Goal: Task Accomplishment & Management: Use online tool/utility

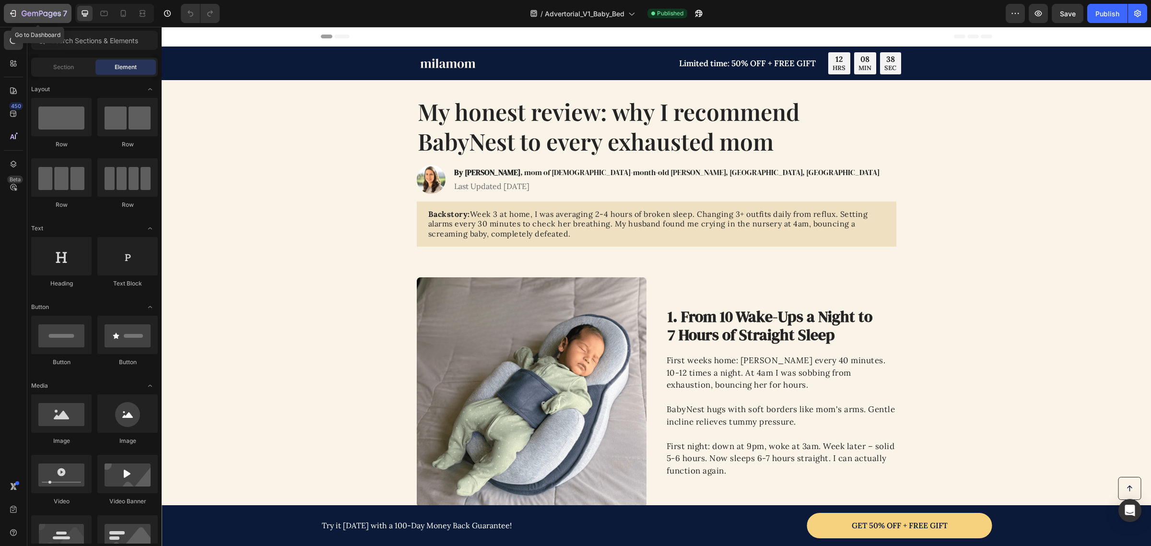
click at [14, 11] on icon "button" at bounding box center [13, 14] width 10 height 10
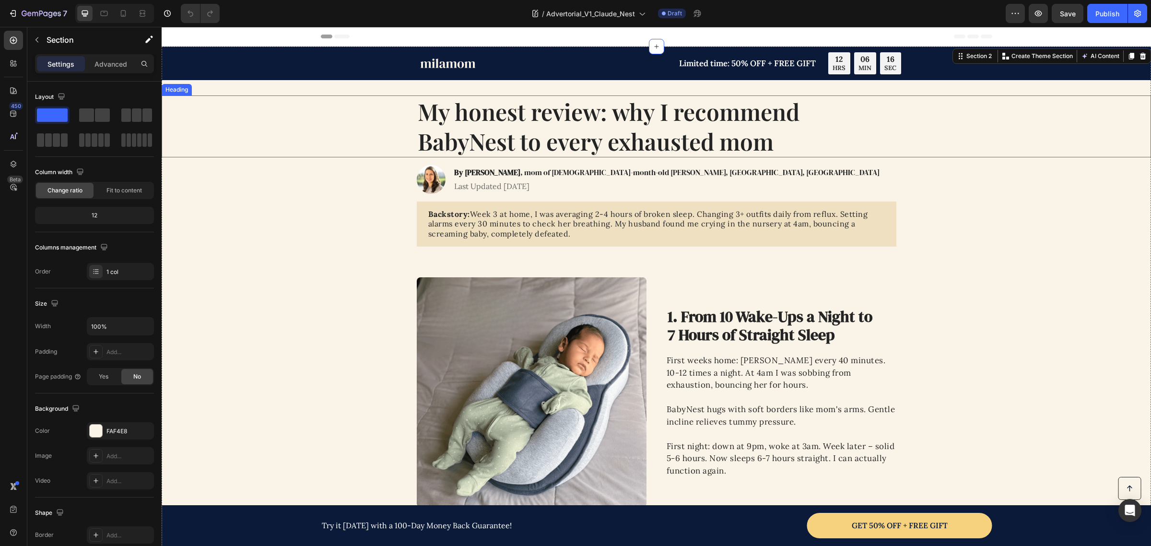
click at [293, 144] on div "My honest review: why I recommend BabyNest to every exhausted mom" at bounding box center [656, 126] width 970 height 62
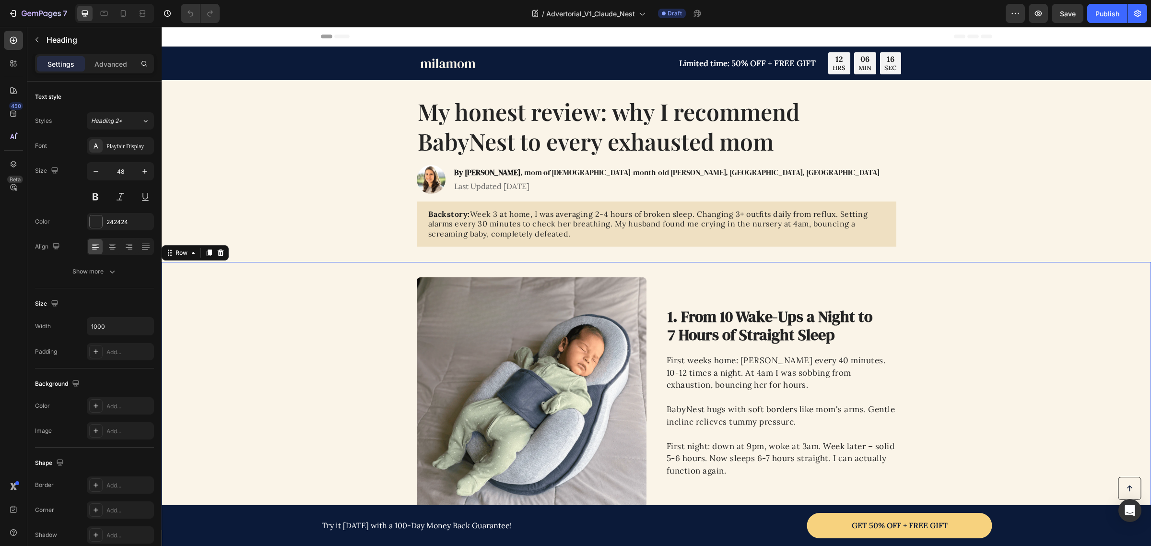
click at [228, 275] on div "Image 1. From 10 Wake-Ups a Night to 7 Hours of Straight Sleep Heading First we…" at bounding box center [656, 396] width 989 height 268
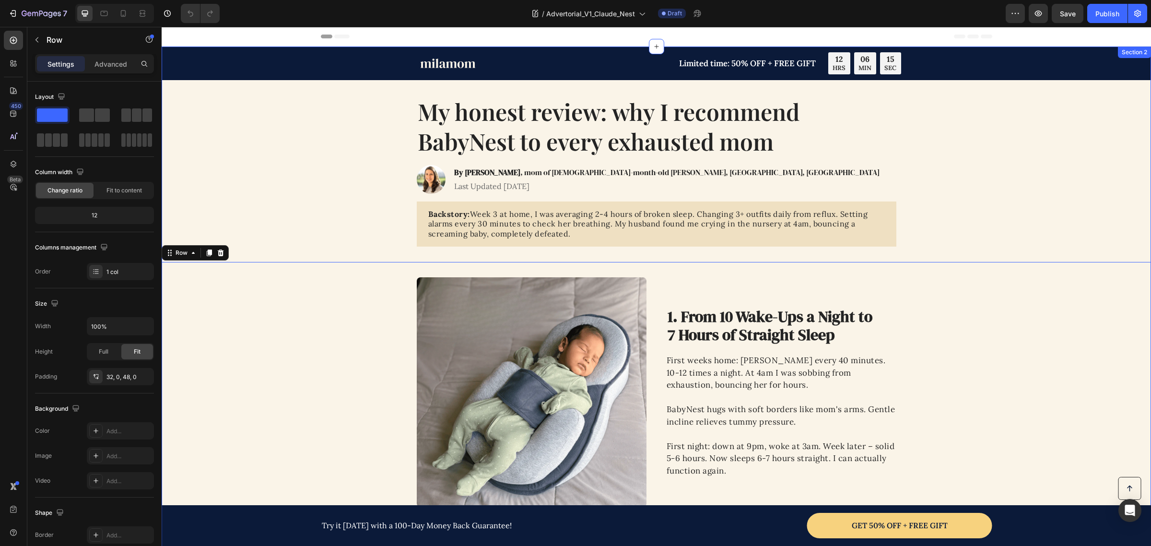
click at [185, 116] on div "My honest review: why I recommend BabyNest to every exhausted mom" at bounding box center [656, 126] width 970 height 62
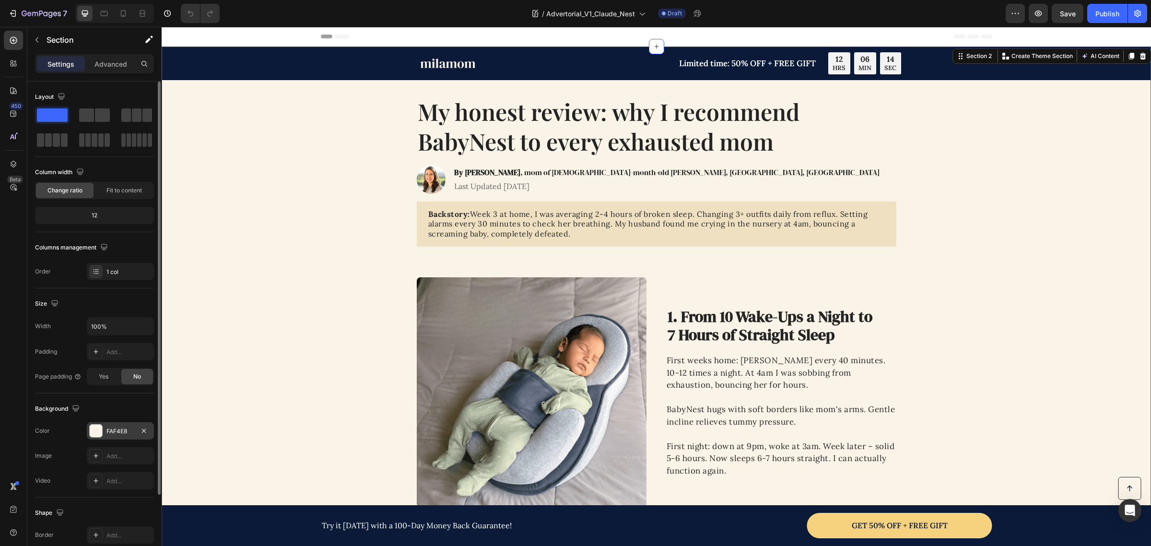
click at [100, 427] on div at bounding box center [96, 430] width 12 height 12
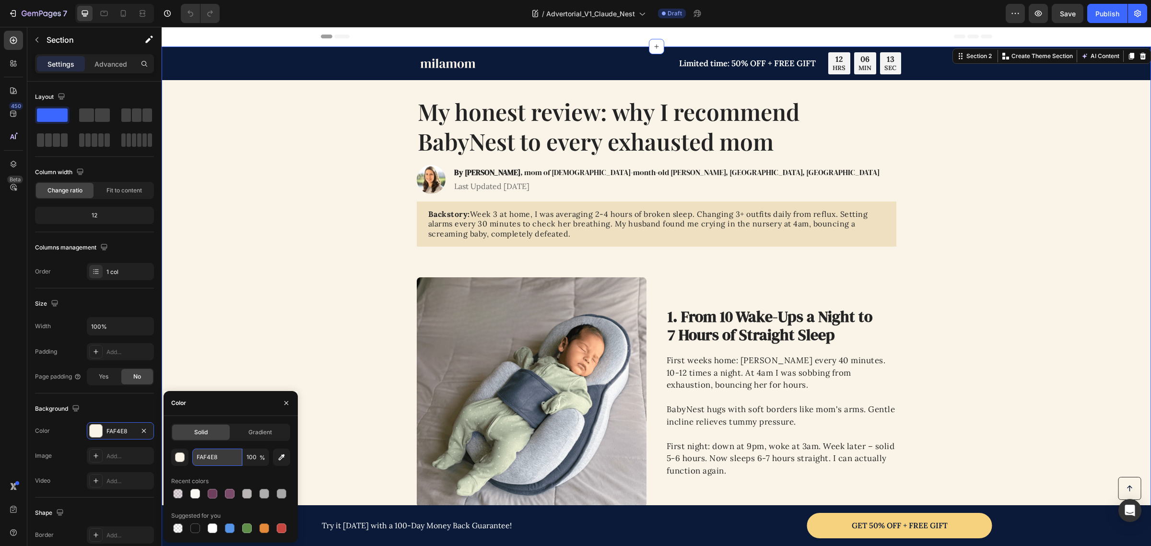
click at [231, 460] on input "FAF4E8" at bounding box center [217, 456] width 50 height 17
paste input "BF9F4"
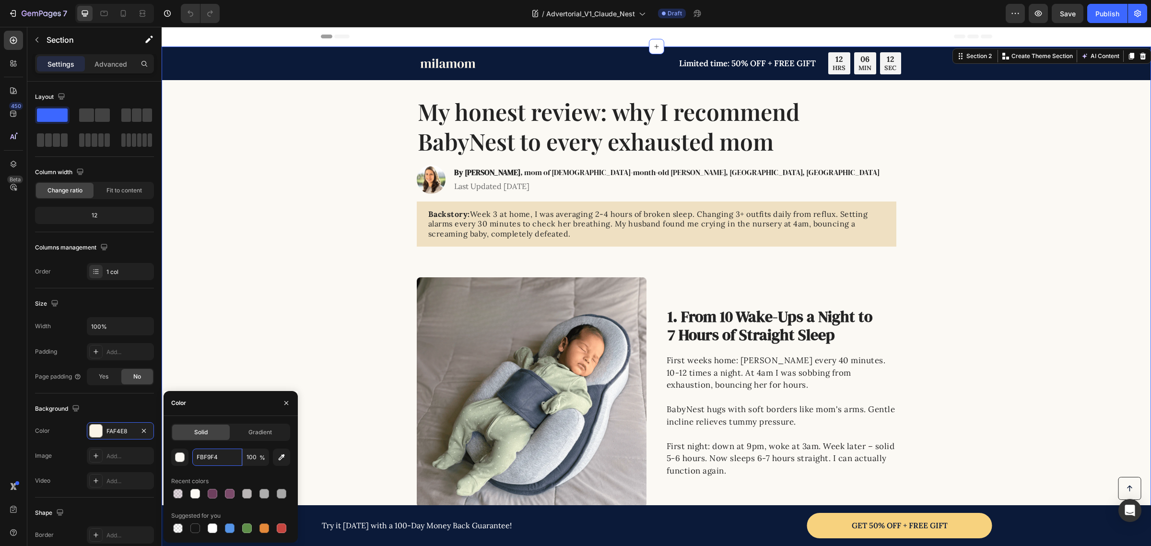
type input "FBF9F4"
click at [229, 473] on div "Recent colors" at bounding box center [230, 480] width 119 height 15
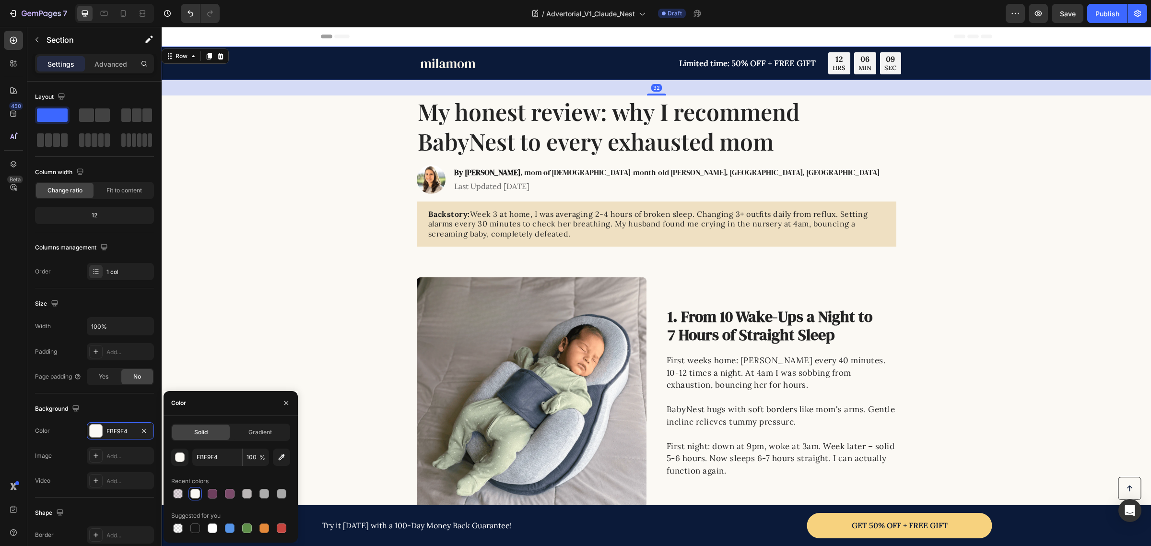
click at [301, 76] on div "Image Limited time: 50% OFF + FREE GIFT Text Block 12 HRS 06 MIN 09 SEC Countdo…" at bounding box center [656, 64] width 989 height 34
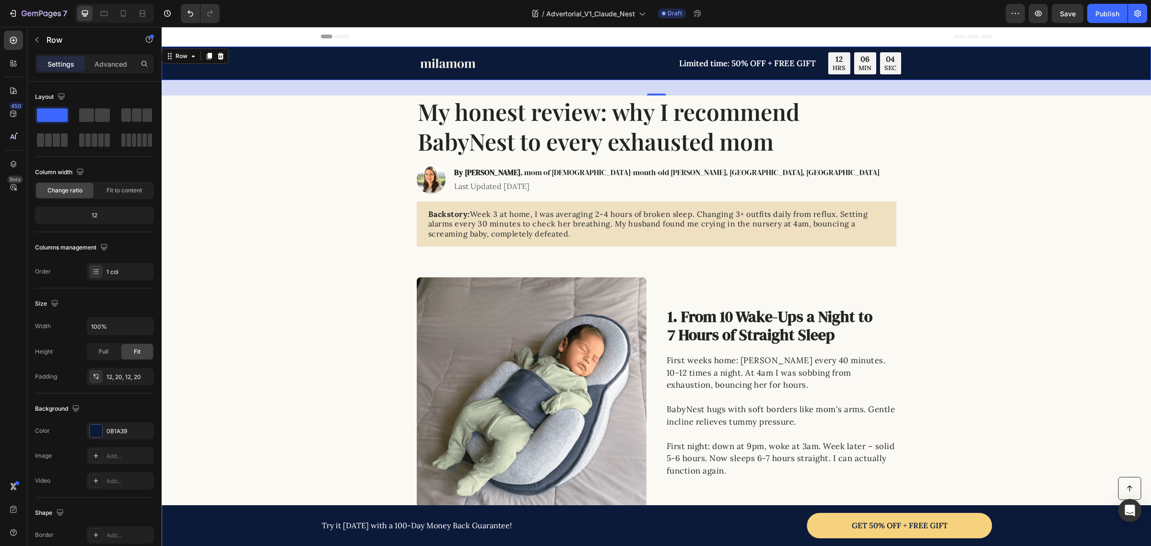
click at [310, 69] on div "Image Limited time: 50% OFF + FREE GIFT Text Block 12 HRS 06 MIN 04 SEC Countdo…" at bounding box center [656, 63] width 970 height 22
click at [113, 436] on div "0B1A39" at bounding box center [120, 430] width 67 height 17
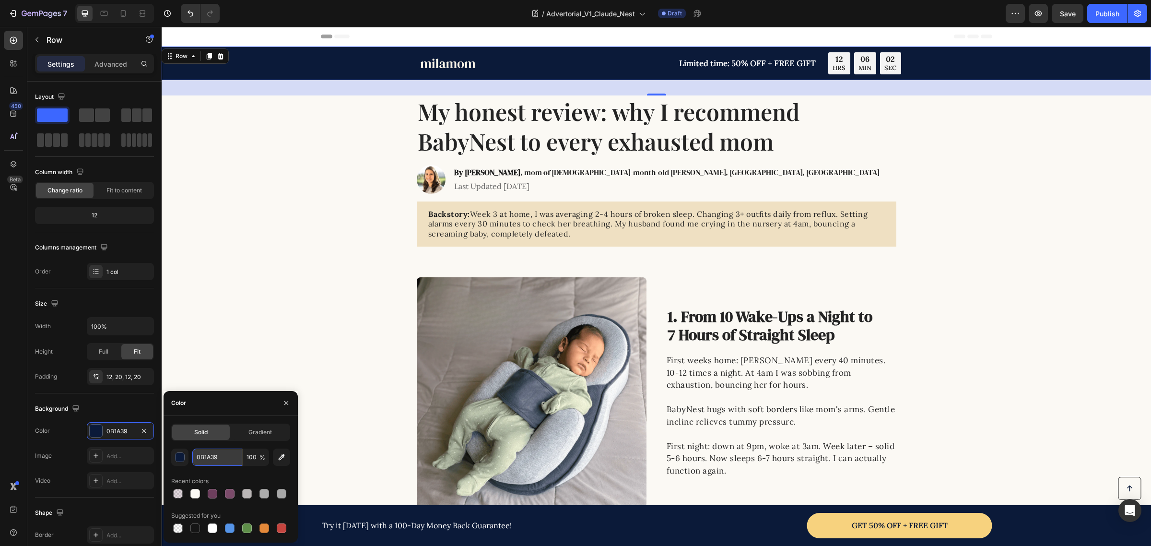
click at [229, 455] on input "0B1A39" at bounding box center [217, 456] width 50 height 17
paste input "7B4B6A"
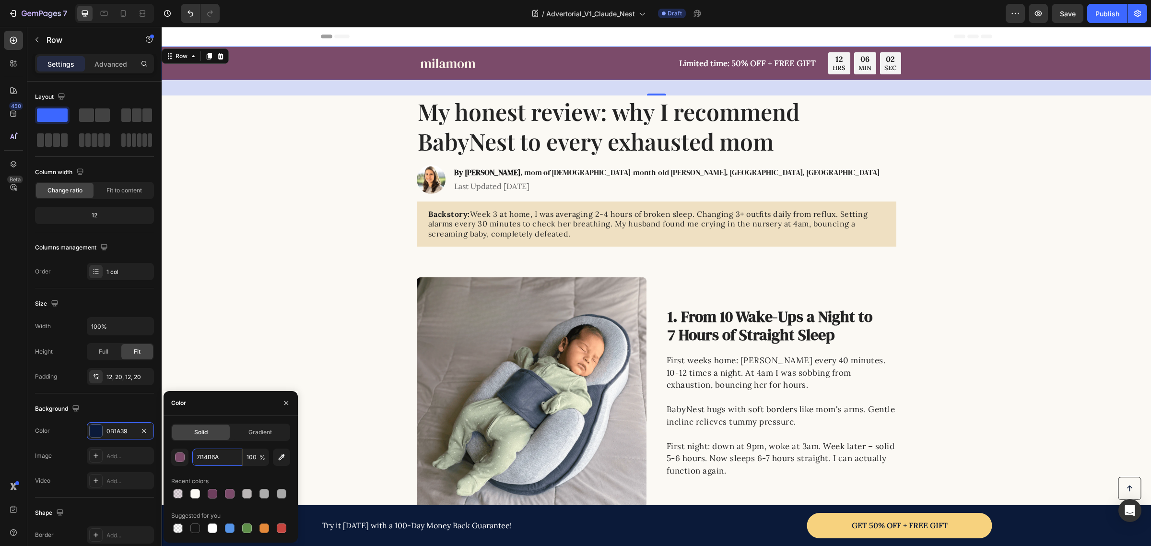
type input "7B4B6A"
click at [229, 470] on div "7B4B6A 100 % Recent colors Suggested for you" at bounding box center [230, 491] width 119 height 86
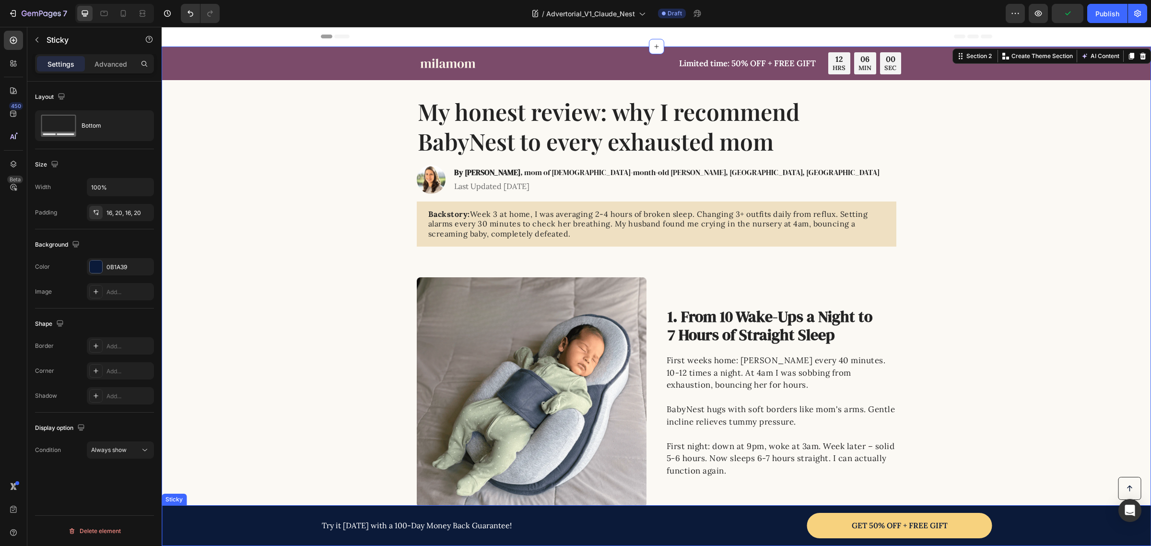
click at [189, 528] on div "Button Try it today with a 100-Day Money Back Guarantee! Text Block GET 50% OFF…" at bounding box center [656, 525] width 970 height 25
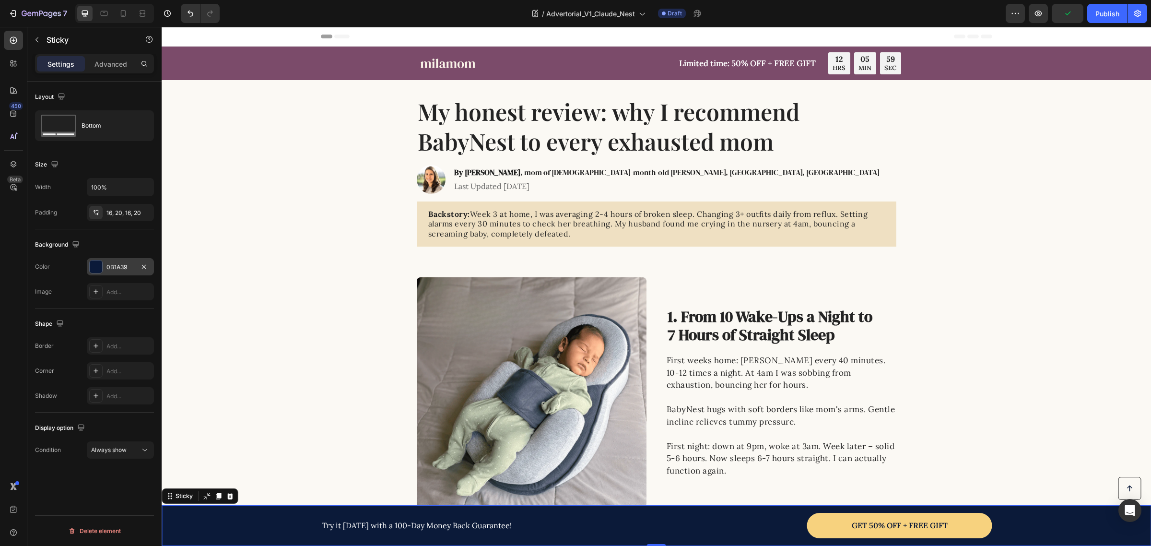
click at [108, 263] on div "0B1A39" at bounding box center [120, 266] width 67 height 17
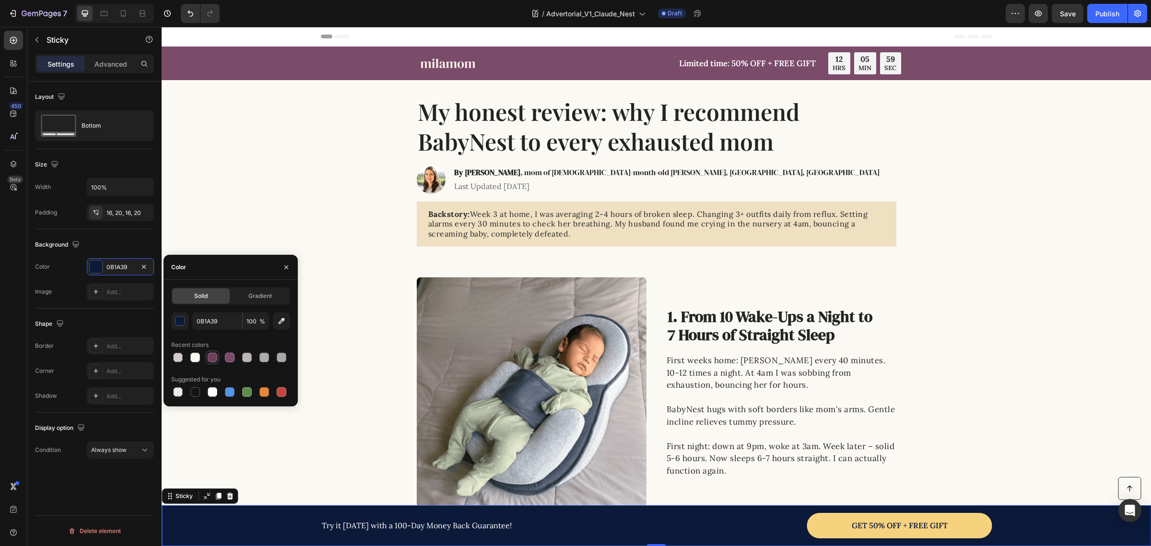
click at [212, 356] on div at bounding box center [213, 357] width 10 height 10
type input "6D3F5D"
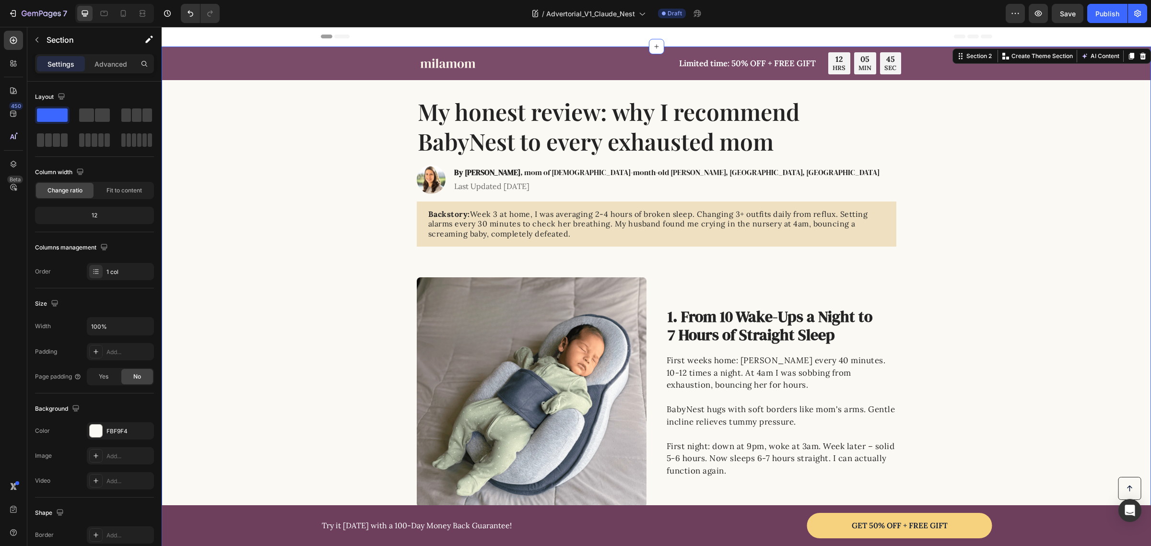
click at [257, 539] on div "Button Try it today with a 100-Day Money Back Guarantee! Text Block GET 50% OFF…" at bounding box center [656, 525] width 989 height 41
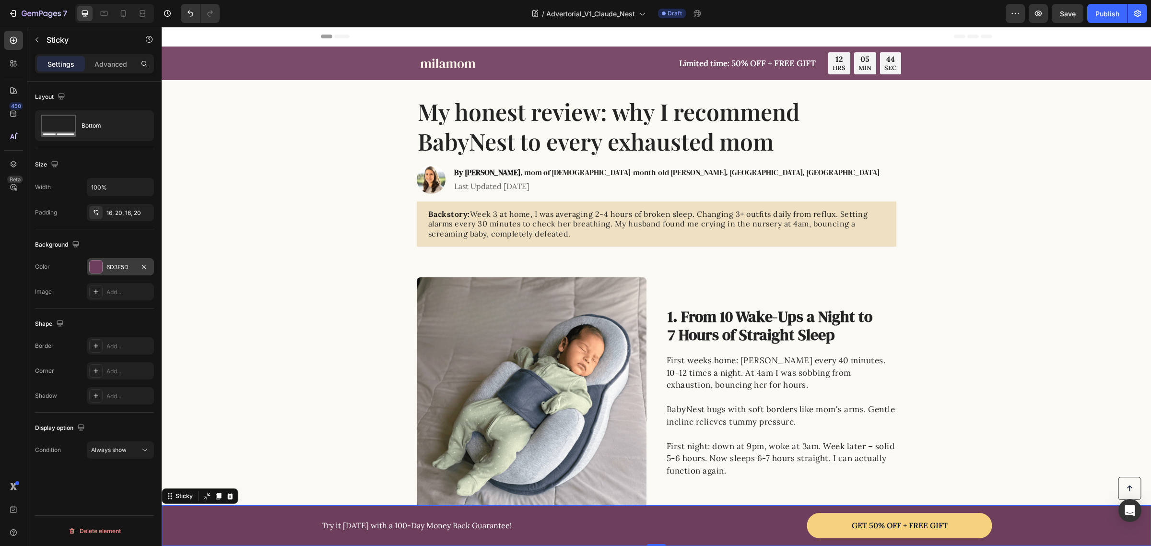
click at [104, 268] on div "6D3F5D" at bounding box center [120, 266] width 67 height 17
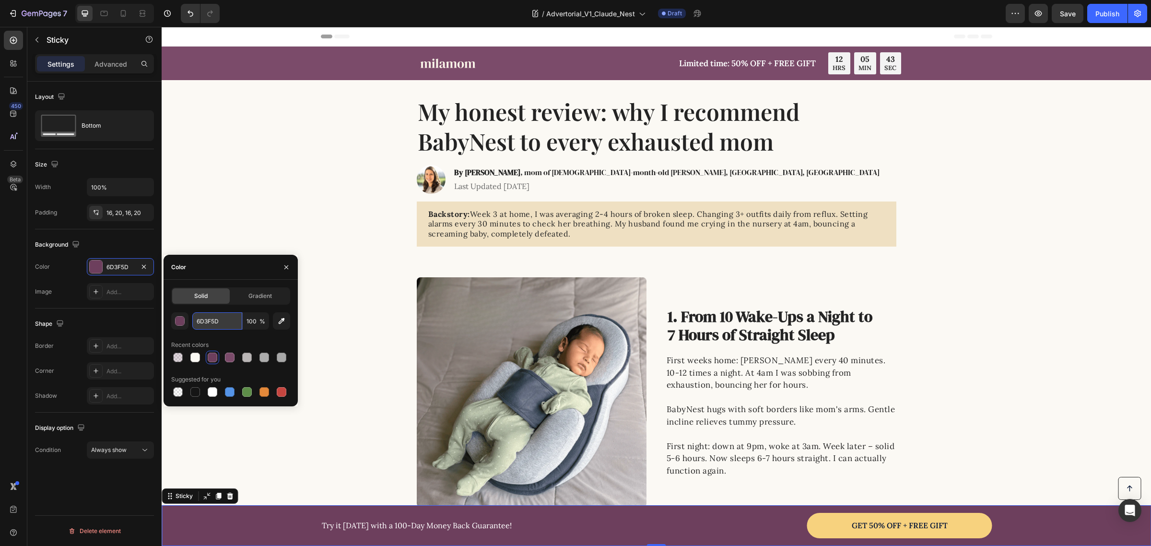
click at [226, 317] on input "6D3F5D" at bounding box center [217, 320] width 50 height 17
paste input "F3EFEA"
type input "F3EFEA"
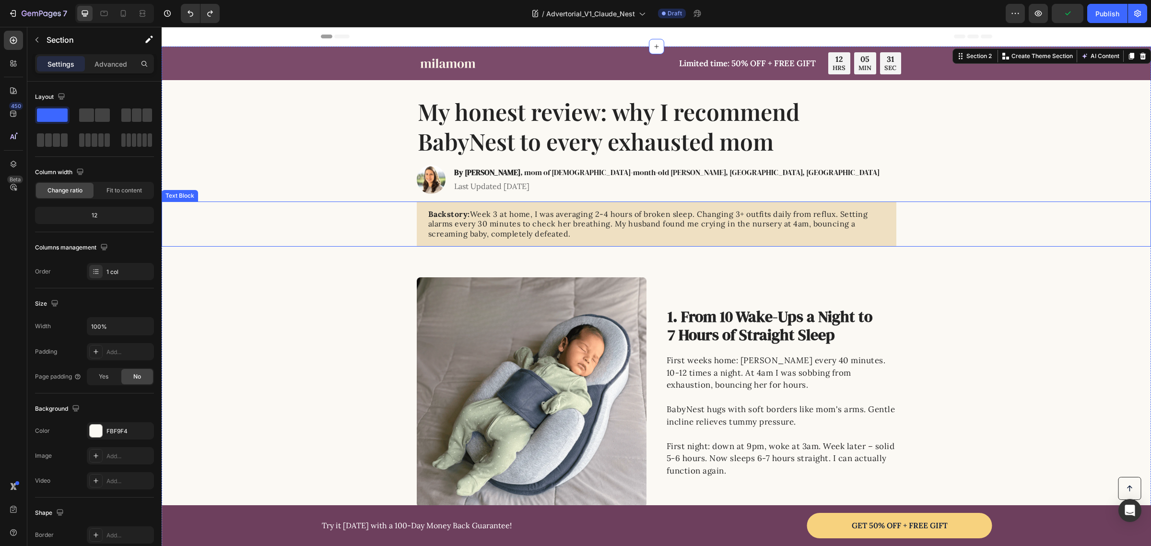
click at [419, 243] on div "Backstory: Week 3 at home, I was averaging 2-4 hours of broken sleep. Changing …" at bounding box center [656, 223] width 479 height 45
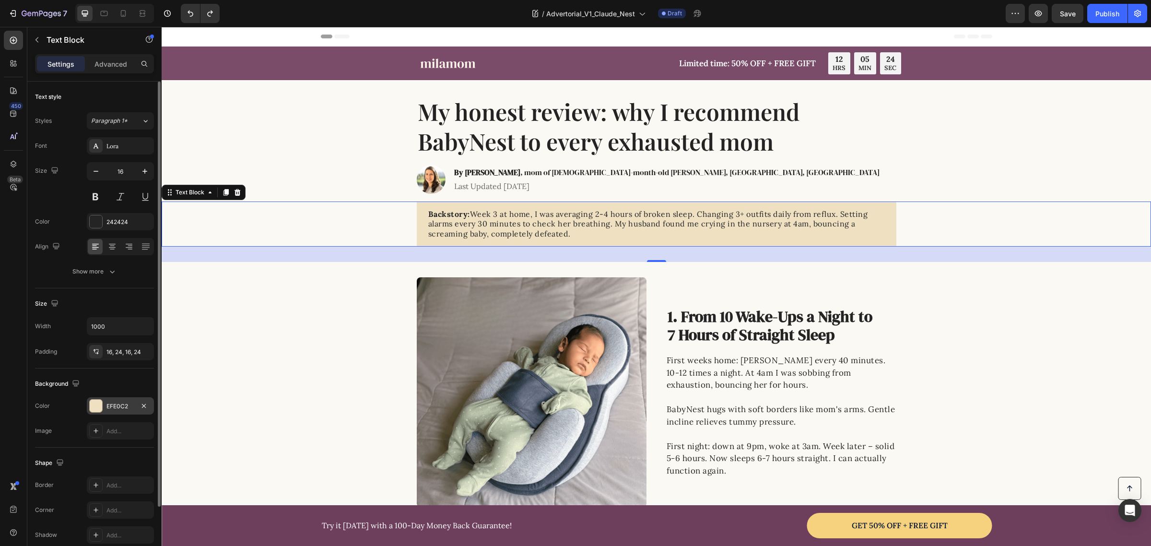
click at [108, 414] on div "EFE0C2" at bounding box center [120, 405] width 67 height 17
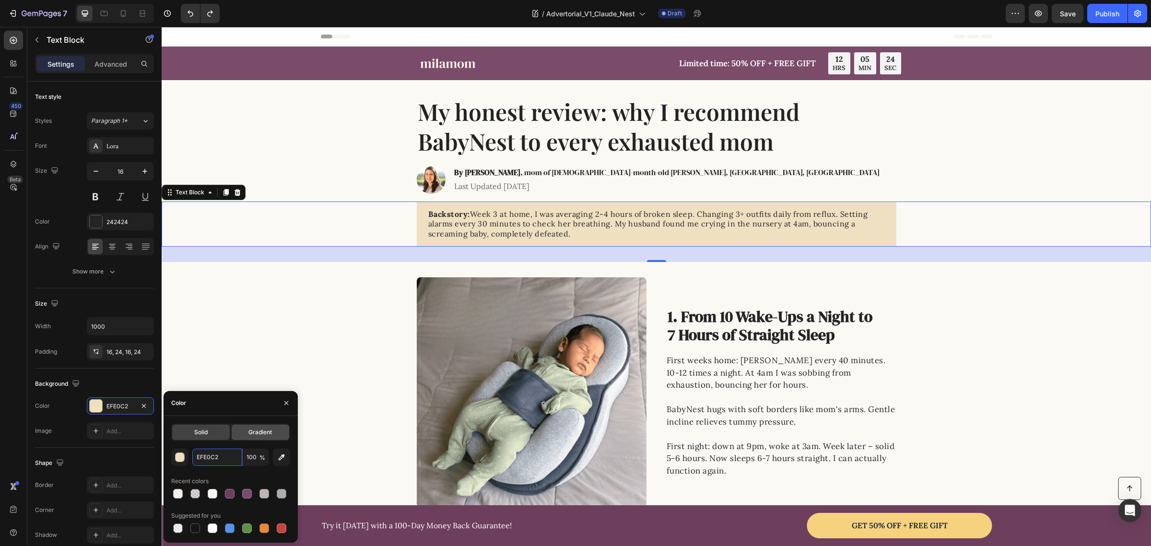
paste input "F3EFEA"
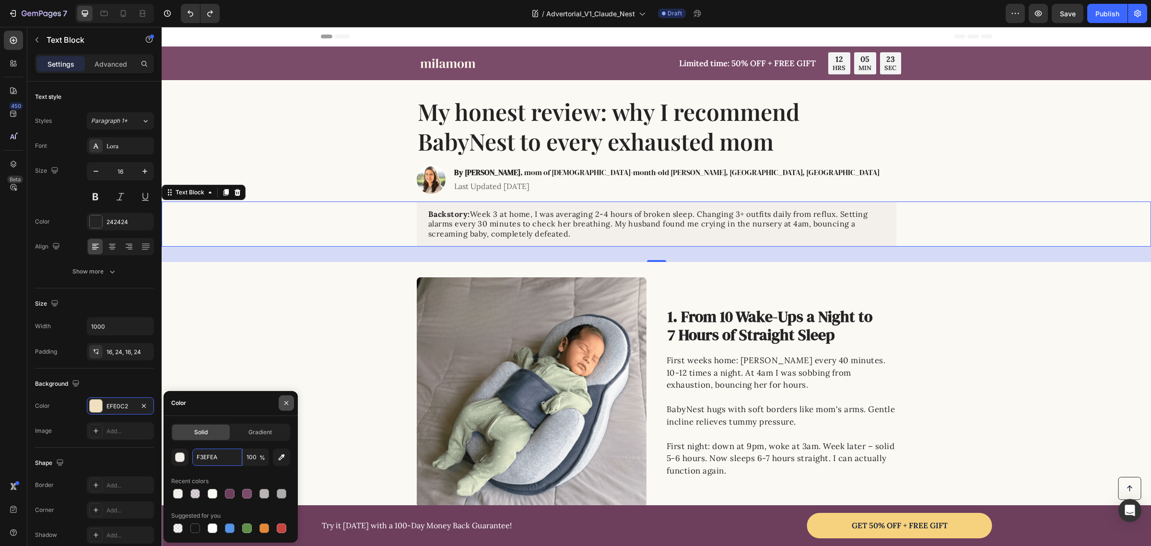
type input "F3EFEA"
click at [286, 403] on icon "button" at bounding box center [286, 403] width 4 height 4
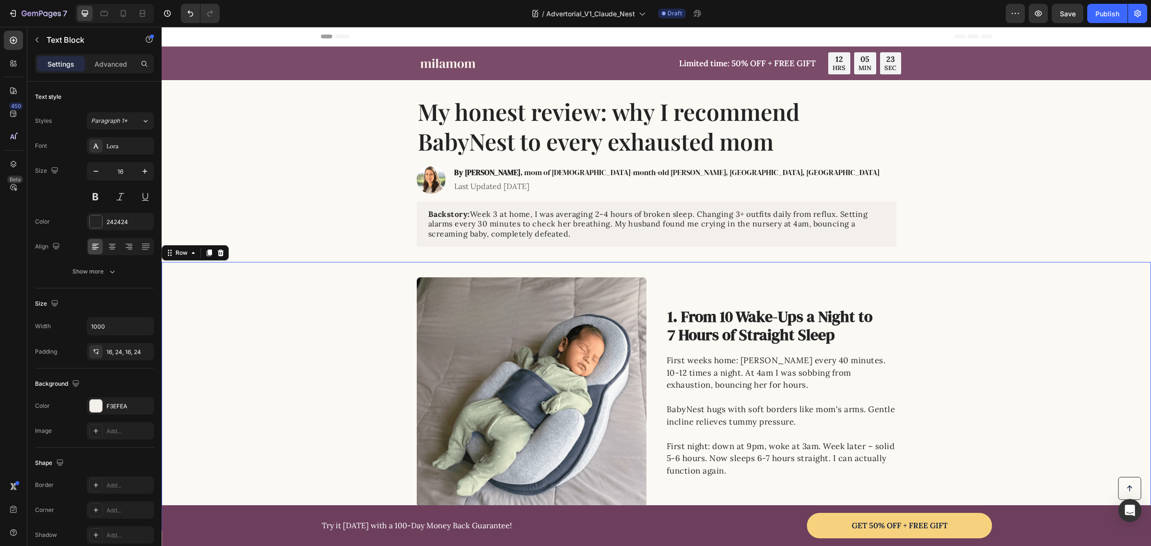
click at [259, 324] on div "Image 1. From 10 Wake-Ups a Night to 7 Hours of Straight Sleep Heading First we…" at bounding box center [656, 392] width 989 height 230
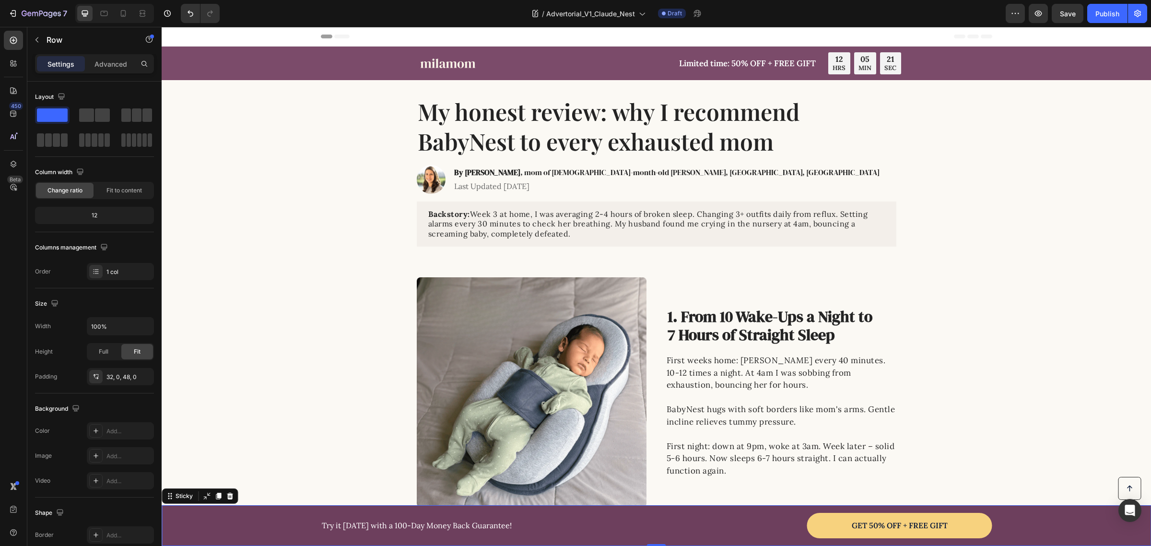
drag, startPoint x: 302, startPoint y: 524, endPoint x: 318, endPoint y: 482, distance: 44.2
click at [301, 523] on div "Button Try it today with a 100-Day Money Back Guarantee! Text Block GET 50% OFF…" at bounding box center [656, 525] width 970 height 25
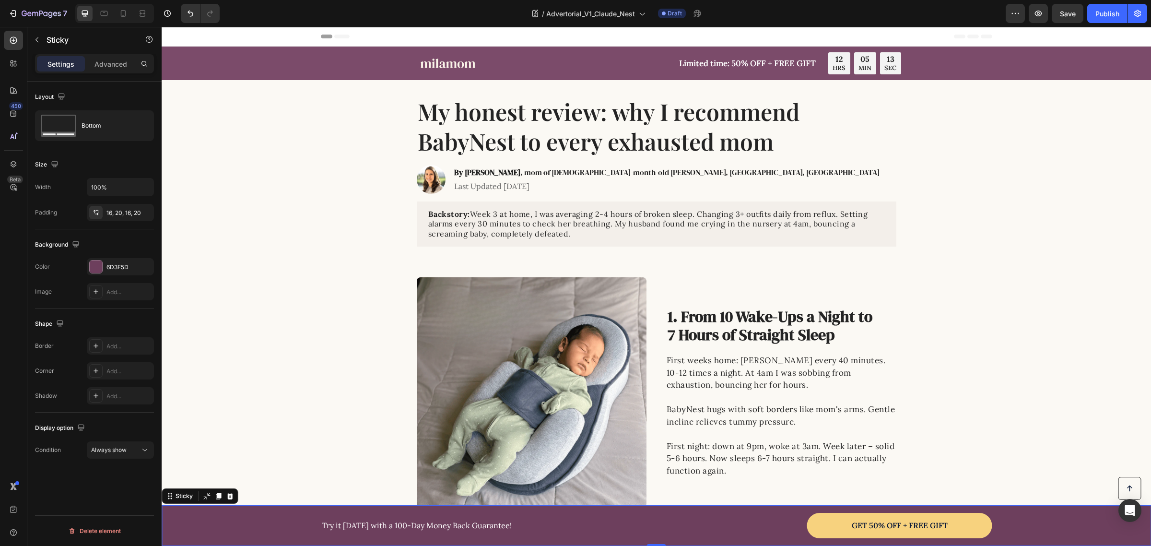
click at [265, 528] on div "Button Try it today with a 100-Day Money Back Guarantee! Text Block GET 50% OFF…" at bounding box center [656, 525] width 970 height 25
click at [111, 271] on div "6D3F5D" at bounding box center [120, 267] width 28 height 9
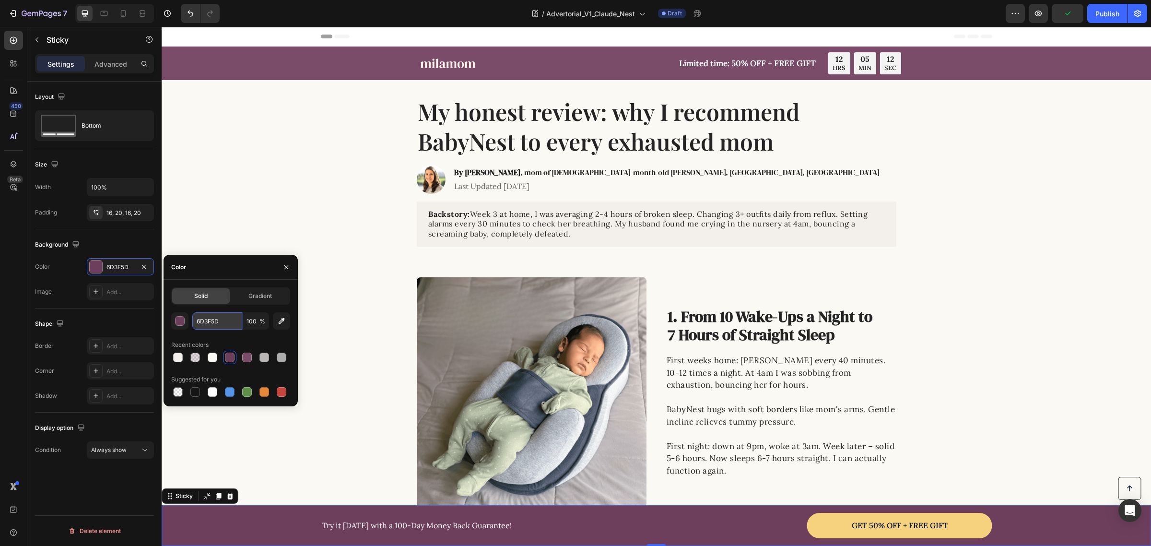
click at [225, 321] on input "6D3F5D" at bounding box center [217, 320] width 50 height 17
paste input "D8B1CB"
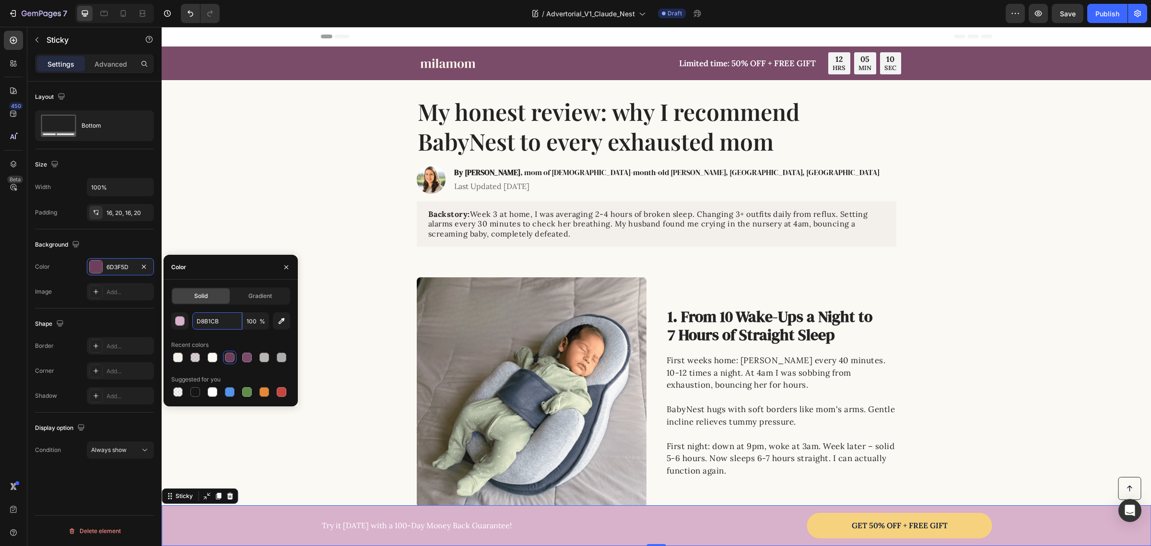
type input "6D3F5D"
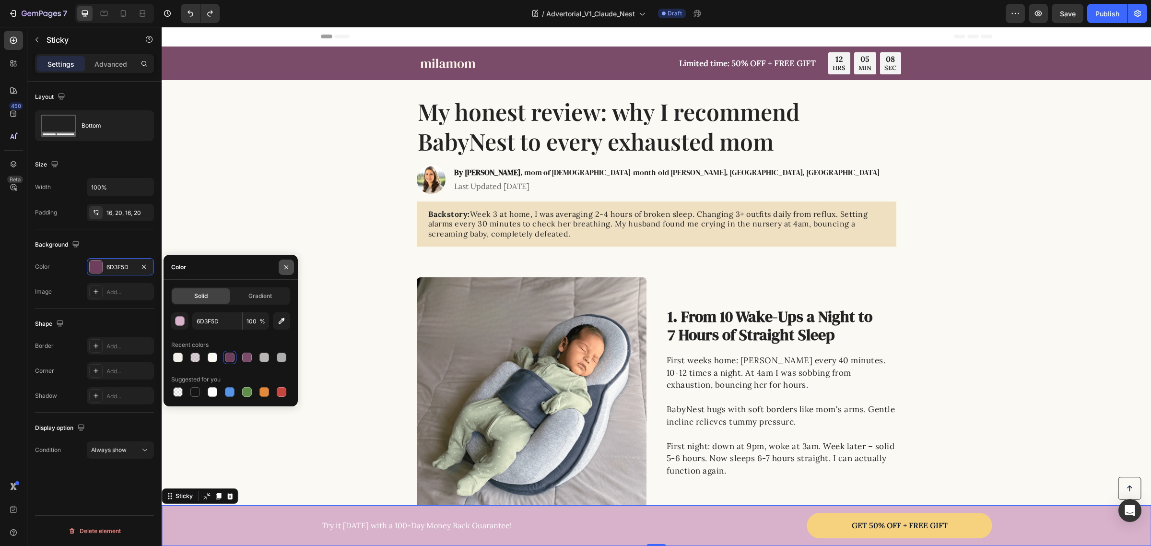
click at [289, 266] on icon "button" at bounding box center [286, 267] width 8 height 8
click at [334, 265] on div "Image 1. From 10 Wake-Ups a Night to 7 Hours of Straight Sleep Heading First we…" at bounding box center [656, 396] width 989 height 268
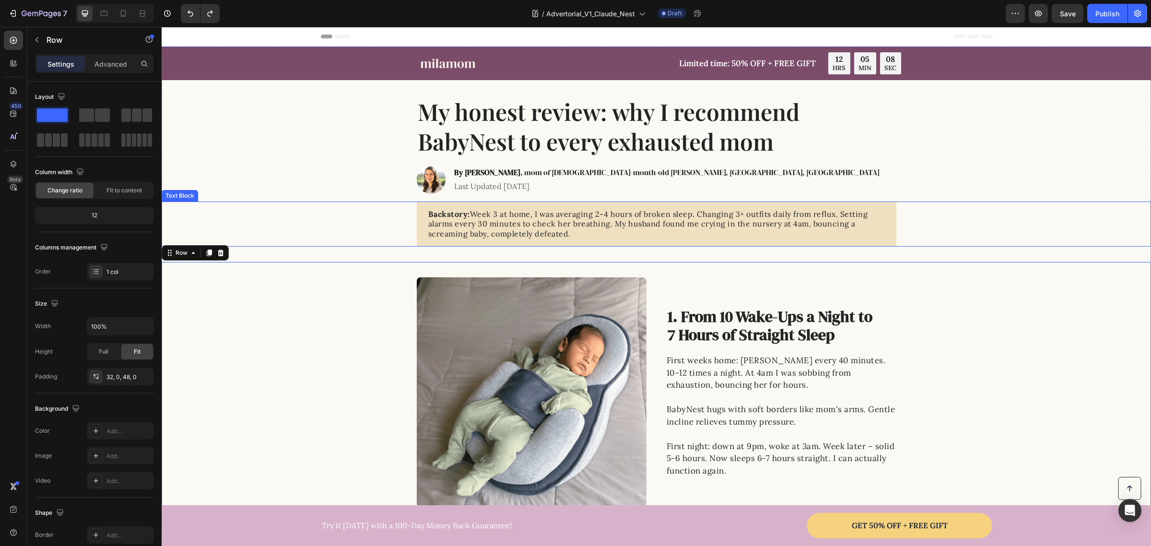
click at [407, 234] on div "Backstory: Week 3 at home, I was averaging 2-4 hours of broken sleep. Changing …" at bounding box center [656, 223] width 970 height 45
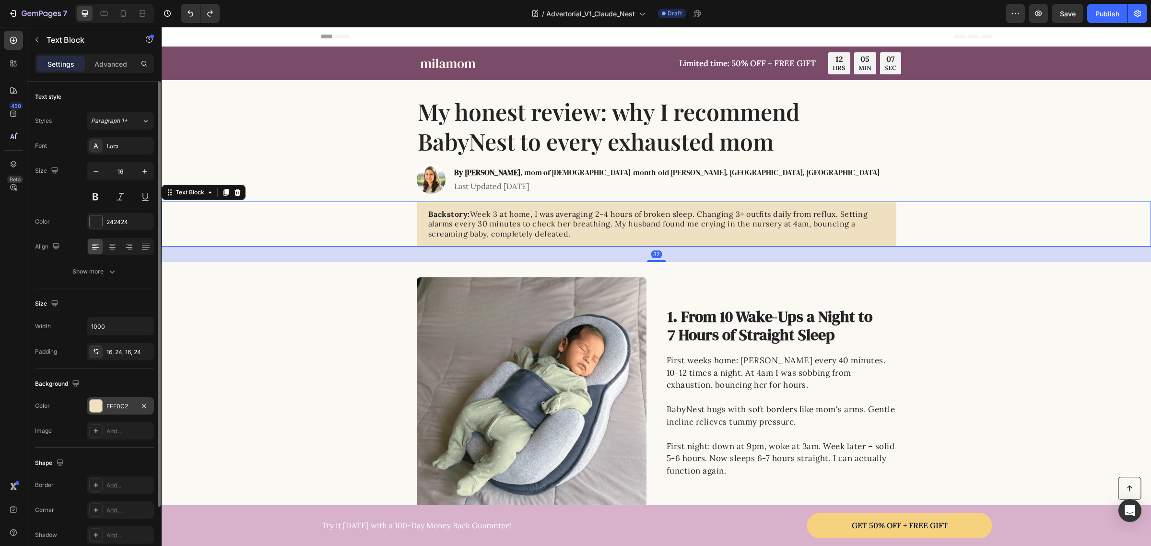
click at [128, 406] on div "EFE0C2" at bounding box center [120, 406] width 28 height 9
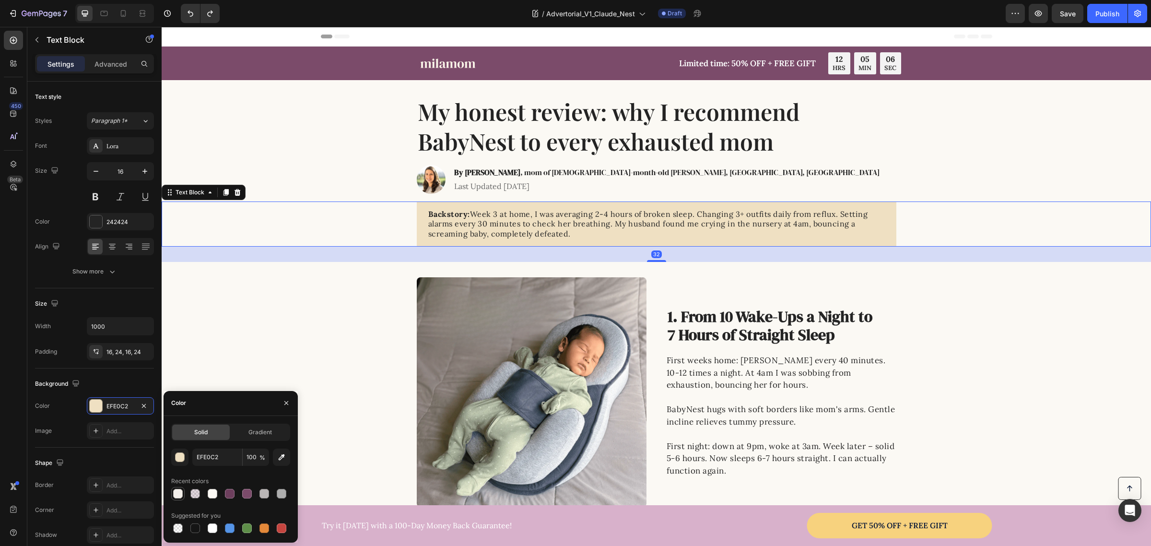
click at [177, 491] on div at bounding box center [178, 494] width 10 height 10
type input "F3EFEA"
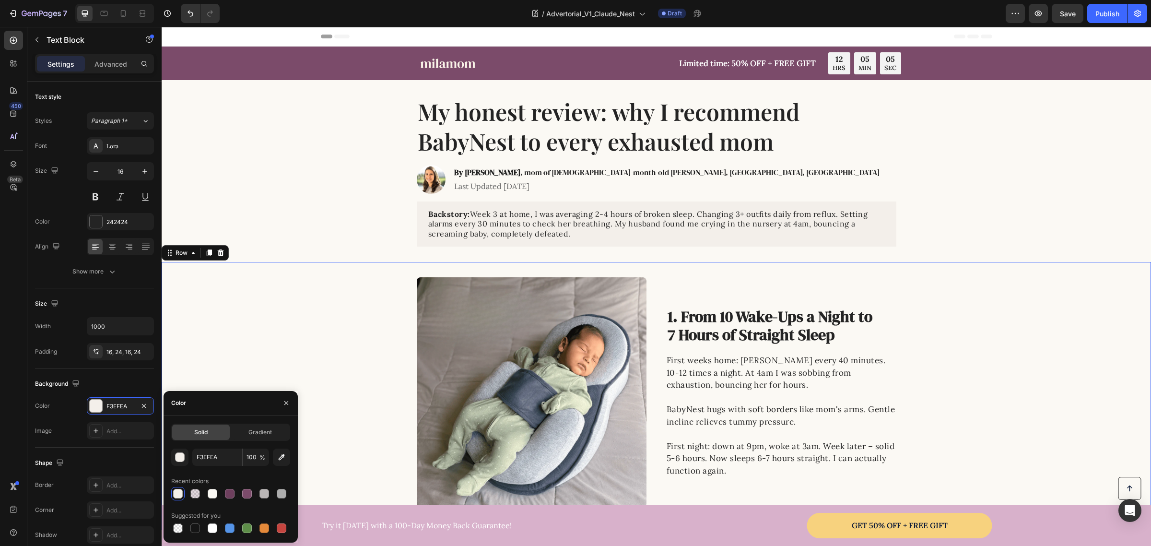
click at [284, 344] on div "Image 1. From 10 Wake-Ups a Night to 7 Hours of Straight Sleep Heading First we…" at bounding box center [656, 392] width 989 height 230
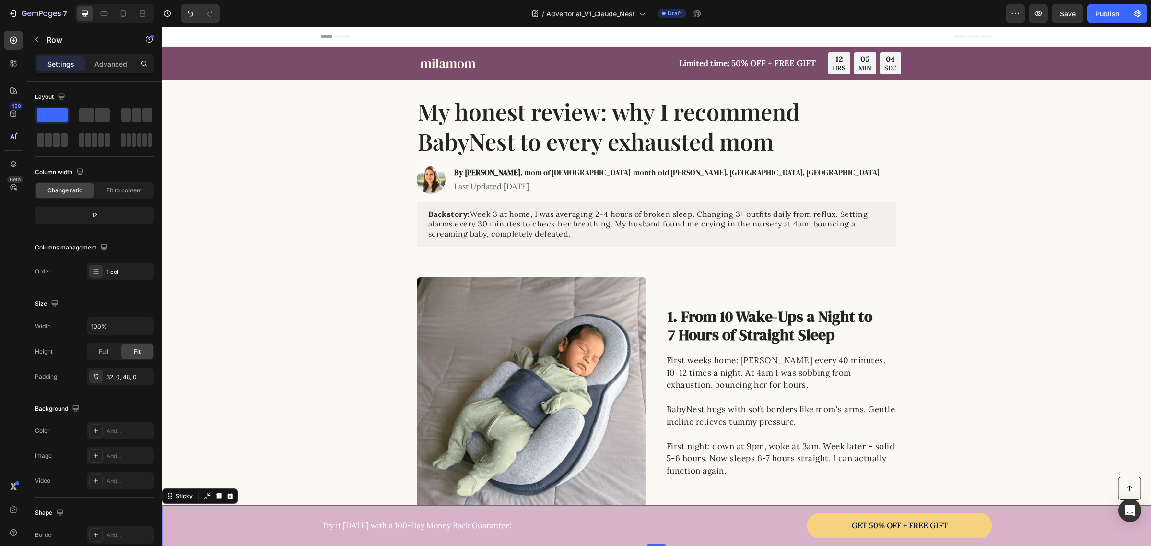
click at [220, 510] on div "Button Try it today with a 100-Day Money Back Guarantee! Text Block GET 50% OFF…" at bounding box center [656, 525] width 989 height 41
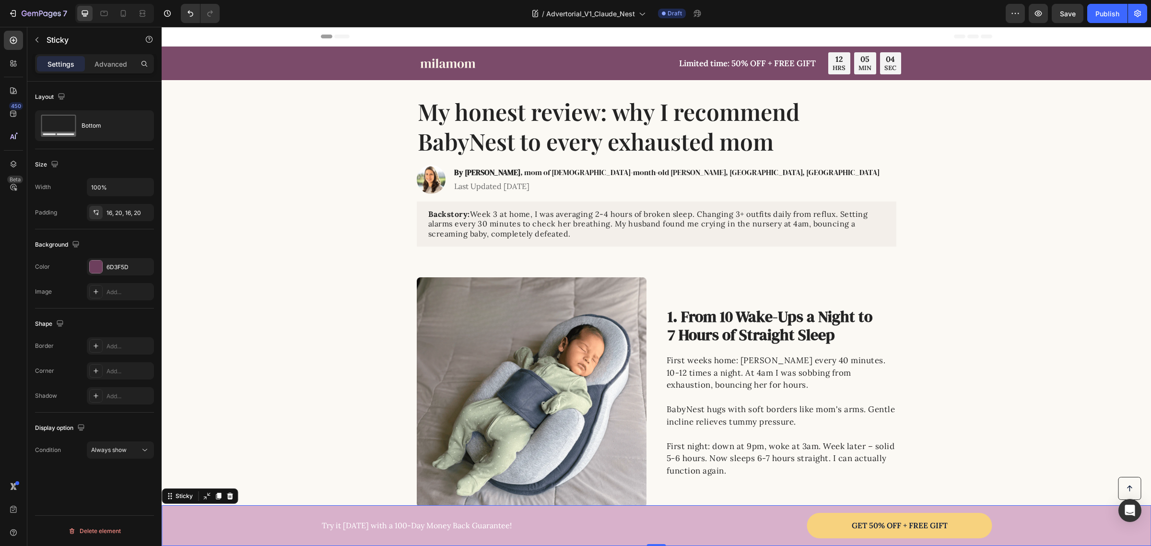
click at [108, 254] on div "Background The changes might be hidden by the video. Color 6D3F5D Image Add..." at bounding box center [94, 268] width 119 height 79
click at [109, 264] on div "6D3F5D" at bounding box center [120, 267] width 28 height 9
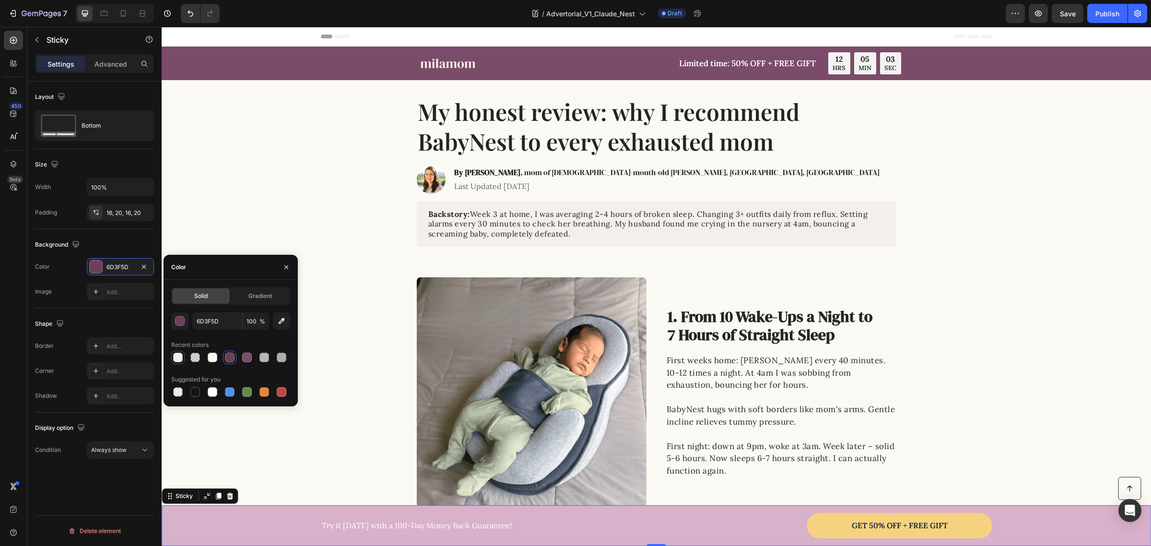
click at [180, 362] on div at bounding box center [178, 357] width 10 height 10
type input "F3EFEA"
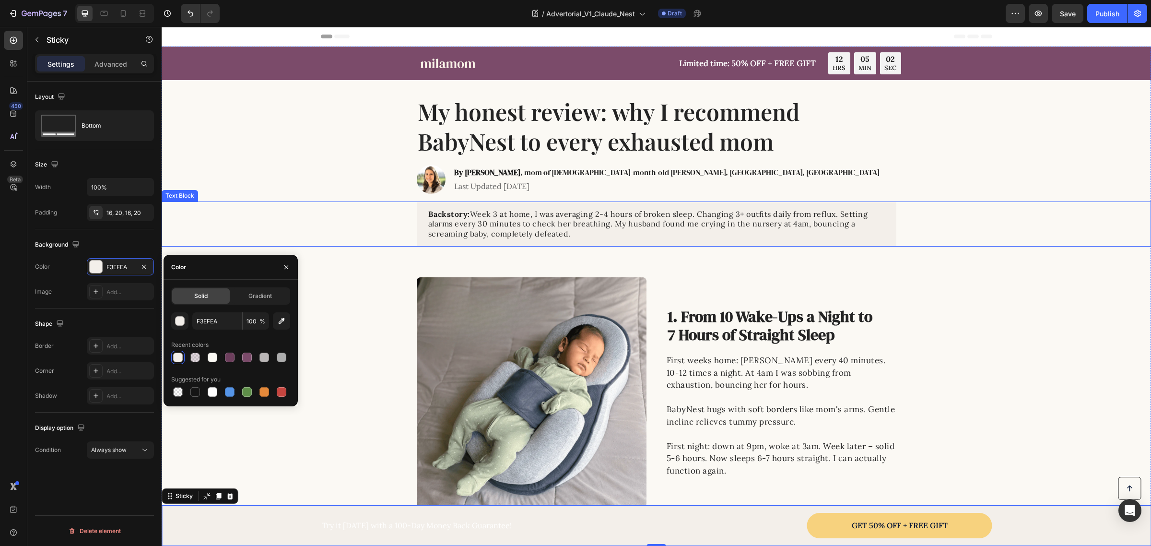
click at [216, 223] on div "Backstory: Week 3 at home, I was averaging 2-4 hours of broken sleep. Changing …" at bounding box center [656, 223] width 970 height 45
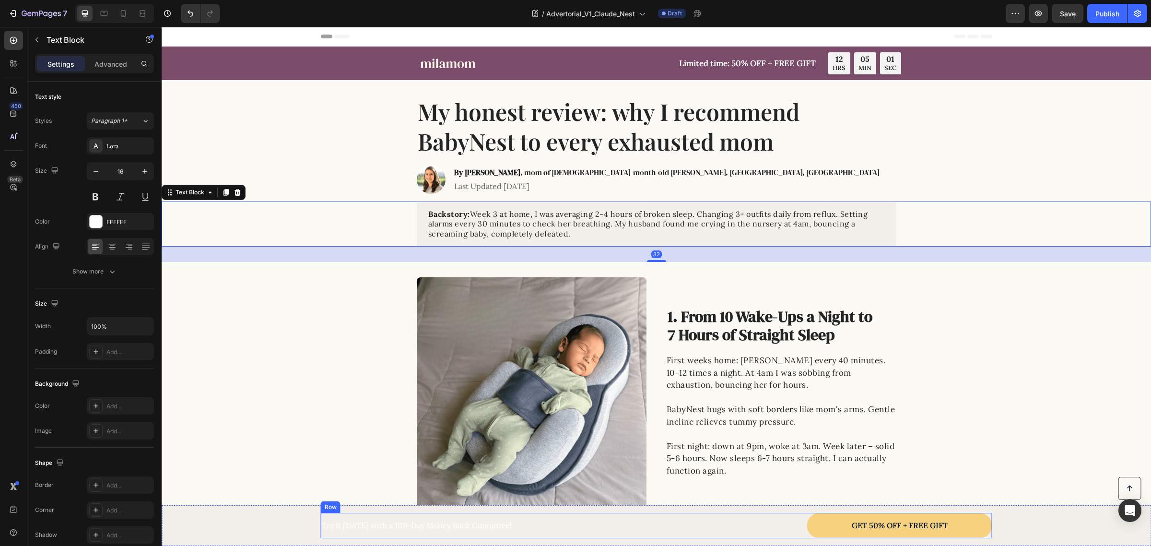
click at [390, 526] on p "Try it today with a 100-Day Money Back Guarantee!" at bounding box center [489, 525] width 334 height 10
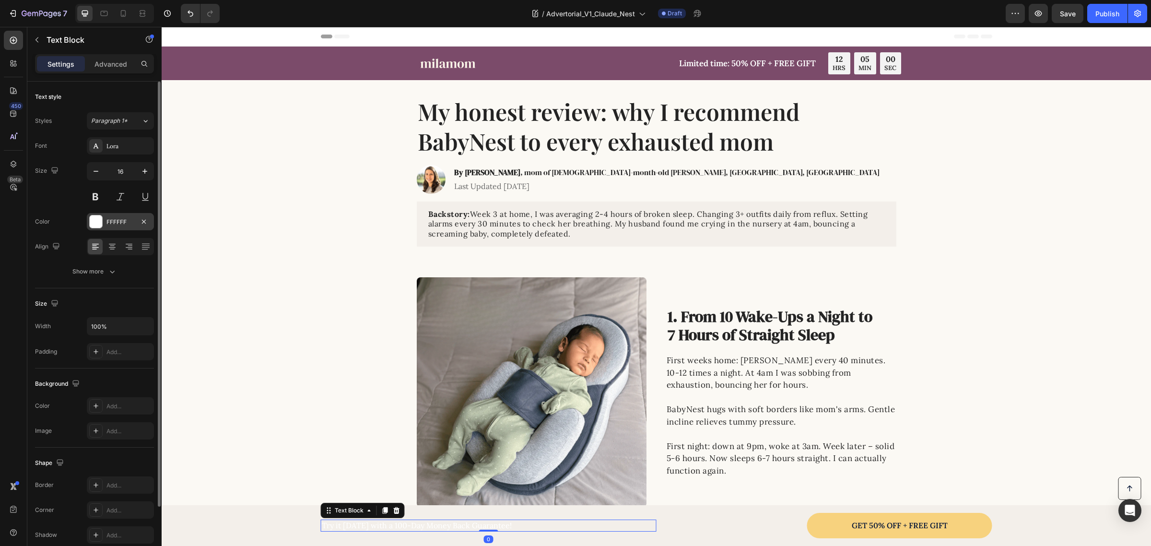
click at [108, 217] on div "FFFFFF" at bounding box center [120, 221] width 67 height 17
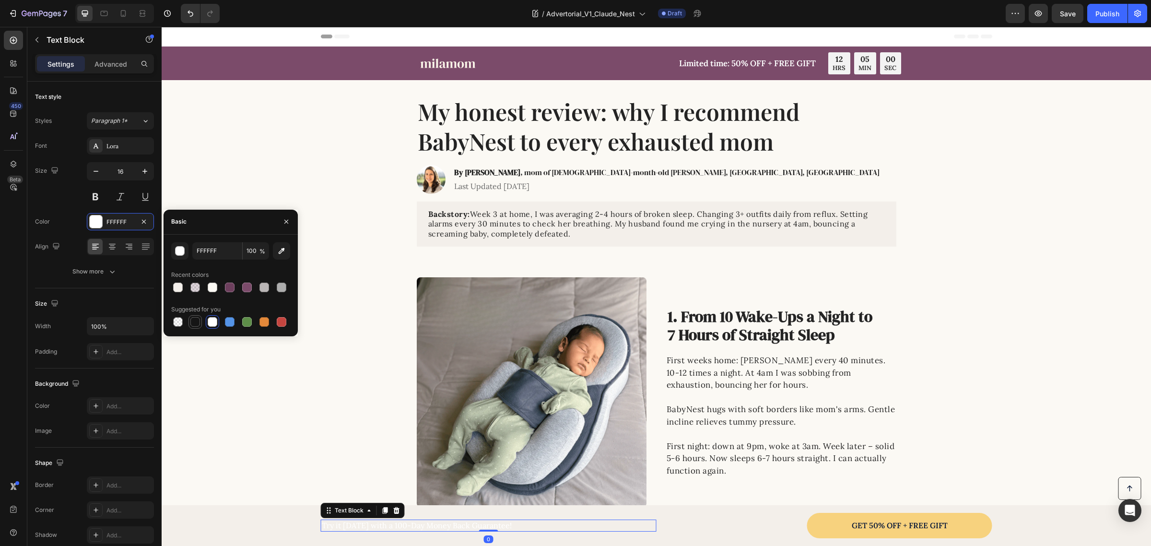
click at [194, 321] on div at bounding box center [195, 322] width 10 height 10
type input "151515"
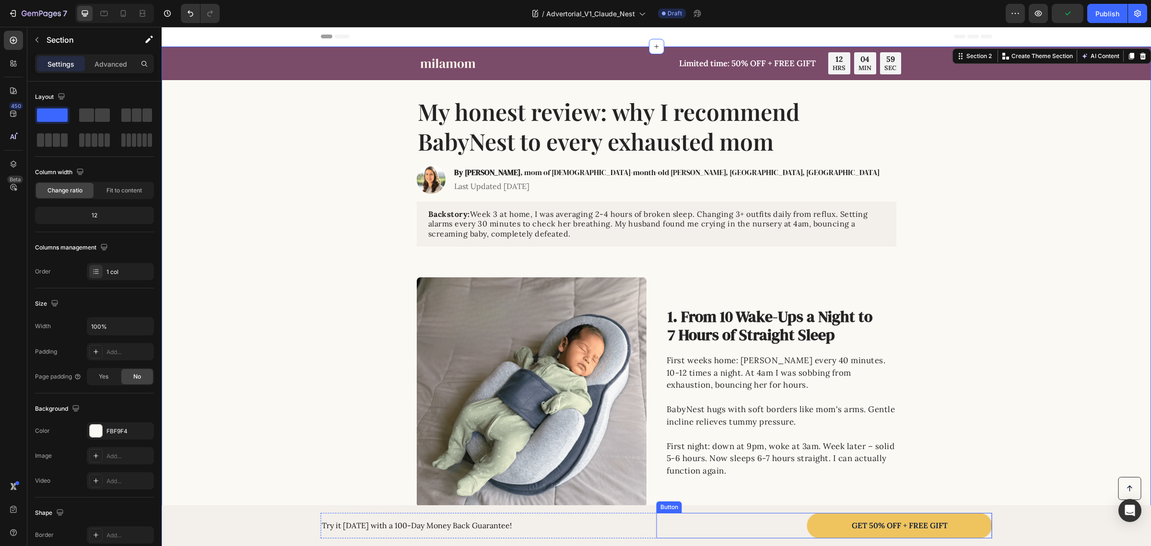
click at [809, 521] on link "GET 50% OFF + FREE GIFT" at bounding box center [899, 525] width 185 height 25
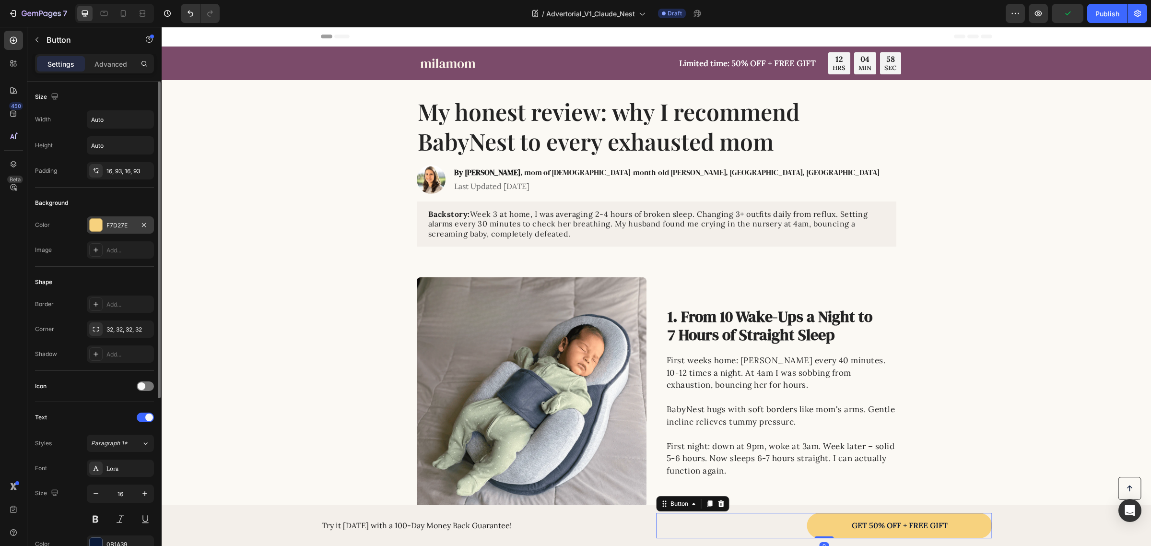
click at [109, 232] on div "F7D27E" at bounding box center [120, 224] width 67 height 17
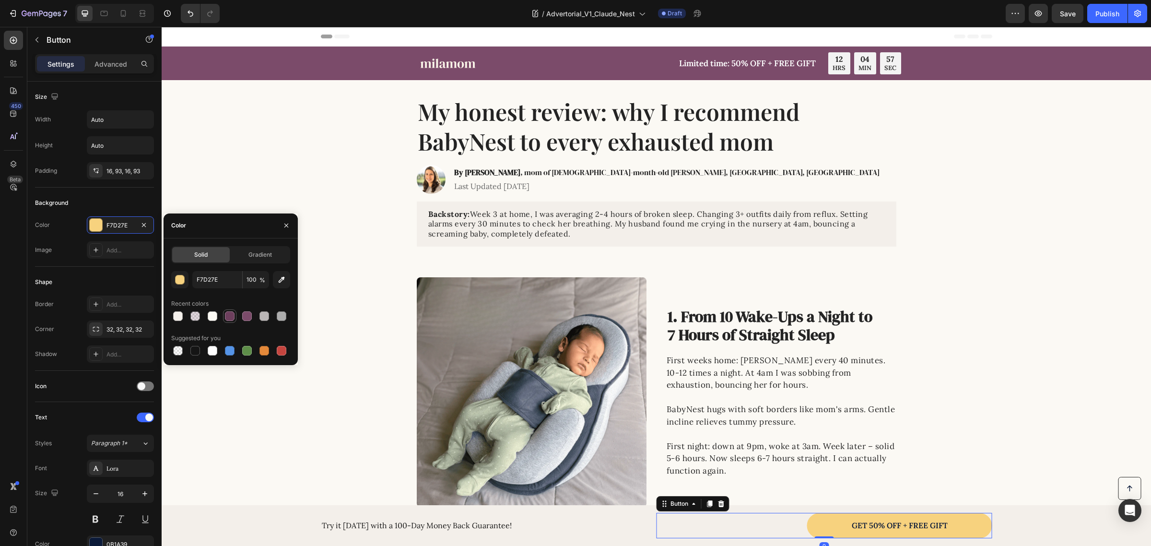
click at [229, 313] on div at bounding box center [230, 316] width 10 height 10
type input "6D3F5D"
click at [912, 526] on p "GET 50% OFF + FREE GIFT" at bounding box center [900, 525] width 96 height 10
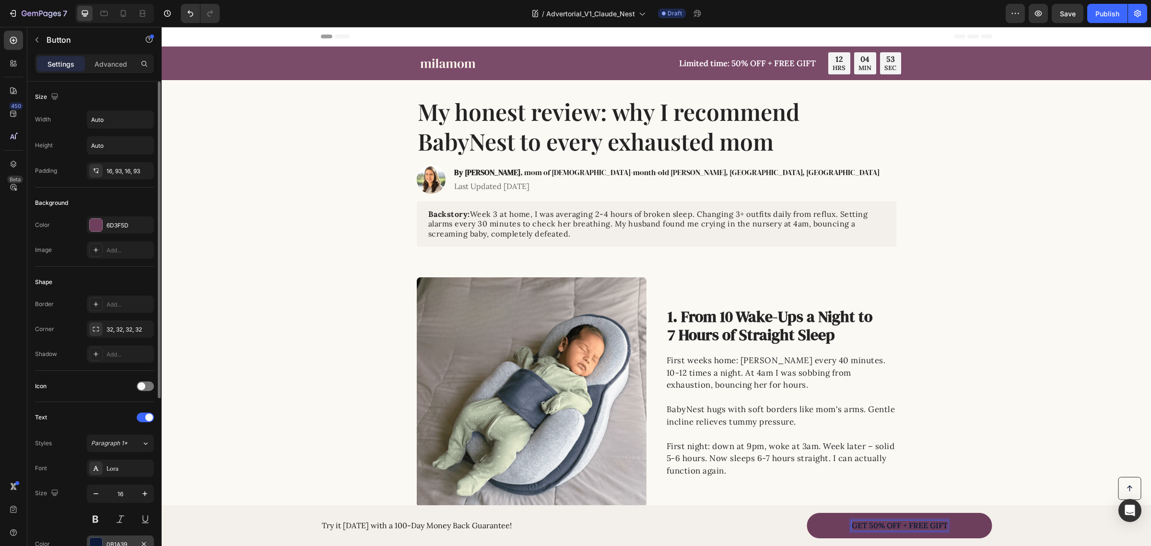
scroll to position [180, 0]
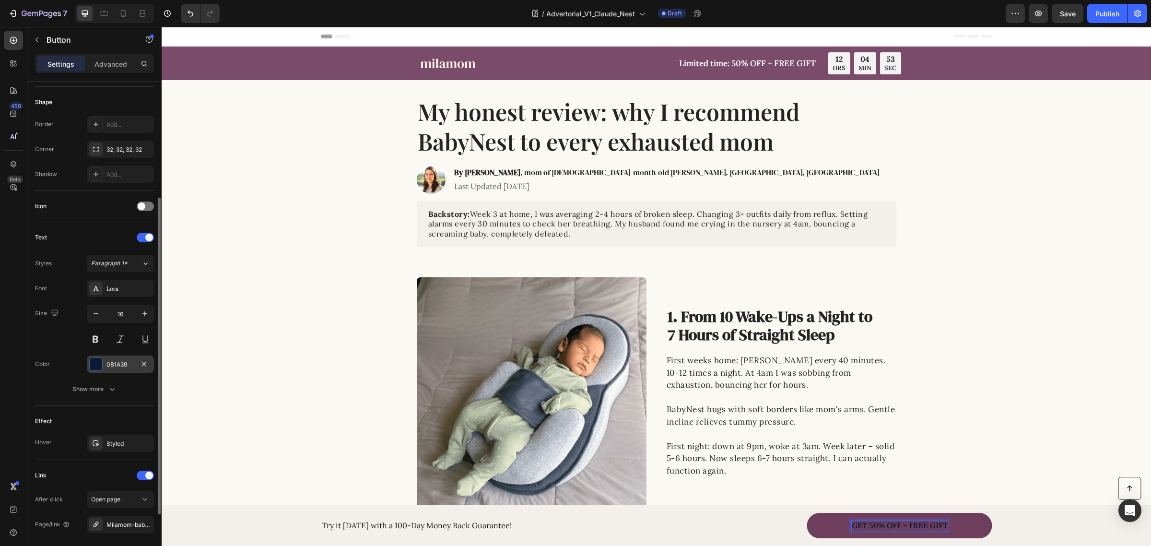
click at [110, 362] on div "0B1A39" at bounding box center [120, 364] width 28 height 9
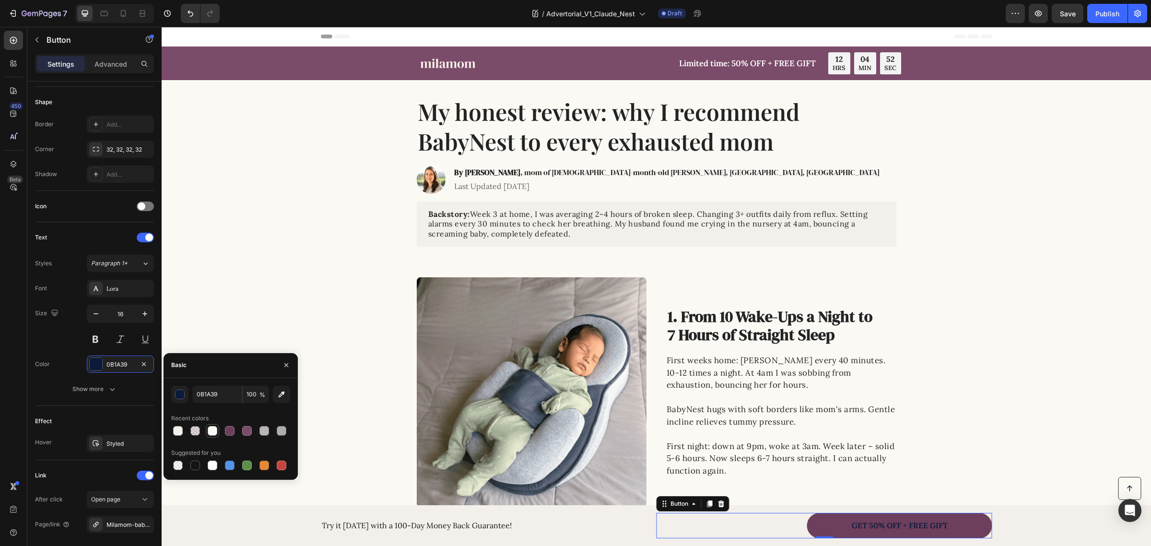
click at [208, 428] on div at bounding box center [213, 431] width 10 height 10
type input "FBF9F4"
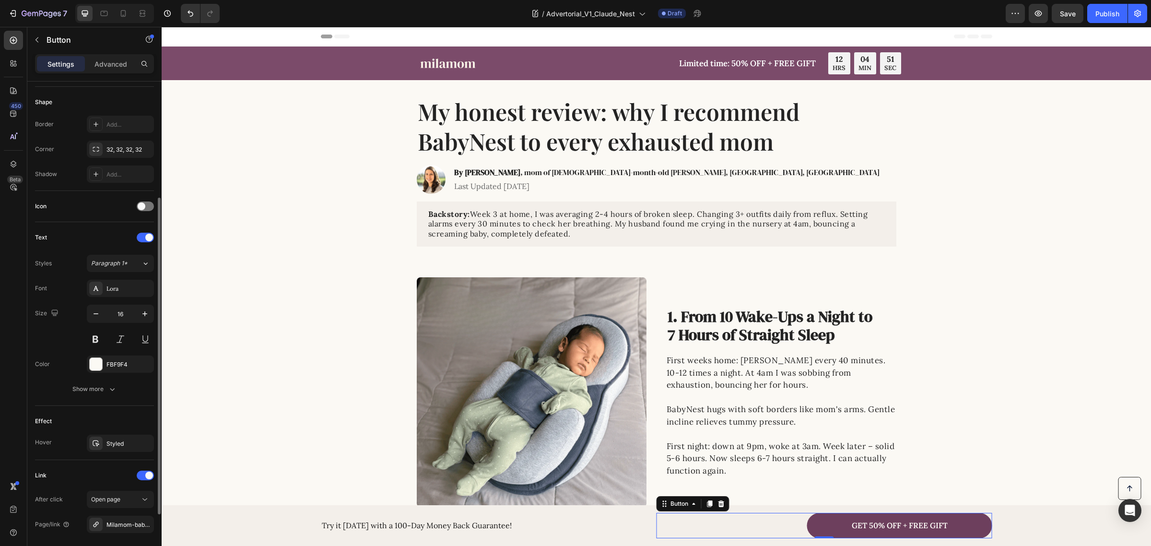
click at [56, 336] on div "Size 16" at bounding box center [94, 325] width 119 height 43
click at [117, 297] on div "Lora" at bounding box center [120, 288] width 67 height 17
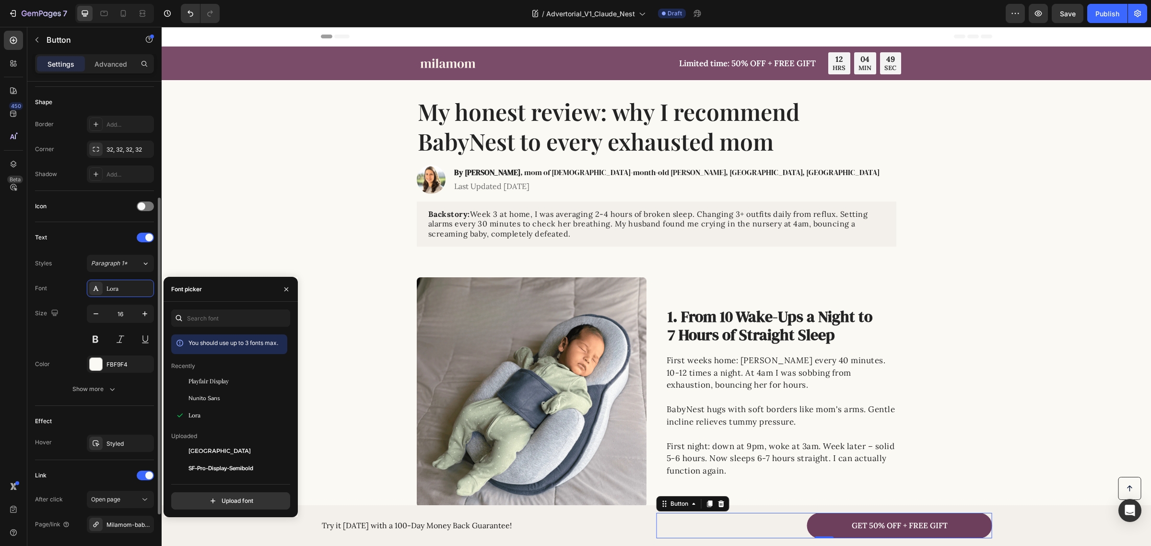
click at [61, 317] on div "Size 16" at bounding box center [94, 325] width 119 height 43
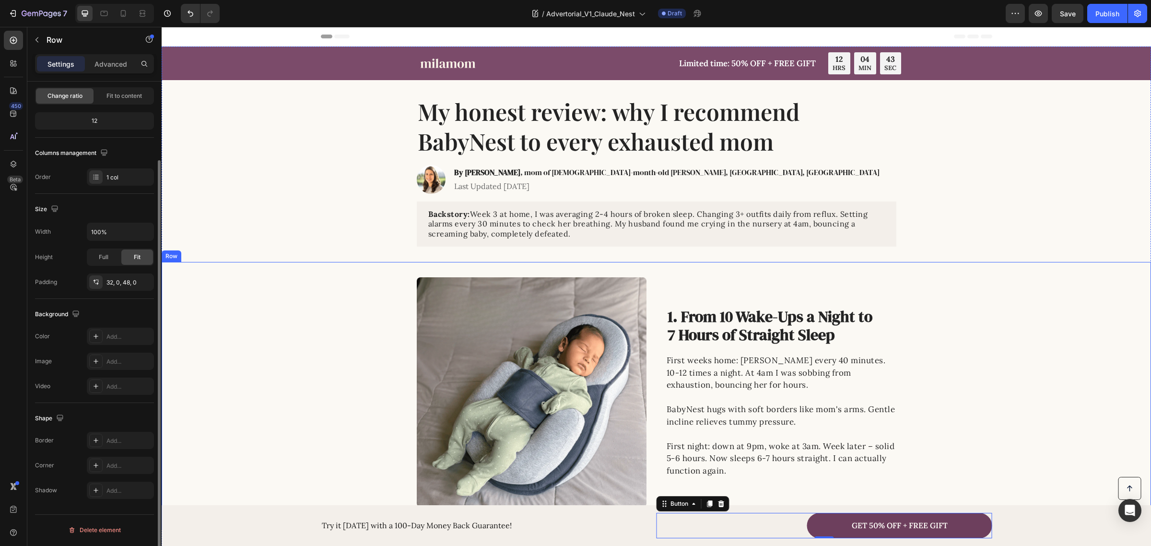
click at [346, 315] on div "Image 1. From 10 Wake-Ups a Night to 7 Hours of Straight Sleep Heading First we…" at bounding box center [656, 392] width 989 height 230
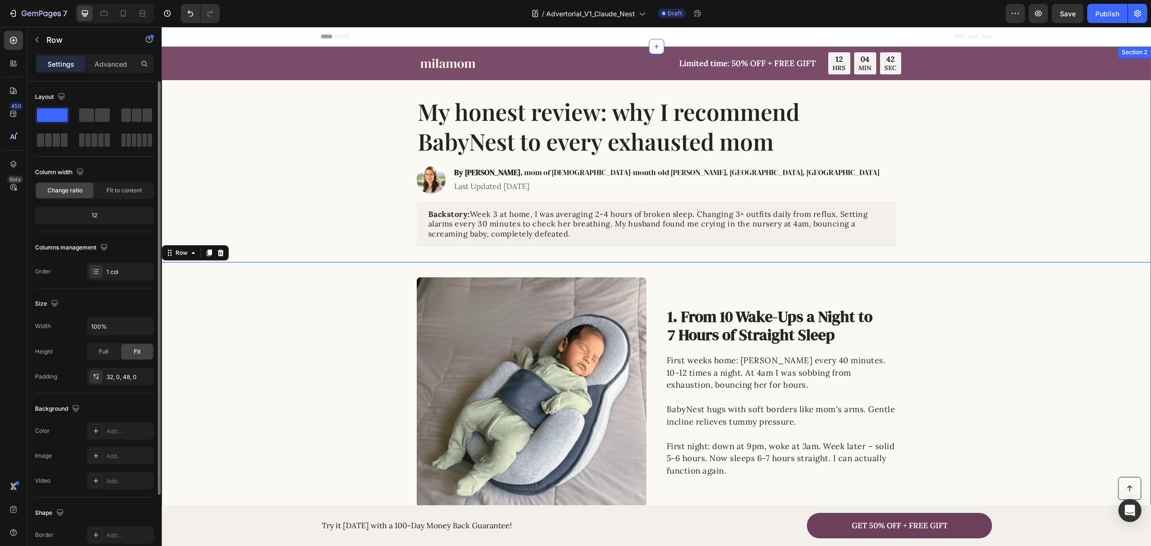
click at [358, 203] on div "Backstory: Week 3 at home, I was averaging 2-4 hours of broken sleep. Changing …" at bounding box center [656, 223] width 970 height 45
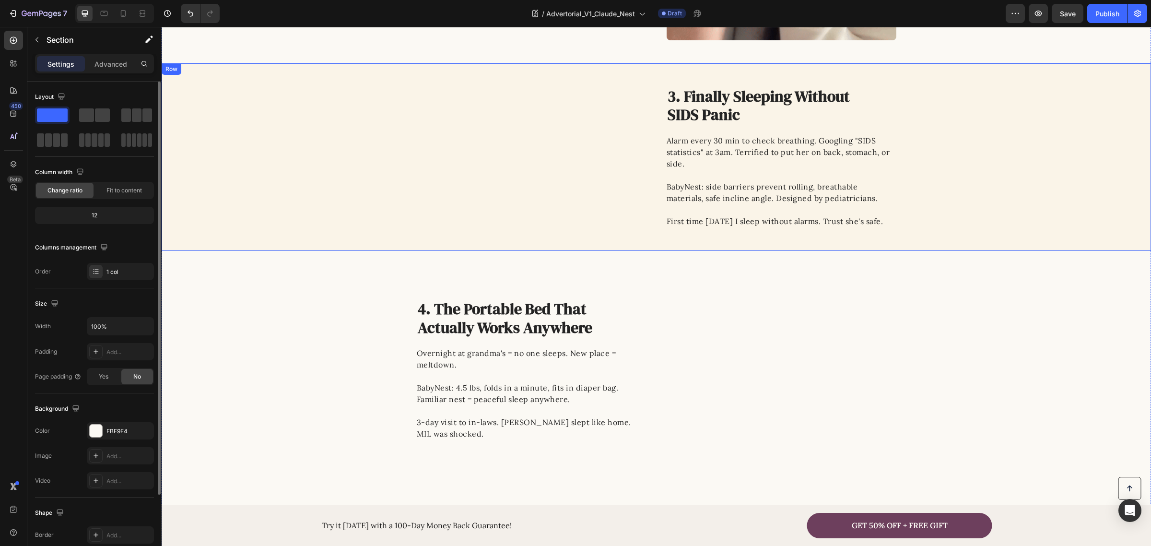
scroll to position [659, 0]
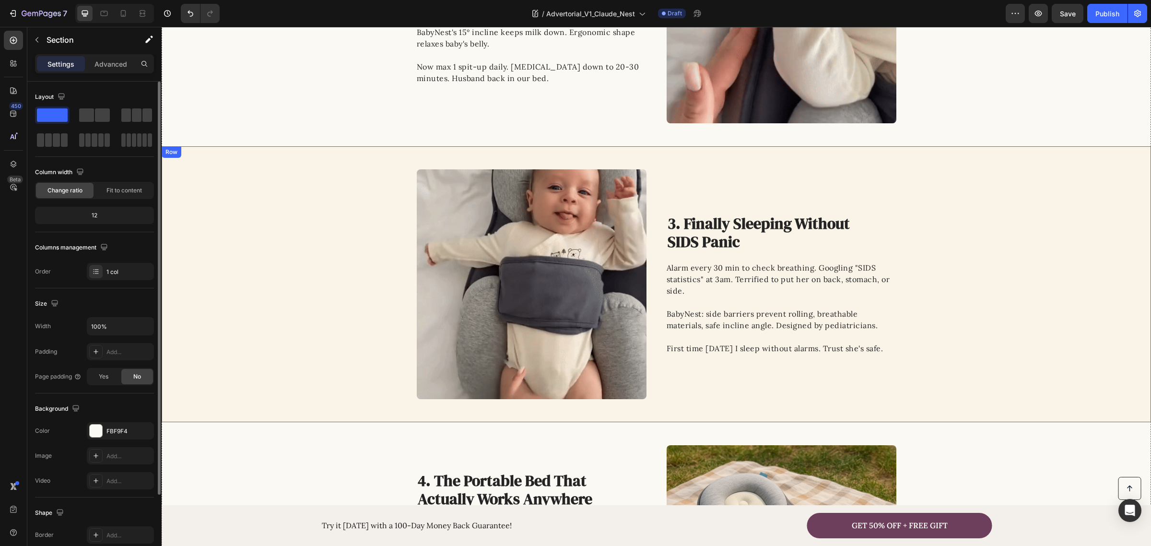
click at [303, 262] on div "Image 3. Finally Sleeping Without SIDS Panic Heading Alarm every 30 min to chec…" at bounding box center [656, 284] width 989 height 230
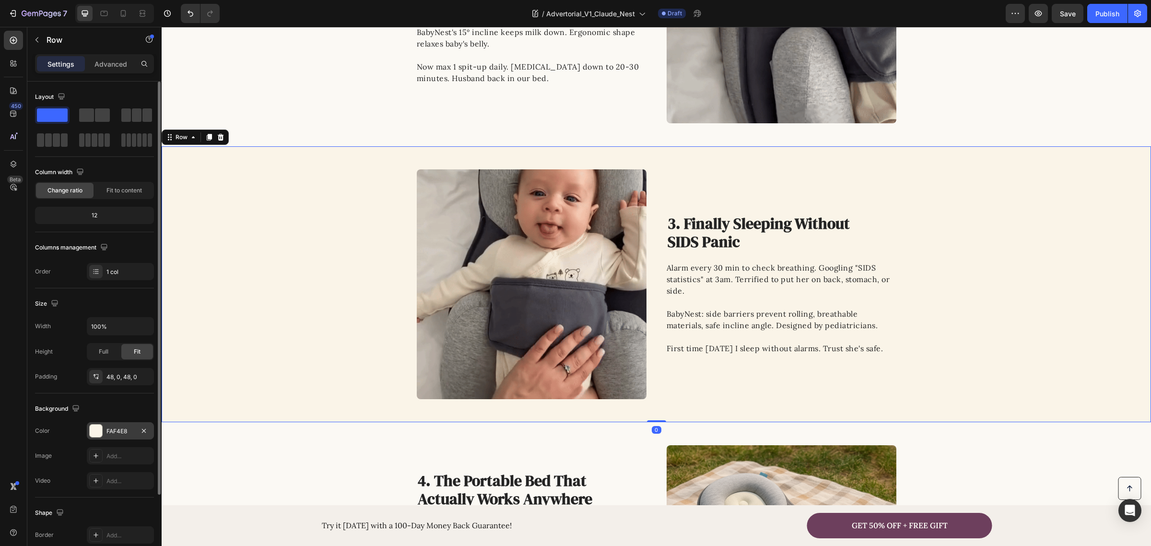
click at [111, 429] on div "FAF4E8" at bounding box center [120, 431] width 28 height 9
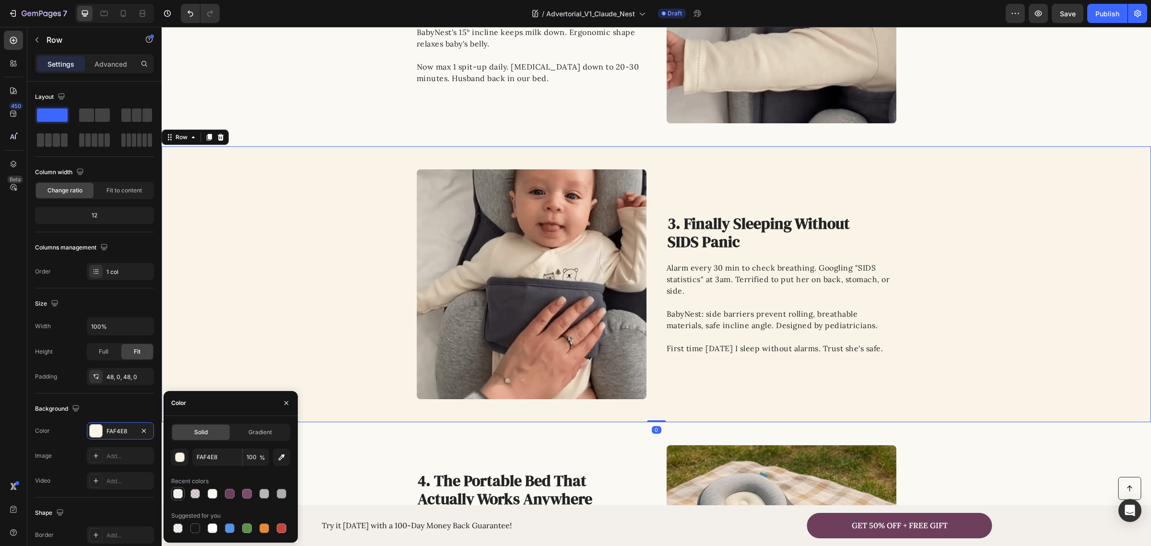
drag, startPoint x: 180, startPoint y: 493, endPoint x: 181, endPoint y: 488, distance: 4.9
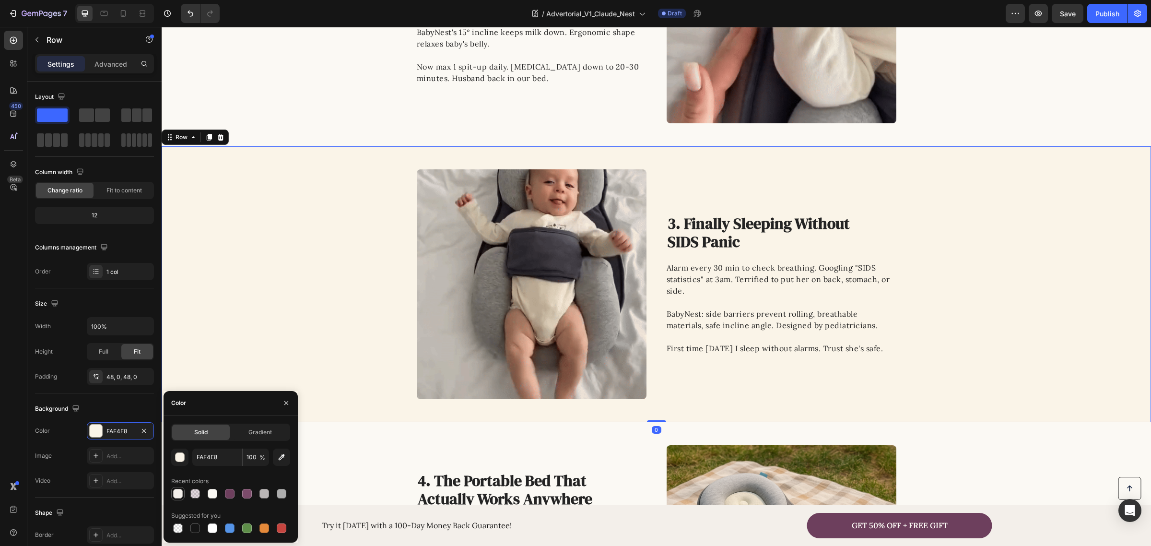
click at [179, 493] on div at bounding box center [178, 494] width 10 height 10
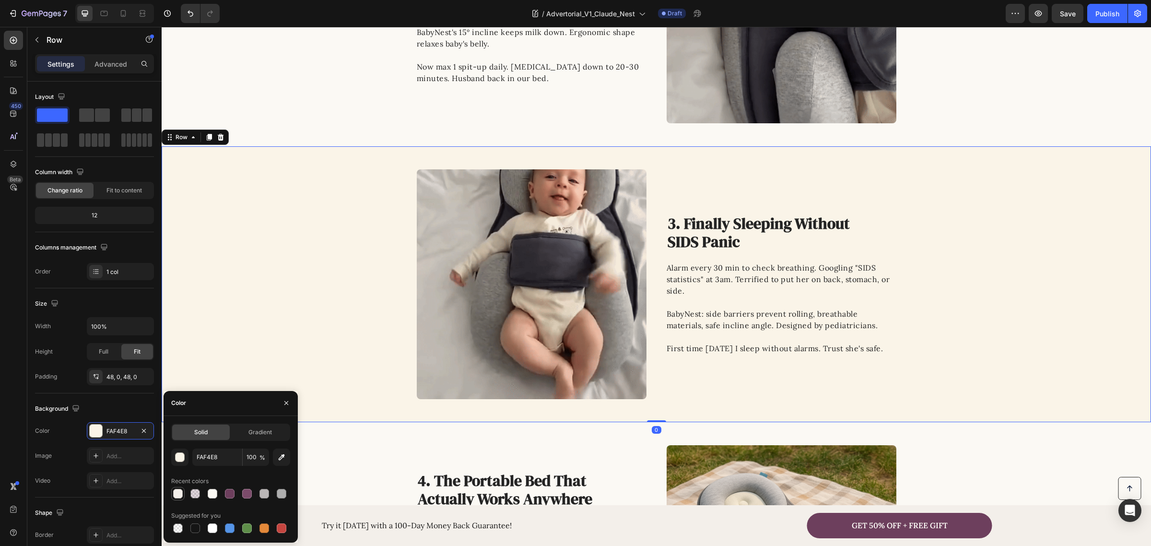
type input "F3EFEA"
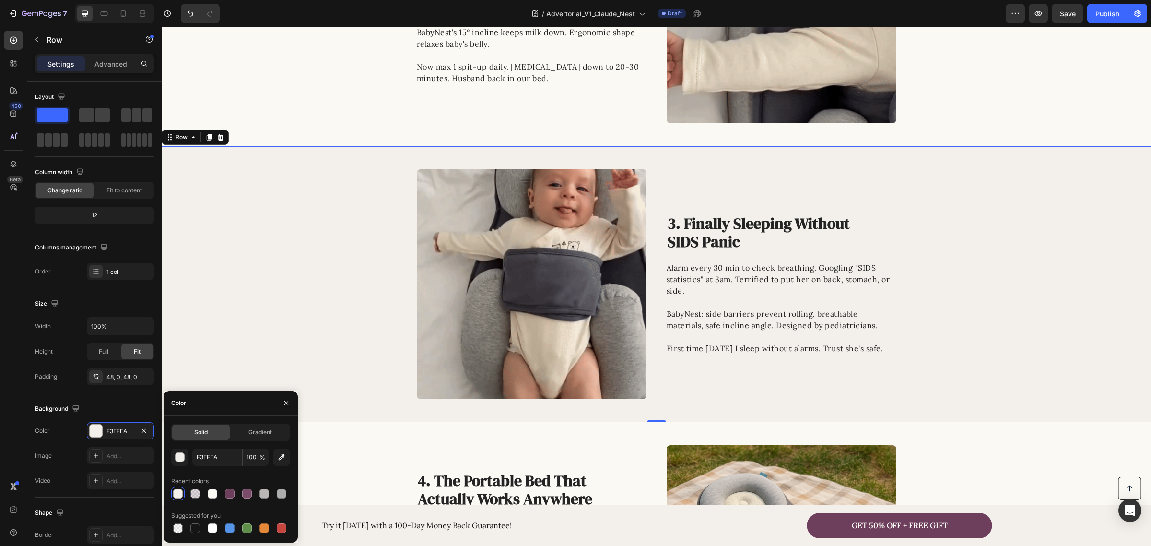
click at [276, 104] on div "Image 2. No More Reflux and Colic Hell Heading 5-6 outfit changes nightly. Proj…" at bounding box center [656, 9] width 989 height 230
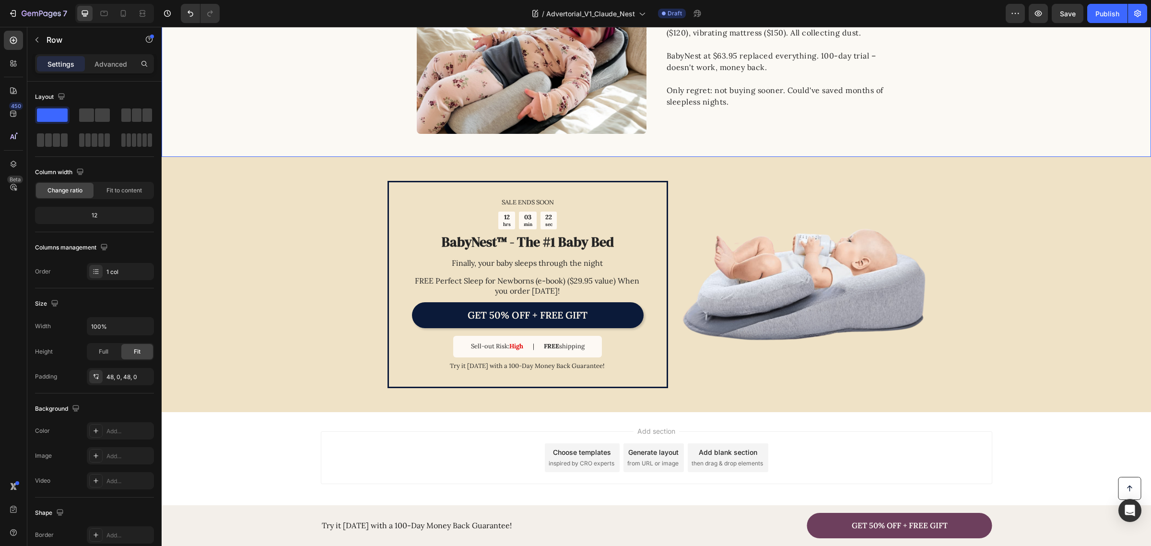
scroll to position [1405, 0]
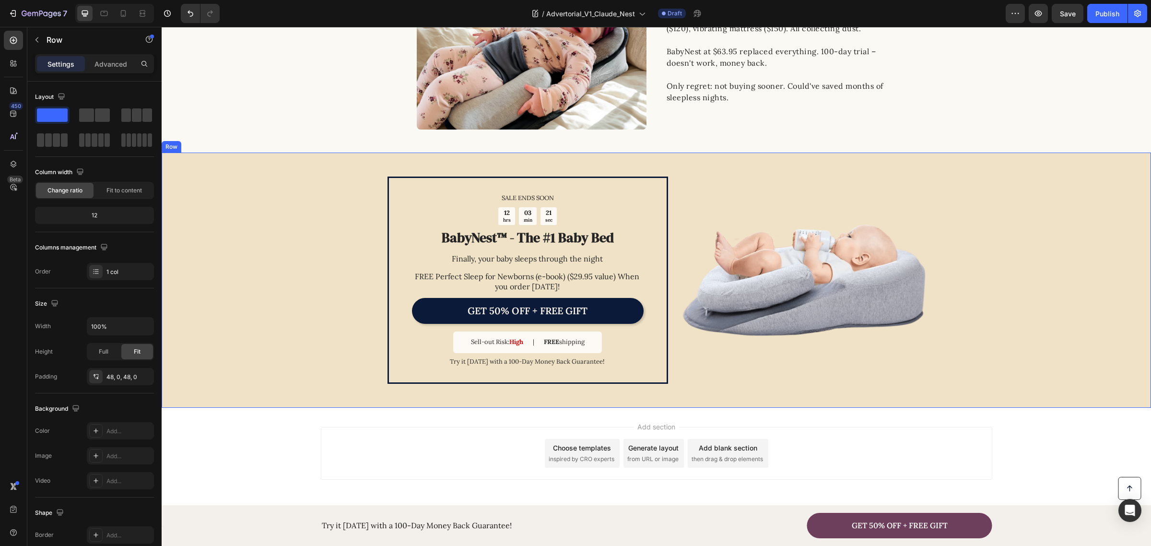
click at [240, 299] on div "SALE ENDS SOON Text Block 12 hrs 03 min 21 sec Countdown Timer BabyNest™ - The …" at bounding box center [656, 279] width 989 height 255
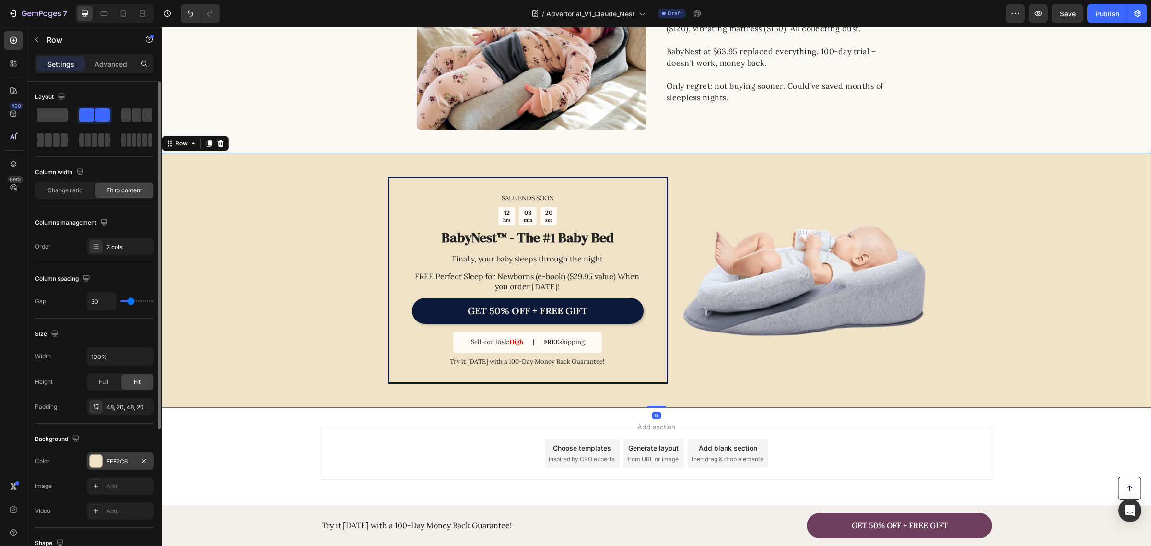
click at [117, 456] on div "EFE2C6" at bounding box center [120, 460] width 67 height 17
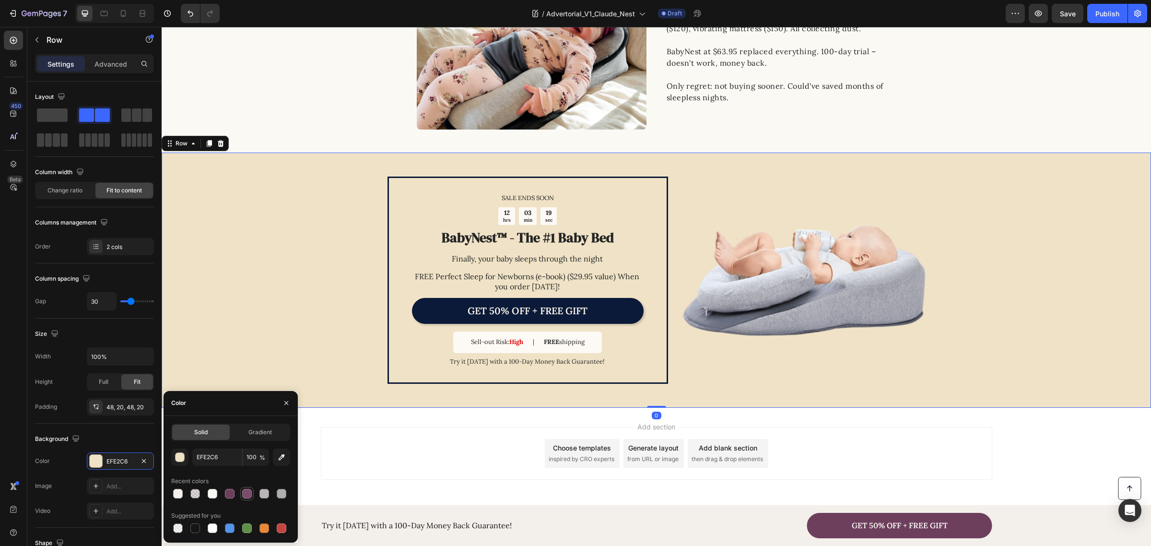
click at [251, 497] on div at bounding box center [247, 494] width 12 height 12
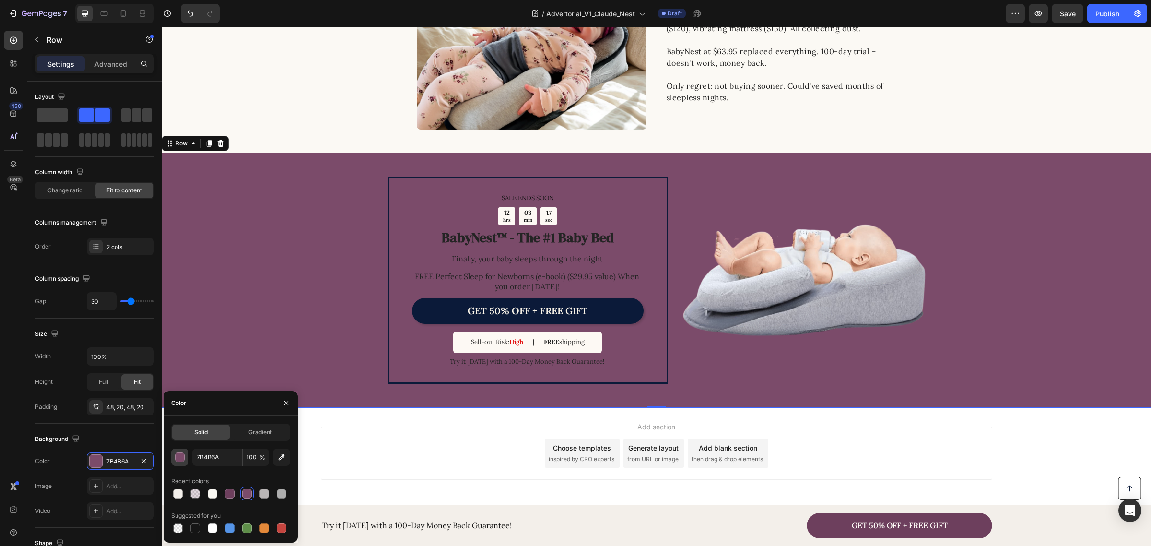
click at [183, 459] on div "button" at bounding box center [180, 458] width 10 height 10
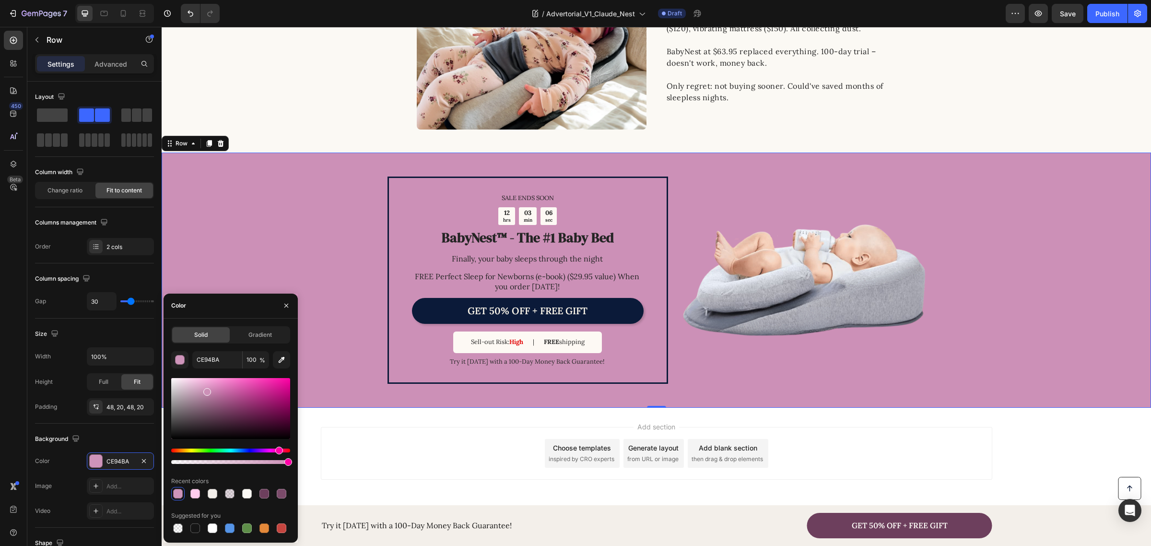
drag, startPoint x: 218, startPoint y: 410, endPoint x: 206, endPoint y: 390, distance: 23.8
click at [206, 390] on div at bounding box center [207, 392] width 8 height 8
type input "CC90B7"
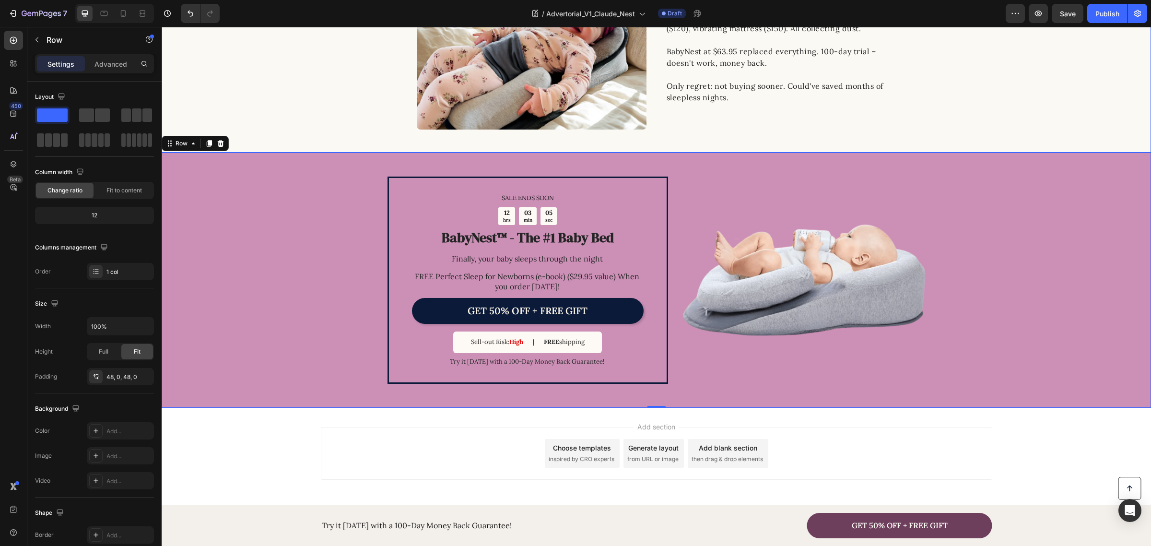
click at [293, 90] on div "Image 5. Life-Changing Results for Just $63.95 Heading Spent $300+: sleep posit…" at bounding box center [656, 34] width 989 height 192
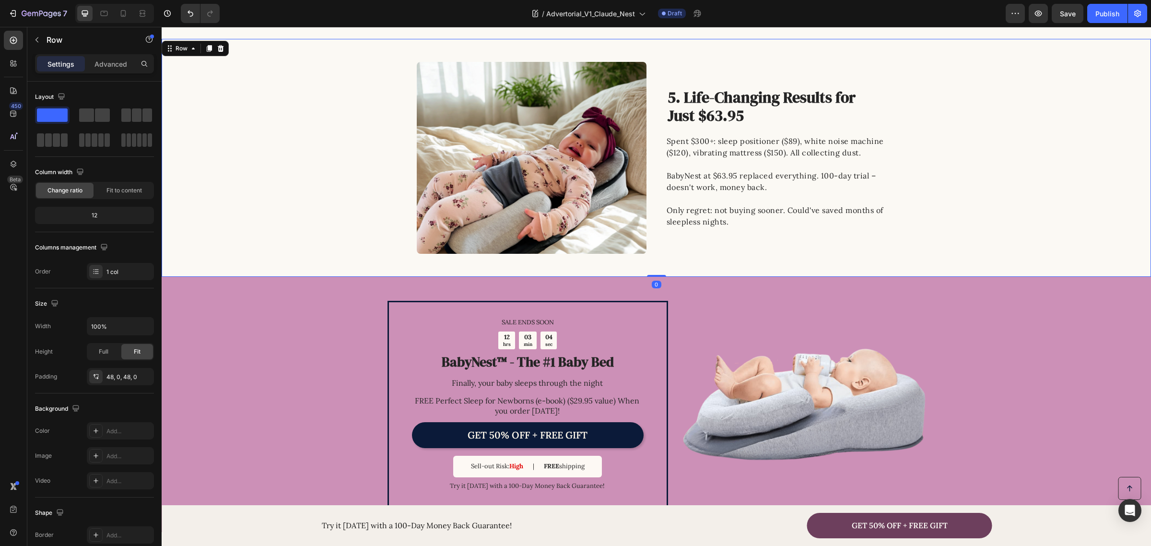
scroll to position [1345, 0]
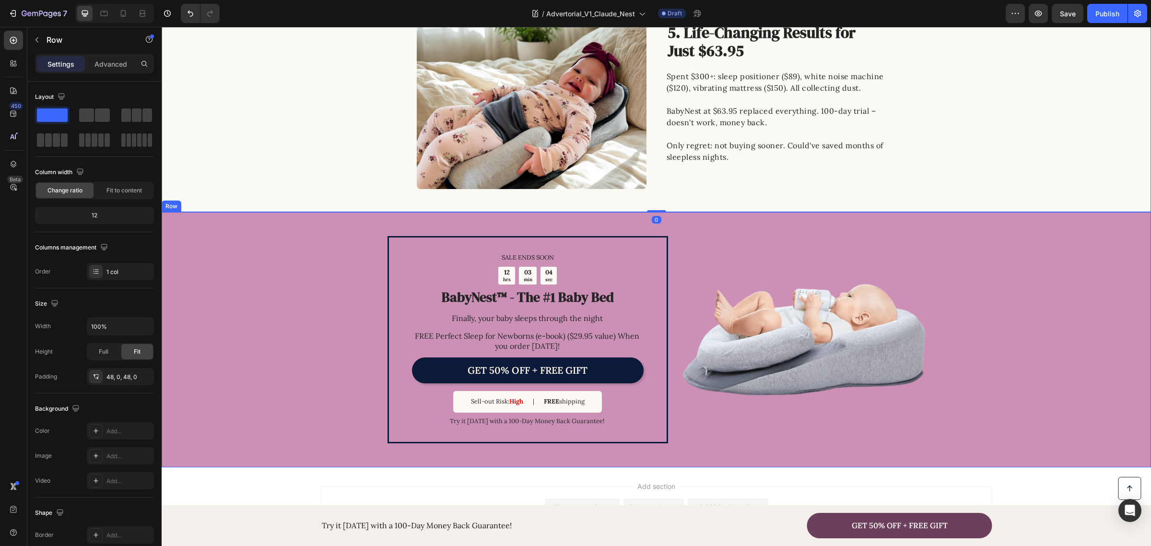
click at [262, 324] on div "SALE ENDS SOON Text Block 12 hrs 03 min 04 sec Countdown Timer BabyNest™ - The …" at bounding box center [656, 339] width 989 height 255
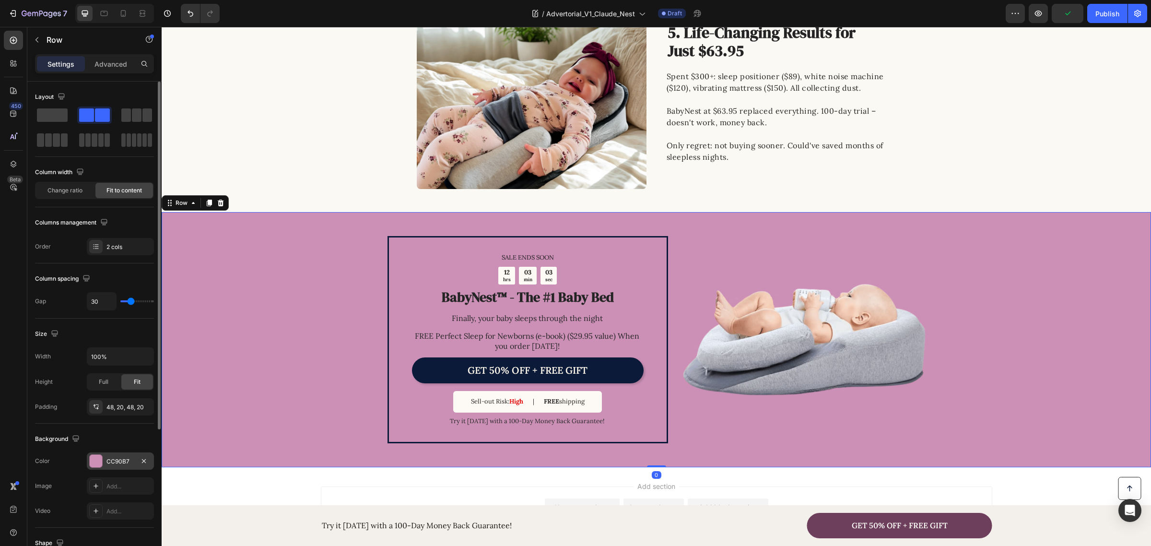
click at [90, 459] on div at bounding box center [96, 461] width 12 height 12
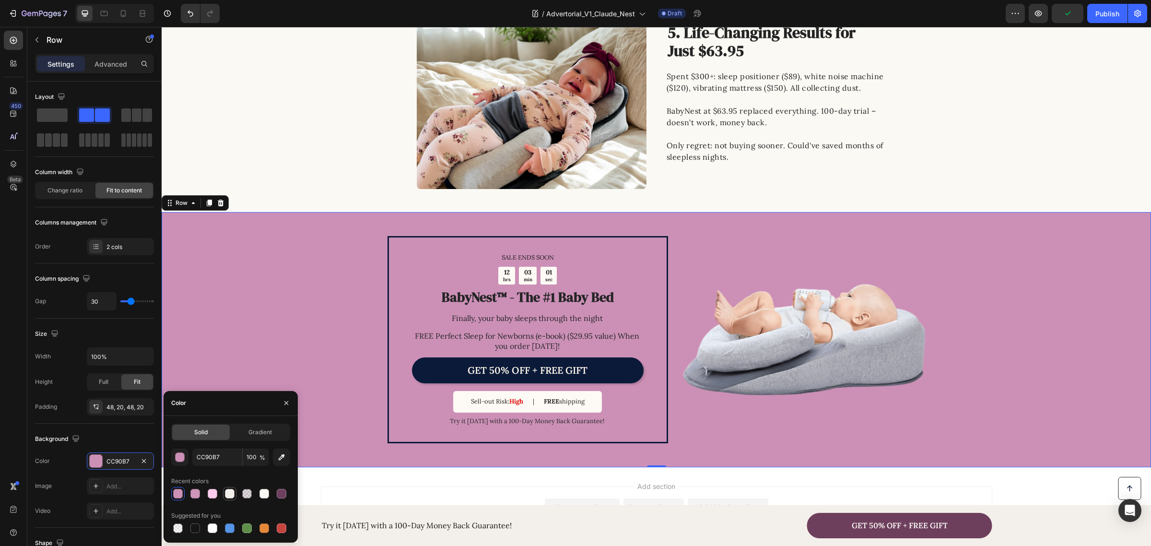
click at [228, 494] on div at bounding box center [230, 494] width 10 height 10
type input "F3EFEA"
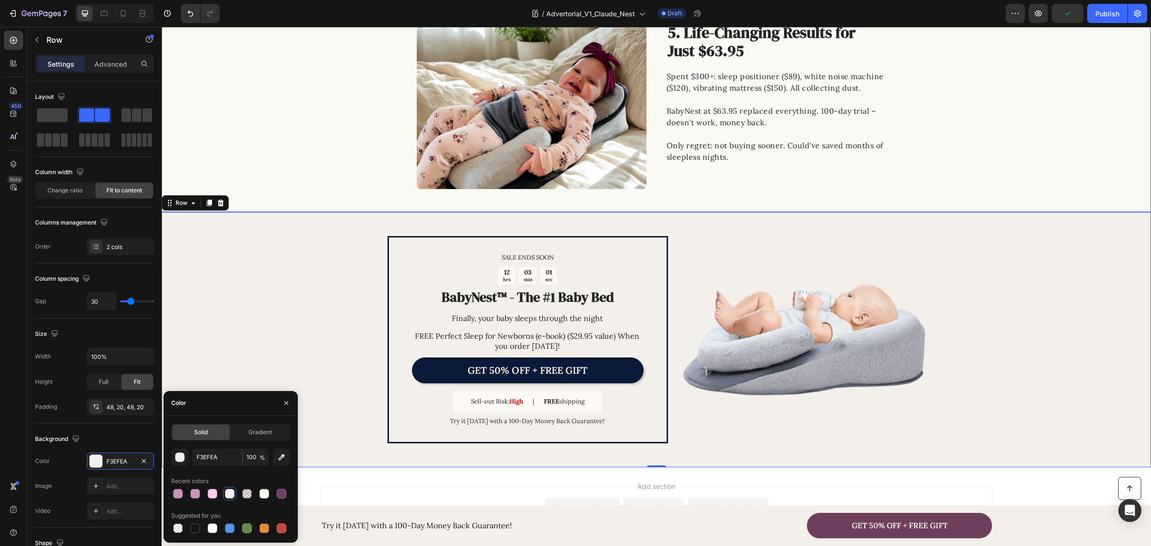
click at [272, 200] on div "Image 5. Life-Changing Results for Just $63.95 Heading Spent $300+: sleep posit…" at bounding box center [656, 93] width 989 height 238
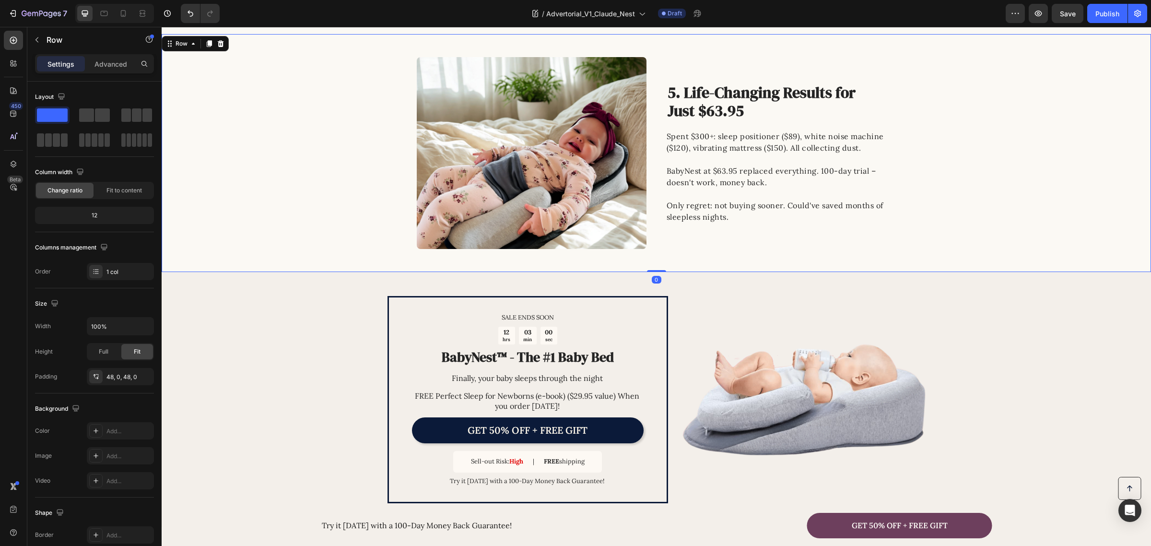
click at [269, 148] on div "Image 5. Life-Changing Results for Just $63.95 Heading Spent $300+: sleep posit…" at bounding box center [656, 153] width 989 height 192
click at [266, 341] on div "SALE ENDS SOON Text Block 12 hrs 03 min 00 sec Countdown Timer BabyNest™ - The …" at bounding box center [656, 399] width 989 height 255
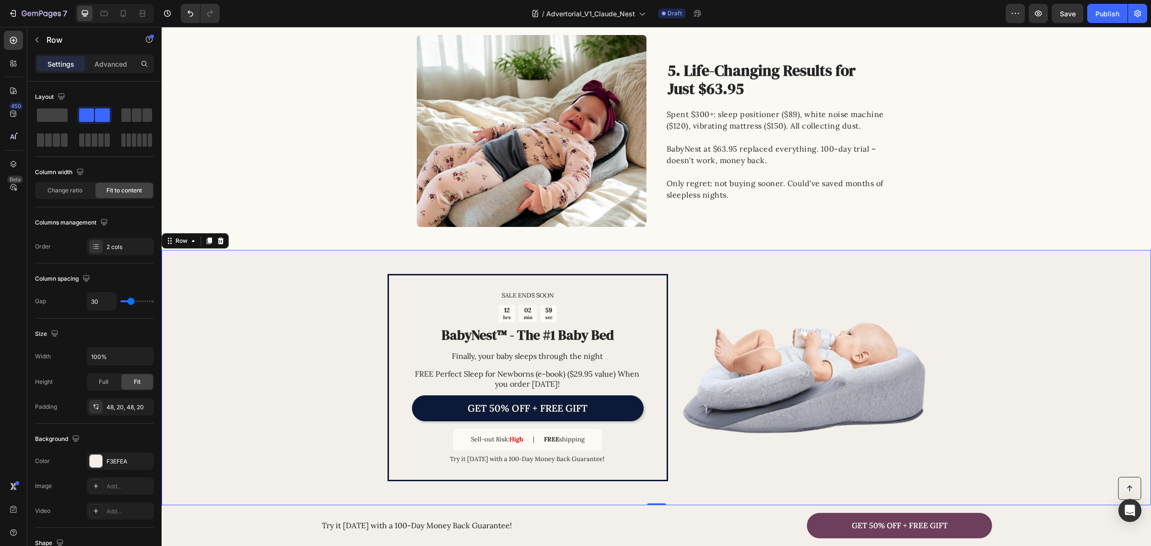
scroll to position [1405, 0]
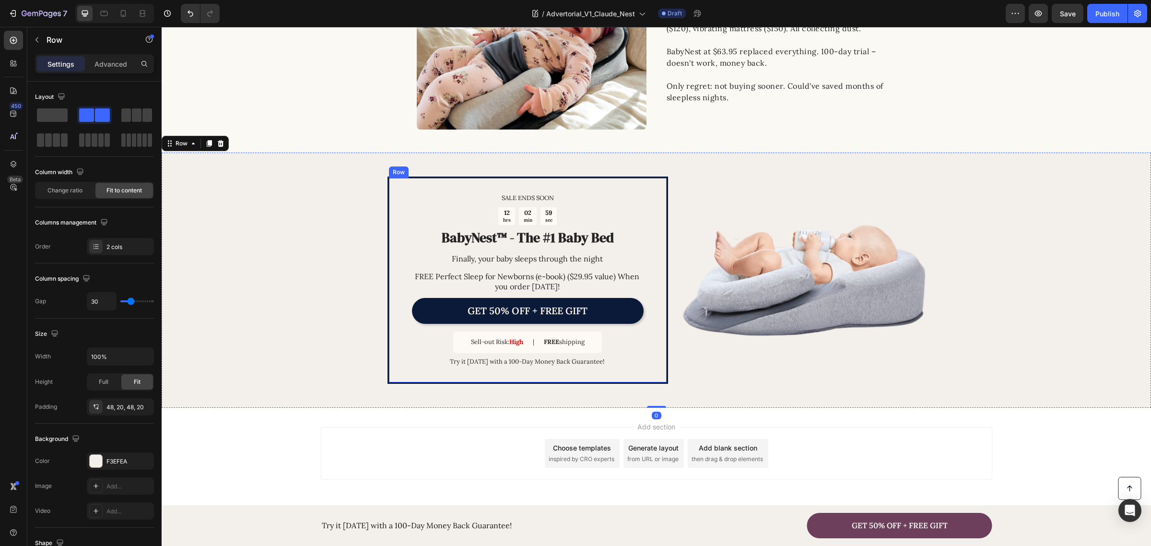
click at [387, 332] on div "SALE ENDS SOON Text Block 12 hrs 02 min 59 sec Countdown Timer BabyNest™ - The …" at bounding box center [527, 280] width 281 height 208
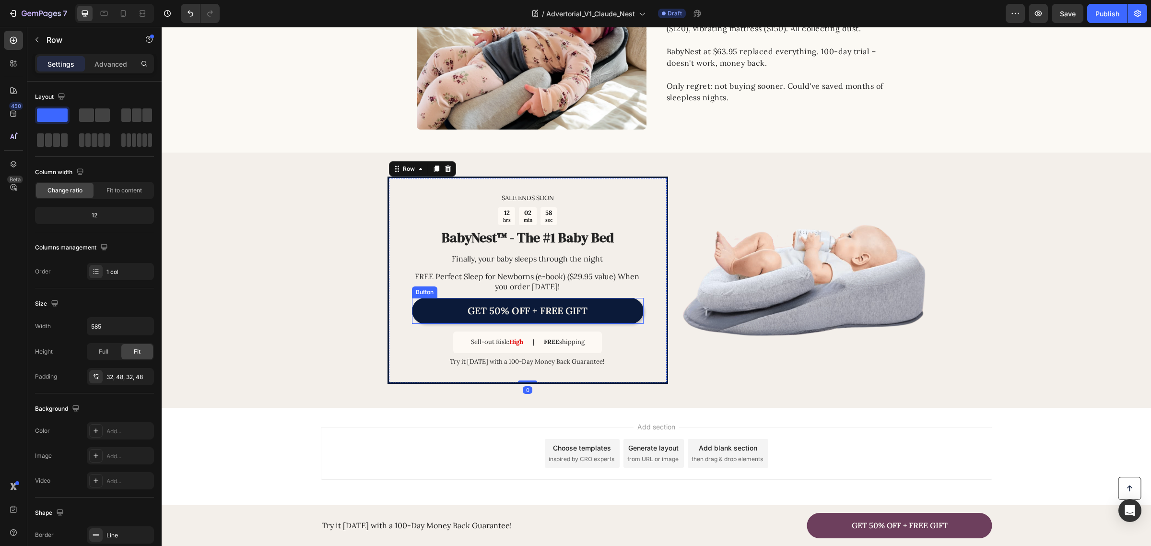
click at [440, 320] on link "GET 50% OFF + FREE GIFT" at bounding box center [528, 311] width 232 height 26
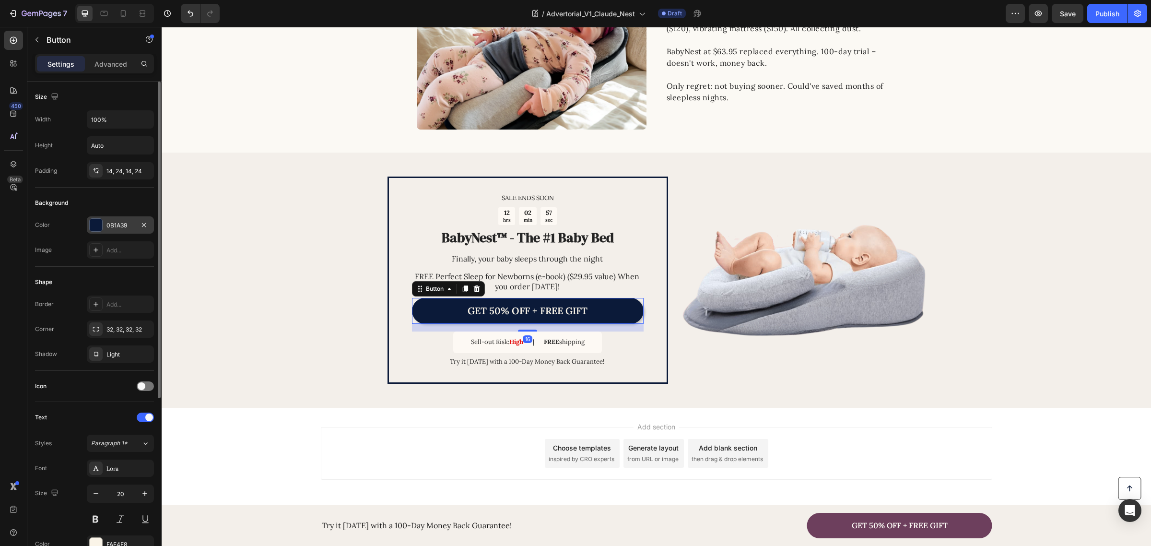
click at [116, 226] on div "0B1A39" at bounding box center [120, 225] width 28 height 9
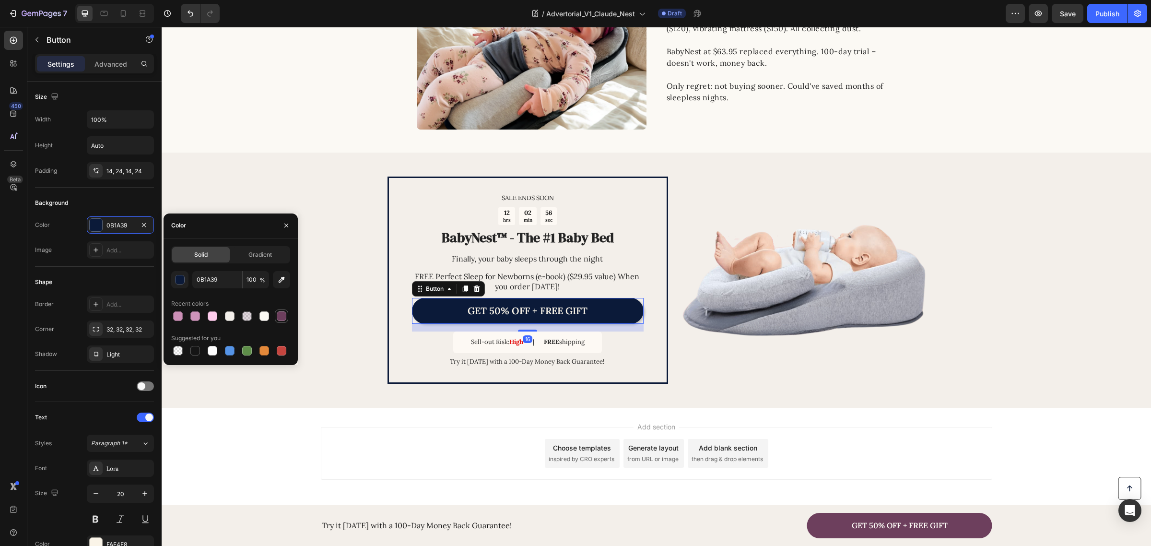
click at [281, 316] on div at bounding box center [282, 316] width 10 height 10
type input "6D3F5D"
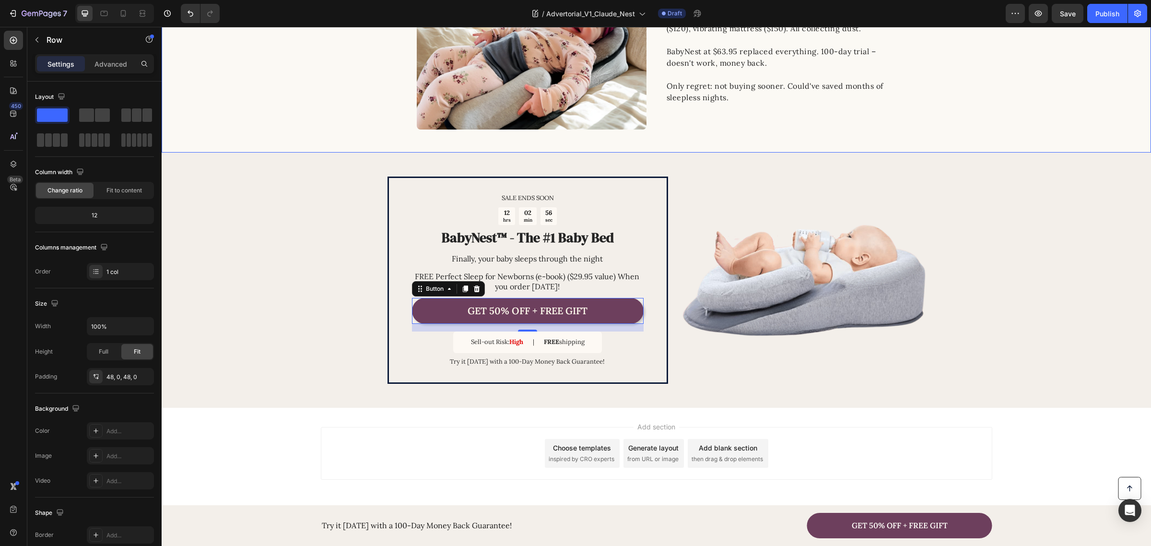
click at [259, 98] on div "Image 5. Life-Changing Results for Just $63.95 Heading Spent $300+: sleep posit…" at bounding box center [656, 34] width 989 height 192
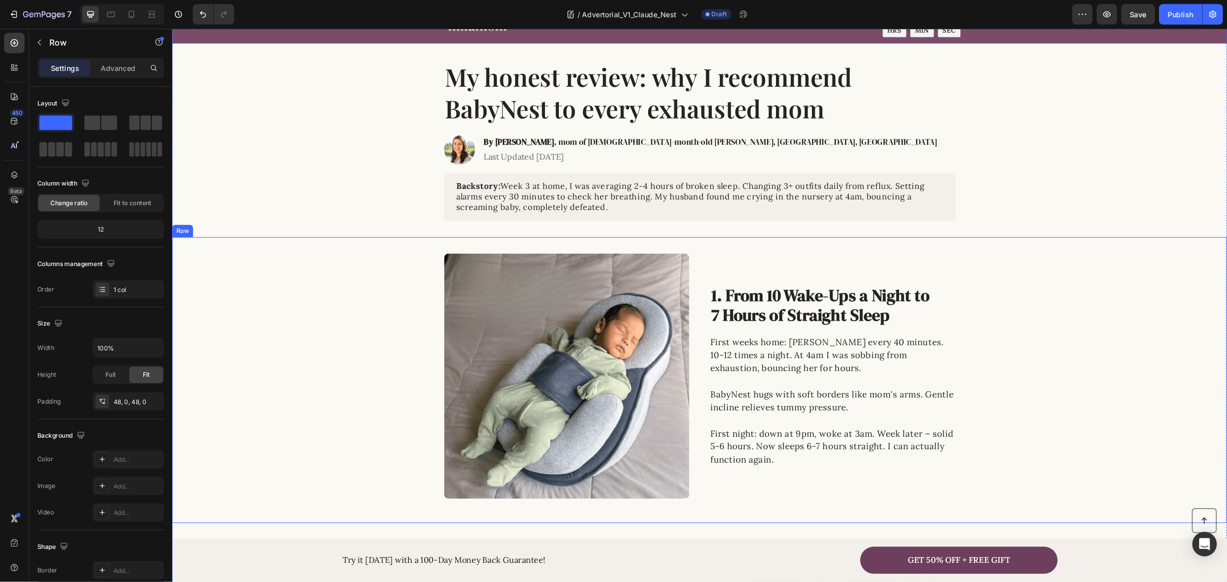
scroll to position [0, 0]
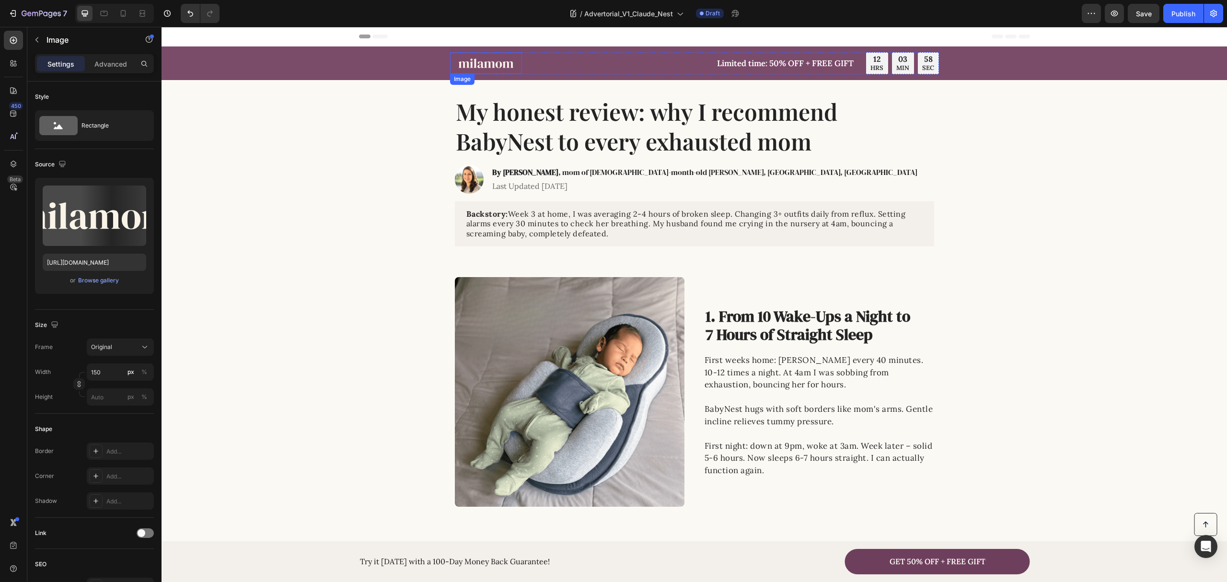
drag, startPoint x: 472, startPoint y: 64, endPoint x: 491, endPoint y: 66, distance: 18.9
click at [473, 64] on img at bounding box center [486, 63] width 72 height 21
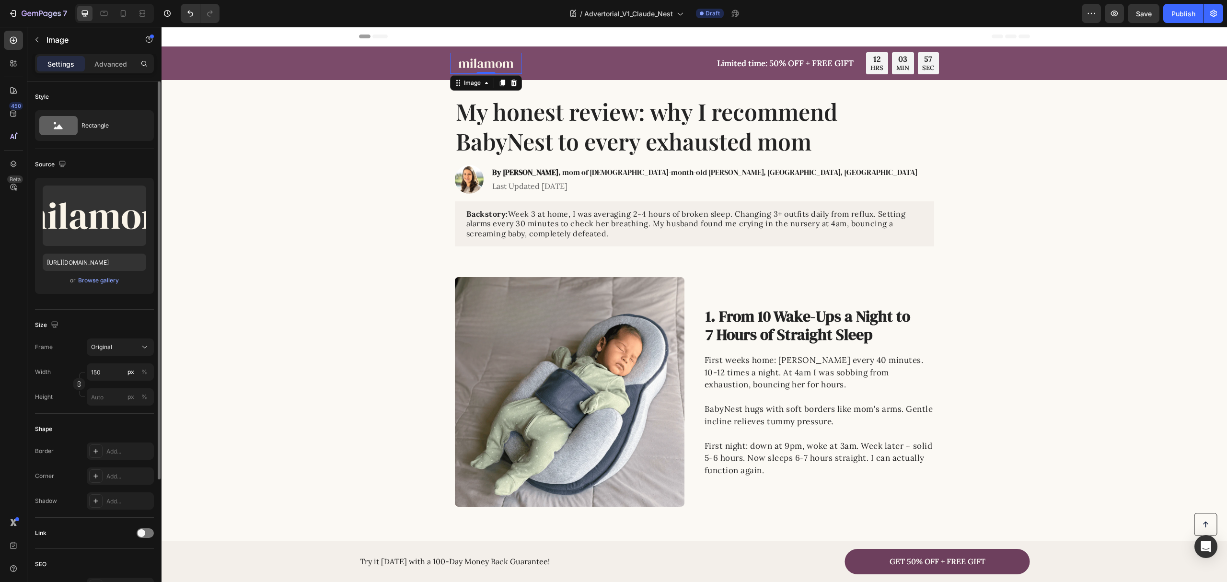
click at [95, 288] on div "Upload Image https://cdn.shopify.com/s/files/1/0862/1719/5809/files/gempages_54…" at bounding box center [94, 236] width 119 height 116
click at [104, 286] on div "or Browse gallery" at bounding box center [95, 281] width 104 height 12
click at [104, 280] on div "Browse gallery" at bounding box center [98, 280] width 41 height 9
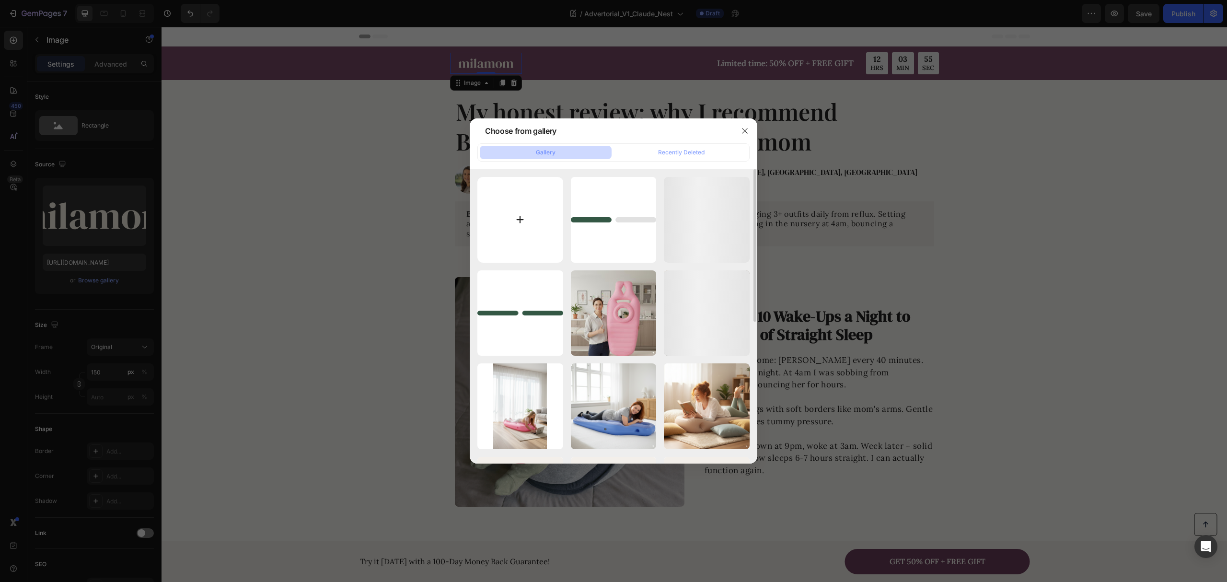
click at [513, 200] on input "file" at bounding box center [521, 220] width 86 height 86
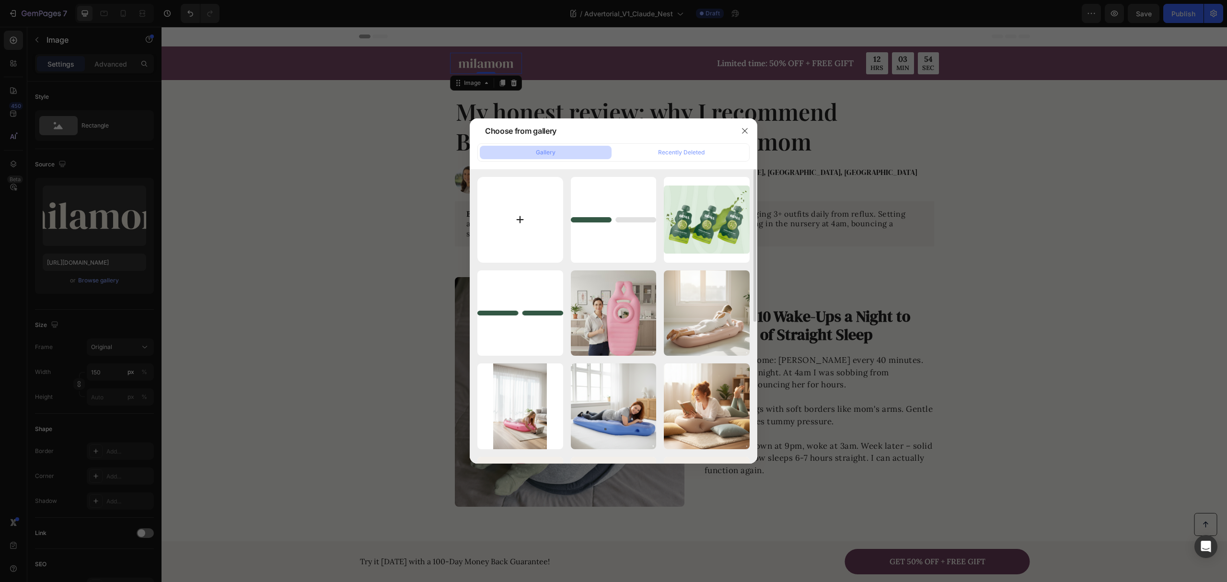
type input "C:\fakepath\Добавить заголовок (45).png"
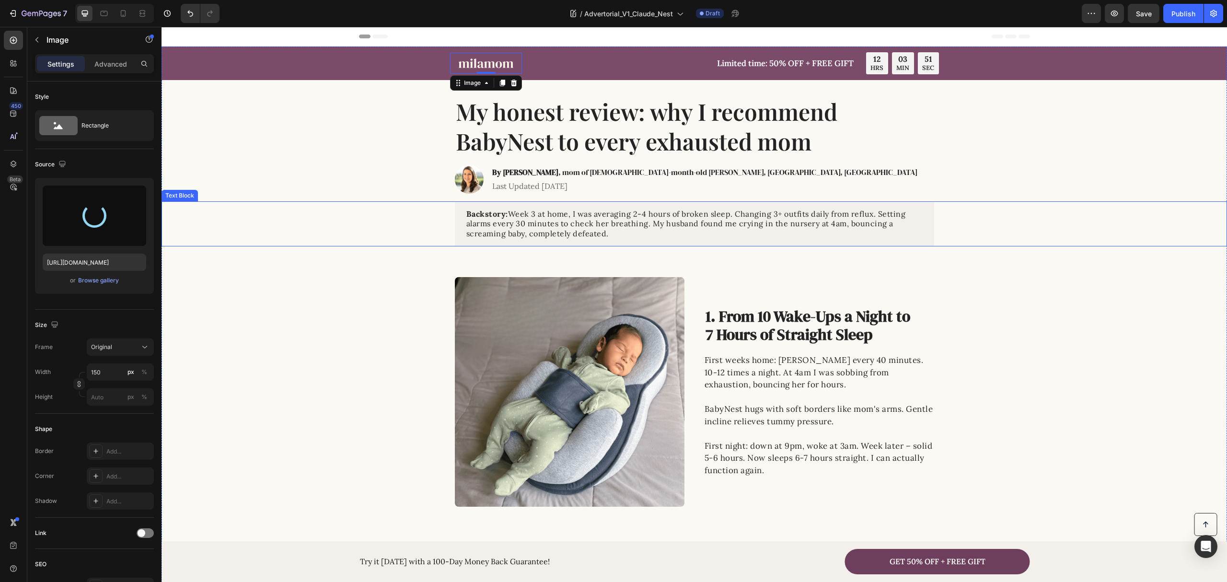
type input "https://cdn.shopify.com/s/files/1/0862/1719/5809/files/gempages_543135610253083…"
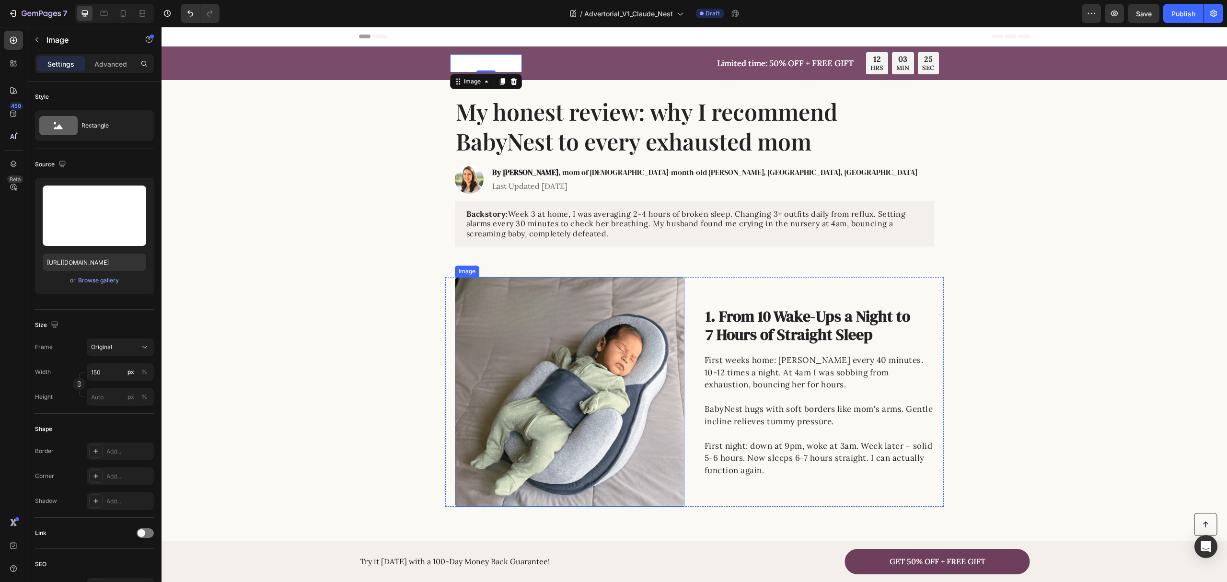
click at [641, 336] on img at bounding box center [570, 392] width 230 height 230
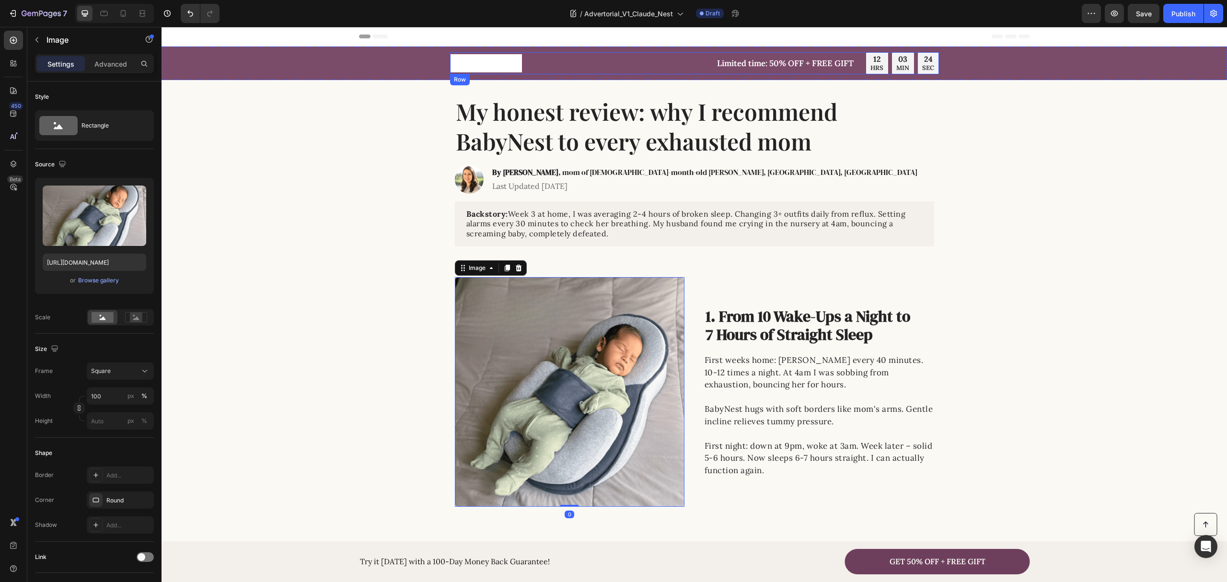
click at [468, 65] on img at bounding box center [486, 63] width 72 height 18
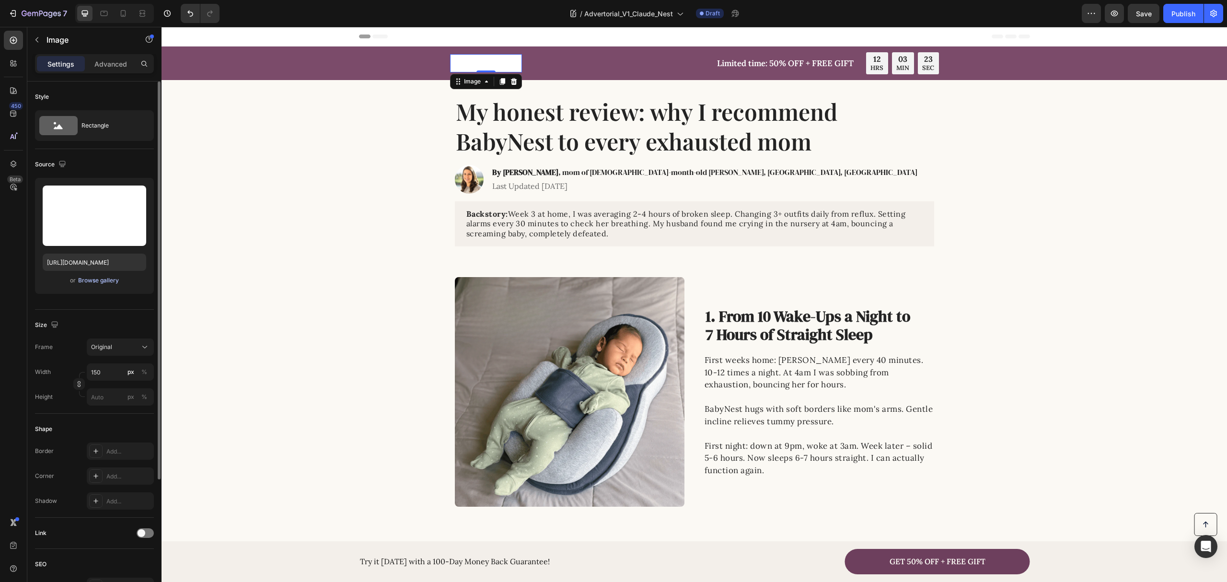
click at [106, 282] on div "Browse gallery" at bounding box center [98, 280] width 41 height 9
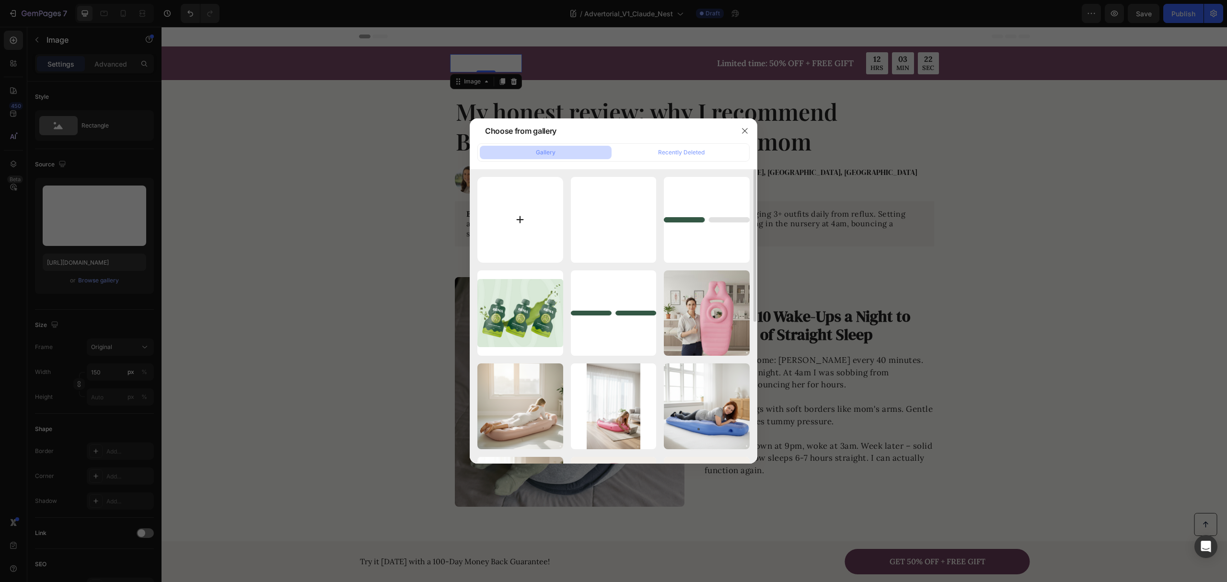
click at [505, 208] on input "file" at bounding box center [521, 220] width 86 height 86
type input "C:\fakepath\Добавить заголовок (46).png"
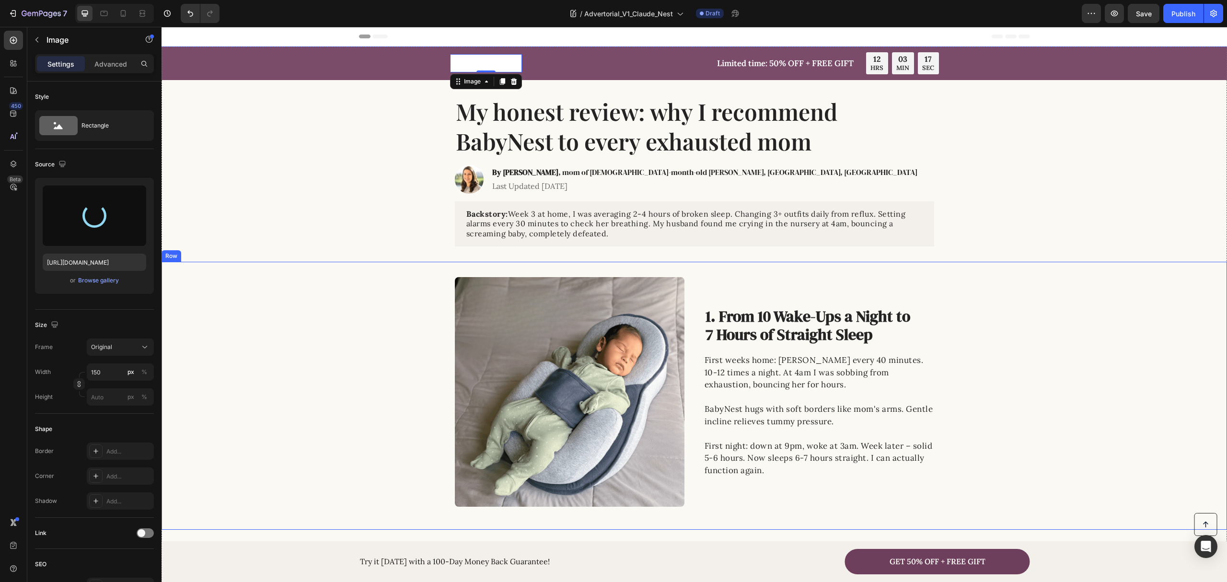
type input "https://cdn.shopify.com/s/files/1/0862/1719/5809/files/gempages_543135610253083…"
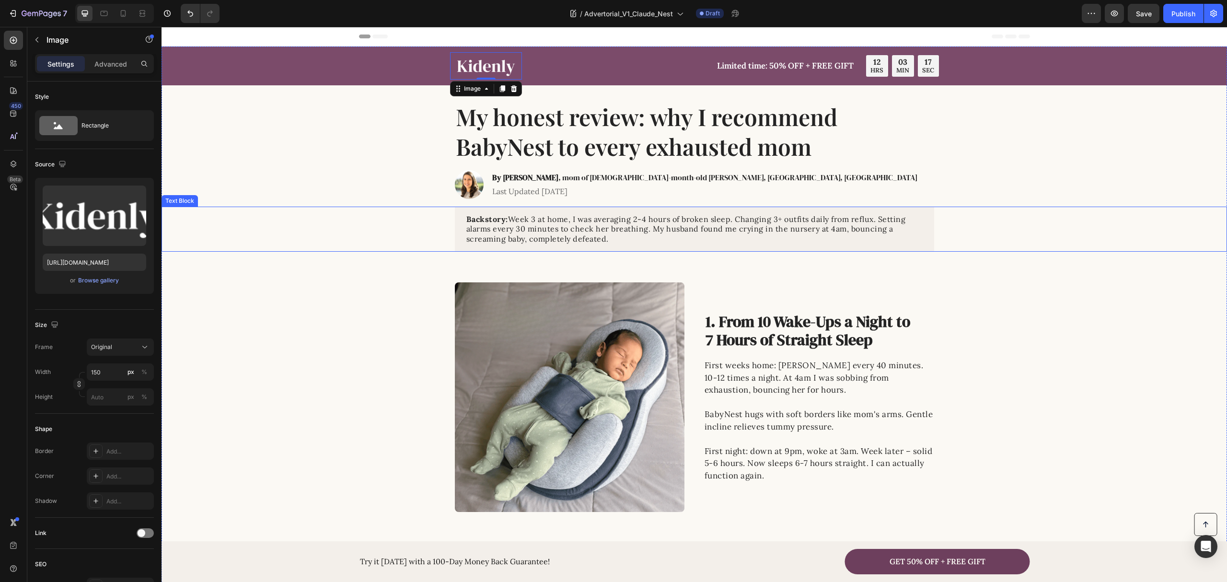
click at [281, 236] on div "Backstory: Week 3 at home, I was averaging 2-4 hours of broken sleep. Changing …" at bounding box center [694, 229] width 1047 height 45
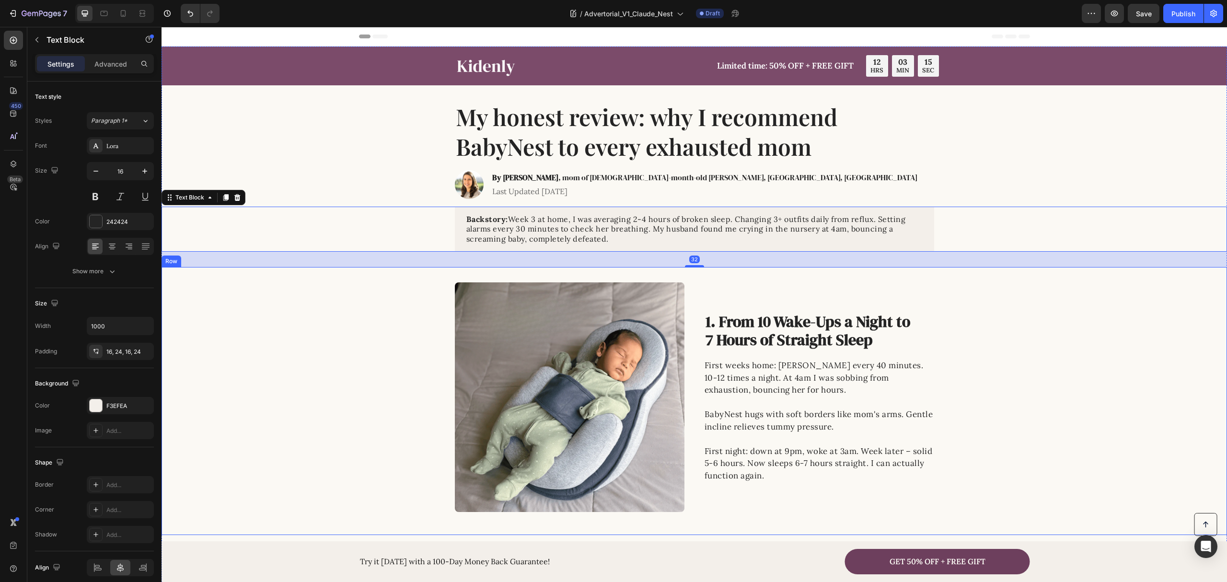
click at [293, 344] on div "Image 1. From 10 Wake-Ups a Night to 7 Hours of Straight Sleep Heading First we…" at bounding box center [695, 397] width 1066 height 230
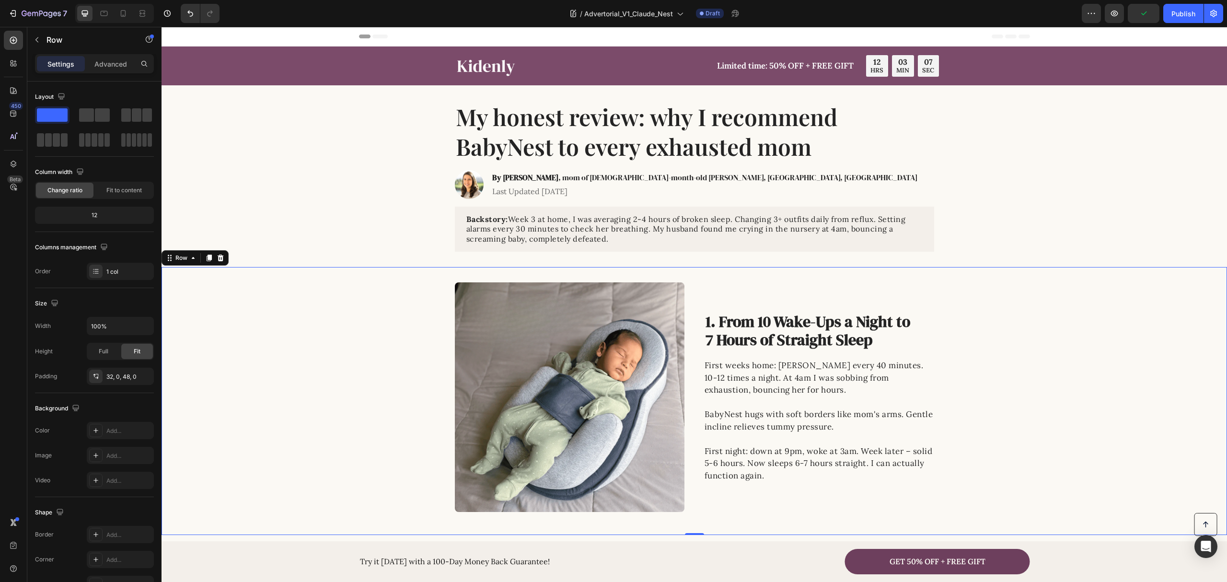
click at [365, 445] on div "Image 1. From 10 Wake-Ups a Night to 7 Hours of Straight Sleep Heading First we…" at bounding box center [695, 397] width 1066 height 230
click at [979, 423] on div "Image 1. From 10 Wake-Ups a Night to 7 Hours of Straight Sleep Heading First we…" at bounding box center [695, 397] width 1066 height 230
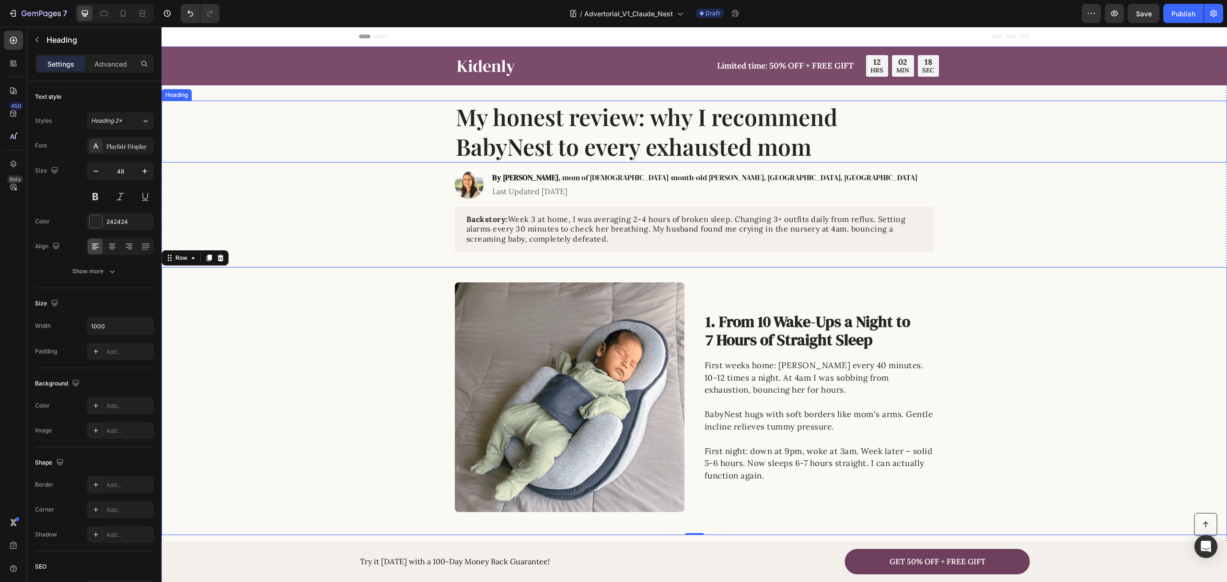
click at [576, 146] on h1 "My honest review: why I recommend BabyNest to every exhausted mom" at bounding box center [694, 132] width 479 height 62
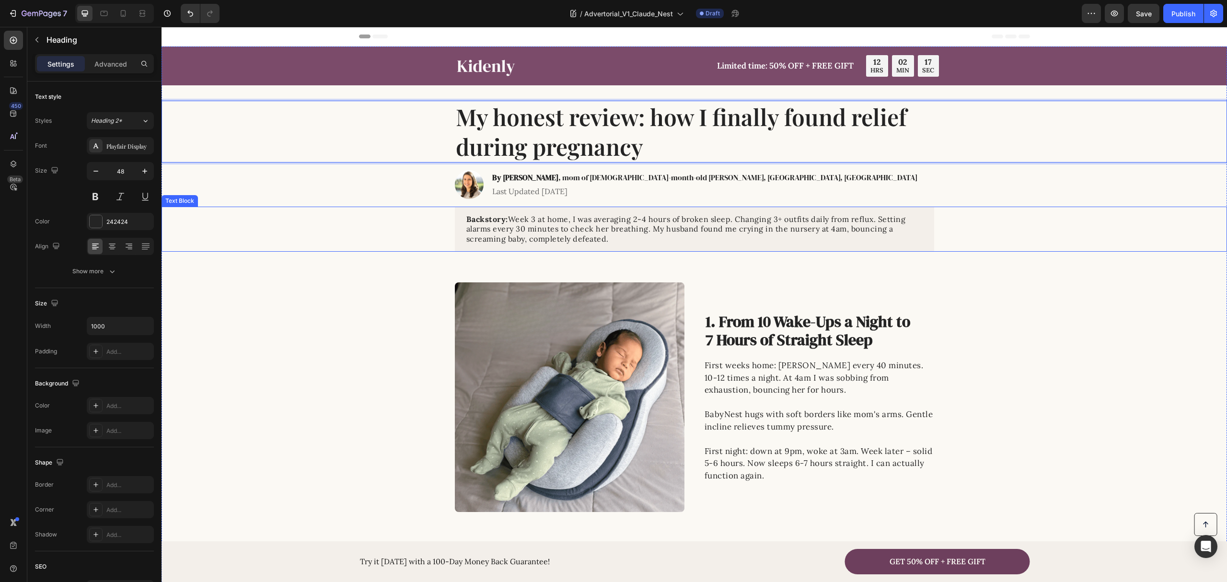
click at [377, 221] on div "Backstory: Week 3 at home, I was averaging 2-4 hours of broken sleep. Changing …" at bounding box center [694, 229] width 1047 height 45
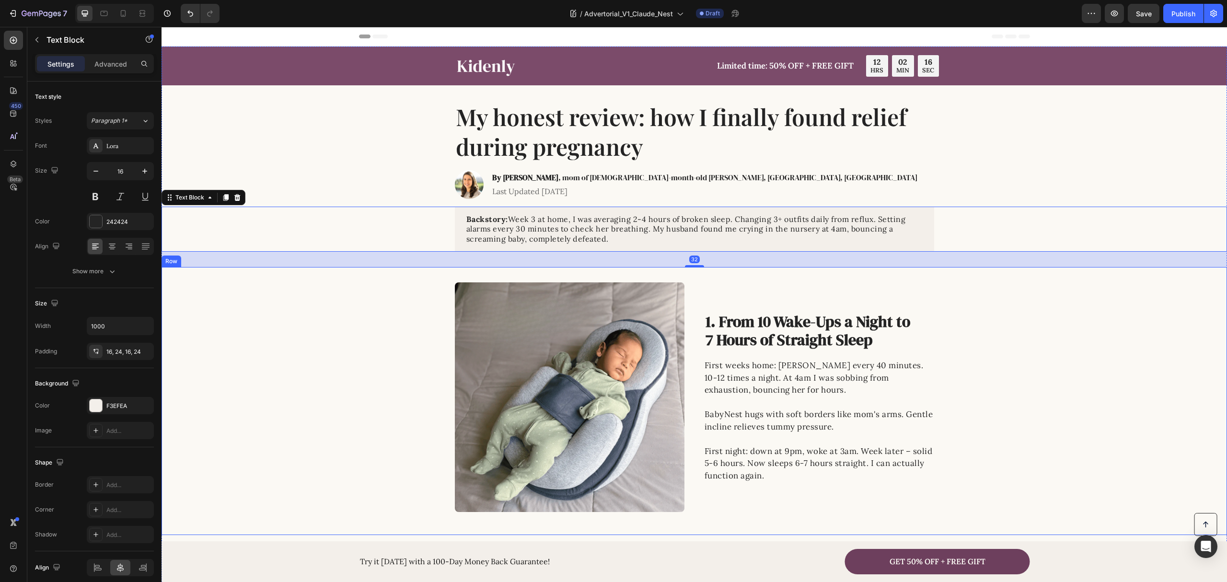
click at [359, 293] on div "Image 1. From 10 Wake-Ups a Night to 7 Hours of Straight Sleep Heading First we…" at bounding box center [695, 397] width 1066 height 230
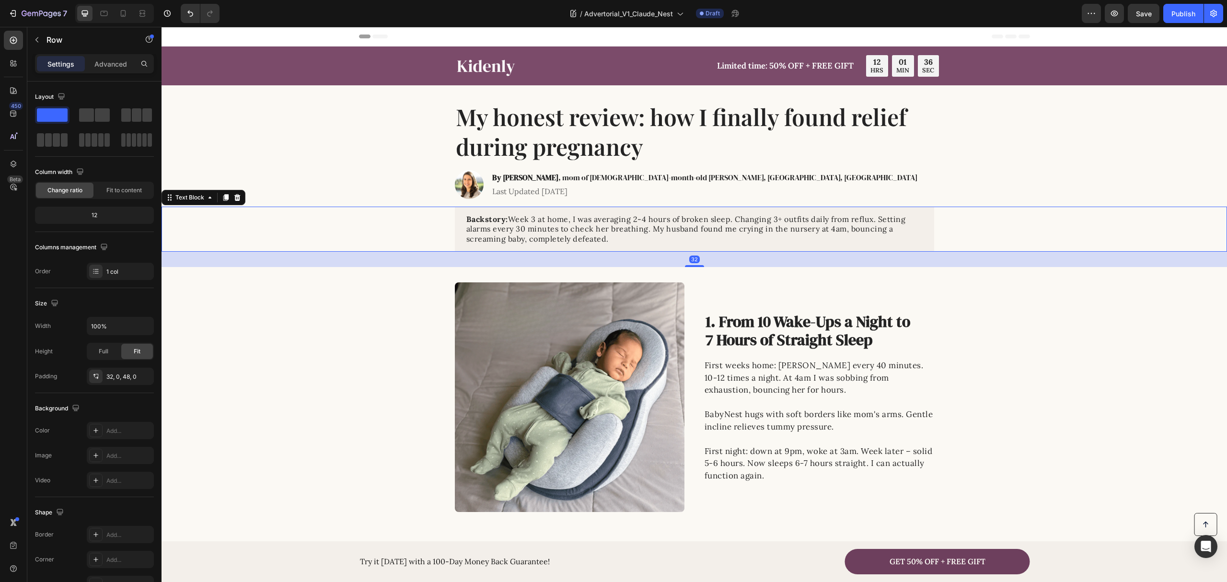
click at [578, 225] on p "Backstory: Week 3 at home, I was averaging 2-4 hours of broken sleep. Changing …" at bounding box center [695, 229] width 456 height 30
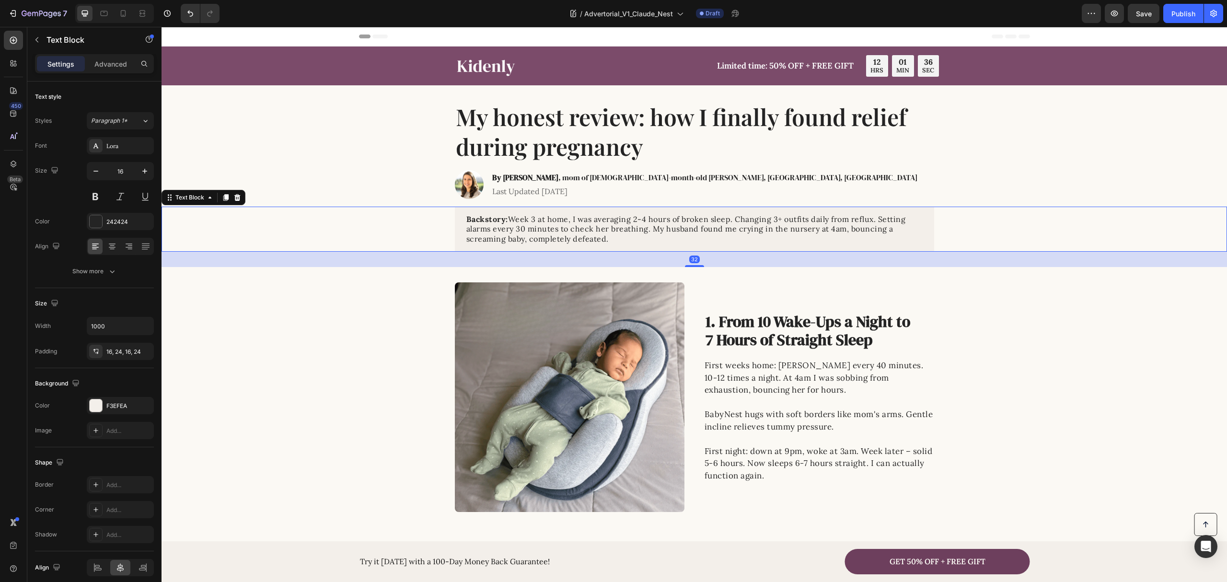
click at [578, 225] on p "Backstory: Week 3 at home, I was averaging 2-4 hours of broken sleep. Changing …" at bounding box center [695, 229] width 456 height 30
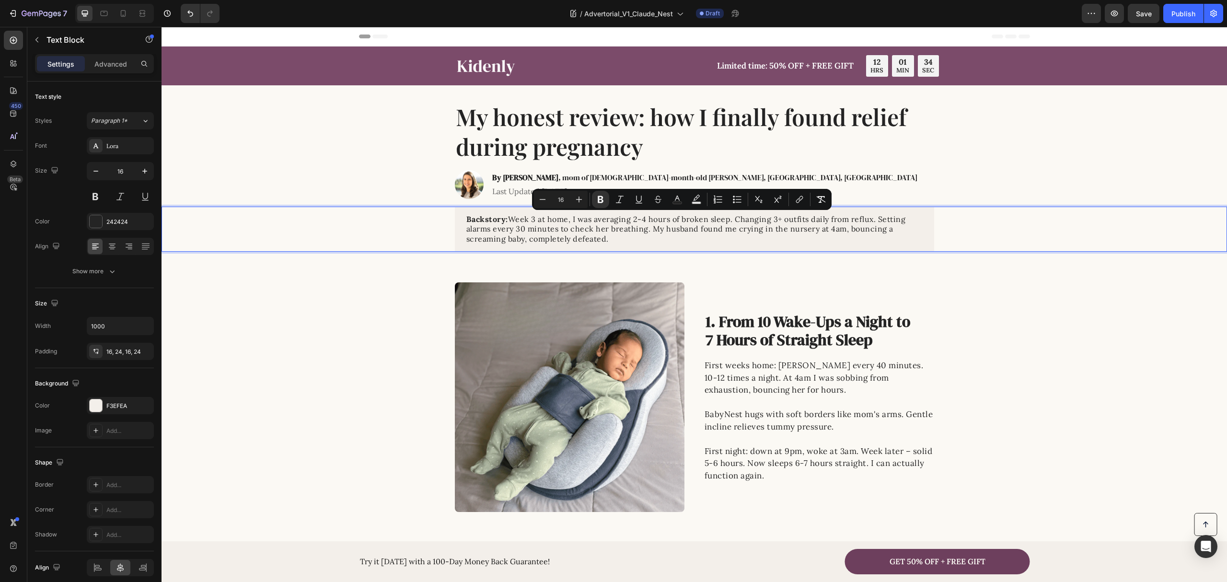
click at [634, 244] on div "Backstory: Week 3 at home, I was averaging 2-4 hours of broken sleep. Changing …" at bounding box center [694, 229] width 479 height 45
click at [630, 240] on p "Backstory: Week 3 at home, I was averaging 2-4 hours of broken sleep. Changing …" at bounding box center [695, 229] width 456 height 30
click at [616, 236] on p "Backstory: Week 3 at home, I was averaging 2-4 hours of broken sleep. Changing …" at bounding box center [695, 229] width 456 height 30
click at [601, 237] on p "Backstory: Week 3 at home, I was averaging 2-4 hours of broken sleep. Changing …" at bounding box center [695, 229] width 456 height 30
click at [587, 233] on p "Backstory: Week 3 at home, I was averaging 2-4 hours of broken sleep. Changing …" at bounding box center [695, 229] width 456 height 30
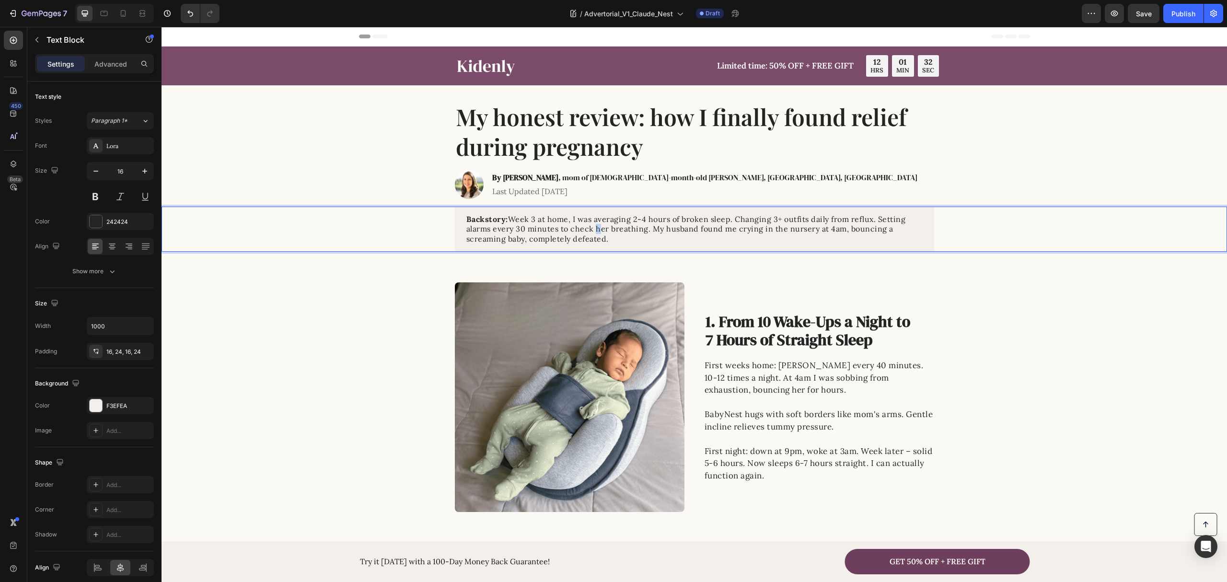
click at [587, 233] on p "Backstory: Week 3 at home, I was averaging 2-4 hours of broken sleep. Changing …" at bounding box center [695, 229] width 456 height 30
drag, startPoint x: 608, startPoint y: 239, endPoint x: 508, endPoint y: 220, distance: 102.0
click at [508, 220] on p "Backstory: Week 3 at home, I was averaging 2-4 hours of broken sleep. Changing …" at bounding box center [695, 229] width 456 height 30
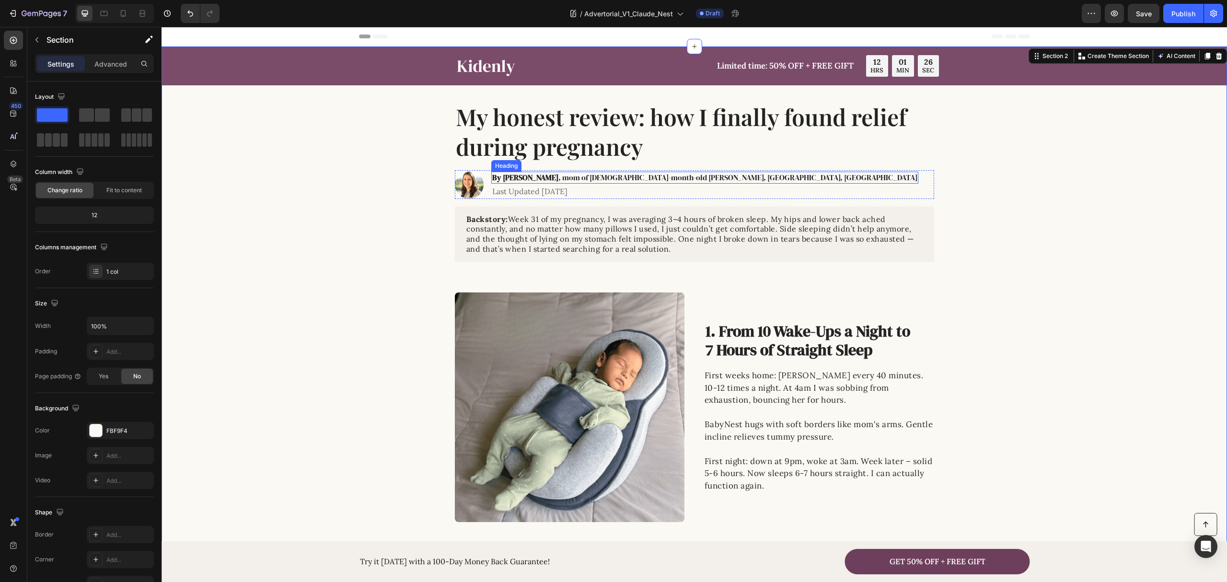
click at [575, 176] on h2 "By Sarah Mitchell , mom of 2-month-old Emma, Denver, CO" at bounding box center [704, 178] width 427 height 12
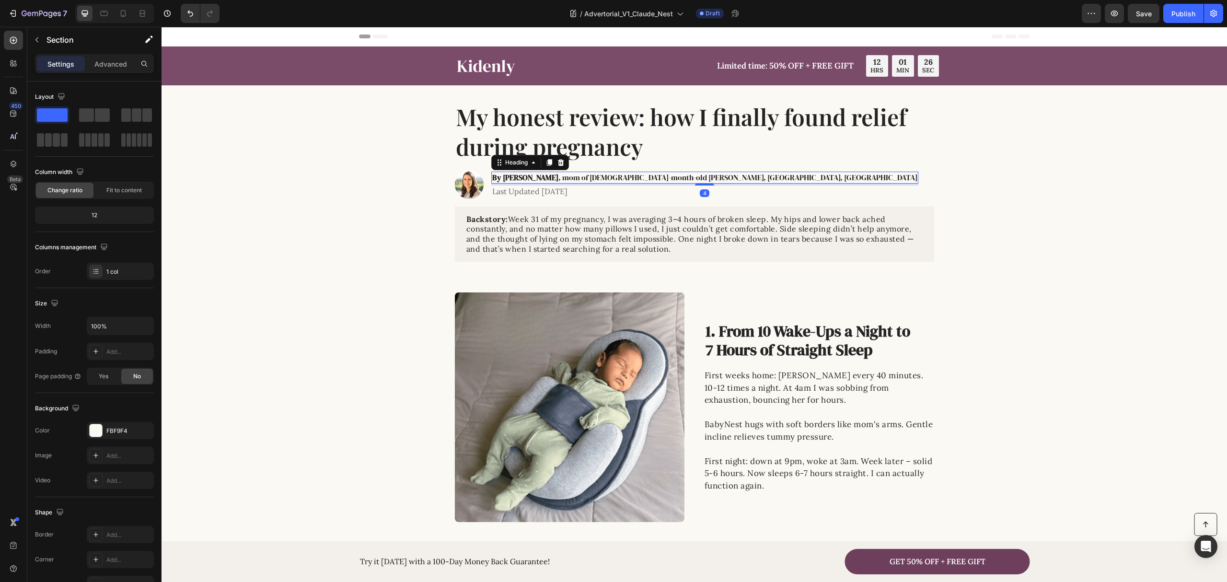
click at [575, 176] on h2 "By Sarah Mitchell , mom of 2-month-old Emma, Denver, CO" at bounding box center [704, 178] width 427 height 12
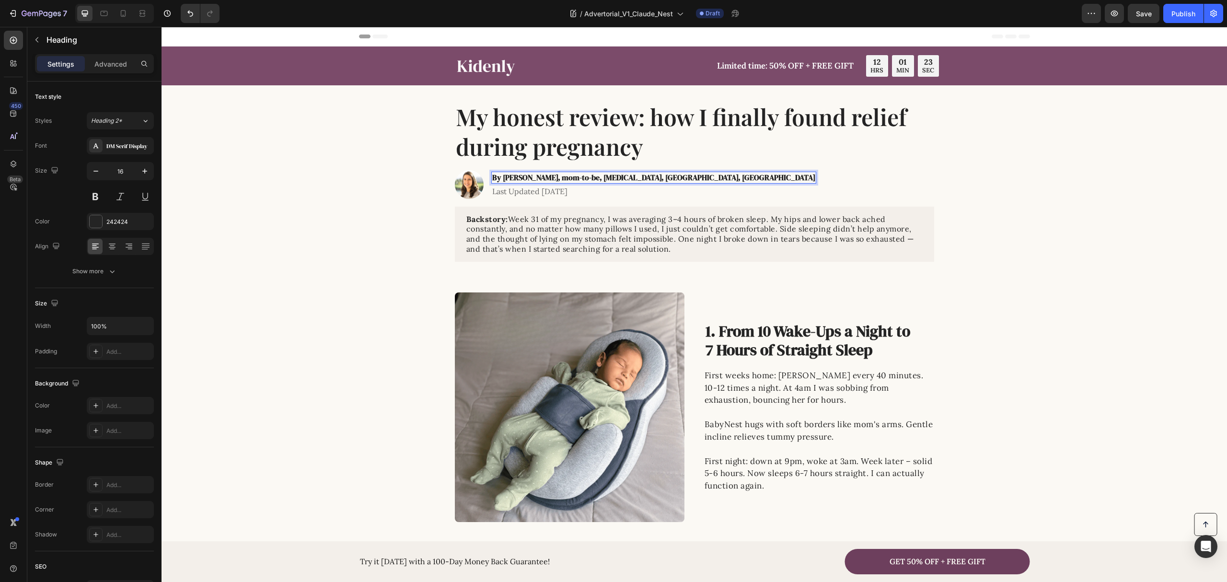
click at [549, 178] on strong "By Jessica Miller, mom-to-be, 31 weeks pregnant, Austin, TX" at bounding box center [653, 177] width 323 height 11
drag, startPoint x: 549, startPoint y: 177, endPoint x: 691, endPoint y: 181, distance: 141.5
click at [691, 181] on div "Image By Jessica Miller, mom-to-be, 31 weeks pregnant, Austin, TX Heading 4 Las…" at bounding box center [694, 184] width 479 height 29
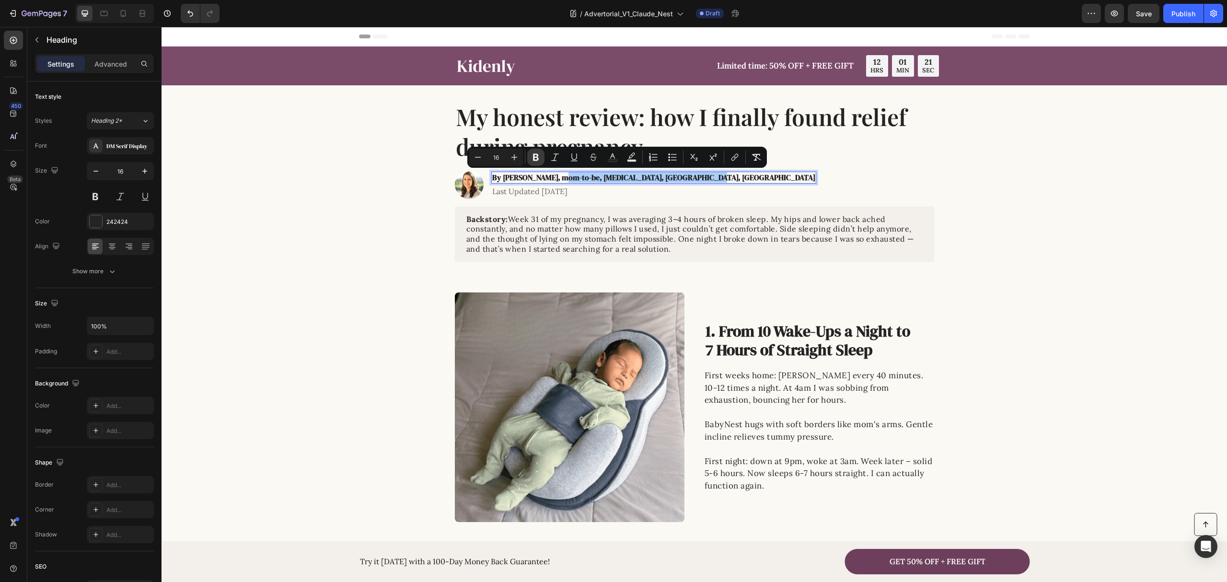
click at [538, 157] on icon "Editor contextual toolbar" at bounding box center [536, 157] width 10 height 10
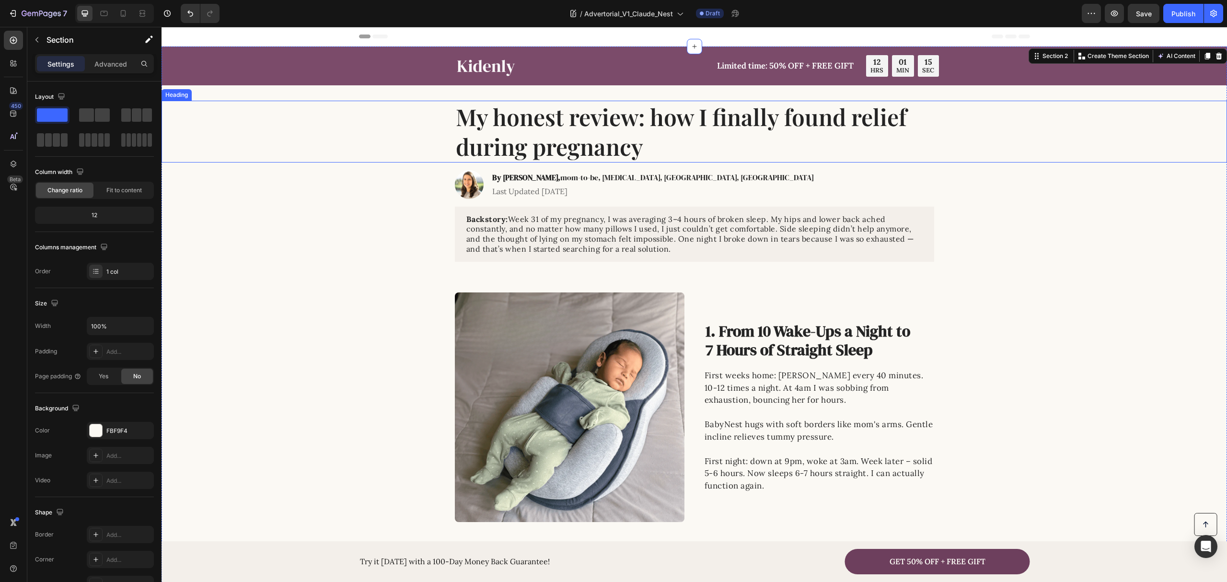
click at [591, 139] on p "My honest review: how I finally found relief during pregnancy" at bounding box center [695, 132] width 478 height 60
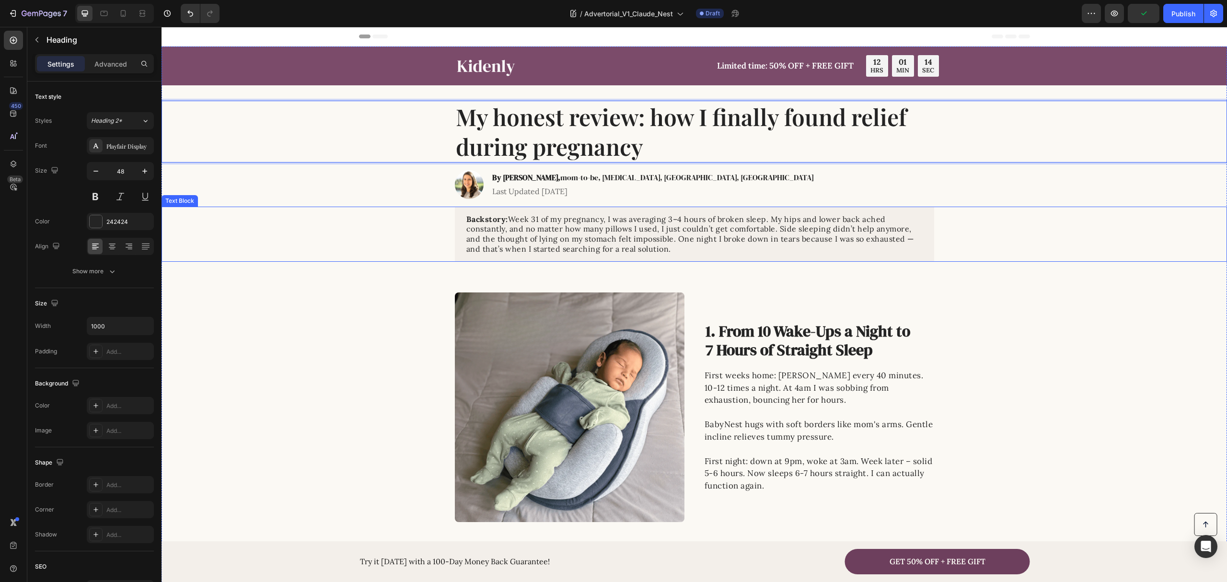
click at [365, 240] on div "Backstory: Week 31 of my pregnancy, I was averaging 3–4 hours of broken sleep. …" at bounding box center [694, 234] width 1047 height 55
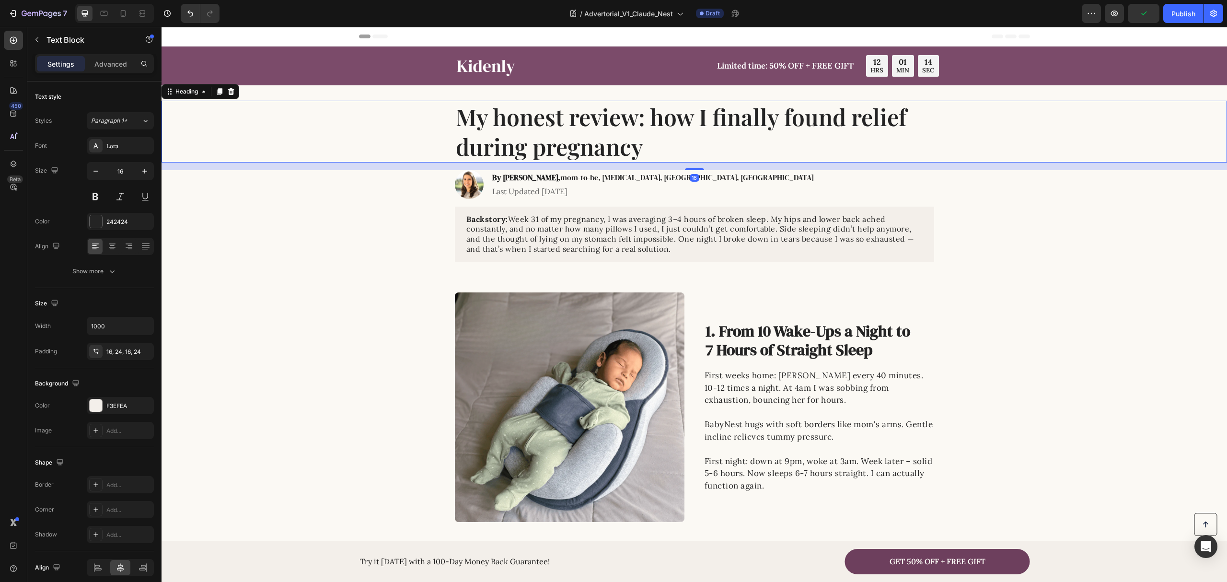
click at [346, 149] on div "My honest review: how I finally found relief during pregnancy" at bounding box center [694, 132] width 1047 height 62
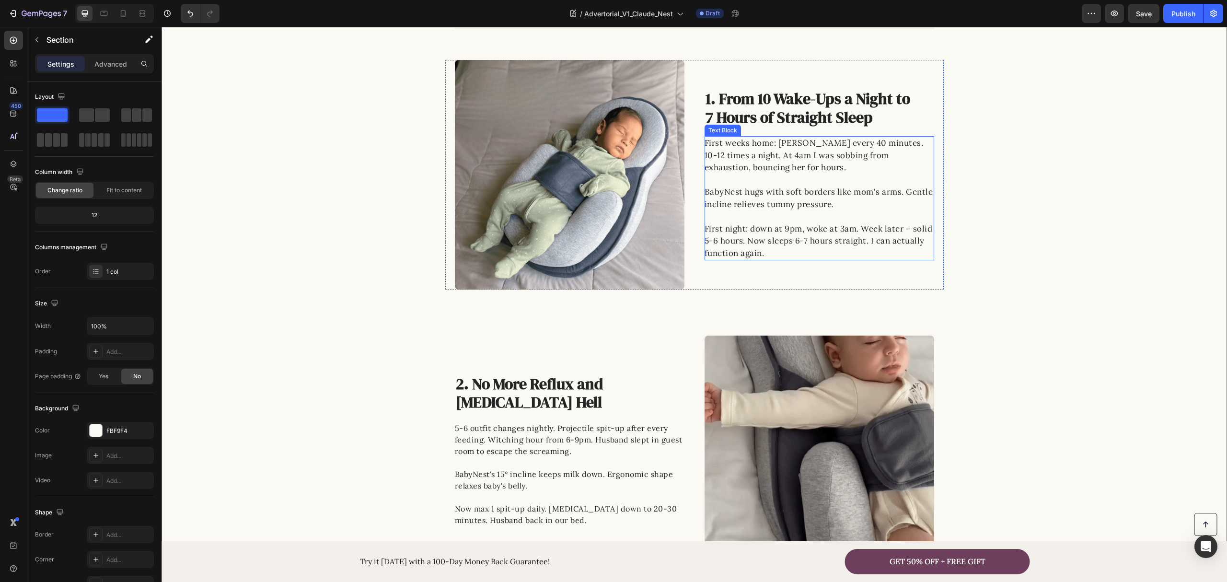
scroll to position [192, 0]
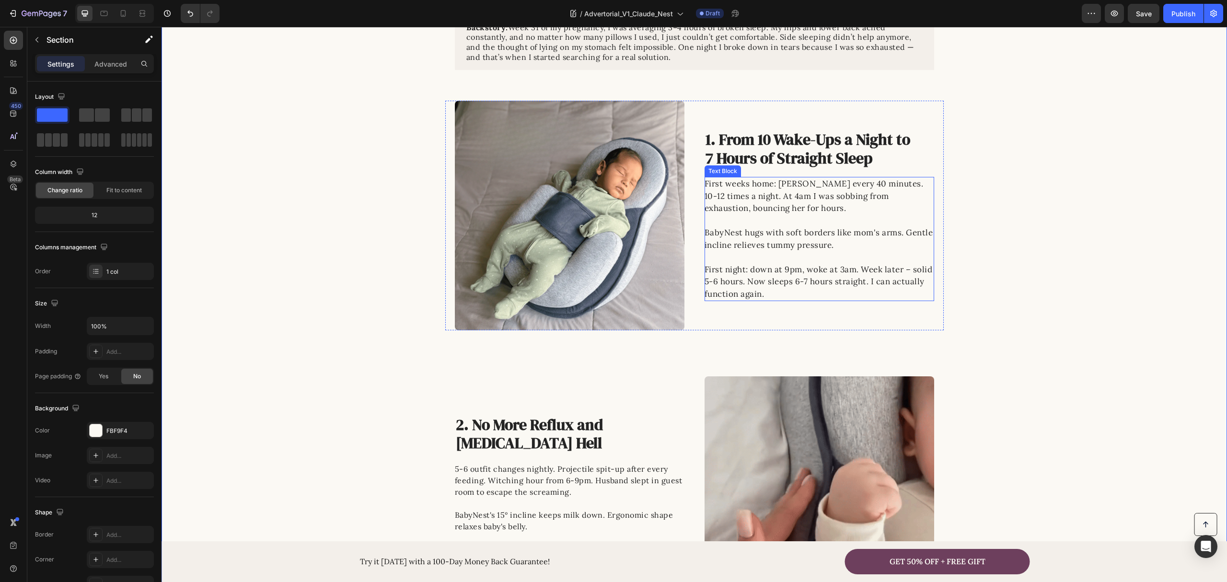
click at [800, 238] on p "BabyNest hugs with soft borders like mom's arms. Gentle incline relieves tummy …" at bounding box center [819, 245] width 229 height 37
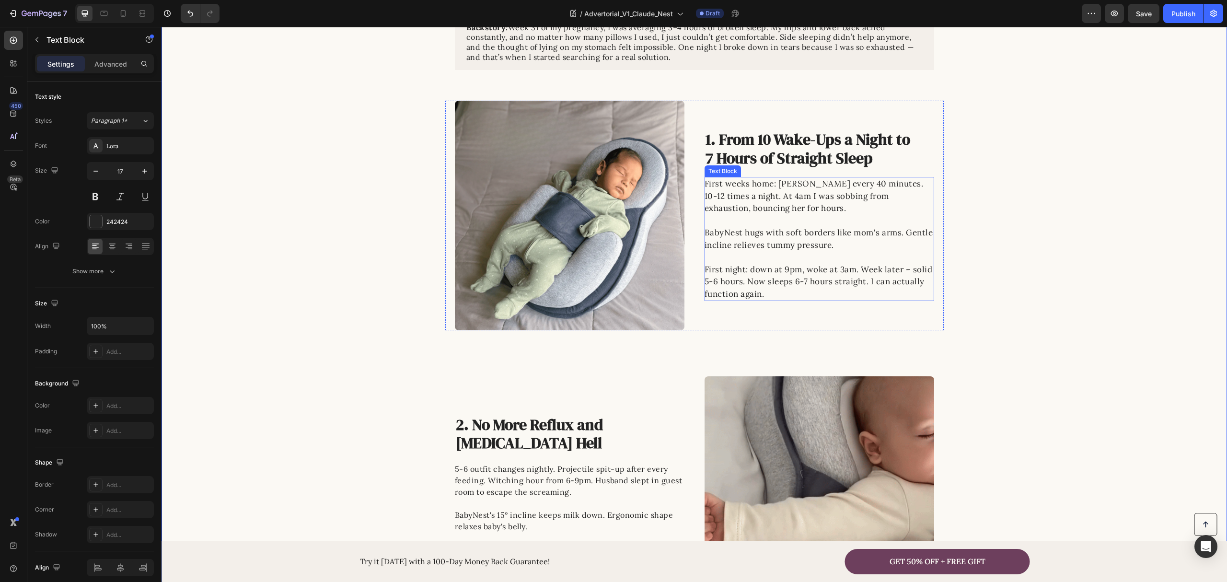
click at [800, 238] on p "BabyNest hugs with soft borders like mom's arms. Gentle incline relieves tummy …" at bounding box center [819, 245] width 229 height 37
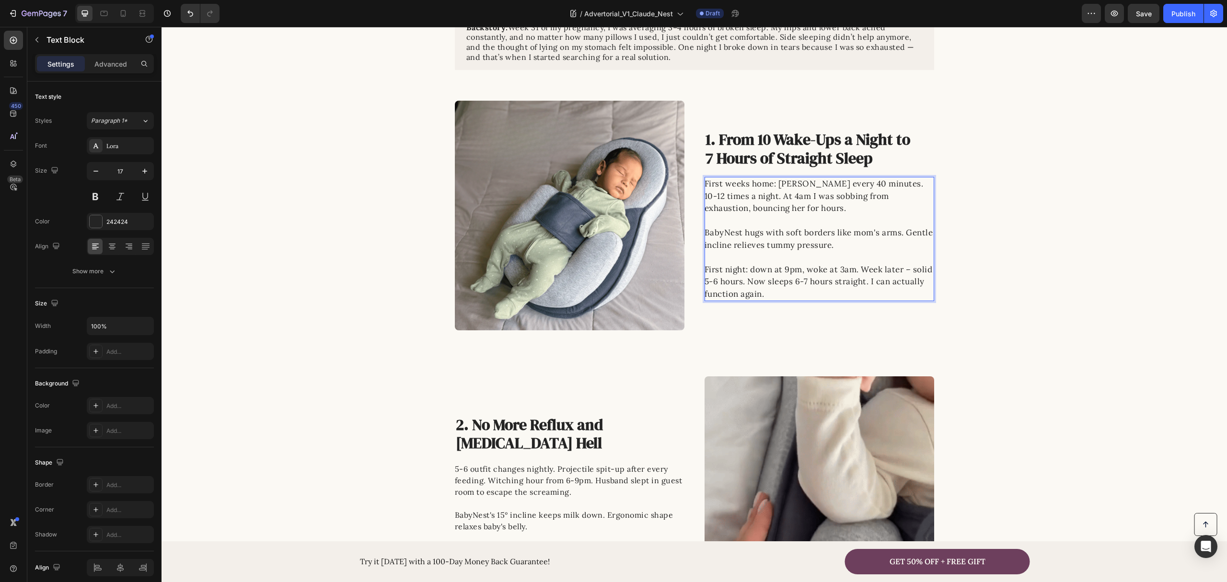
scroll to position [216, 0]
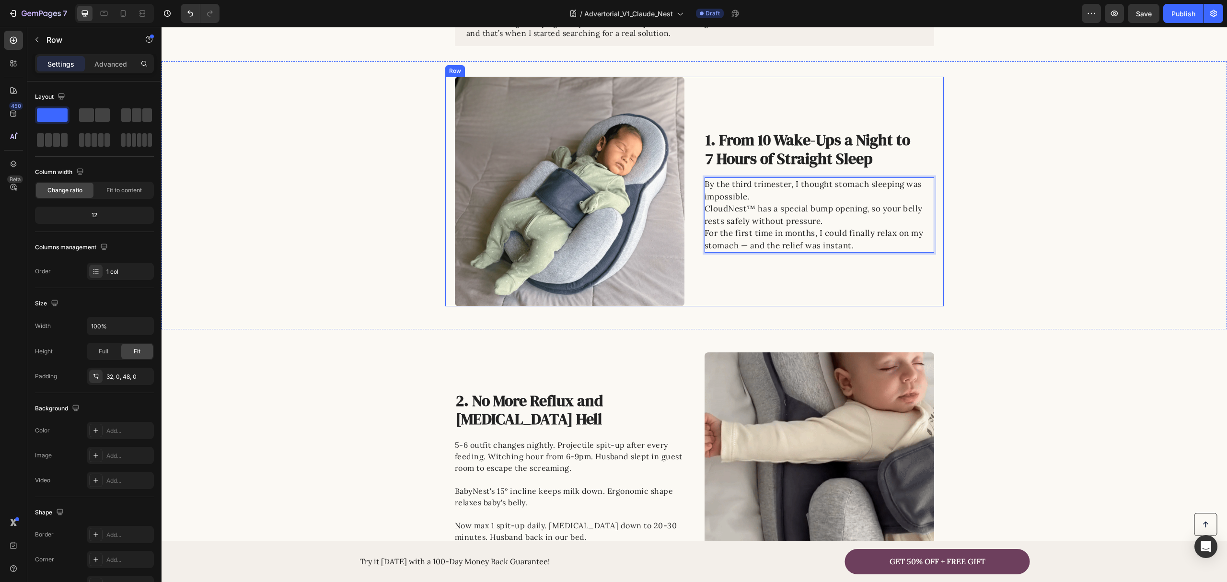
click at [969, 228] on div "Image 1. From 10 Wake-Ups a Night to 7 Hours of Straight Sleep Heading By the t…" at bounding box center [695, 192] width 1066 height 230
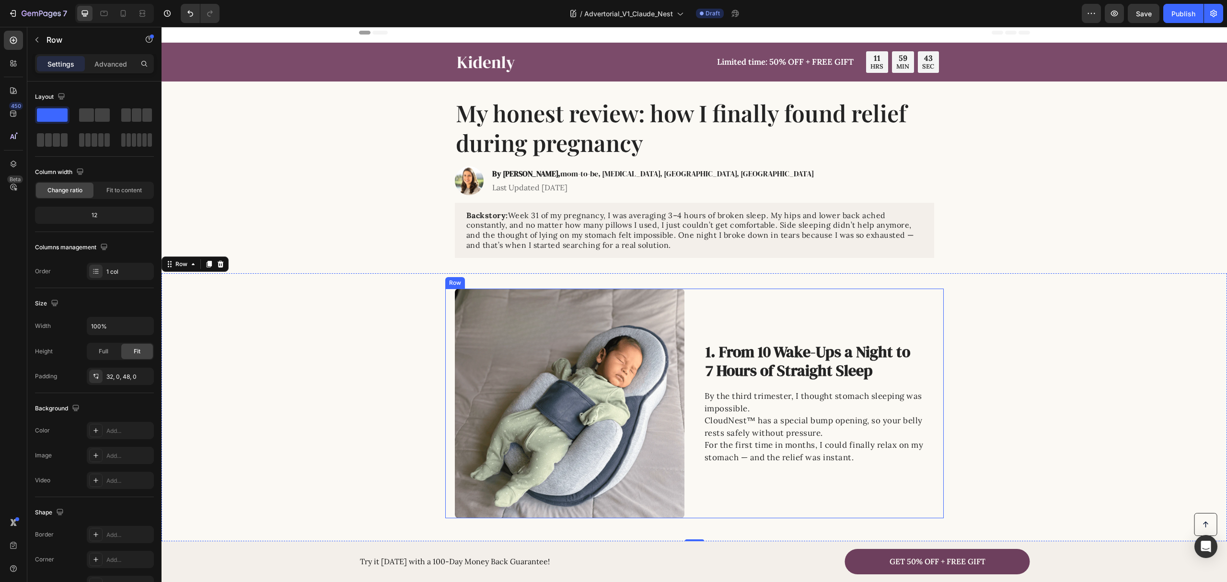
scroll to position [0, 0]
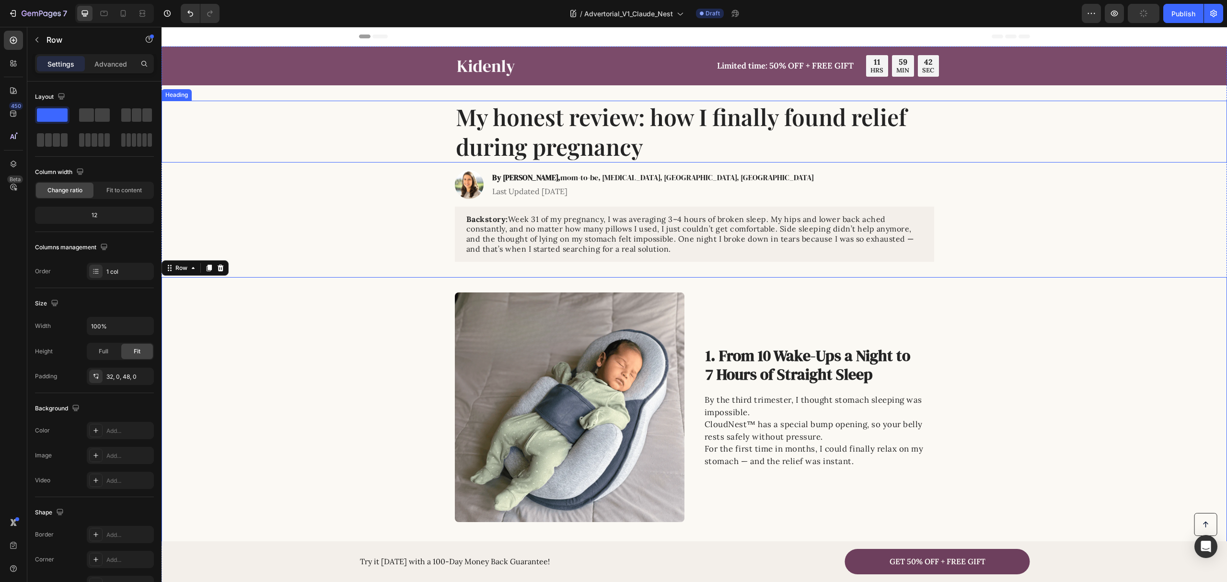
click at [996, 121] on div "My honest review: how I finally found relief during pregnancy" at bounding box center [694, 132] width 1047 height 62
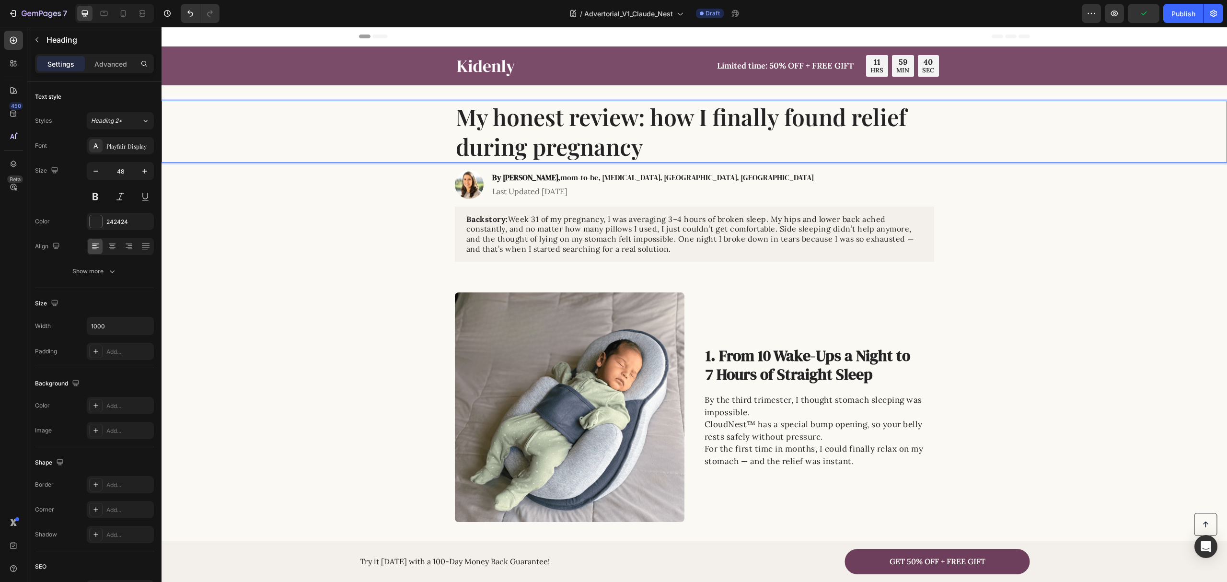
click at [661, 116] on p "My honest review: how I finally found relief during pregnancy" at bounding box center [695, 132] width 478 height 60
drag, startPoint x: 658, startPoint y: 118, endPoint x: 440, endPoint y: 125, distance: 218.8
click at [440, 125] on div "My honest review: how I finally found relief during pregnancy" at bounding box center [694, 132] width 1047 height 62
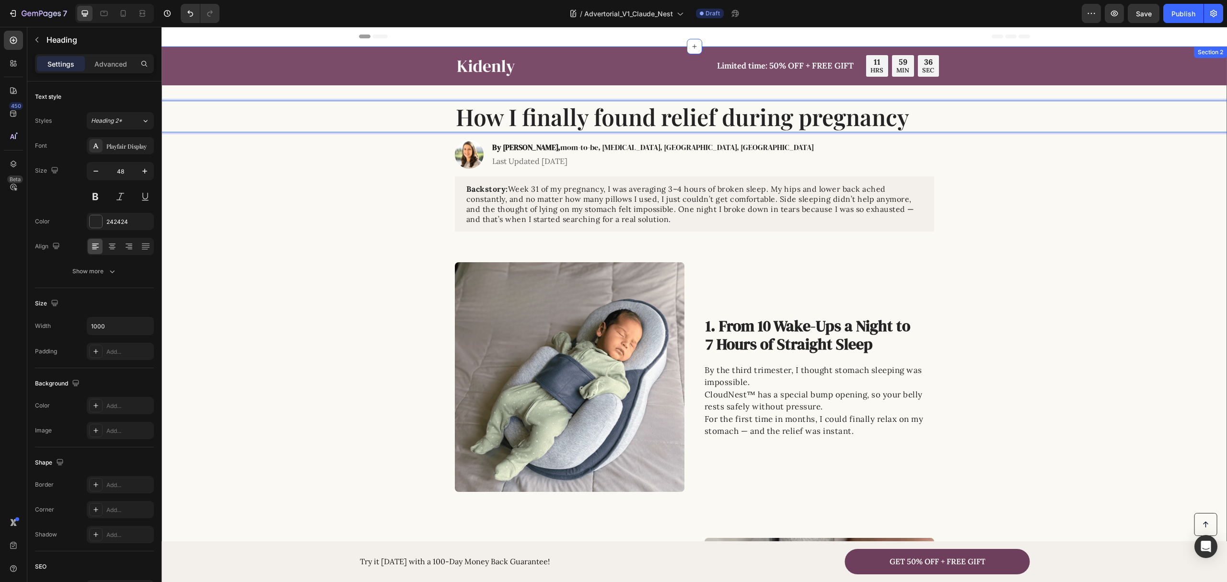
click at [368, 186] on div "Backstory: Week 31 of my pregnancy, I was averaging 3–4 hours of broken sleep. …" at bounding box center [694, 203] width 1047 height 55
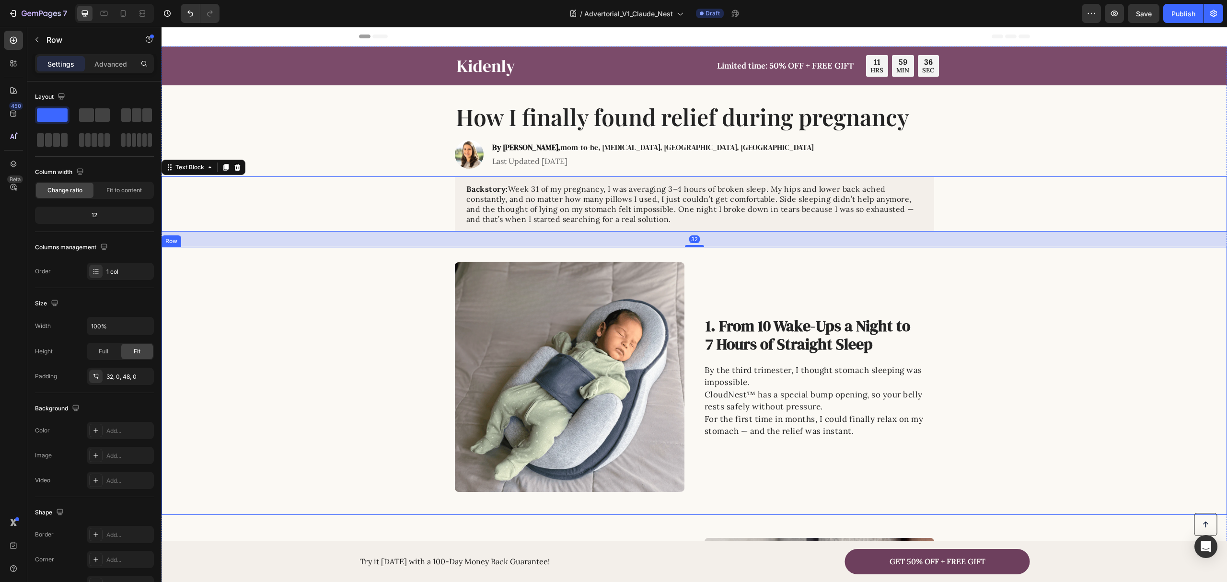
click at [390, 290] on div "Image 1. From 10 Wake-Ups a Night to 7 Hours of Straight Sleep Heading By the t…" at bounding box center [695, 377] width 1066 height 230
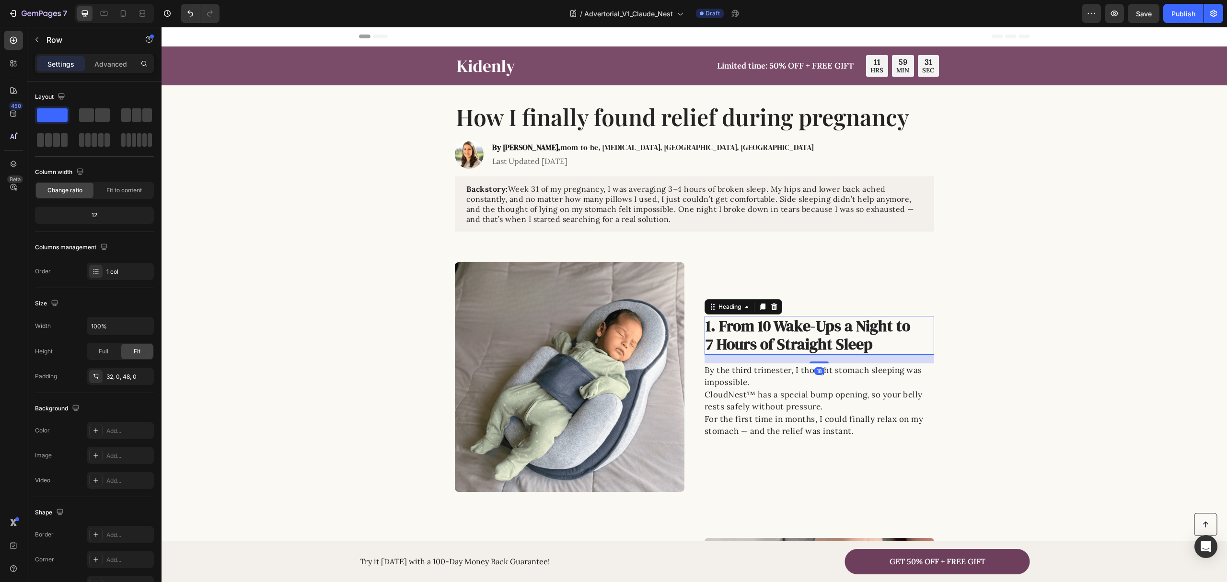
click at [752, 332] on h2 "1. From 10 Wake-Ups a Night to 7 Hours of Straight Sleep" at bounding box center [813, 335] width 216 height 39
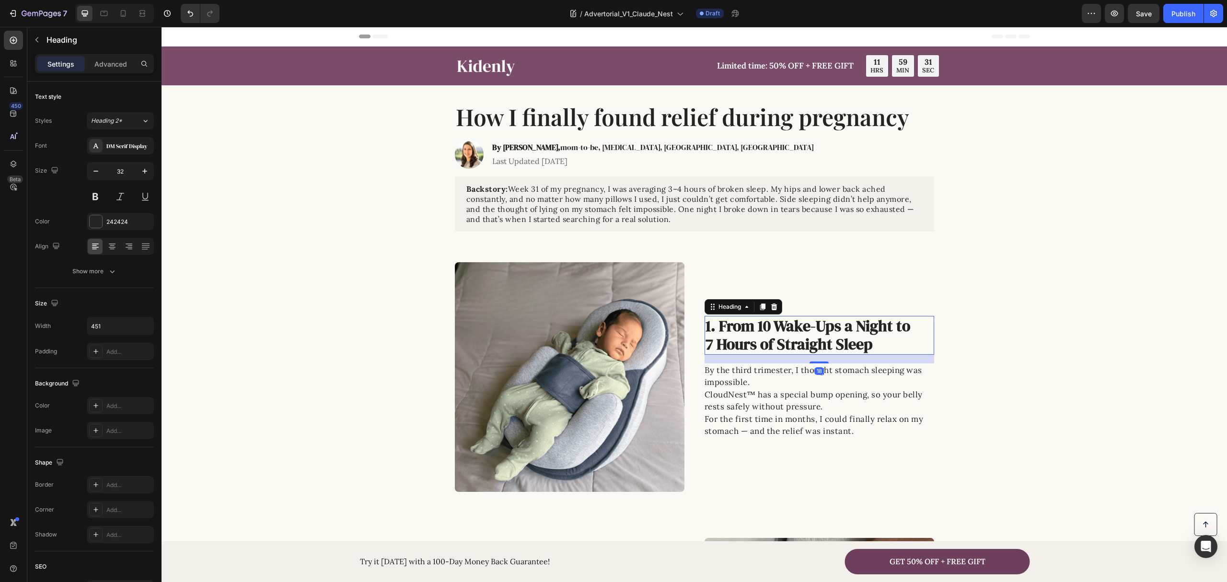
click at [752, 332] on h2 "1. From 10 Wake-Ups a Night to 7 Hours of Straight Sleep" at bounding box center [813, 335] width 216 height 39
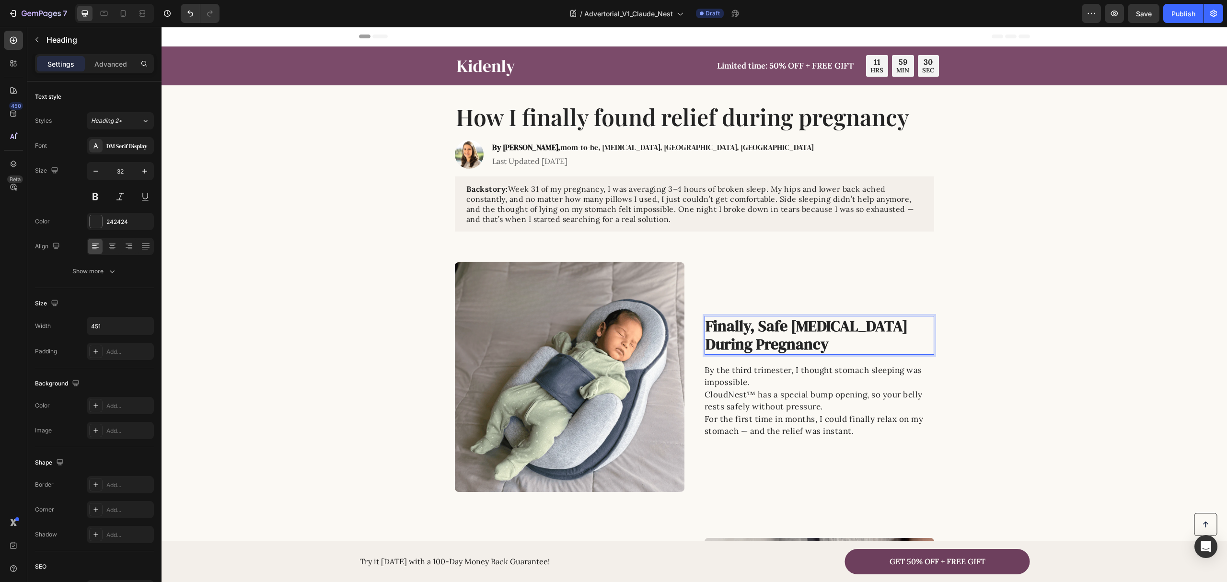
click at [697, 325] on div "Image Finally, Safe Stomach Relief During Pregnancy Heading 18 By the third tri…" at bounding box center [694, 377] width 499 height 230
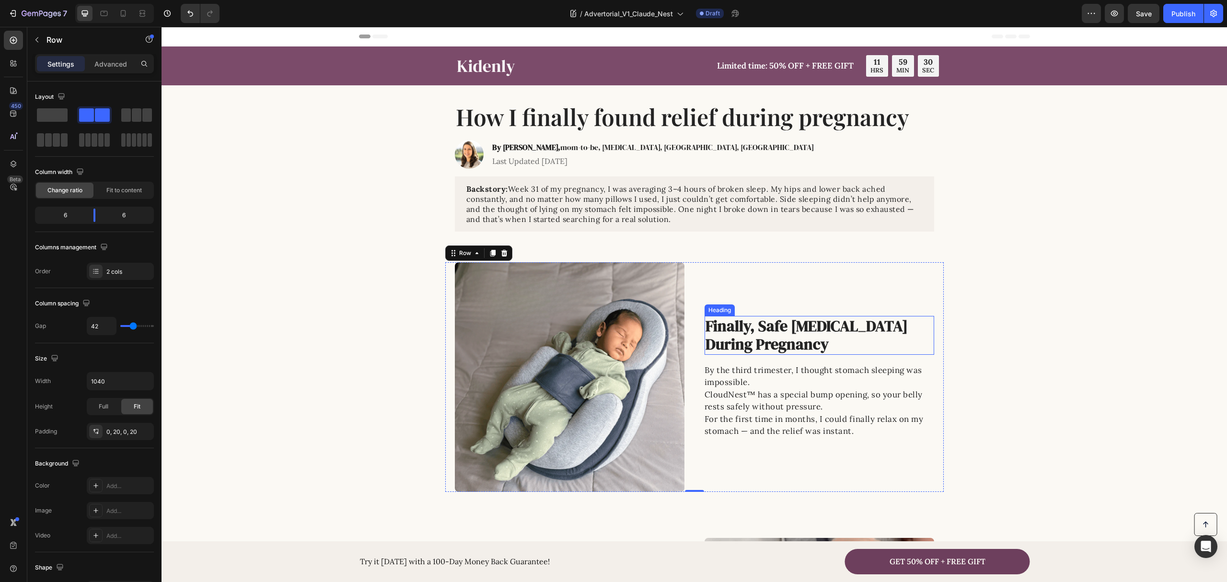
click at [706, 324] on p "Finally, Safe Stomach Relief During Pregnancy" at bounding box center [813, 335] width 214 height 37
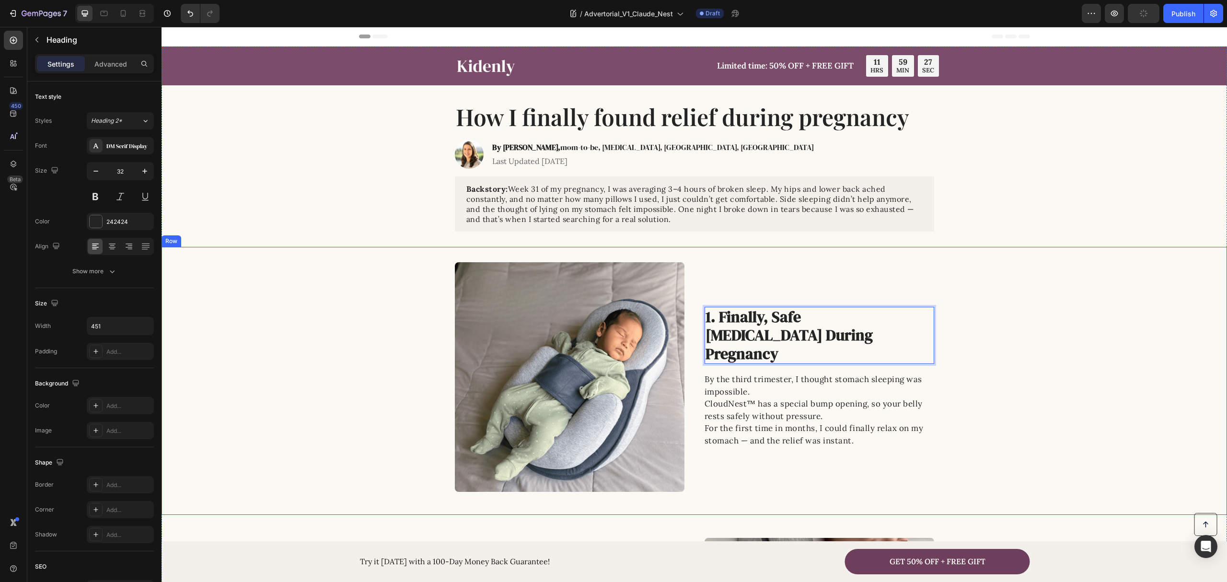
click at [1048, 292] on div "Image 1. Finally, Safe Stomach Relief During Pregnancy Heading 18 By the third …" at bounding box center [695, 377] width 1066 height 230
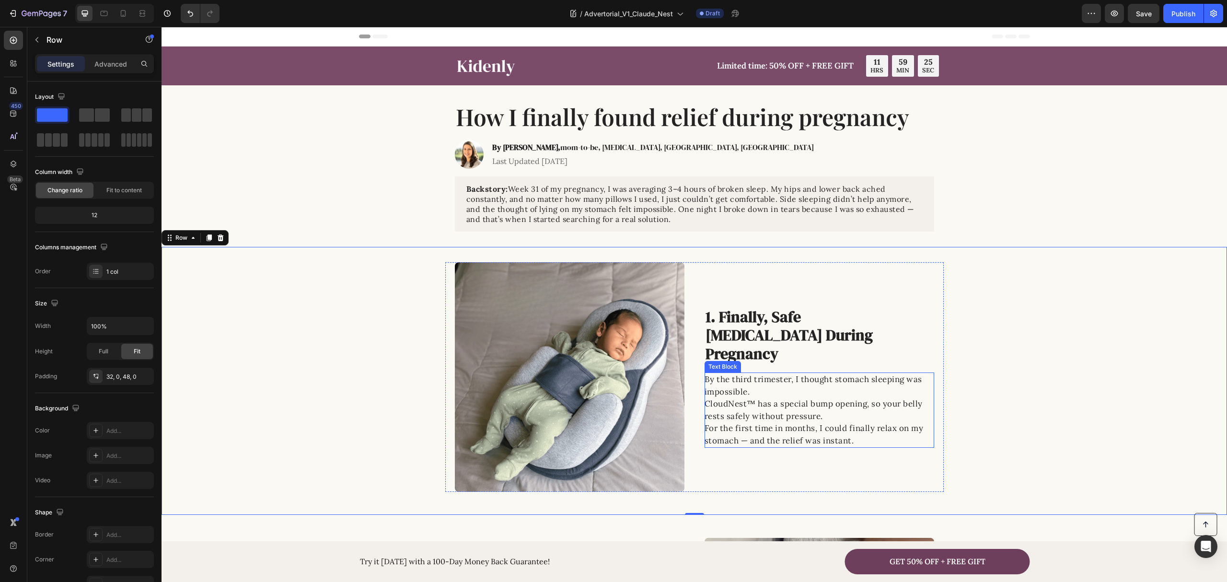
click at [755, 378] on p "By the third trimester, I thought stomach sleeping was impossible. CloudNest™ h…" at bounding box center [819, 410] width 229 height 73
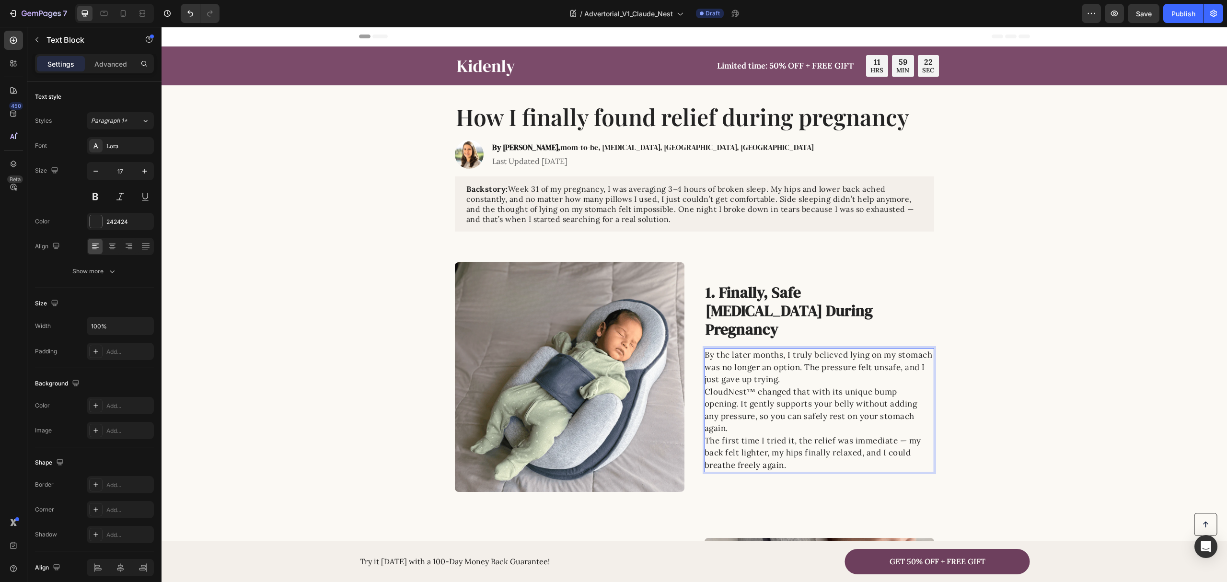
click at [767, 419] on p "CloudNest™ changed that with its unique bump opening. It gently supports your b…" at bounding box center [819, 410] width 229 height 49
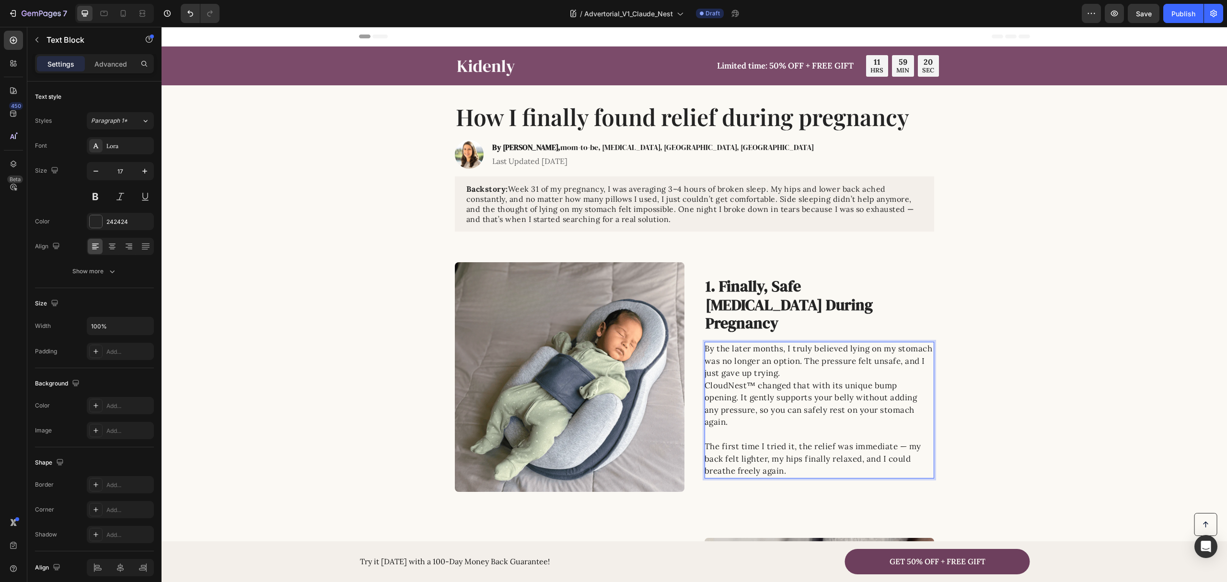
click at [864, 359] on p "By the later months, I truly believed lying on my stomach was no longer an opti…" at bounding box center [819, 361] width 229 height 37
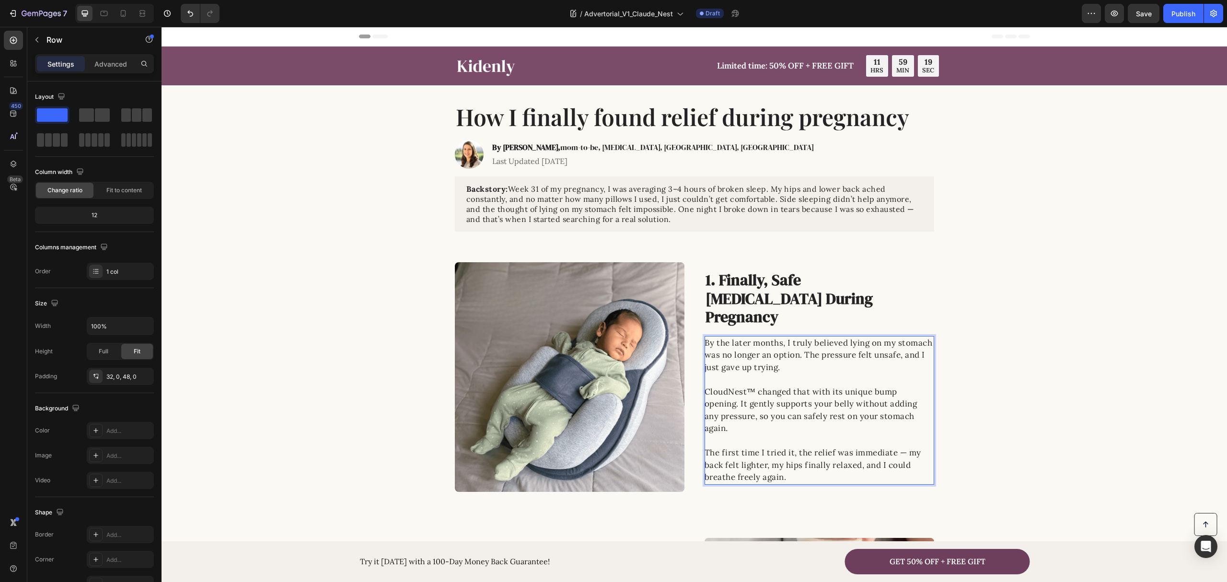
click at [1033, 300] on div "Image 1. Finally, Safe Stomach Relief During Pregnancy Heading By the later mon…" at bounding box center [695, 377] width 1066 height 230
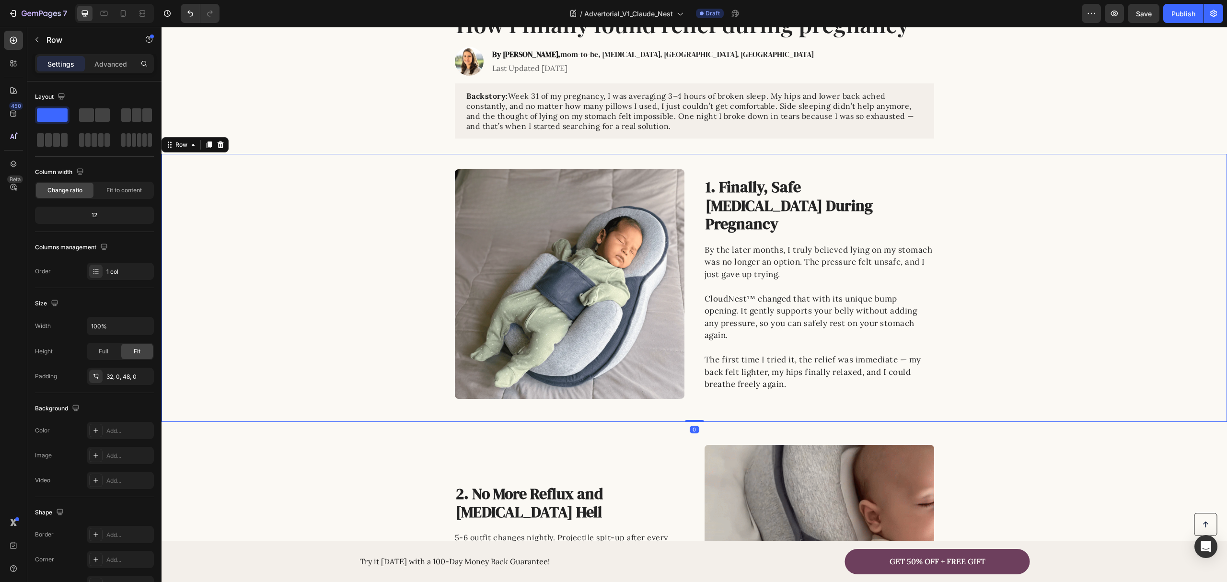
scroll to position [128, 0]
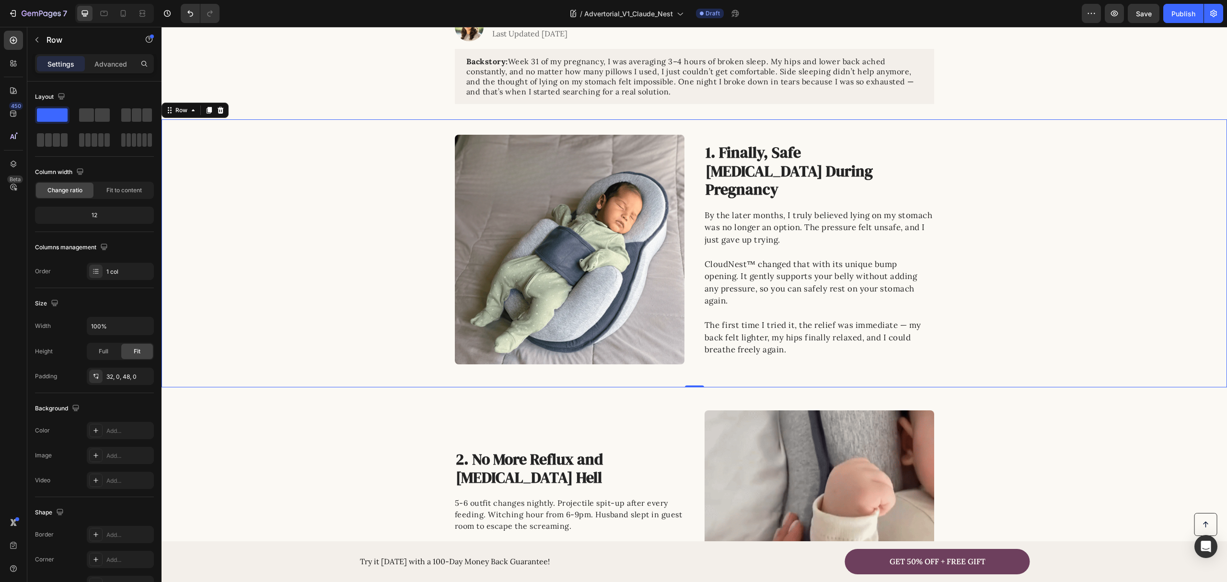
click at [1025, 238] on div "Image 1. Finally, Safe Stomach Relief During Pregnancy Heading By the later mon…" at bounding box center [695, 250] width 1066 height 230
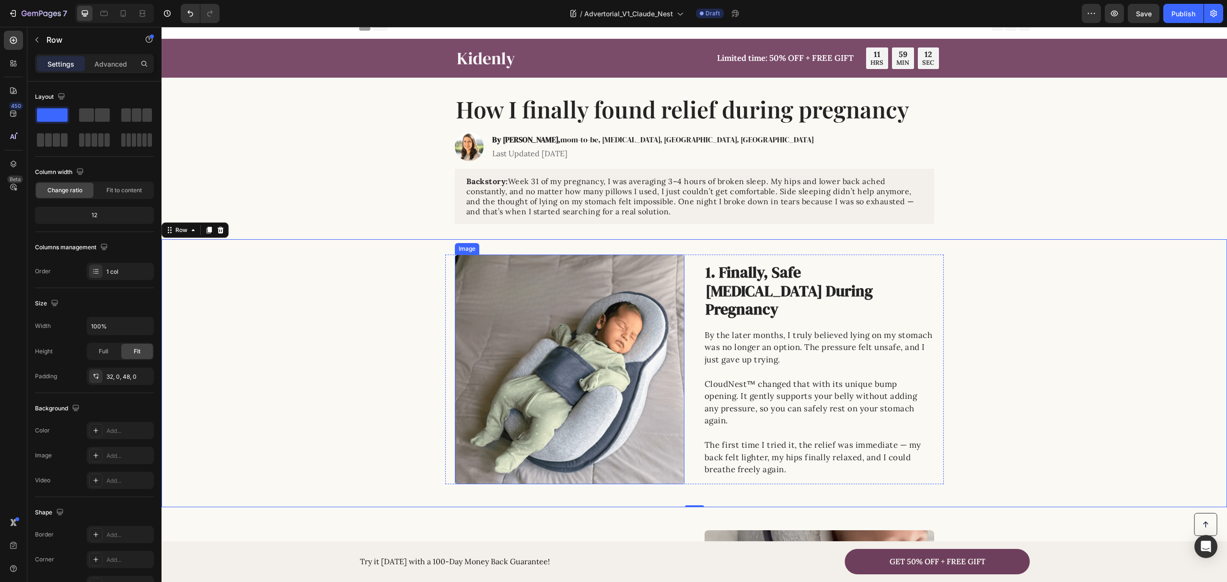
scroll to position [0, 0]
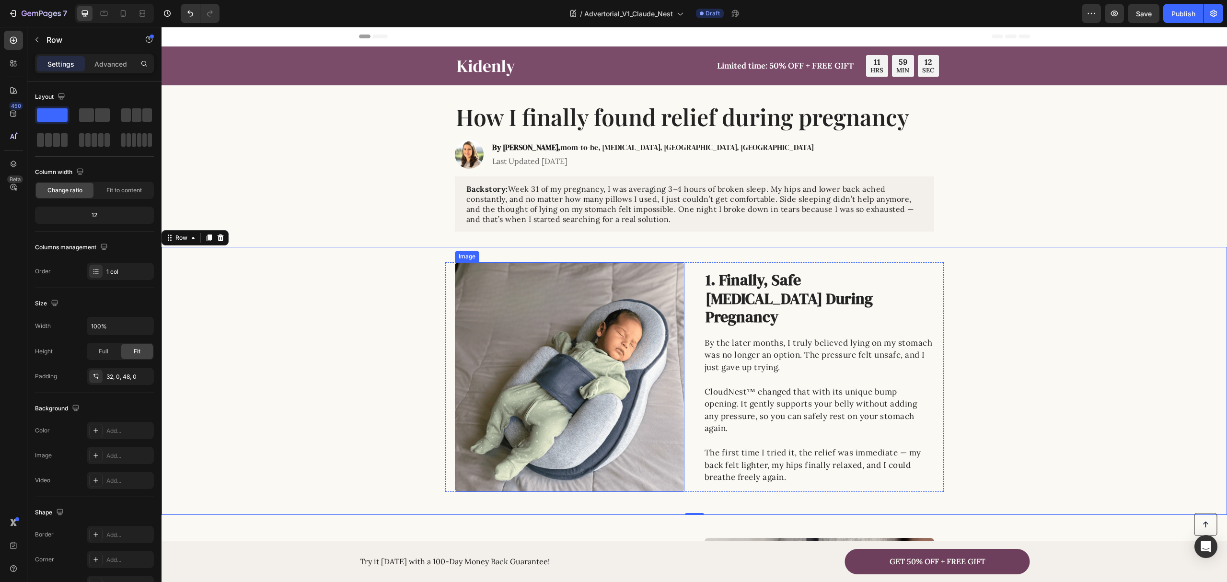
click at [585, 376] on img at bounding box center [570, 377] width 230 height 230
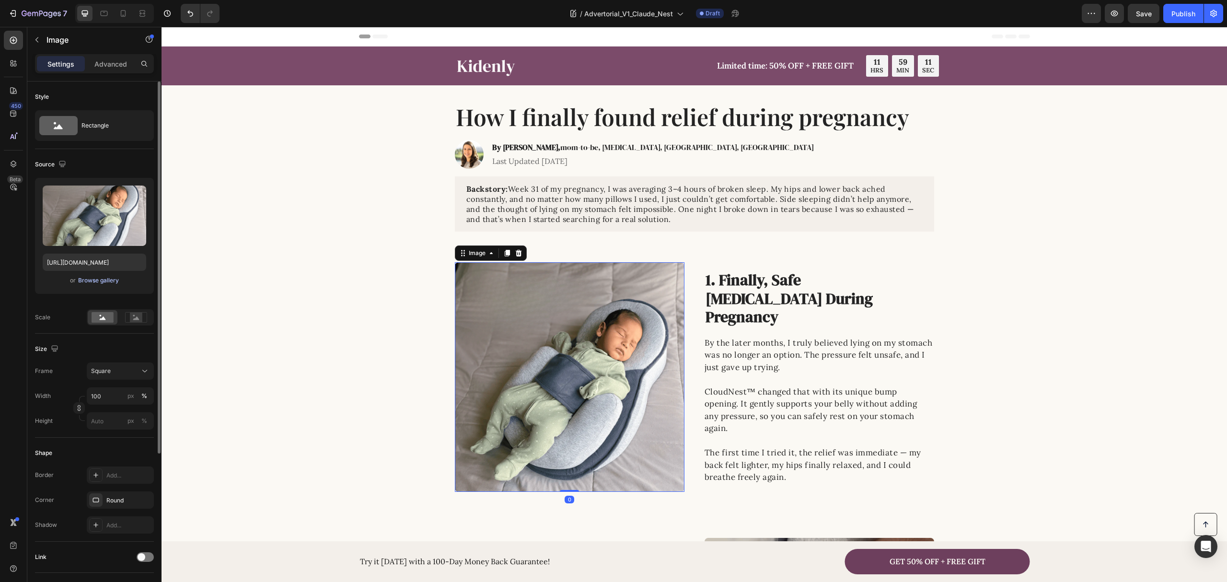
click at [92, 278] on div "Browse gallery" at bounding box center [98, 280] width 41 height 9
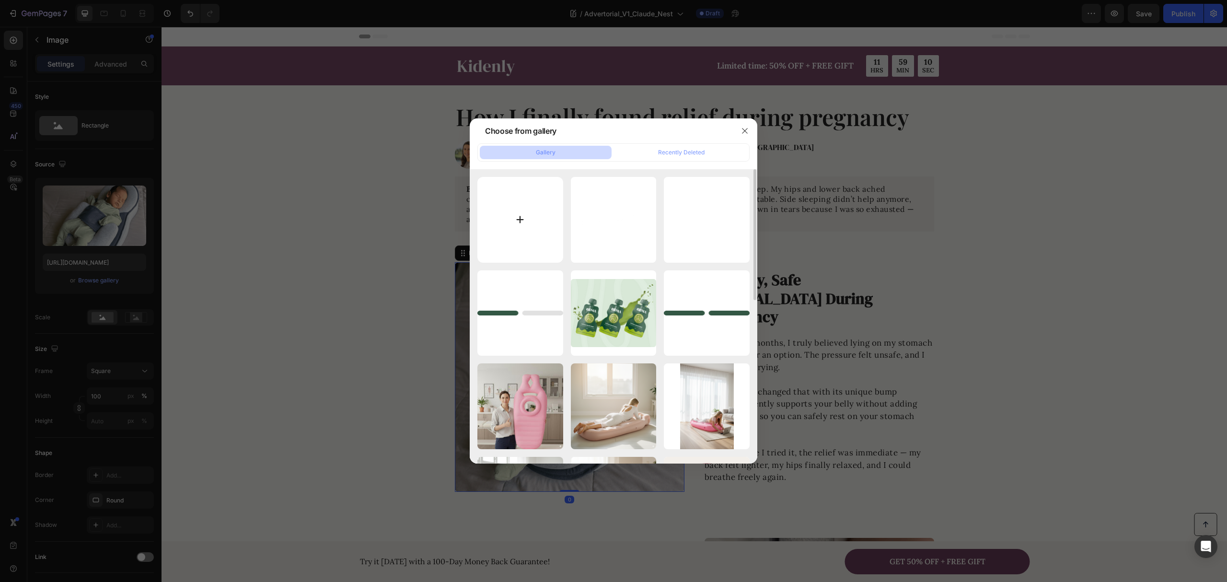
click at [536, 215] on input "file" at bounding box center [521, 220] width 86 height 86
type input "C:\fakepath\Untitled_design.webp"
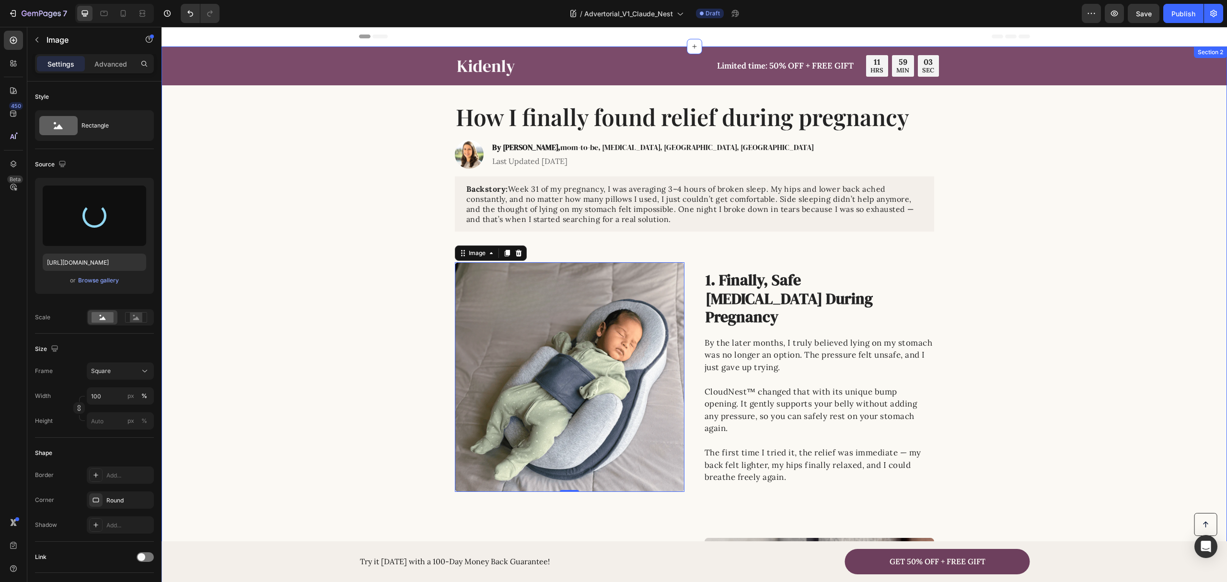
type input "https://cdn.shopify.com/s/files/1/0862/1719/5809/files/gempages_543135610253083…"
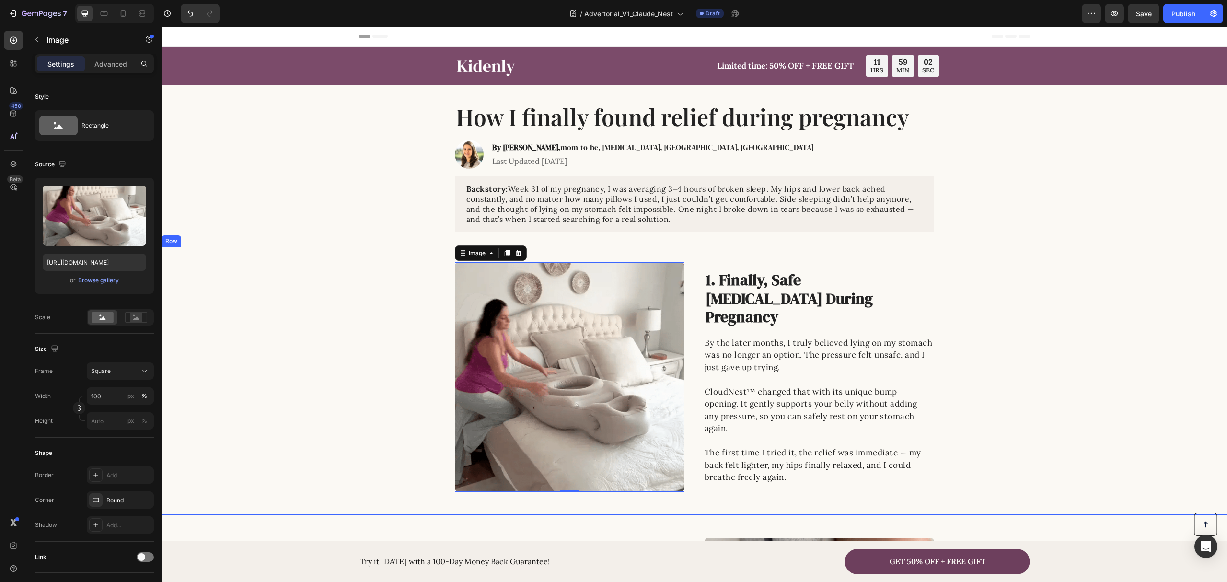
click at [329, 272] on div "Image 0 1. Finally, Safe Stomach Relief During Pregnancy Heading By the later m…" at bounding box center [695, 377] width 1066 height 230
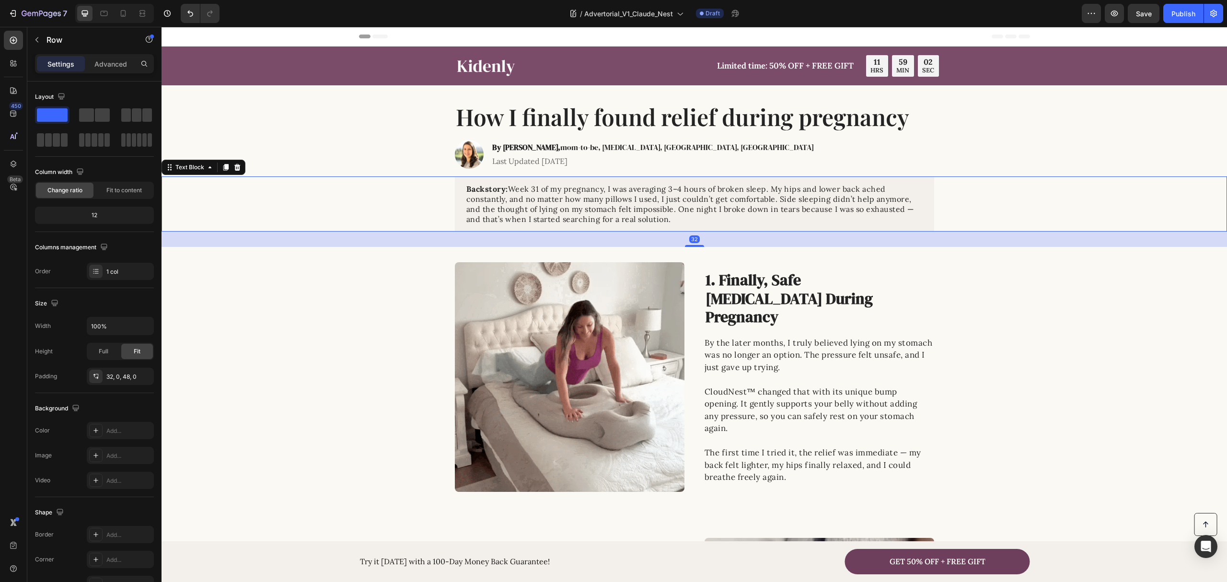
click at [331, 202] on div "Backstory: Week 31 of my pregnancy, I was averaging 3–4 hours of broken sleep. …" at bounding box center [694, 203] width 1047 height 55
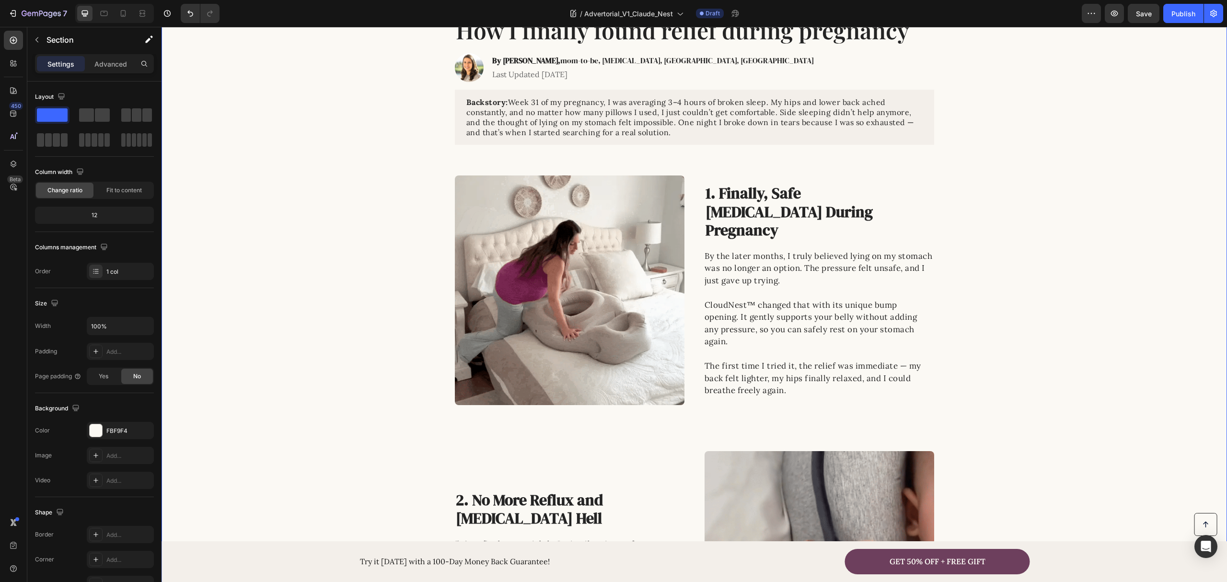
scroll to position [128, 0]
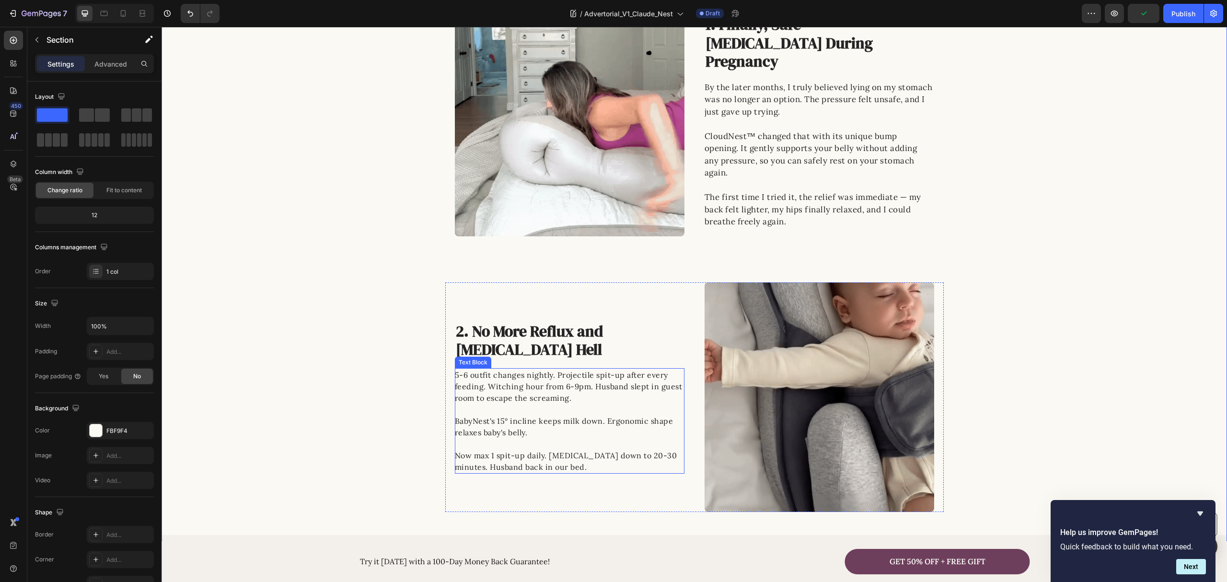
click at [585, 410] on p "5-6 outfit changes nightly. Projectile spit-up after every feeding. Witching ho…" at bounding box center [569, 421] width 229 height 104
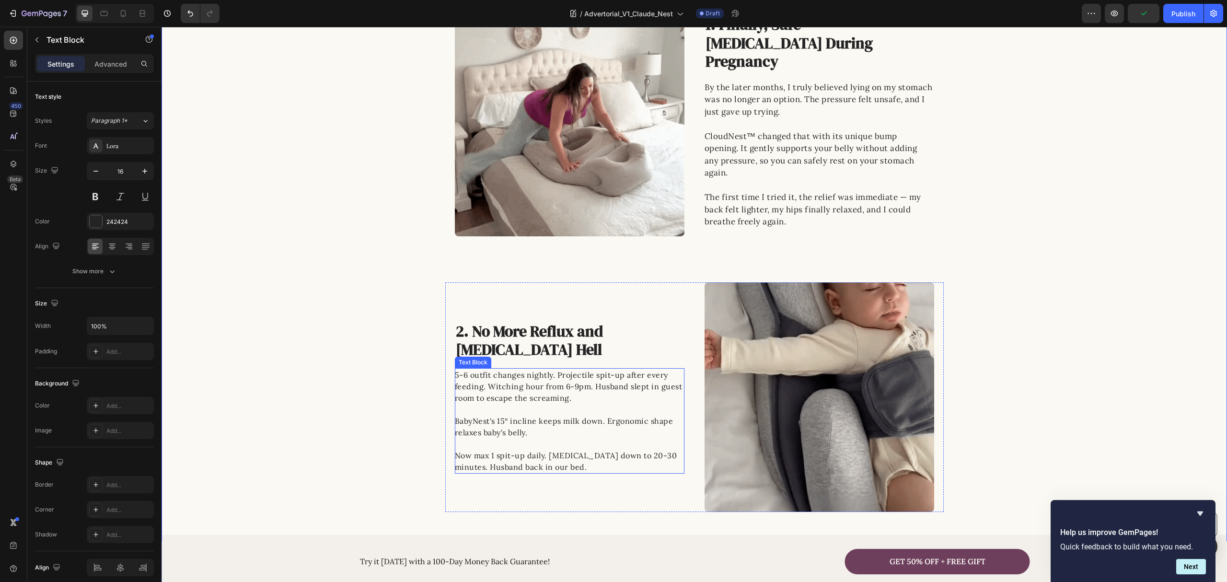
click at [585, 410] on p "5-6 outfit changes nightly. Projectile spit-up after every feeding. Witching ho…" at bounding box center [569, 421] width 229 height 104
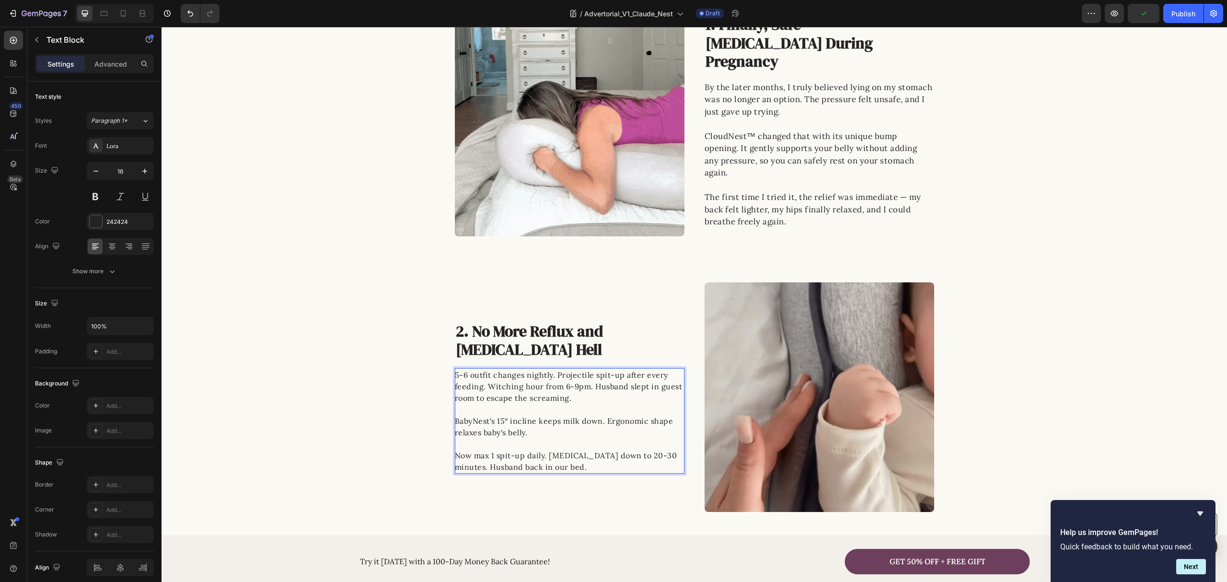
scroll to position [261, 0]
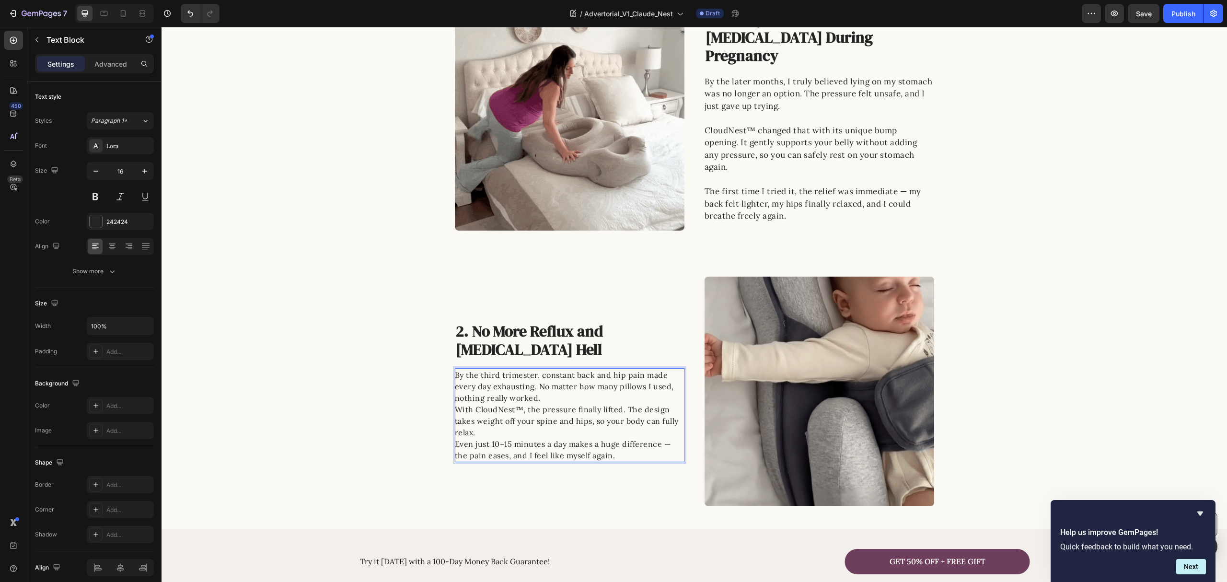
click at [566, 399] on p "By the third trimester, constant back and hip pain made every day exhausting. N…" at bounding box center [569, 386] width 229 height 35
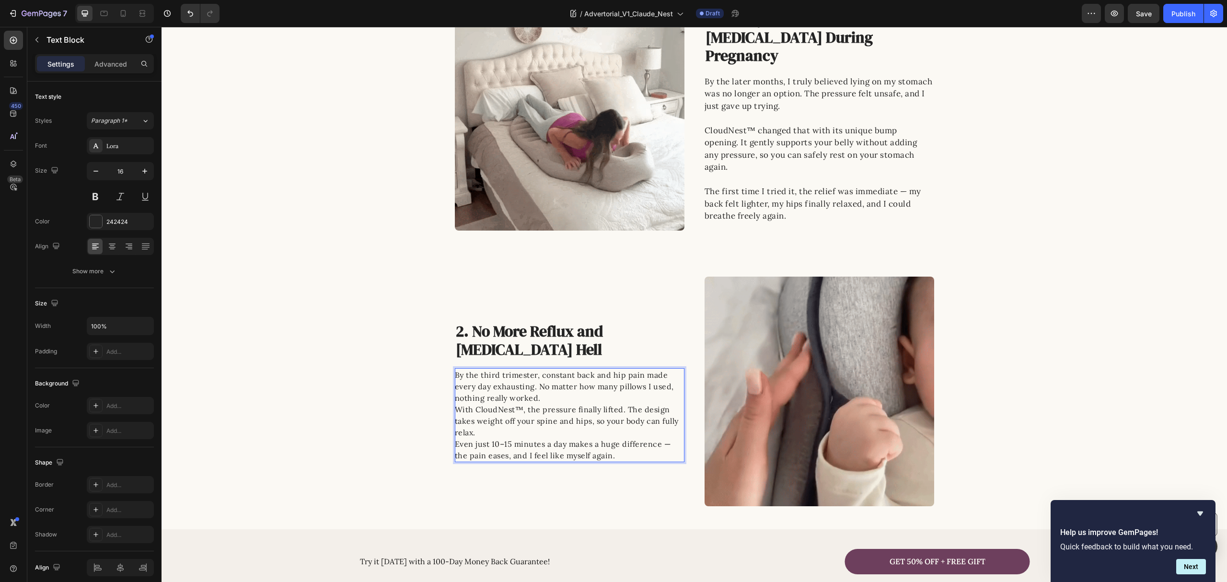
scroll to position [256, 0]
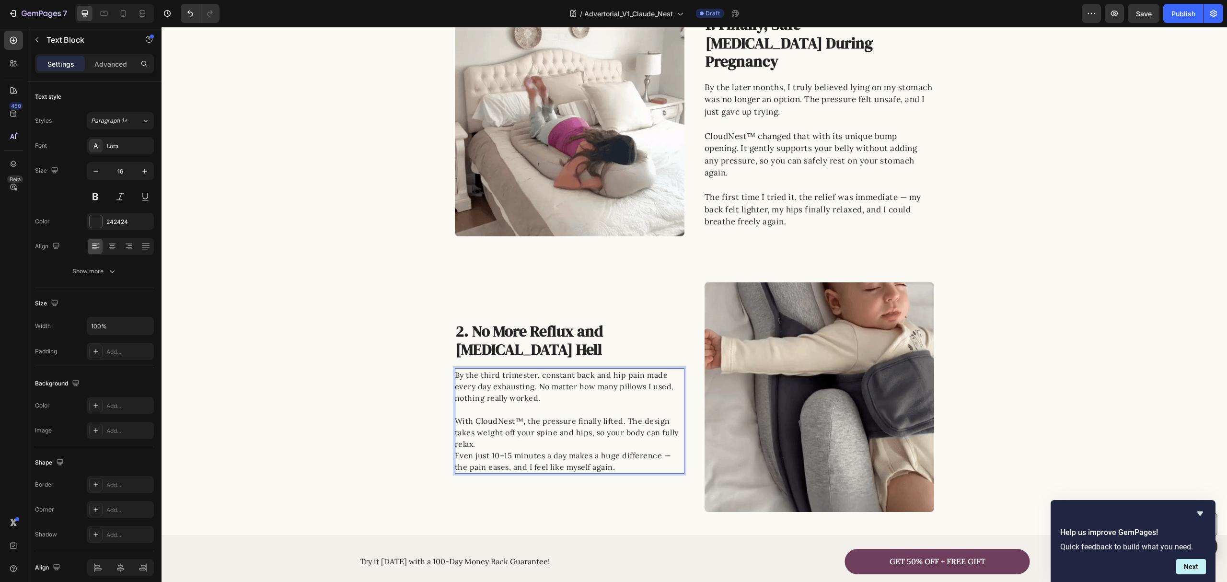
click at [518, 442] on p "With CloudNest™, the pressure finally lifted. The design takes weight off your …" at bounding box center [569, 432] width 229 height 35
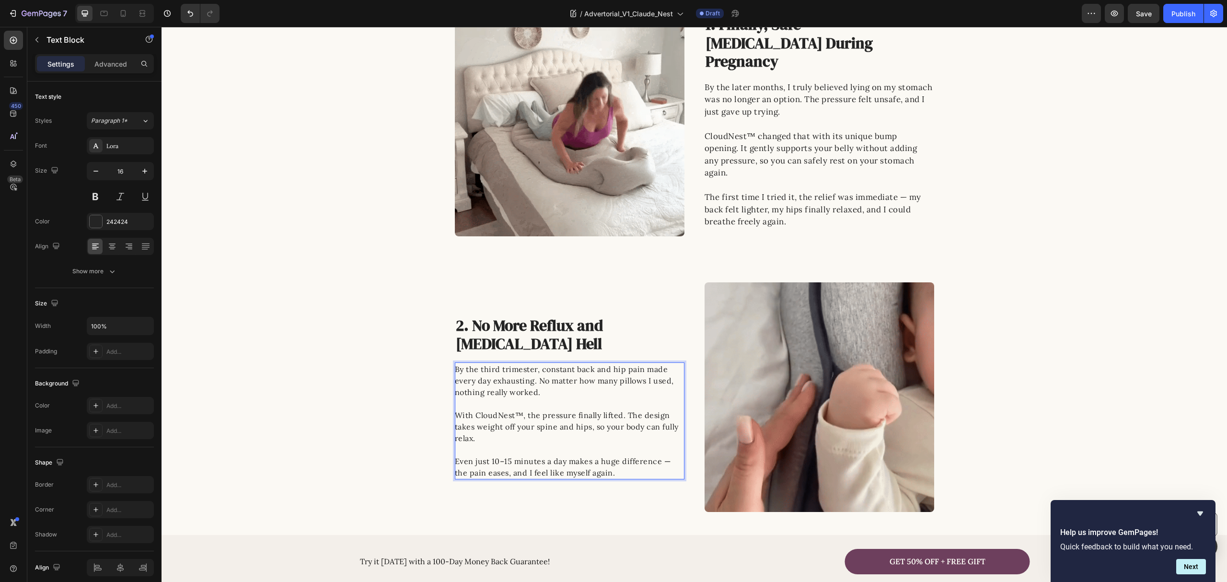
scroll to position [250, 0]
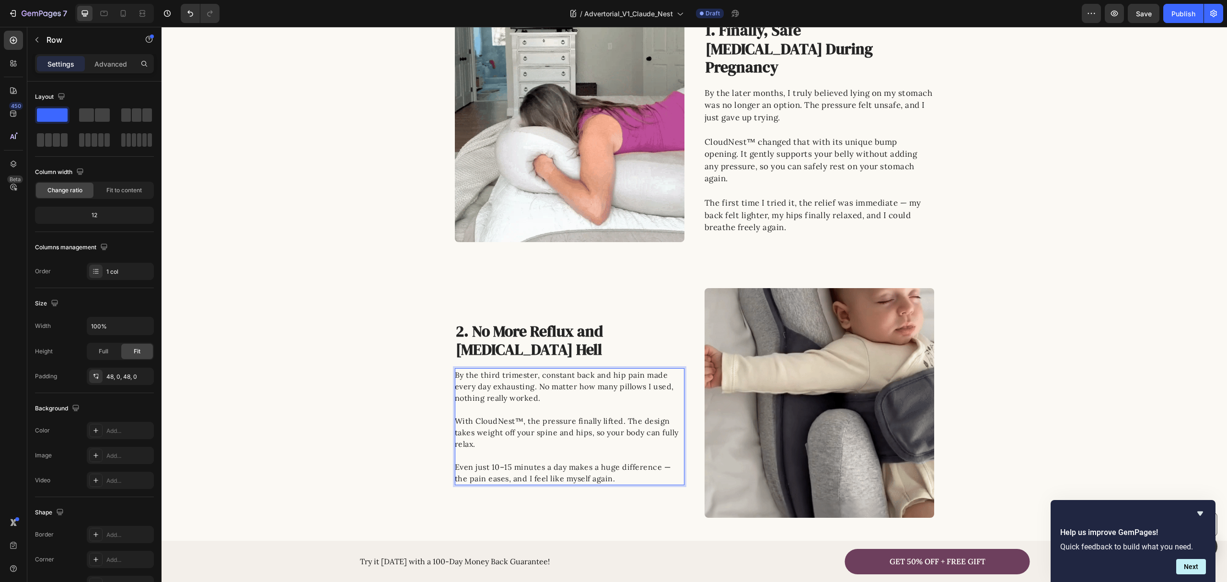
click at [302, 369] on div "Image 2. No More Reflux and Colic Hell Heading By the third trimester, constant…" at bounding box center [695, 403] width 1066 height 230
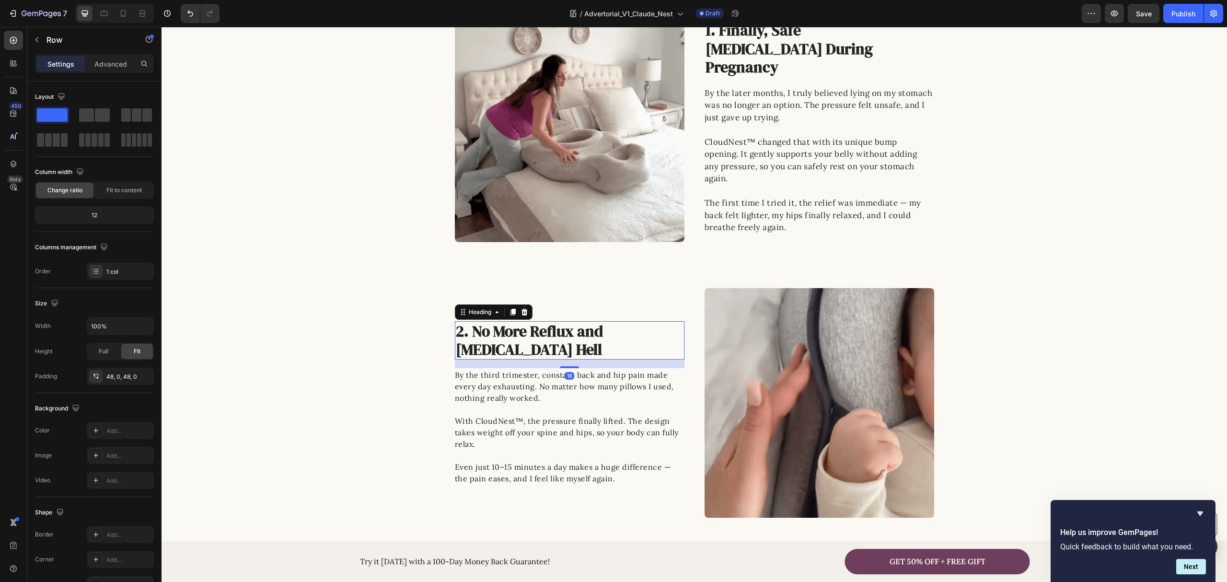
click at [503, 332] on h2 "2. No More Reflux and Colic Hell" at bounding box center [563, 340] width 216 height 39
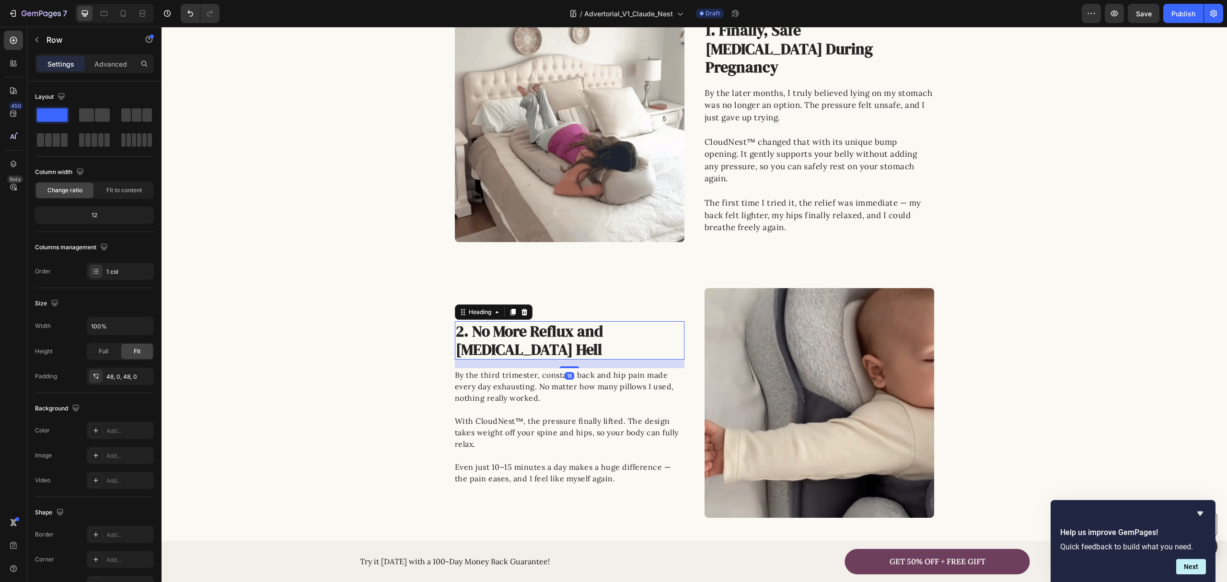
click at [503, 332] on h2 "2. No More Reflux and Colic Hell" at bounding box center [563, 340] width 216 height 39
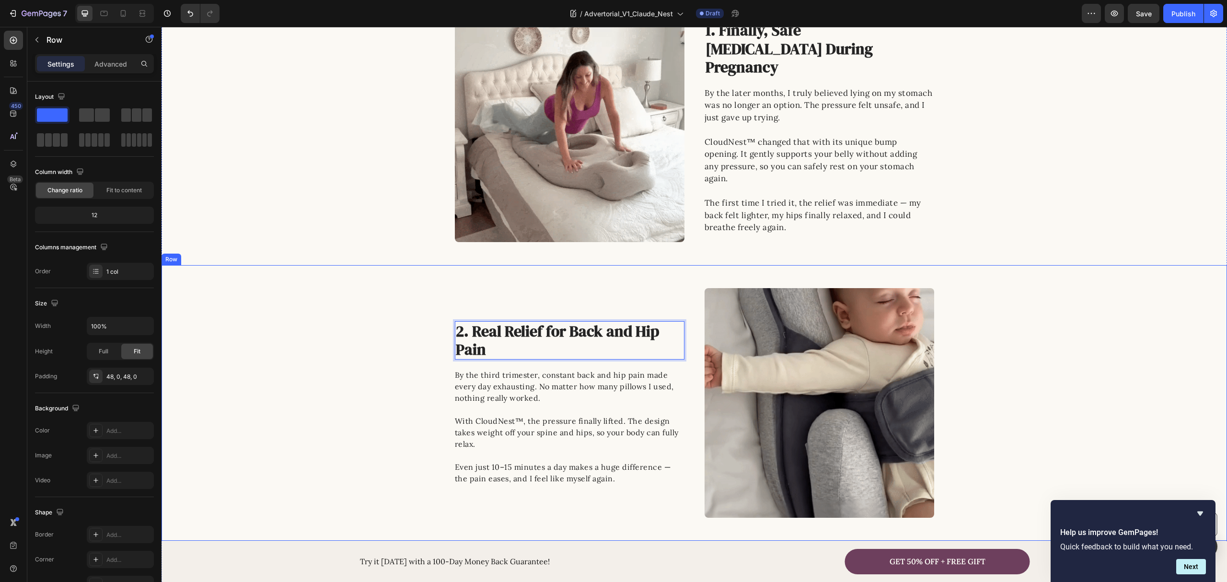
click at [365, 320] on div "Image 2. Real Relief for Back and Hip Pain Heading 18 By the third trimester, c…" at bounding box center [695, 403] width 1066 height 230
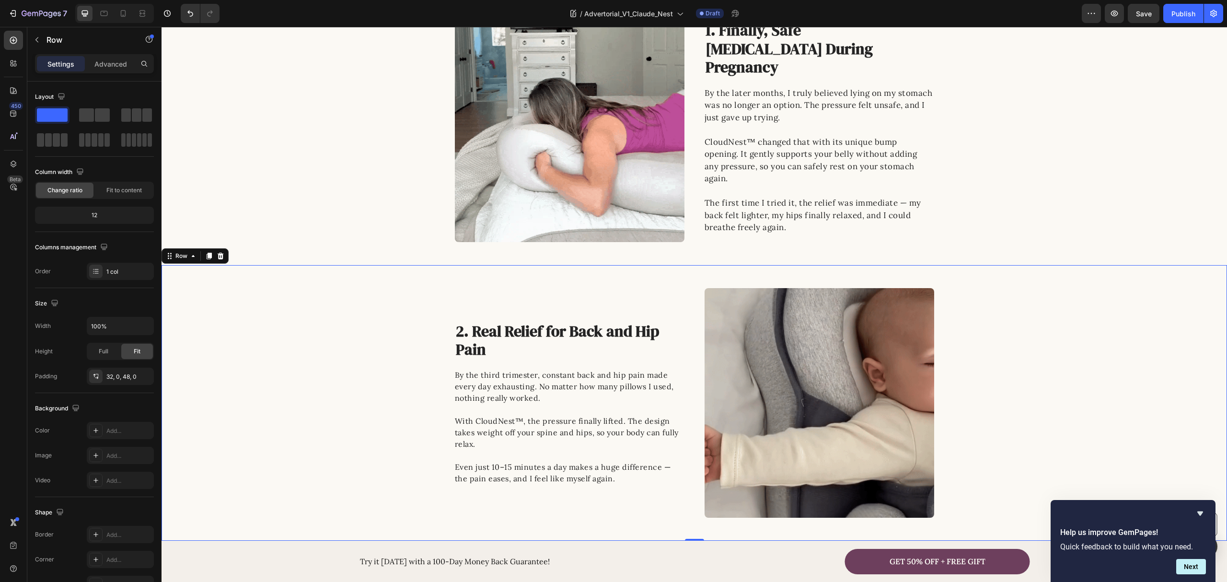
click at [382, 198] on div "Image 1. Finally, Safe Stomach Relief During Pregnancy Heading By the later mon…" at bounding box center [695, 127] width 1066 height 230
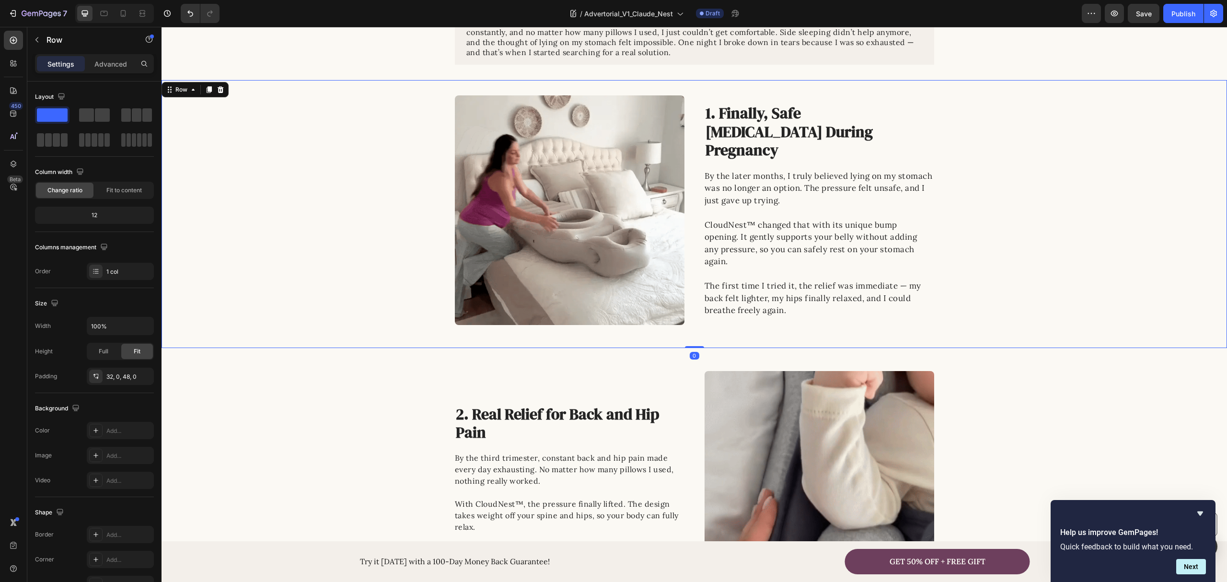
scroll to position [378, 0]
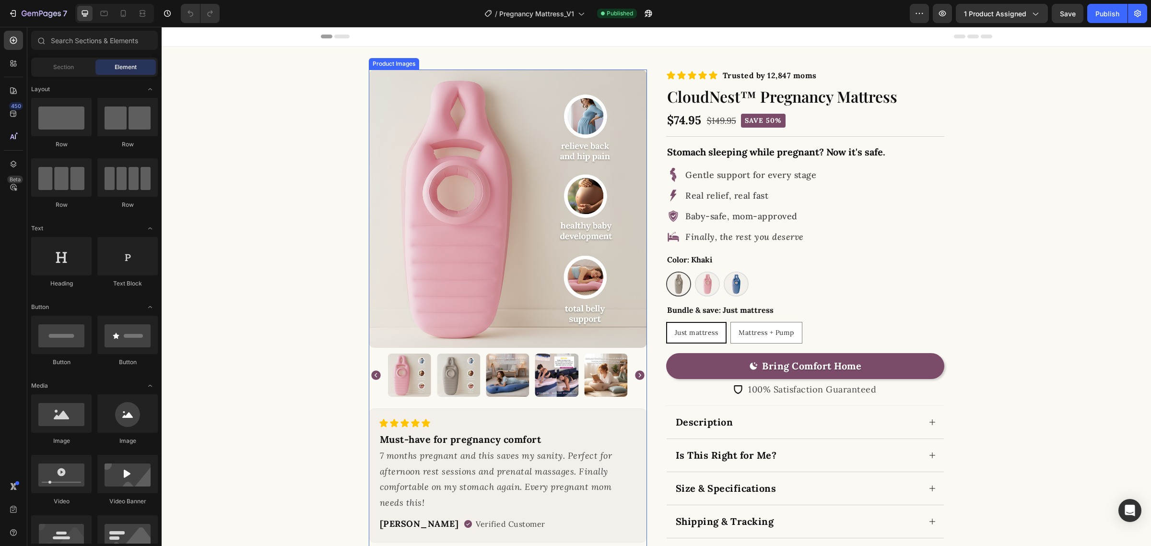
click at [275, 176] on div "Product Images Icon Icon Icon Icon Icon Icon List Must-have for pregnancy comfo…" at bounding box center [656, 316] width 959 height 493
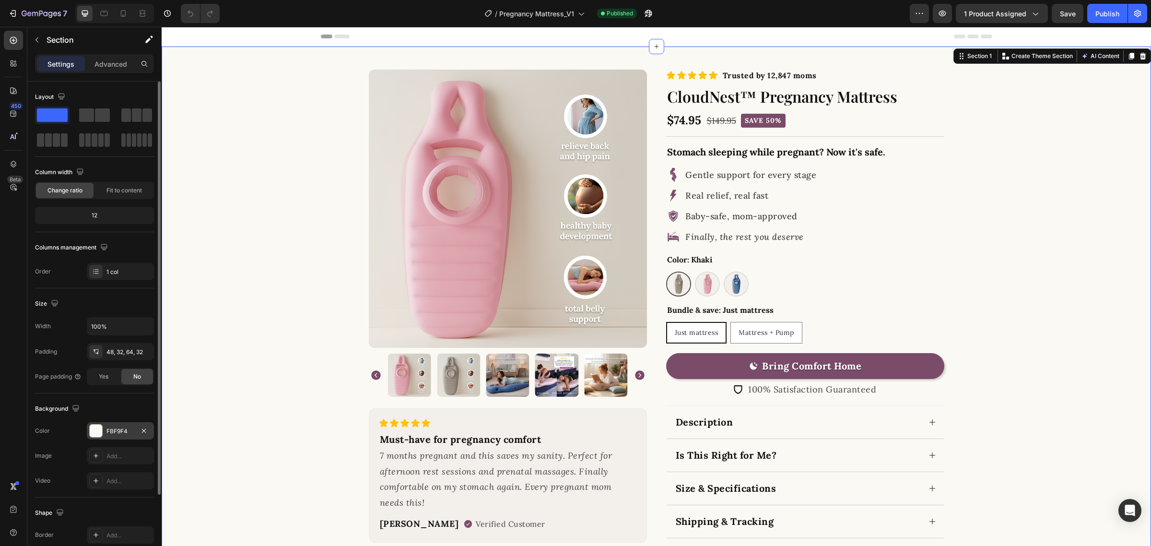
click at [119, 427] on div "FBF9F4" at bounding box center [120, 430] width 67 height 17
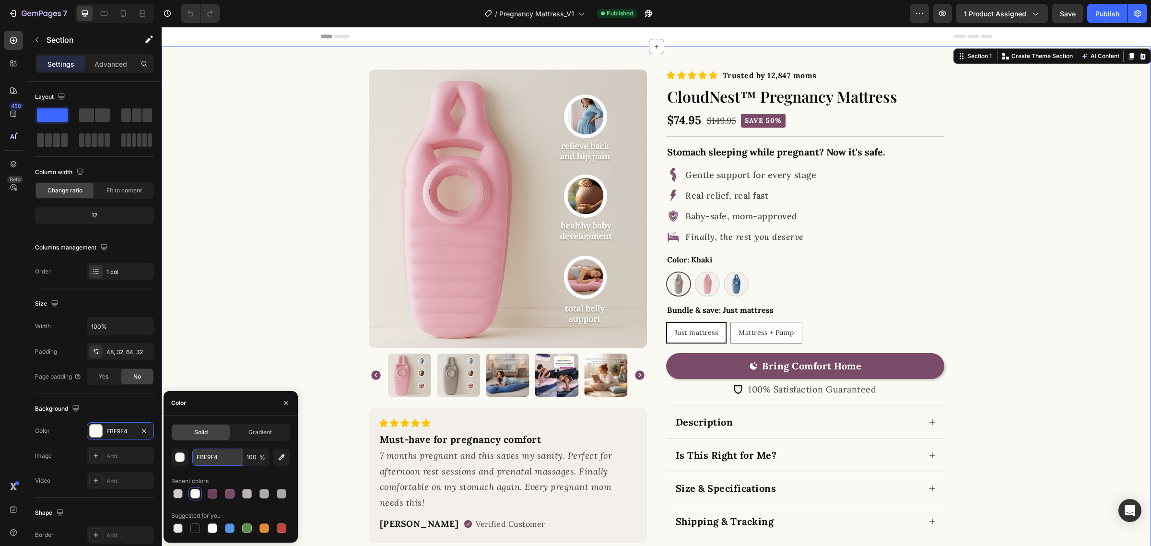
click at [224, 458] on input "FBF9F4" at bounding box center [217, 456] width 50 height 17
click at [683, 359] on button "Bring Comfort Home" at bounding box center [805, 366] width 278 height 26
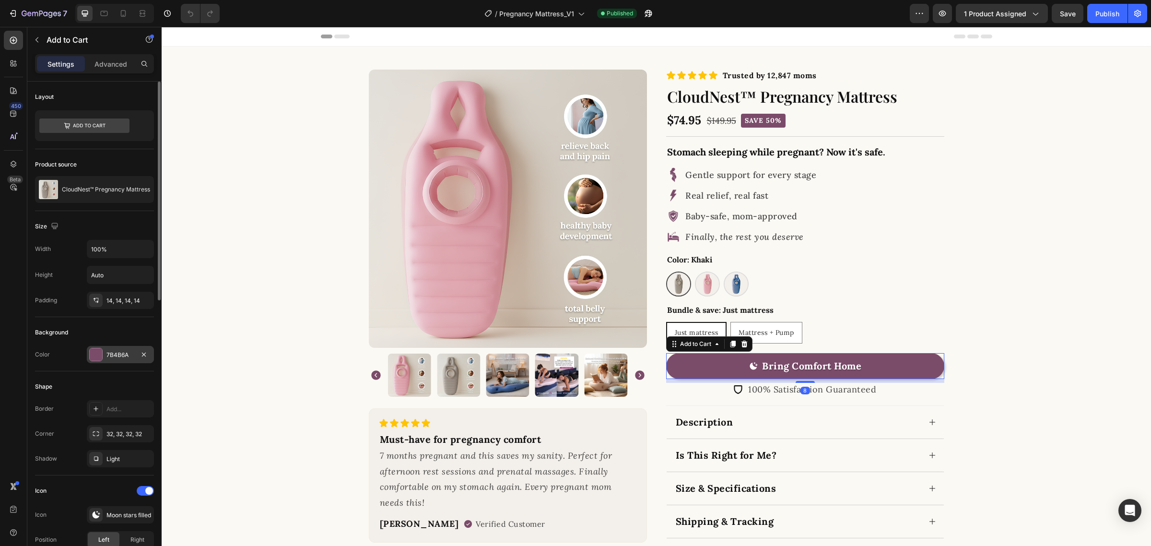
click at [111, 358] on div "7B4B6A" at bounding box center [120, 355] width 28 height 9
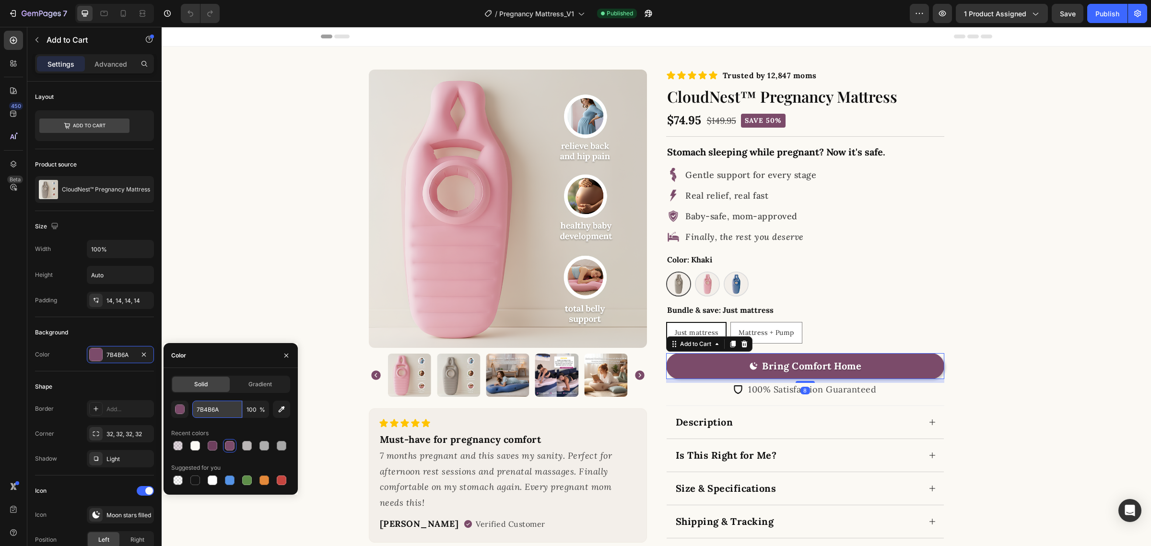
click at [226, 411] on input "7B4B6A" at bounding box center [217, 408] width 50 height 17
click at [228, 422] on div "7B4B6A 100 % Recent colors Suggested for you" at bounding box center [230, 443] width 119 height 86
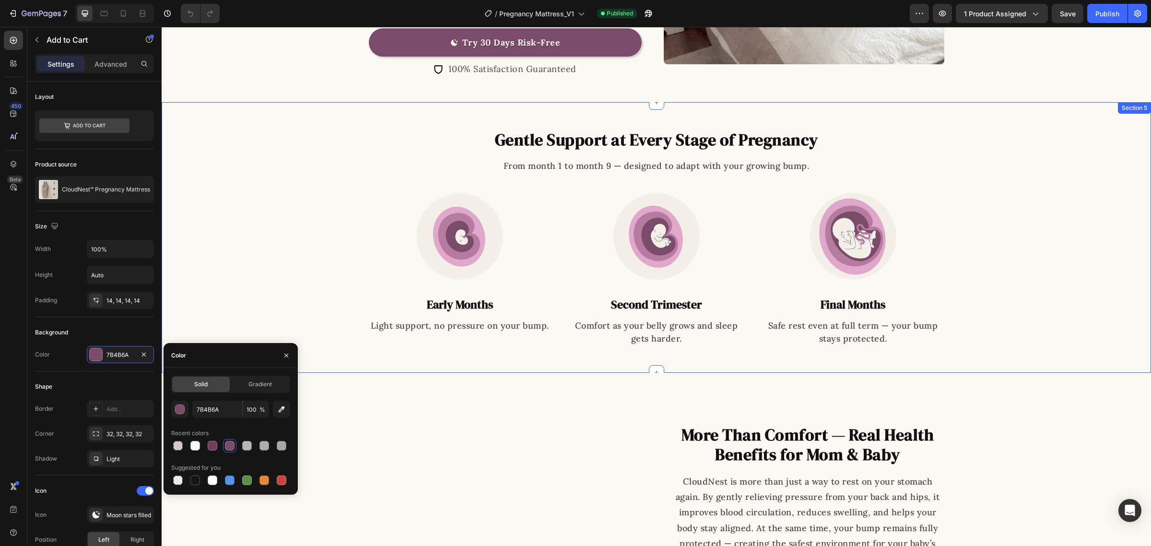
scroll to position [899, 0]
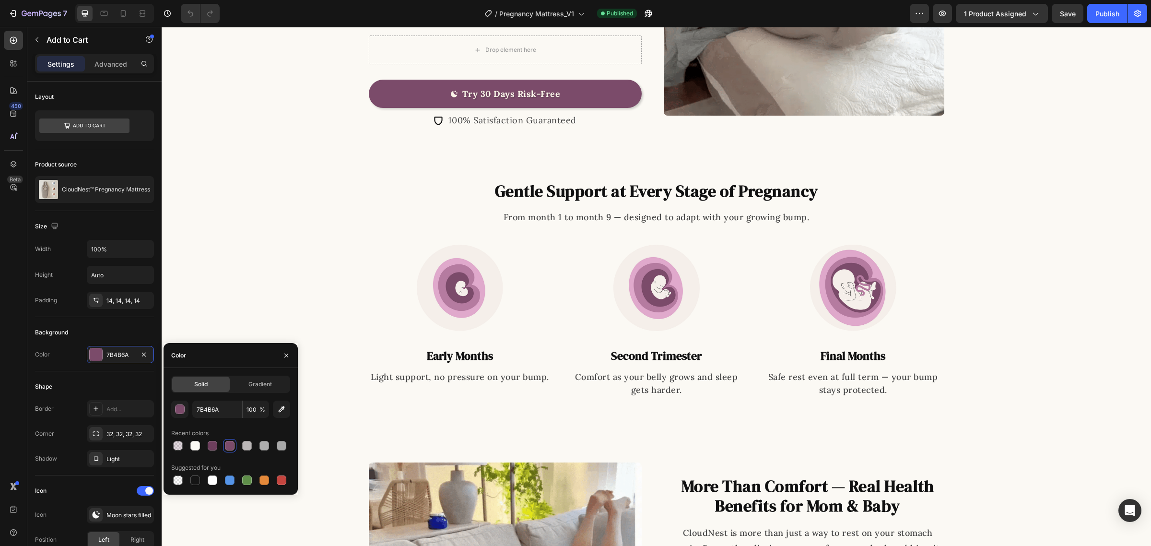
click at [228, 240] on div "Gentle Support at Every Stage of Pregnancy Heading From month 1 to month 9 — de…" at bounding box center [656, 289] width 959 height 240
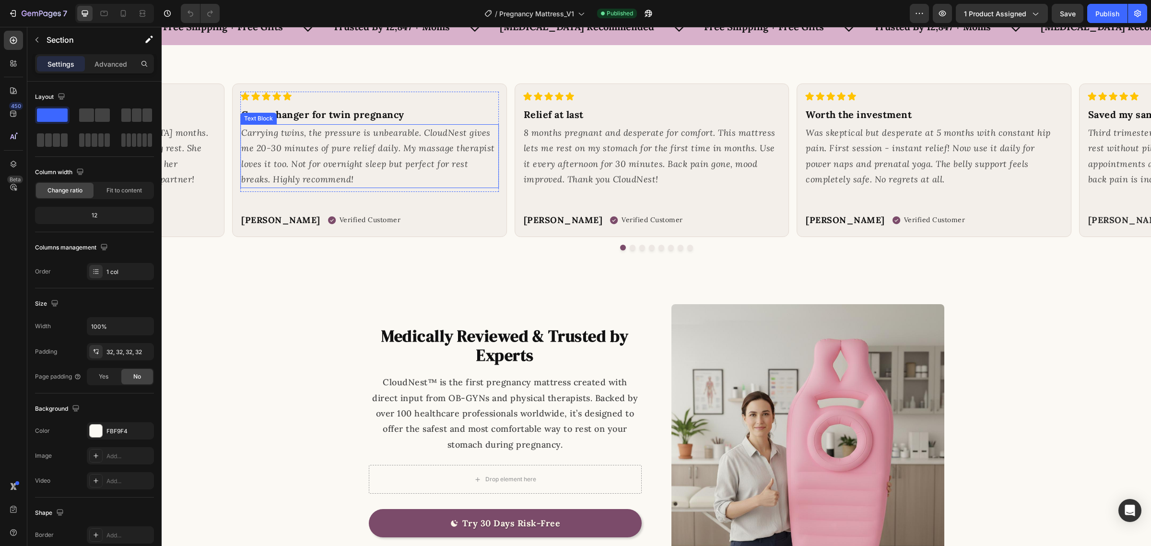
scroll to position [1678, 0]
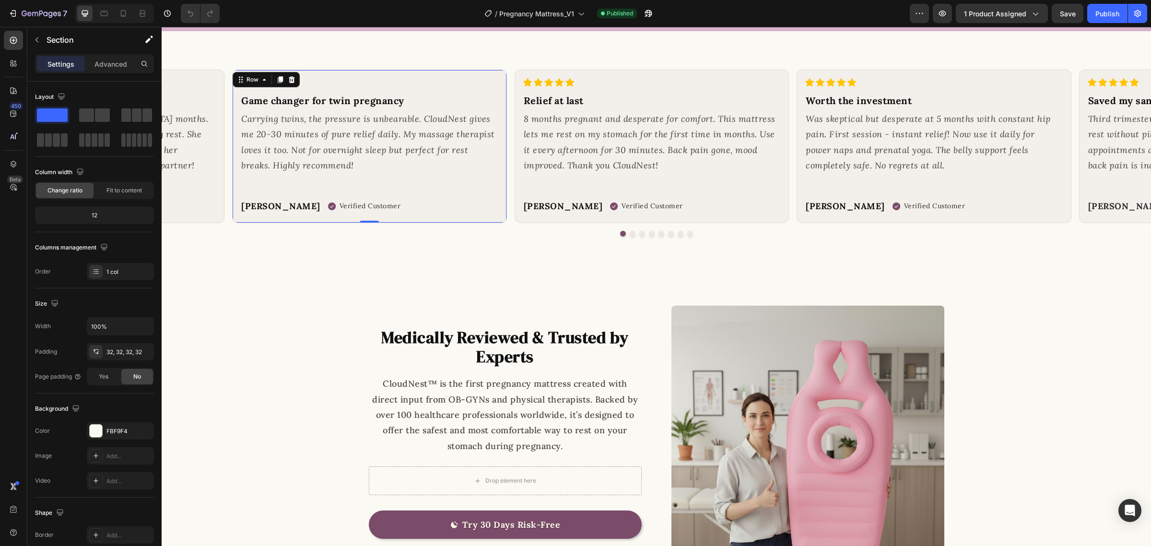
click at [502, 204] on div "Icon Icon Icon Icon Icon Icon List Game changer for twin pregnancy Text Block C…" at bounding box center [369, 146] width 275 height 153
click at [114, 423] on div "F3EFEA" at bounding box center [120, 430] width 67 height 17
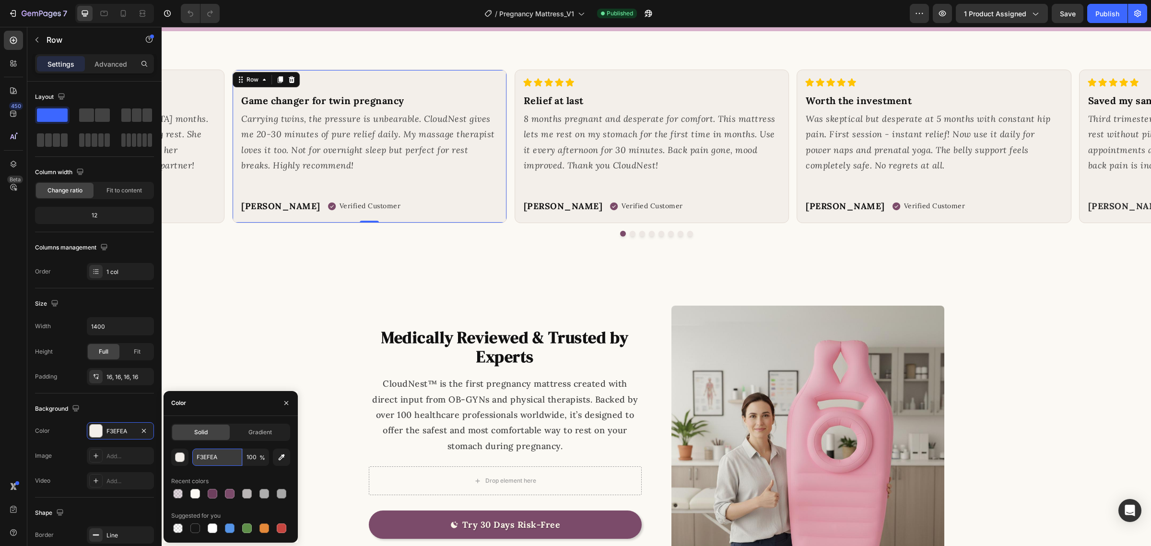
click at [233, 462] on input "F3EFEA" at bounding box center [217, 456] width 50 height 17
click at [287, 404] on icon "button" at bounding box center [286, 403] width 4 height 4
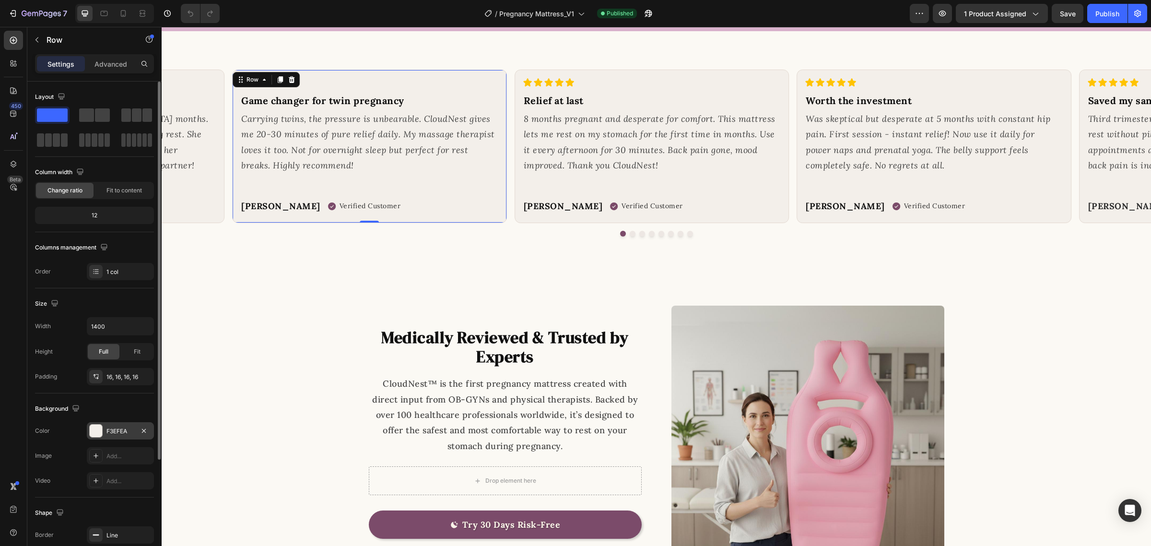
click at [109, 432] on div "F3EFEA" at bounding box center [120, 431] width 28 height 9
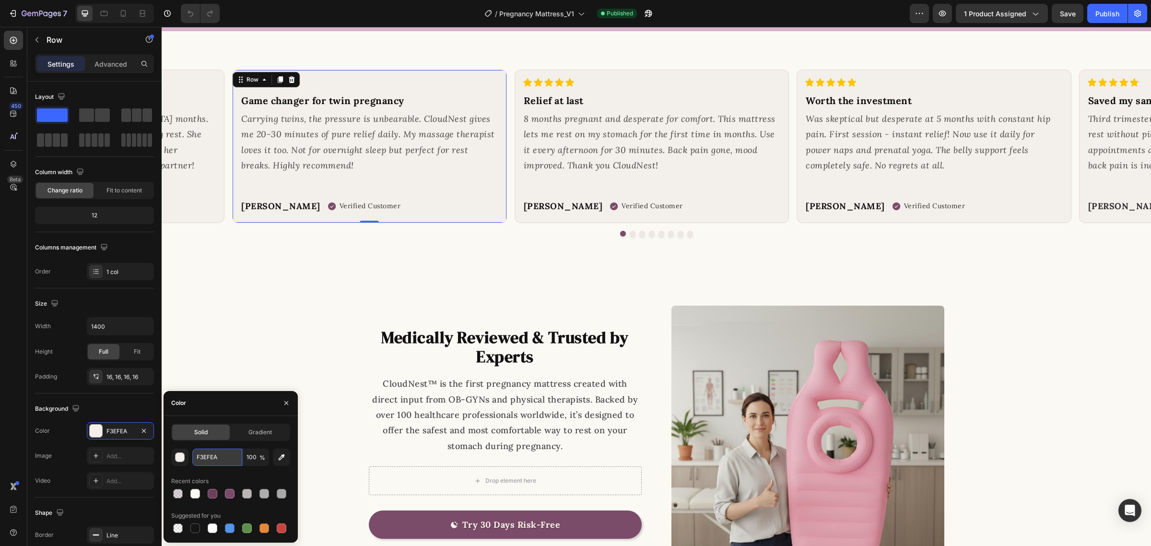
click at [227, 456] on input "F3EFEA" at bounding box center [217, 456] width 50 height 17
drag, startPoint x: 124, startPoint y: 372, endPoint x: 285, endPoint y: 401, distance: 164.2
click at [285, 401] on icon "button" at bounding box center [286, 403] width 8 height 8
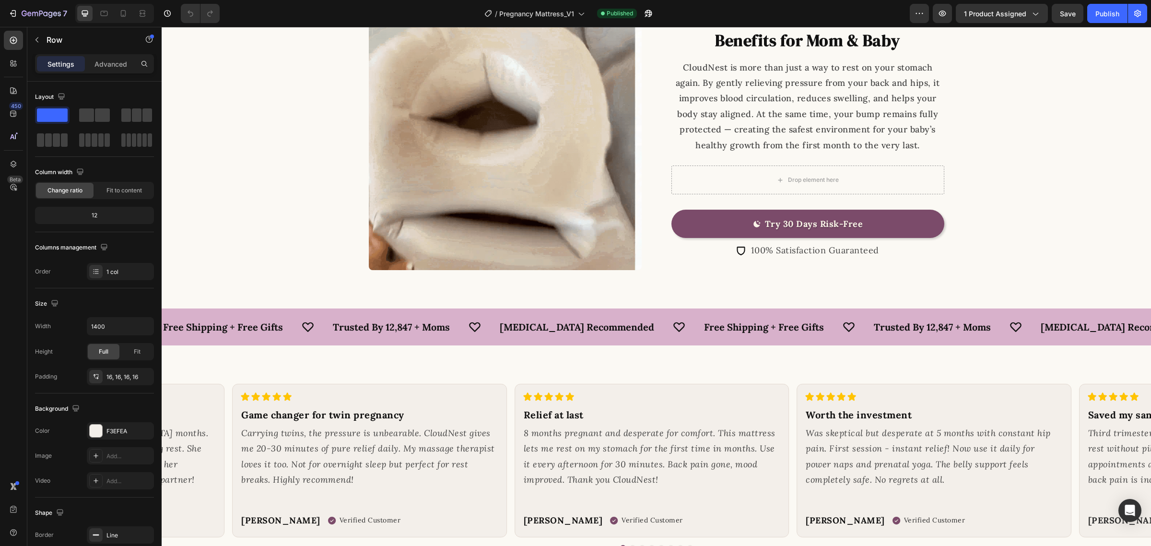
scroll to position [1218, 0]
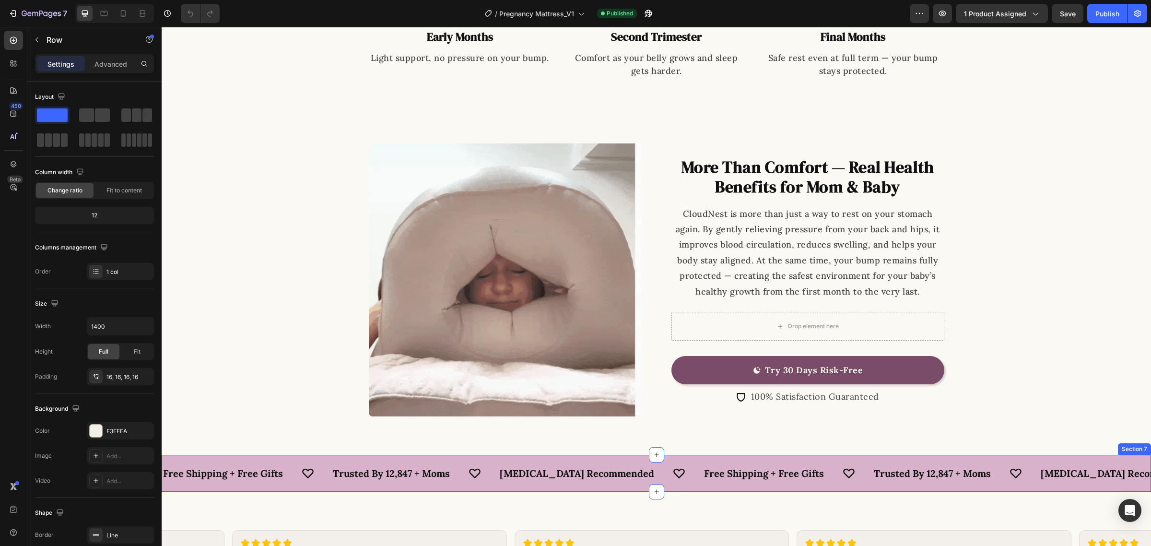
click at [362, 461] on div "free shipping + free gifts Text trusted by 12,847 + moms Text pediatrician reco…" at bounding box center [656, 473] width 989 height 37
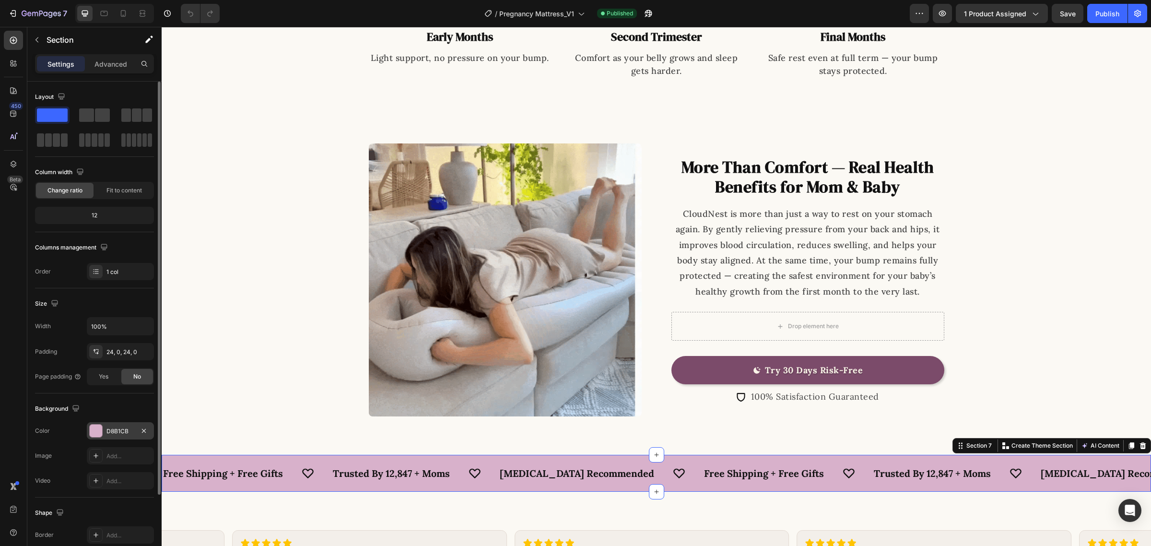
click at [109, 431] on div "D8B1CB" at bounding box center [120, 431] width 28 height 9
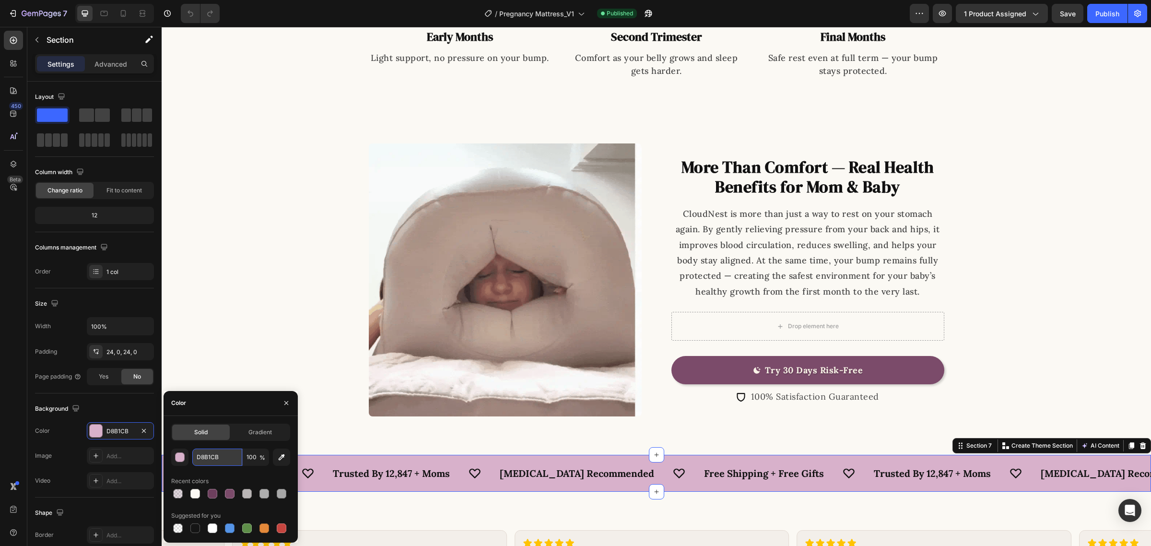
click at [226, 464] on input "D8B1CB" at bounding box center [217, 456] width 50 height 17
drag, startPoint x: 122, startPoint y: 379, endPoint x: 284, endPoint y: 408, distance: 164.0
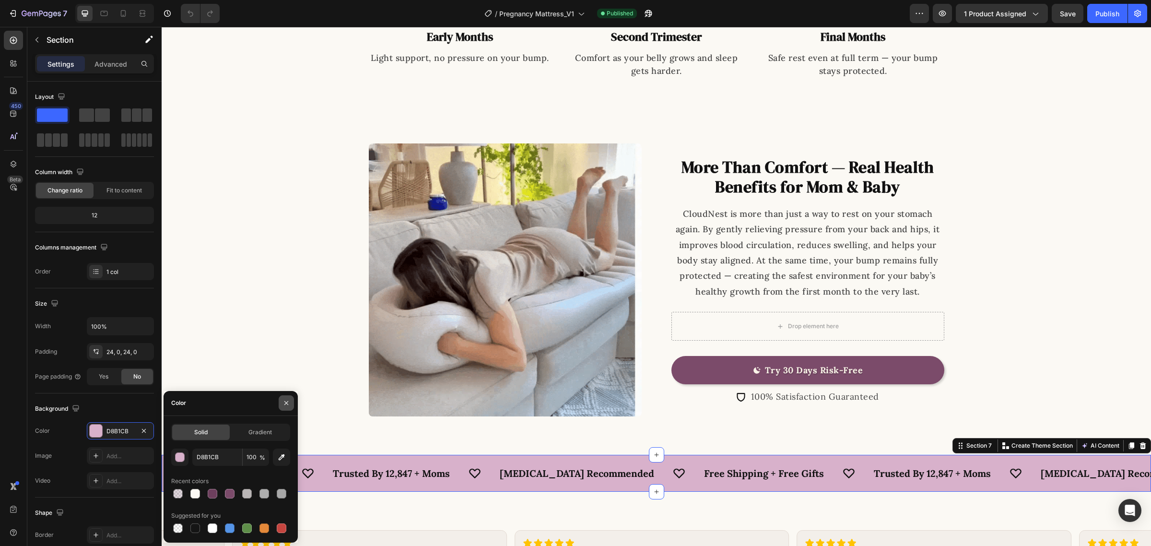
click at [284, 408] on button "button" at bounding box center [286, 402] width 15 height 15
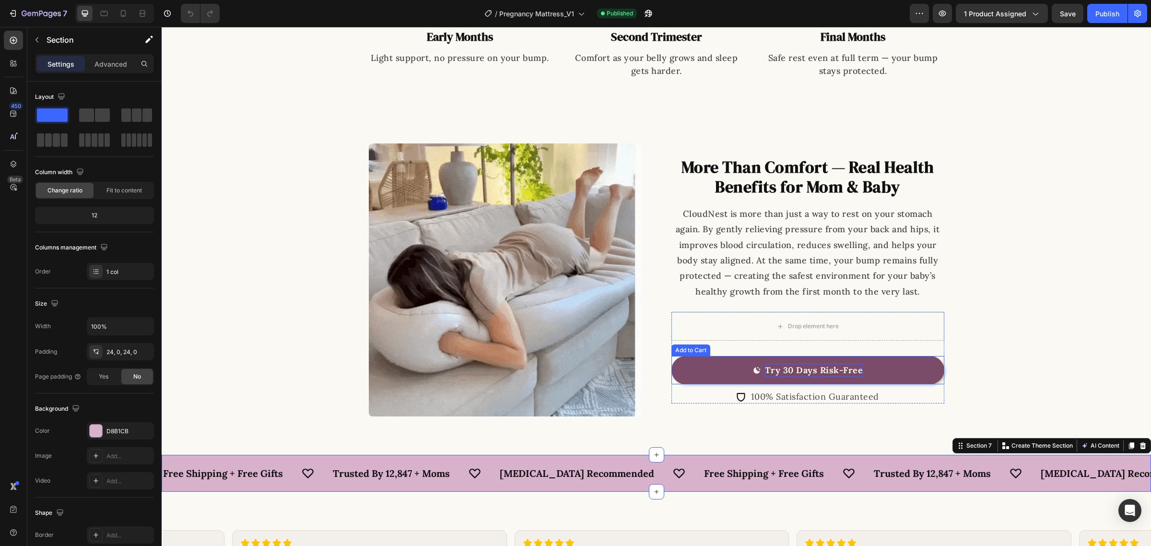
click at [782, 364] on div "Try 30 Days Risk-Free" at bounding box center [814, 369] width 98 height 13
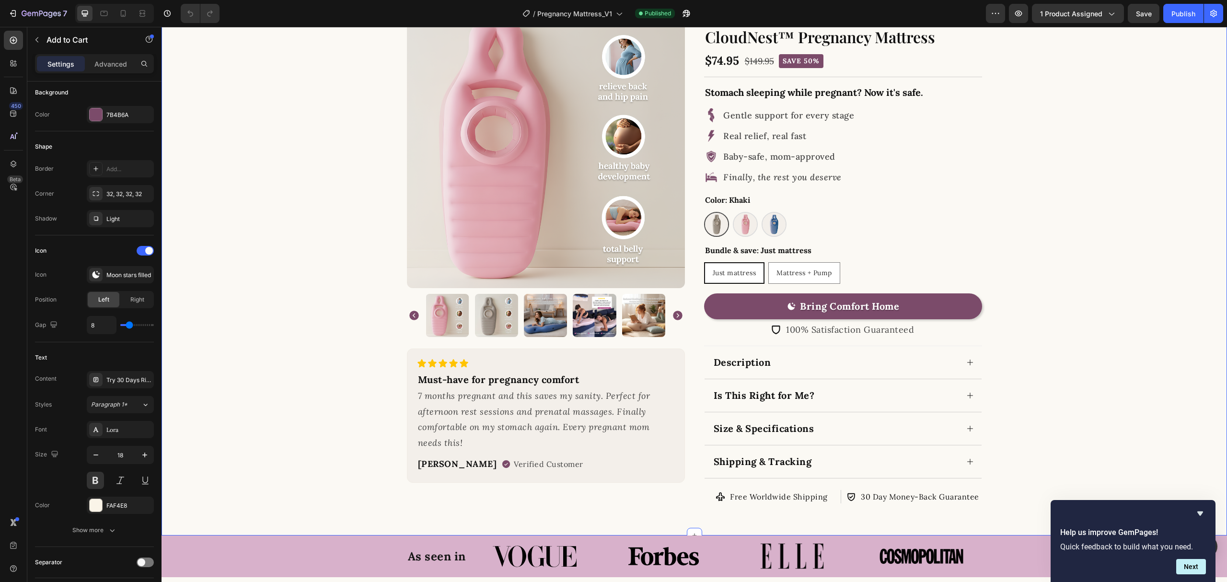
scroll to position [0, 0]
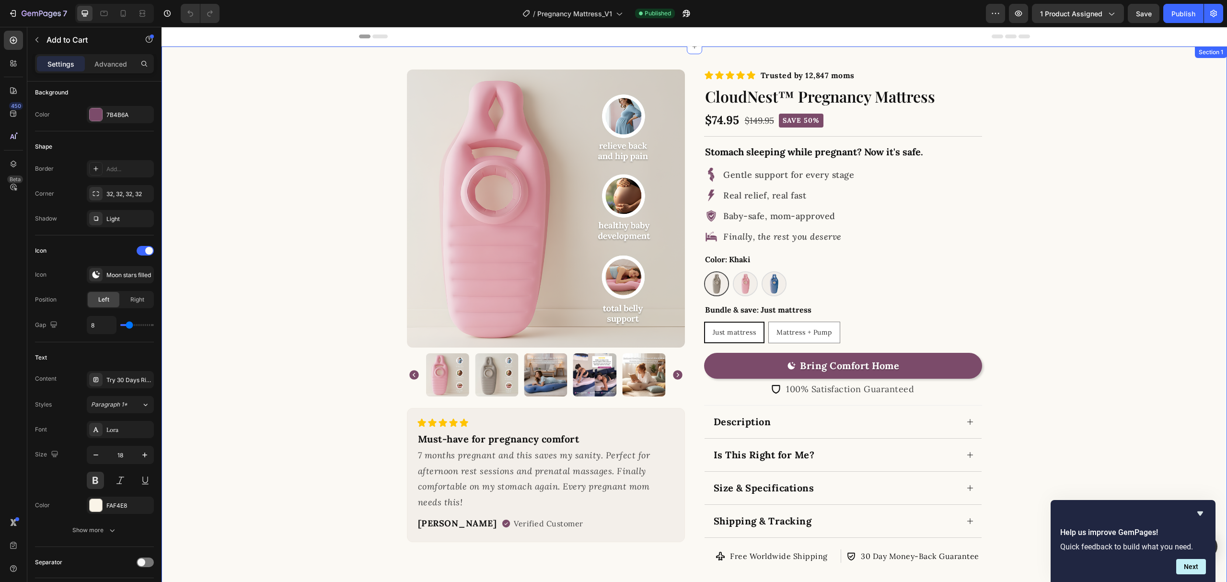
click at [353, 175] on div "Product Images Icon Icon Icon Icon Icon Icon List Must-have for pregnancy comfo…" at bounding box center [694, 317] width 1035 height 495
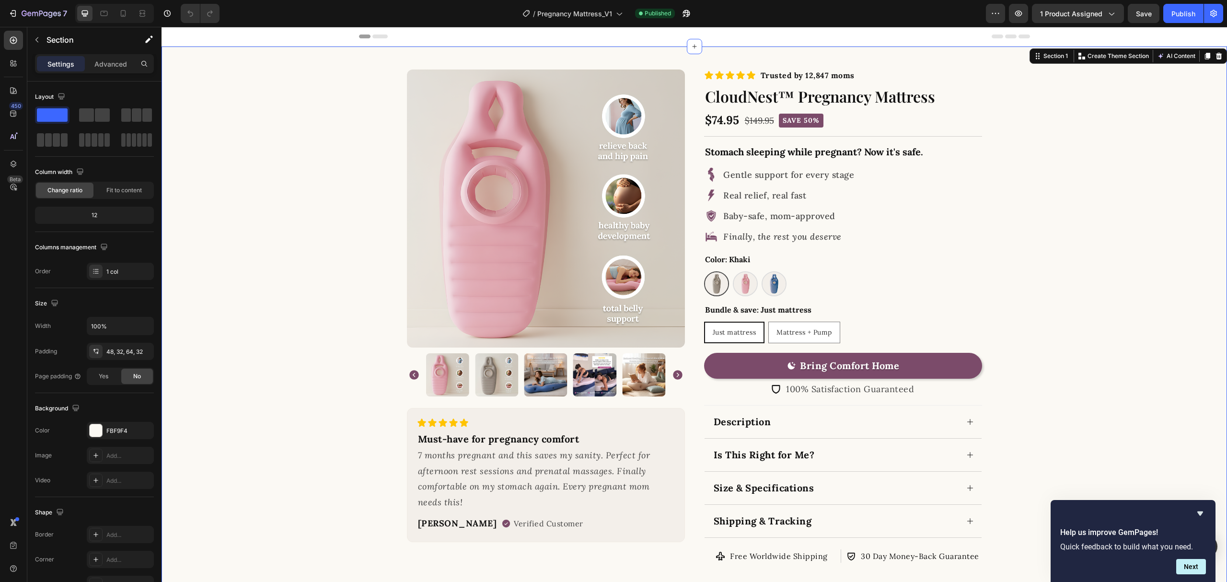
click at [292, 257] on div "Product Images Icon Icon Icon Icon Icon Icon List Must-have for pregnancy comfo…" at bounding box center [694, 316] width 1035 height 493
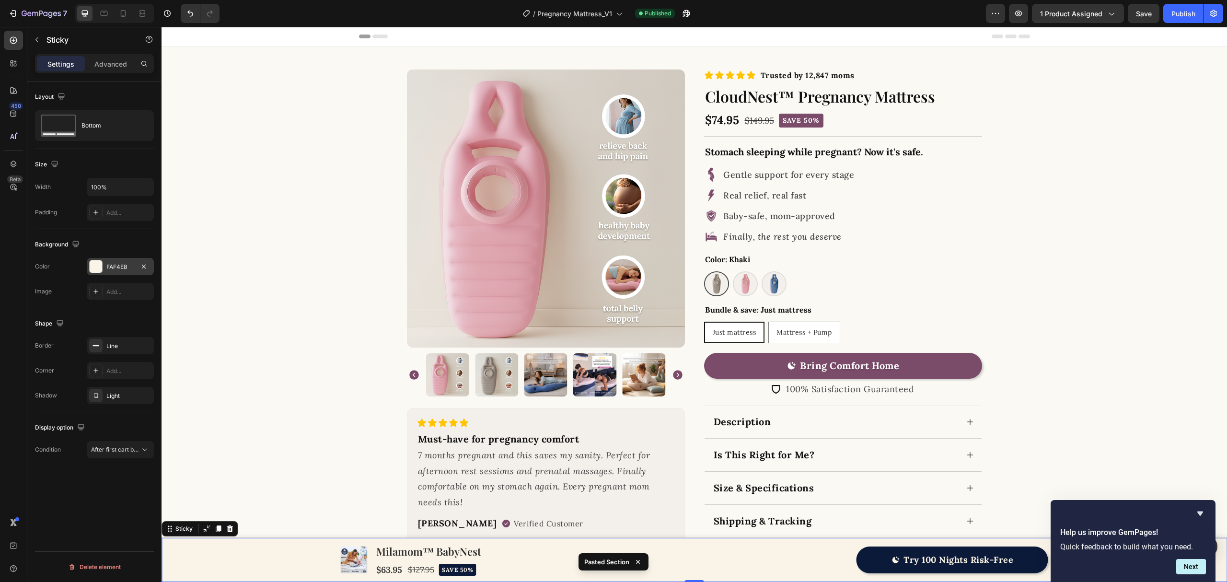
click at [109, 275] on div "FAF4E8" at bounding box center [120, 266] width 67 height 17
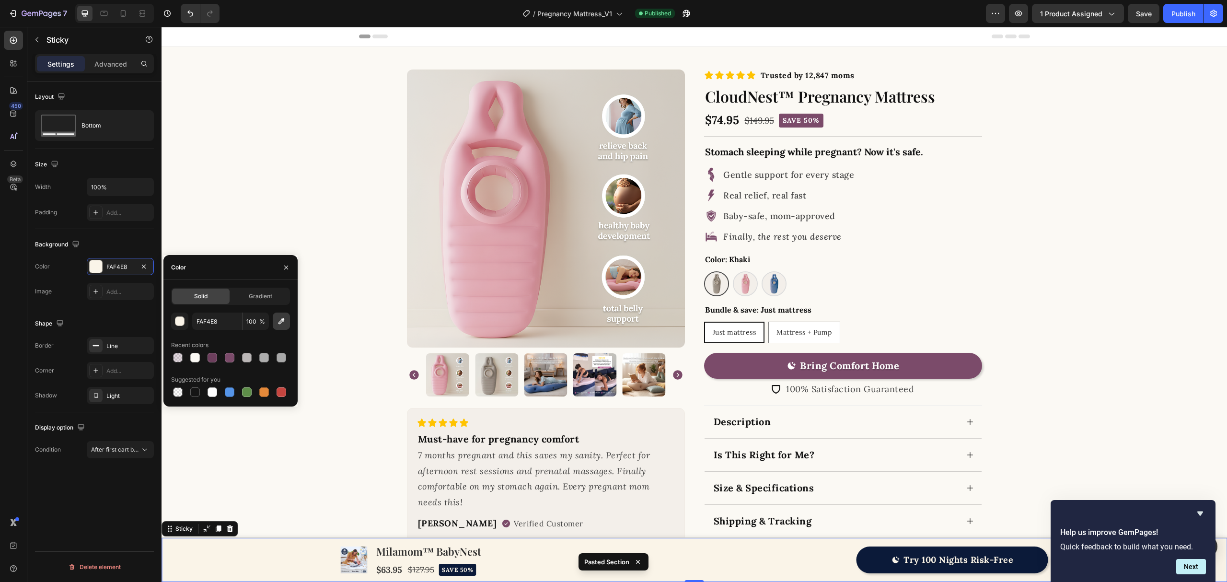
click at [279, 321] on icon "button" at bounding box center [282, 321] width 10 height 10
type input "FBF9F4"
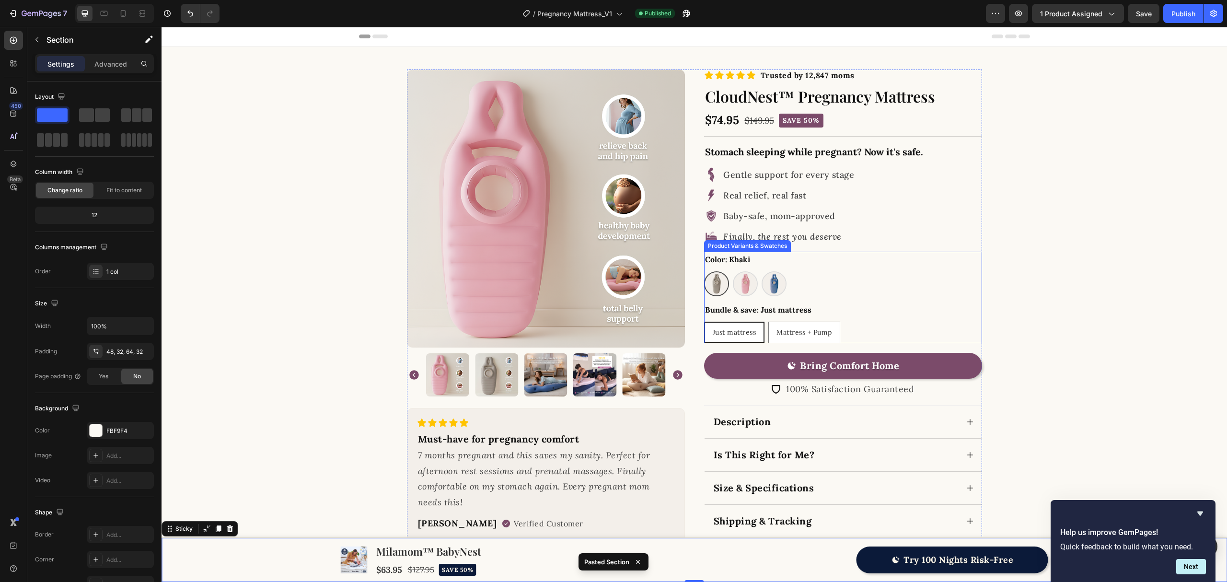
click at [1065, 288] on div "Product Images Icon Icon Icon Icon Icon Icon List Must-have for pregnancy comfo…" at bounding box center [694, 316] width 1035 height 493
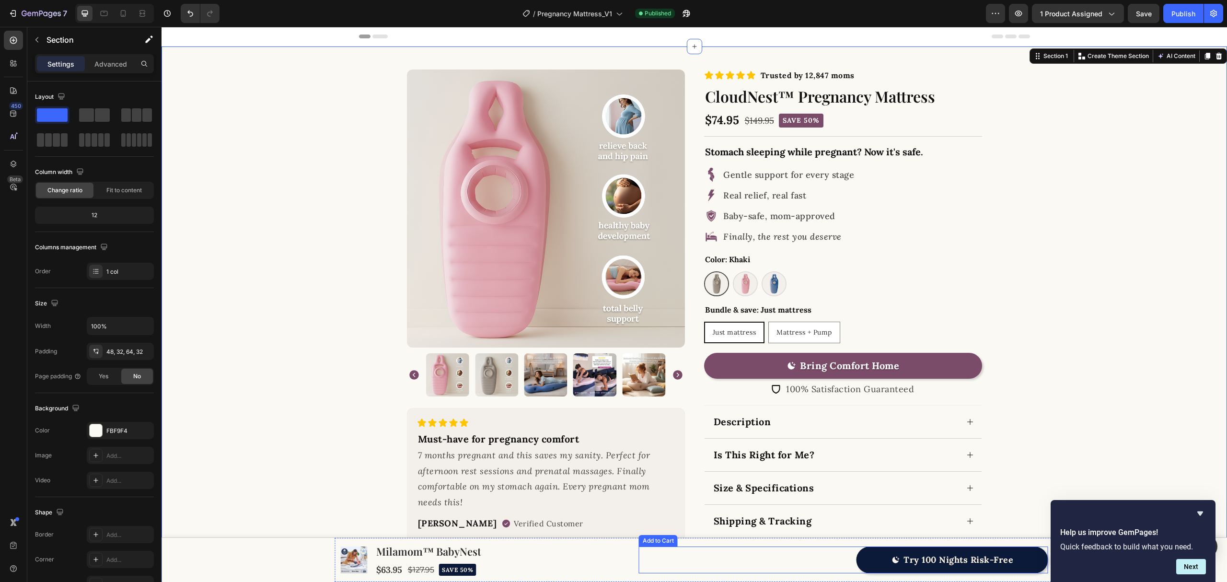
click at [872, 545] on button "Try 100 Nights Risk-Free" at bounding box center [953, 560] width 192 height 27
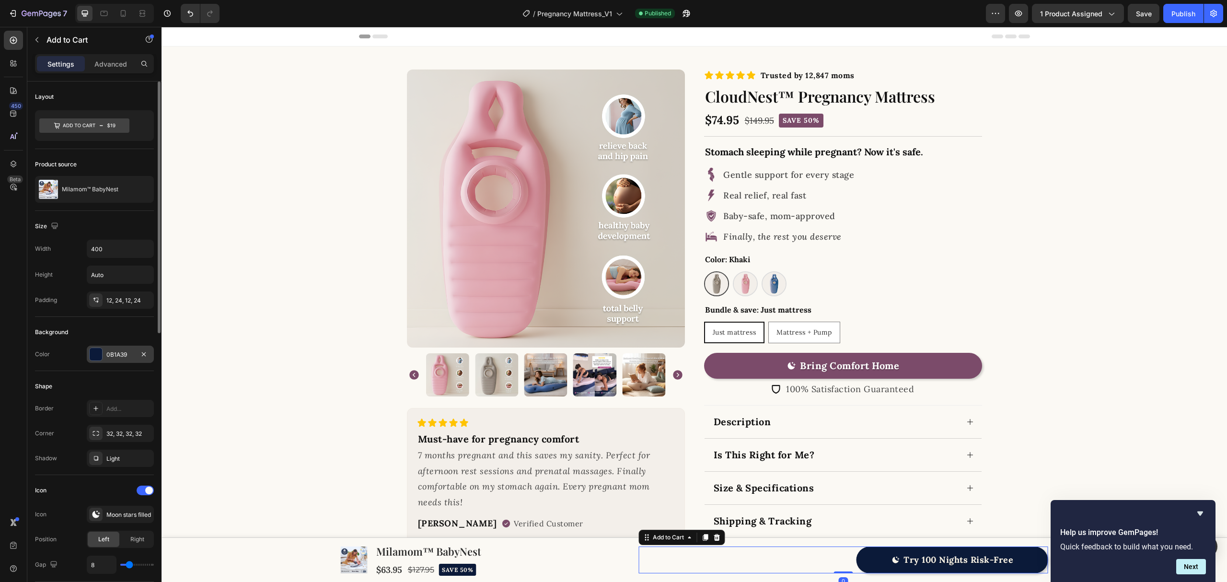
click at [111, 352] on div "0B1A39" at bounding box center [120, 355] width 28 height 9
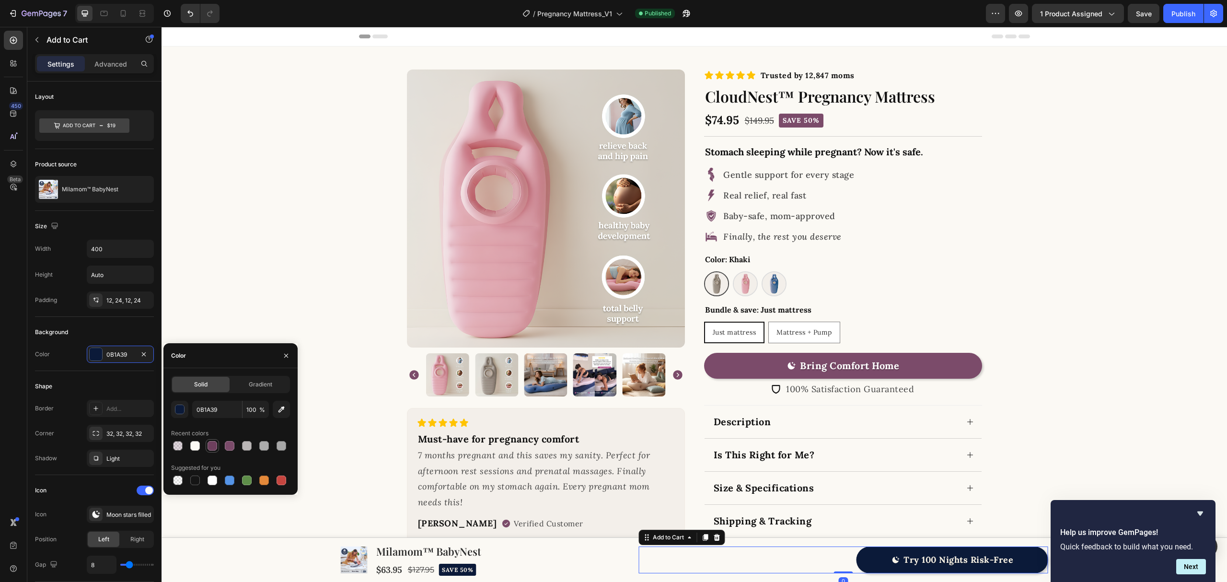
click at [214, 445] on div at bounding box center [213, 446] width 10 height 10
type input "6D3F5D"
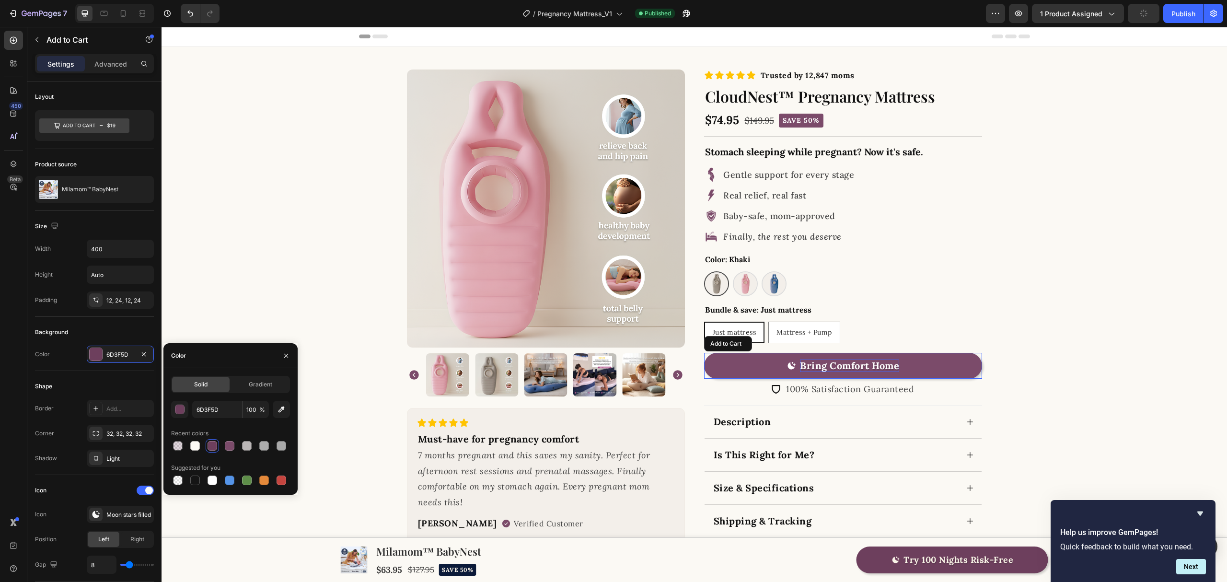
click at [843, 366] on div "Bring Comfort Home" at bounding box center [849, 366] width 99 height 12
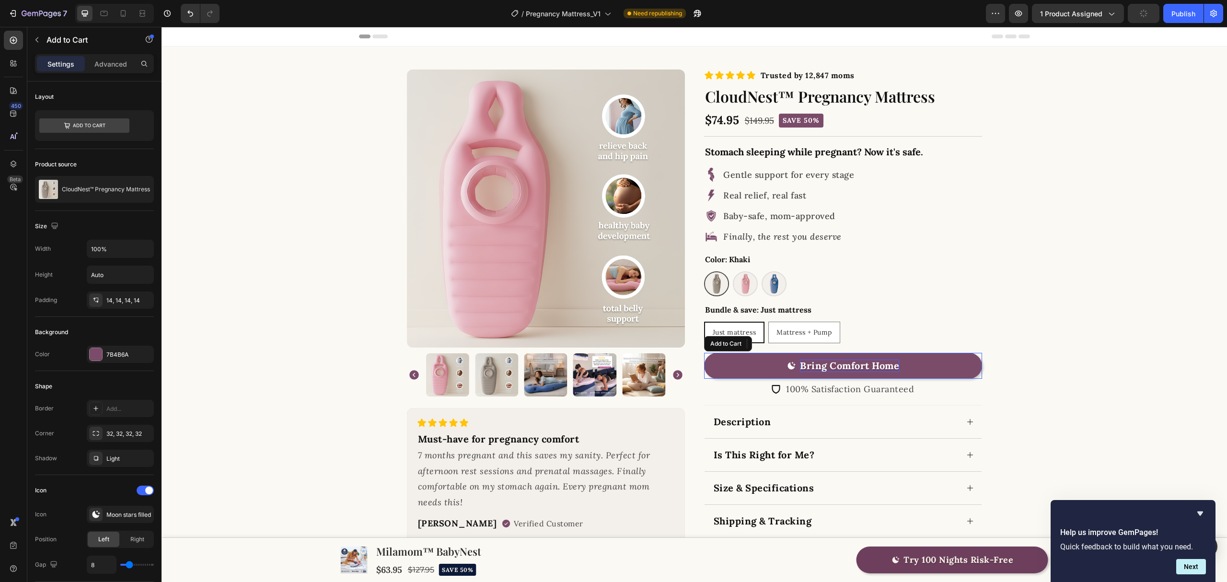
click at [843, 366] on div "Bring Comfort Home" at bounding box center [849, 366] width 99 height 12
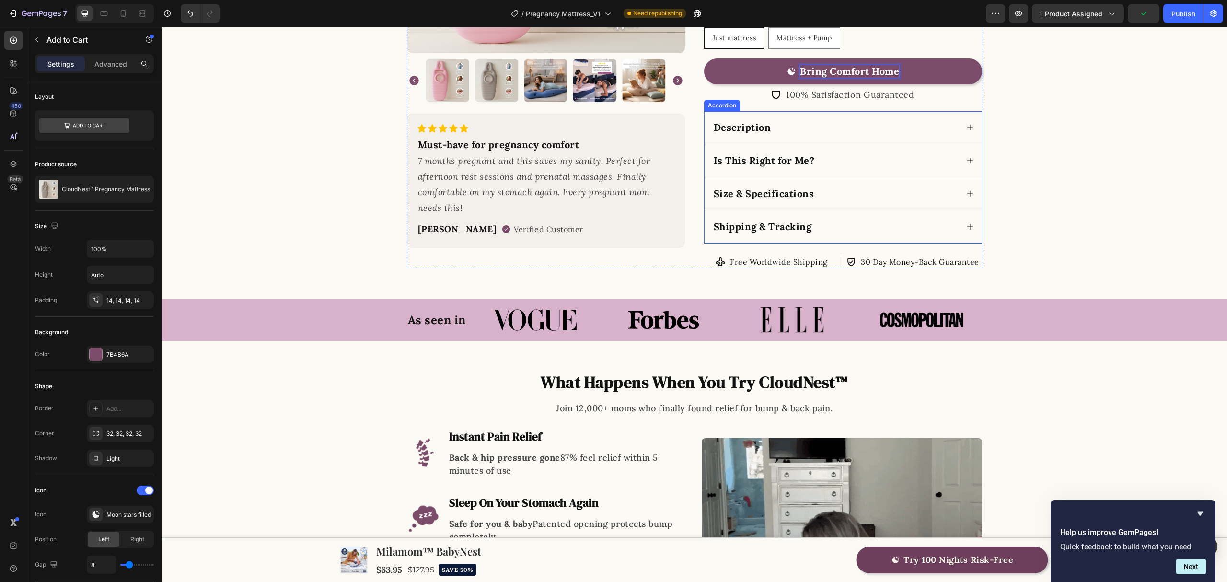
scroll to position [319, 0]
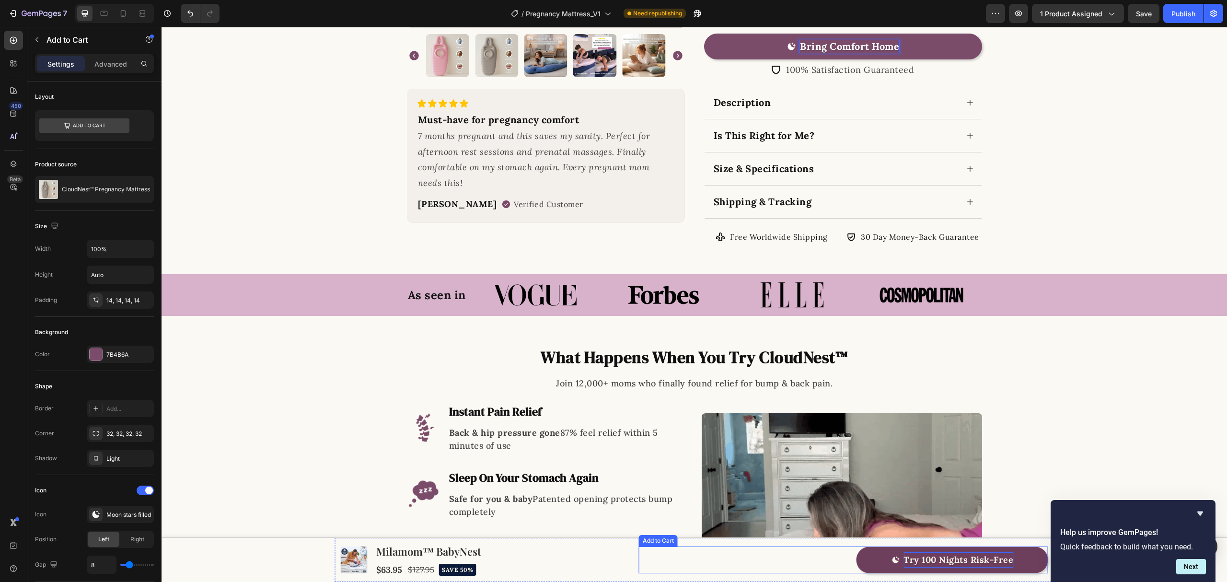
click at [925, 545] on div "Try 100 Nights Risk-Free" at bounding box center [959, 559] width 110 height 15
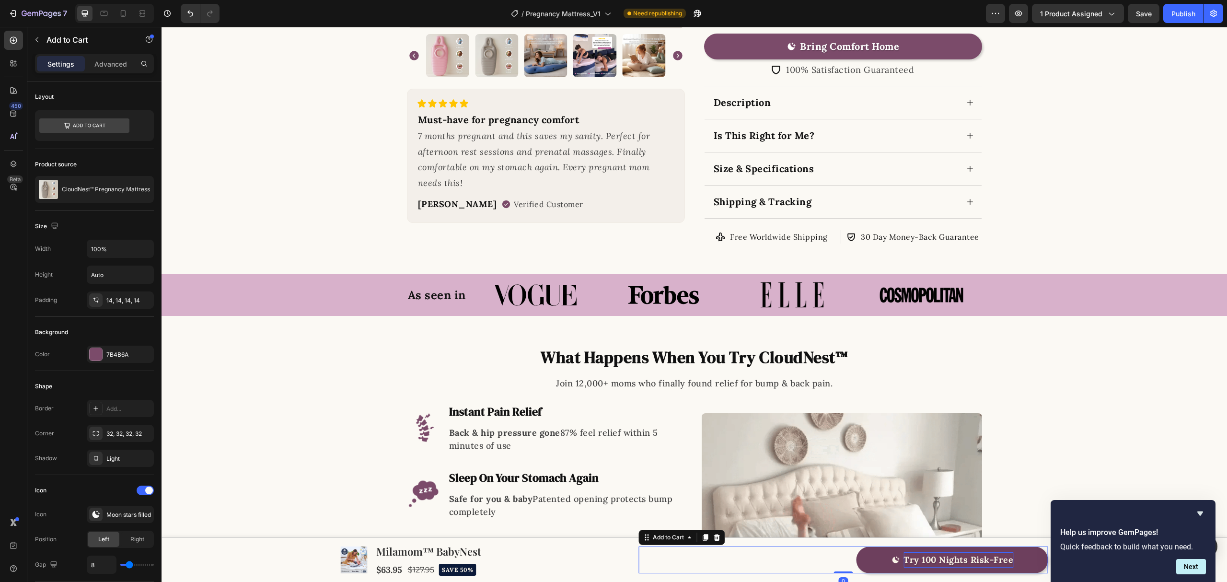
click at [925, 545] on div "Try 100 Nights Risk-Free" at bounding box center [959, 559] width 110 height 15
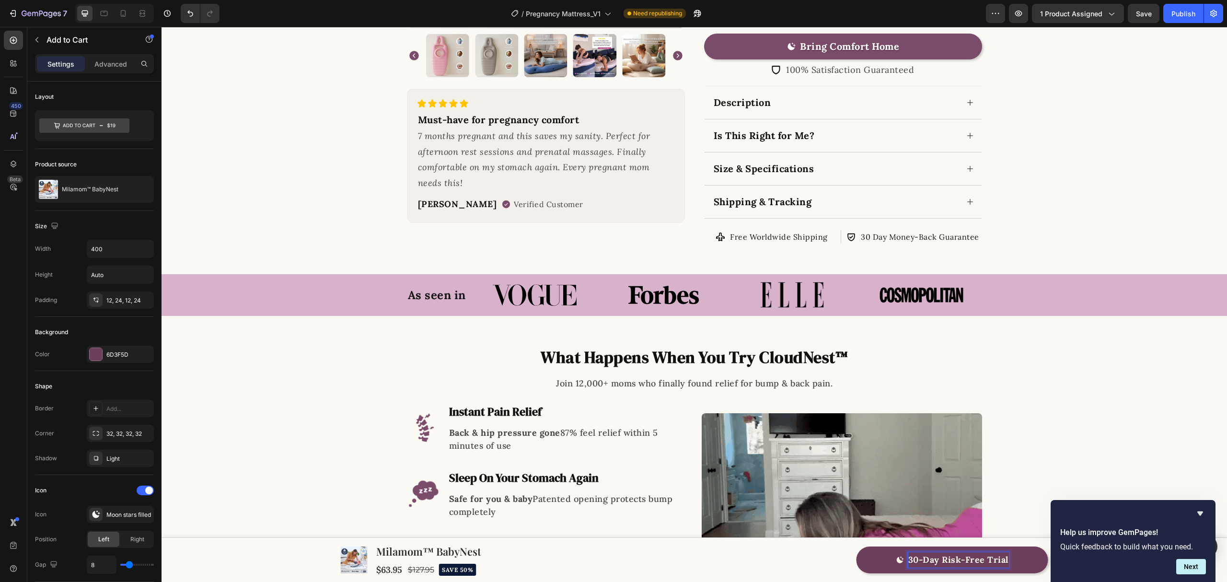
click at [1150, 464] on div "Image What Happens When You Try CloudNest™ Heading Join 12,000+ moms who finall…" at bounding box center [694, 532] width 1035 height 370
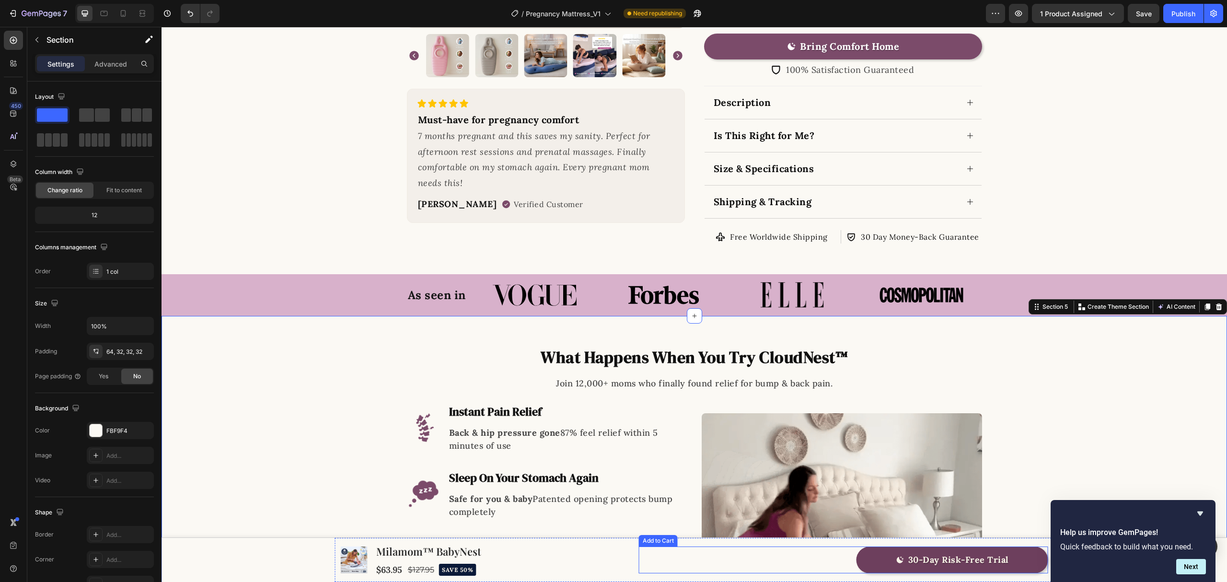
click at [825, 545] on div "30-Day Risk-Free Trial Add to Cart" at bounding box center [843, 560] width 409 height 27
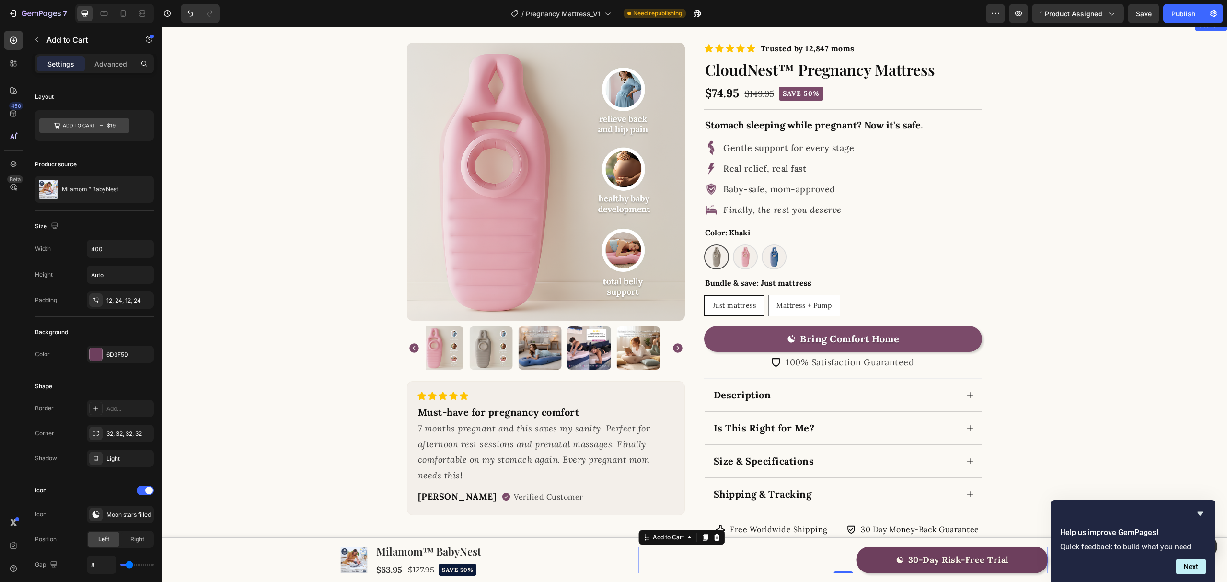
scroll to position [0, 0]
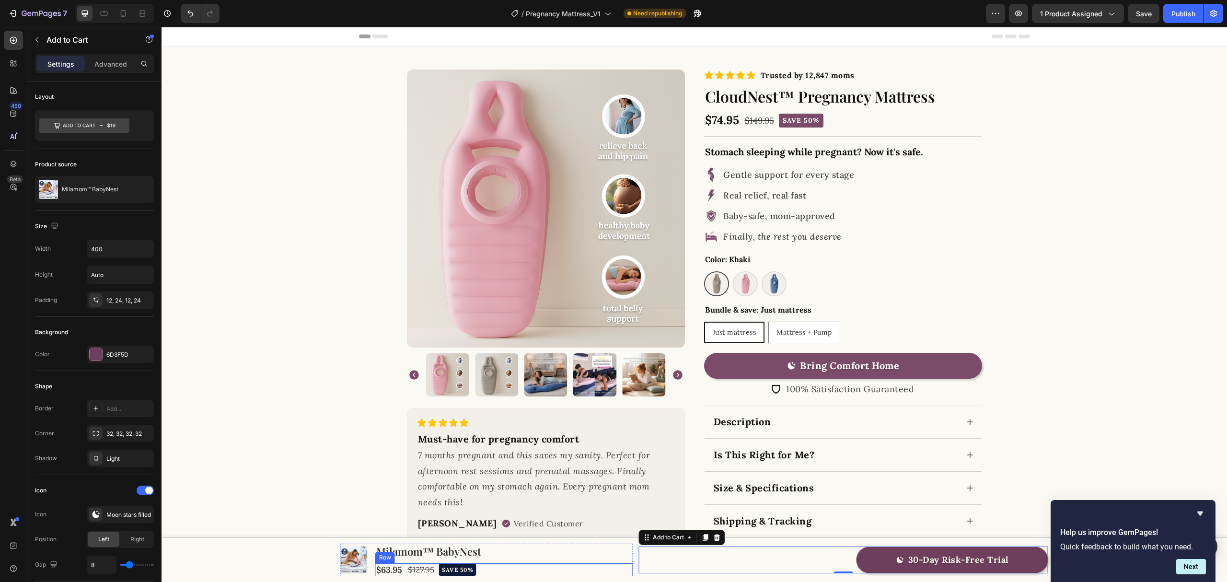
click at [508, 545] on div "Milamom™ BabyNest Product Title $63.95 Product Price Product Price $127.95 Prod…" at bounding box center [504, 560] width 258 height 33
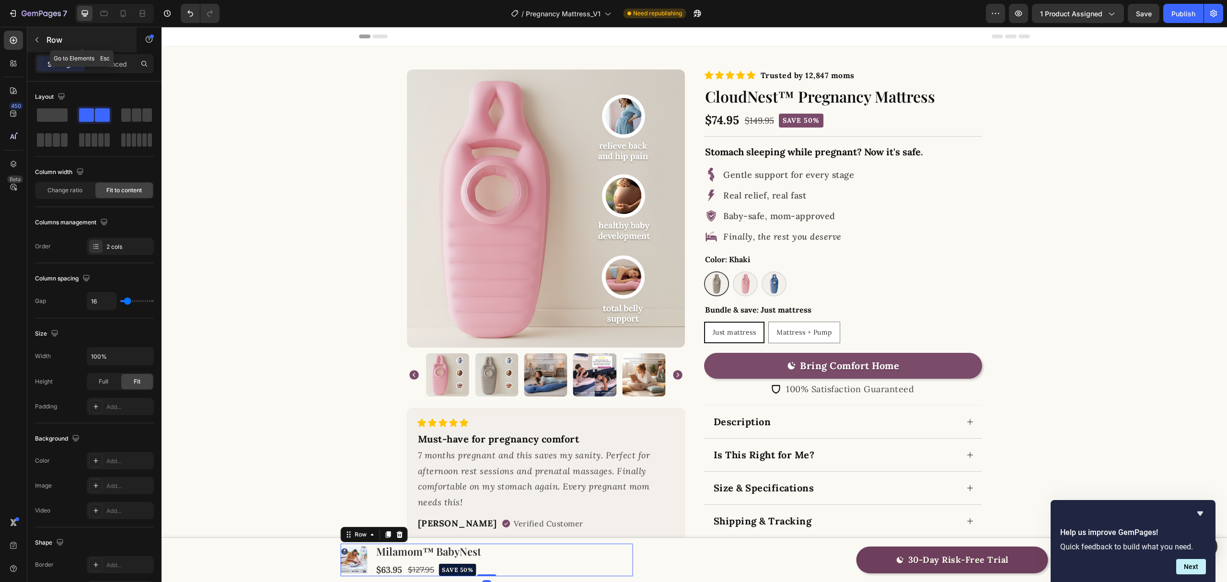
click at [56, 49] on div "Row" at bounding box center [81, 39] width 109 height 25
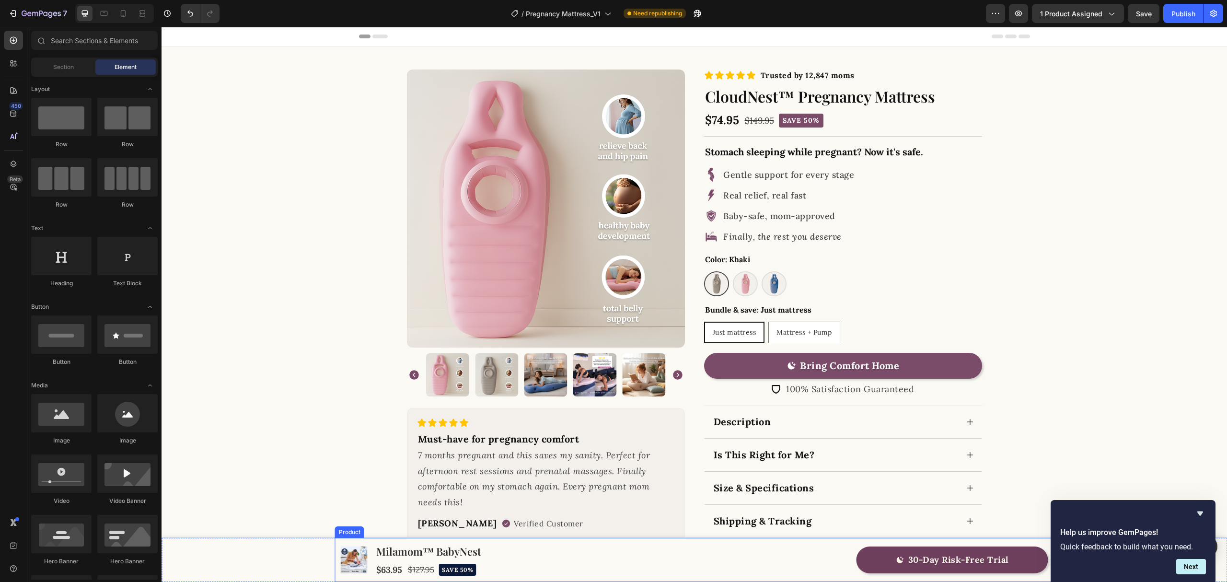
click at [632, 545] on div "Product Images Milamom™ BabyNest Product Title $63.95 Product Price Product Pri…" at bounding box center [694, 560] width 719 height 44
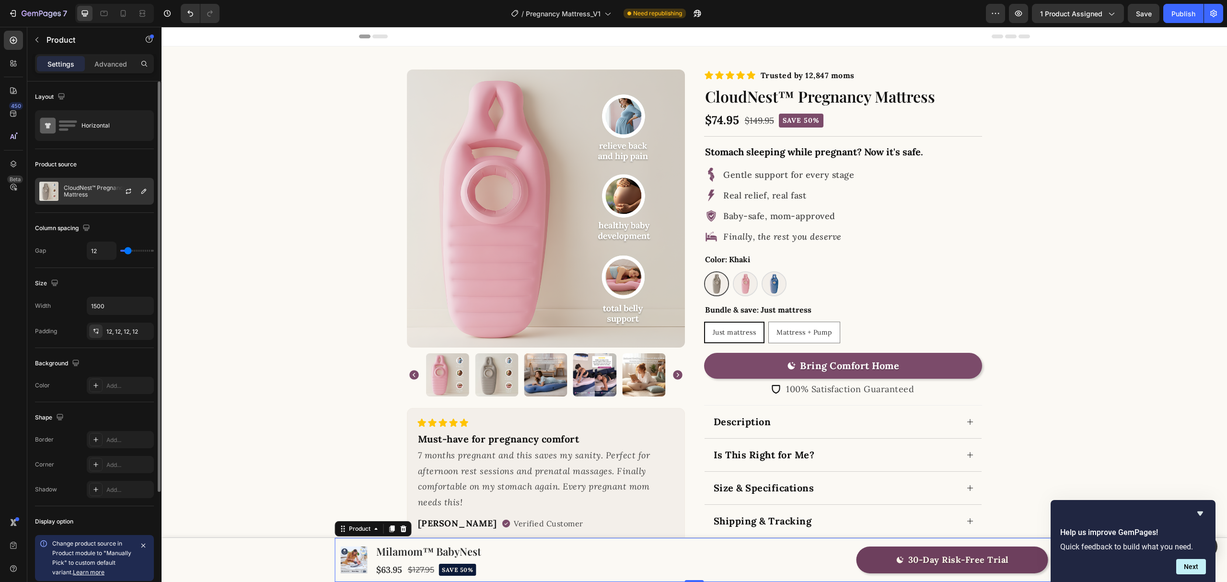
click at [91, 188] on p "CloudNest™ Pregnancy Mattress" at bounding box center [107, 191] width 86 height 13
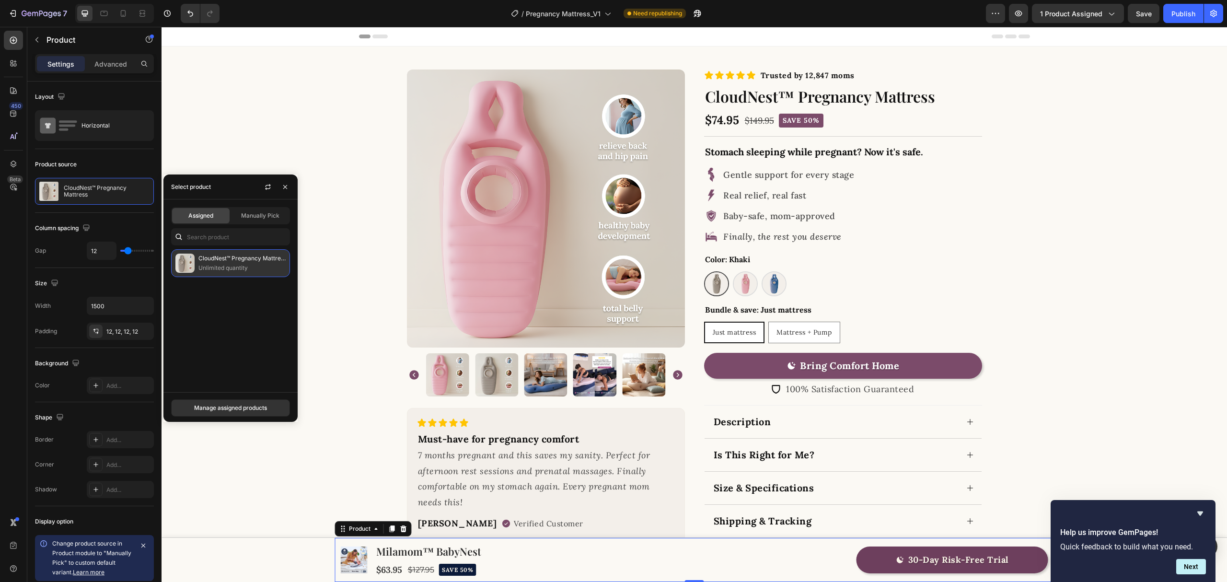
click at [213, 266] on p "Unlimited quantity" at bounding box center [242, 268] width 87 height 10
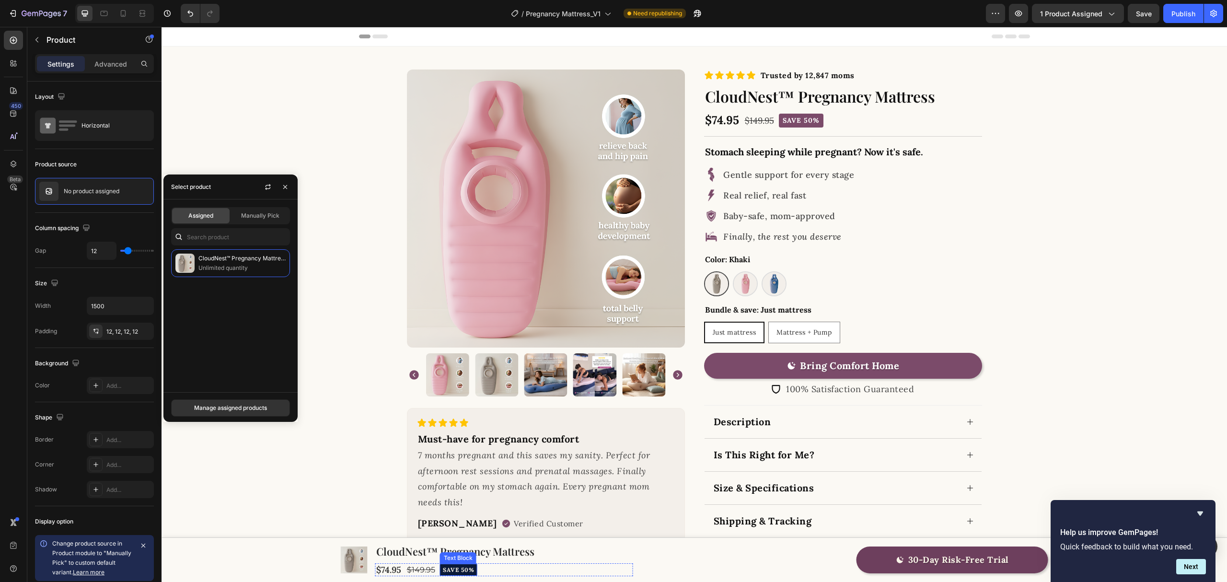
click at [458, 545] on p "SAVE 50%" at bounding box center [459, 570] width 32 height 11
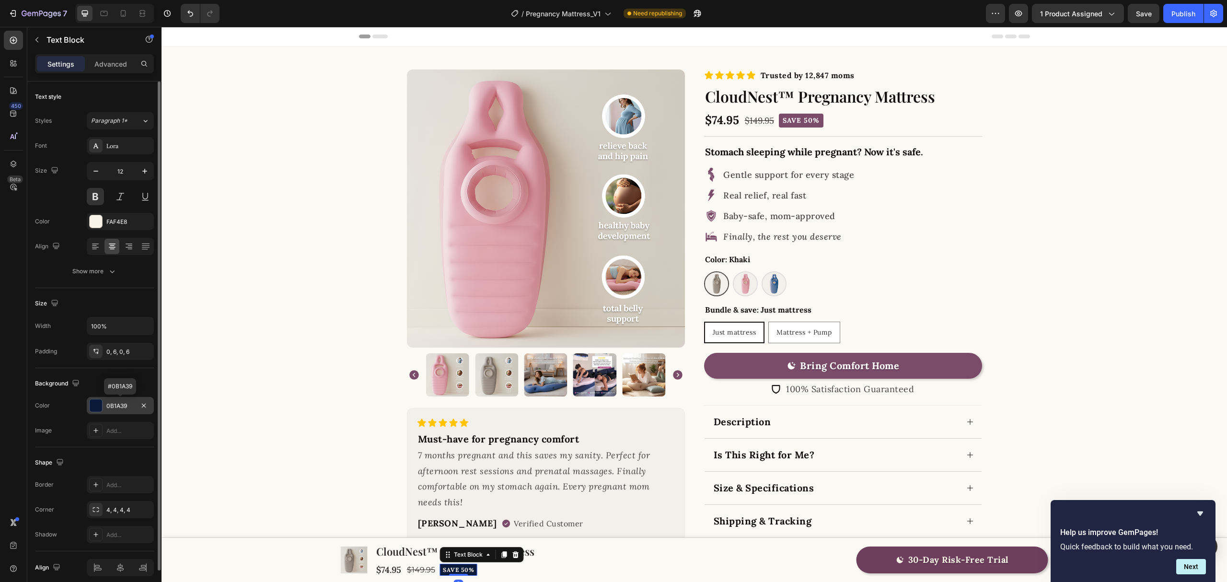
click at [123, 407] on div "0B1A39" at bounding box center [120, 406] width 28 height 9
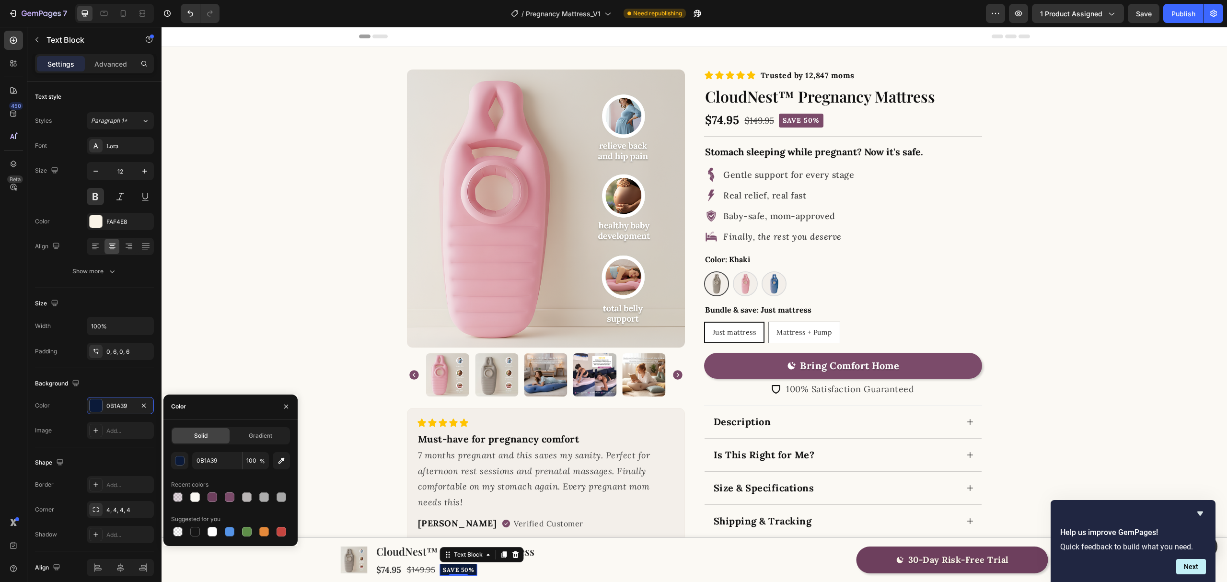
click at [213, 493] on div at bounding box center [213, 497] width 10 height 10
type input "6D3F5D"
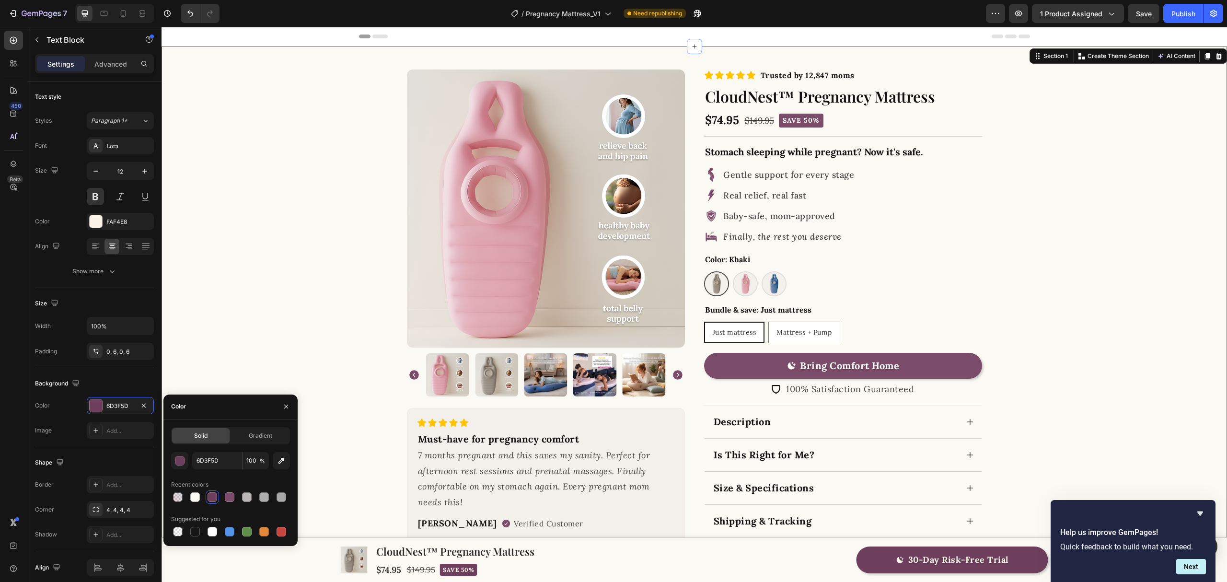
click at [273, 286] on div "Product Images Icon Icon Icon Icon Icon Icon List Must-have for pregnancy comfo…" at bounding box center [694, 316] width 1035 height 493
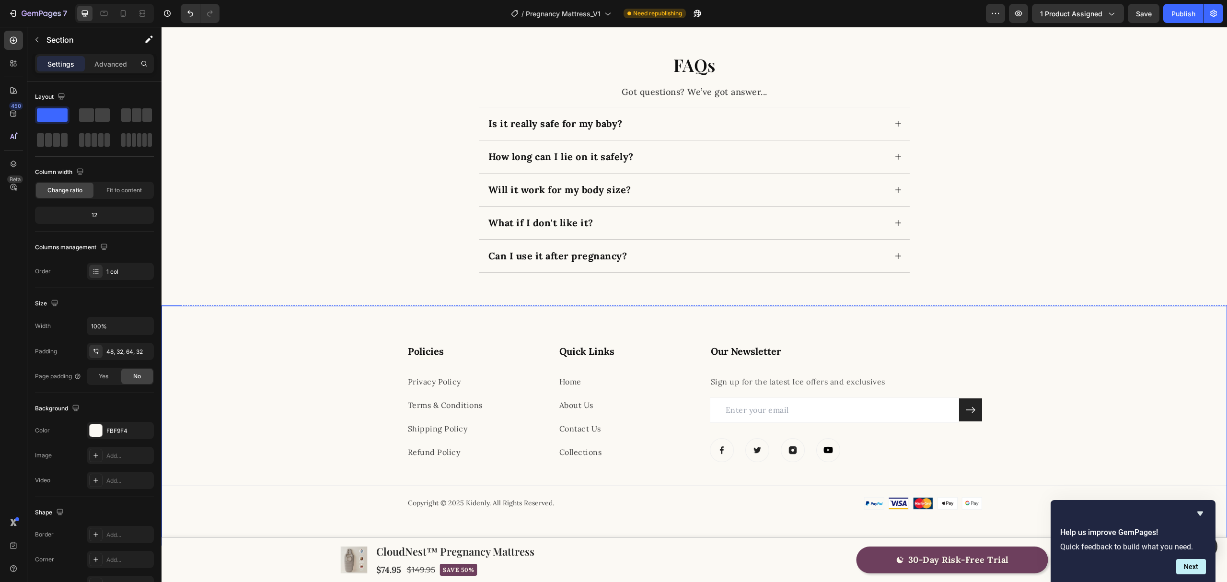
scroll to position [2561, 0]
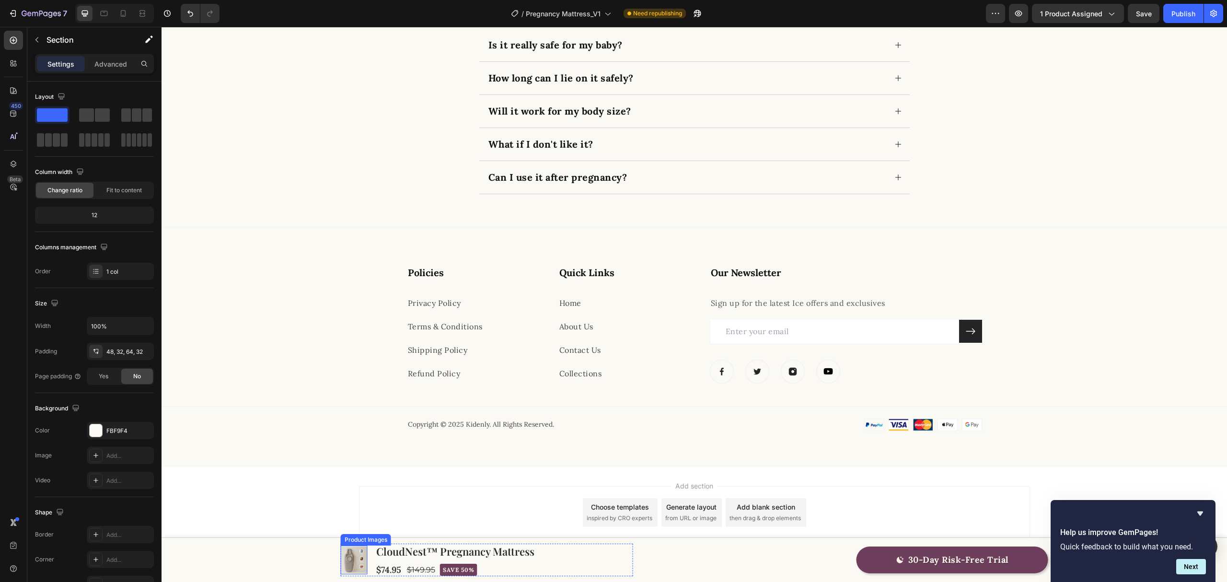
click at [350, 545] on img at bounding box center [354, 560] width 27 height 27
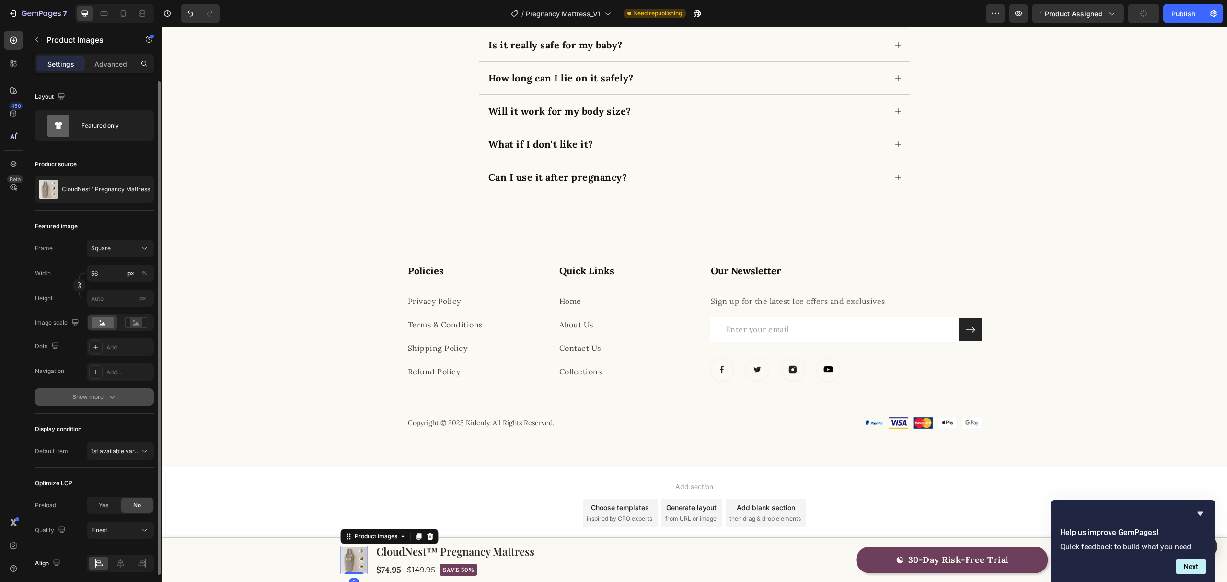
scroll to position [36, 0]
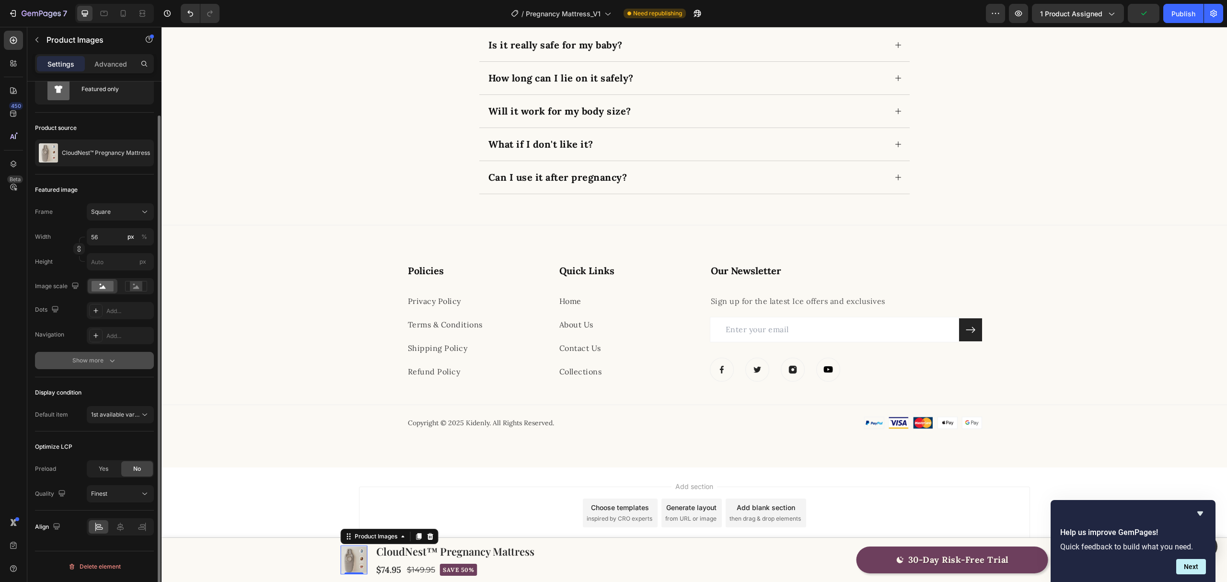
click at [102, 367] on button "Show more" at bounding box center [94, 360] width 119 height 17
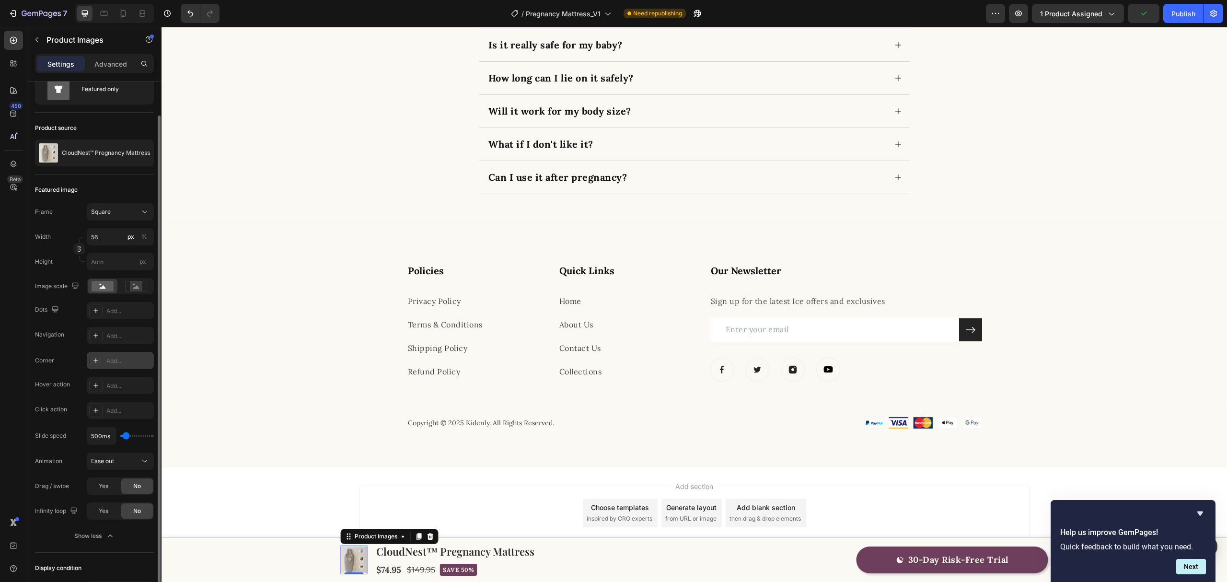
click at [130, 365] on div "Add..." at bounding box center [128, 361] width 45 height 9
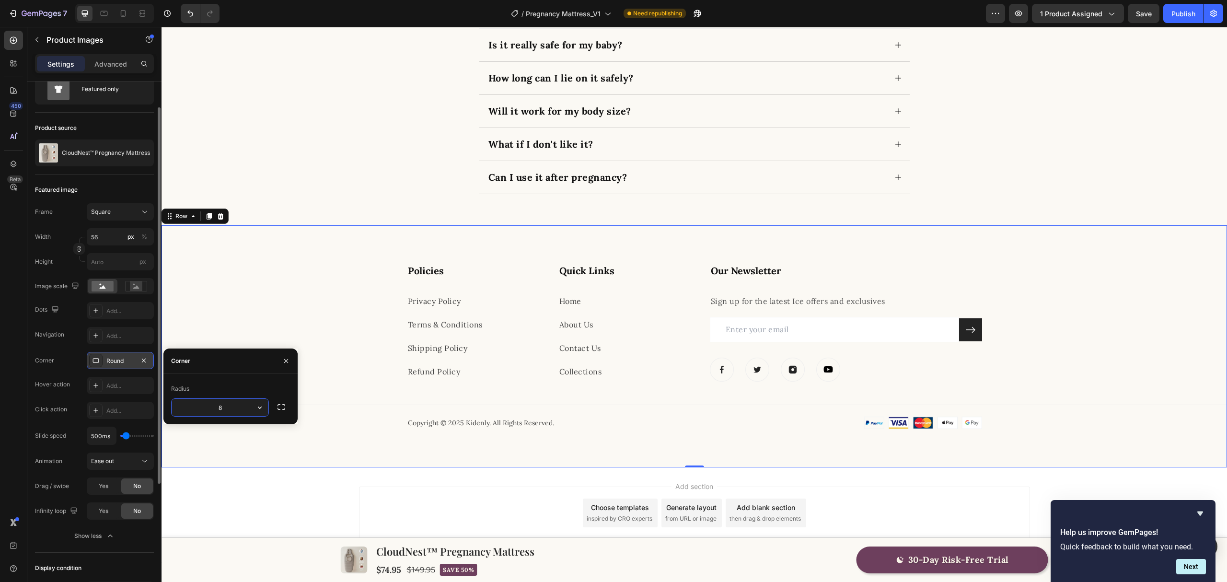
click at [269, 302] on div "Policies Heading Privacy Policy Text block Terms & Conditions Text block Shippi…" at bounding box center [695, 346] width 1066 height 165
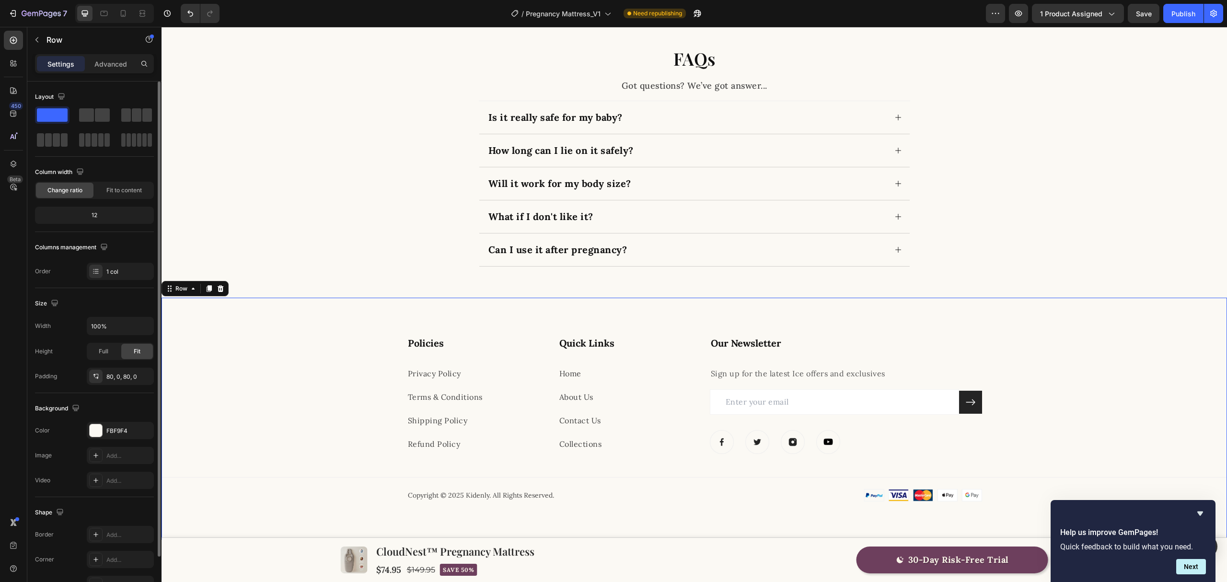
scroll to position [2305, 0]
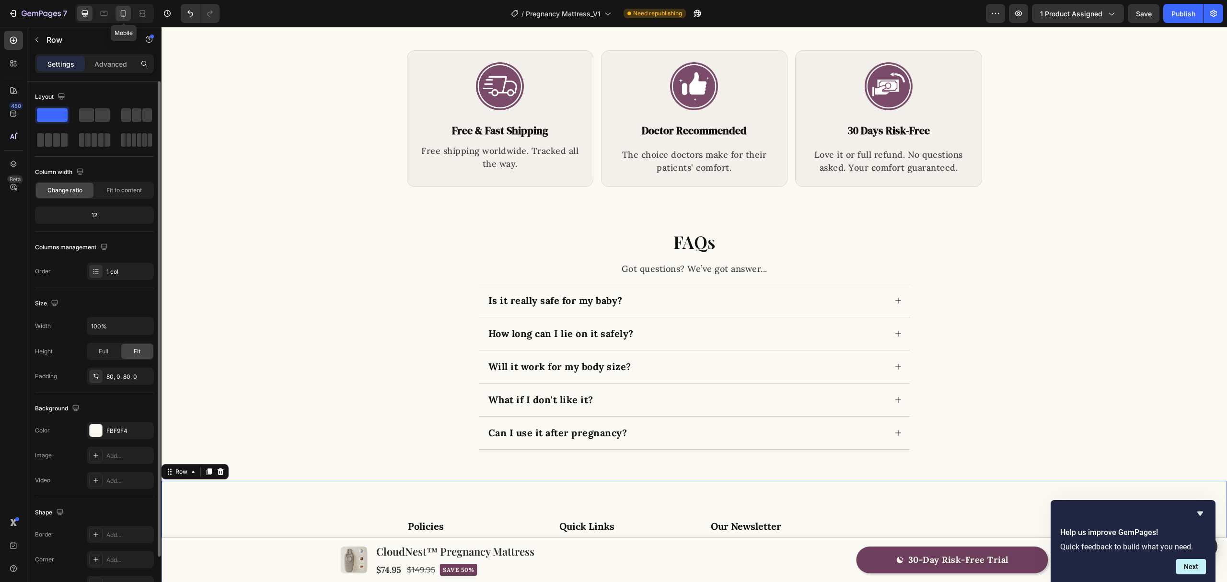
click at [129, 16] on div at bounding box center [123, 13] width 15 height 15
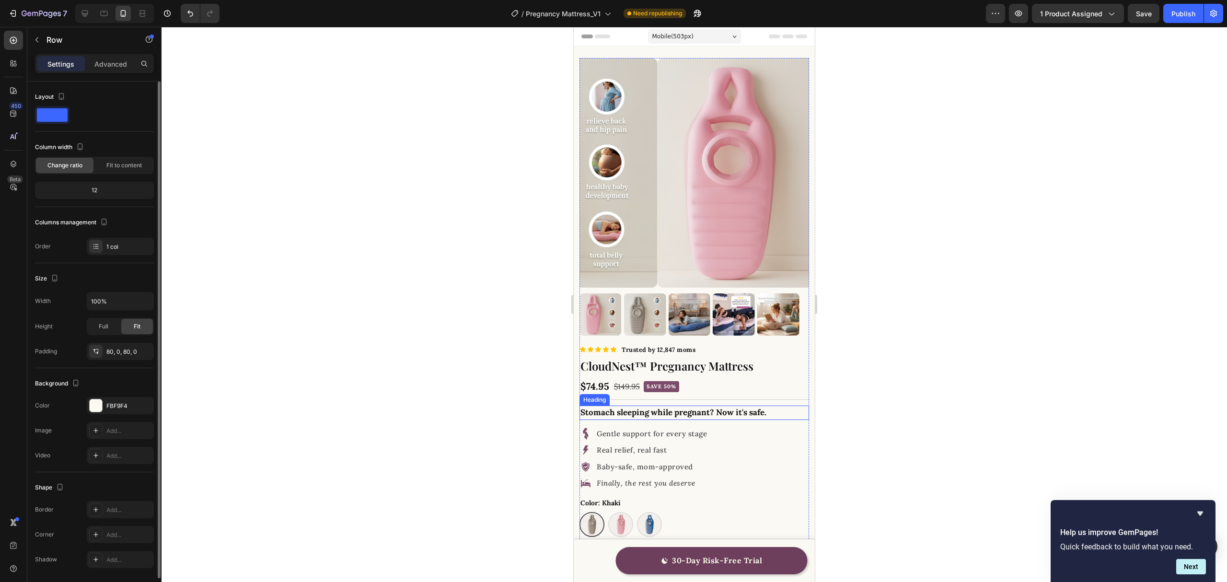
scroll to position [319, 0]
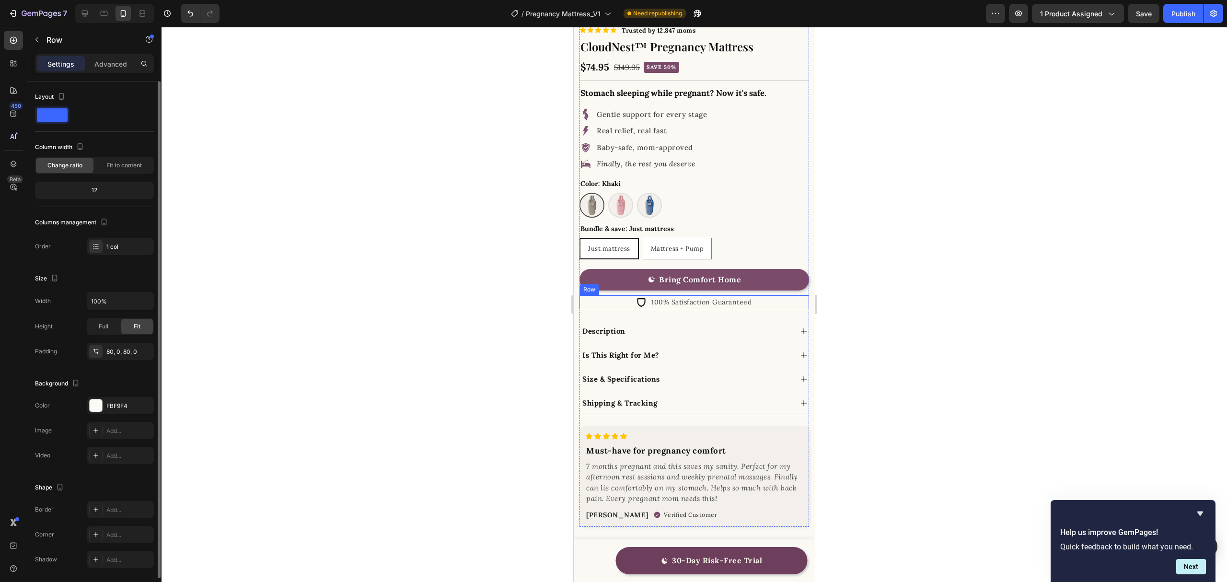
click at [753, 295] on div "Icon 100% Satisfaction Guaranteed Text Block Row" at bounding box center [695, 302] width 230 height 14
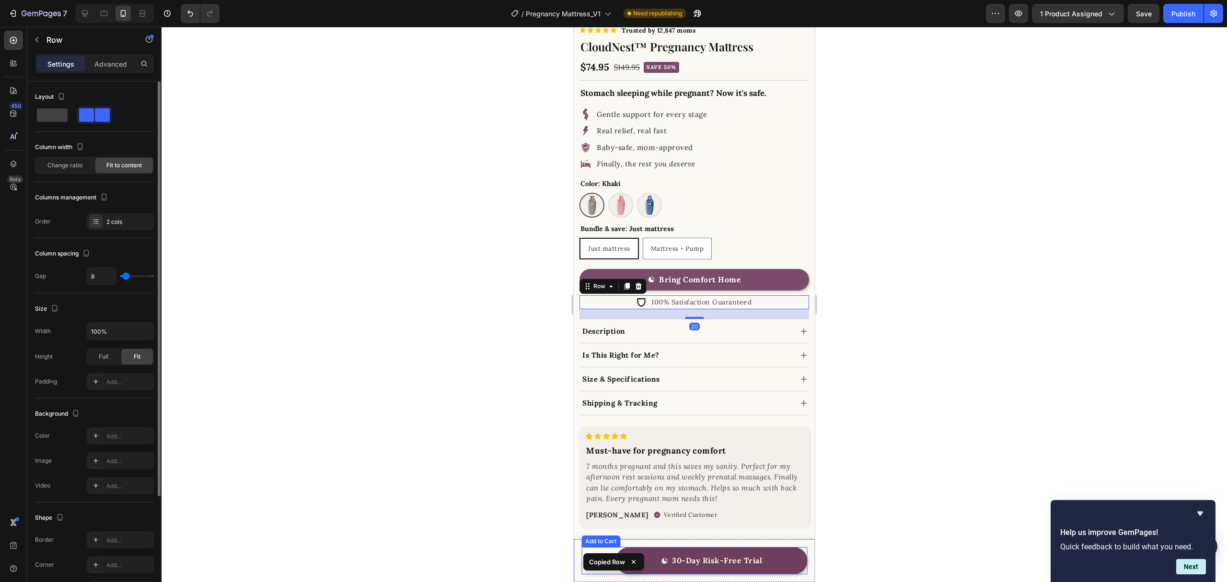
click at [785, 545] on button "30-Day Risk-Free Trial" at bounding box center [712, 560] width 192 height 27
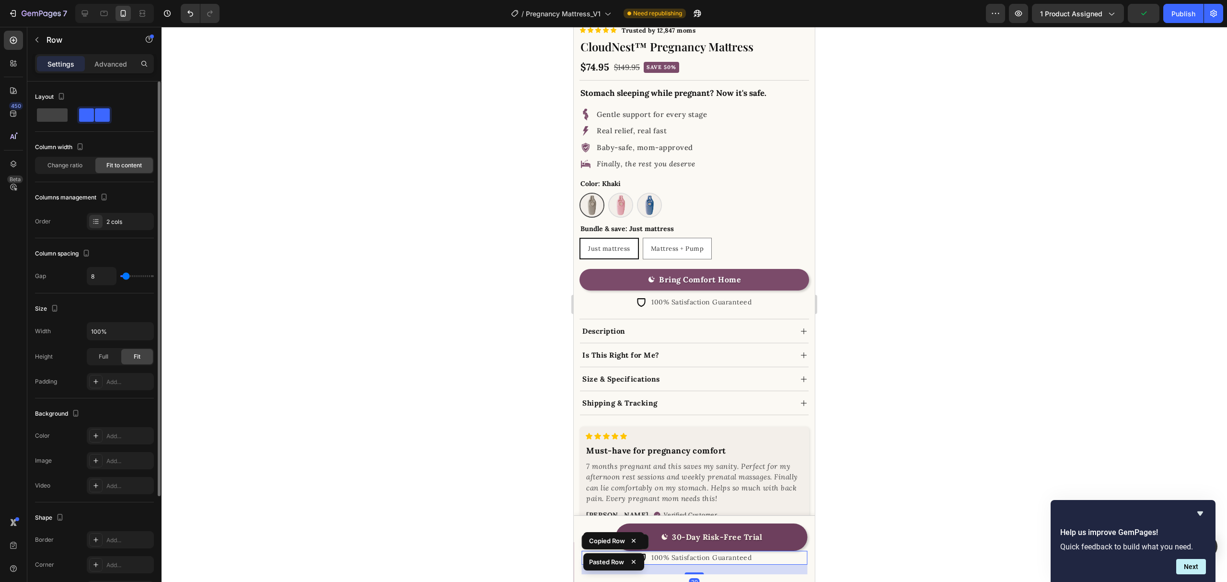
click at [881, 523] on div at bounding box center [695, 304] width 1066 height 555
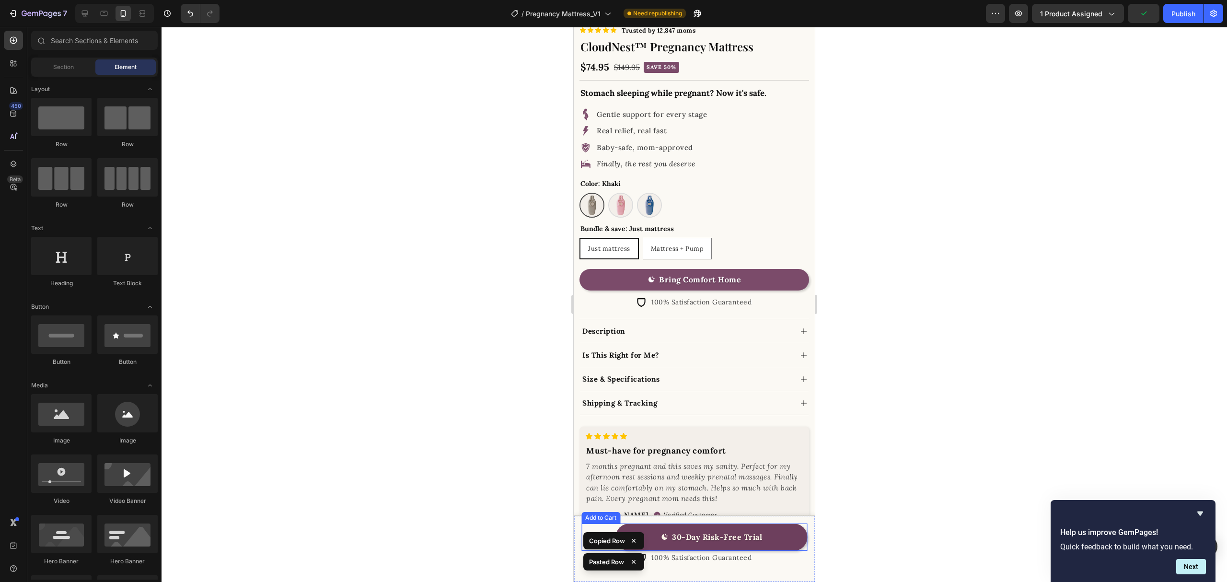
click at [779, 539] on button "30-Day Risk-Free Trial" at bounding box center [712, 537] width 192 height 27
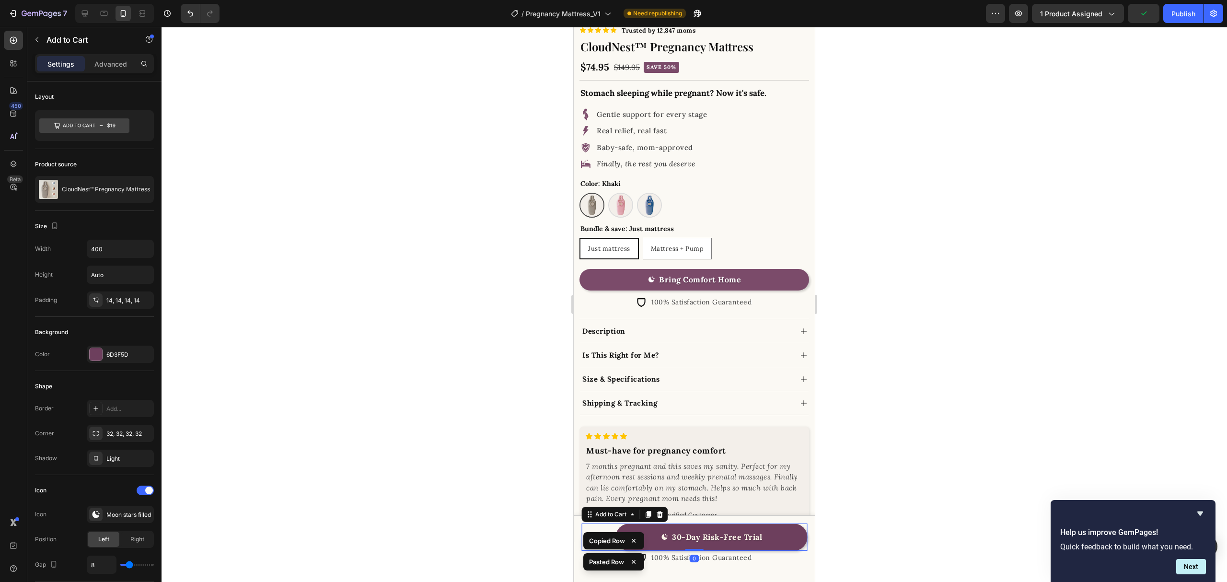
click at [772, 545] on div "Icon 100% Satisfaction Guaranteed Text Block Row" at bounding box center [695, 558] width 226 height 14
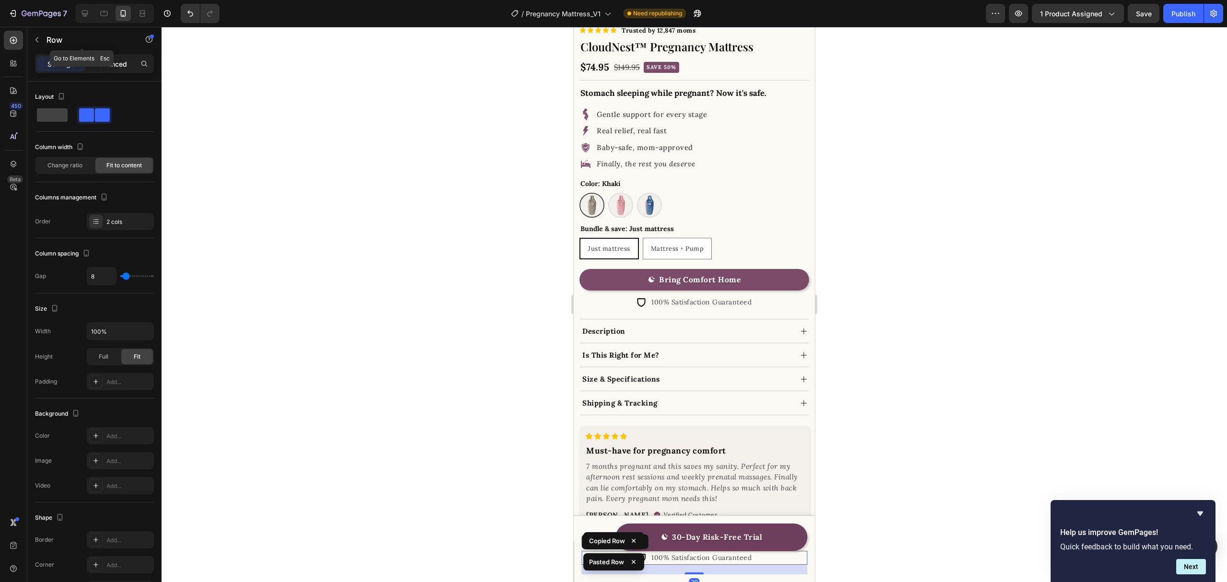
click at [110, 62] on p "Advanced" at bounding box center [110, 64] width 33 height 10
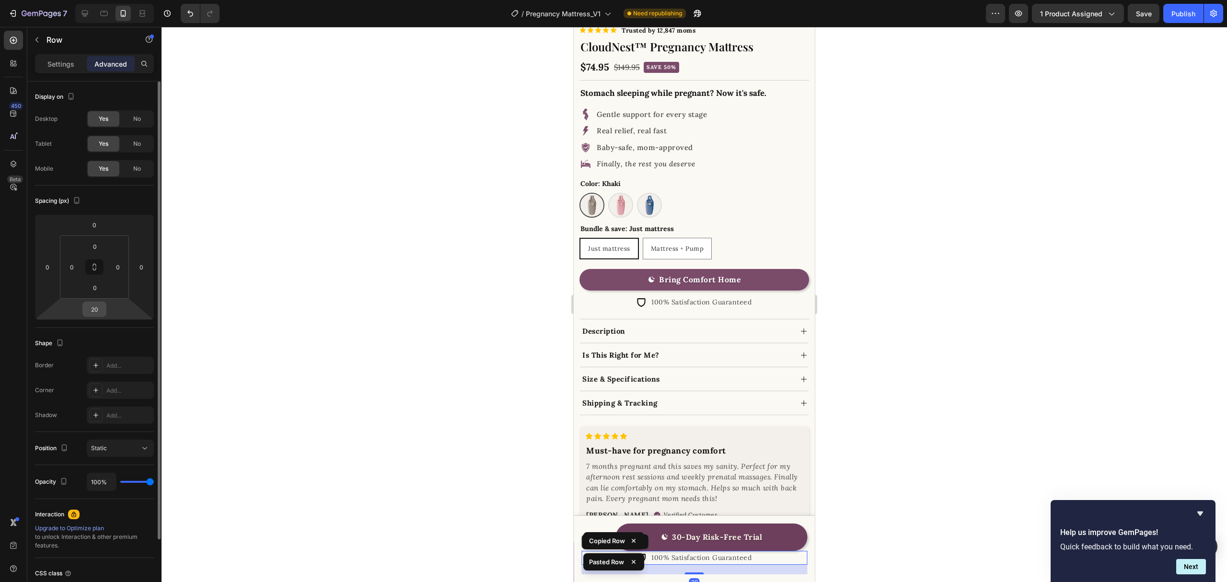
click at [100, 307] on input "20" at bounding box center [94, 309] width 19 height 14
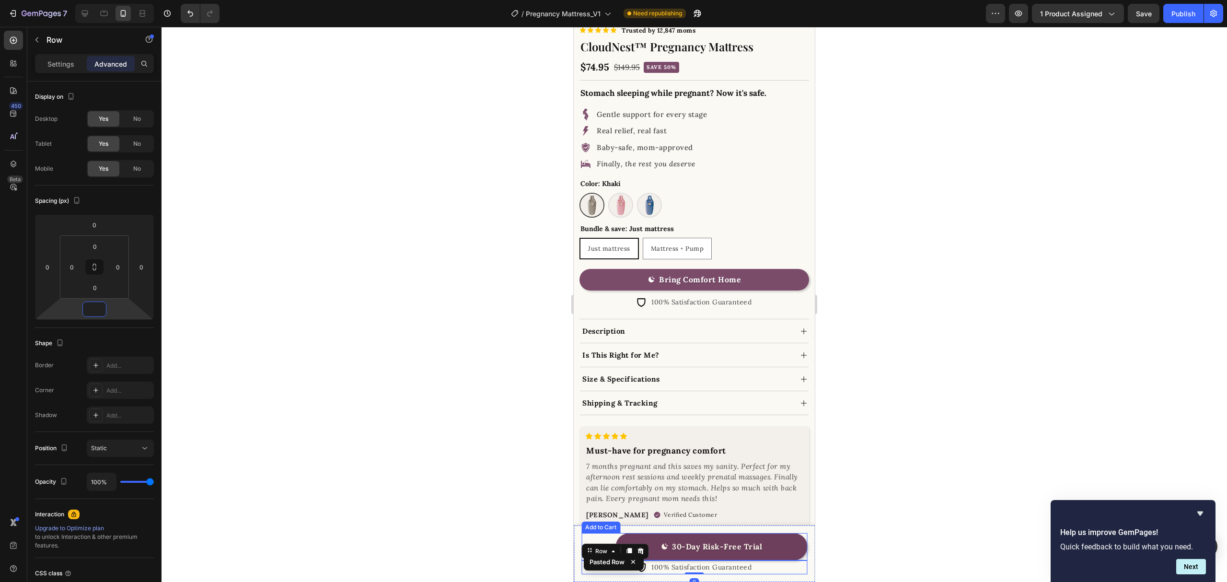
click at [779, 544] on button "30-Day Risk-Free Trial" at bounding box center [712, 546] width 192 height 27
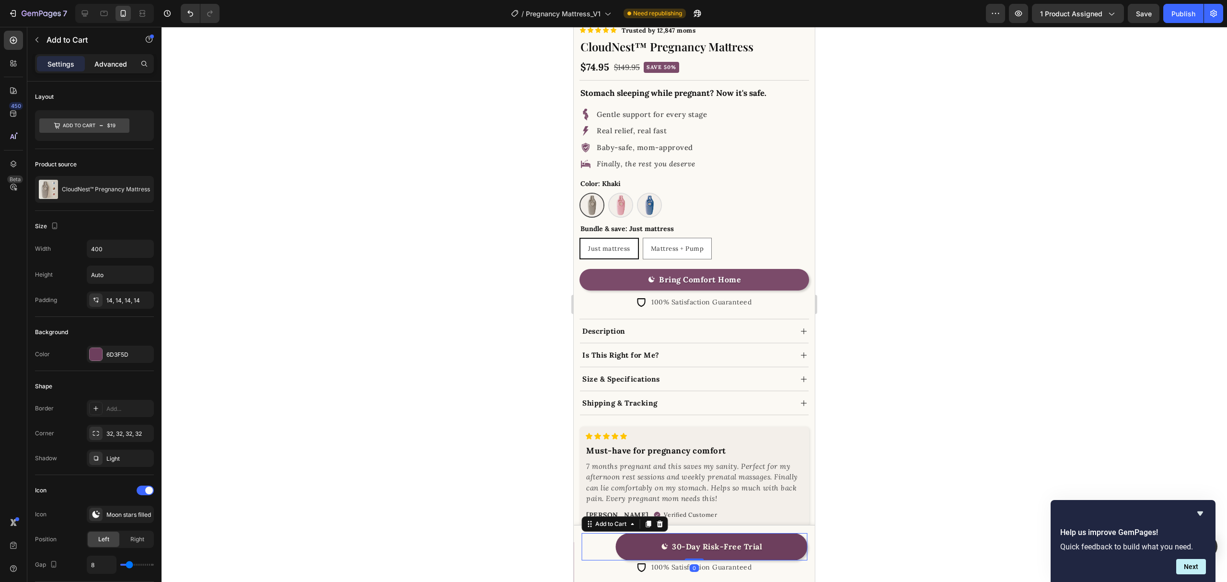
click at [106, 63] on p "Advanced" at bounding box center [110, 64] width 33 height 10
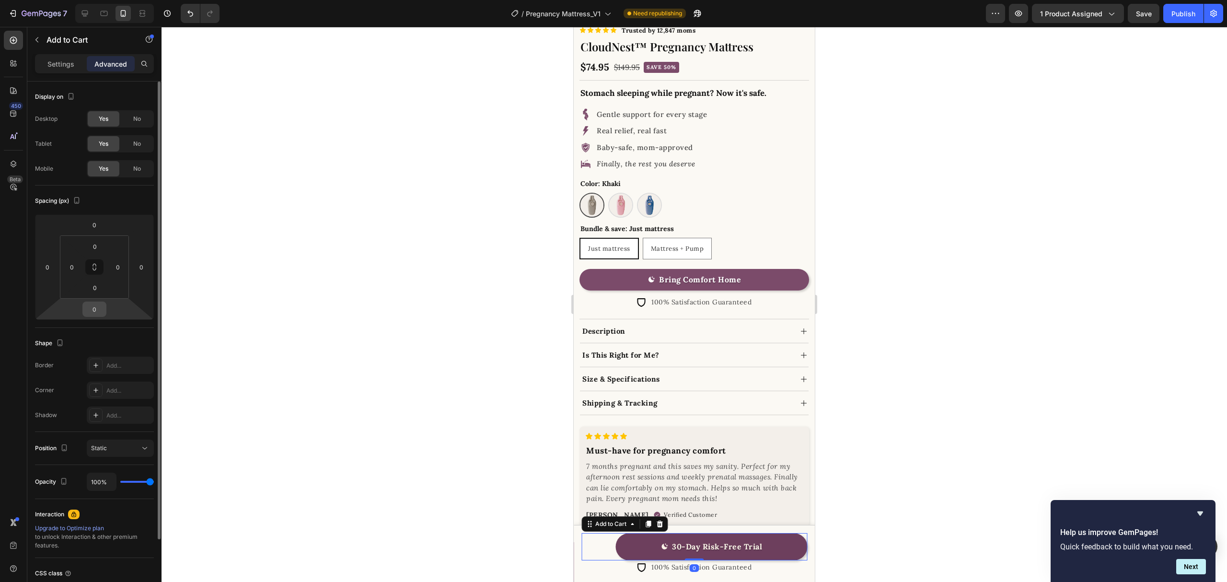
click at [98, 305] on input "0" at bounding box center [94, 309] width 19 height 14
type input "10"
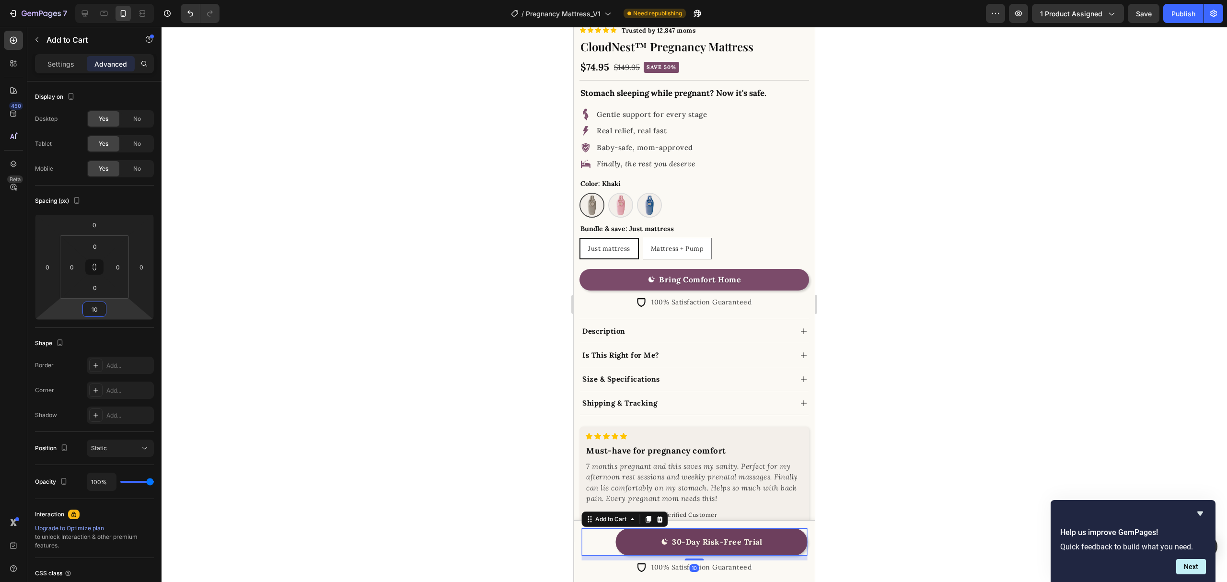
click at [887, 428] on div at bounding box center [695, 304] width 1066 height 555
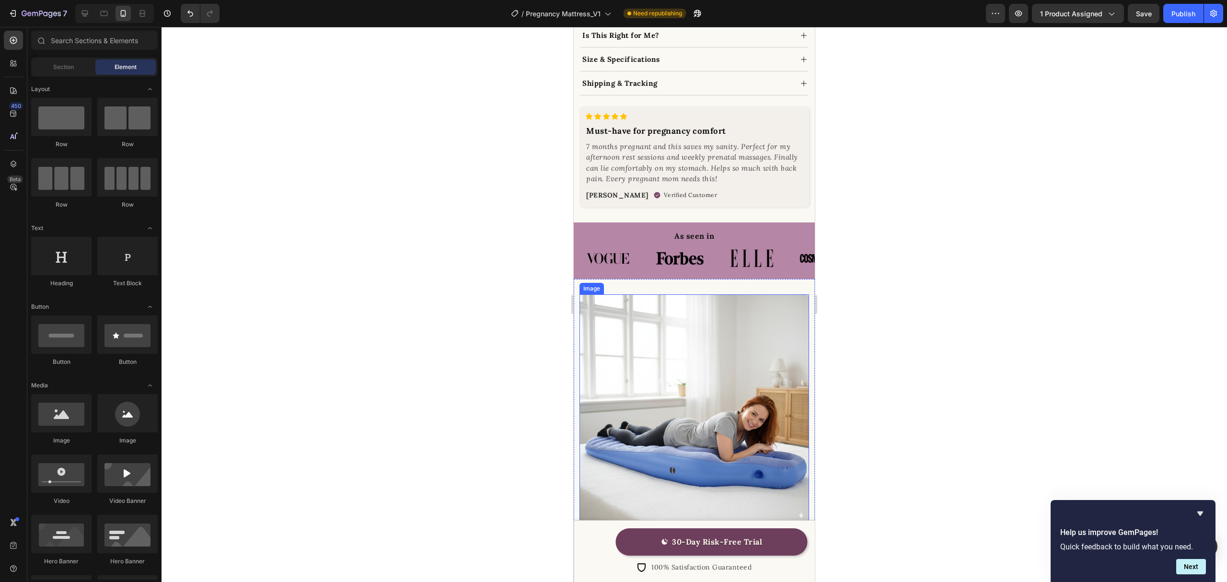
scroll to position [1023, 0]
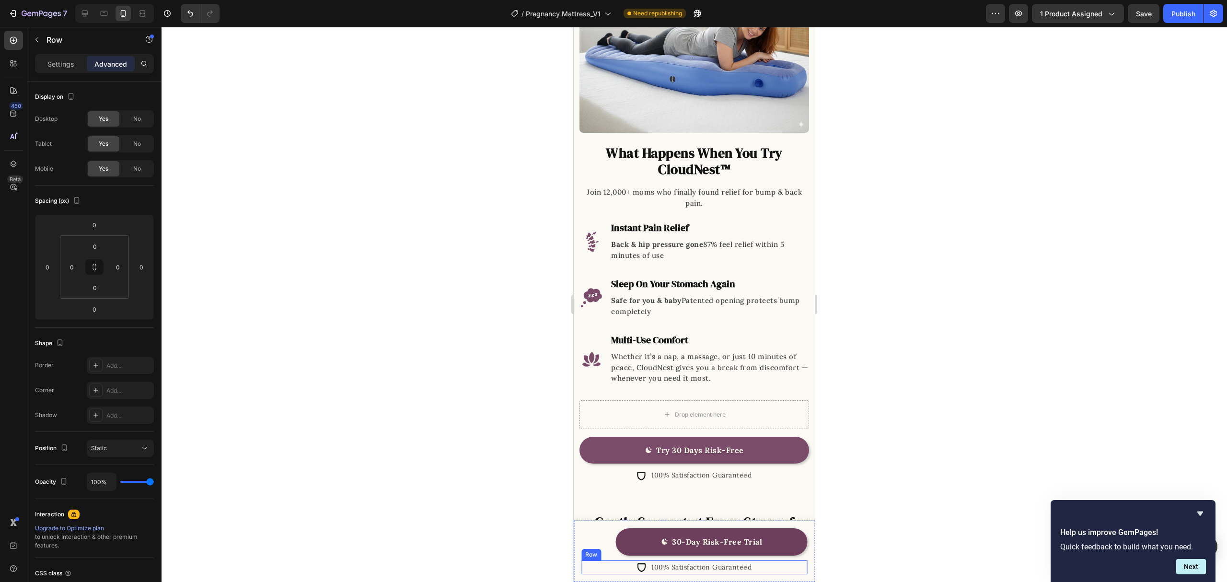
click at [599, 545] on div "Icon 100% Satisfaction Guaranteed Text Block Row" at bounding box center [695, 568] width 226 height 14
click at [52, 58] on div "Settings" at bounding box center [61, 63] width 48 height 15
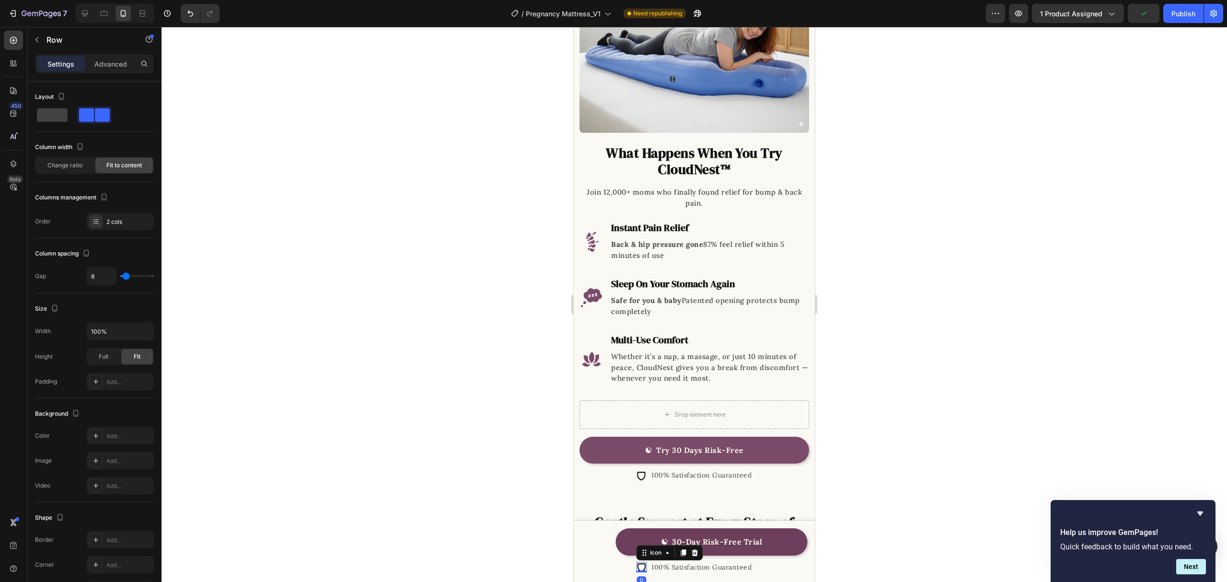
click at [637, 545] on icon at bounding box center [641, 567] width 11 height 11
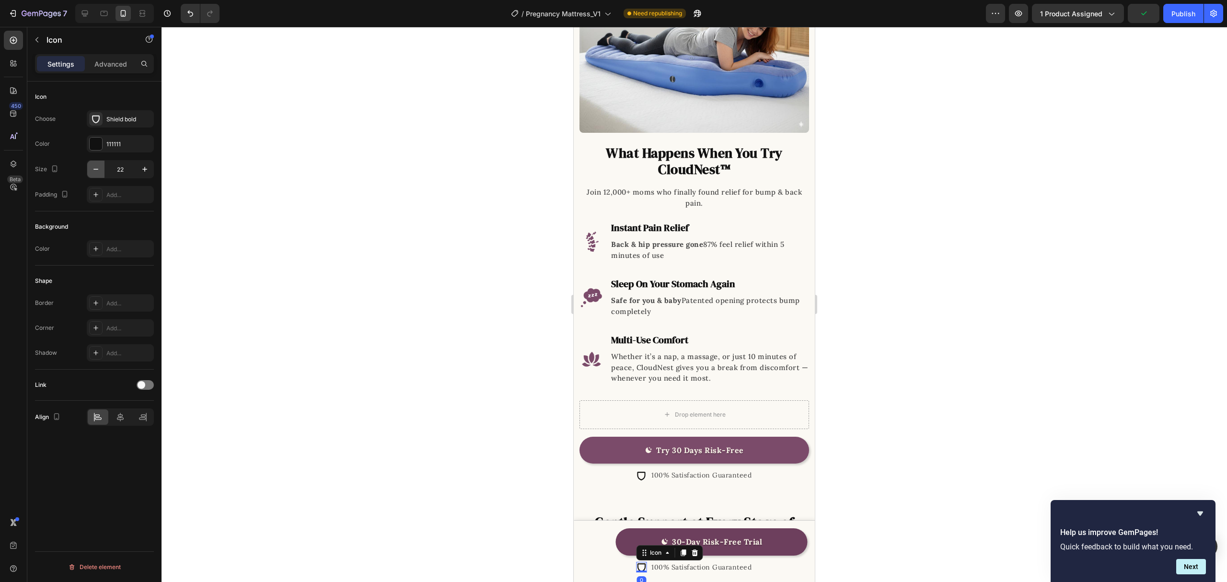
click at [96, 171] on icon "button" at bounding box center [96, 169] width 10 height 10
type input "20"
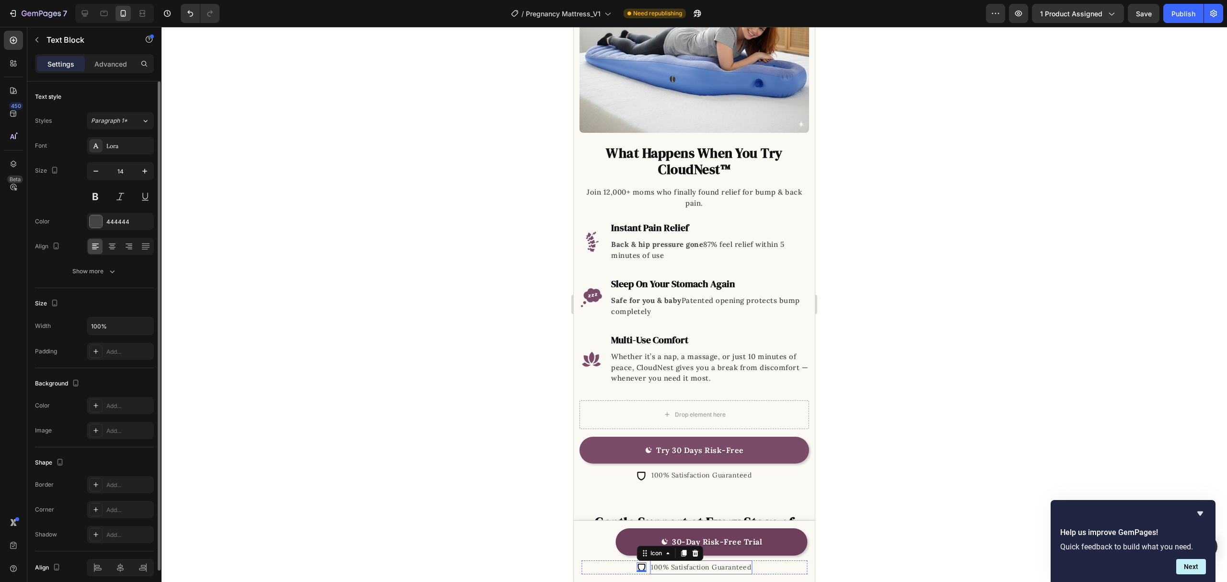
click at [653, 545] on p "100% Satisfaction Guaranteed" at bounding box center [701, 567] width 100 height 12
click at [96, 175] on icon "button" at bounding box center [96, 171] width 10 height 10
click at [140, 175] on icon "button" at bounding box center [145, 171] width 10 height 10
type input "14"
drag, startPoint x: 944, startPoint y: 502, endPoint x: 938, endPoint y: 497, distance: 7.2
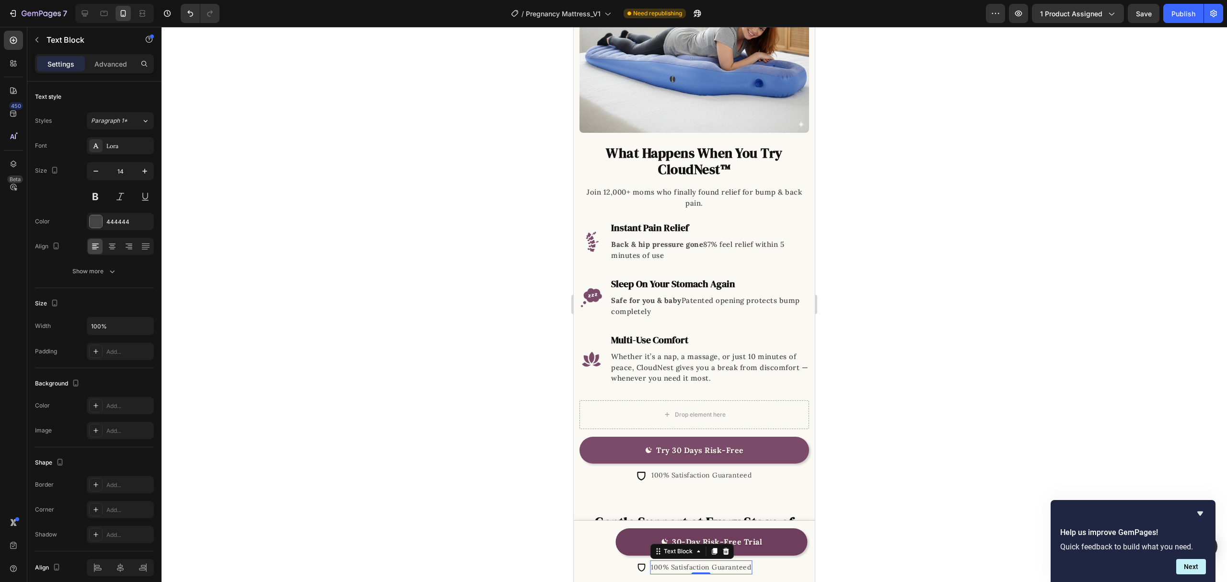
click at [942, 501] on div at bounding box center [695, 304] width 1066 height 555
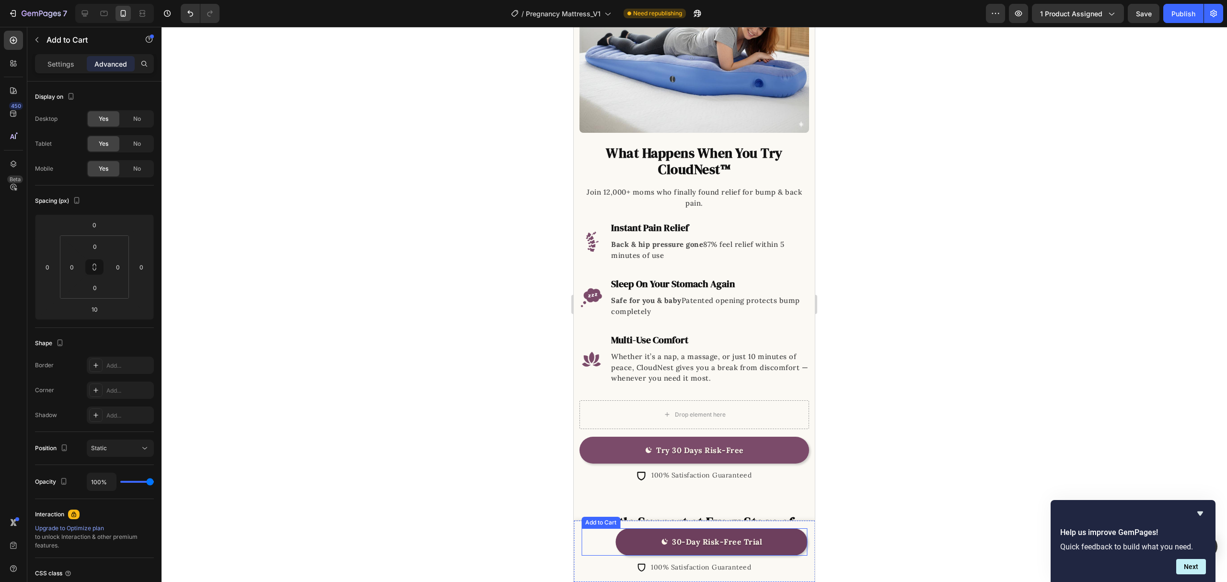
click at [795, 545] on div "30-Day Risk-Free Trial Add to Cart" at bounding box center [695, 541] width 226 height 27
click at [787, 545] on div "Icon 100% Satisfaction Guaranteed Text Block Row 0" at bounding box center [695, 568] width 226 height 14
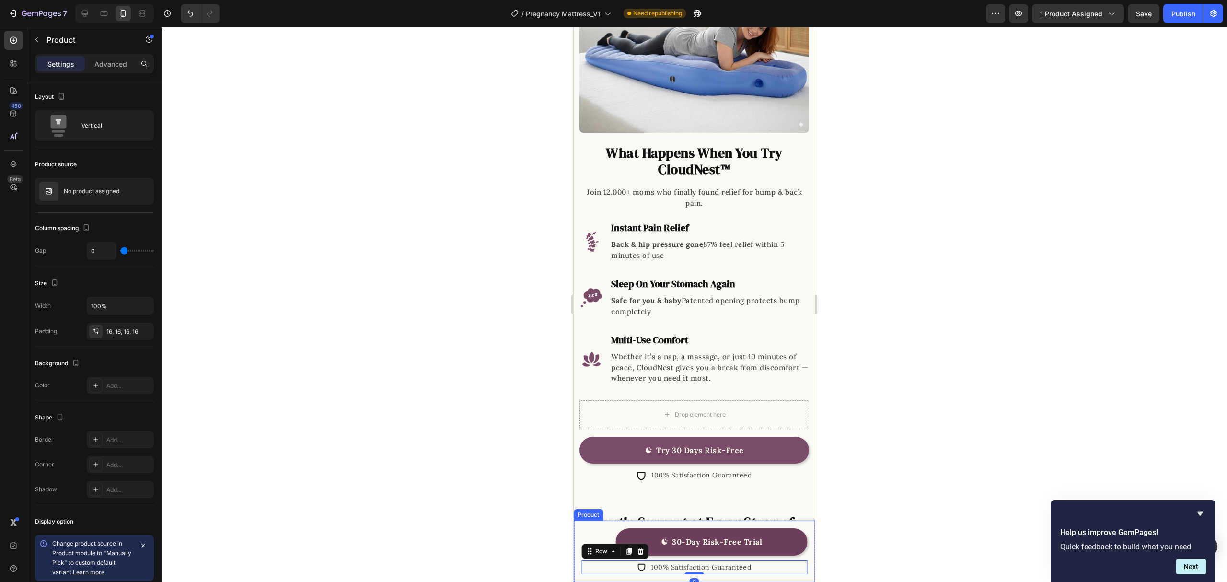
click at [800, 545] on div "Product Images CloudNest™ Pregnancy Mattress Product Title $74.95 Product Price…" at bounding box center [694, 551] width 241 height 61
click at [883, 325] on div at bounding box center [695, 304] width 1066 height 555
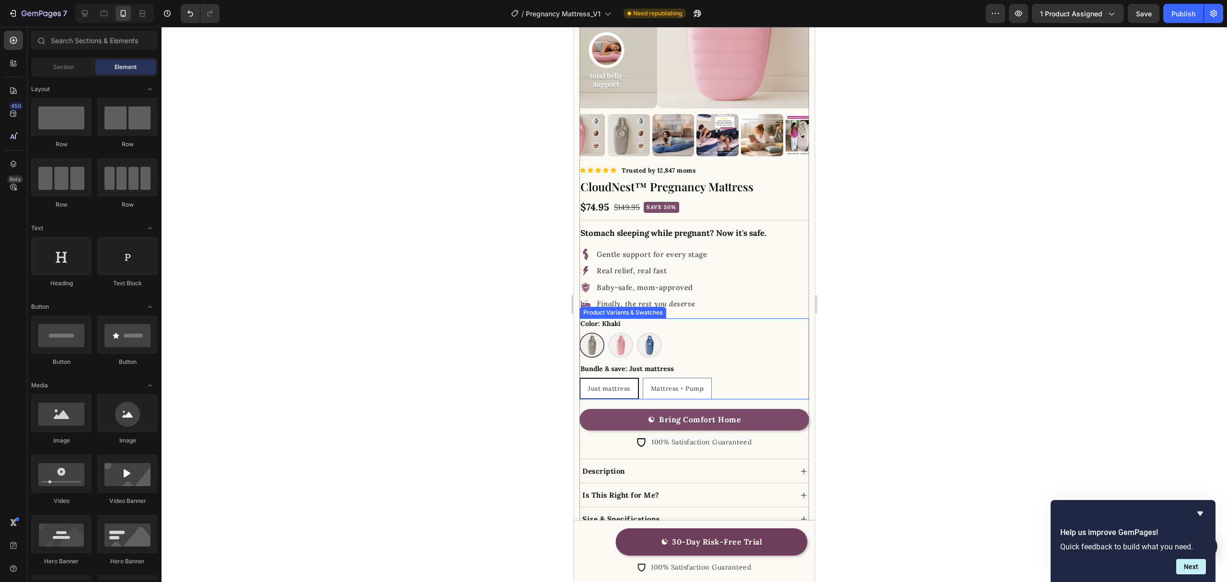
scroll to position [0, 0]
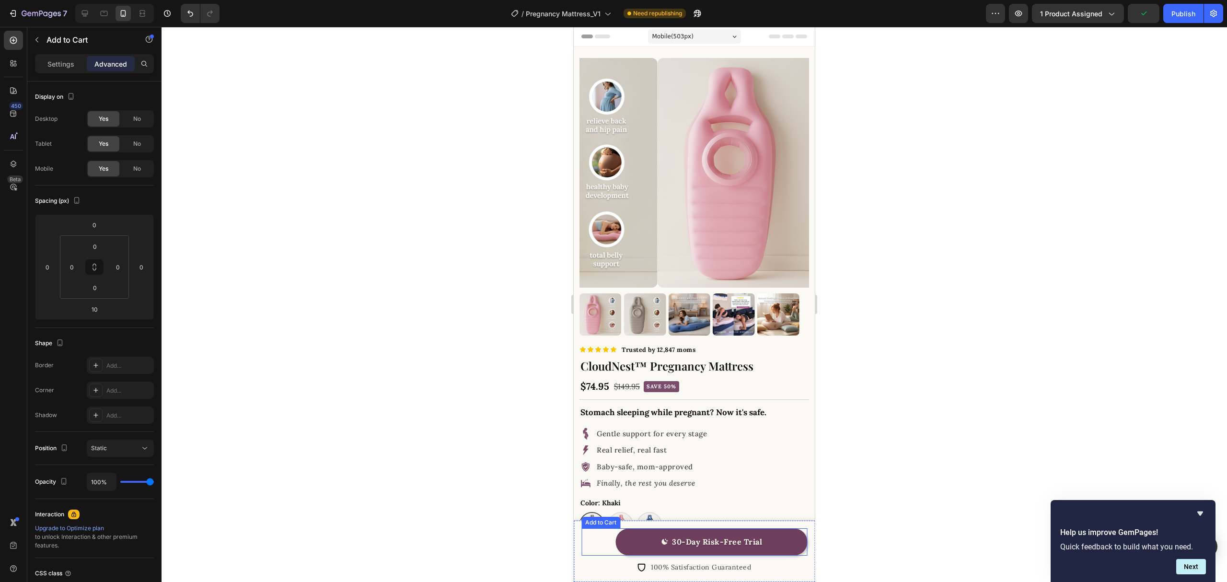
click at [599, 541] on div "30-Day Risk-Free Trial Add to Cart" at bounding box center [695, 541] width 226 height 27
click at [57, 60] on p "Settings" at bounding box center [60, 64] width 27 height 10
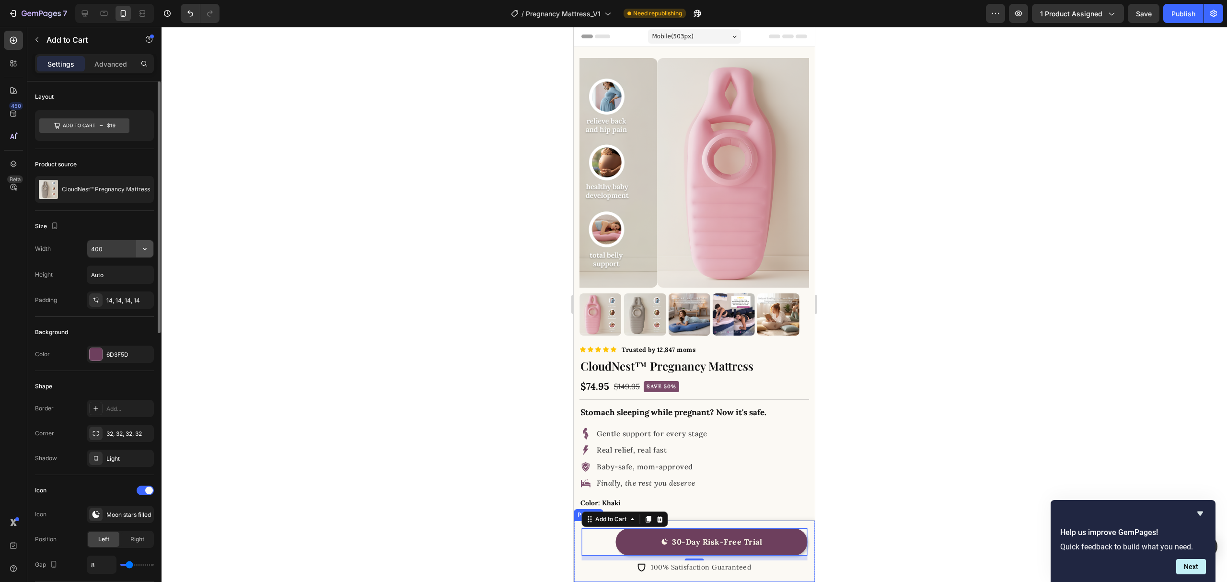
click at [147, 250] on icon "button" at bounding box center [145, 249] width 10 height 10
click at [130, 292] on span "100%" at bounding box center [137, 292] width 16 height 9
type input "100%"
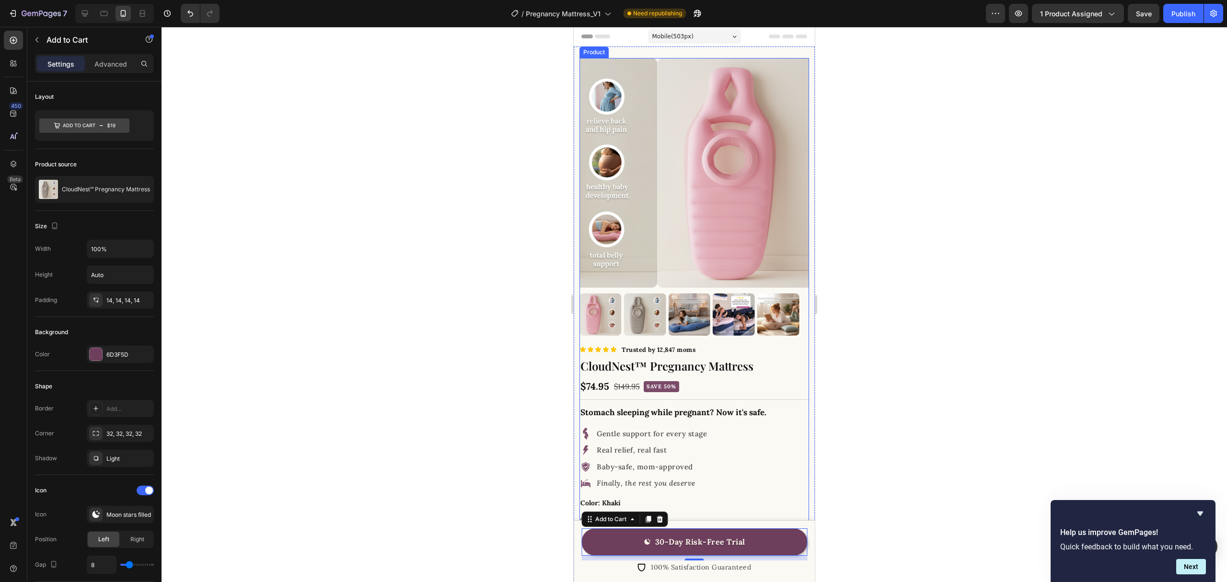
click at [994, 413] on div at bounding box center [695, 304] width 1066 height 555
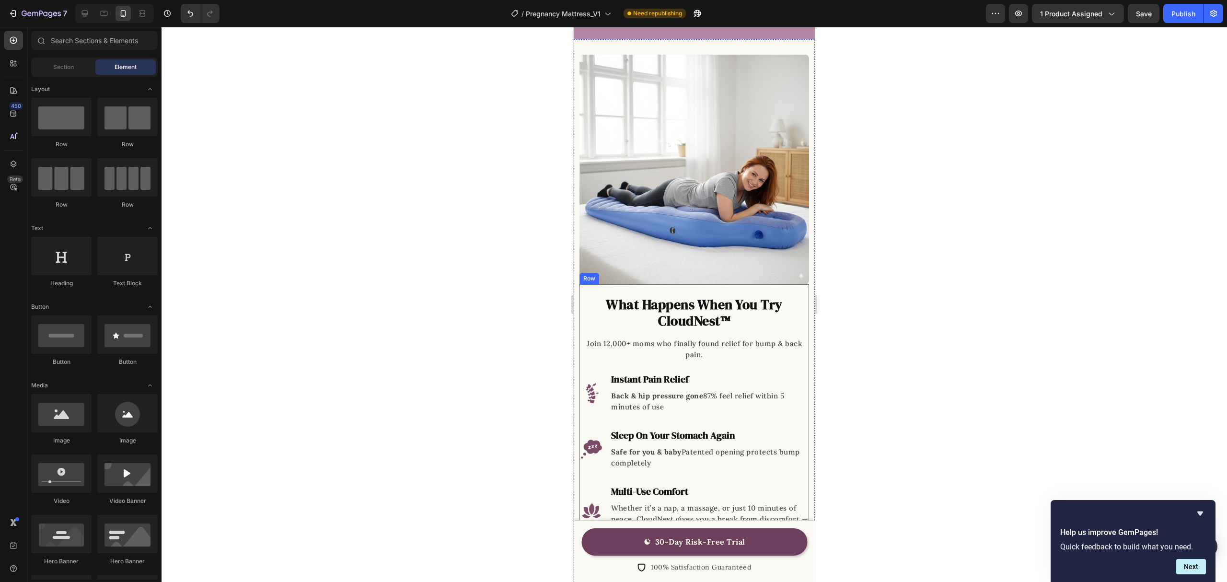
scroll to position [1087, 0]
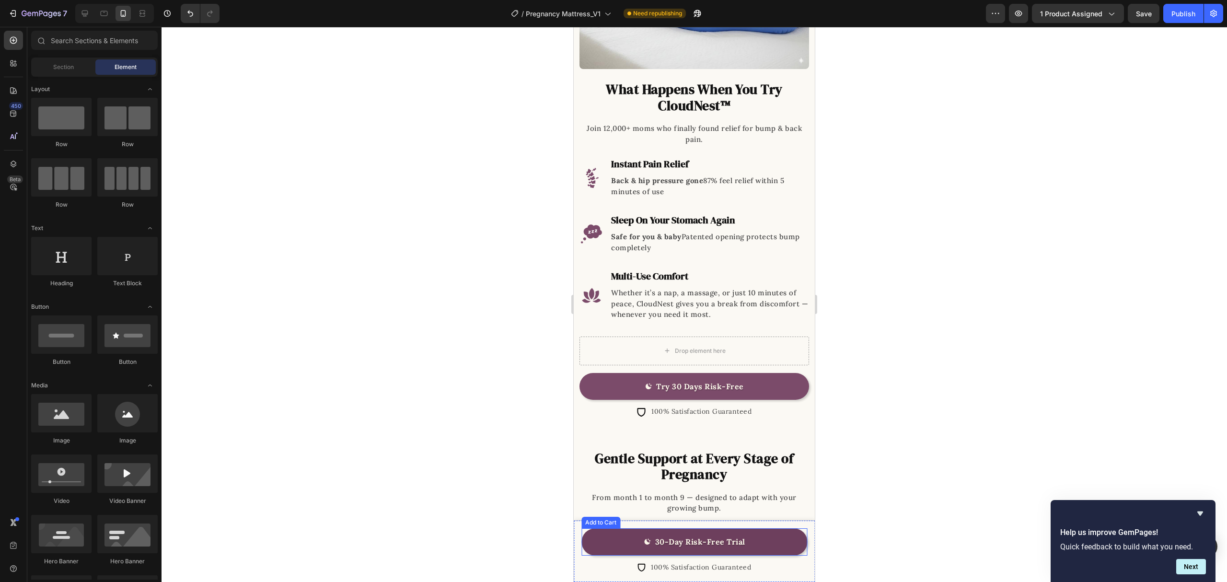
click at [610, 544] on button "30-Day Risk-Free Trial" at bounding box center [695, 541] width 226 height 27
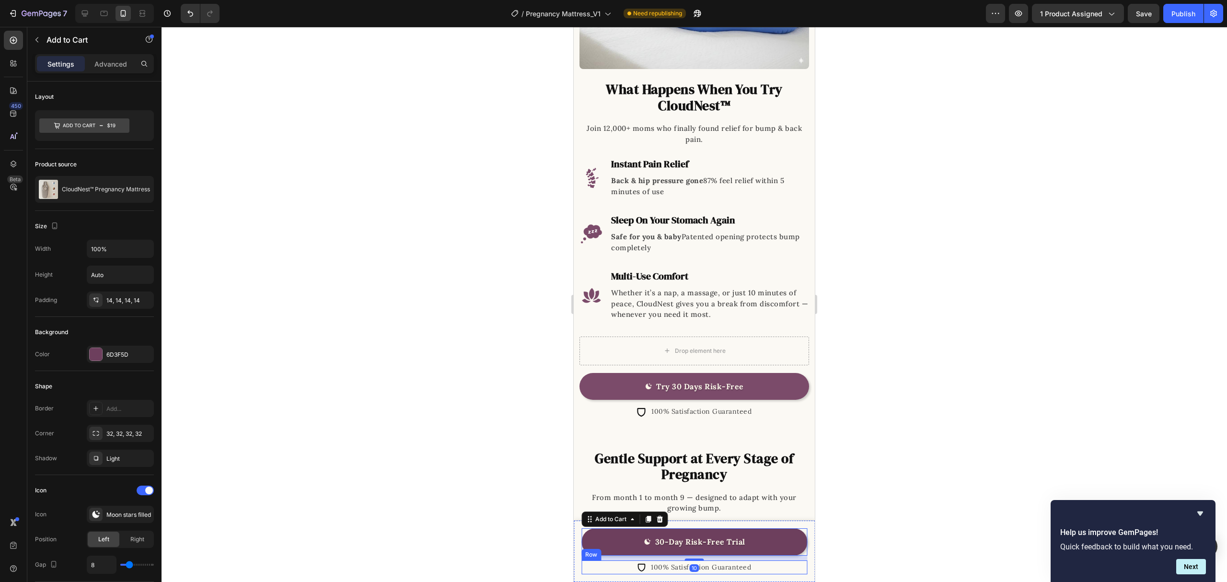
click at [606, 545] on div "Icon 100% Satisfaction Guaranteed Text Block Row" at bounding box center [695, 568] width 226 height 14
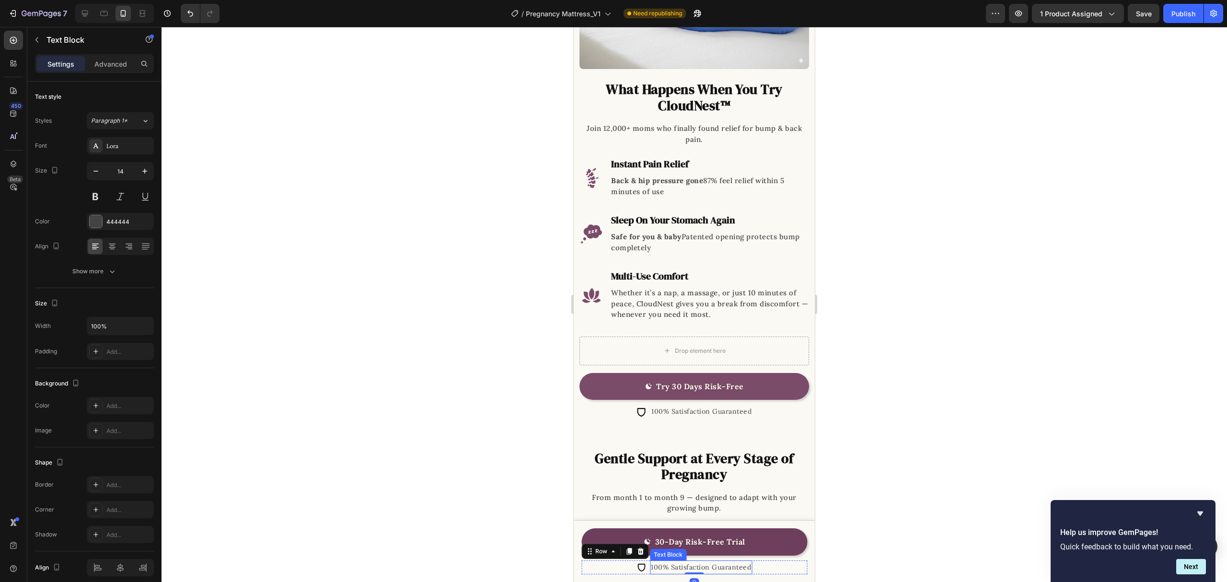
click at [678, 545] on p "100% Satisfaction Guaranteed" at bounding box center [701, 567] width 100 height 12
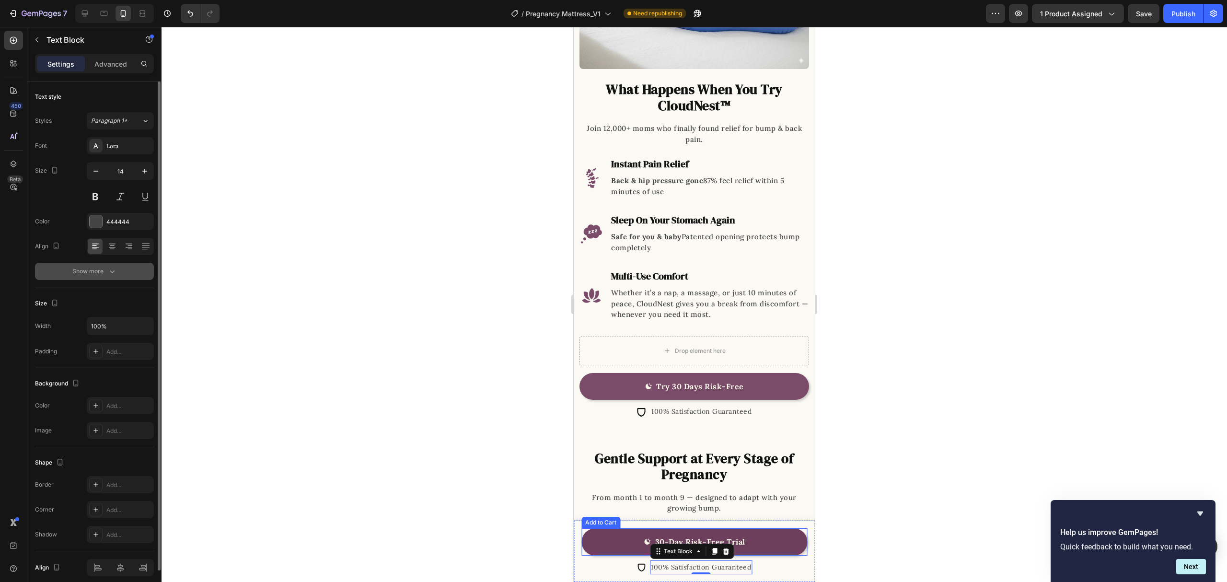
click at [108, 269] on icon "button" at bounding box center [112, 272] width 10 height 10
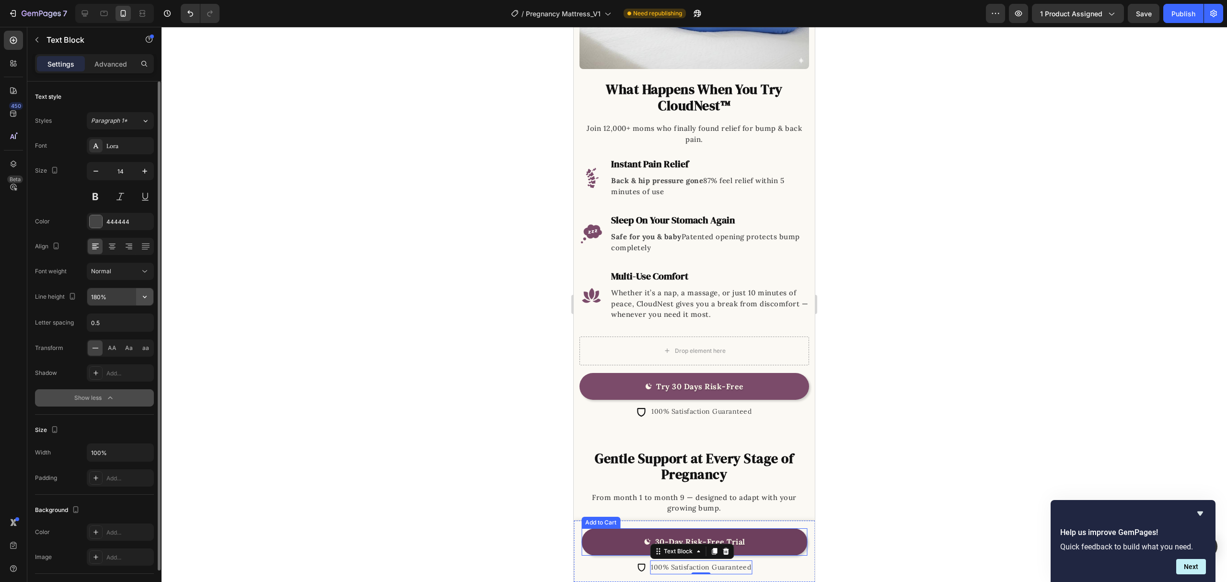
click at [148, 296] on icon "button" at bounding box center [145, 297] width 10 height 10
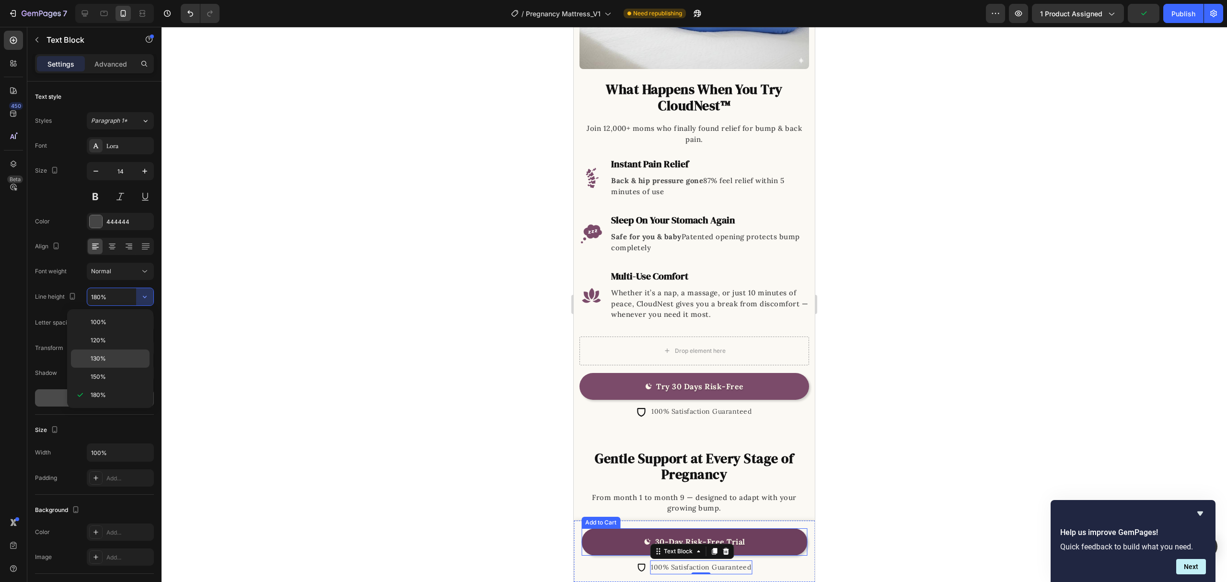
click at [125, 357] on p "130%" at bounding box center [118, 358] width 55 height 9
type input "130%"
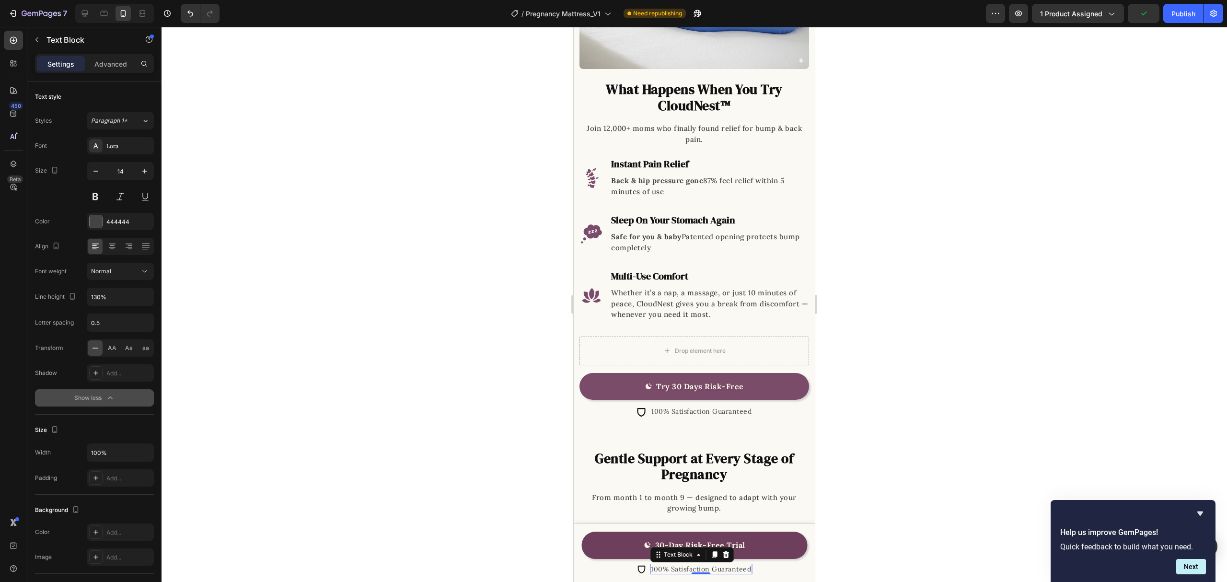
drag, startPoint x: 930, startPoint y: 407, endPoint x: 924, endPoint y: 402, distance: 8.5
click at [930, 407] on div at bounding box center [695, 304] width 1066 height 555
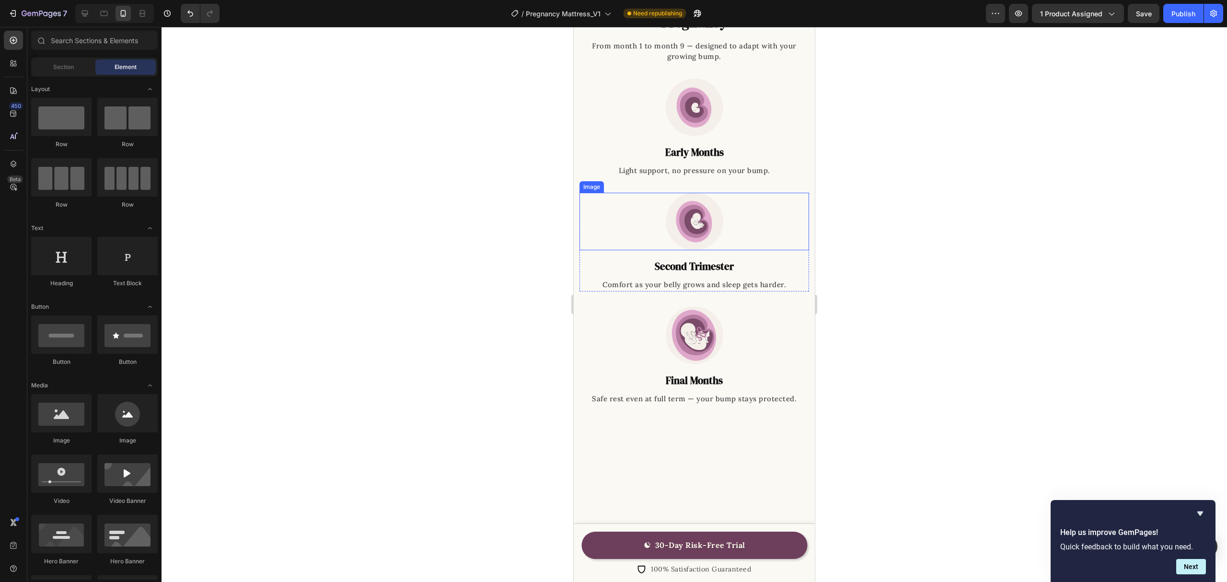
scroll to position [1534, 0]
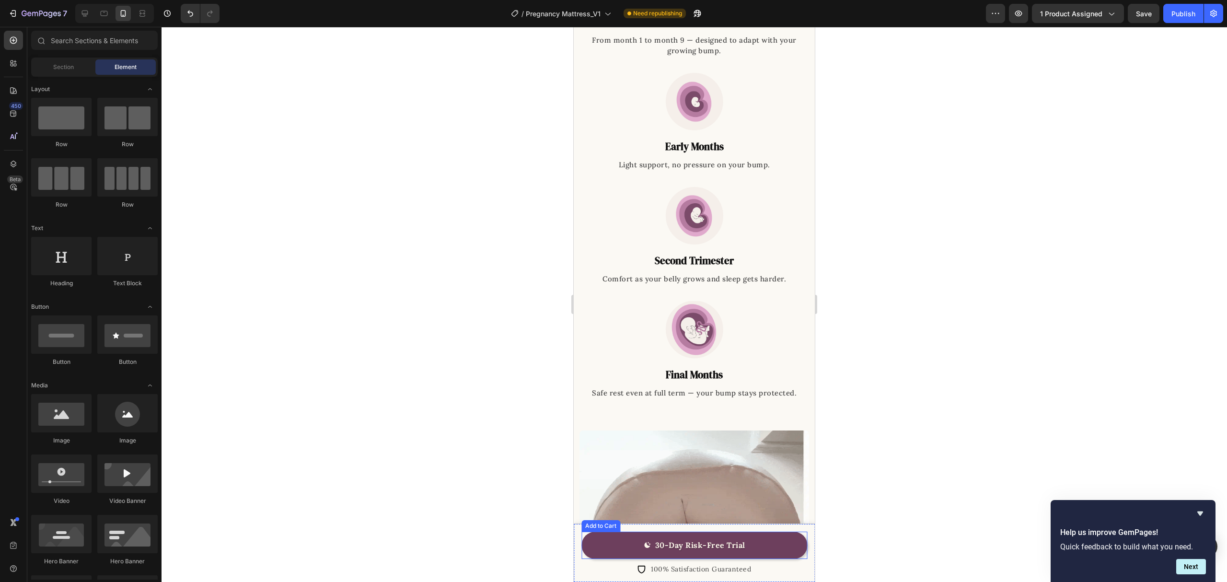
click at [786, 545] on button "30-Day Risk-Free Trial" at bounding box center [695, 545] width 226 height 27
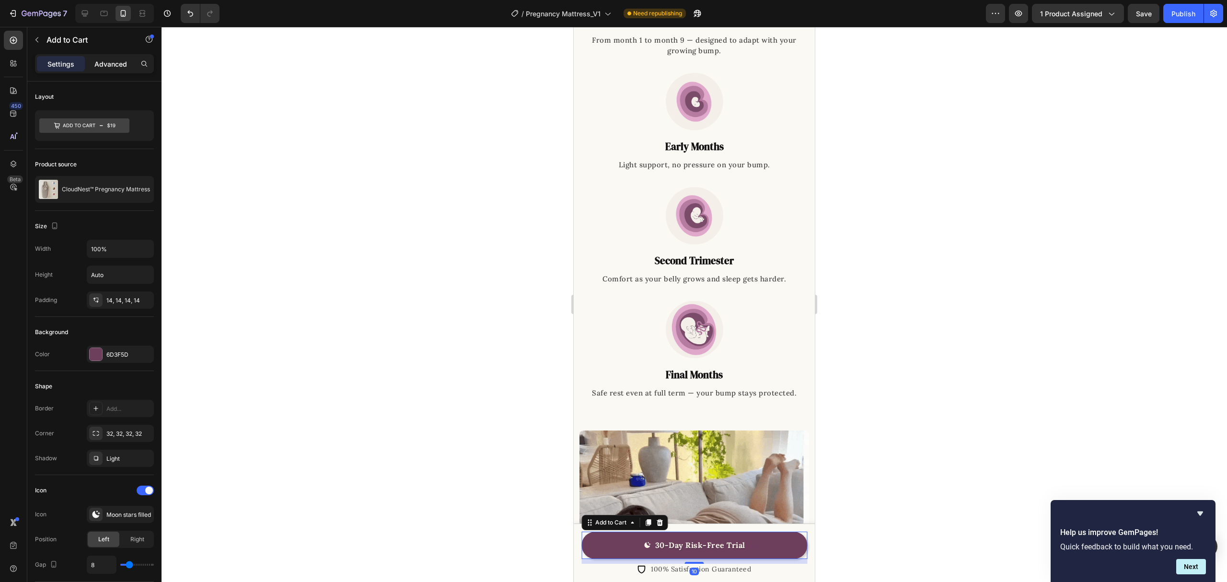
click at [102, 71] on div "Advanced" at bounding box center [111, 63] width 48 height 15
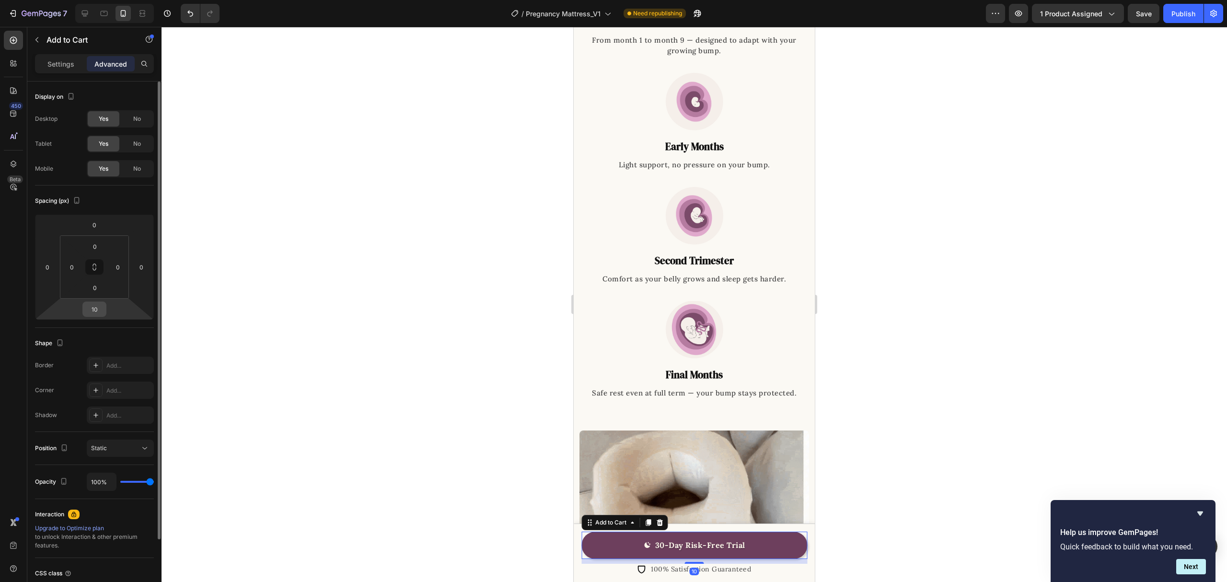
click at [102, 309] on input "10" at bounding box center [94, 309] width 19 height 14
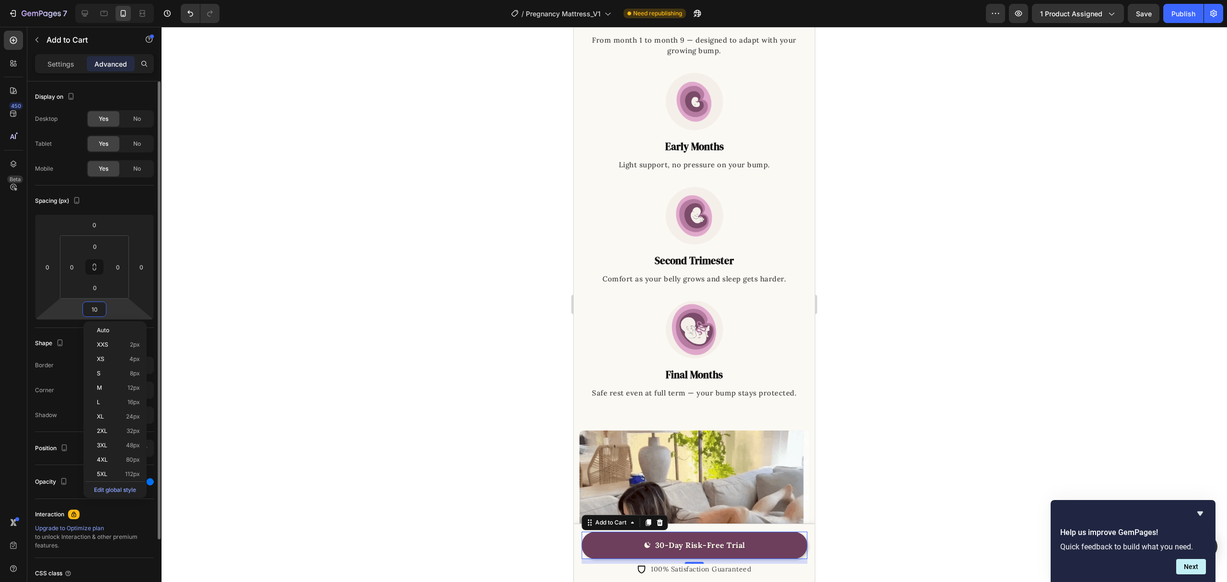
type input "8"
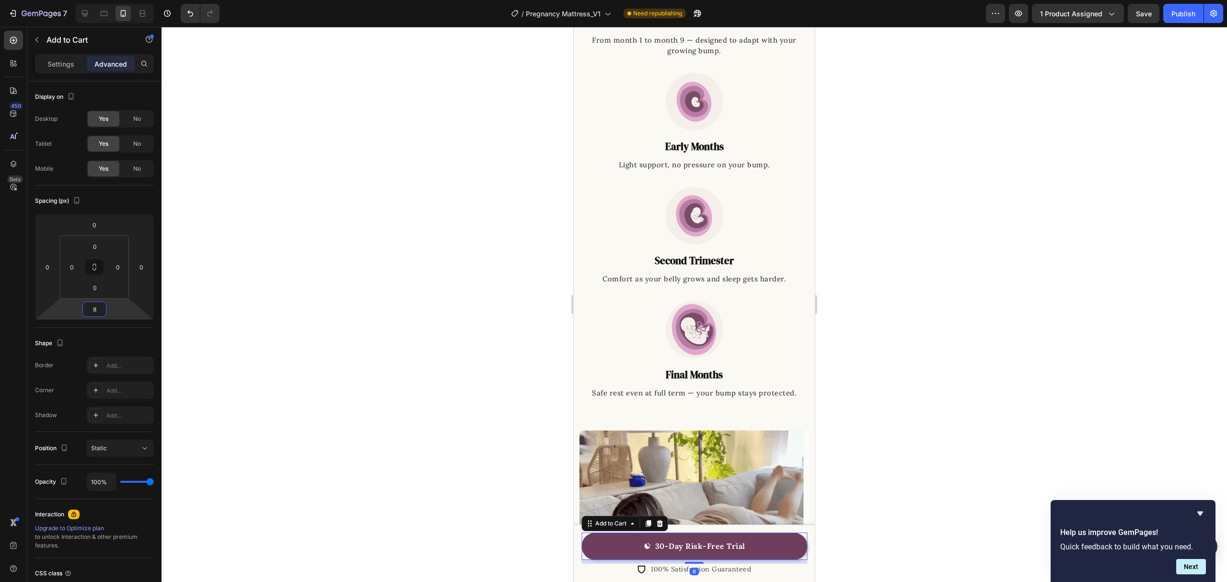
click at [913, 431] on div at bounding box center [695, 304] width 1066 height 555
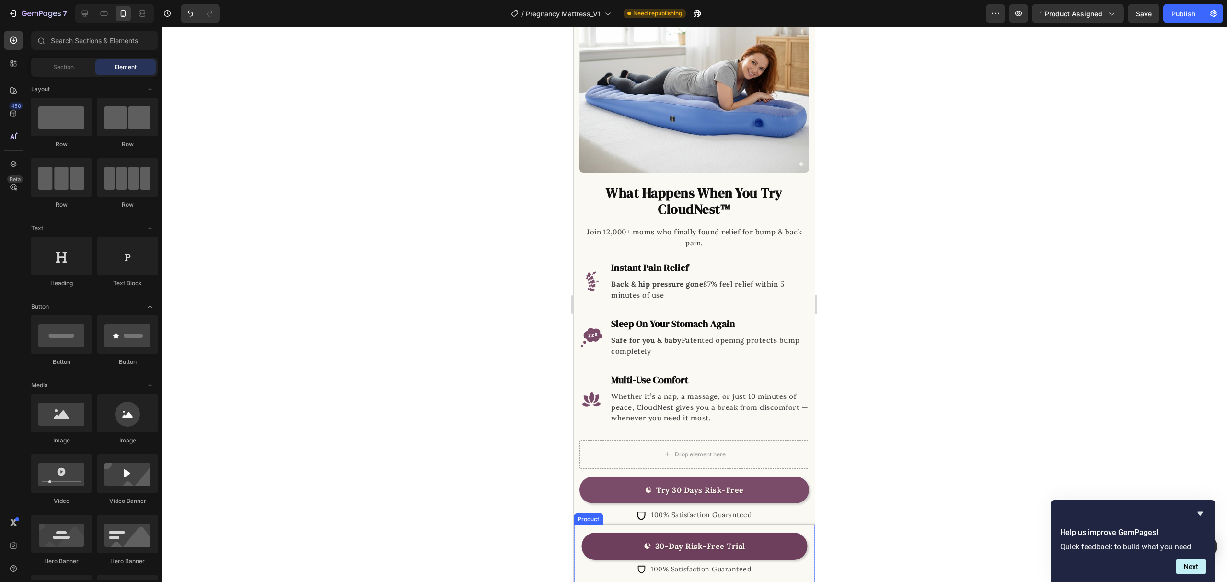
scroll to position [770, 0]
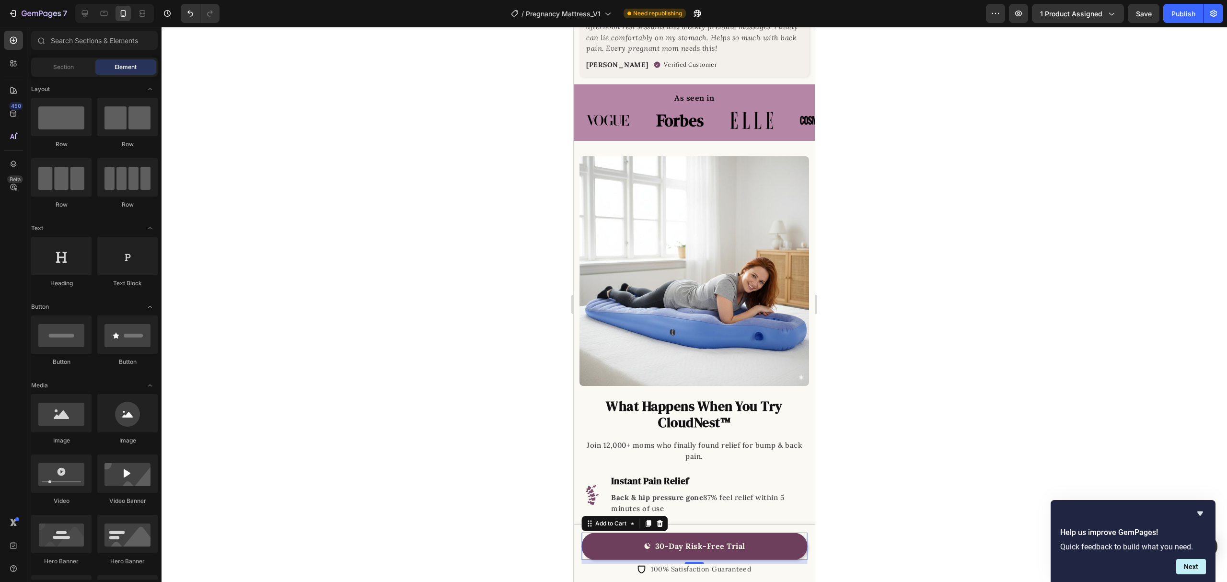
click at [764, 543] on button "30-Day Risk-Free Trial" at bounding box center [695, 546] width 226 height 27
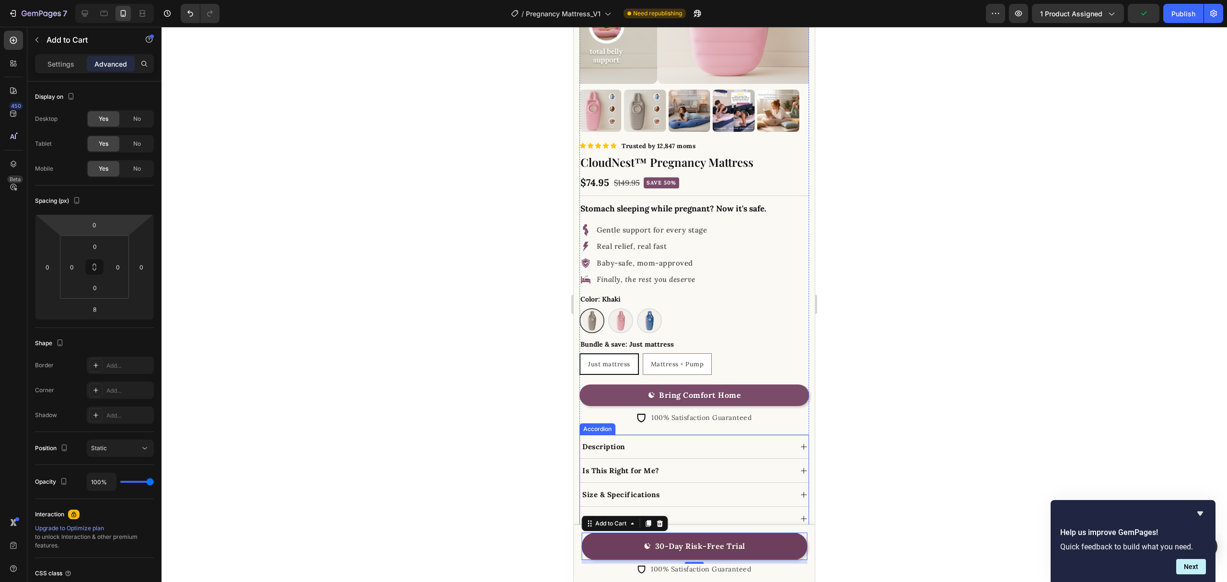
scroll to position [194, 0]
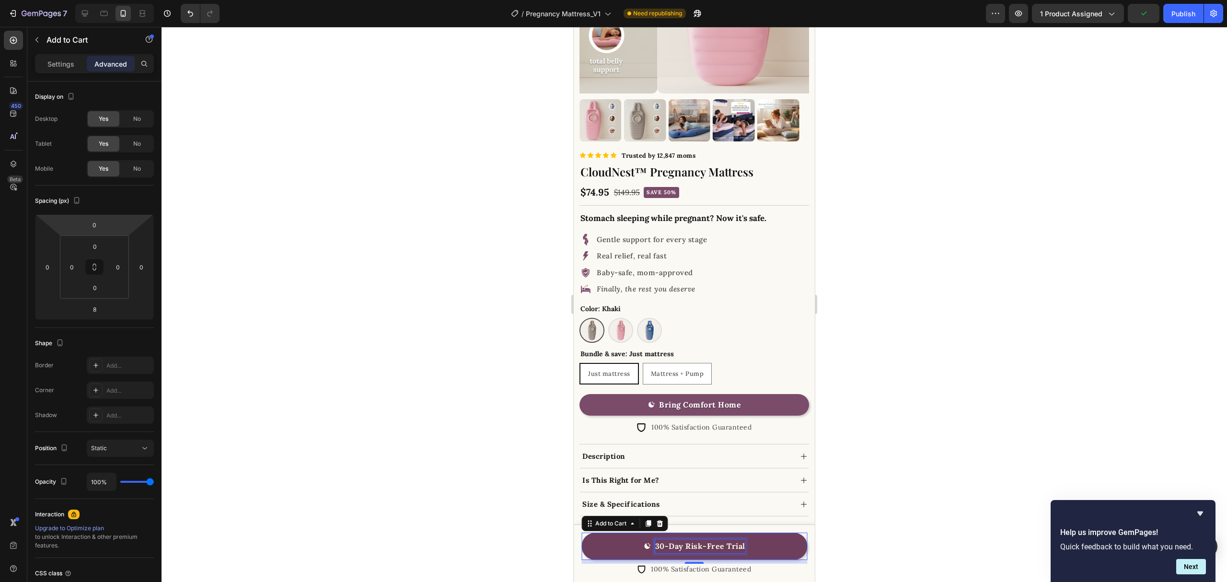
click at [693, 541] on div "30-Day Risk-Free Trial" at bounding box center [700, 546] width 90 height 14
drag, startPoint x: 913, startPoint y: 453, endPoint x: 225, endPoint y: 388, distance: 691.1
click at [913, 453] on div at bounding box center [695, 304] width 1066 height 555
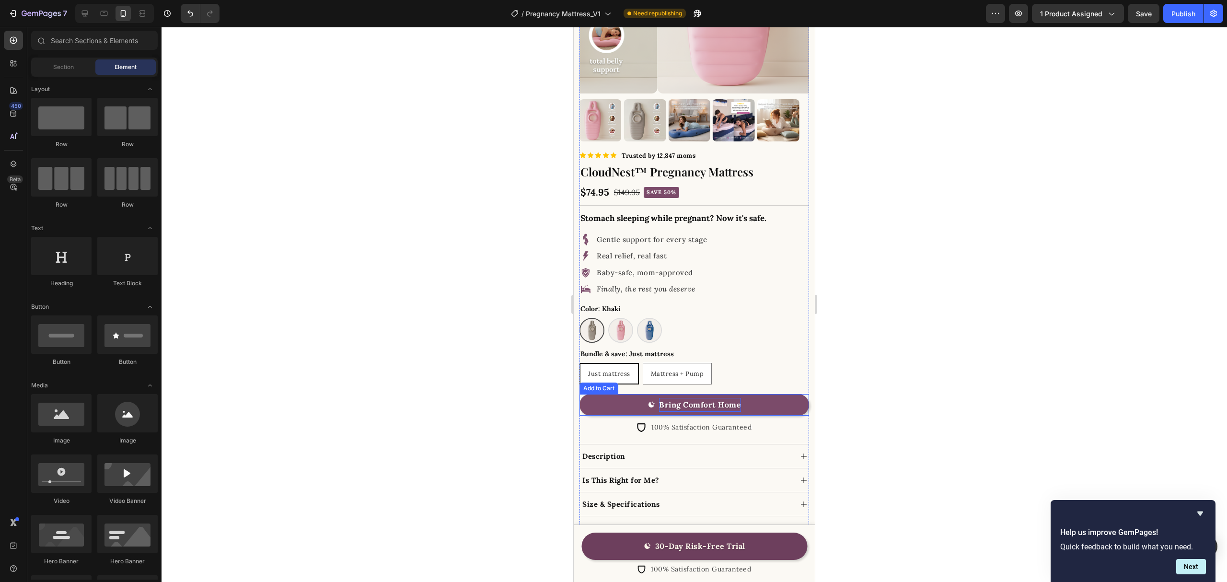
click at [724, 398] on div "Bring Comfort Home" at bounding box center [700, 405] width 82 height 14
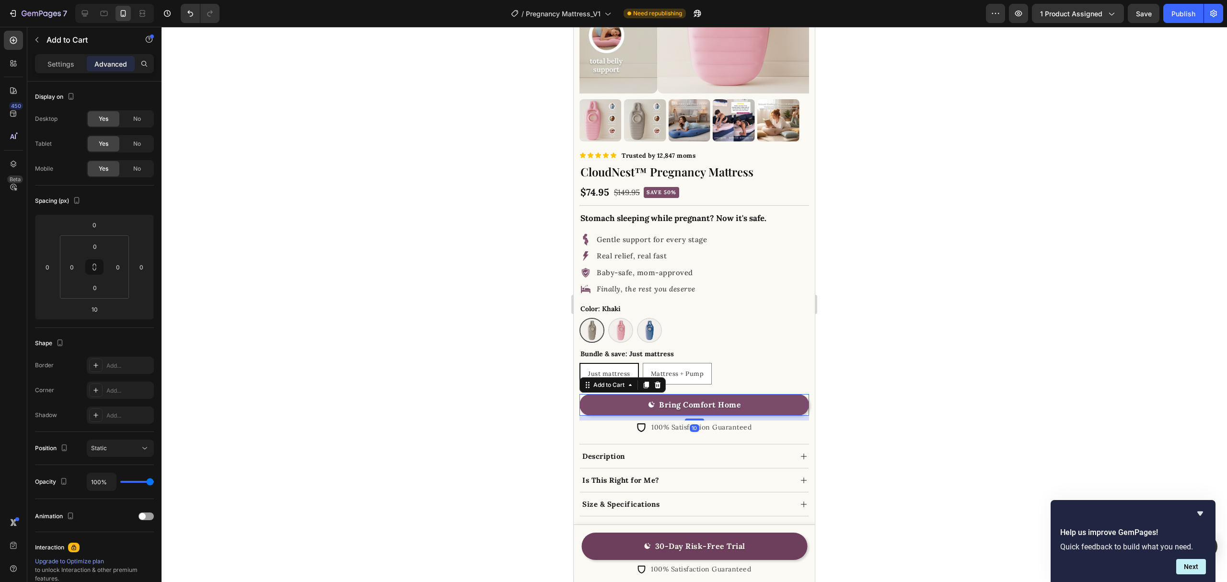
click at [881, 401] on div at bounding box center [695, 304] width 1066 height 555
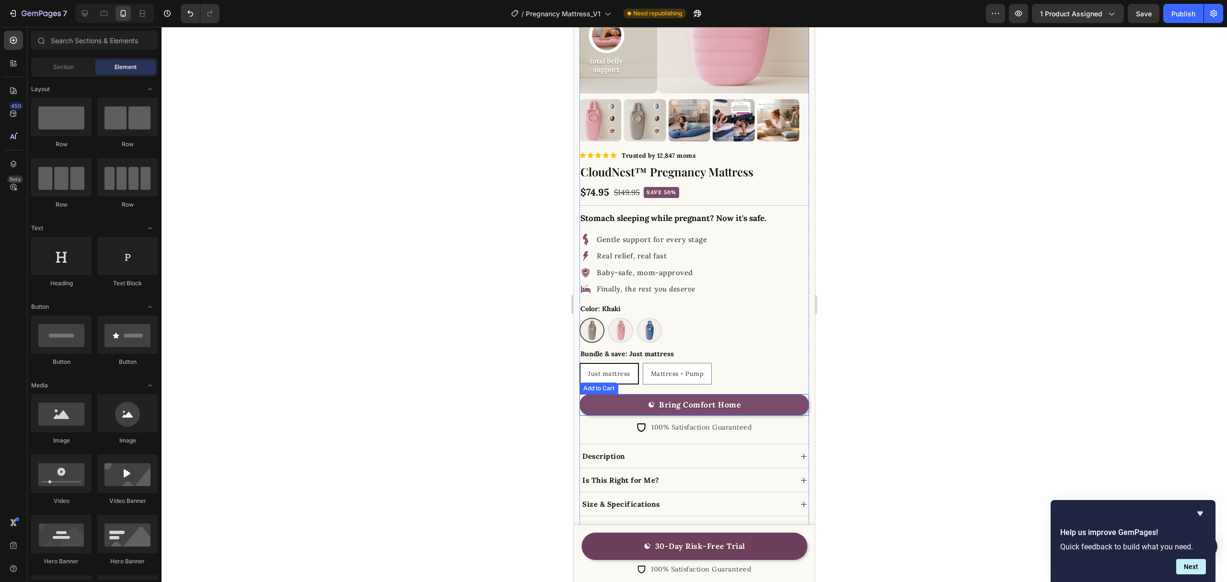
click at [777, 396] on button "Bring Comfort Home" at bounding box center [695, 405] width 230 height 22
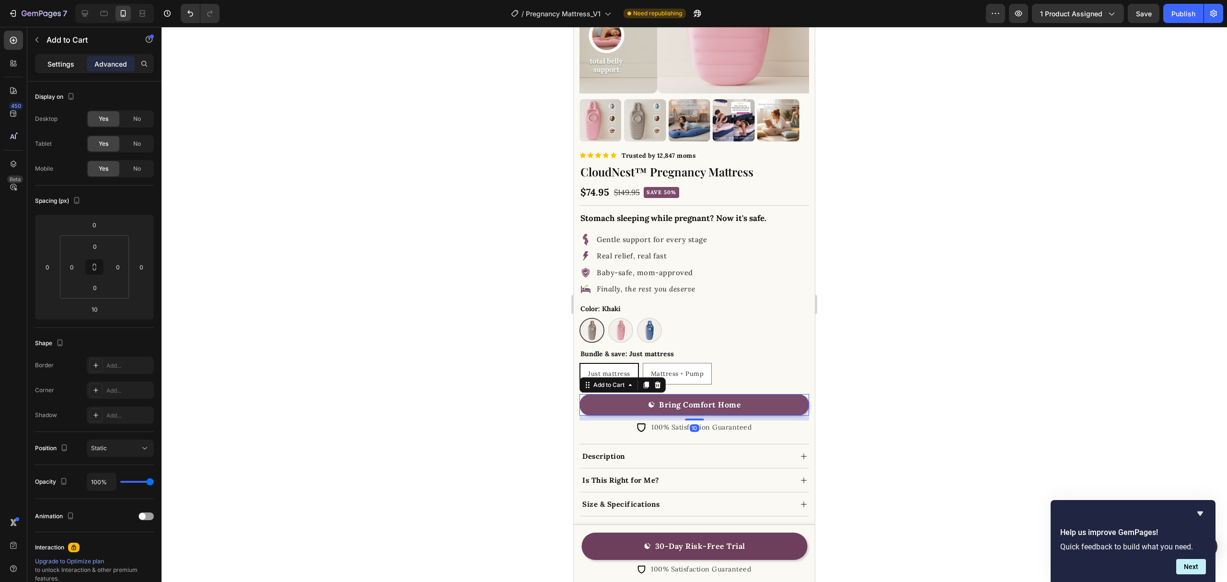
click at [59, 65] on p "Settings" at bounding box center [60, 64] width 27 height 10
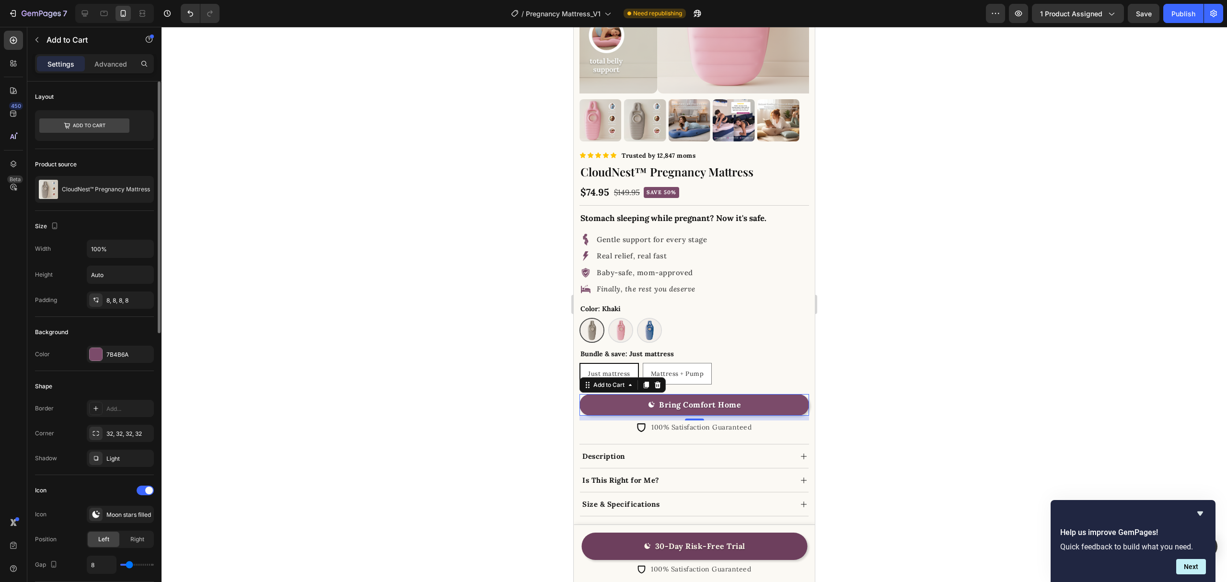
click at [113, 292] on div "Width 100% Height Auto Padding 8, 8, 8, 8" at bounding box center [94, 274] width 119 height 69
click at [116, 301] on div "8, 8, 8, 8" at bounding box center [120, 300] width 28 height 9
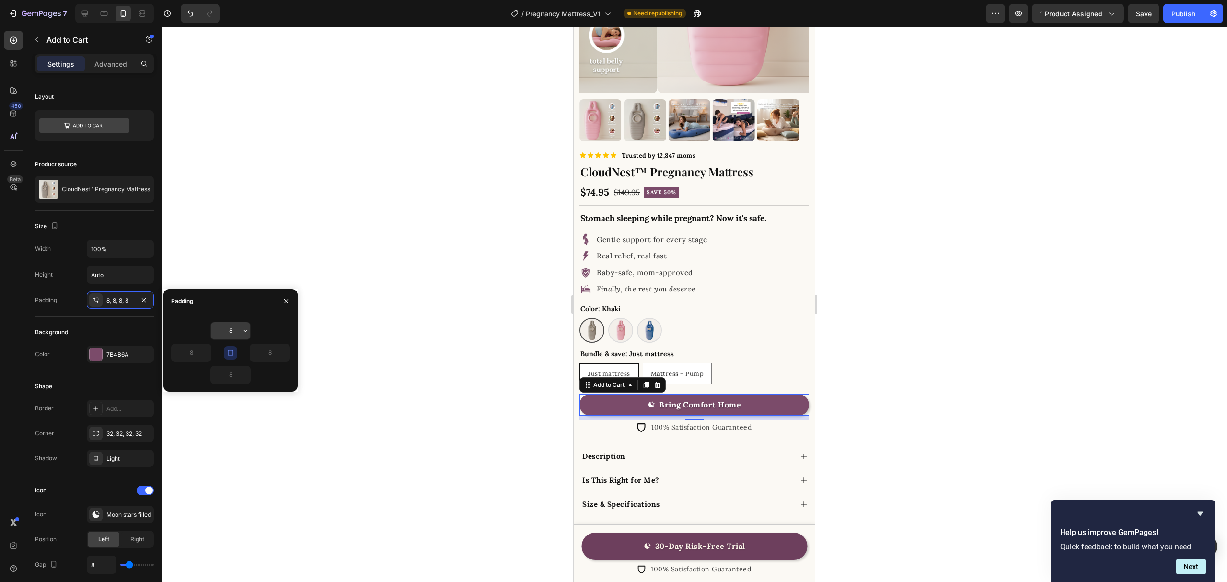
click at [233, 332] on input "8" at bounding box center [230, 330] width 39 height 17
type input "12"
click at [760, 544] on button "30-Day Risk-Free Trial" at bounding box center [695, 546] width 226 height 27
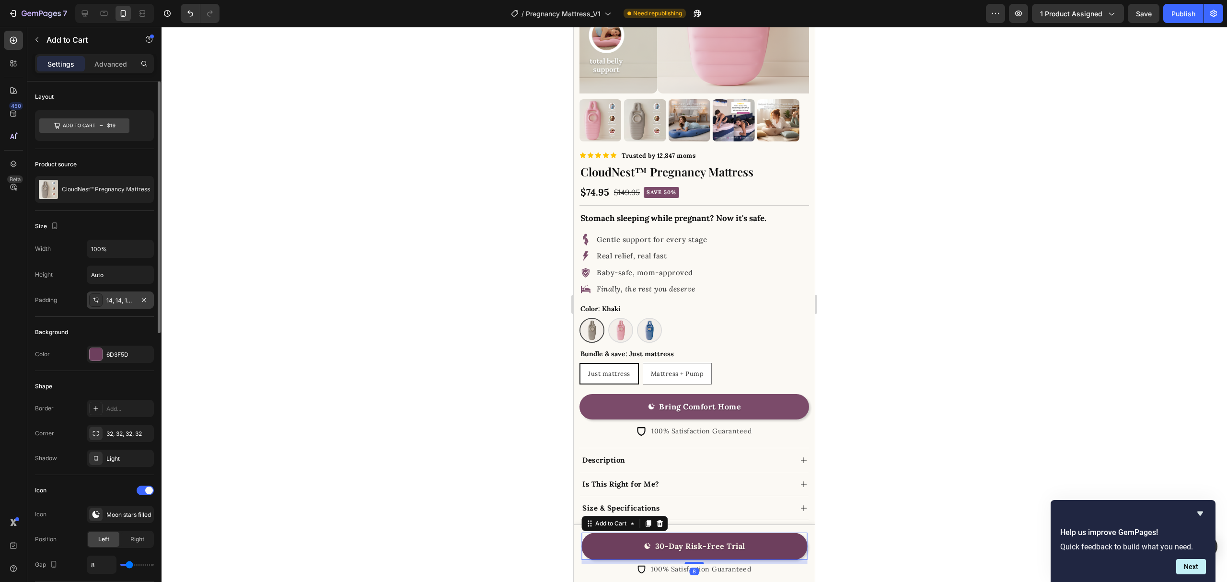
click at [127, 294] on div "14, 14, 14, 14" at bounding box center [120, 300] width 67 height 17
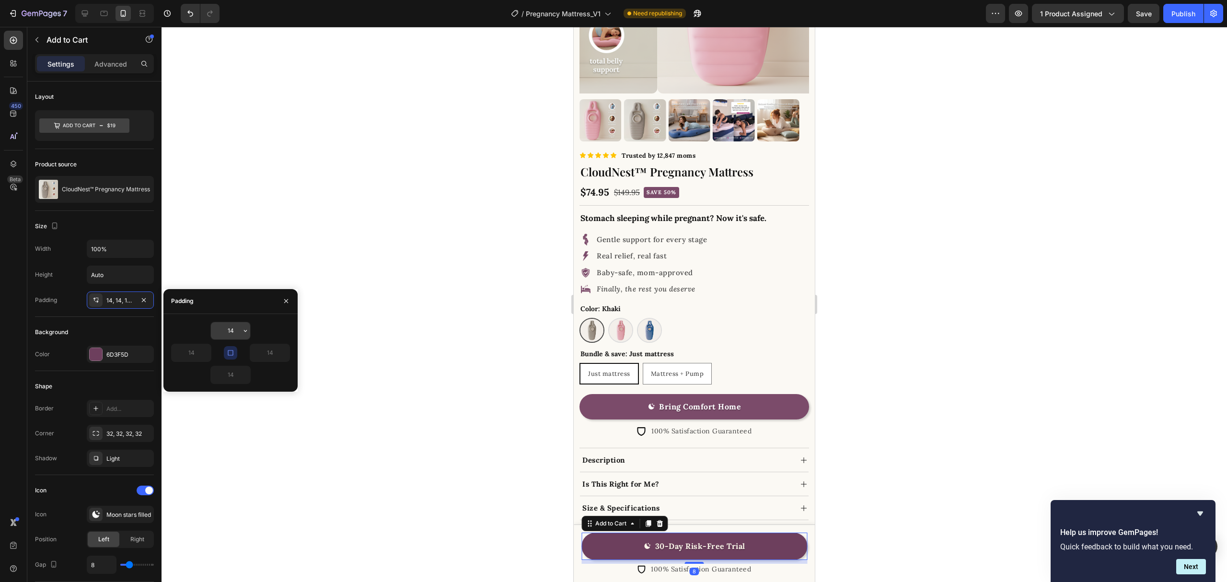
click at [236, 332] on input "14" at bounding box center [230, 330] width 39 height 17
type input "12"
click at [949, 386] on div at bounding box center [695, 304] width 1066 height 555
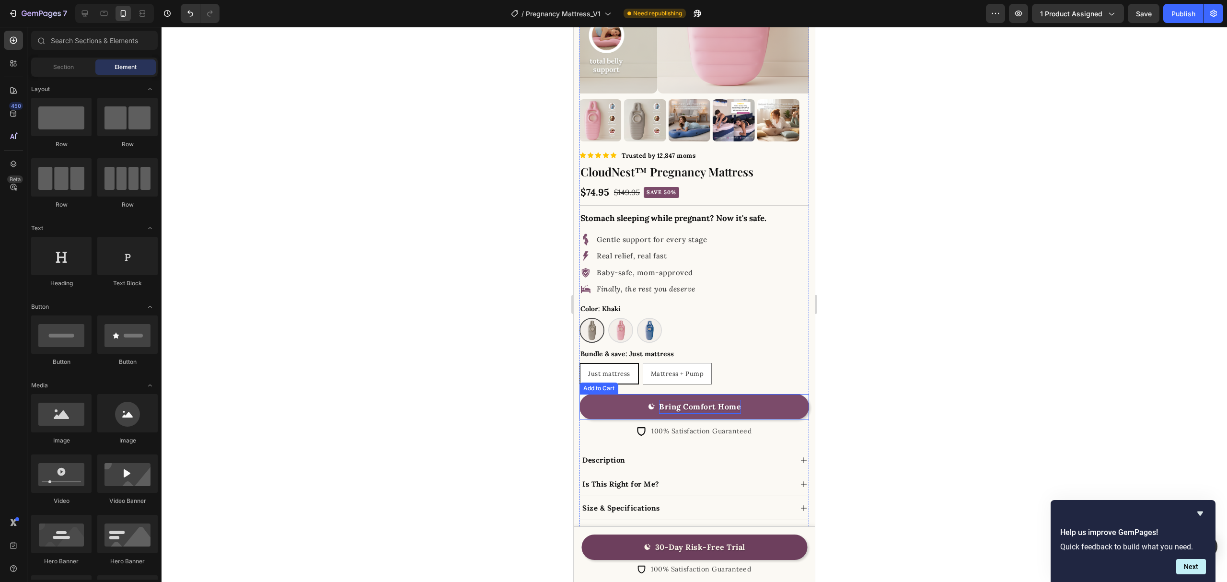
click at [728, 400] on div "Bring Comfort Home" at bounding box center [700, 407] width 82 height 14
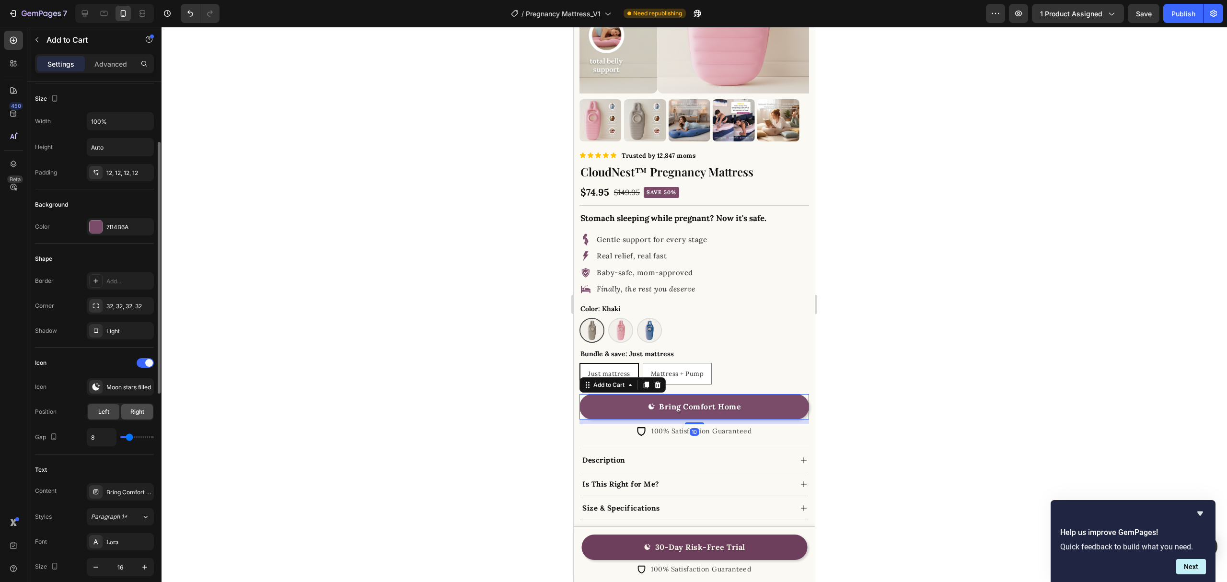
scroll to position [256, 0]
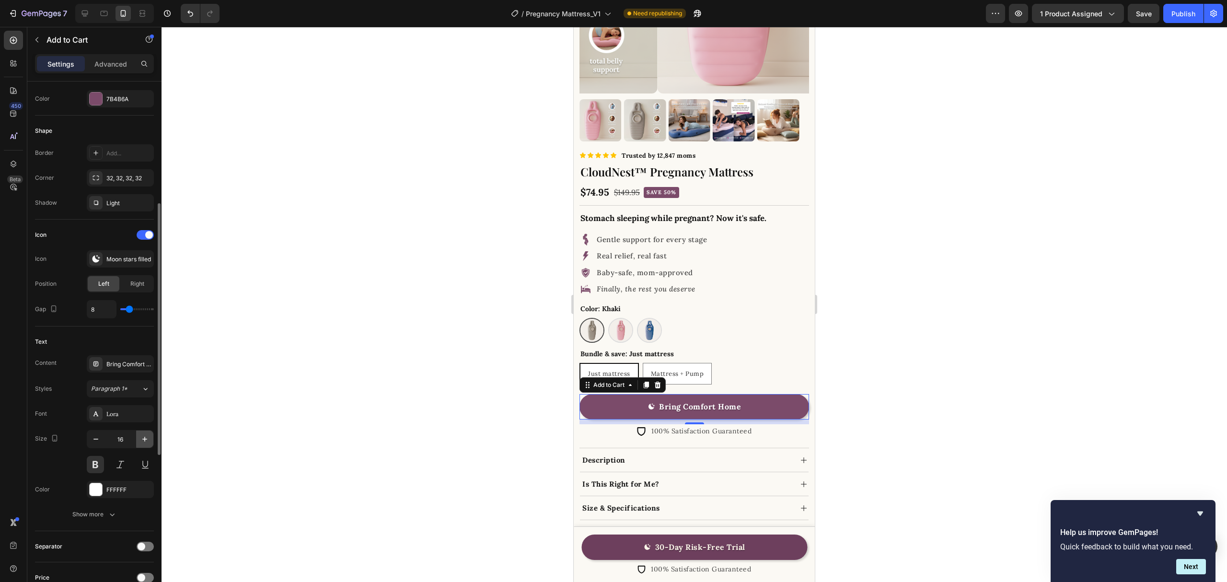
click at [144, 438] on icon "button" at bounding box center [145, 439] width 10 height 10
type input "18"
click at [841, 346] on div at bounding box center [695, 304] width 1066 height 555
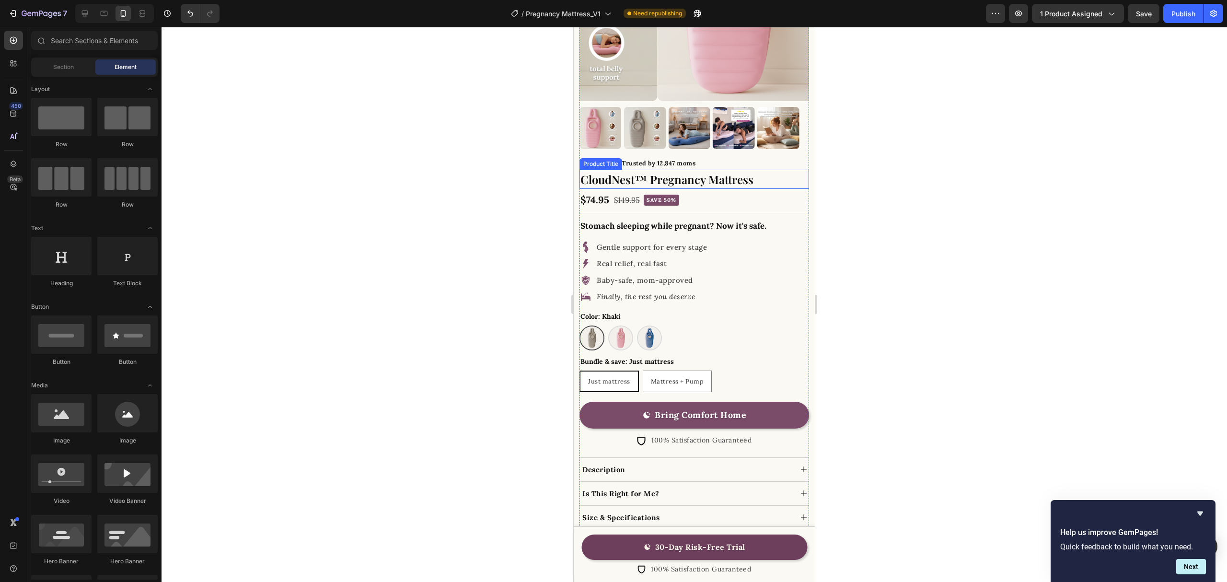
scroll to position [194, 0]
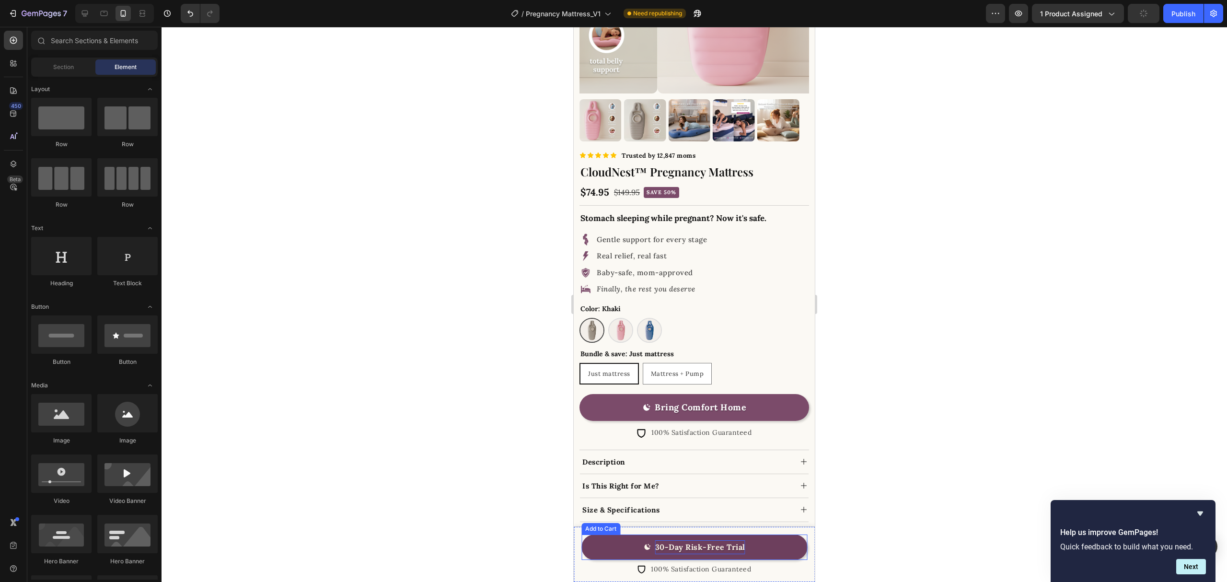
click at [713, 545] on p "30-Day Risk-Free Trial" at bounding box center [700, 547] width 90 height 14
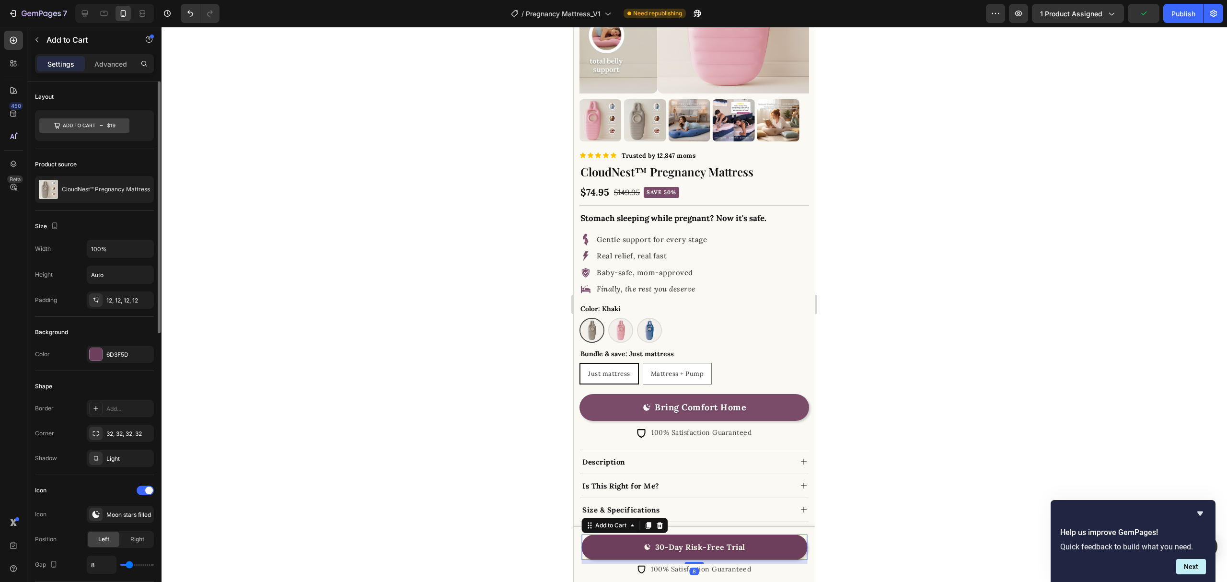
scroll to position [192, 0]
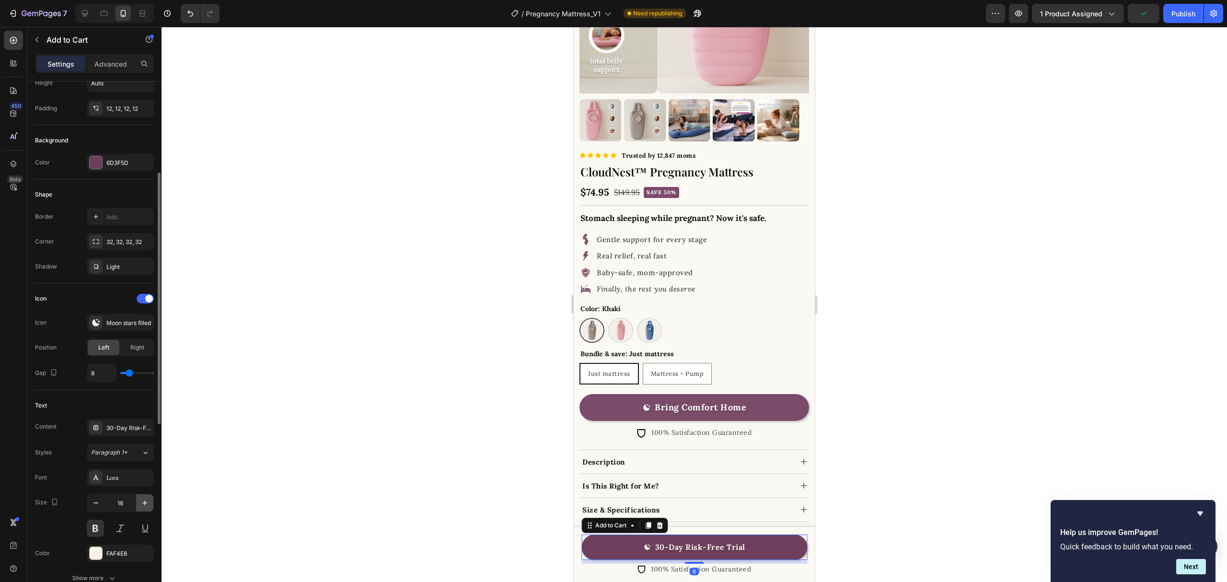
click at [146, 501] on icon "button" at bounding box center [145, 503] width 10 height 10
type input "18"
click at [1004, 382] on div at bounding box center [695, 304] width 1066 height 555
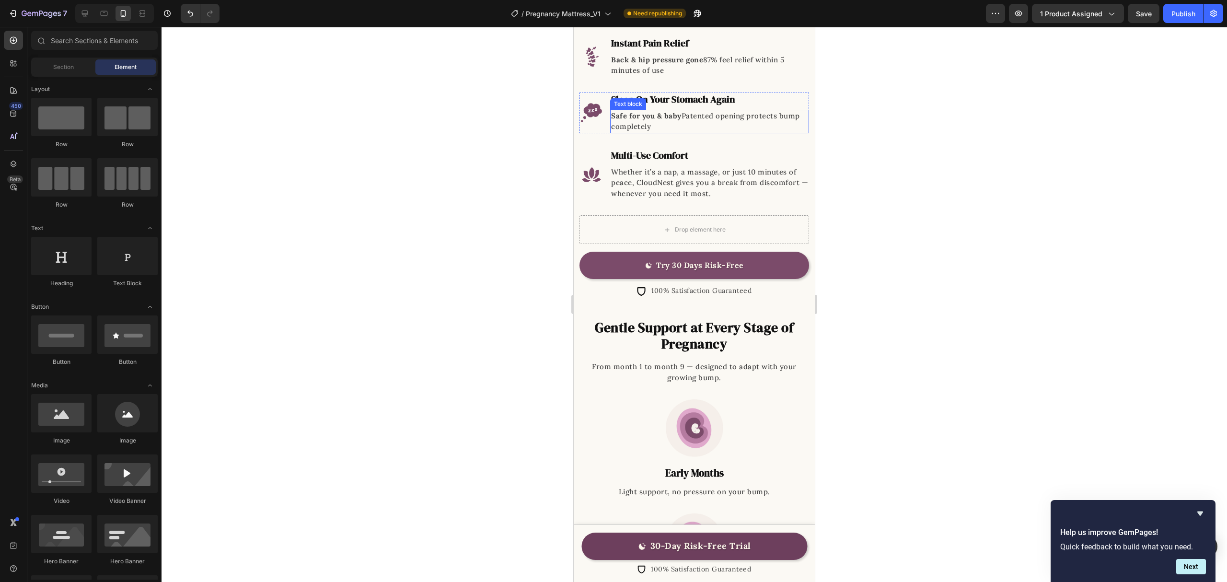
scroll to position [1217, 0]
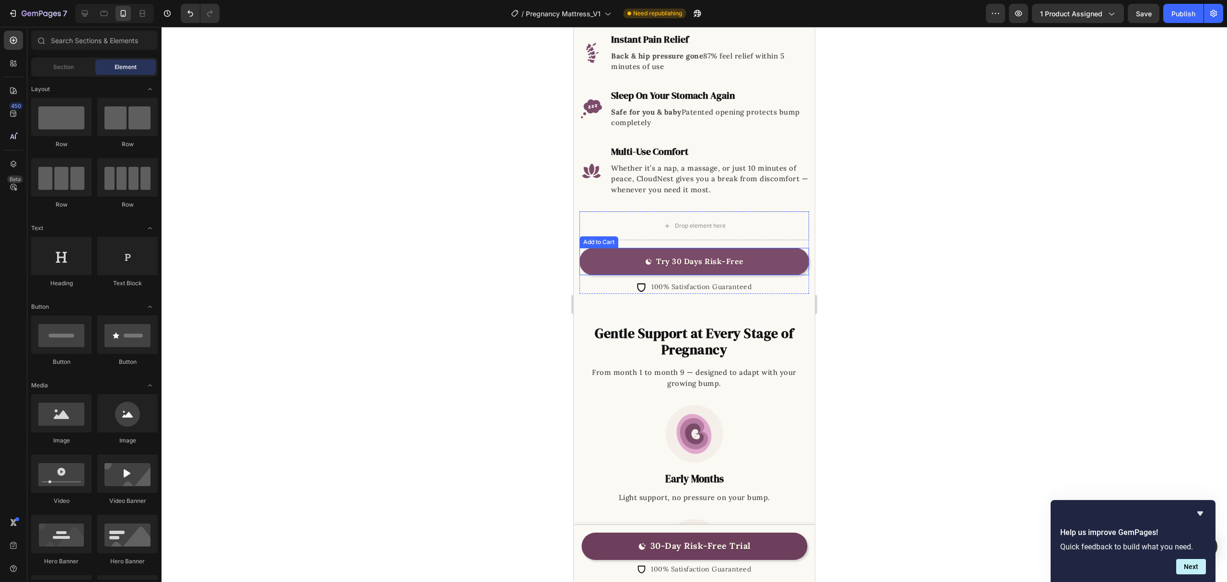
click at [772, 249] on button "Try 30 Days Risk-Free" at bounding box center [695, 261] width 230 height 27
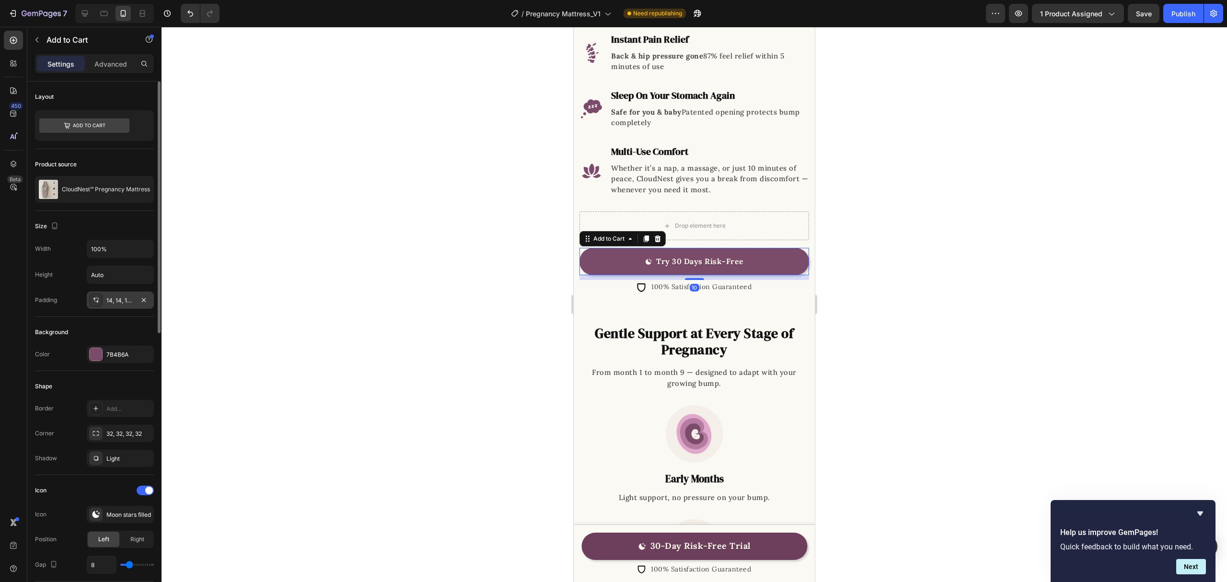
click at [119, 298] on div "14, 14, 14, 14" at bounding box center [120, 300] width 28 height 9
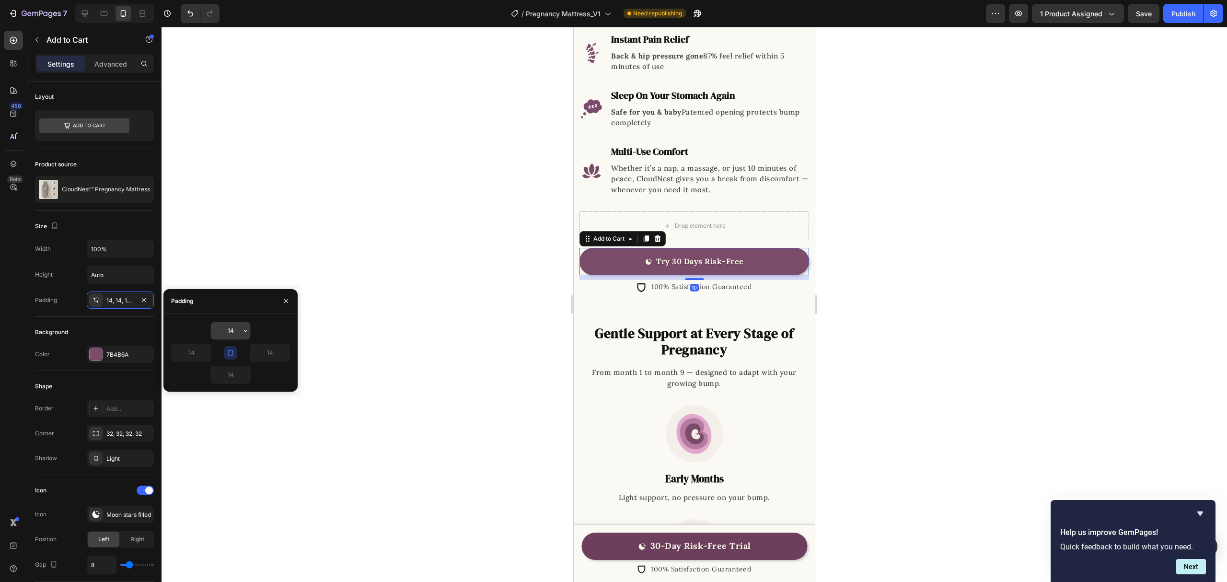
click at [233, 330] on input "14" at bounding box center [230, 330] width 39 height 17
type input "12"
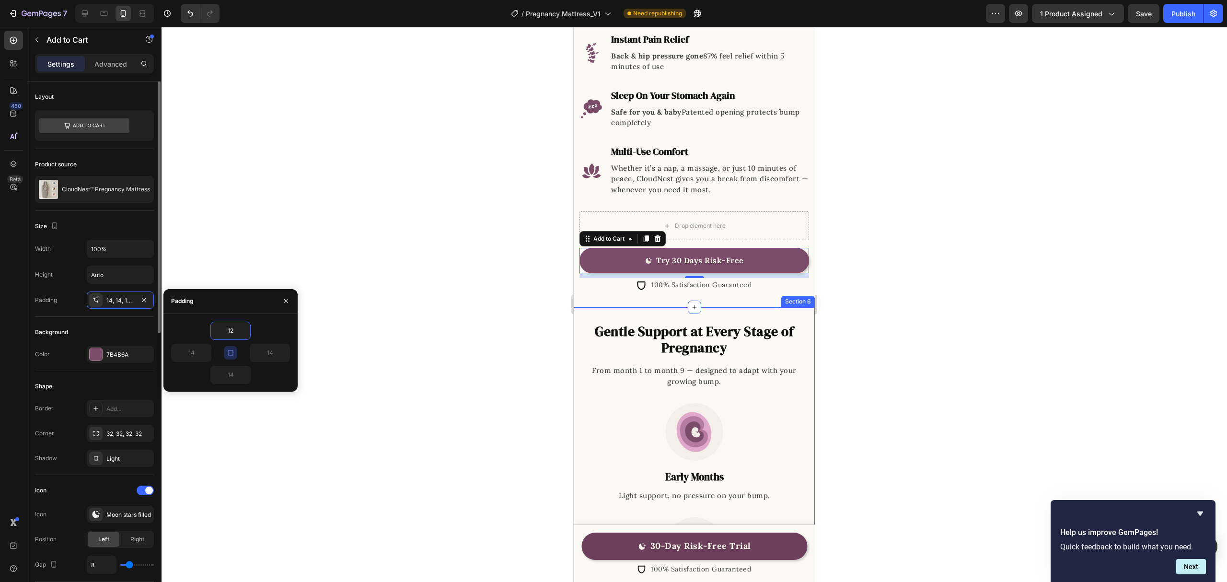
click at [91, 321] on div "Background Color 7B4B6A" at bounding box center [94, 344] width 119 height 54
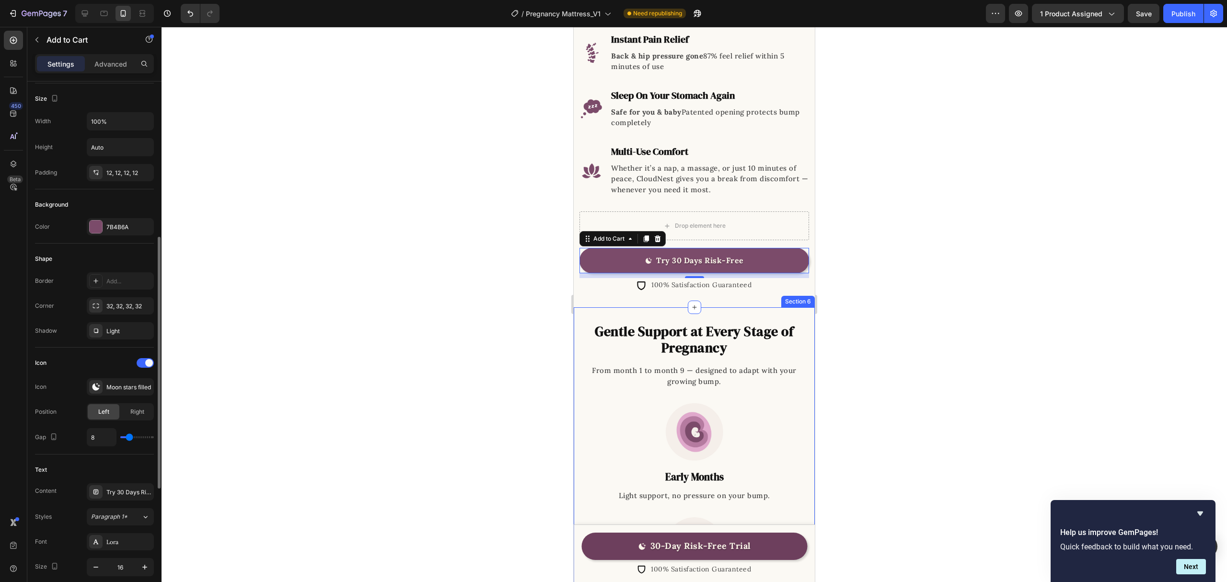
scroll to position [192, 0]
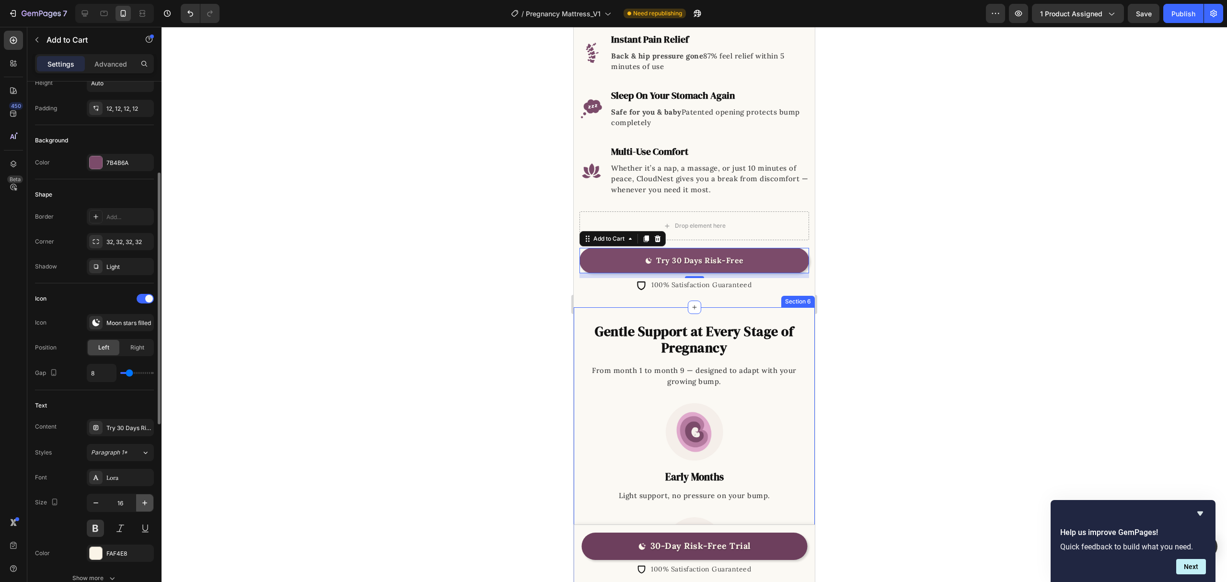
click at [145, 503] on icon "button" at bounding box center [145, 503] width 10 height 10
type input "18"
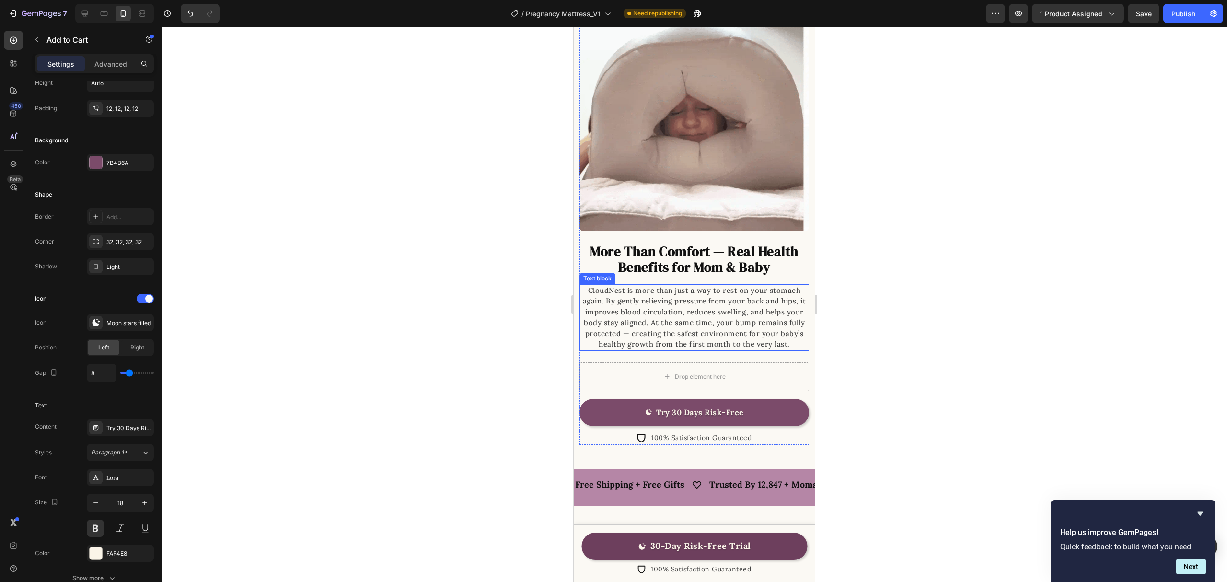
scroll to position [1984, 0]
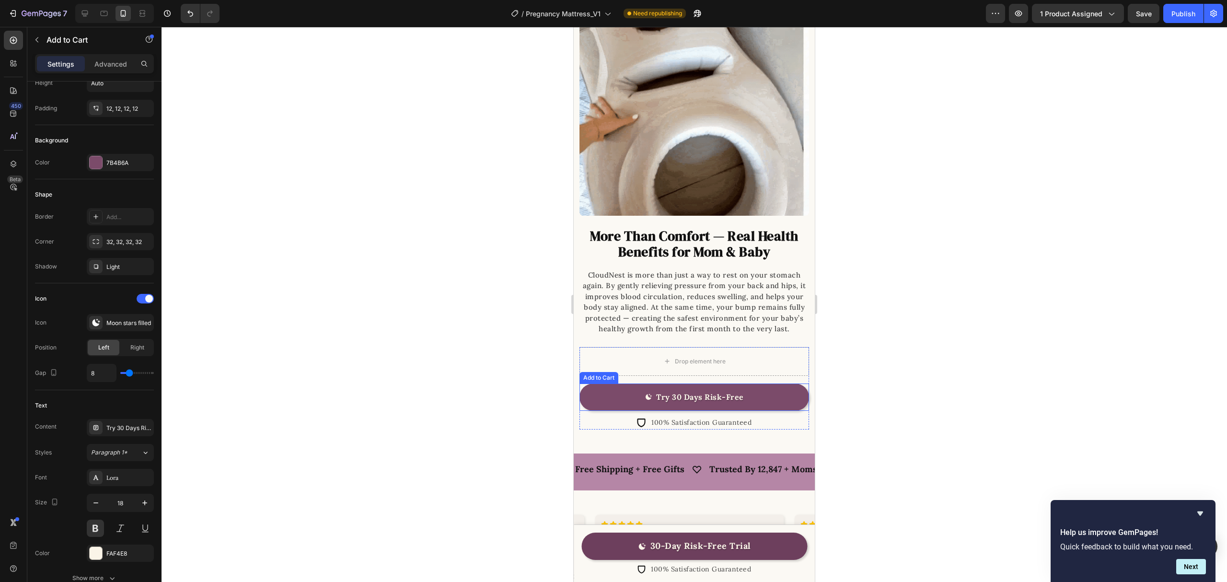
click at [766, 401] on button "Try 30 Days Risk-Free" at bounding box center [695, 397] width 230 height 27
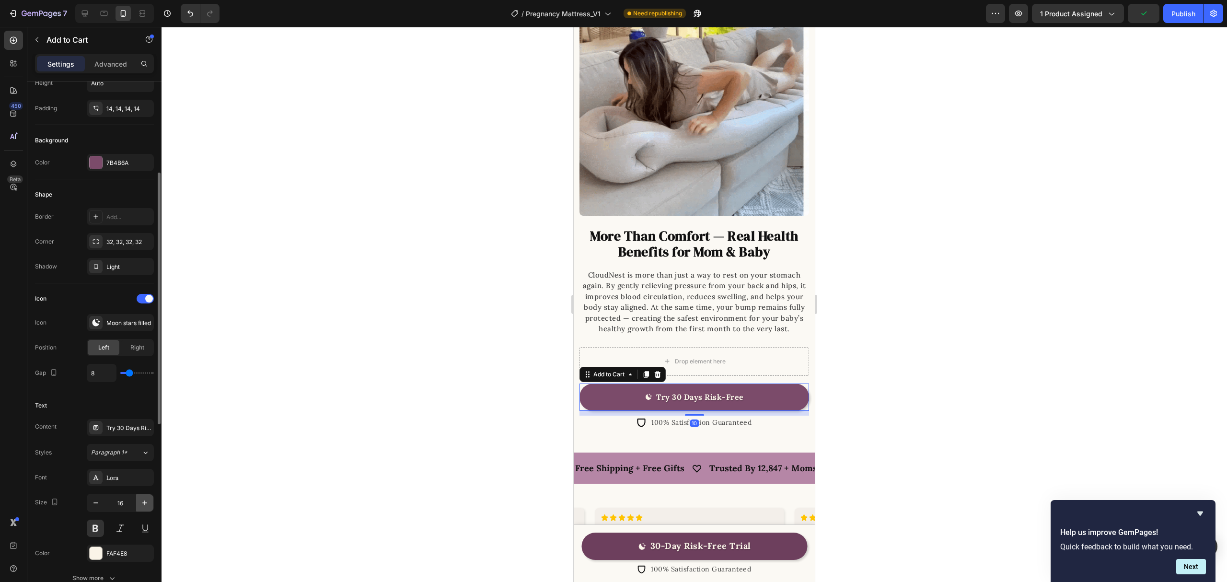
click at [140, 508] on icon "button" at bounding box center [145, 503] width 10 height 10
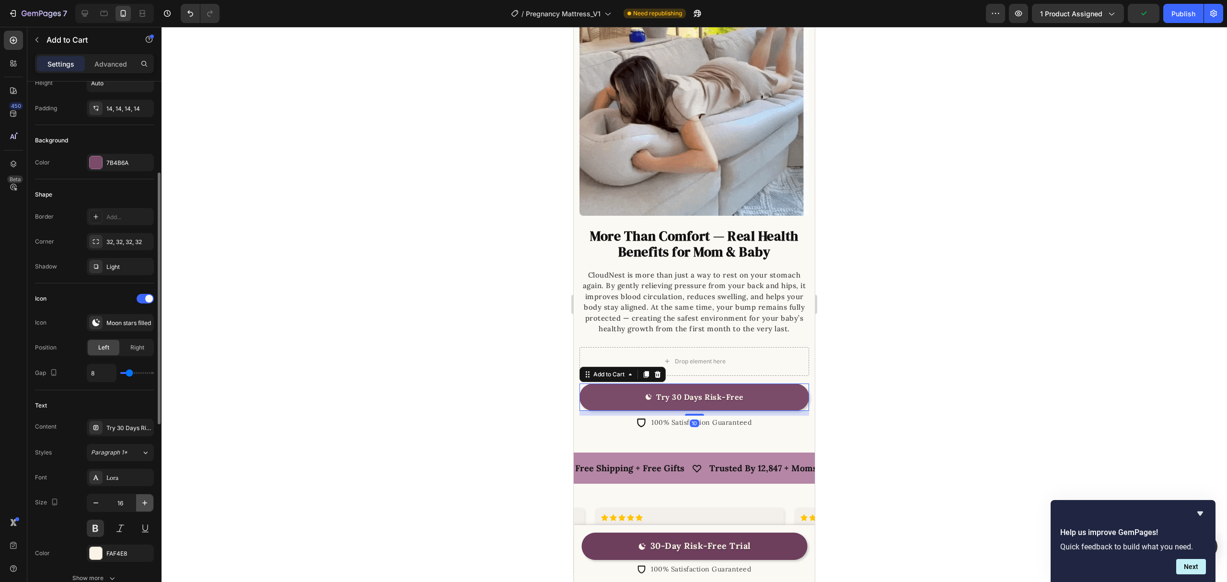
drag, startPoint x: 140, startPoint y: 508, endPoint x: 148, endPoint y: 504, distance: 8.6
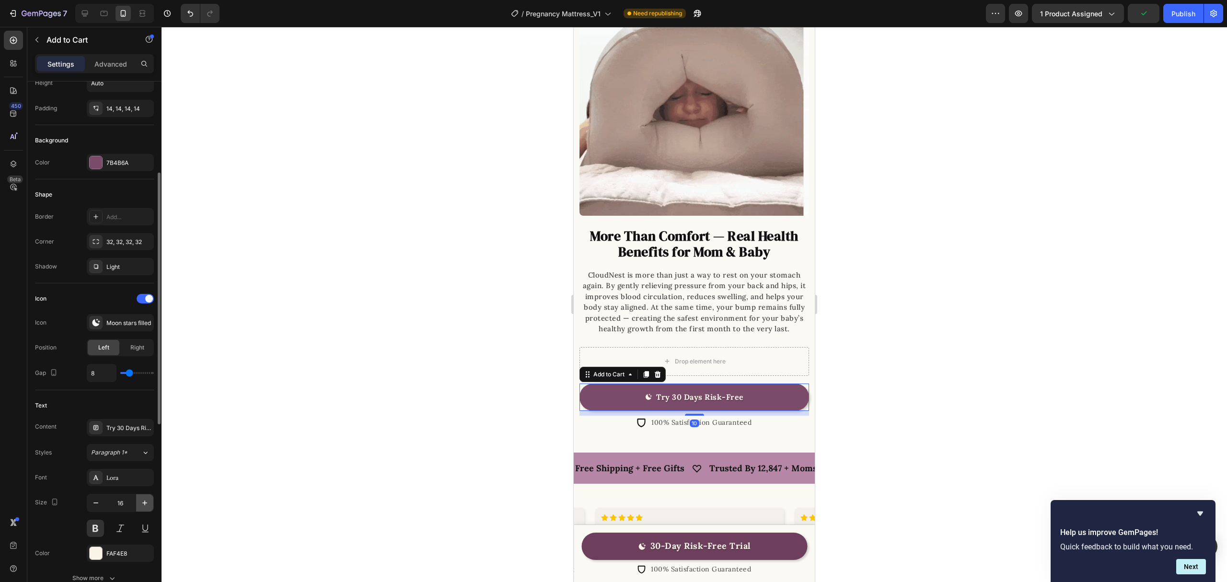
click at [141, 508] on icon "button" at bounding box center [145, 503] width 10 height 10
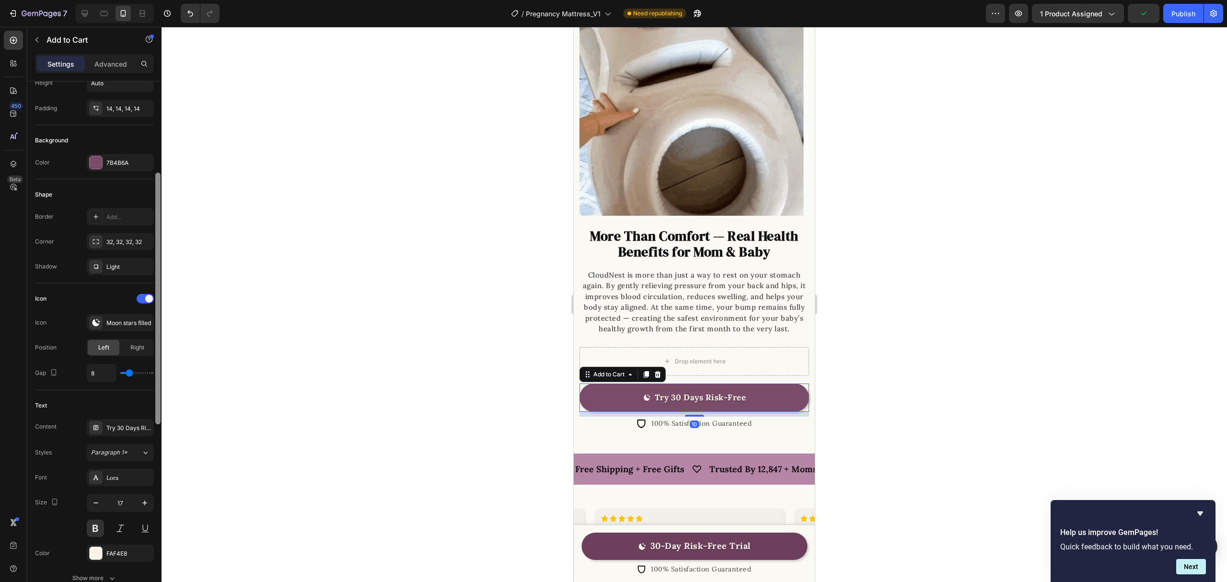
type input "18"
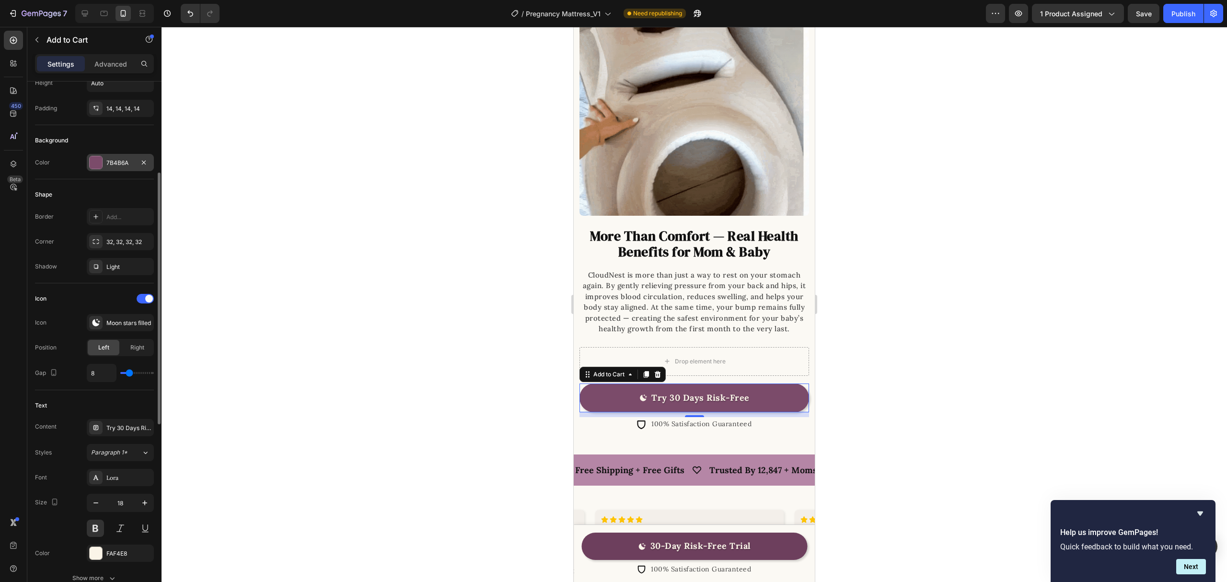
scroll to position [64, 0]
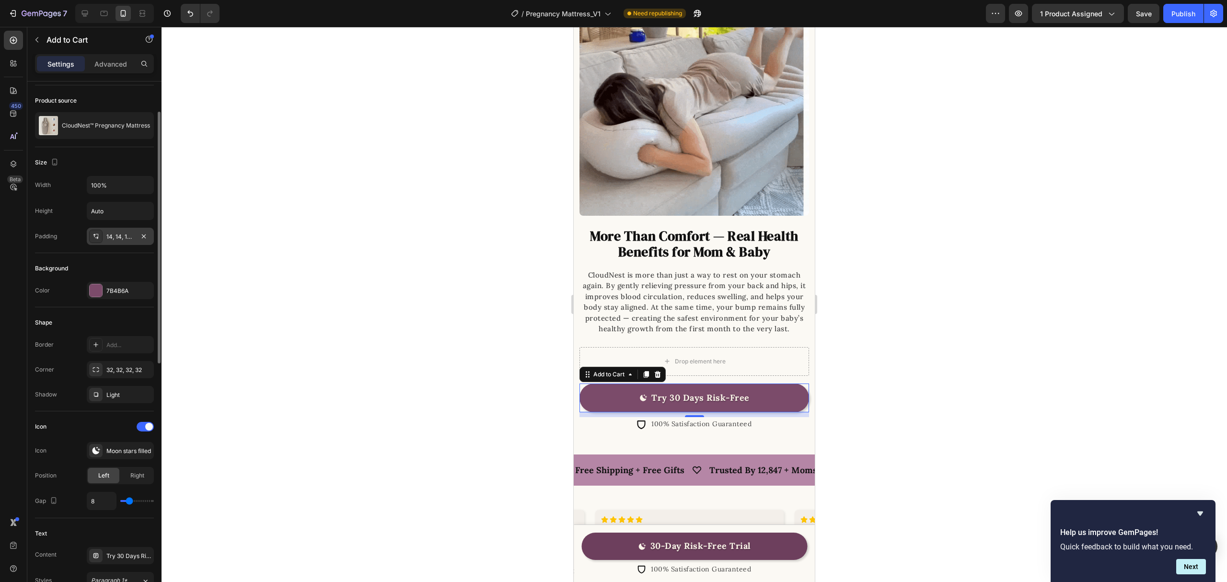
click at [114, 238] on div "14, 14, 14, 14" at bounding box center [120, 237] width 28 height 9
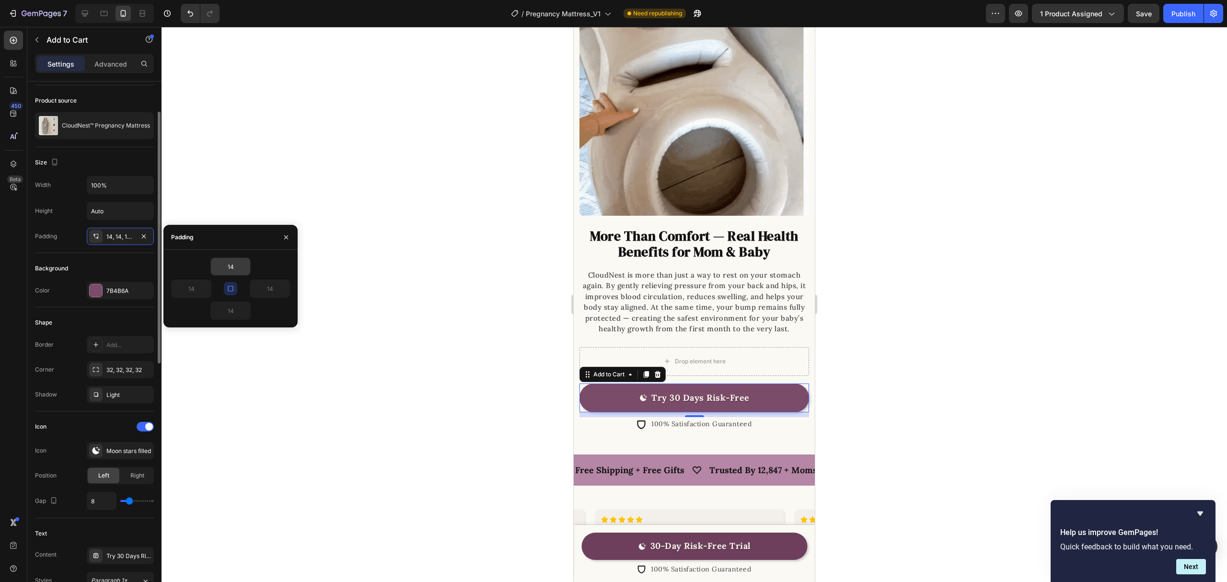
click at [238, 273] on input "14" at bounding box center [230, 266] width 39 height 17
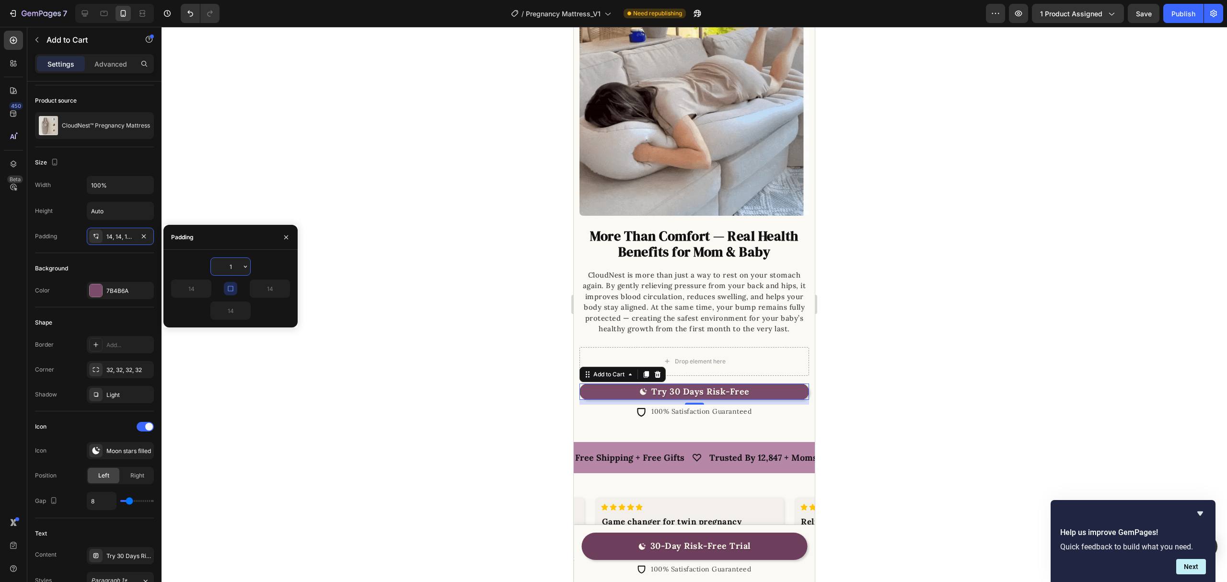
type input "12"
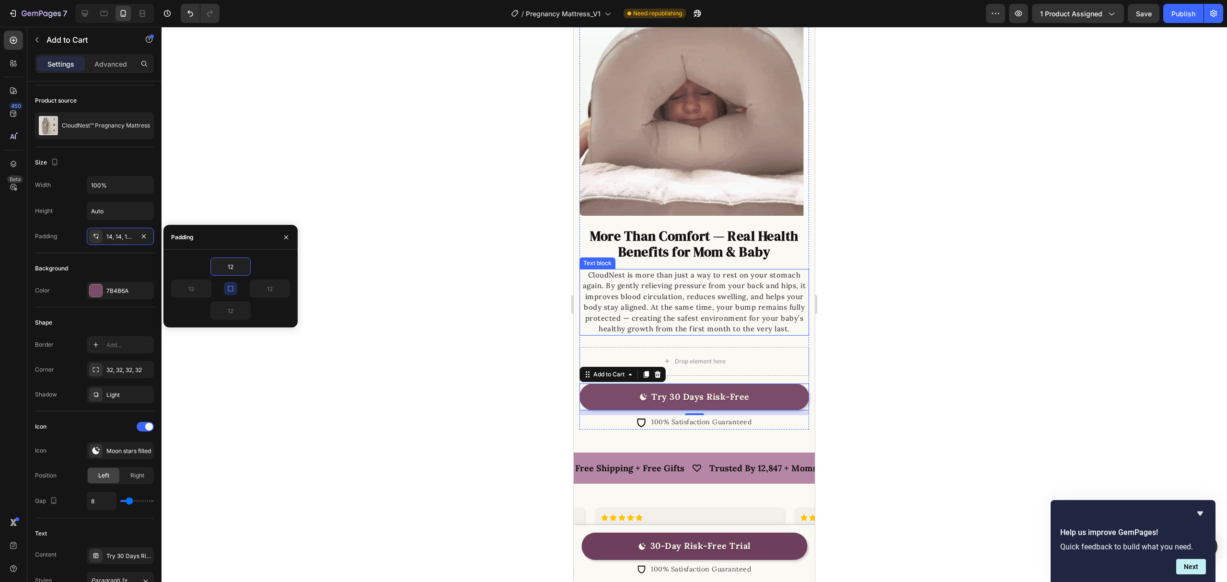
click at [955, 328] on div at bounding box center [695, 304] width 1066 height 555
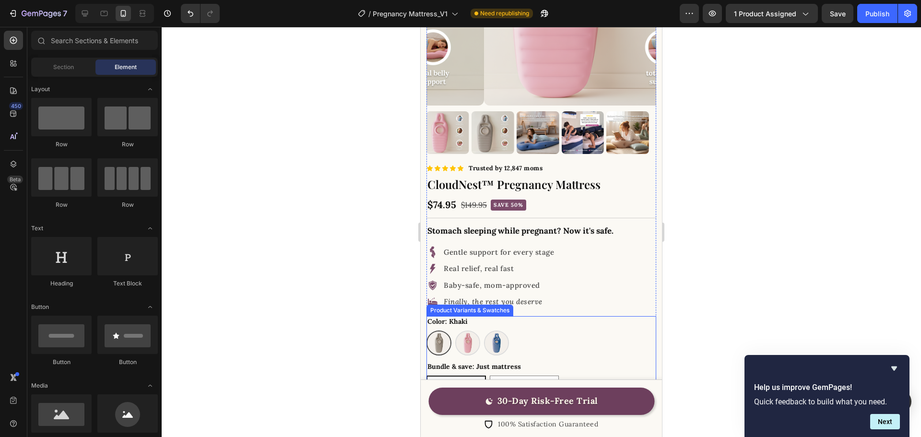
scroll to position [288, 0]
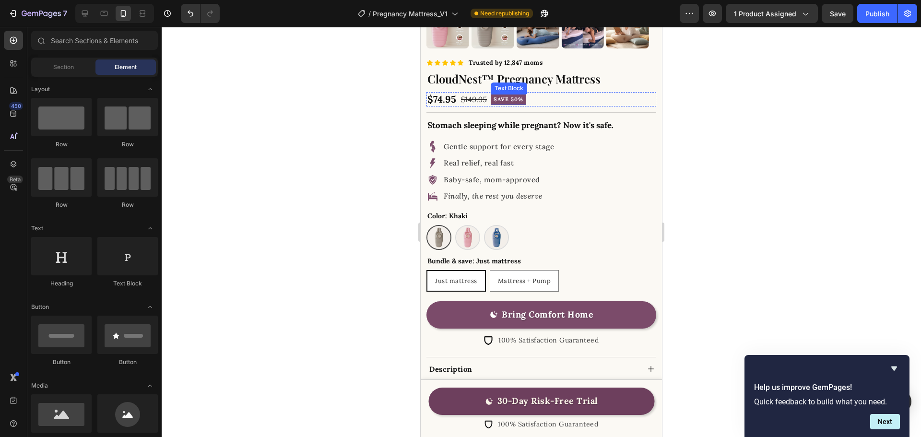
click at [518, 73] on h2 "CloudNest™ Pregnancy Mattress" at bounding box center [541, 78] width 230 height 19
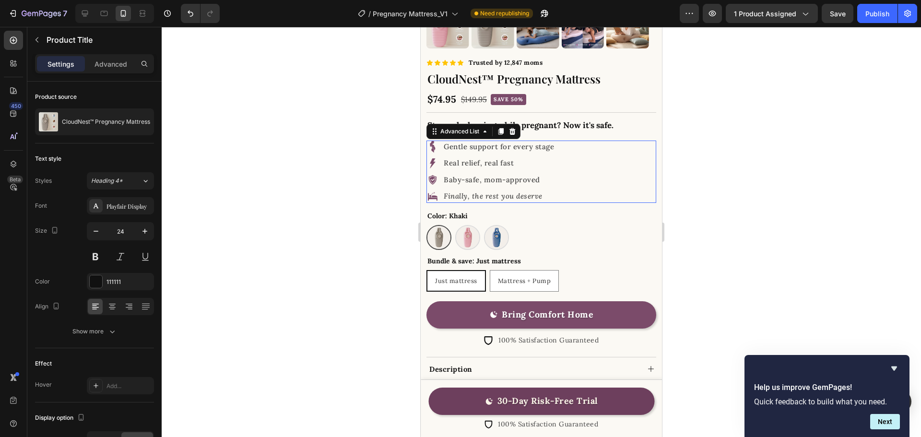
click at [592, 171] on div "Image Gentle support for every stage Text Block Image Real relief, real fast Te…" at bounding box center [541, 171] width 230 height 62
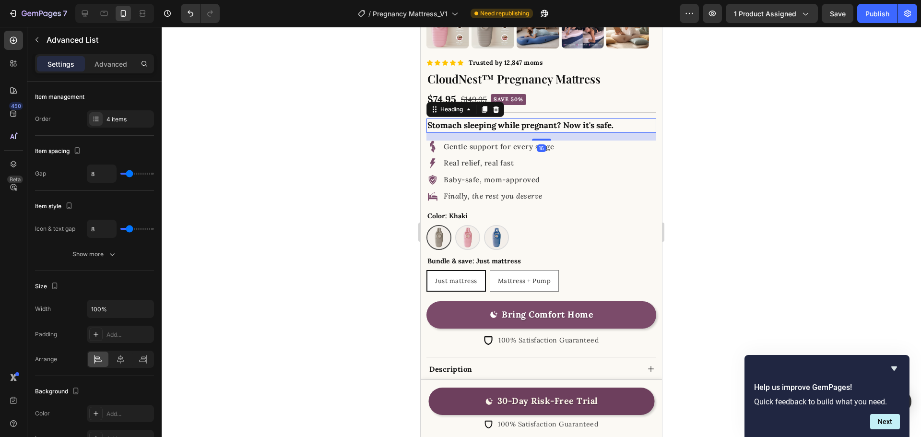
click at [558, 118] on h2 "Stomach sleeping while pregnant? Now it's safe." at bounding box center [541, 125] width 230 height 14
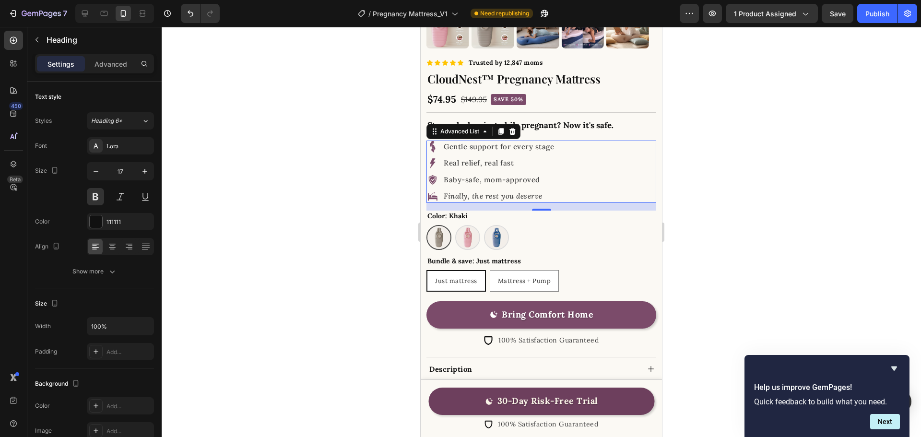
click at [627, 166] on div "Image Gentle support for every stage Text Block Image Real relief, real fast Te…" at bounding box center [541, 171] width 230 height 62
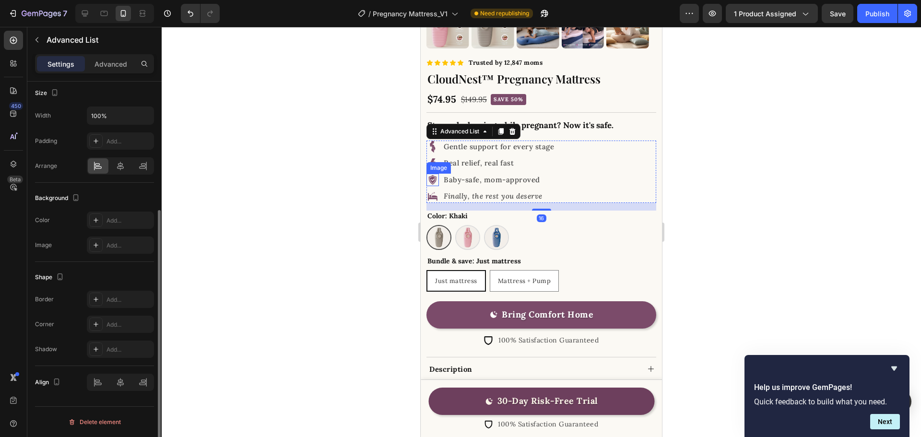
scroll to position [0, 0]
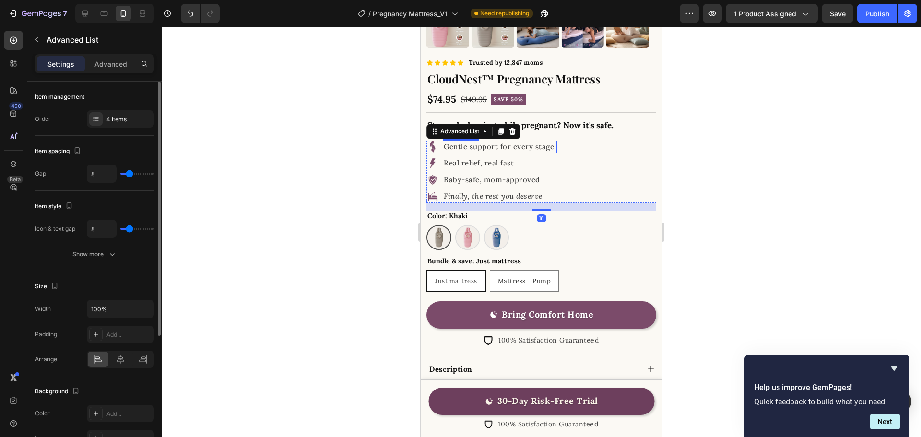
click at [514, 142] on p "Gentle support for every stage" at bounding box center [500, 146] width 112 height 11
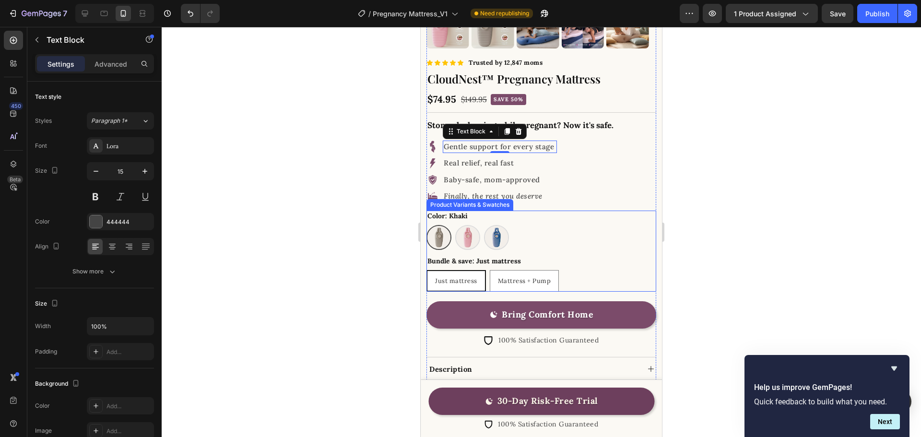
click at [853, 189] on div at bounding box center [541, 232] width 759 height 410
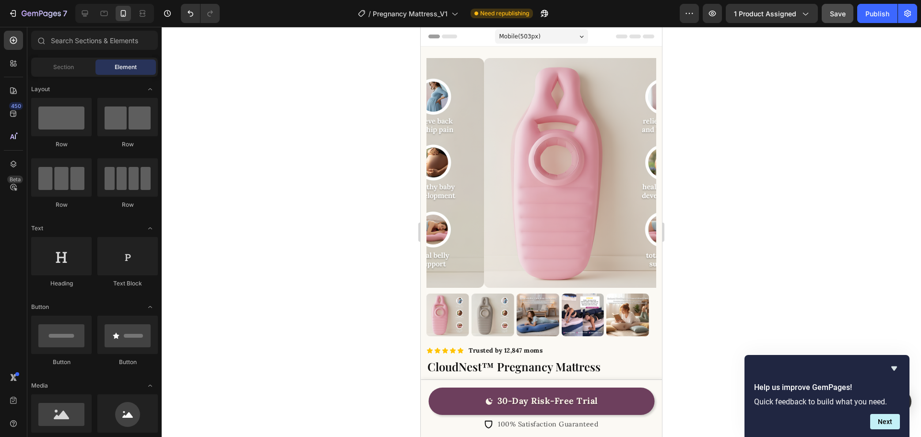
click at [839, 19] on button "Save" at bounding box center [837, 13] width 32 height 19
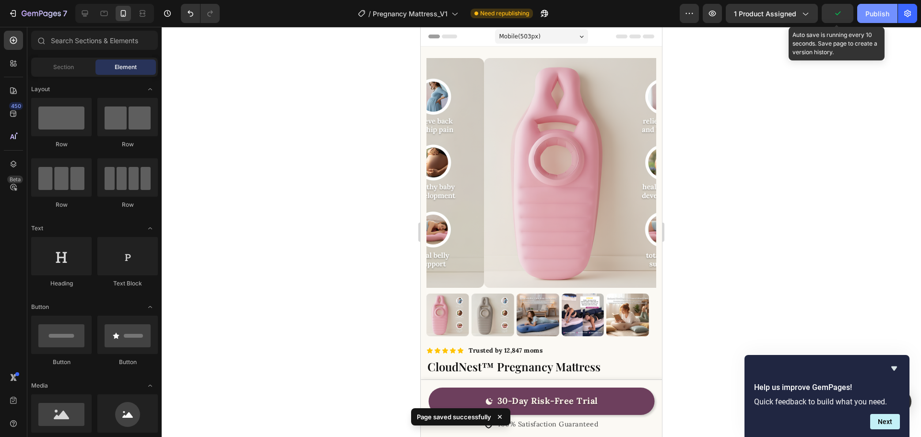
click at [874, 17] on div "Publish" at bounding box center [877, 14] width 24 height 10
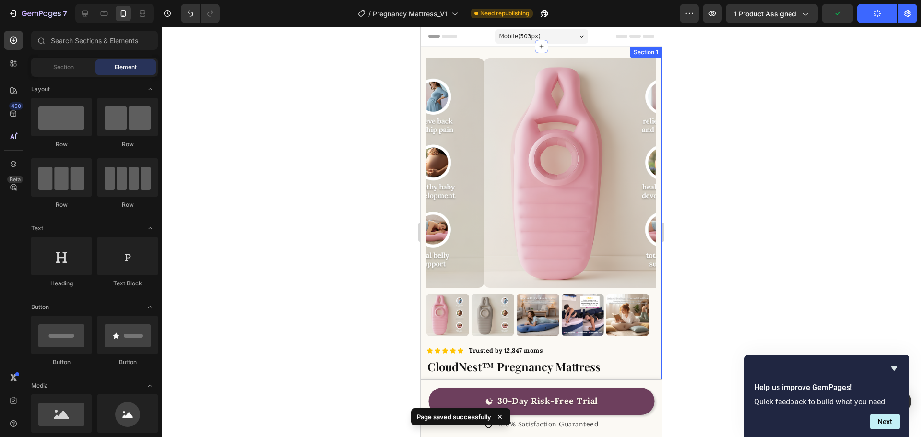
click at [773, 254] on div at bounding box center [541, 232] width 759 height 410
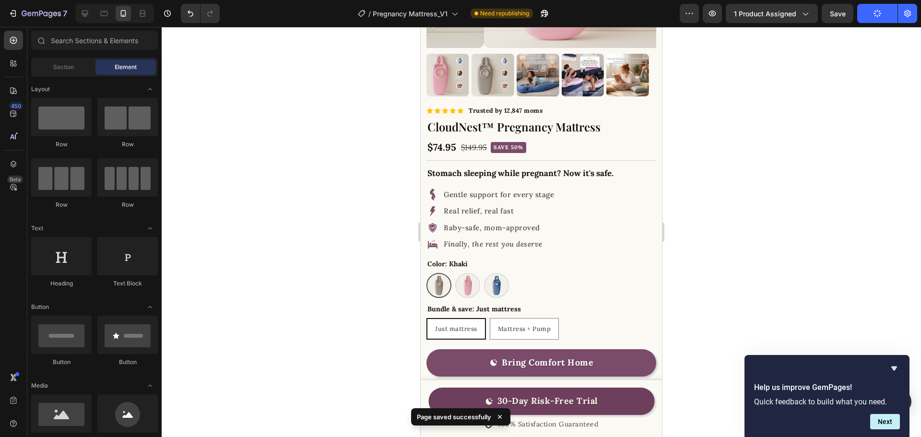
click at [752, 253] on div at bounding box center [541, 232] width 759 height 410
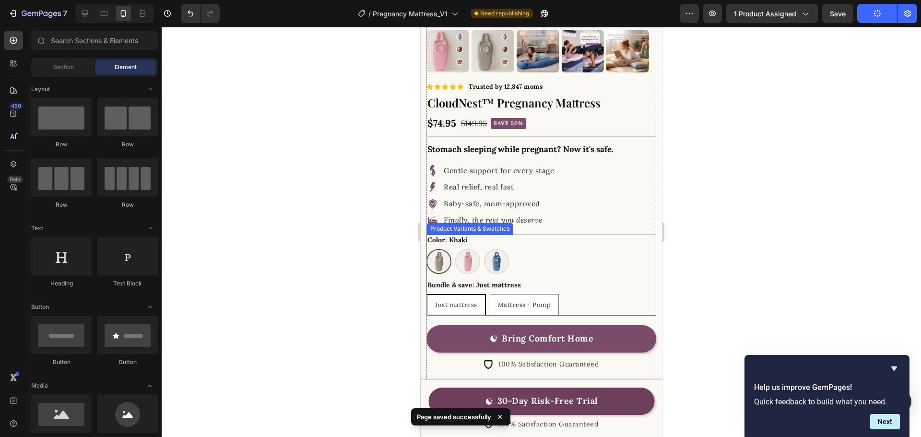
scroll to position [240, 0]
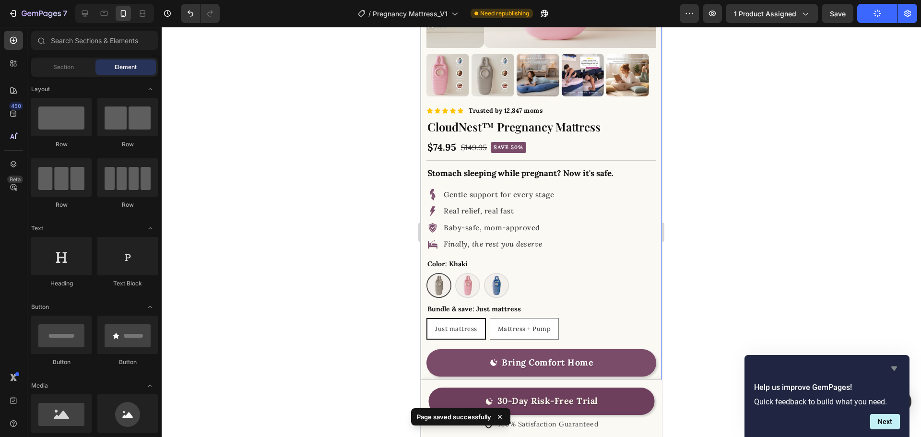
click at [896, 365] on icon "Hide survey" at bounding box center [894, 368] width 12 height 12
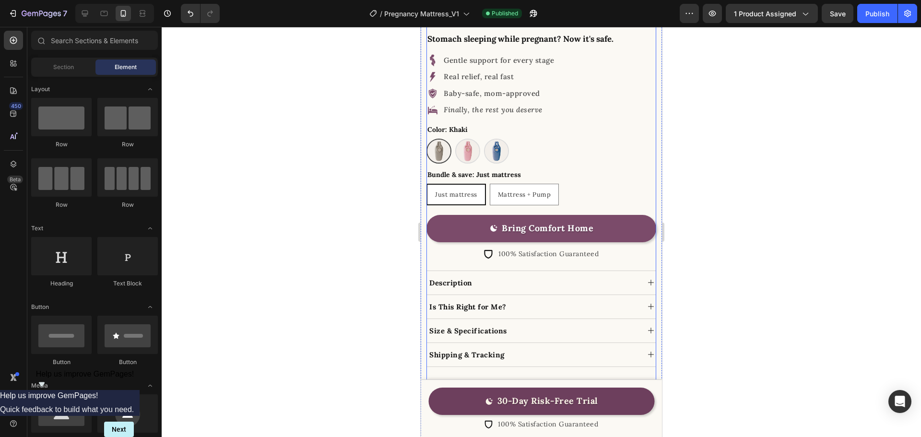
scroll to position [479, 0]
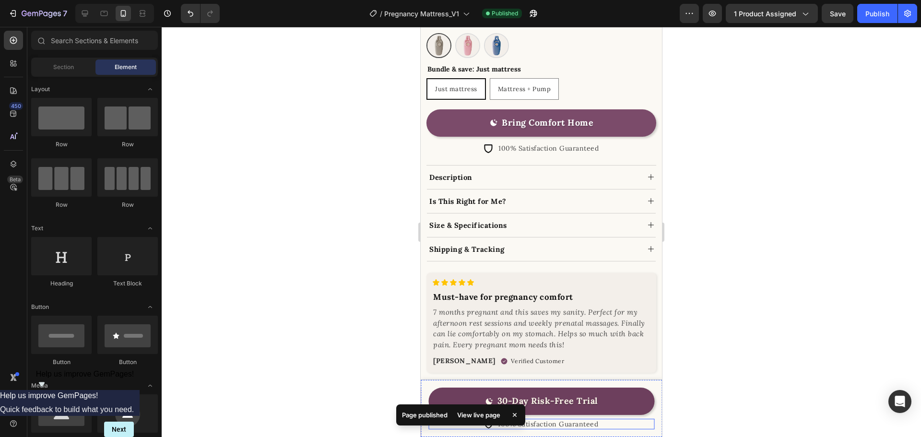
click at [615, 424] on div "Icon 100% Satisfaction Guaranteed Text Block Row" at bounding box center [541, 424] width 226 height 11
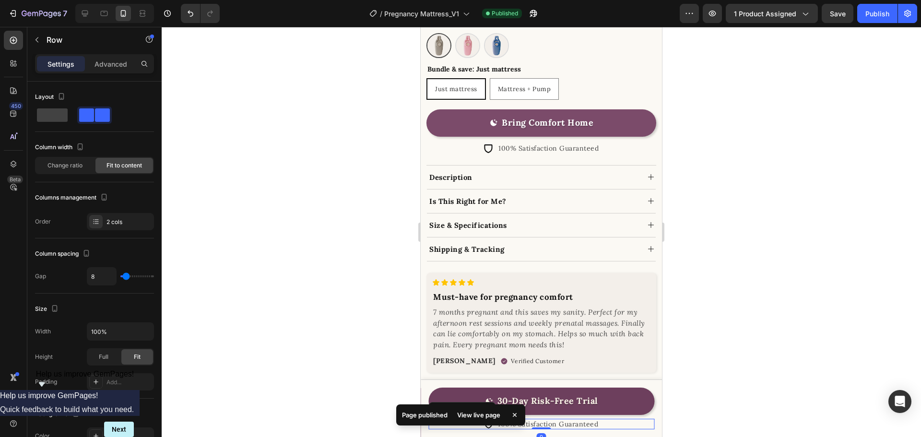
click at [515, 417] on icon at bounding box center [515, 415] width 10 height 10
drag, startPoint x: 487, startPoint y: 409, endPoint x: 507, endPoint y: 409, distance: 20.1
click at [487, 409] on icon at bounding box center [487, 409] width 6 height 7
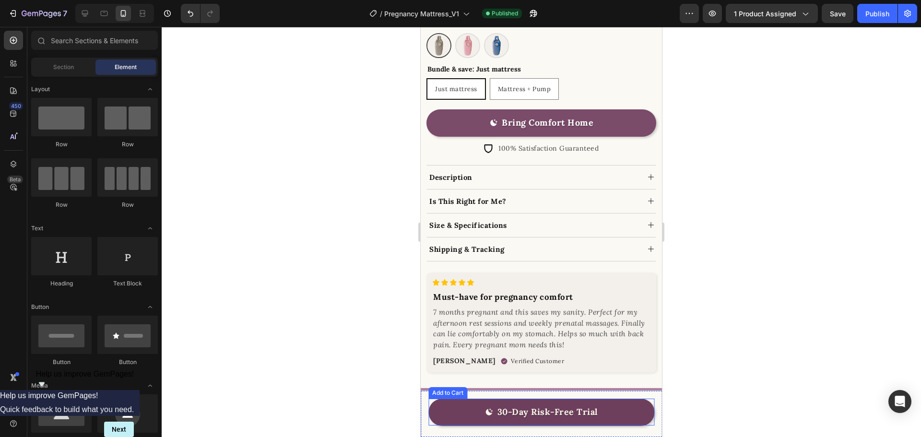
click at [636, 409] on button "30-Day Risk-Free Trial" at bounding box center [541, 411] width 226 height 27
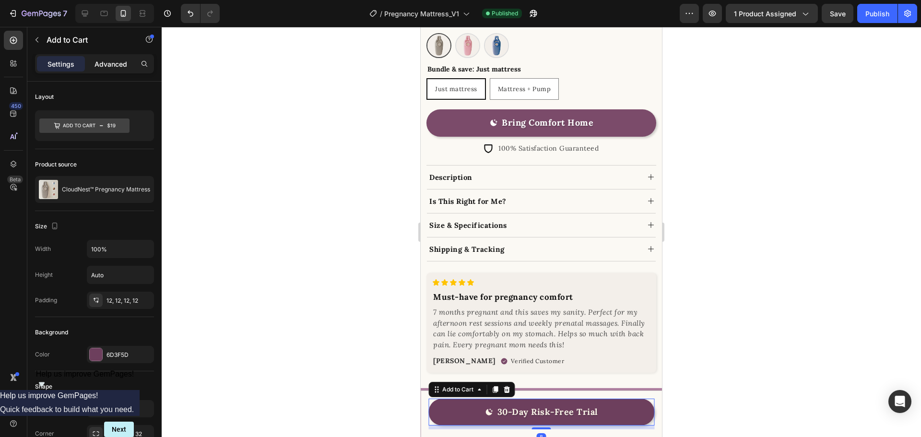
click at [113, 71] on div "Advanced" at bounding box center [111, 63] width 48 height 15
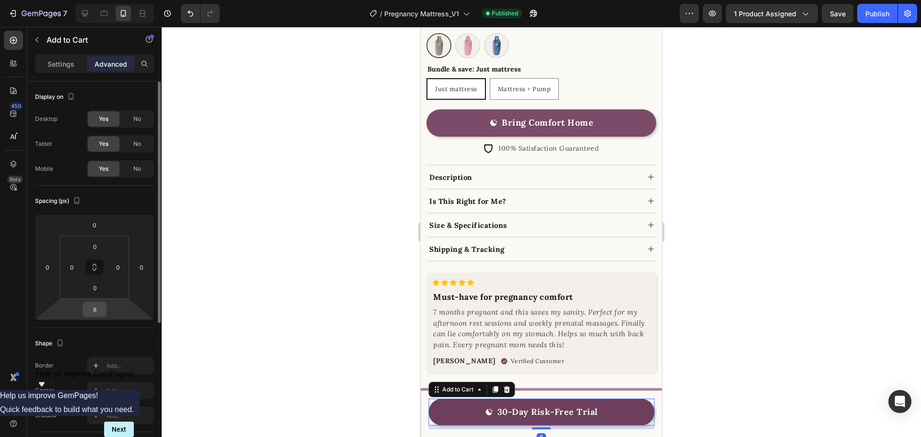
click at [94, 309] on input "8" at bounding box center [94, 309] width 19 height 14
type input "0"
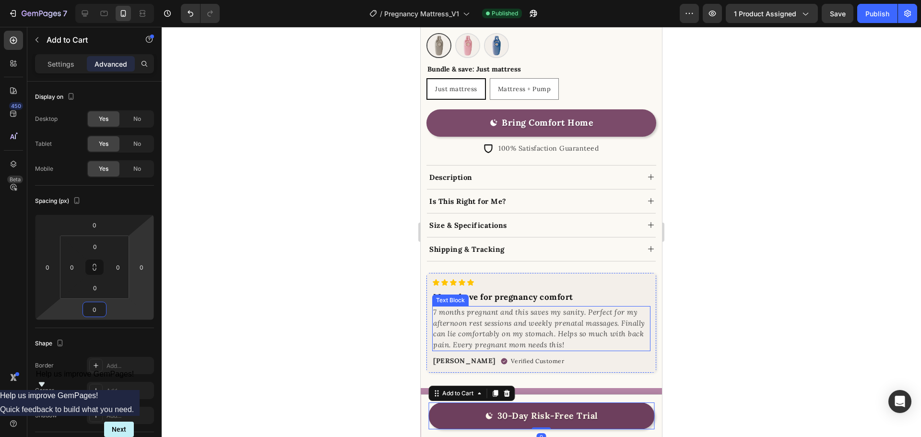
click at [668, 258] on div at bounding box center [541, 232] width 759 height 410
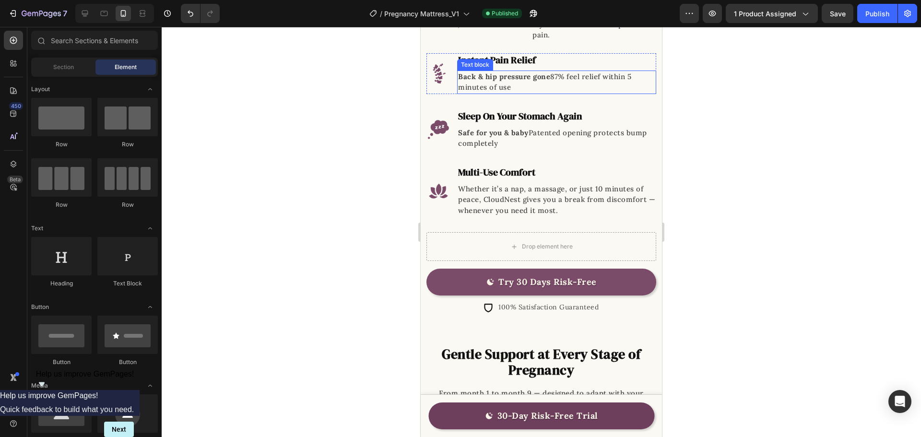
scroll to position [1199, 0]
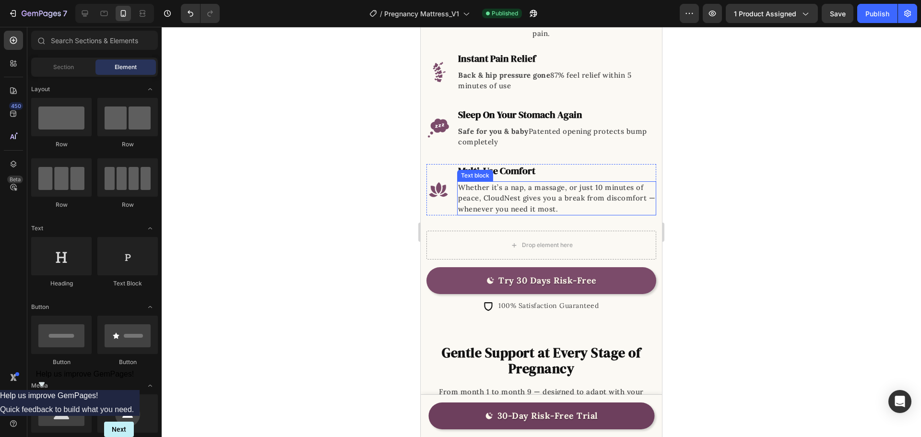
click at [571, 187] on p "Whether it’s a nap, a massage, or just 10 minutes of peace, CloudNest gives you…" at bounding box center [556, 198] width 197 height 33
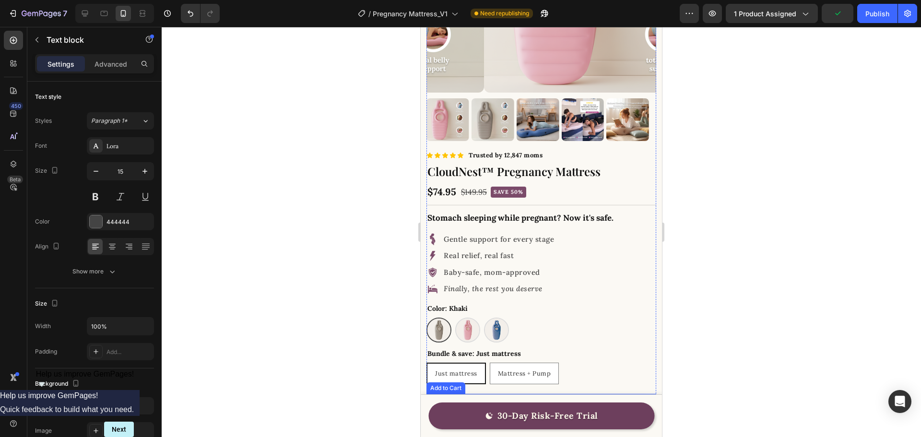
scroll to position [195, 0]
click at [512, 235] on p "Gentle support for every stage" at bounding box center [500, 239] width 112 height 11
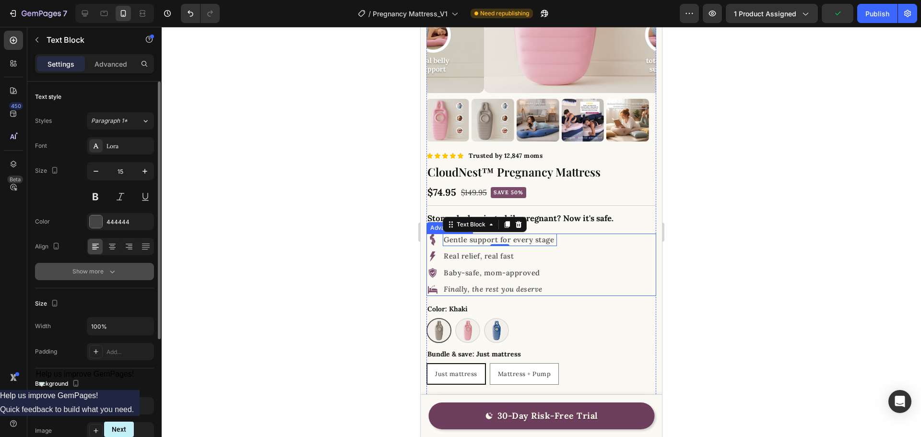
click at [99, 271] on div "Show more" at bounding box center [94, 272] width 45 height 10
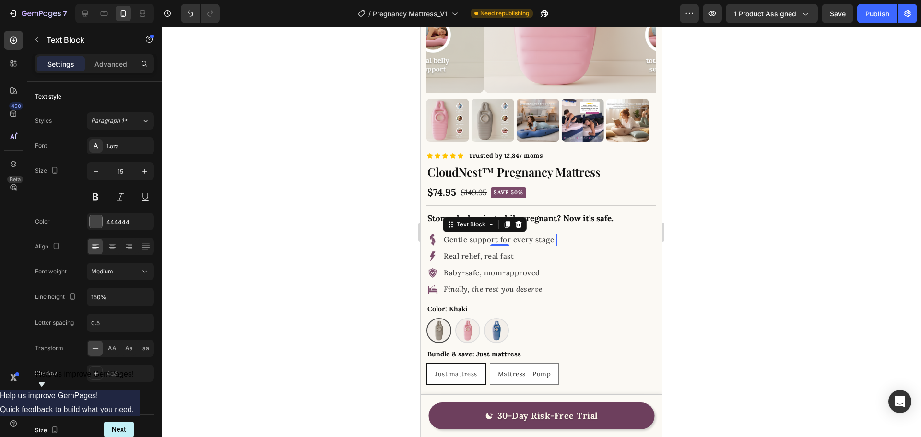
click at [704, 249] on div at bounding box center [541, 232] width 759 height 410
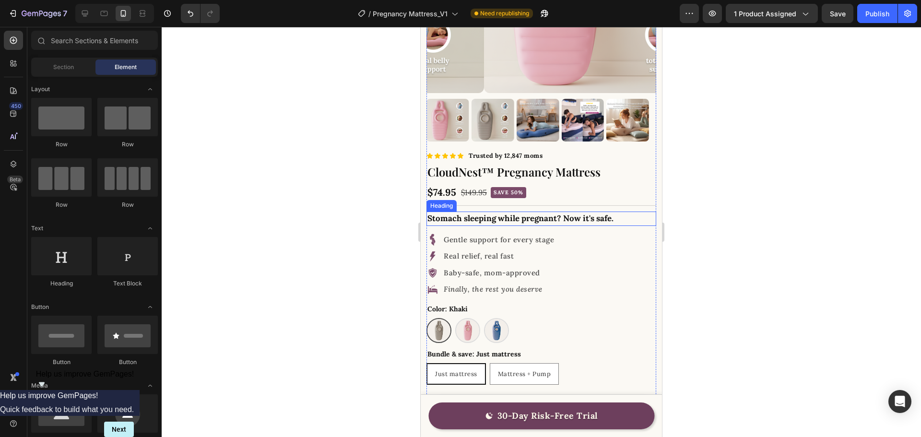
click at [573, 213] on h2 "Stomach sleeping while pregnant? Now it's safe." at bounding box center [541, 218] width 230 height 14
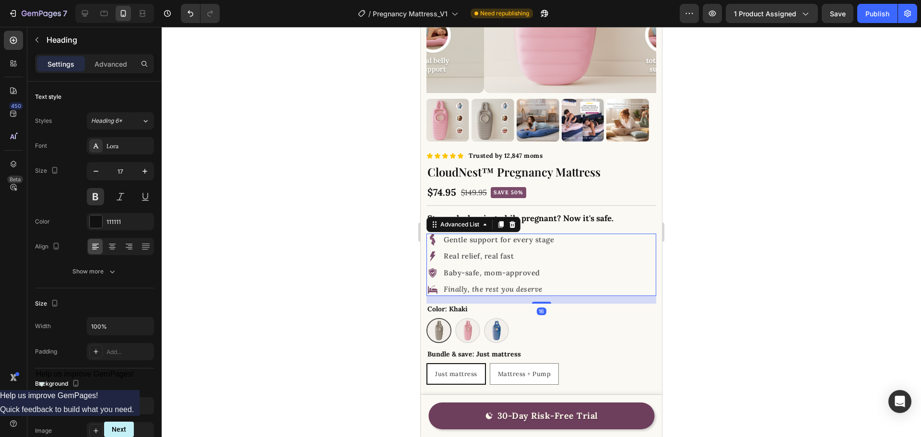
click at [598, 248] on div "Image Gentle support for every stage Text Block Image Real relief, real fast Te…" at bounding box center [541, 265] width 230 height 62
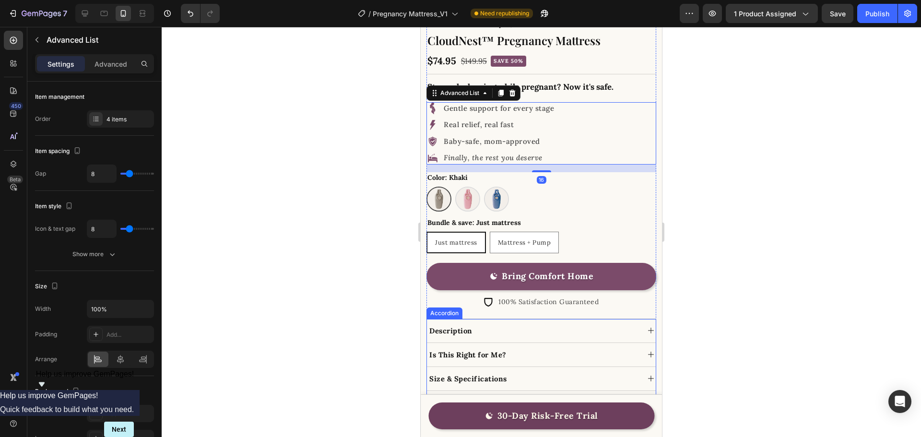
scroll to position [339, 0]
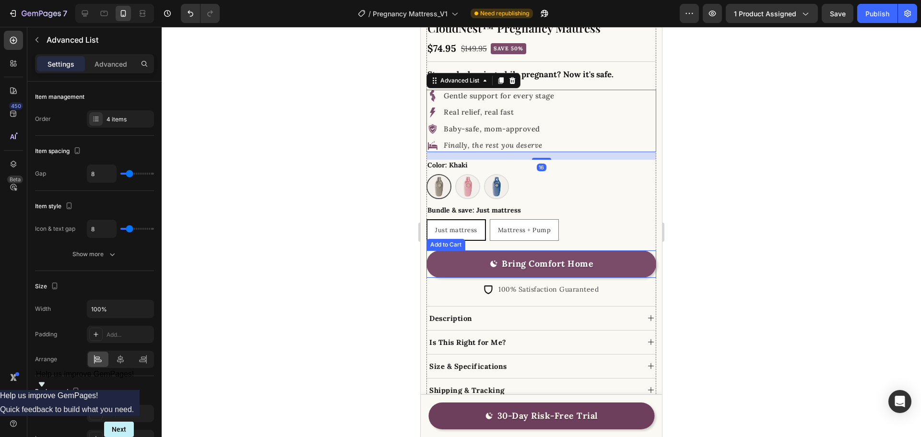
drag, startPoint x: 609, startPoint y: 259, endPoint x: 613, endPoint y: 269, distance: 9.9
click at [610, 259] on button "Bring Comfort Home" at bounding box center [541, 263] width 230 height 27
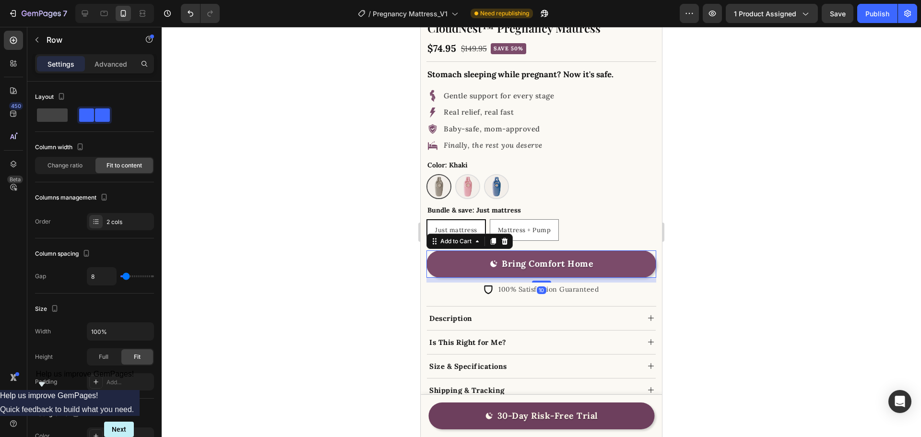
click at [615, 282] on div "Icon 100% Satisfaction Guaranteed Text Block Row" at bounding box center [541, 289] width 230 height 14
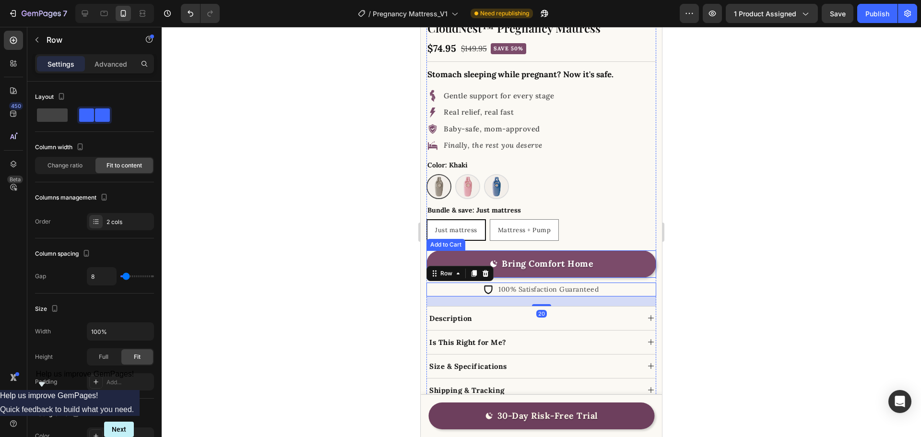
click at [615, 260] on button "Bring Comfort Home" at bounding box center [541, 263] width 230 height 27
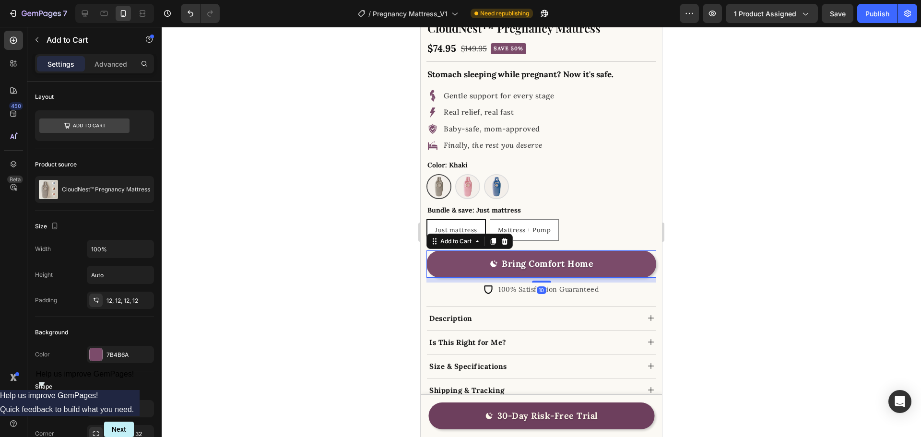
click at [690, 275] on div at bounding box center [541, 232] width 759 height 410
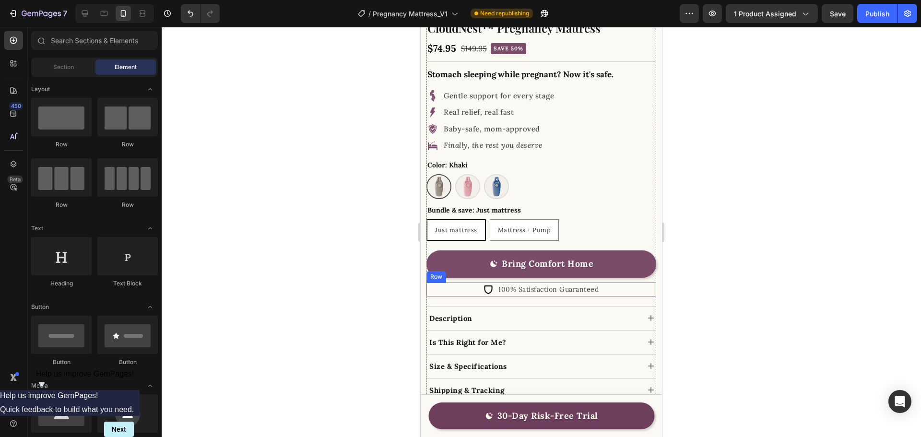
click at [631, 282] on div "Icon 100% Satisfaction Guaranteed Text Block Row" at bounding box center [541, 289] width 230 height 14
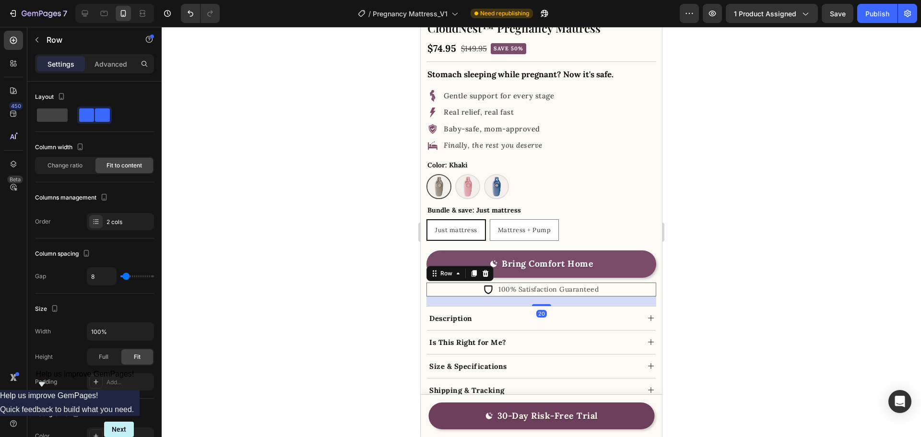
click at [722, 277] on div at bounding box center [541, 232] width 759 height 410
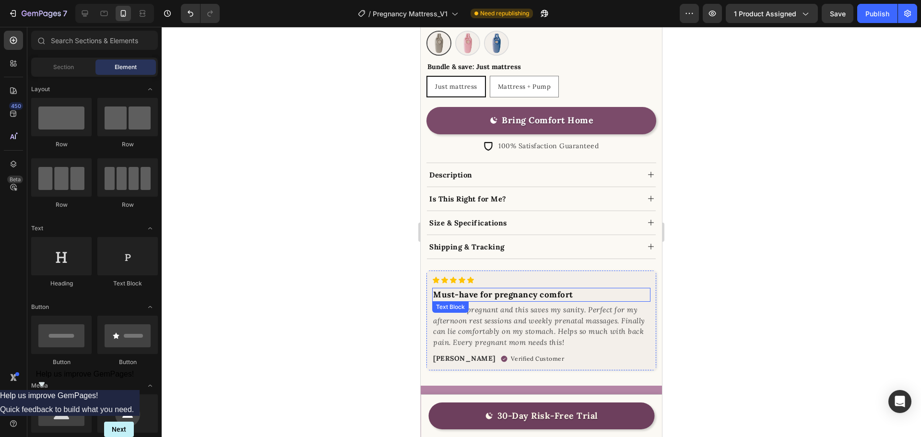
scroll to position [482, 0]
click at [585, 309] on p "7 months pregnant and this saves my sanity. Perfect for my afternoon rest sessi…" at bounding box center [541, 325] width 216 height 43
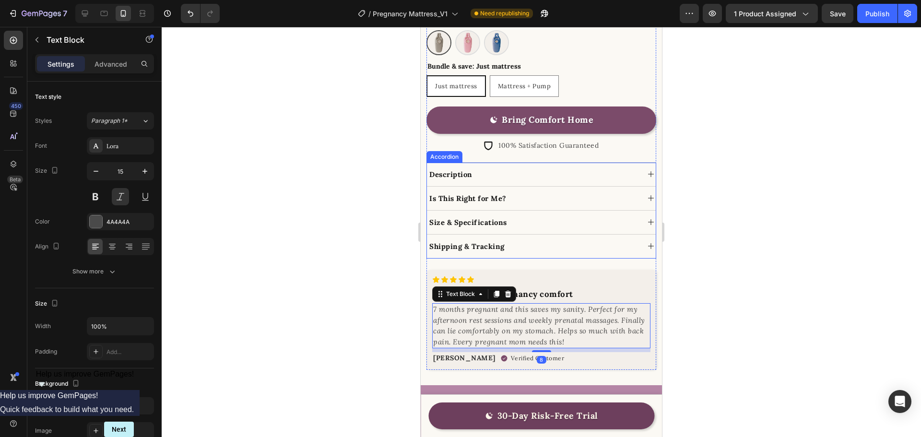
click at [485, 216] on p "Size & Specifications" at bounding box center [468, 222] width 78 height 13
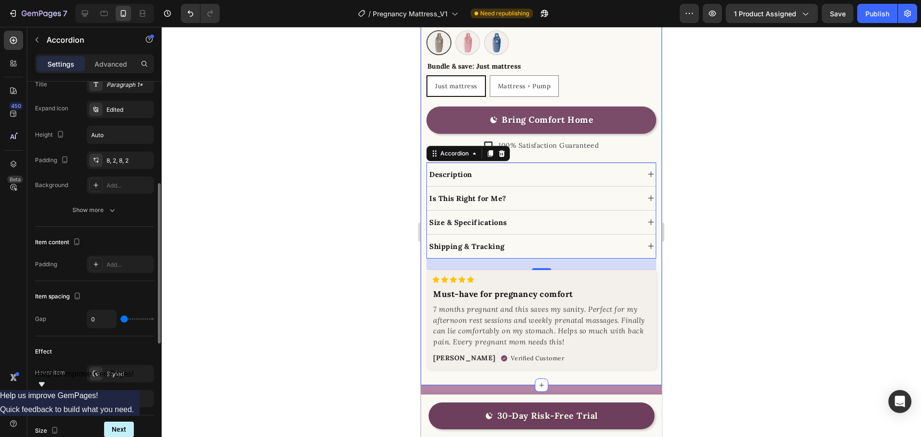
scroll to position [0, 0]
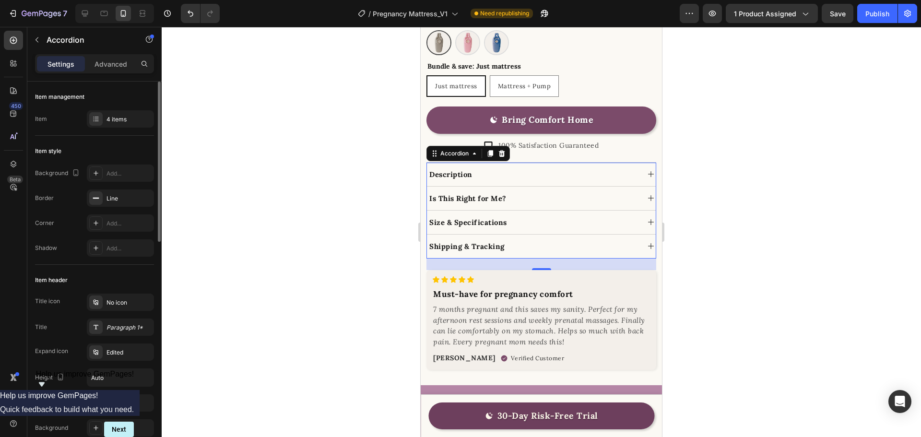
click at [795, 182] on div at bounding box center [541, 232] width 759 height 410
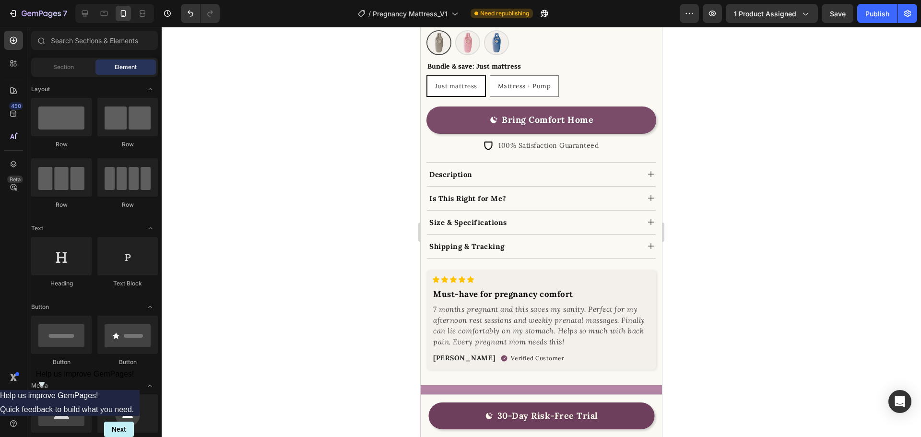
click at [756, 172] on div at bounding box center [541, 232] width 759 height 410
click at [835, 16] on span "Save" at bounding box center [838, 14] width 16 height 8
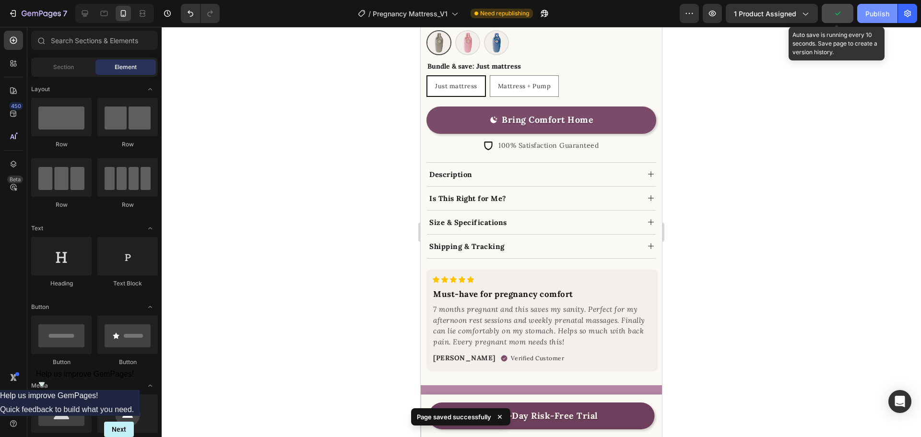
click at [858, 16] on button "Publish" at bounding box center [877, 13] width 40 height 19
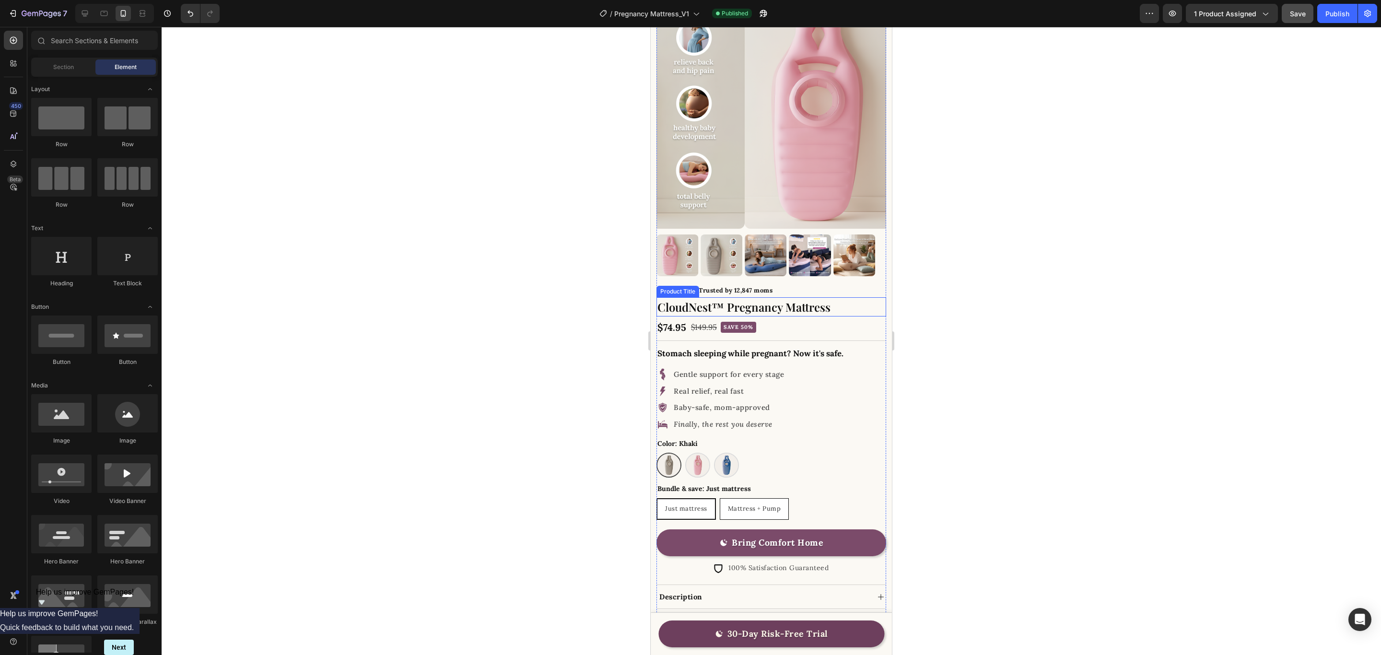
scroll to position [216, 0]
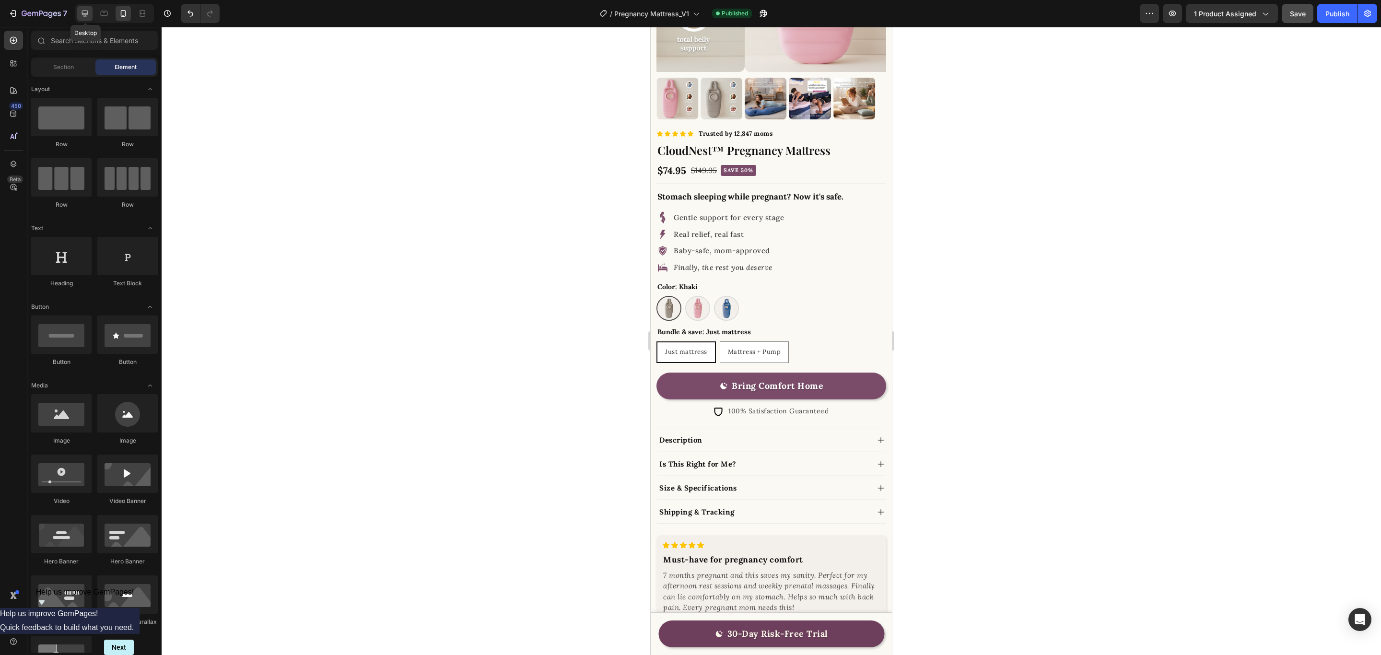
click at [87, 14] on icon at bounding box center [85, 14] width 6 height 6
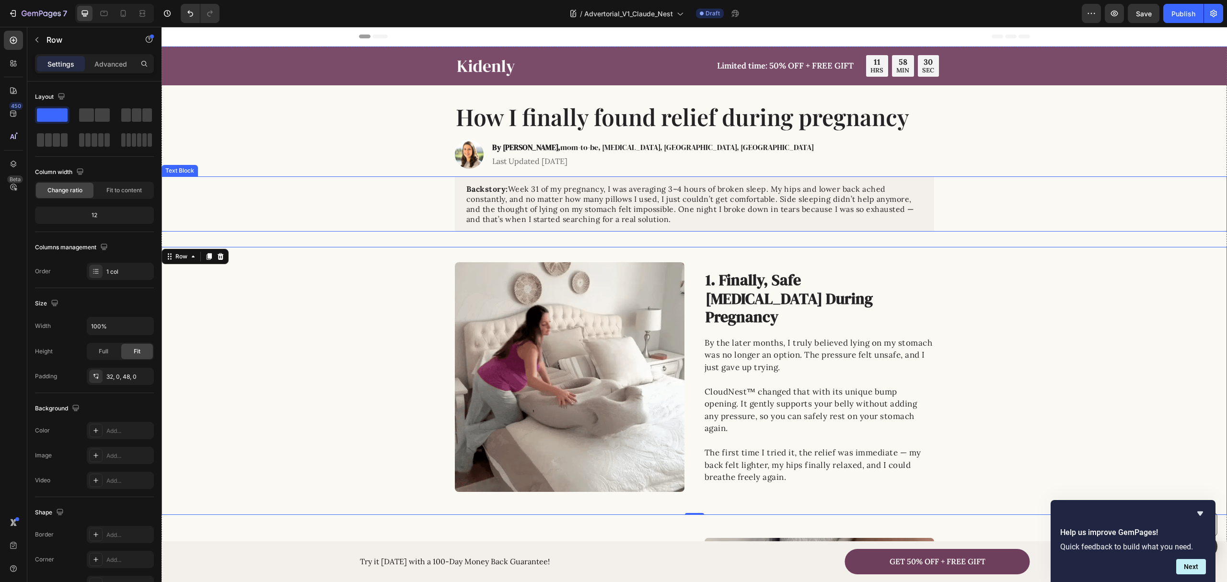
click at [1067, 217] on div "Backstory: Week 31 of my pregnancy, I was averaging 3–4 hours of broken sleep. …" at bounding box center [694, 203] width 1047 height 55
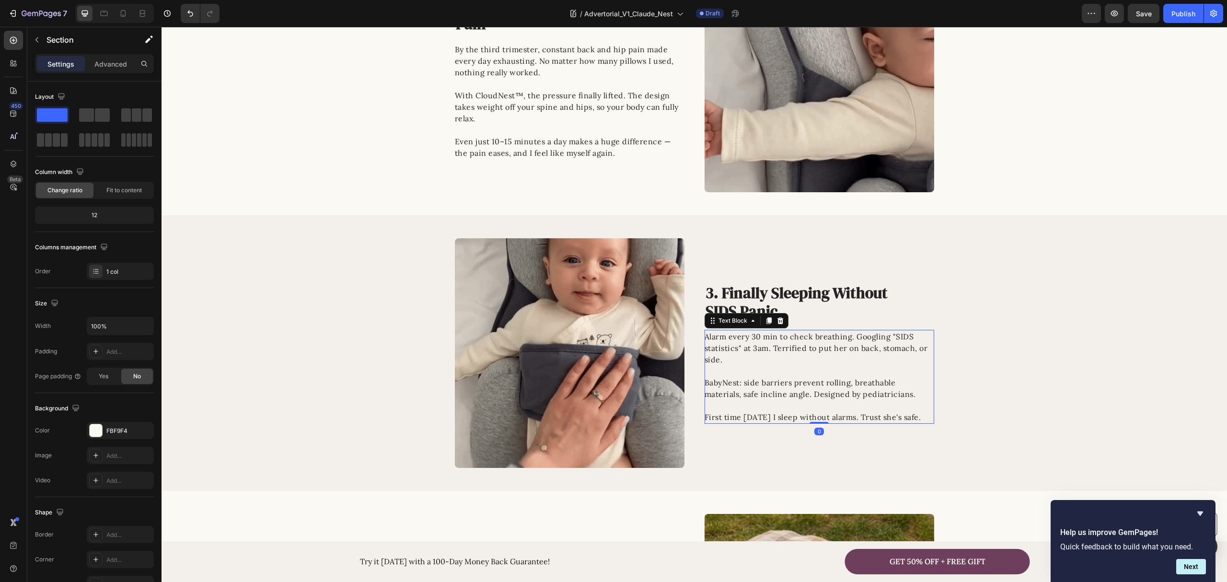
click at [801, 356] on p "Alarm every 30 min to check breathing. Googling "SIDS statistics" at 3am. Terri…" at bounding box center [819, 354] width 229 height 46
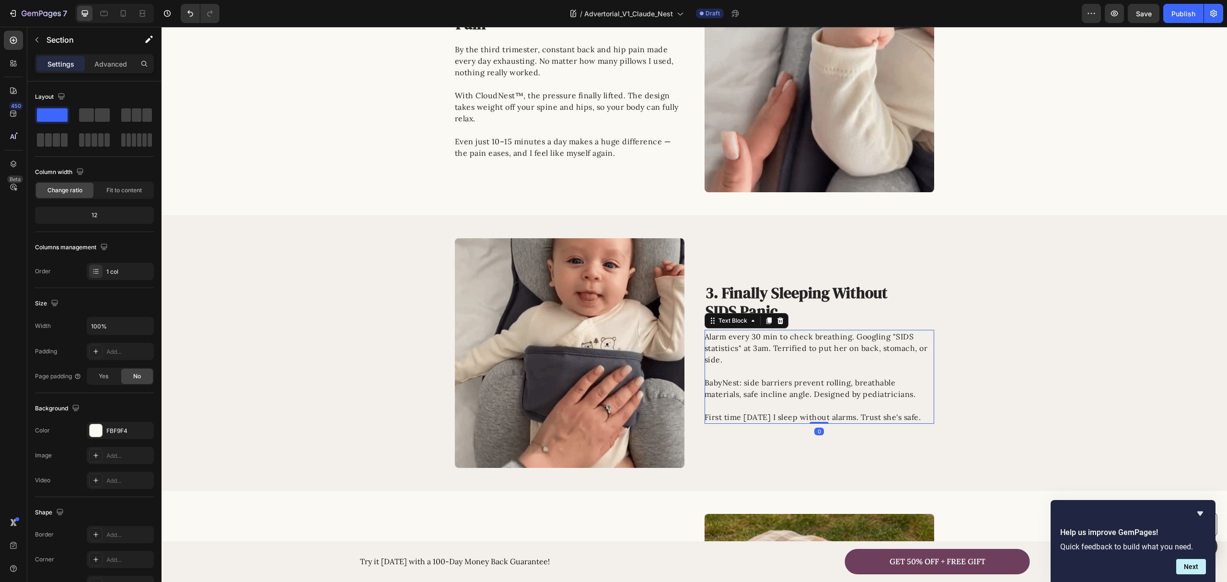
click at [801, 356] on p "Alarm every 30 min to check breathing. Googling "SIDS statistics" at 3am. Terri…" at bounding box center [819, 354] width 229 height 46
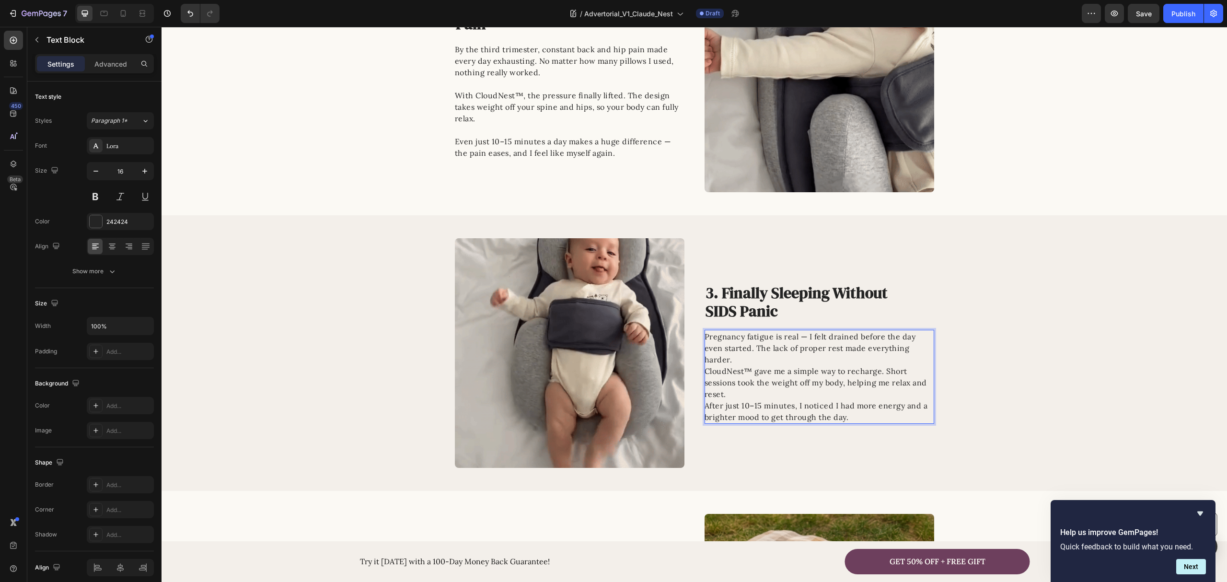
scroll to position [581, 0]
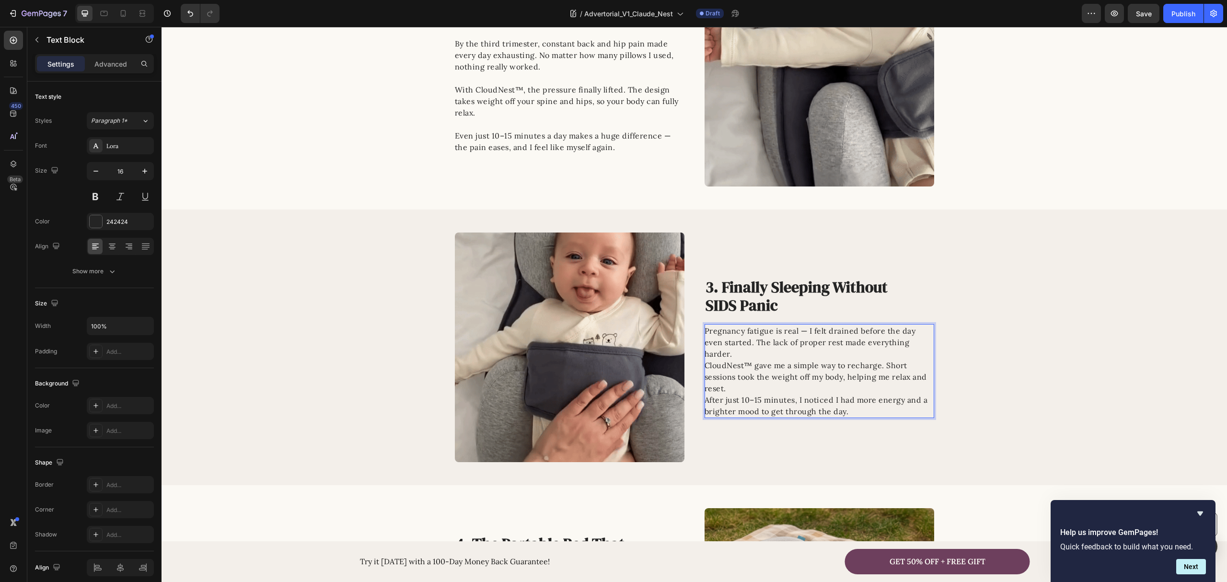
click at [782, 353] on p "Pregnancy fatigue is real — I felt drained before the day even started. The lac…" at bounding box center [819, 342] width 229 height 35
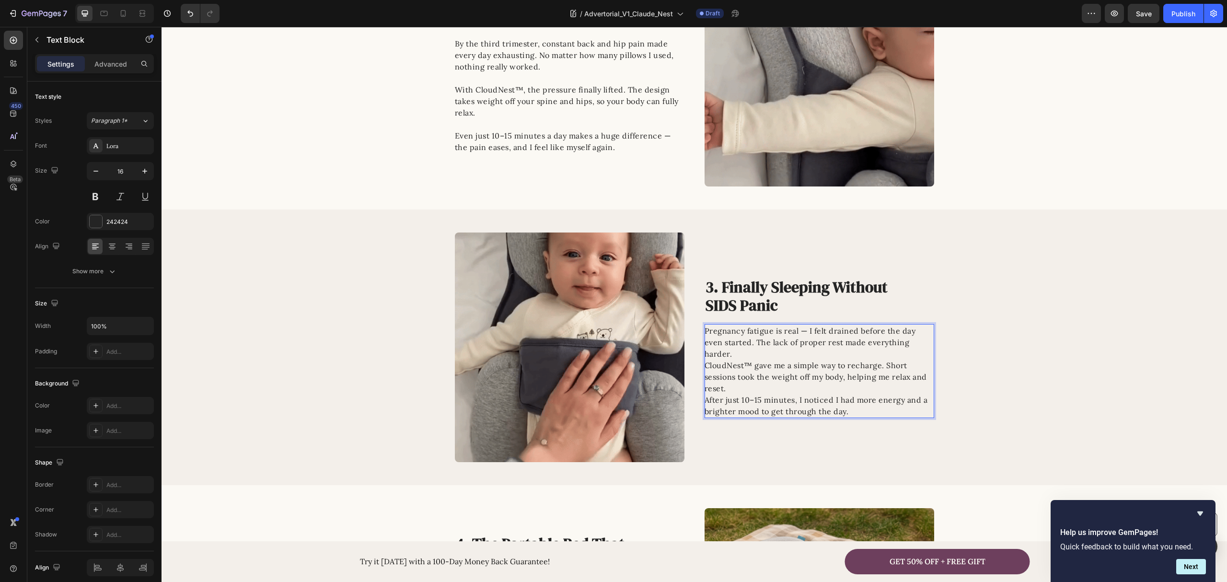
scroll to position [575, 0]
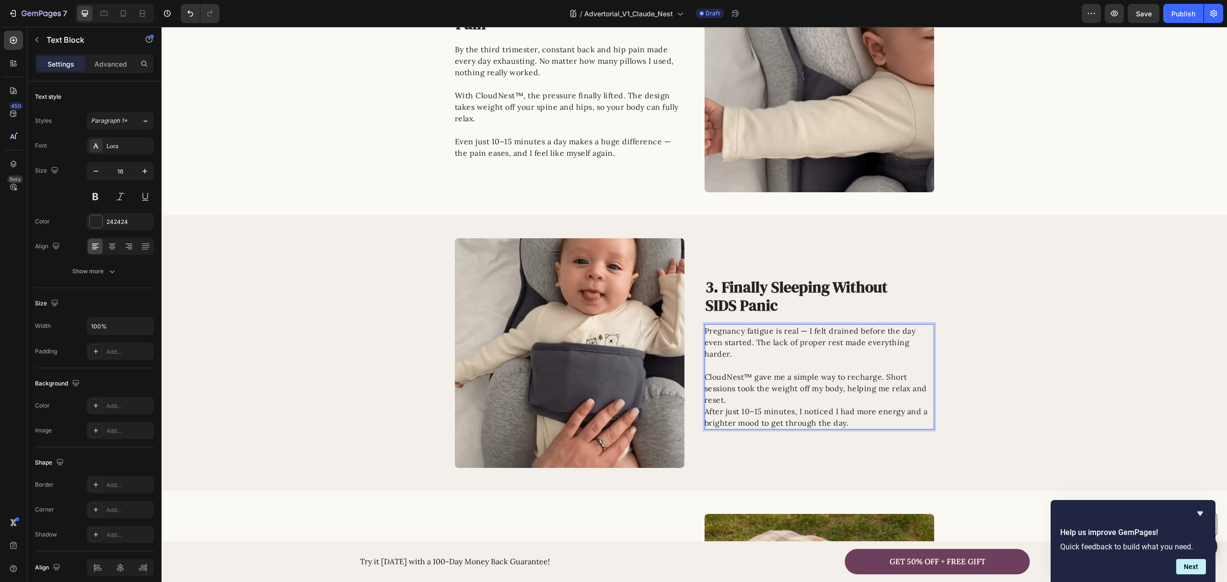
click at [729, 389] on p "CloudNest™ gave me a simple way to recharge. Short sessions took the weight off…" at bounding box center [819, 388] width 229 height 35
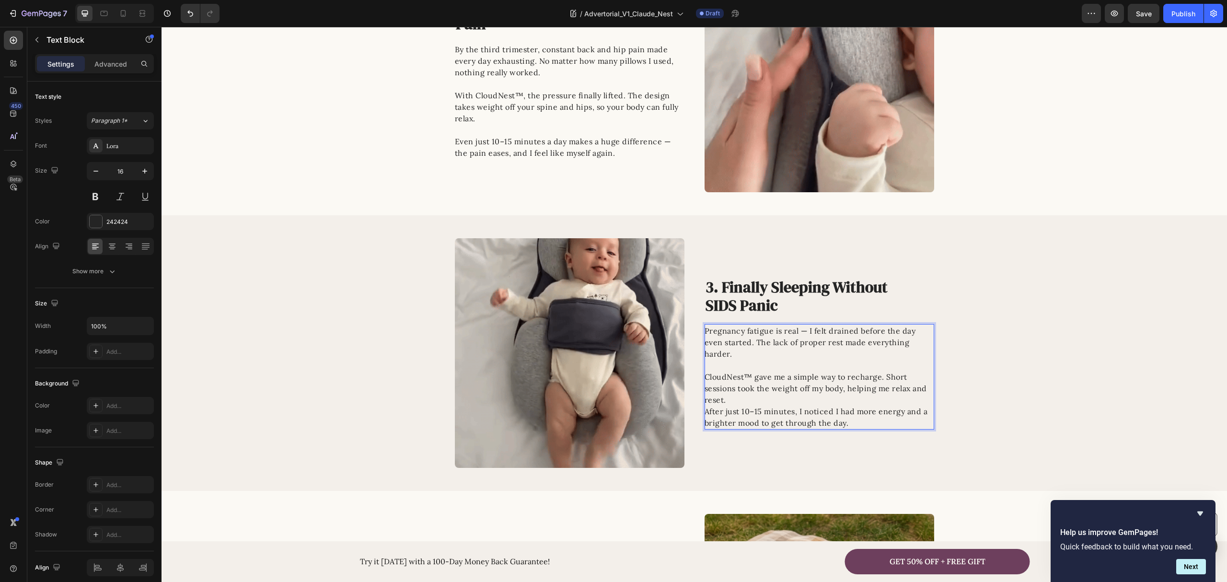
click at [733, 395] on p "CloudNest™ gave me a simple way to recharge. Short sessions took the weight off…" at bounding box center [819, 388] width 229 height 35
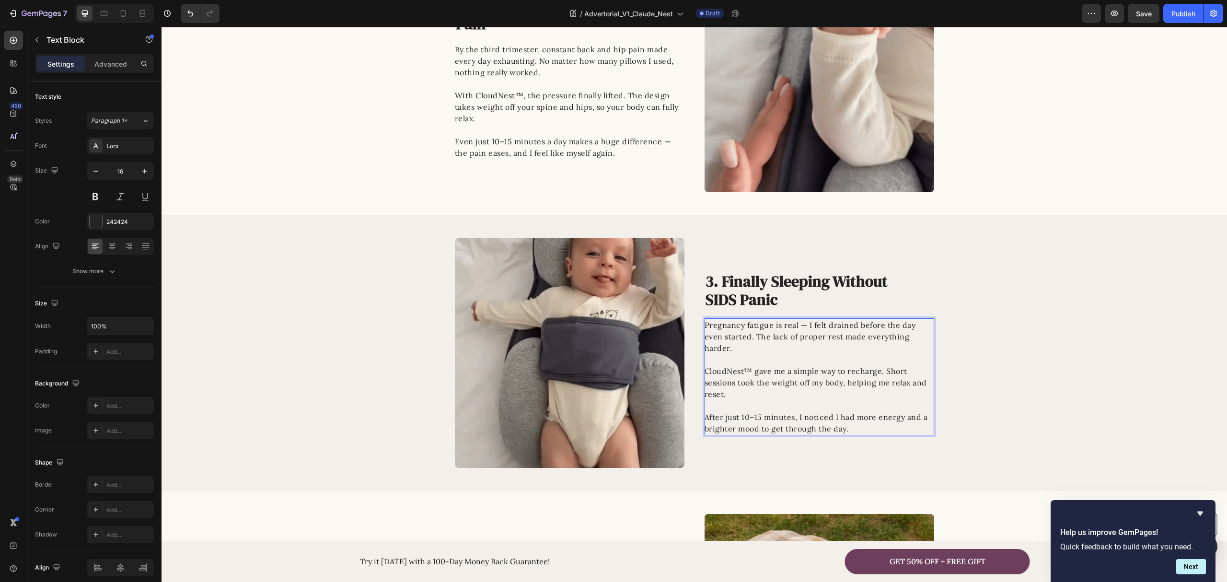
scroll to position [570, 0]
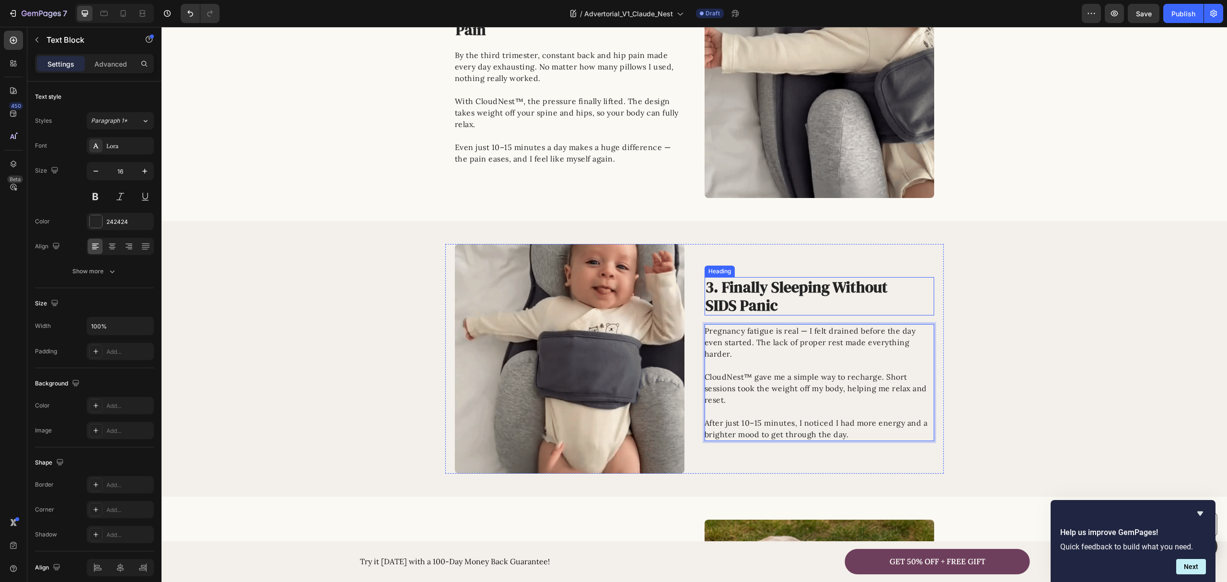
click at [775, 304] on h2 "3. Finally Sleeping Without SIDS Panic" at bounding box center [813, 296] width 216 height 39
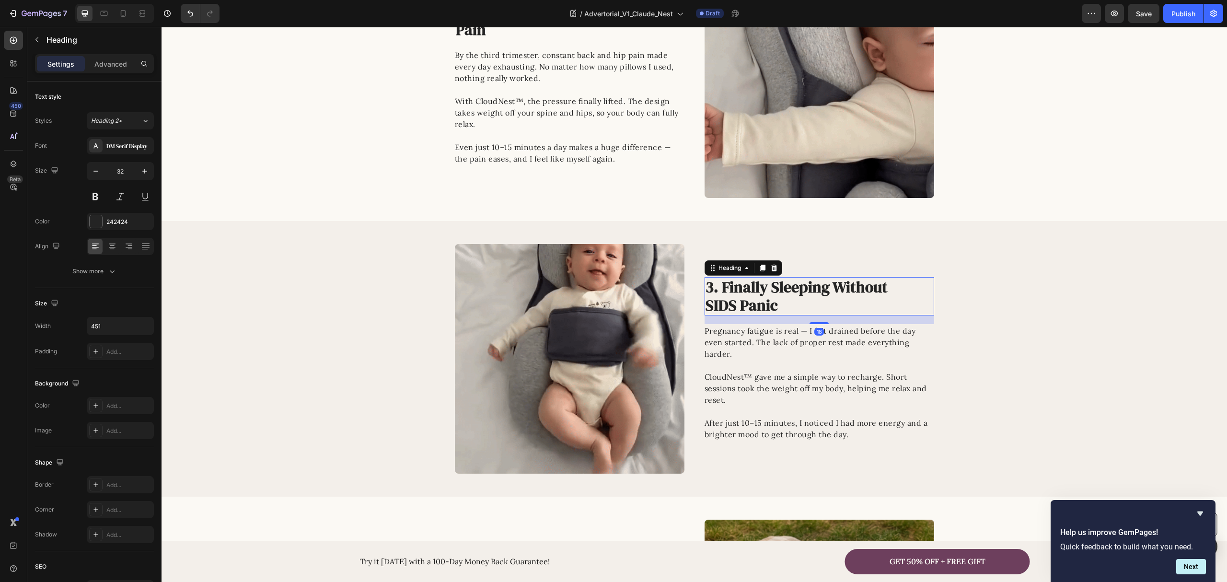
click at [775, 304] on h2 "3. Finally Sleeping Without SIDS Panic" at bounding box center [813, 296] width 216 height 39
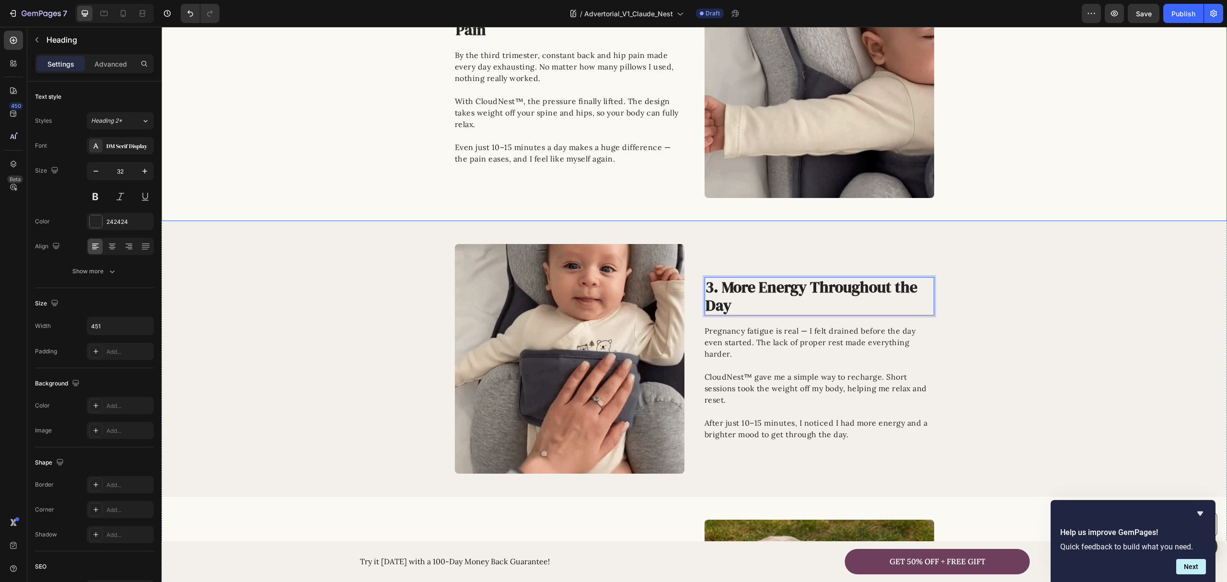
click at [294, 129] on div "Image 2. Real Relief for Back and Hip Pain Heading By the third trimester, cons…" at bounding box center [695, 83] width 1066 height 230
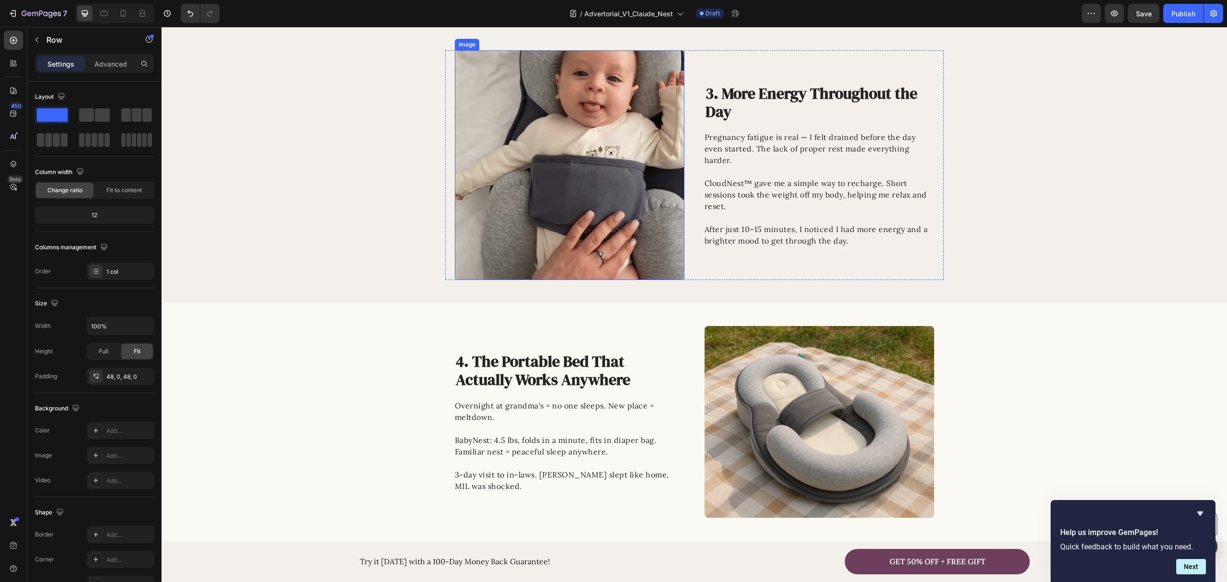
scroll to position [825, 0]
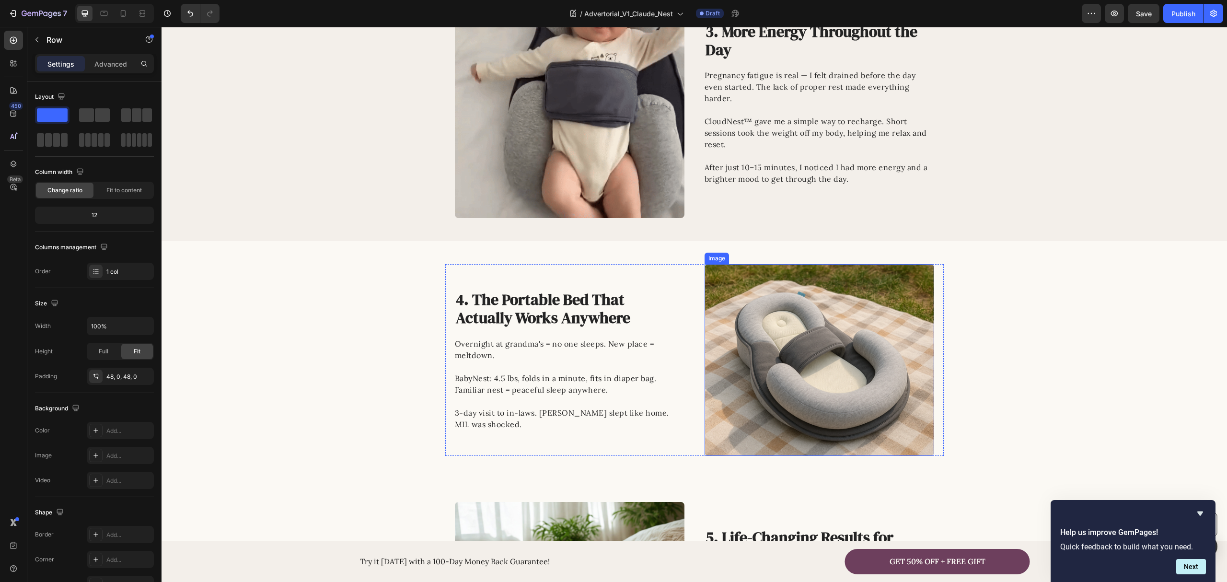
click at [797, 372] on img at bounding box center [820, 360] width 230 height 192
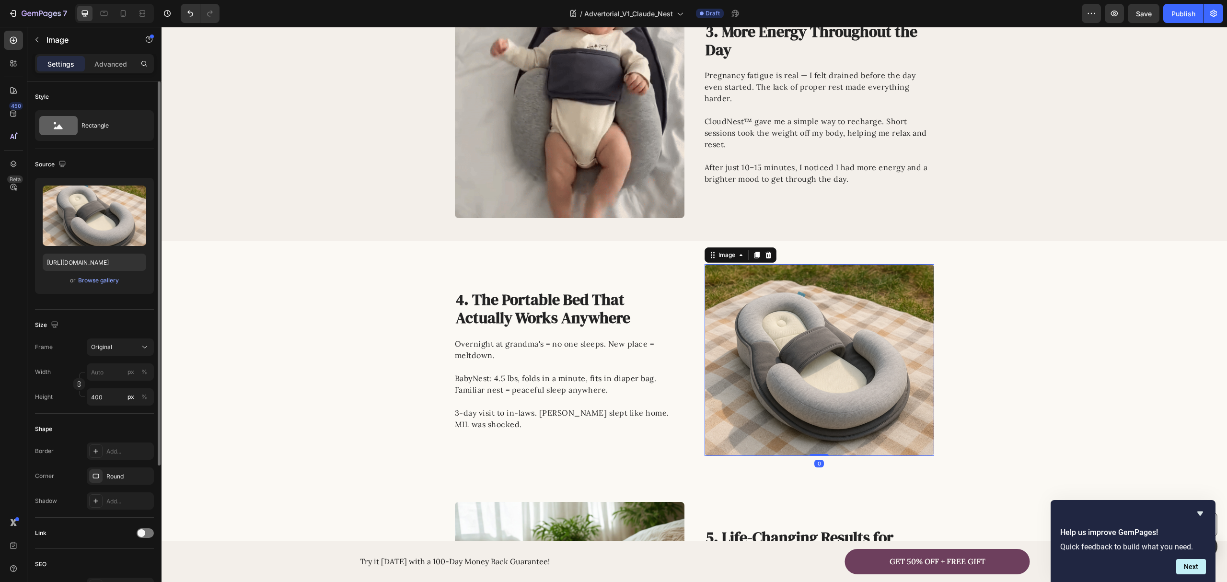
click at [94, 286] on div "or Browse gallery" at bounding box center [95, 281] width 104 height 12
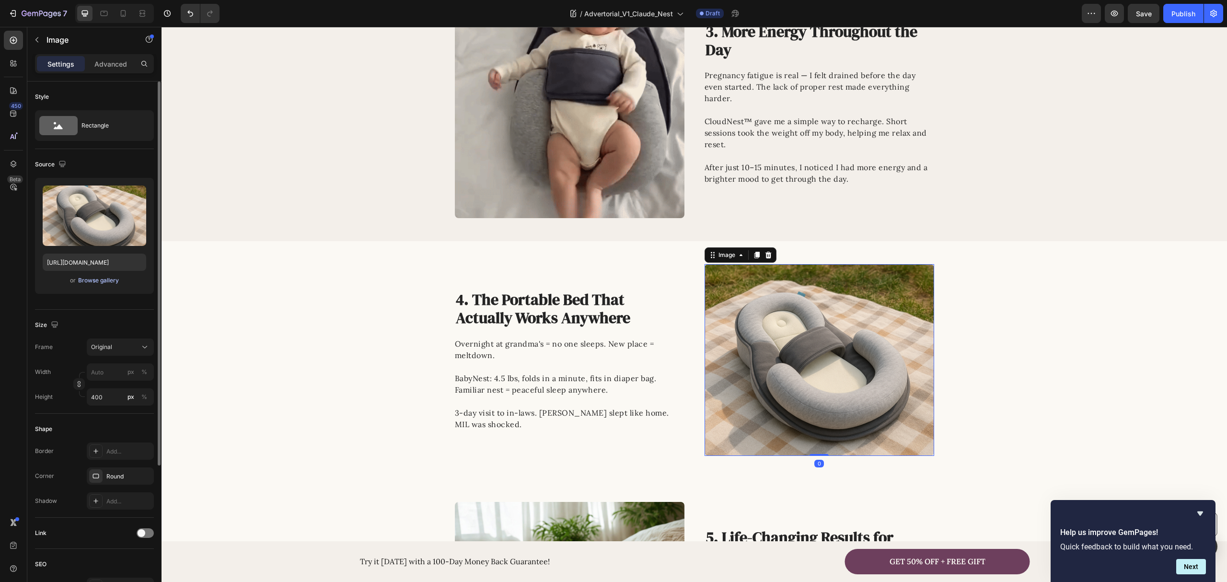
click at [96, 281] on div "Browse gallery" at bounding box center [98, 280] width 41 height 9
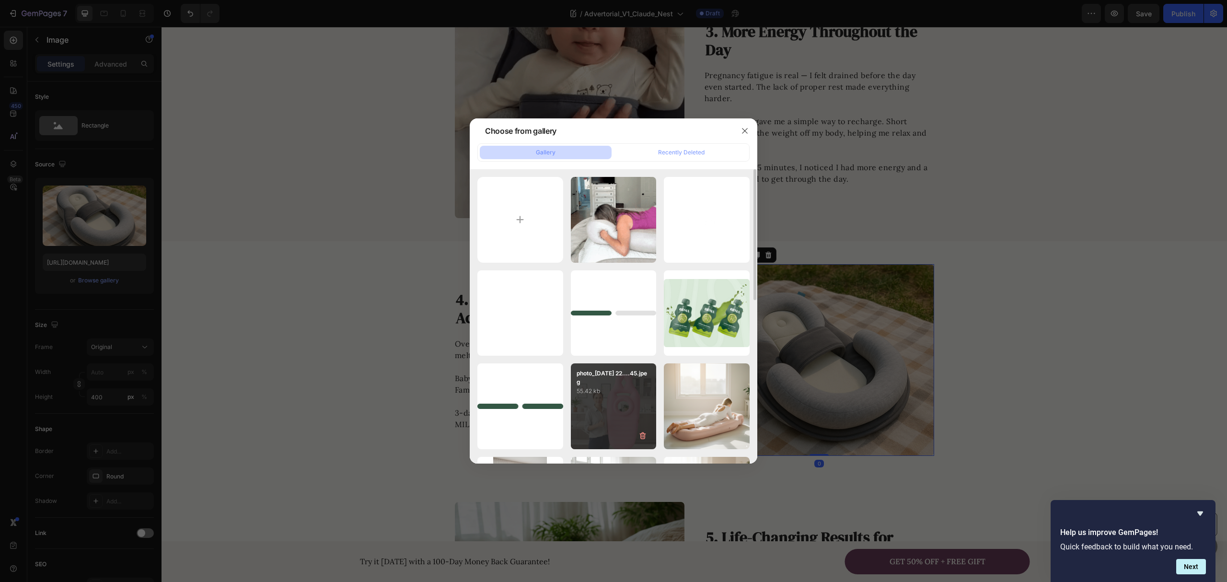
click at [626, 389] on p "55.42 kb" at bounding box center [614, 391] width 74 height 10
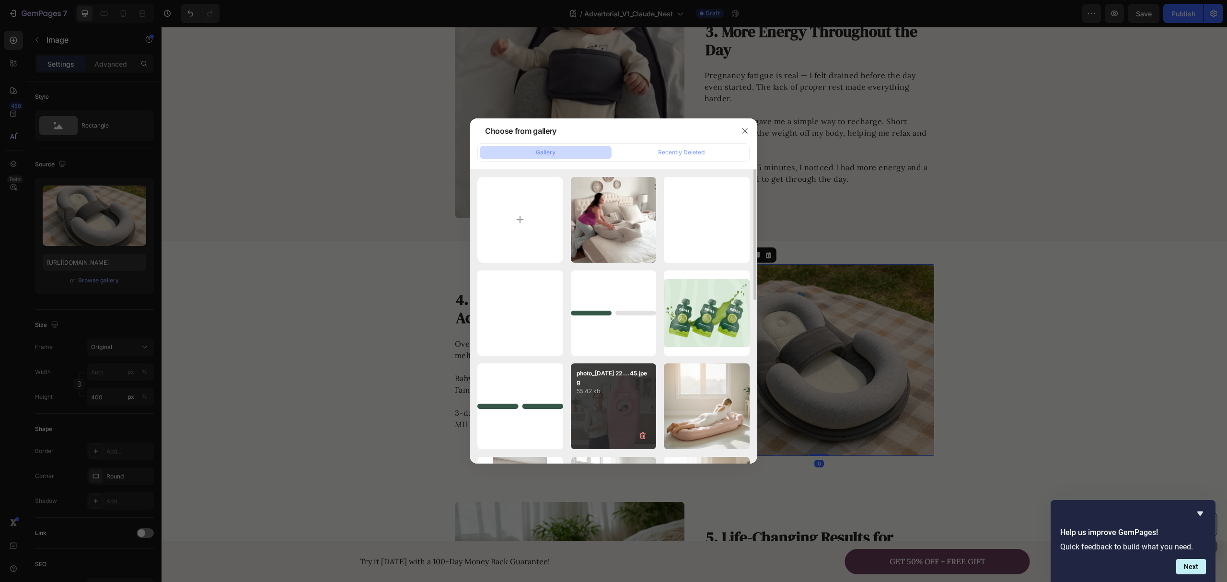
type input "https://cdn.shopify.com/s/files/1/0862/1719/5809/files/gempages_543135610253083…"
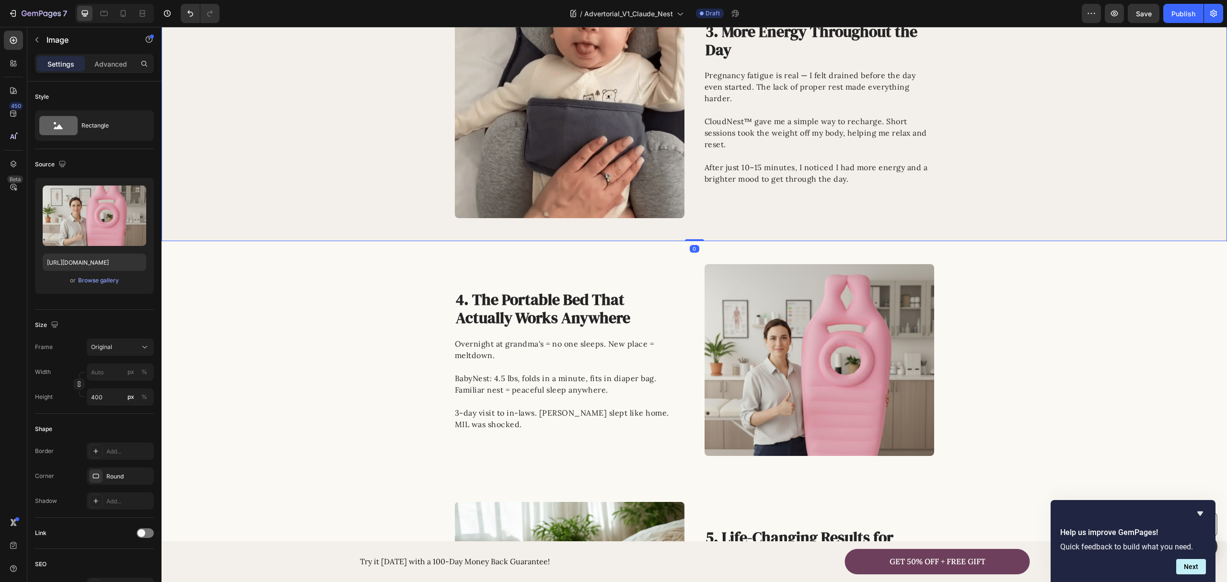
click at [388, 187] on div "Image 3. More Energy Throughout the Day Heading Pregnancy fatigue is real — I f…" at bounding box center [695, 103] width 1066 height 230
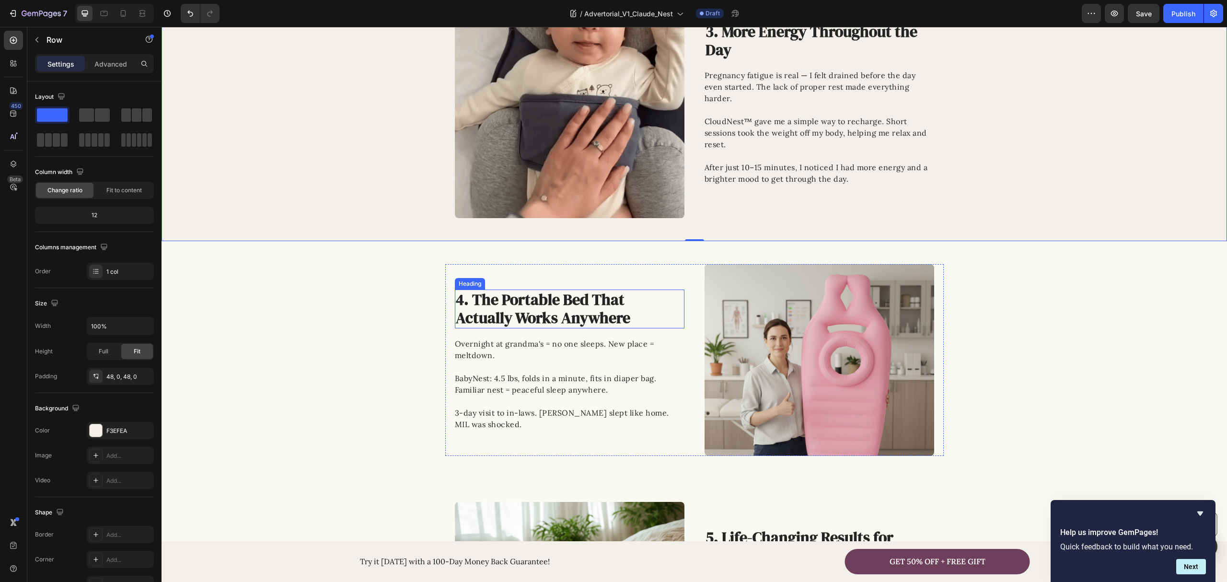
click at [558, 317] on h2 "4. The Portable Bed That Actually Works Anywhere" at bounding box center [563, 309] width 216 height 39
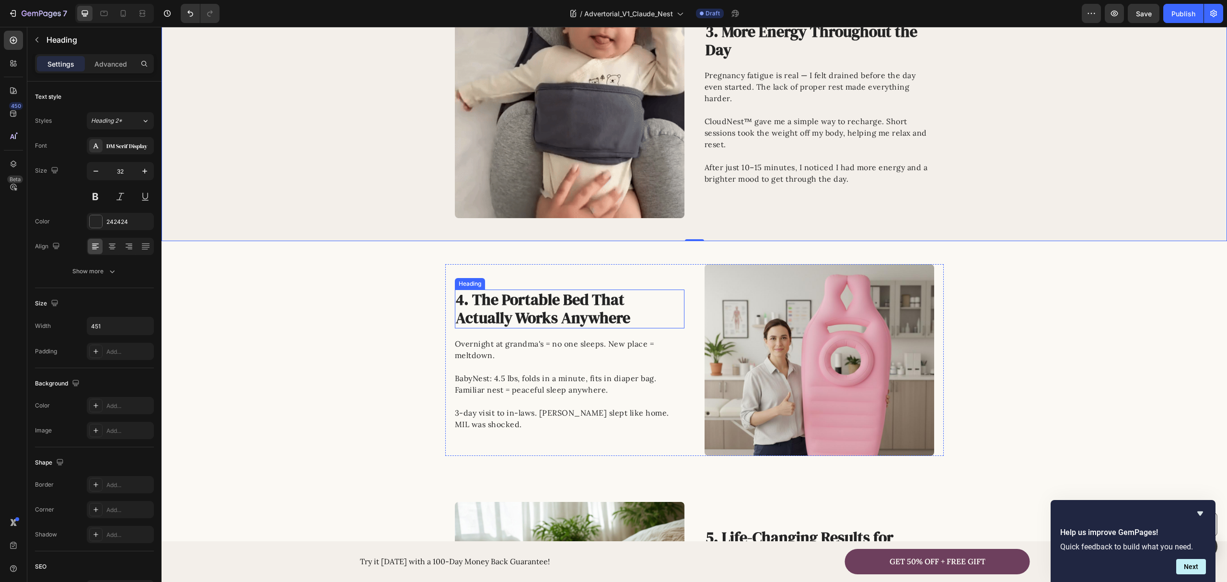
click at [558, 317] on h2 "4. The Portable Bed That Actually Works Anywhere" at bounding box center [563, 309] width 216 height 39
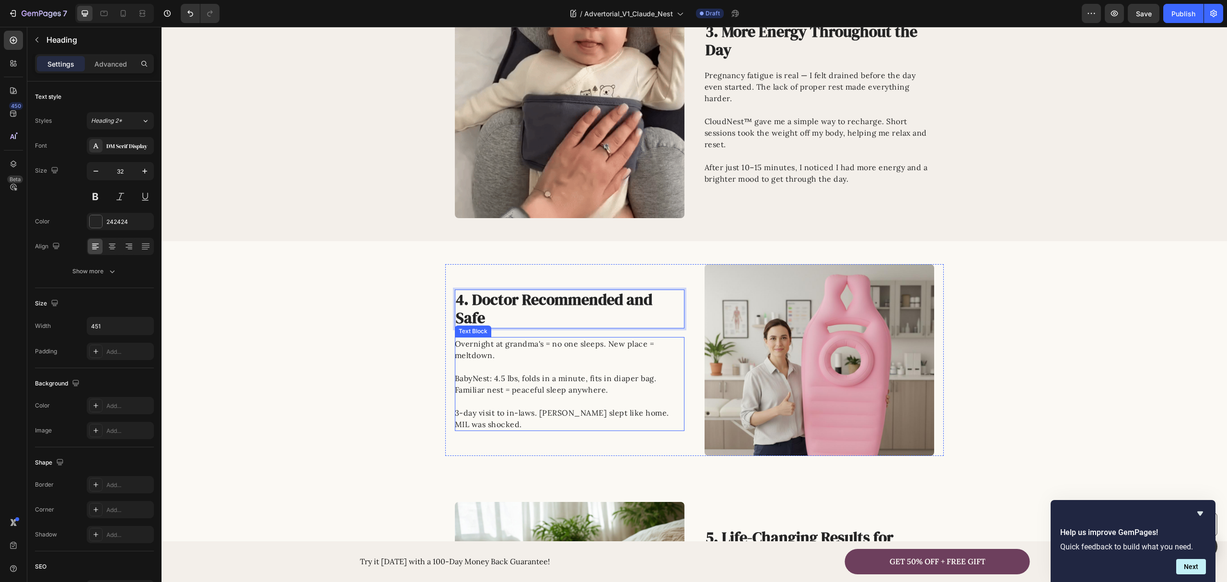
click at [544, 392] on p "BabyNest: 4.5 lbs, folds in a minute, fits in diaper bag. Familiar nest = peace…" at bounding box center [569, 390] width 229 height 35
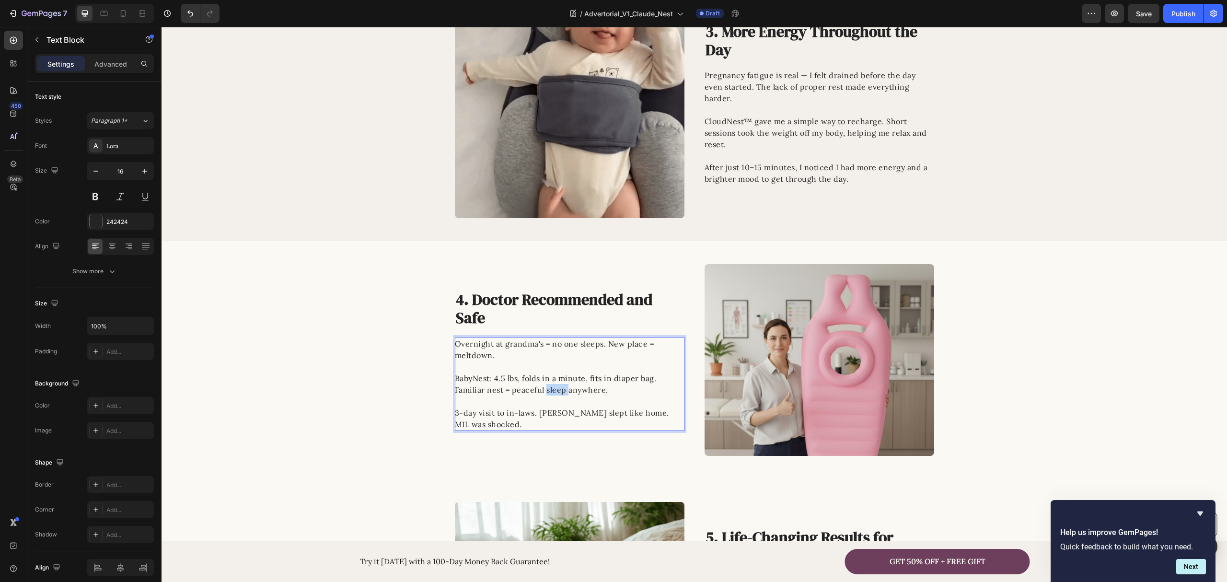
click at [544, 392] on p "BabyNest: 4.5 lbs, folds in a minute, fits in diaper bag. Familiar nest = peace…" at bounding box center [569, 390] width 229 height 35
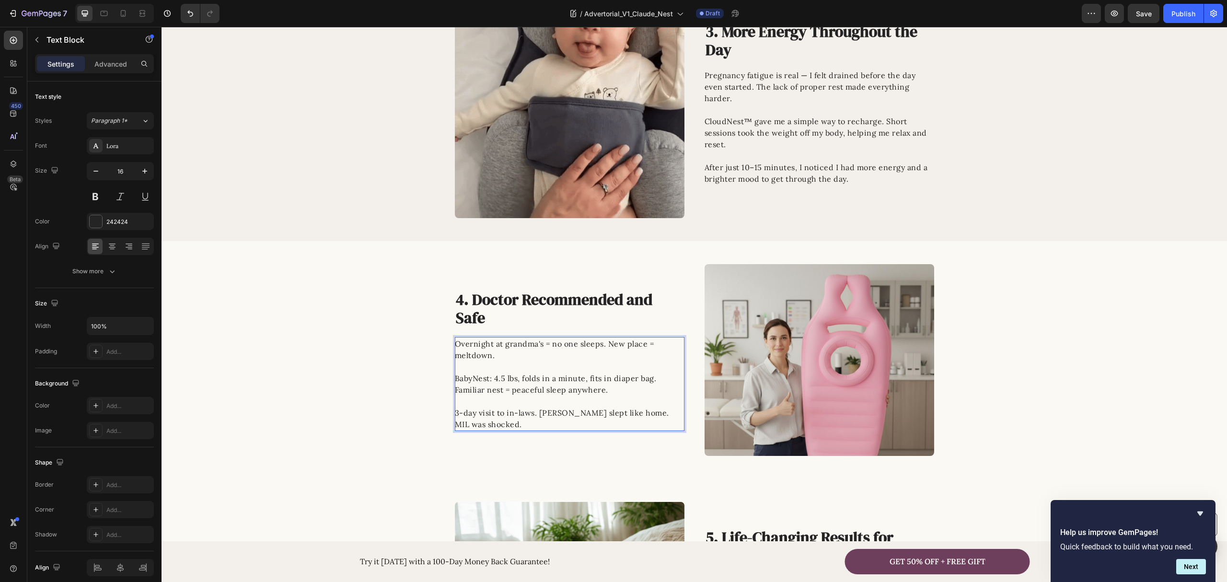
scroll to position [831, 0]
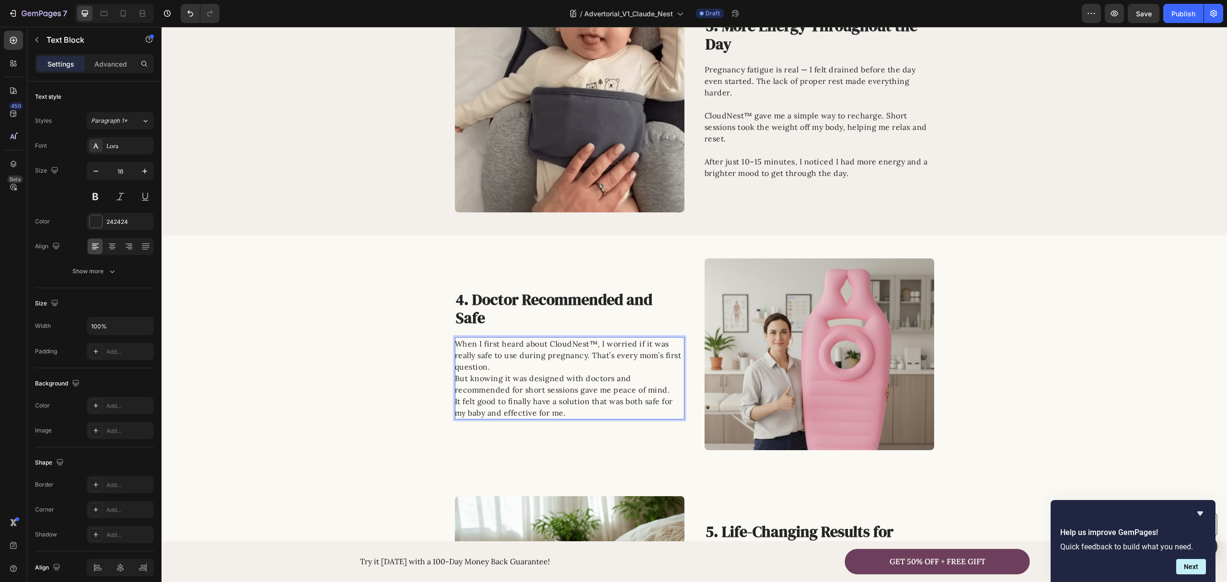
click at [522, 365] on p "When I first heard about CloudNest™, I worried if it was really safe to use dur…" at bounding box center [569, 355] width 229 height 35
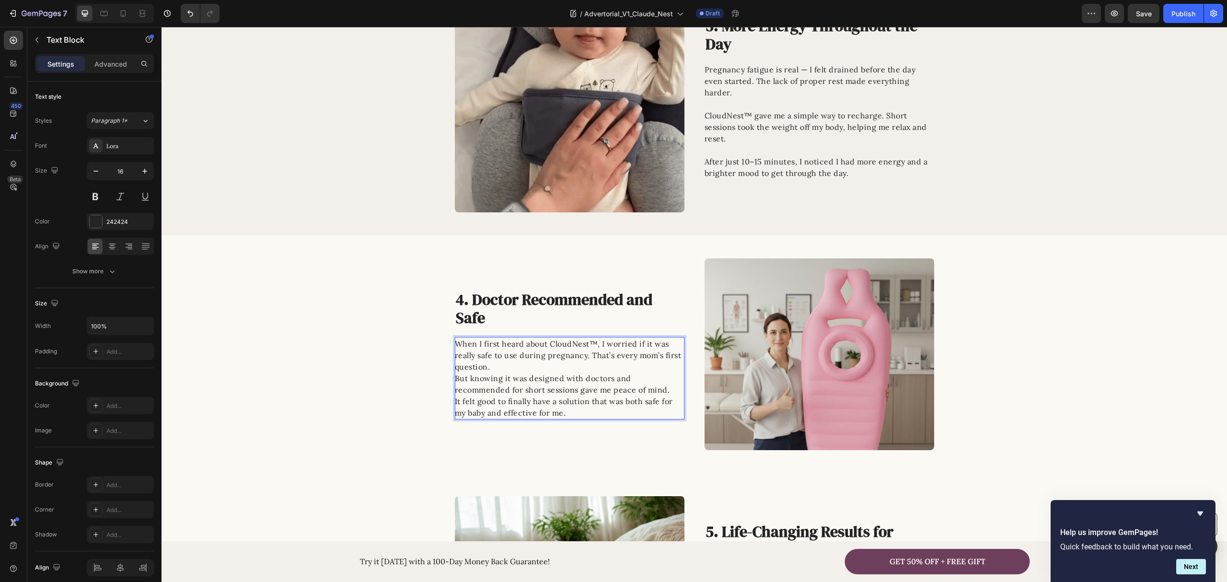
scroll to position [825, 0]
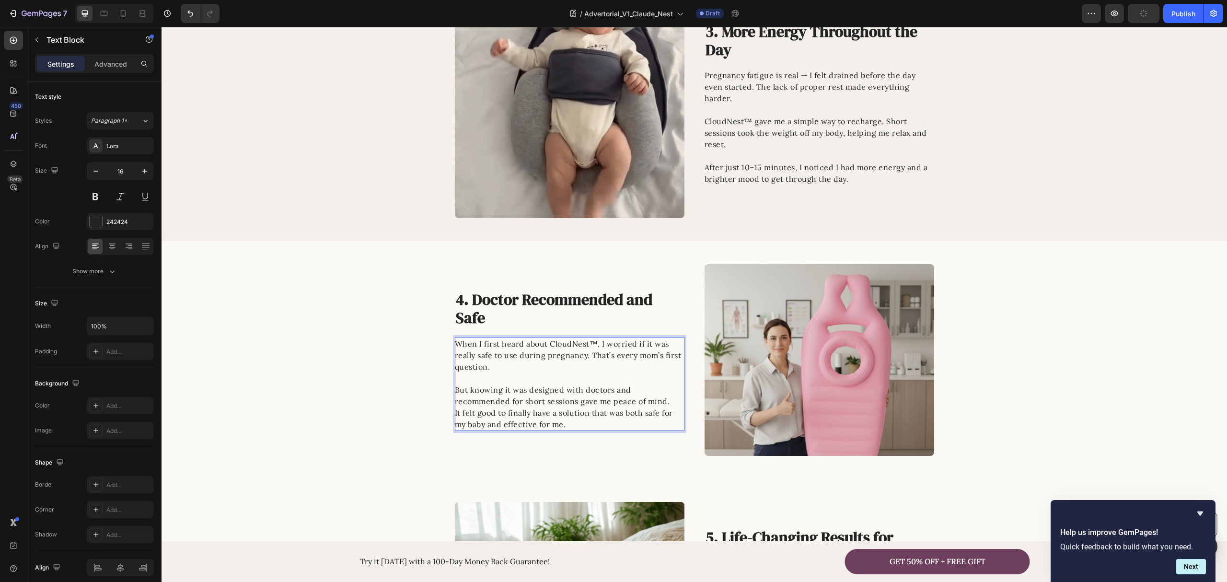
click at [672, 401] on p "But knowing it was designed with doctors and recommended for short sessions gav…" at bounding box center [569, 395] width 229 height 23
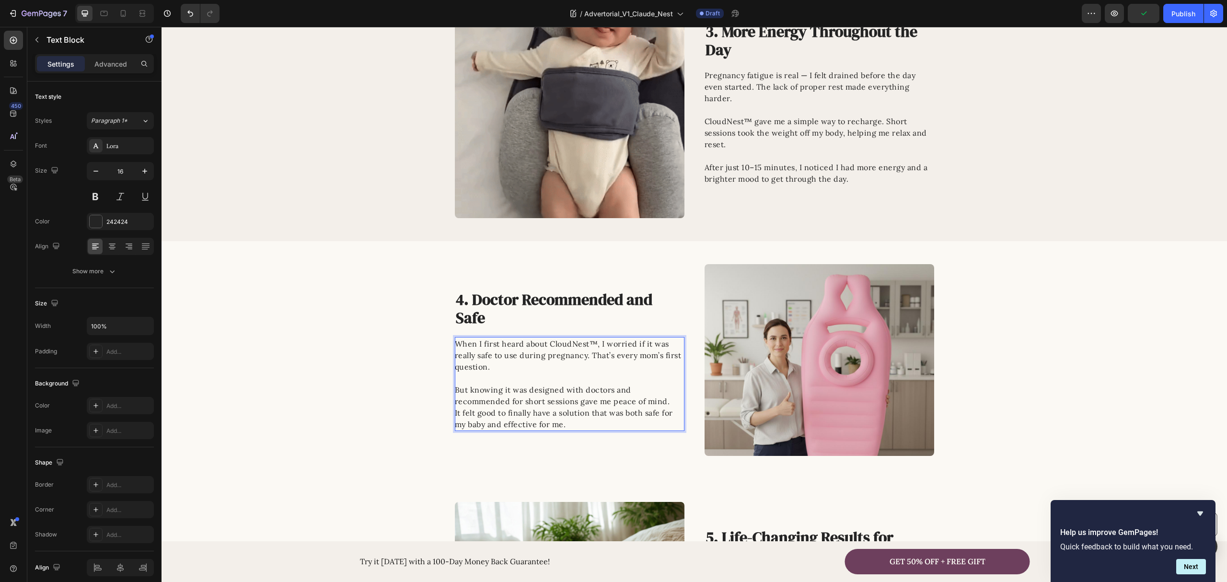
scroll to position [819, 0]
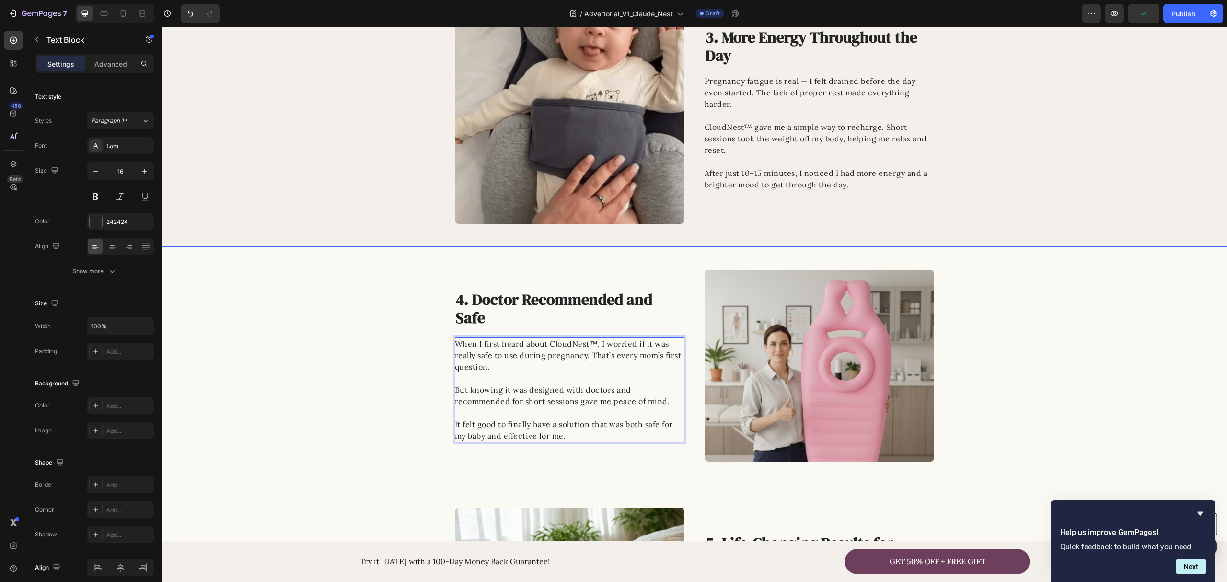
click at [293, 188] on div "Image 3. More Energy Throughout the Day Heading Pregnancy fatigue is real — I f…" at bounding box center [695, 109] width 1066 height 230
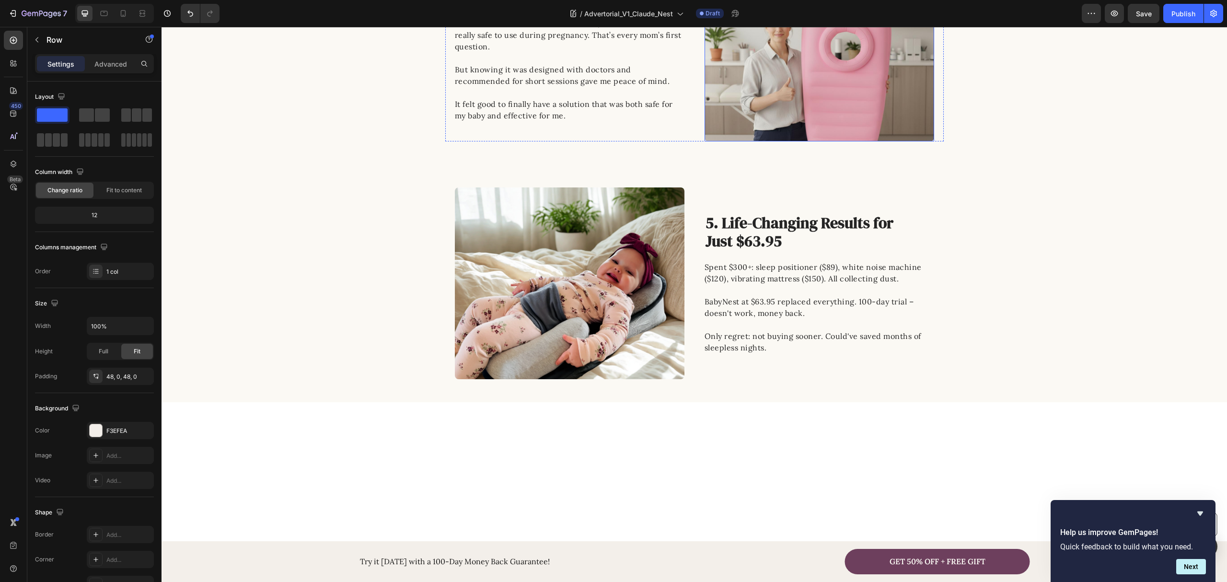
scroll to position [1151, 0]
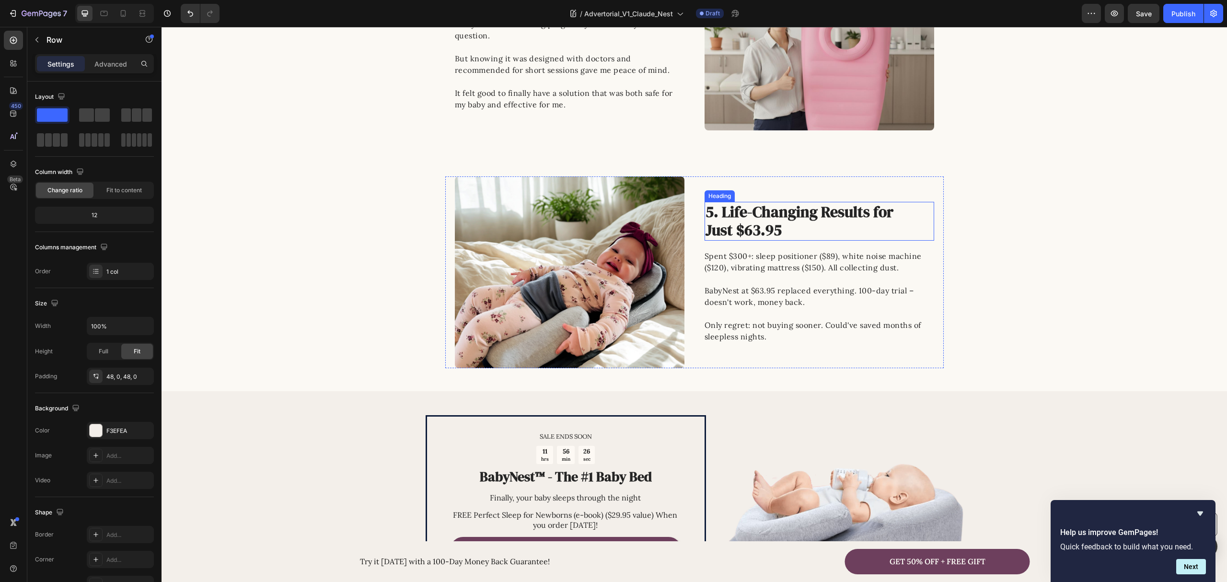
click at [748, 216] on h2 "5. Life-Changing Results for Just $63.95" at bounding box center [813, 221] width 216 height 39
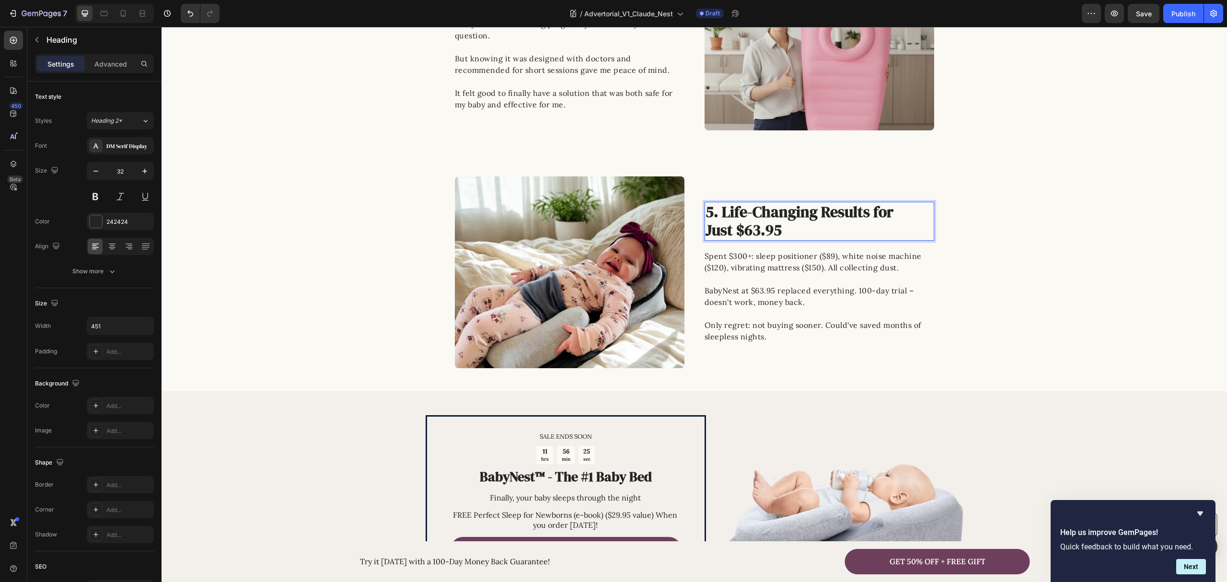
click at [748, 216] on h2 "5. Life-Changing Results for Just $63.95" at bounding box center [813, 221] width 216 height 39
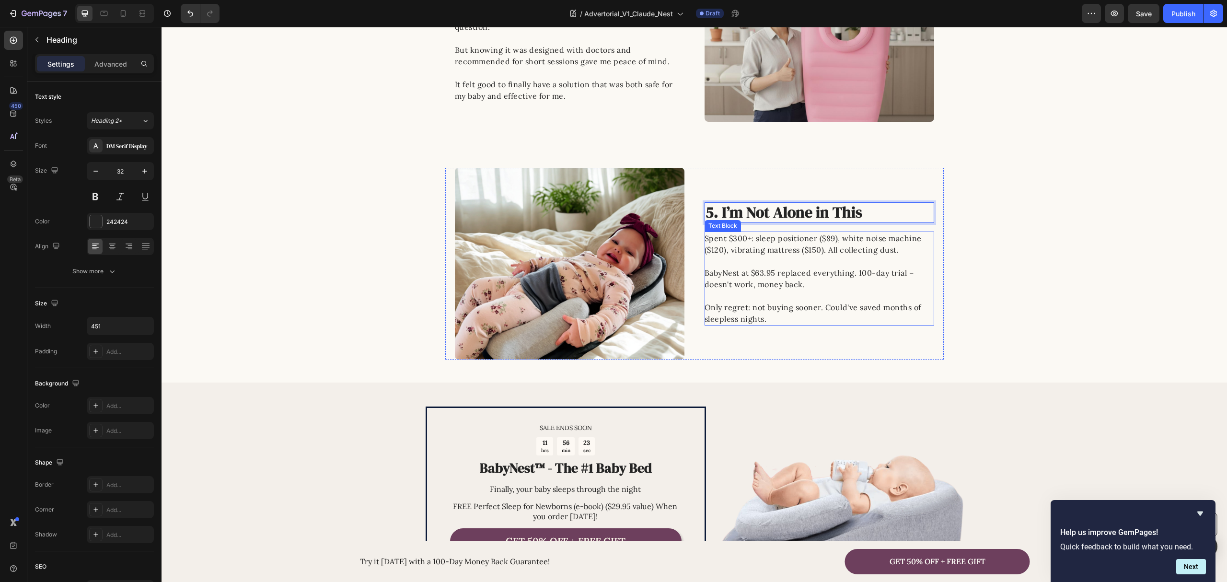
click at [800, 266] on p "Spent $300+: sleep positioner ($89), white noise machine ($120), vibrating matt…" at bounding box center [819, 250] width 229 height 35
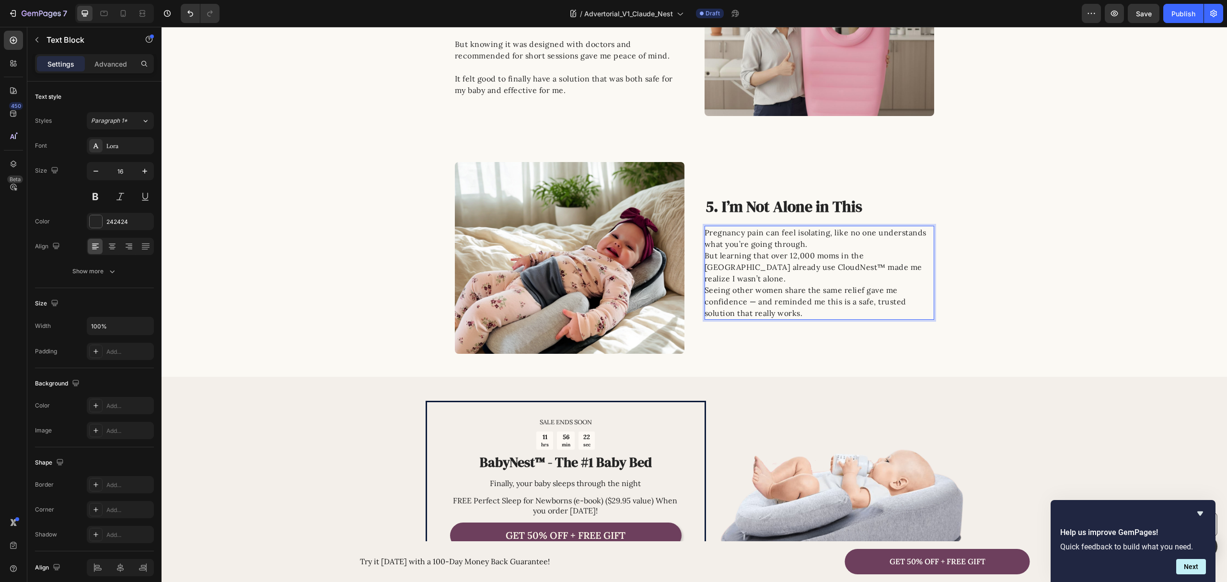
click at [818, 250] on p "Pregnancy pain can feel isolating, like no one understands what you’re going th…" at bounding box center [819, 238] width 229 height 23
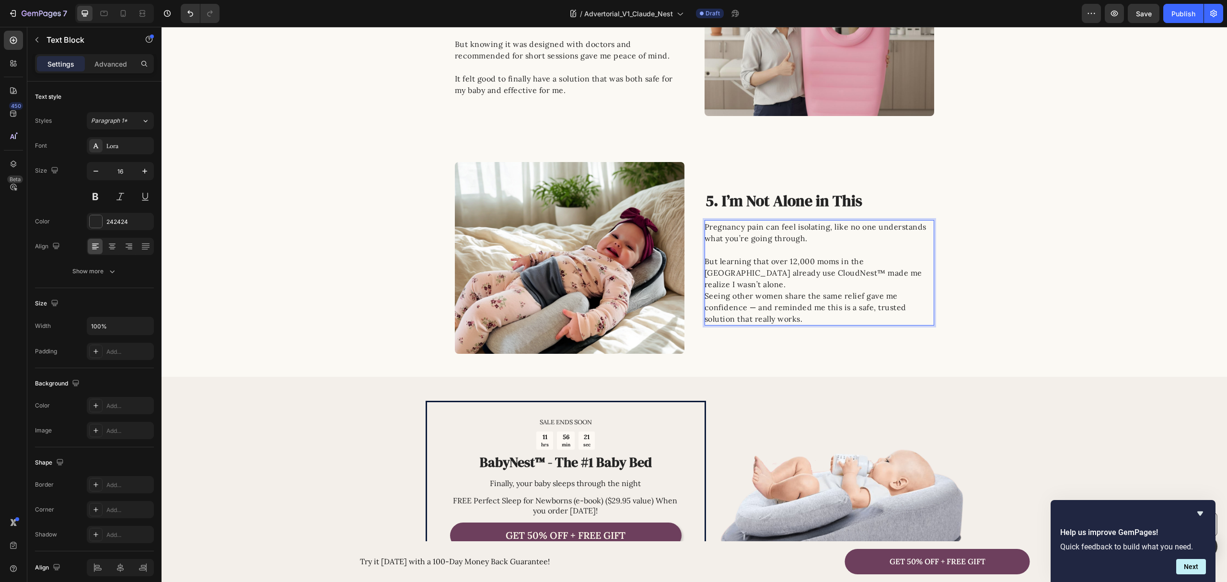
scroll to position [1159, 0]
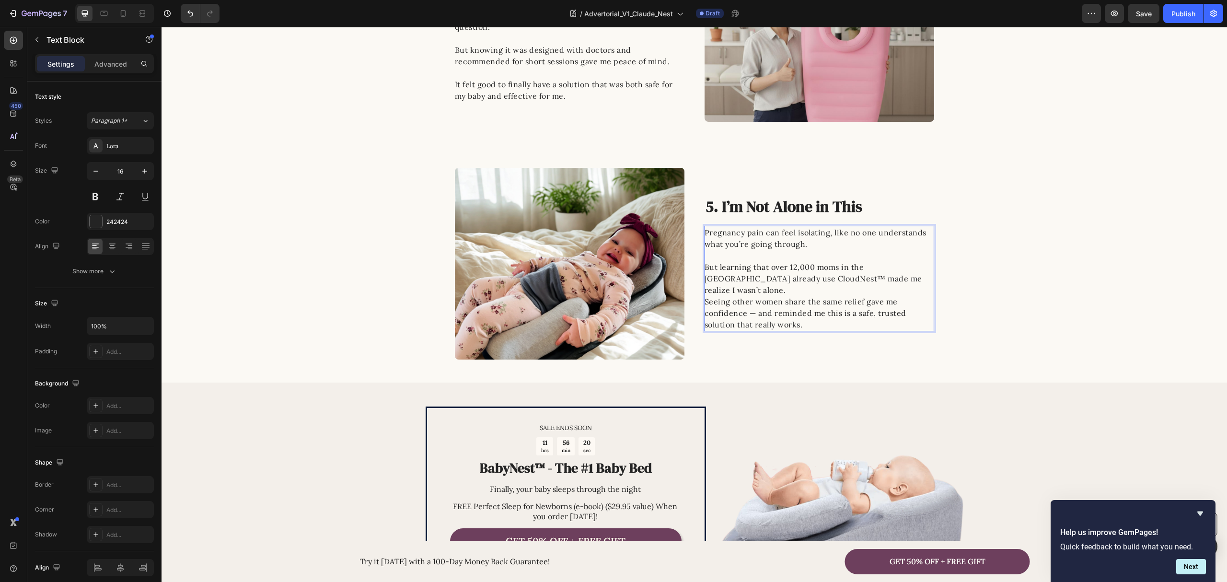
click at [882, 284] on p "But learning that over 12,000 moms in the [GEOGRAPHIC_DATA] already use CloudNe…" at bounding box center [819, 278] width 229 height 35
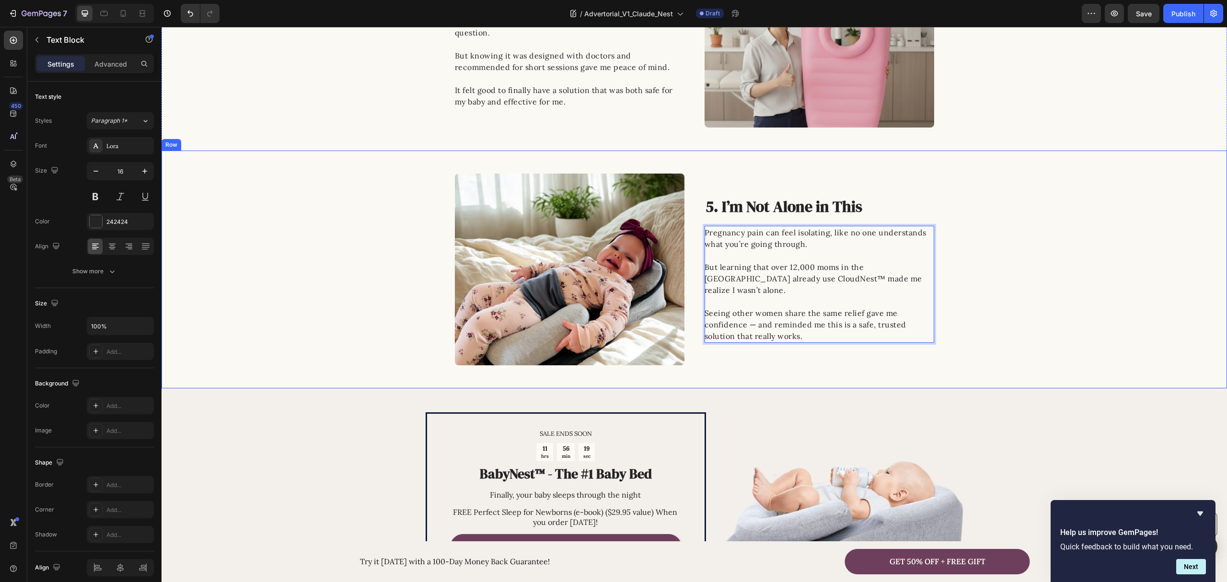
drag, startPoint x: 1046, startPoint y: 261, endPoint x: 1052, endPoint y: 261, distance: 6.3
click at [1048, 261] on div "Image 5. I’m Not Alone in This Heading Pregnancy pain can feel isolating, like …" at bounding box center [695, 270] width 1066 height 192
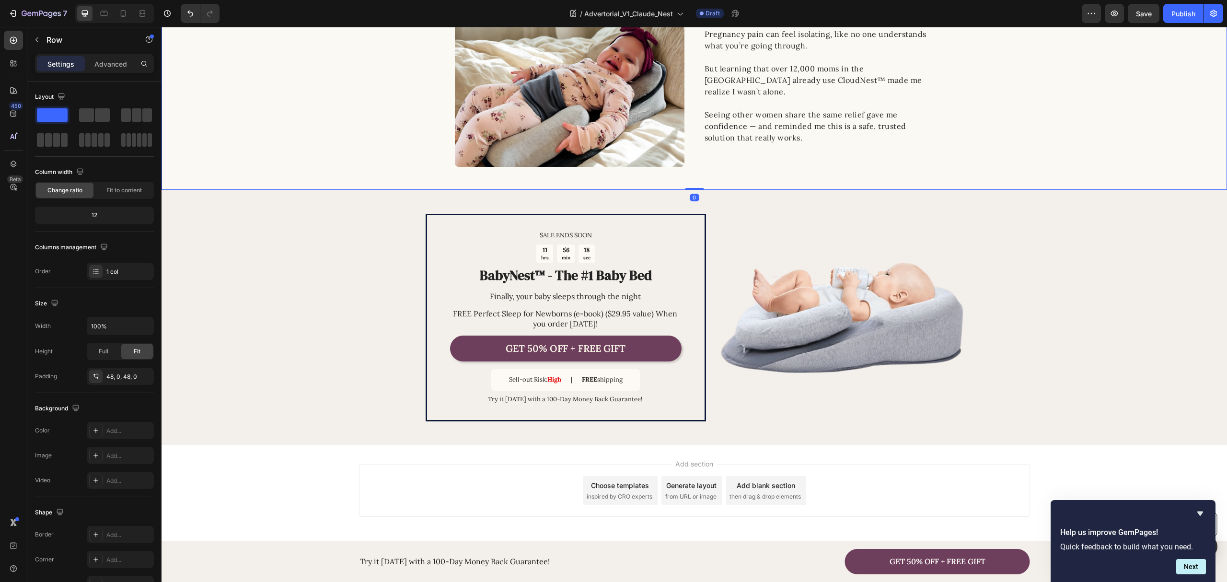
scroll to position [1354, 0]
click at [339, 332] on div "SALE ENDS SOON Text Block 11 hrs 56 min 18 sec Countdown Timer BabyNest™ - The …" at bounding box center [695, 316] width 1066 height 255
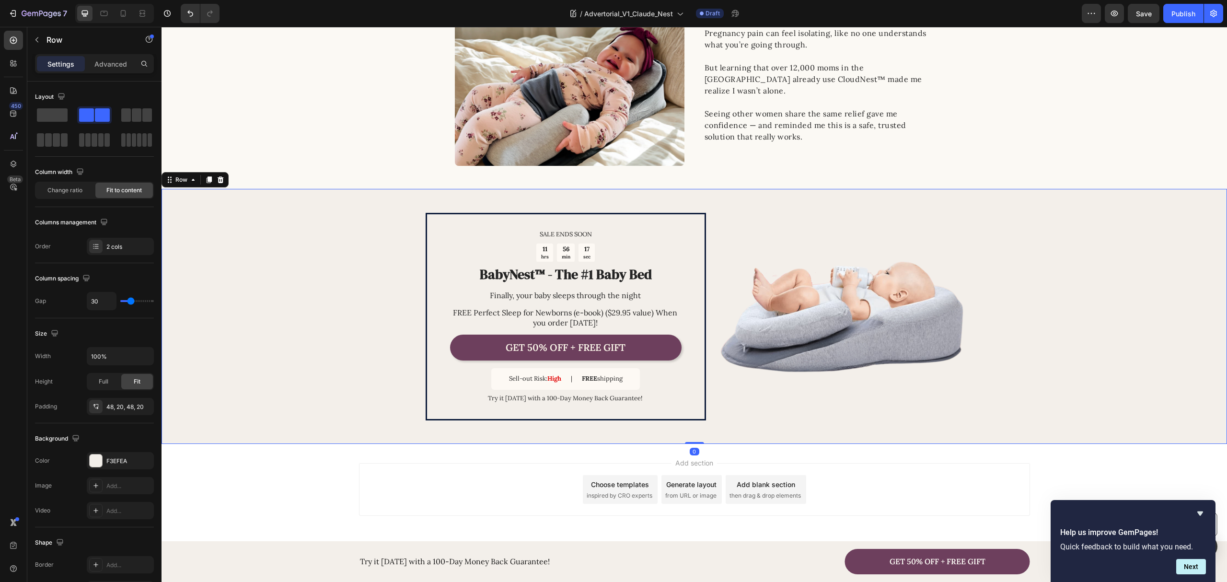
click at [315, 471] on div "Add section Choose templates inspired by CRO experts Generate layout from URL o…" at bounding box center [695, 503] width 1066 height 118
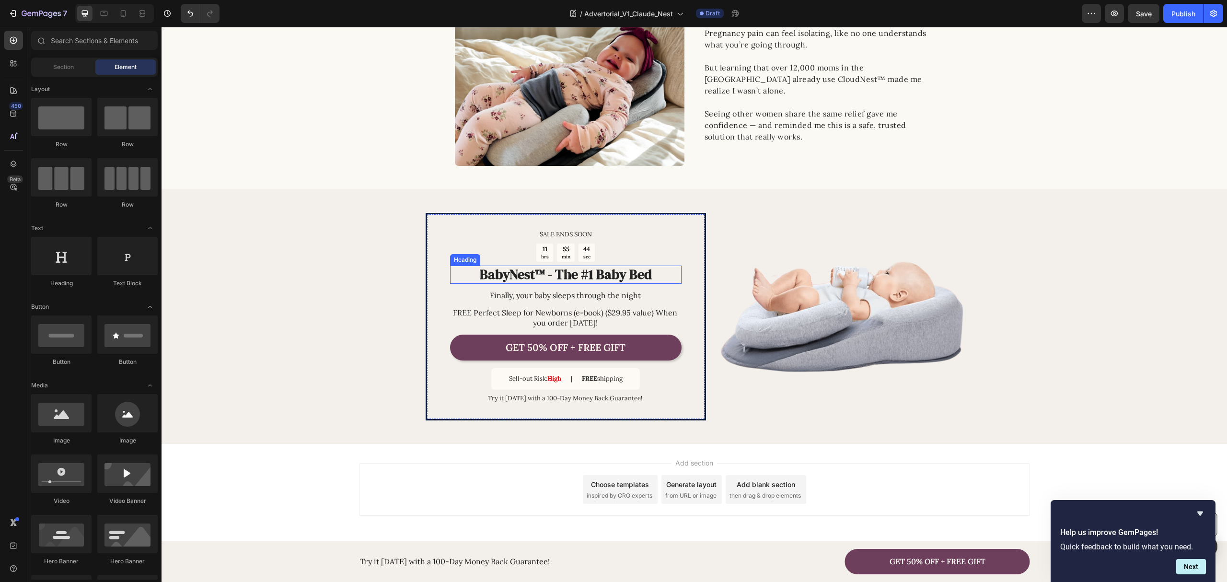
click at [561, 275] on strong "BabyNest™ - The #1 Baby Bed" at bounding box center [566, 274] width 172 height 18
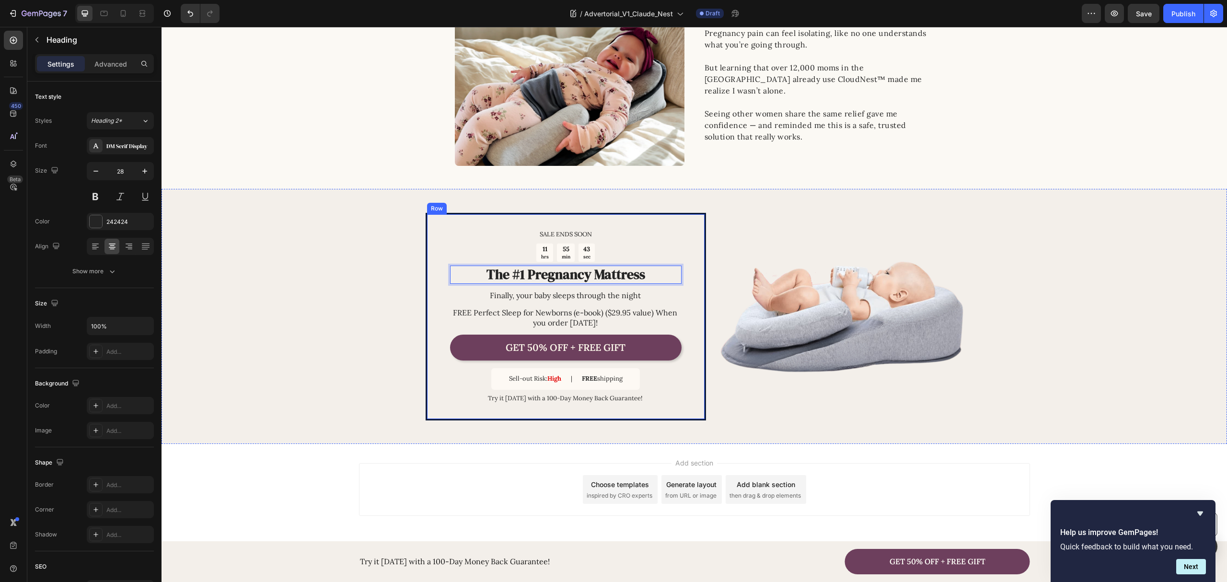
click at [384, 281] on div "SALE ENDS SOON Text Block 11 hrs 55 min 43 sec Countdown Timer The #1 Pregnancy…" at bounding box center [695, 316] width 1066 height 255
click at [526, 277] on strong "BabyNest™ - The #1 Baby Bed" at bounding box center [566, 274] width 172 height 18
click at [715, 81] on p "But learning that over 12,000 moms in the [GEOGRAPHIC_DATA] already use CloudNe…" at bounding box center [819, 85] width 229 height 46
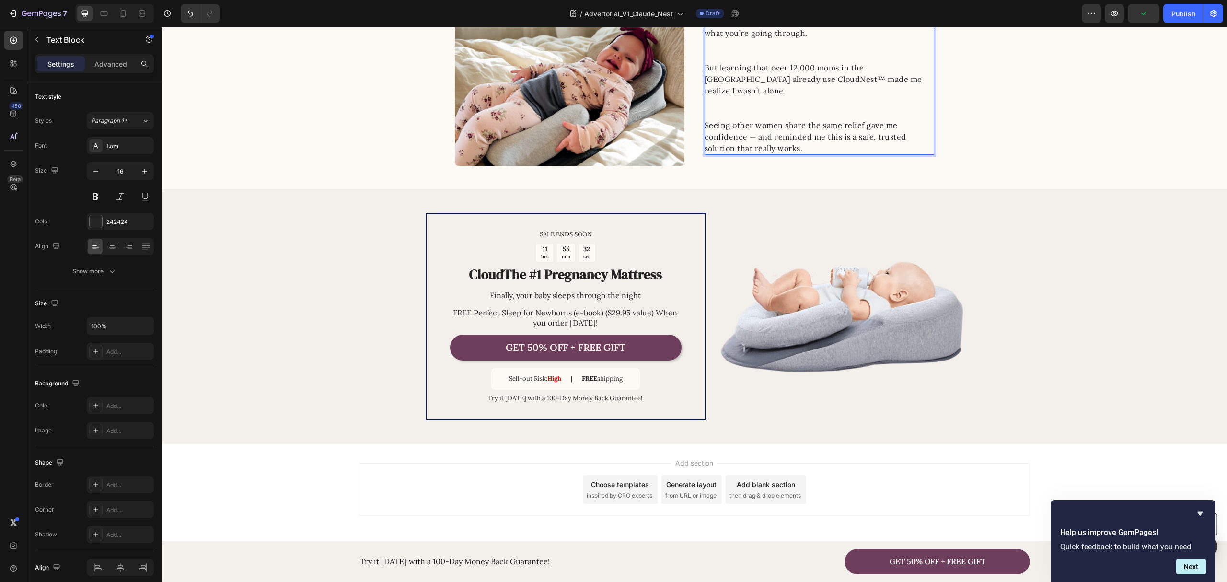
scroll to position [1348, 0]
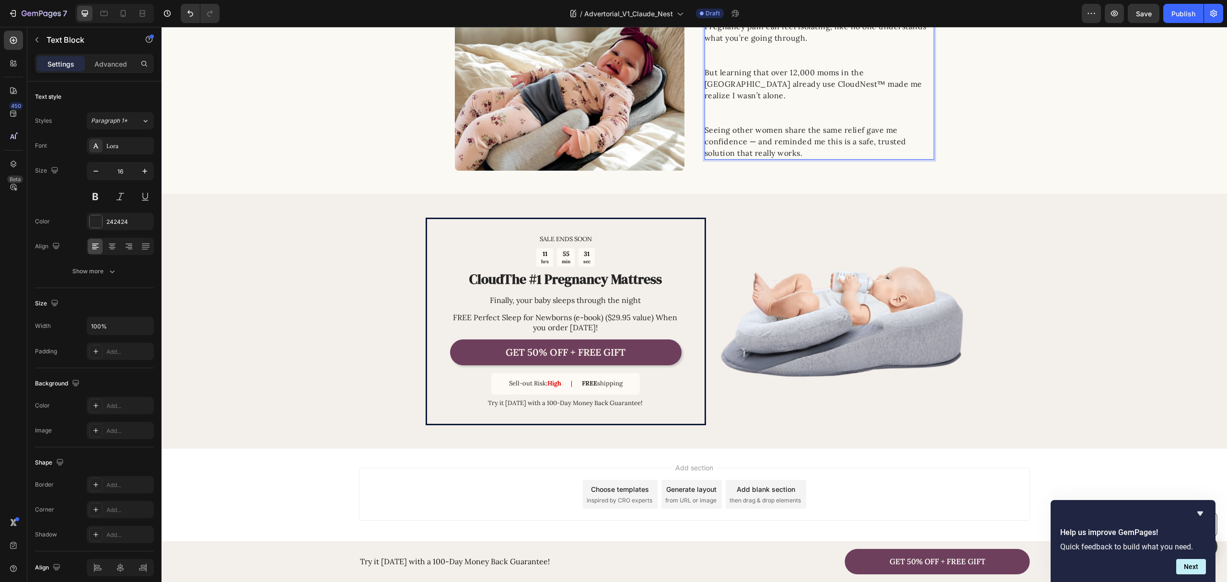
click at [745, 88] on p "But learning that over 12,000 moms in the [GEOGRAPHIC_DATA] already use CloudNe…" at bounding box center [819, 96] width 229 height 58
click at [743, 88] on p "But learning that over 12,000 moms in the [GEOGRAPHIC_DATA] already use CloudNe…" at bounding box center [819, 96] width 229 height 58
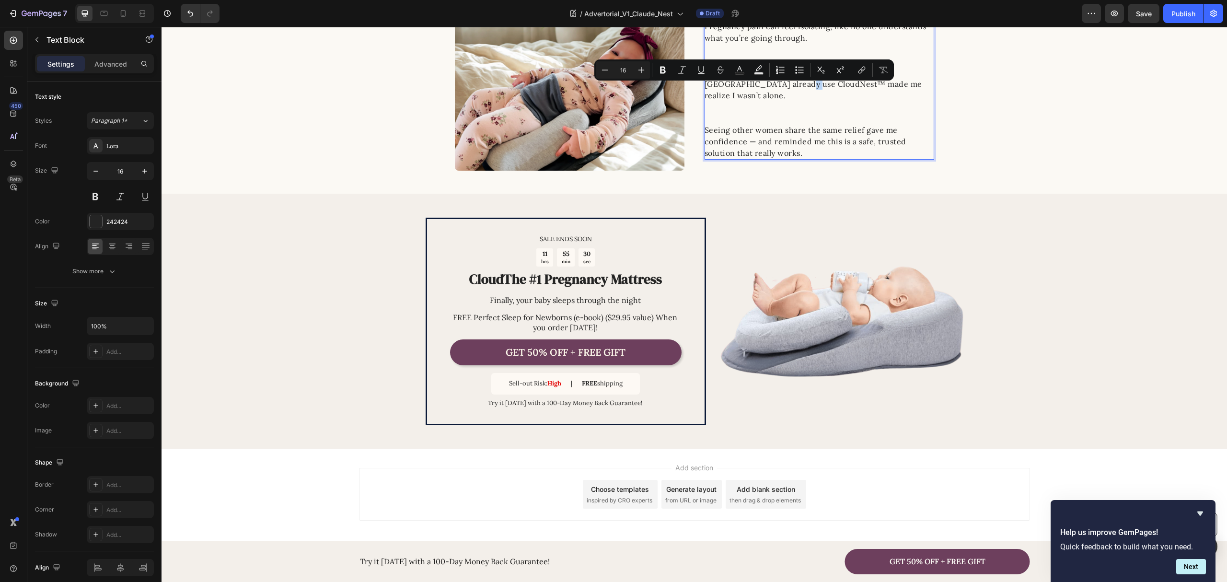
click at [746, 89] on p "But learning that over 12,000 moms in the [GEOGRAPHIC_DATA] already use CloudNe…" at bounding box center [819, 96] width 229 height 58
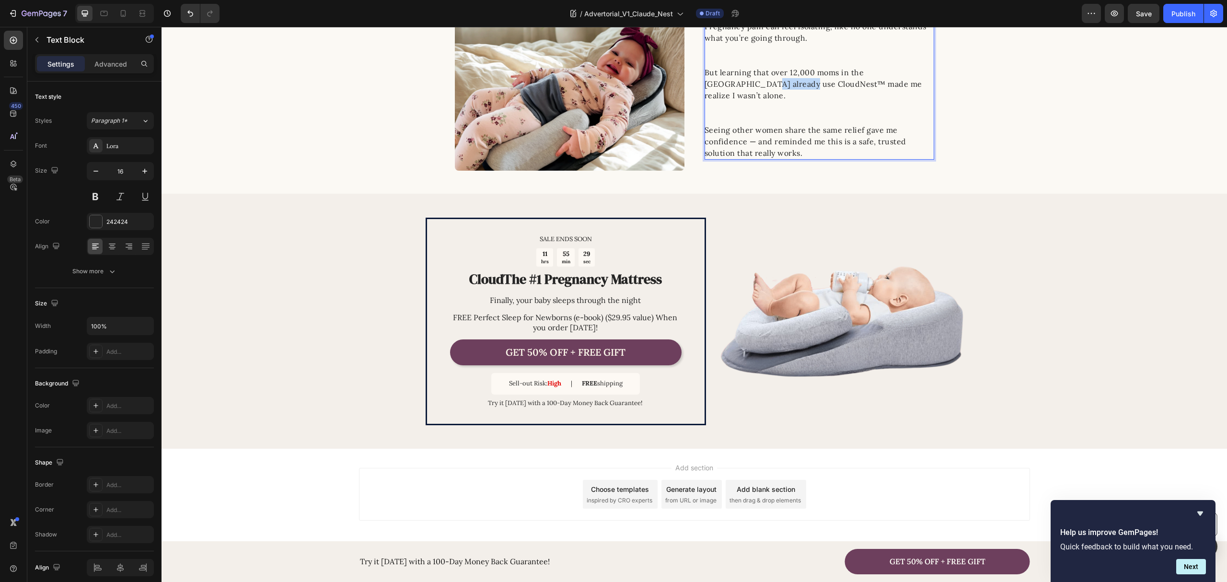
drag, startPoint x: 746, startPoint y: 89, endPoint x: 699, endPoint y: 89, distance: 47.0
click at [705, 89] on p "But learning that over 12,000 moms in the [GEOGRAPHIC_DATA] already use CloudNe…" at bounding box center [819, 96] width 229 height 58
copy p "CloudNest™"
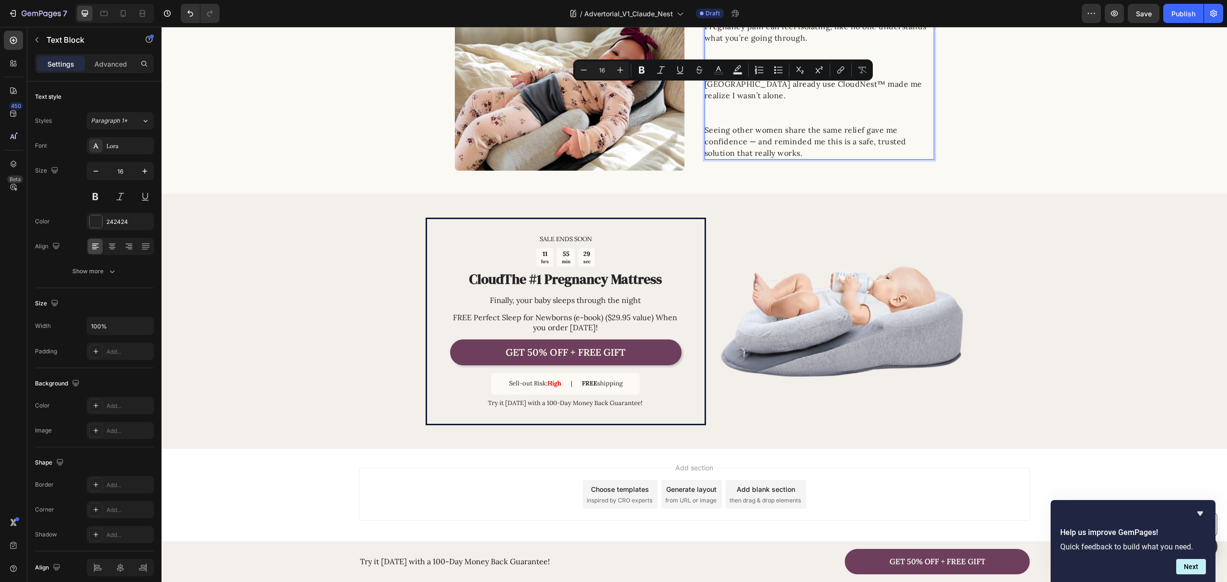
click at [718, 104] on p "But learning that over 12,000 moms in the [GEOGRAPHIC_DATA] already use CloudNe…" at bounding box center [819, 96] width 229 height 58
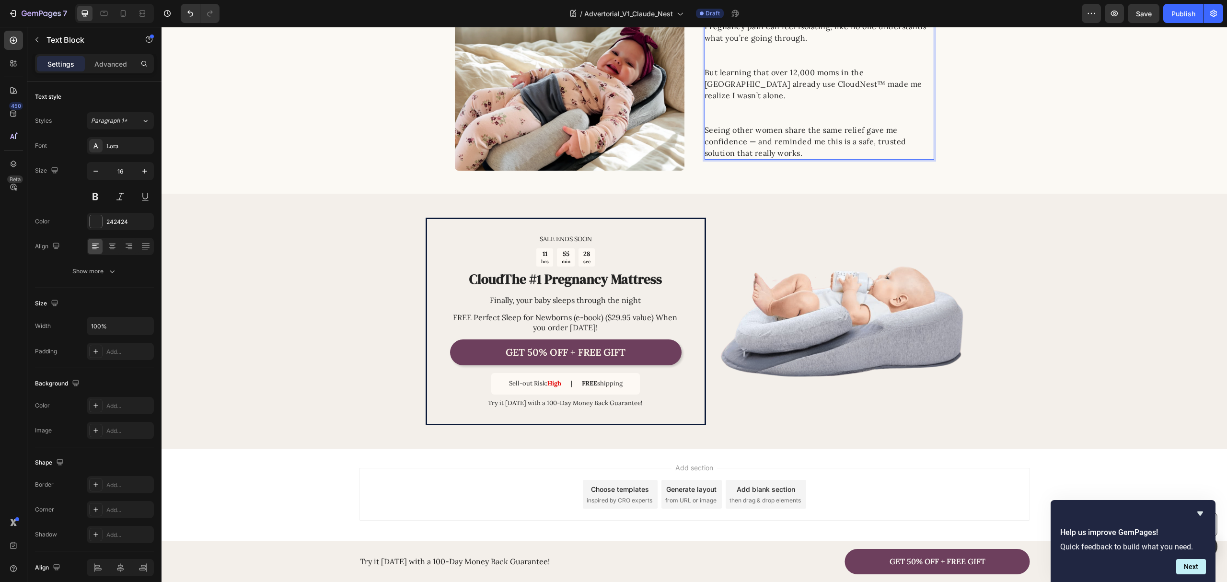
click at [721, 105] on p "But learning that over 12,000 moms in the US already use CloudNest™ made me rea…" at bounding box center [819, 96] width 229 height 58
click at [733, 105] on p "But learning that over 12,000 moms in the US already use CloudNest™ made me rea…" at bounding box center [819, 96] width 229 height 58
click at [848, 103] on p "But learning that over 12,000 moms in the US already use CloudNest™ made me rea…" at bounding box center [819, 96] width 229 height 58
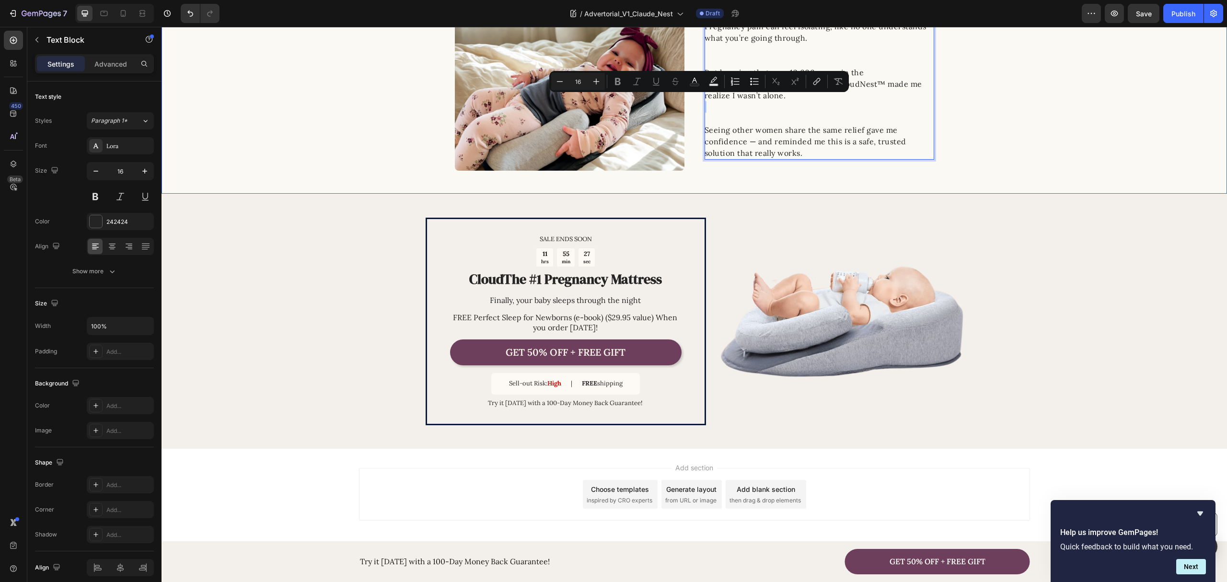
click at [977, 131] on div "Image 5. I’m Not Alone in This Heading Pregnancy pain can feel isolating, like …" at bounding box center [695, 75] width 1066 height 192
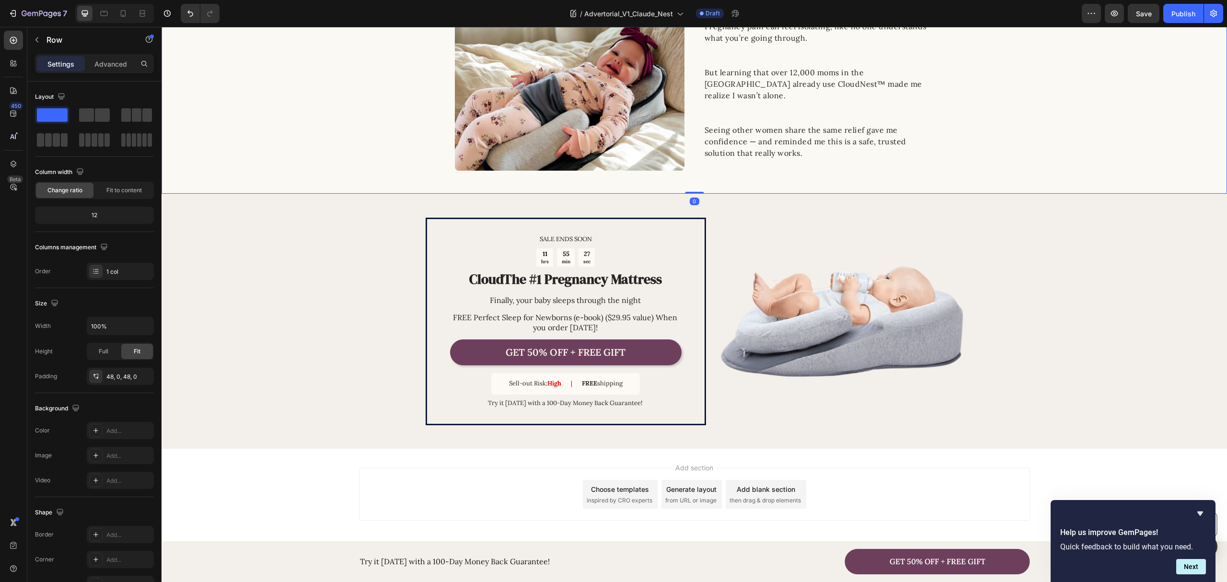
click at [833, 112] on p "But learning that over 12,000 moms in the [GEOGRAPHIC_DATA] already use CloudNe…" at bounding box center [819, 96] width 229 height 58
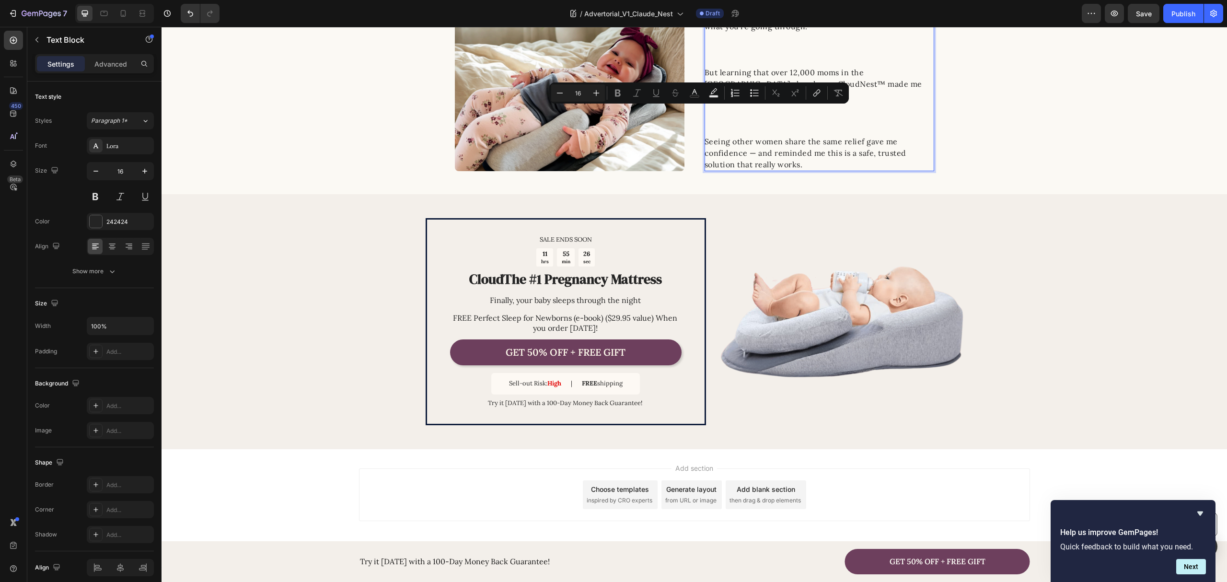
click at [783, 123] on p "But learning that over 12,000 moms in the [GEOGRAPHIC_DATA] already use CloudNe…" at bounding box center [819, 101] width 229 height 69
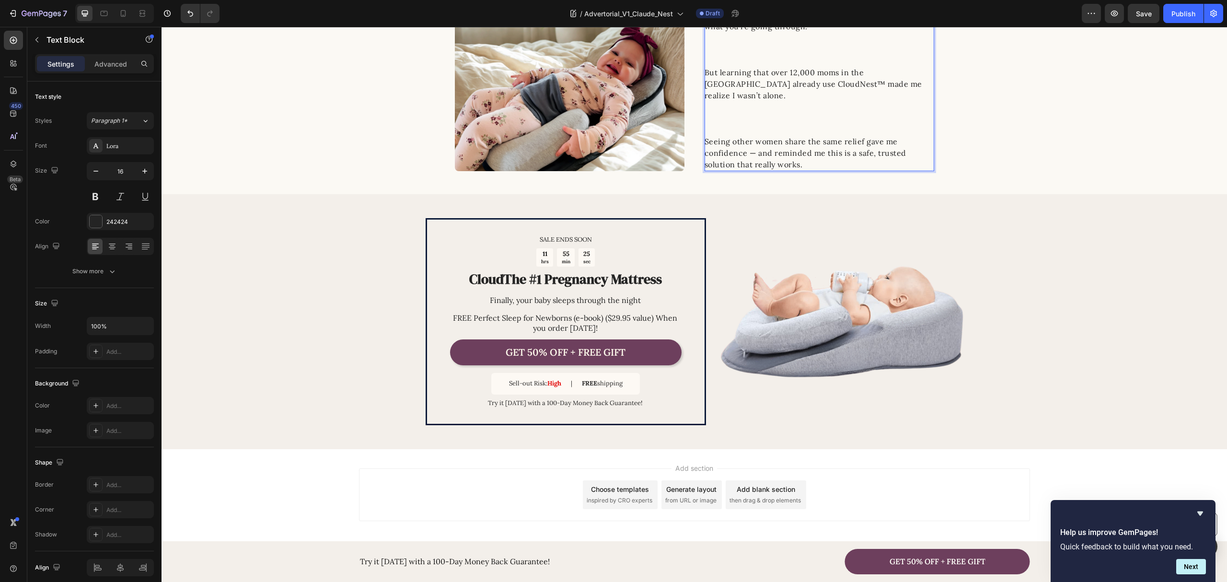
click at [750, 123] on p "But learning that over 12,000 moms in the [GEOGRAPHIC_DATA] already use CloudNe…" at bounding box center [819, 101] width 229 height 69
click at [722, 108] on p "But learning that over 12,000 moms in the [GEOGRAPHIC_DATA] already use CloudNe…" at bounding box center [819, 101] width 229 height 69
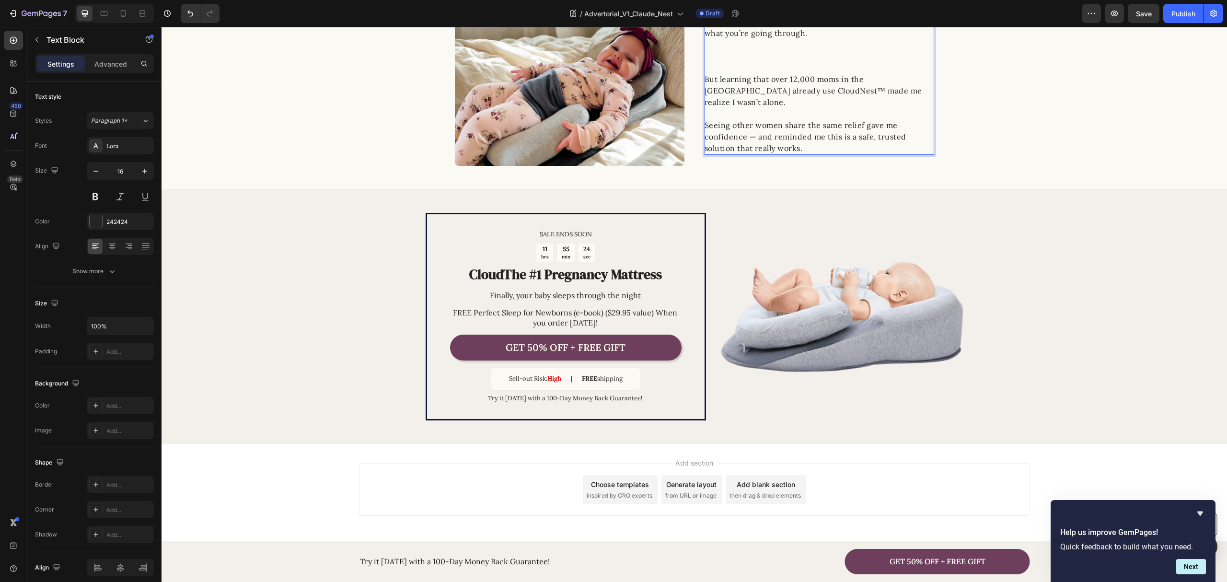
click at [713, 62] on p "Pregnancy pain can feel isolating, like no one understands what you’re going th…" at bounding box center [819, 45] width 229 height 58
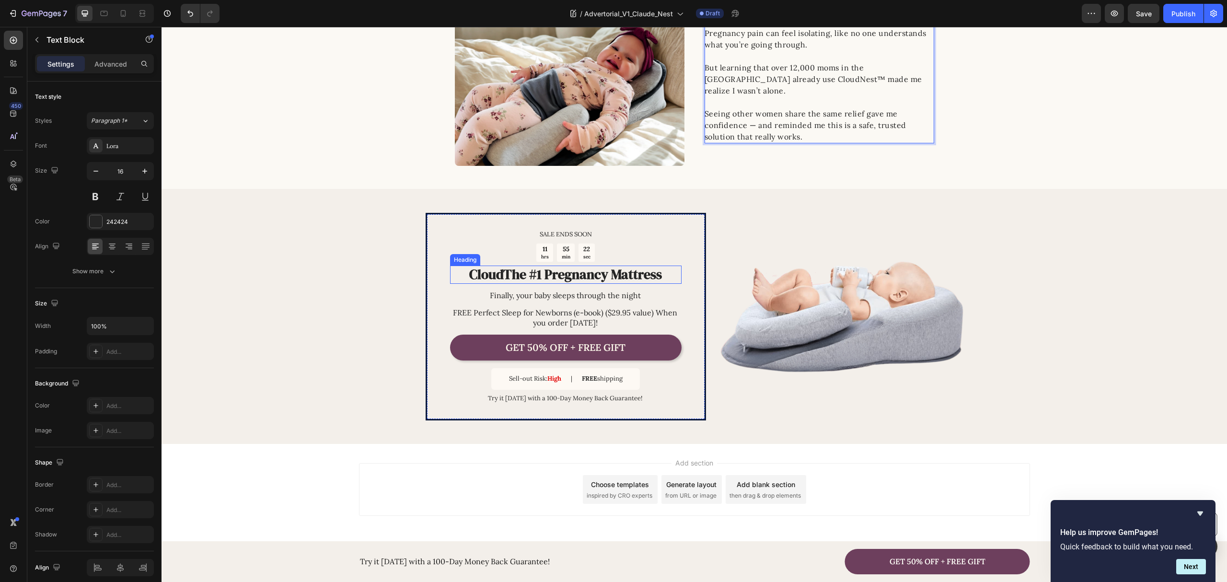
click at [505, 271] on strong "CloudThe #1 Pregnancy Mattress" at bounding box center [565, 274] width 193 height 18
click at [500, 275] on strong "CloudThe #1 Pregnancy Mattress" at bounding box center [565, 274] width 193 height 18
drag, startPoint x: 520, startPoint y: 275, endPoint x: 459, endPoint y: 277, distance: 60.9
click at [459, 277] on p "CloudThe #1 Pregnancy Mattress" at bounding box center [566, 275] width 230 height 16
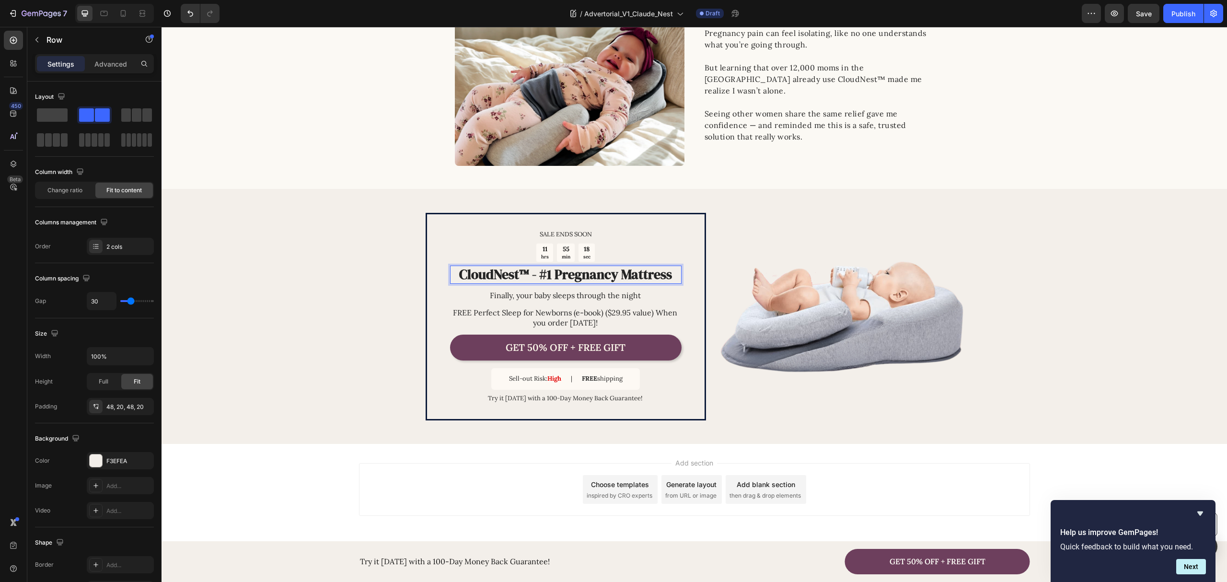
click at [267, 253] on div "SALE ENDS SOON Text Block 11 hrs 55 min 18 sec Countdown Timer CloudNest™ - #1 …" at bounding box center [695, 316] width 1066 height 255
click at [572, 279] on strong "CloudNest™ - #1 Pregnancy Mattress" at bounding box center [565, 274] width 213 height 18
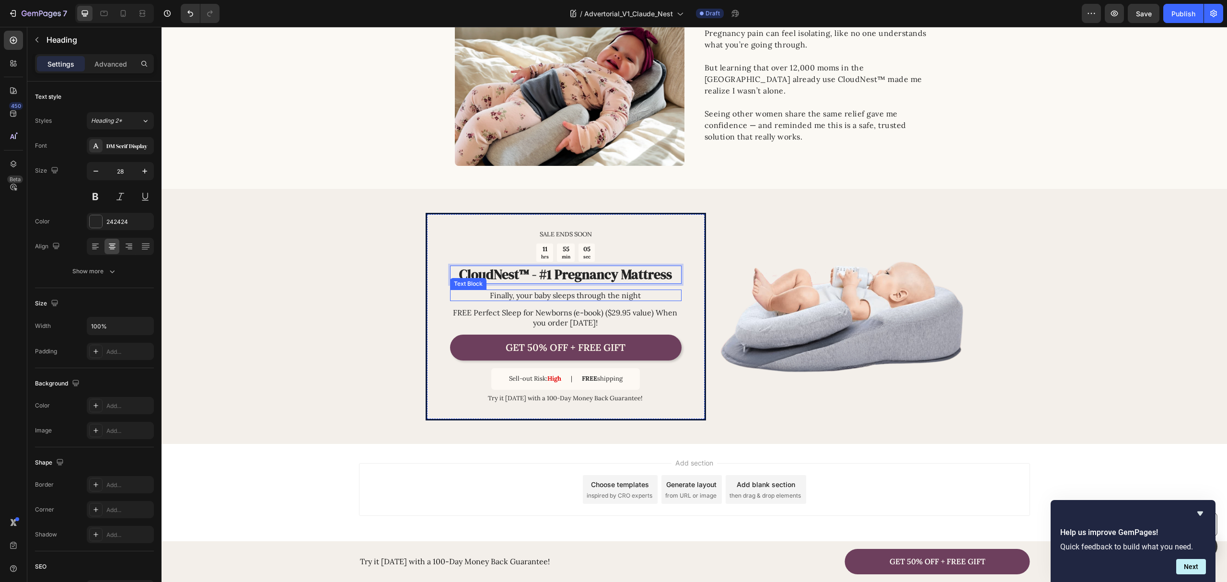
scroll to position [1353, 0]
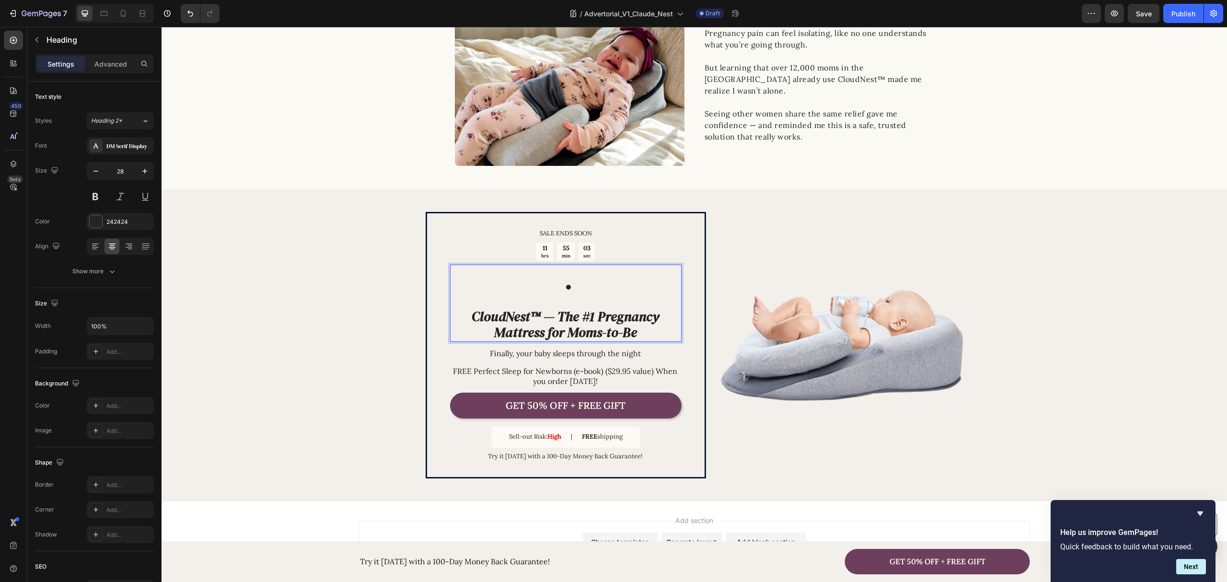
click at [589, 290] on li "Rich Text Editor. Editing area: main" at bounding box center [575, 287] width 210 height 16
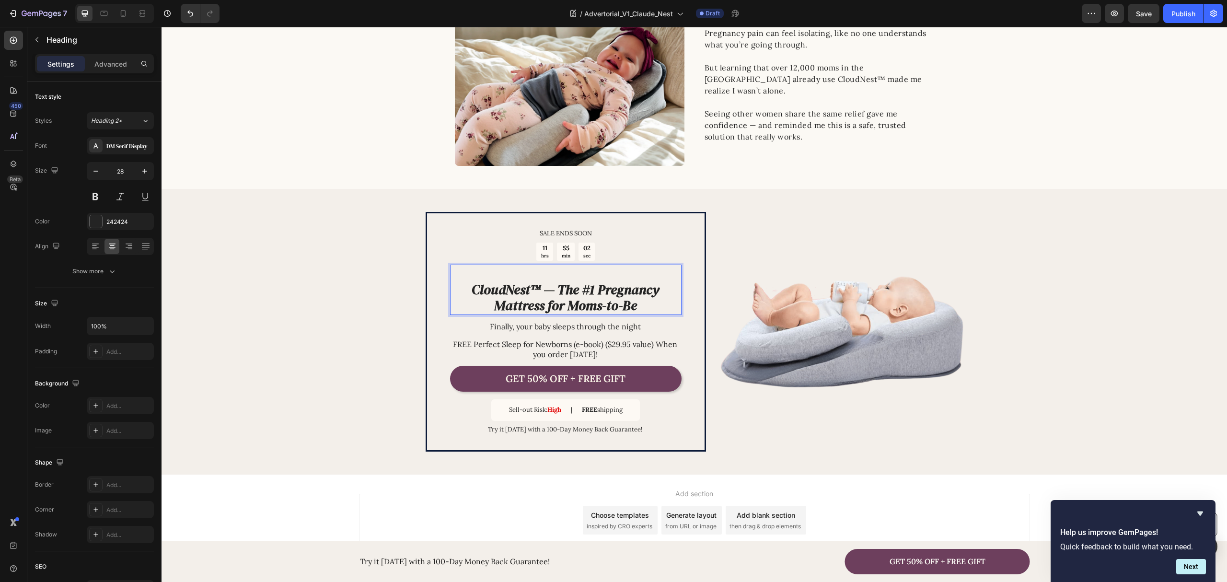
click at [475, 284] on icon "CloudNest™ — The #1 Pregnancy Mattress for Moms-to-Be" at bounding box center [566, 298] width 188 height 35
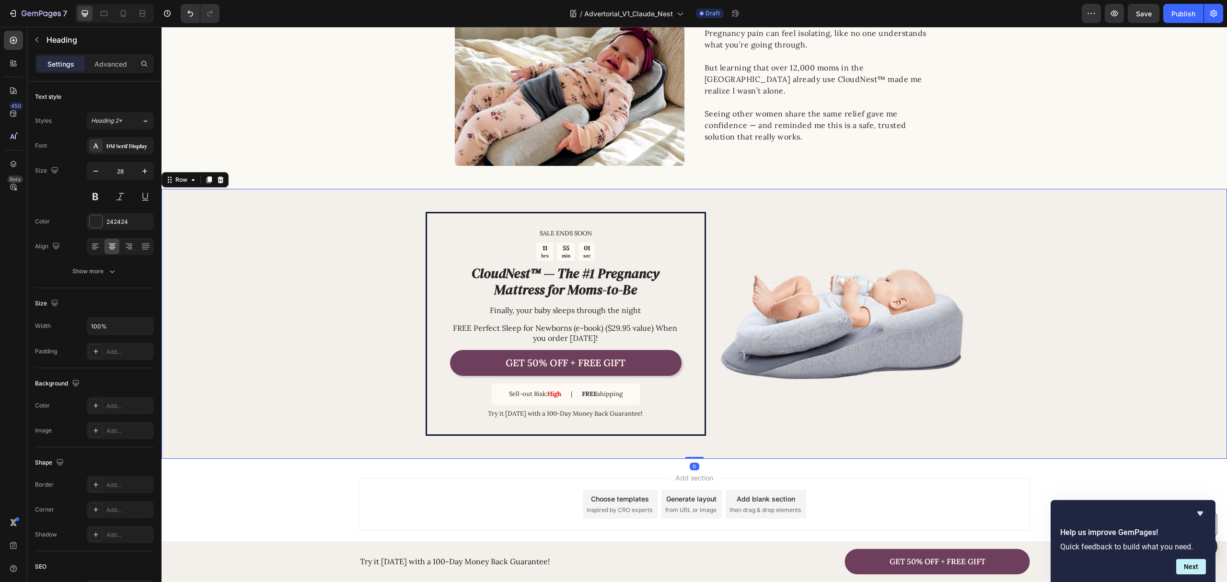
click at [351, 275] on div "SALE ENDS SOON Text Block 11 hrs 55 min 01 sec Countdown Timer ⁠⁠⁠⁠⁠⁠⁠ CloudNes…" at bounding box center [695, 323] width 1066 height 269
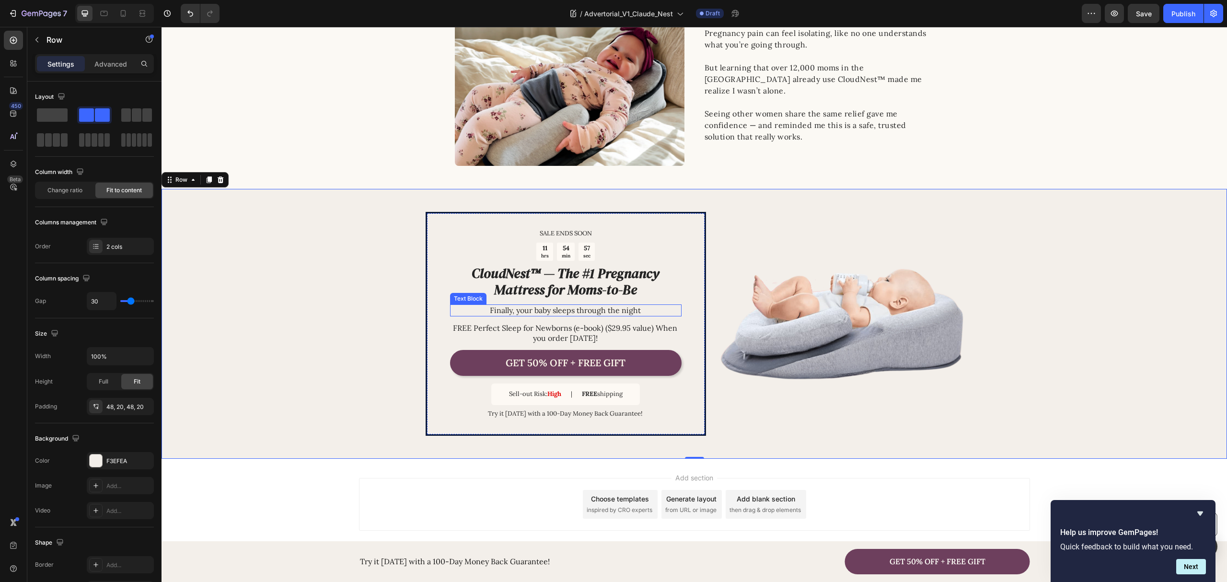
click at [568, 309] on p "Finally, your baby sleeps through the night" at bounding box center [565, 310] width 231 height 10
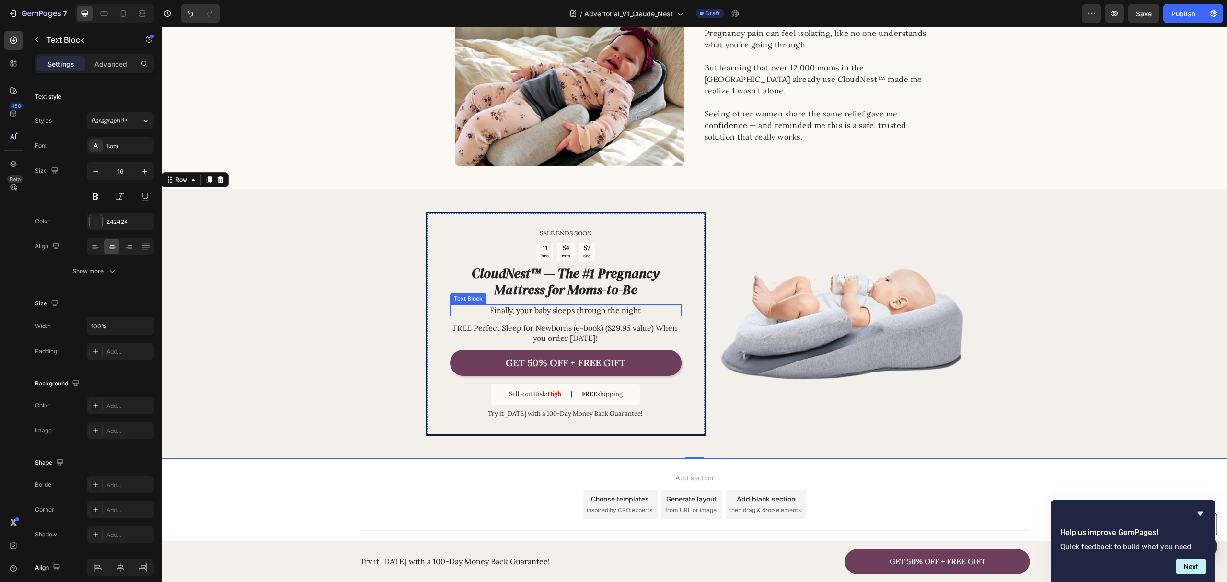
click at [568, 309] on p "Finally, your baby sleeps through the night" at bounding box center [565, 310] width 231 height 10
click at [372, 317] on div "SALE ENDS SOON Text Block 11 hrs 54 min 56 sec Countdown Timer ⁠⁠⁠⁠⁠⁠⁠ CloudNes…" at bounding box center [695, 323] width 1066 height 269
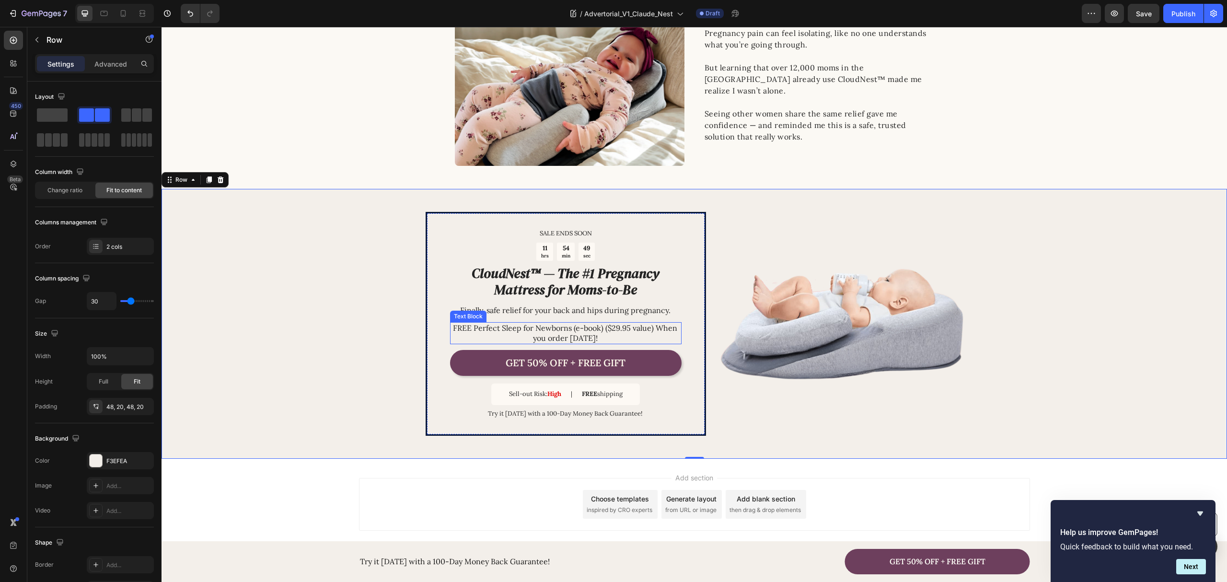
click at [527, 330] on p "FREE Perfect Sleep for Newborns (e-book) ($29.95 value) When you order today!" at bounding box center [565, 333] width 231 height 20
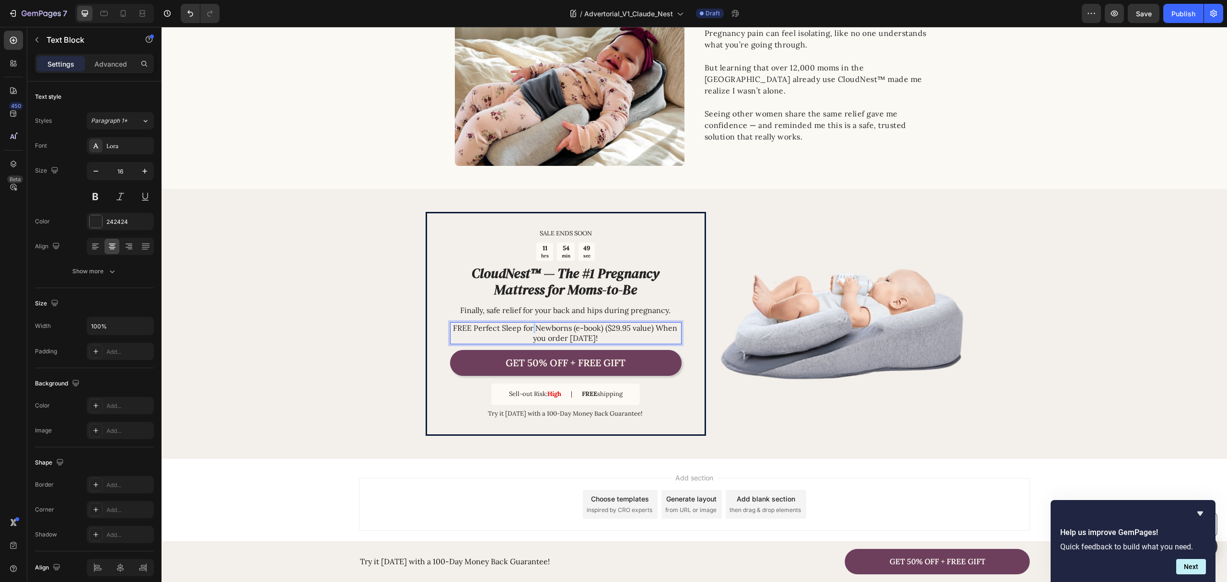
click at [527, 330] on p "FREE Perfect Sleep for Newborns (e-book) ($29.95 value) When you order today!" at bounding box center [565, 333] width 231 height 20
click at [351, 333] on div "SALE ENDS SOON Text Block 11 hrs 54 min 49 sec Countdown Timer ⁠⁠⁠⁠⁠⁠⁠ CloudNes…" at bounding box center [695, 323] width 1066 height 269
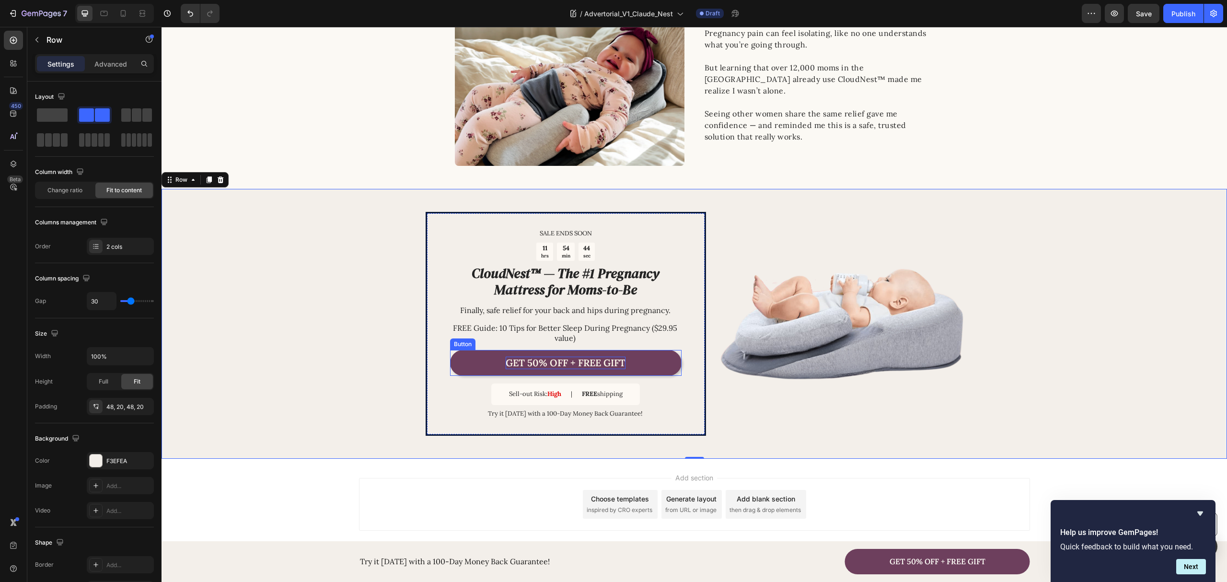
click at [570, 361] on p "GET 50% OFF + FREE GIFT" at bounding box center [566, 363] width 120 height 12
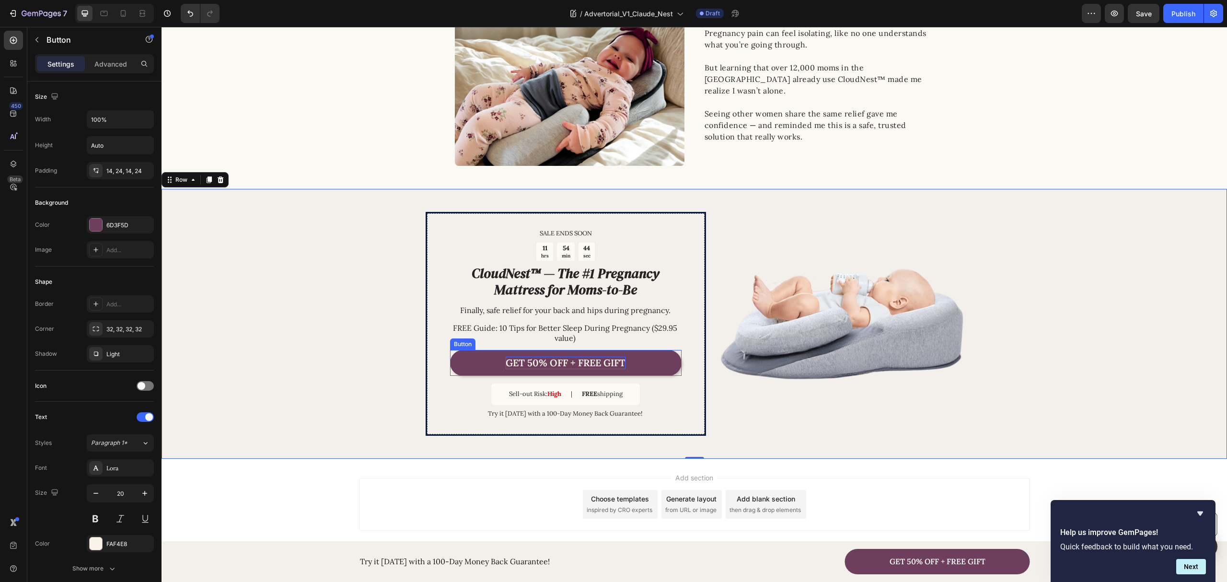
click at [570, 361] on p "GET 50% OFF + FREE GIFT" at bounding box center [566, 363] width 120 height 12
click at [363, 359] on div "SALE ENDS SOON Text Block 11 hrs 54 min 43 sec Countdown Timer ⁠⁠⁠⁠⁠⁠⁠ CloudNes…" at bounding box center [695, 323] width 1066 height 269
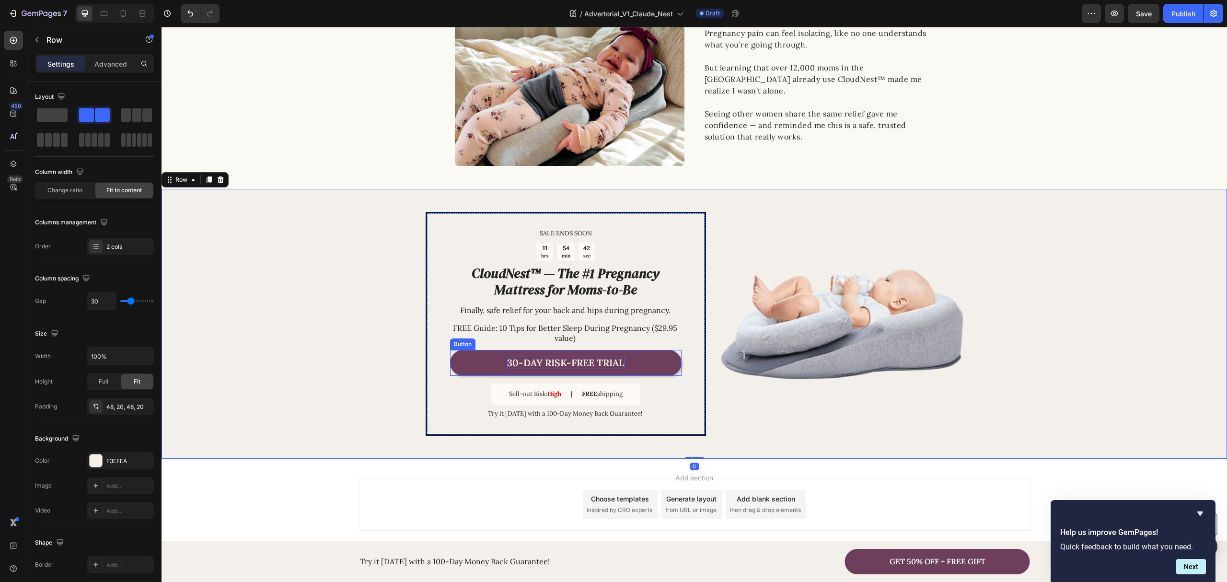
click at [521, 365] on p "30-Day Risk-Free Trial" at bounding box center [565, 363] width 117 height 12
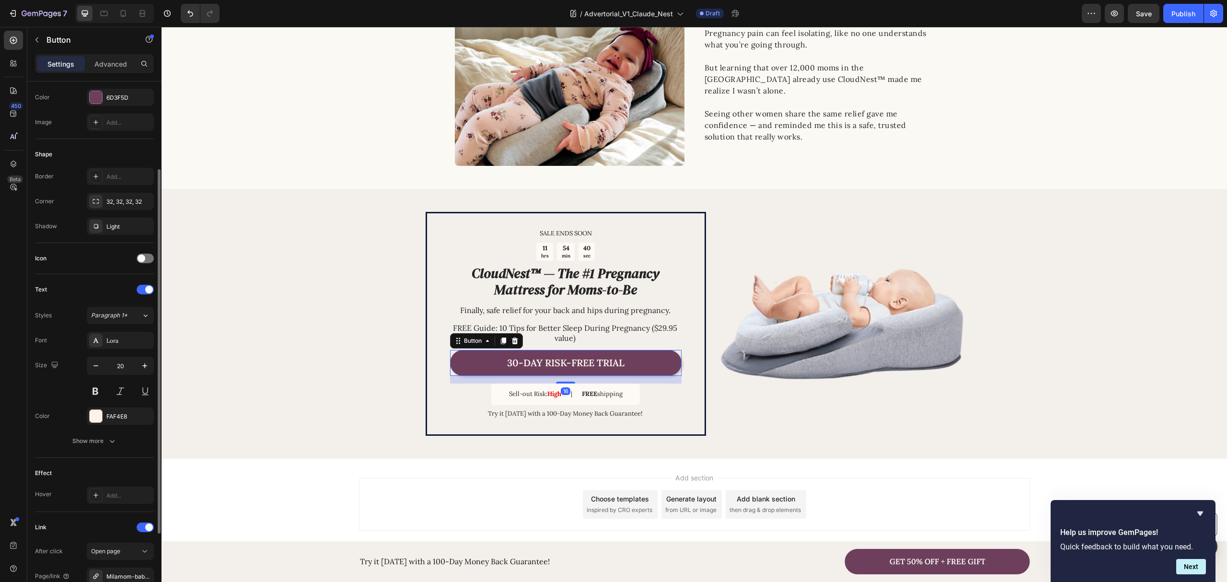
drag, startPoint x: 100, startPoint y: 438, endPoint x: 99, endPoint y: 433, distance: 5.5
click at [100, 436] on button "Show more" at bounding box center [94, 441] width 119 height 17
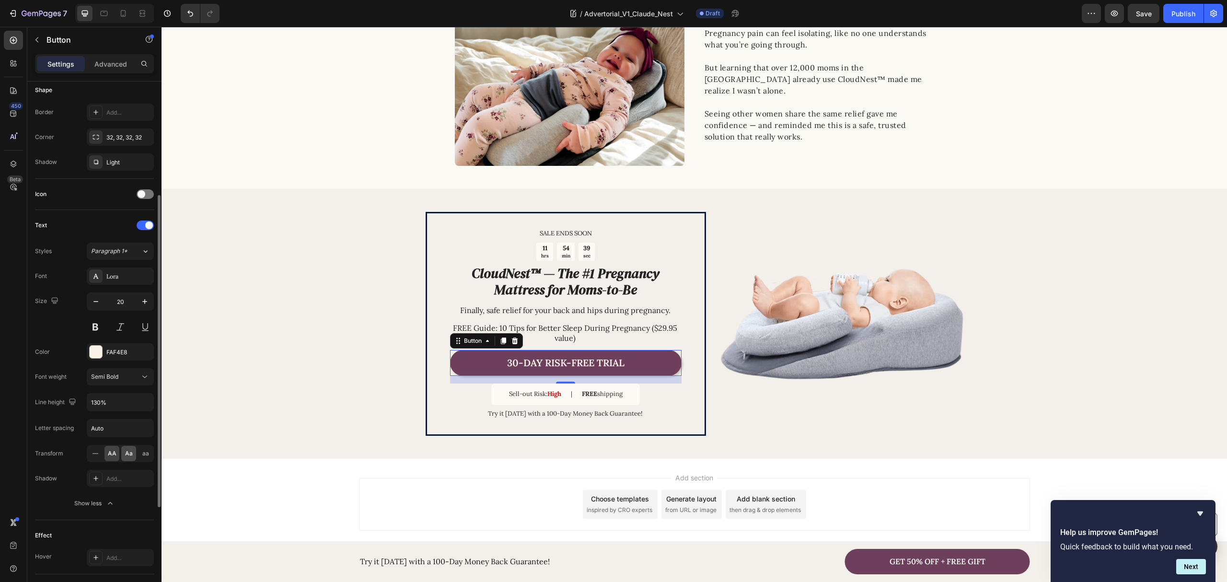
click at [132, 457] on span "Aa" at bounding box center [129, 453] width 8 height 9
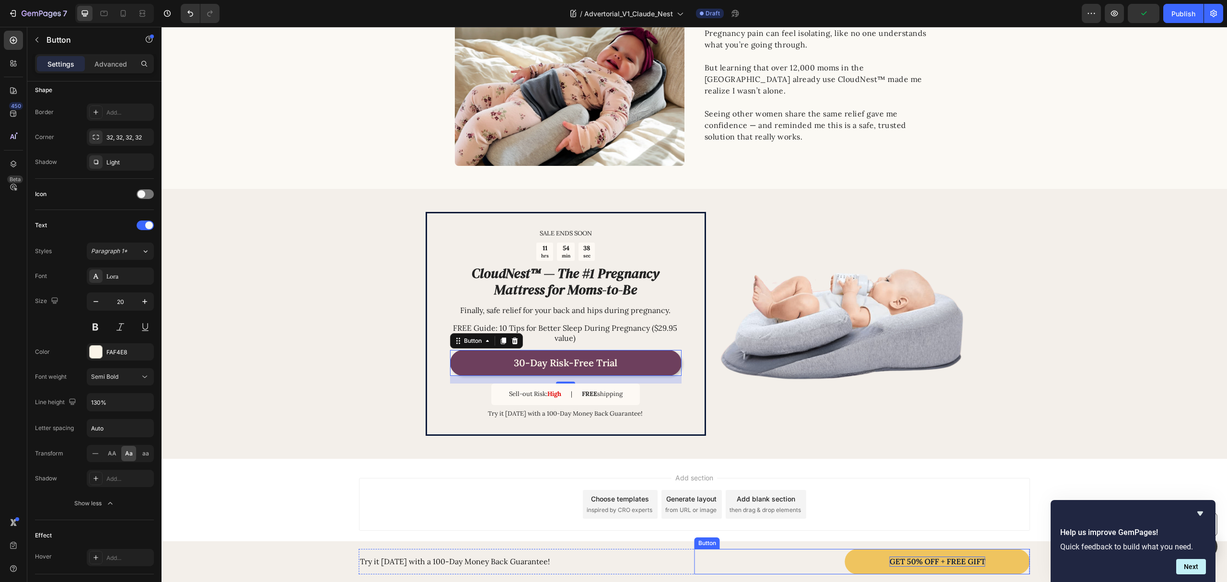
click at [913, 563] on p "GET 50% OFF + FREE GIFT" at bounding box center [938, 562] width 96 height 10
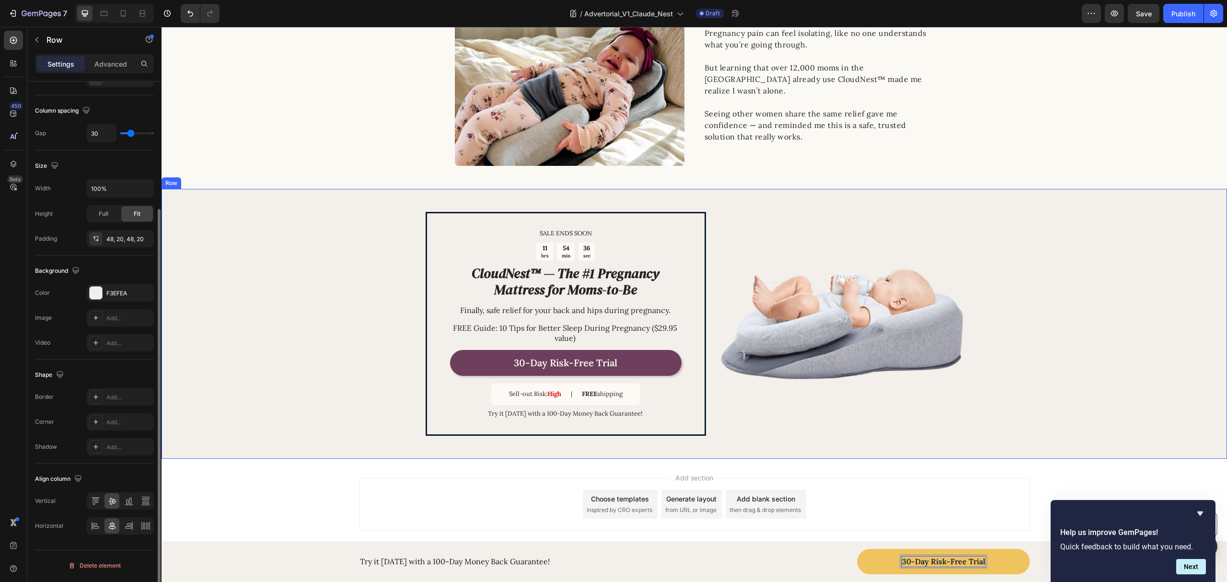
click at [307, 344] on div "SALE ENDS SOON Text Block 11 hrs 54 min 36 sec Countdown Timer ⁠⁠⁠⁠⁠⁠⁠ CloudNes…" at bounding box center [695, 323] width 1066 height 269
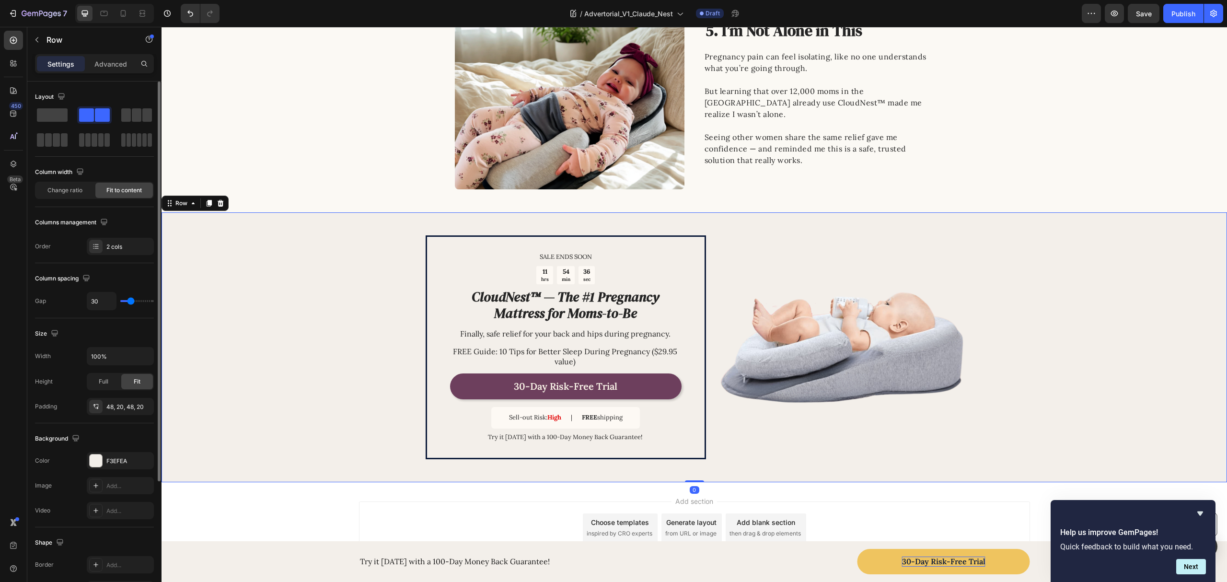
scroll to position [1289, 0]
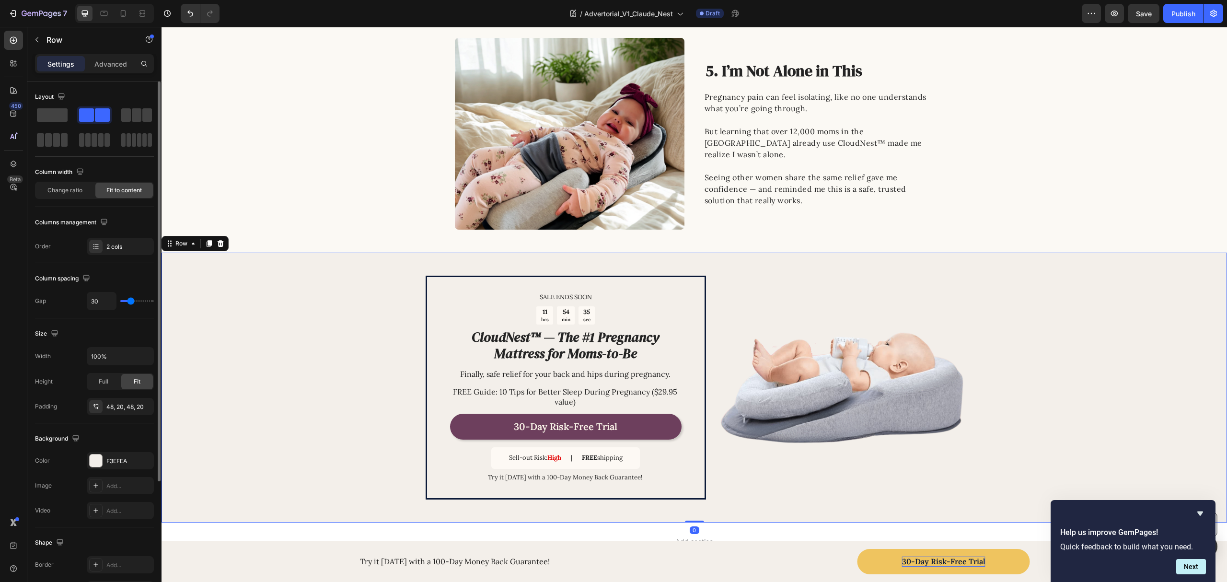
click at [379, 375] on div "SALE ENDS SOON Text Block 11 hrs 54 min 35 sec Countdown Timer ⁠⁠⁠⁠⁠⁠⁠ CloudNes…" at bounding box center [695, 387] width 1066 height 269
click at [547, 475] on p "Try it today with a 100-Day Money Back Guarantee!" at bounding box center [565, 478] width 231 height 8
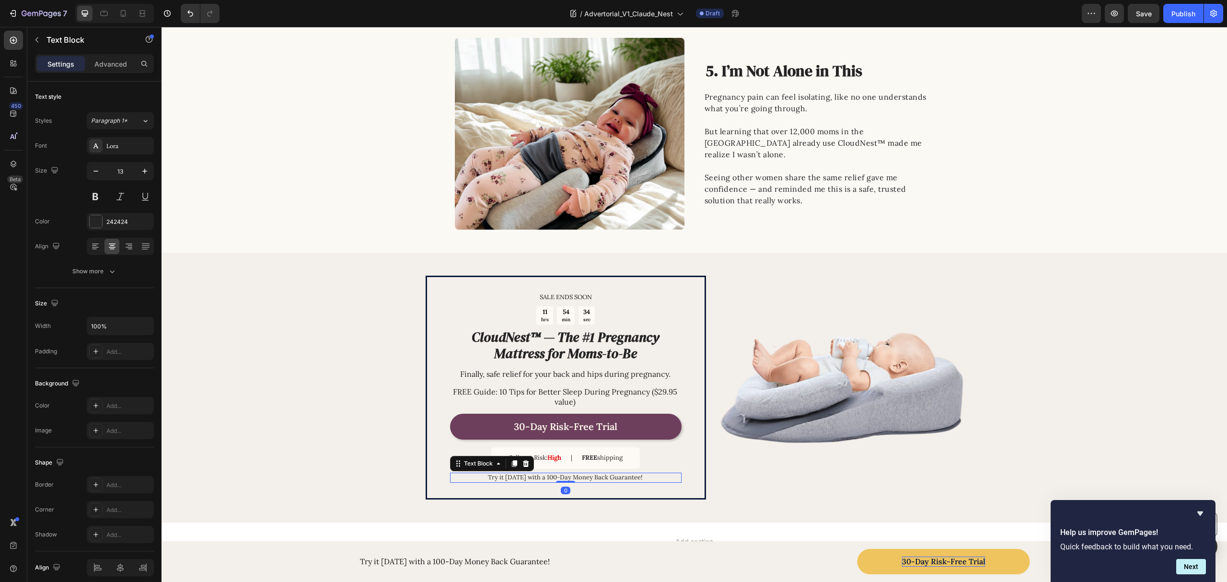
click at [545, 478] on p "Try it today with a 100-Day Money Back Guarantee!" at bounding box center [565, 478] width 231 height 8
copy p "Try it [DATE] with a 30-Day Money Back Guarantee!"
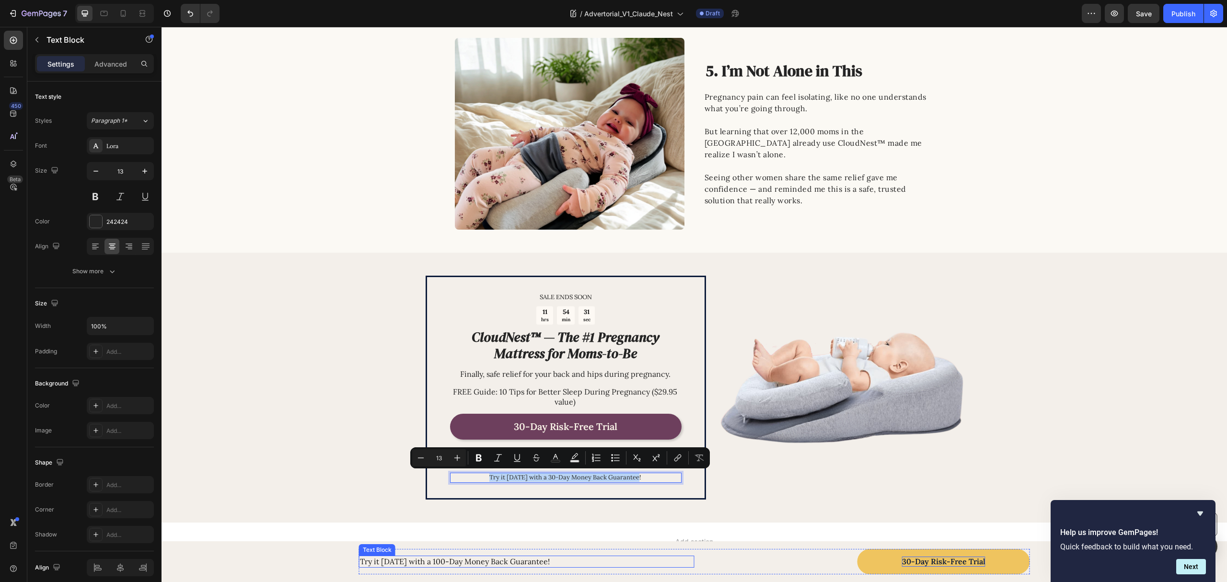
click at [485, 559] on p "Try it today with a 100-Day Money Back Guarantee!" at bounding box center [527, 562] width 334 height 10
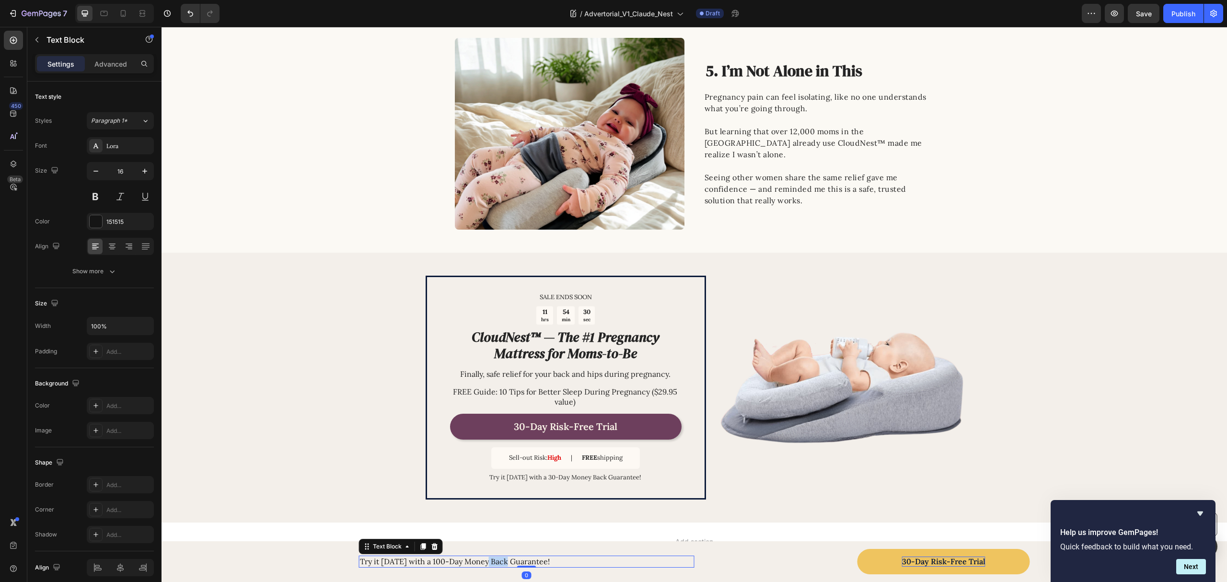
click at [485, 559] on p "Try it today with a 100-Day Money Back Guarantee!" at bounding box center [527, 562] width 334 height 10
click at [334, 220] on div "Image 5. I’m Not Alone in This Heading Pregnancy pain can feel isolating, like …" at bounding box center [695, 134] width 1066 height 192
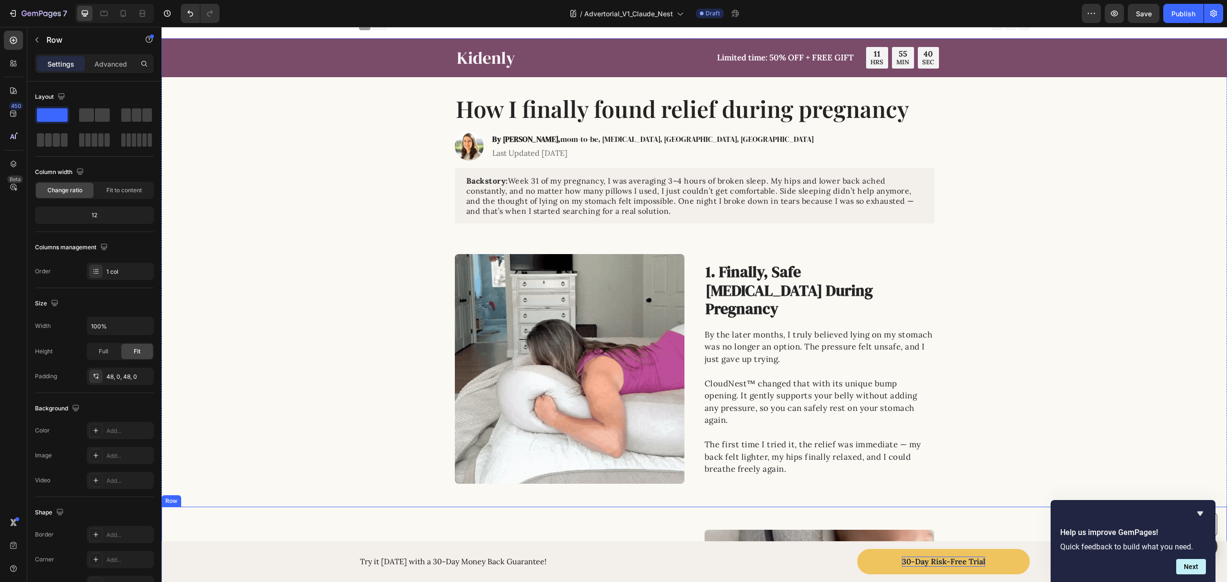
scroll to position [0, 0]
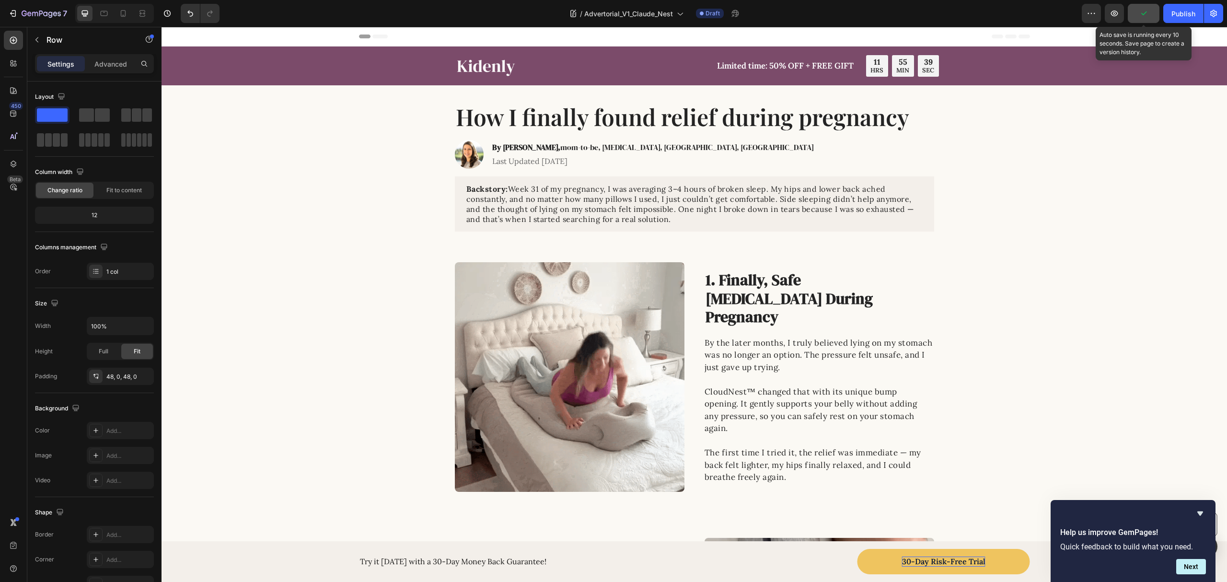
click at [1152, 16] on button "button" at bounding box center [1144, 13] width 32 height 19
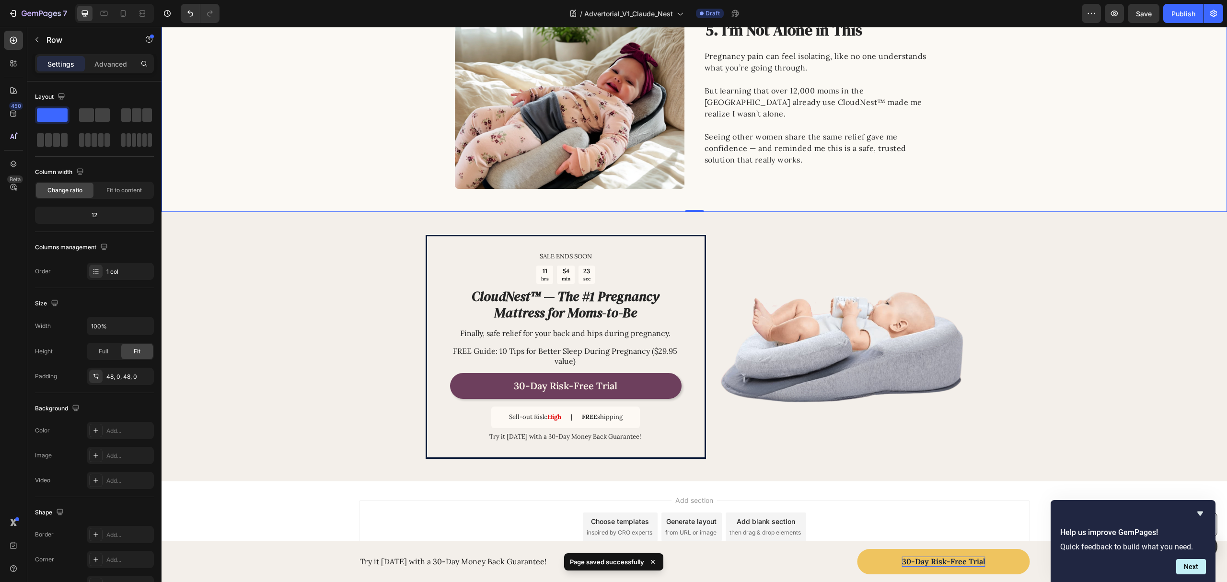
scroll to position [1368, 0]
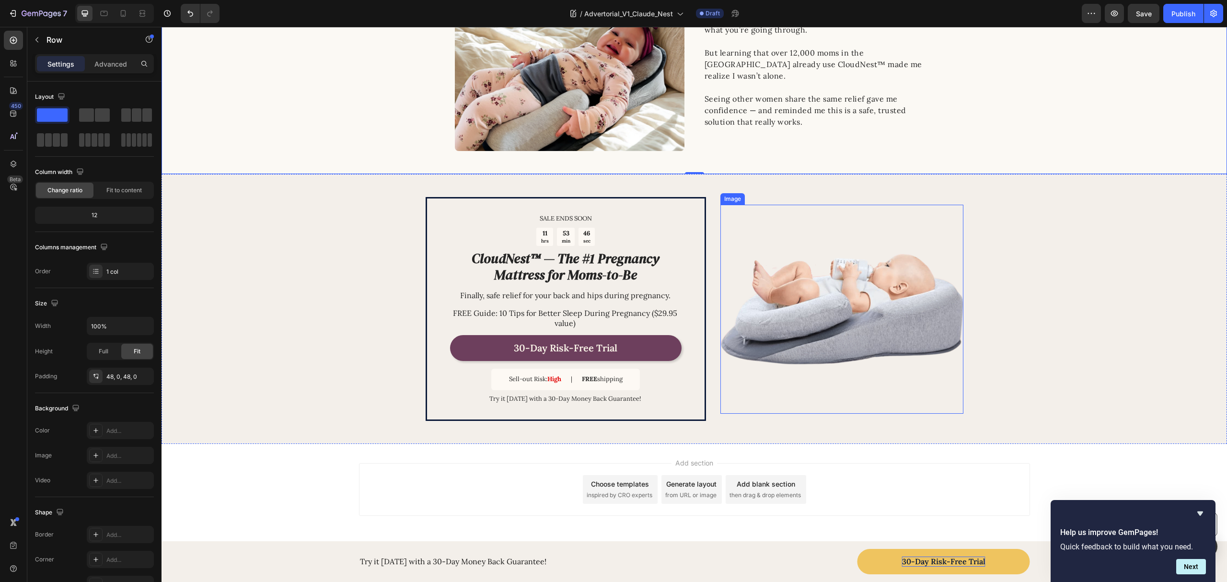
click at [829, 297] on img at bounding box center [842, 309] width 243 height 209
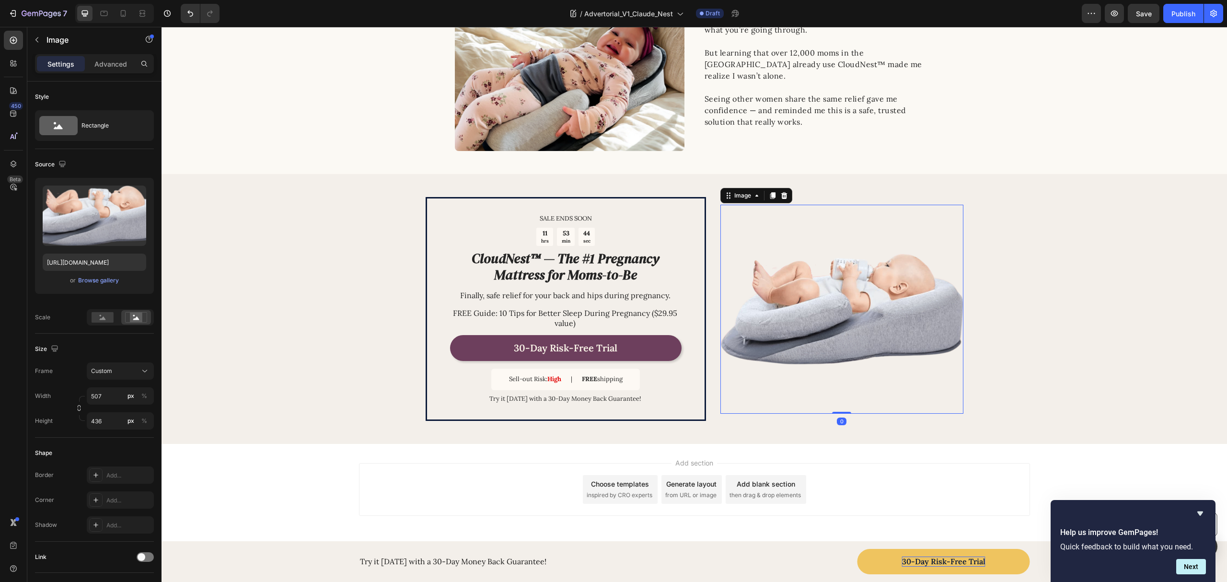
click at [839, 280] on img at bounding box center [842, 309] width 243 height 209
click at [100, 278] on div "Browse gallery" at bounding box center [98, 280] width 41 height 9
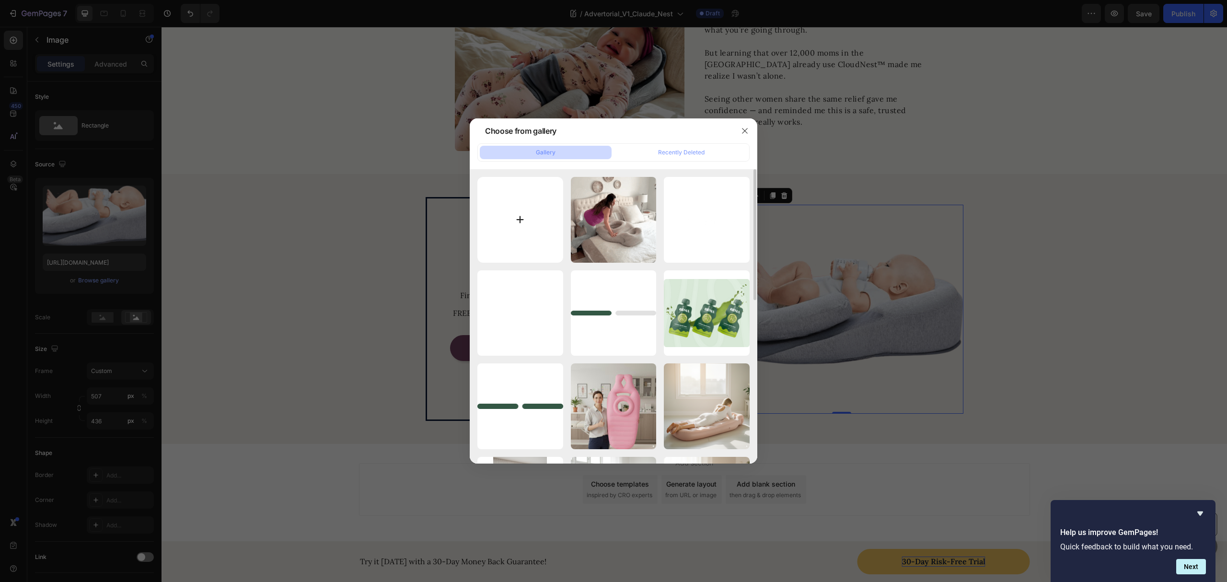
click at [528, 209] on input "file" at bounding box center [521, 220] width 86 height 86
type input "C:\fakepath\Back Pain Gone in 5 Min (12).png"
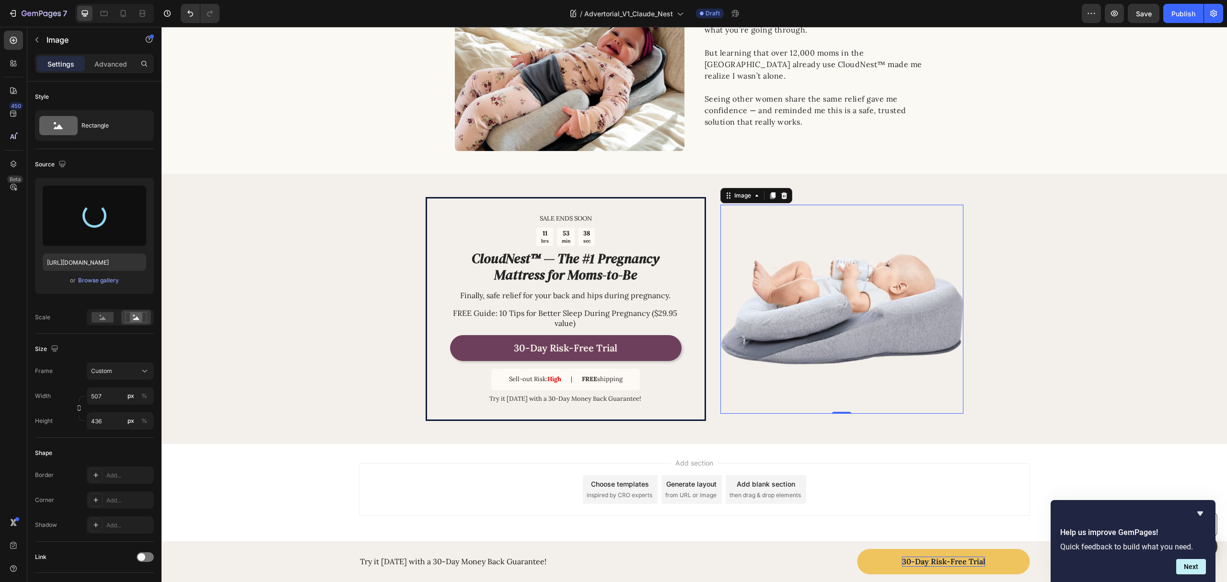
type input "https://cdn.shopify.com/s/files/1/0862/1719/5809/files/gempages_543135610253083…"
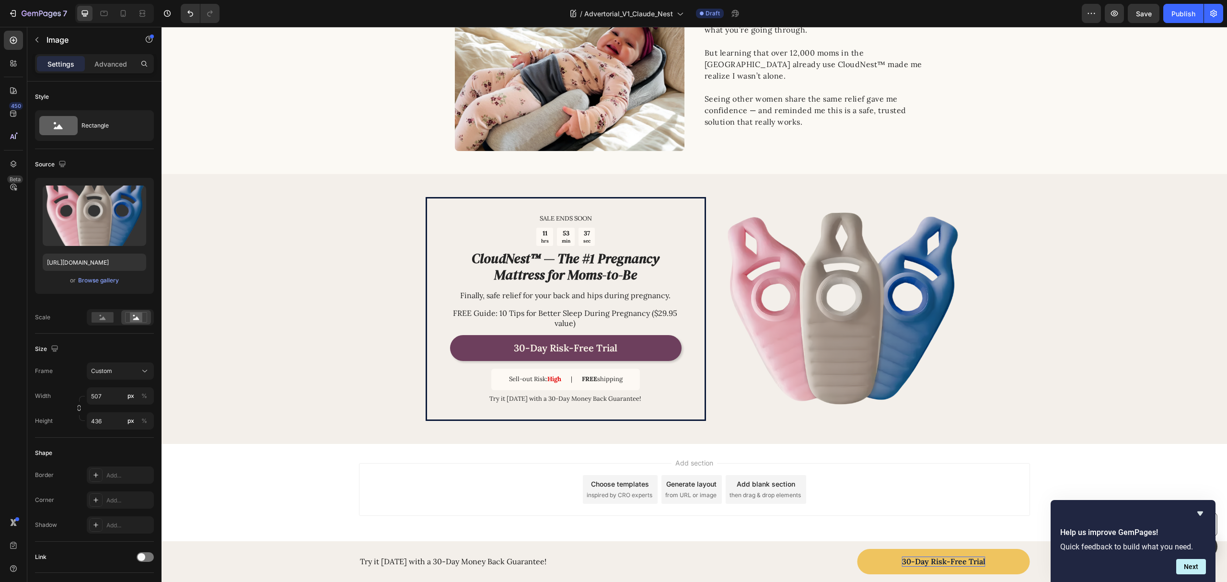
click at [442, 487] on div "Add section Choose templates inspired by CRO experts Generate layout from URL o…" at bounding box center [694, 489] width 671 height 53
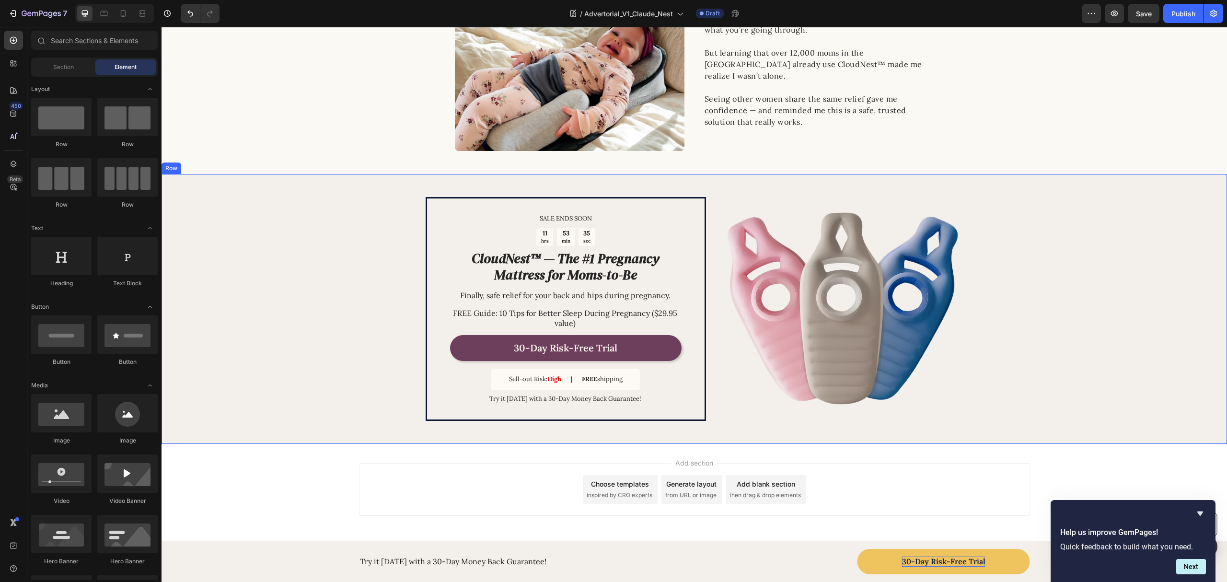
click at [711, 307] on div "SALE ENDS SOON Text Block 11 hrs 53 min 35 sec Countdown Timer CloudNest™ — The…" at bounding box center [695, 308] width 1066 height 269
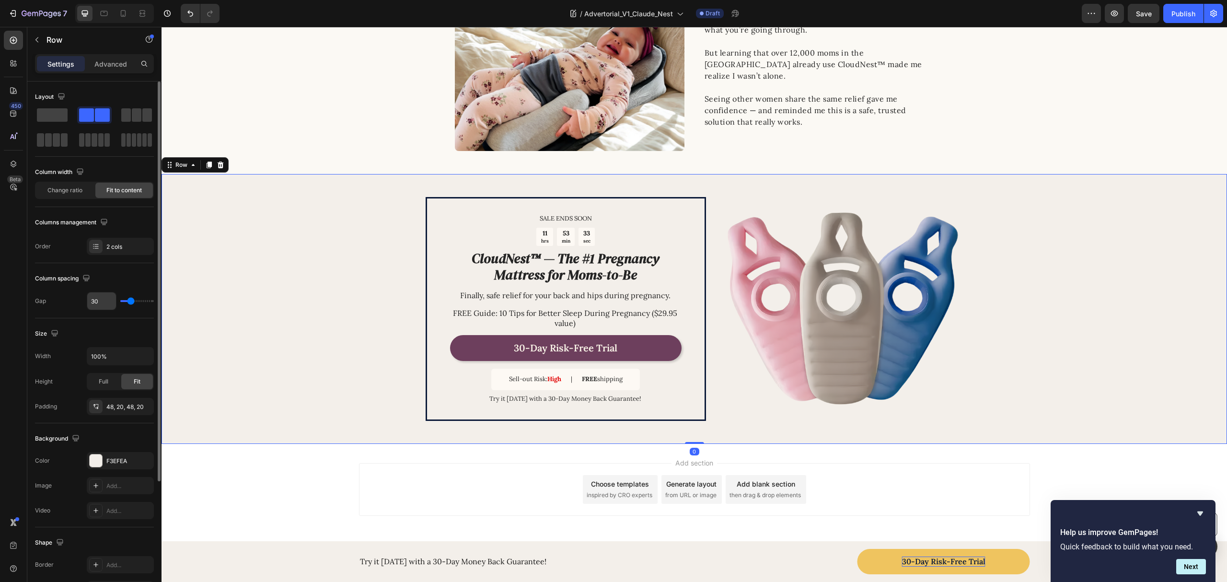
click at [103, 300] on input "30" at bounding box center [101, 300] width 29 height 17
type input "6"
type input "64"
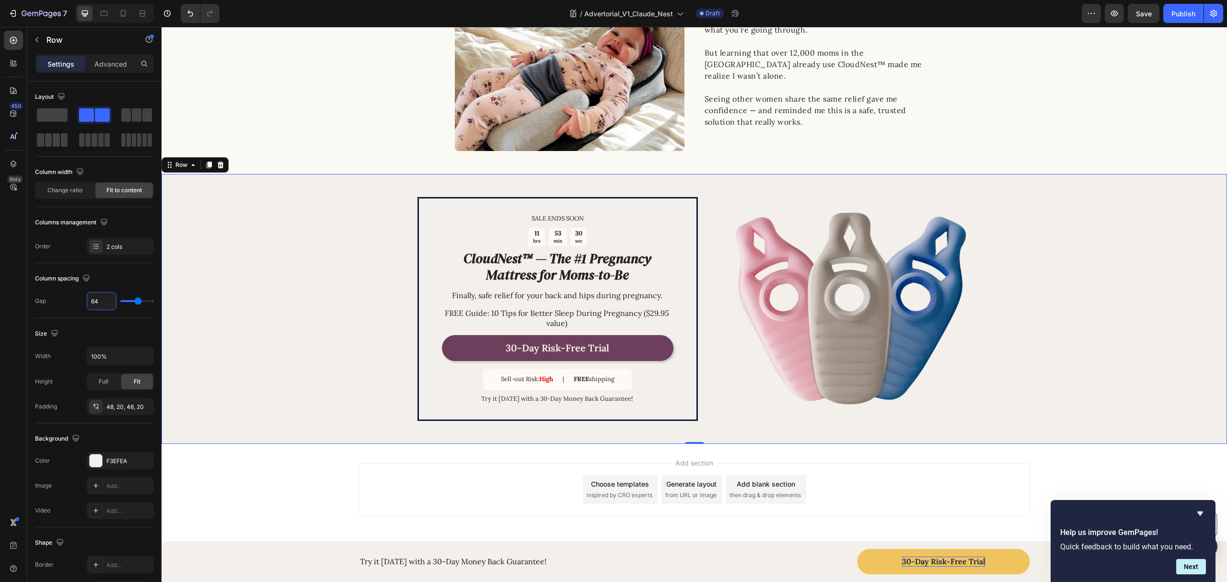
click at [415, 489] on div "Add section Choose templates inspired by CRO experts Generate layout from URL o…" at bounding box center [694, 489] width 671 height 53
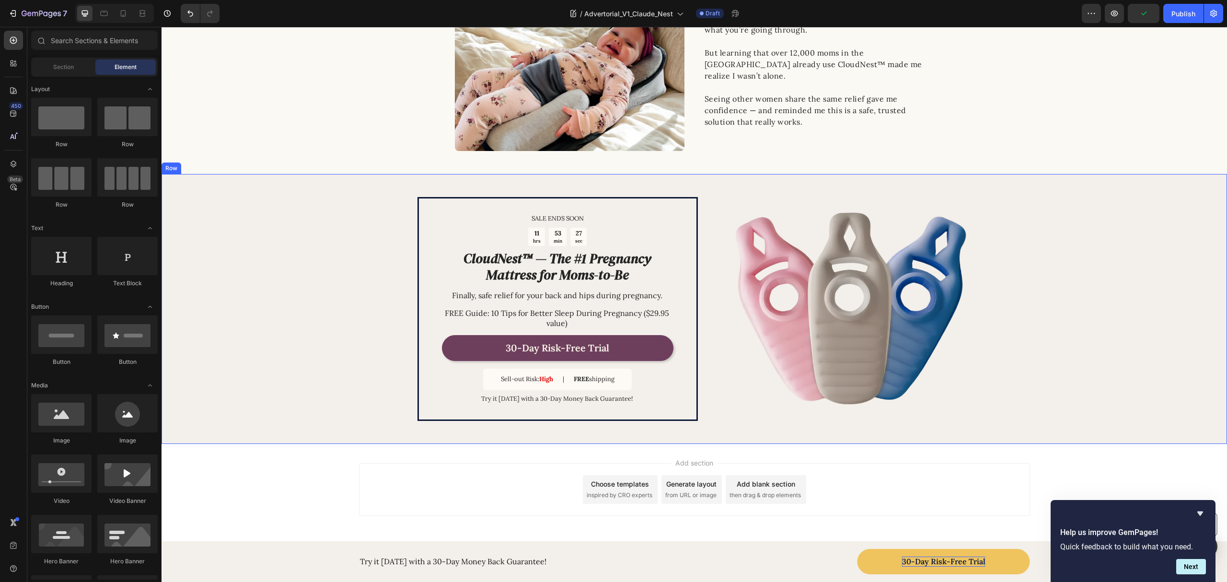
click at [712, 278] on div "SALE ENDS SOON Text Block 11 hrs 53 min 27 sec Countdown Timer CloudNest™ — The…" at bounding box center [695, 308] width 1066 height 269
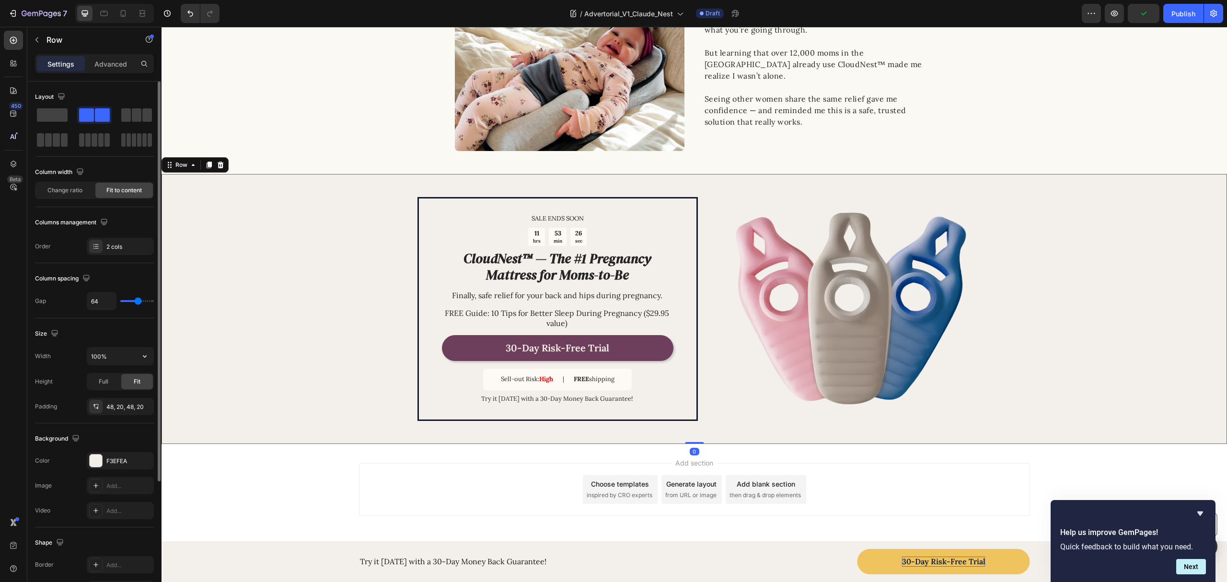
click at [126, 348] on div "Size Width 100% Height Full Fit Padding 48, 20, 48, 20" at bounding box center [94, 370] width 119 height 105
click at [148, 355] on icon "button" at bounding box center [145, 356] width 10 height 10
click at [129, 381] on span "1400px" at bounding box center [135, 382] width 21 height 9
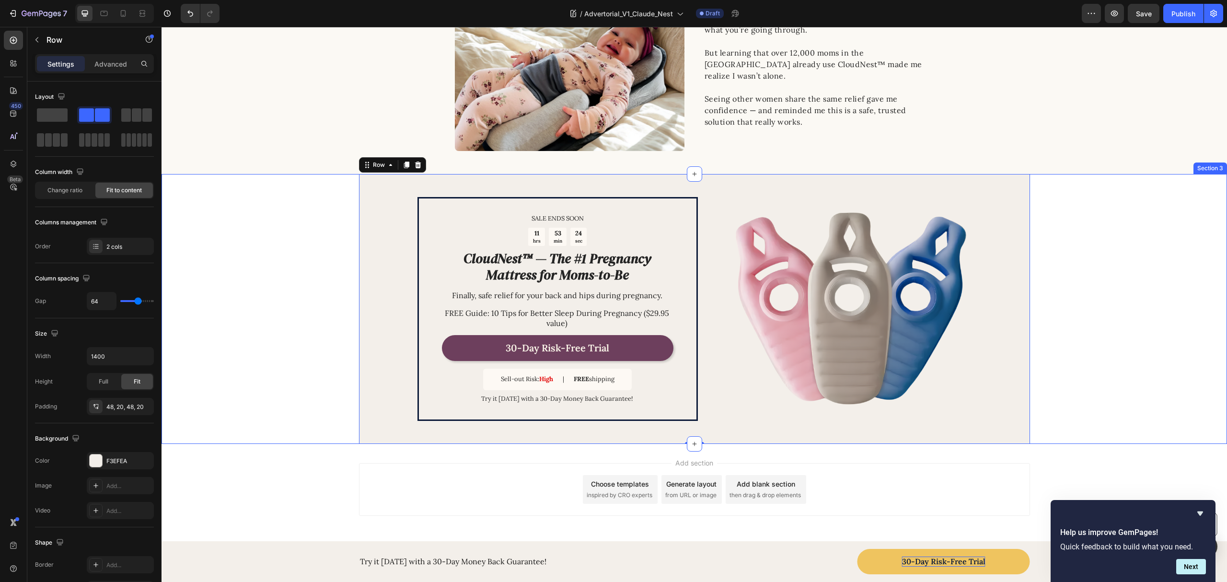
type input "100%"
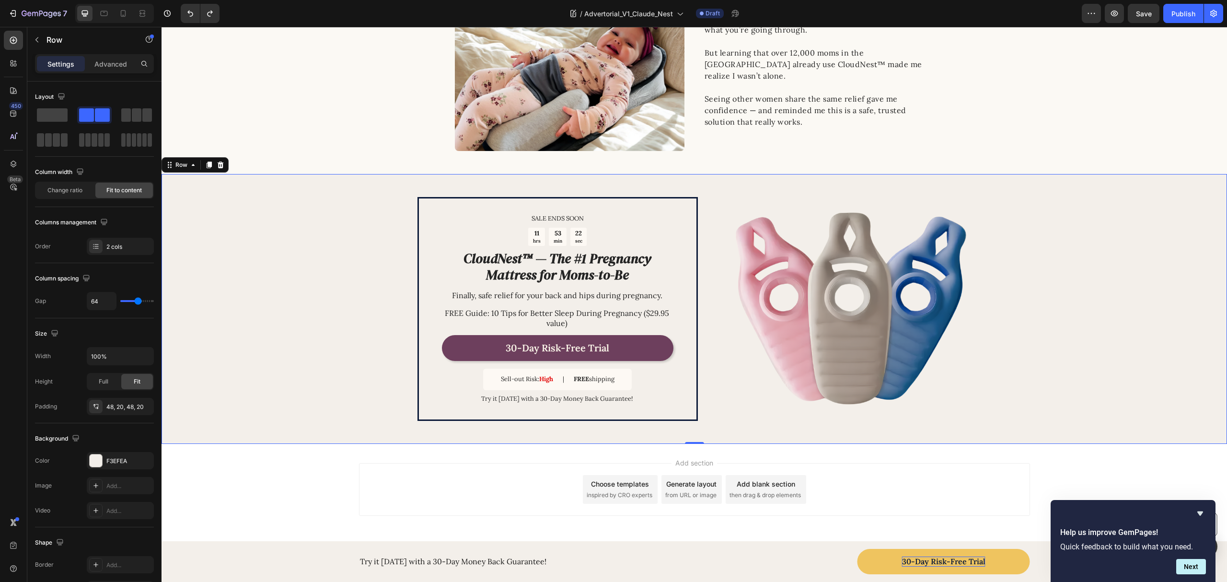
click at [387, 517] on div "Add section Choose templates inspired by CRO experts Generate layout from URL o…" at bounding box center [695, 503] width 1066 height 118
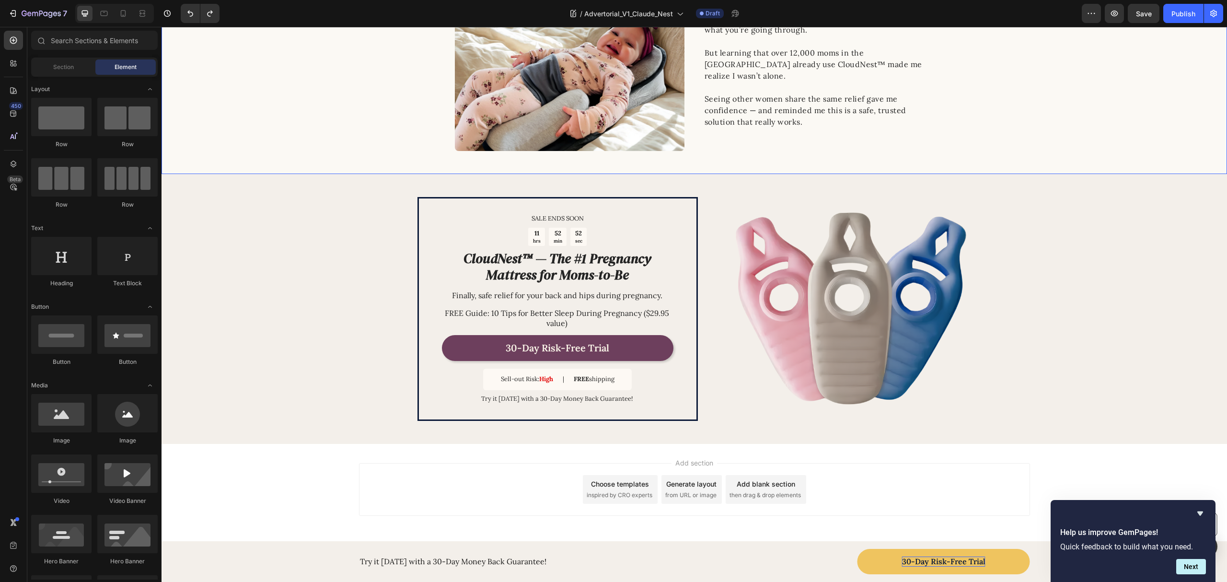
click at [330, 115] on div "Image 5. I’m Not Alone in This Heading Pregnancy pain can feel isolating, like …" at bounding box center [695, 55] width 1066 height 192
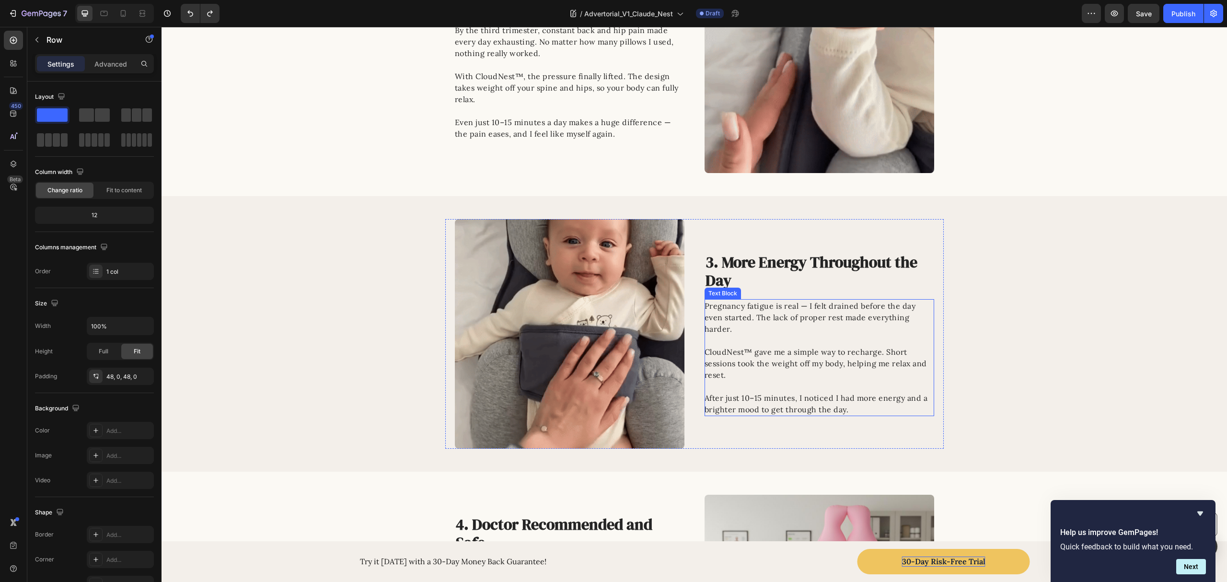
scroll to position [281, 0]
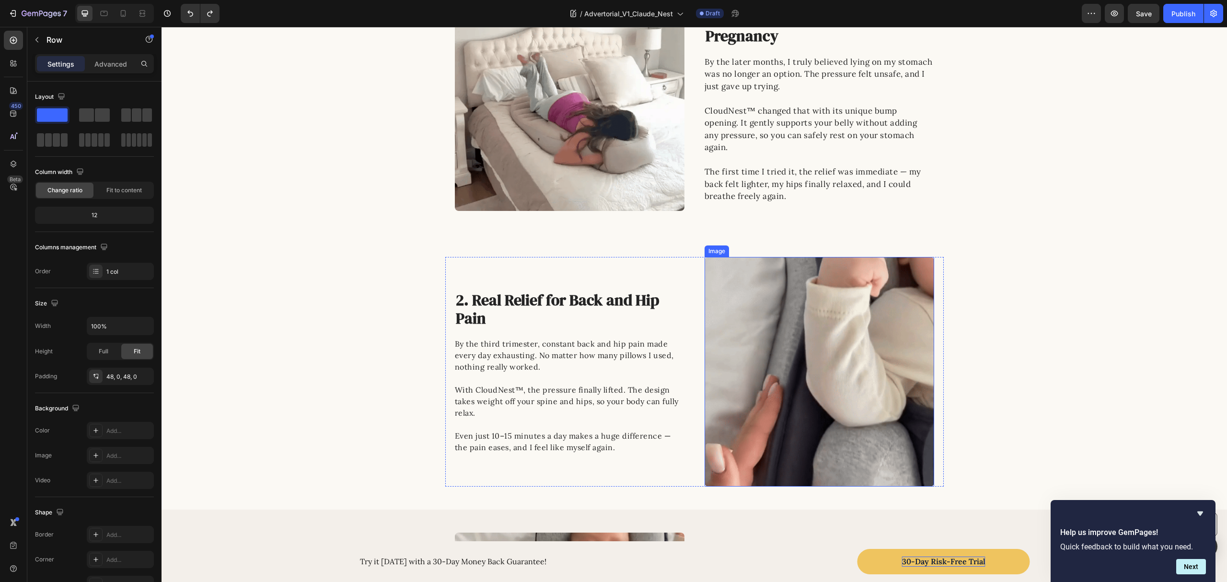
click at [764, 329] on img at bounding box center [820, 372] width 230 height 230
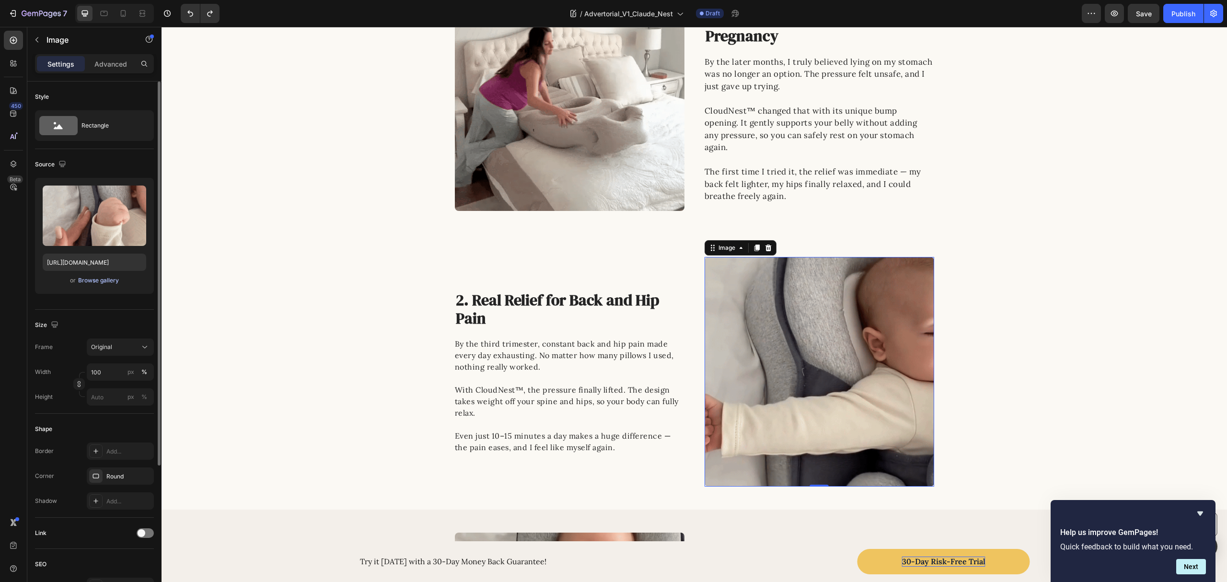
click at [91, 284] on div "Browse gallery" at bounding box center [98, 280] width 41 height 9
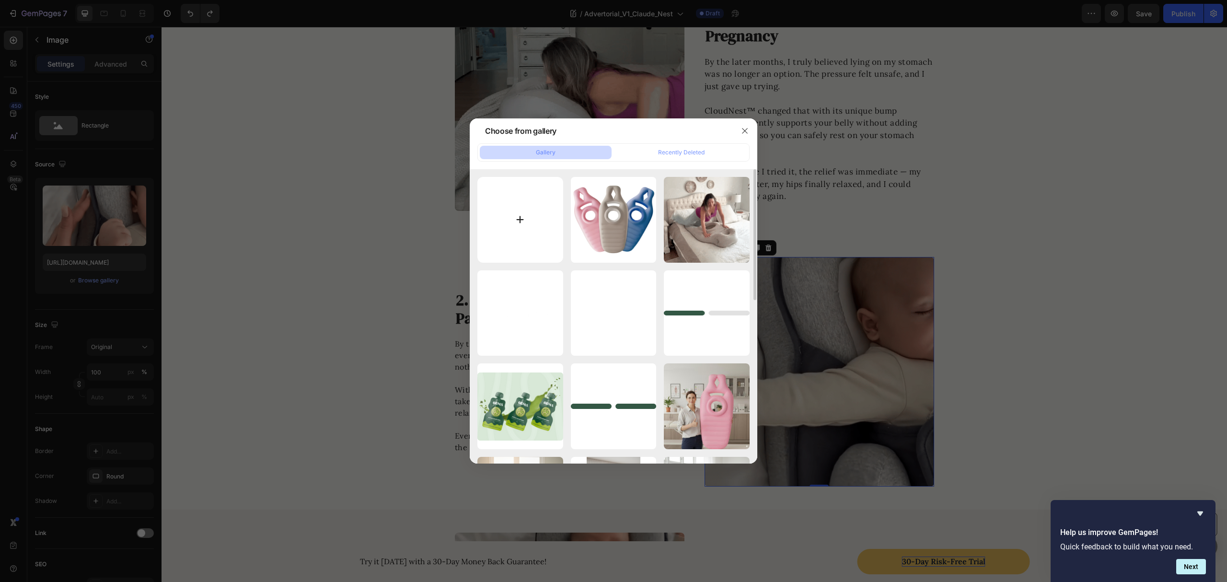
click at [516, 241] on input "file" at bounding box center [521, 220] width 86 height 86
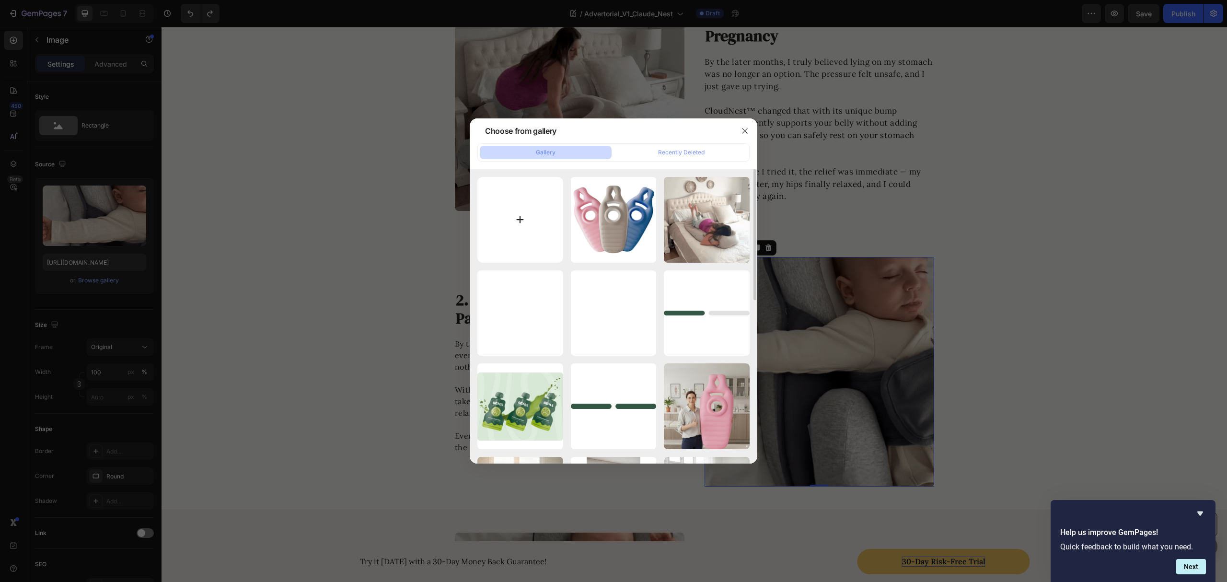
type input "C:\fakepath\trendtrack_tiktok_7537385624807034134-vmake-ezgif.com-optimize.gif"
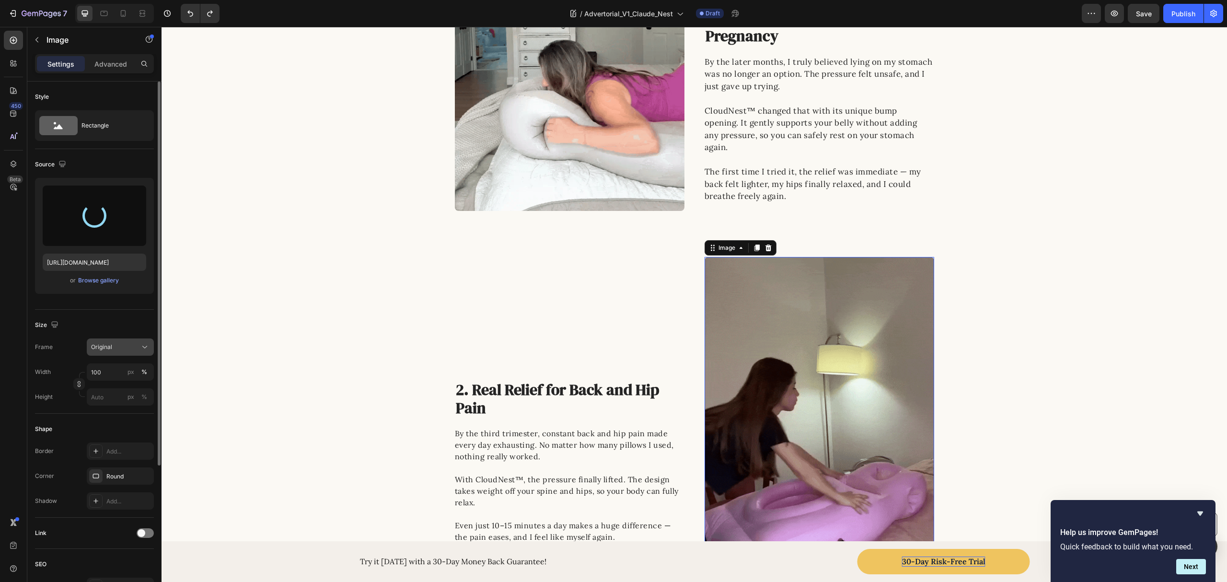
type input "https://cdn.shopify.com/s/files/1/0862/1719/5809/files/gempages_543135610253083…"
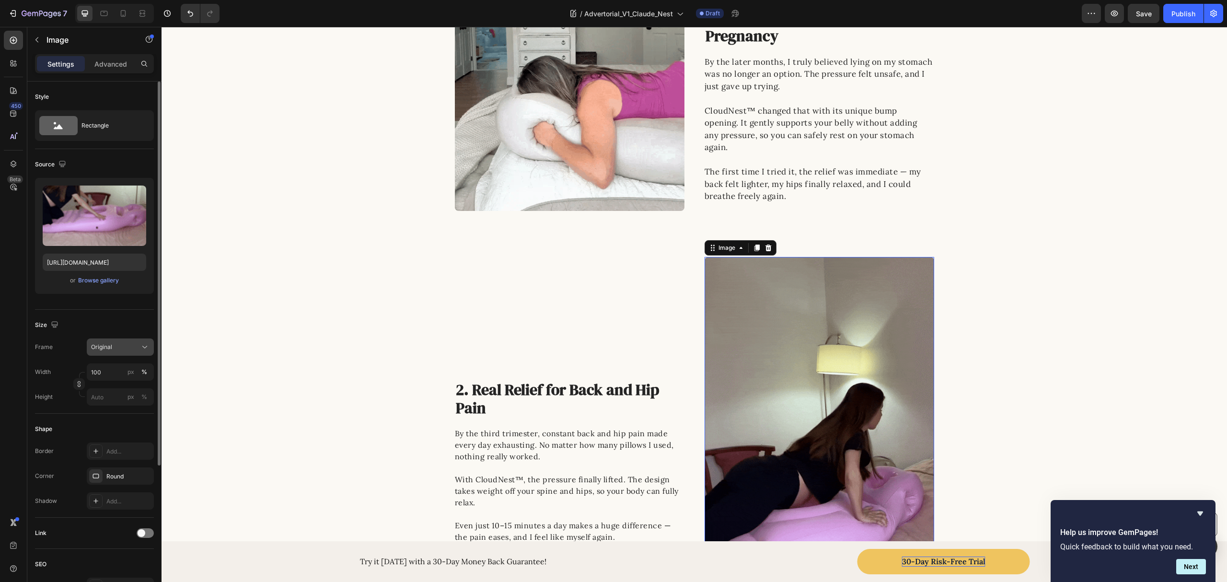
click at [127, 348] on div "Original" at bounding box center [114, 347] width 47 height 9
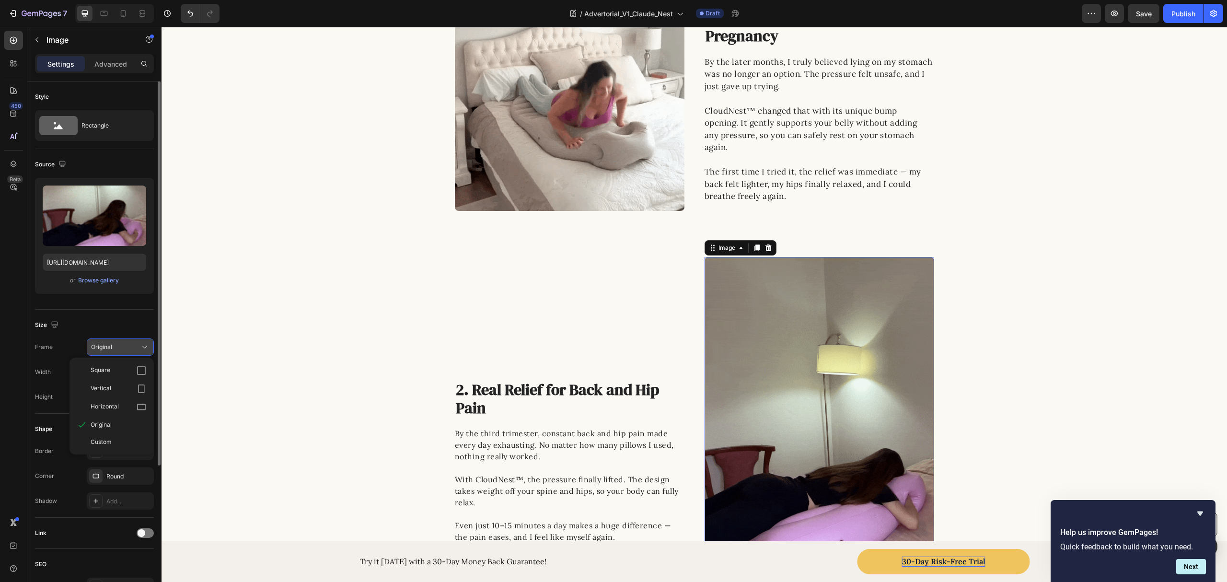
drag, startPoint x: 125, startPoint y: 371, endPoint x: 140, endPoint y: 365, distance: 15.8
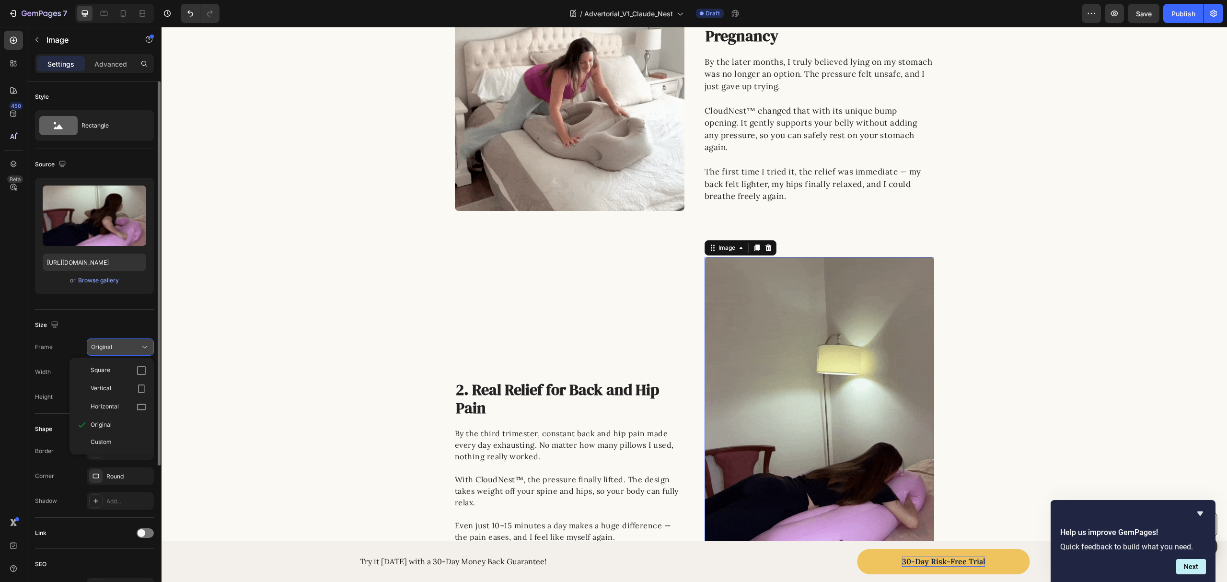
click at [126, 371] on div "Square" at bounding box center [119, 371] width 56 height 10
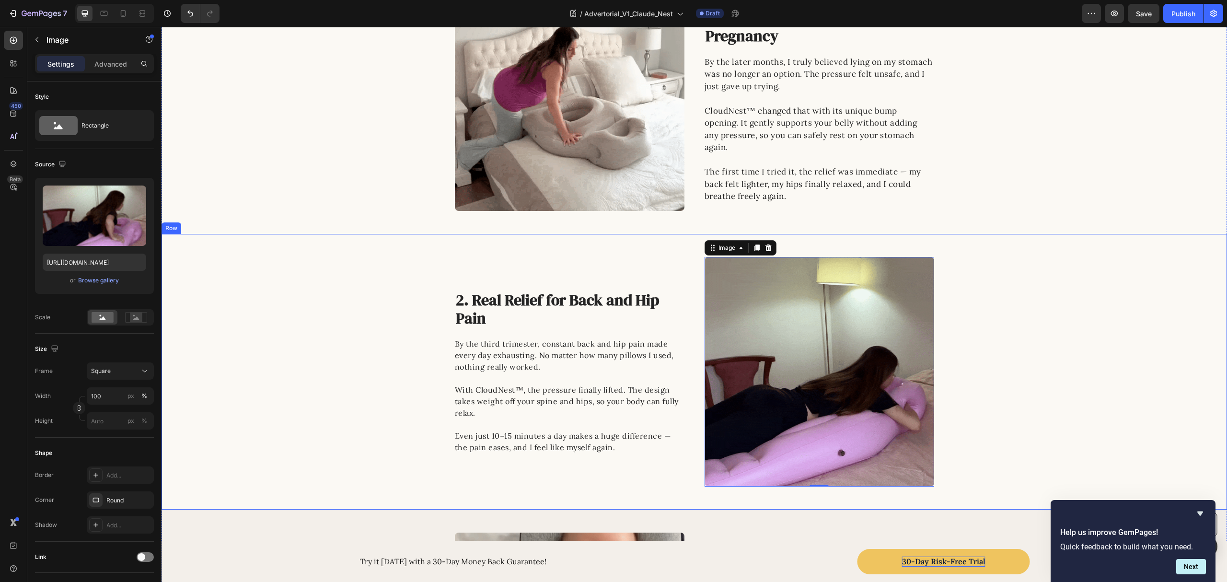
click at [343, 295] on div "Image 2. Real Relief for Back and Hip Pain Heading By the third trimester, cons…" at bounding box center [695, 372] width 1066 height 230
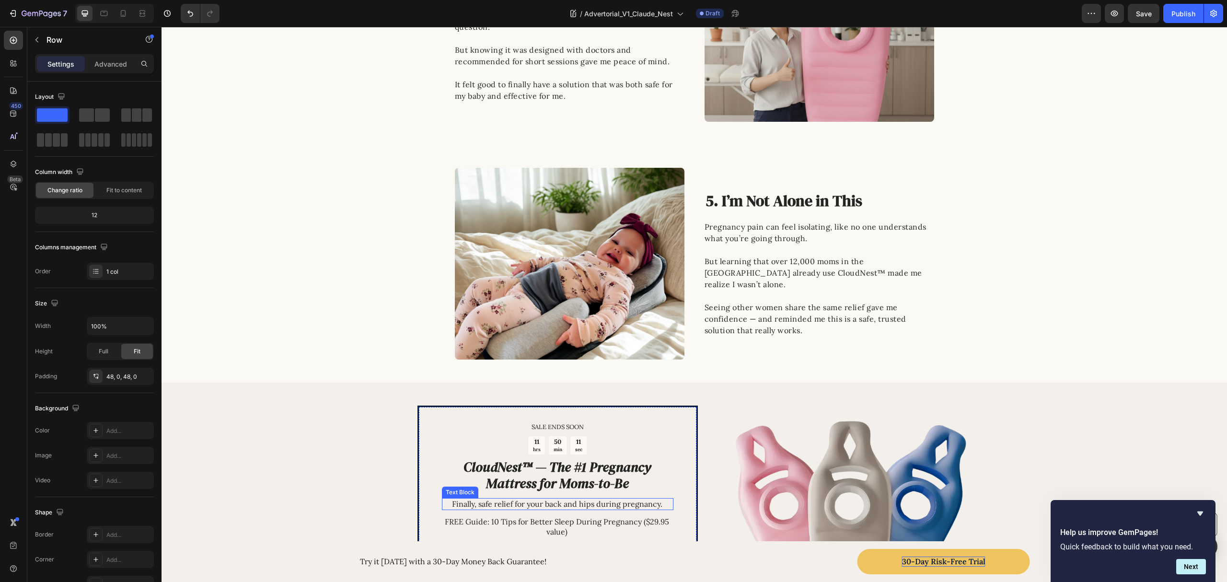
scroll to position [1112, 0]
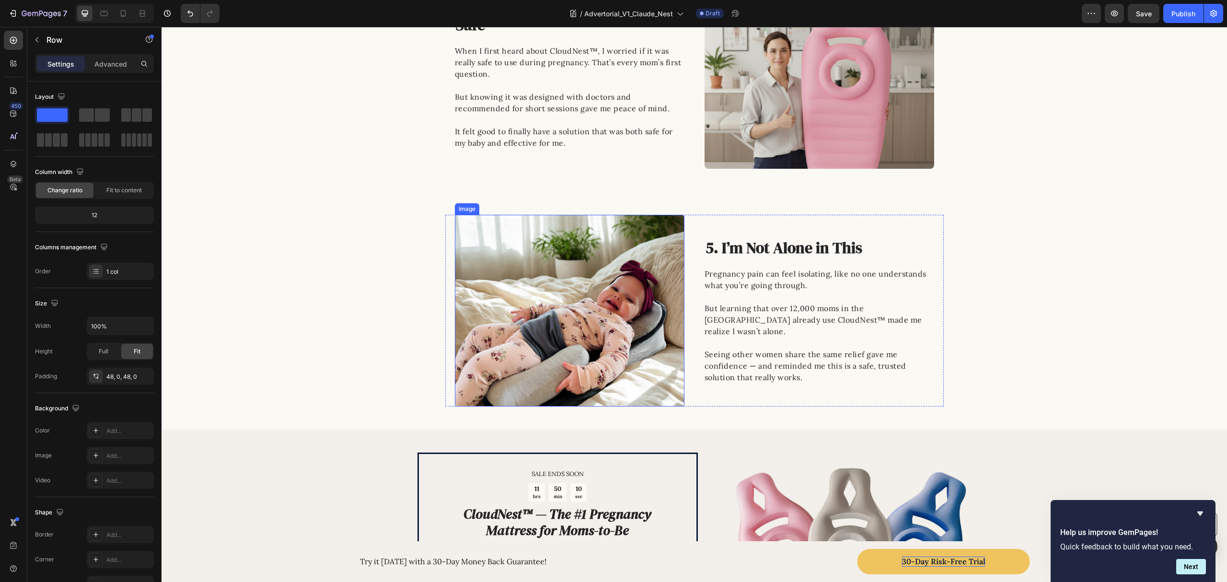
click at [597, 288] on img at bounding box center [570, 311] width 230 height 192
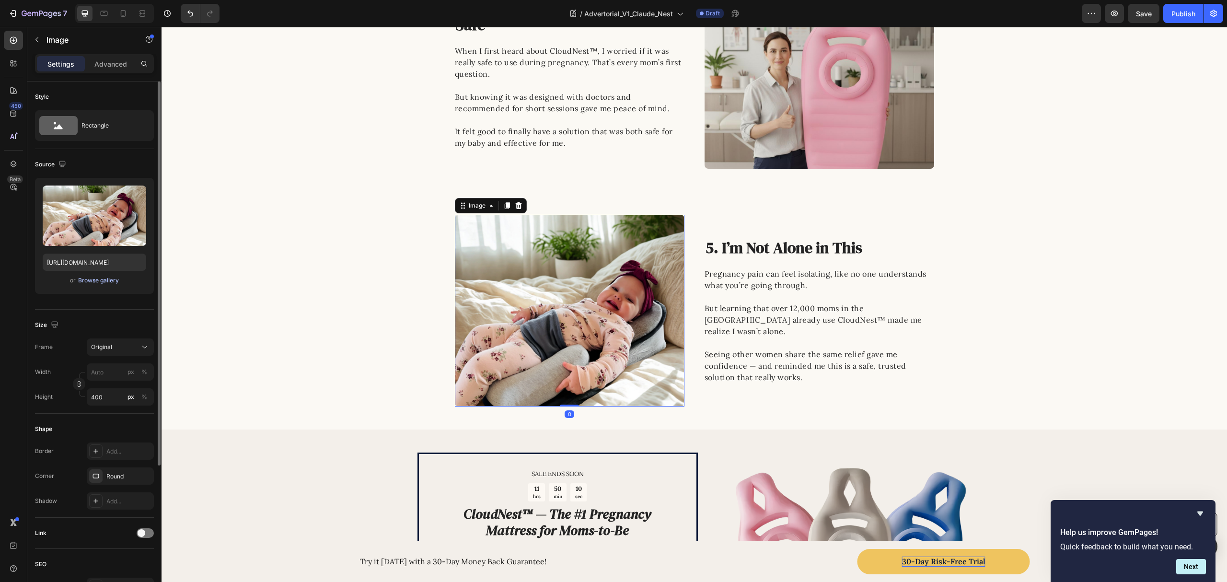
click at [98, 281] on div "Browse gallery" at bounding box center [98, 280] width 41 height 9
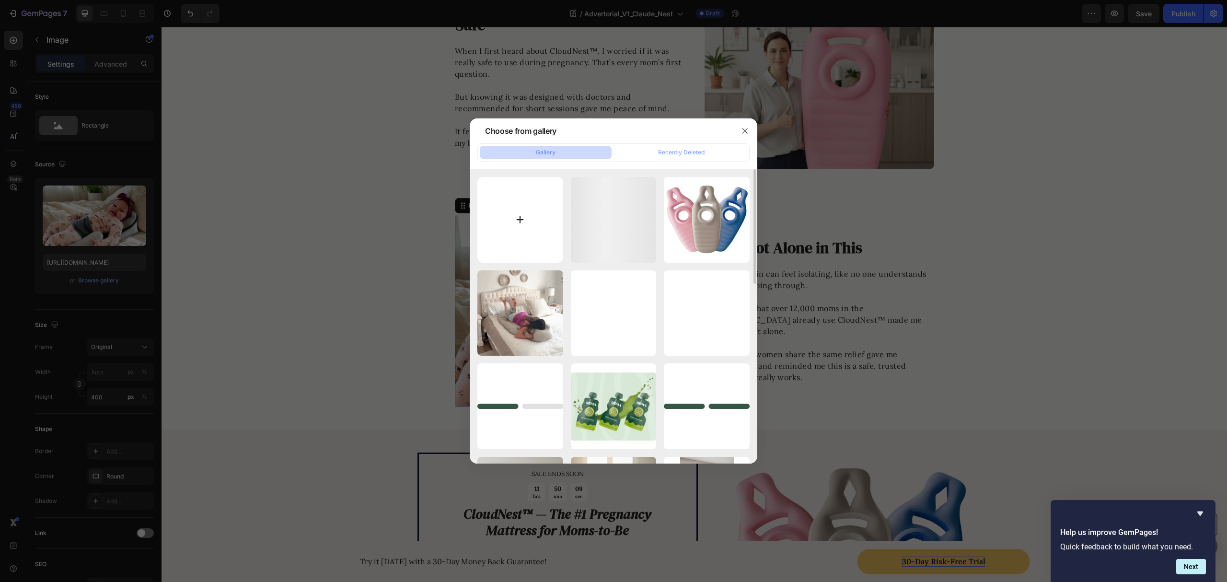
click at [525, 215] on input "file" at bounding box center [521, 220] width 86 height 86
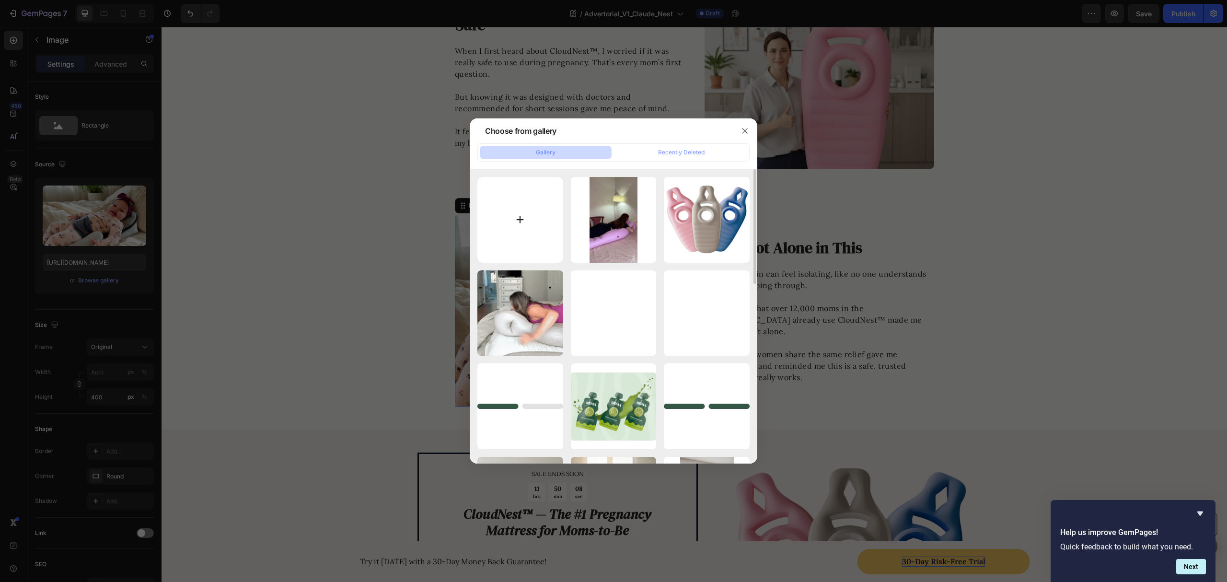
type input "C:\fakepath\Back Pain Gone in 5 Min (13).png"
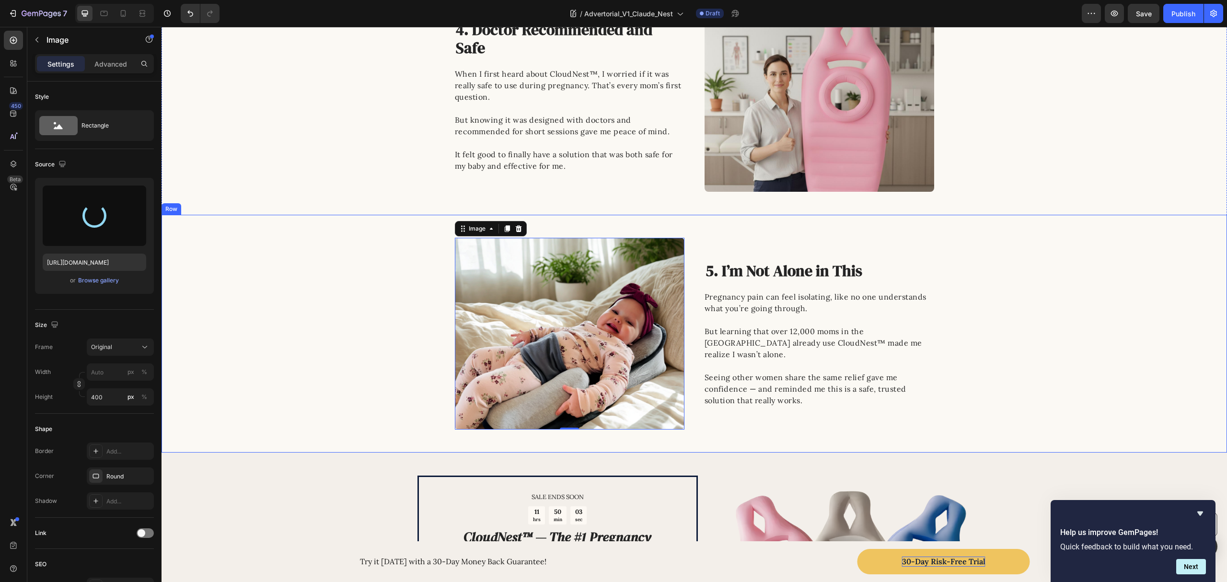
scroll to position [1048, 0]
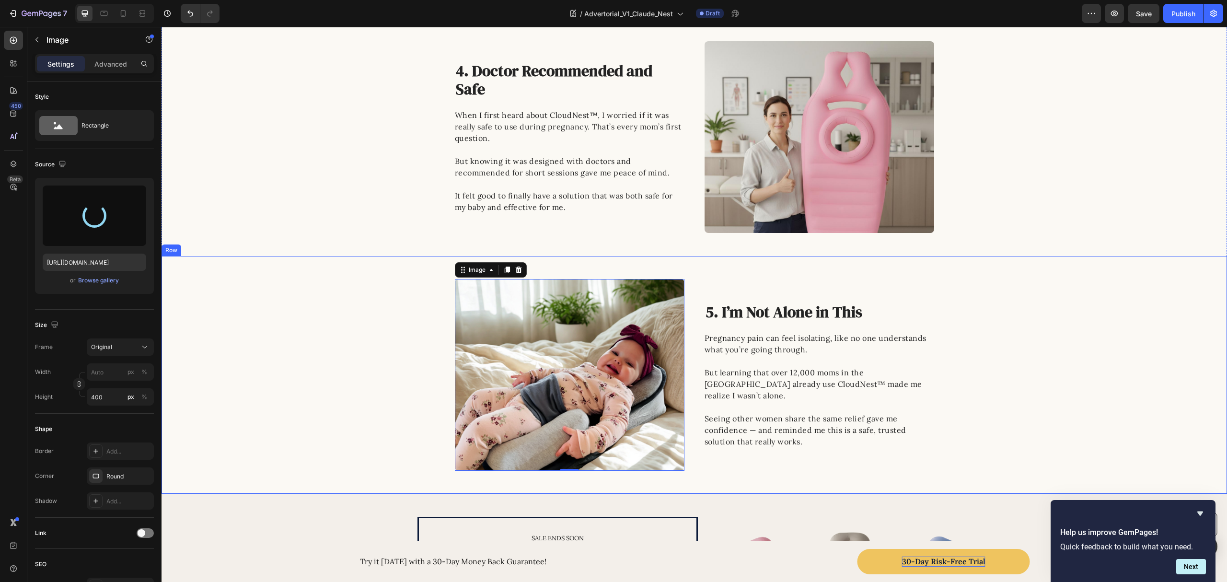
type input "https://cdn.shopify.com/s/files/1/0862/1719/5809/files/gempages_543135610253083…"
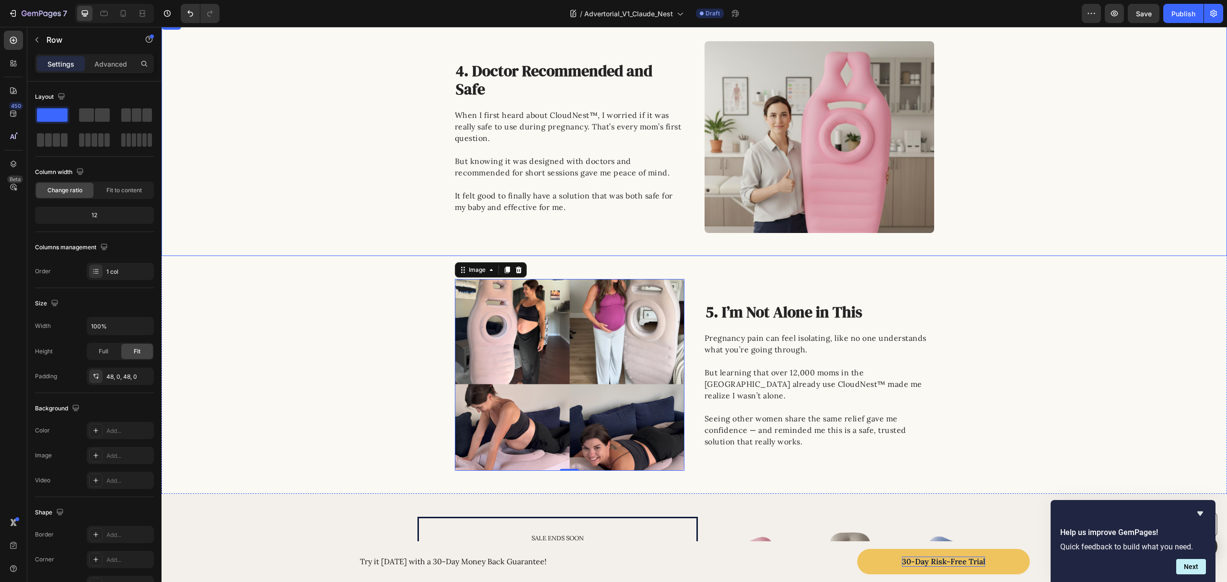
click at [343, 214] on div "Image 4. Doctor Recommended and Safe Heading When I first heard about CloudNest…" at bounding box center [695, 137] width 1066 height 192
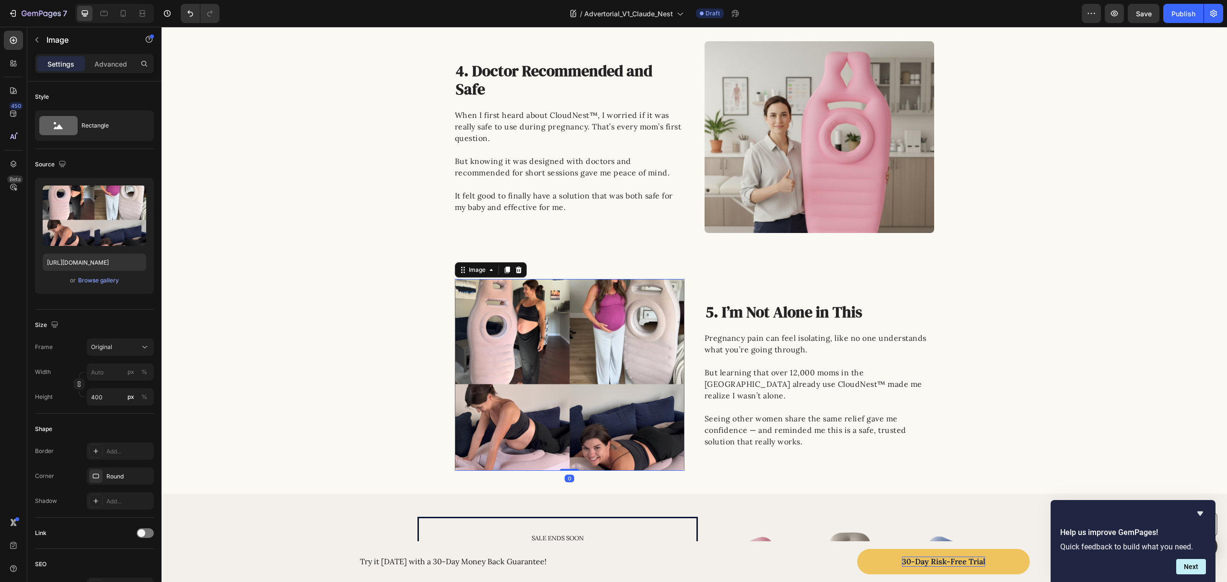
click at [539, 361] on img at bounding box center [570, 375] width 230 height 192
click at [119, 346] on div "Original" at bounding box center [114, 347] width 47 height 9
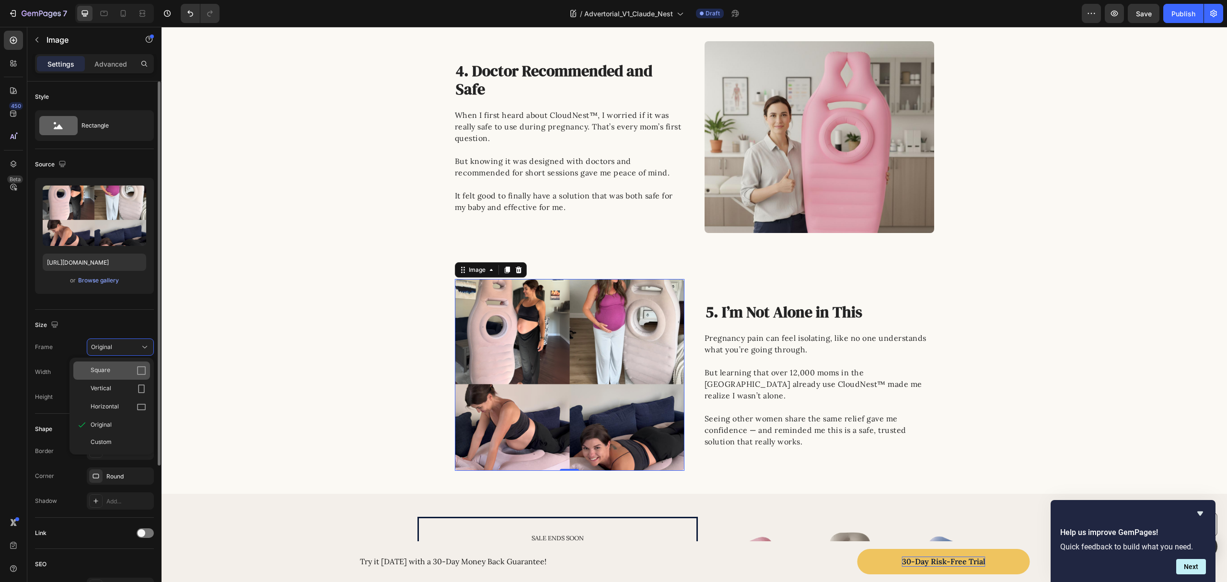
click at [120, 371] on div "Square" at bounding box center [119, 371] width 56 height 10
type input "400"
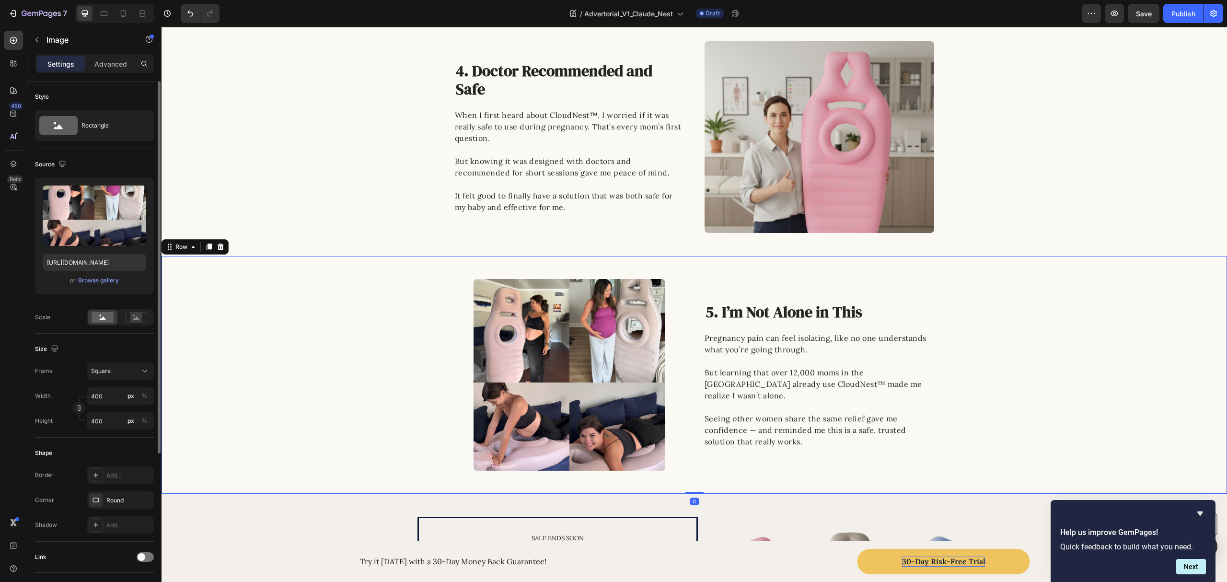
click at [277, 343] on div "Image 5. I’m Not Alone in This Heading Pregnancy pain can feel isolating, like …" at bounding box center [695, 375] width 1066 height 192
click at [523, 357] on img at bounding box center [570, 375] width 192 height 192
click at [110, 396] on input "400" at bounding box center [120, 395] width 67 height 17
type input "401"
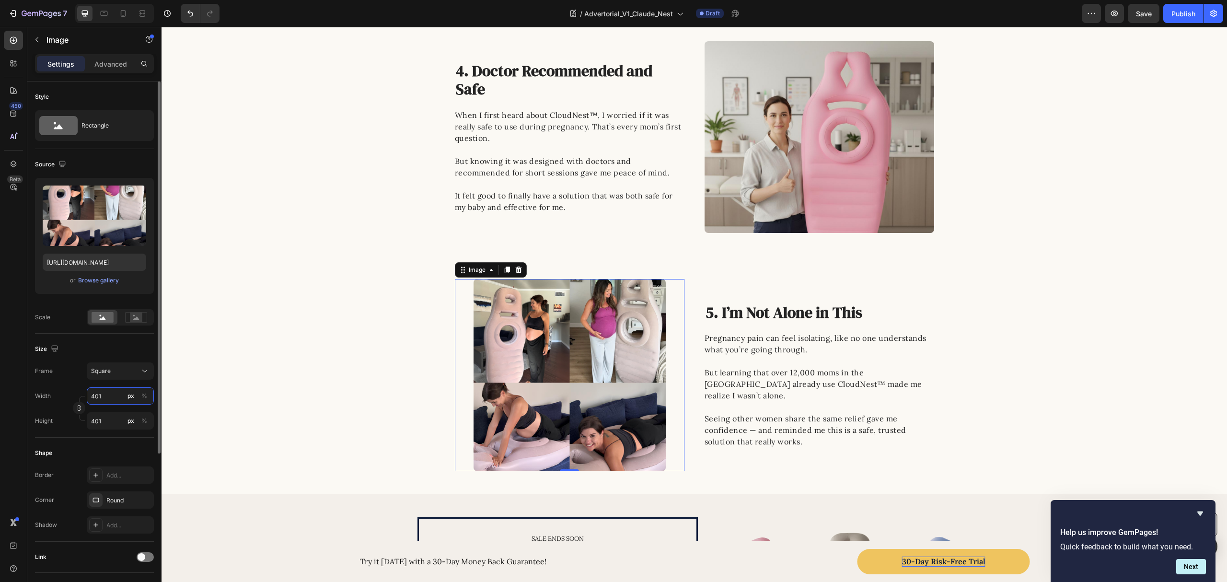
type input "402"
type input "403"
type input "404"
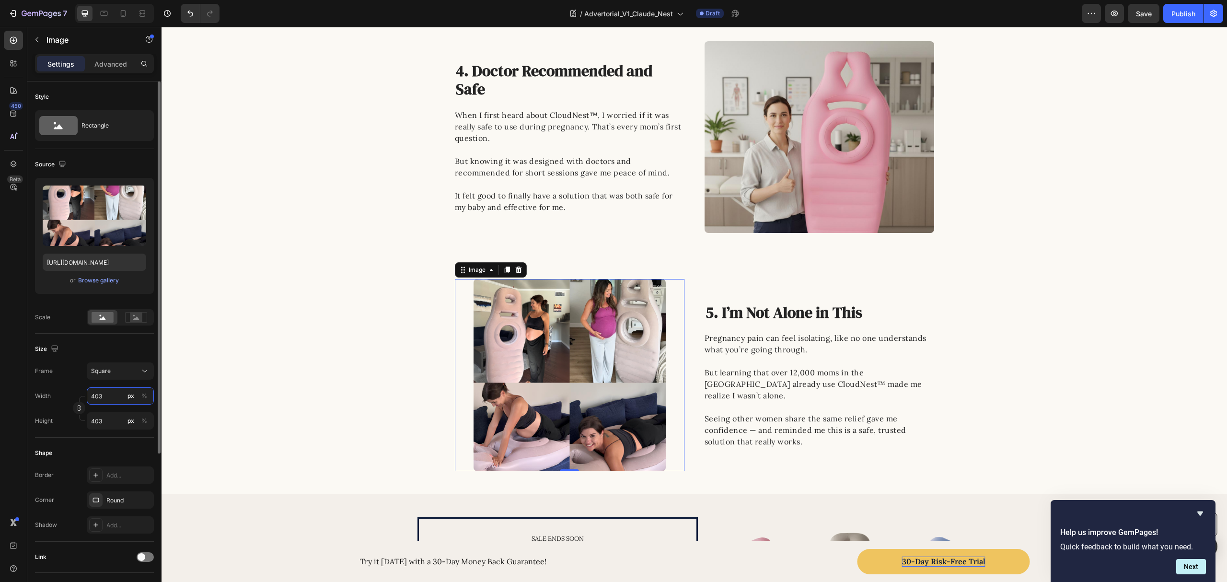
type input "404"
type input "405"
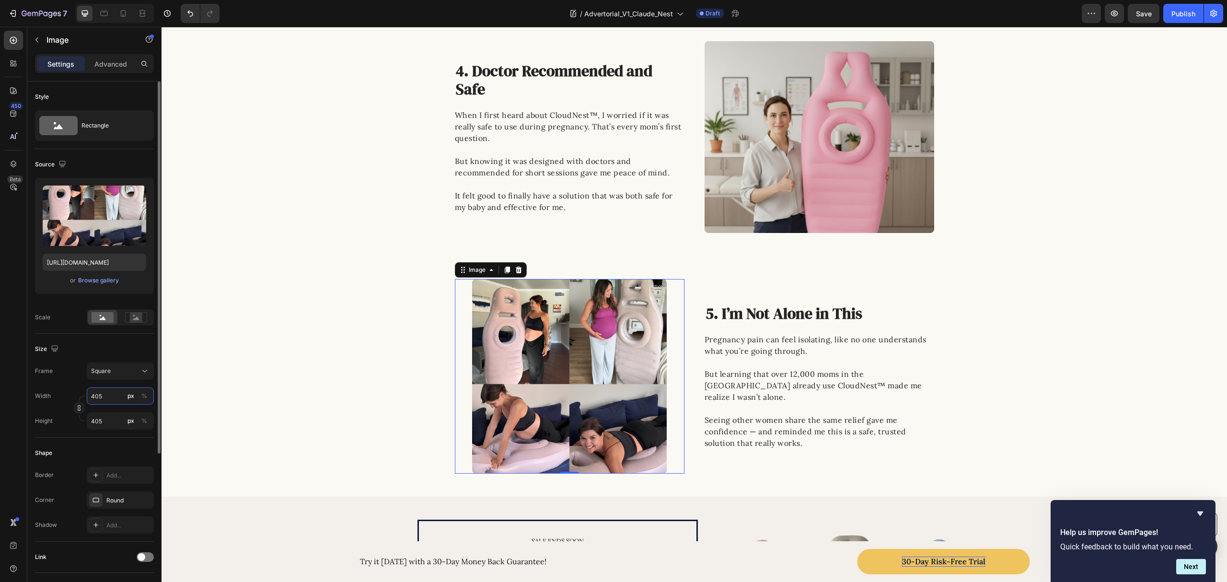
type input "406"
type input "407"
type input "408"
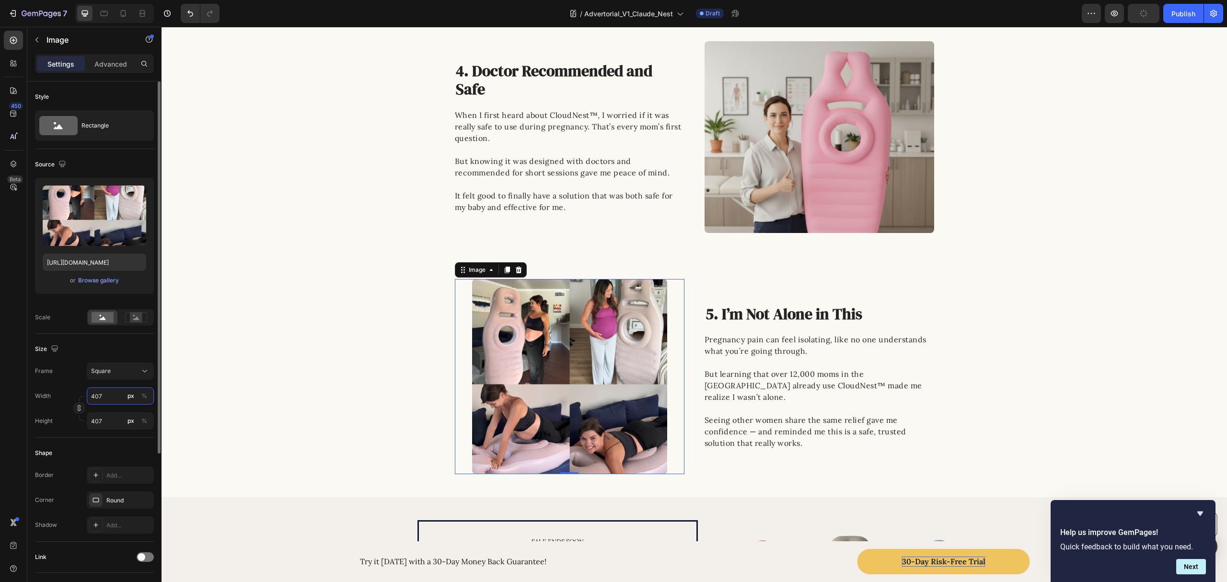
type input "408"
type input "409"
type input "410"
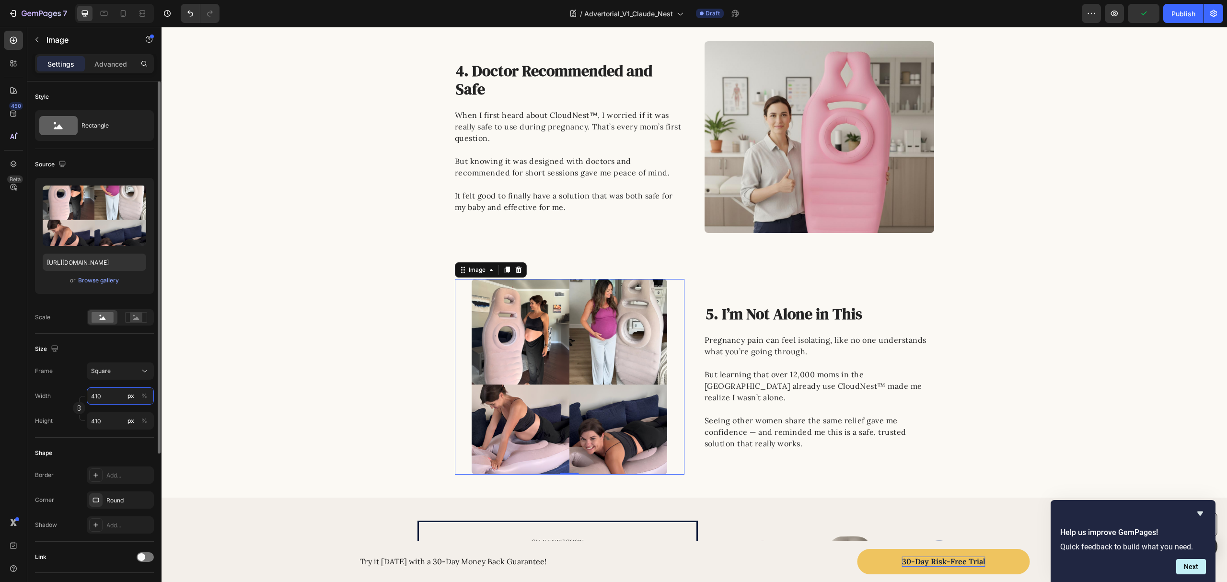
type input "411"
type input "412"
type input "413"
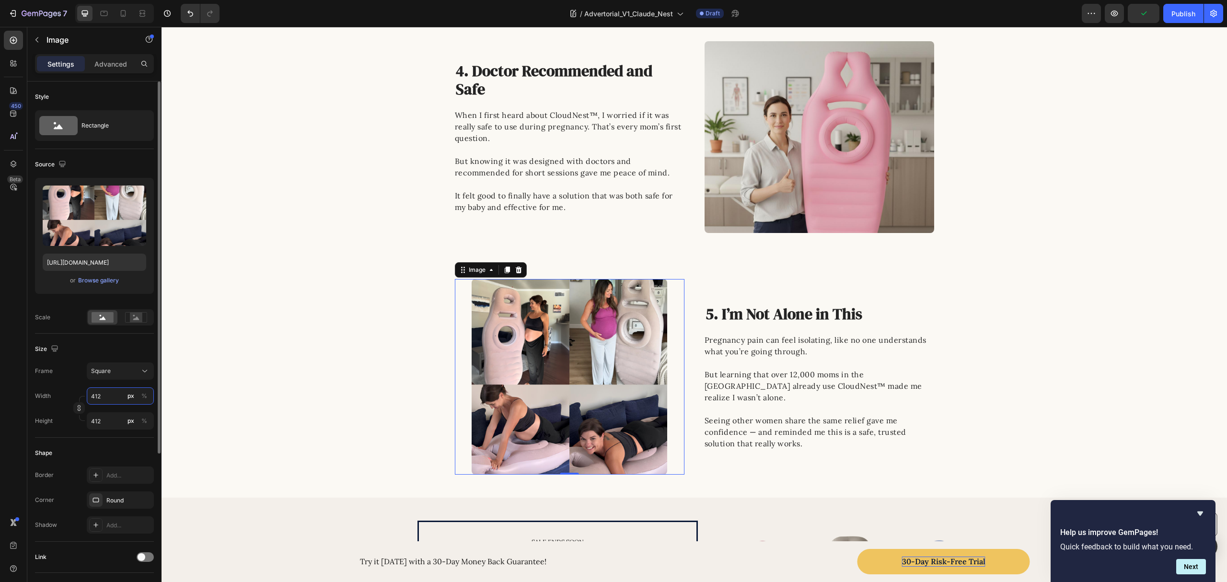
type input "413"
type input "414"
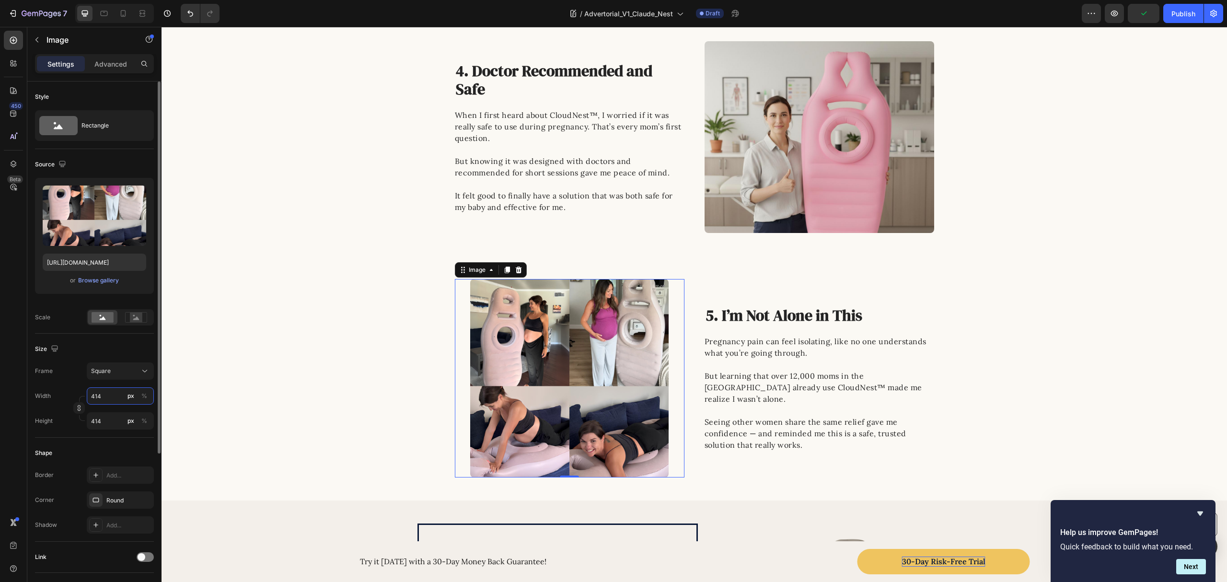
type input "415"
type input "416"
type input "417"
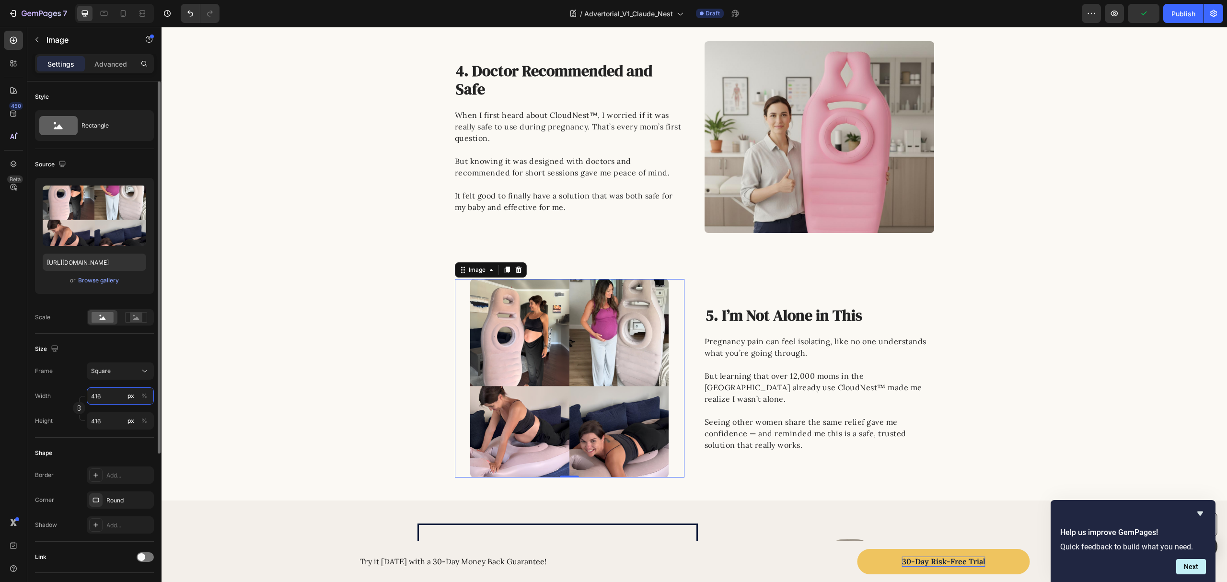
type input "417"
type input "418"
type input "419"
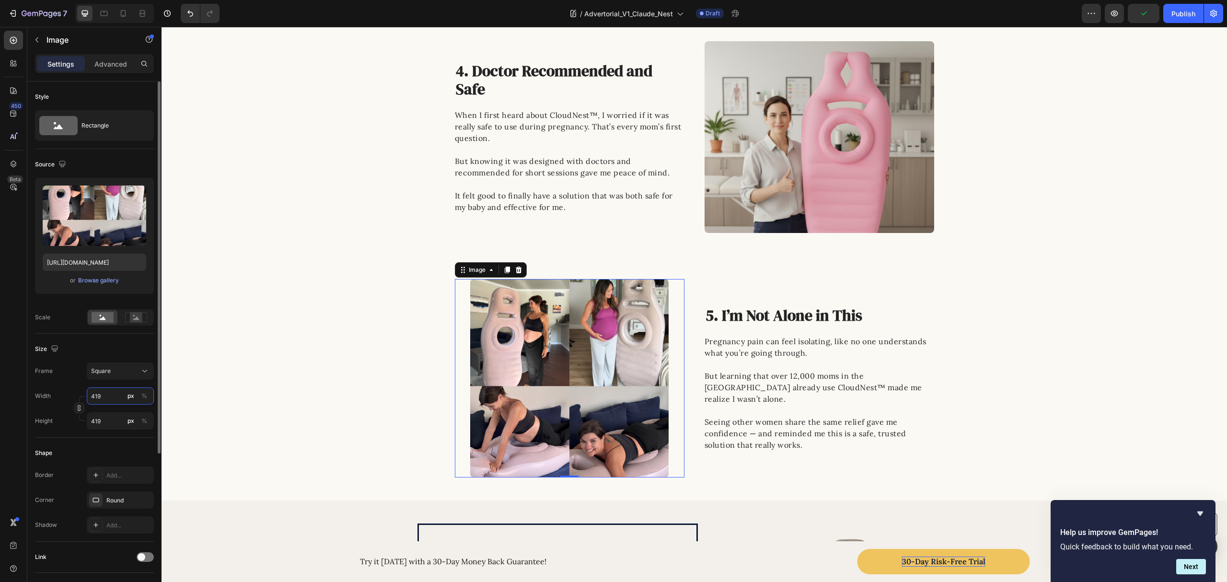
type input "420"
type input "421"
type input "422"
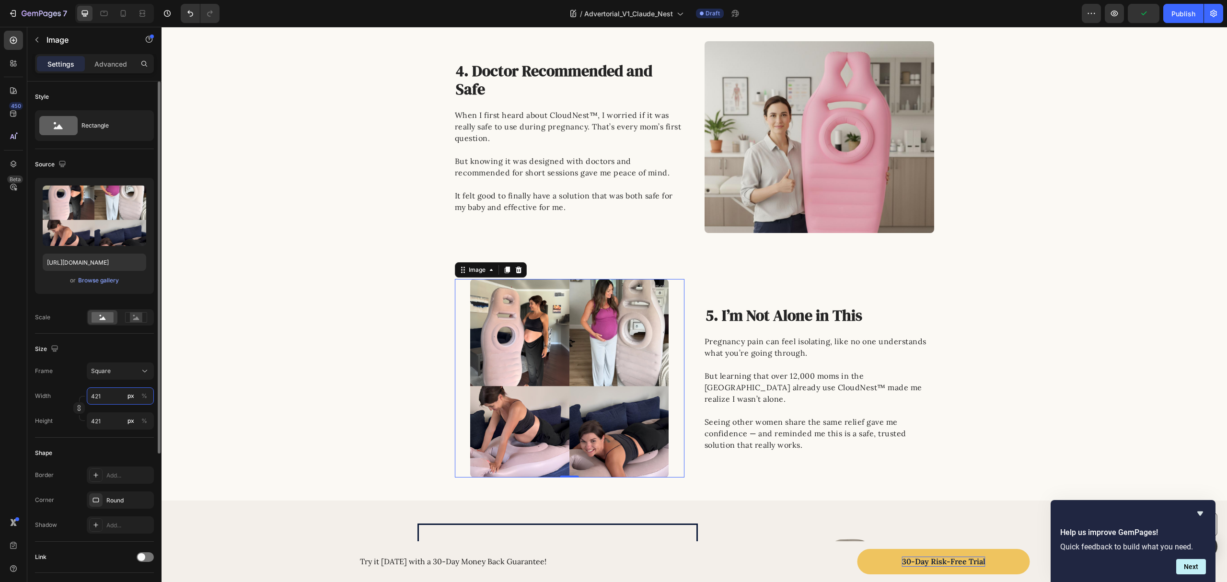
type input "422"
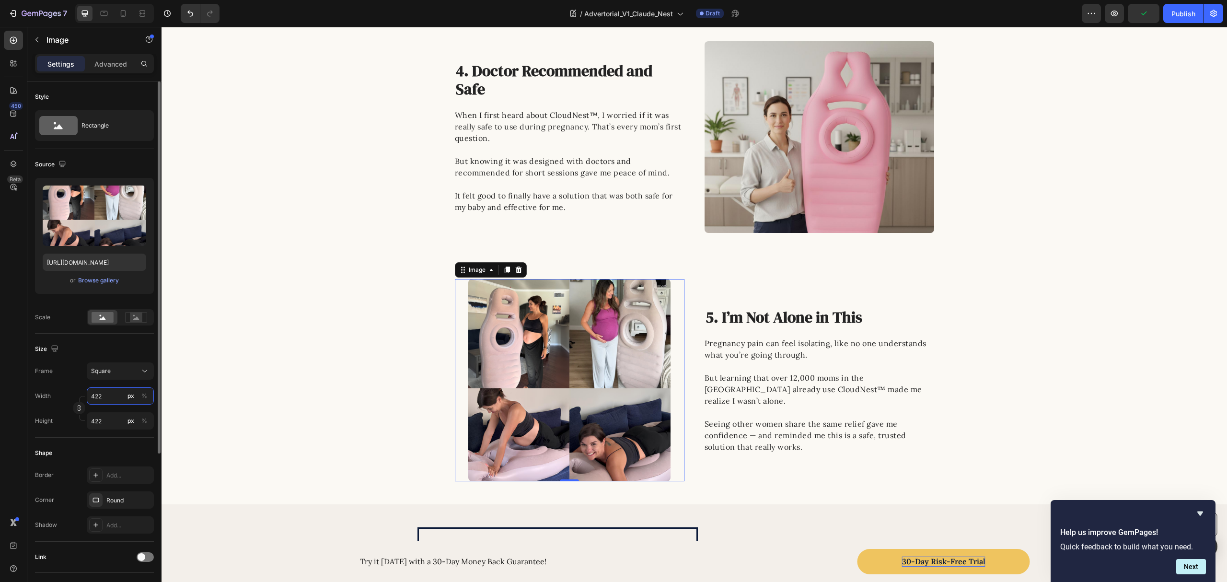
type input "423"
type input "424"
type input "425"
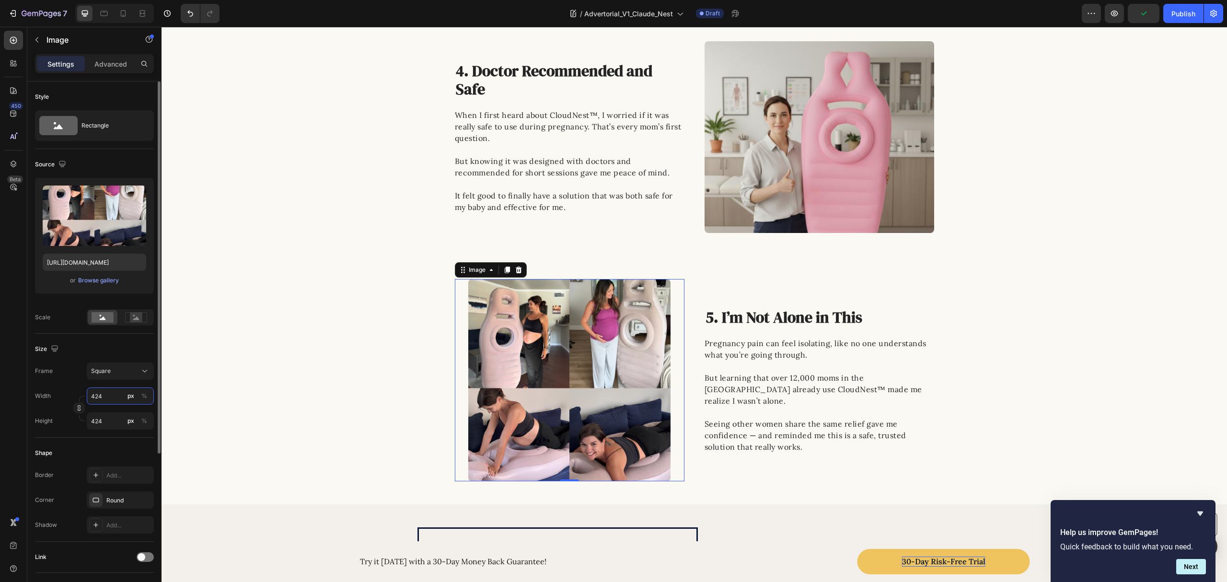
type input "425"
type input "426"
type input "427"
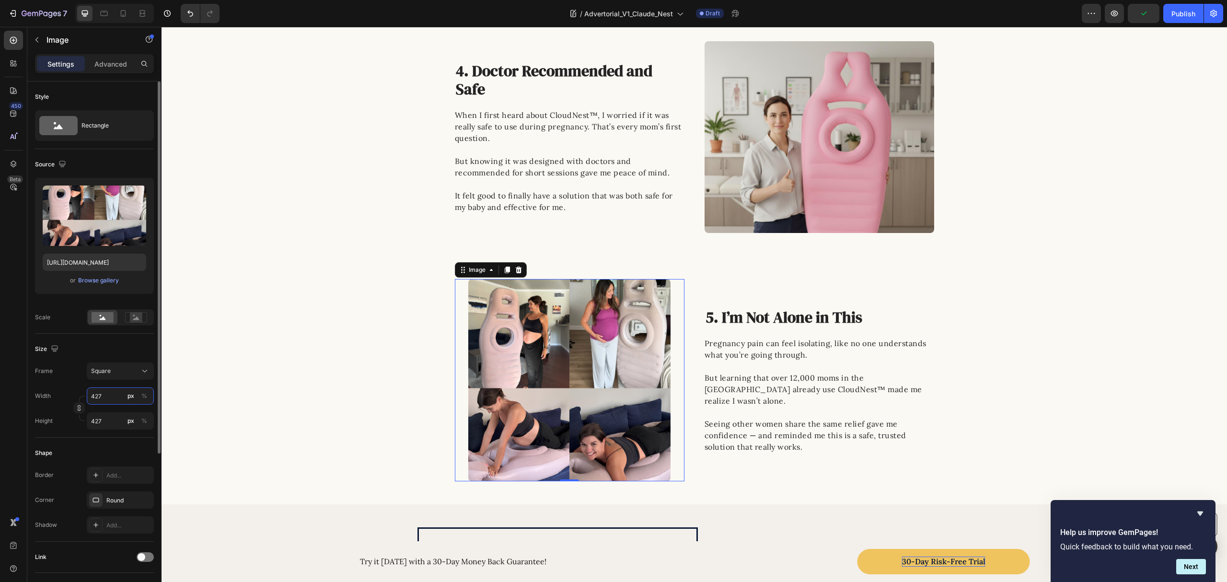
type input "428"
type input "429"
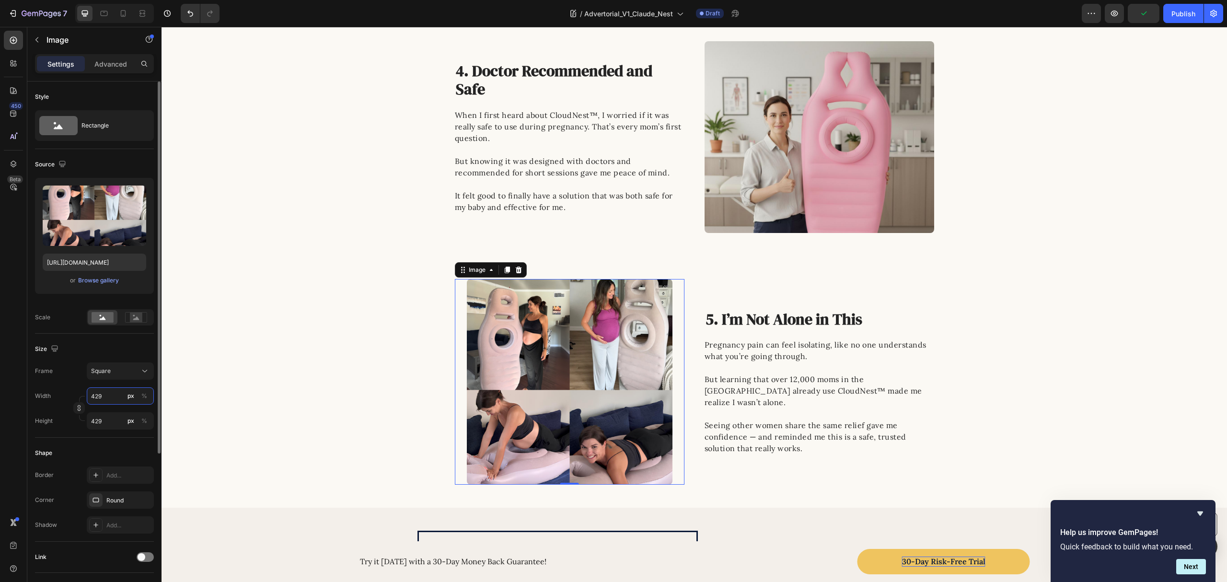
type input "430"
type input "431"
type input "432"
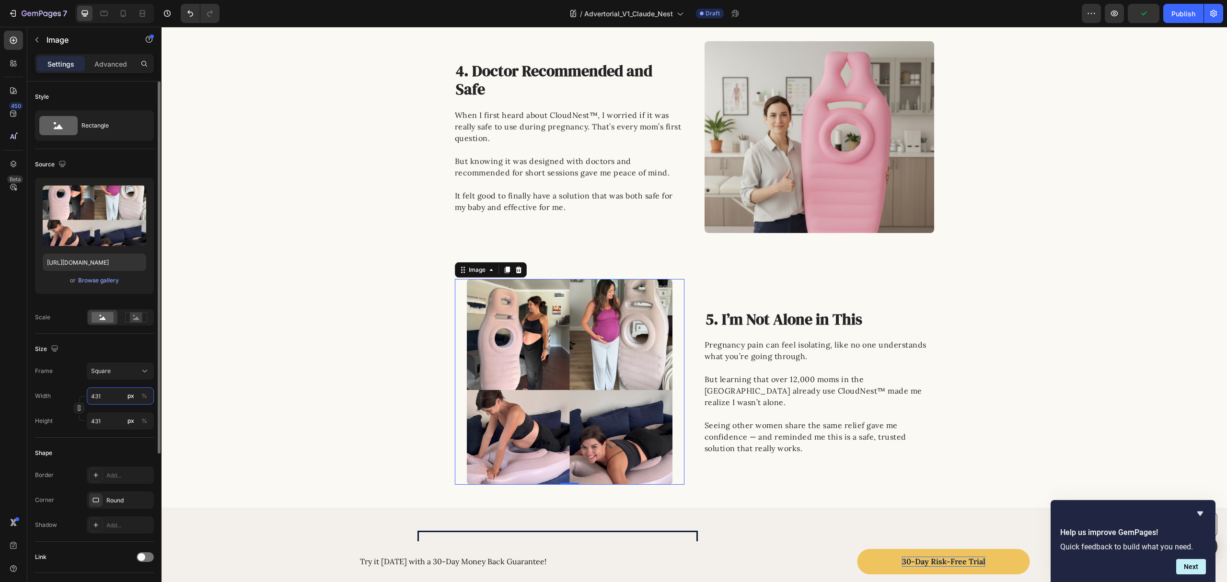
type input "432"
type input "433"
type input "434"
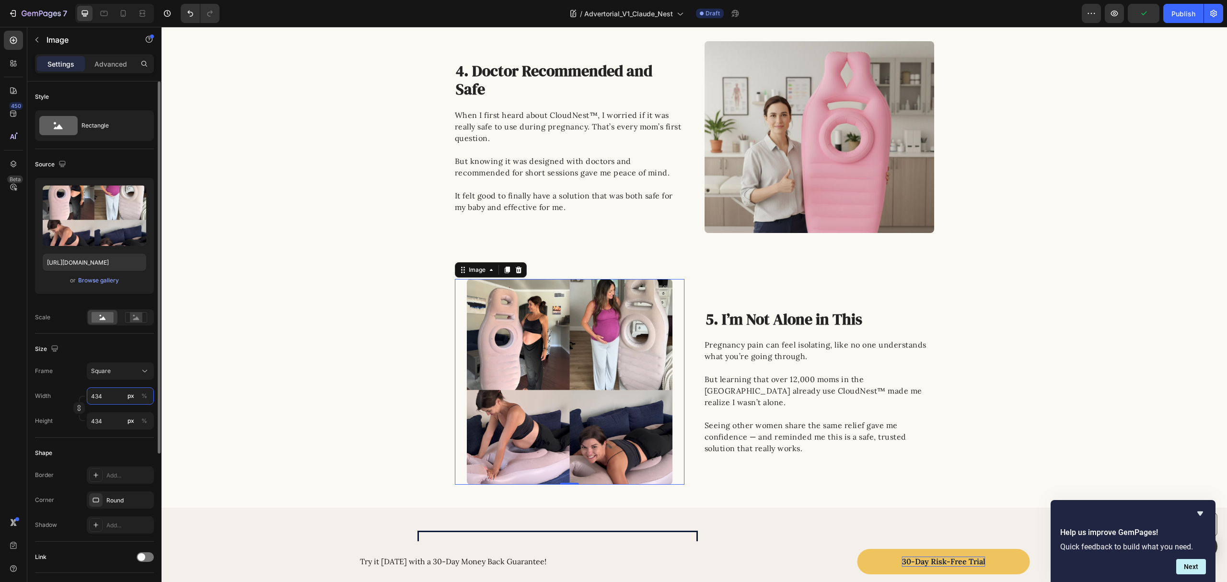
type input "435"
type input "436"
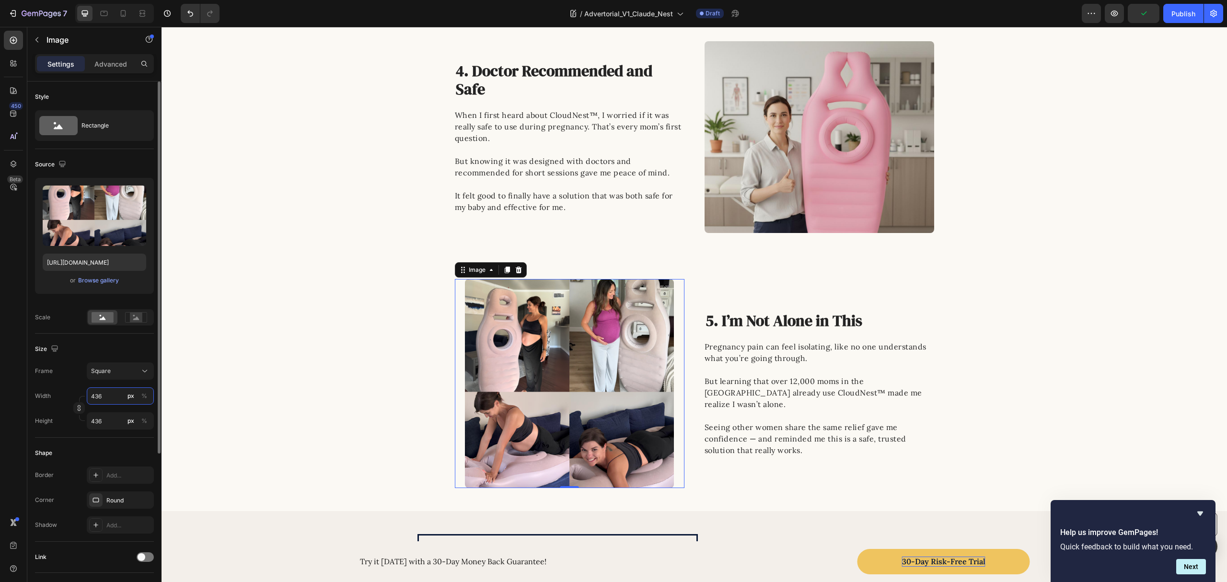
type input "437"
type input "438"
type input "439"
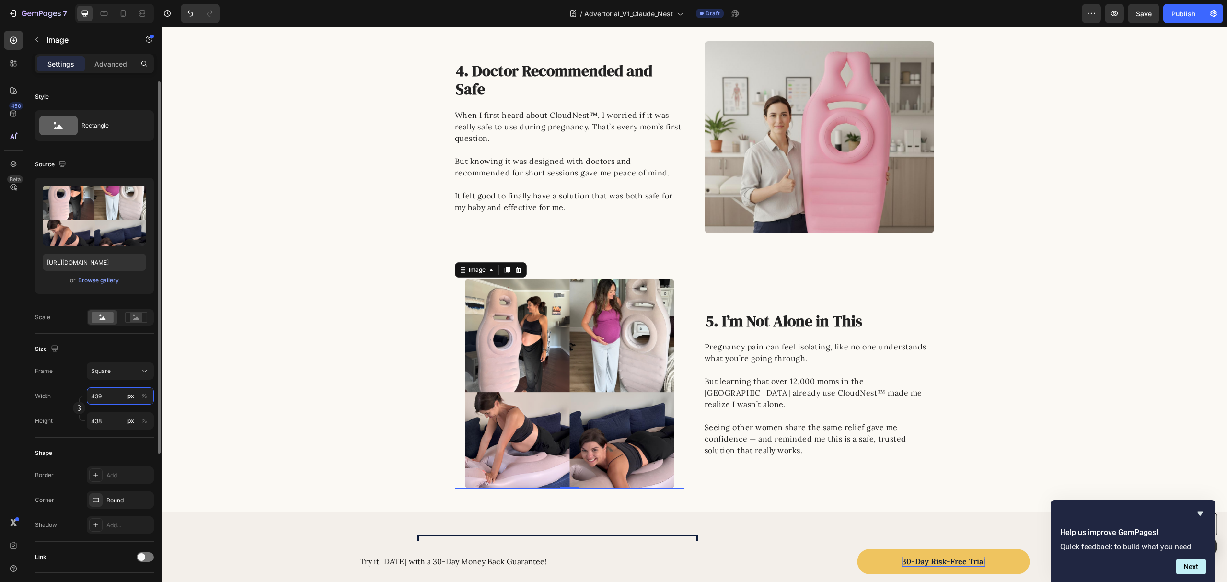
type input "439"
type input "440"
type input "441"
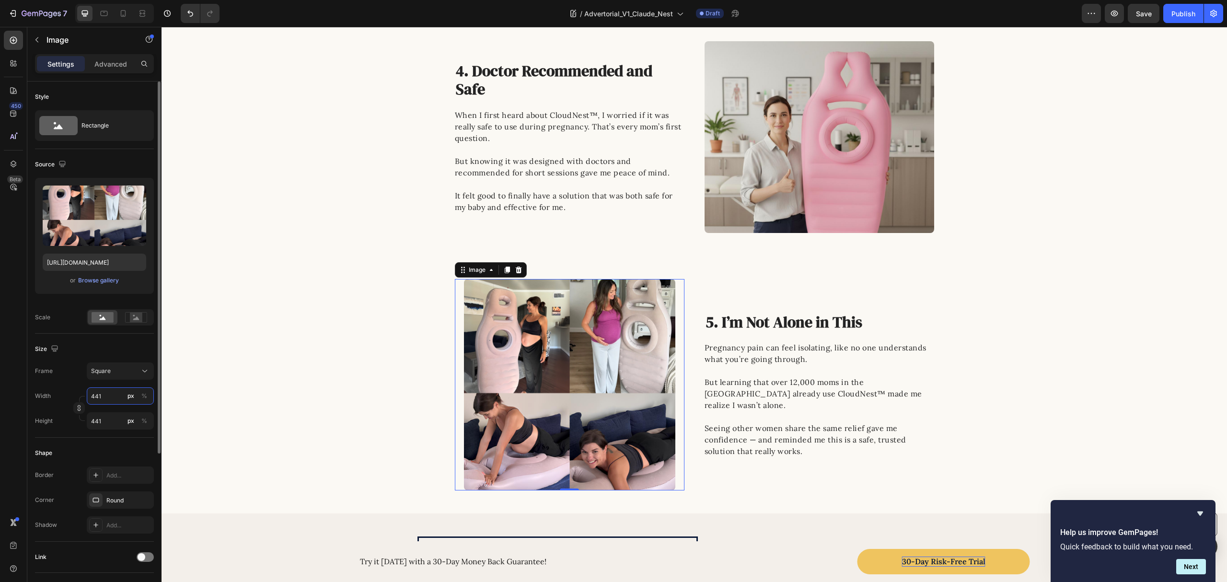
type input "442"
type input "443"
type input "444"
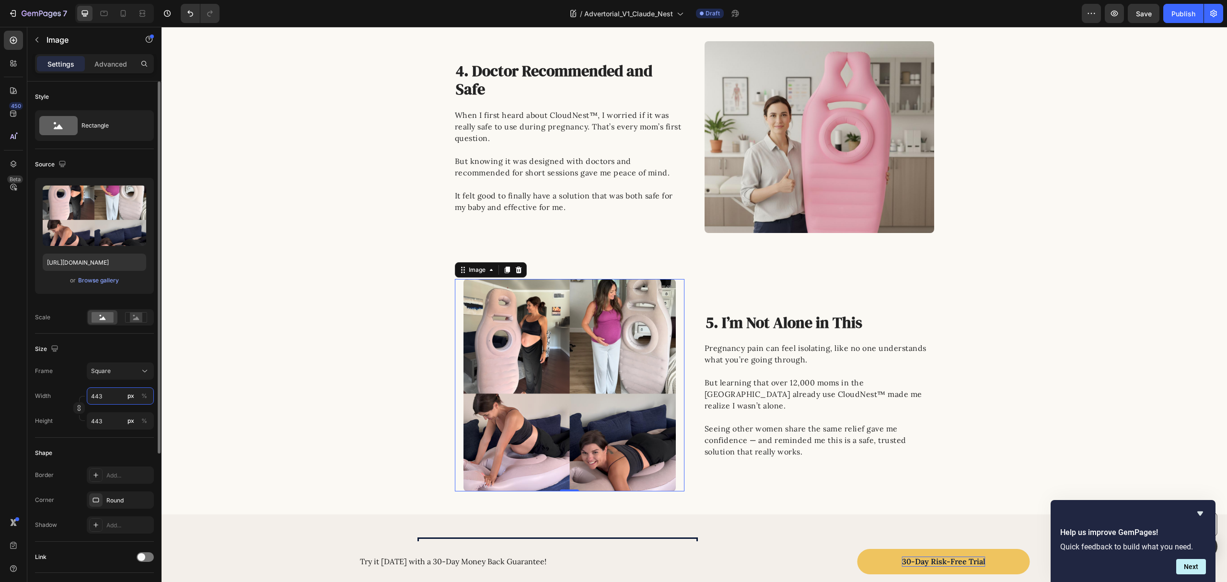
type input "444"
type input "445"
type input "446"
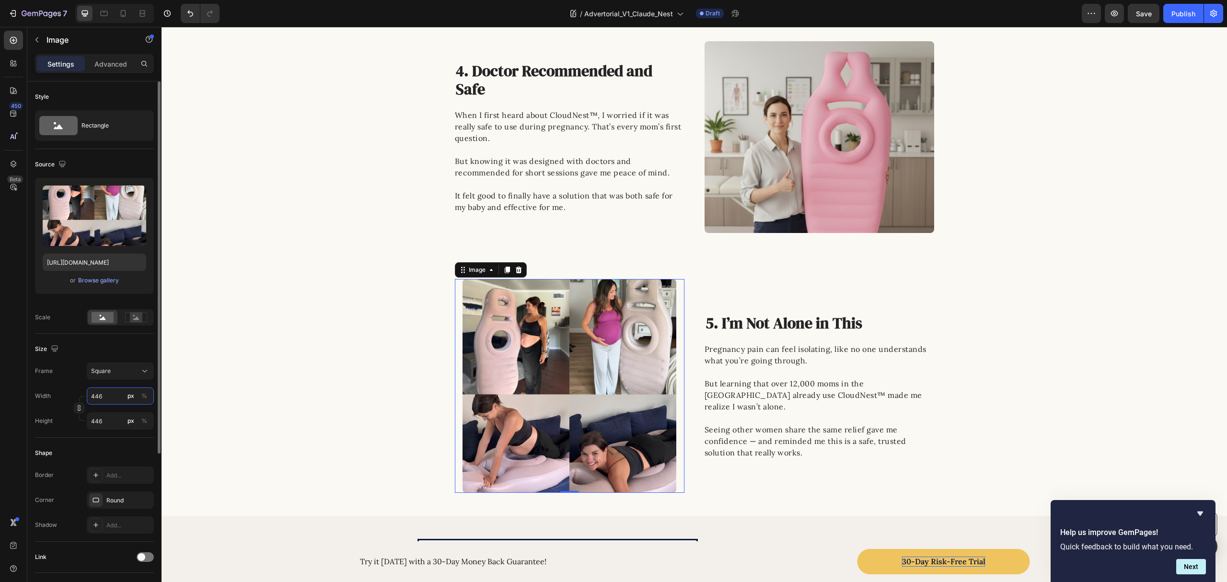
type input "447"
type input "448"
type input "449"
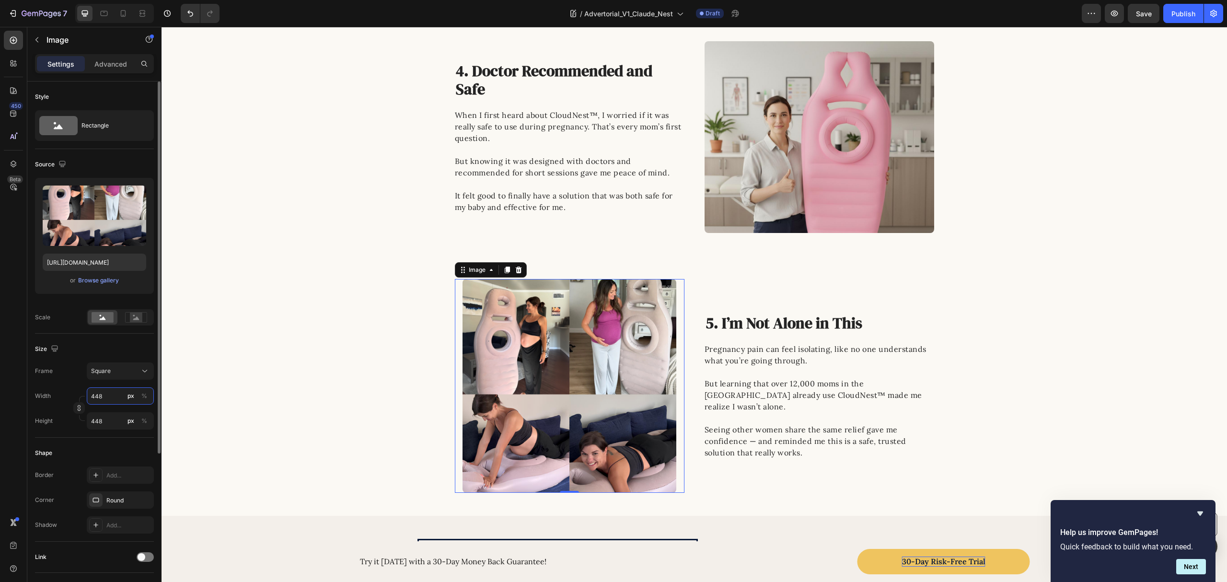
type input "449"
type input "450"
type input "451"
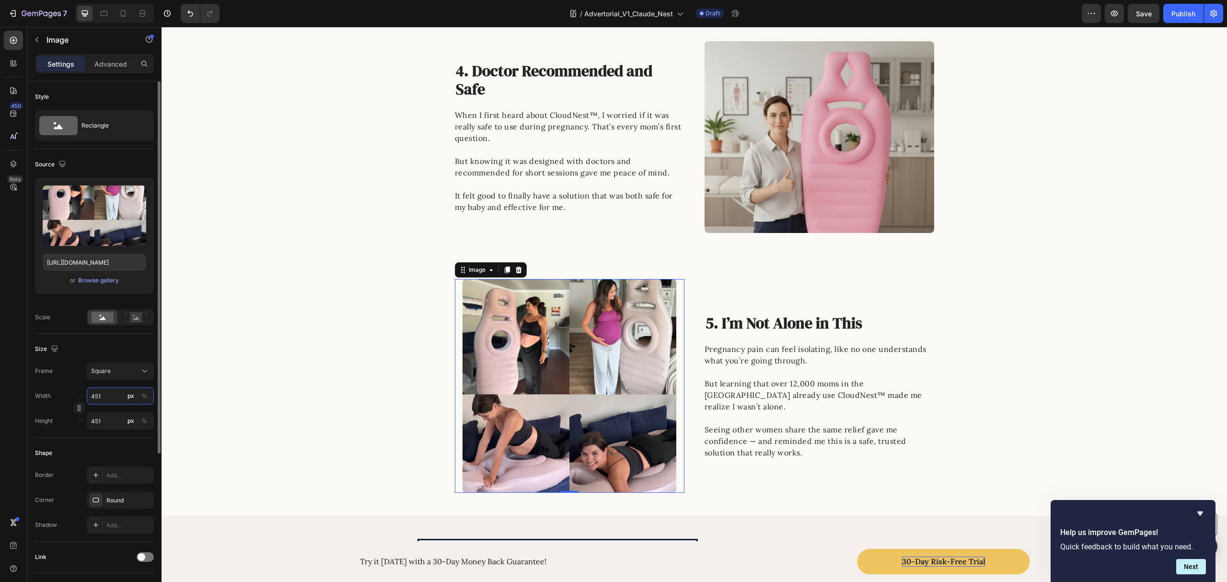
type input "452"
type input "453"
type input "454"
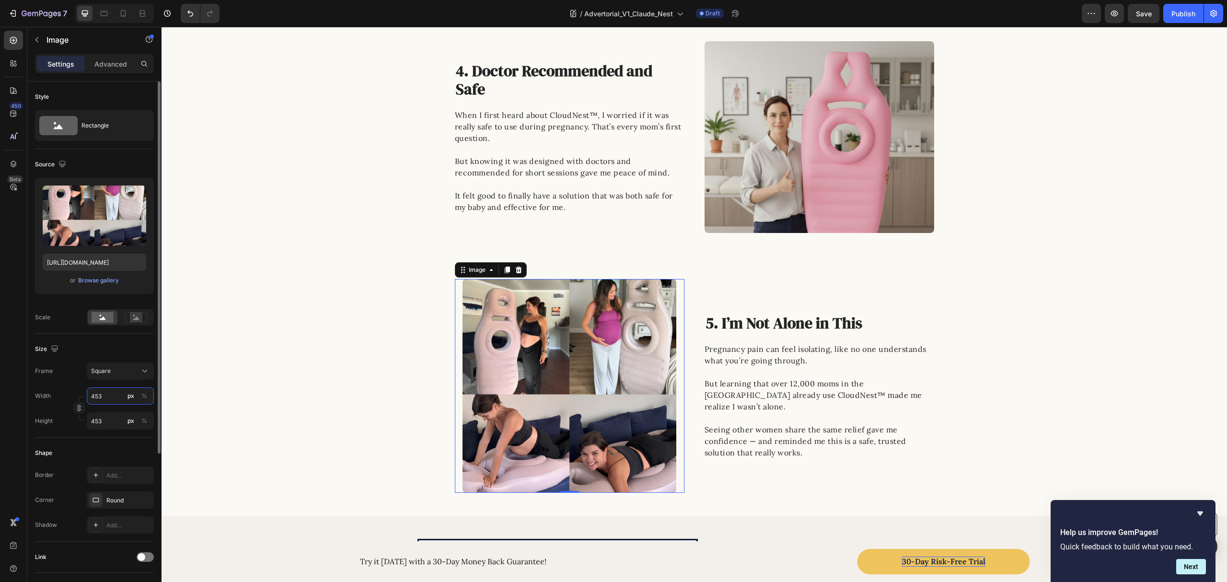
type input "454"
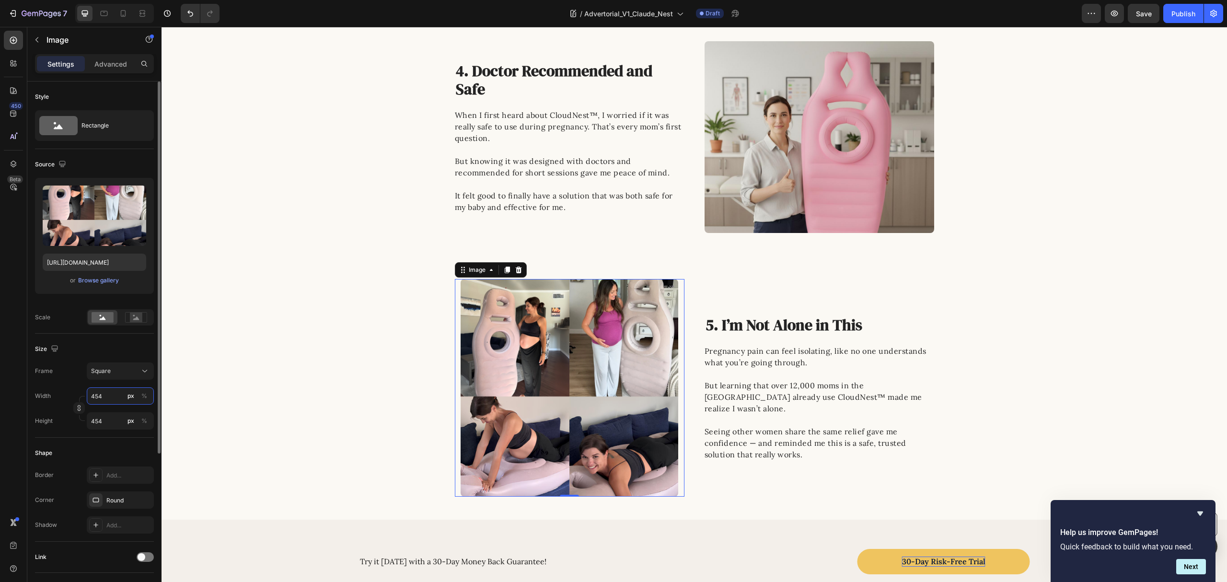
type input "455"
type input "456"
type input "457"
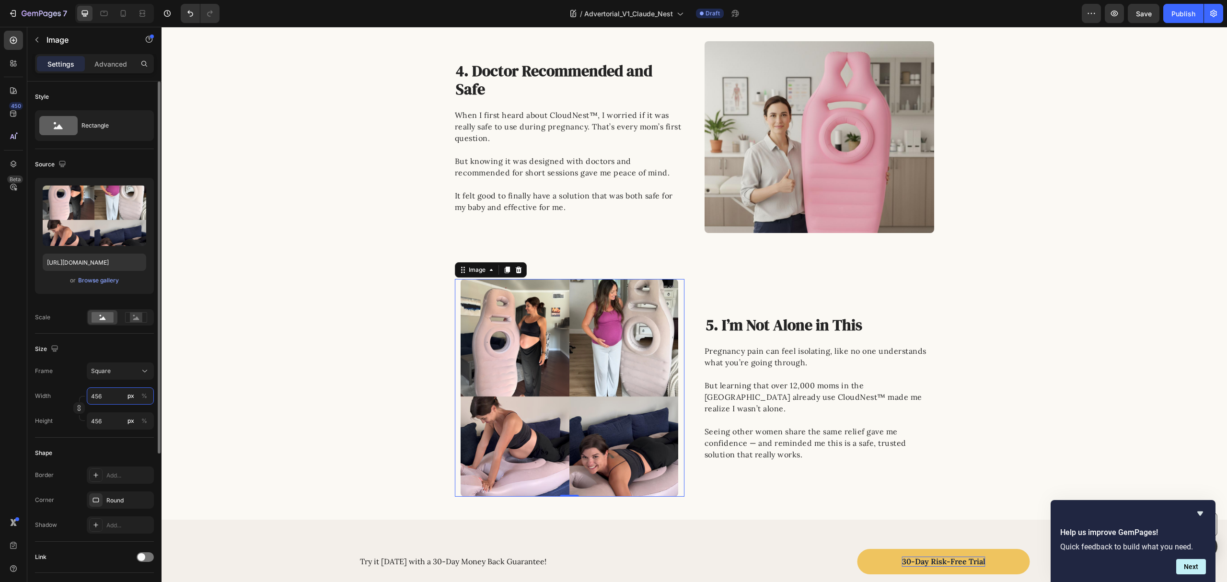
type input "457"
type input "458"
type input "459"
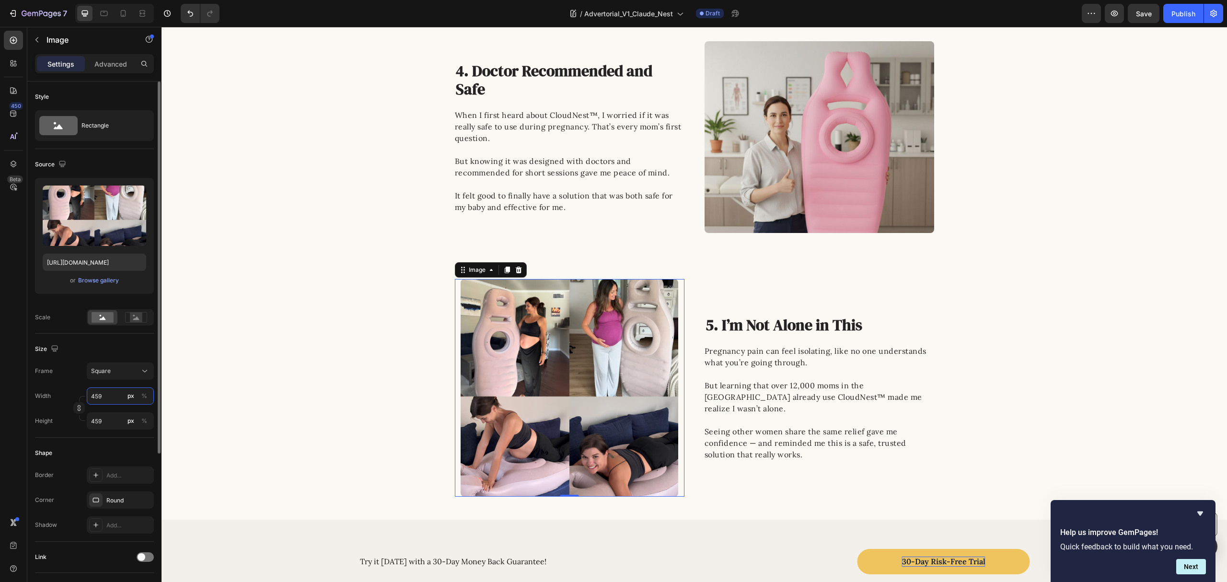
type input "460"
type input "461"
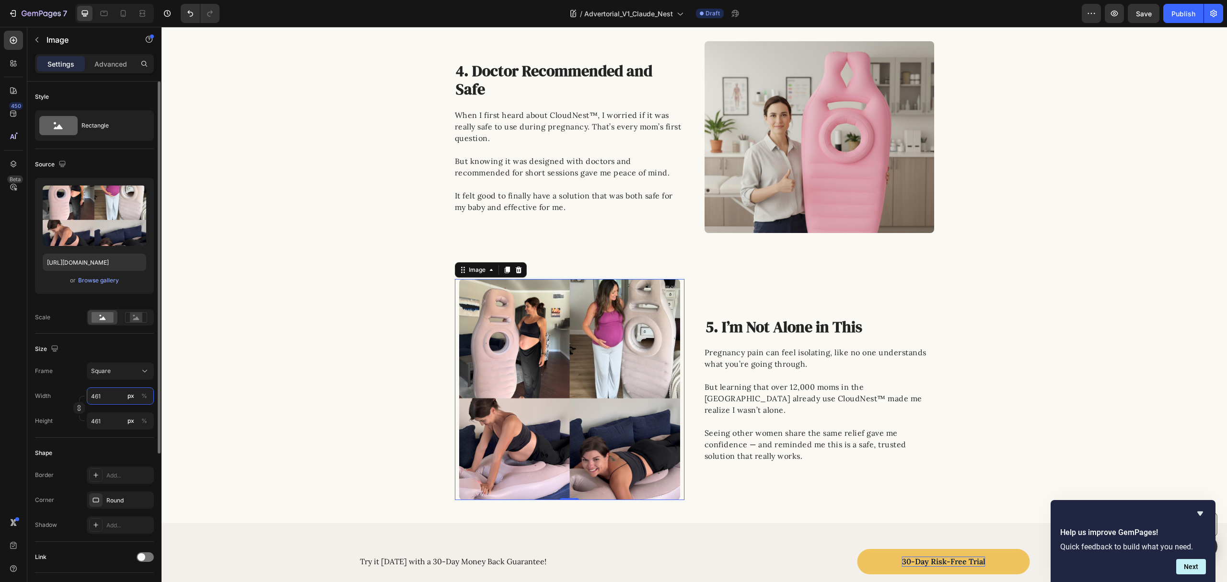
type input "462"
type input "463"
type input "464"
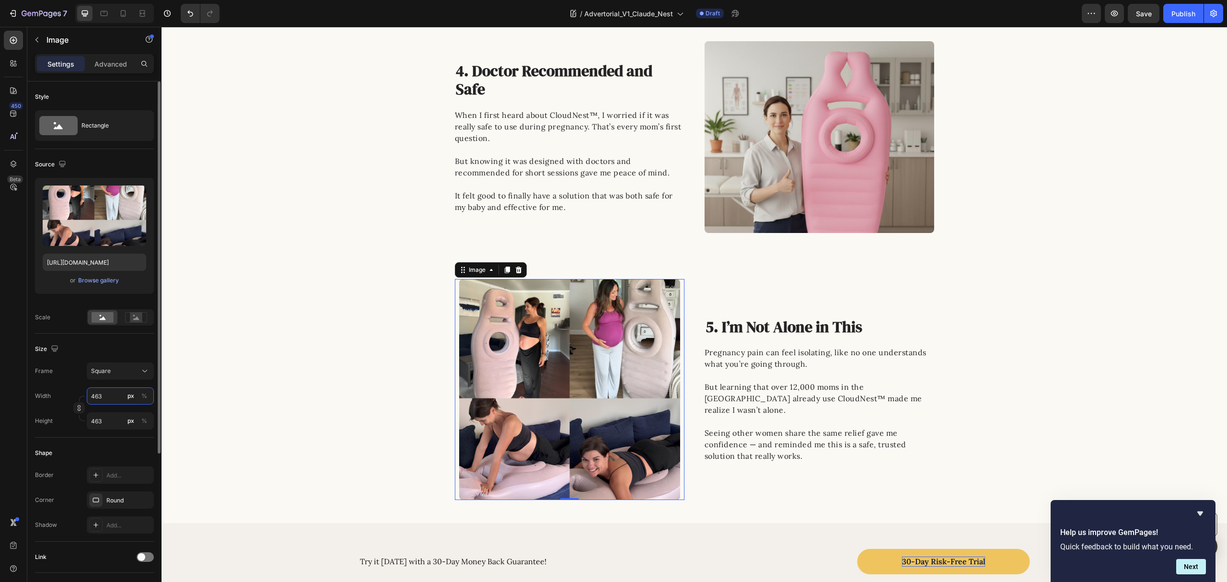
type input "464"
type input "465"
type input "466"
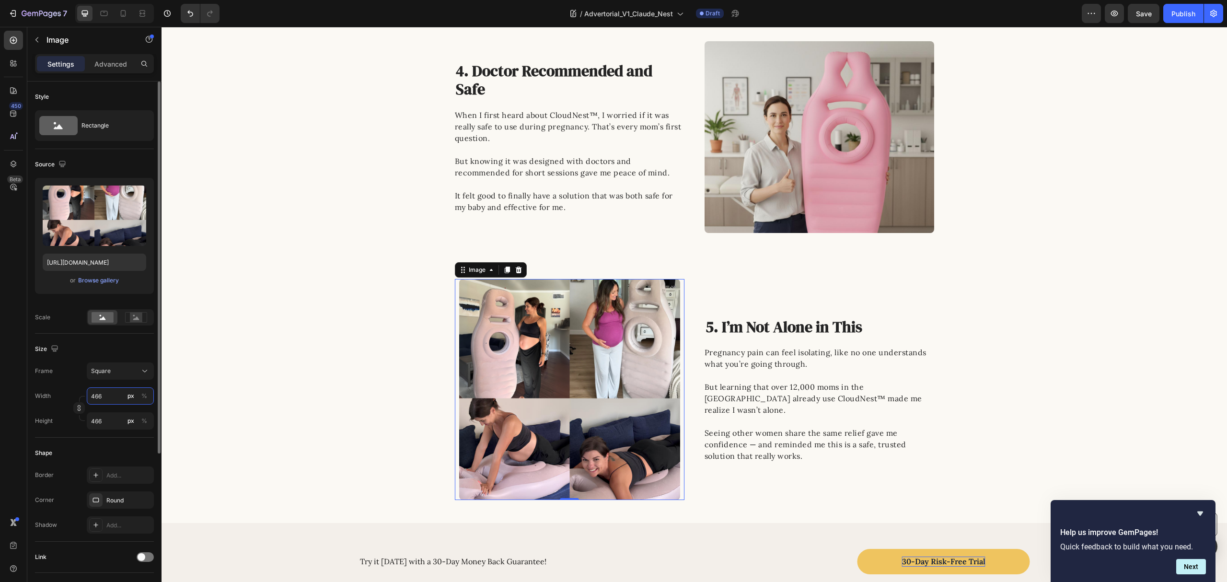
type input "467"
type input "468"
type input "469"
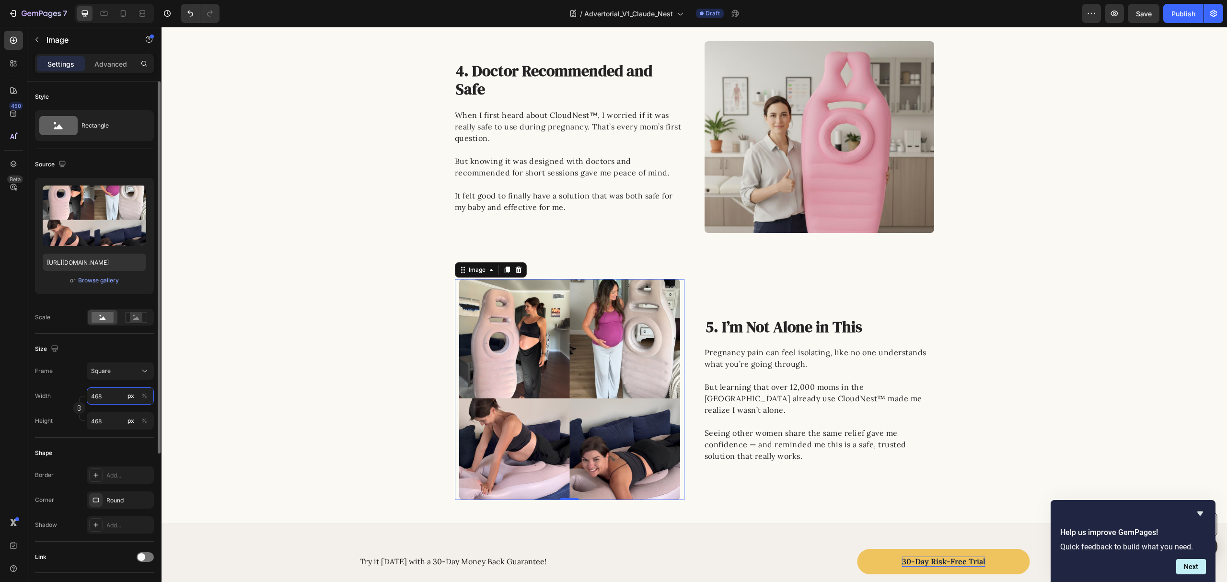
type input "469"
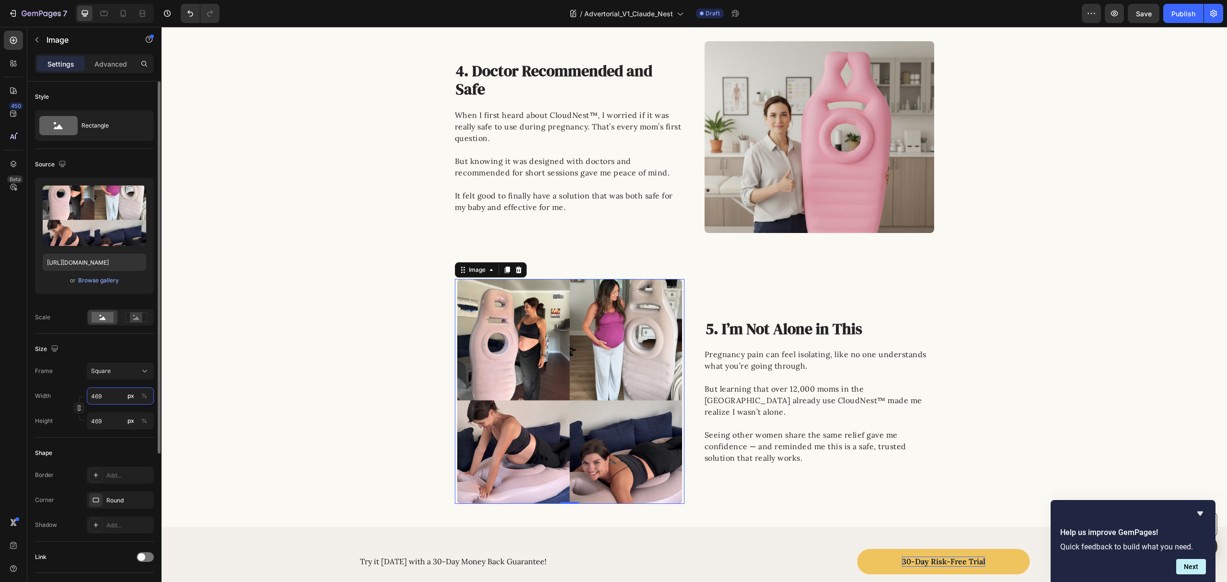
type input "470"
type input "471"
type input "472"
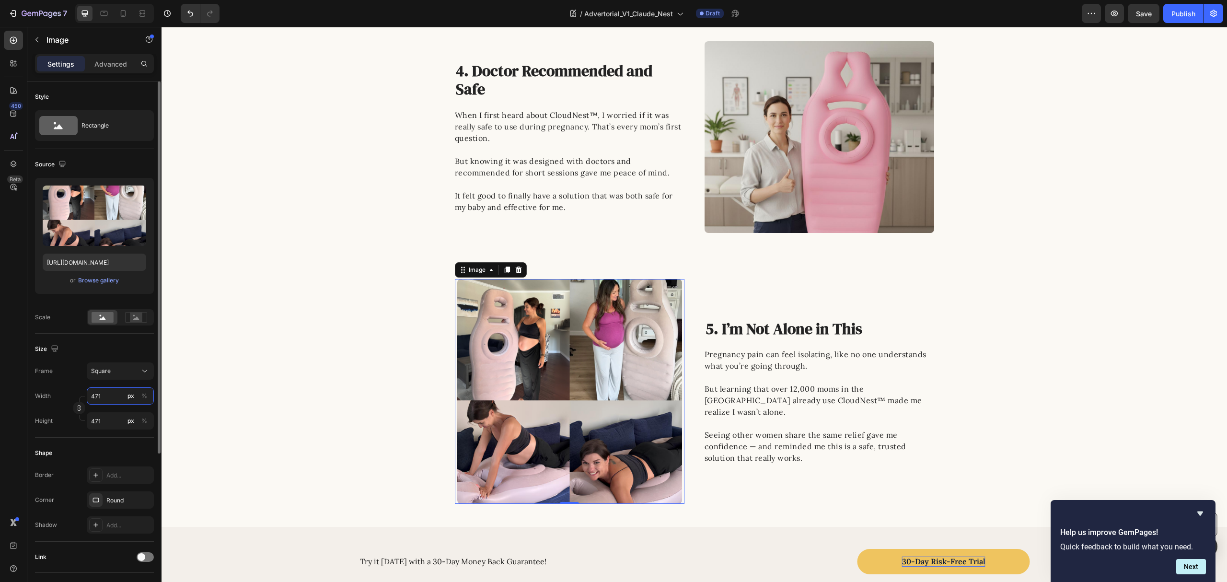
type input "472"
type input "473"
type input "474"
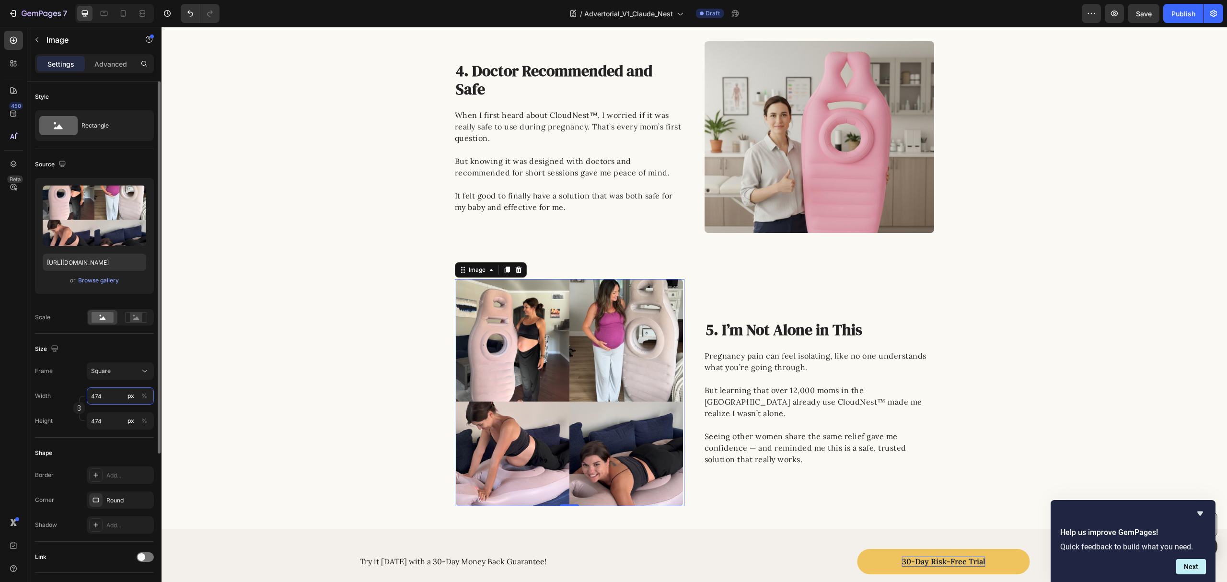
type input "475"
type input "476"
type input "475"
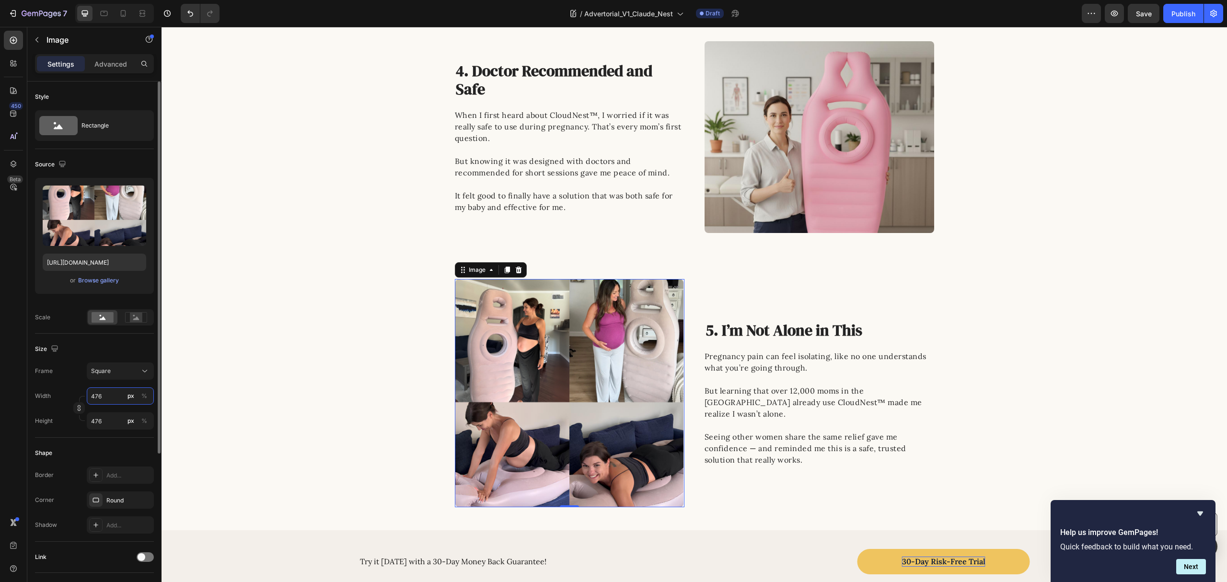
type input "475"
click at [292, 289] on div "Image 0 5. I’m Not Alone in This Heading Pregnancy pain can feel isolating, lik…" at bounding box center [695, 393] width 1066 height 228
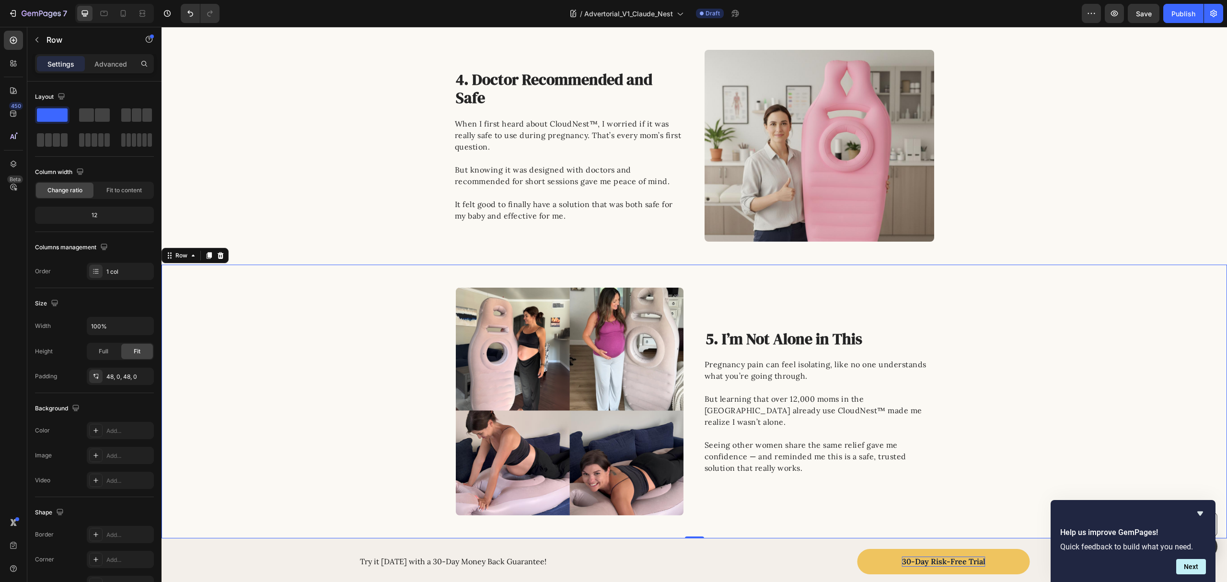
scroll to position [984, 0]
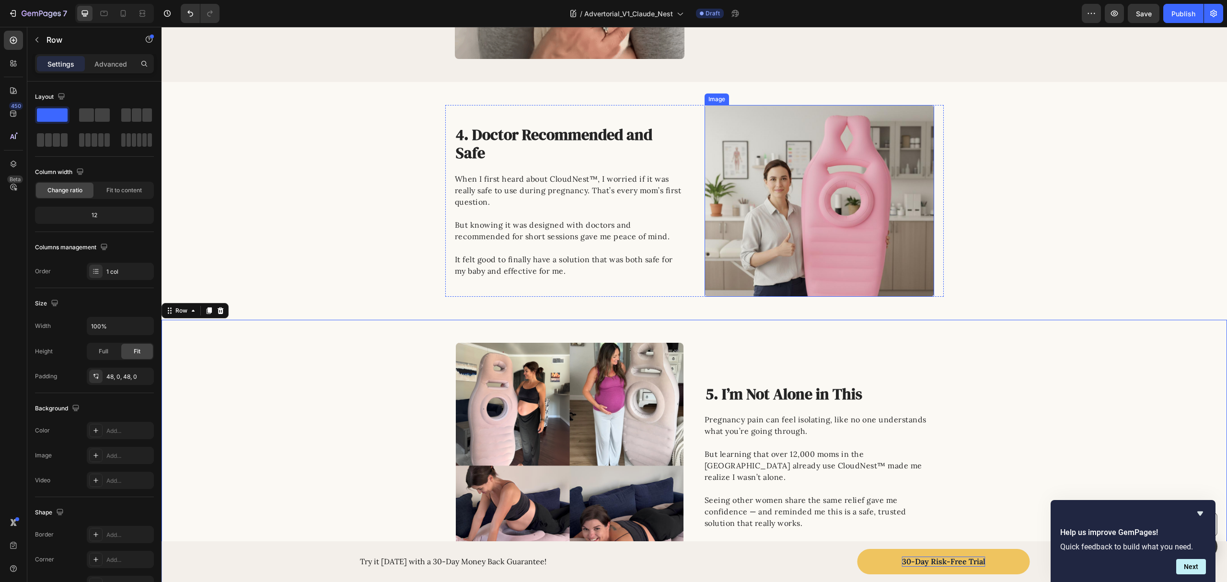
click at [783, 184] on img at bounding box center [820, 201] width 230 height 192
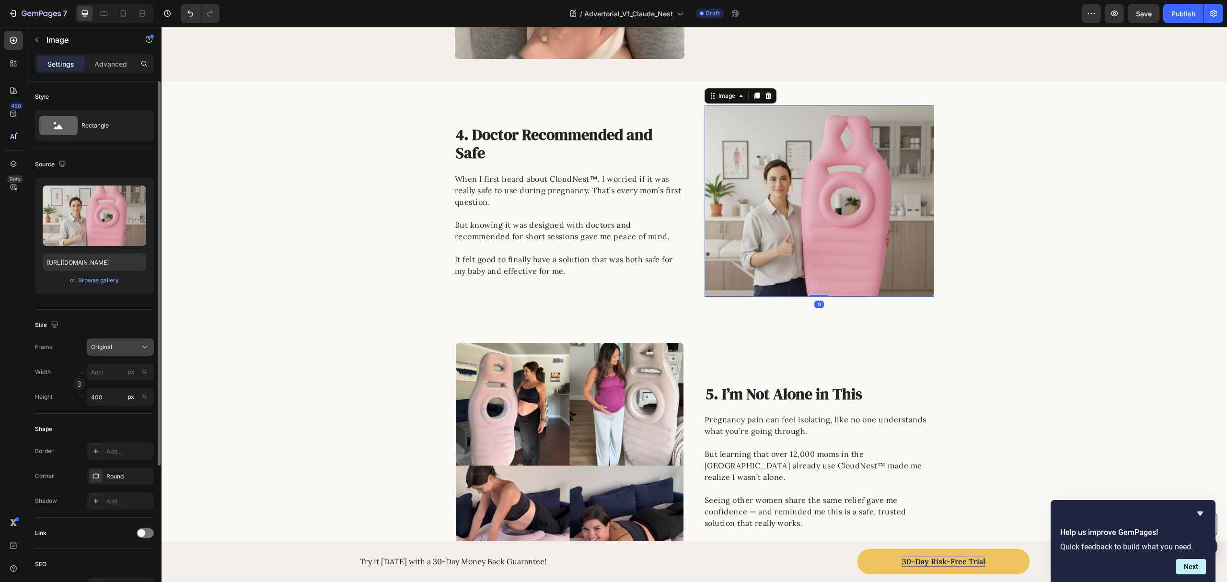
click at [122, 350] on div "Original" at bounding box center [114, 347] width 47 height 9
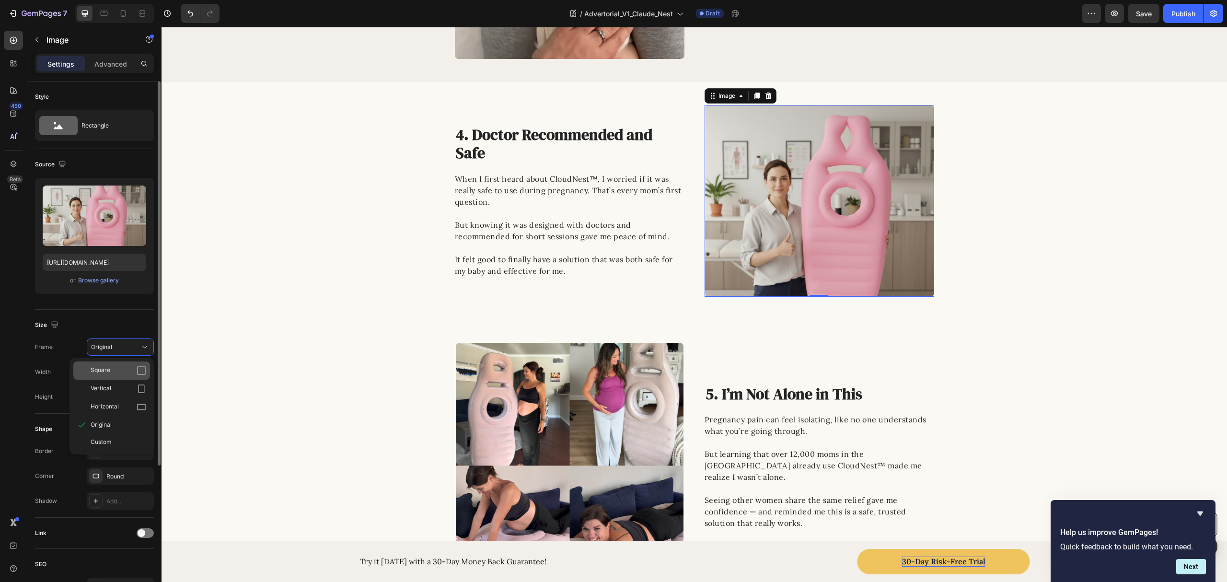
click at [118, 374] on div "Square" at bounding box center [119, 371] width 56 height 10
type input "400"
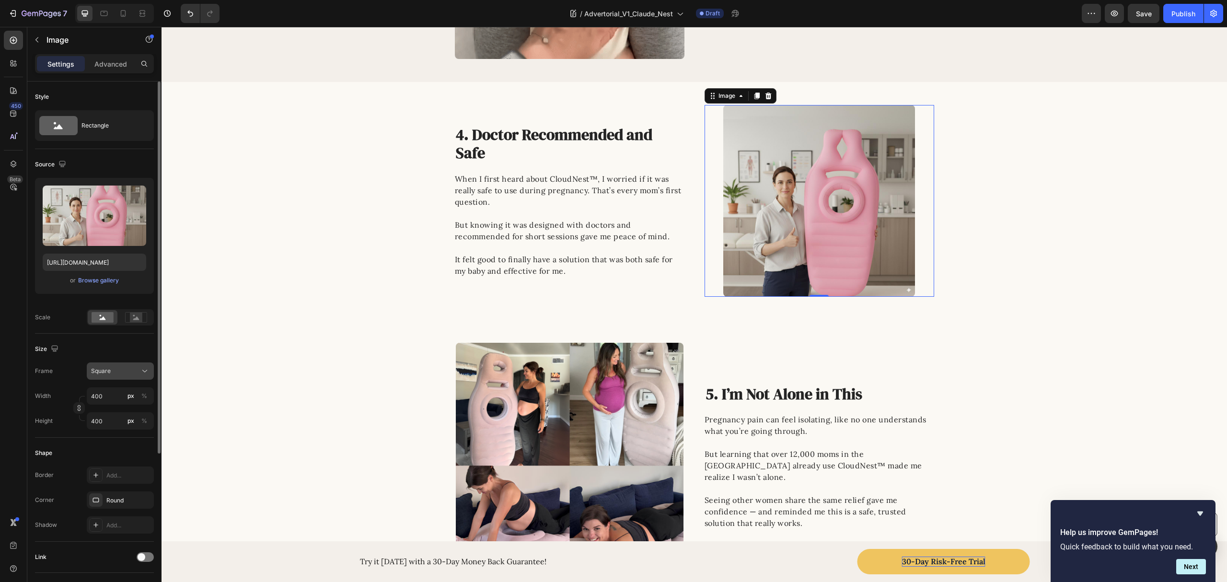
click at [123, 373] on div "Square" at bounding box center [114, 371] width 47 height 9
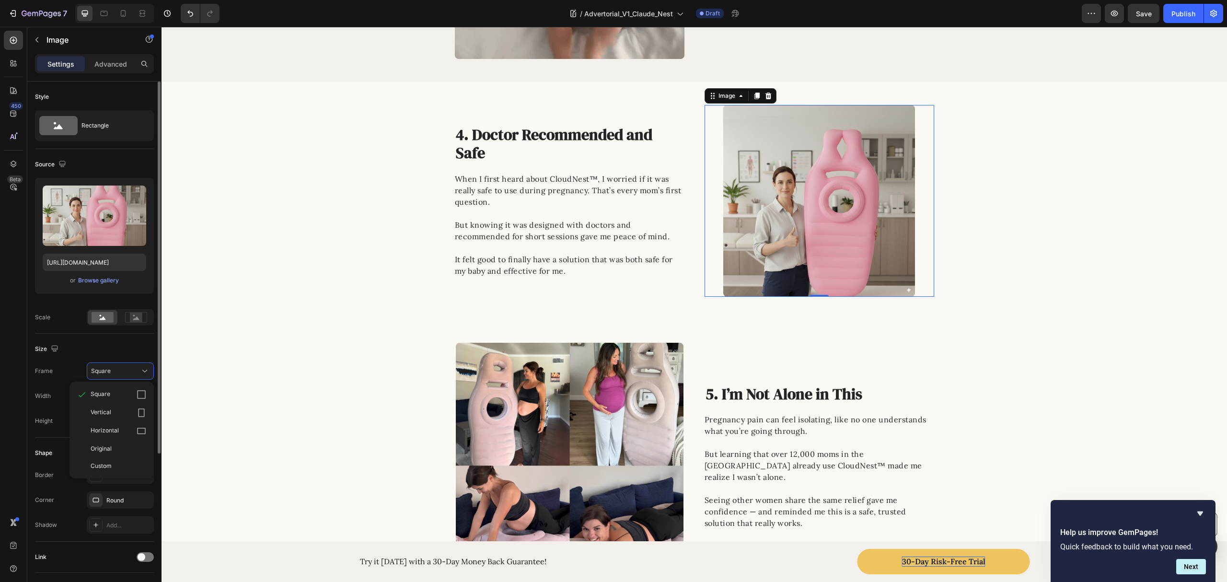
click at [96, 340] on div "Size Frame Square Square Vertical Horizontal Original Custom Width 400 px % Hei…" at bounding box center [94, 386] width 119 height 104
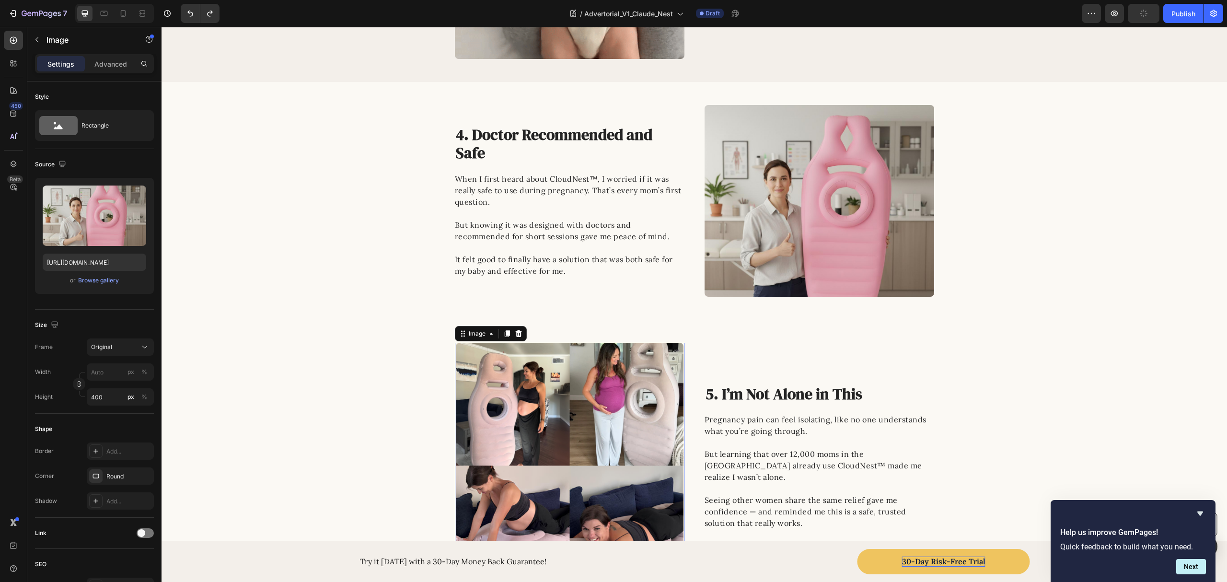
click at [536, 445] on img at bounding box center [570, 457] width 228 height 228
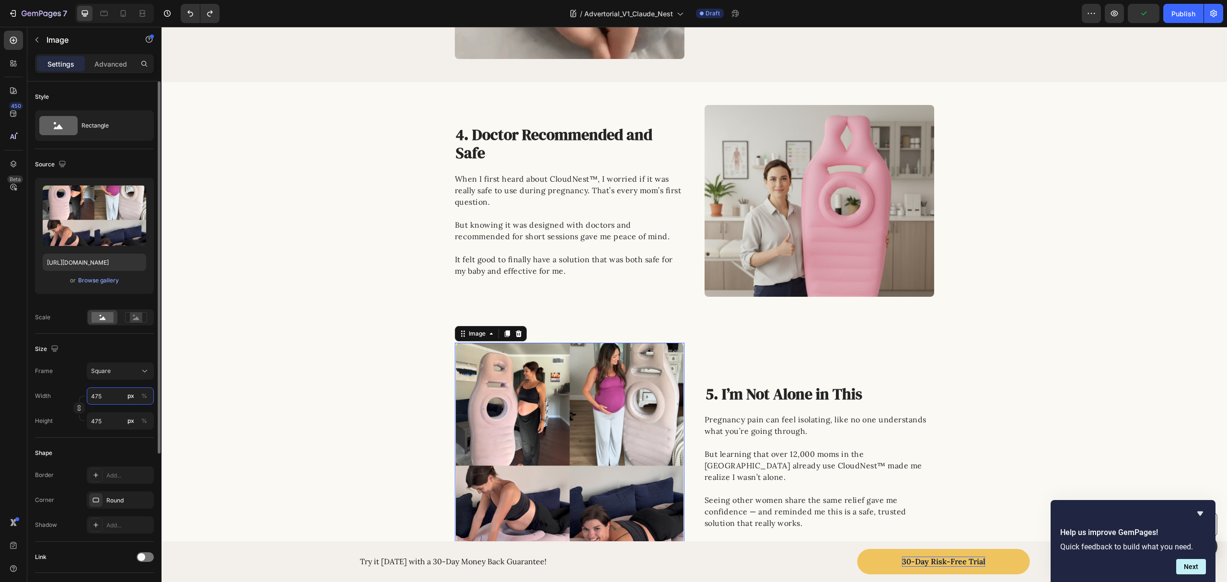
click at [106, 401] on input "475" at bounding box center [120, 395] width 67 height 17
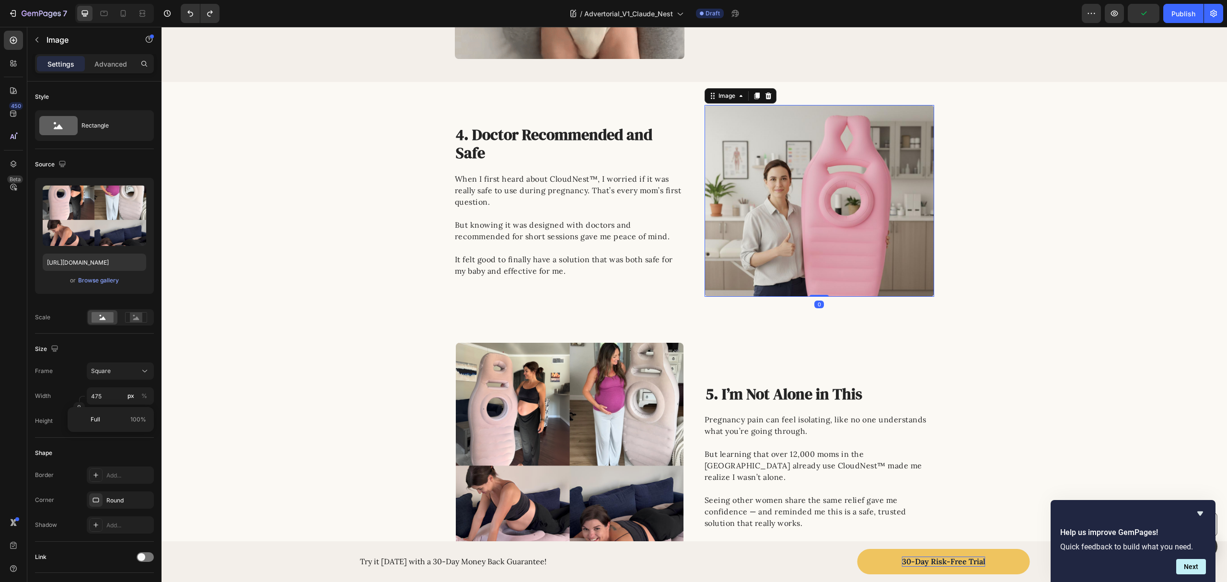
click at [818, 243] on img at bounding box center [820, 201] width 230 height 192
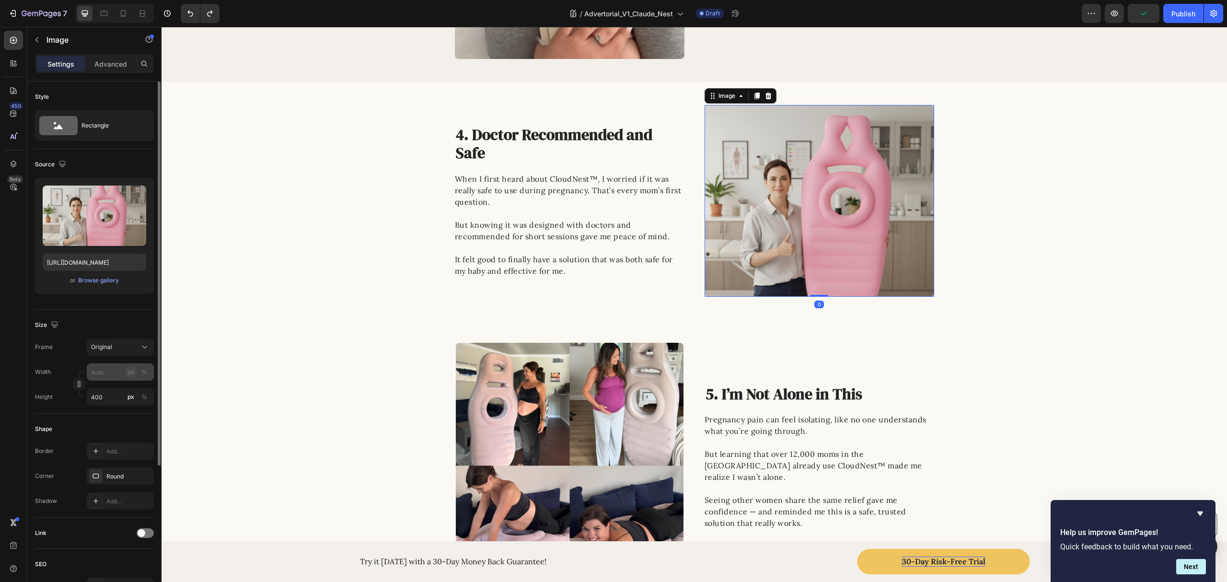
click at [129, 374] on div "px" at bounding box center [131, 372] width 7 height 9
paste input "475"
type input "475"
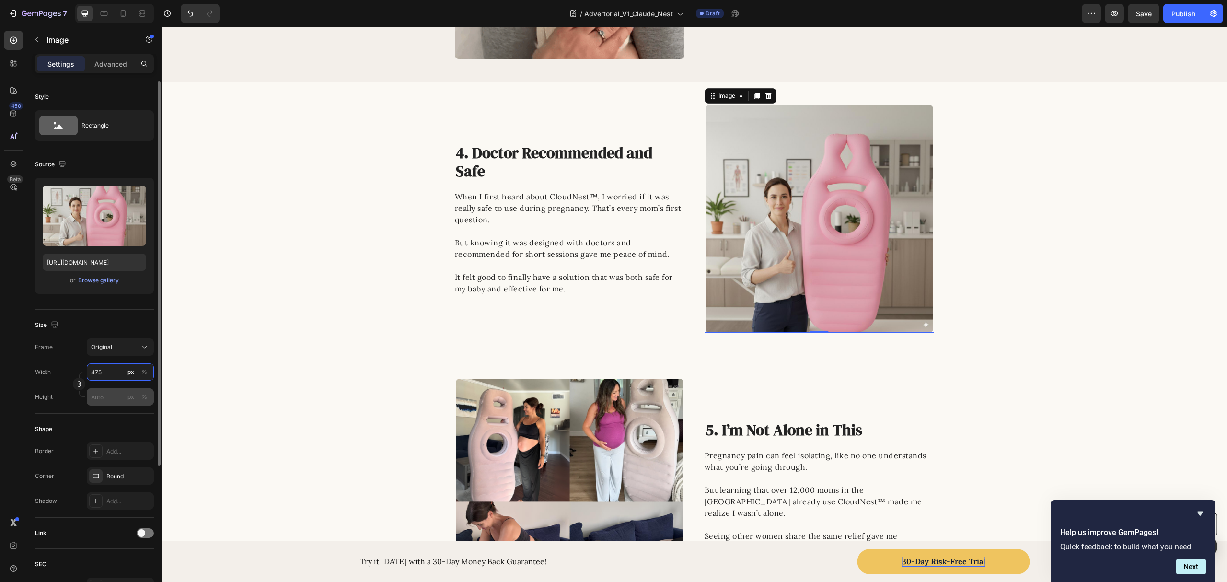
type input "475"
click at [107, 397] on input "px %" at bounding box center [120, 396] width 67 height 17
paste input "475"
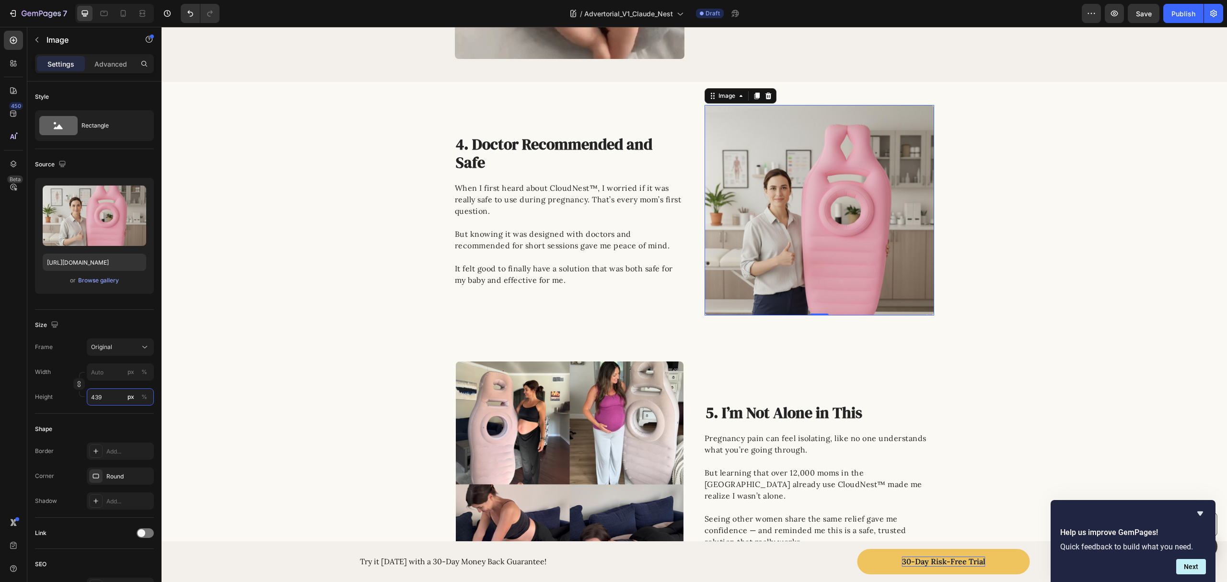
type input "438"
click at [1029, 280] on div "Image 4. Doctor Recommended and Safe Heading When I first heard about CloudNest…" at bounding box center [695, 210] width 1066 height 210
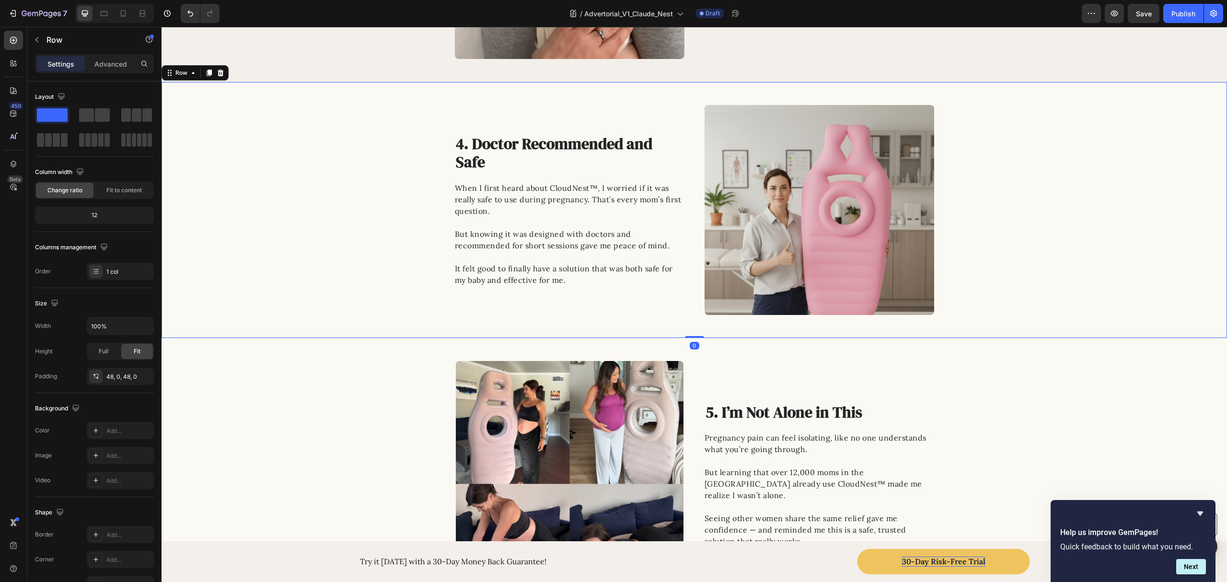
click at [980, 397] on div "Image 5. I’m Not Alone in This Heading Pregnancy pain can feel isolating, like …" at bounding box center [695, 475] width 1066 height 228
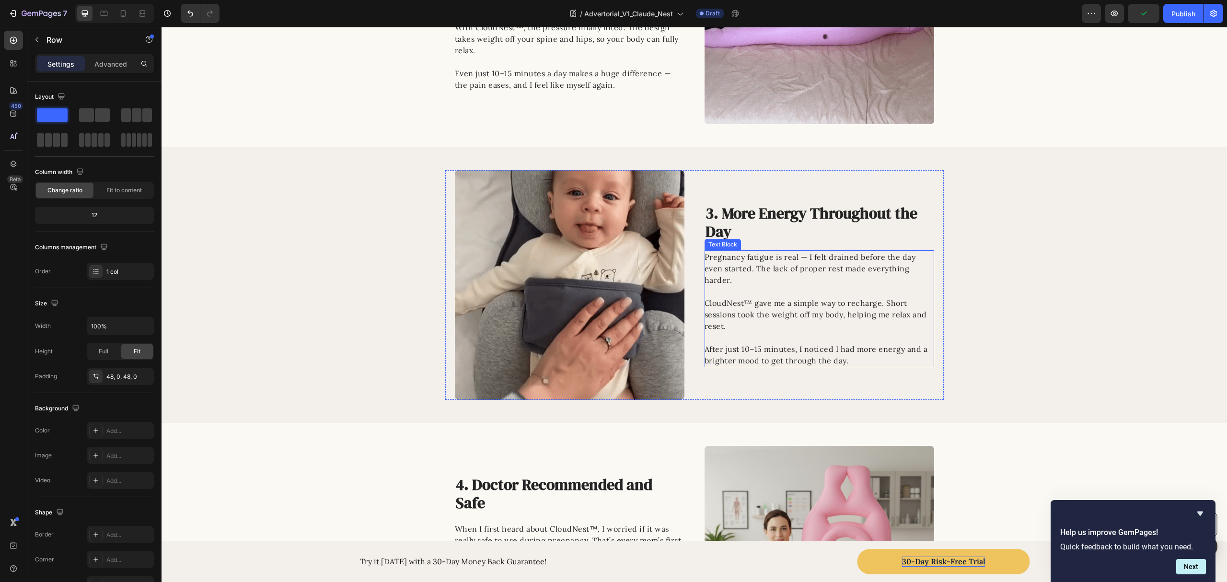
scroll to position [601, 0]
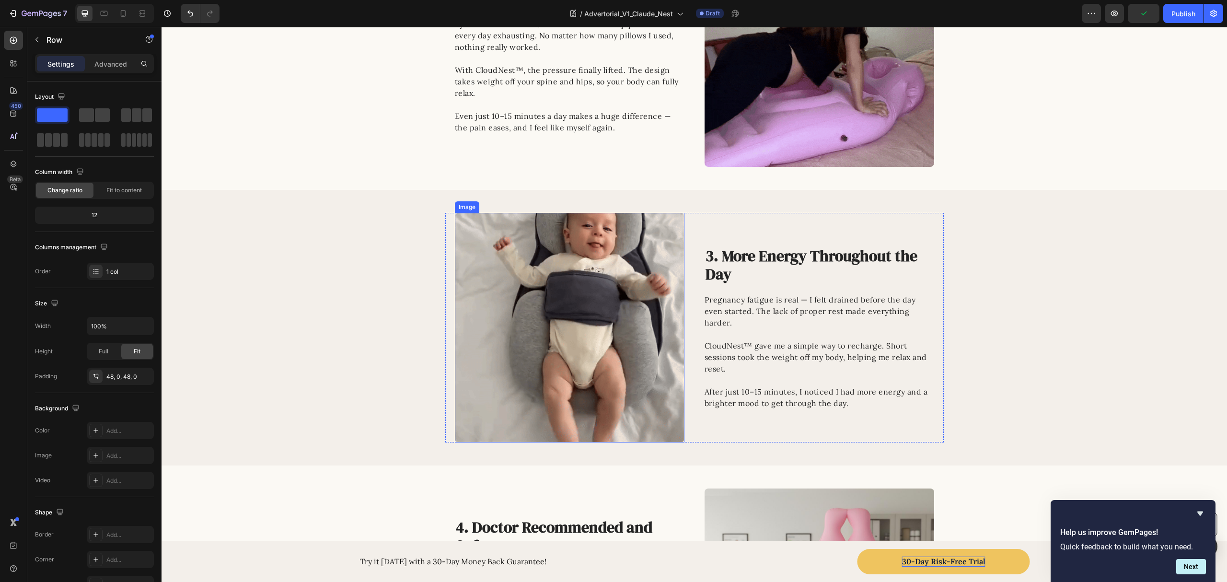
click at [597, 310] on img at bounding box center [570, 328] width 230 height 230
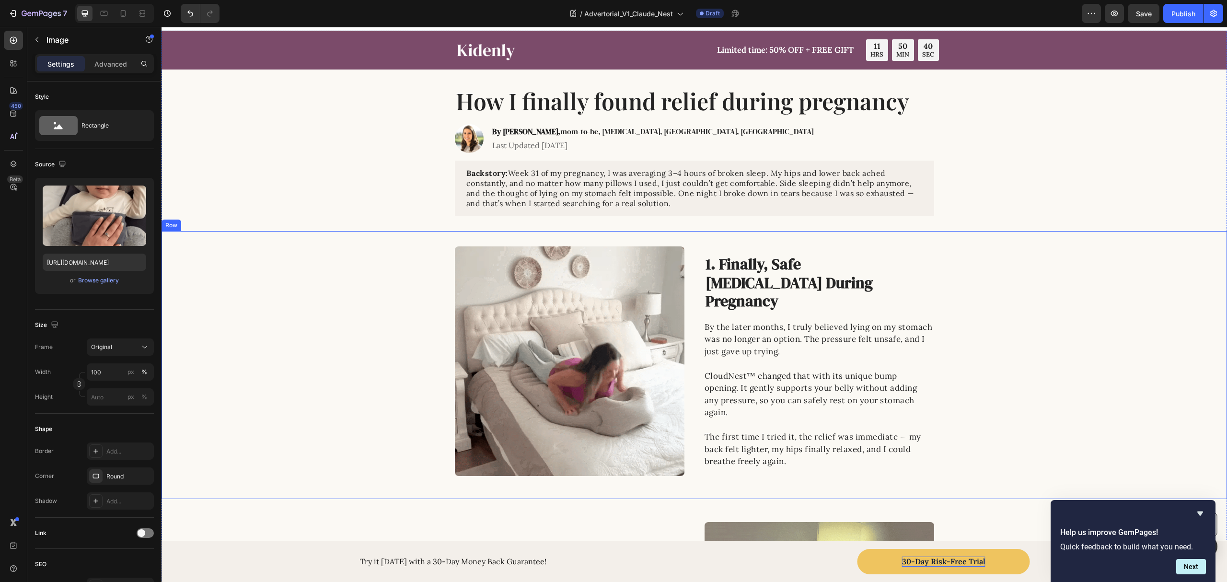
scroll to position [0, 0]
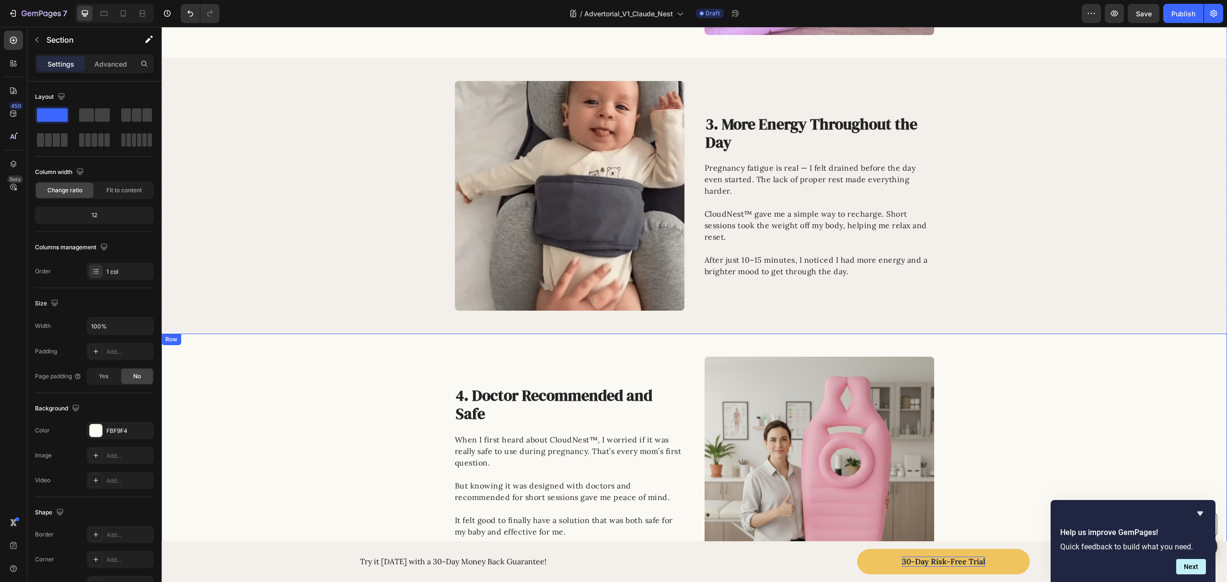
scroll to position [703, 0]
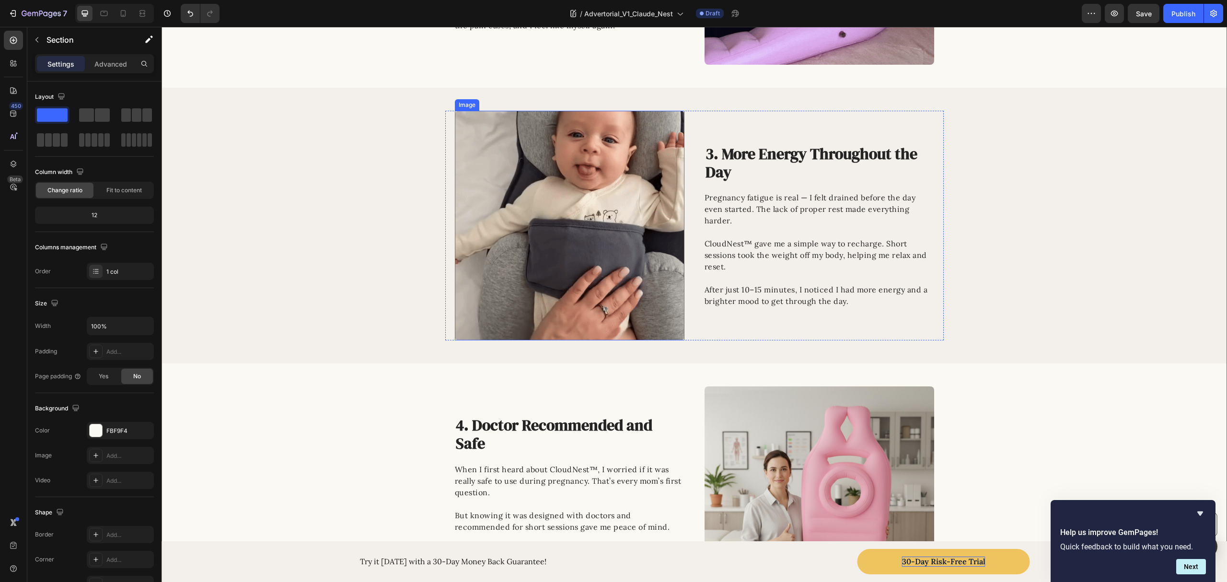
click at [587, 221] on img at bounding box center [570, 226] width 230 height 230
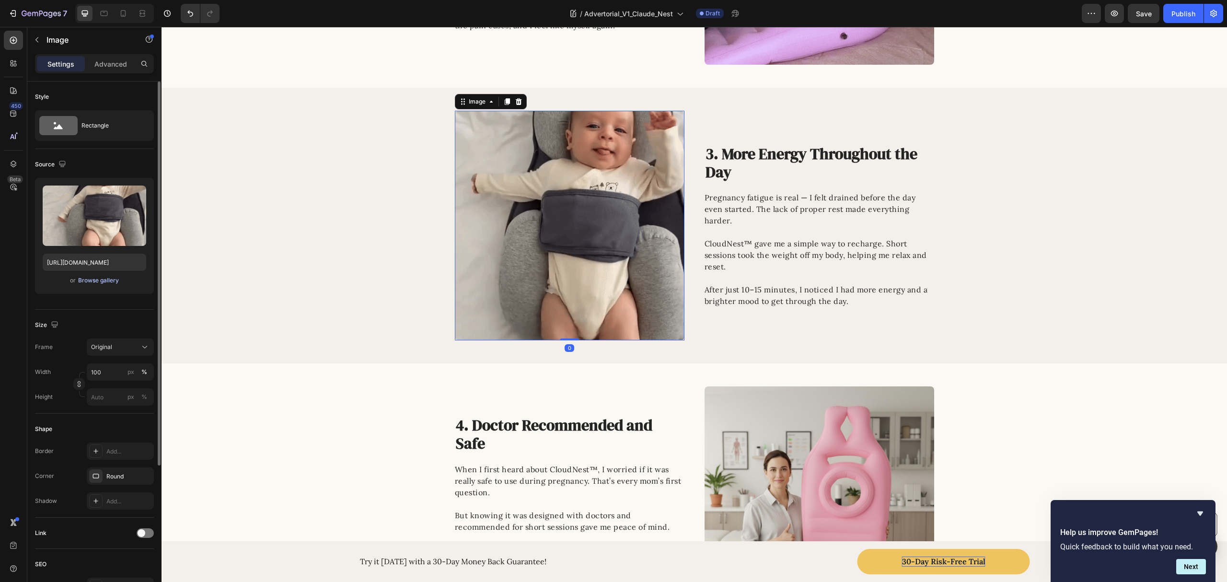
click at [106, 283] on div "Browse gallery" at bounding box center [98, 280] width 41 height 9
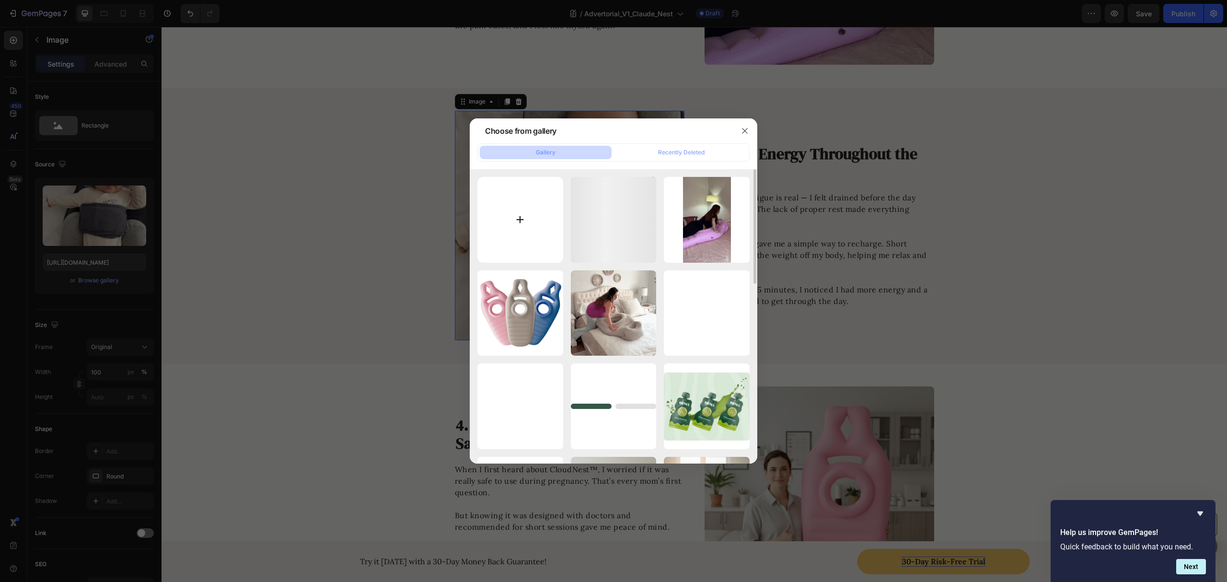
click at [538, 230] on input "file" at bounding box center [521, 220] width 86 height 86
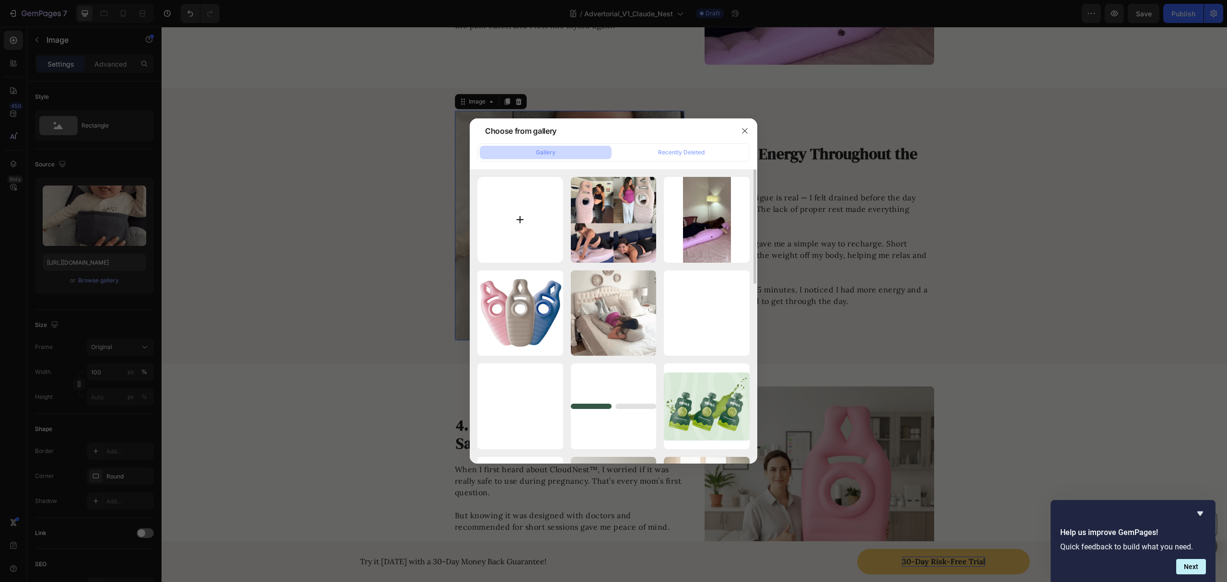
type input "C:\fakepath\greyFinalOption (1) (2).png"
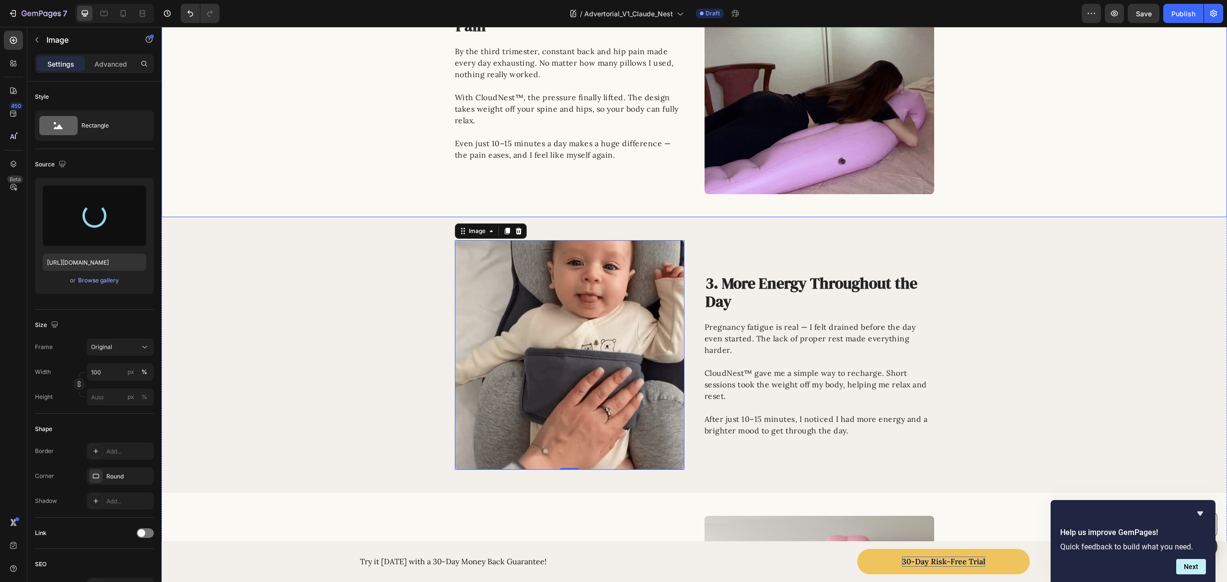
scroll to position [639, 0]
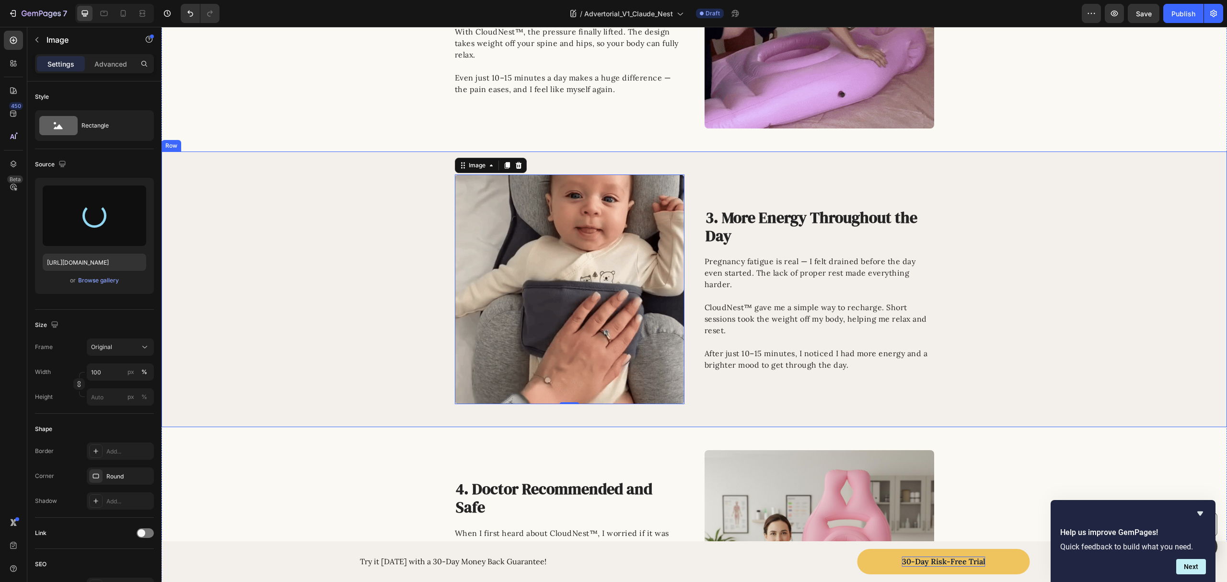
type input "https://cdn.shopify.com/s/files/1/0862/1719/5809/files/gempages_543135610253083…"
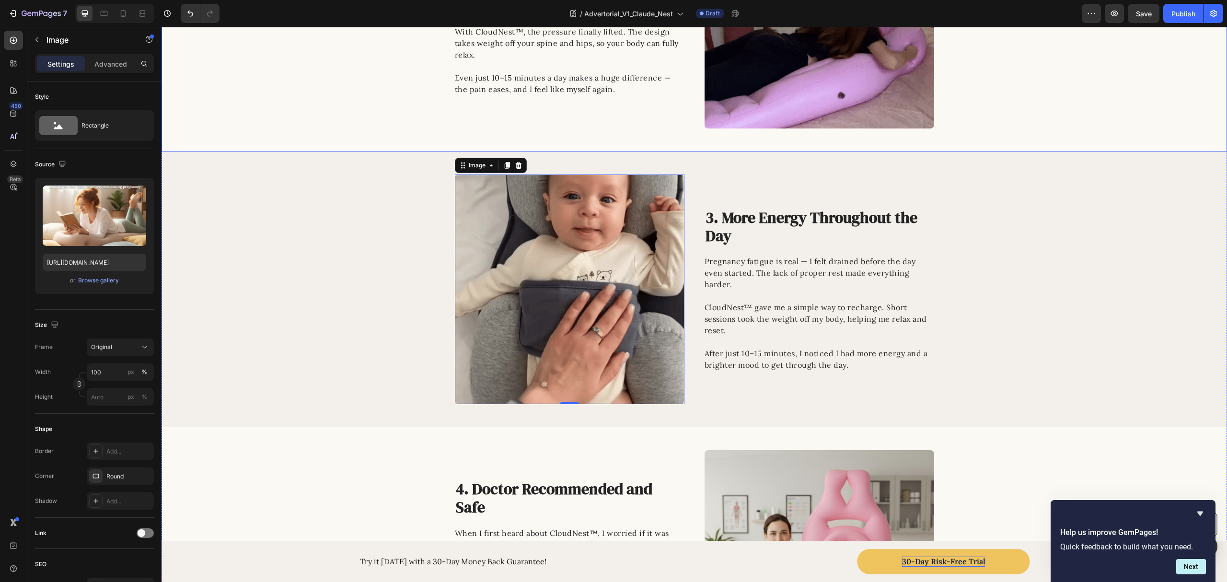
click at [345, 109] on div "Image 2. Real Relief for Back and Hip Pain Heading By the third trimester, cons…" at bounding box center [695, 14] width 1066 height 230
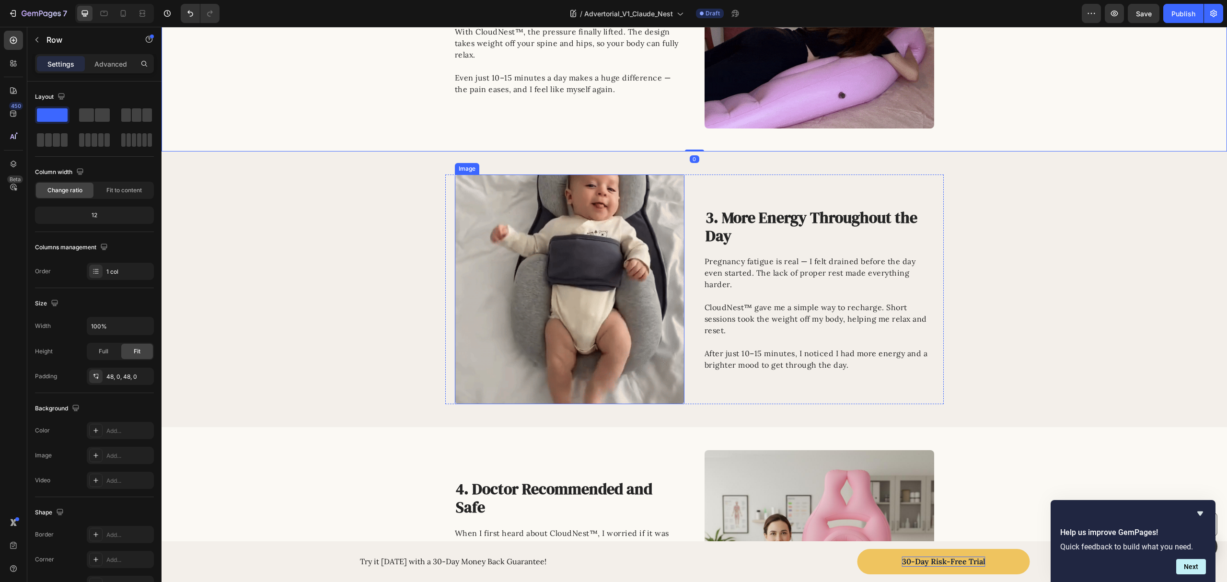
drag, startPoint x: 528, startPoint y: 233, endPoint x: 558, endPoint y: 228, distance: 30.5
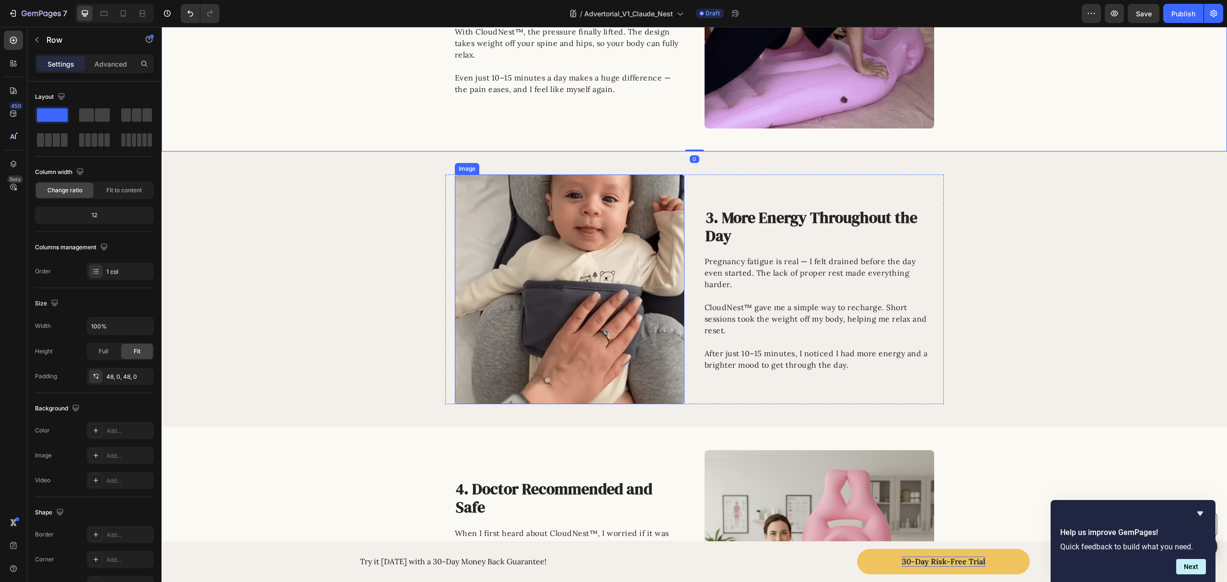
click at [528, 233] on img at bounding box center [570, 290] width 230 height 230
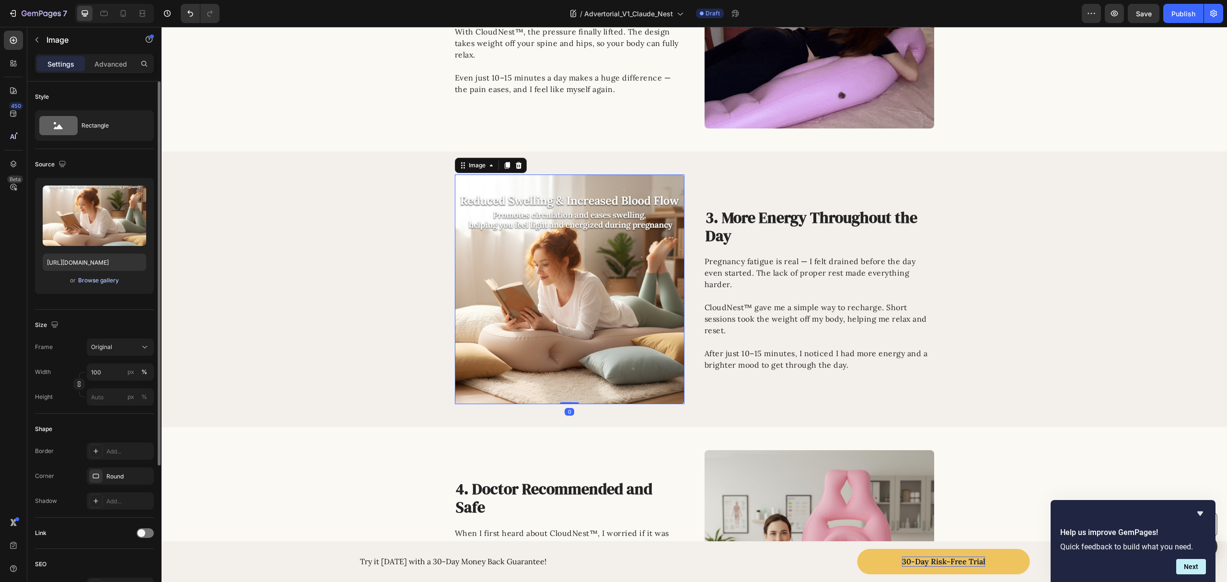
click at [100, 278] on div "Browse gallery" at bounding box center [98, 280] width 41 height 9
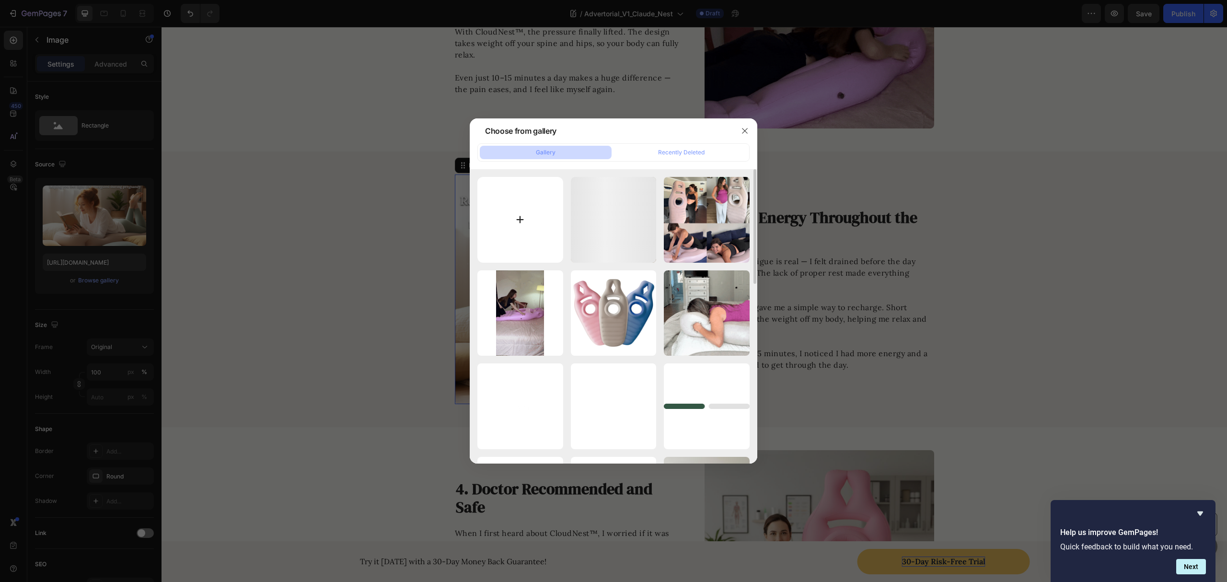
click at [530, 213] on input "file" at bounding box center [521, 220] width 86 height 86
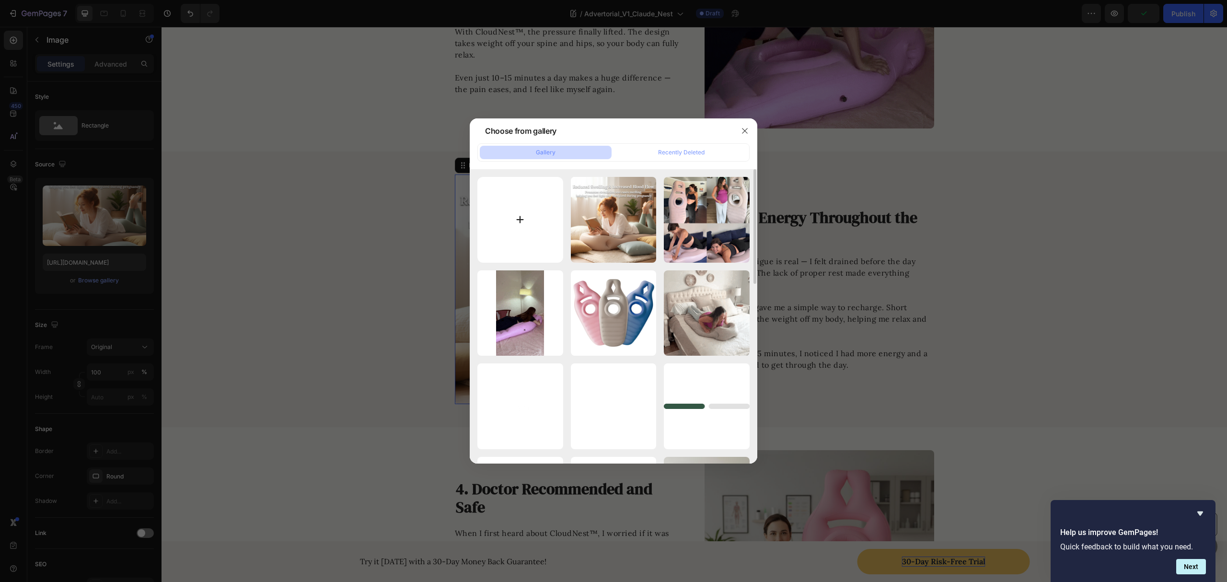
type input "C:\fakepath\Generated Image September 21, 2025 - 4_30PM.png"
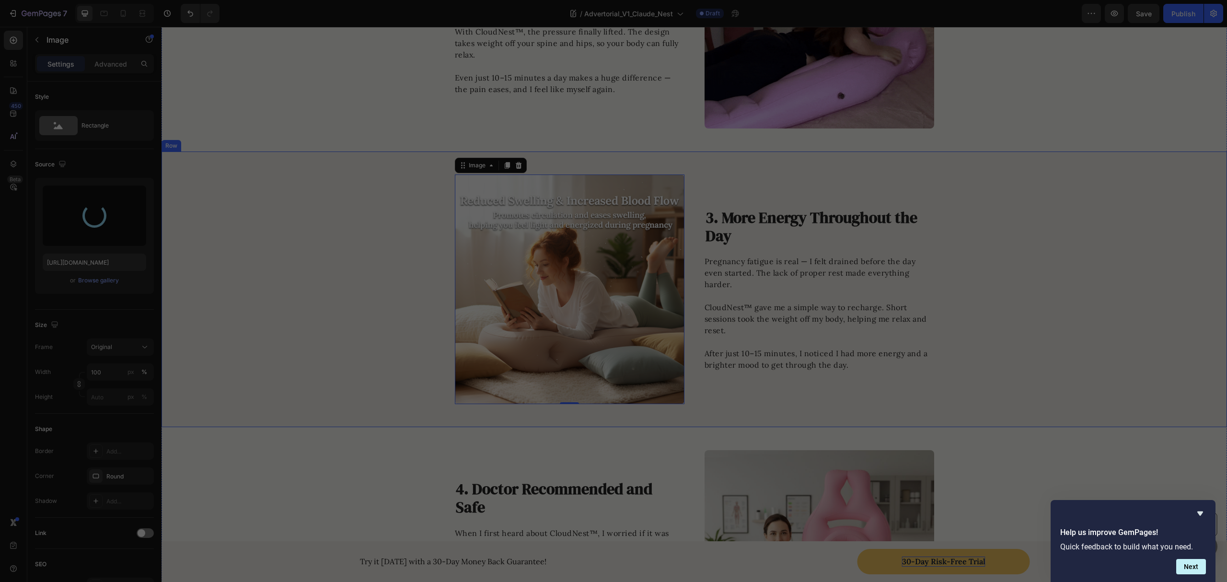
type input "https://cdn.shopify.com/s/files/1/0862/1719/5809/files/gempages_543135610253083…"
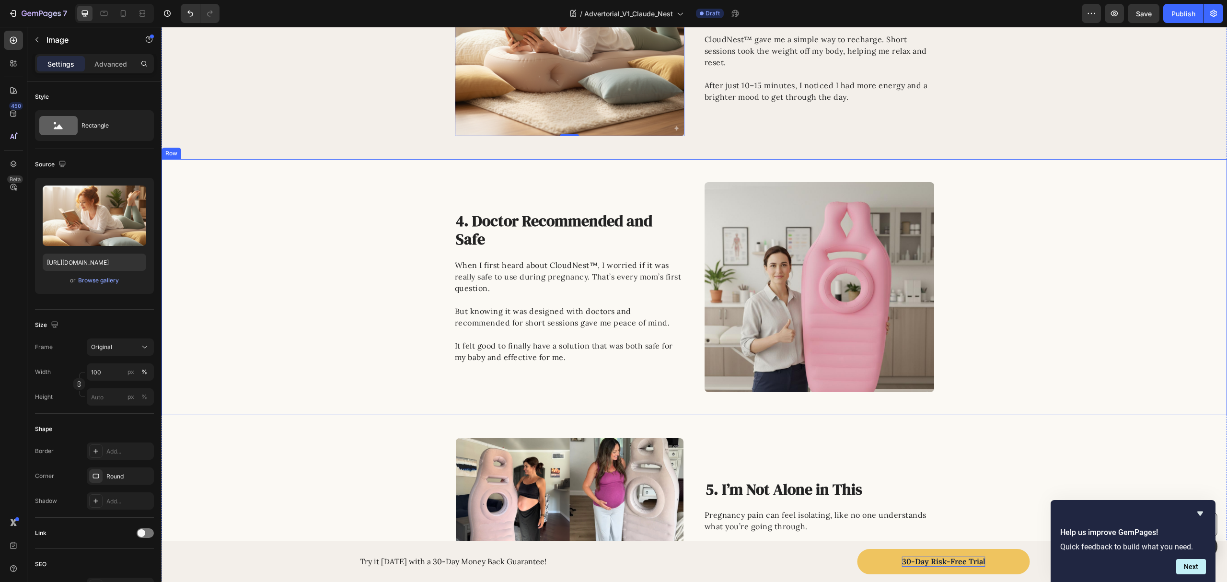
scroll to position [703, 0]
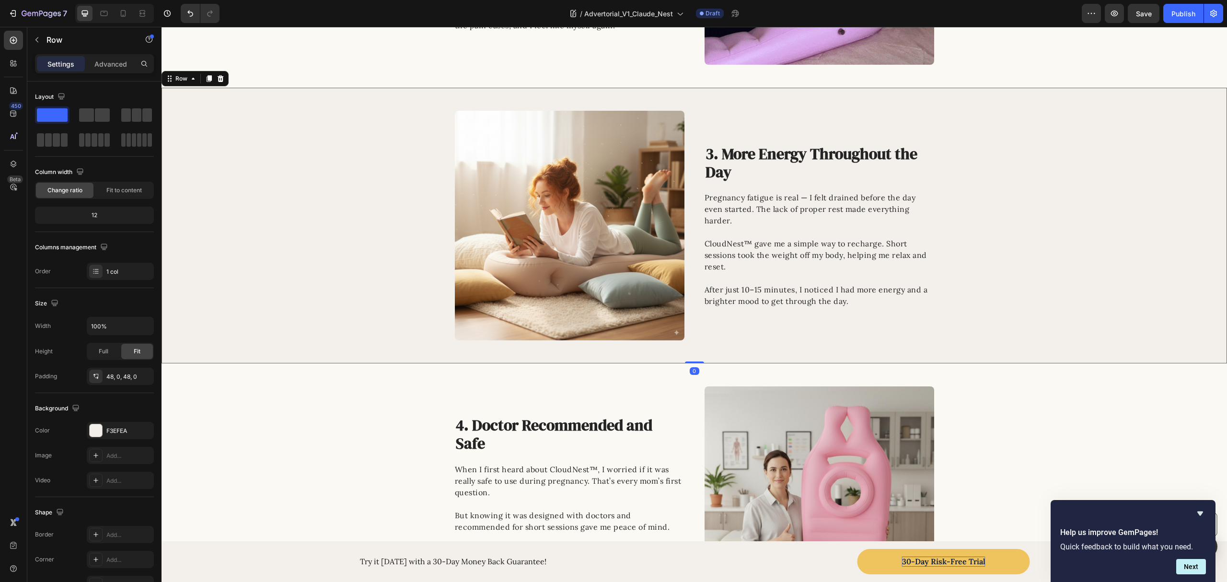
drag, startPoint x: 395, startPoint y: 246, endPoint x: 401, endPoint y: 257, distance: 12.0
click at [394, 246] on div "Image 3. More Energy Throughout the Day Heading Pregnancy fatigue is real — I f…" at bounding box center [695, 226] width 1066 height 230
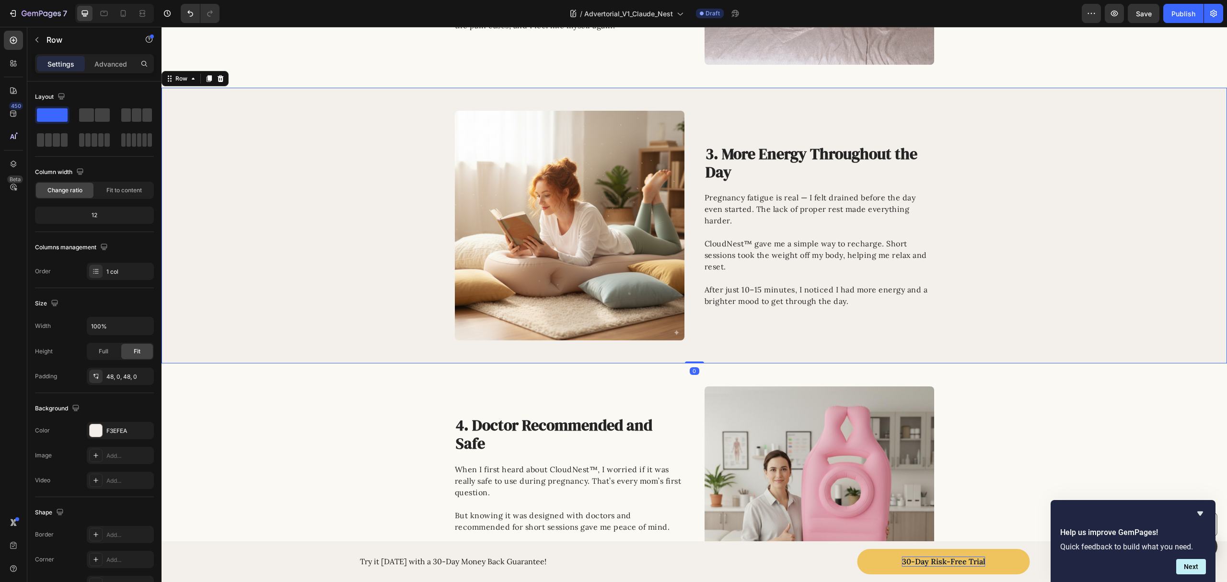
click at [676, 320] on img at bounding box center [570, 226] width 230 height 230
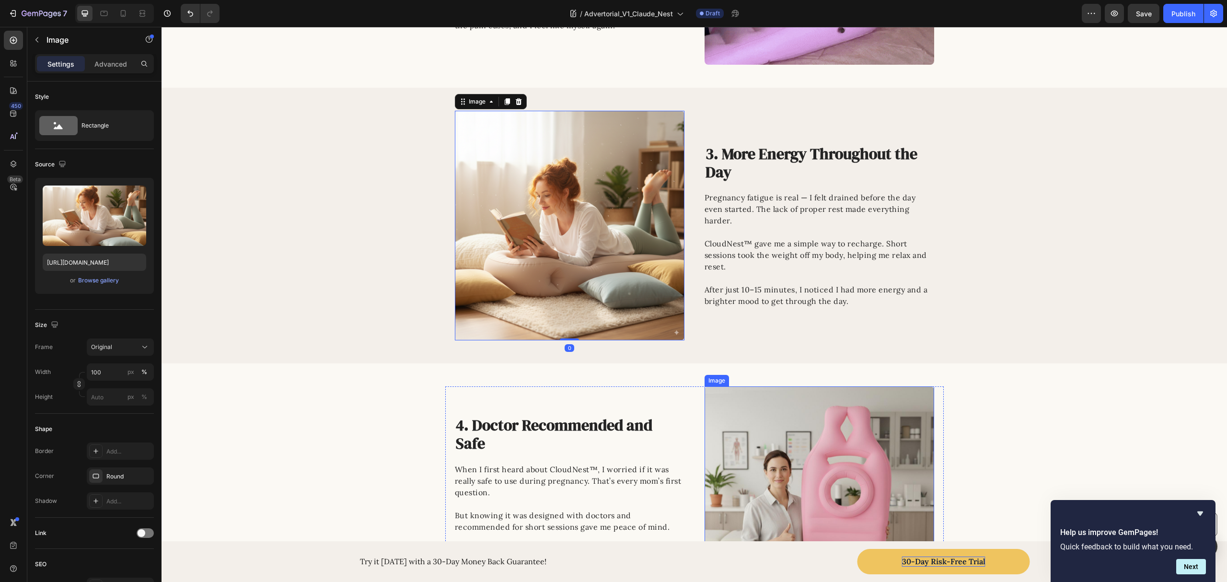
click at [827, 480] on img at bounding box center [820, 491] width 230 height 210
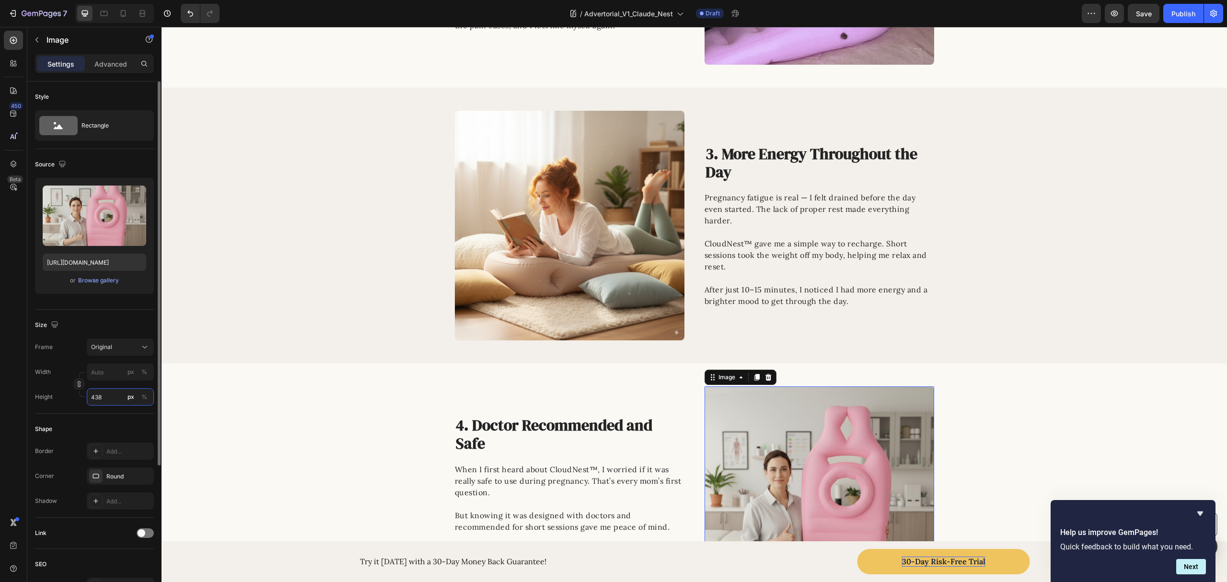
click at [111, 396] on input "438" at bounding box center [120, 396] width 67 height 17
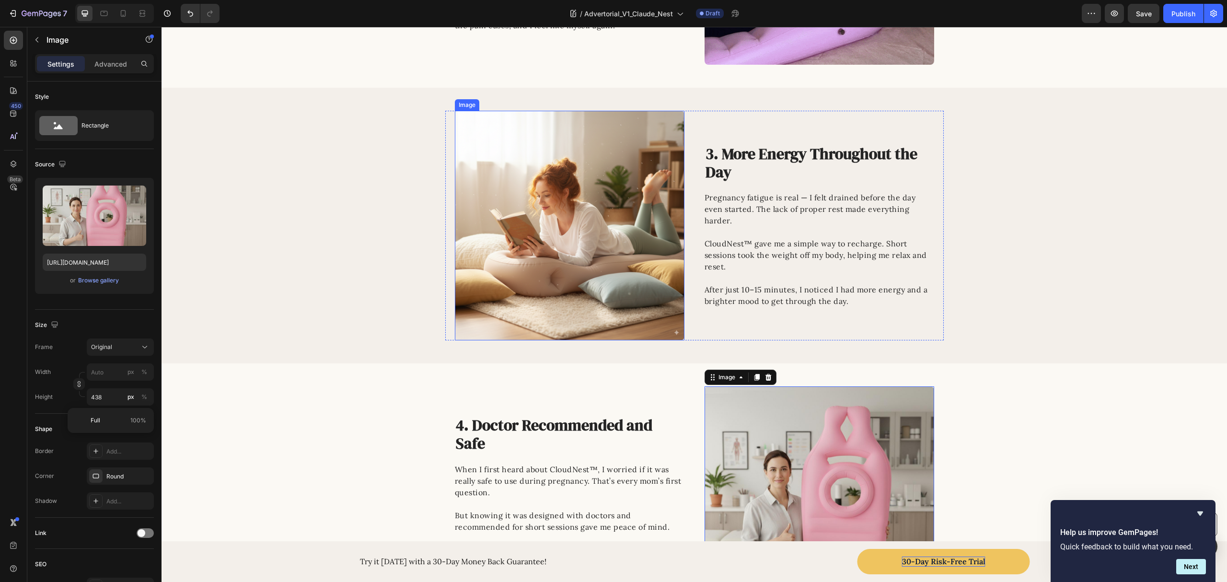
click at [600, 274] on img at bounding box center [570, 226] width 230 height 230
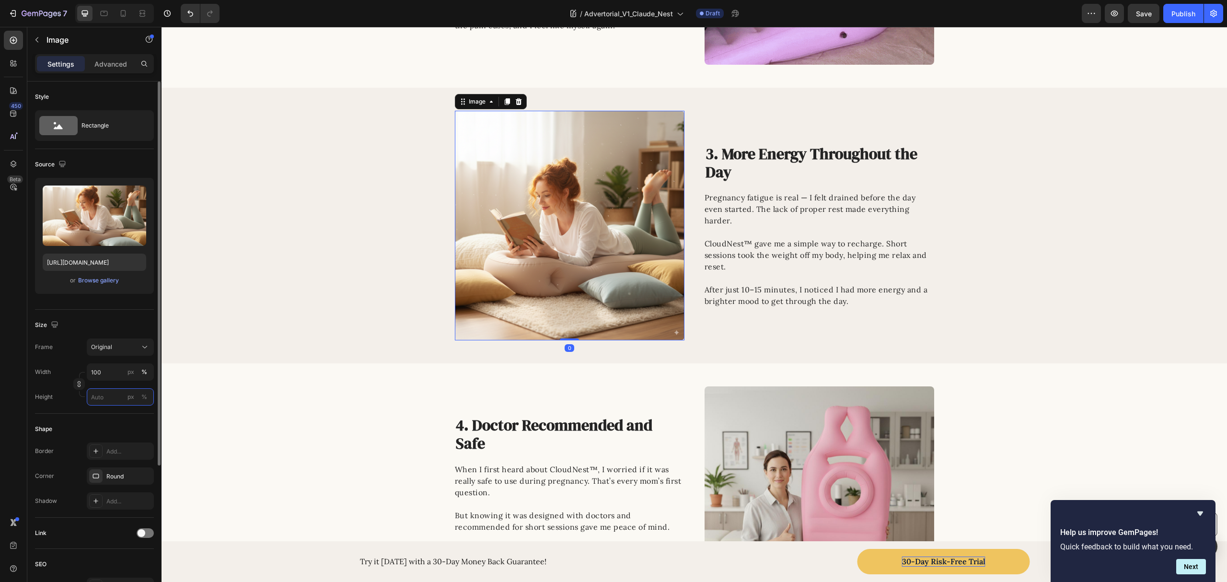
click at [95, 396] on input "px %" at bounding box center [120, 396] width 67 height 17
paste input "438"
type input "438"
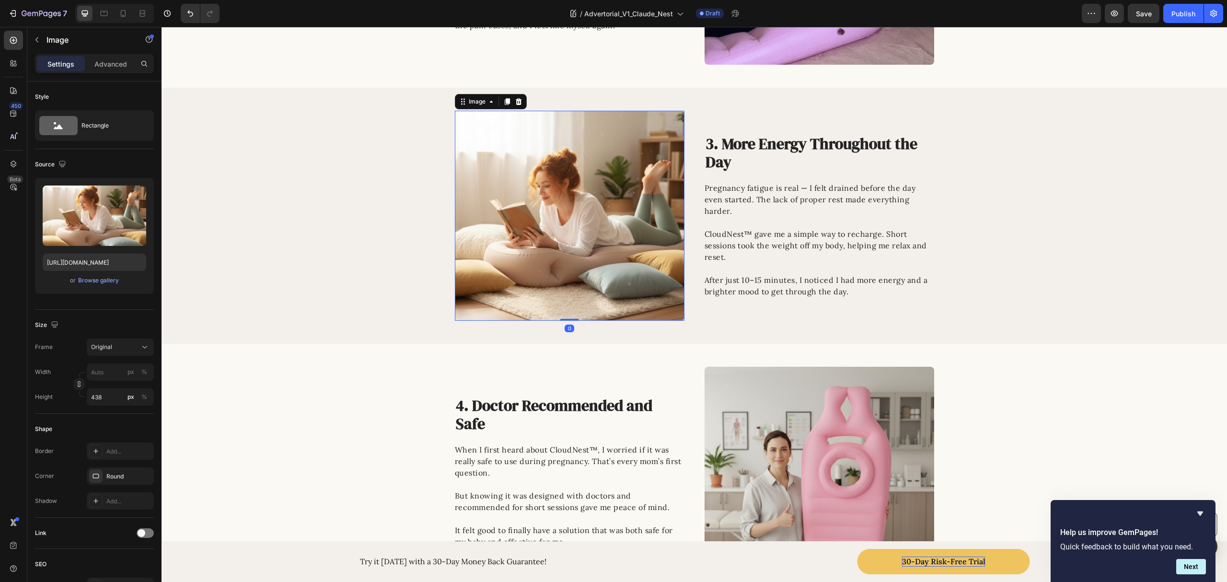
click at [328, 272] on div "Image 0 3. More Energy Throughout the Day Heading Pregnancy fatigue is real — I…" at bounding box center [695, 216] width 1066 height 210
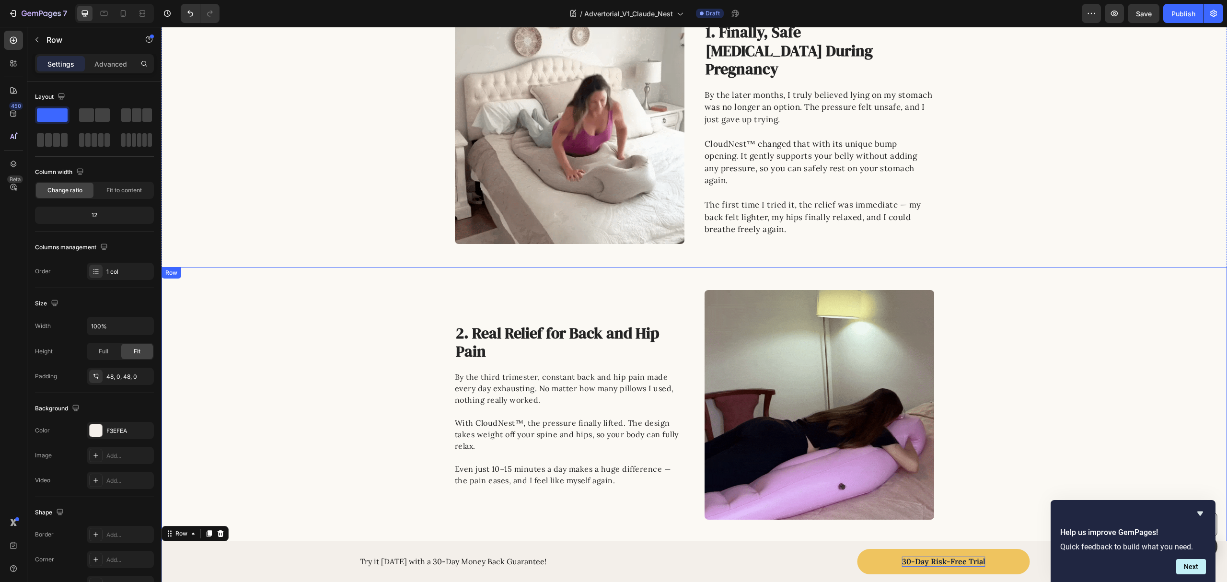
scroll to position [0, 0]
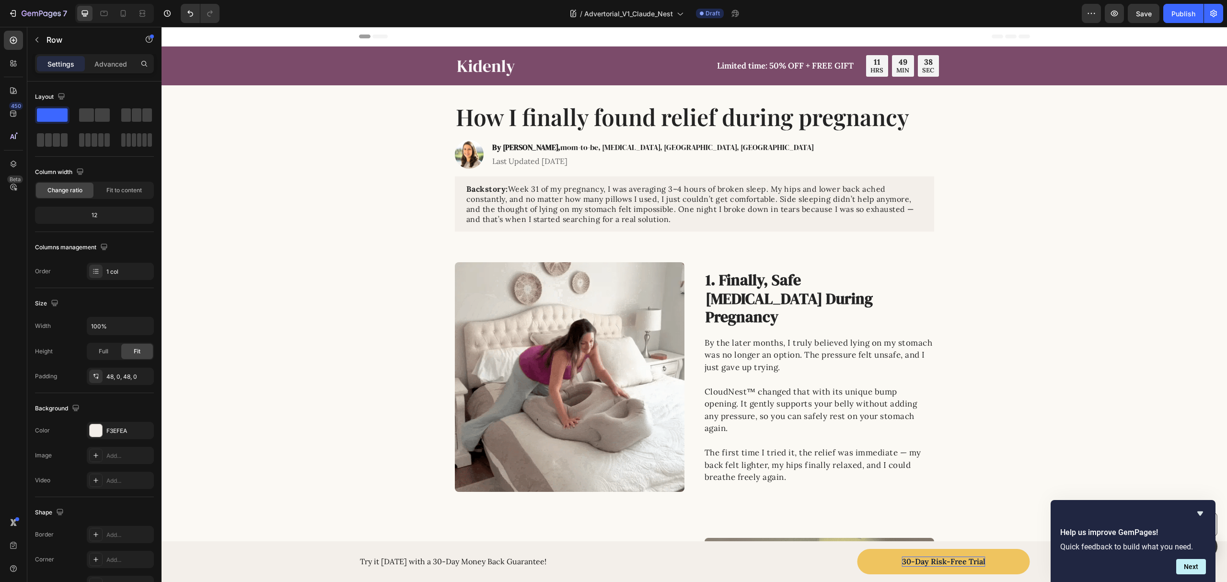
click at [1142, 24] on div "7 Version history / Advertorial_V1_Claude_Nest Draft Preview Save Publish" at bounding box center [613, 13] width 1227 height 27
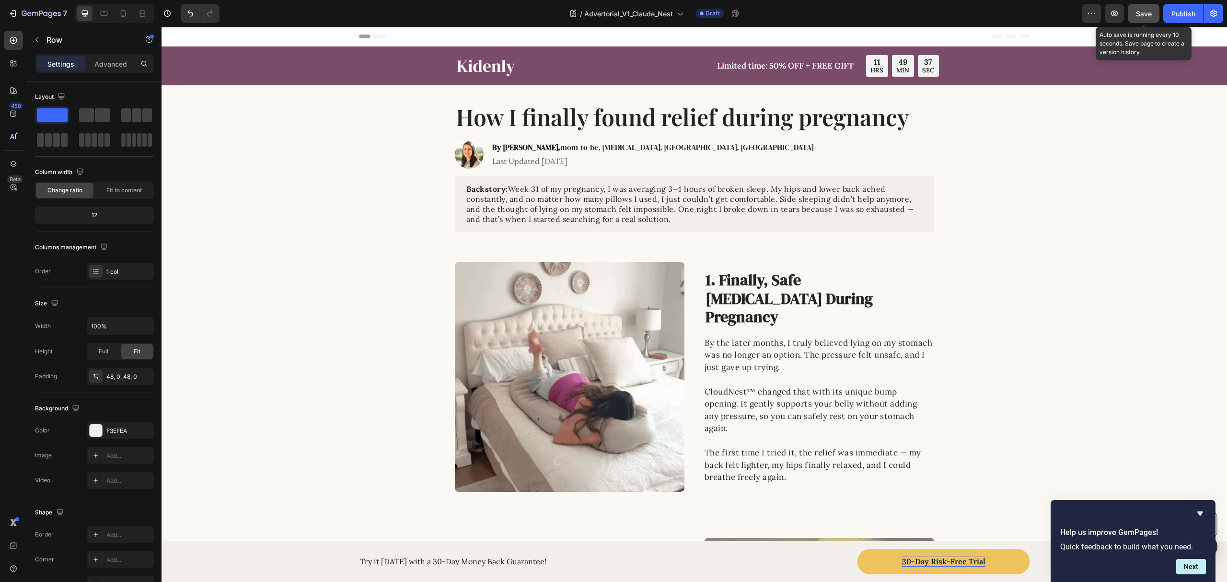
click at [1142, 8] on button "Save" at bounding box center [1144, 13] width 32 height 19
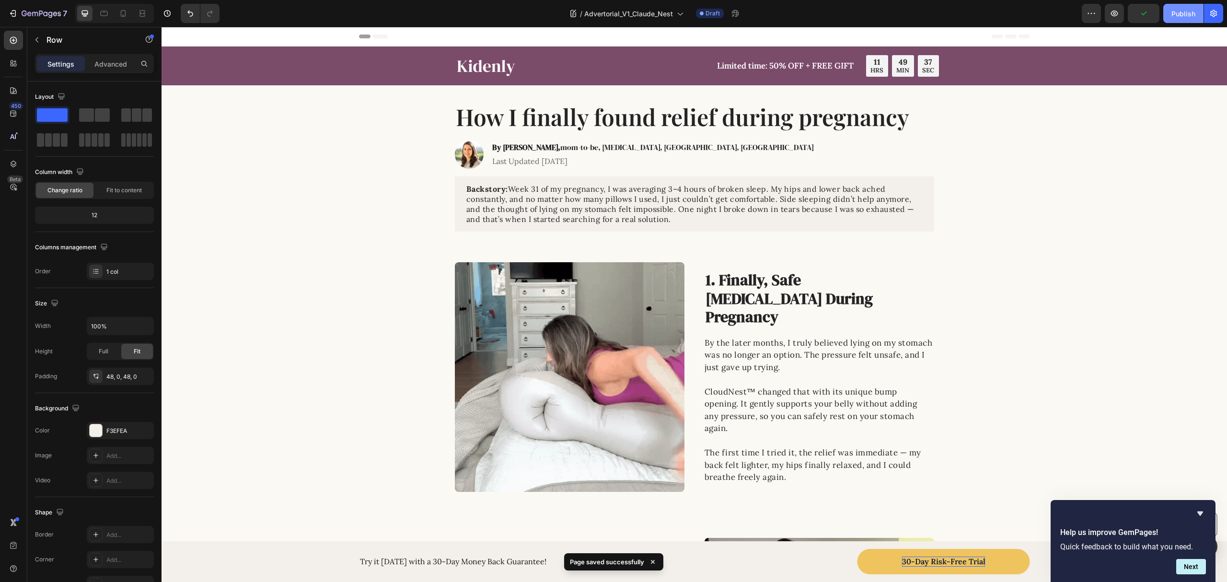
click at [1181, 14] on div "Publish" at bounding box center [1184, 14] width 24 height 10
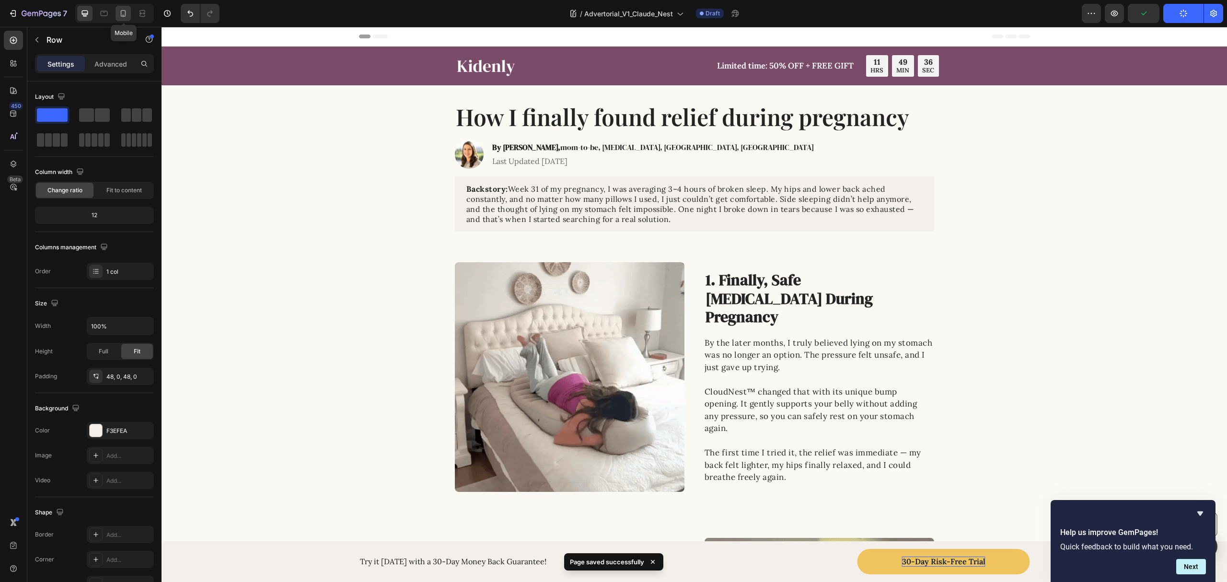
click at [121, 18] on icon at bounding box center [123, 14] width 10 height 10
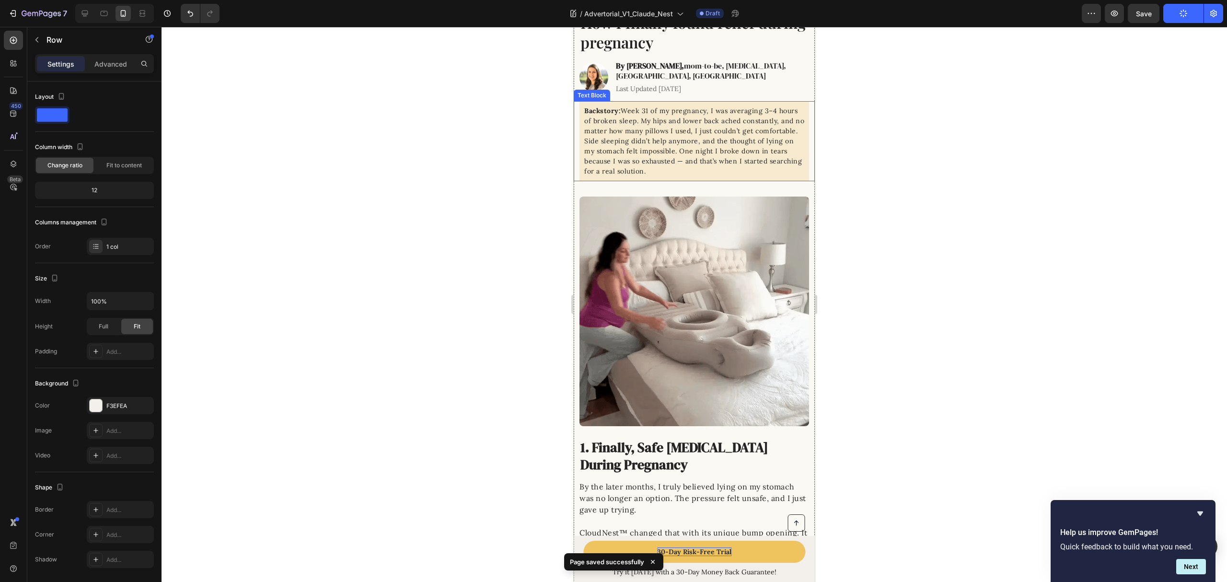
scroll to position [447, 0]
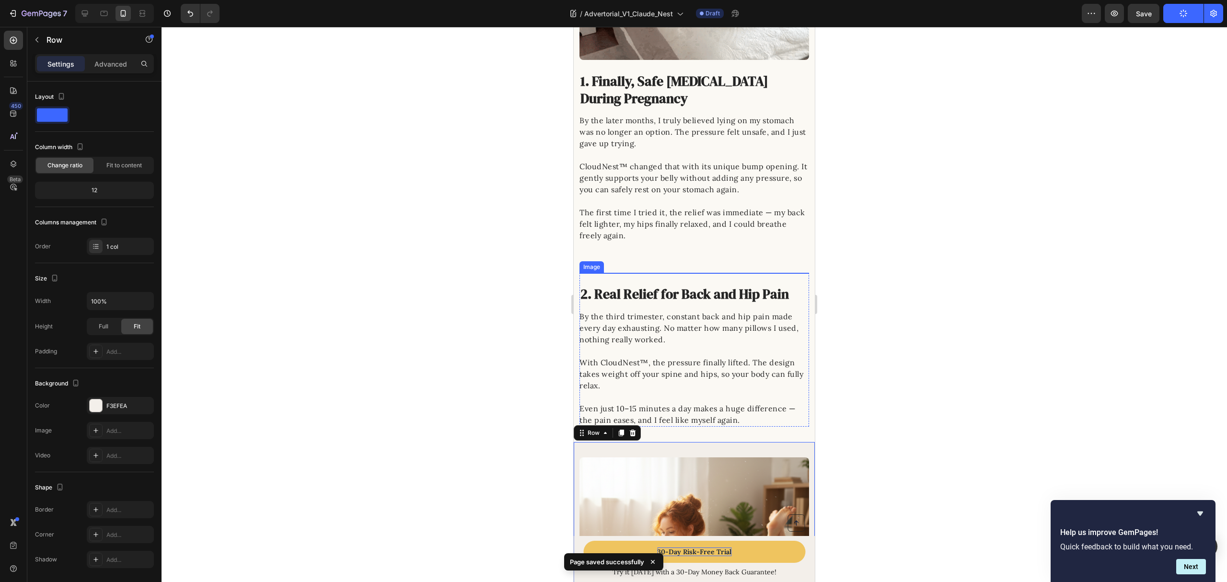
click at [676, 273] on img at bounding box center [695, 273] width 230 height 0
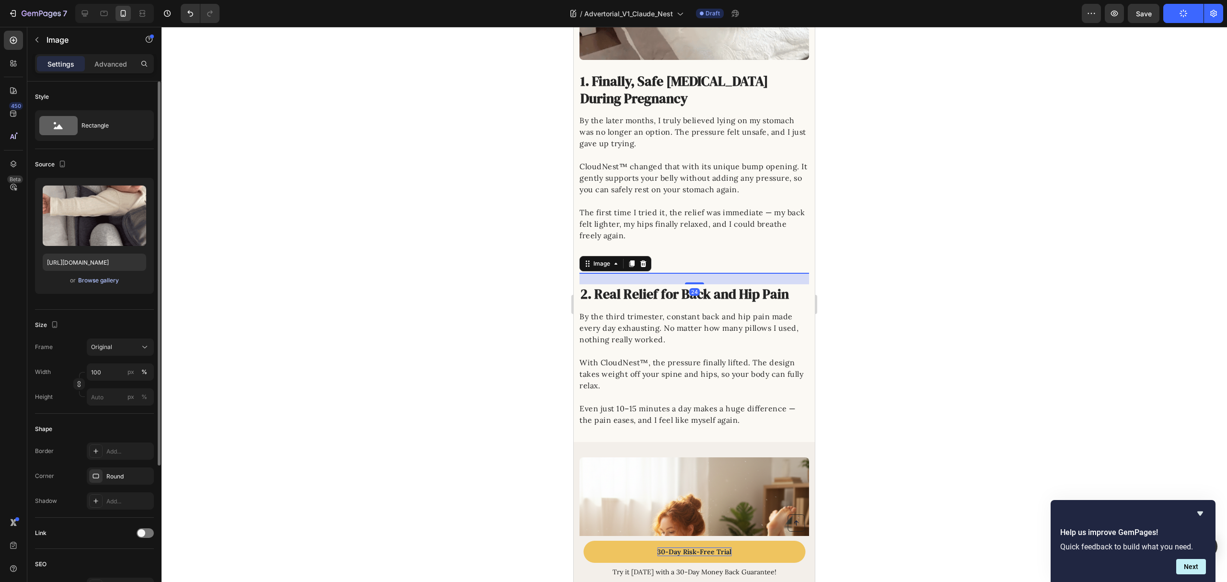
click at [98, 280] on div "Browse gallery" at bounding box center [98, 280] width 41 height 9
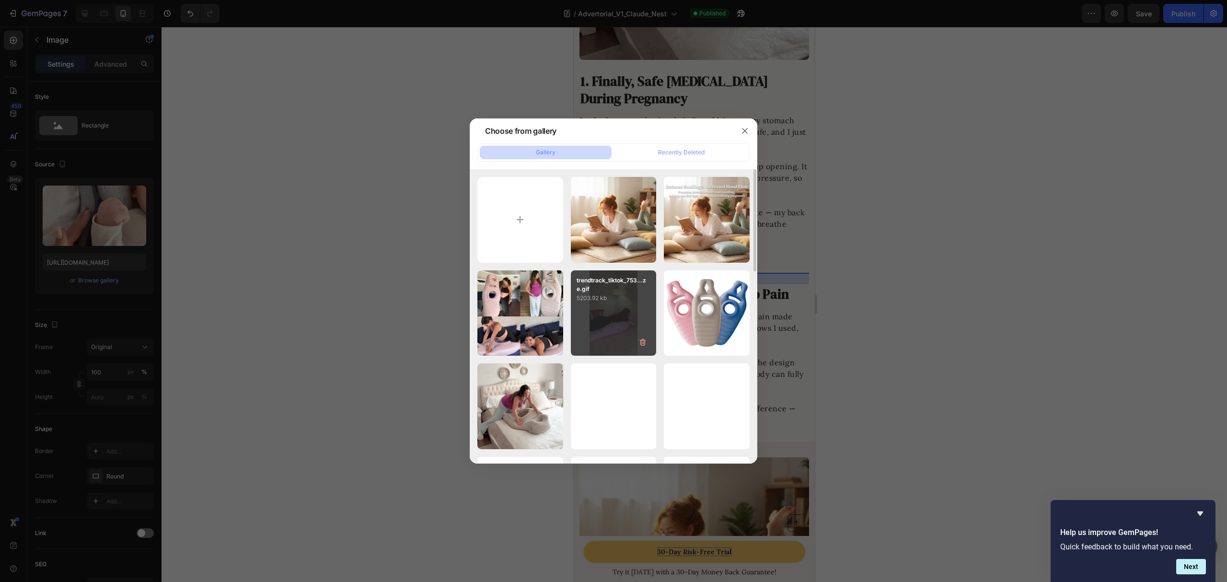
drag, startPoint x: 607, startPoint y: 334, endPoint x: 656, endPoint y: 322, distance: 50.8
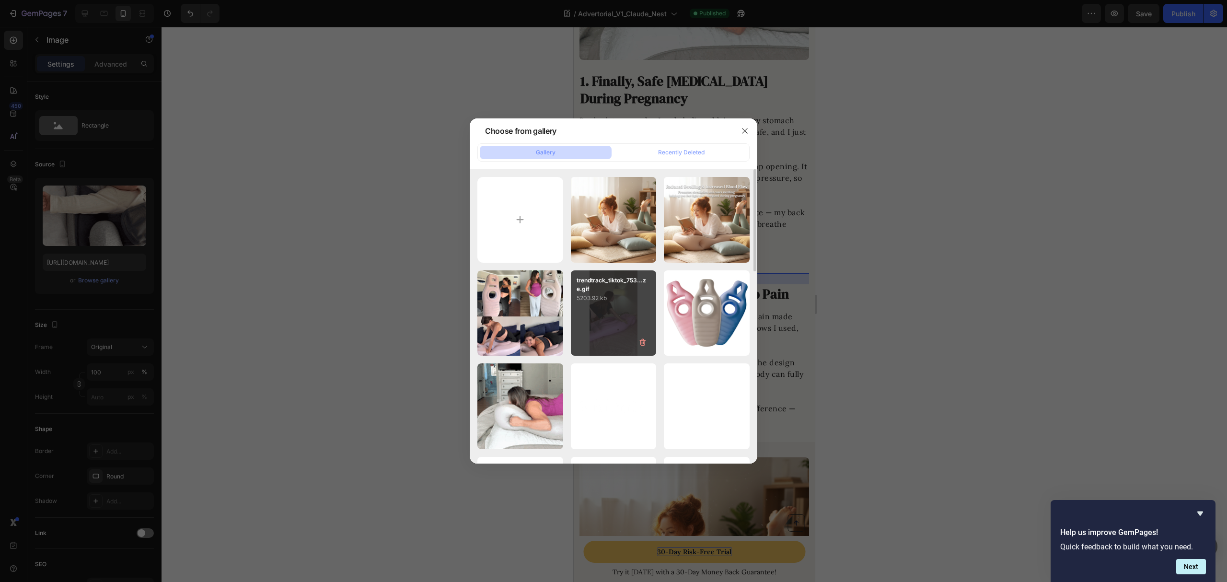
click at [607, 334] on div "trendtrack_tiktok_753...ze.gif 5203.92 kb" at bounding box center [614, 313] width 86 height 86
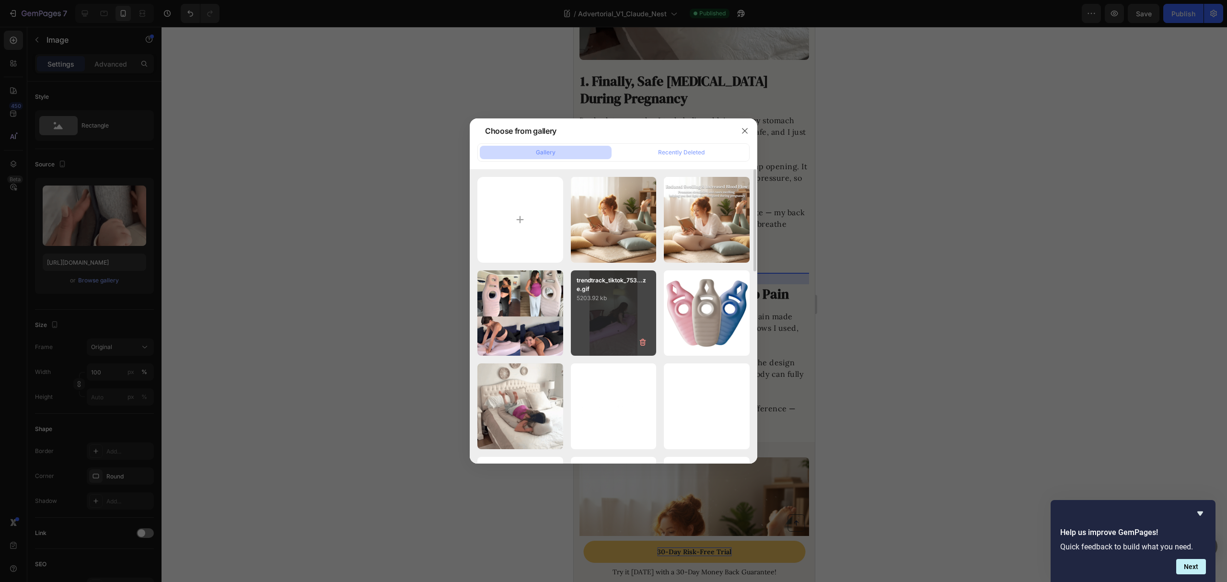
type input "https://cdn.shopify.com/s/files/1/0862/1719/5809/files/gempages_543135610253083…"
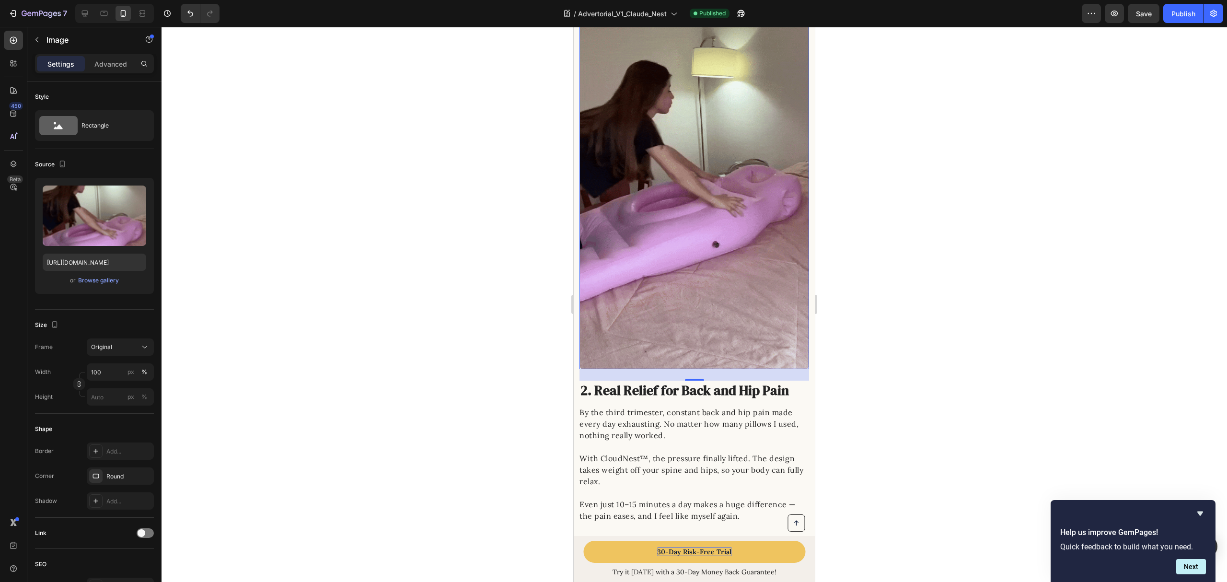
scroll to position [767, 0]
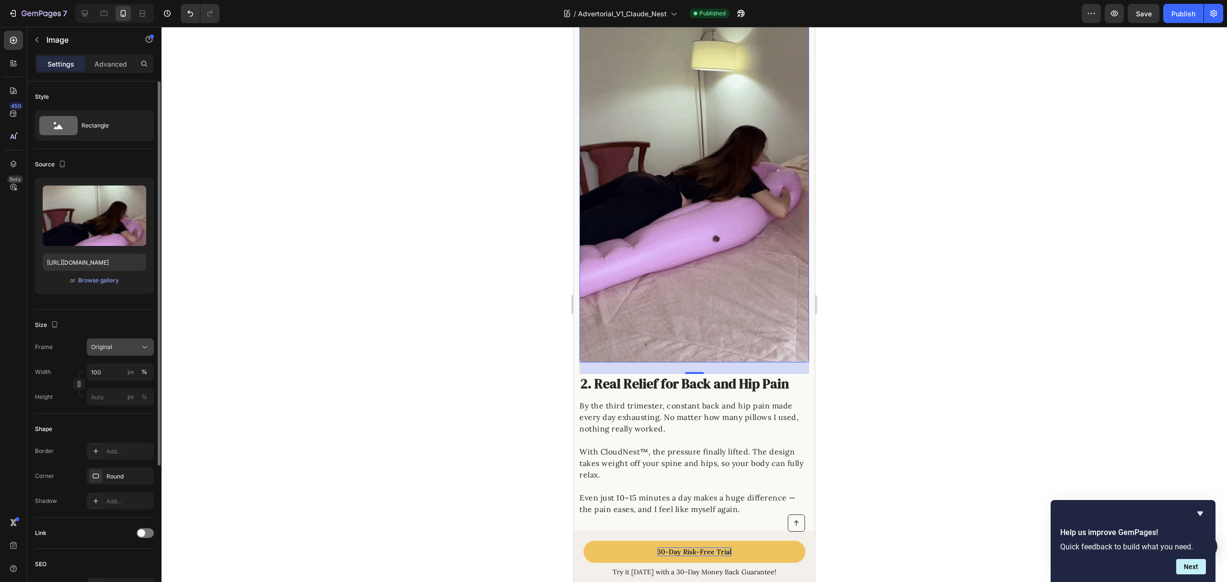
click at [128, 351] on div "Original" at bounding box center [114, 347] width 47 height 9
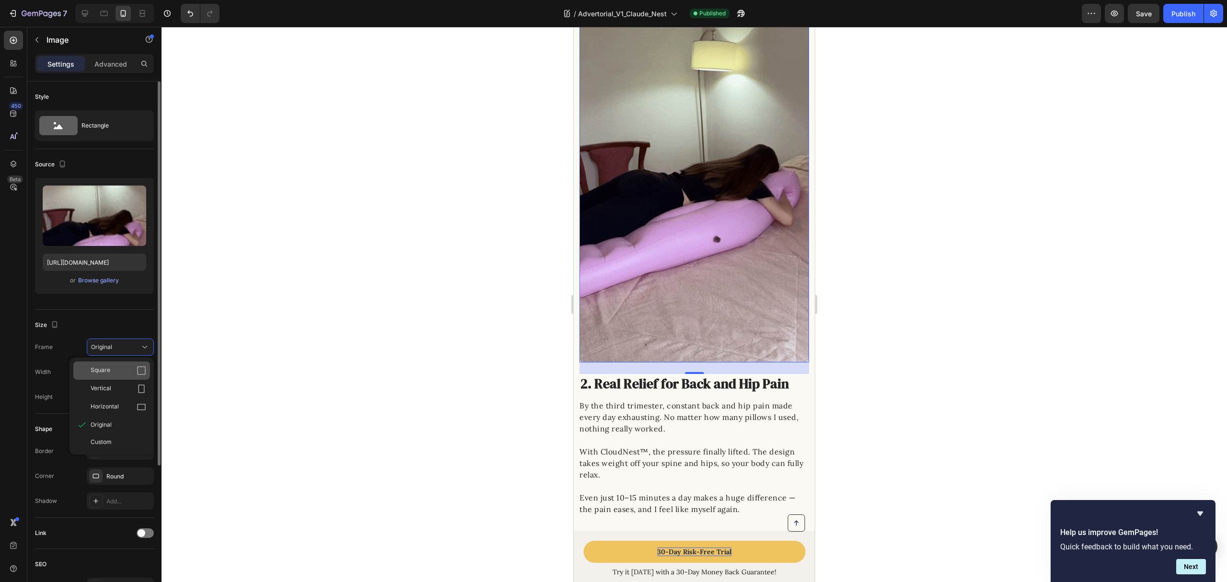
click at [129, 370] on div "Square" at bounding box center [119, 371] width 56 height 10
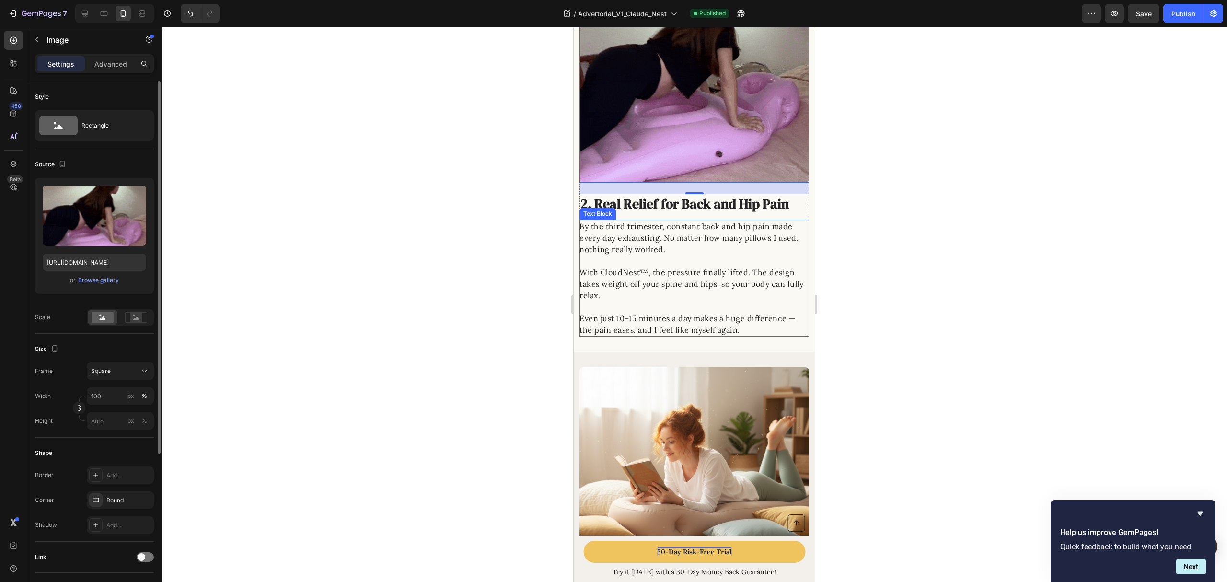
drag, startPoint x: 893, startPoint y: 244, endPoint x: 900, endPoint y: 242, distance: 7.0
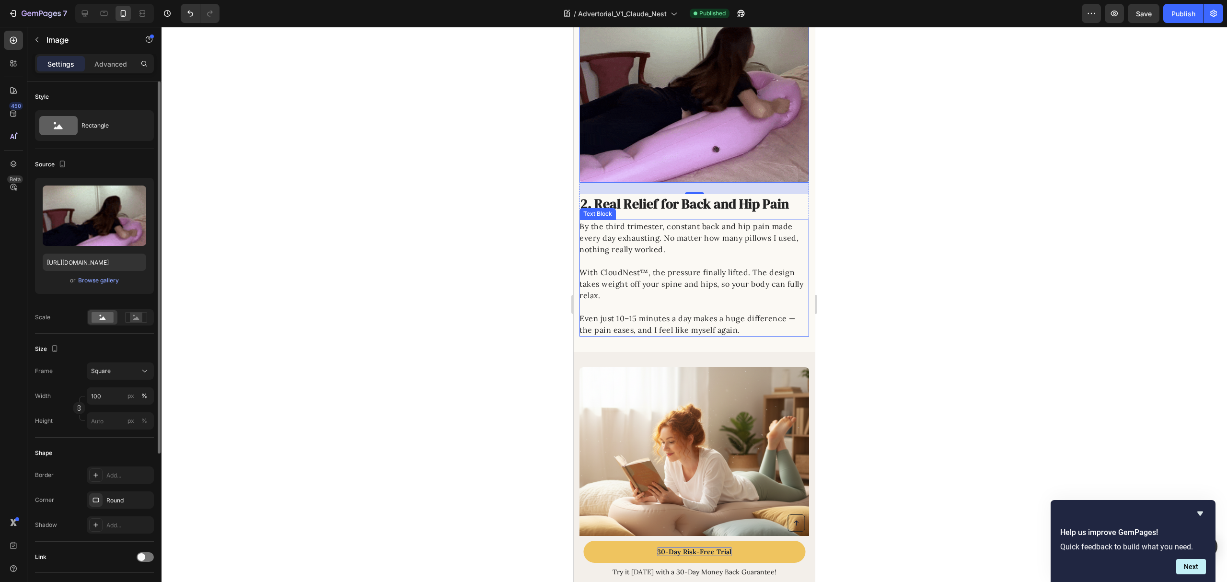
click at [900, 242] on div at bounding box center [695, 304] width 1066 height 555
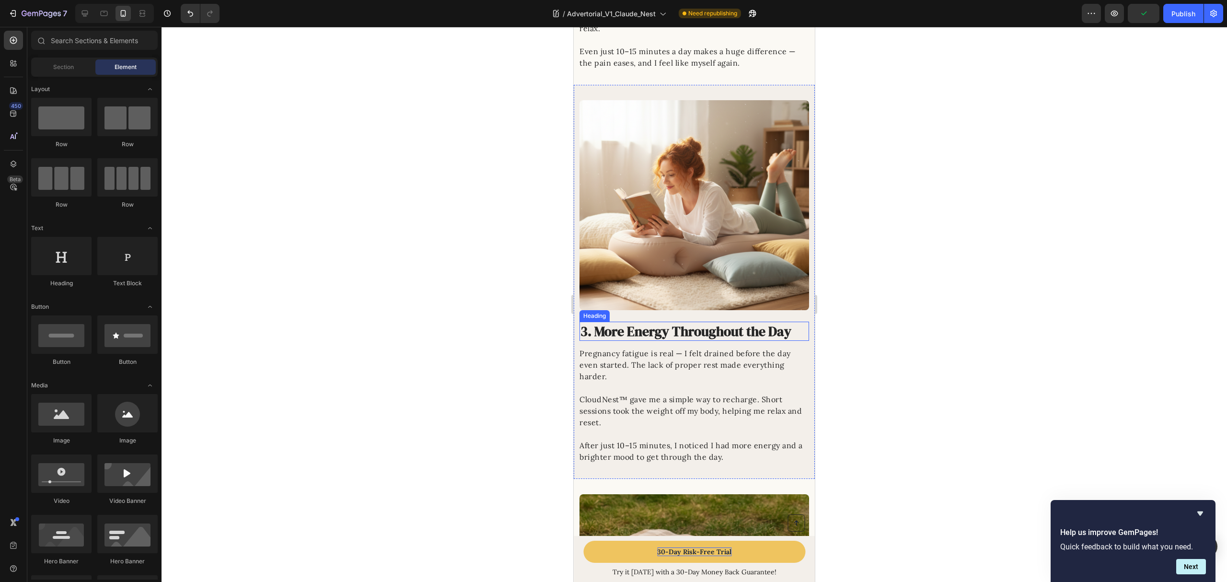
scroll to position [1023, 0]
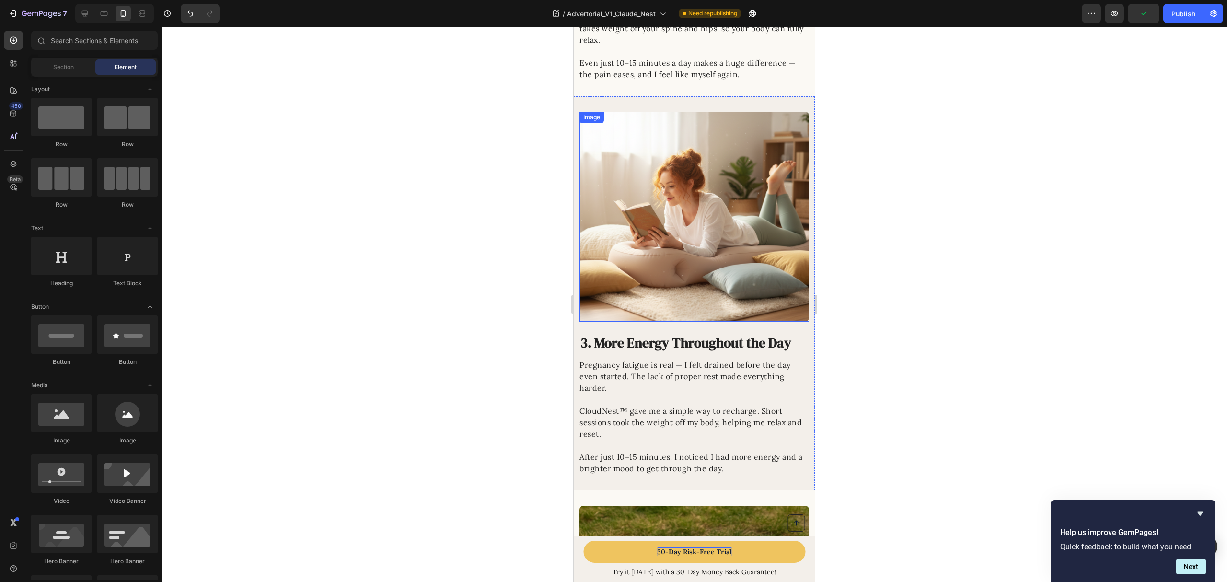
drag, startPoint x: 751, startPoint y: 242, endPoint x: 706, endPoint y: 252, distance: 45.7
click at [750, 242] on img at bounding box center [695, 217] width 230 height 210
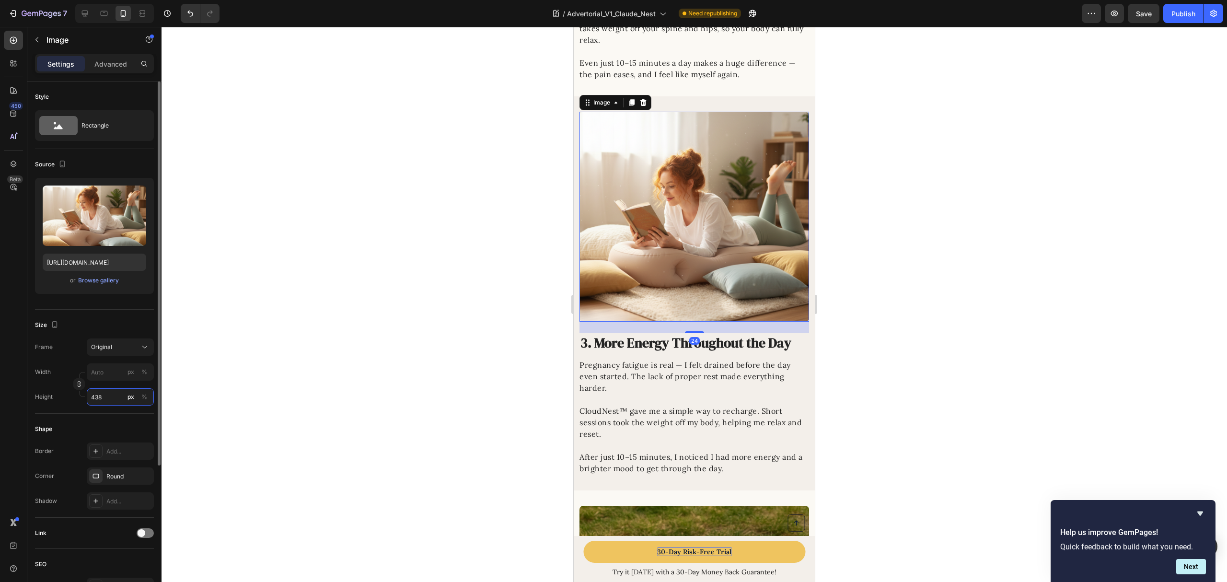
click at [106, 395] on input "438" at bounding box center [120, 396] width 67 height 17
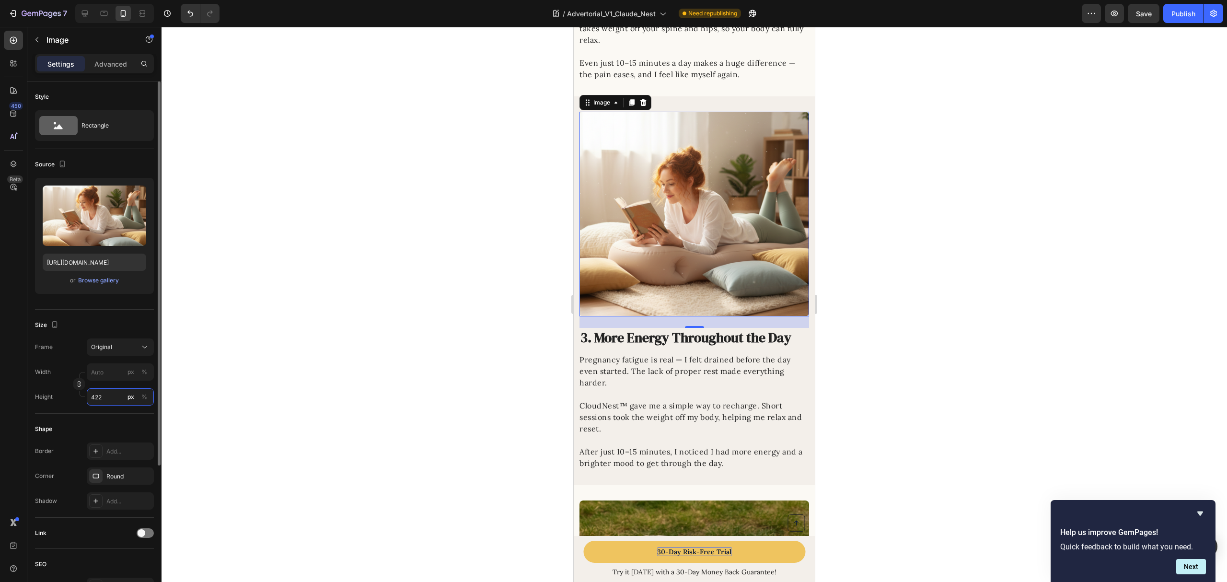
type input "421"
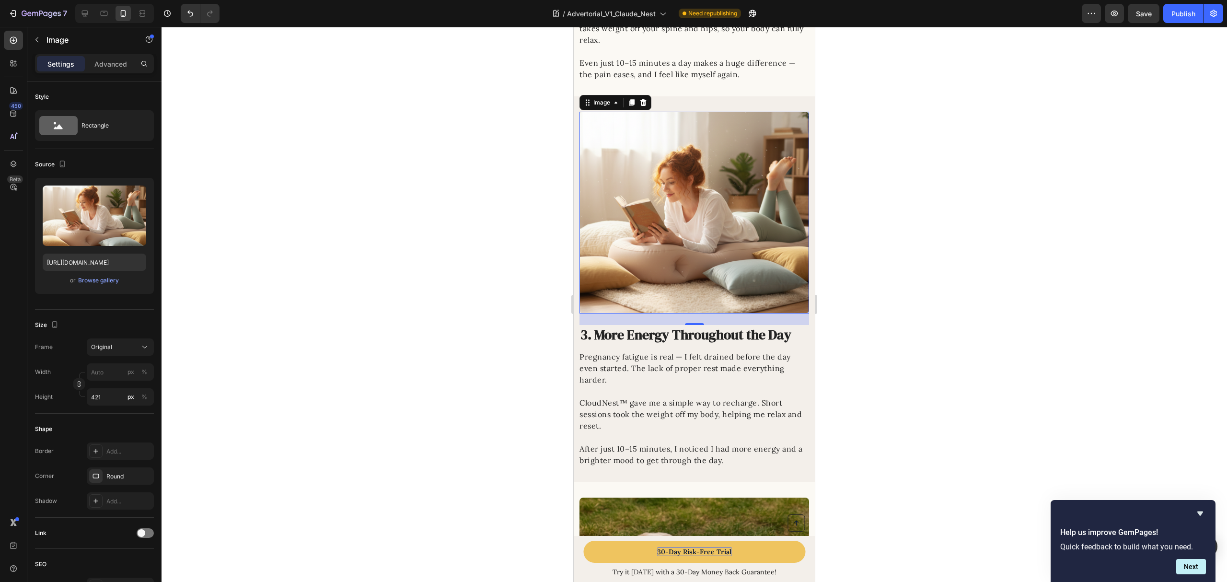
click at [883, 279] on div at bounding box center [695, 304] width 1066 height 555
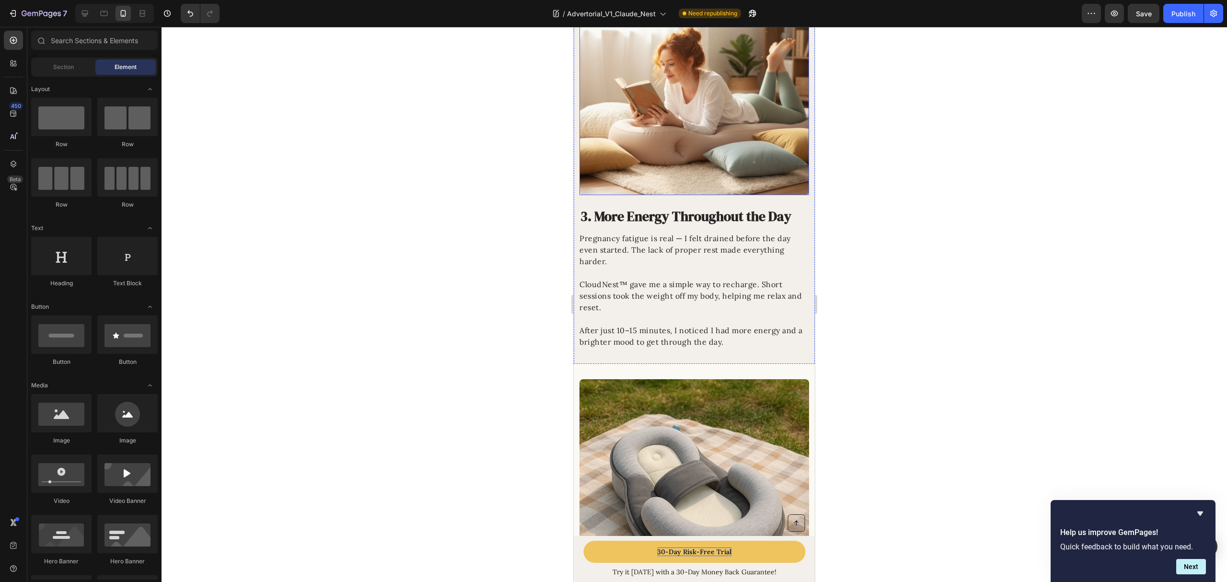
scroll to position [1278, 0]
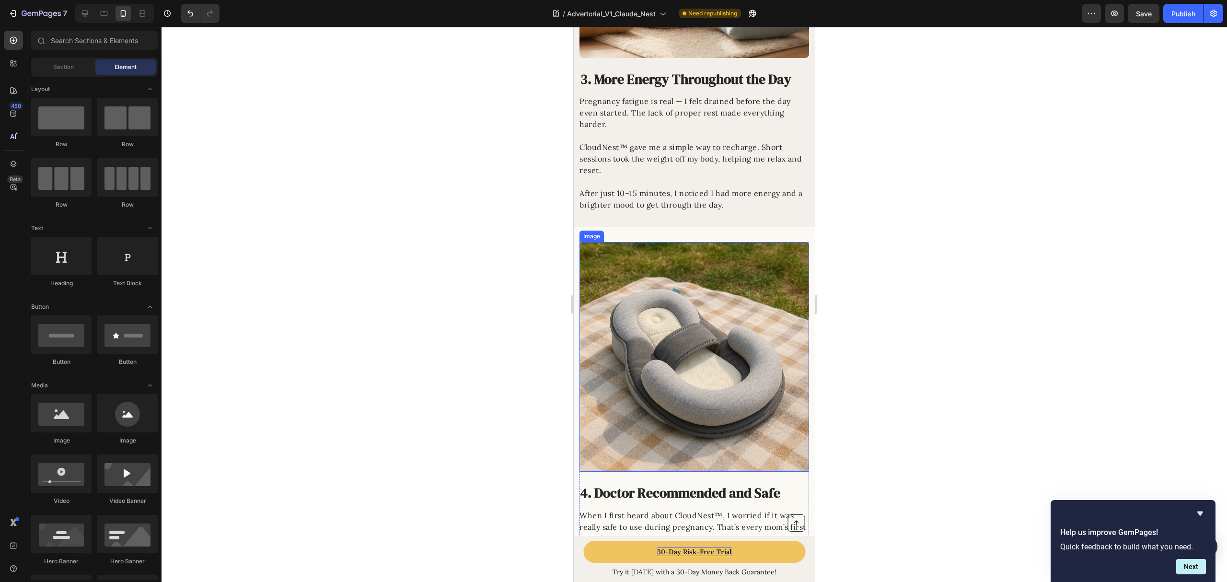
click at [672, 307] on img at bounding box center [695, 357] width 230 height 230
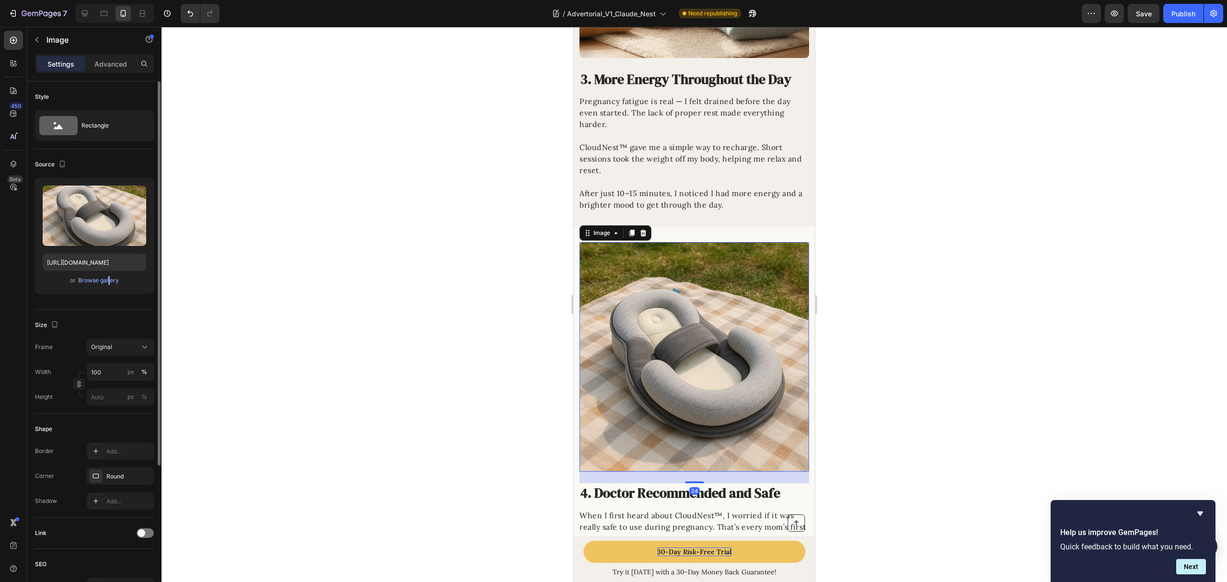
drag, startPoint x: 105, startPoint y: 288, endPoint x: 101, endPoint y: 286, distance: 5.2
click at [105, 288] on div "Upload Image https://cdn.shopify.com/s/files/1/0862/1719/5809/files/gempages_54…" at bounding box center [94, 236] width 119 height 116
click at [100, 285] on div "or Browse gallery" at bounding box center [95, 281] width 104 height 12
click at [106, 282] on div "Browse gallery" at bounding box center [98, 280] width 41 height 9
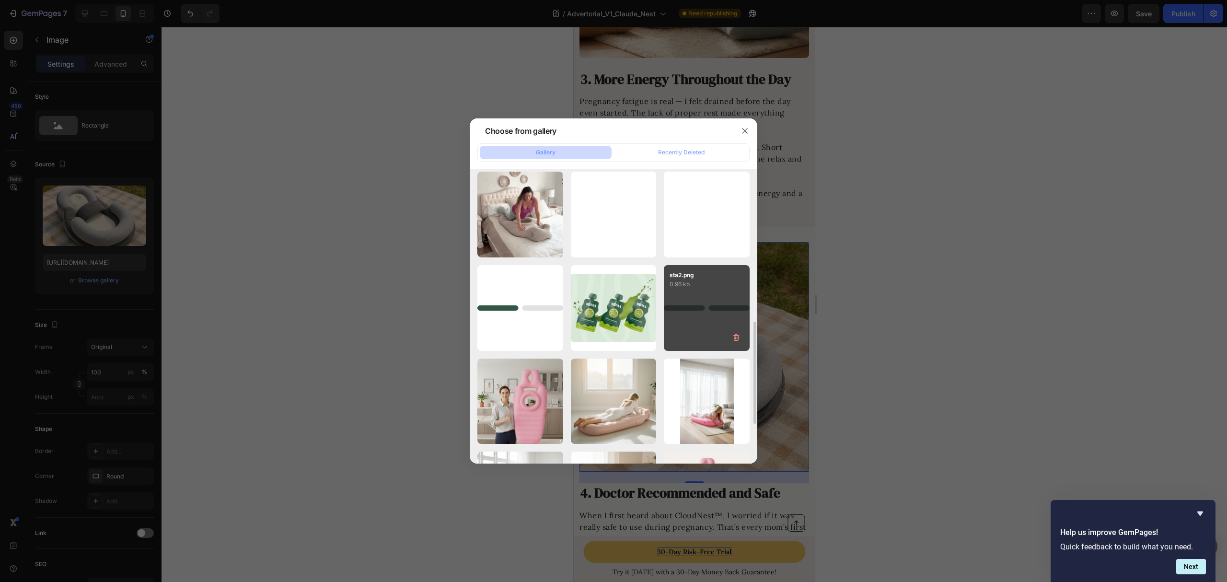
scroll to position [256, 0]
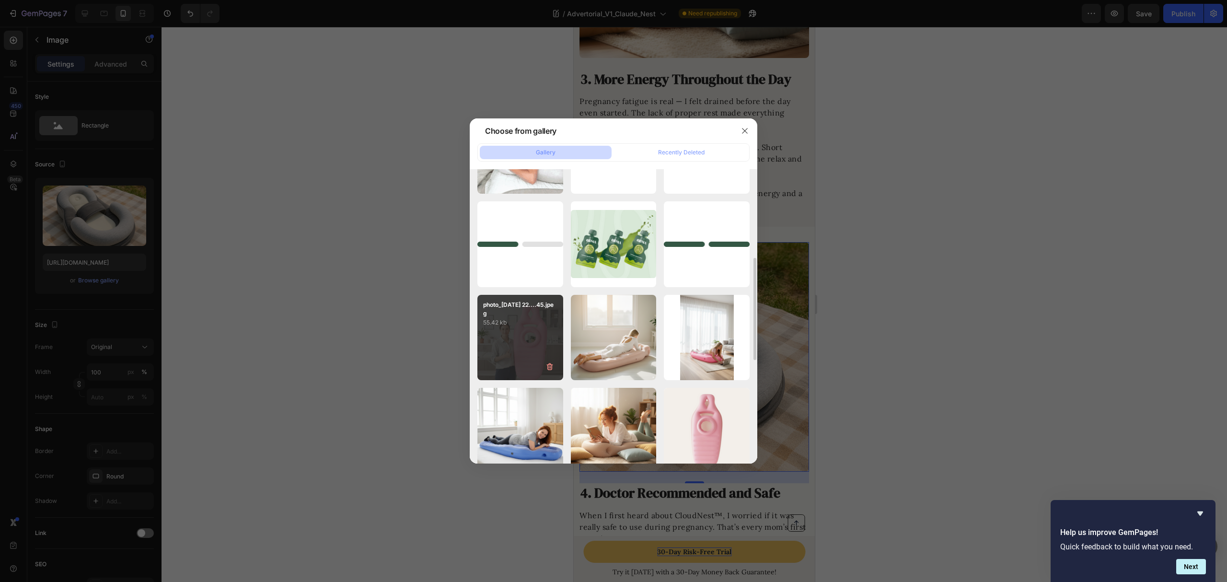
click at [524, 332] on div "photo_2025-09-25 22....45.jpeg 55.42 kb" at bounding box center [521, 338] width 86 height 86
type input "https://cdn.shopify.com/s/files/1/0862/1719/5809/files/gempages_543135610253083…"
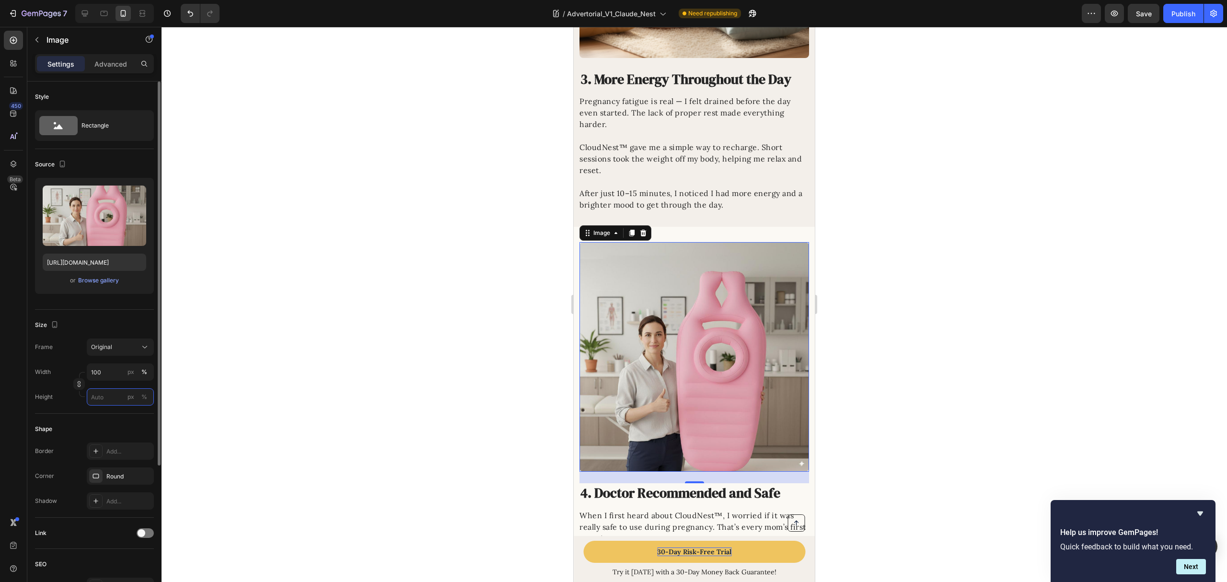
click at [103, 397] on input "px %" at bounding box center [120, 396] width 67 height 17
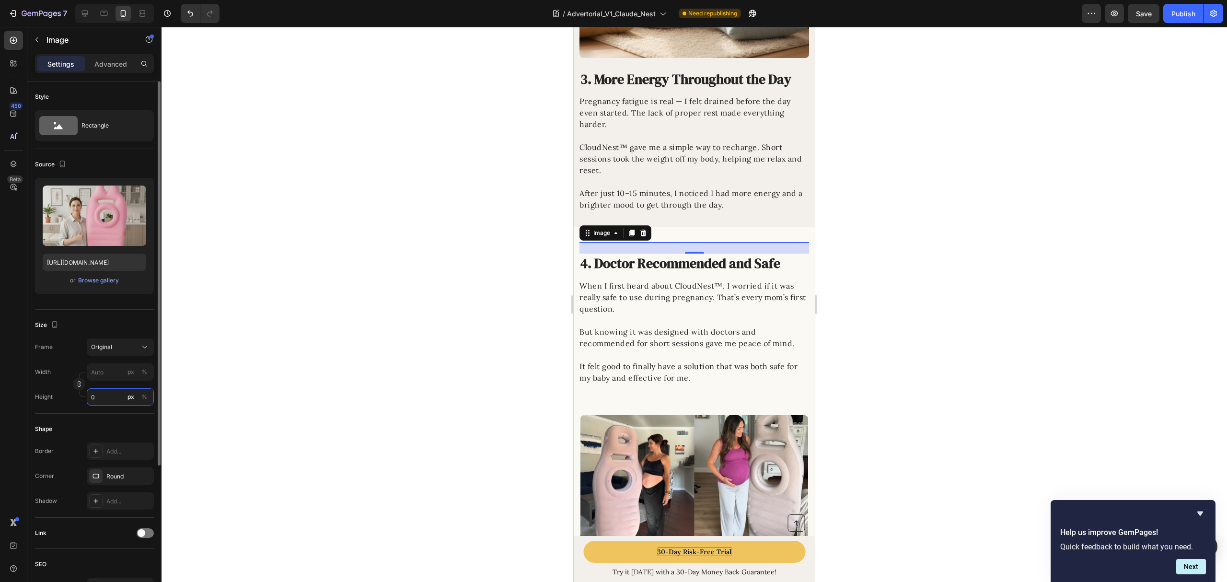
click at [85, 396] on div "Height 0 px %" at bounding box center [94, 396] width 119 height 17
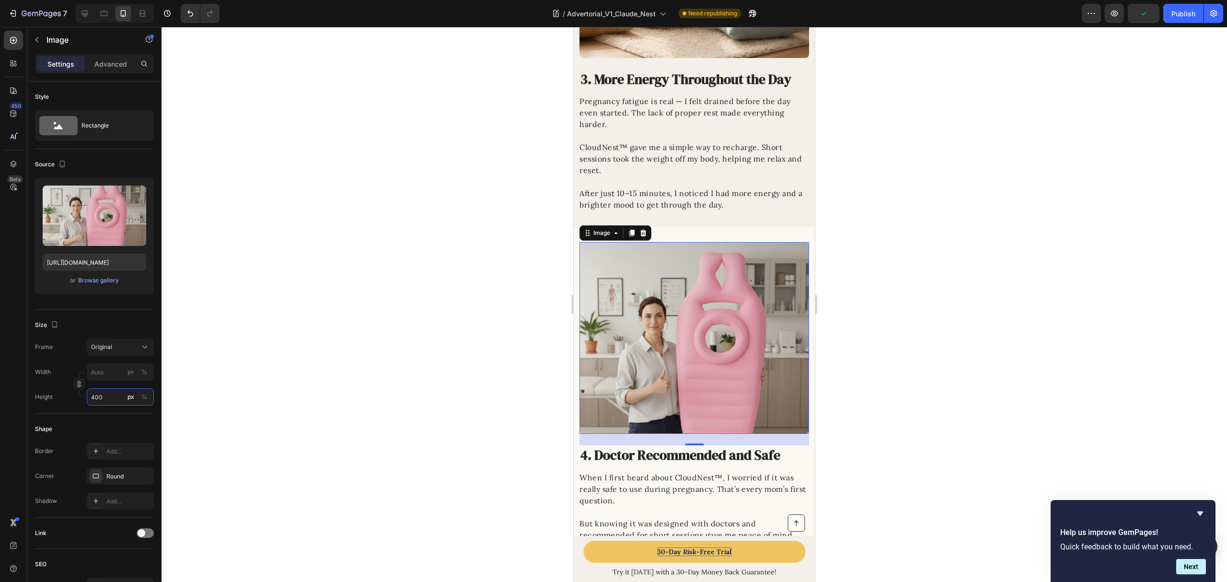
type input "400"
click at [929, 349] on div at bounding box center [695, 304] width 1066 height 555
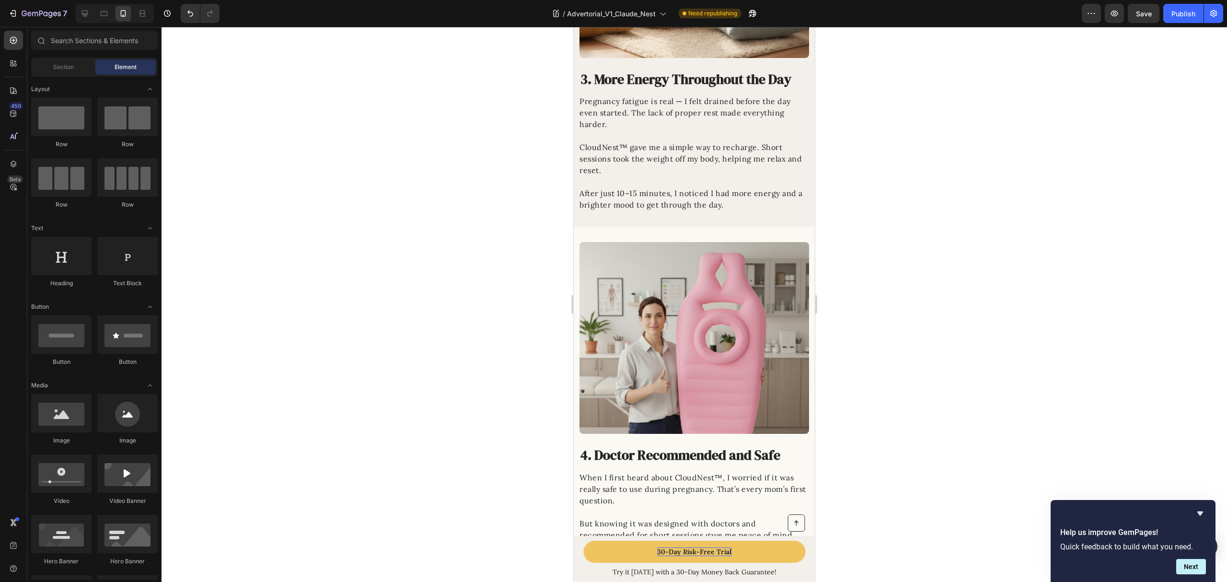
click at [745, 301] on img at bounding box center [695, 338] width 230 height 192
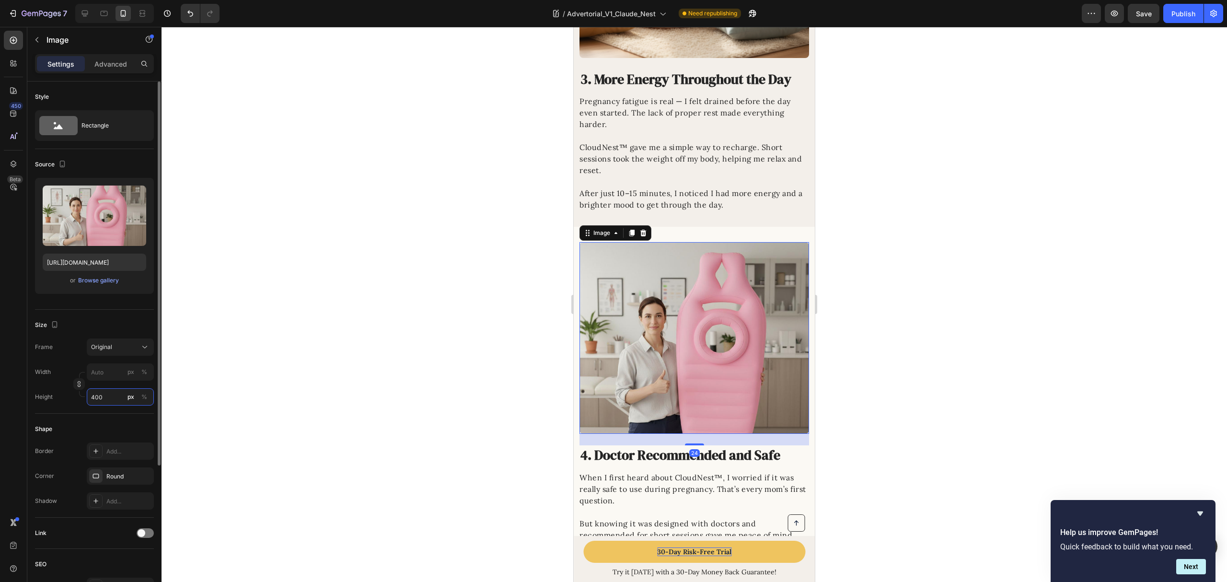
click at [114, 399] on input "400" at bounding box center [120, 396] width 67 height 17
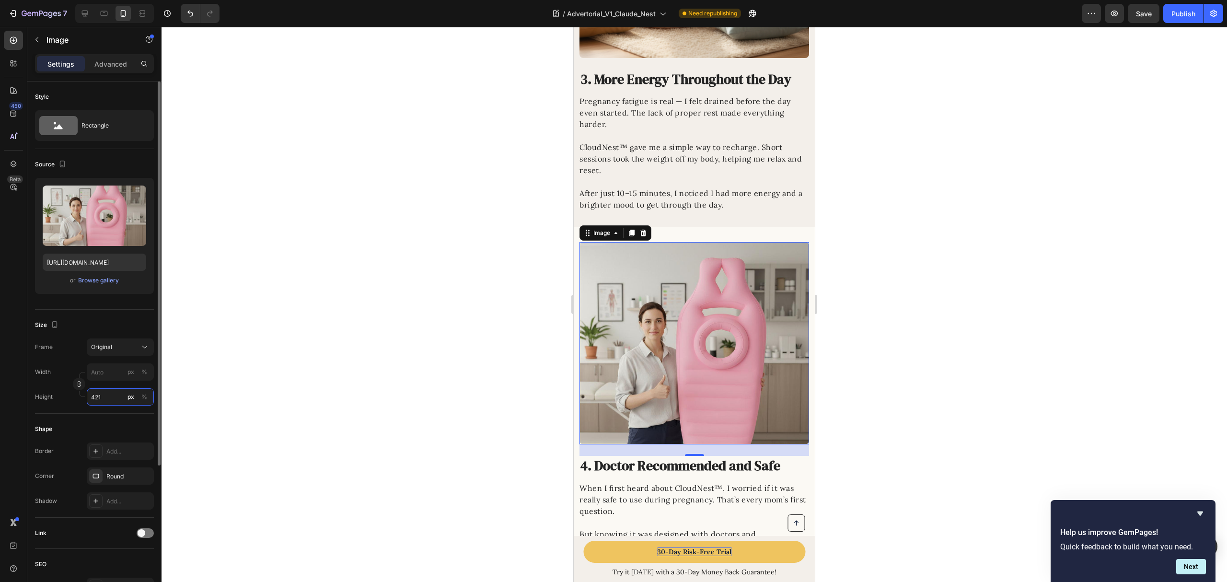
type input "420"
click at [864, 325] on div at bounding box center [695, 304] width 1066 height 555
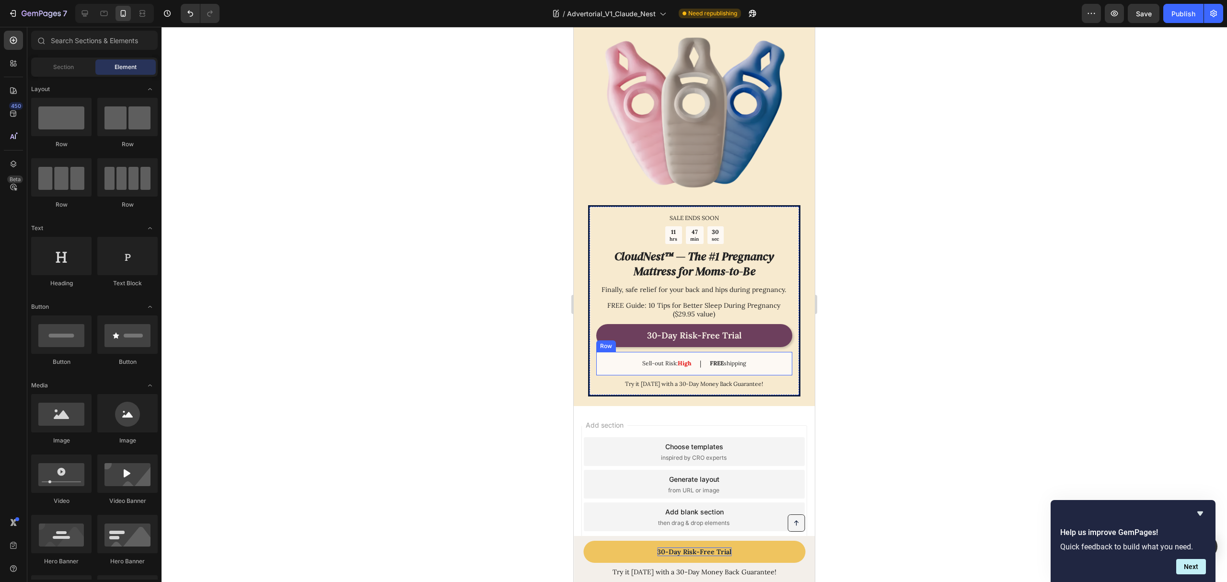
scroll to position [2061, 0]
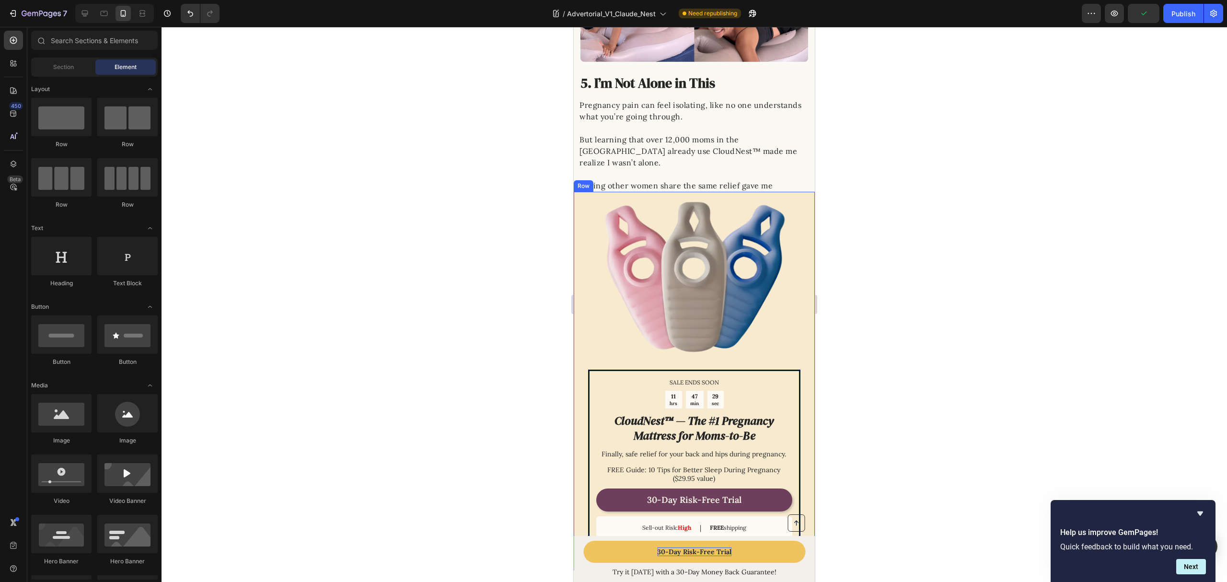
click at [580, 286] on div "SALE ENDS SOON Text Block 11 hrs 47 min 29 sec Countdown Timer CloudNest™ — The…" at bounding box center [694, 381] width 241 height 379
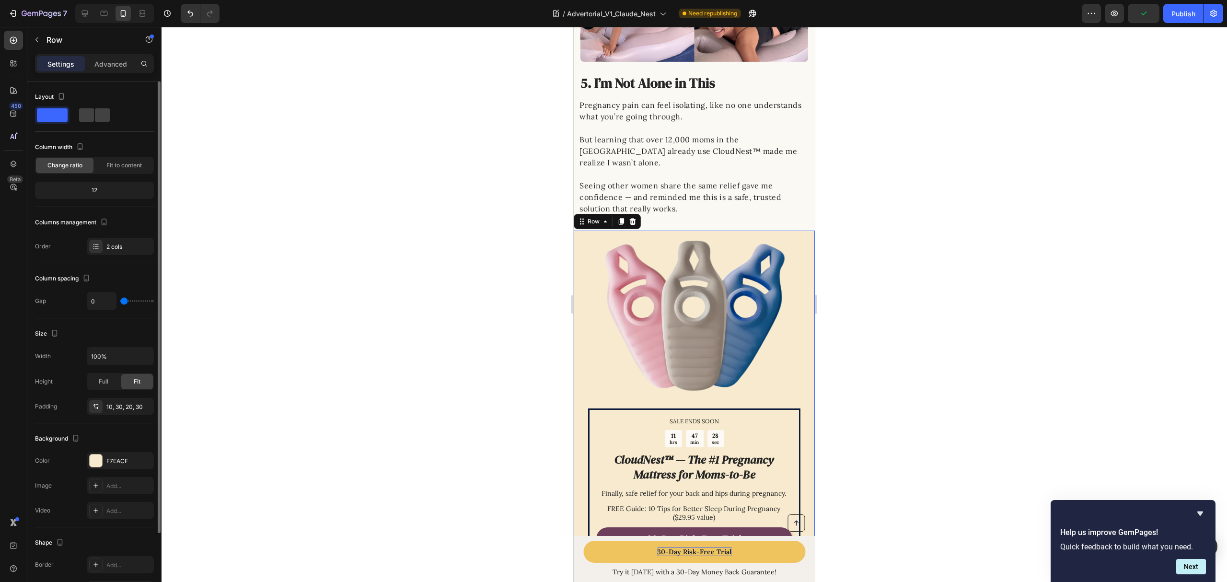
click at [101, 452] on div "Background The changes might be hidden by the video. Color F7EACF Image Add... …" at bounding box center [94, 475] width 119 height 104
click at [106, 457] on div "F7EACF" at bounding box center [120, 460] width 67 height 17
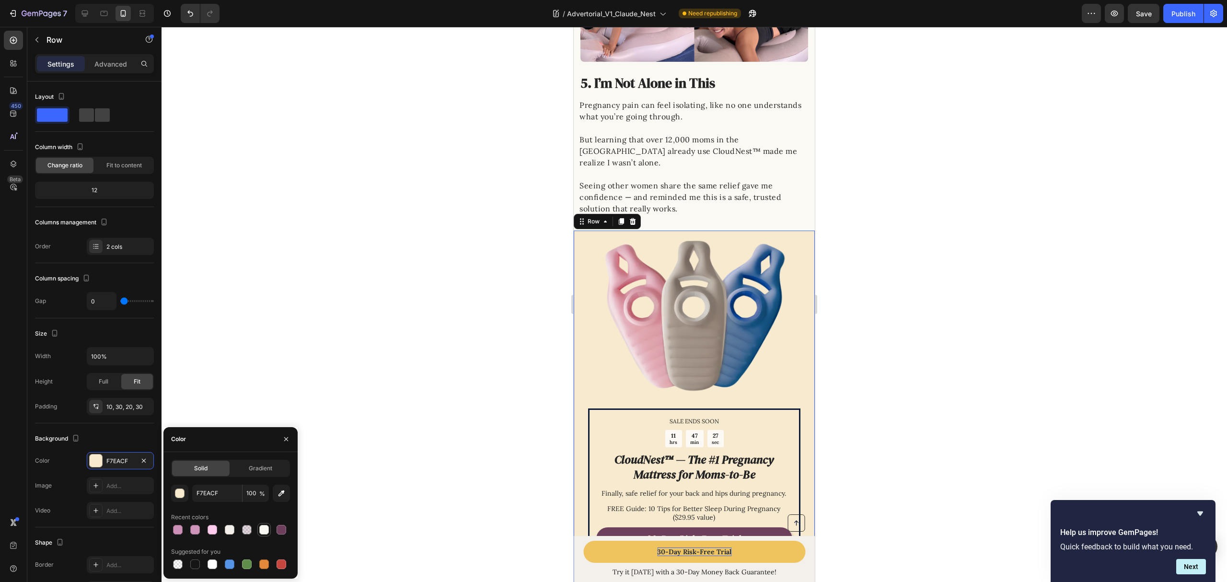
click at [264, 525] on div at bounding box center [264, 530] width 10 height 10
type input "FBF9F4"
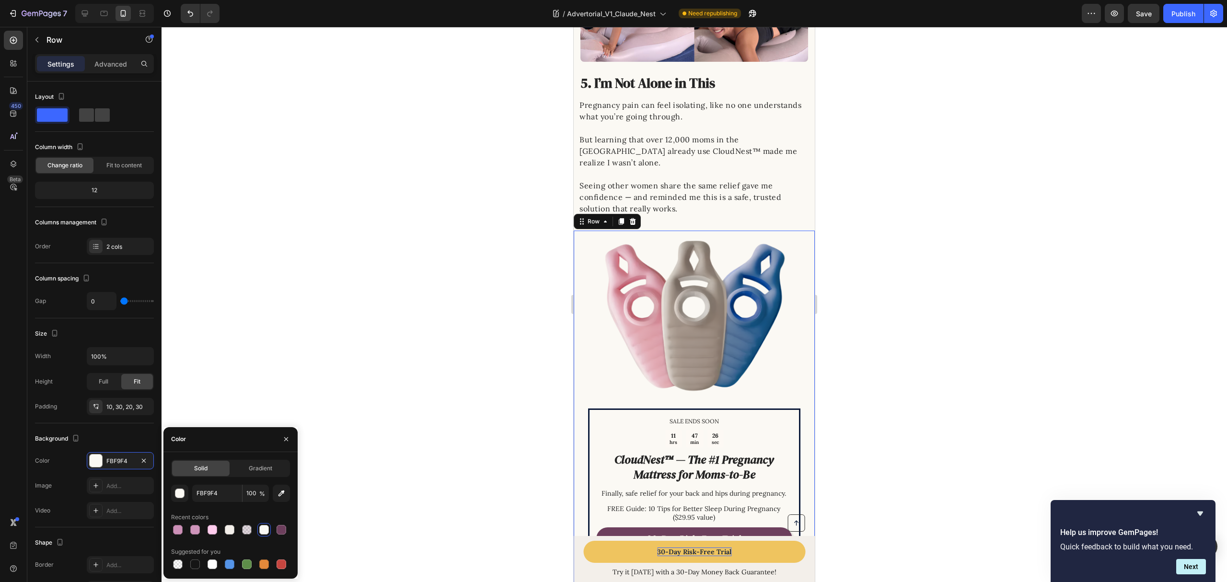
click at [424, 331] on div at bounding box center [695, 304] width 1066 height 555
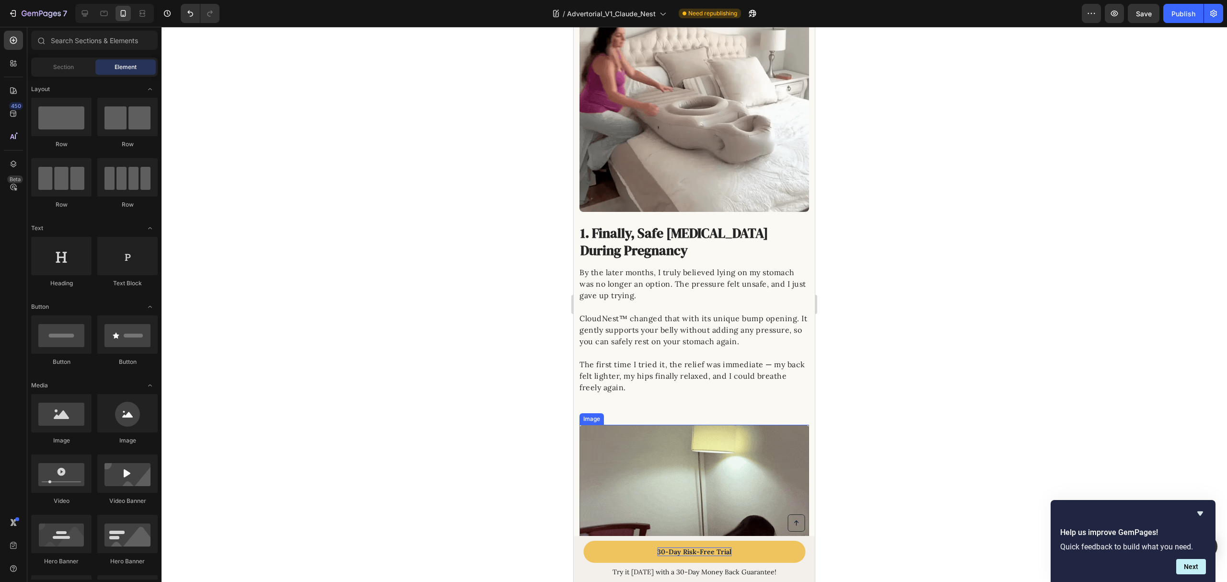
scroll to position [271, 0]
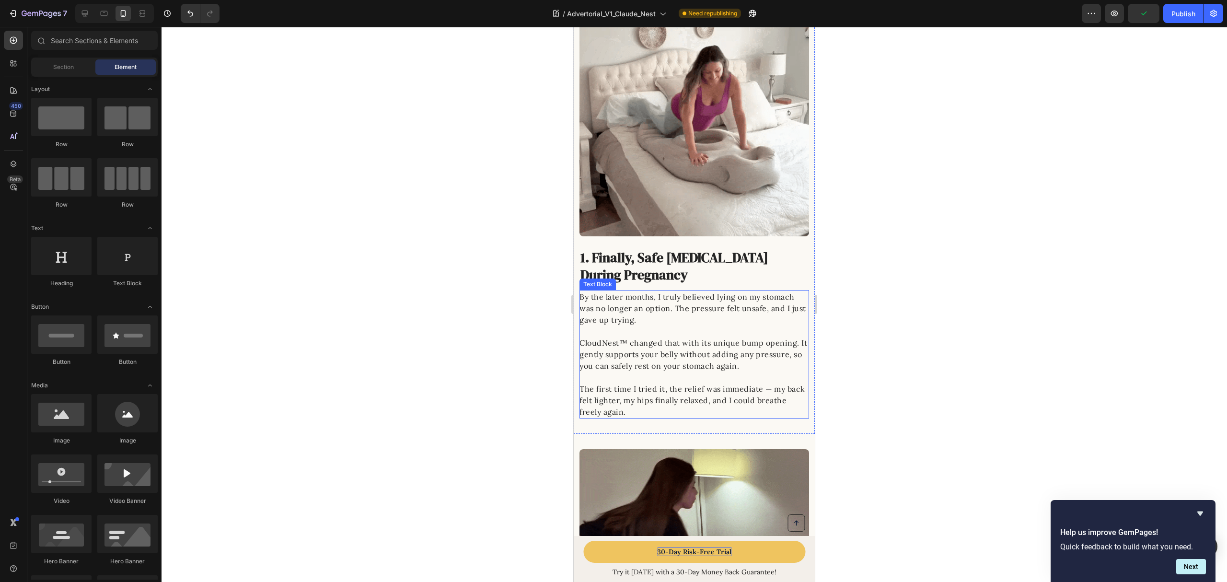
click at [720, 399] on p "The first time I tried it, the relief was immediate — my back felt lighter, my …" at bounding box center [694, 400] width 229 height 35
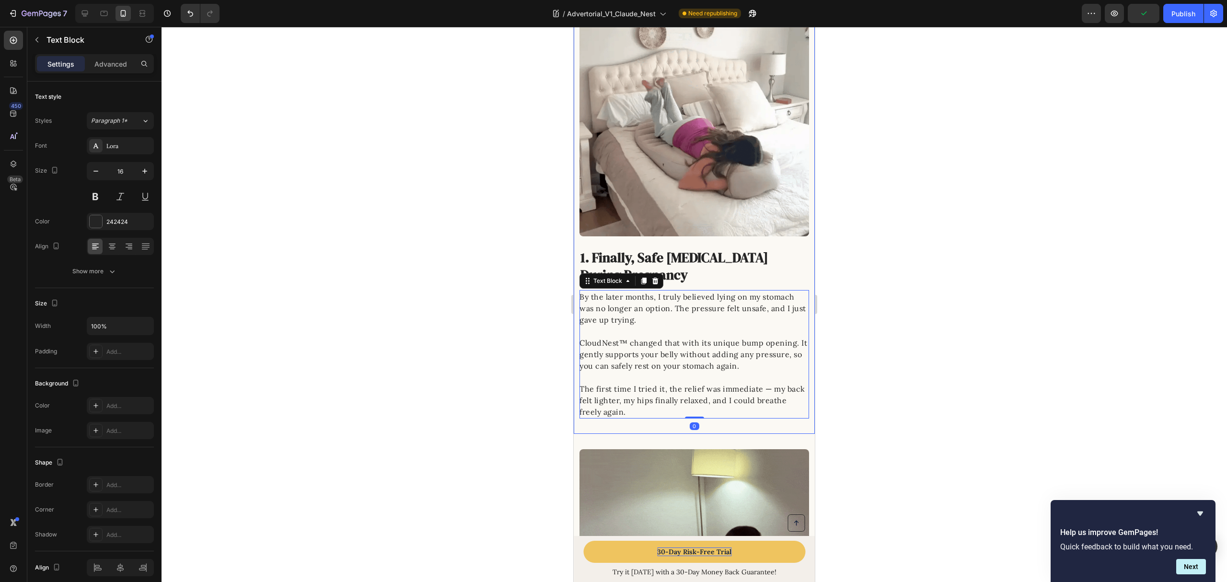
click at [718, 418] on div "Image 1. Finally, Safe Stomach Relief During Pregnancy Heading By the later mon…" at bounding box center [694, 212] width 241 height 443
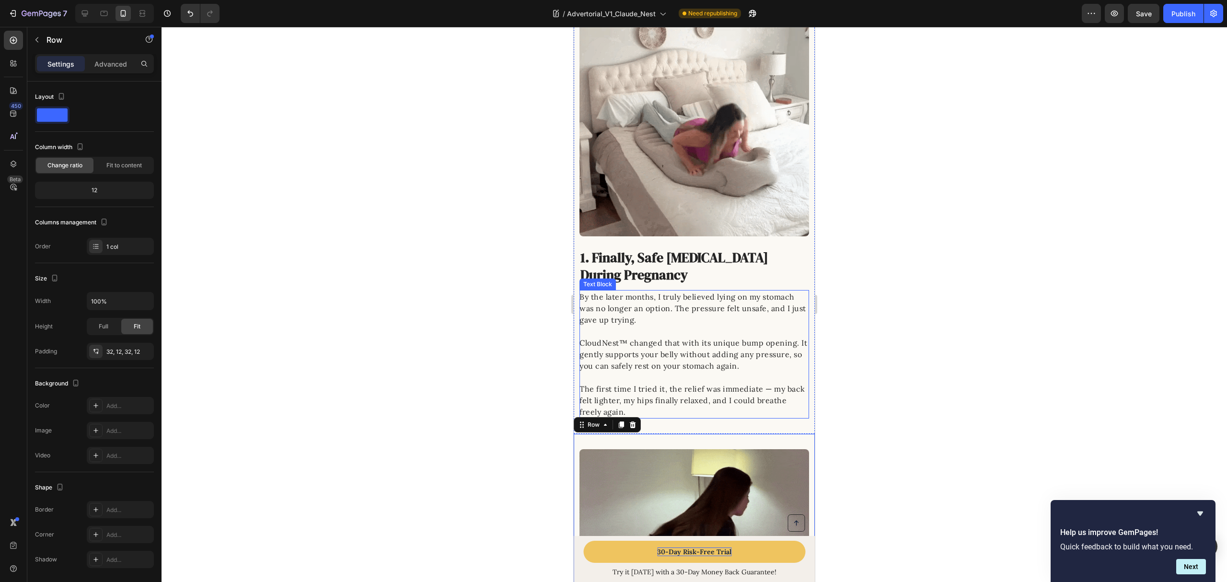
click at [1002, 229] on div at bounding box center [695, 304] width 1066 height 555
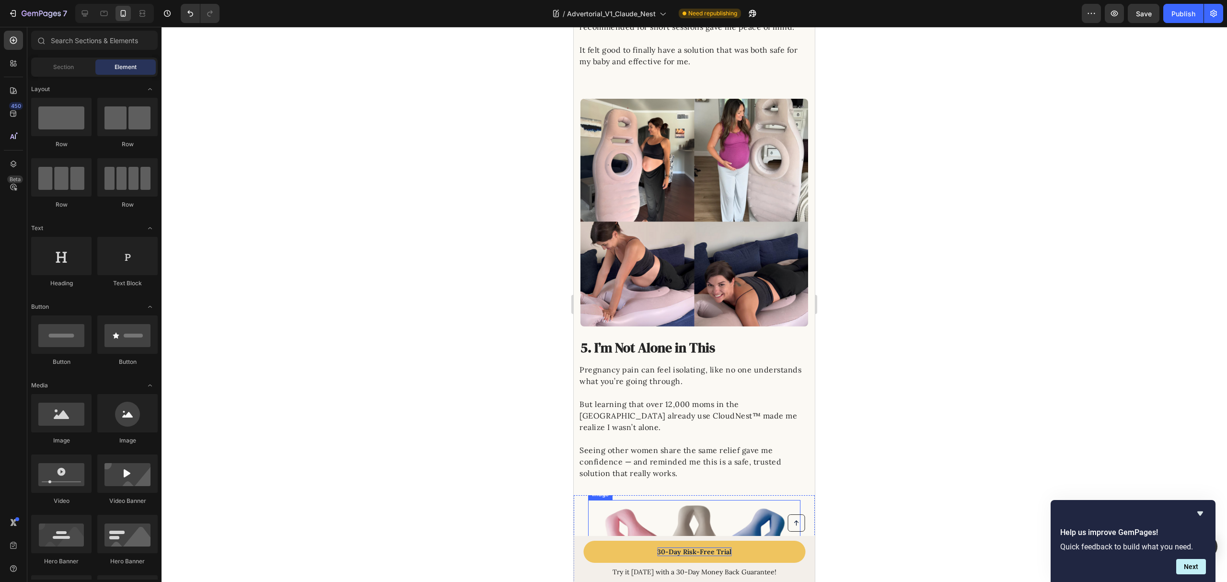
scroll to position [1790, 0]
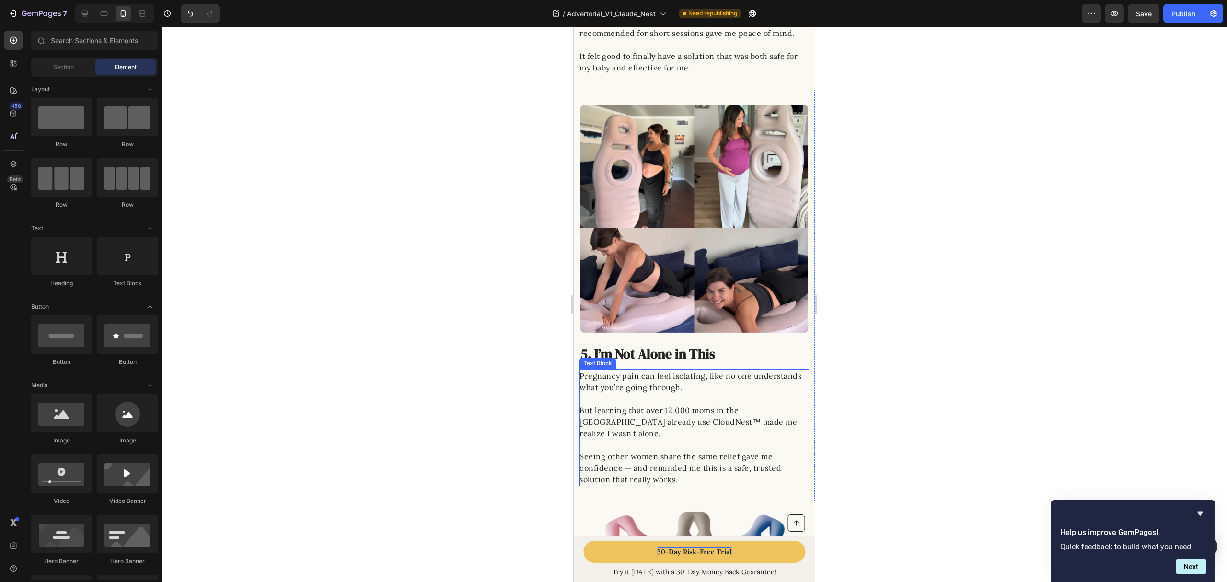
click at [724, 370] on p "Pregnancy pain can feel isolating, like no one understands what you’re going th…" at bounding box center [694, 387] width 229 height 35
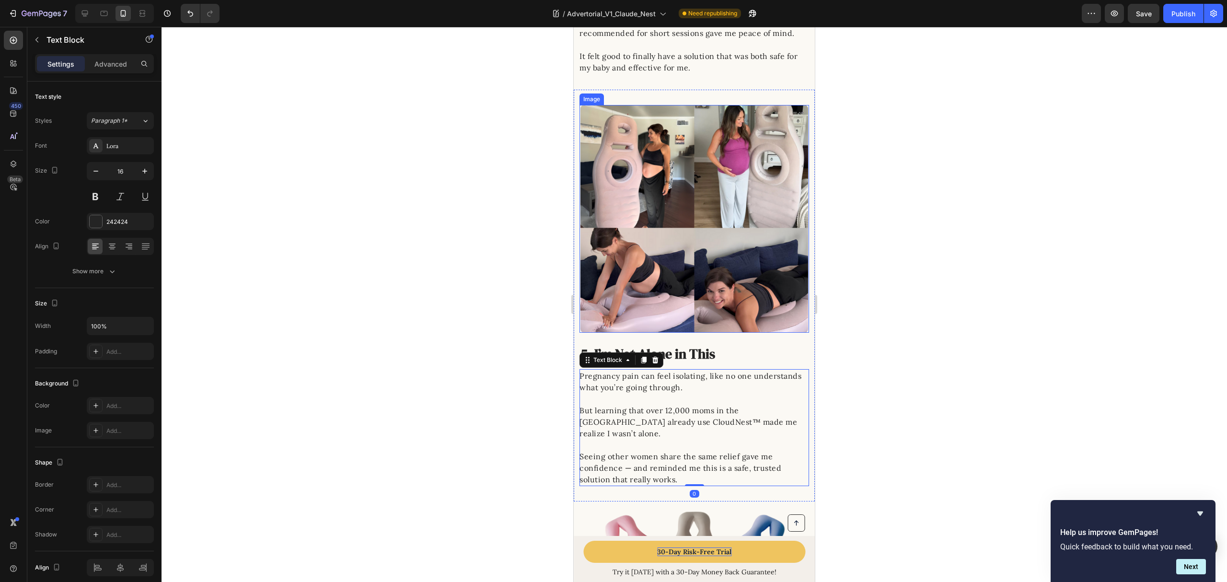
click at [741, 283] on img at bounding box center [695, 219] width 228 height 228
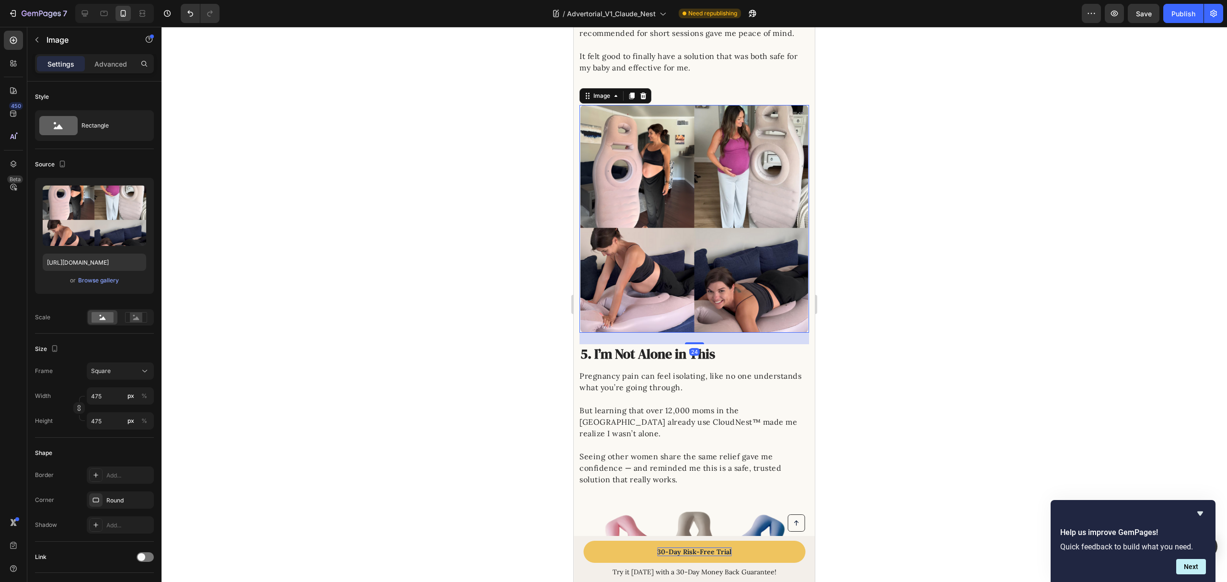
click at [887, 261] on div at bounding box center [695, 304] width 1066 height 555
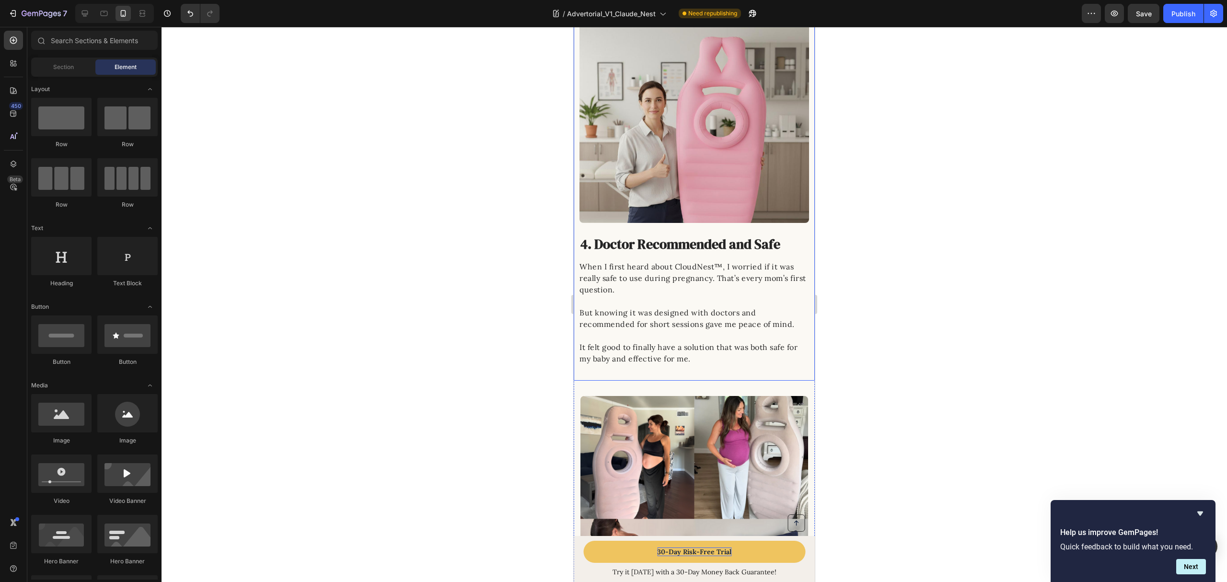
scroll to position [1470, 0]
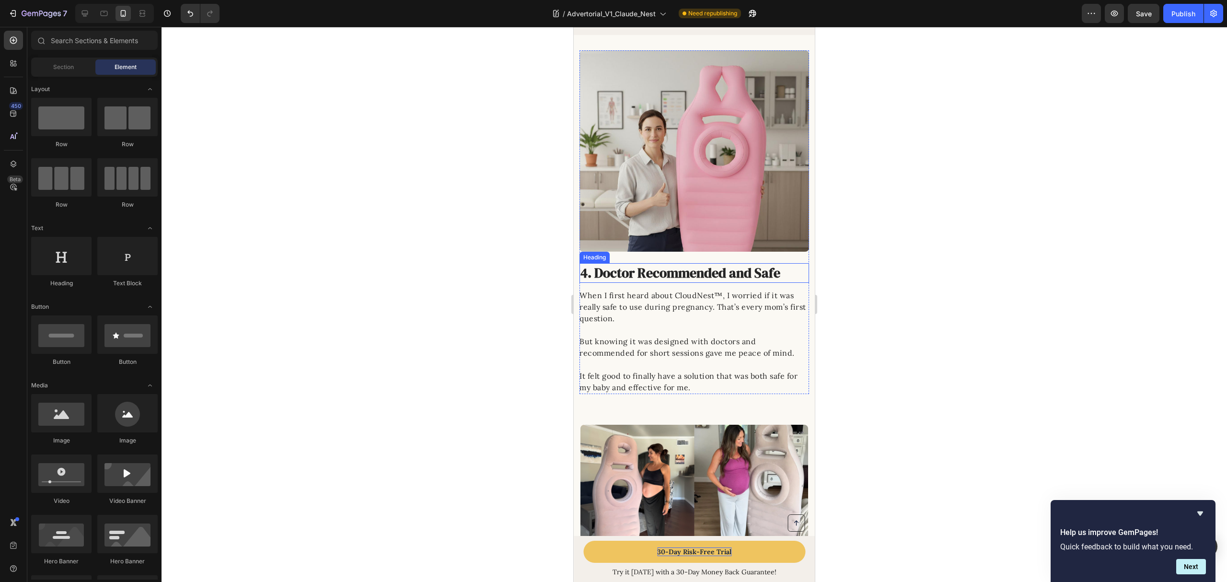
click at [748, 291] on p "When I first heard about CloudNest™, I worried if it was really safe to use dur…" at bounding box center [694, 313] width 229 height 46
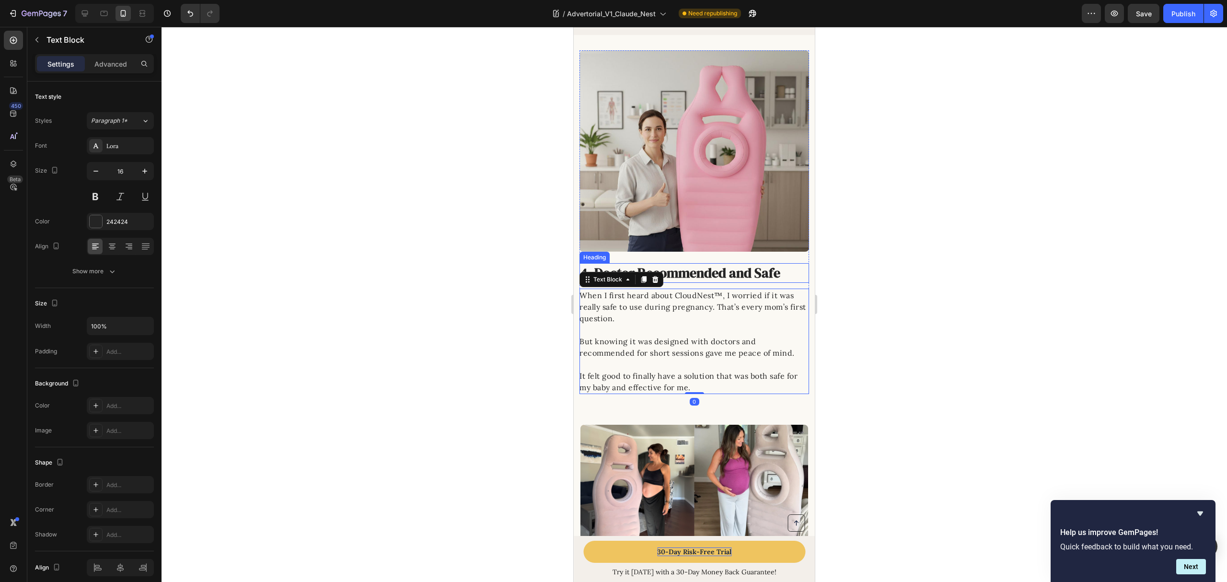
click at [749, 263] on h2 "4. Doctor Recommended and Safe" at bounding box center [688, 272] width 216 height 19
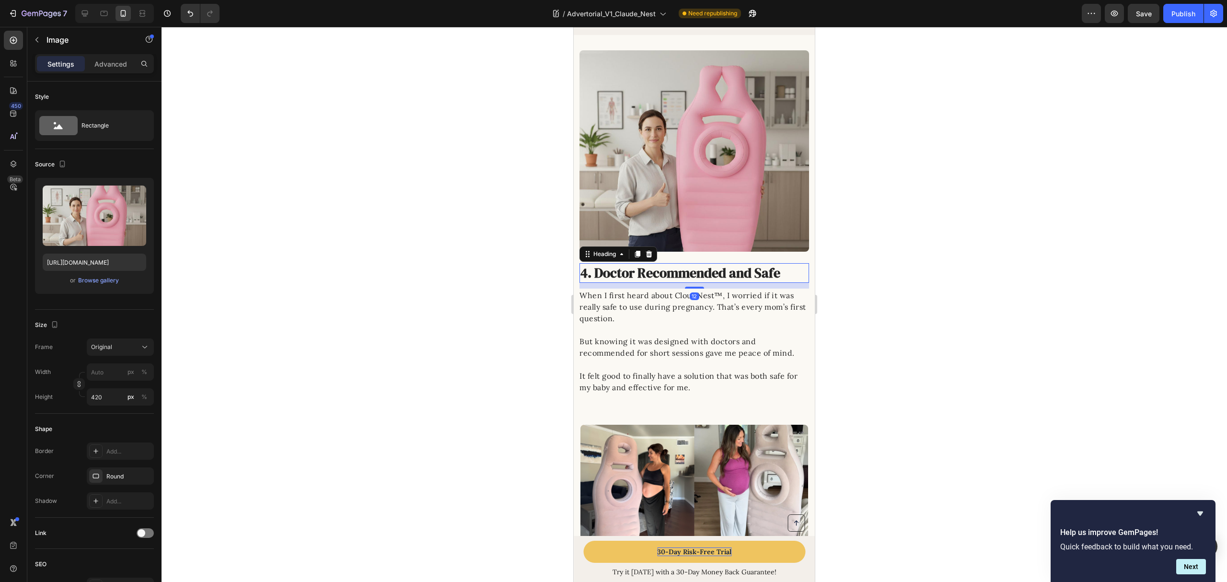
click at [765, 209] on img at bounding box center [695, 150] width 230 height 201
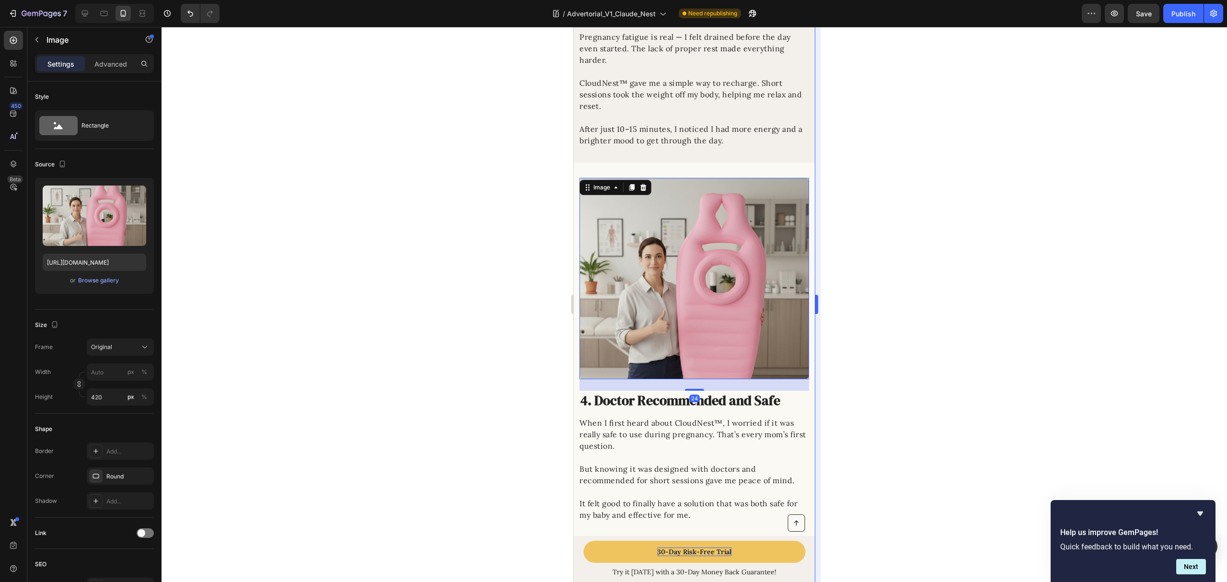
drag, startPoint x: 919, startPoint y: 273, endPoint x: 819, endPoint y: 245, distance: 102.9
click at [919, 272] on div at bounding box center [695, 304] width 1066 height 555
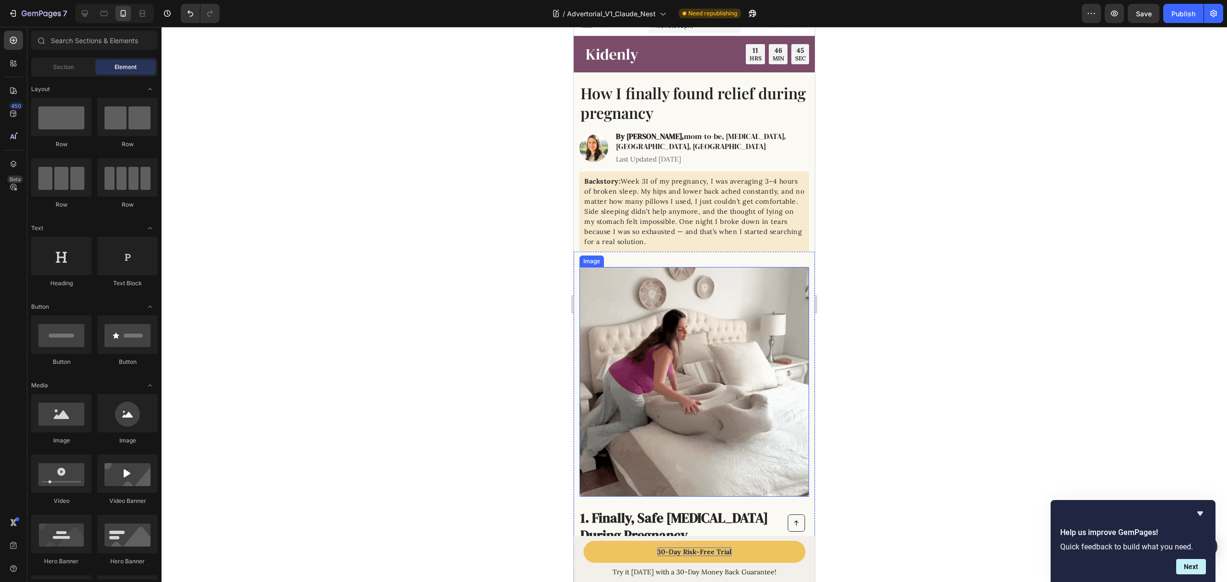
scroll to position [0, 0]
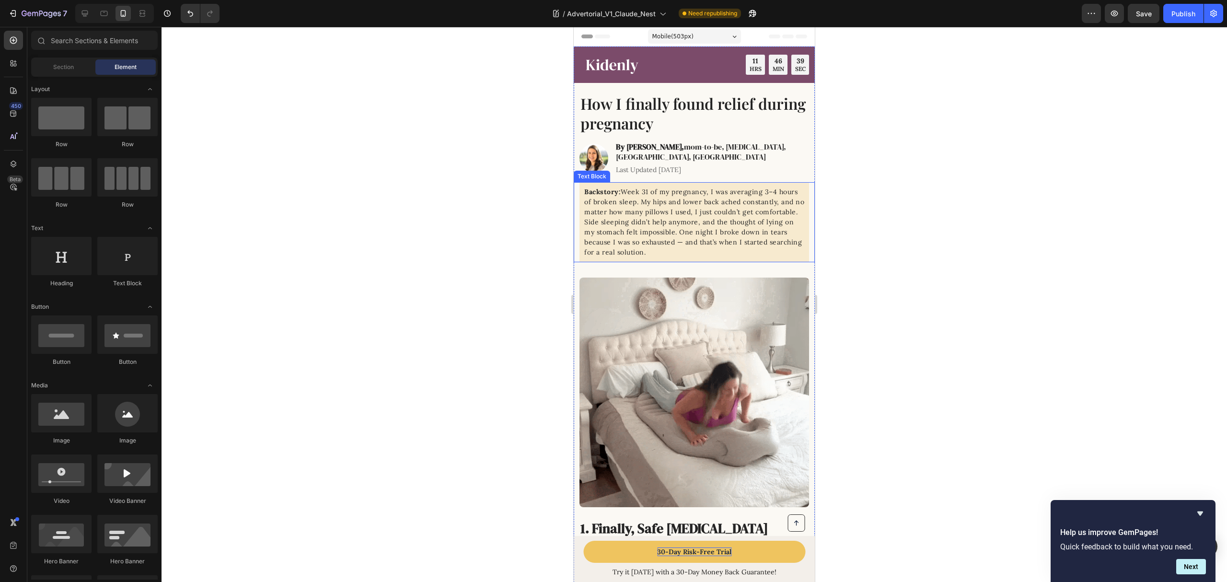
click at [721, 215] on p "Backstory: Week 31 of my pregnancy, I was averaging 3–4 hours of broken sleep. …" at bounding box center [695, 222] width 220 height 70
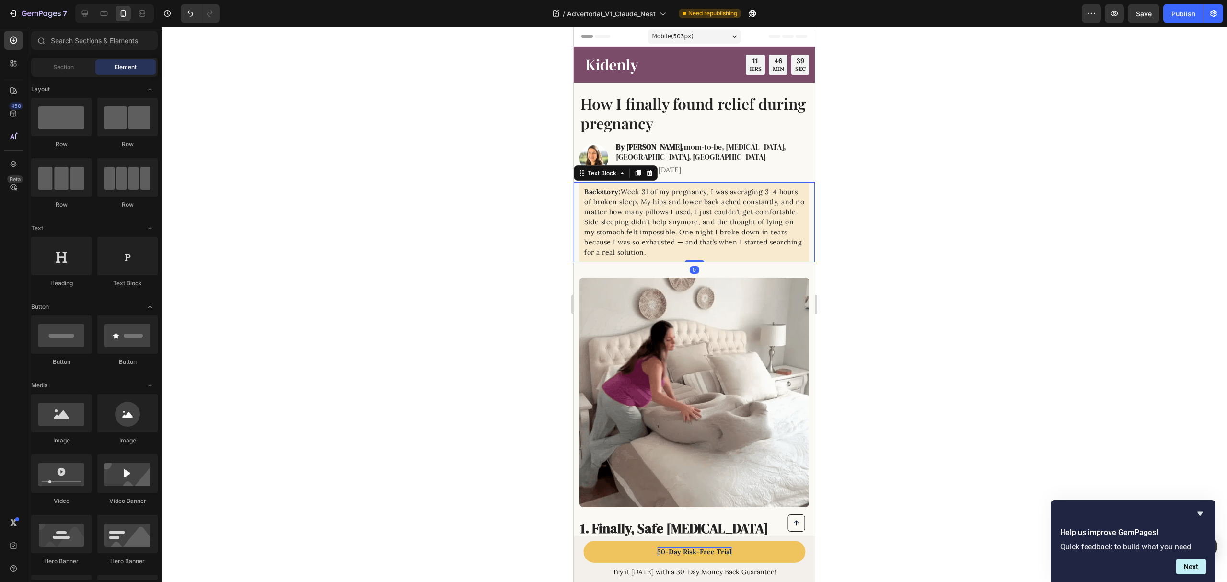
click at [721, 215] on p "Backstory: Week 31 of my pregnancy, I was averaging 3–4 hours of broken sleep. …" at bounding box center [695, 222] width 220 height 70
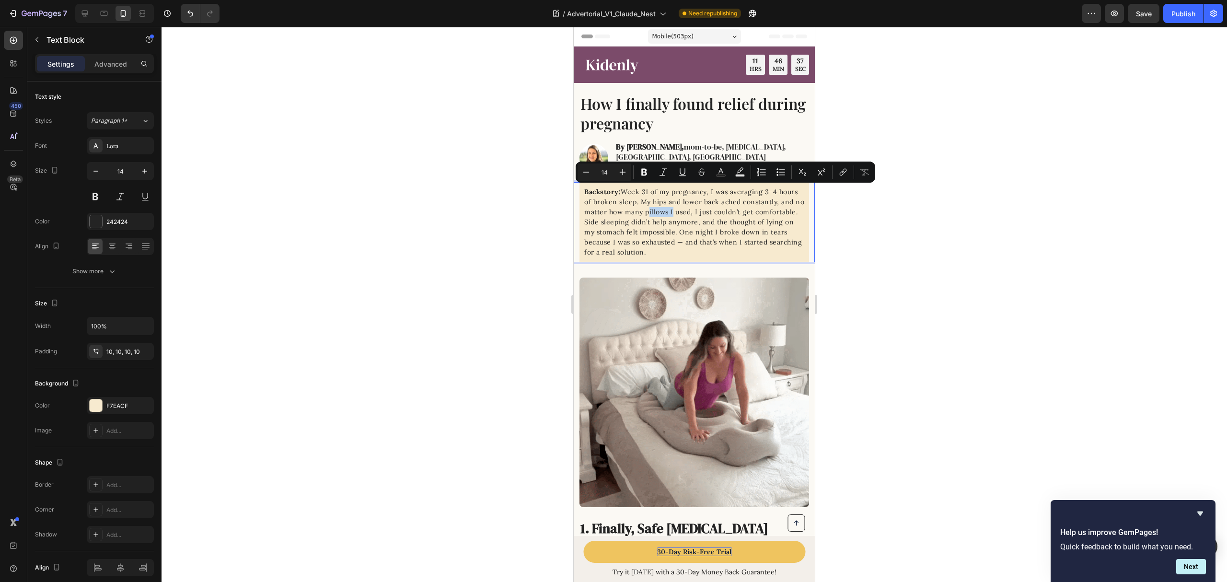
drag, startPoint x: 759, startPoint y: 251, endPoint x: 624, endPoint y: 192, distance: 147.3
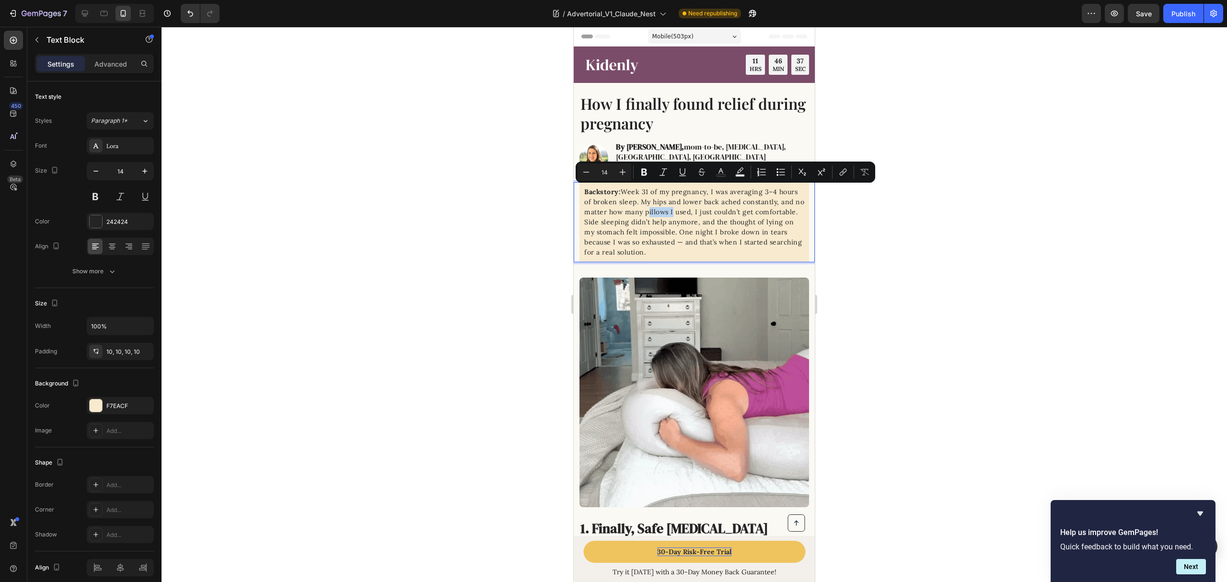
click at [624, 192] on p "Backstory: Week 31 of my pregnancy, I was averaging 3–4 hours of broken sleep. …" at bounding box center [695, 222] width 220 height 70
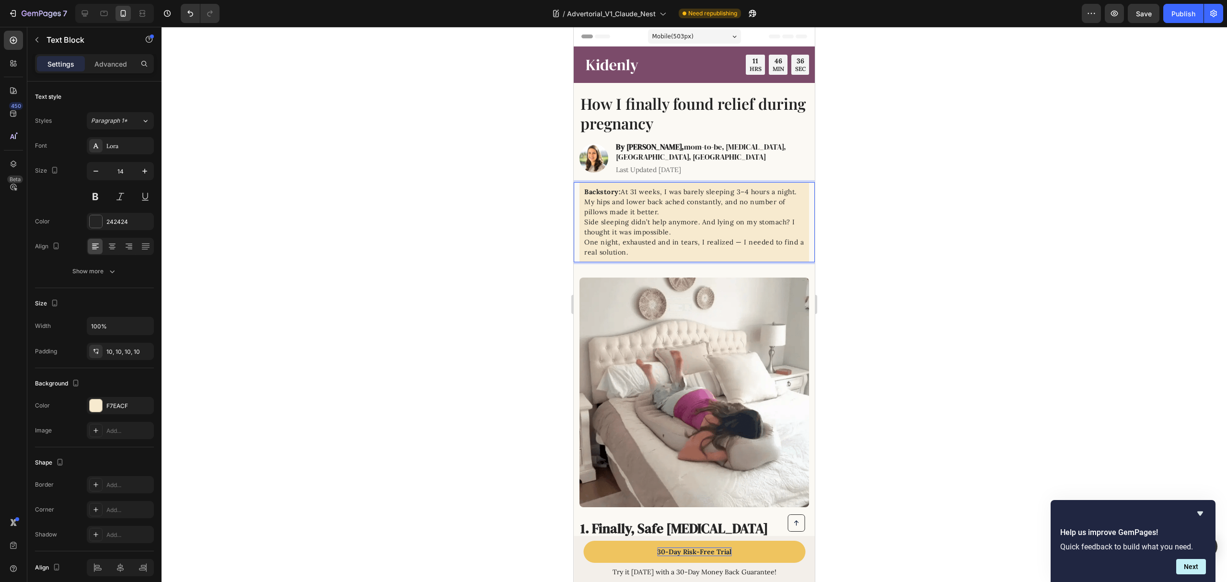
click at [585, 212] on p "Backstory: At 31 weeks, I was barely sleeping 3–4 hours a night. My hips and lo…" at bounding box center [695, 202] width 220 height 30
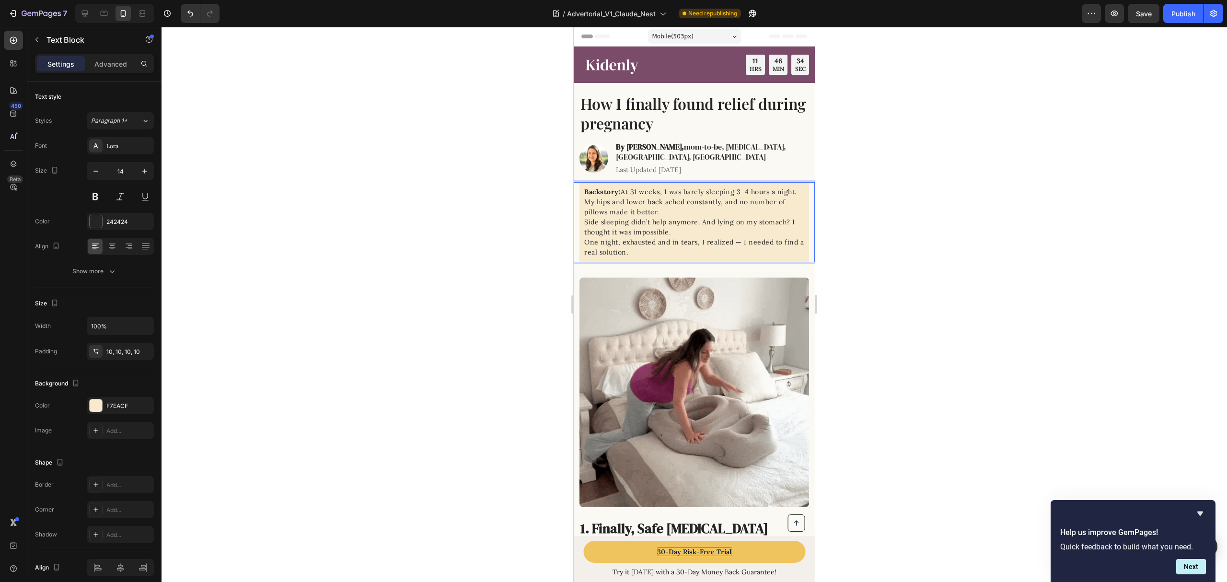
click at [584, 221] on div "Backstory: At 31 weeks, I was barely sleeping 3–4 hours a night. My hips and lo…" at bounding box center [695, 222] width 230 height 80
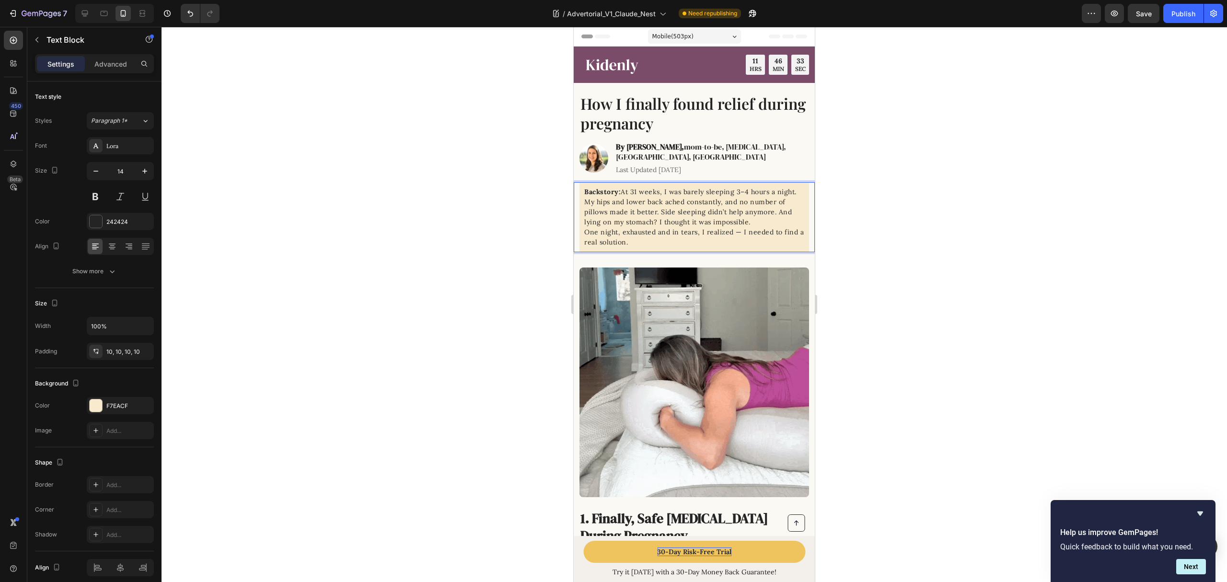
click at [584, 240] on div "Backstory: At 31 weeks, I was barely sleeping 3–4 hours a night. My hips and lo…" at bounding box center [695, 217] width 230 height 70
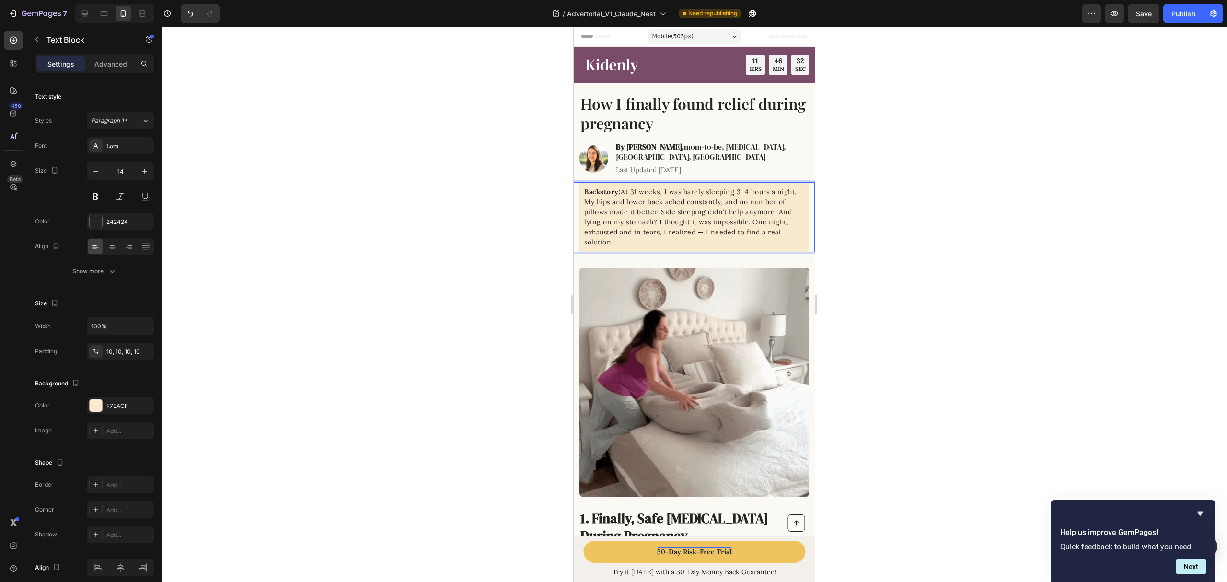
click at [952, 244] on div at bounding box center [695, 304] width 1066 height 555
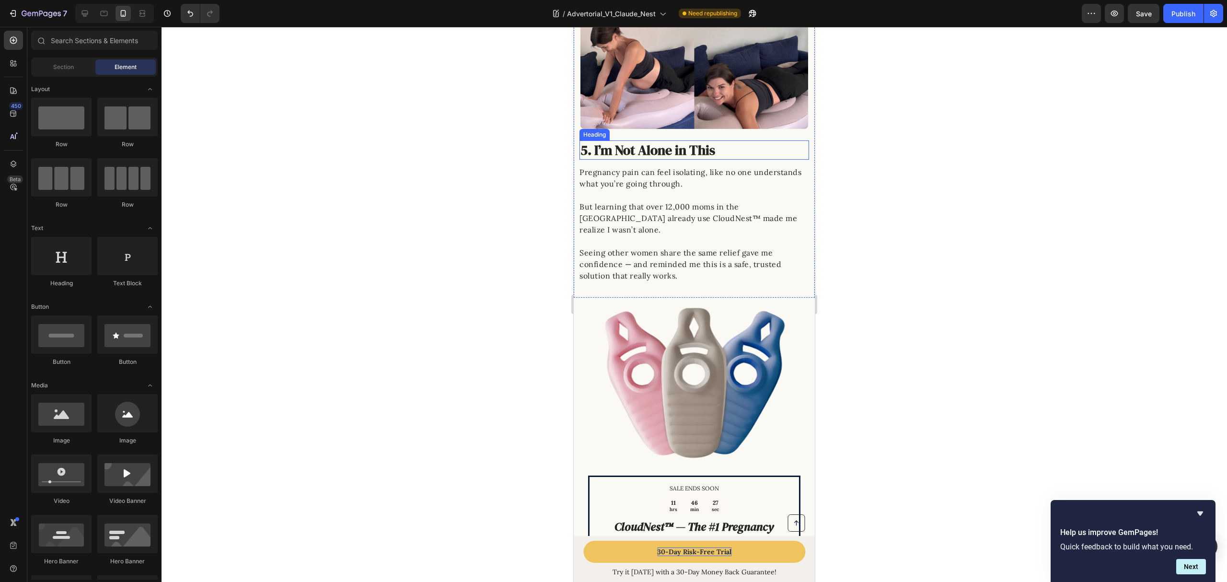
scroll to position [2243, 0]
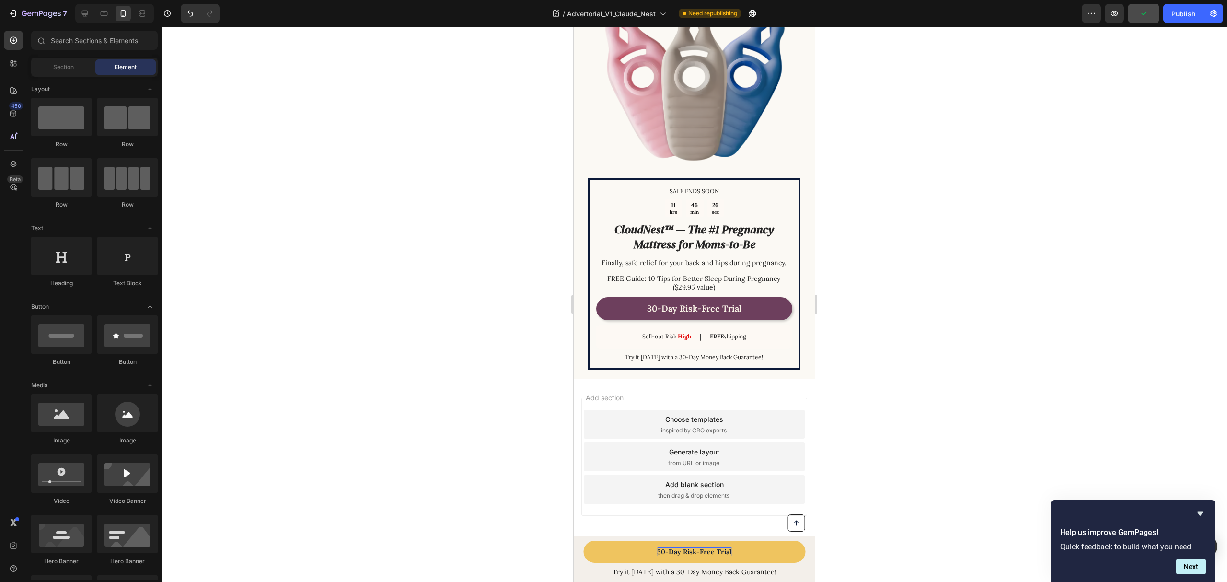
click at [1142, 12] on icon "button" at bounding box center [1144, 14] width 10 height 10
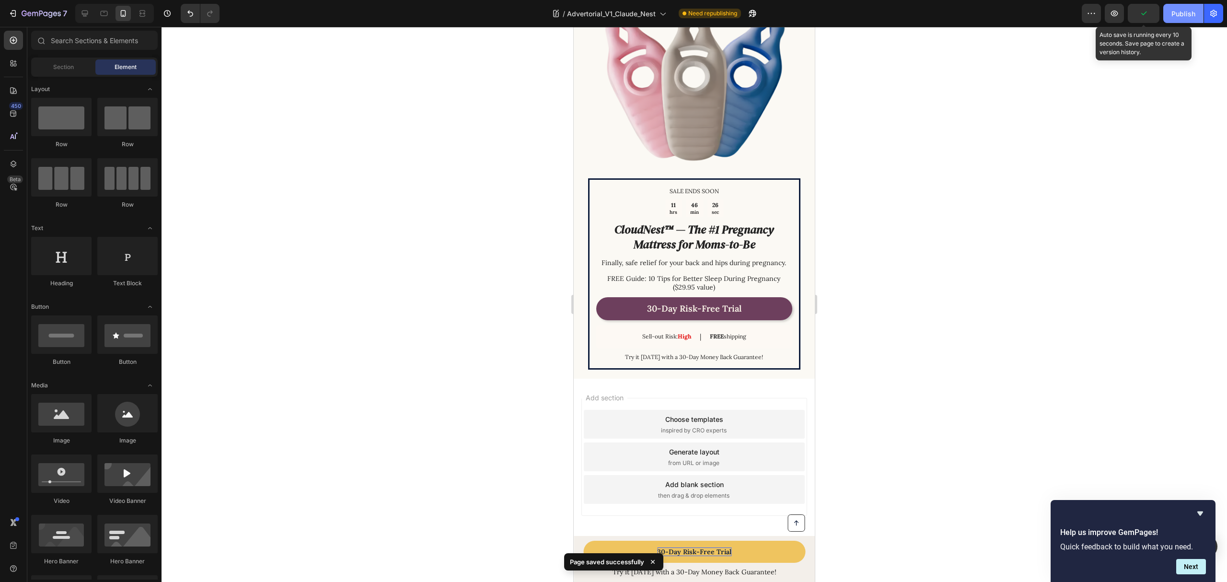
click at [1178, 20] on button "Publish" at bounding box center [1184, 13] width 40 height 19
click at [87, 14] on icon at bounding box center [85, 14] width 6 height 6
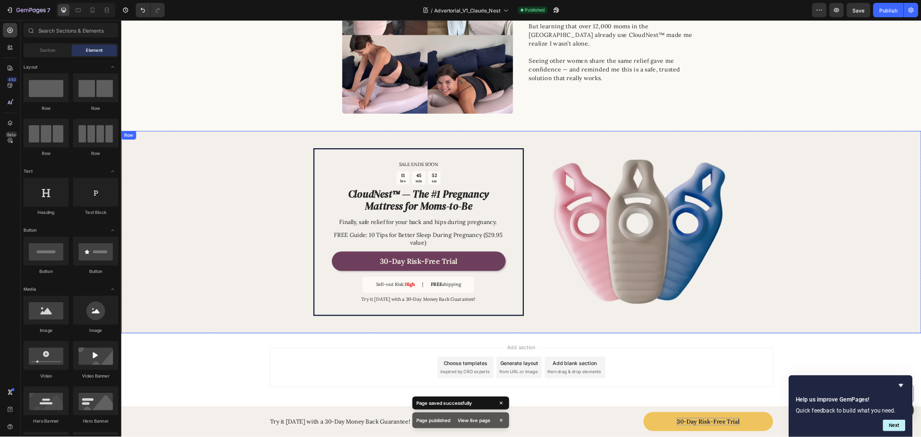
scroll to position [1392, 0]
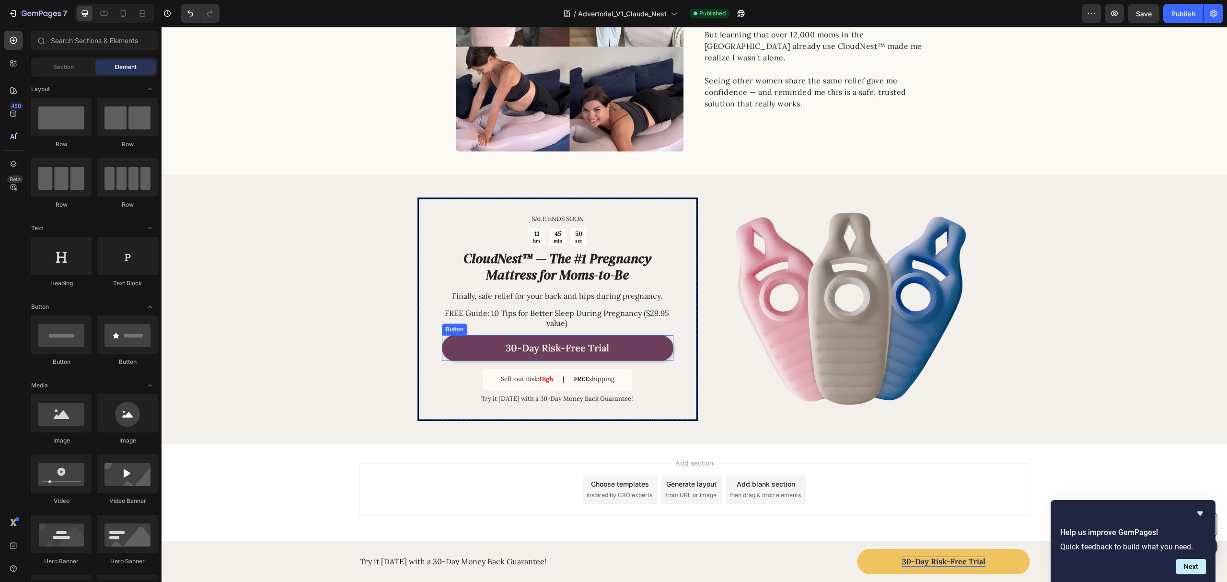
click at [536, 345] on p "30-Day Risk-Free Trial" at bounding box center [558, 348] width 104 height 12
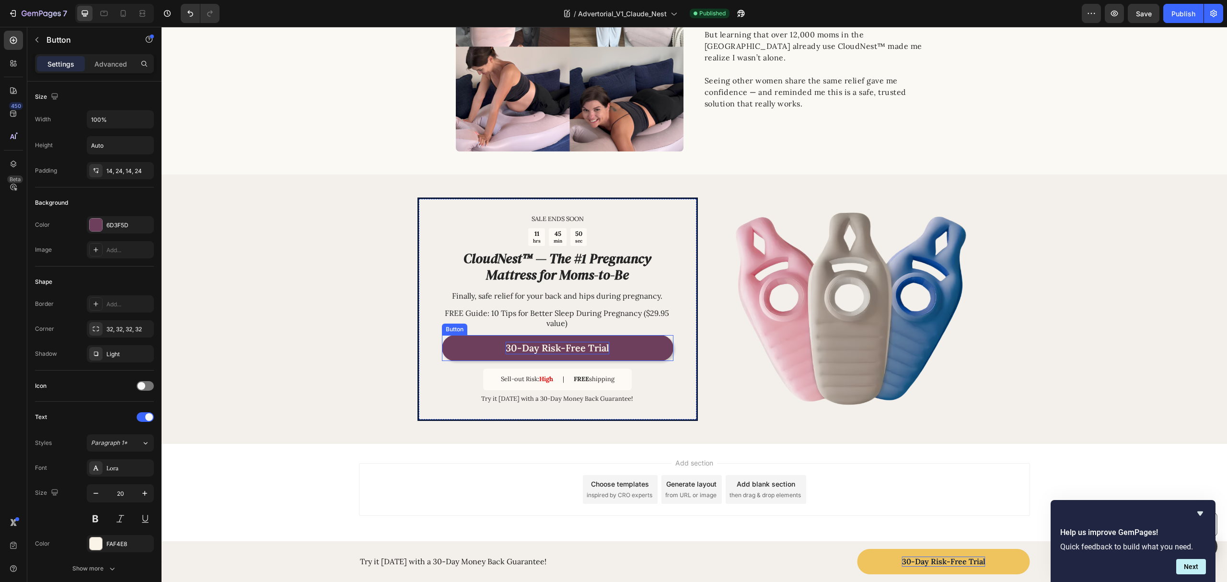
click at [536, 345] on p "30-Day Risk-Free Trial" at bounding box center [558, 348] width 104 height 12
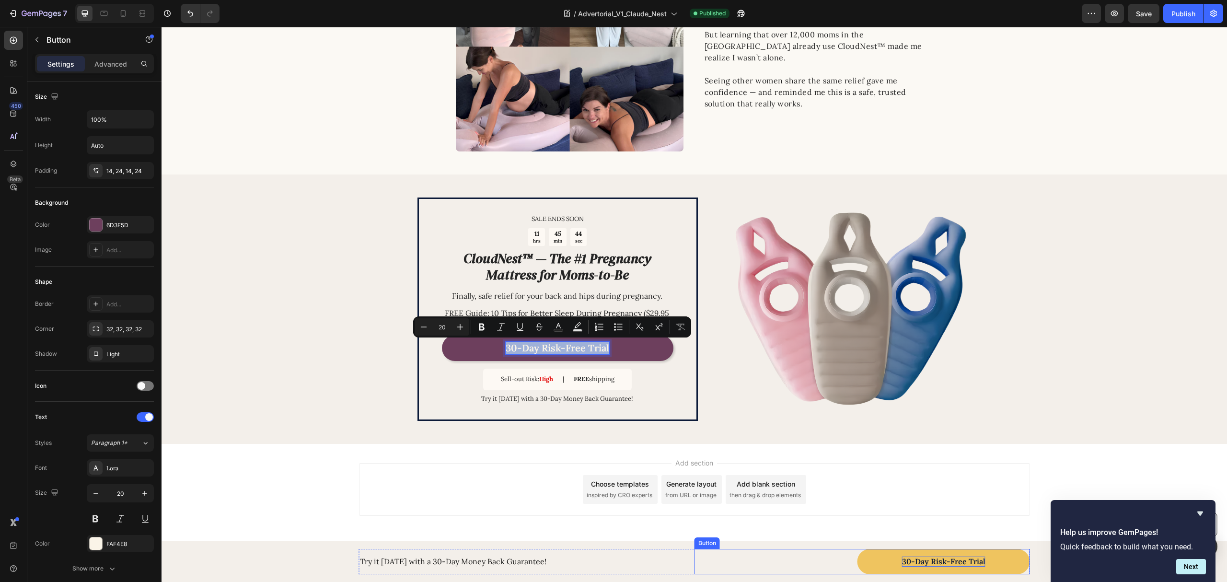
click at [804, 562] on div "30-Day Risk-Free Trial Button" at bounding box center [863, 561] width 336 height 25
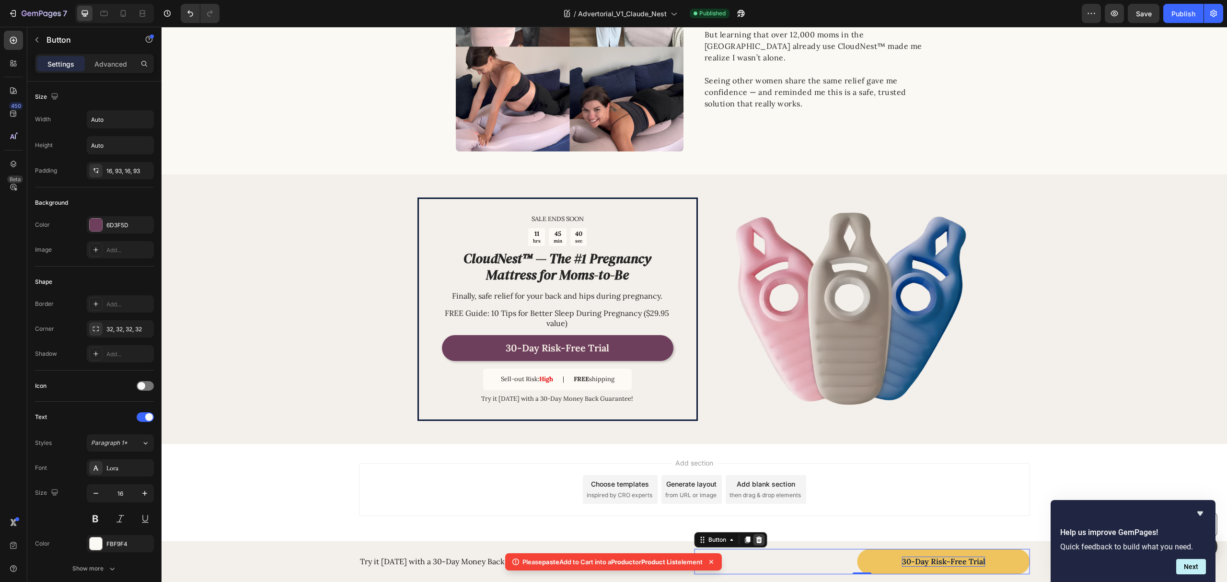
click at [757, 541] on icon at bounding box center [759, 540] width 6 height 7
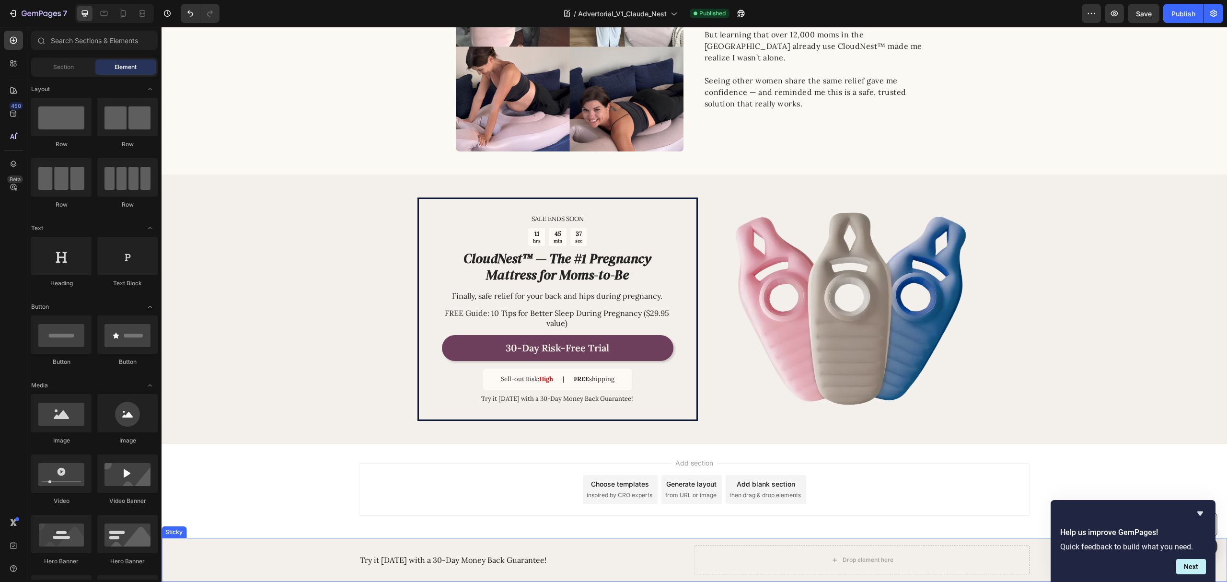
click at [755, 558] on div "Drop element here" at bounding box center [863, 560] width 336 height 29
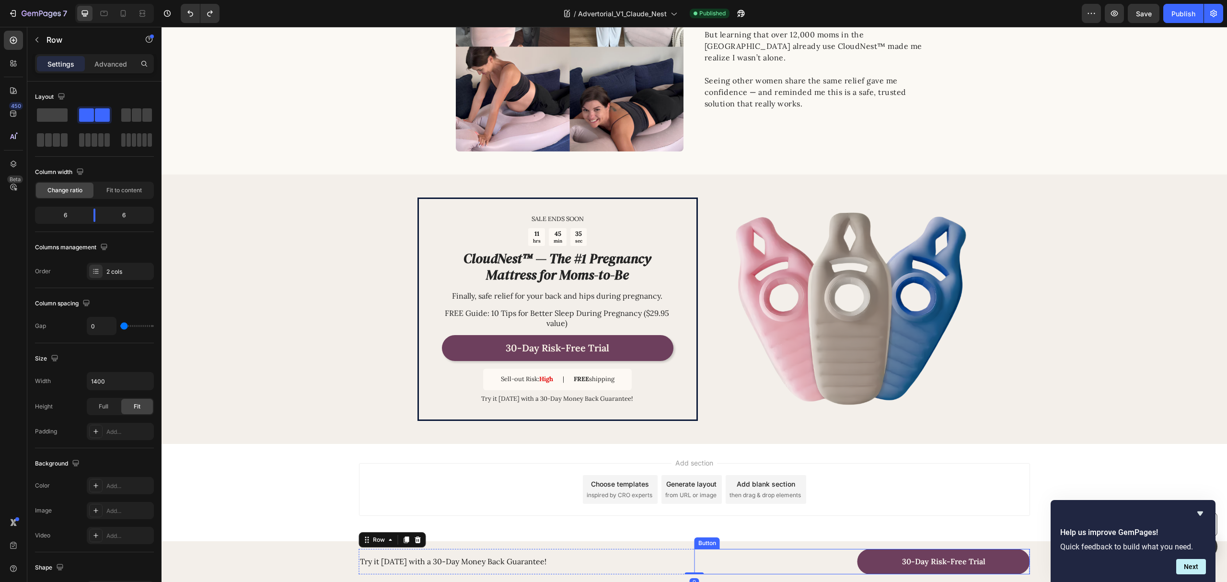
click at [834, 566] on div "30-Day Risk-Free Trial Button" at bounding box center [863, 561] width 336 height 25
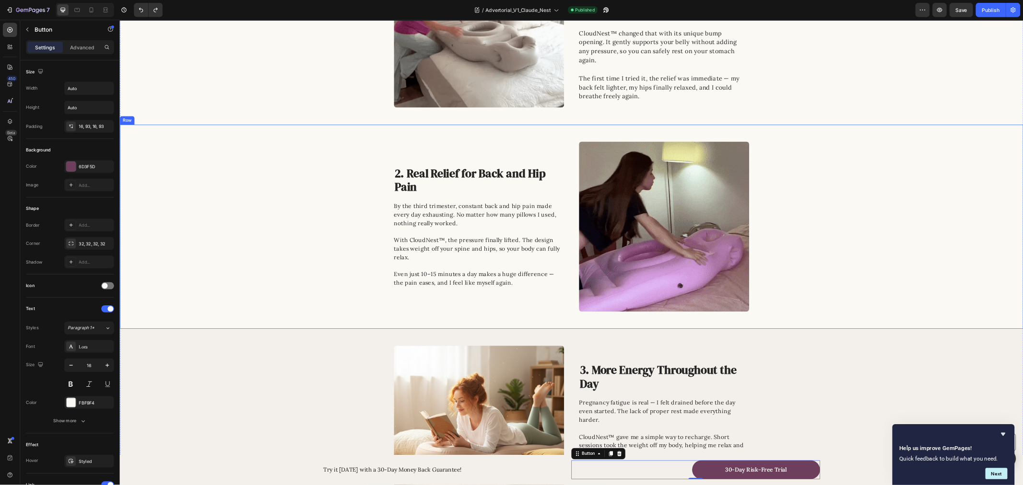
scroll to position [0, 0]
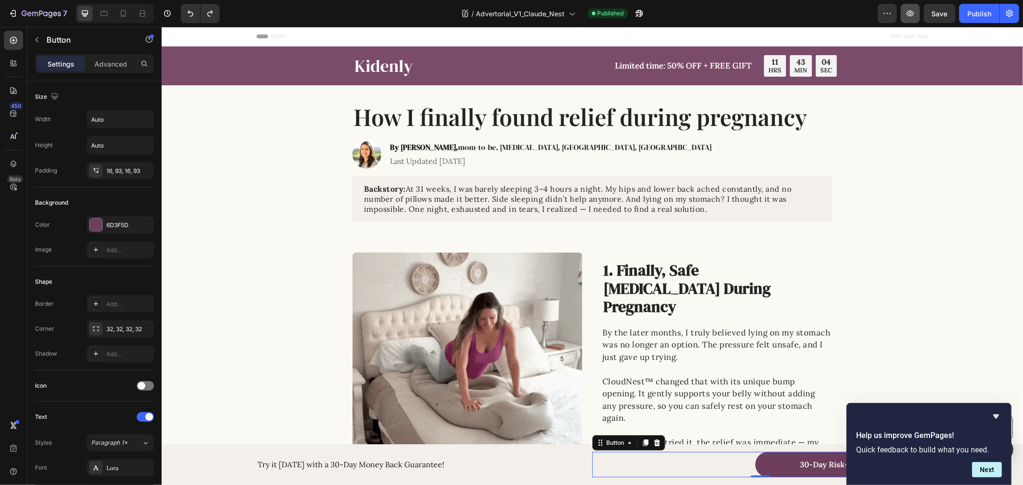
click at [907, 13] on icon "button" at bounding box center [910, 14] width 7 height 6
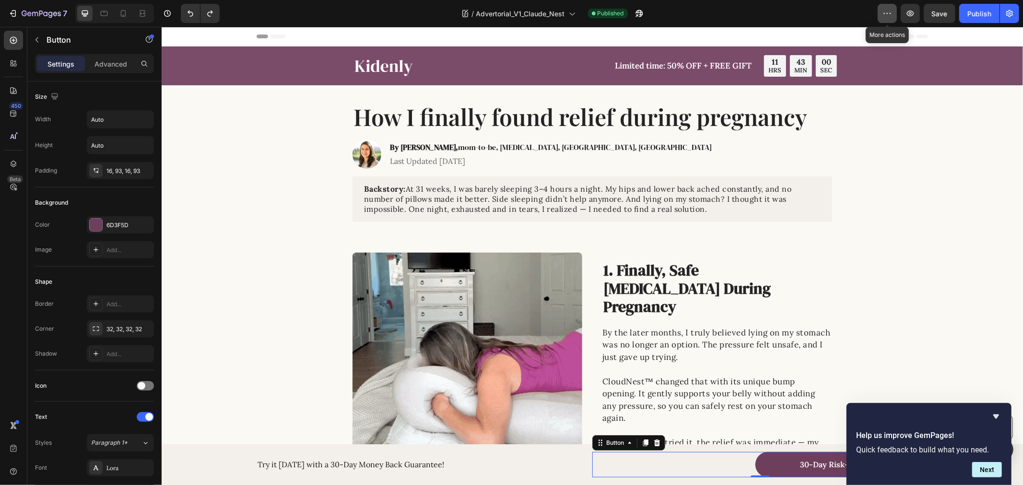
click at [891, 15] on icon "button" at bounding box center [887, 14] width 10 height 10
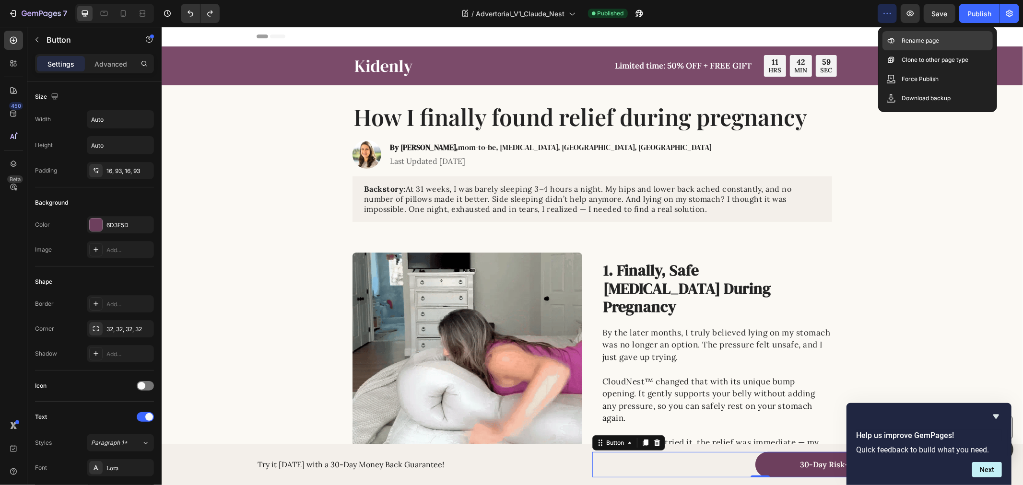
click at [906, 42] on p "Rename page" at bounding box center [919, 41] width 37 height 10
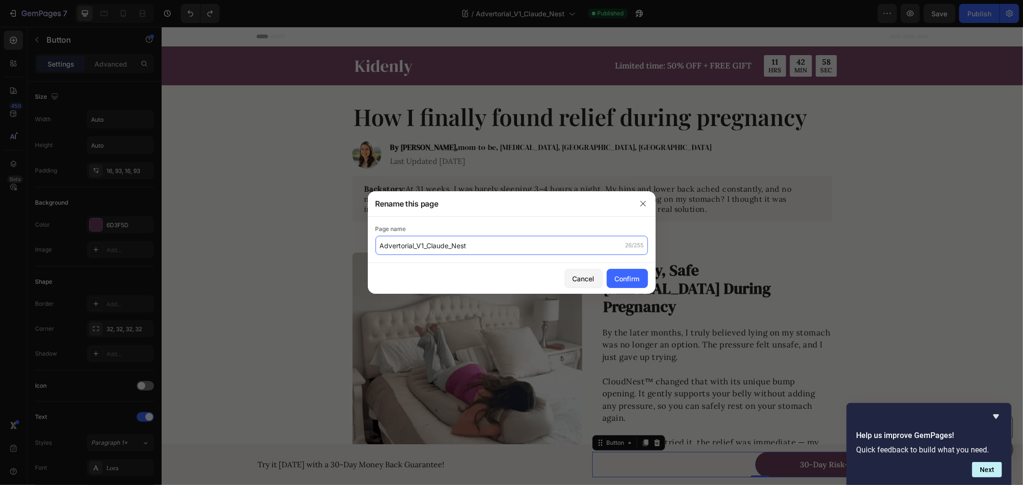
click at [498, 246] on input "Advertorial_V1_Claude_Nest" at bounding box center [511, 245] width 272 height 19
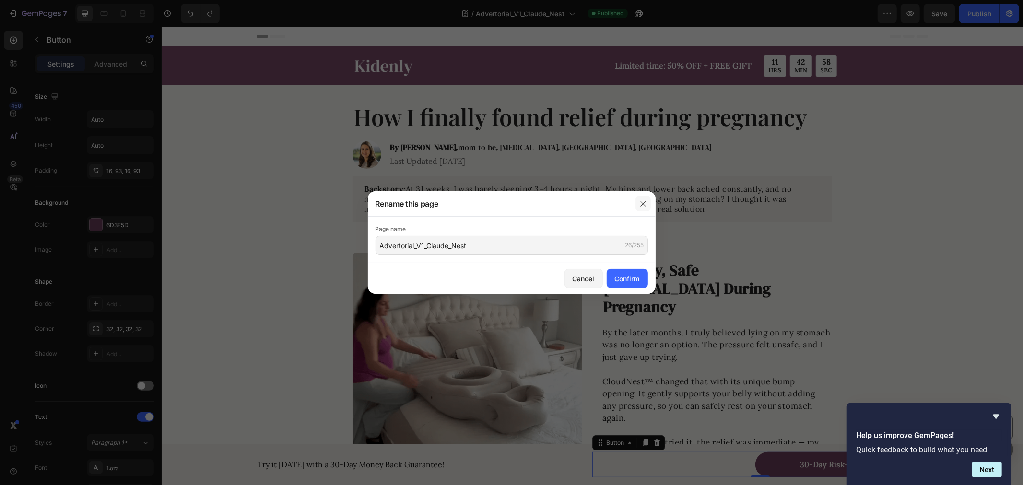
click at [644, 201] on icon "button" at bounding box center [643, 204] width 8 height 8
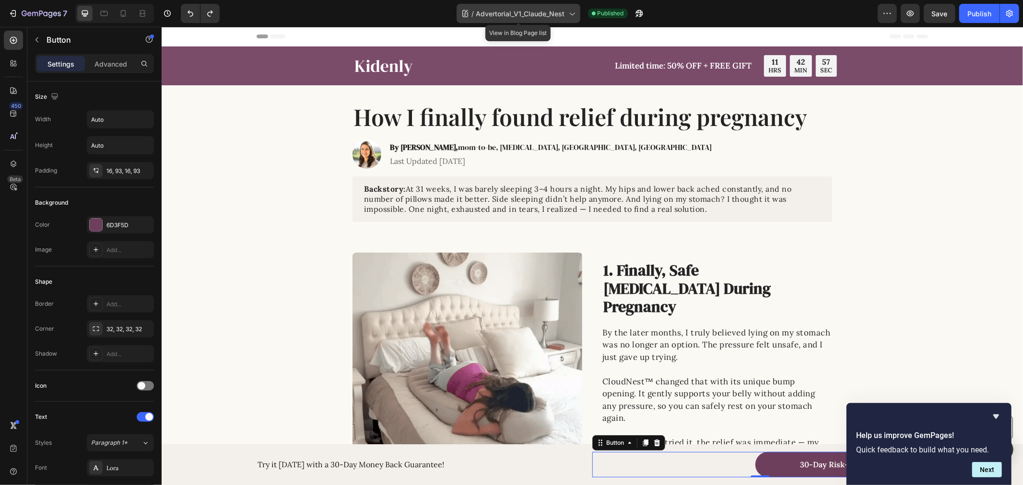
click at [531, 12] on span "Advertorial_V1_Claude_Nest" at bounding box center [520, 14] width 89 height 10
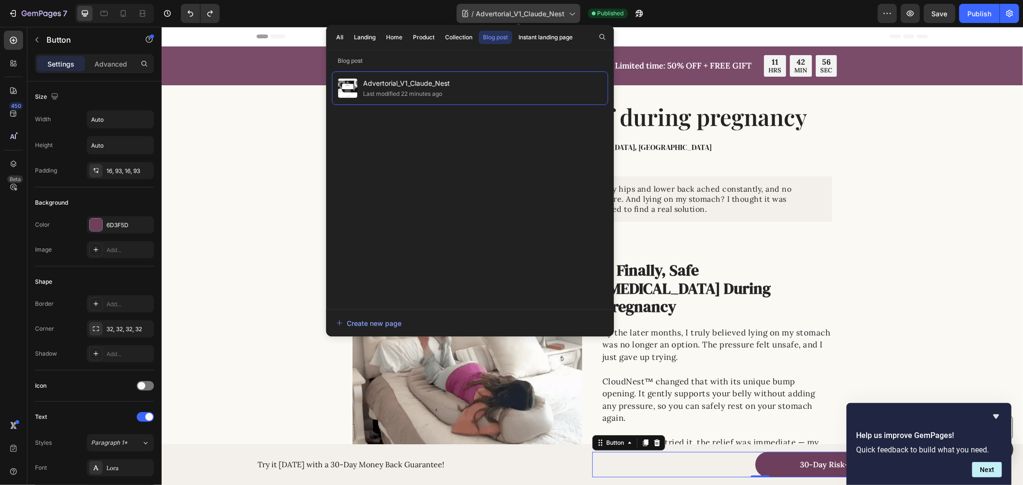
click at [538, 13] on span "Advertorial_V1_Claude_Nest" at bounding box center [520, 14] width 89 height 10
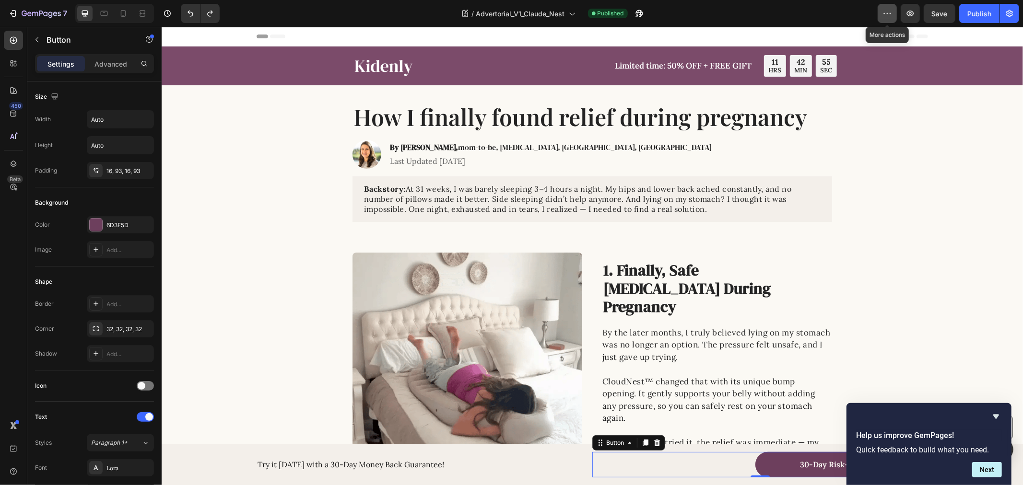
click at [886, 16] on icon "button" at bounding box center [887, 14] width 10 height 10
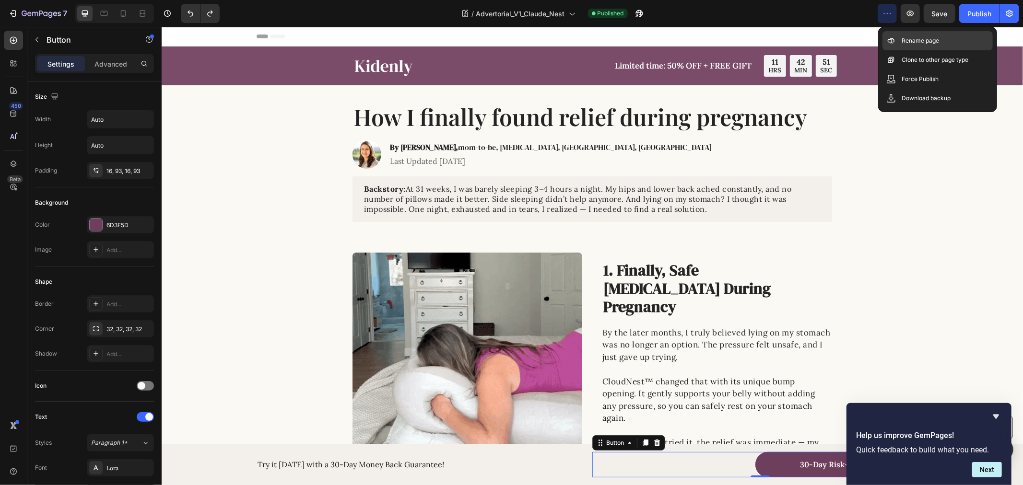
click at [909, 41] on p "Rename page" at bounding box center [919, 41] width 37 height 10
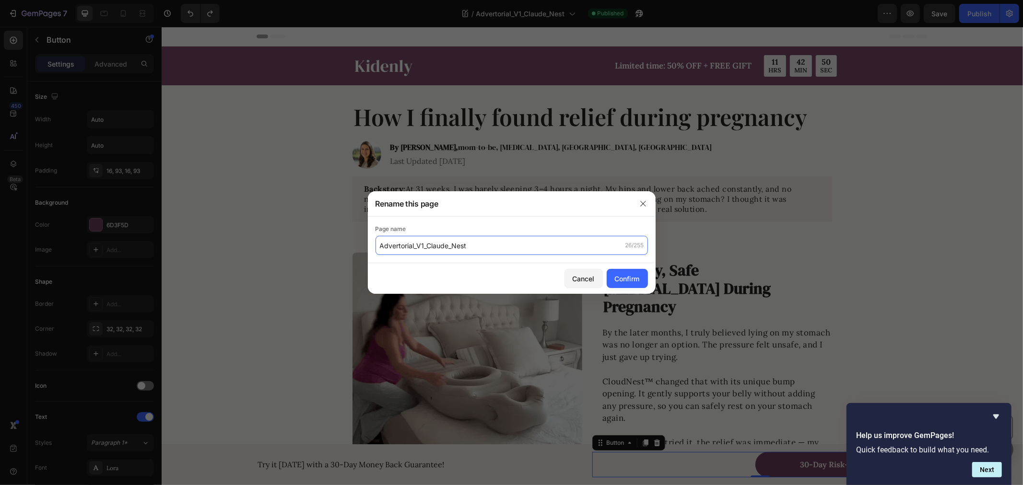
click at [514, 244] on input "Advertorial_V1_Claude_Nest" at bounding box center [511, 245] width 272 height 19
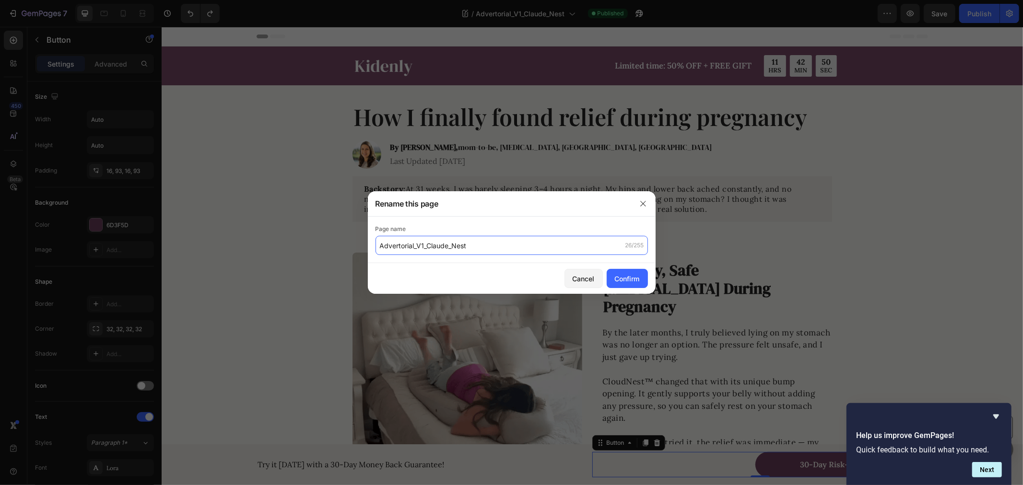
click at [522, 249] on input "Advertorial_V1_Claude_Nest" at bounding box center [511, 245] width 272 height 19
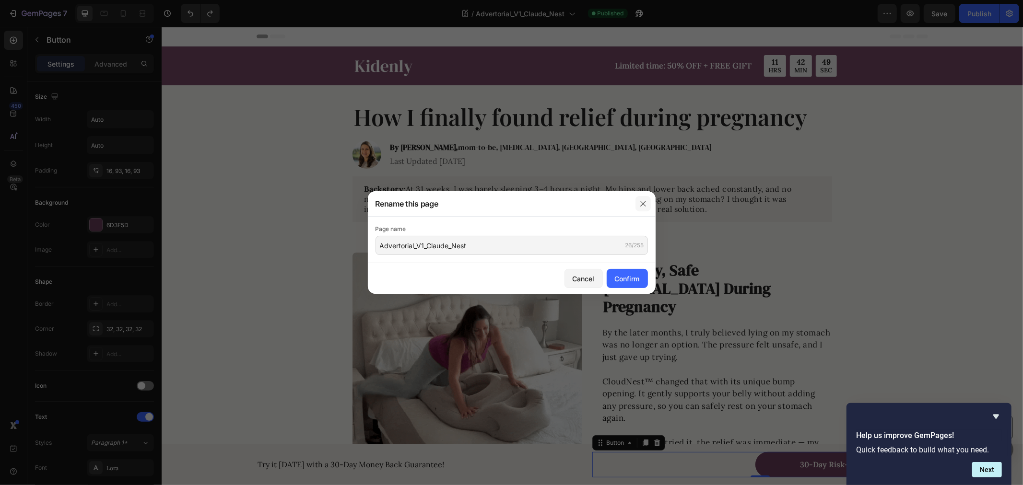
click at [644, 205] on icon "button" at bounding box center [643, 204] width 8 height 8
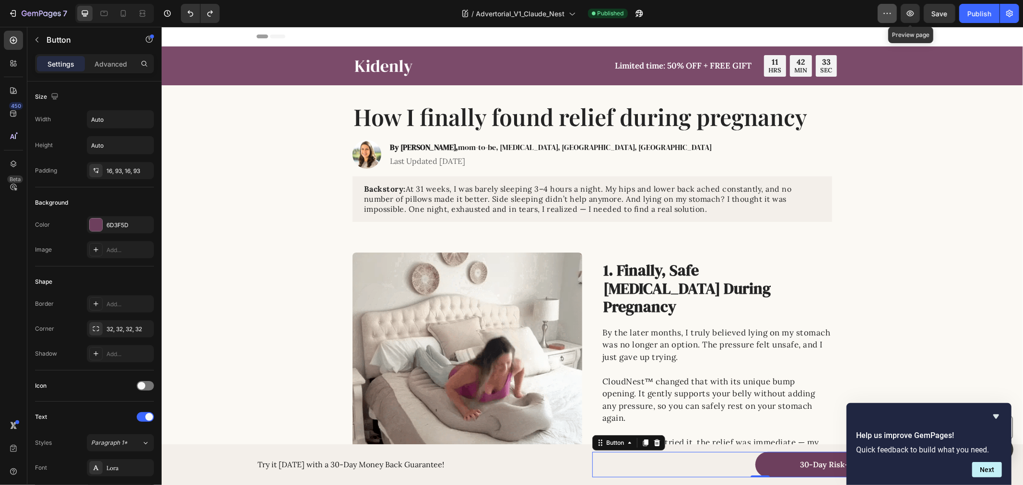
click at [887, 11] on icon "button" at bounding box center [887, 14] width 10 height 10
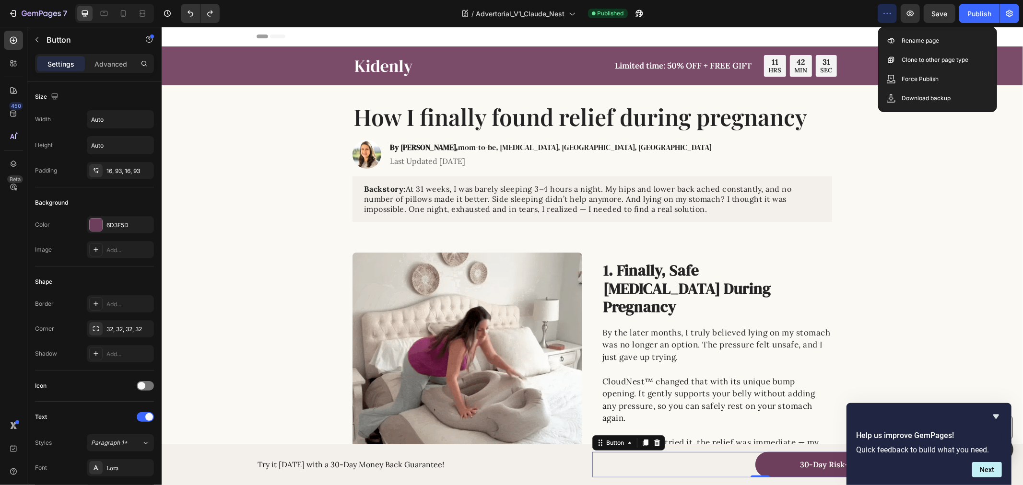
click at [888, 11] on icon "button" at bounding box center [887, 14] width 10 height 10
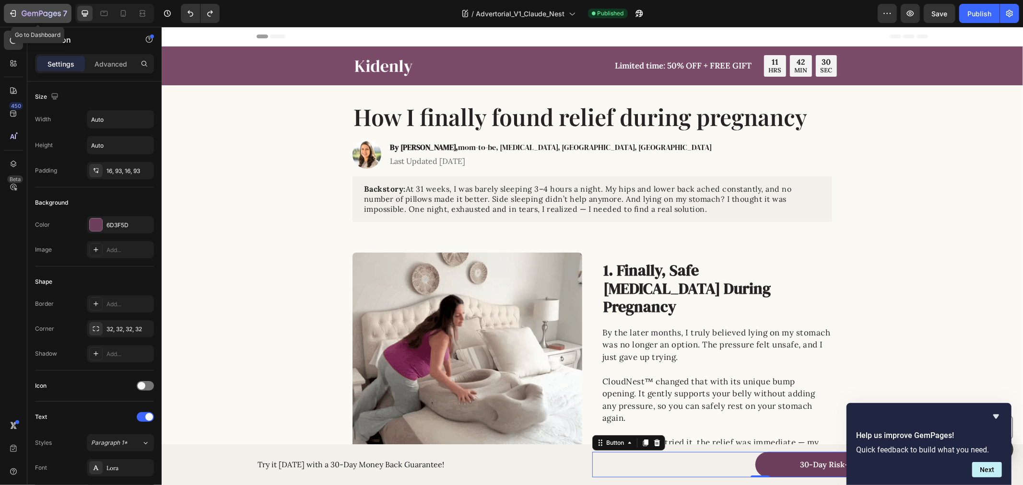
click at [10, 4] on button "7" at bounding box center [38, 13] width 68 height 19
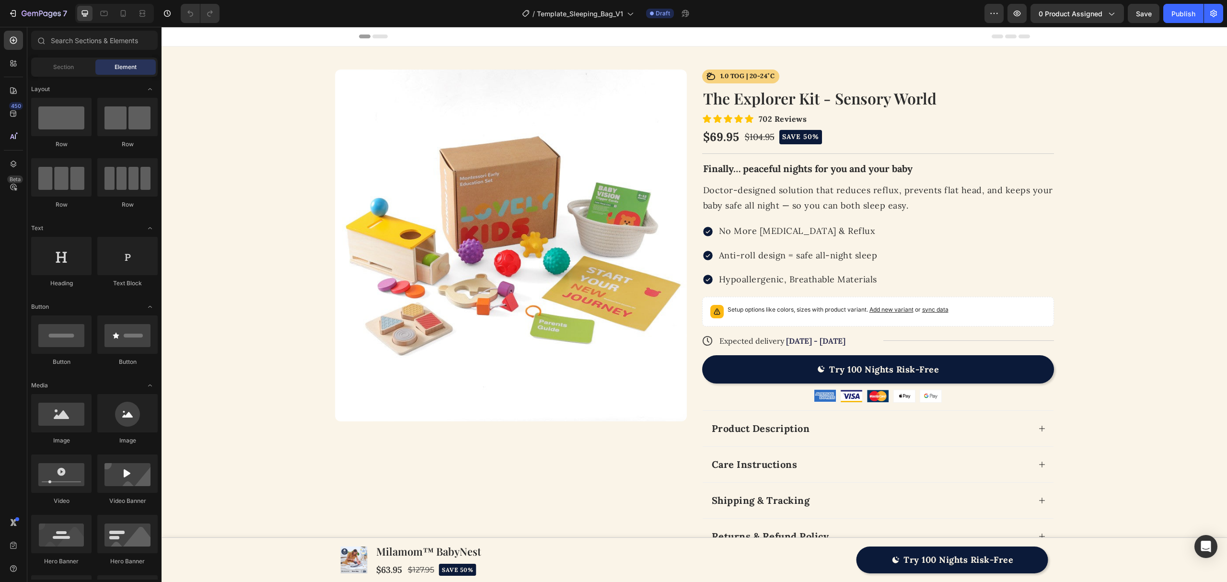
scroll to position [256, 0]
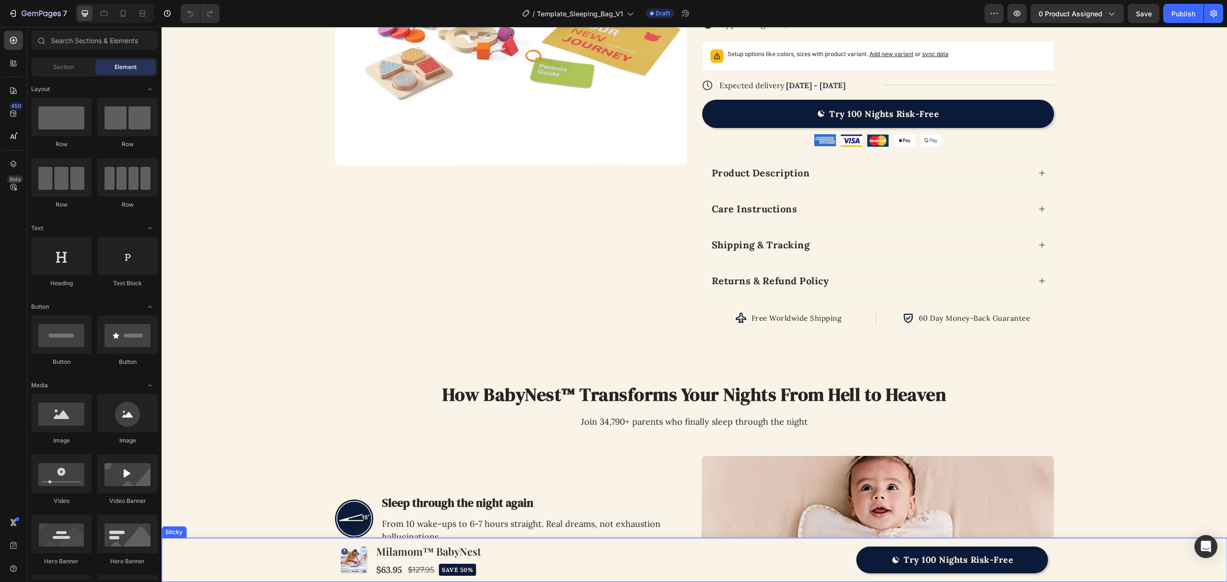
click at [263, 554] on div "Product Images Milamom™ BabyNest Product Title $63.95 Product Price Product Pri…" at bounding box center [695, 560] width 1066 height 44
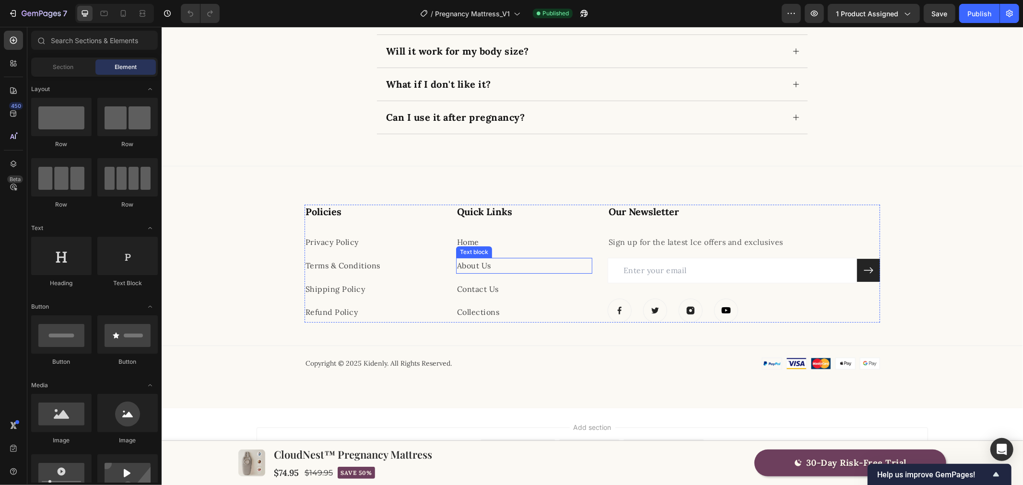
scroll to position [2672, 0]
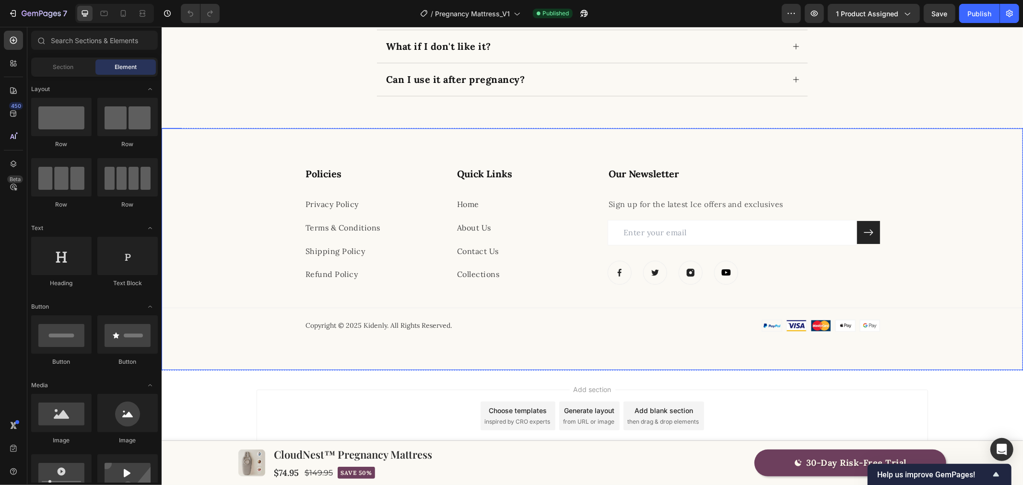
click at [241, 243] on div "Policies Heading Privacy Policy Text block Terms & Conditions Text block Shippi…" at bounding box center [591, 248] width 861 height 165
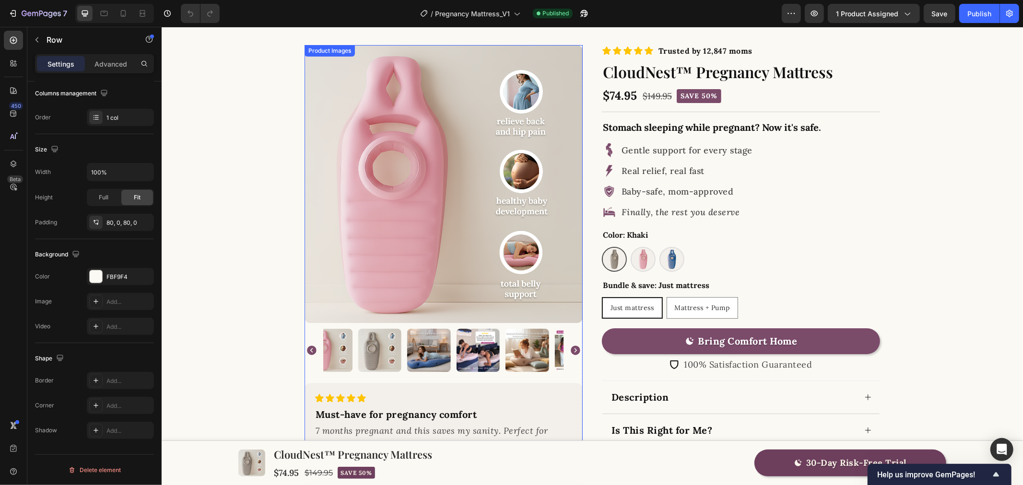
scroll to position [0, 0]
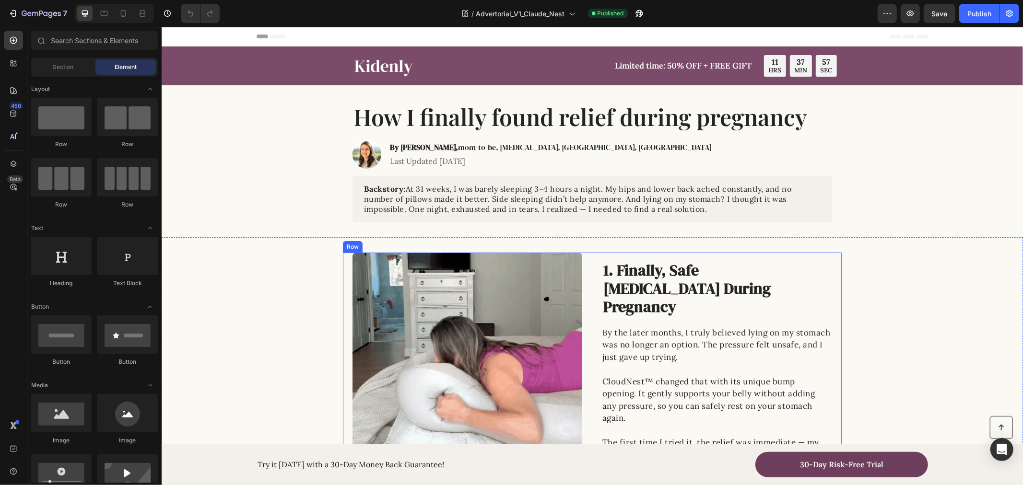
click at [646, 286] on h2 "1. Finally, Safe [MEDICAL_DATA] During Pregnancy" at bounding box center [710, 288] width 216 height 57
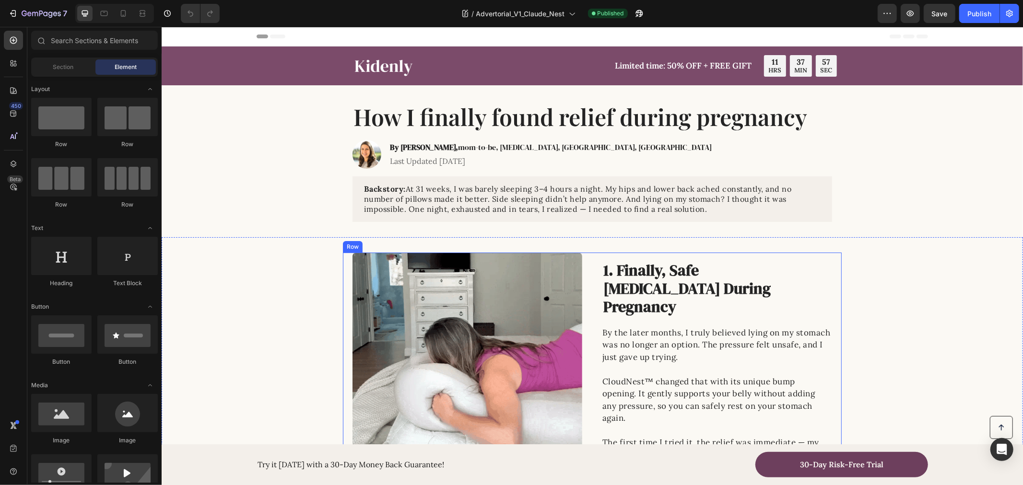
click at [646, 286] on h2 "1. Finally, Safe [MEDICAL_DATA] During Pregnancy" at bounding box center [710, 288] width 216 height 57
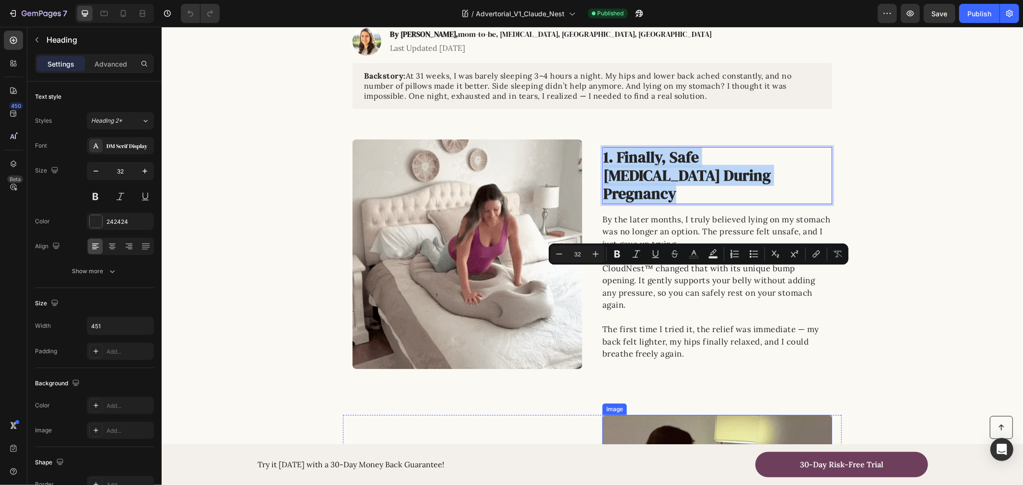
scroll to position [266, 0]
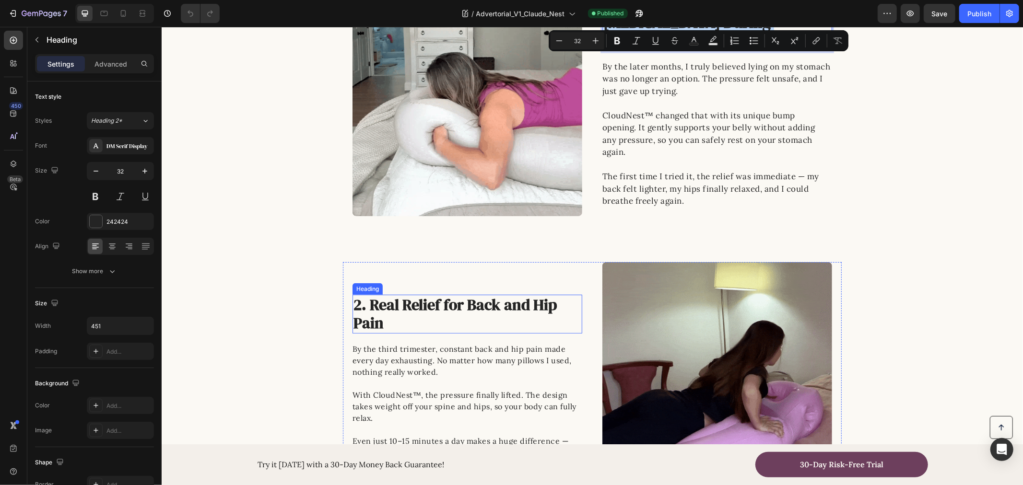
click at [411, 303] on h2 "2. Real Relief for Back and Hip Pain" at bounding box center [460, 313] width 216 height 39
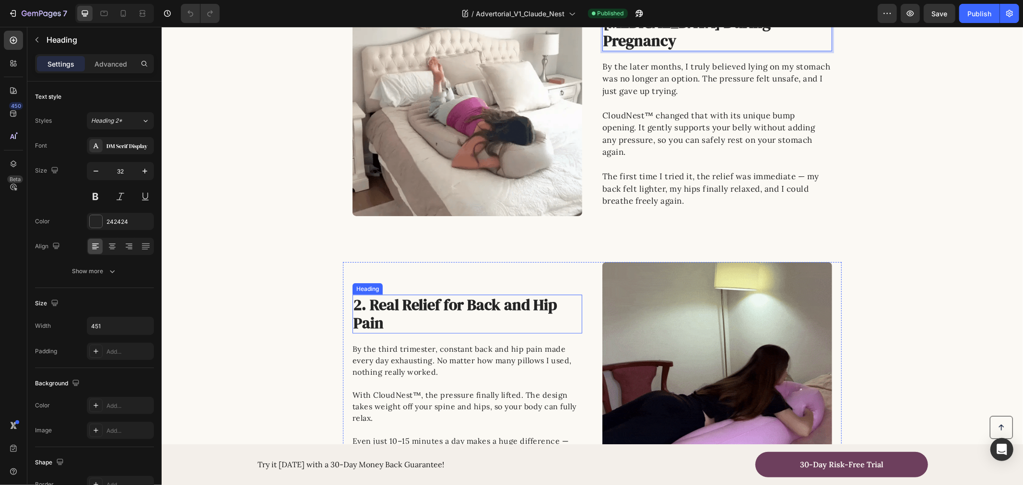
click at [411, 303] on h2 "2. Real Relief for Back and Hip Pain" at bounding box center [460, 313] width 216 height 39
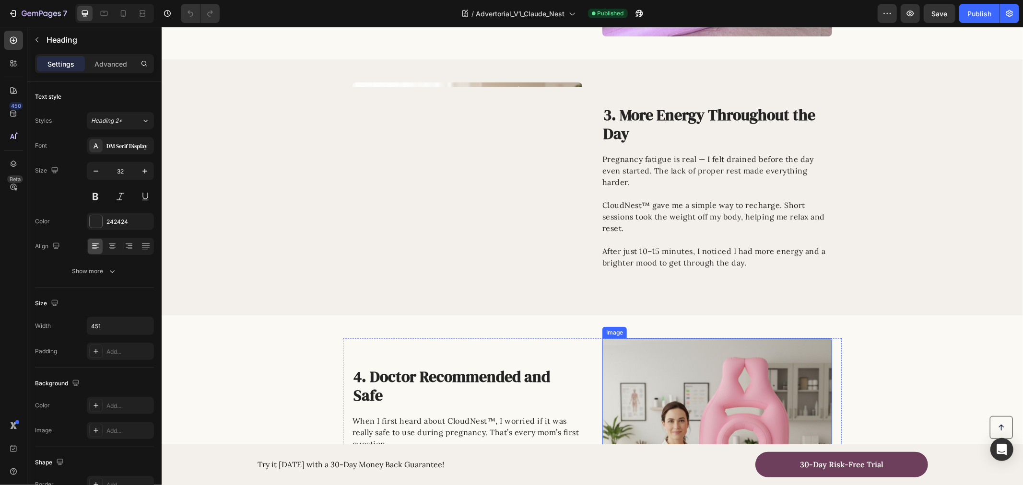
scroll to position [905, 0]
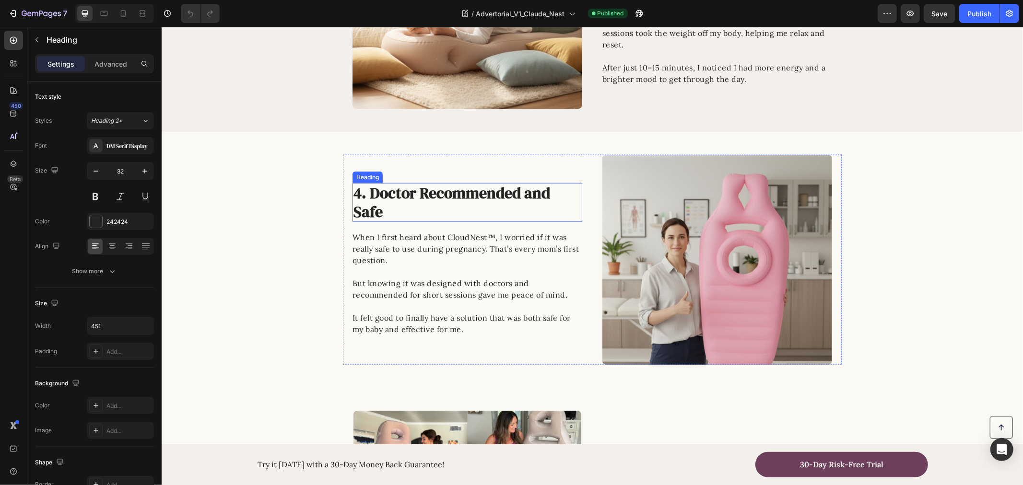
click at [434, 200] on h2 "4. Doctor Recommended and Safe" at bounding box center [460, 202] width 216 height 39
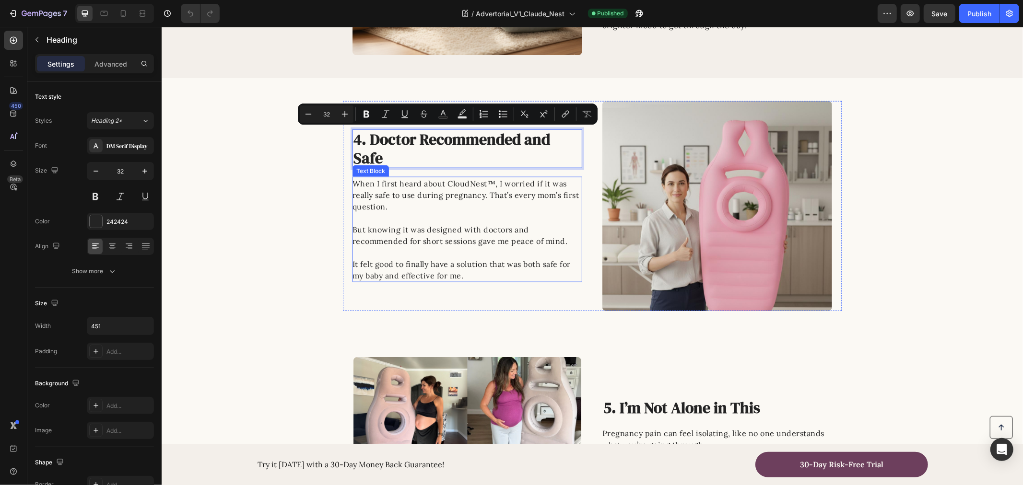
click at [352, 229] on p "But knowing it was designed with doctors and recommended for short sessions gav…" at bounding box center [466, 240] width 229 height 35
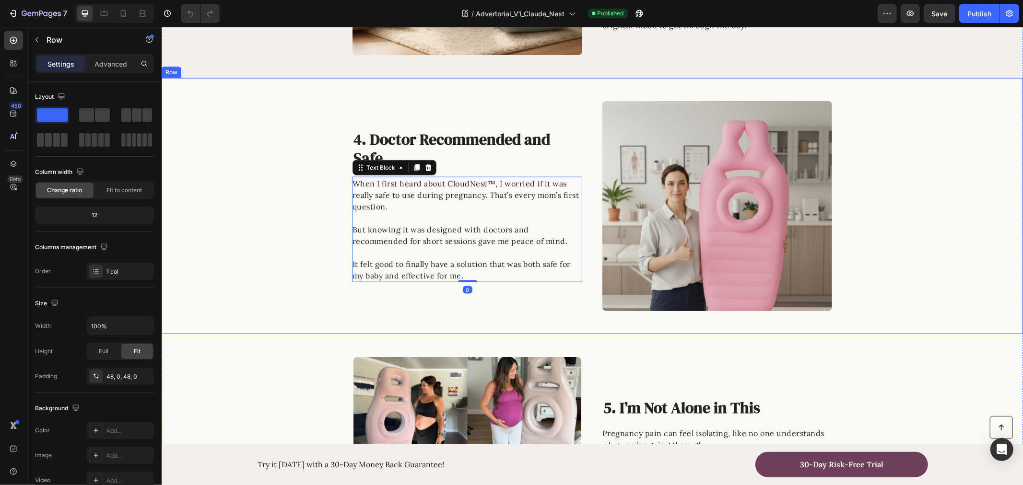
click at [295, 221] on div "Image 4. Doctor Recommended and Safe Heading When I first heard about CloudNest…" at bounding box center [591, 206] width 861 height 210
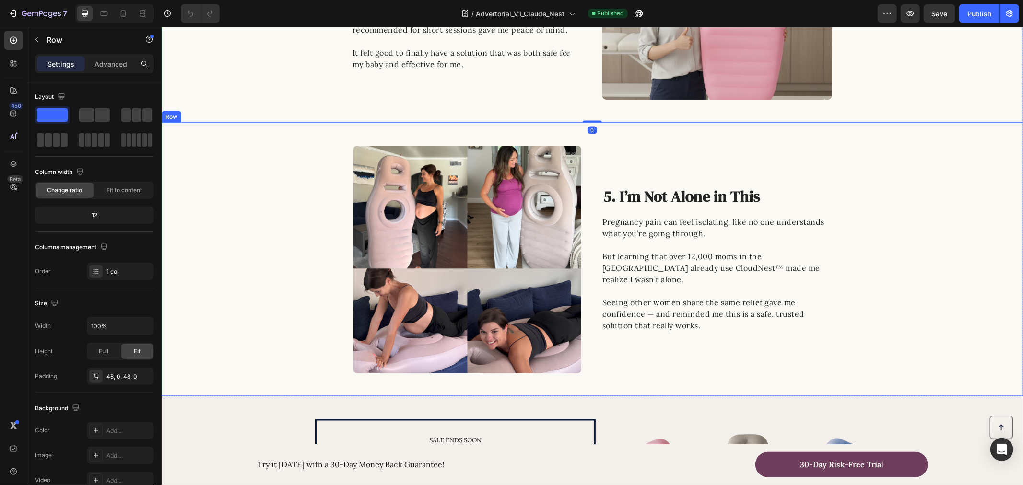
scroll to position [1172, 0]
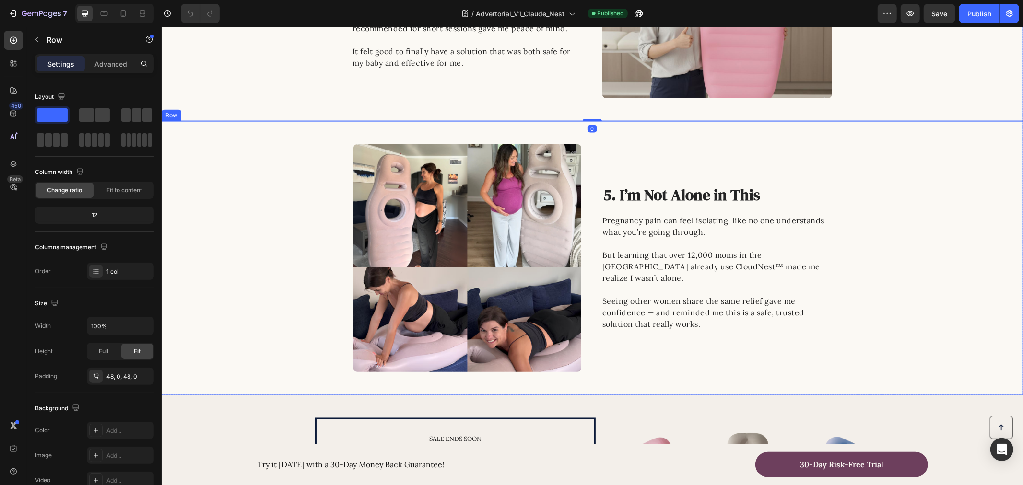
click at [312, 226] on div "Image 5. I’m Not Alone in This Heading Pregnancy pain can feel isolating, like …" at bounding box center [591, 258] width 861 height 228
click at [222, 113] on icon at bounding box center [220, 111] width 6 height 7
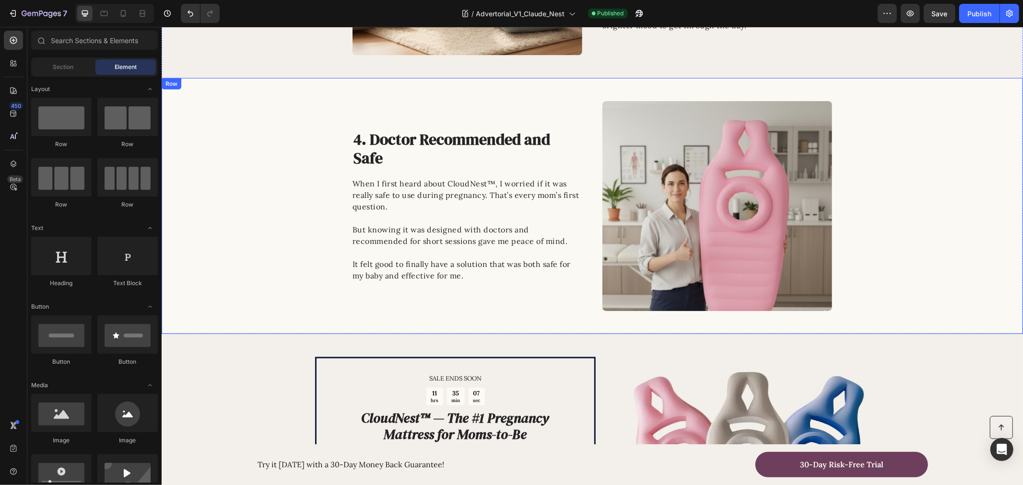
drag, startPoint x: 280, startPoint y: 207, endPoint x: 270, endPoint y: 206, distance: 9.7
click at [279, 208] on div "Image 4. Doctor Recommended and Safe Heading When I first heard about CloudNest…" at bounding box center [591, 206] width 861 height 210
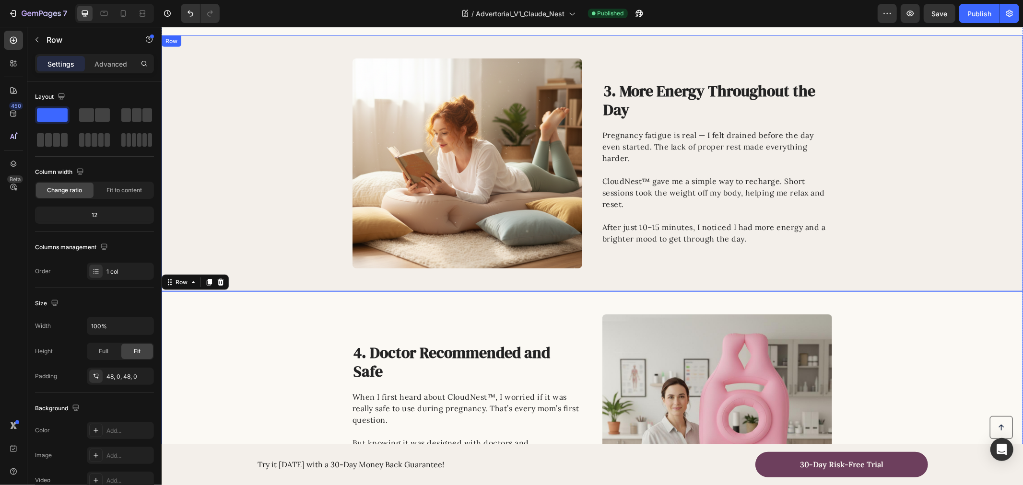
click at [256, 213] on div "Image 3. More Energy Throughout the Day Heading Pregnancy fatigue is real — I f…" at bounding box center [591, 163] width 861 height 210
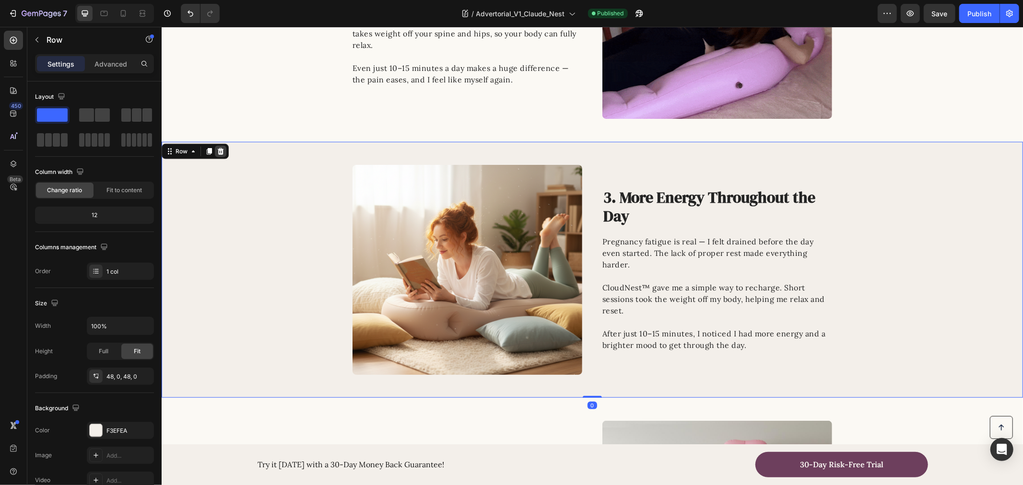
click at [223, 151] on icon at bounding box center [220, 151] width 8 height 8
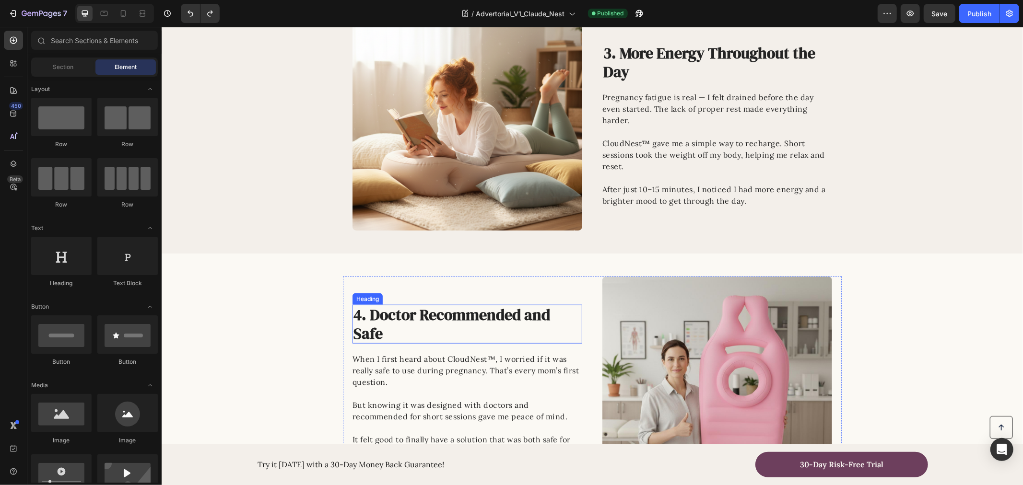
scroll to position [799, 0]
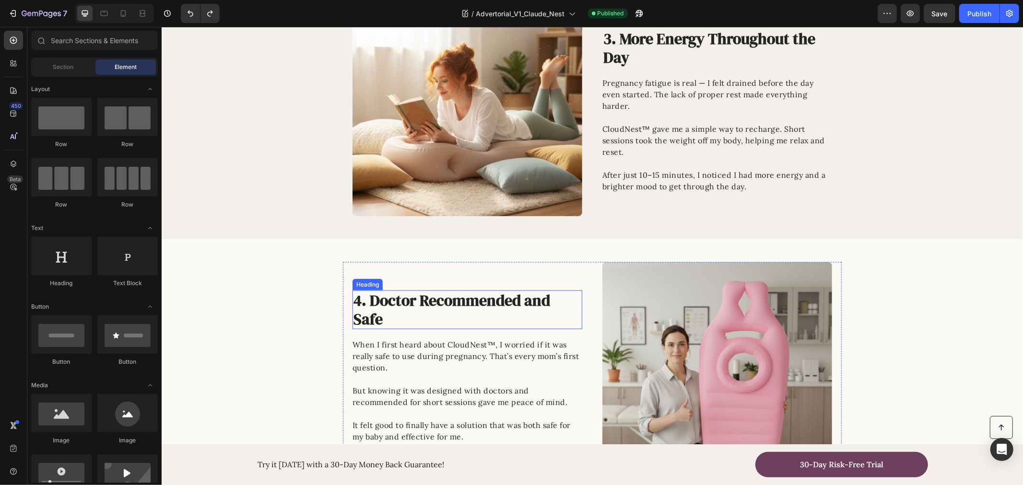
click at [437, 357] on p "When I first heard about CloudNest™, I worried if it was really safe to use dur…" at bounding box center [466, 362] width 229 height 46
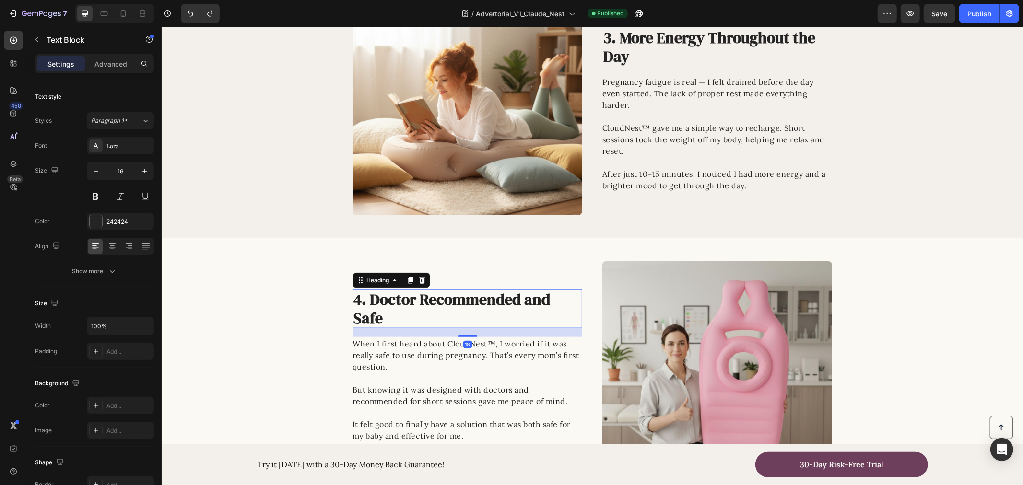
click at [438, 308] on p "4. Doctor Recommended and Safe" at bounding box center [460, 308] width 214 height 37
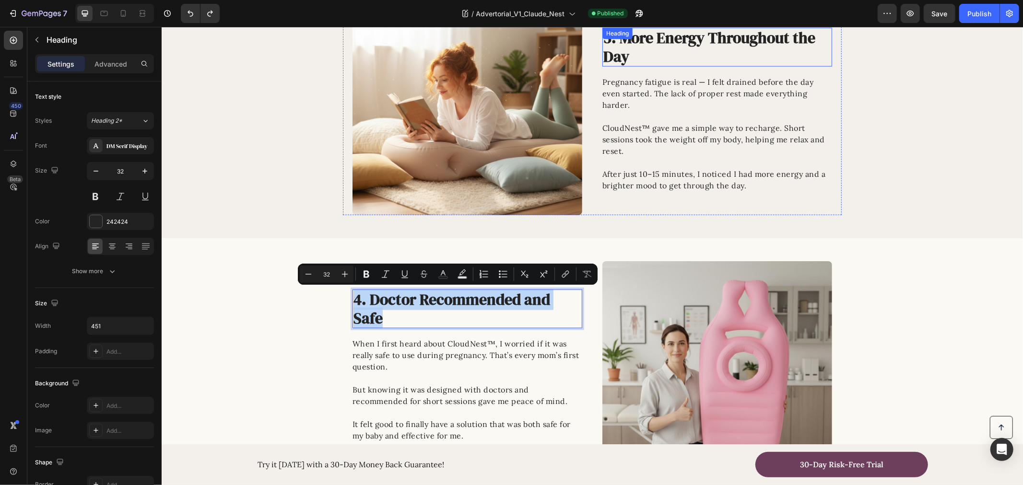
click at [665, 34] on h2 "3. More Energy Throughout the Day" at bounding box center [710, 46] width 216 height 39
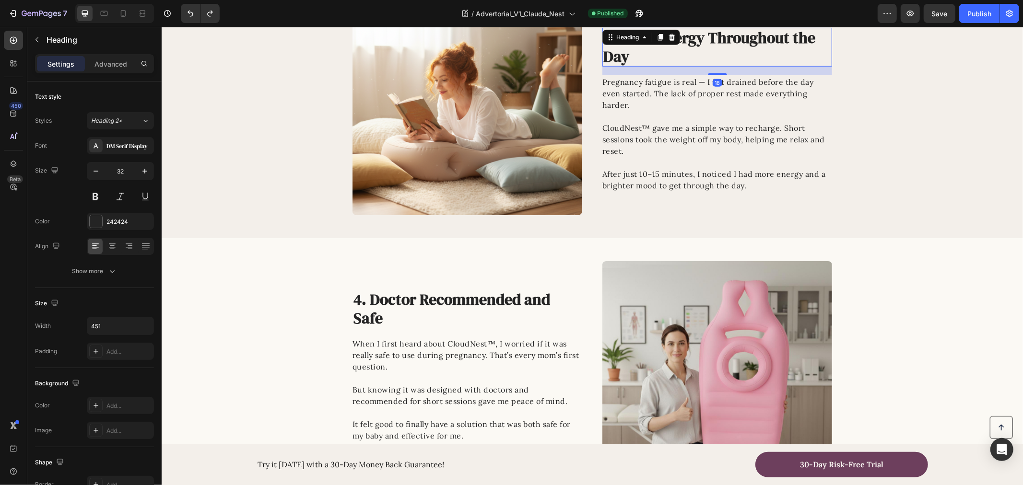
click at [669, 47] on h2 "3. More Energy Throughout the Day" at bounding box center [710, 46] width 216 height 39
click at [669, 47] on p "3. More Energy Throughout the Day" at bounding box center [710, 46] width 214 height 37
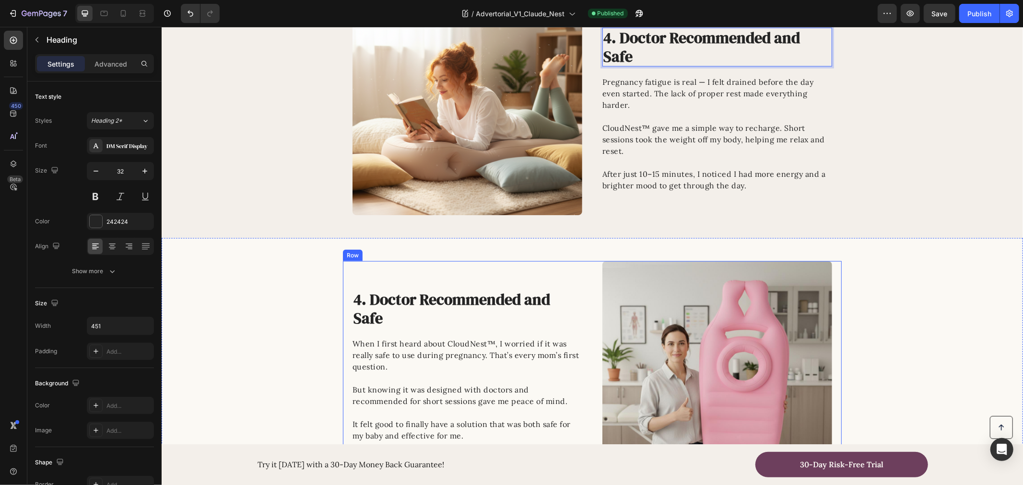
click at [425, 353] on p "When I first heard about CloudNest™, I worried if it was really safe to use dur…" at bounding box center [466, 361] width 229 height 46
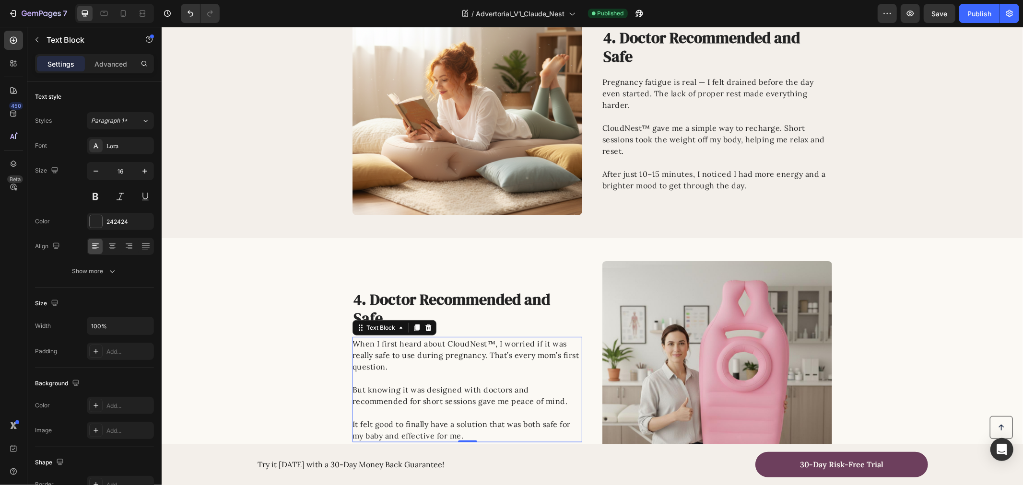
click at [425, 353] on p "When I first heard about CloudNest™, I worried if it was really safe to use dur…" at bounding box center [466, 361] width 229 height 46
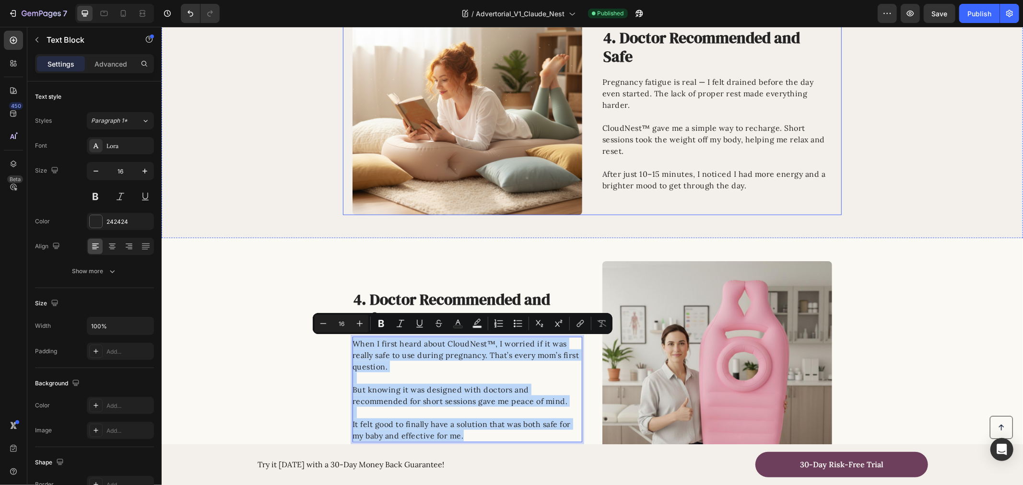
copy div "When I first heard about CloudNest™, I worried if it was really safe to use dur…"
click at [660, 130] on p "CloudNest™ gave me a simple way to recharge. Short sessions took the weight off…" at bounding box center [716, 145] width 229 height 46
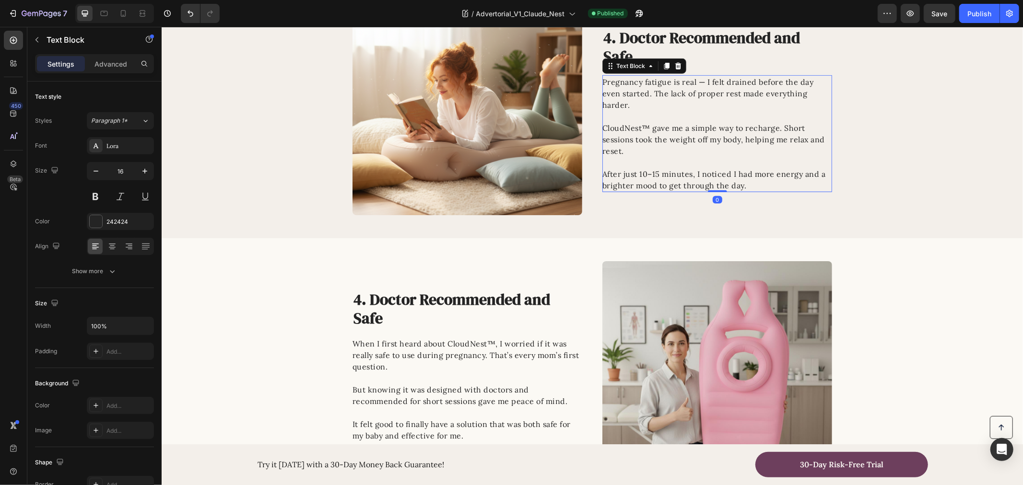
click at [660, 130] on p "CloudNest™ gave me a simple way to recharge. Short sessions took the weight off…" at bounding box center [716, 145] width 229 height 46
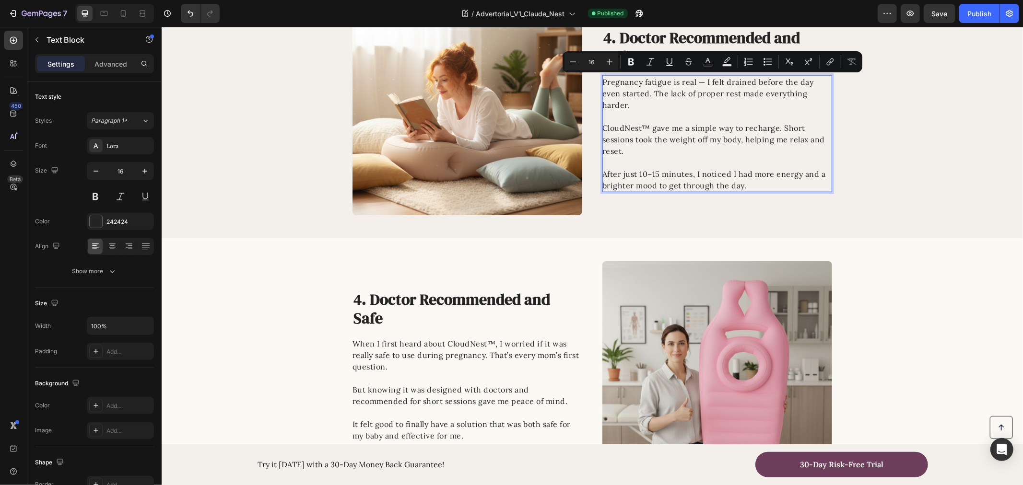
scroll to position [805, 0]
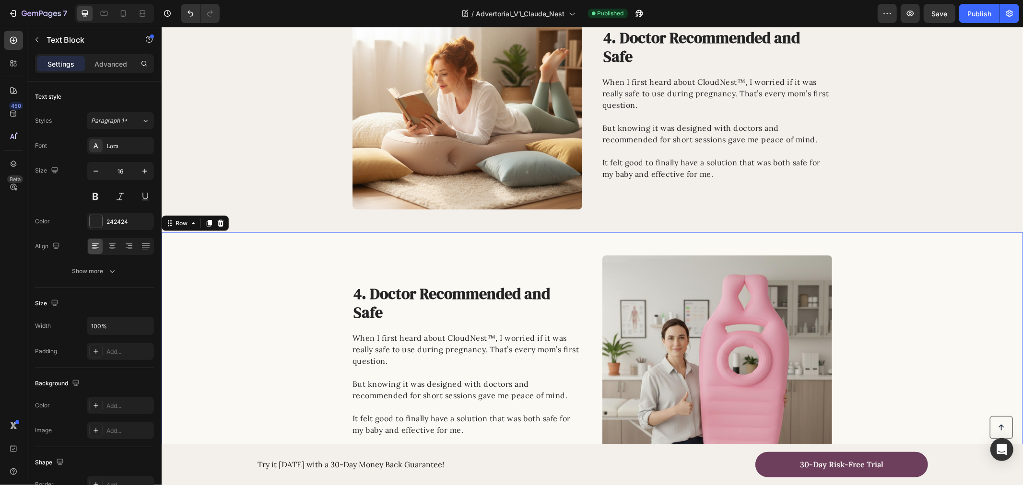
click at [908, 276] on div "Image 4. Doctor Recommended and Safe Heading When I first heard about CloudNest…" at bounding box center [591, 360] width 861 height 210
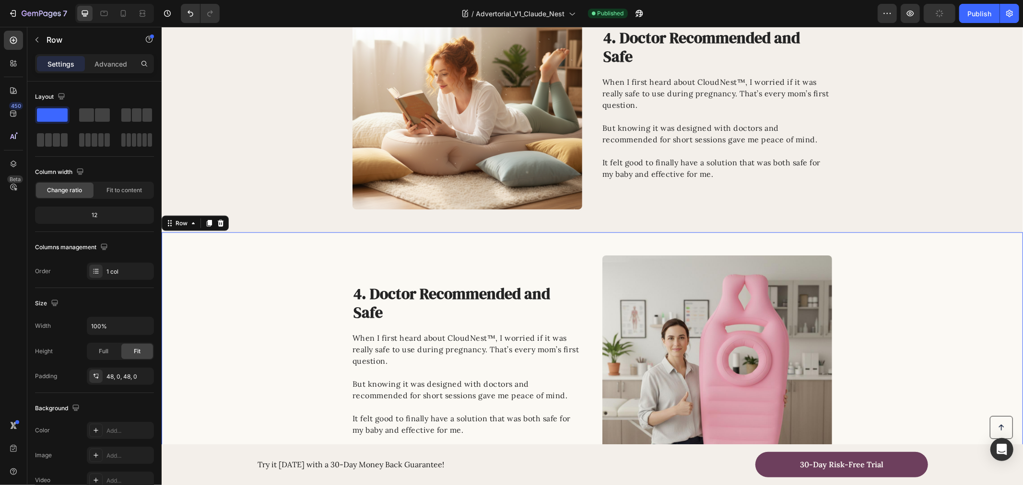
drag, startPoint x: 223, startPoint y: 224, endPoint x: 227, endPoint y: 219, distance: 6.1
click at [223, 223] on icon at bounding box center [220, 223] width 8 height 8
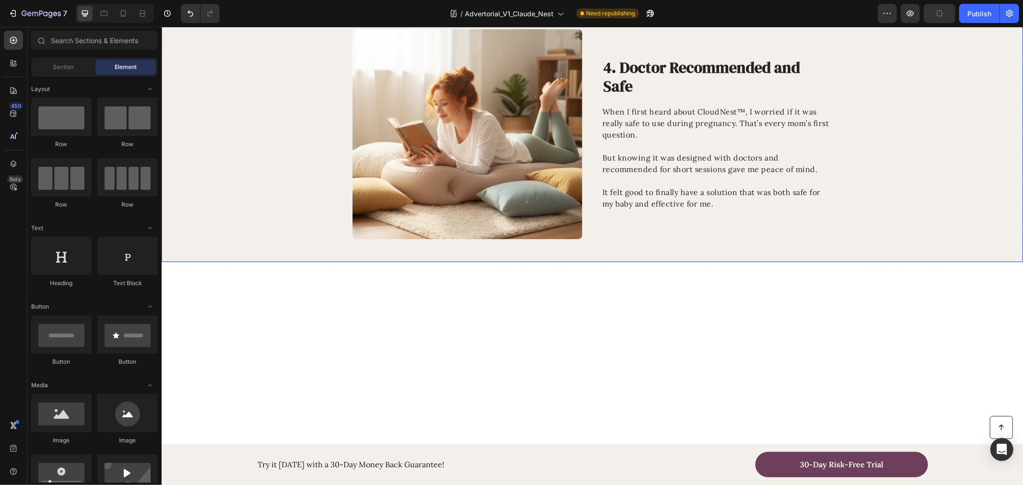
scroll to position [698, 0]
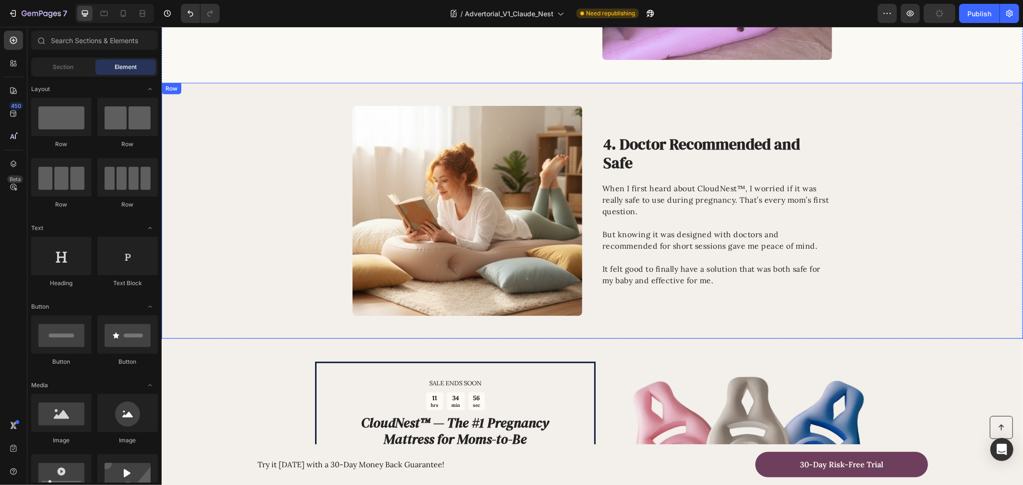
click at [281, 218] on div "Image 4. Doctor Recommended and Safe Heading When I first heard about CloudNest…" at bounding box center [591, 210] width 861 height 210
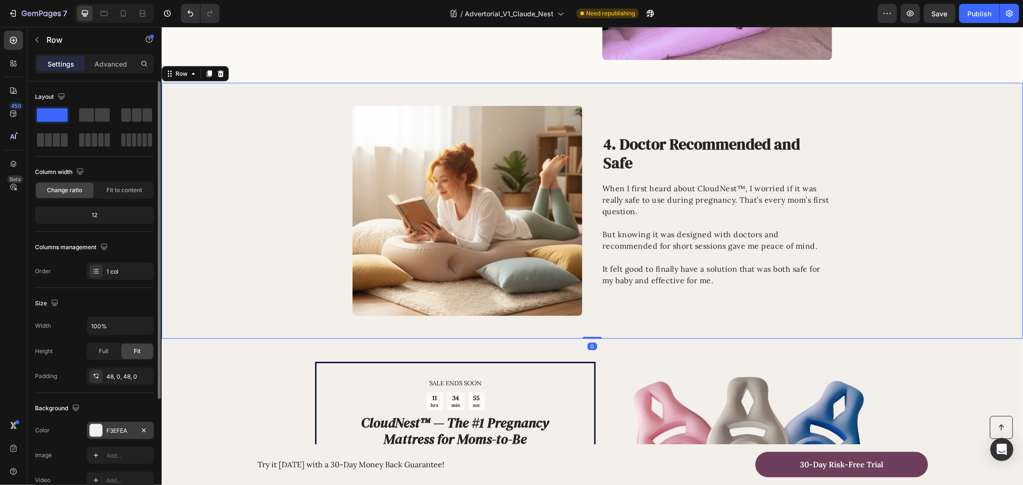
drag, startPoint x: 114, startPoint y: 427, endPoint x: 134, endPoint y: 429, distance: 20.3
click at [113, 427] on div "F3EFEA" at bounding box center [120, 431] width 28 height 9
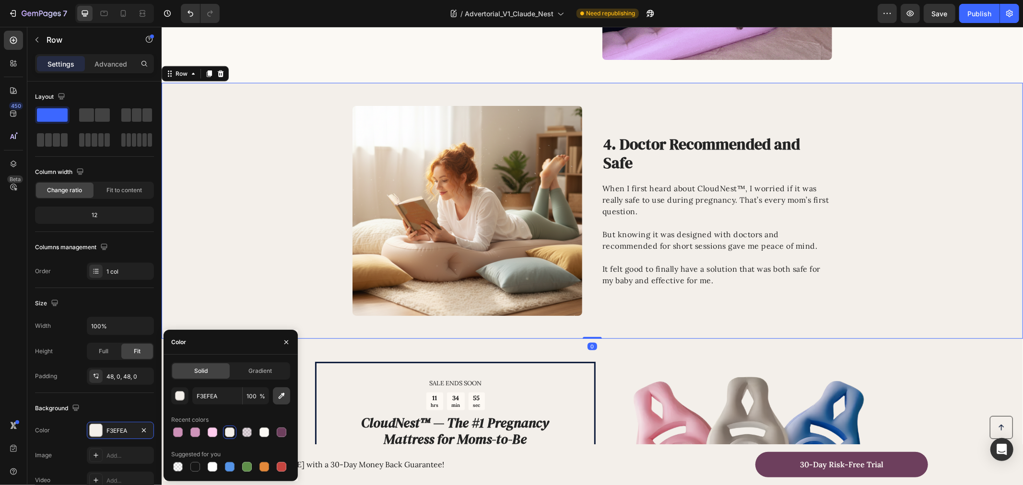
click at [282, 396] on icon "button" at bounding box center [282, 396] width 10 height 10
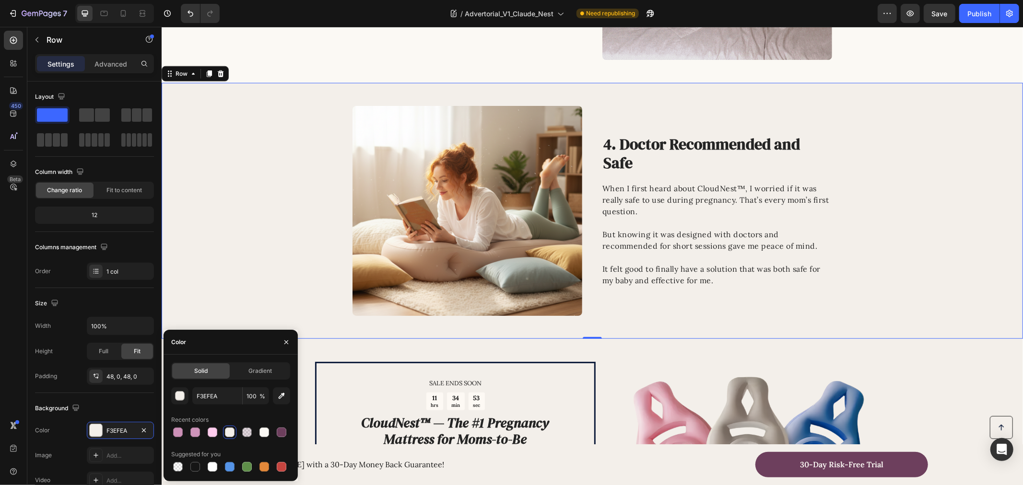
type input "FBF9F4"
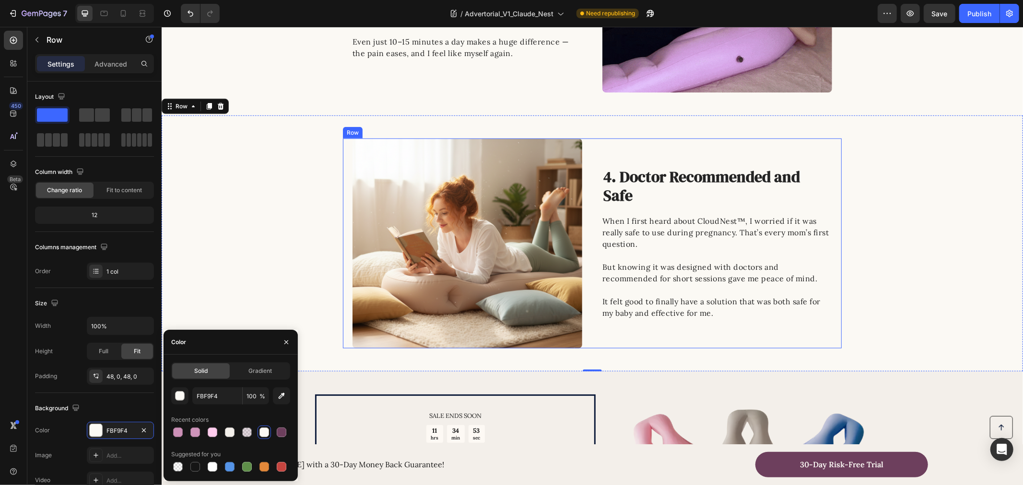
scroll to position [592, 0]
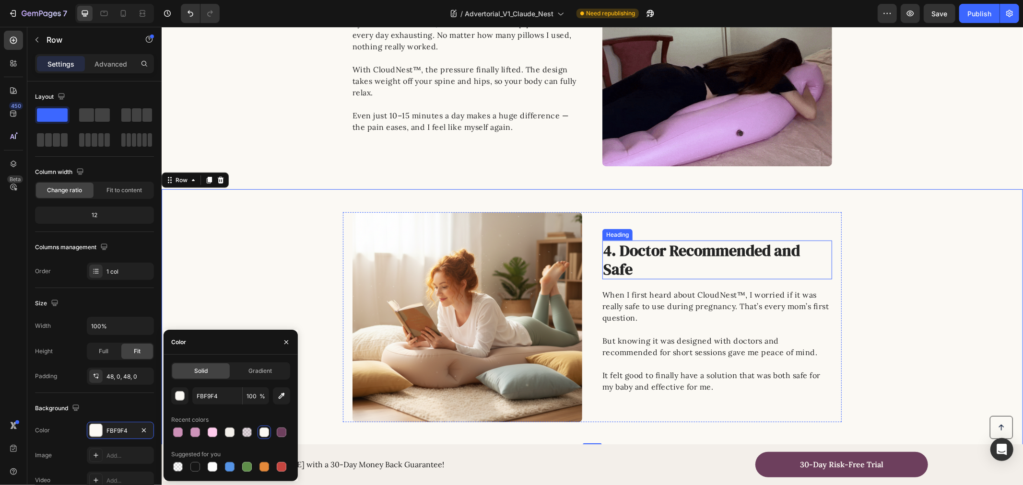
click at [603, 259] on p "4. Doctor Recommended and Safe" at bounding box center [710, 259] width 214 height 37
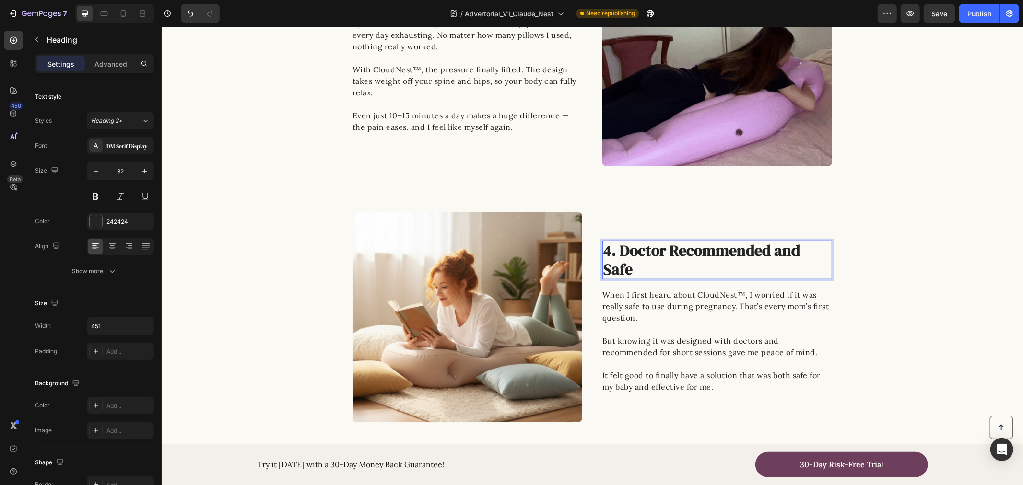
click at [605, 252] on p "4. Doctor Recommended and Safe" at bounding box center [710, 259] width 214 height 37
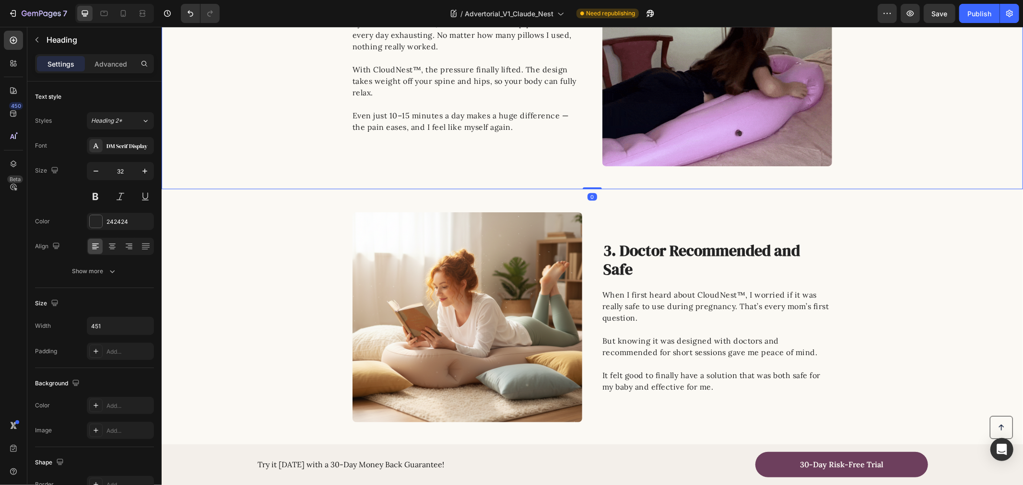
click at [250, 106] on div "Image 2. Real Relief for Back and Hip Pain Heading By the third trimester, cons…" at bounding box center [591, 51] width 861 height 230
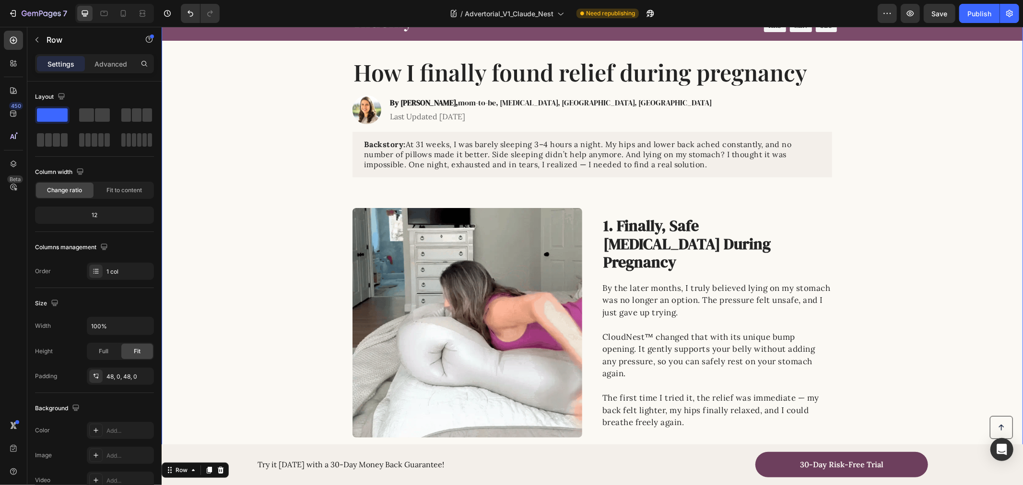
scroll to position [0, 0]
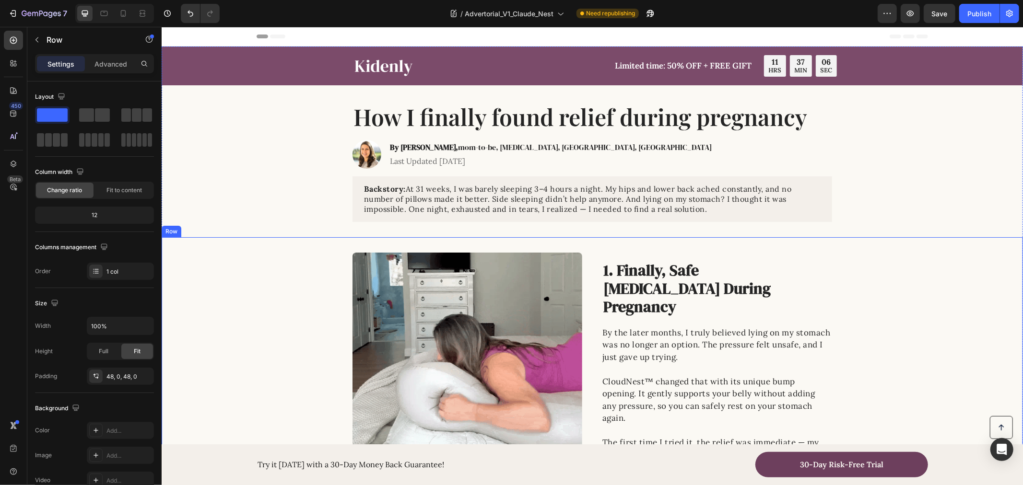
click at [261, 367] on div "Image 1. Finally, Safe [MEDICAL_DATA] During Pregnancy Heading By the later mon…" at bounding box center [591, 367] width 861 height 230
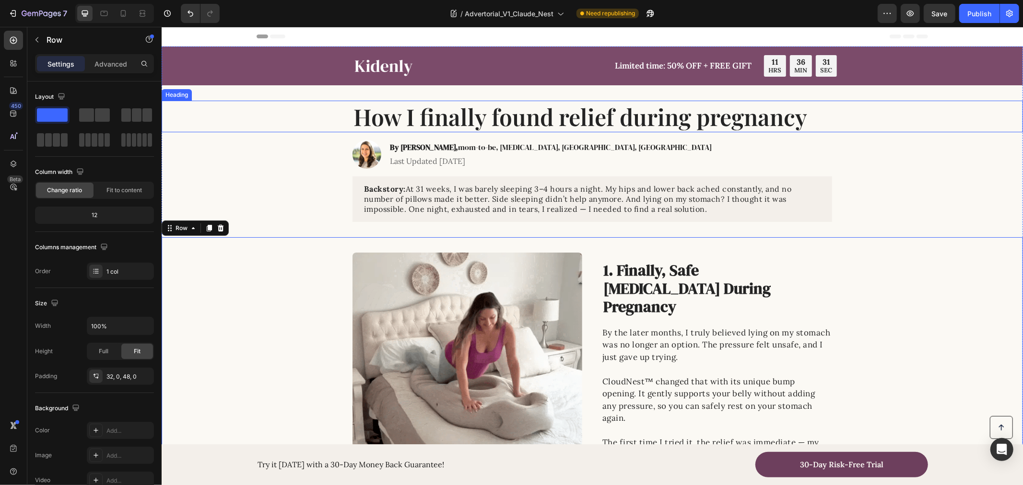
click at [455, 117] on h1 "How I finally found relief during pregnancy" at bounding box center [591, 116] width 479 height 32
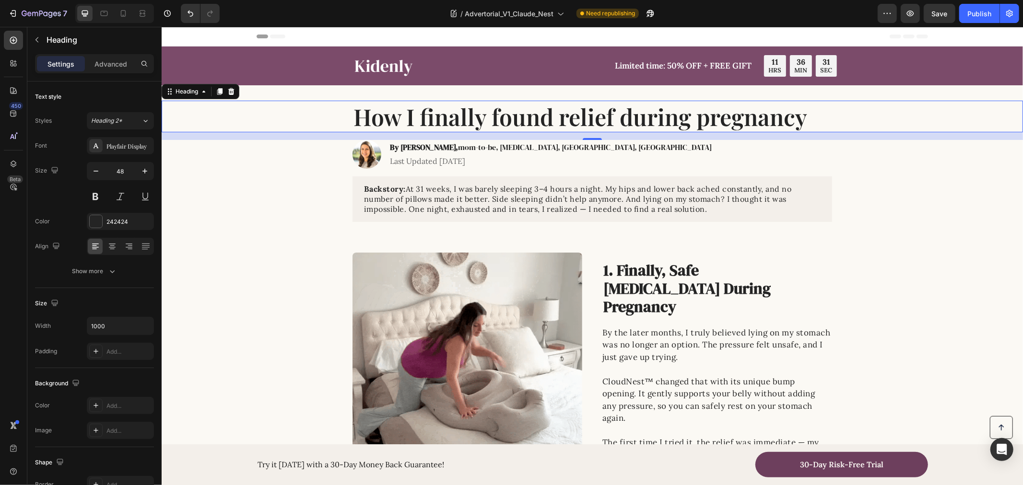
click at [455, 117] on h1 "How I finally found relief during pregnancy" at bounding box center [591, 116] width 479 height 32
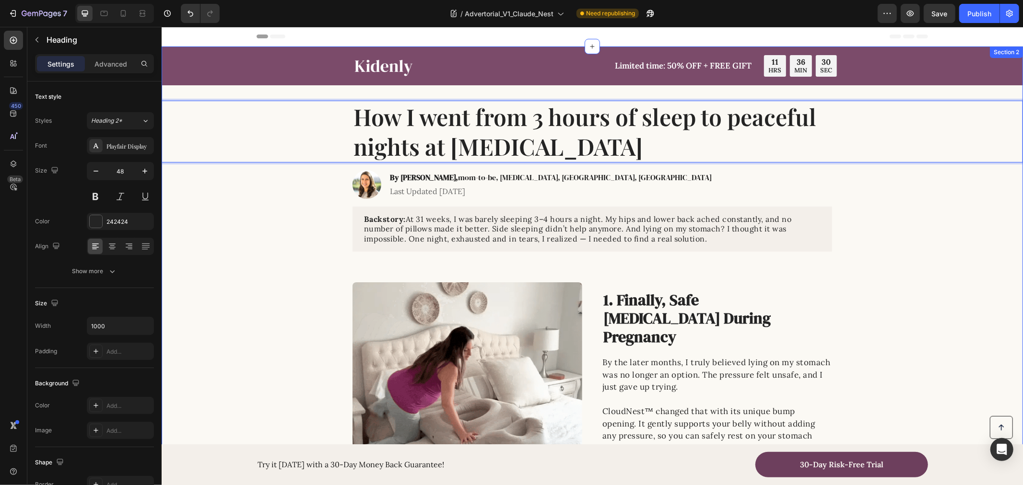
click at [322, 212] on div "Backstory: At 31 weeks, I was barely sleeping 3–4 hours a night. My hips and lo…" at bounding box center [592, 228] width 842 height 45
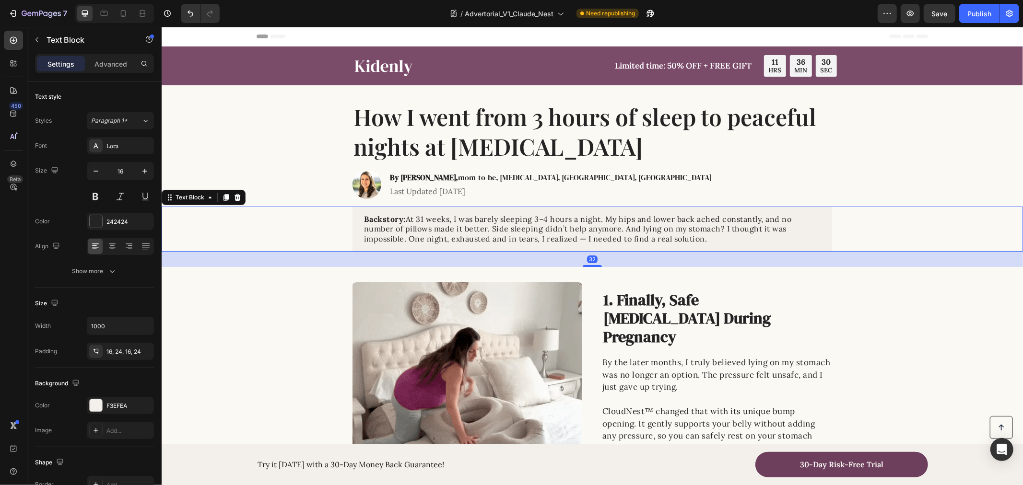
click at [305, 101] on div "How I went from 3 hours of sleep to peaceful nights at [MEDICAL_DATA]" at bounding box center [592, 131] width 842 height 62
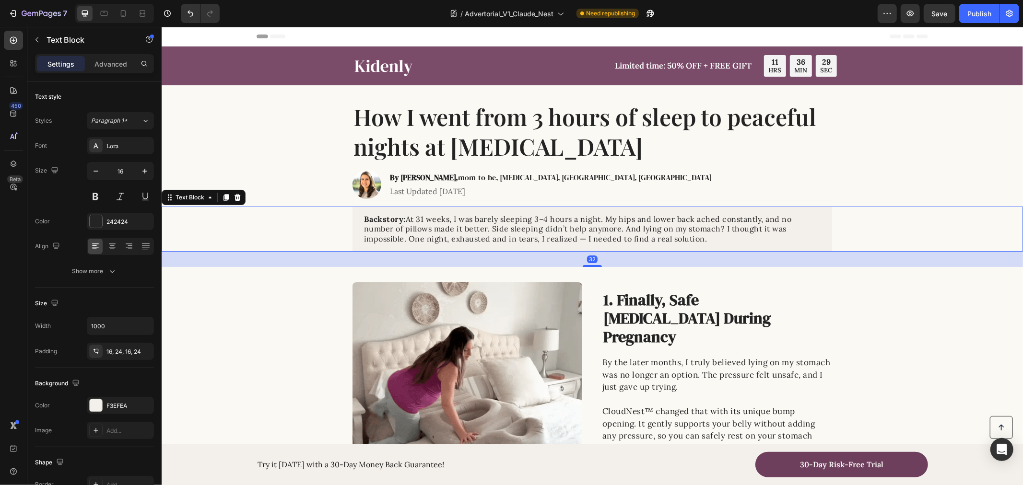
click at [296, 215] on div "Backstory: At 31 weeks, I was barely sleeping 3–4 hours a night. My hips and lo…" at bounding box center [592, 228] width 842 height 45
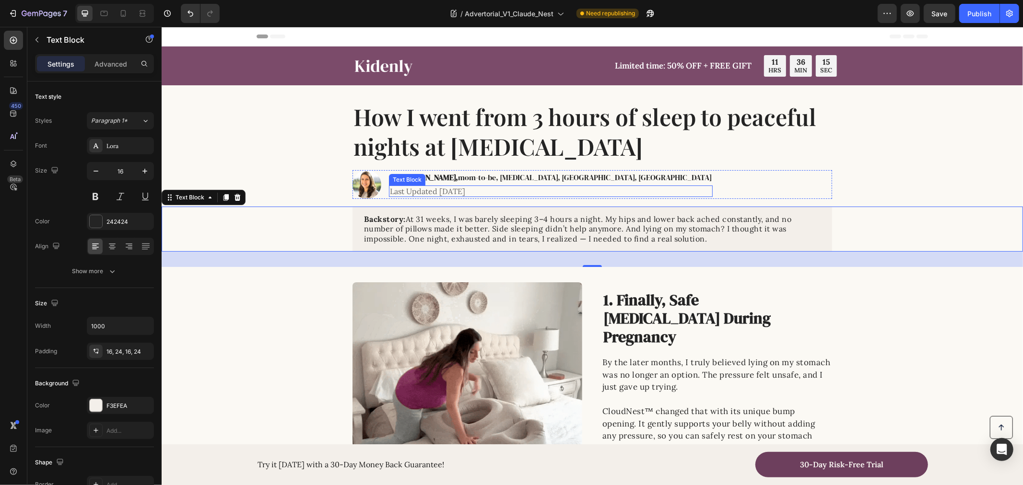
click at [548, 180] on h2 "By [PERSON_NAME], mom-to-be, [MEDICAL_DATA], [GEOGRAPHIC_DATA], [GEOGRAPHIC_DAT…" at bounding box center [550, 177] width 324 height 12
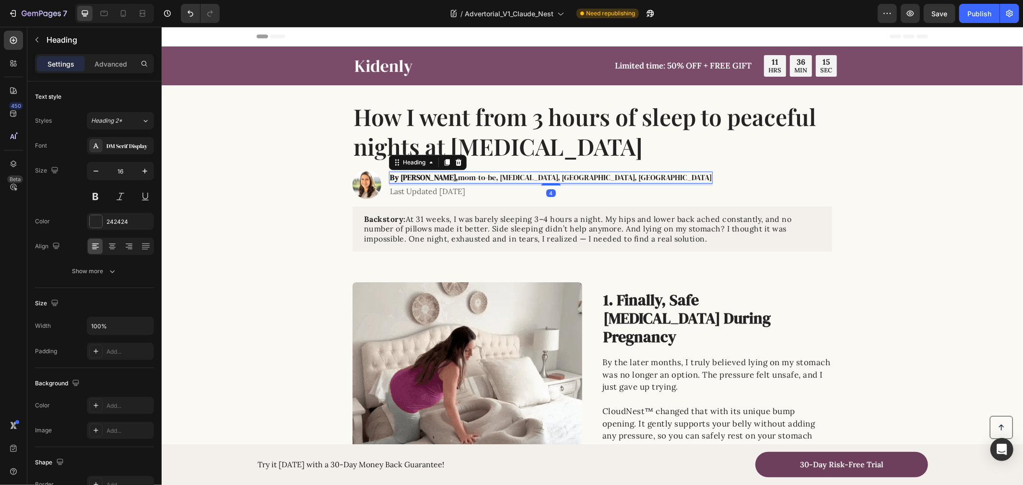
click at [548, 180] on h2 "By [PERSON_NAME], mom-to-be, [MEDICAL_DATA], [GEOGRAPHIC_DATA], [GEOGRAPHIC_DAT…" at bounding box center [550, 177] width 324 height 12
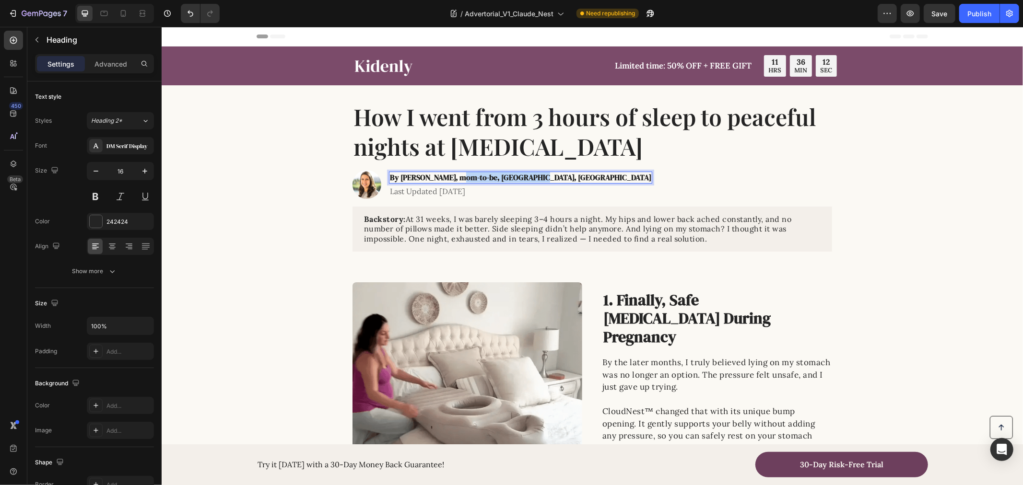
drag, startPoint x: 443, startPoint y: 177, endPoint x: 520, endPoint y: 179, distance: 77.2
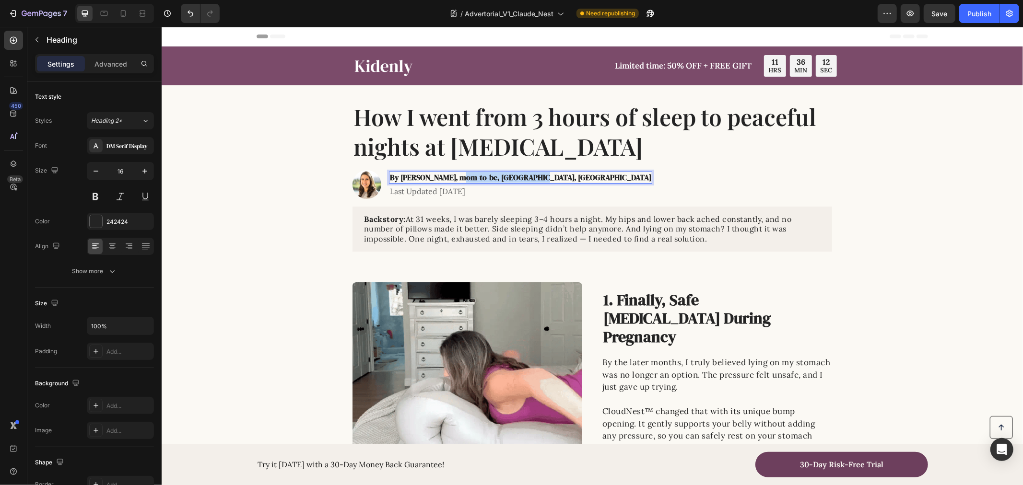
click at [520, 179] on strong "By [PERSON_NAME], mom-to-be, [GEOGRAPHIC_DATA], [GEOGRAPHIC_DATA]" at bounding box center [519, 177] width 261 height 11
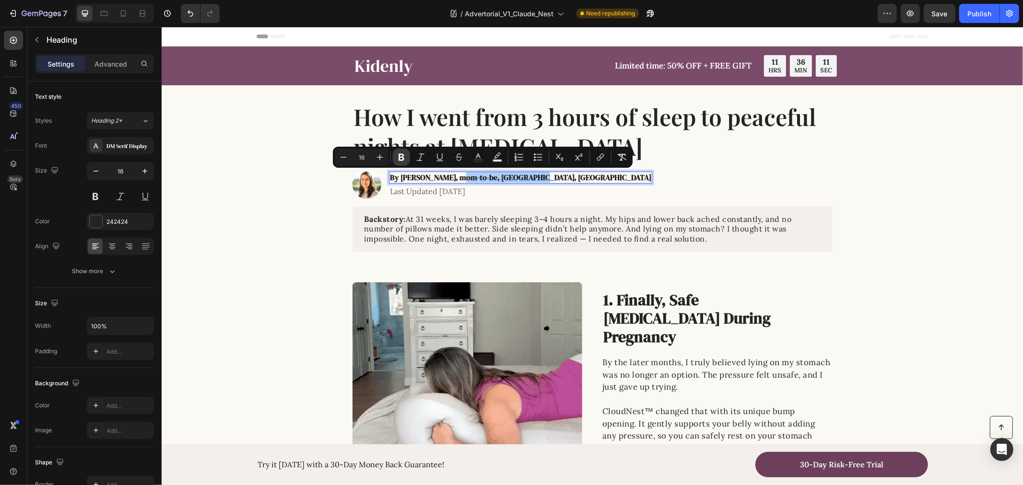
click at [402, 157] on icon "Editor contextual toolbar" at bounding box center [401, 157] width 6 height 7
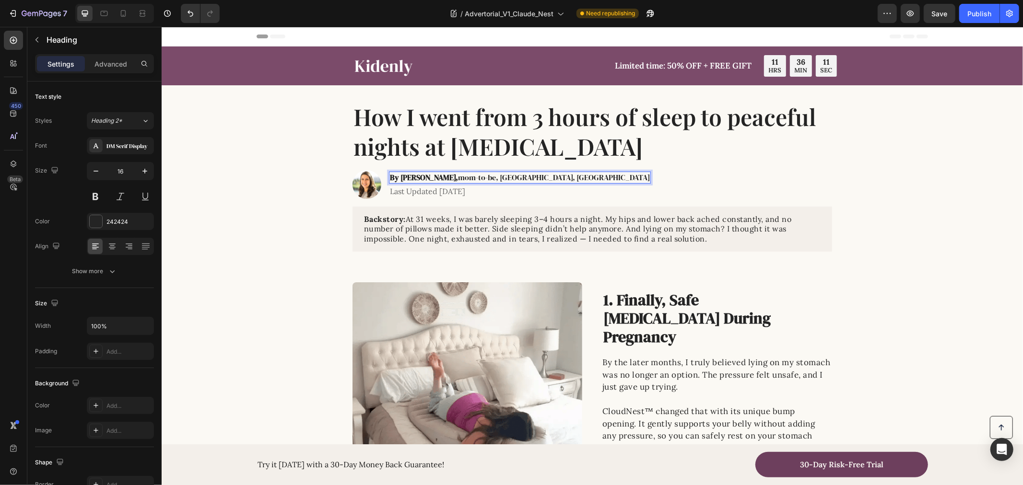
click at [286, 122] on div "How I went from 3 hours of sleep to peaceful nights at [MEDICAL_DATA]" at bounding box center [592, 131] width 842 height 62
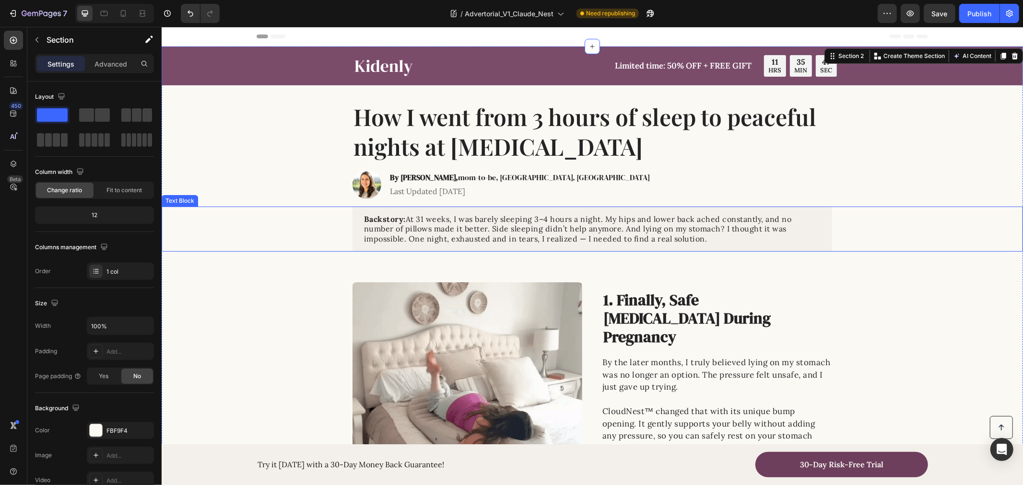
click at [475, 233] on p "Backstory: At 31 weeks, I was barely sleeping 3–4 hours a night. My hips and lo…" at bounding box center [591, 229] width 456 height 30
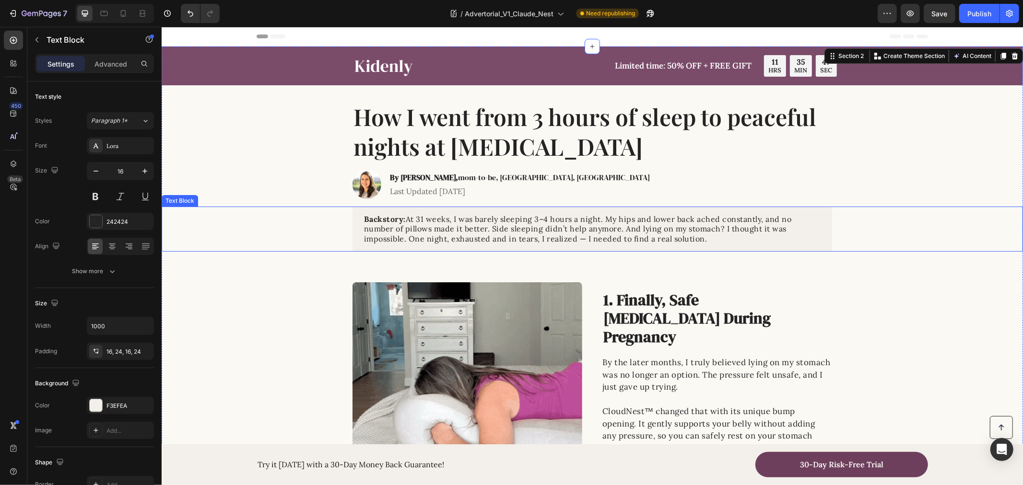
click at [475, 233] on p "Backstory: At 31 weeks, I was barely sleeping 3–4 hours a night. My hips and lo…" at bounding box center [591, 229] width 456 height 30
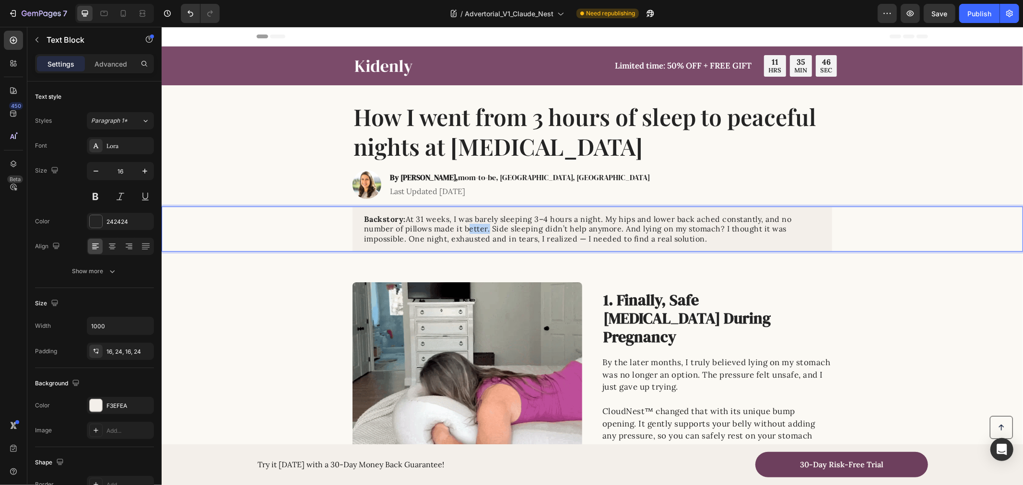
drag, startPoint x: 720, startPoint y: 242, endPoint x: 401, endPoint y: 218, distance: 319.3
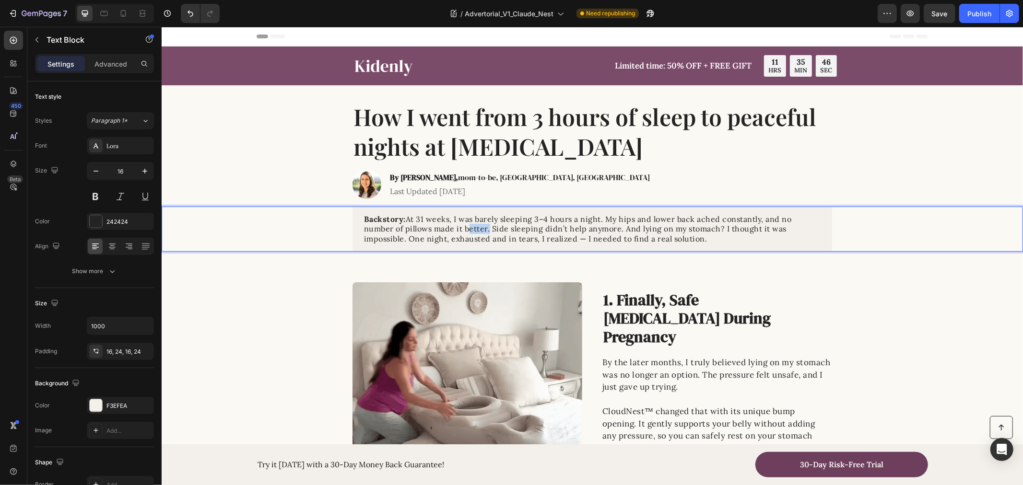
click at [401, 218] on p "Backstory: At 31 weeks, I was barely sleeping 3–4 hours a night. My hips and lo…" at bounding box center [591, 229] width 456 height 30
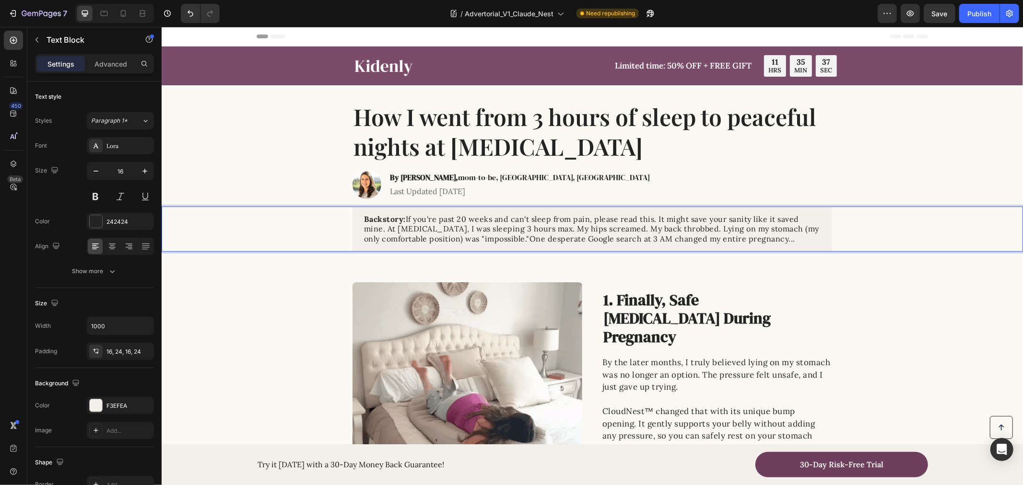
click at [525, 238] on p "Backstory: If you're past 20 weeks and can't sleep from pain, please read this.…" at bounding box center [591, 229] width 456 height 30
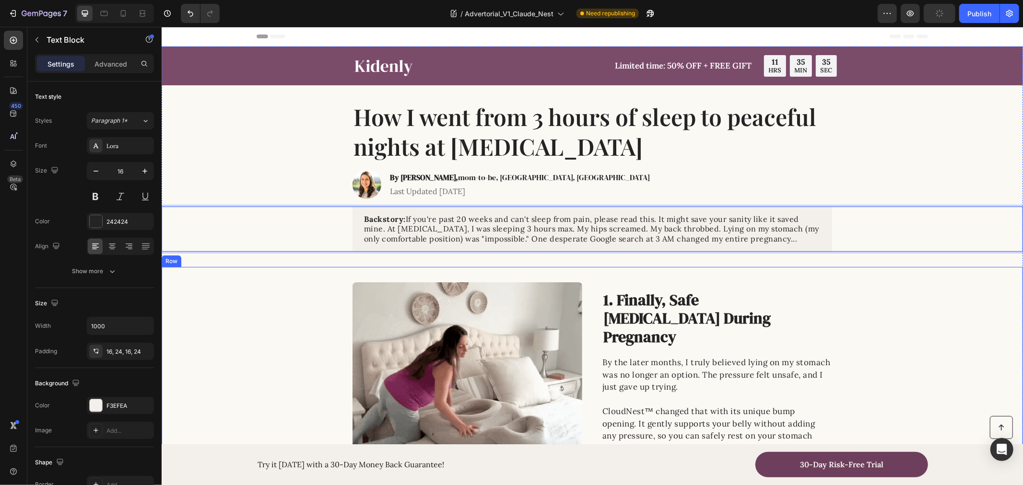
click at [344, 289] on div "Image 1. Finally, Safe Stomach Relief During Pregnancy Heading By the later mon…" at bounding box center [591, 397] width 499 height 230
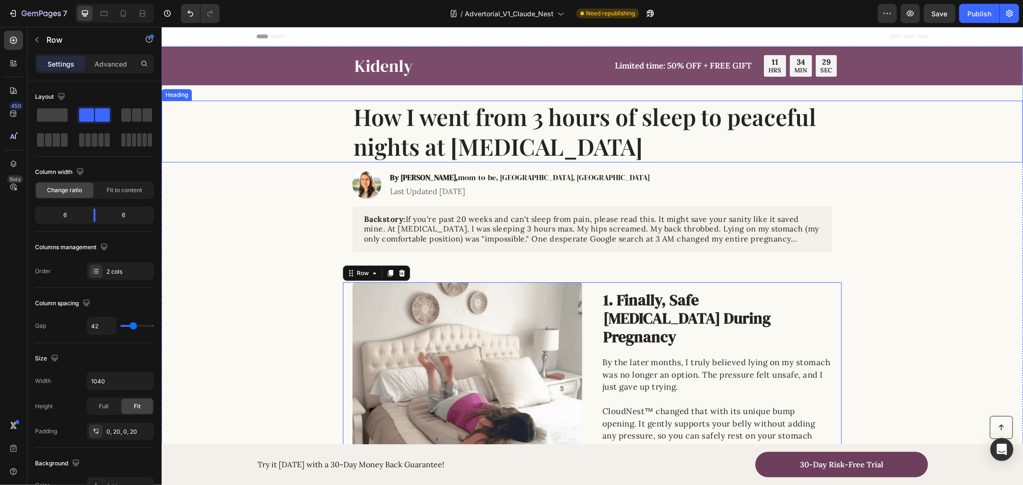
drag, startPoint x: 258, startPoint y: 118, endPoint x: 260, endPoint y: 126, distance: 7.6
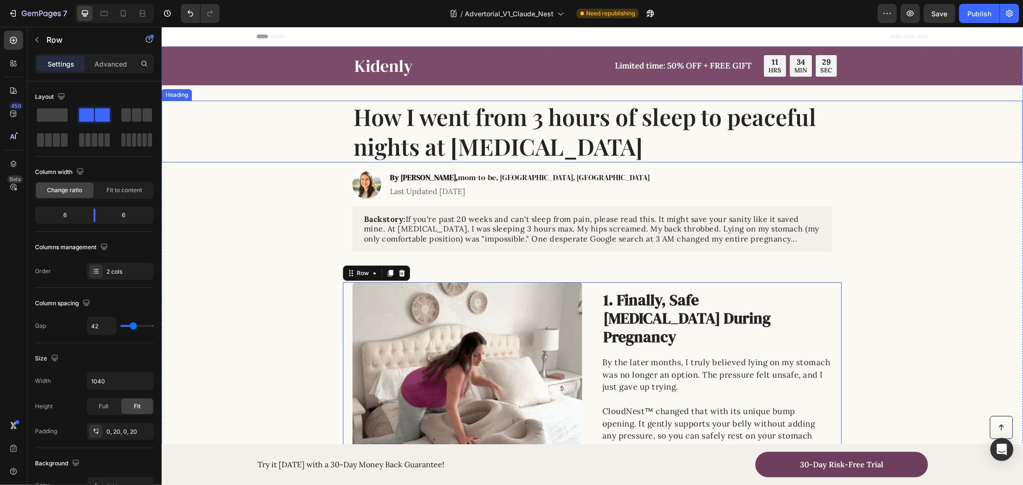
click at [258, 118] on div "How I went from 3 hours of sleep to peaceful nights at [MEDICAL_DATA]" at bounding box center [592, 131] width 842 height 62
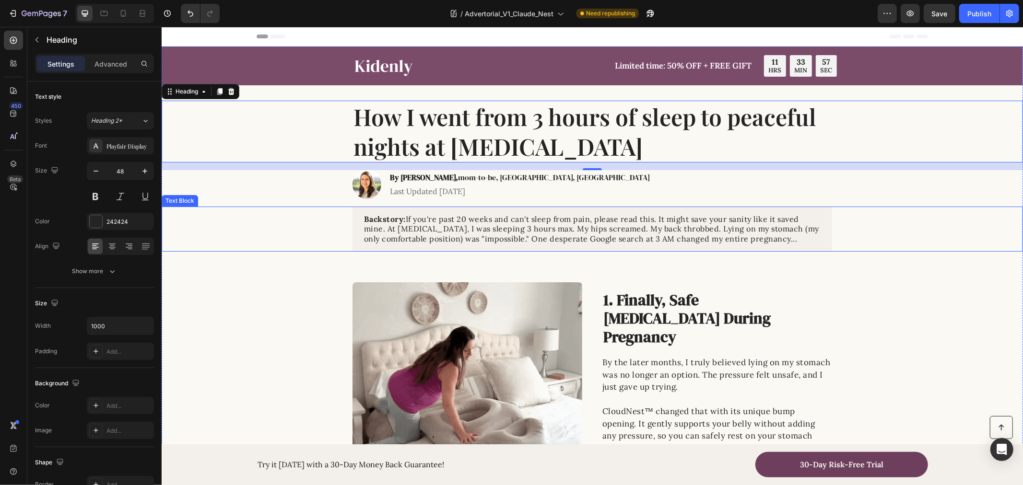
click at [888, 239] on div "Backstory: If you're past 20 weeks and can't sleep from pain, please read this.…" at bounding box center [592, 228] width 842 height 45
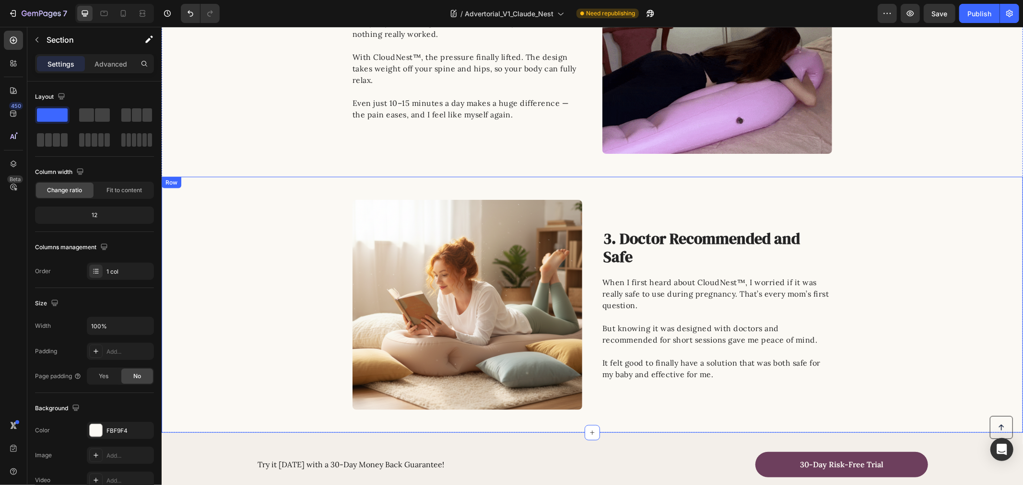
scroll to position [639, 0]
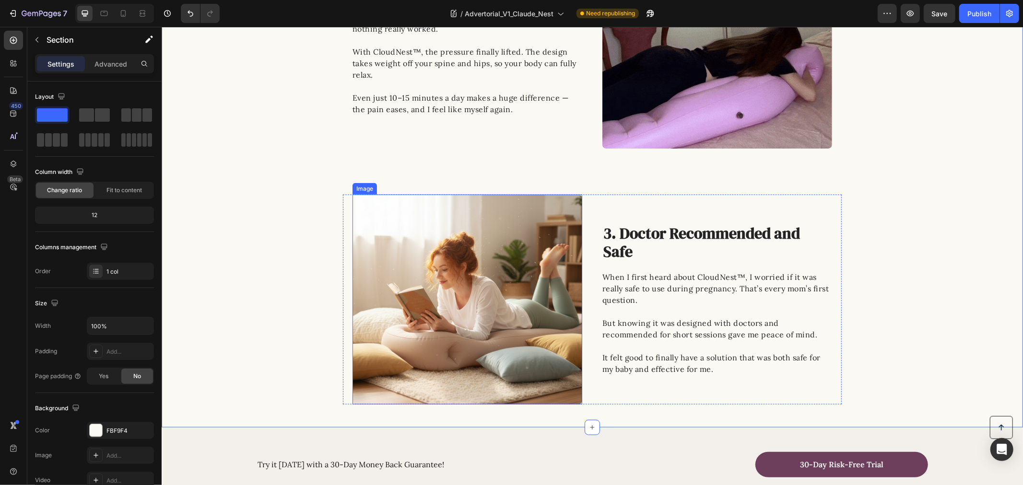
click at [479, 323] on img at bounding box center [467, 299] width 230 height 210
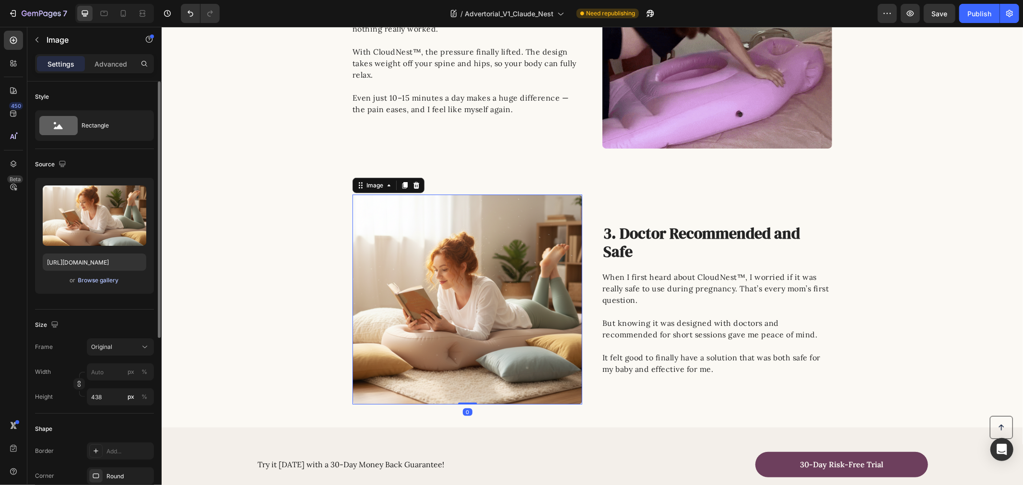
click at [89, 282] on div "Browse gallery" at bounding box center [98, 280] width 41 height 9
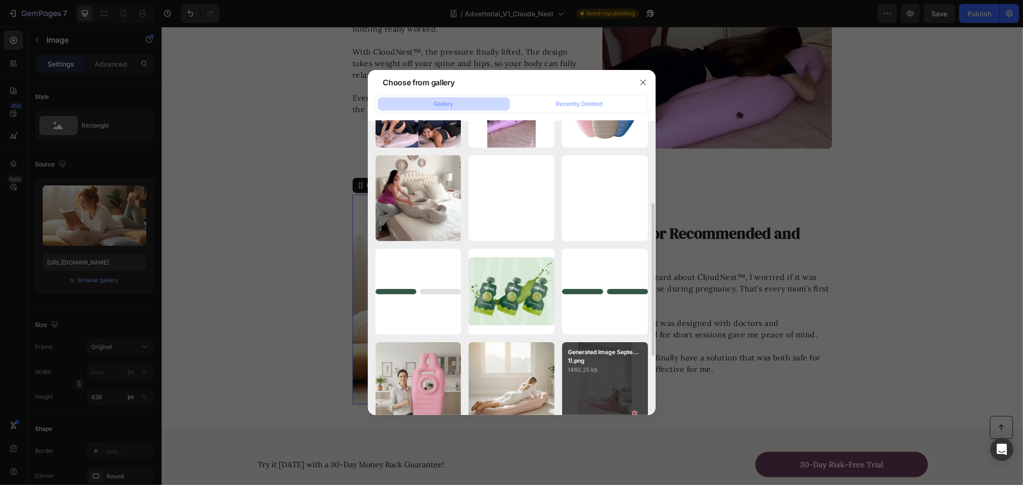
scroll to position [266, 0]
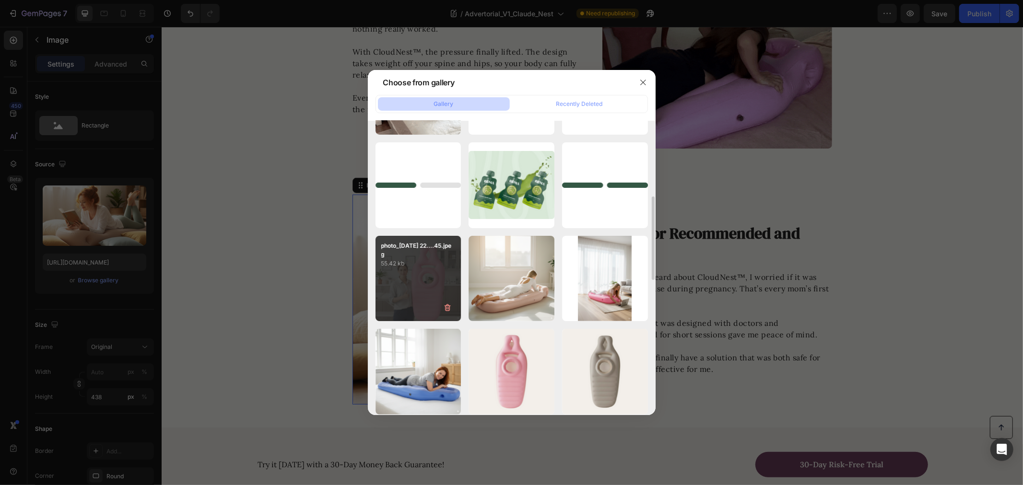
click at [421, 279] on div "photo_2025-09-25 22....45.jpeg 55.42 kb" at bounding box center [418, 279] width 86 height 86
type input "https://cdn.shopify.com/s/files/1/0862/1719/5809/files/gempages_543135610253083…"
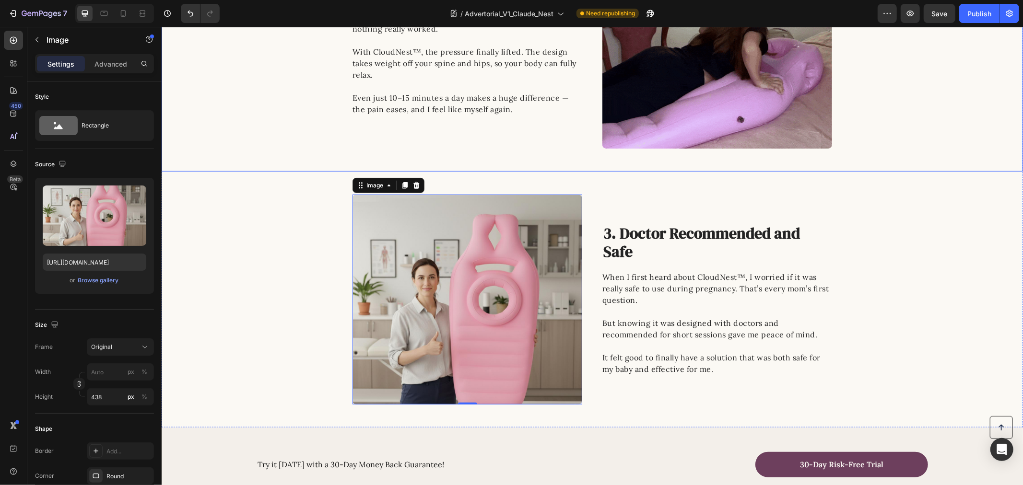
click at [244, 111] on div "Image 2. Real Relief for Back and Hip Pain Heading By the third trimester, cons…" at bounding box center [591, 33] width 861 height 230
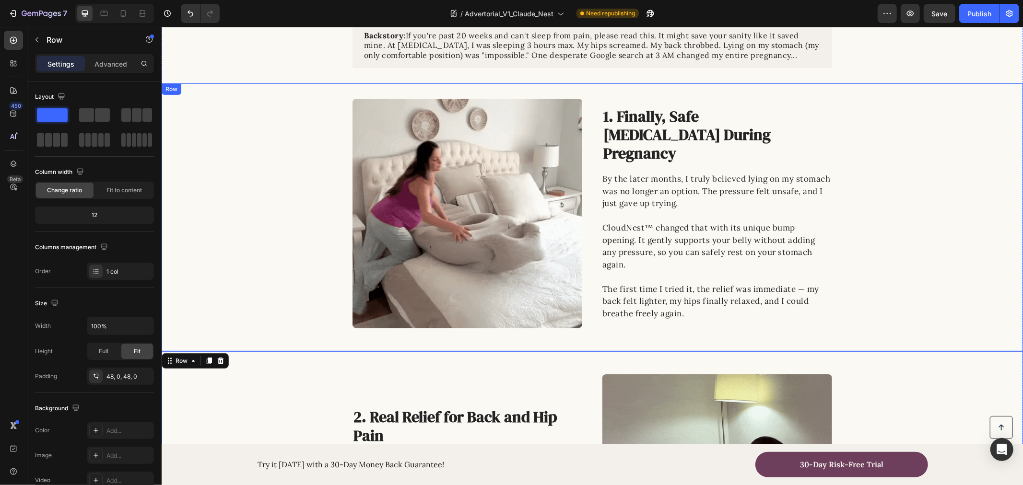
scroll to position [106, 0]
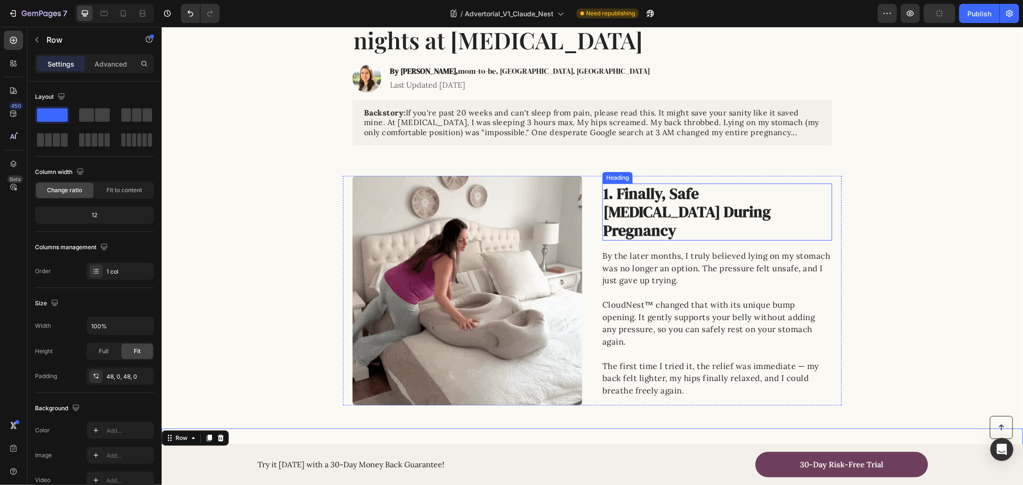
click at [644, 212] on p "1. Finally, Safe Stomach Relief During Pregnancy" at bounding box center [710, 211] width 214 height 55
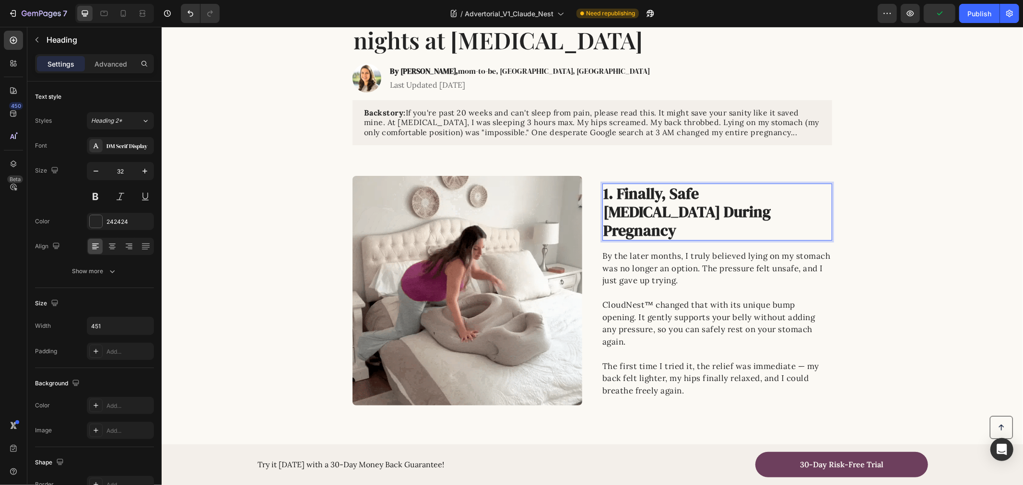
scroll to position [97, 0]
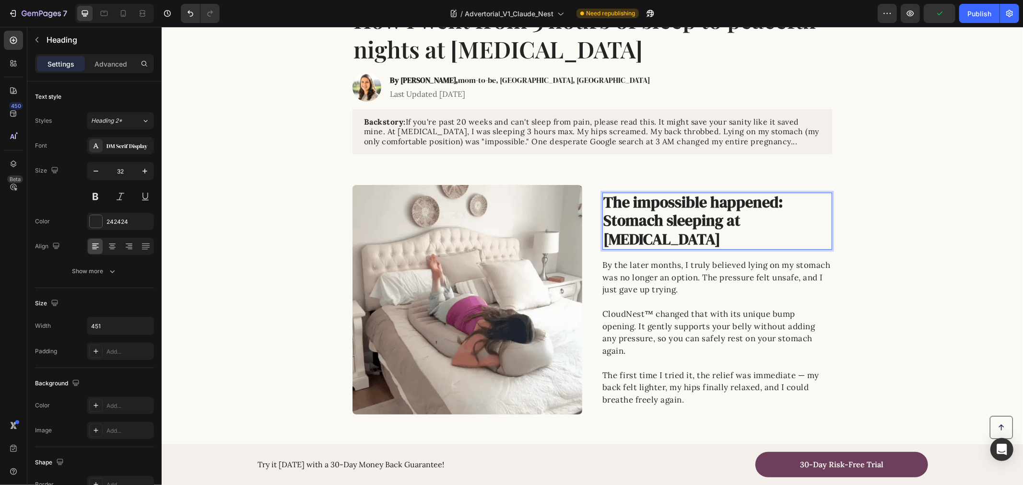
click at [603, 203] on p "The impossible happened: Stomach sleeping at 31 weeks pregnant" at bounding box center [710, 220] width 214 height 55
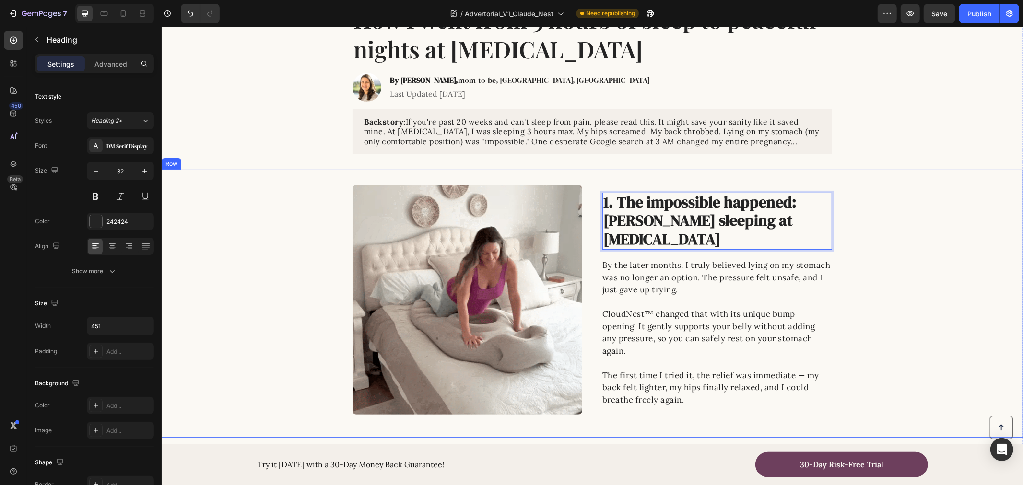
click at [994, 208] on div "Image 1. The impossible happened: Stomach sleeping at 31 weeks pregnant Heading…" at bounding box center [591, 300] width 861 height 230
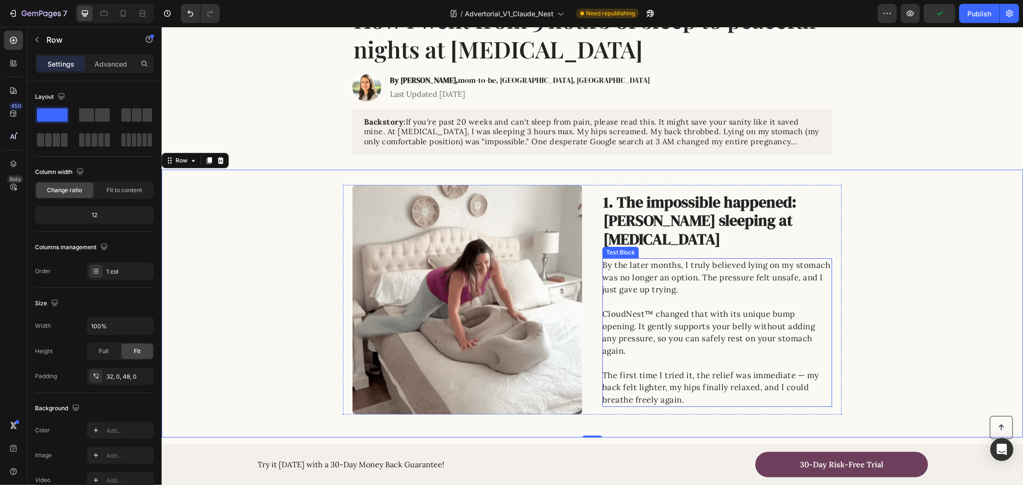
click at [692, 284] on p "By the later months, I truly believed lying on my stomach was no longer an opti…" at bounding box center [716, 283] width 229 height 49
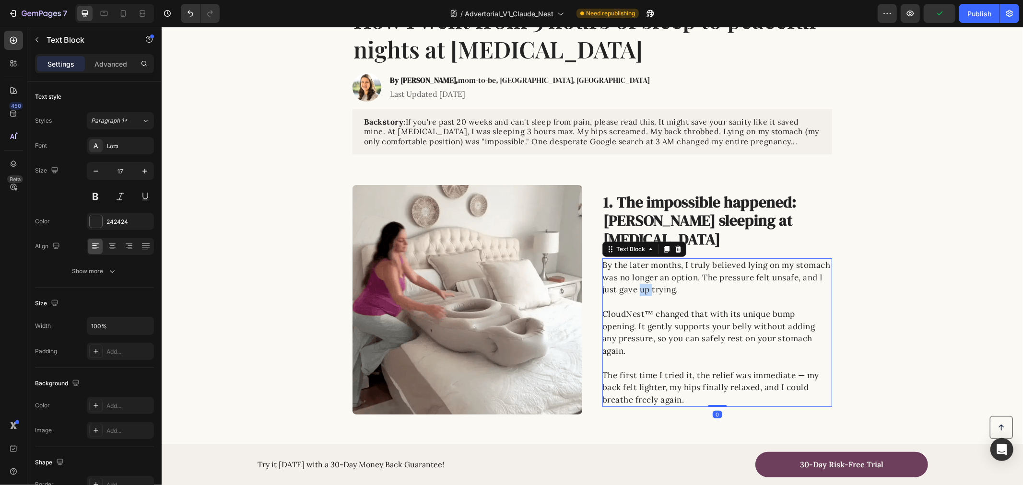
click at [692, 284] on p "By the later months, I truly believed lying on my stomach was no longer an opti…" at bounding box center [716, 283] width 229 height 49
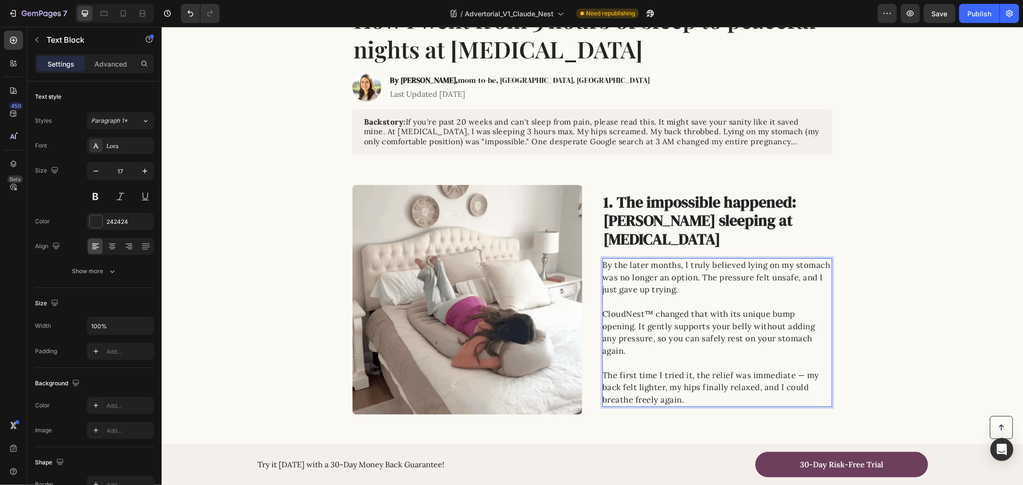
scroll to position [116, 0]
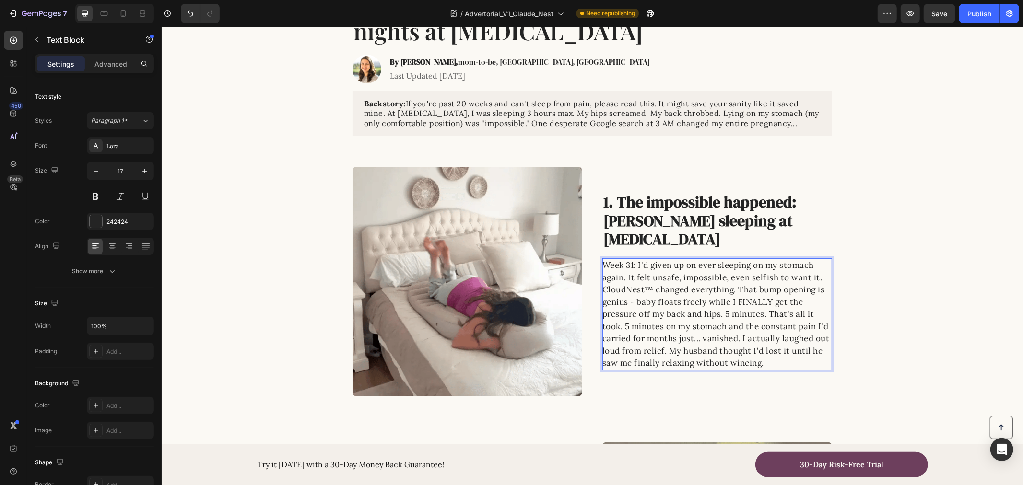
click at [817, 276] on p "Week 31: I'd given up on ever sleeping on my stomach again. It felt unsafe, imp…" at bounding box center [716, 314] width 229 height 110
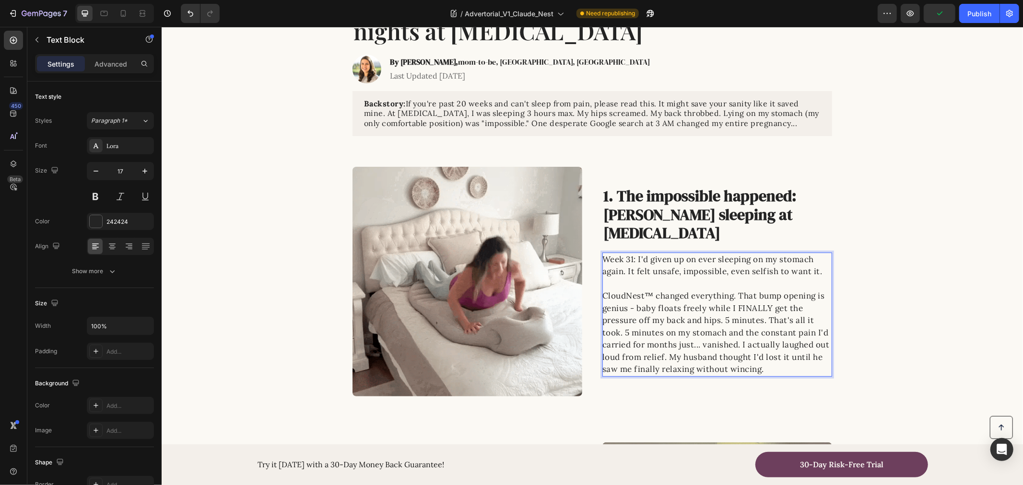
click at [602, 293] on p "CloudNest™ changed everything. That bump opening is genius - baby floats freely…" at bounding box center [716, 333] width 229 height 86
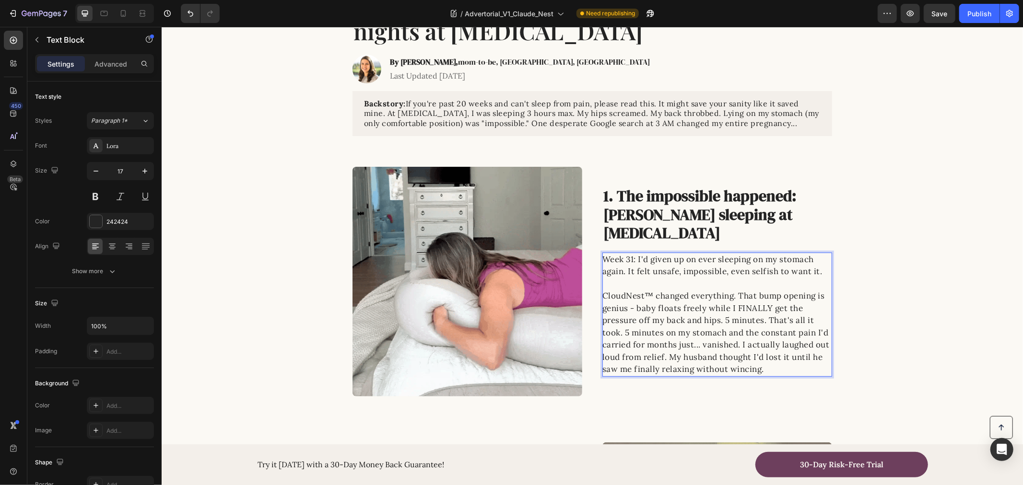
click at [620, 329] on p "CloudNest™ changed everything. That bump opening is genius - baby floats freely…" at bounding box center [716, 333] width 229 height 86
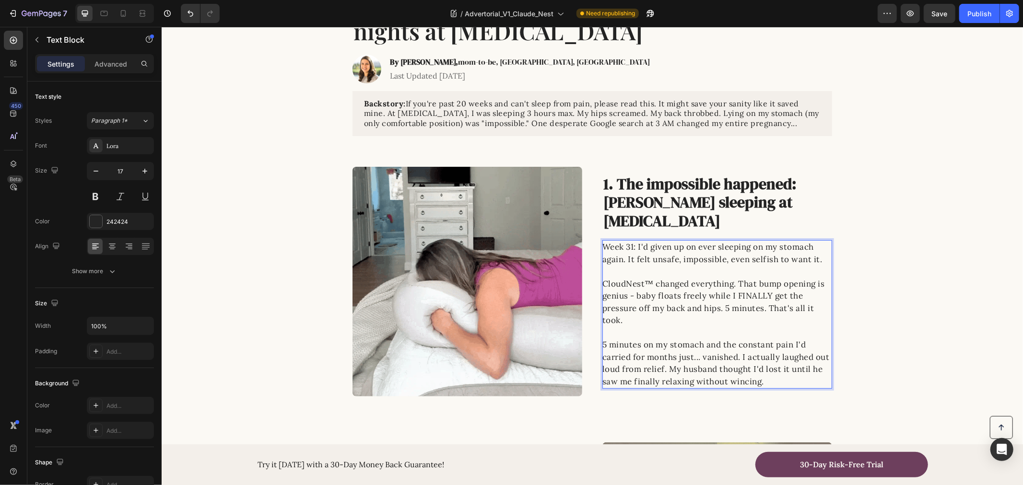
click at [910, 274] on div "Image 1. The impossible happened: Stomach sleeping at 31 weeks pregnant Heading…" at bounding box center [591, 281] width 861 height 230
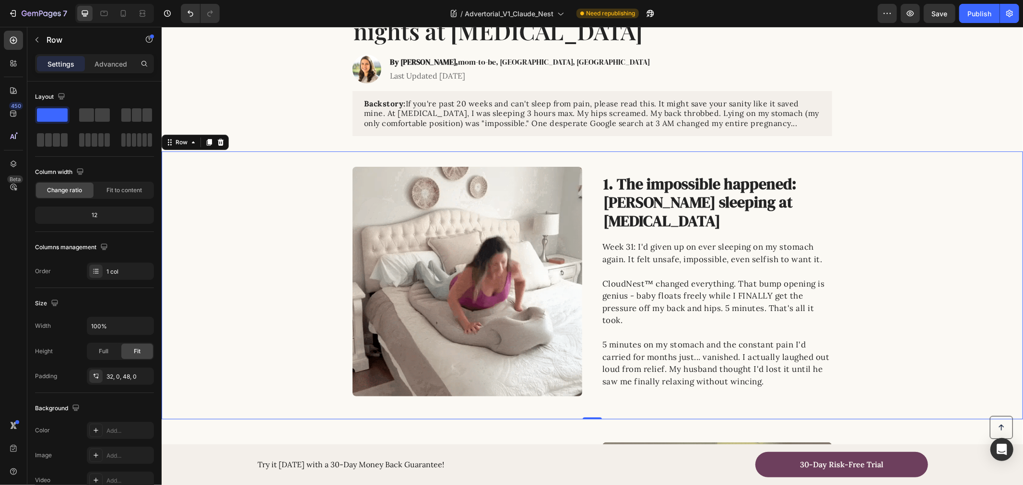
click at [857, 309] on div "Image 1. The impossible happened: Stomach sleeping at 31 weeks pregnant Heading…" at bounding box center [591, 281] width 861 height 230
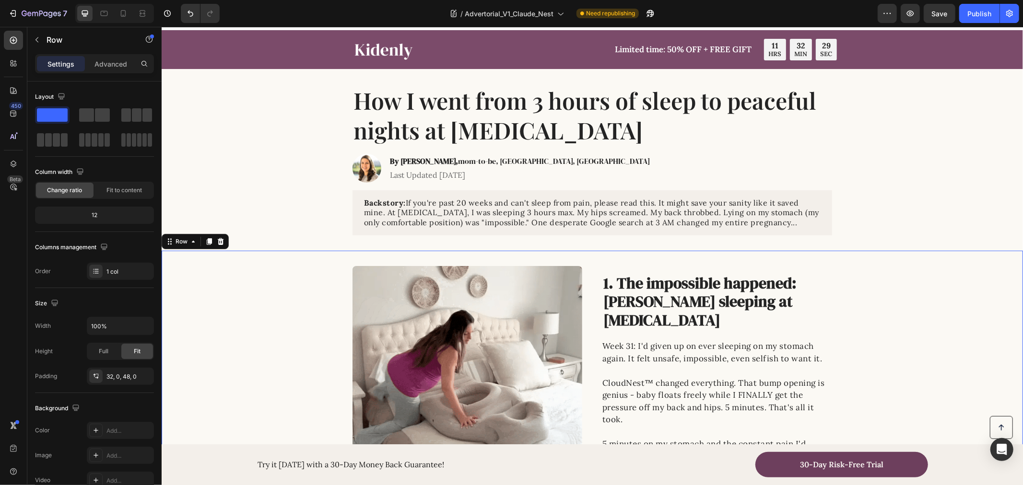
scroll to position [0, 0]
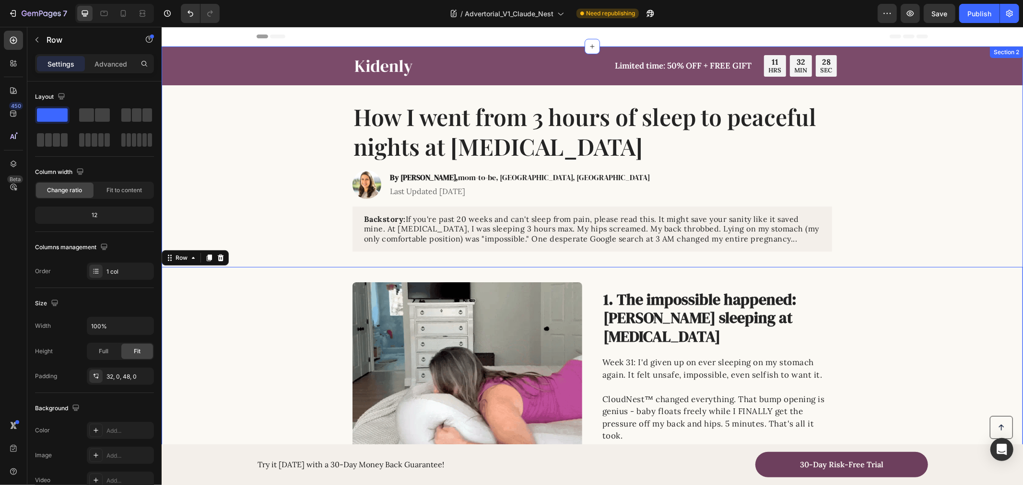
click at [255, 129] on div "How I went from 3 hours of sleep to peaceful nights at [MEDICAL_DATA]" at bounding box center [592, 131] width 842 height 62
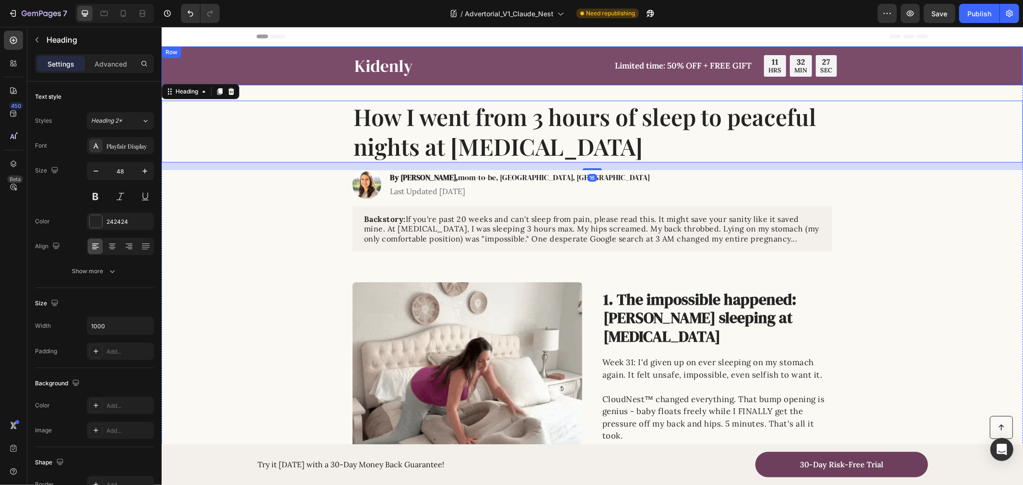
click at [273, 58] on div "Image Limited time: 50% OFF + FREE GIFT Text Block 11 HRS 32 MIN 27 SEC Countdo…" at bounding box center [592, 65] width 842 height 27
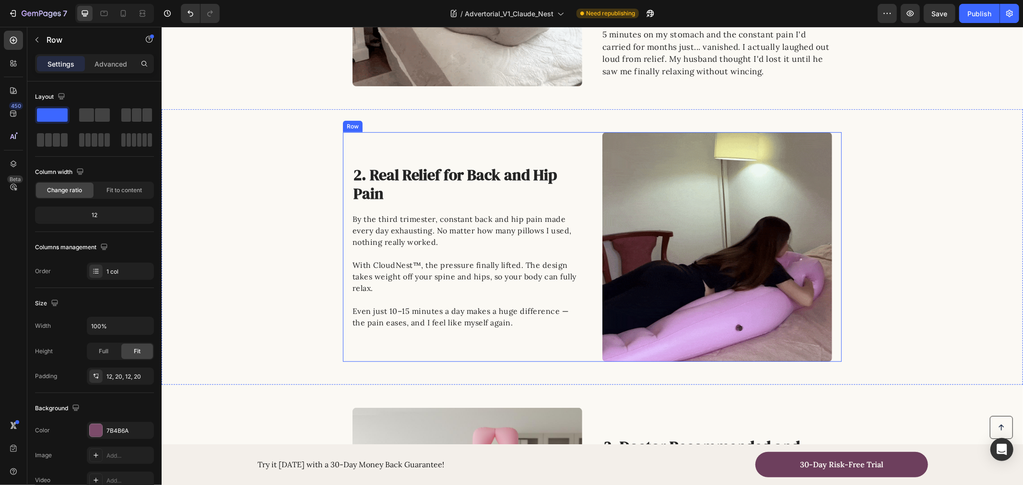
click at [411, 197] on p "2. Real Relief for Back and Hip Pain" at bounding box center [460, 183] width 214 height 37
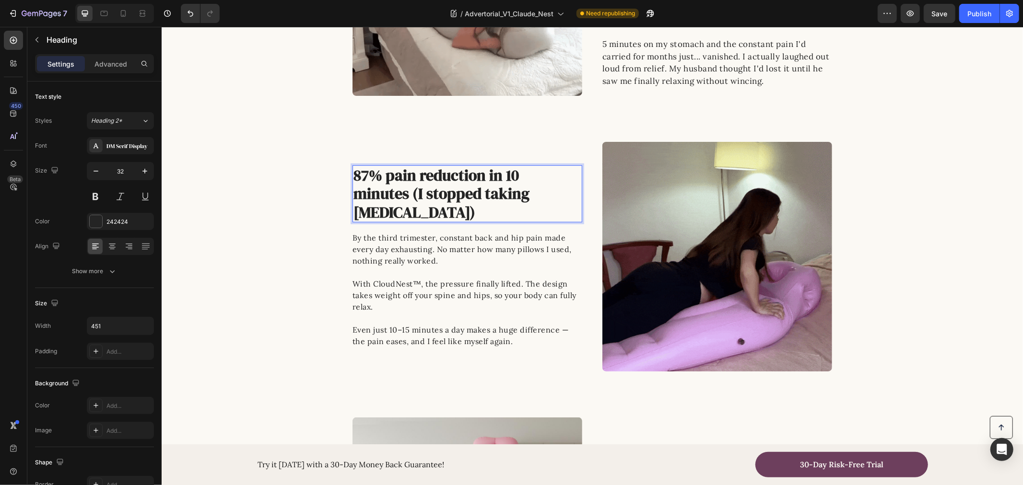
scroll to position [0, 0]
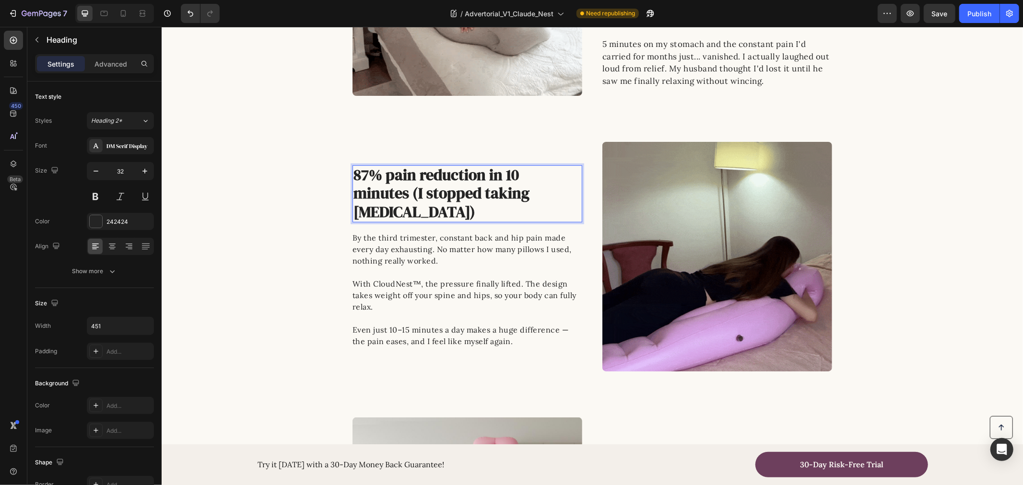
click at [353, 174] on p "87% pain reduction in 10 minutes (I stopped taking Tylenol)" at bounding box center [460, 192] width 214 height 55
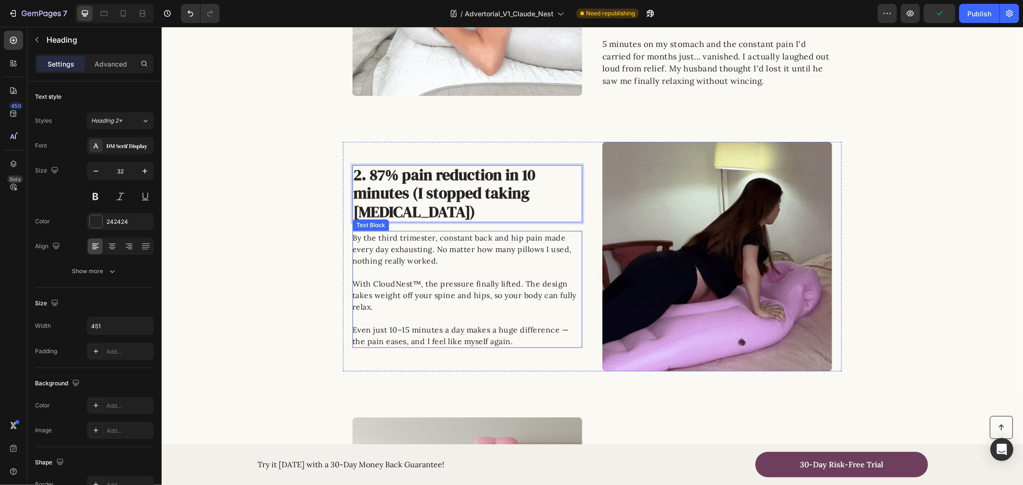
click at [455, 264] on p "By the third trimester, constant back and hip pain made every day exhausting. N…" at bounding box center [466, 255] width 229 height 46
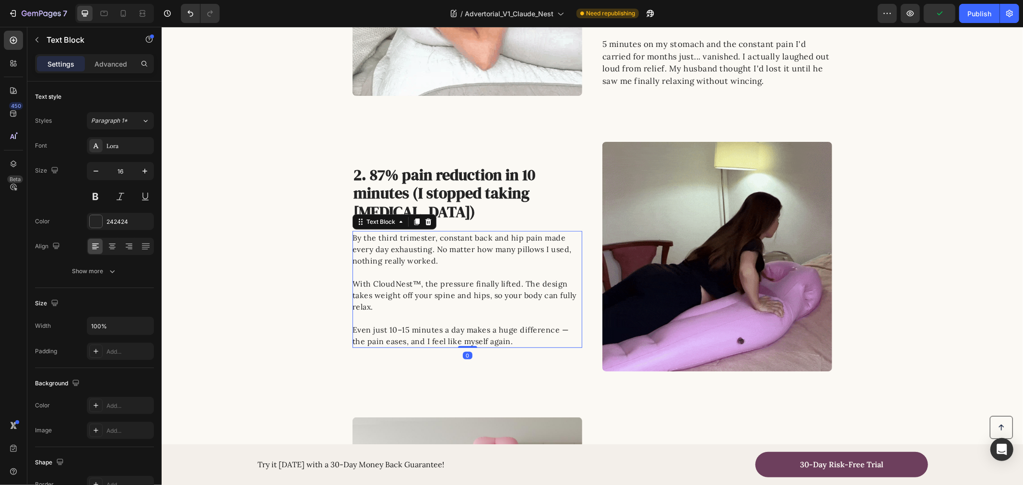
click at [455, 264] on p "By the third trimester, constant back and hip pain made every day exhausting. N…" at bounding box center [466, 255] width 229 height 46
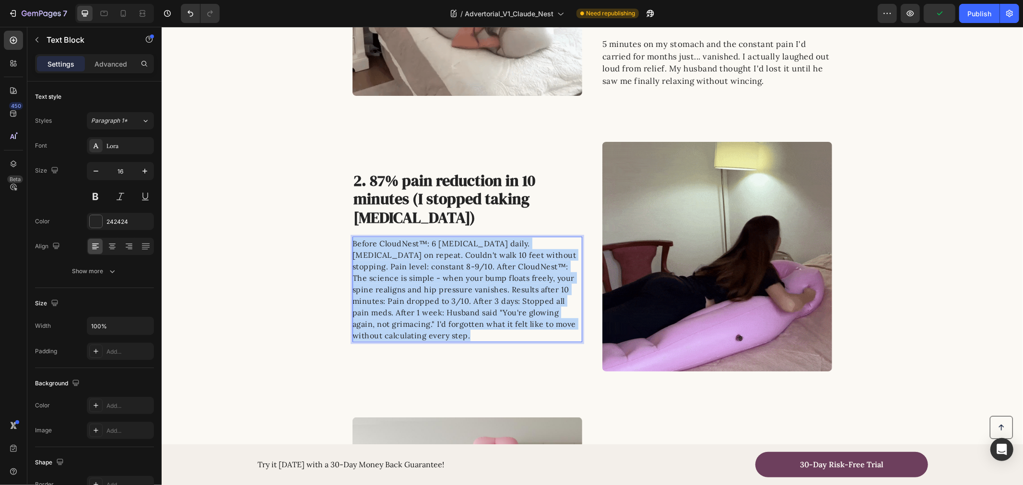
scroll to position [422, 0]
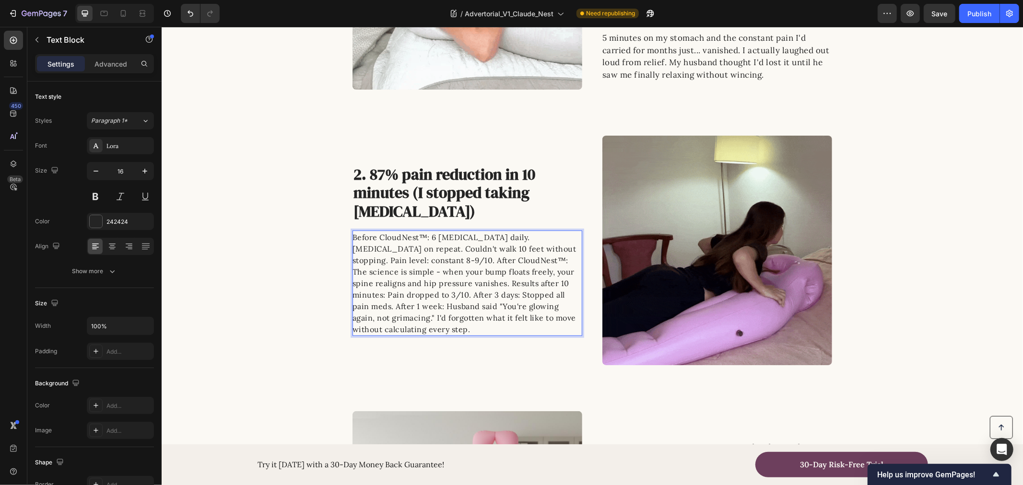
click at [377, 259] on p "Before CloudNest™: 6 Tylenol daily. Heating pad on repeat. Couldn't walk 10 fee…" at bounding box center [466, 283] width 229 height 104
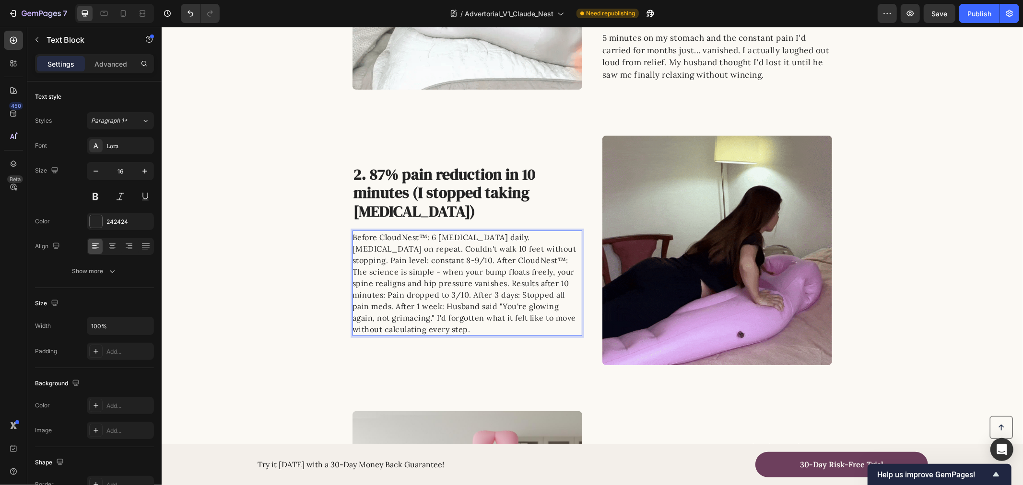
click at [378, 259] on p "Before CloudNest™: 6 Tylenol daily. Heating pad on repeat. Couldn't walk 10 fee…" at bounding box center [466, 283] width 229 height 104
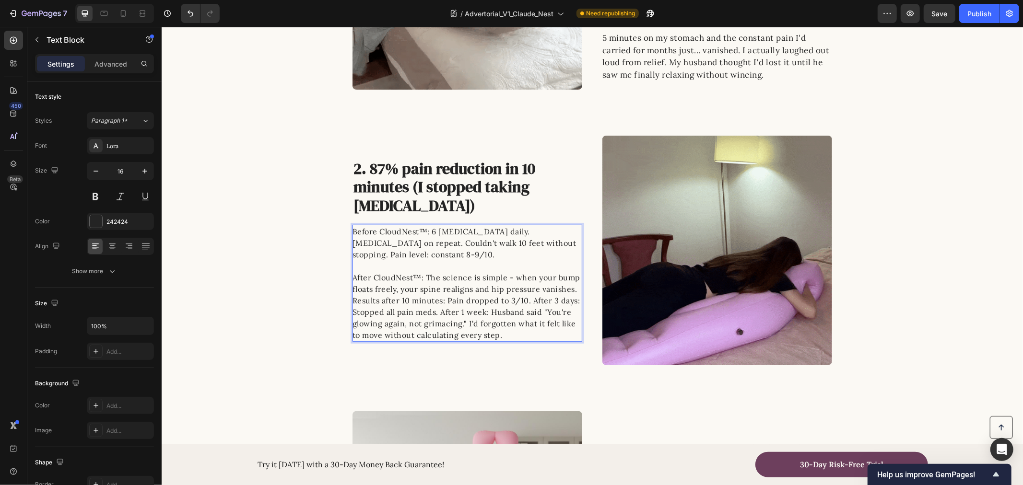
click at [573, 286] on p "Before CloudNest™: 6 Tylenol daily. Heating pad on repeat. Couldn't walk 10 fee…" at bounding box center [466, 282] width 229 height 115
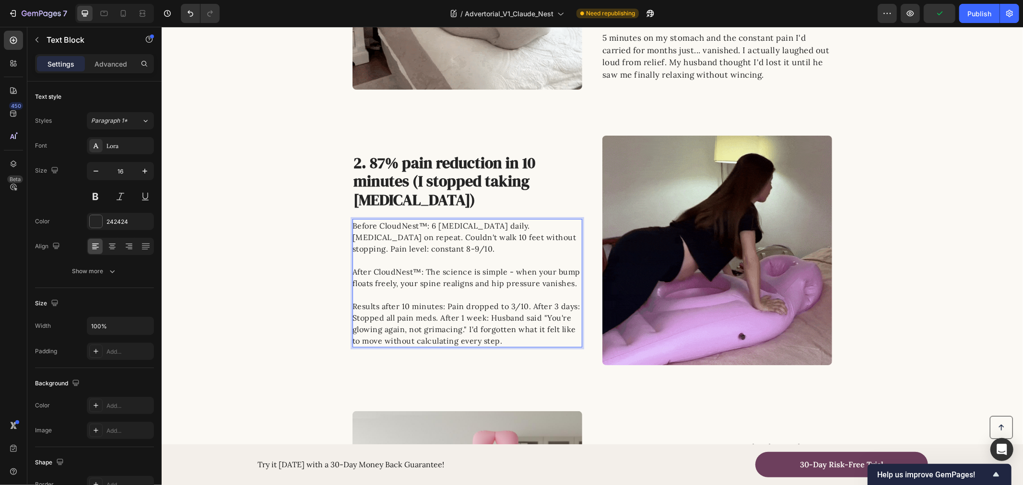
click at [352, 304] on p "Before CloudNest™: 6 Tylenol daily. Heating pad on repeat. Couldn't walk 10 fee…" at bounding box center [466, 283] width 229 height 127
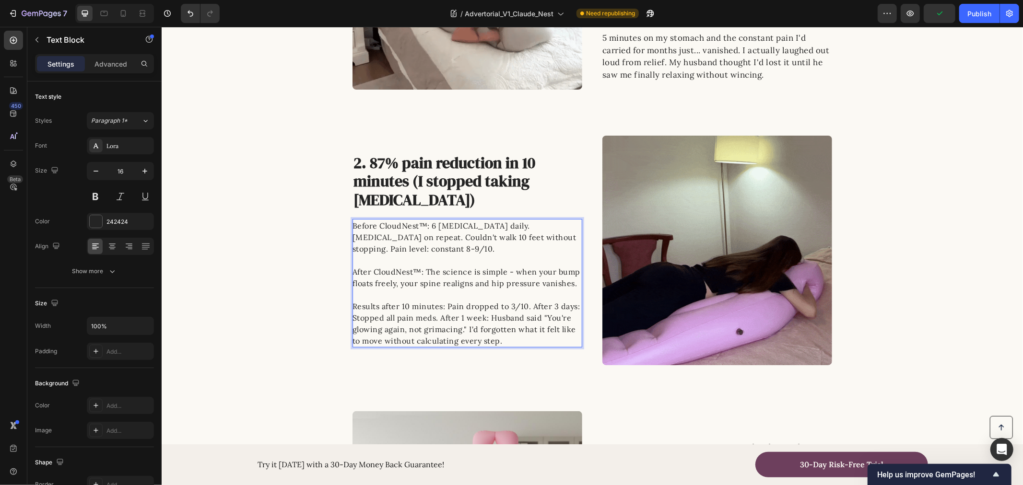
click at [352, 304] on p "Before CloudNest™: 6 Tylenol daily. Heating pad on repeat. Couldn't walk 10 fee…" at bounding box center [466, 283] width 229 height 127
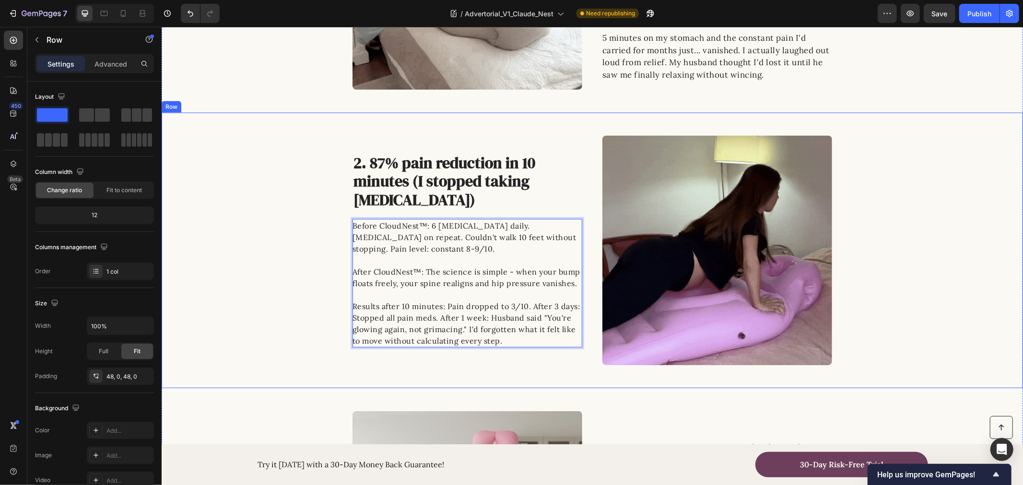
click at [287, 299] on div "Image 2. 87% pain reduction in 10 minutes (I stopped taking Tylenol) Heading Be…" at bounding box center [591, 250] width 861 height 230
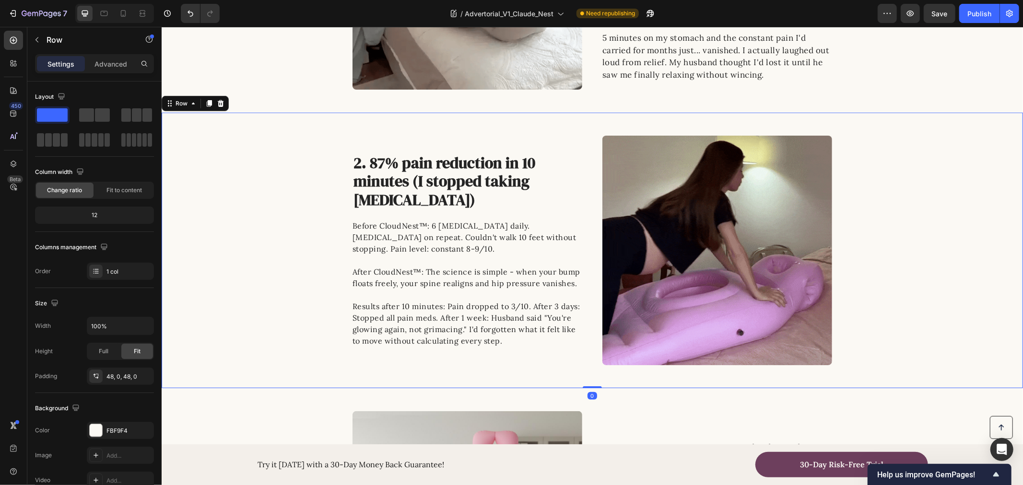
click at [295, 238] on div "Image 2. 87% pain reduction in 10 minutes (I stopped taking [MEDICAL_DATA]) Hea…" at bounding box center [591, 250] width 861 height 230
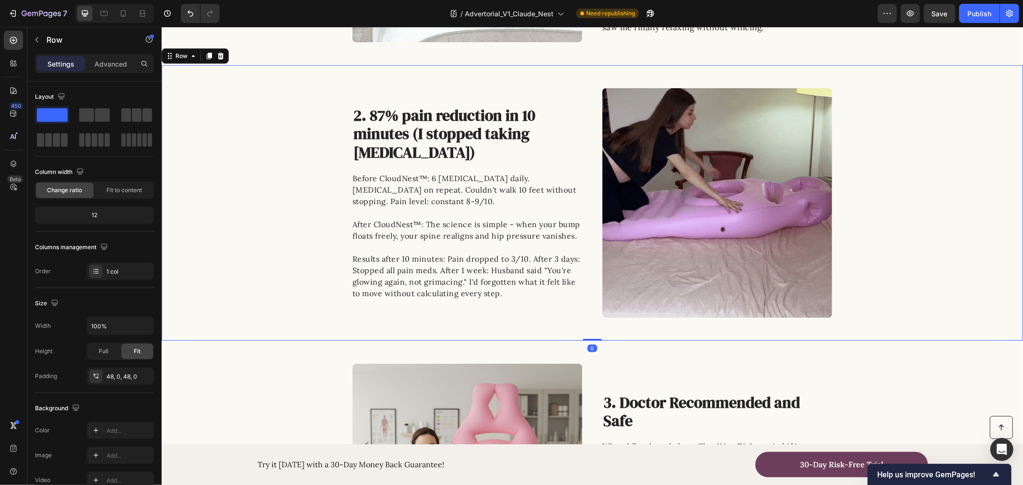
scroll to position [635, 0]
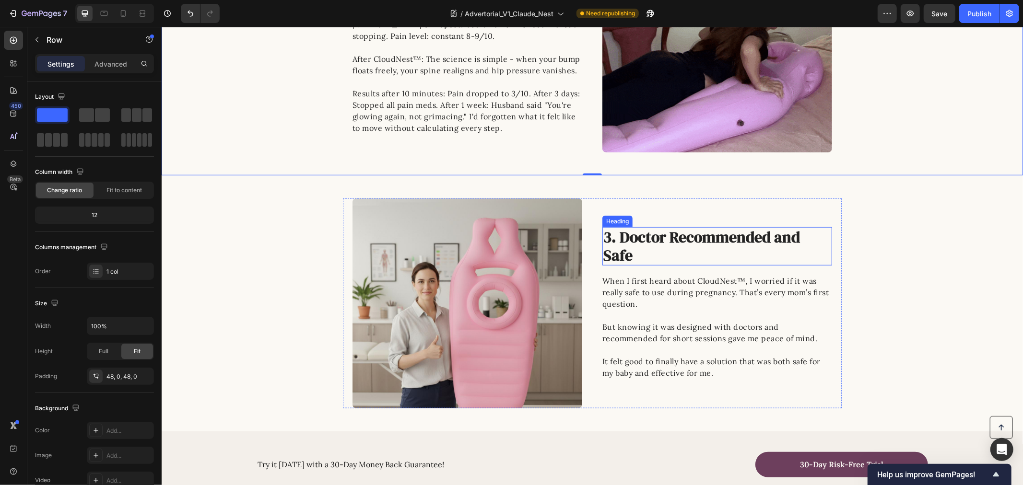
click at [632, 241] on p "3. Doctor Recommended and Safe" at bounding box center [710, 246] width 214 height 37
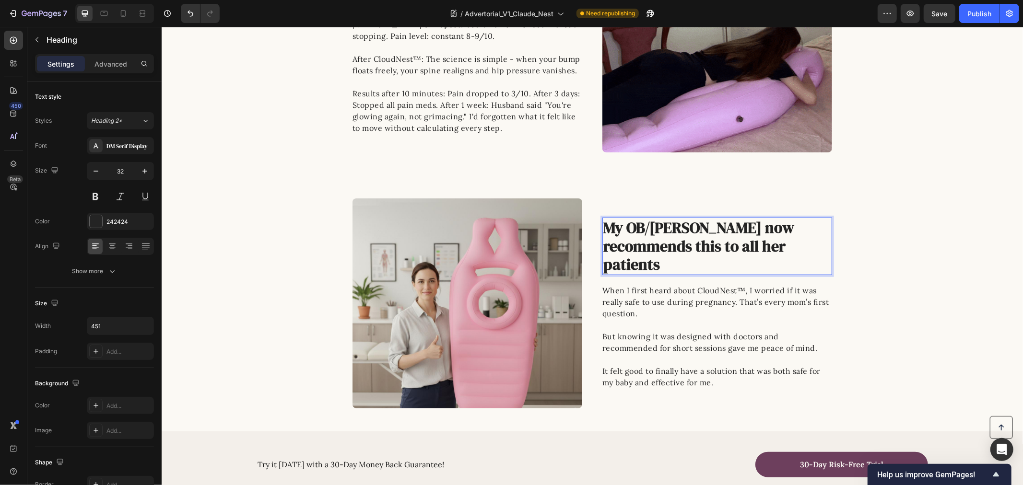
click at [603, 237] on p "My OB/GYN now recommends this to all her patients" at bounding box center [710, 245] width 214 height 55
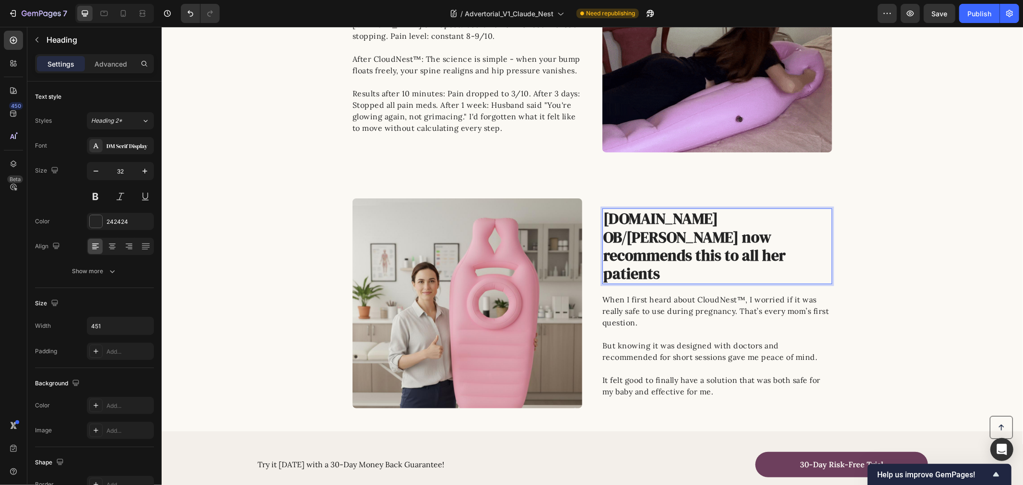
scroll to position [626, 0]
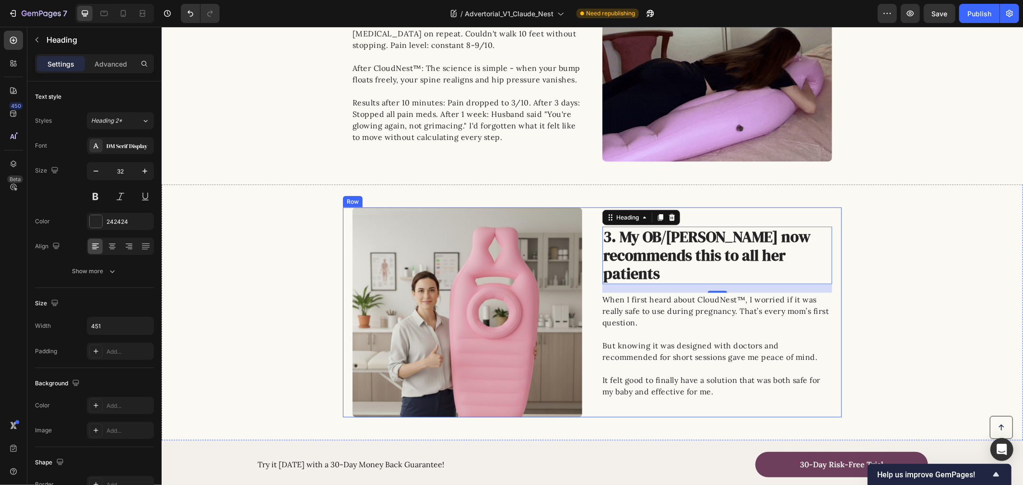
click at [627, 324] on p "When I first heard about CloudNest™, I worried if it was really safe to use dur…" at bounding box center [716, 316] width 229 height 46
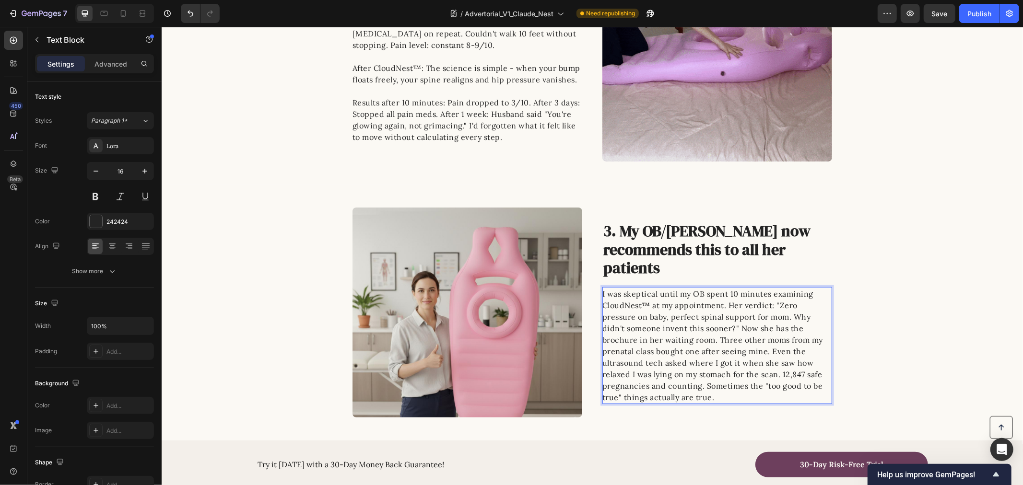
scroll to position [620, 0]
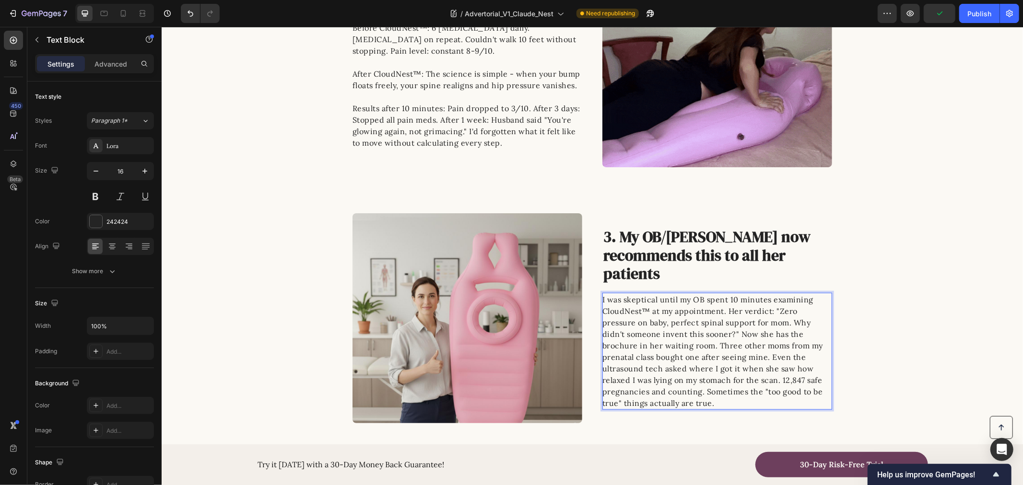
click at [734, 333] on p "I was skeptical until my OB spent 10 minutes examining CloudNest™ at my appoint…" at bounding box center [716, 350] width 229 height 115
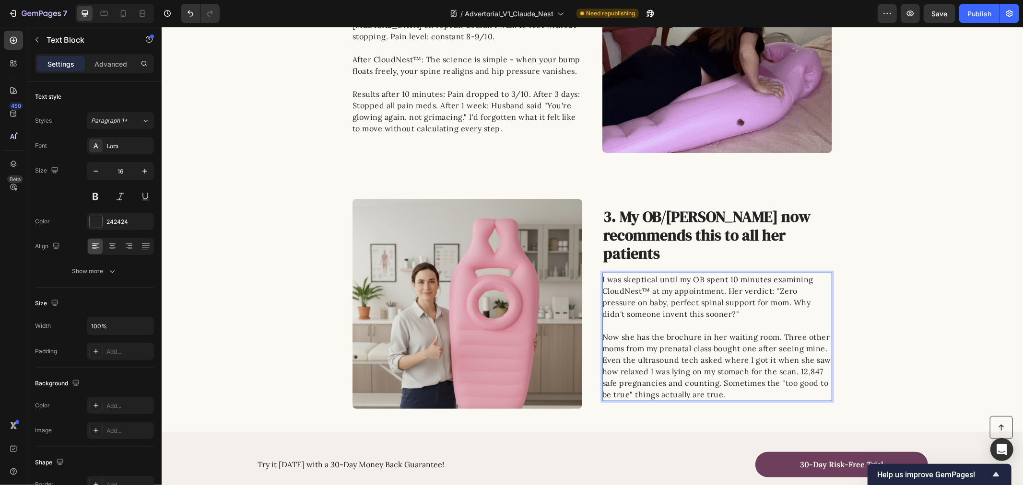
scroll to position [721, 0]
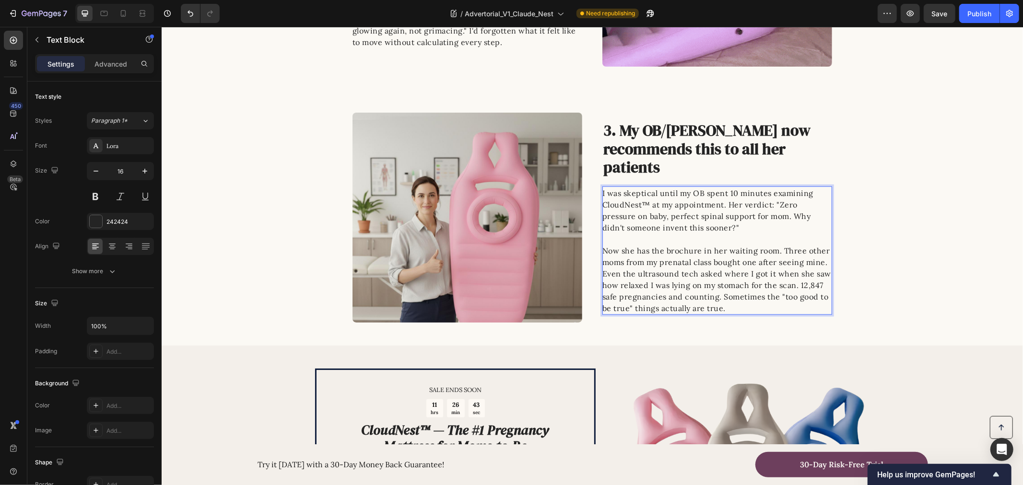
click at [797, 284] on p "I was skeptical until my OB spent 10 minutes examining CloudNest™ at my appoint…" at bounding box center [716, 250] width 229 height 127
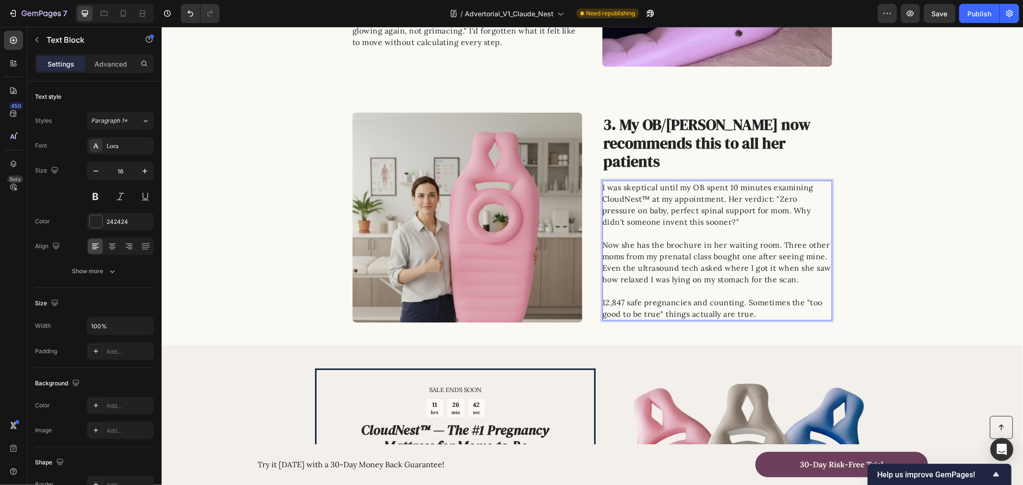
scroll to position [715, 0]
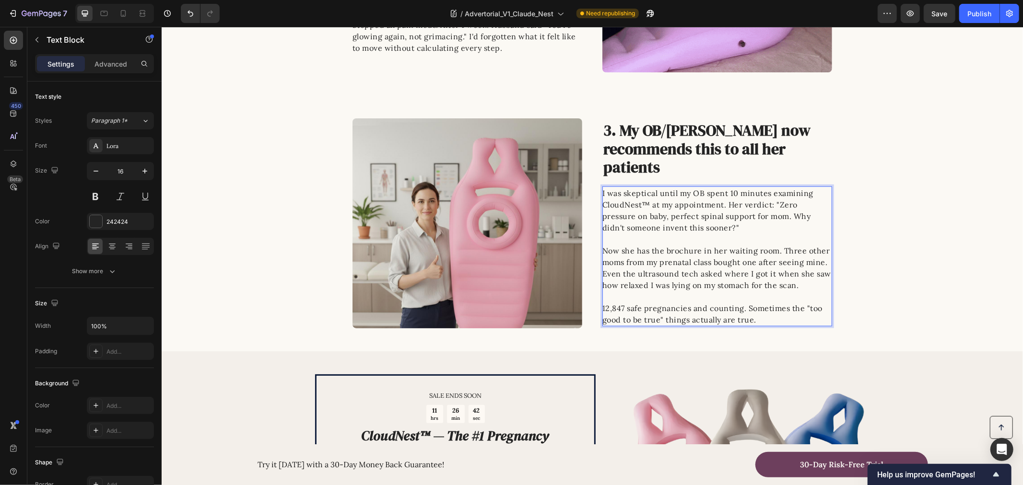
click at [872, 276] on div "Image 3. My OB/GYN now recommends this to all her patients Heading I was skepti…" at bounding box center [591, 223] width 861 height 210
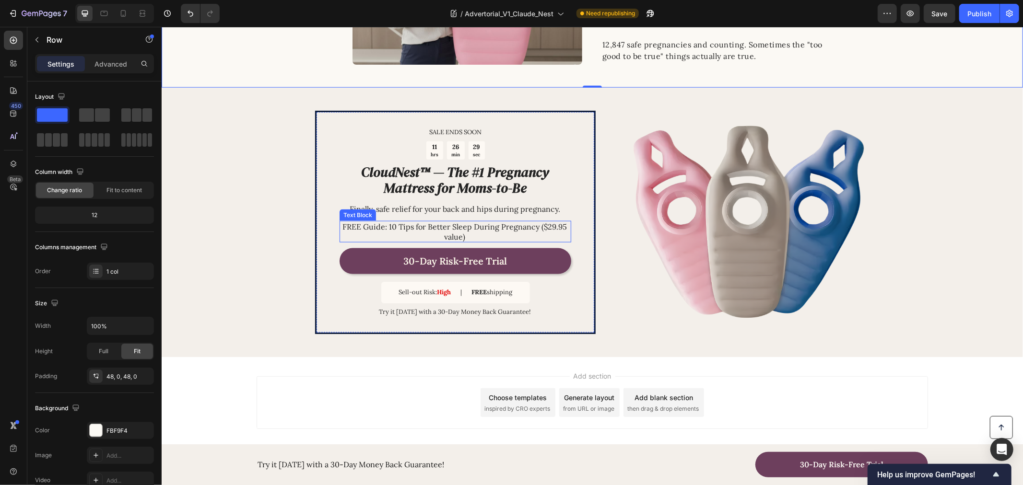
scroll to position [988, 0]
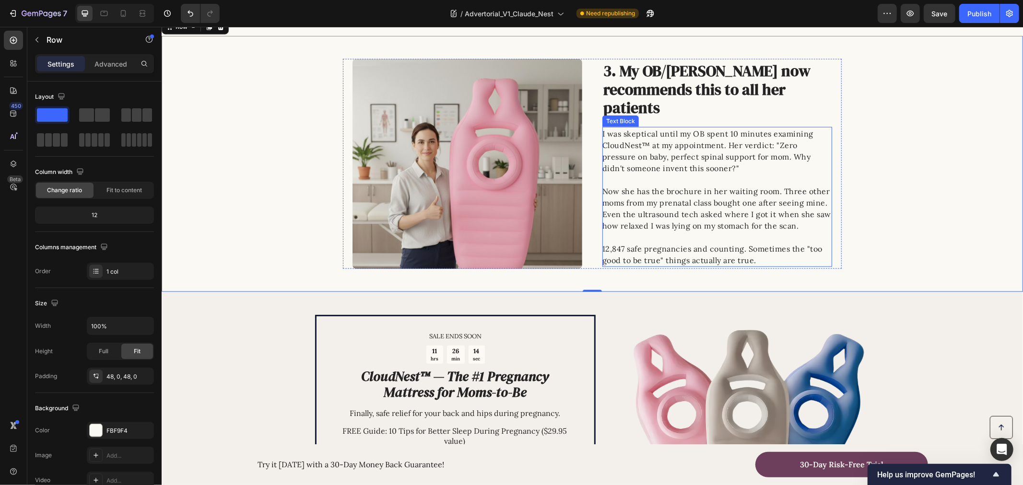
click at [689, 184] on p "I was skeptical until my OB spent 10 minutes examining CloudNest™ at my appoint…" at bounding box center [716, 197] width 229 height 138
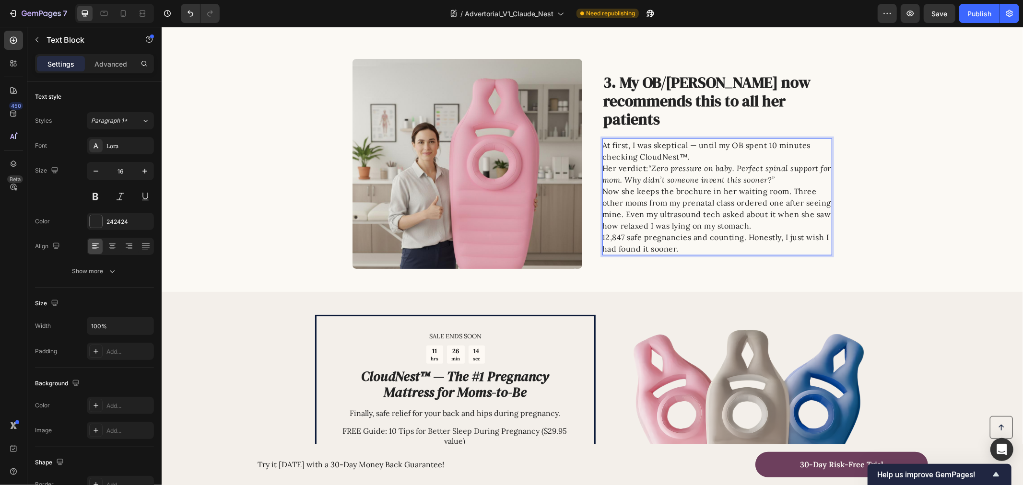
scroll to position [787, 0]
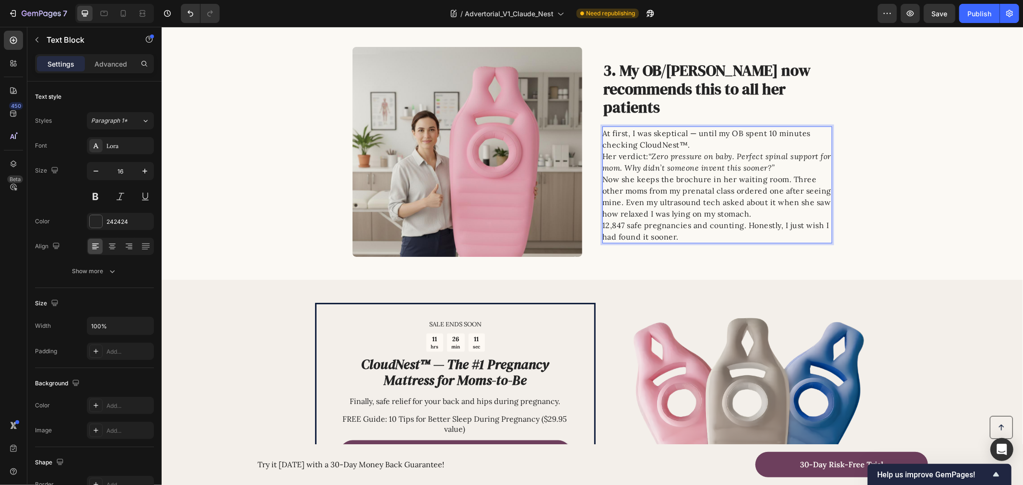
click at [795, 167] on p "At first, I was skeptical — until my OB spent 10 minutes checking CloudNest™. H…" at bounding box center [716, 150] width 229 height 46
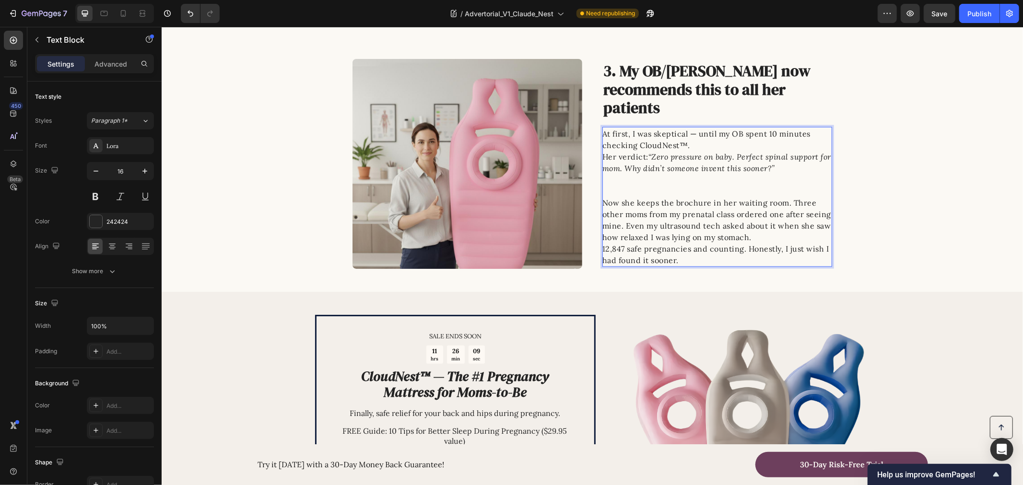
scroll to position [781, 0]
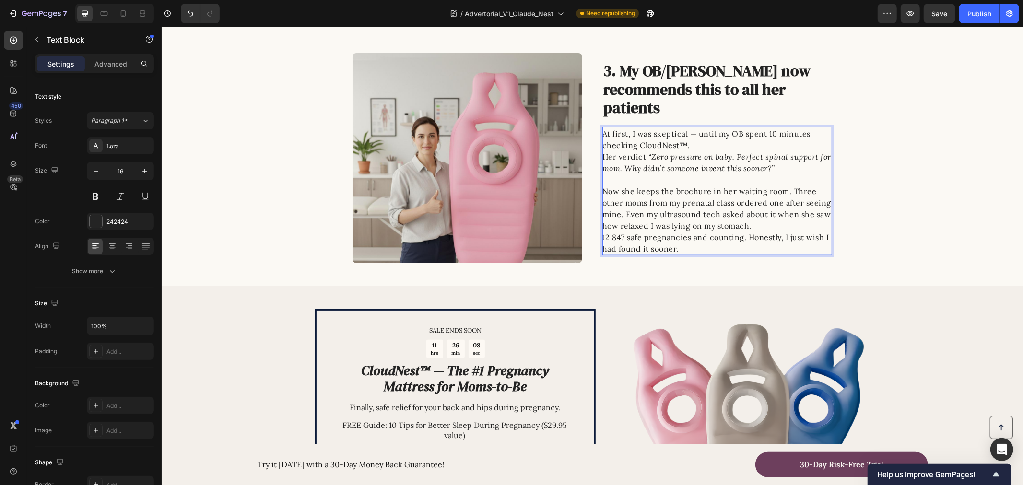
click at [781, 223] on p "Now she keeps the brochure in her waiting room. Three other moms from my prenat…" at bounding box center [716, 208] width 229 height 46
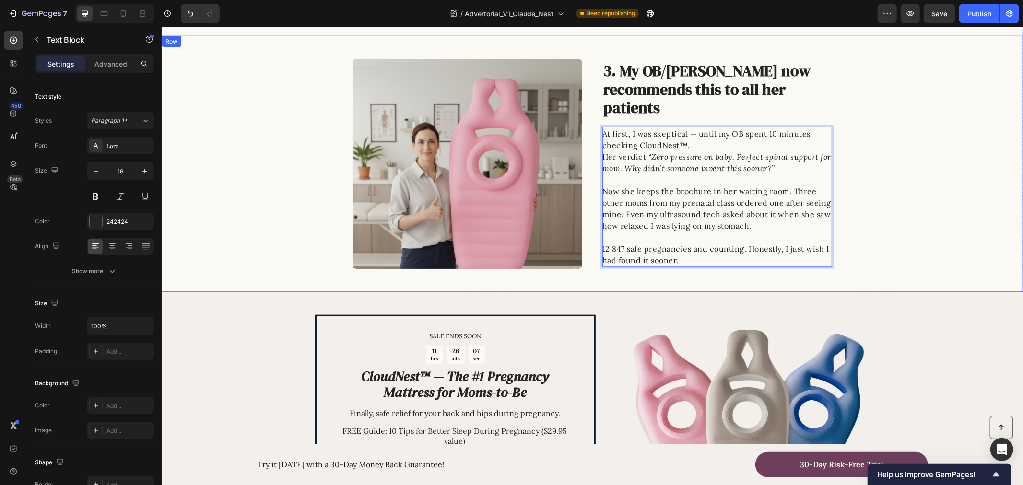
click at [972, 192] on div "Image 3. My OB/GYN now recommends this to all her patients Heading At first, I …" at bounding box center [591, 163] width 861 height 210
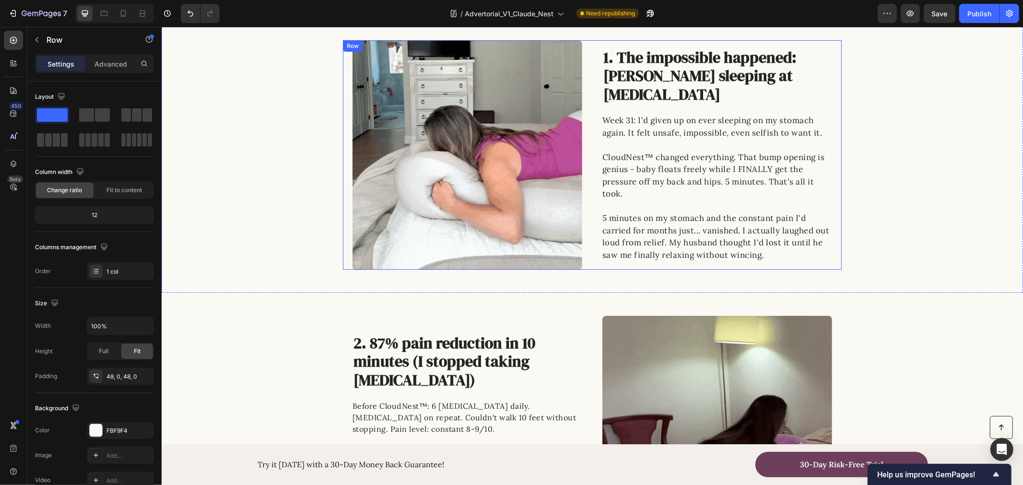
scroll to position [0, 0]
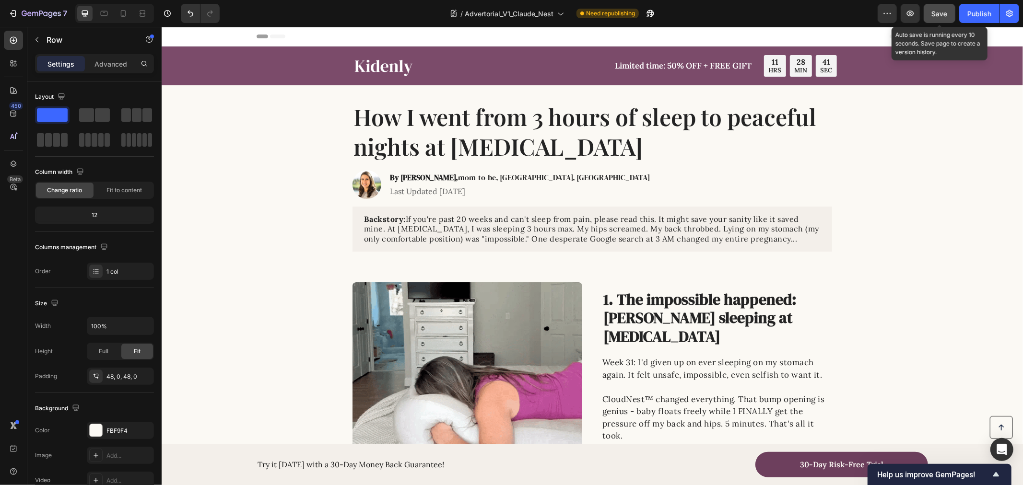
drag, startPoint x: 937, startPoint y: 17, endPoint x: 933, endPoint y: 20, distance: 5.1
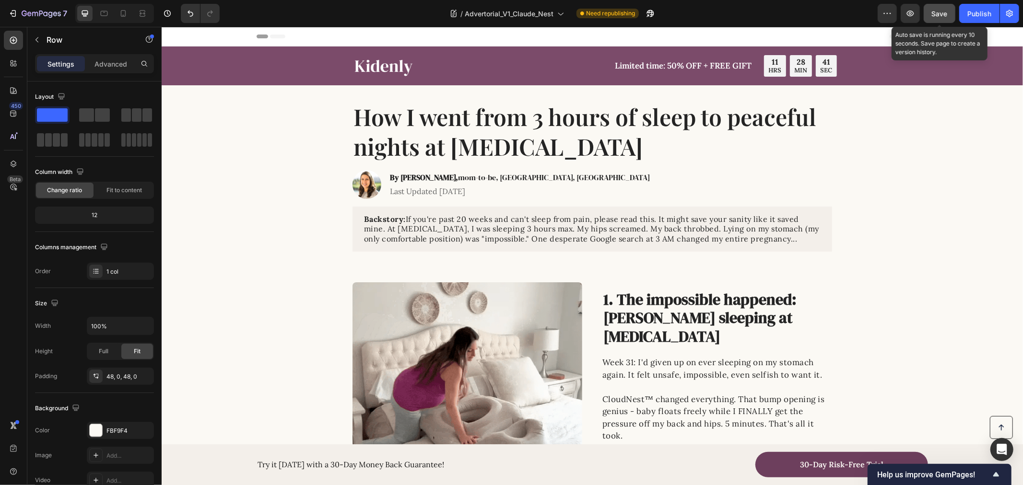
click at [935, 14] on div "Save" at bounding box center [940, 14] width 16 height 10
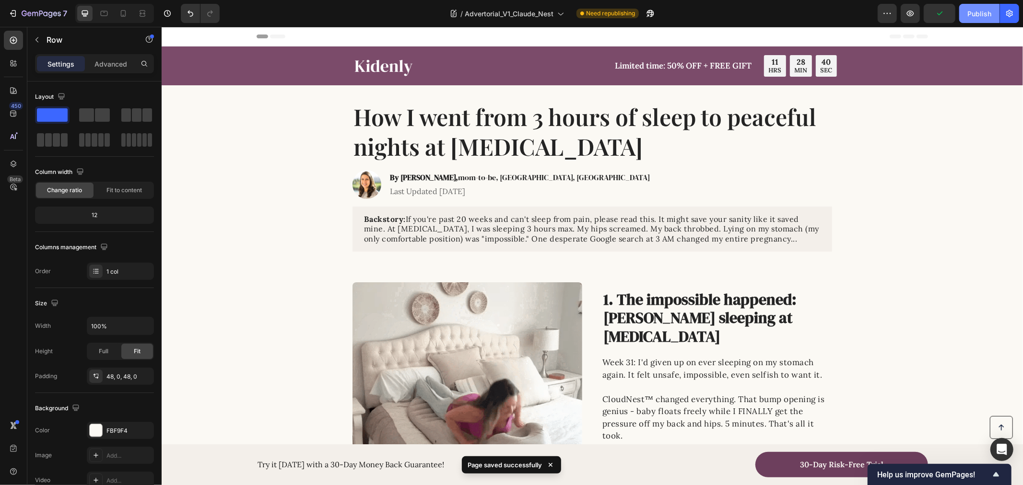
drag, startPoint x: 967, startPoint y: 13, endPoint x: 783, endPoint y: 12, distance: 184.1
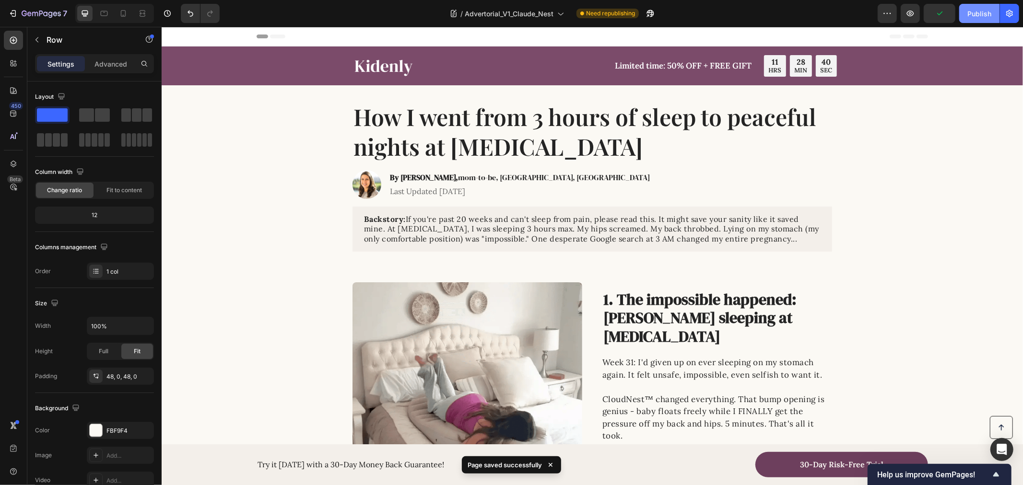
click at [967, 13] on button "Publish" at bounding box center [979, 13] width 40 height 19
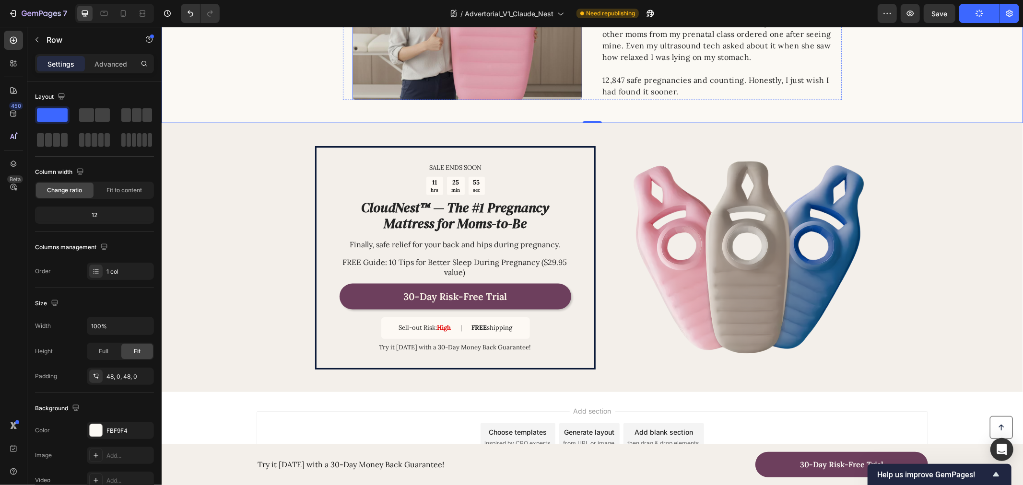
scroll to position [959, 0]
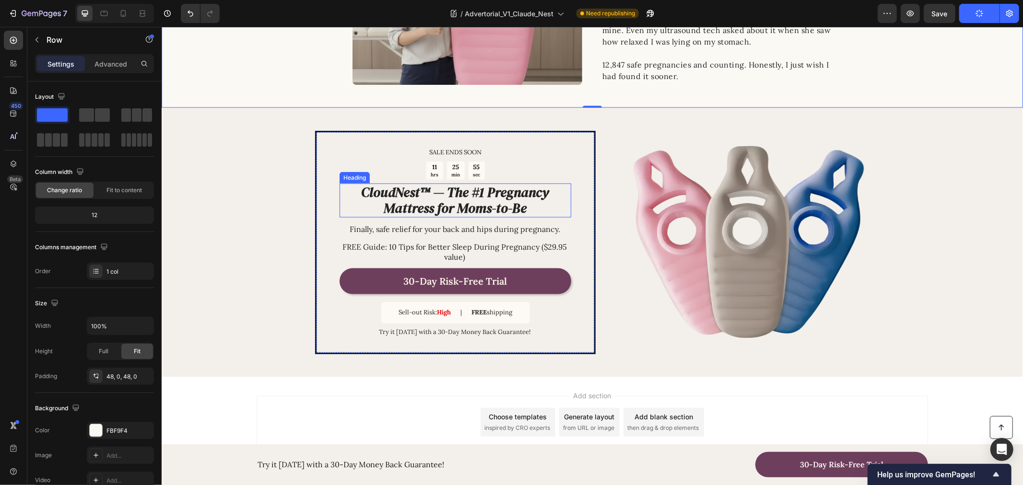
click at [444, 192] on icon "CloudNest™ — The #1 Pregnancy Mattress for Moms-to-Be" at bounding box center [455, 200] width 188 height 35
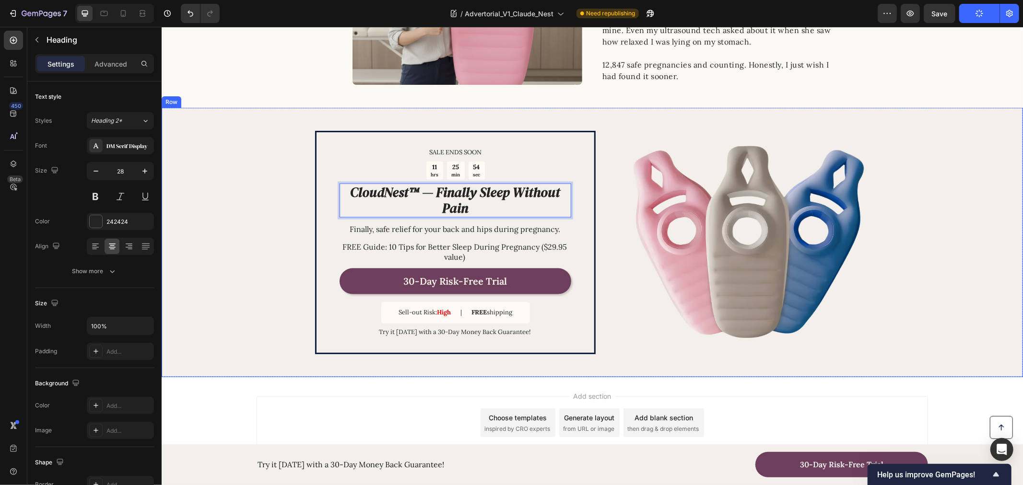
click at [295, 206] on div "SALE ENDS SOON Text Block 11 hrs 25 min 54 sec Countdown Timer CloudNest™ — Fin…" at bounding box center [591, 241] width 861 height 269
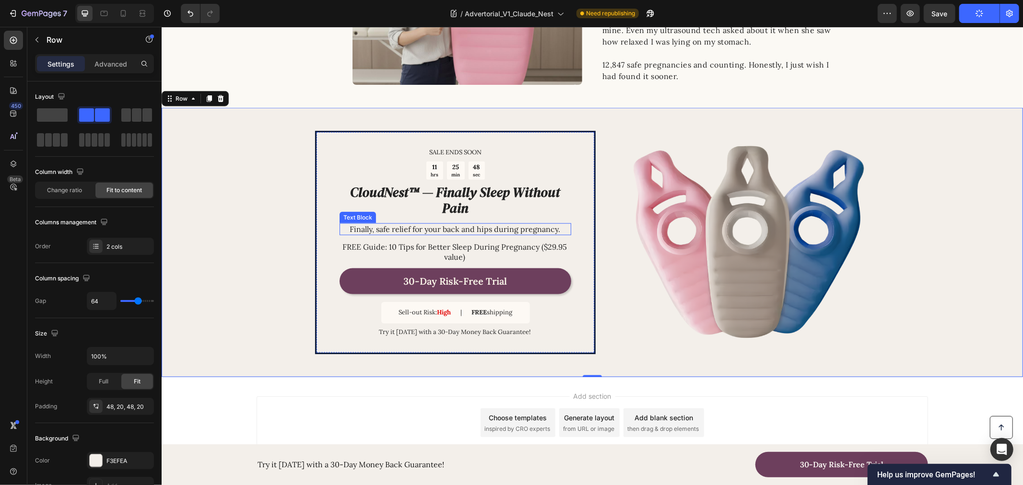
click at [443, 231] on p "Finally, safe relief for your back and hips during pregnancy." at bounding box center [454, 229] width 231 height 10
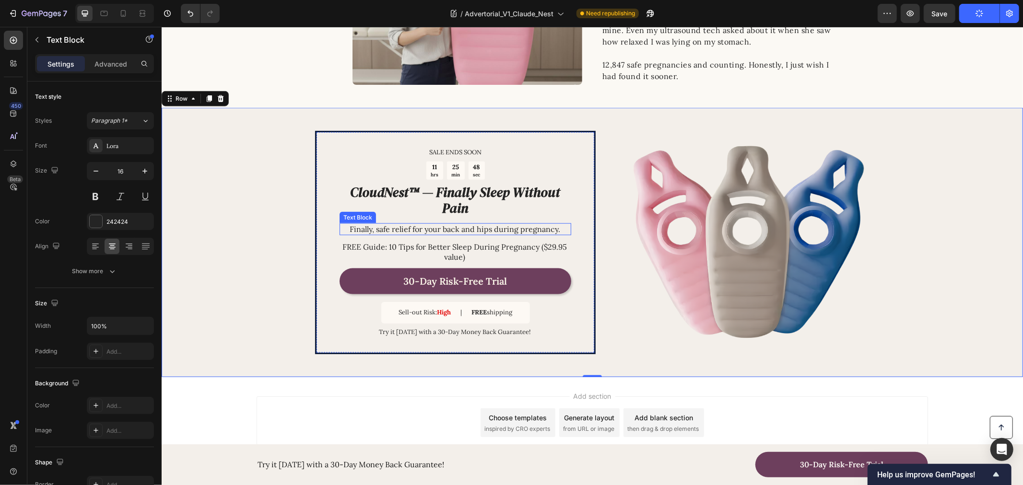
click at [443, 231] on p "Finally, safe relief for your back and hips during pregnancy." at bounding box center [454, 229] width 231 height 10
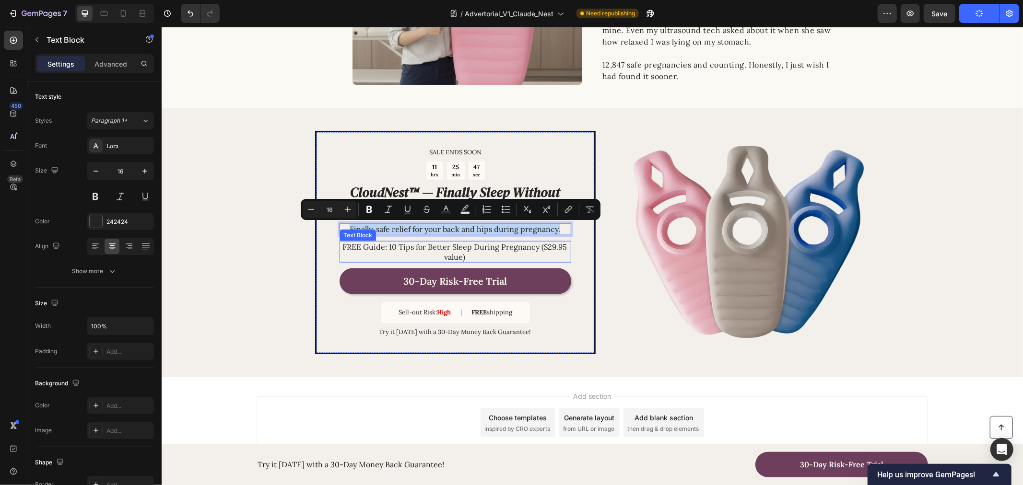
click at [368, 245] on p "FREE Guide: 10 Tips for Better Sleep During Pregnancy ($29.95 value)" at bounding box center [454, 252] width 231 height 20
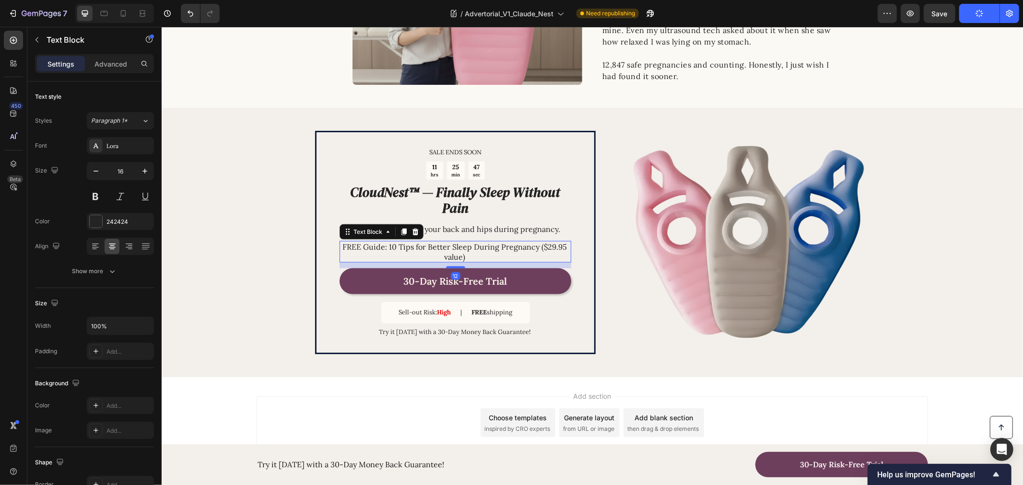
click at [368, 245] on p "FREE Guide: 10 Tips for Better Sleep During Pregnancy ($29.95 value)" at bounding box center [454, 252] width 231 height 20
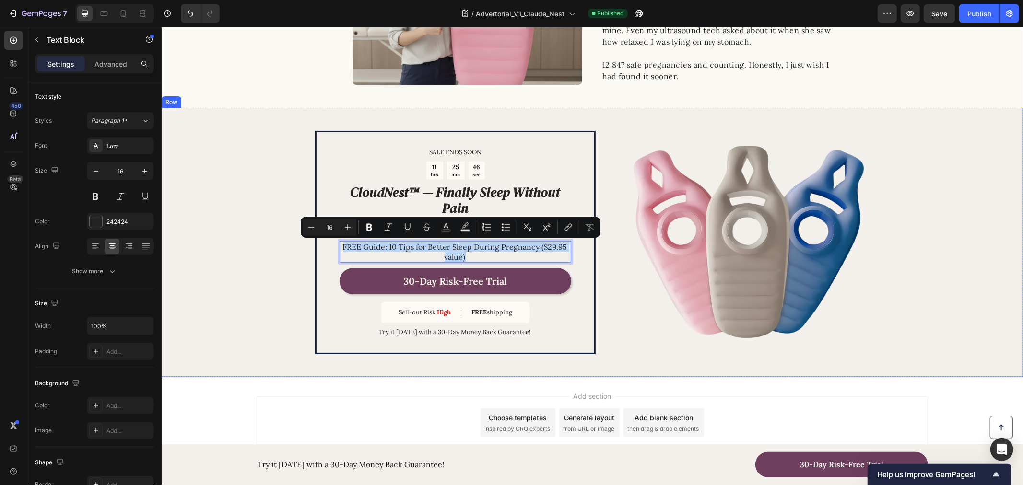
click at [251, 213] on div "SALE ENDS SOON Text Block 11 hrs 25 min 46 sec Countdown Timer ⁠⁠⁠⁠⁠⁠⁠ CloudNes…" at bounding box center [591, 241] width 861 height 269
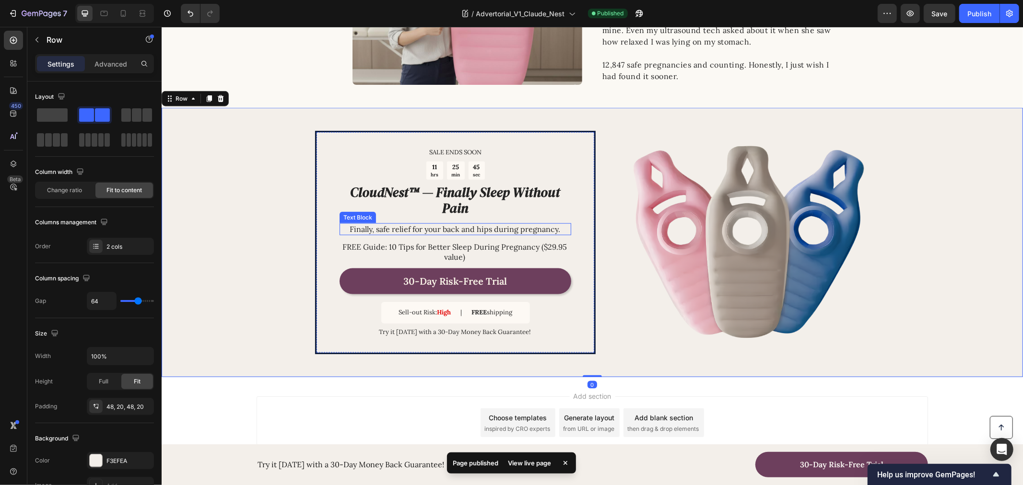
click at [392, 224] on p "Finally, safe relief for your back and hips during pregnancy." at bounding box center [454, 229] width 231 height 10
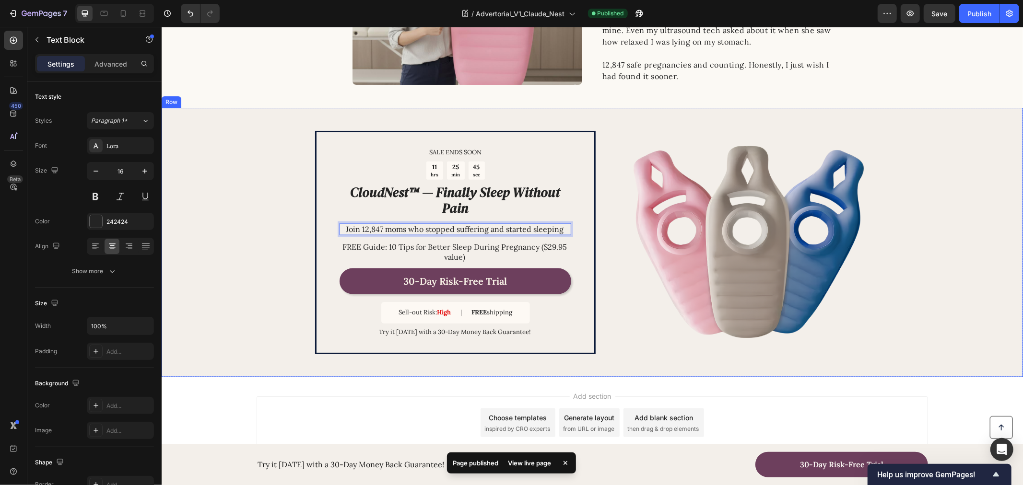
click at [262, 220] on div "SALE ENDS SOON Text Block 11 hrs 25 min 45 sec Countdown Timer ⁠⁠⁠⁠⁠⁠⁠ CloudNes…" at bounding box center [591, 241] width 861 height 269
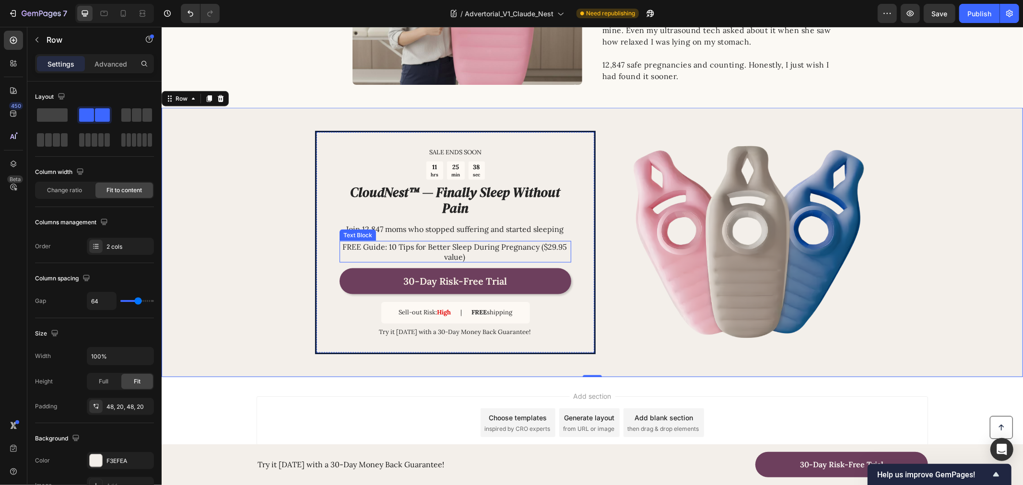
click at [481, 255] on p "FREE Guide: 10 Tips for Better Sleep During Pregnancy ($29.95 value)" at bounding box center [454, 252] width 231 height 20
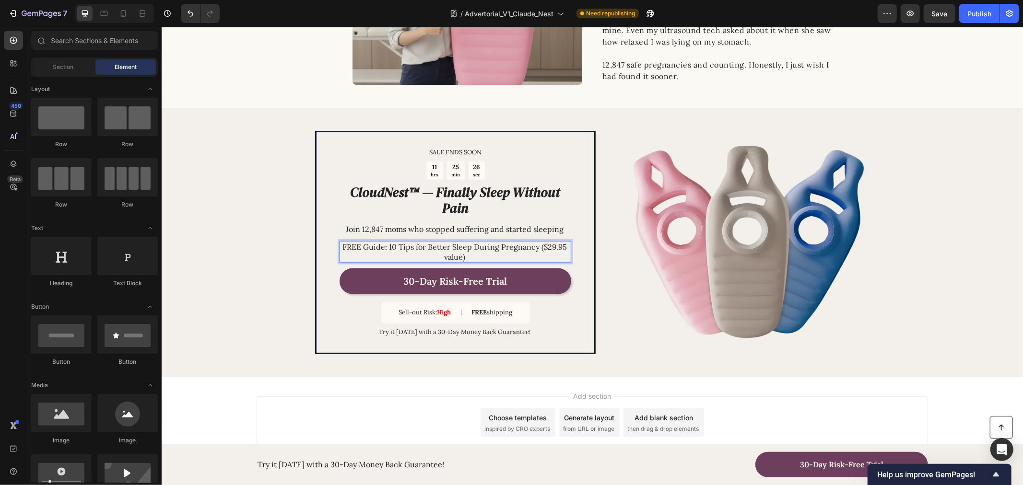
click at [339, 389] on div "Add section Choose templates inspired by CRO experts Generate layout from URL o…" at bounding box center [591, 436] width 861 height 118
click at [485, 260] on p "FREE Guide: 10 Tips for Better Sleep During Pregnancy ($29.95 value)" at bounding box center [454, 252] width 231 height 20
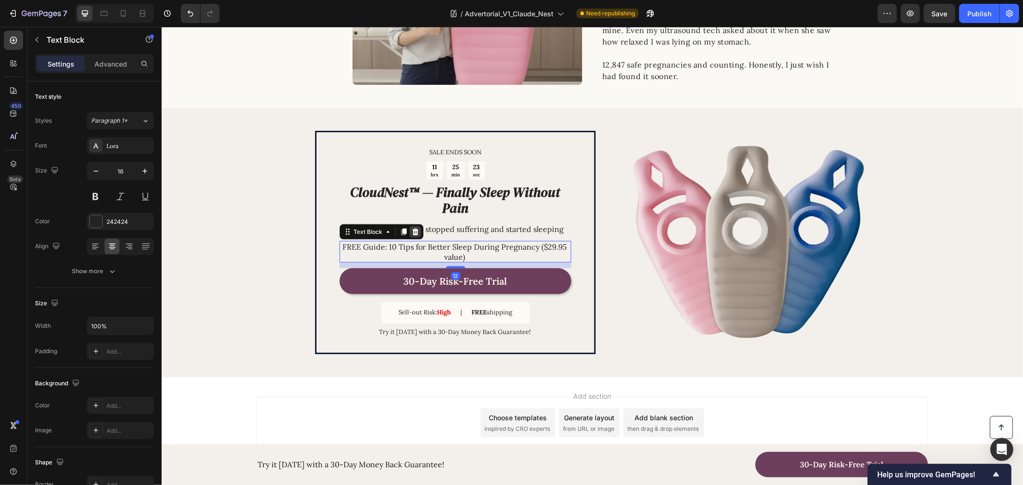
click at [411, 230] on icon at bounding box center [415, 232] width 8 height 8
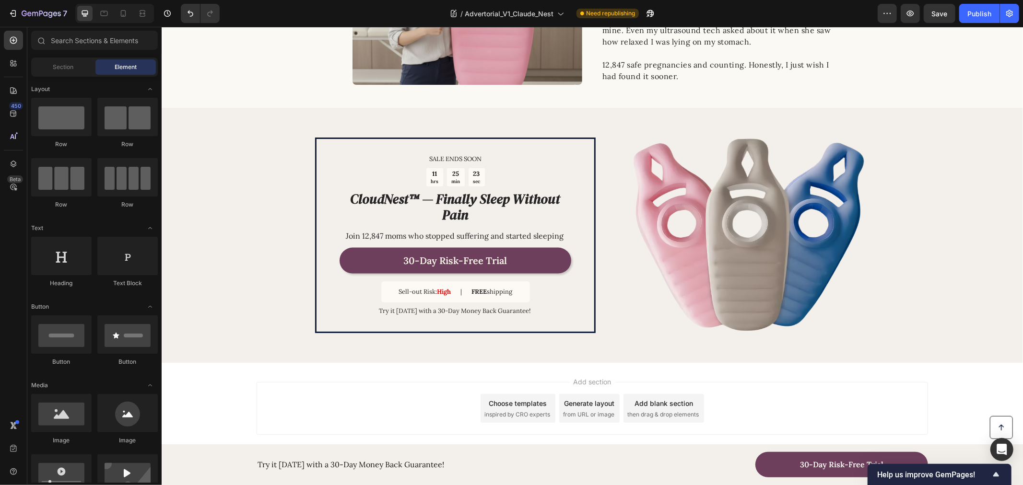
click at [392, 380] on div "Add section Choose templates inspired by CRO experts Generate layout from URL o…" at bounding box center [591, 421] width 861 height 118
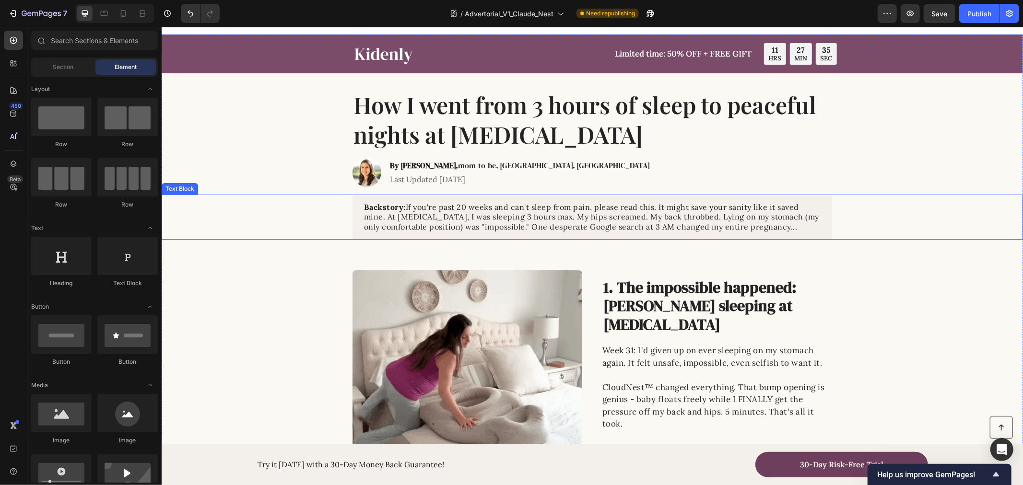
scroll to position [0, 0]
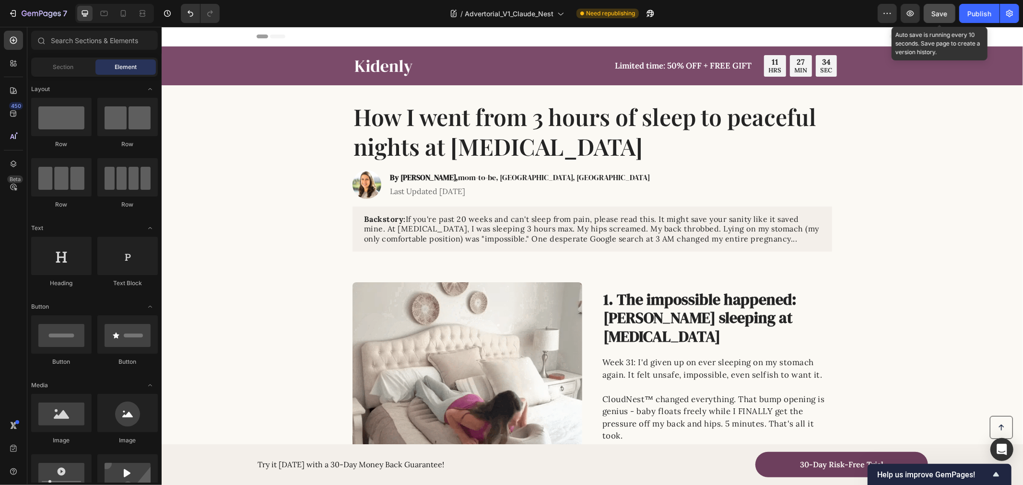
click at [934, 16] on span "Save" at bounding box center [940, 14] width 16 height 8
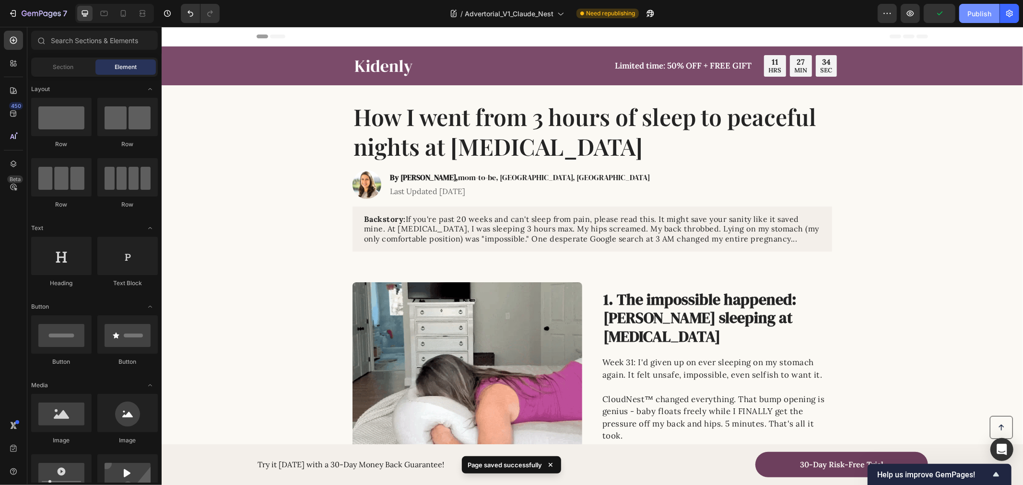
click at [970, 16] on div "Publish" at bounding box center [979, 14] width 24 height 10
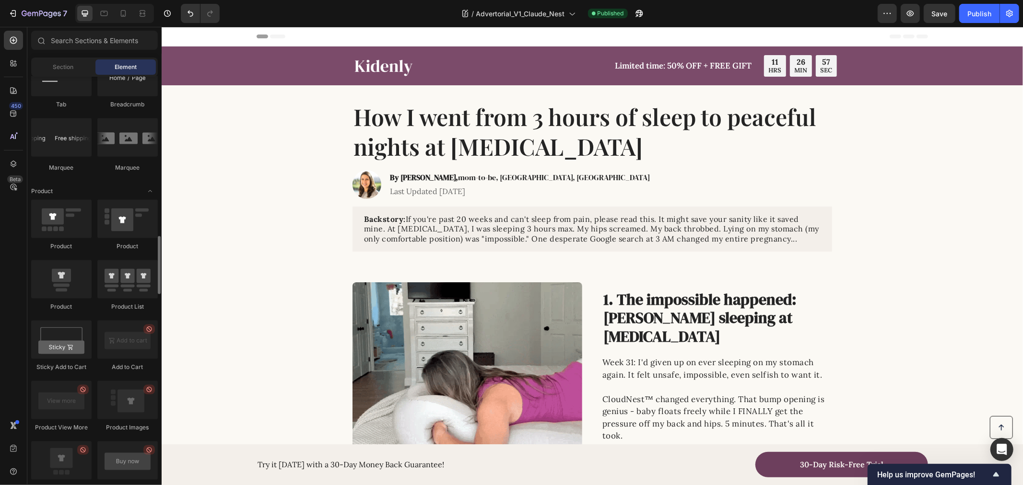
scroll to position [1438, 0]
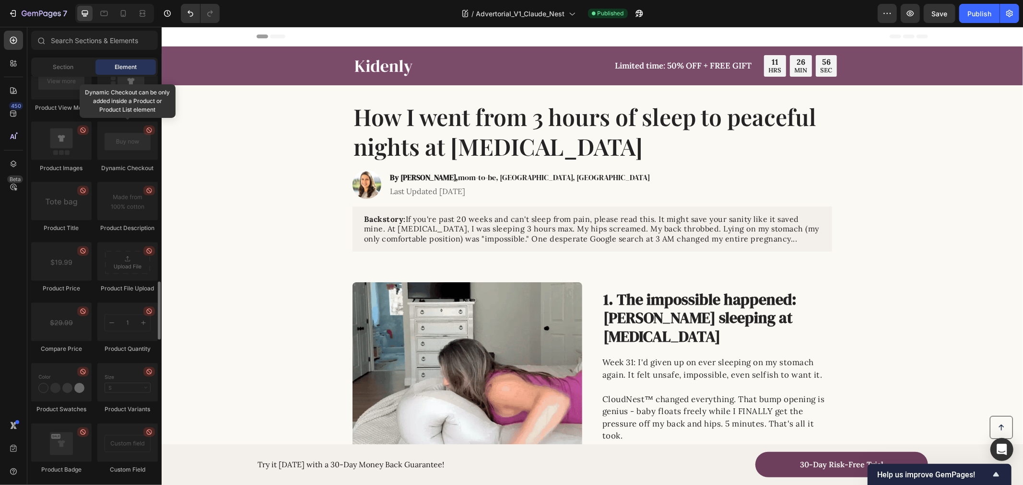
click at [238, 62] on div "Image Limited time: 50% OFF + FREE GIFT Text Block 11 HRS 26 MIN 56 SEC Countdo…" at bounding box center [592, 65] width 842 height 27
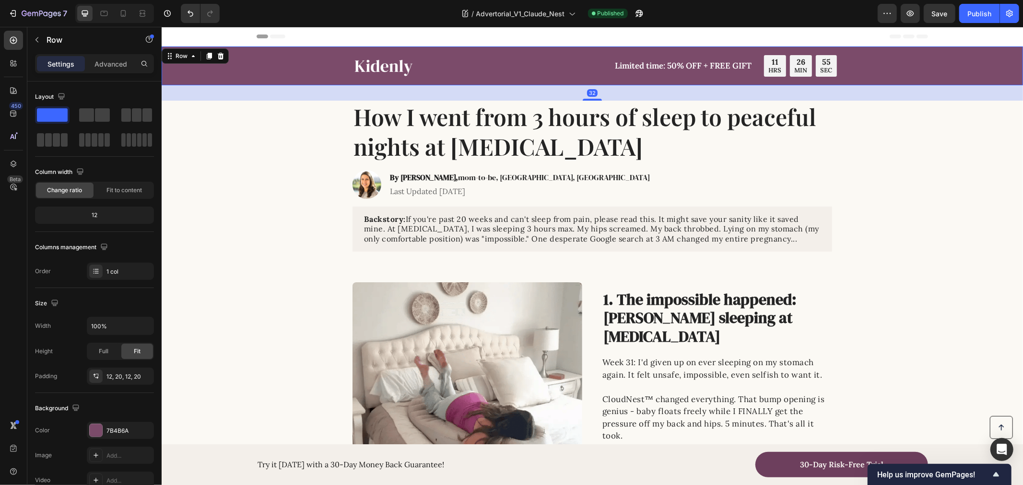
click at [188, 37] on span "Header" at bounding box center [189, 36] width 21 height 10
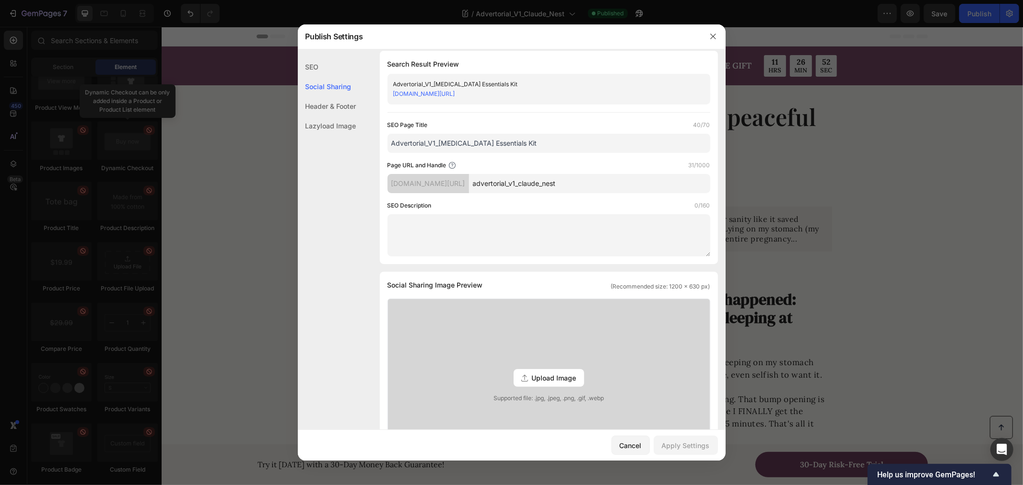
scroll to position [0, 0]
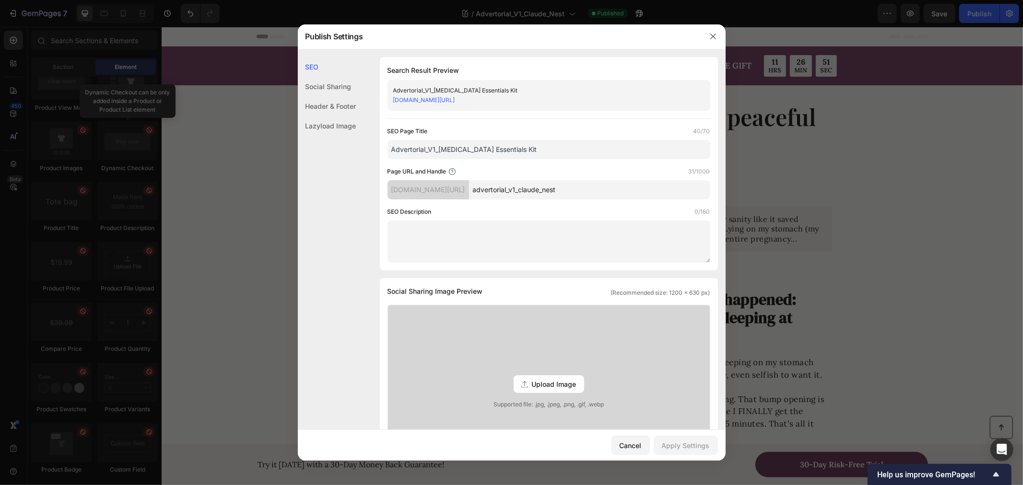
click at [768, 213] on div at bounding box center [511, 242] width 1023 height 485
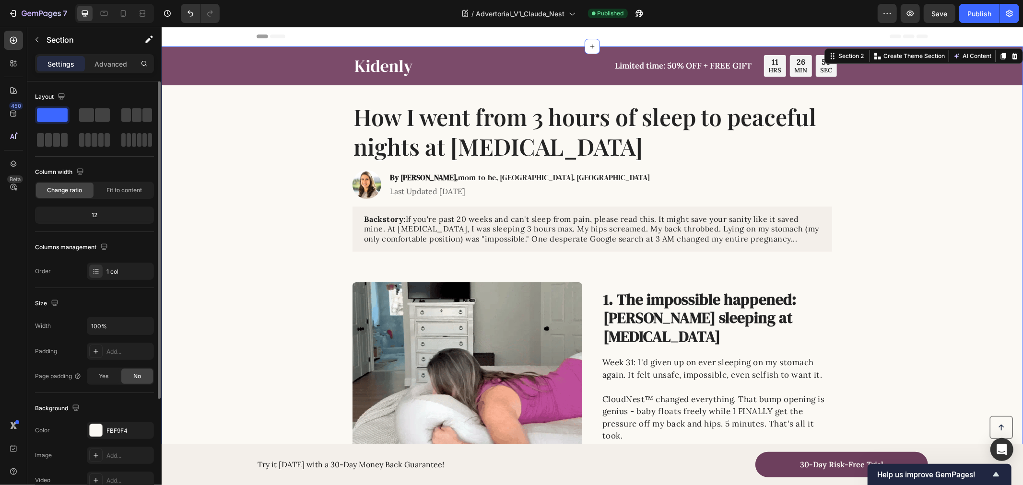
scroll to position [154, 0]
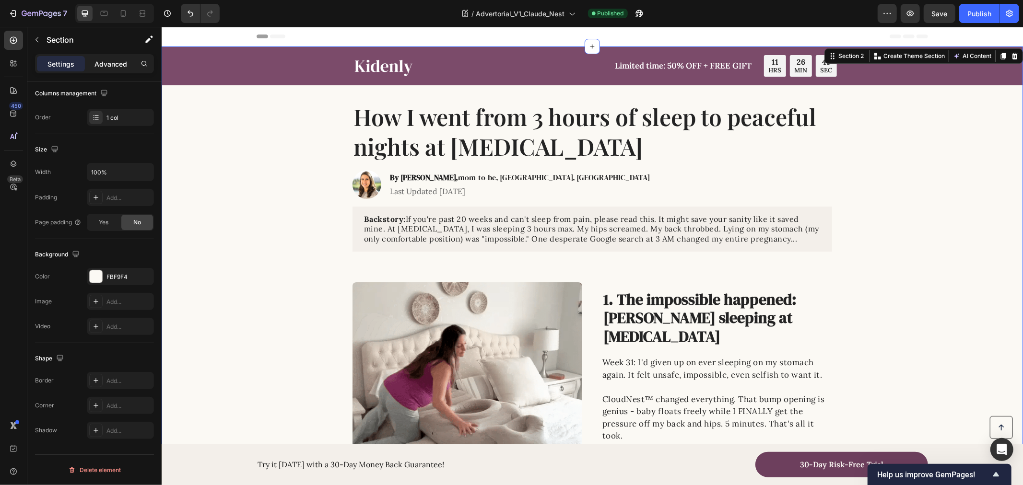
click at [106, 57] on div "Advanced" at bounding box center [111, 63] width 48 height 15
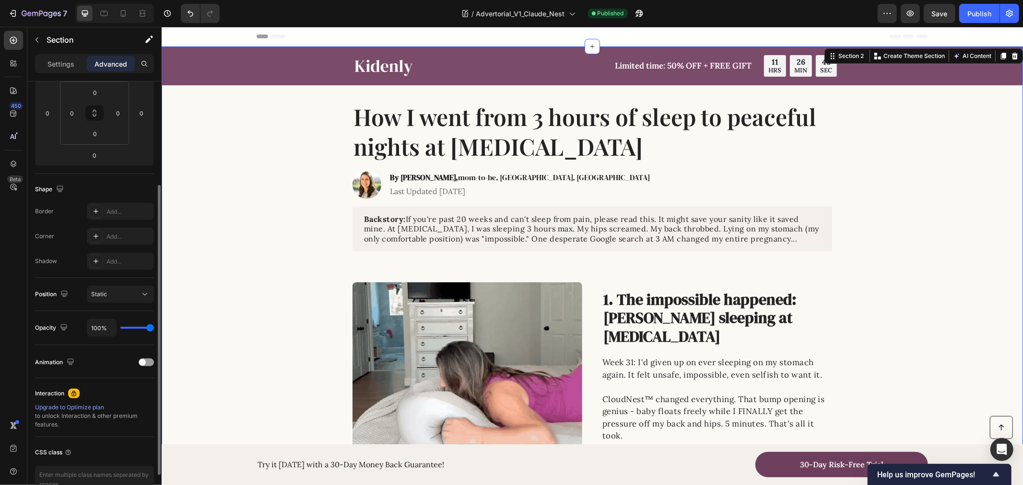
scroll to position [209, 0]
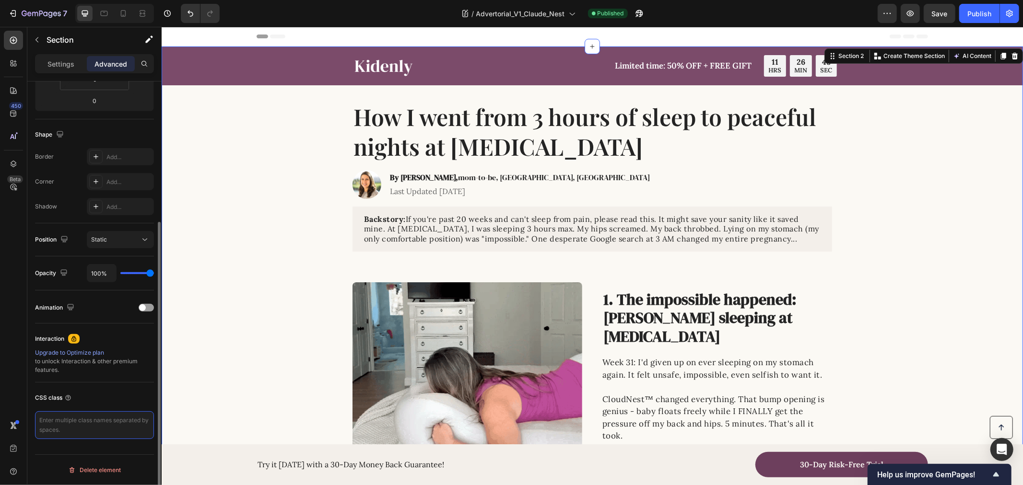
click at [104, 430] on textarea at bounding box center [94, 425] width 119 height 28
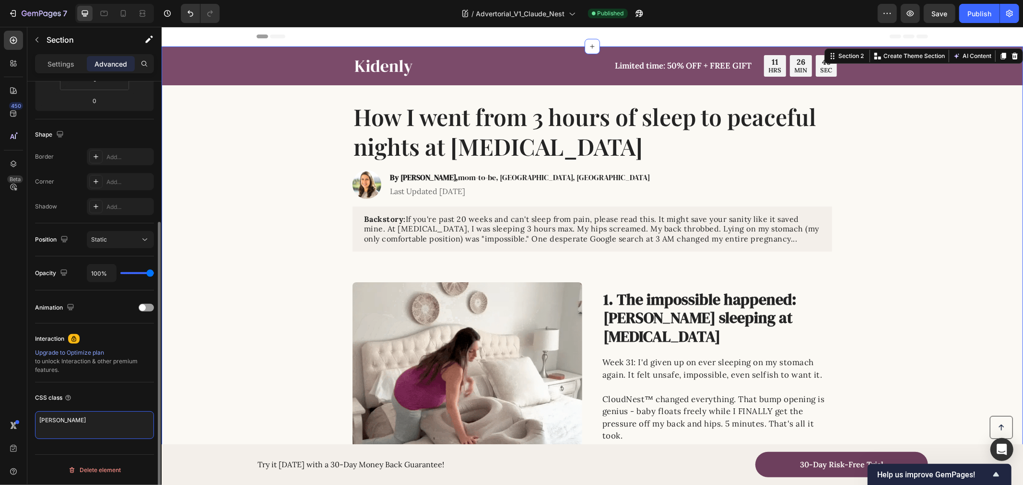
paste textarea "essential_annoucement_bar_wrapper essential_annoucement_bar_wrapper_acfd5390-68…"
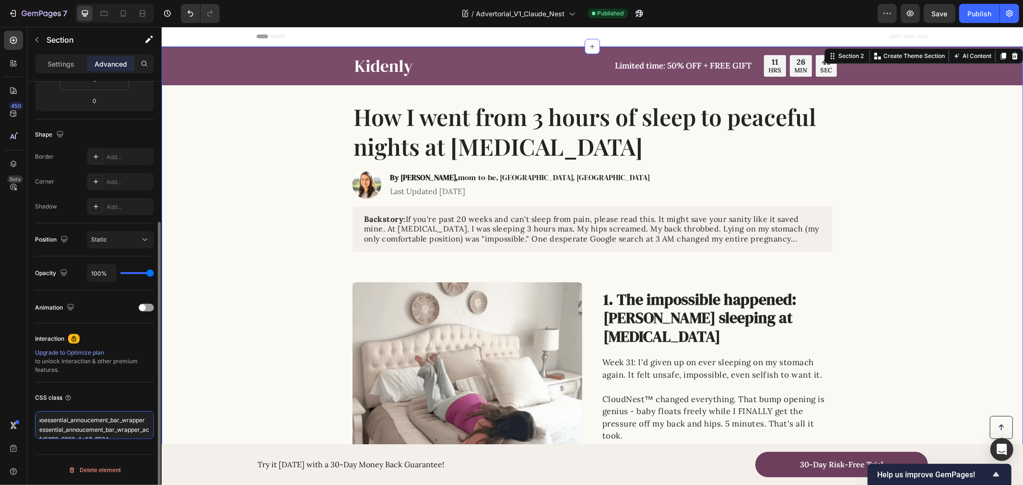
scroll to position [34, 0]
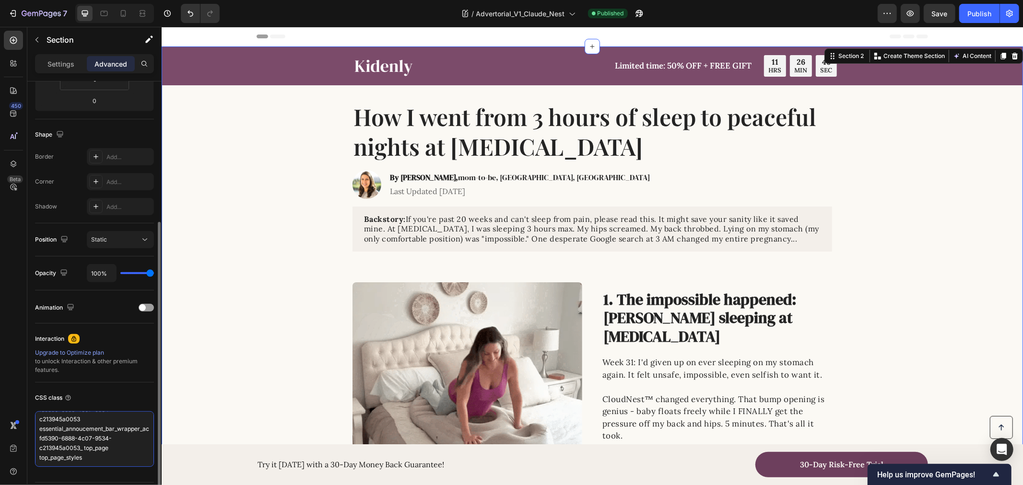
type textarea "ю"
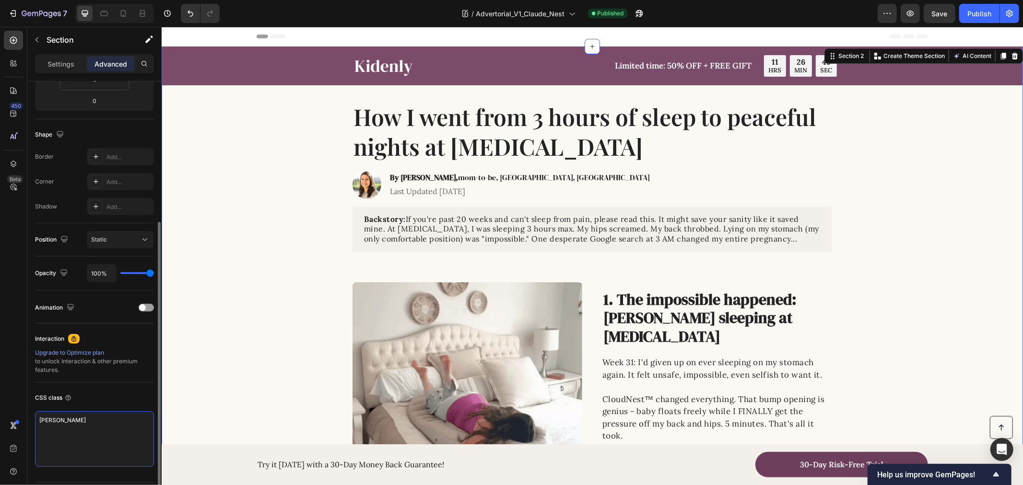
scroll to position [0, 0]
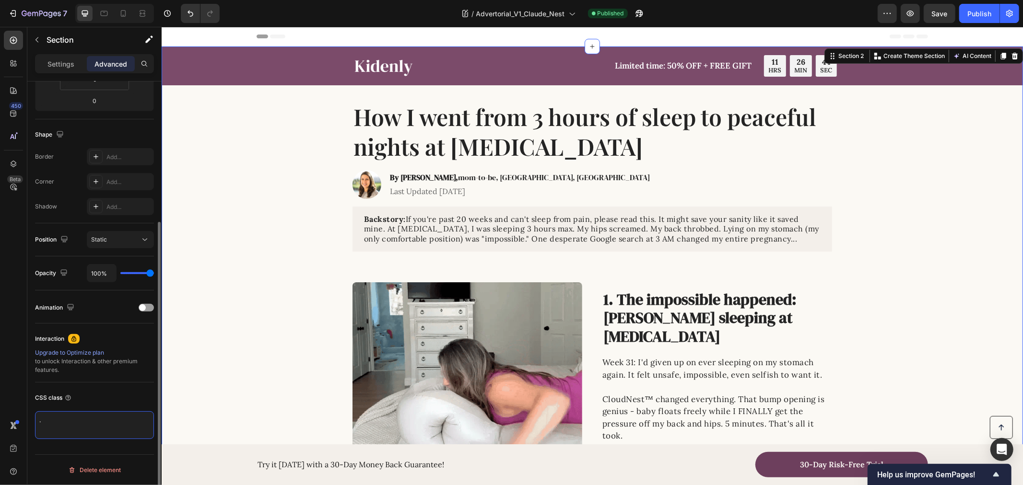
paste textarea "essential_annoucement_bar_wrapper essential_annoucement_bar_wrapper_acfd5390-68…"
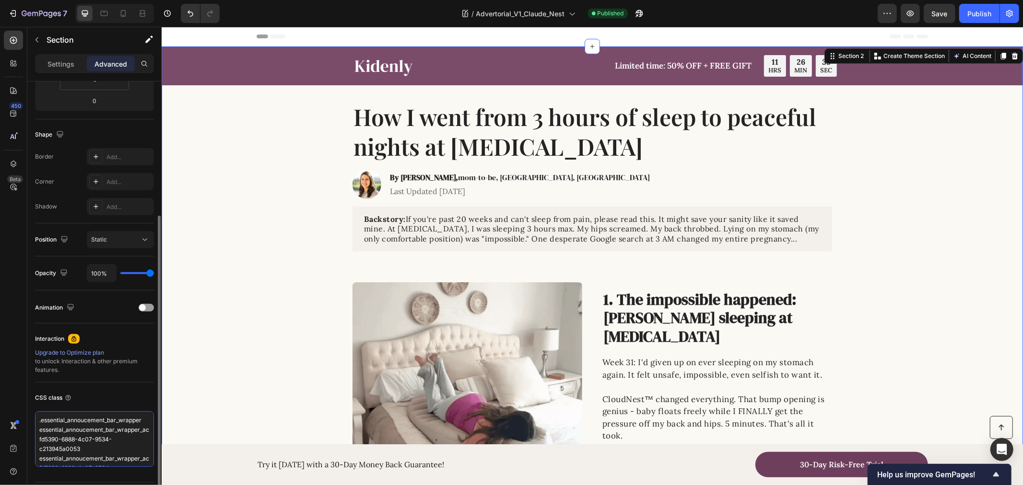
scroll to position [30, 0]
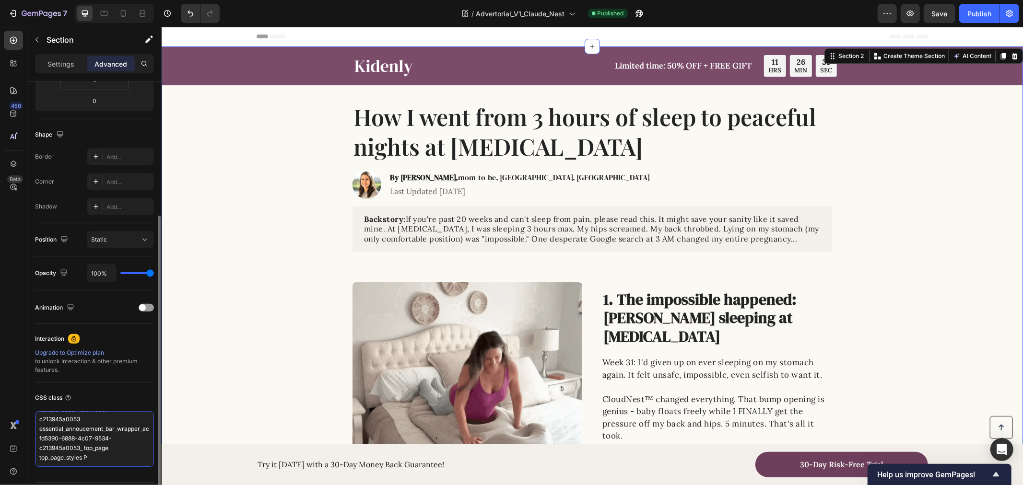
drag, startPoint x: 38, startPoint y: 431, endPoint x: 113, endPoint y: 483, distance: 91.1
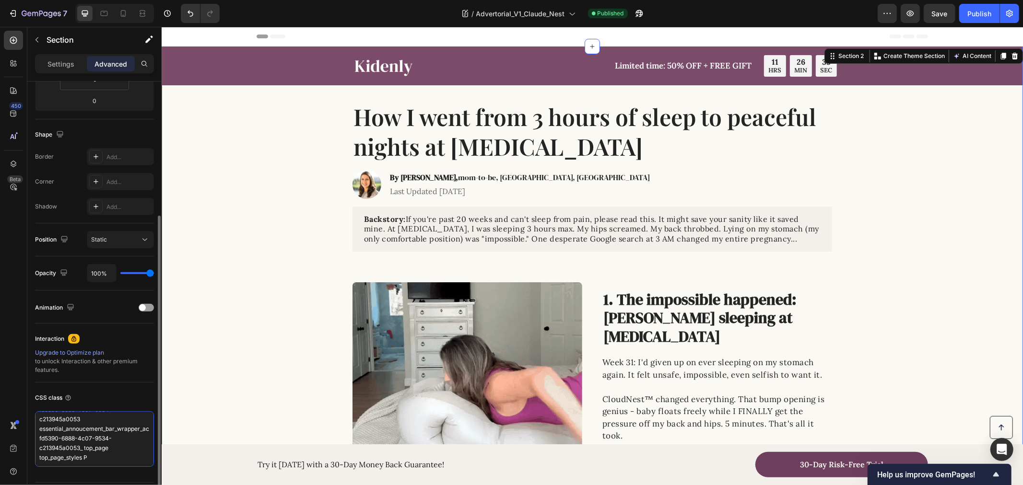
click at [113, 483] on div "Display on Desktop Yes No Tablet Yes No Mobile Yes No Spacing (px) 0 0 0 0 0 0 …" at bounding box center [94, 206] width 134 height 667
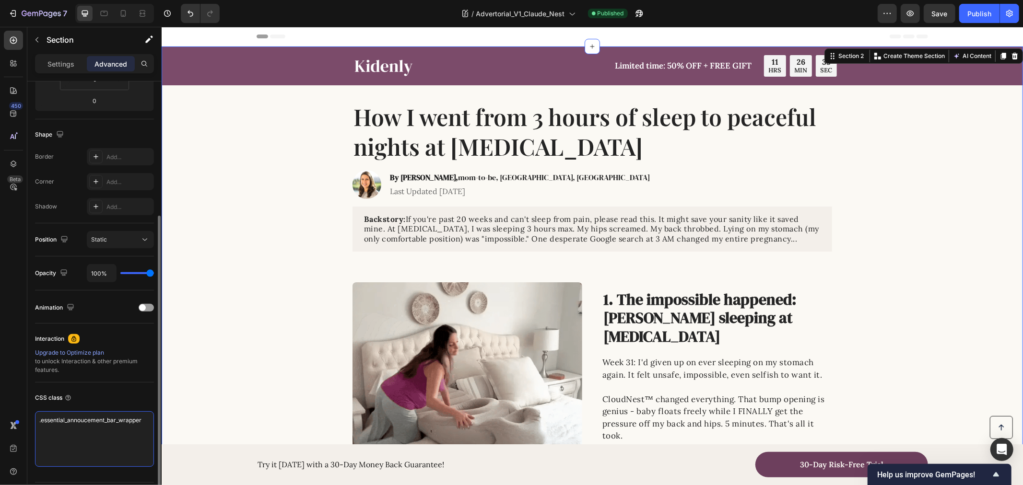
scroll to position [0, 0]
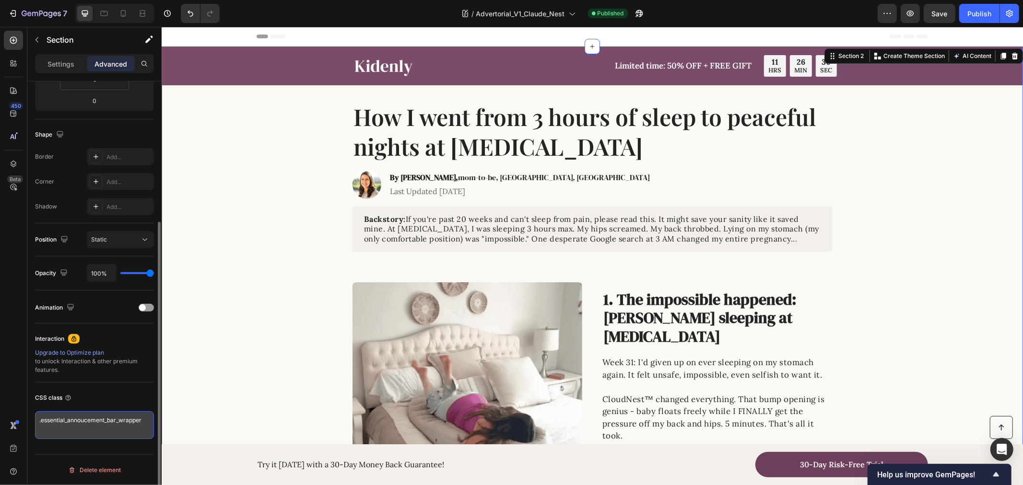
click at [149, 417] on textarea ".essential_annoucement_bar_wrapper" at bounding box center [94, 425] width 119 height 28
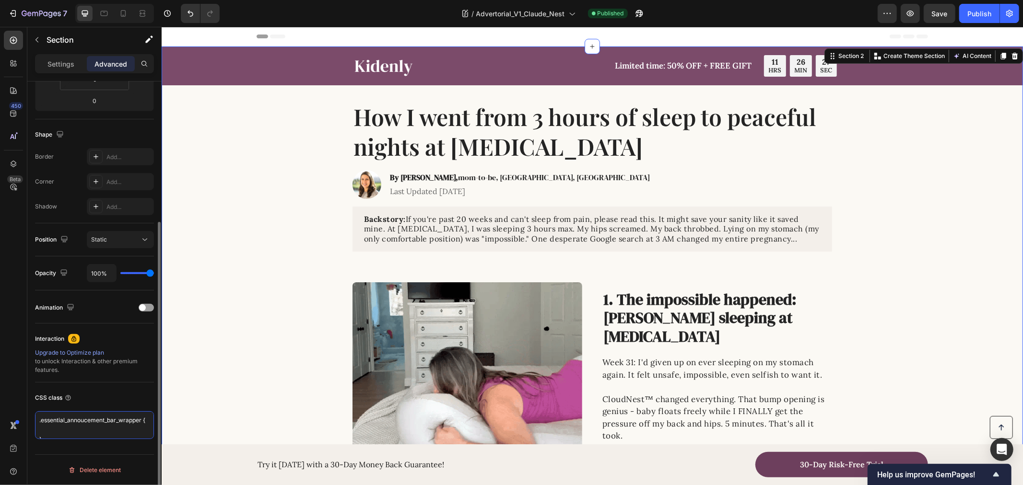
scroll to position [3, 0]
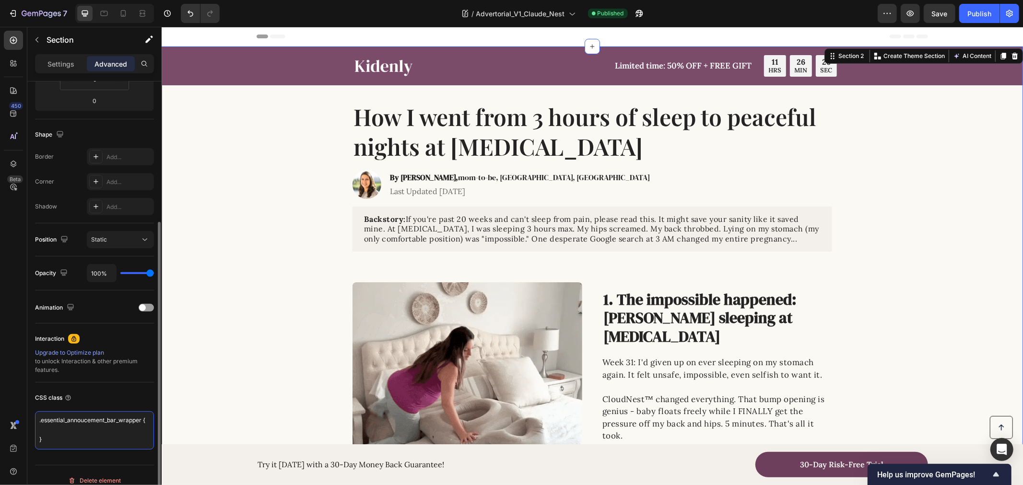
type textarea ".essential_annoucement_bar_wrapper { }"
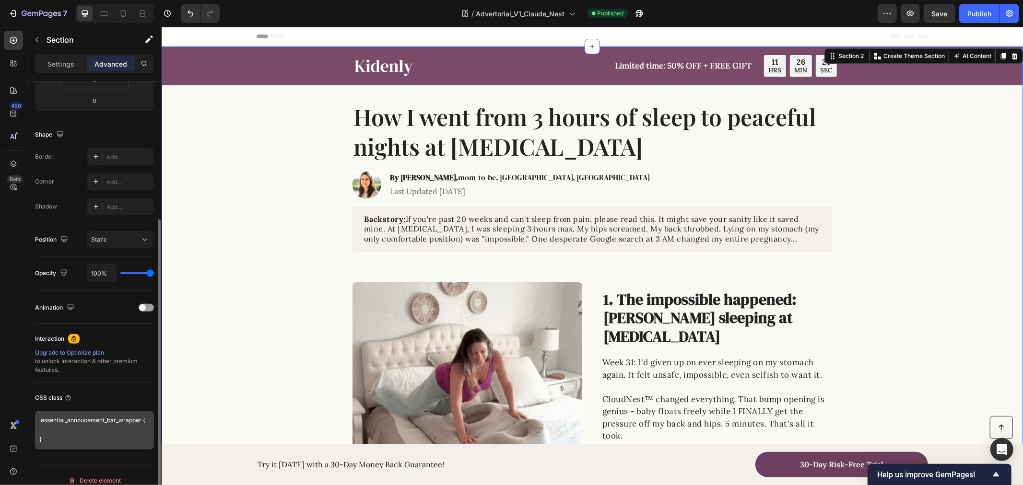
scroll to position [2, 0]
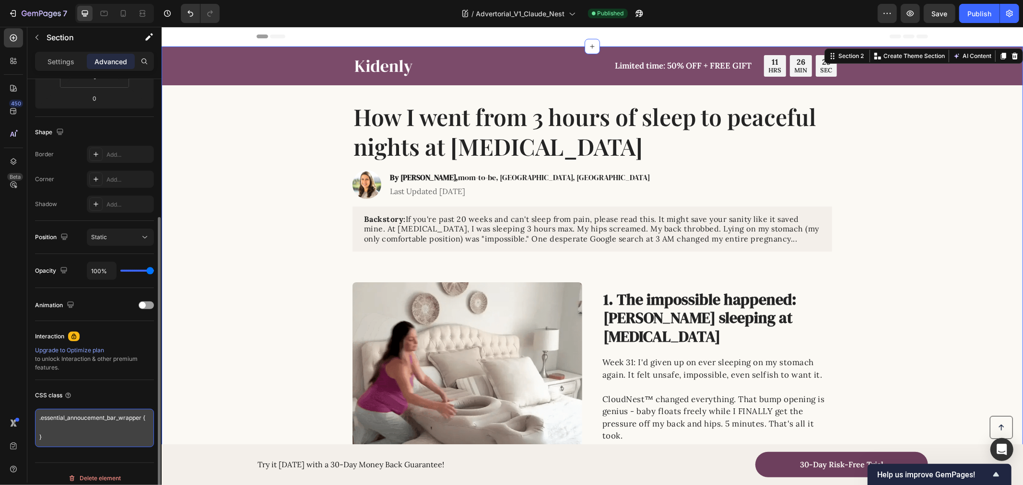
click at [118, 438] on textarea ".essential_annoucement_bar_wrapper { }" at bounding box center [94, 428] width 119 height 38
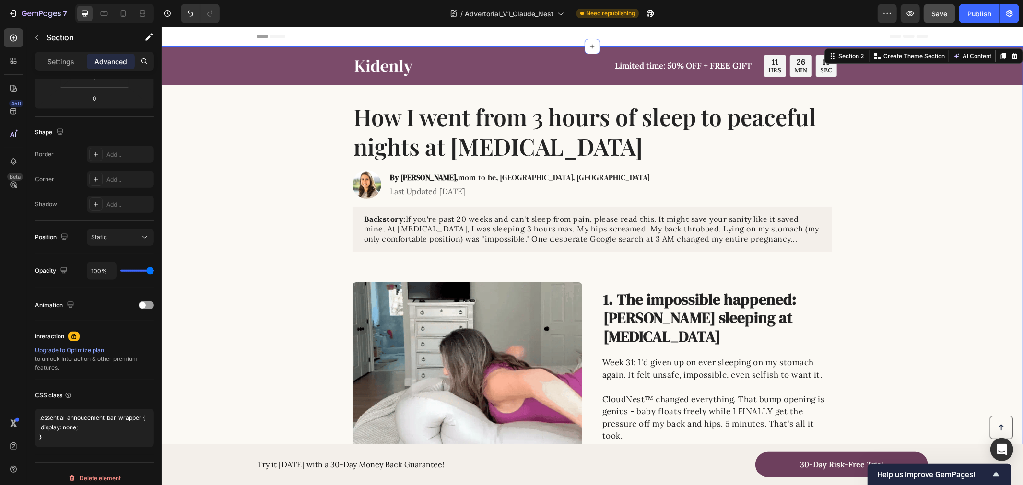
click at [943, 9] on div "Save" at bounding box center [940, 14] width 16 height 10
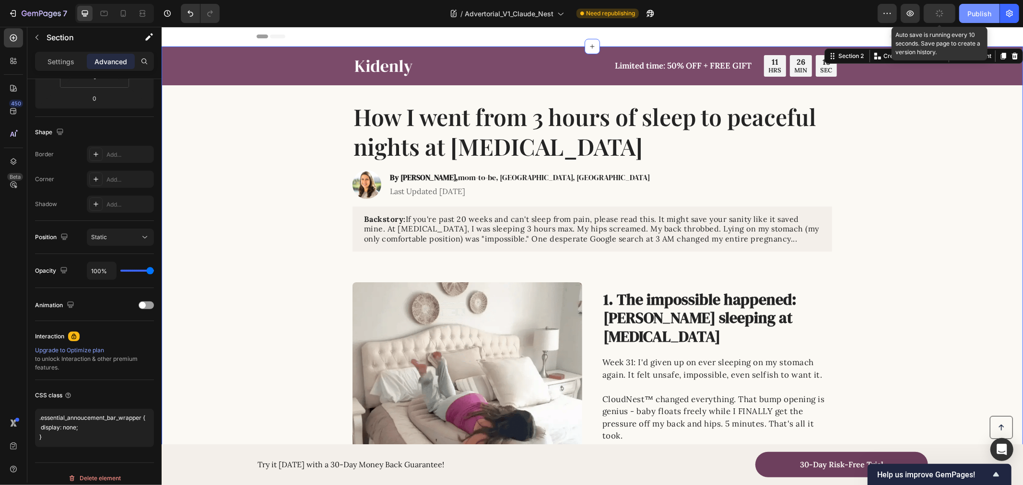
click at [968, 11] on div "Publish" at bounding box center [979, 14] width 24 height 10
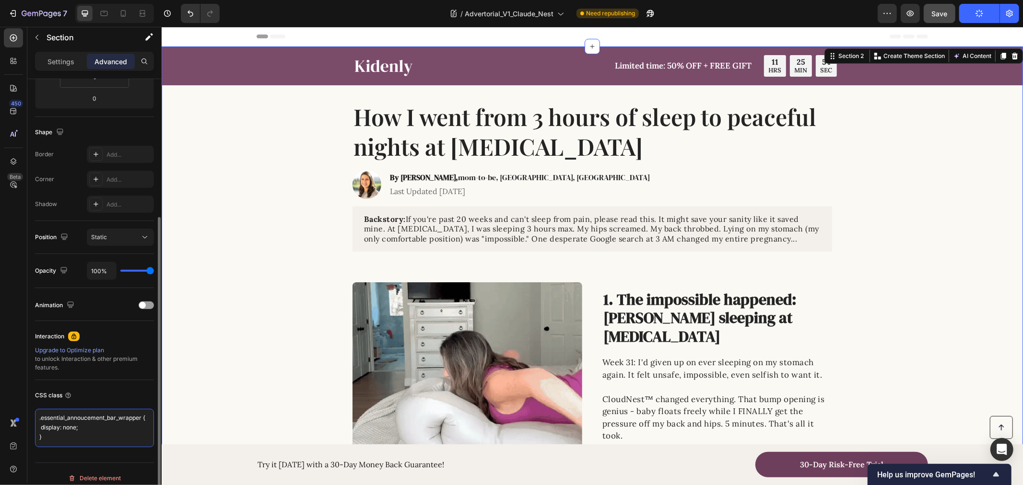
scroll to position [0, 0]
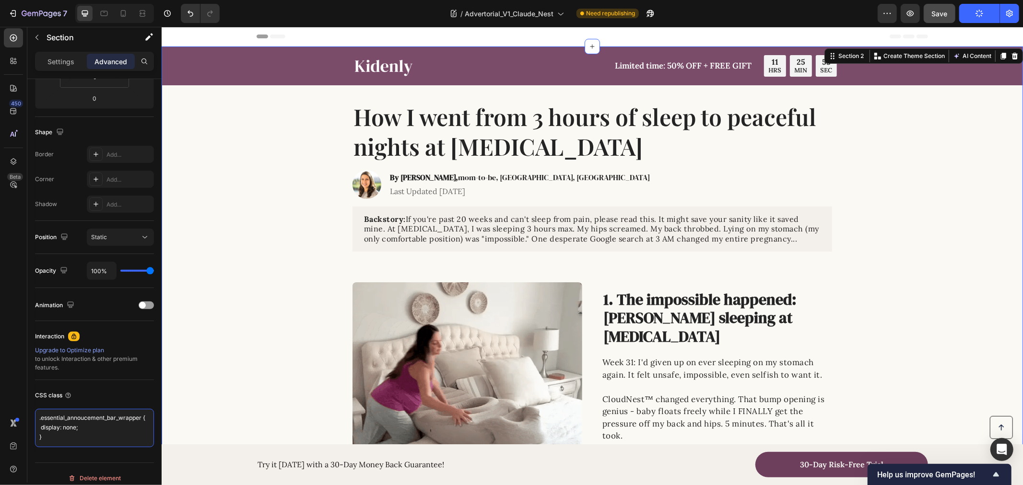
drag, startPoint x: 144, startPoint y: 412, endPoint x: 25, endPoint y: 419, distance: 119.1
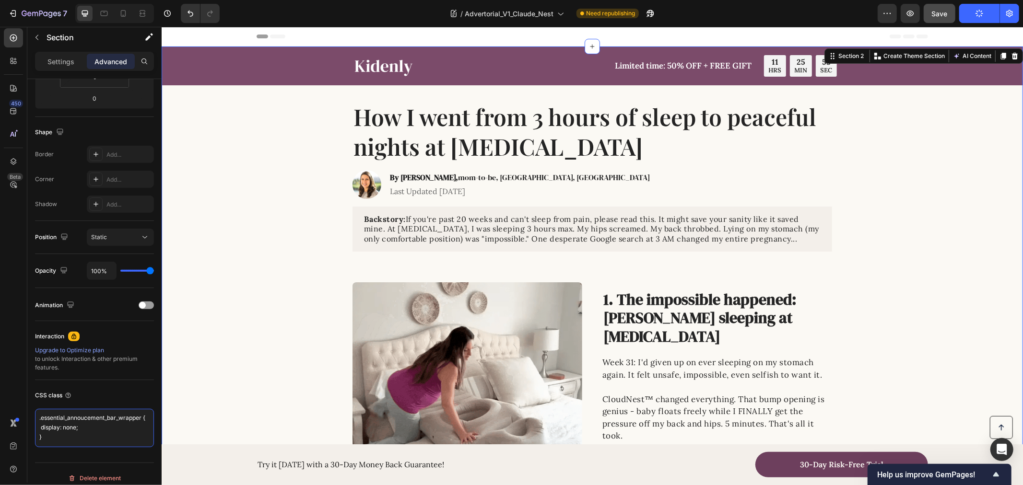
click at [25, 419] on div "450 Beta Sections(18) Elements(83) Section Element Hero Section Product Detail …" at bounding box center [81, 256] width 162 height 458
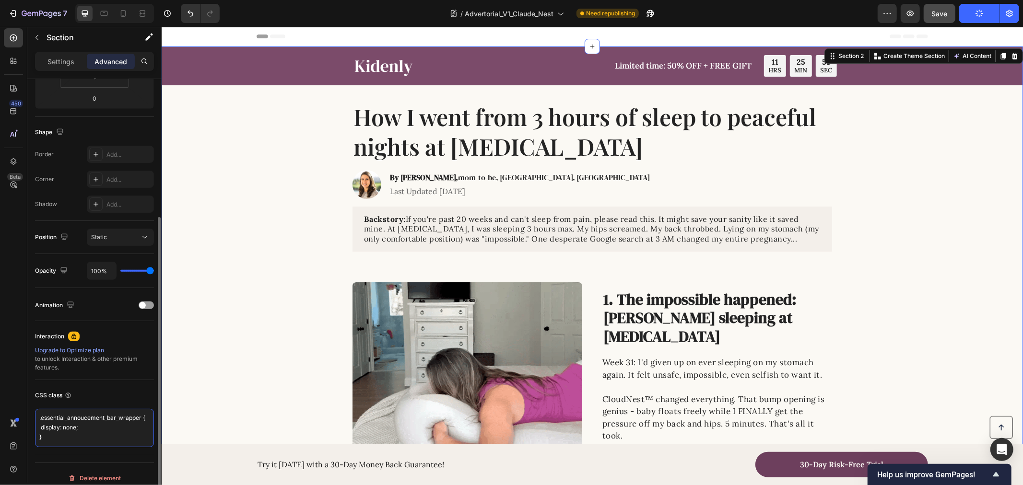
paste textarea "body > div.essential_annoucement_bar_wrapper.essential_annoucement_bar_wrapper_…"
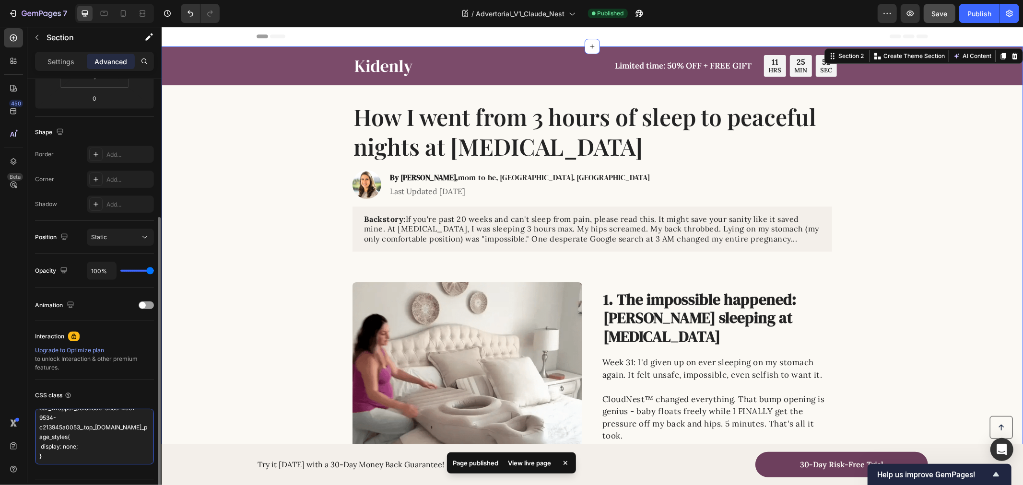
scroll to position [58, 0]
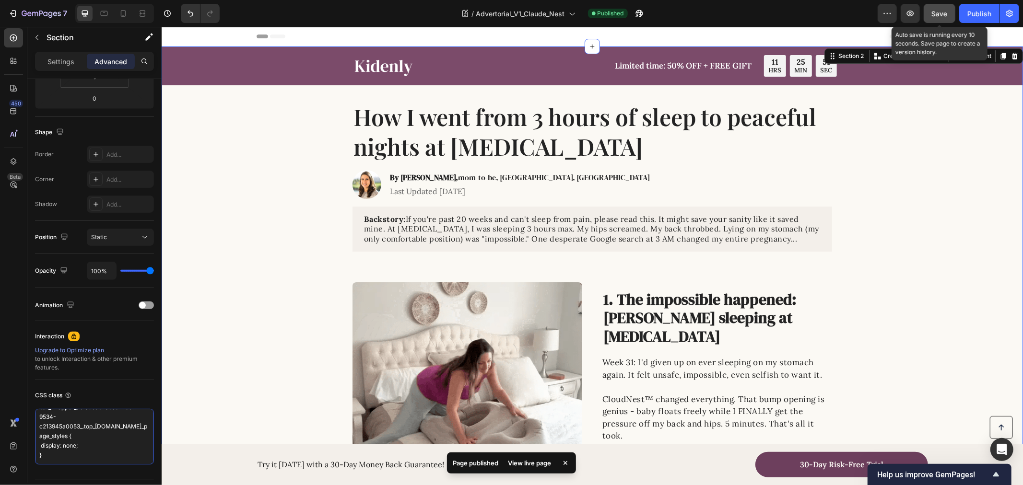
type textarea "body > div.essential_annoucement_bar_wrapper.essential_annoucement_bar_wrapper_…"
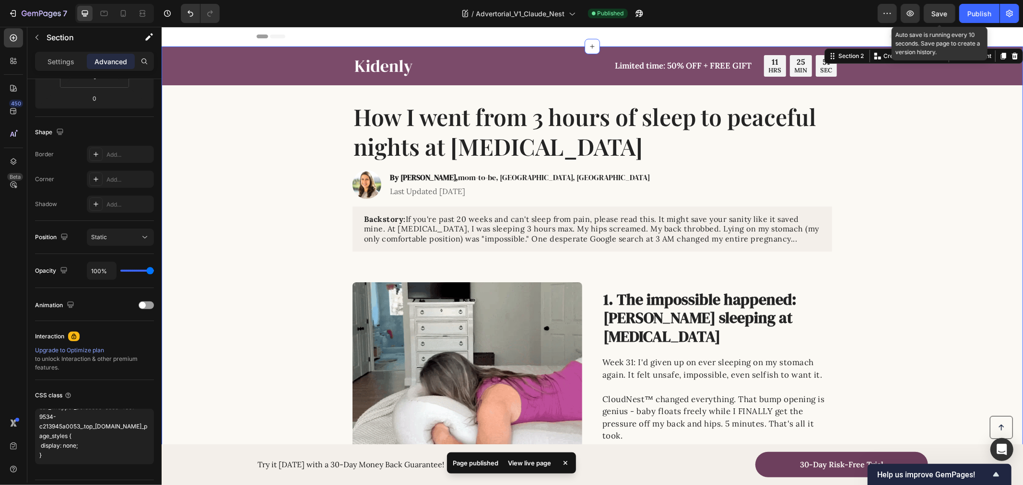
drag, startPoint x: 938, startPoint y: 8, endPoint x: 958, endPoint y: 12, distance: 20.1
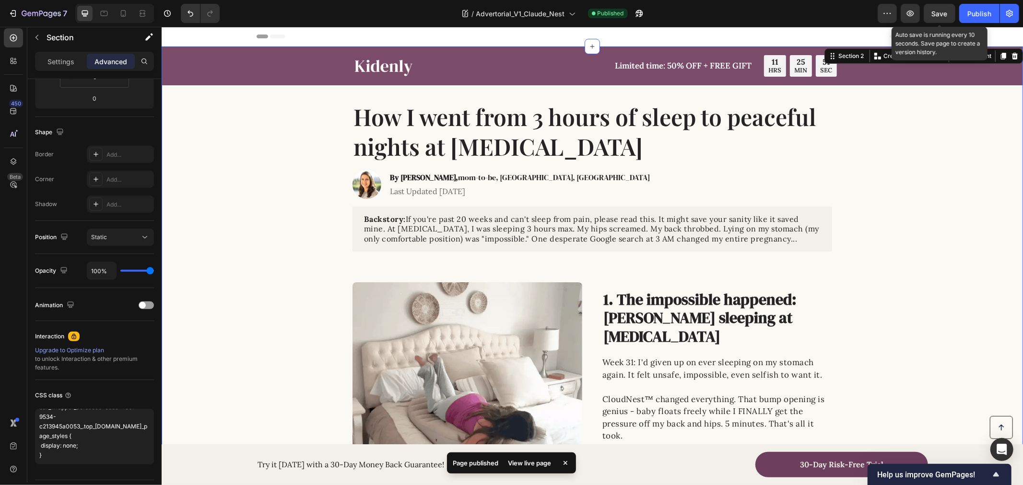
click at [938, 10] on span "Save" at bounding box center [940, 14] width 16 height 8
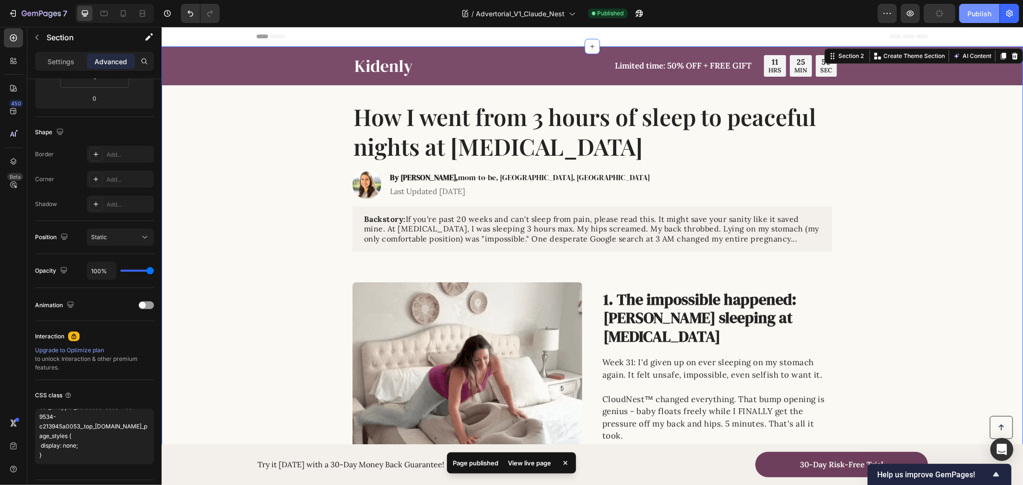
click at [964, 12] on button "Publish" at bounding box center [979, 13] width 40 height 19
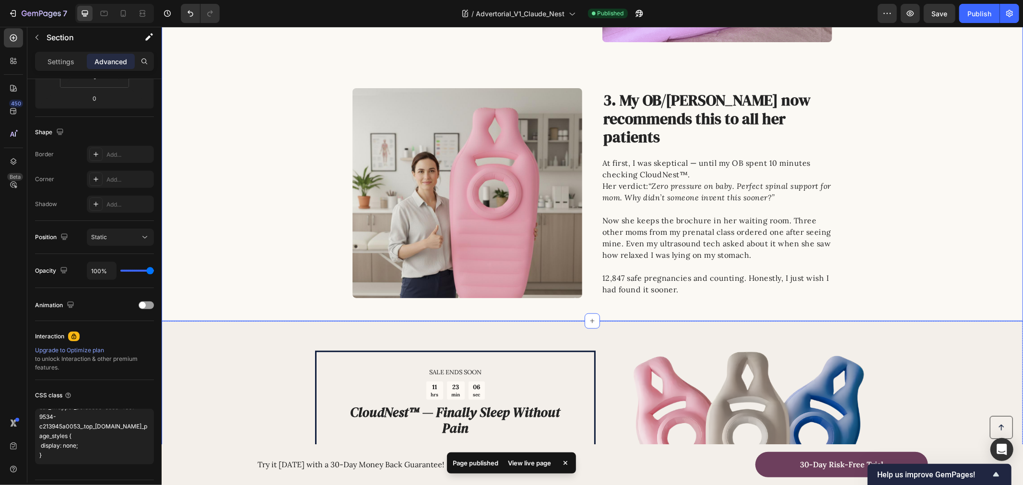
scroll to position [974, 0]
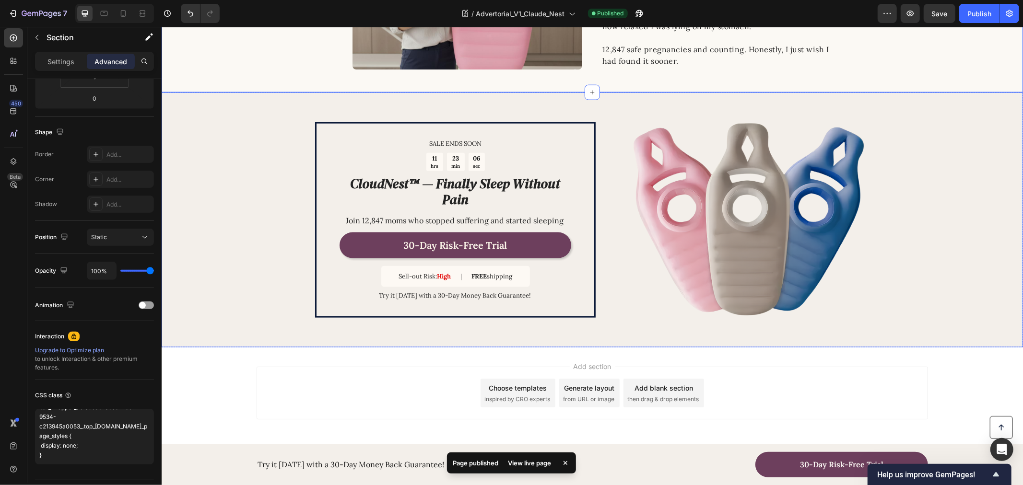
click at [288, 310] on div "SALE ENDS SOON Text Block 11 hrs 23 min 06 sec Countdown Timer CloudNest™ — Fin…" at bounding box center [591, 219] width 861 height 255
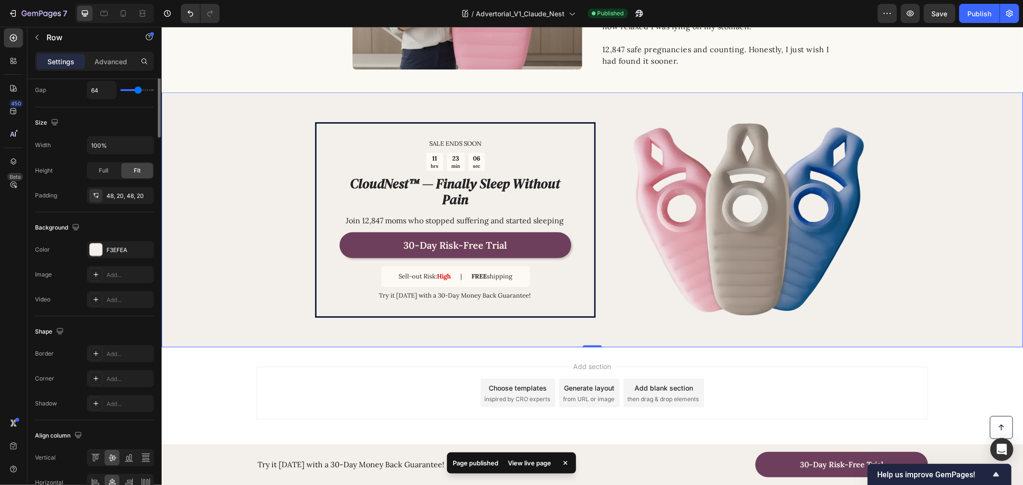
scroll to position [0, 0]
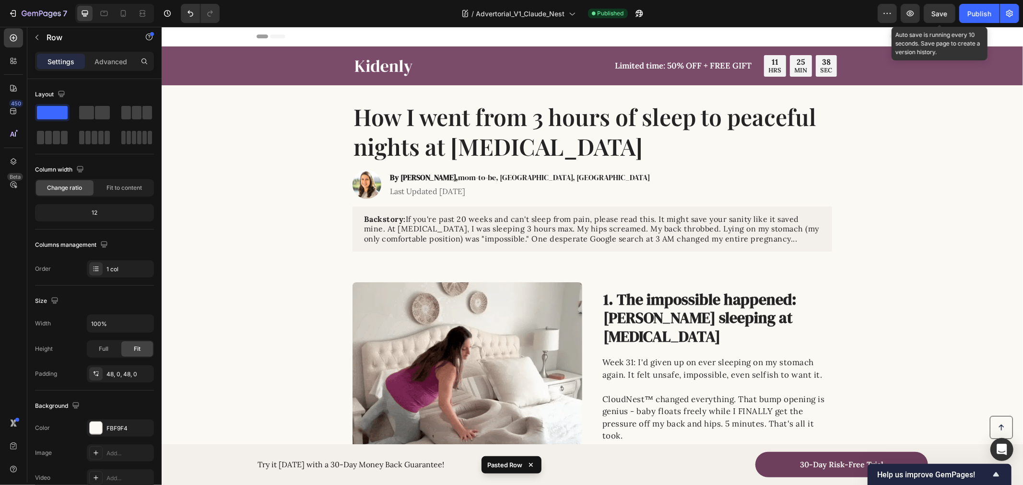
drag, startPoint x: 933, startPoint y: 11, endPoint x: 959, endPoint y: 10, distance: 25.9
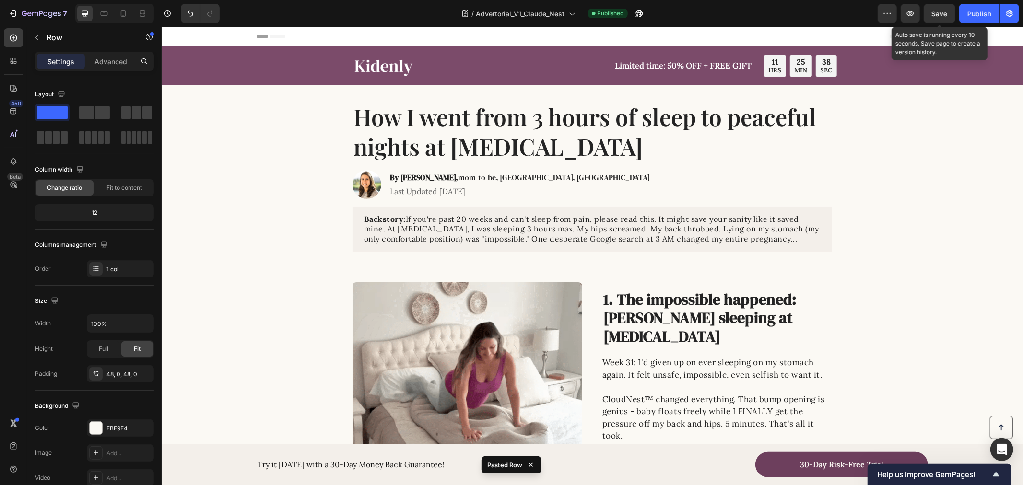
click at [933, 10] on span "Save" at bounding box center [940, 14] width 16 height 8
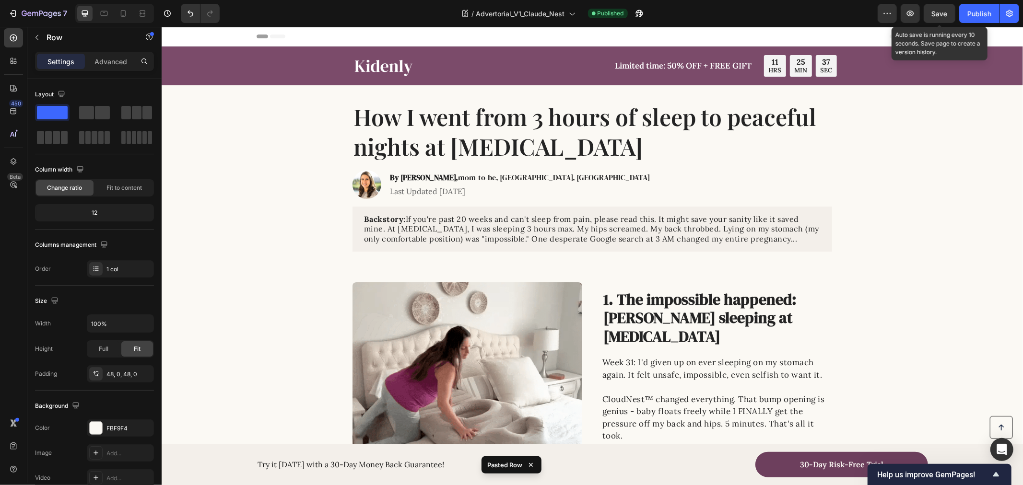
click at [959, 10] on div "Preview Save Auto save is running every 10 seconds. Save page to create a versi…" at bounding box center [947, 13] width 141 height 19
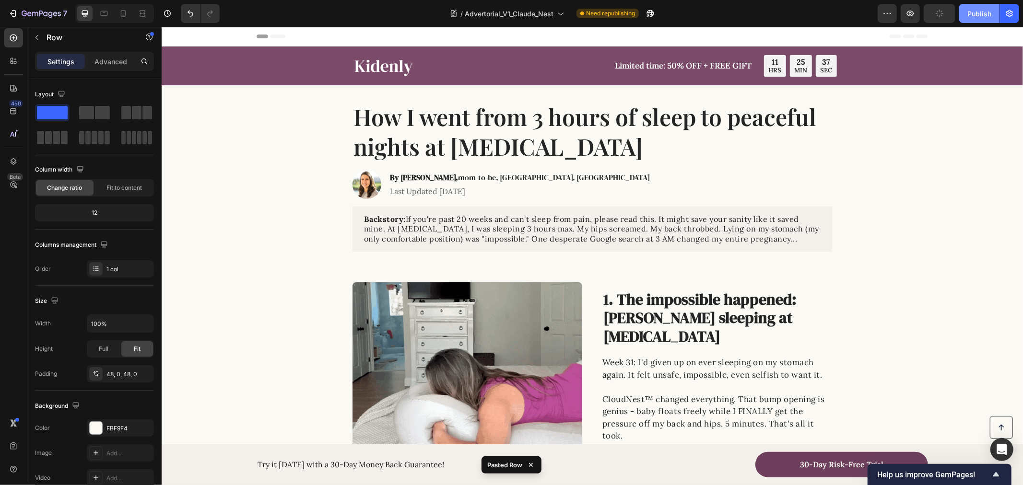
click at [969, 11] on div "Publish" at bounding box center [979, 14] width 24 height 10
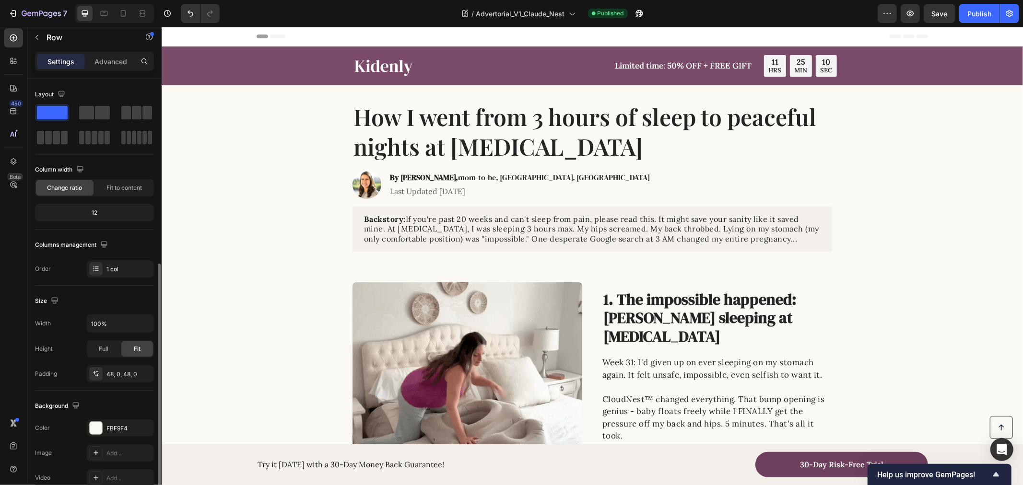
scroll to position [154, 0]
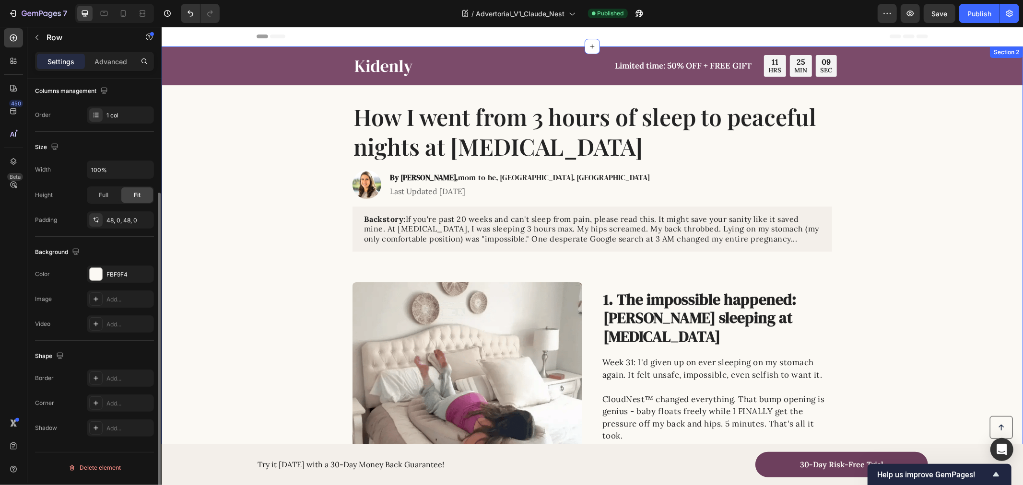
click at [236, 131] on div "How I went from 3 hours of sleep to peaceful nights at [MEDICAL_DATA]" at bounding box center [592, 131] width 842 height 62
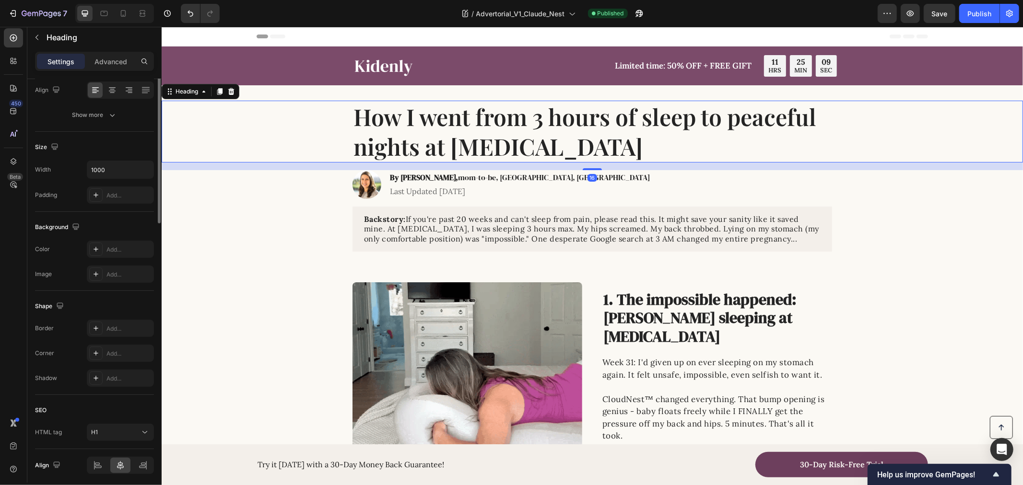
scroll to position [0, 0]
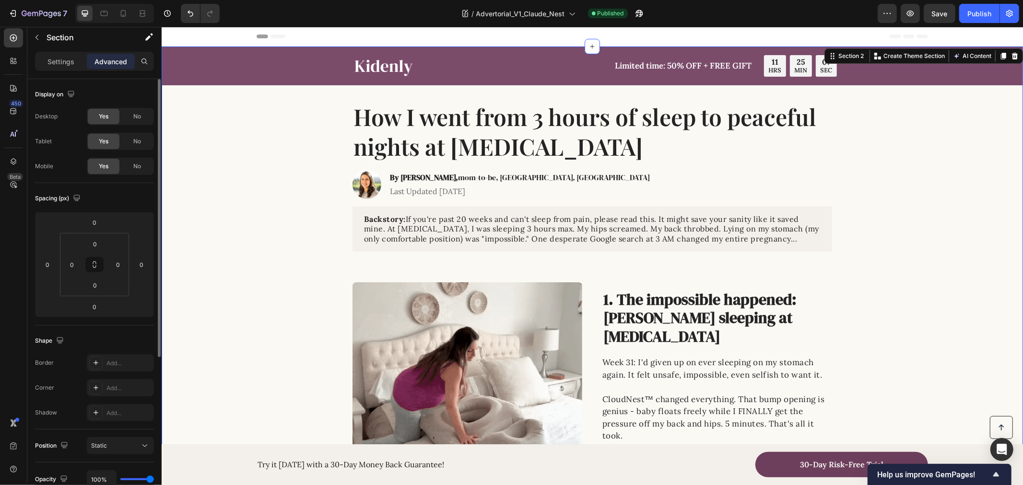
scroll to position [236, 0]
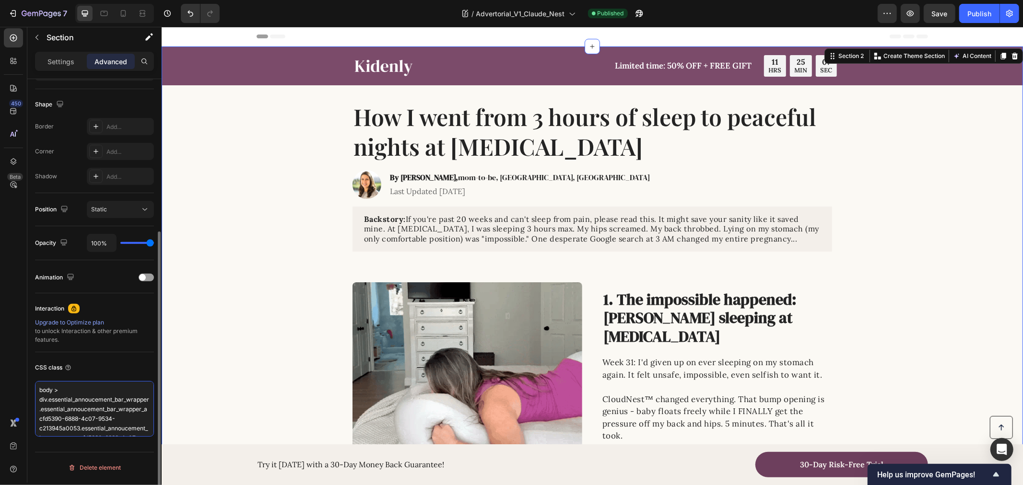
click at [132, 422] on textarea "body > div.essential_annoucement_bar_wrapper.essential_annoucement_bar_wrapper_…" at bounding box center [94, 409] width 119 height 56
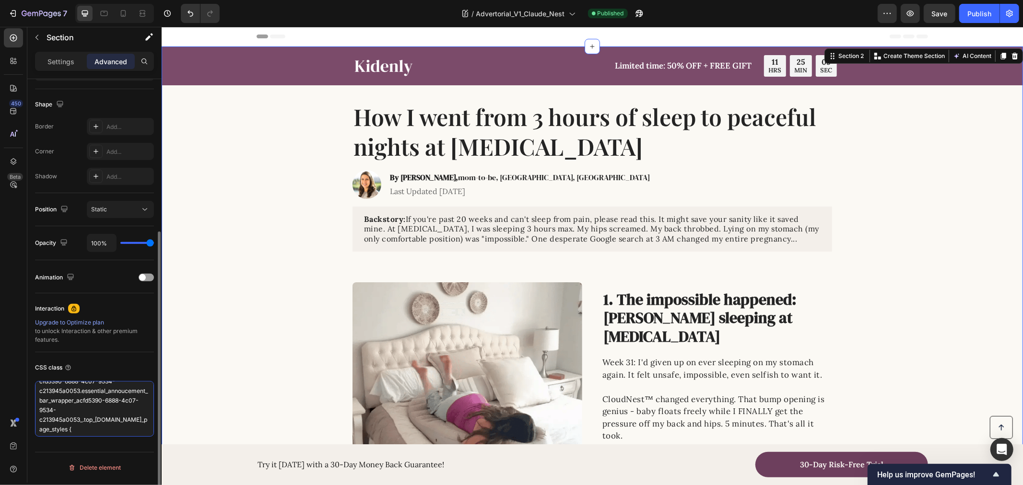
scroll to position [58, 0]
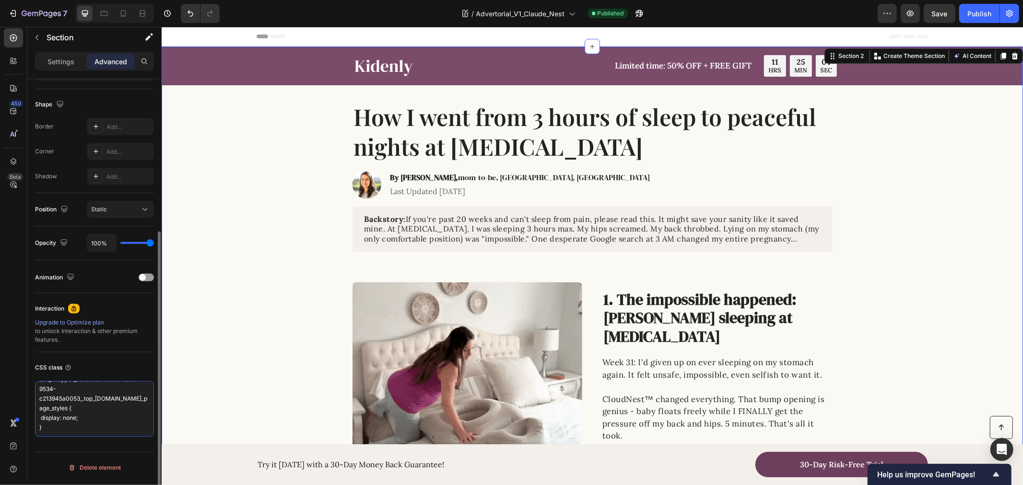
click at [92, 418] on textarea "body > div.essential_annoucement_bar_wrapper.essential_annoucement_bar_wrapper_…" at bounding box center [94, 409] width 119 height 56
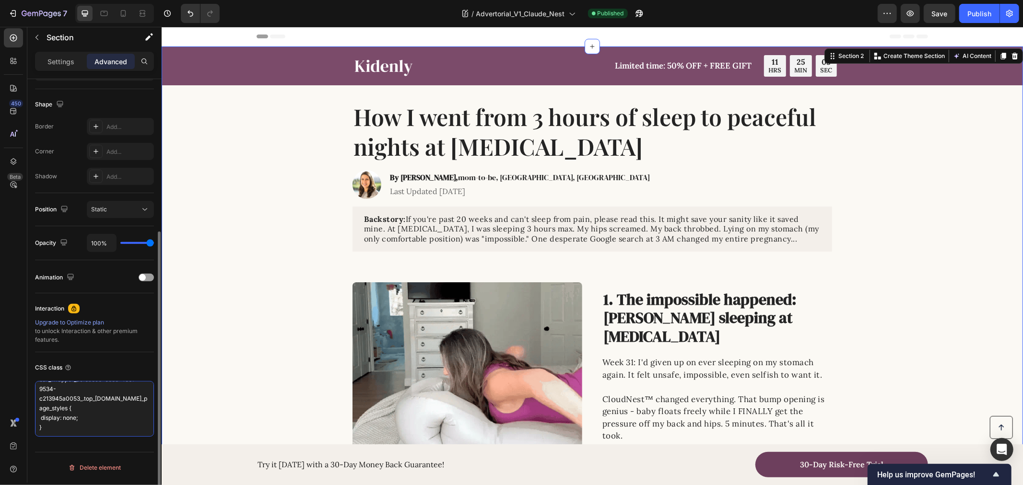
drag, startPoint x: 89, startPoint y: 418, endPoint x: 73, endPoint y: 419, distance: 15.9
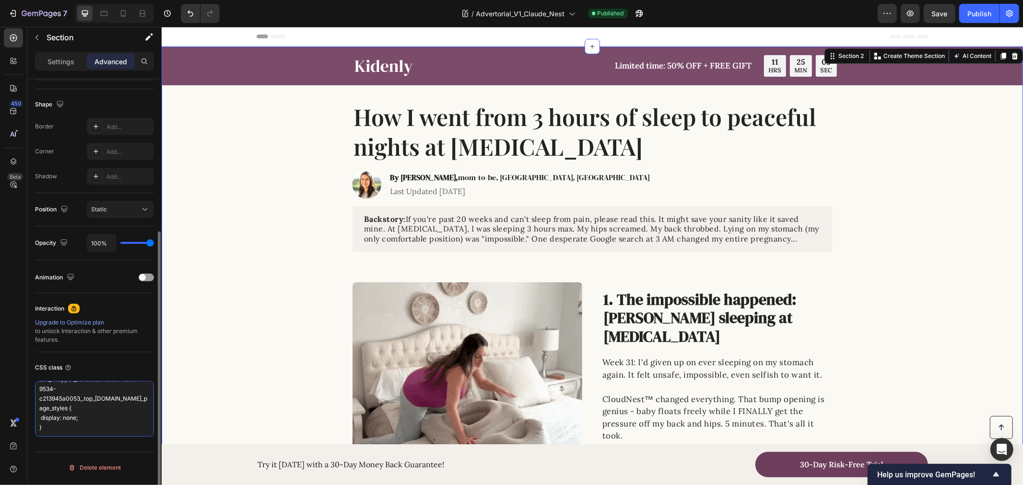
click at [73, 419] on textarea "body > div.essential_annoucement_bar_wrapper.essential_annoucement_bar_wrapper_…" at bounding box center [94, 409] width 119 height 56
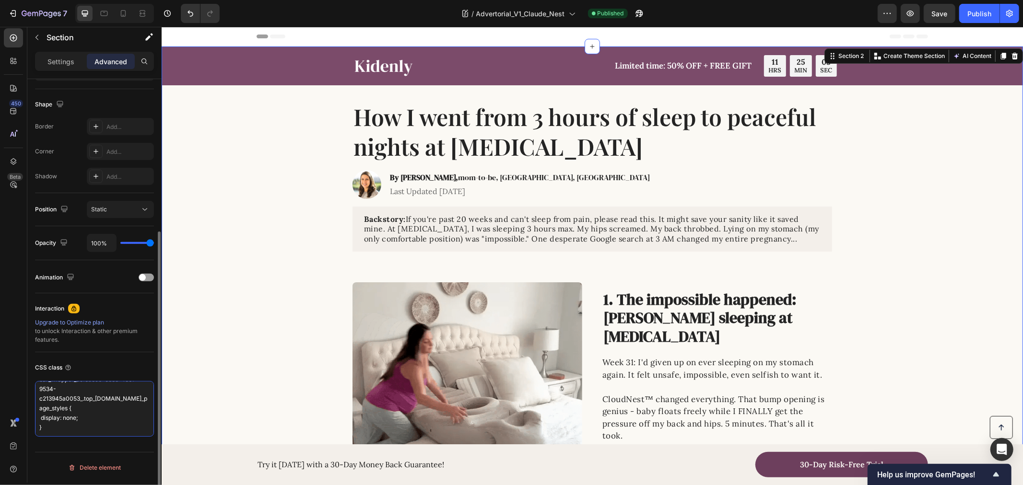
click at [83, 418] on textarea "body > div.essential_annoucement_bar_wrapper.essential_annoucement_bar_wrapper_…" at bounding box center [94, 409] width 119 height 56
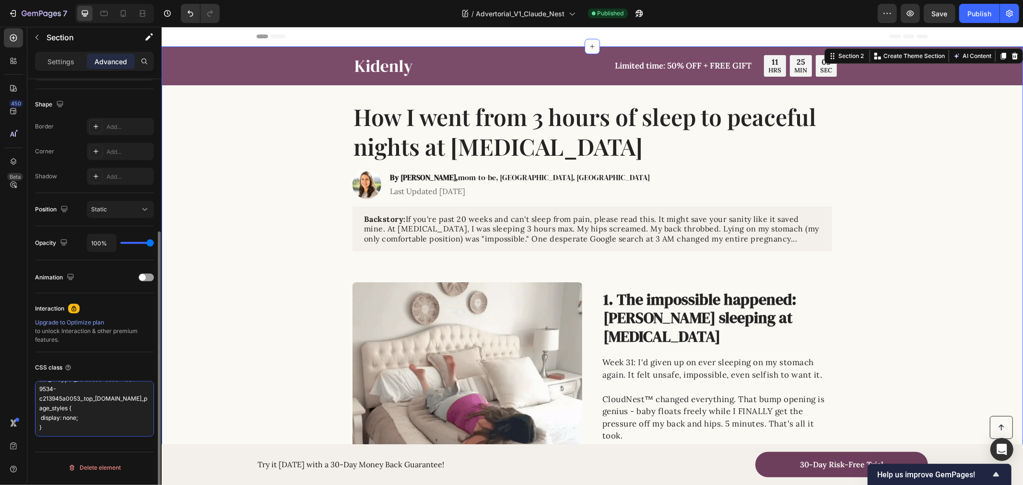
click at [71, 417] on textarea "body > div.essential_annoucement_bar_wrapper.essential_annoucement_bar_wrapper_…" at bounding box center [94, 409] width 119 height 56
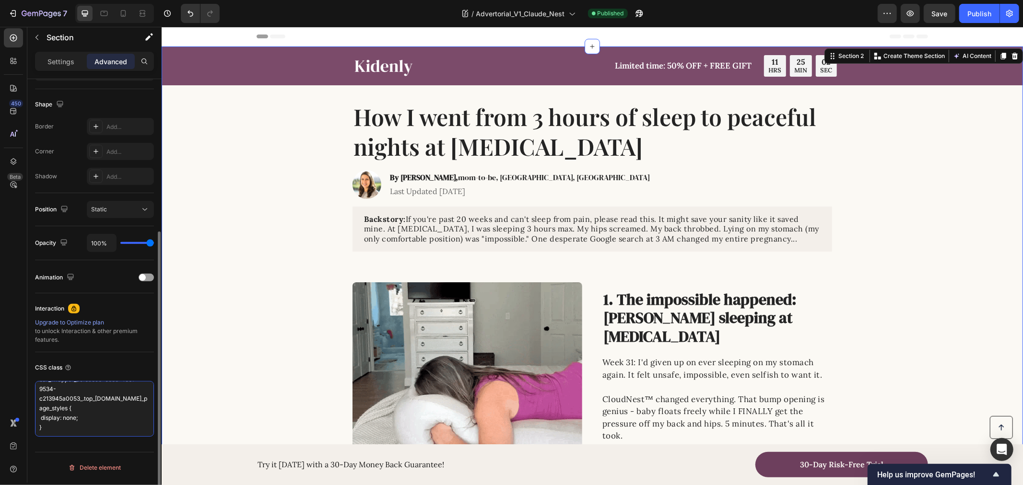
click at [71, 417] on textarea "body > div.essential_annoucement_bar_wrapper.essential_annoucement_bar_wrapper_…" at bounding box center [94, 409] width 119 height 56
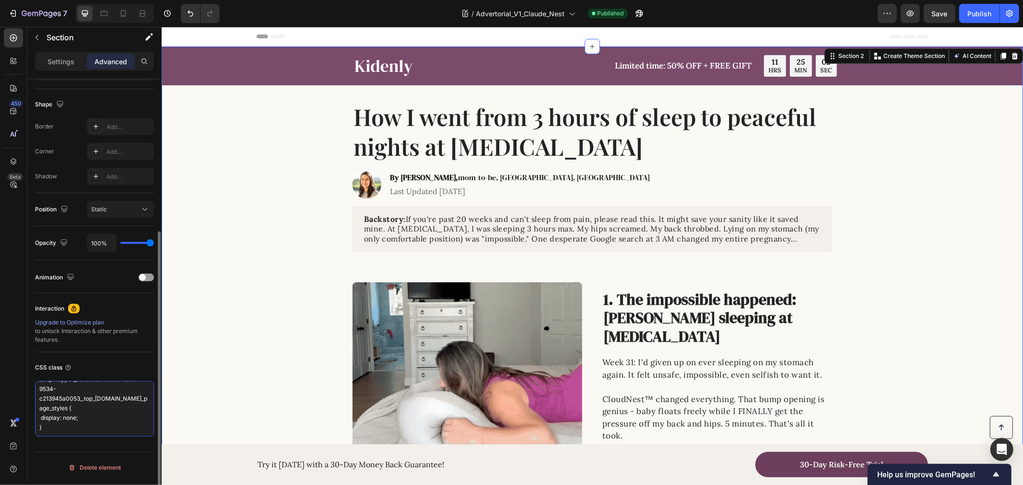
drag, startPoint x: 90, startPoint y: 419, endPoint x: 40, endPoint y: 419, distance: 49.9
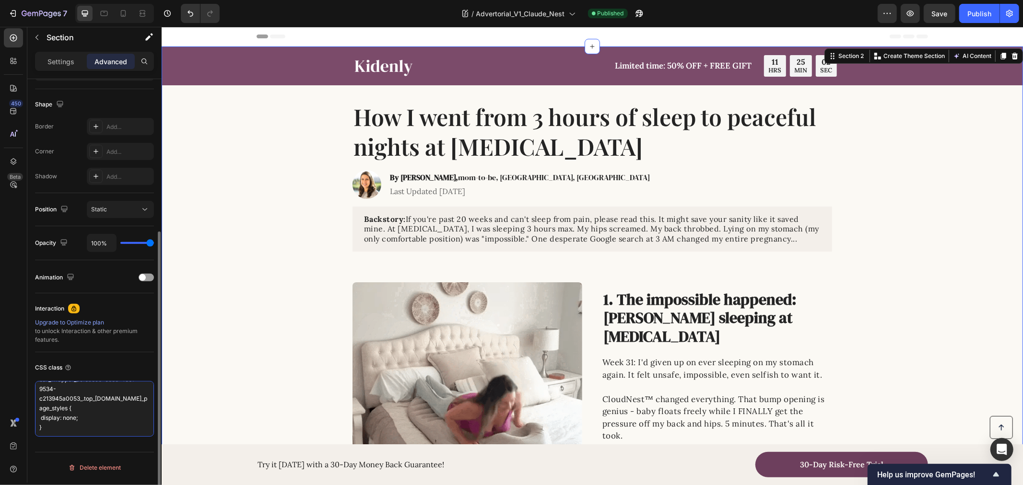
click at [39, 419] on textarea "body > div.essential_annoucement_bar_wrapper.essential_annoucement_bar_wrapper_…" at bounding box center [94, 409] width 119 height 56
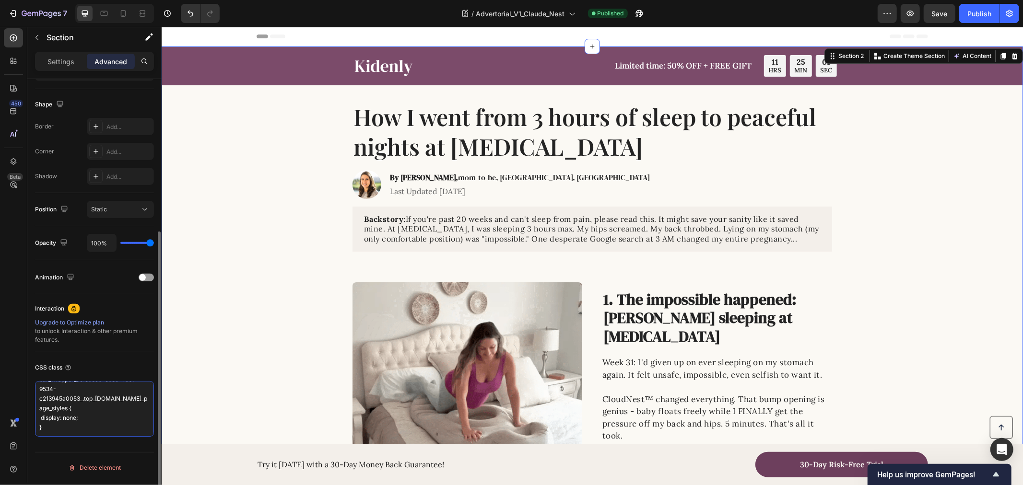
paste textarea "none !important"
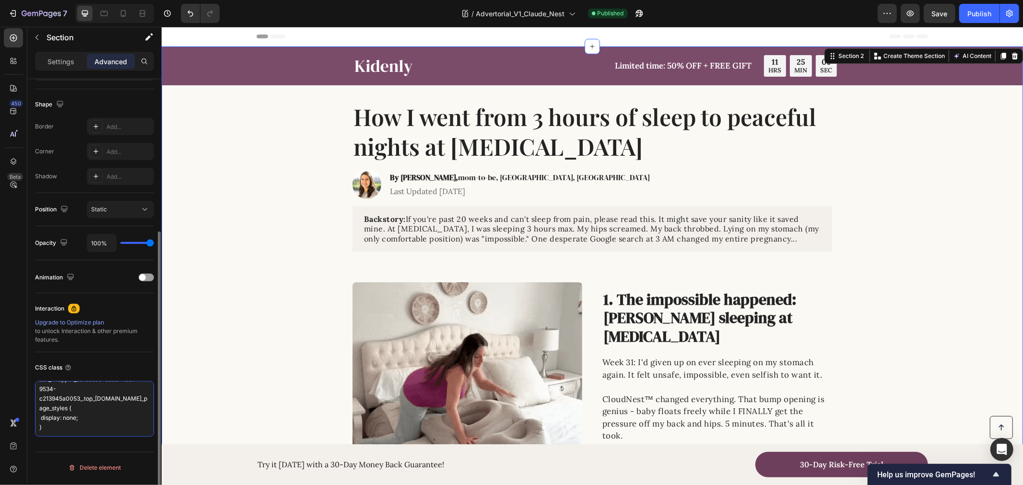
click at [66, 417] on textarea "body > div.essential_annoucement_bar_wrapper.essential_annoucement_bar_wrapper_…" at bounding box center [94, 409] width 119 height 56
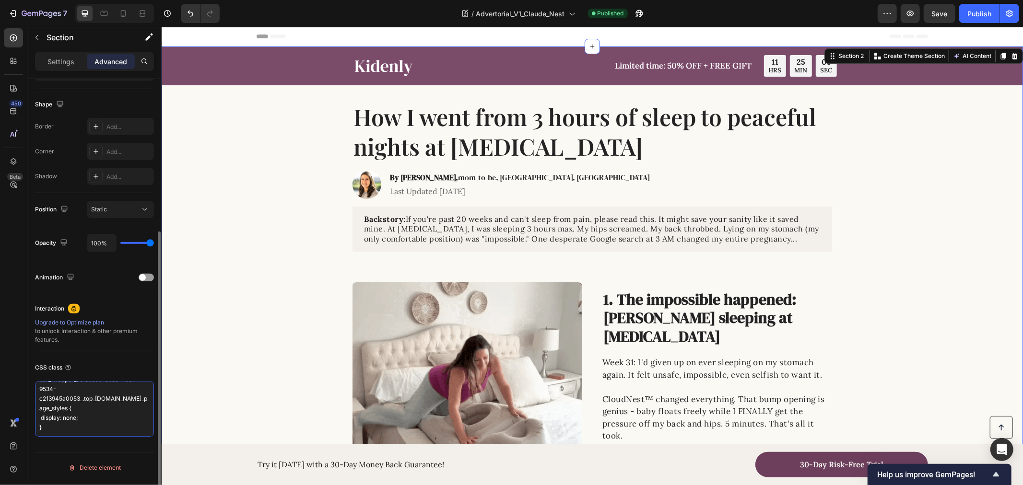
click at [66, 417] on textarea "body > div.essential_annoucement_bar_wrapper.essential_annoucement_bar_wrapper_…" at bounding box center [94, 409] width 119 height 56
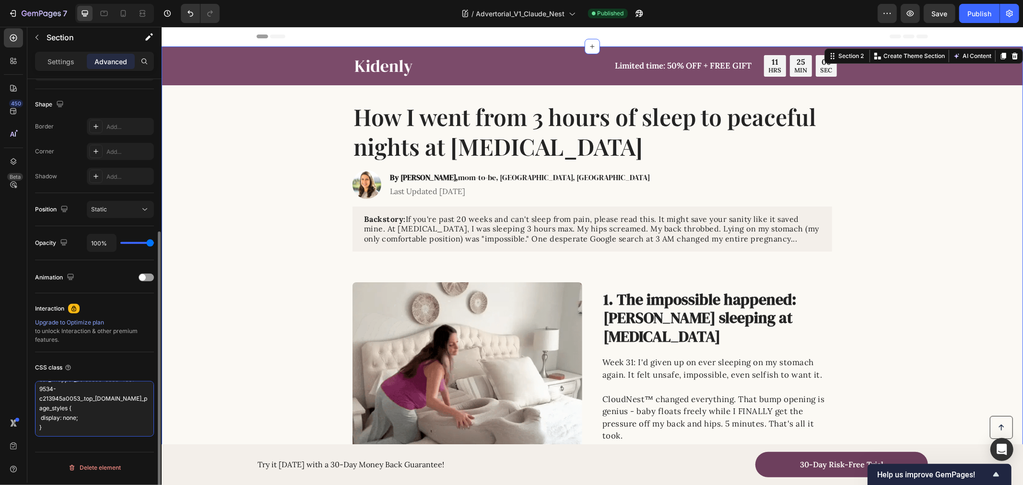
paste textarea "!important"
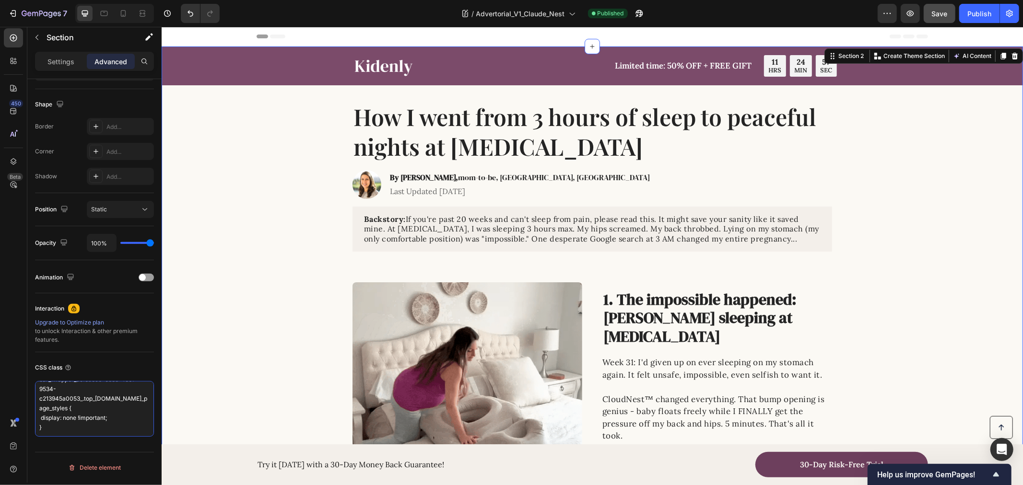
type textarea "body > div.essential_annoucement_bar_wrapper.essential_annoucement_bar_wrapper_…"
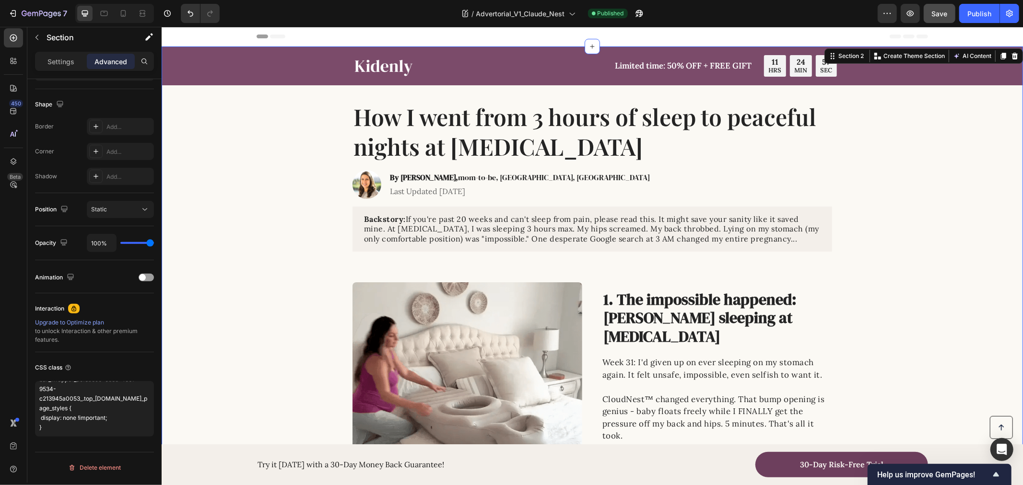
click at [945, 11] on span "Save" at bounding box center [940, 14] width 16 height 8
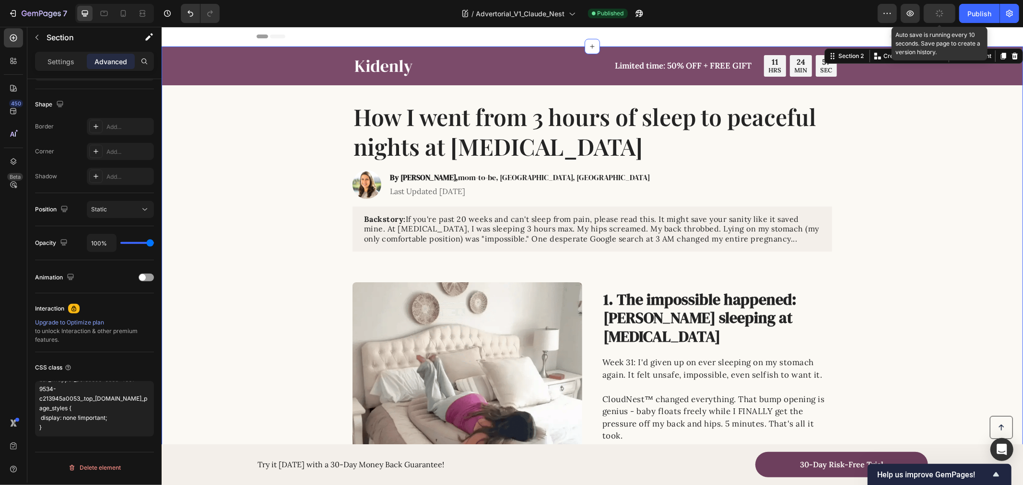
click at [958, 11] on div "Preview Auto save is running every 10 seconds. Save page to create a version hi…" at bounding box center [947, 13] width 141 height 19
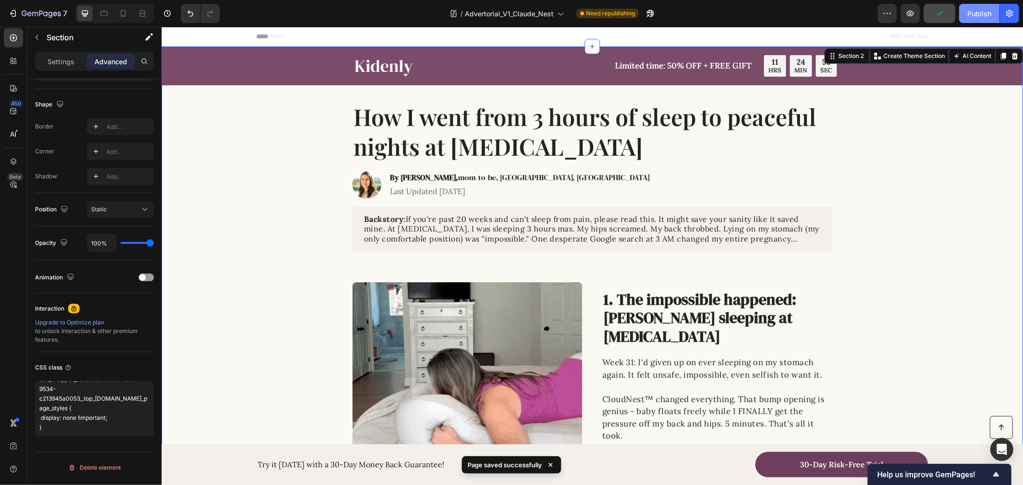
click at [967, 16] on div "Publish" at bounding box center [979, 14] width 24 height 10
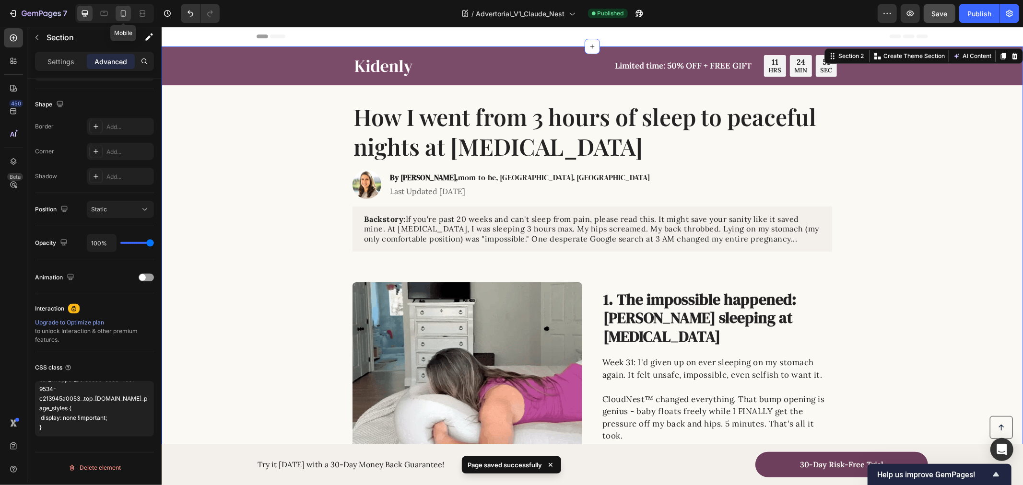
click at [122, 15] on icon at bounding box center [123, 14] width 10 height 10
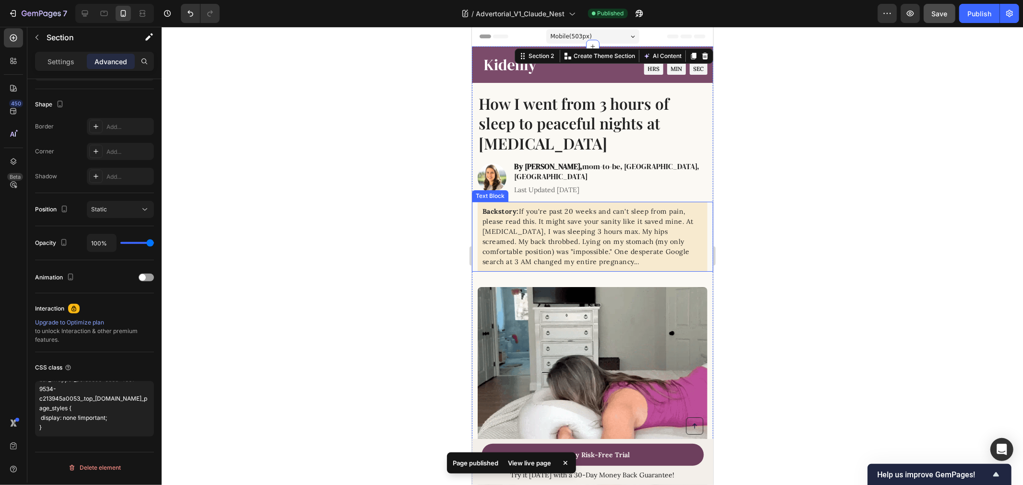
click at [690, 201] on div "Backstory: If you're past 20 weeks and can't sleep from pain, please read this.…" at bounding box center [592, 236] width 230 height 70
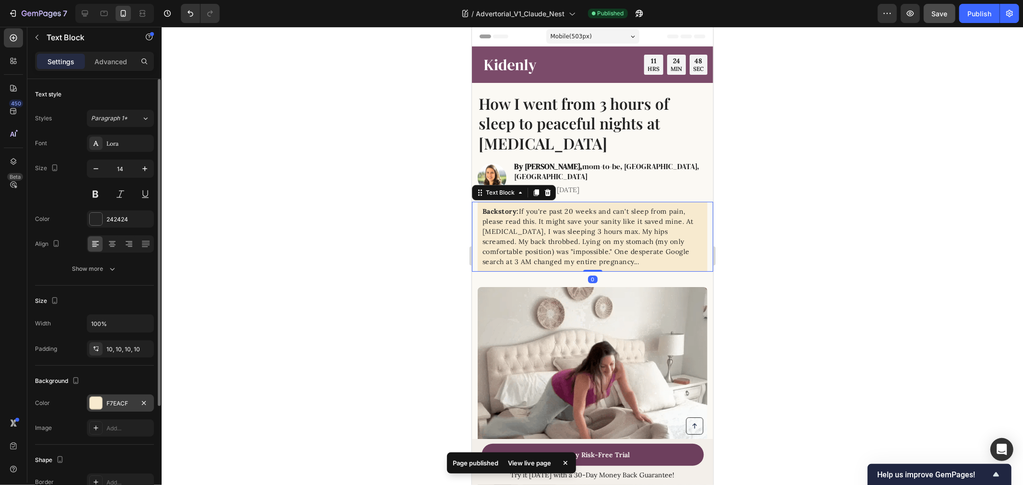
click at [116, 410] on div "F7EACF" at bounding box center [120, 403] width 67 height 17
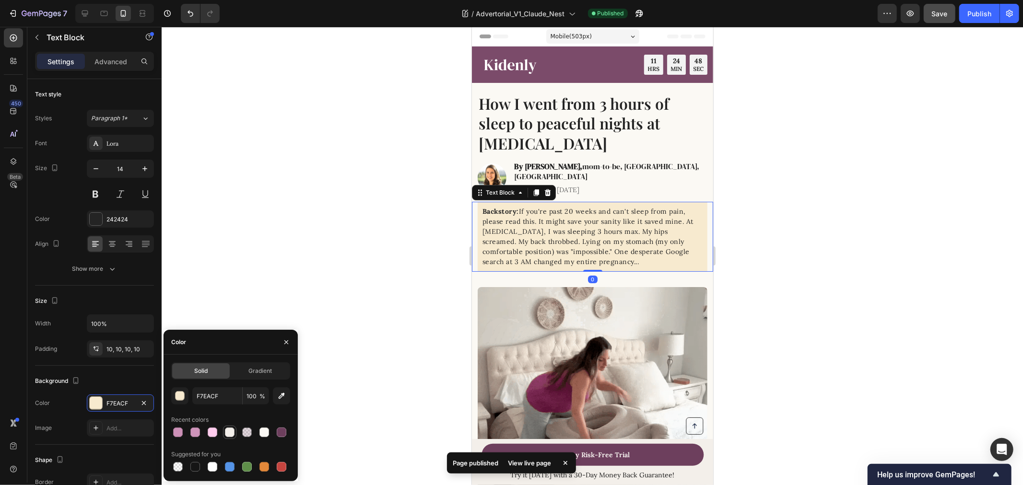
click at [228, 430] on div at bounding box center [230, 433] width 10 height 10
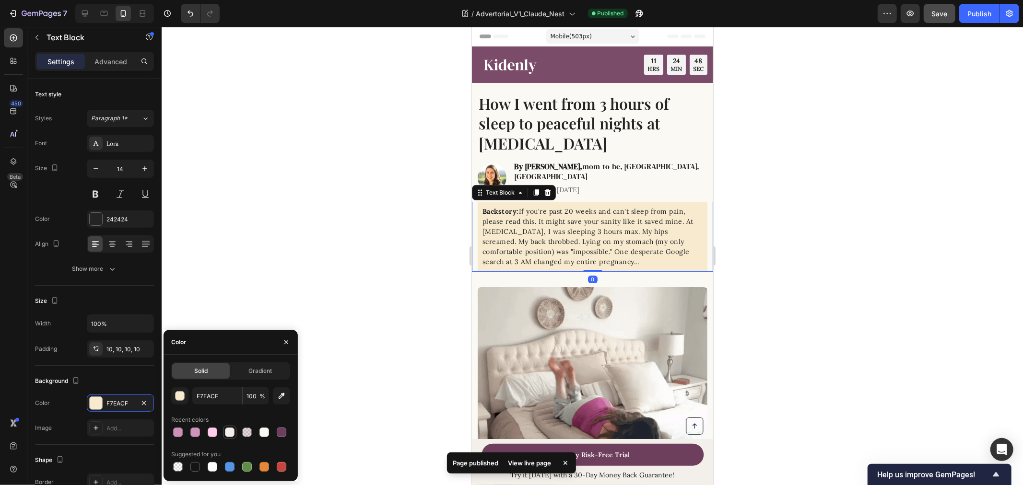
type input "F3EFEA"
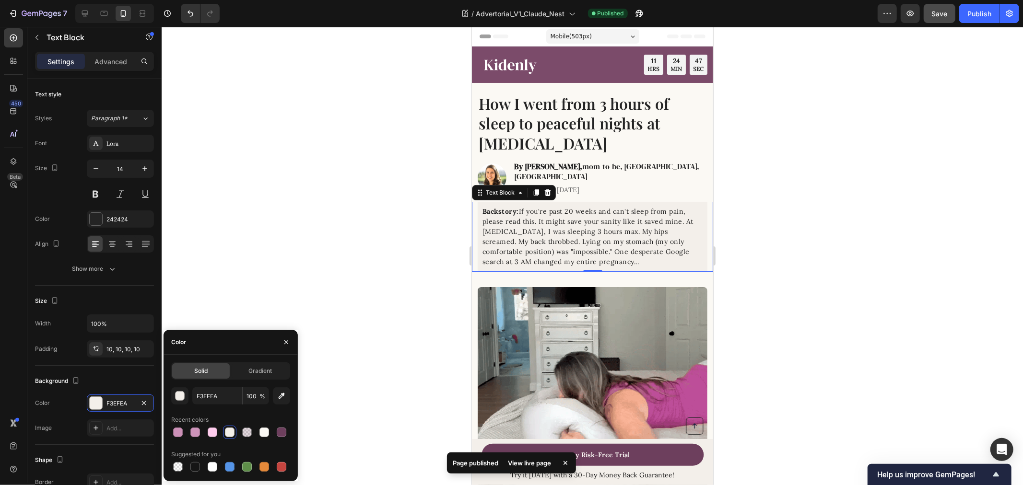
click at [828, 233] on div at bounding box center [592, 256] width 861 height 458
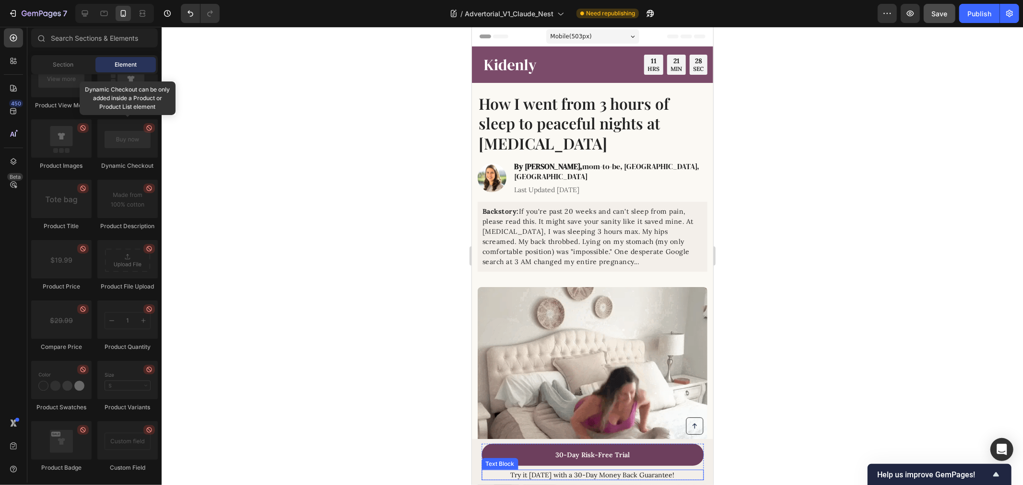
click at [587, 475] on p "Try it [DATE] with a 30-Day Money Back Guarantee!" at bounding box center [592, 474] width 220 height 9
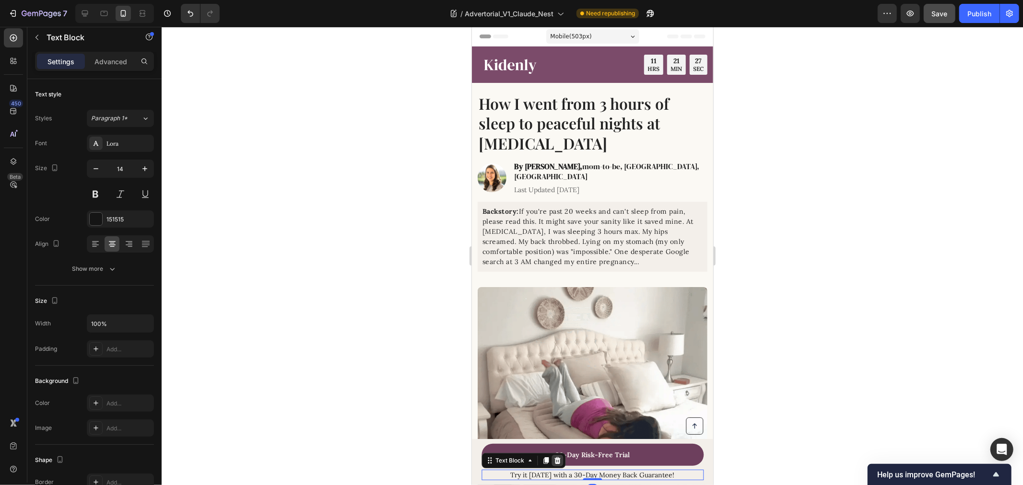
click at [558, 462] on icon at bounding box center [557, 460] width 6 height 7
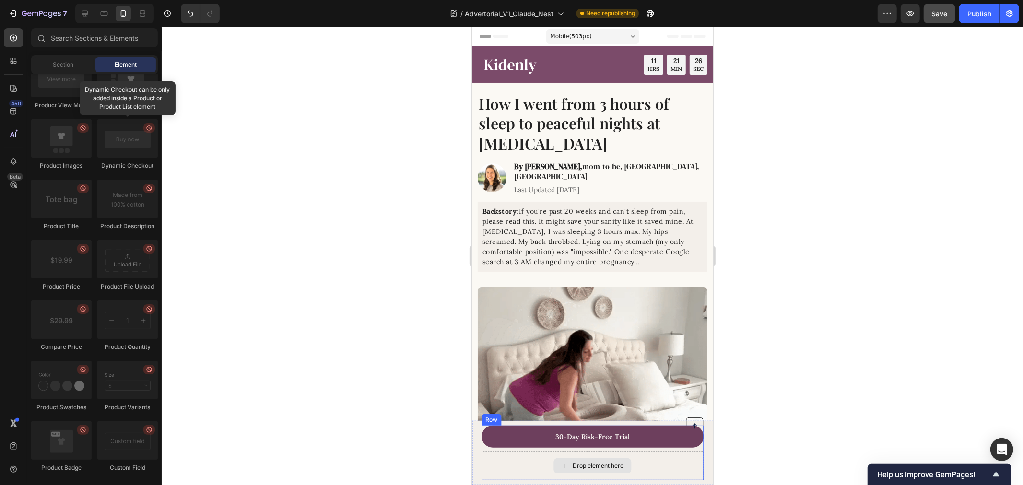
click at [623, 458] on div "Drop element here" at bounding box center [592, 465] width 78 height 15
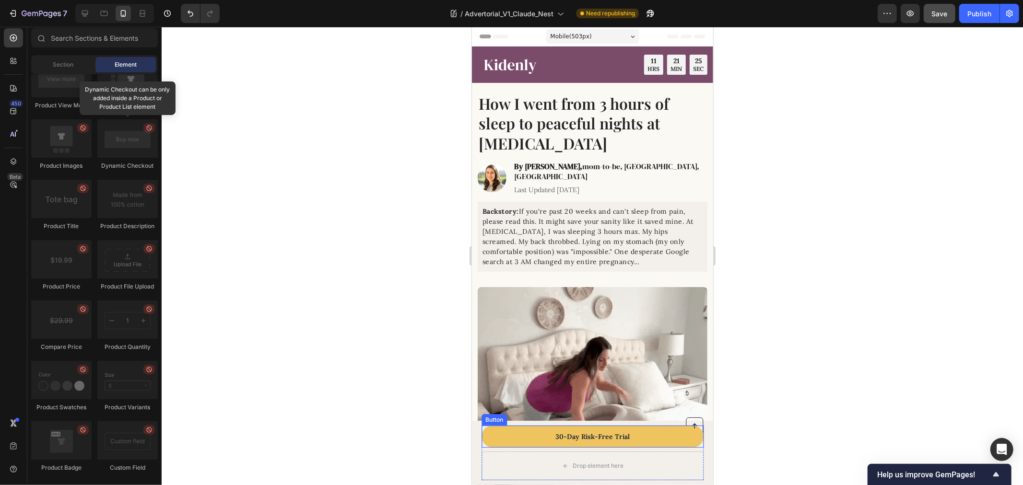
click at [625, 447] on link "30-Day Risk-Free Trial" at bounding box center [592, 436] width 222 height 22
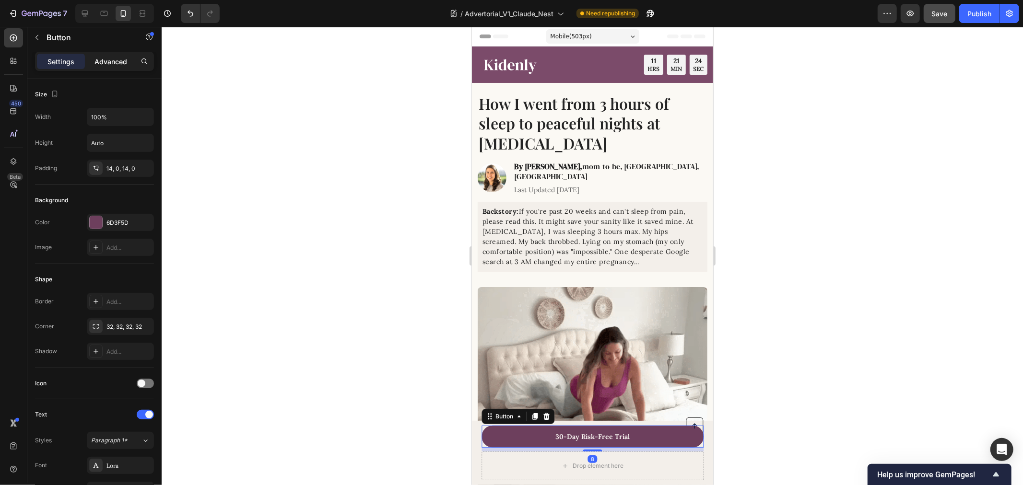
click at [100, 58] on p "Advanced" at bounding box center [110, 62] width 33 height 10
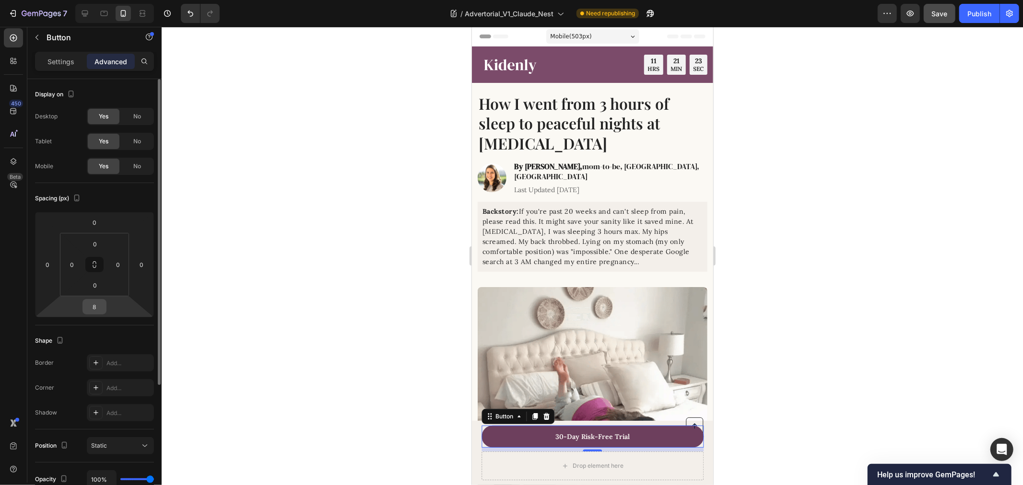
click at [99, 307] on input "8" at bounding box center [94, 307] width 19 height 14
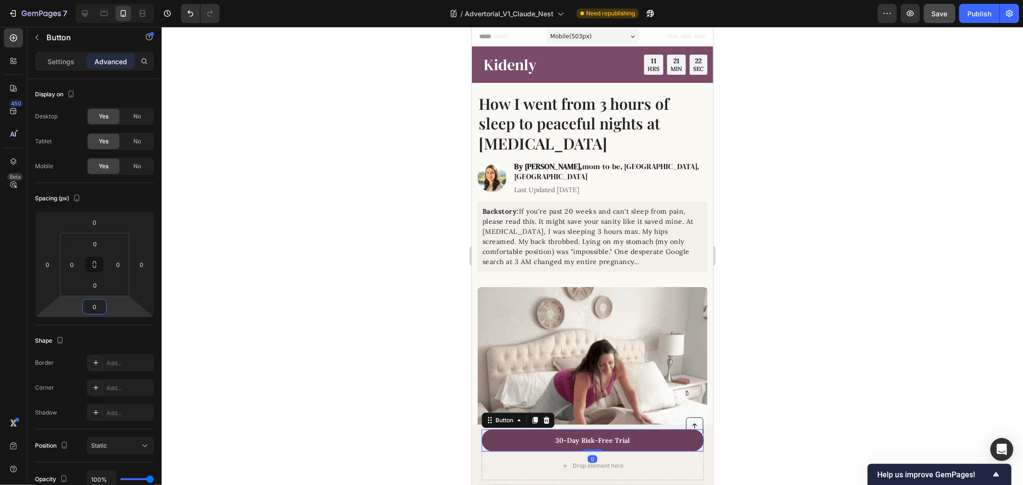
type input "0"
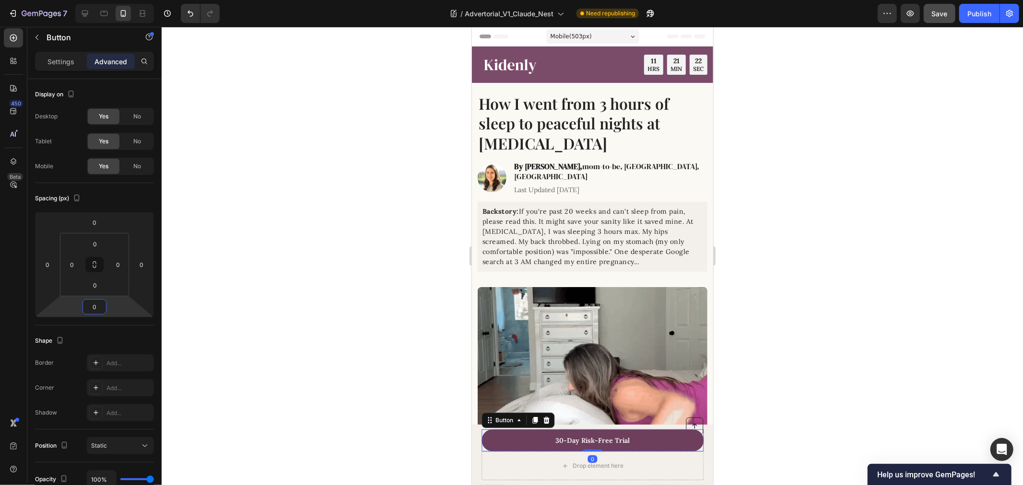
click at [798, 327] on div at bounding box center [592, 256] width 861 height 458
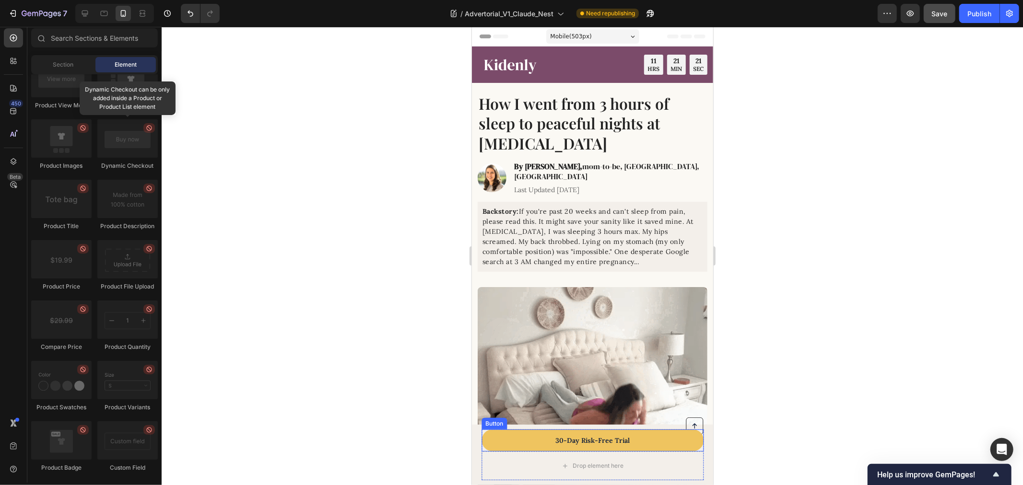
click at [642, 432] on link "30-Day Risk-Free Trial" at bounding box center [592, 440] width 222 height 22
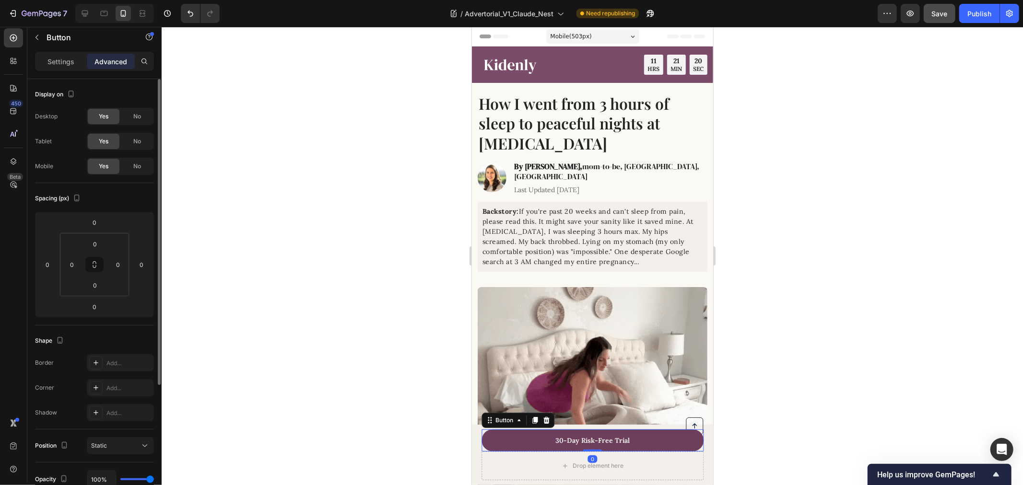
scroll to position [175, 0]
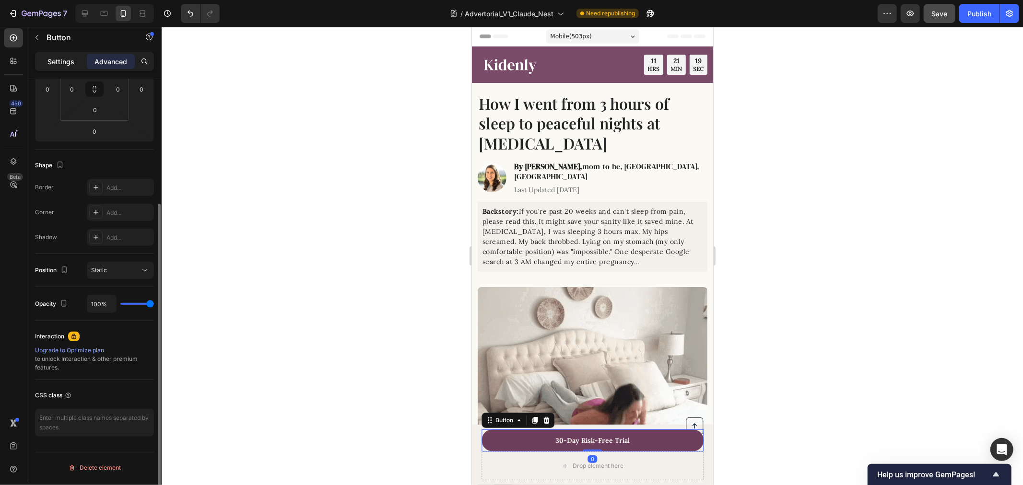
click at [48, 60] on p "Settings" at bounding box center [60, 62] width 27 height 10
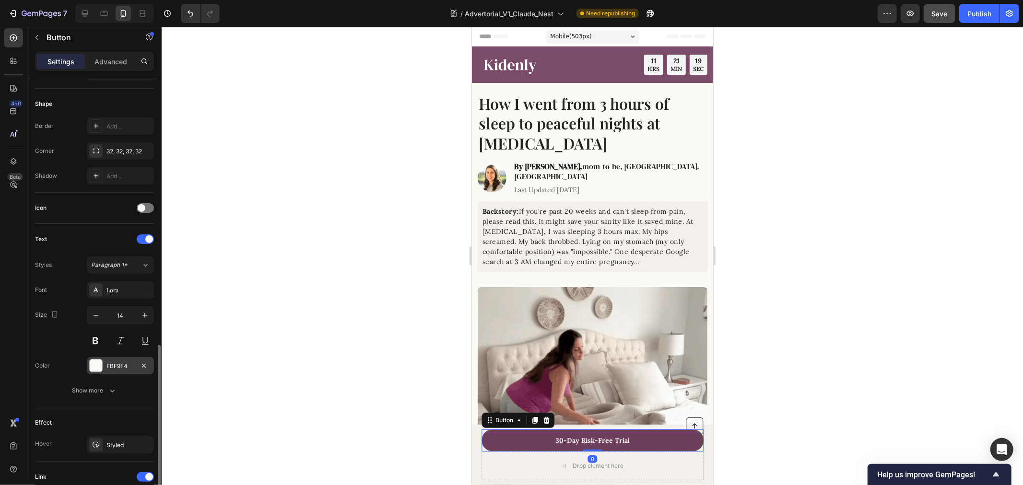
scroll to position [332, 0]
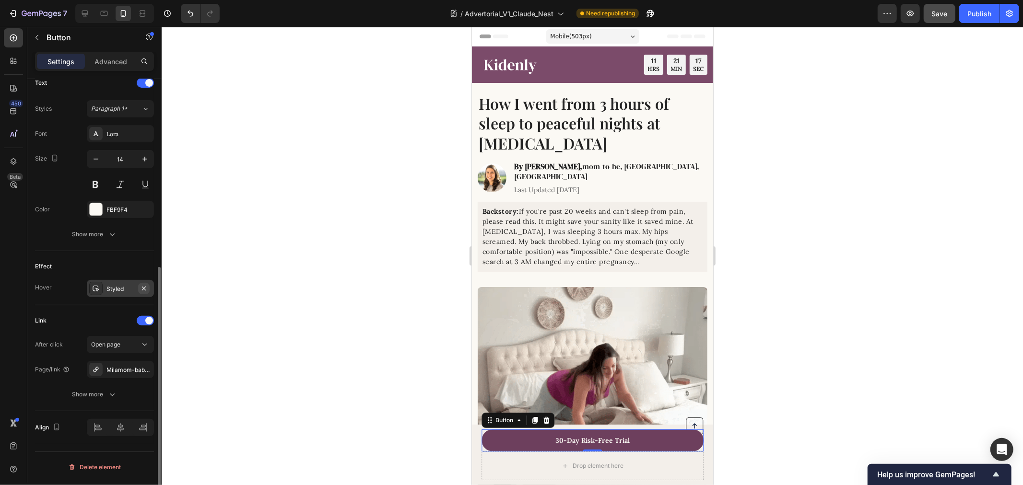
click at [142, 288] on icon "button" at bounding box center [144, 289] width 8 height 8
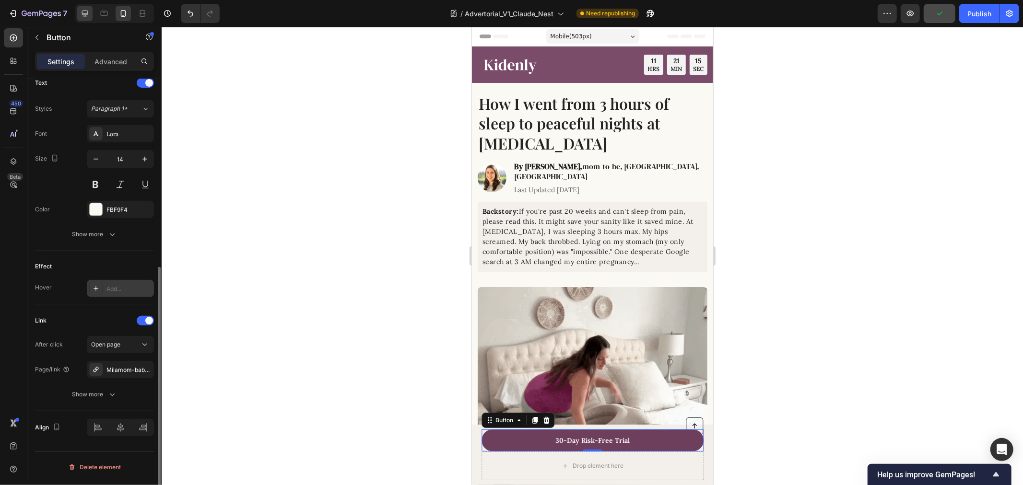
click at [89, 11] on div at bounding box center [84, 13] width 15 height 15
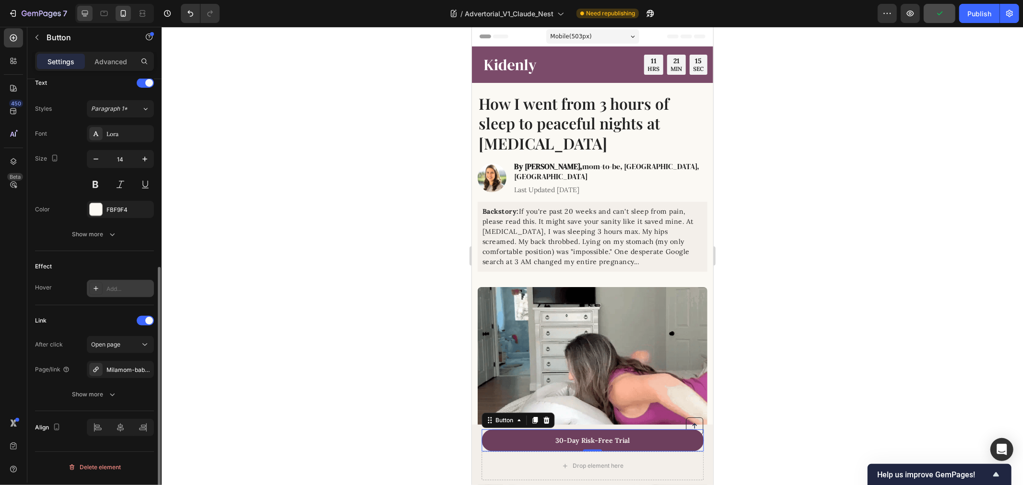
type input "Auto"
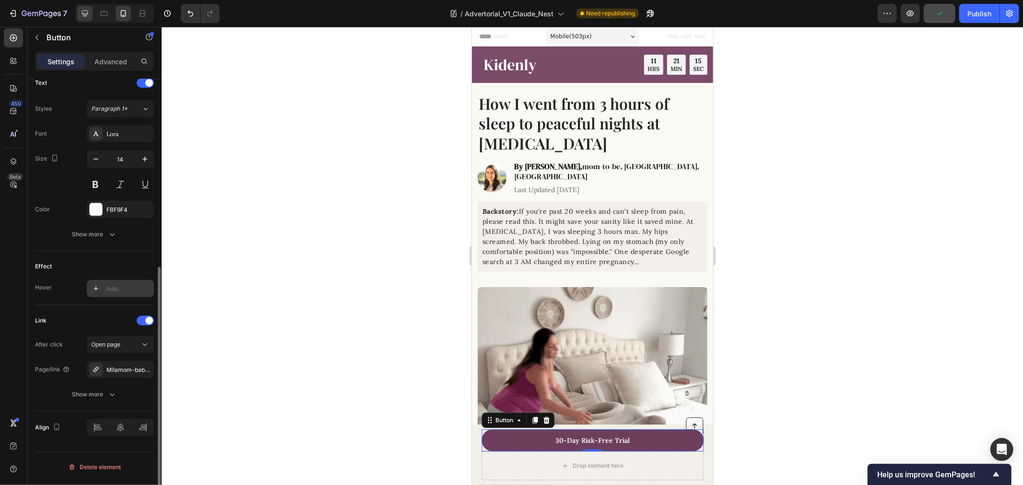
type input "16"
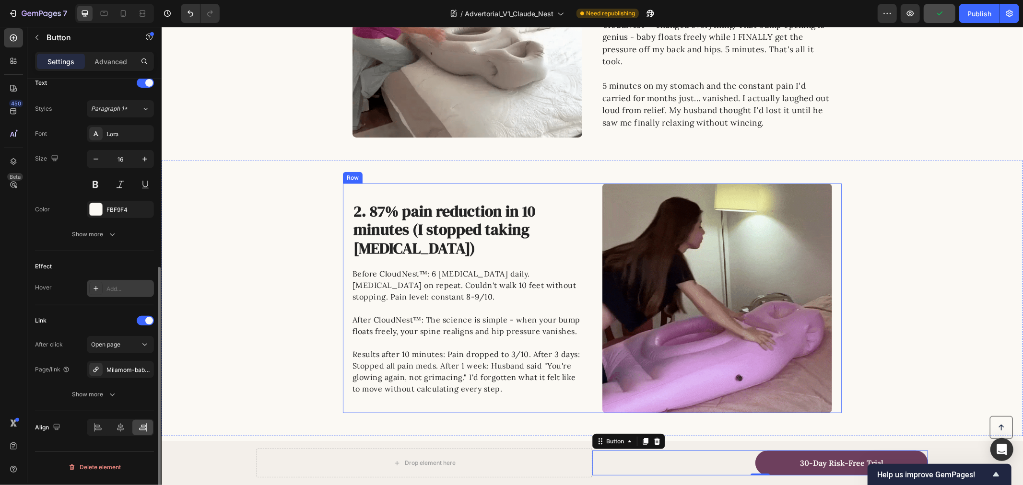
scroll to position [390, 0]
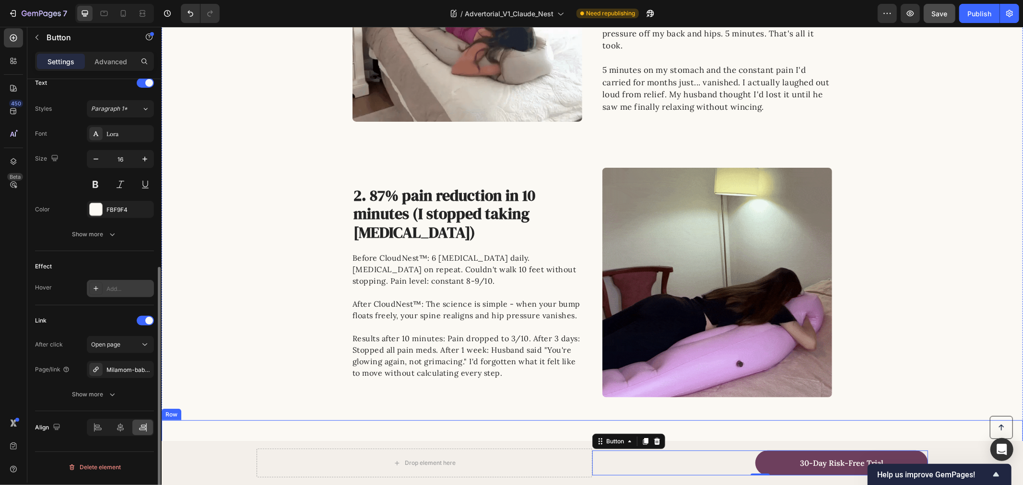
click at [449, 379] on div "Before CloudNest™: 6 Tylenol daily. Heating pad on repeat. Couldn't walk 10 fee…" at bounding box center [467, 315] width 230 height 129
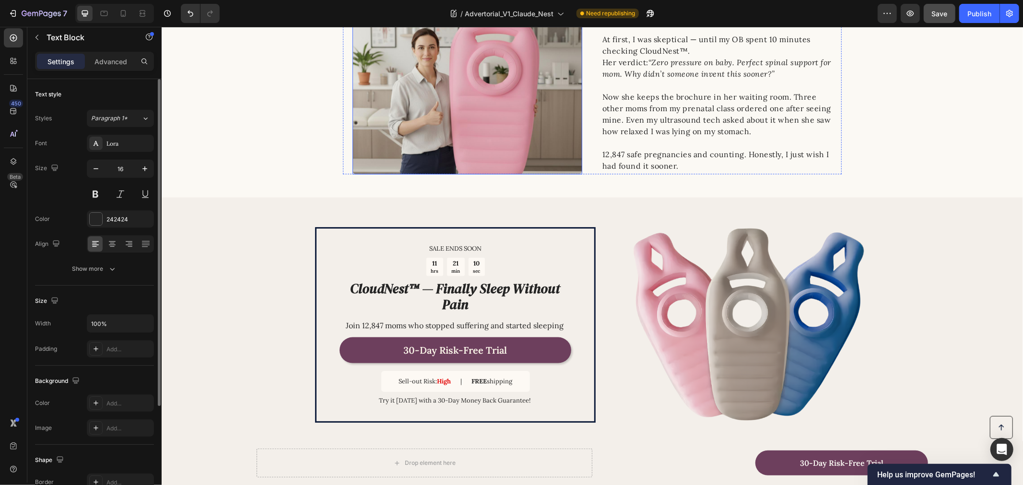
scroll to position [1083, 0]
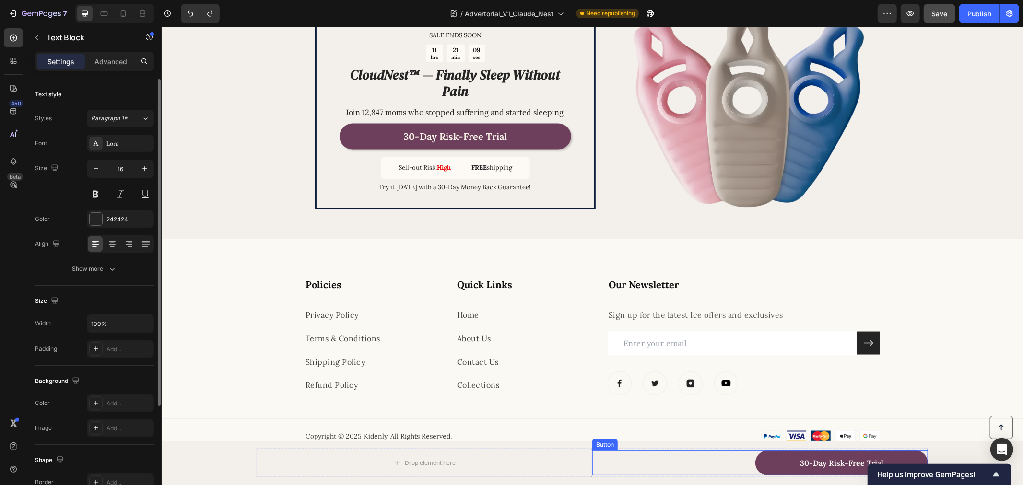
click at [633, 462] on div "30-Day Risk-Free Trial Button" at bounding box center [760, 462] width 336 height 25
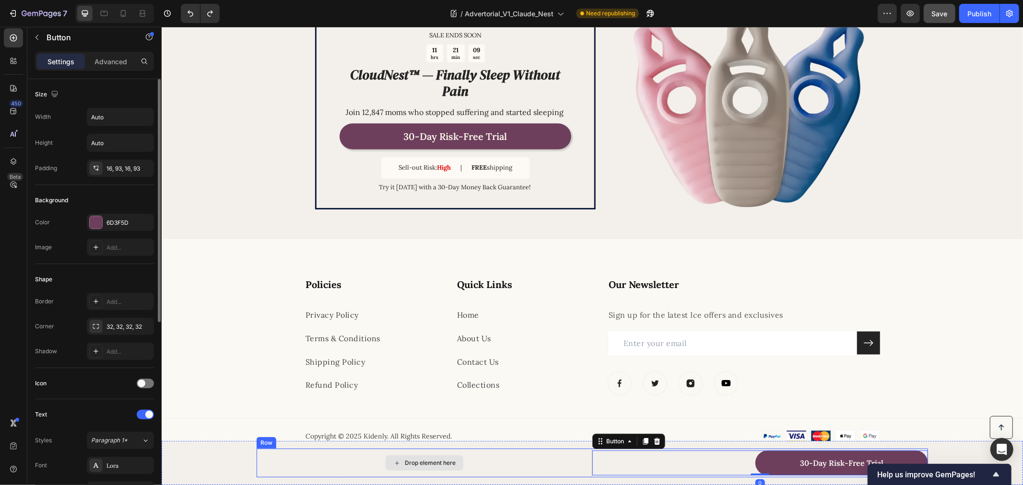
click at [568, 454] on div "Drop element here" at bounding box center [424, 462] width 336 height 29
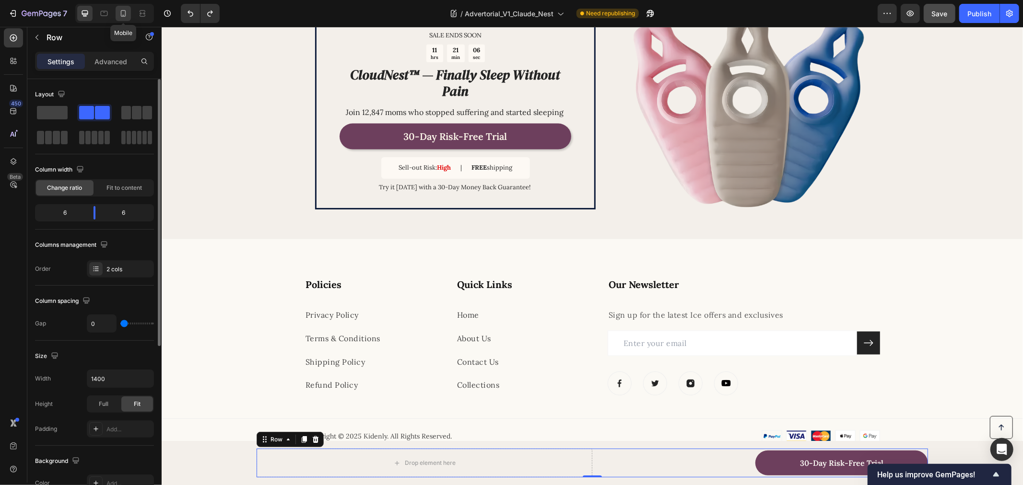
click at [122, 11] on icon at bounding box center [123, 14] width 10 height 10
type input "100%"
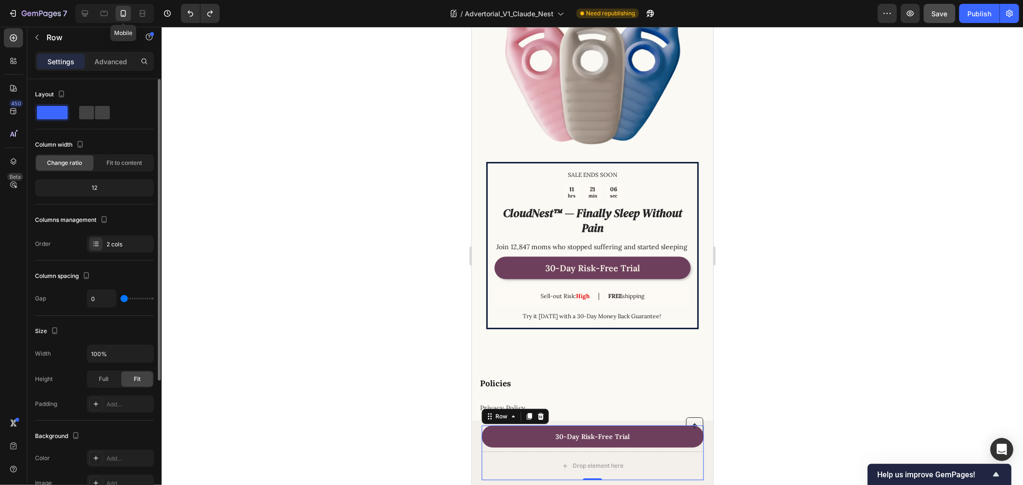
scroll to position [1074, 0]
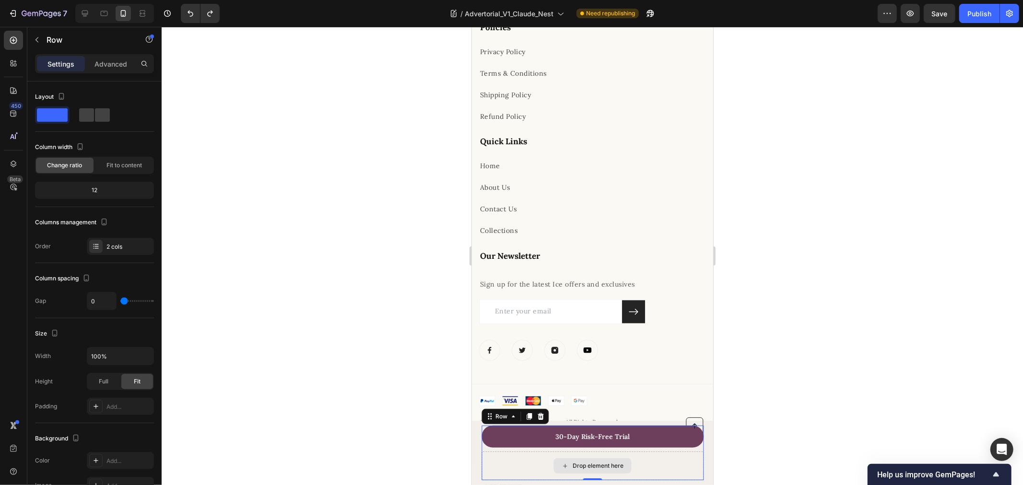
scroll to position [2, 0]
click at [536, 461] on div "Drop element here" at bounding box center [592, 465] width 222 height 29
click at [538, 460] on div "Drop element here" at bounding box center [592, 465] width 222 height 29
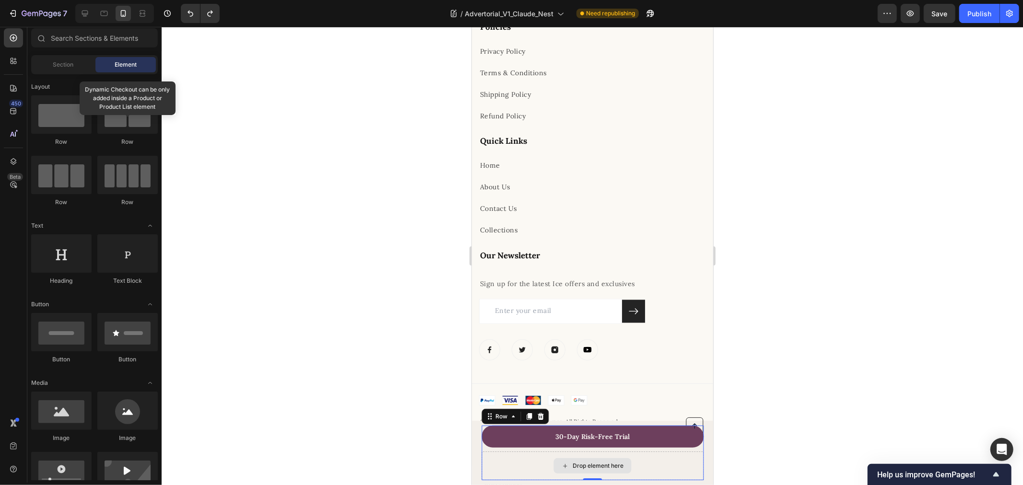
click at [561, 467] on icon at bounding box center [565, 466] width 8 height 8
click at [540, 453] on div "Drop element here" at bounding box center [592, 465] width 222 height 29
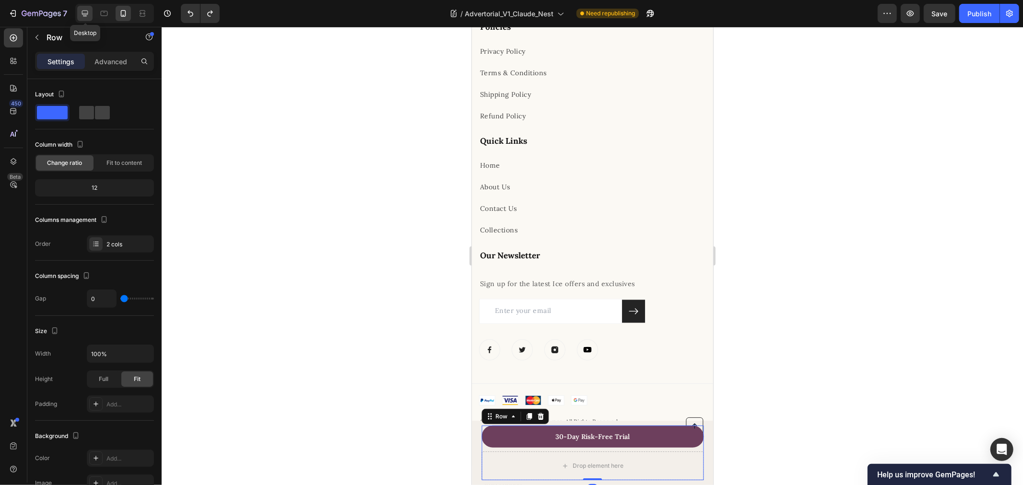
click at [85, 9] on icon at bounding box center [85, 14] width 10 height 10
type input "1400"
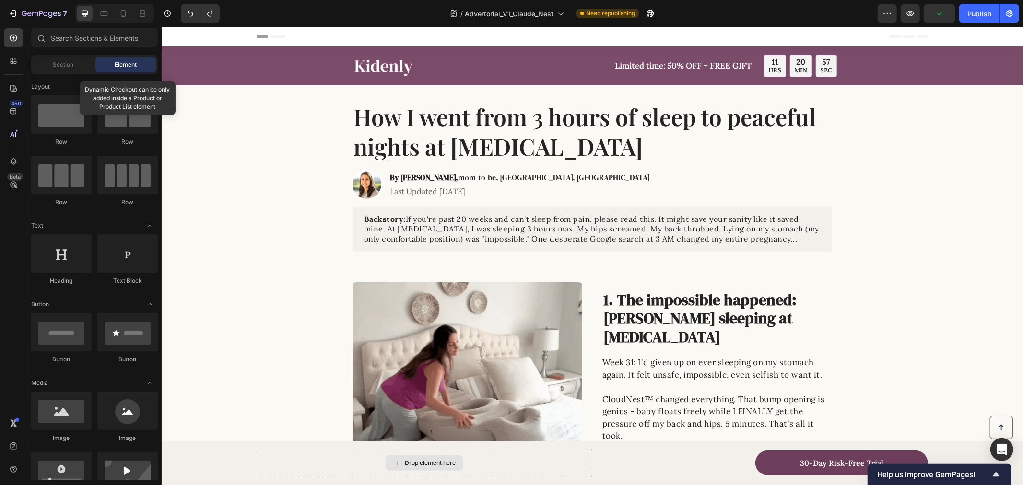
click at [402, 468] on div "Drop element here" at bounding box center [424, 462] width 78 height 15
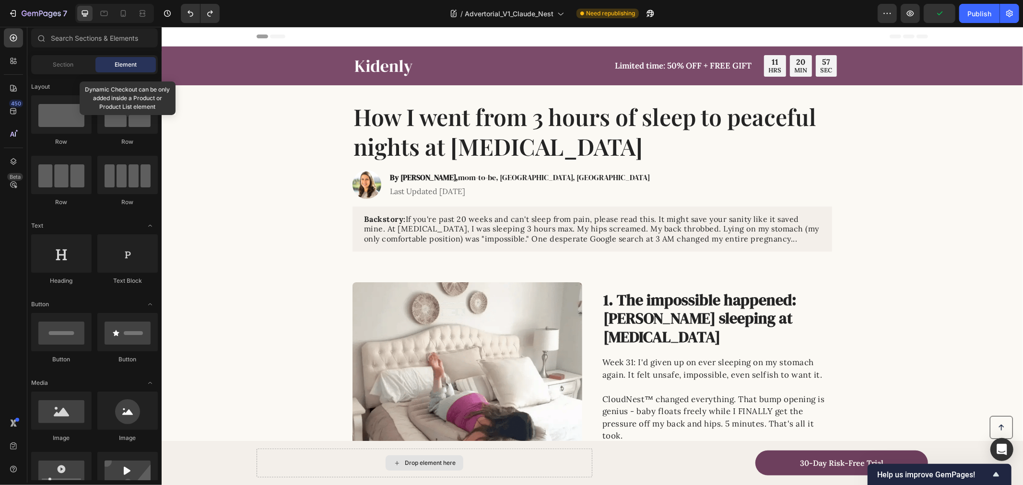
click at [402, 468] on div "Drop element here" at bounding box center [424, 462] width 78 height 15
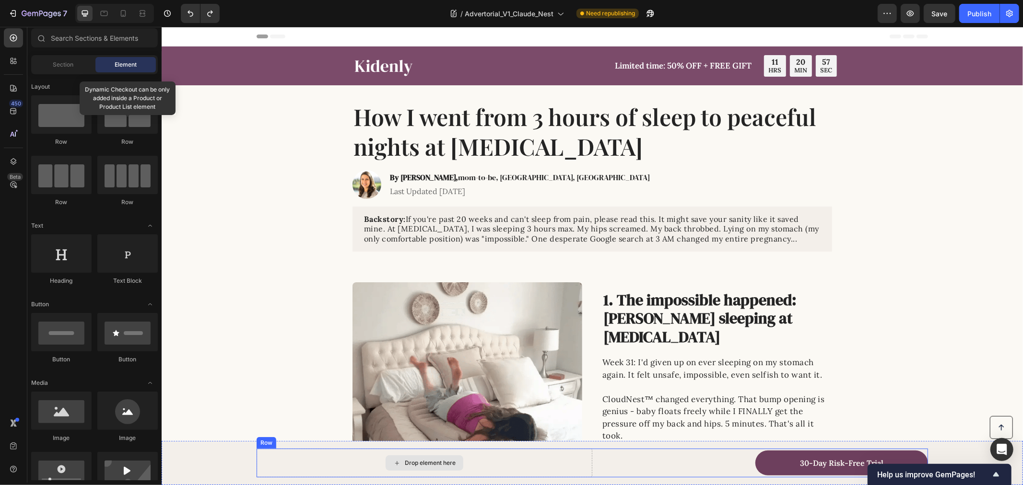
click at [594, 456] on div "30-Day Risk-Free Trial Button" at bounding box center [760, 462] width 336 height 25
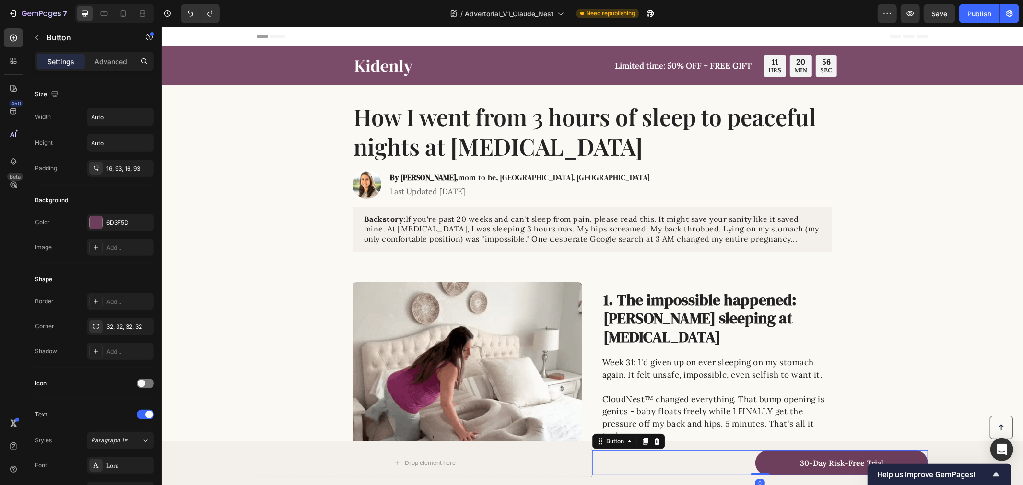
click at [553, 462] on div "Drop element here" at bounding box center [424, 462] width 336 height 29
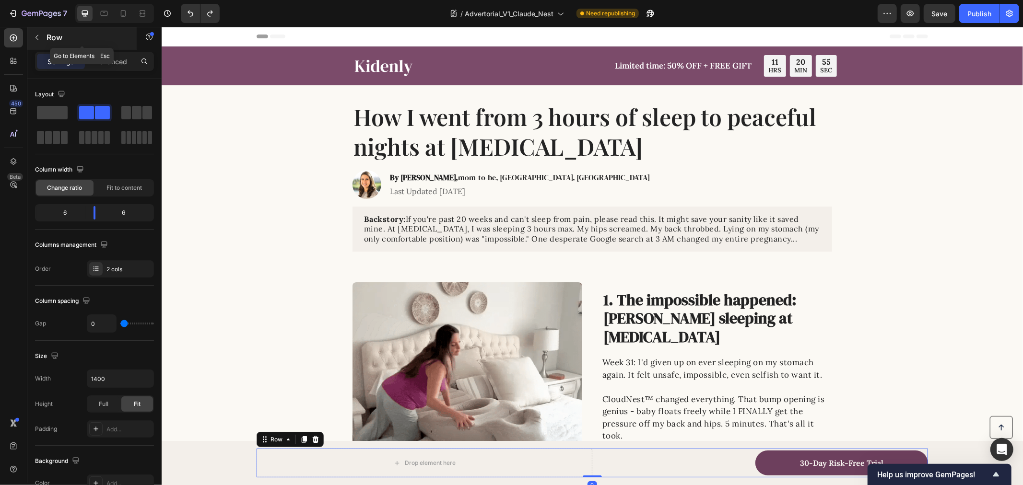
click at [59, 34] on p "Row" at bounding box center [88, 38] width 82 height 12
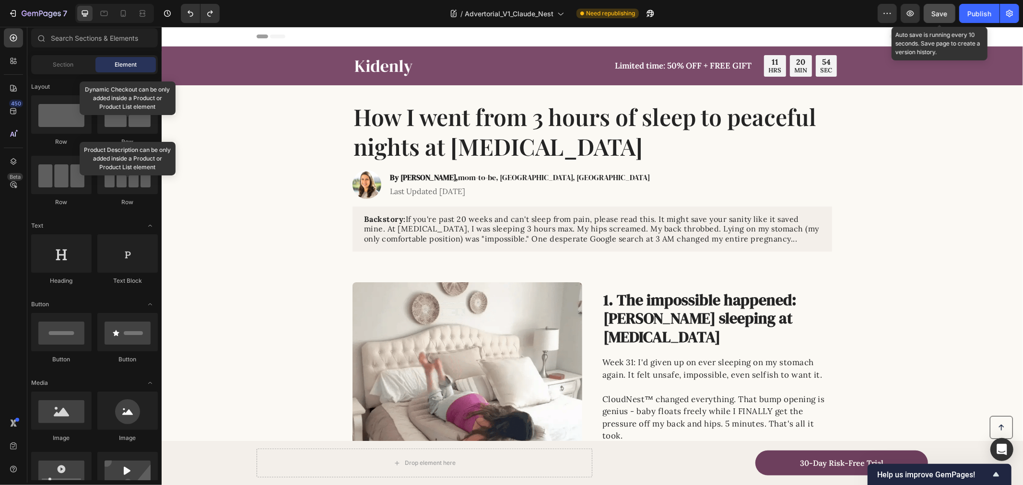
click at [937, 20] on button "Save" at bounding box center [940, 13] width 32 height 19
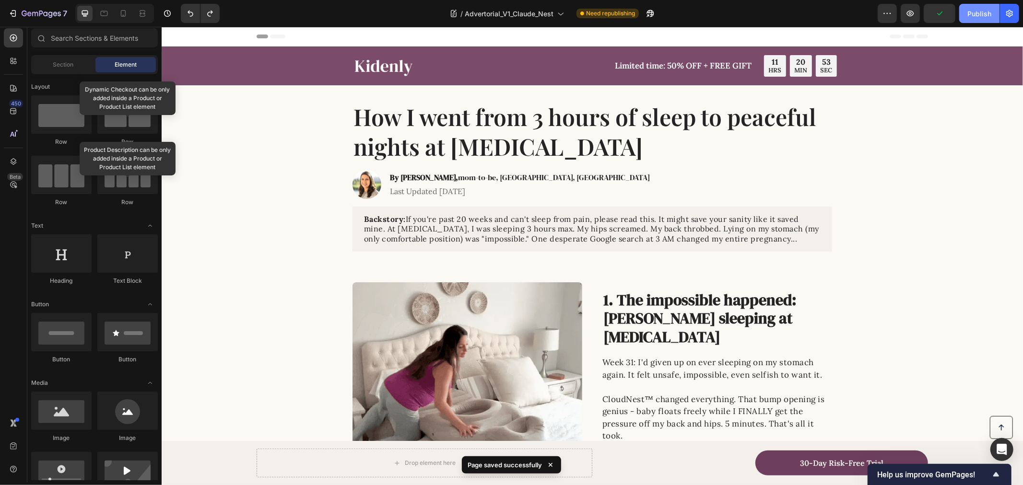
click at [974, 20] on button "Publish" at bounding box center [979, 13] width 40 height 19
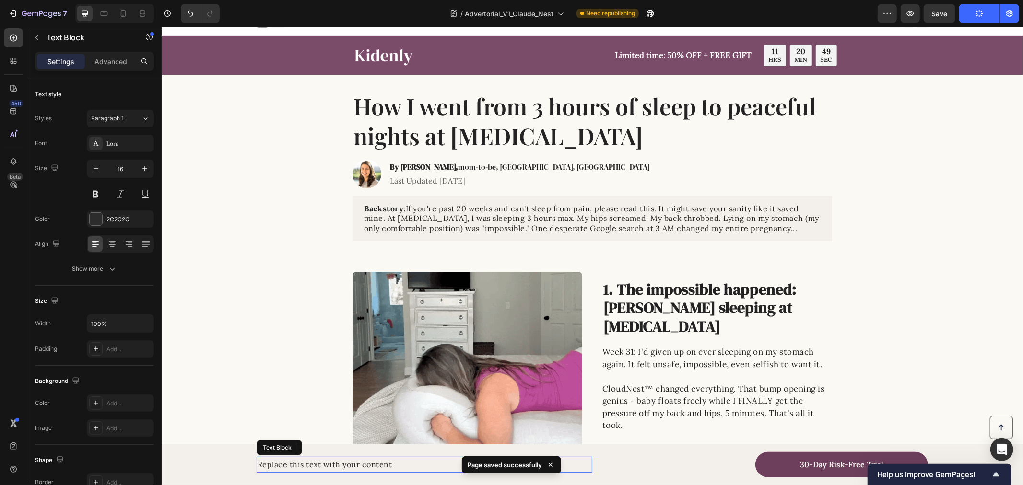
scroll to position [51, 0]
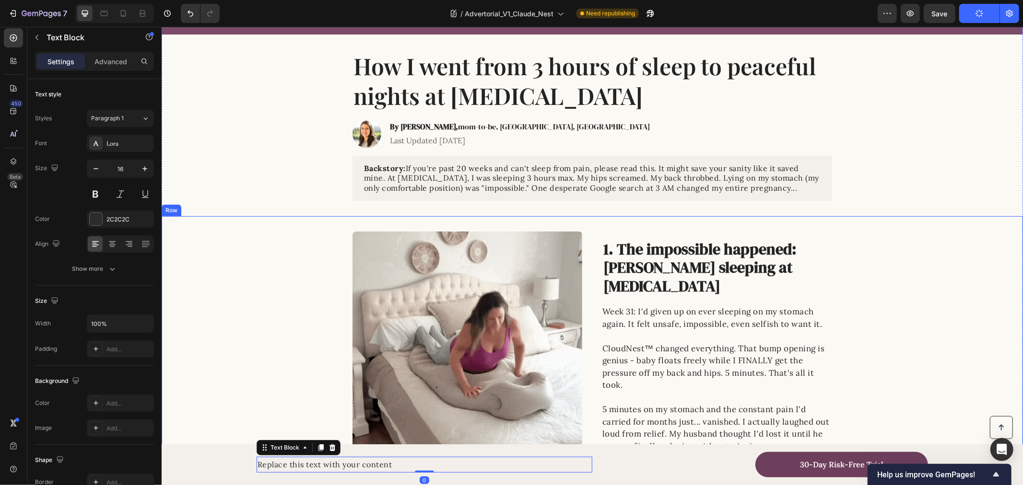
click at [235, 356] on div "Image 1. The impossible happened: Stomach sleeping at 31 weeks pregnant Heading…" at bounding box center [591, 346] width 861 height 230
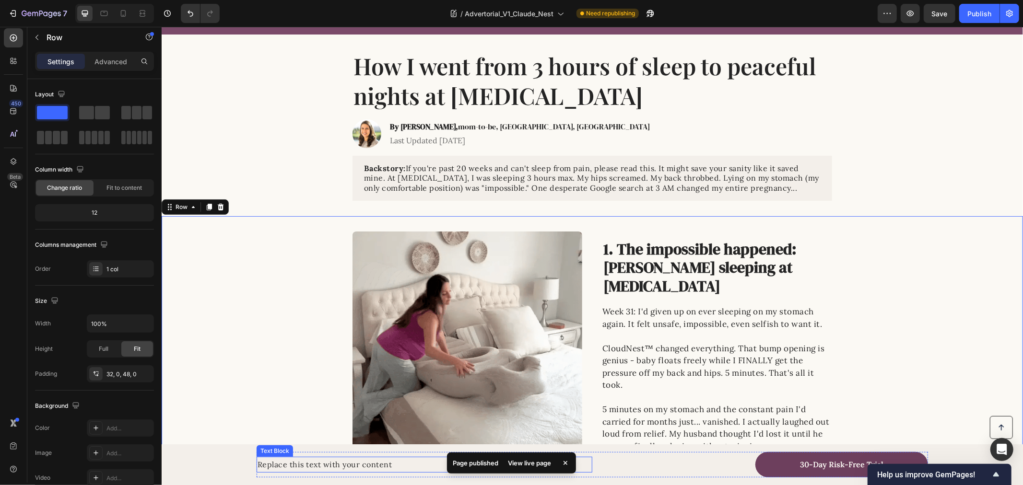
click at [324, 467] on div "Replace this text with your content" at bounding box center [424, 464] width 336 height 16
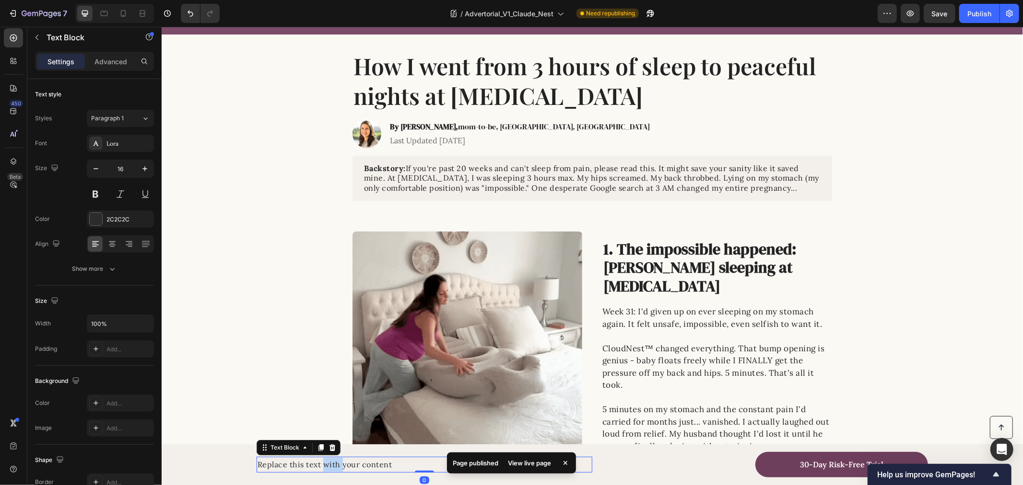
click at [324, 467] on div "Replace this text with your content" at bounding box center [424, 464] width 336 height 16
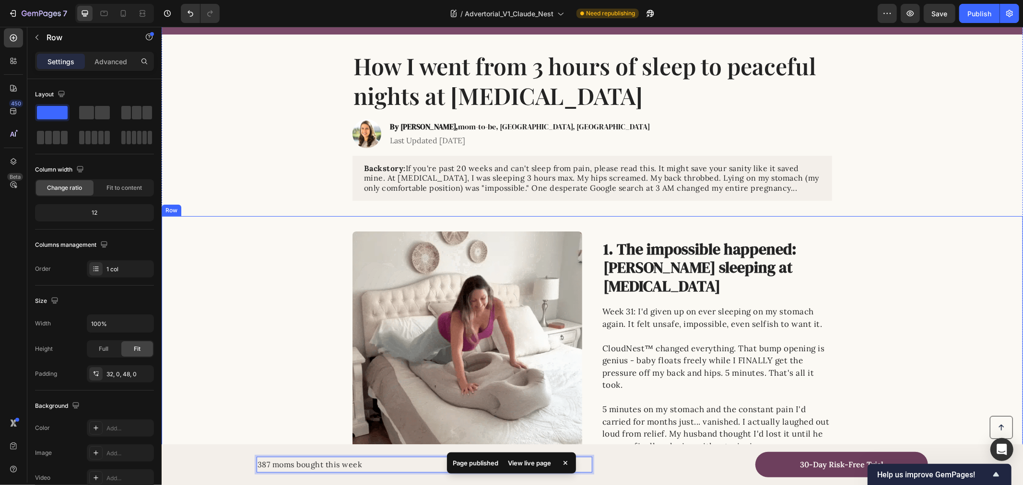
click at [269, 342] on div "Image 1. The impossible happened: Stomach sleeping at 31 weeks pregnant Heading…" at bounding box center [591, 346] width 861 height 230
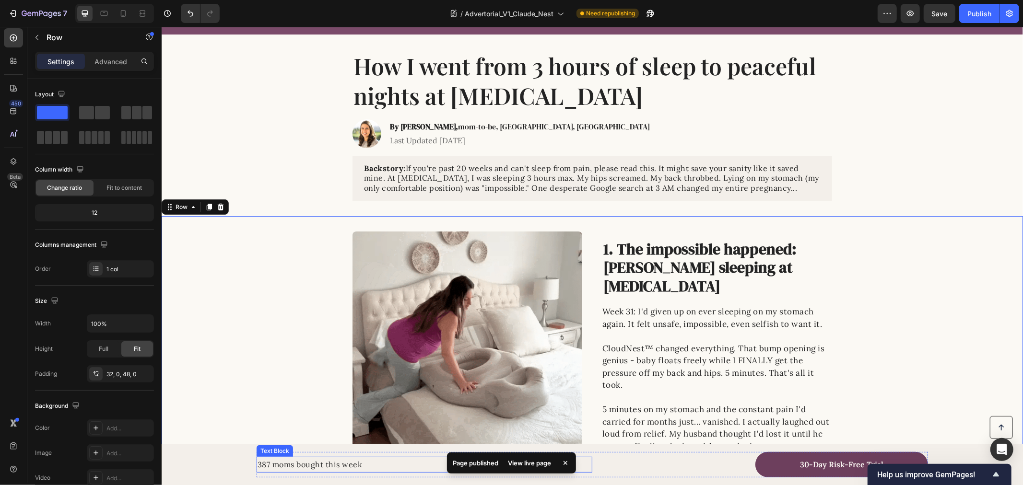
click at [361, 465] on p "387 moms bought this week" at bounding box center [424, 464] width 334 height 14
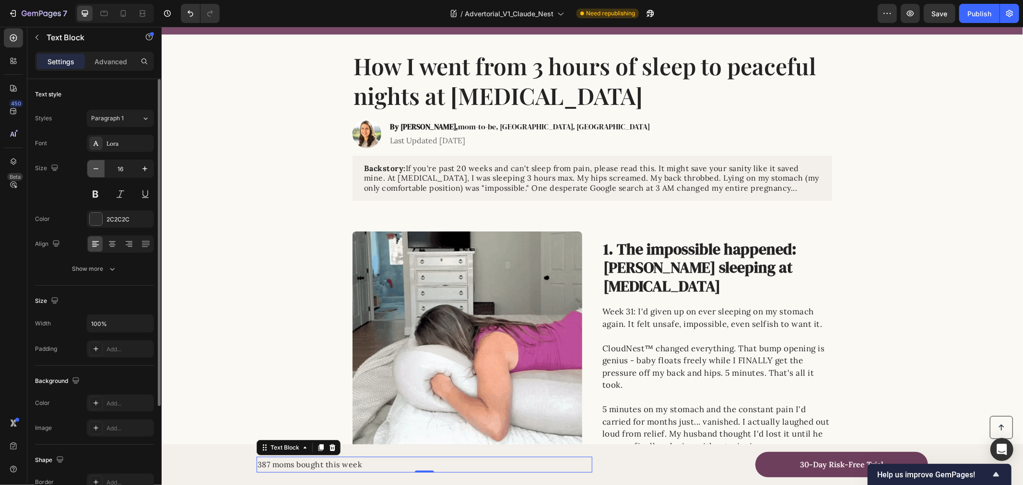
click at [94, 171] on icon "button" at bounding box center [96, 169] width 10 height 10
type input "15"
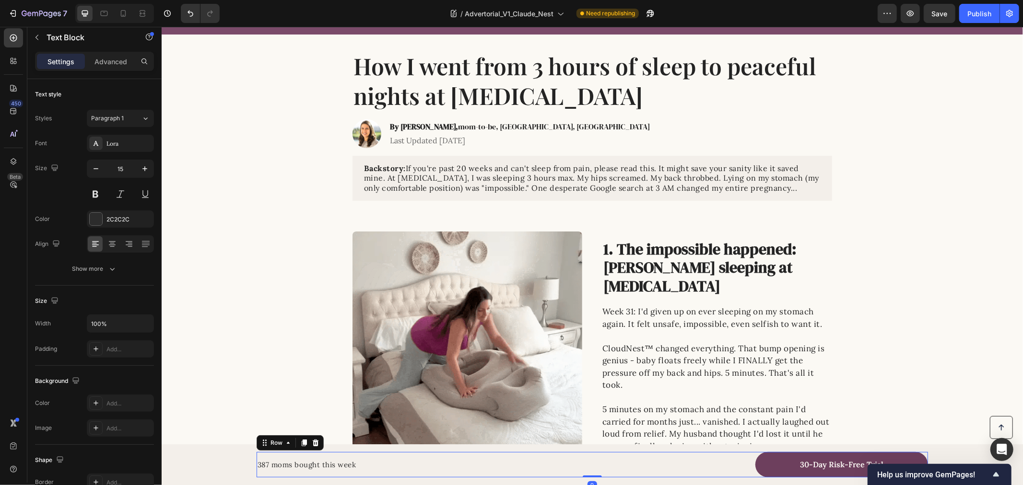
click at [580, 453] on div "387 moms bought this week Text Block" at bounding box center [424, 464] width 336 height 25
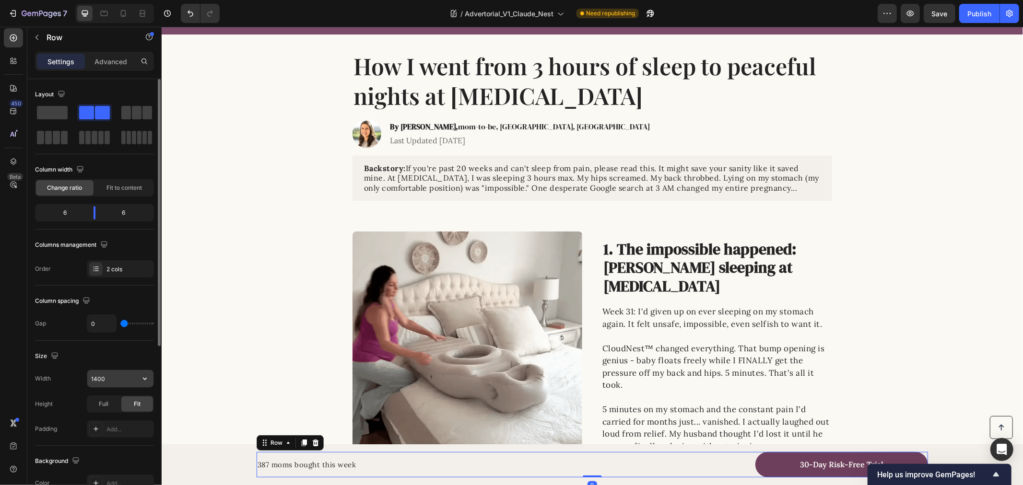
click at [128, 381] on input "1400" at bounding box center [120, 378] width 66 height 17
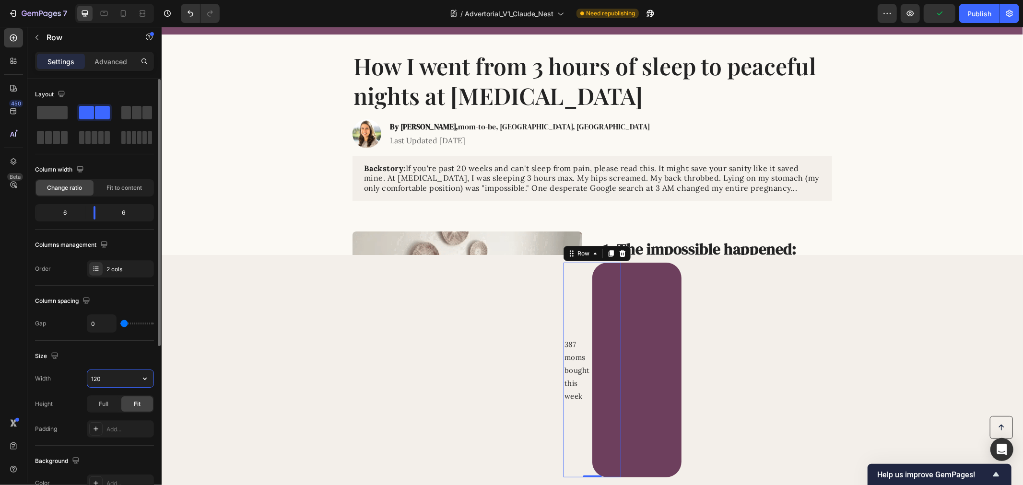
type input "1200"
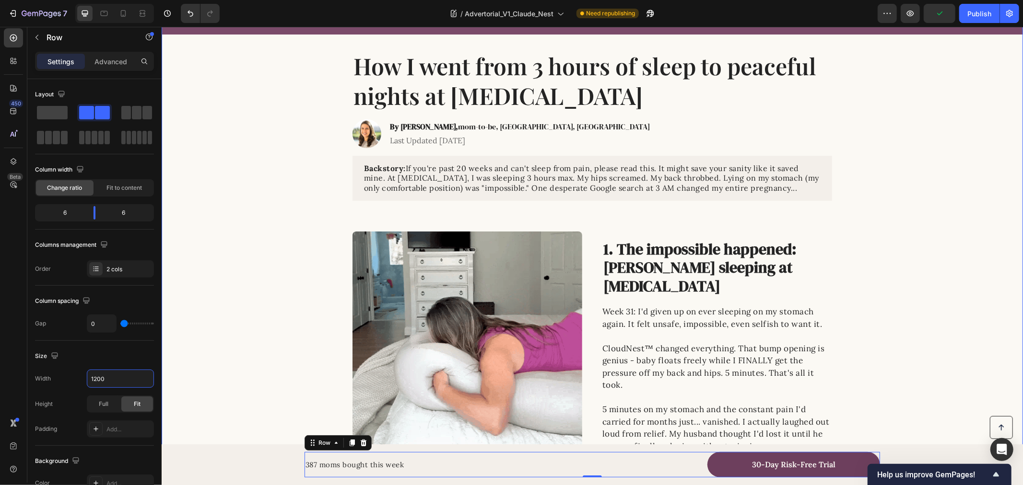
click at [265, 219] on div "Image 1. The impossible happened: Stomach sleeping at 31 weeks pregnant Heading…" at bounding box center [591, 350] width 861 height 268
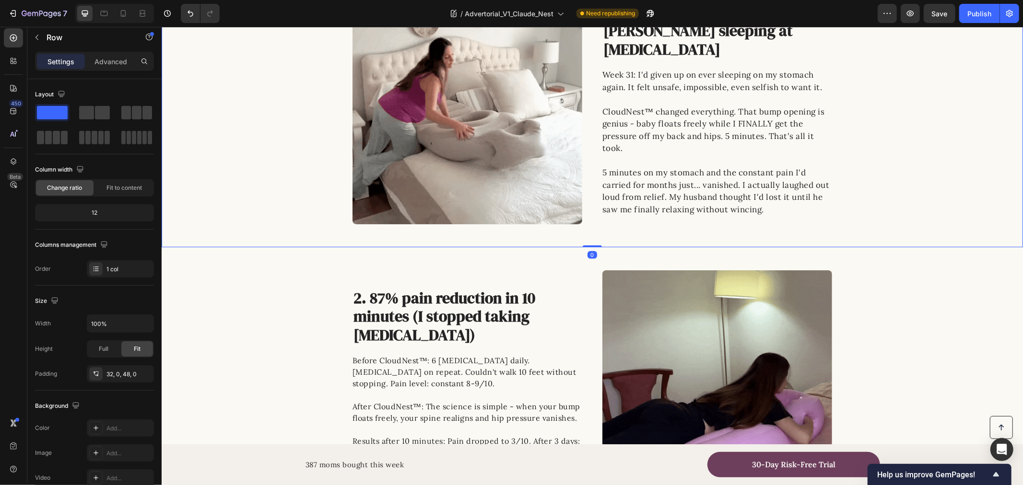
scroll to position [317, 0]
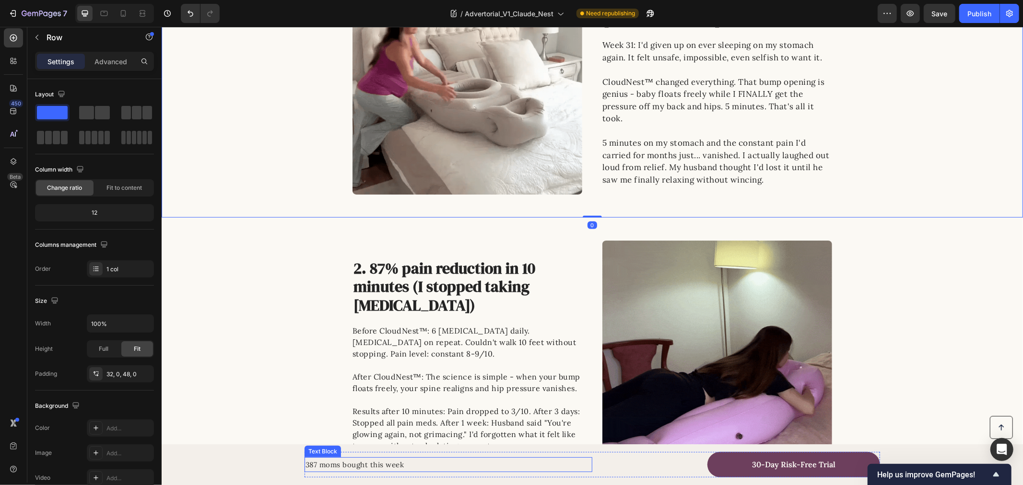
click at [410, 464] on p "387 moms bought this week" at bounding box center [448, 464] width 286 height 13
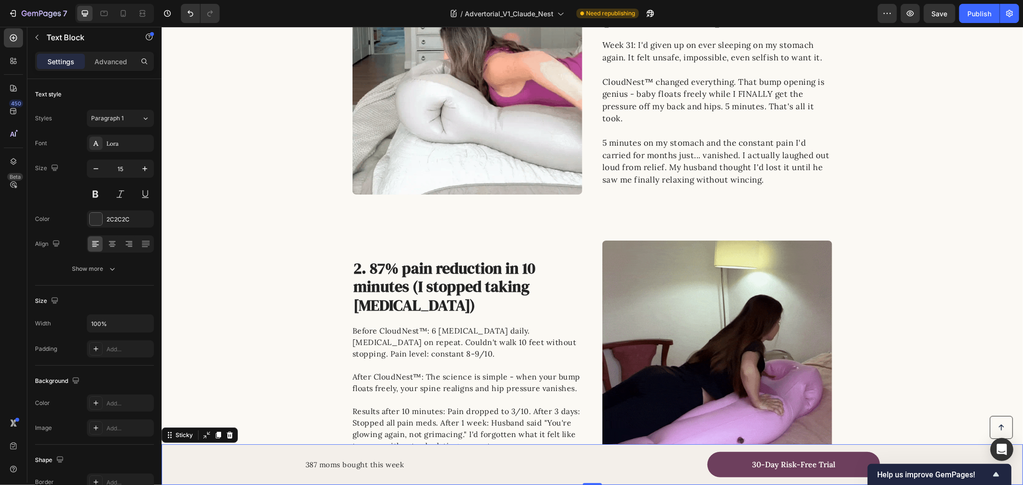
click at [257, 444] on div "Button 387 moms bought this week Text Block 30-Day Risk-Free Trial Button Row S…" at bounding box center [591, 464] width 861 height 41
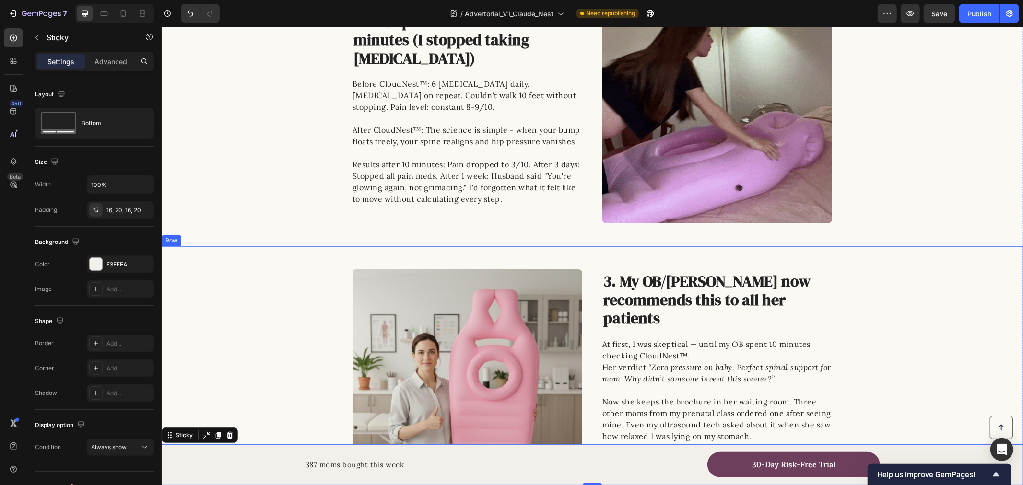
scroll to position [584, 0]
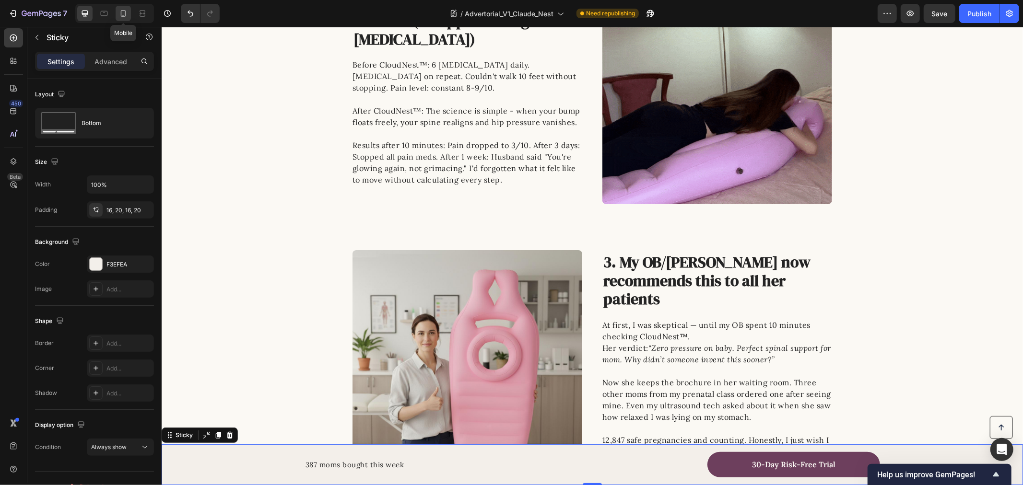
click at [126, 11] on icon at bounding box center [123, 14] width 10 height 10
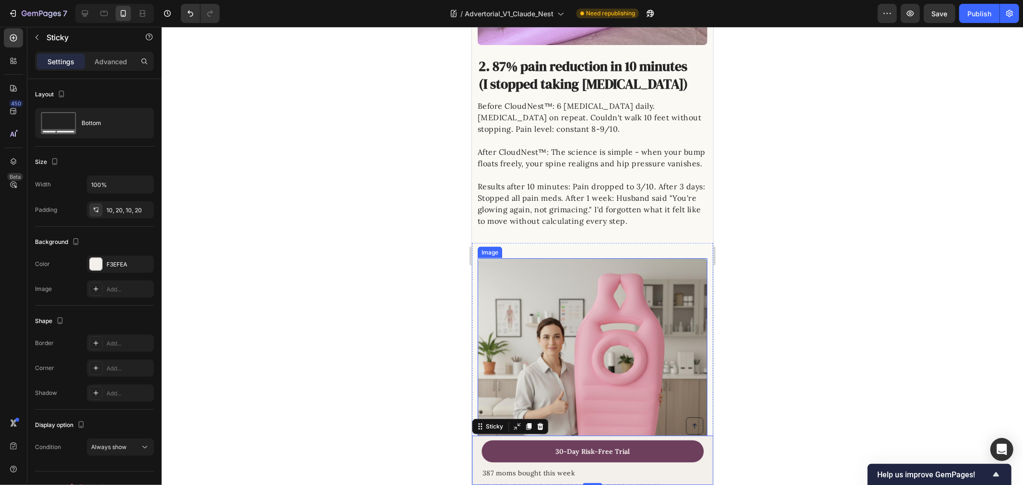
scroll to position [947, 0]
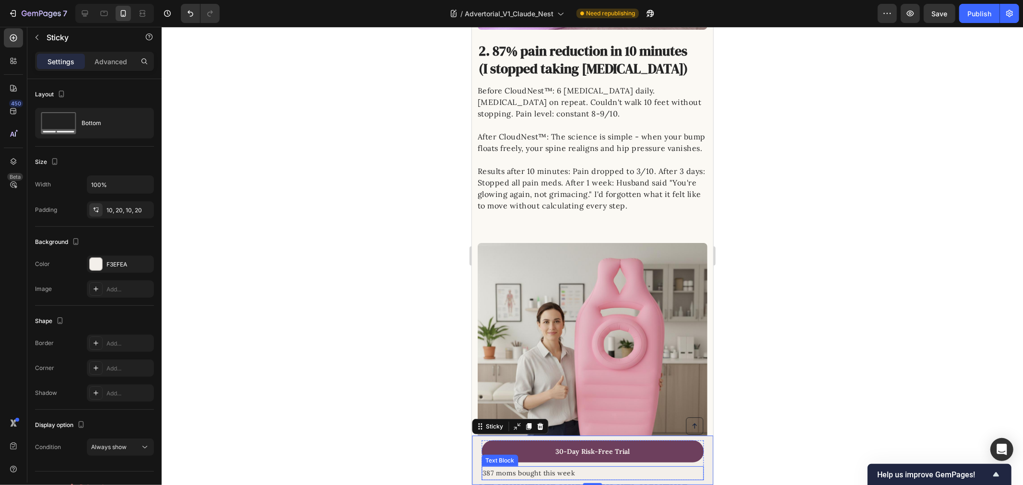
click at [619, 473] on p "387 moms bought this week" at bounding box center [592, 473] width 220 height 12
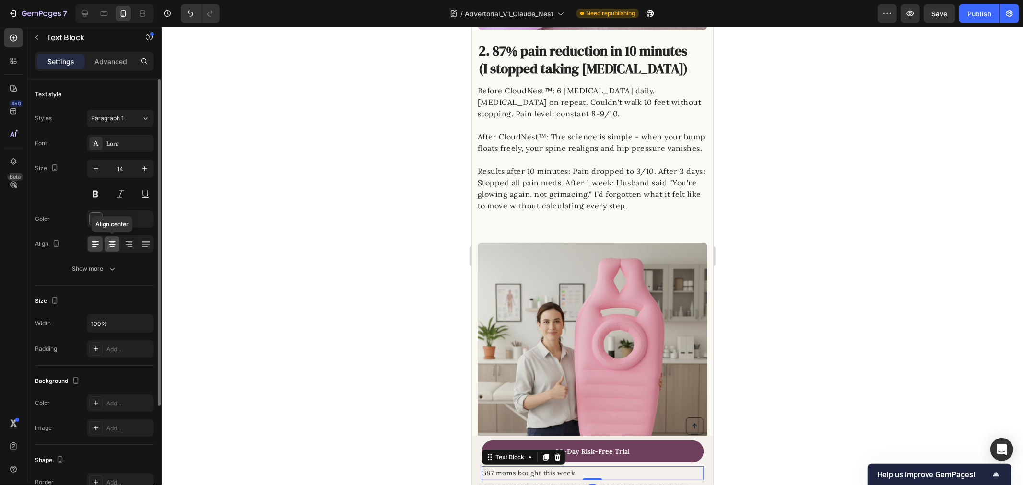
click at [108, 244] on icon at bounding box center [112, 244] width 10 height 10
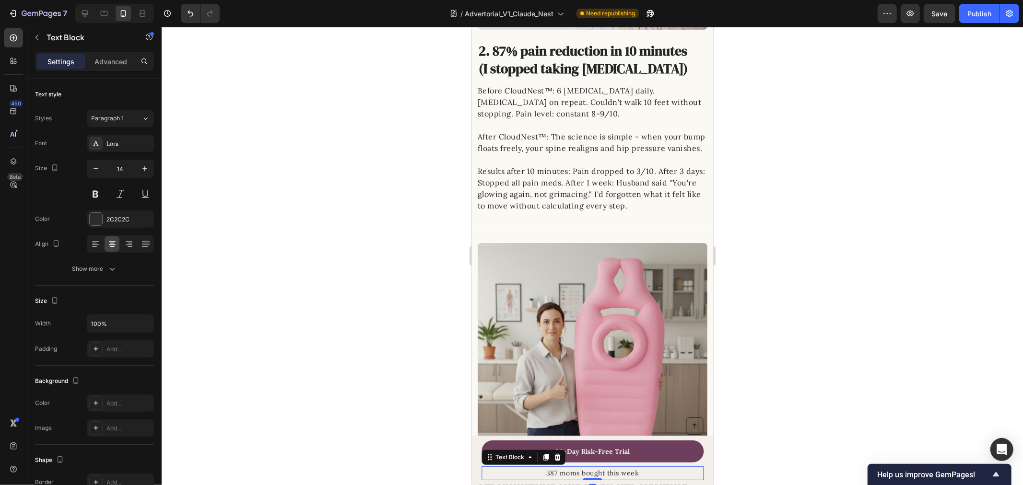
click at [882, 328] on div at bounding box center [592, 256] width 861 height 458
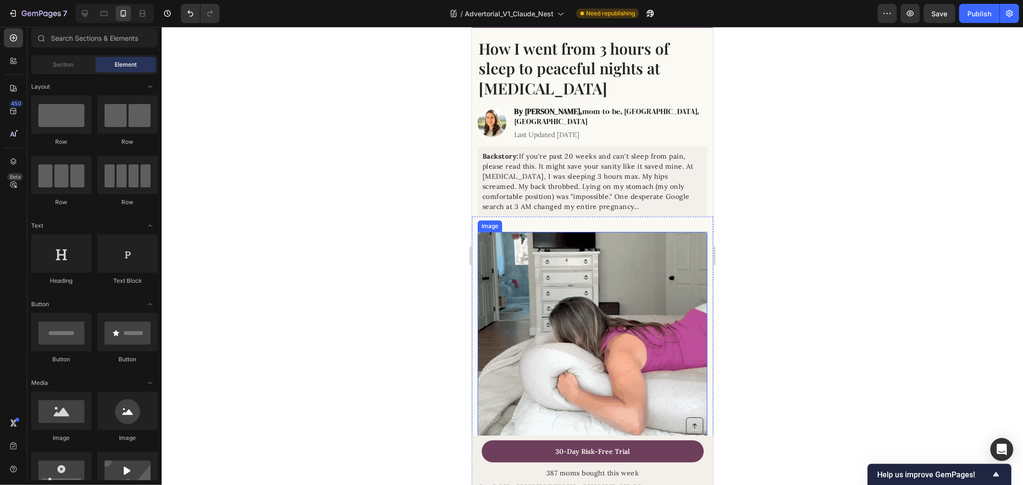
scroll to position [0, 0]
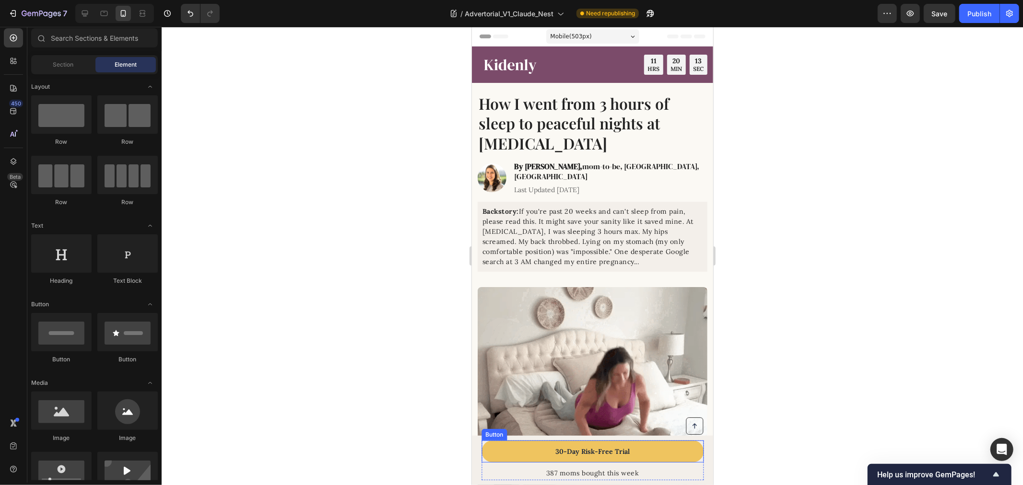
click at [668, 455] on link "30-Day Risk-Free Trial" at bounding box center [592, 451] width 222 height 22
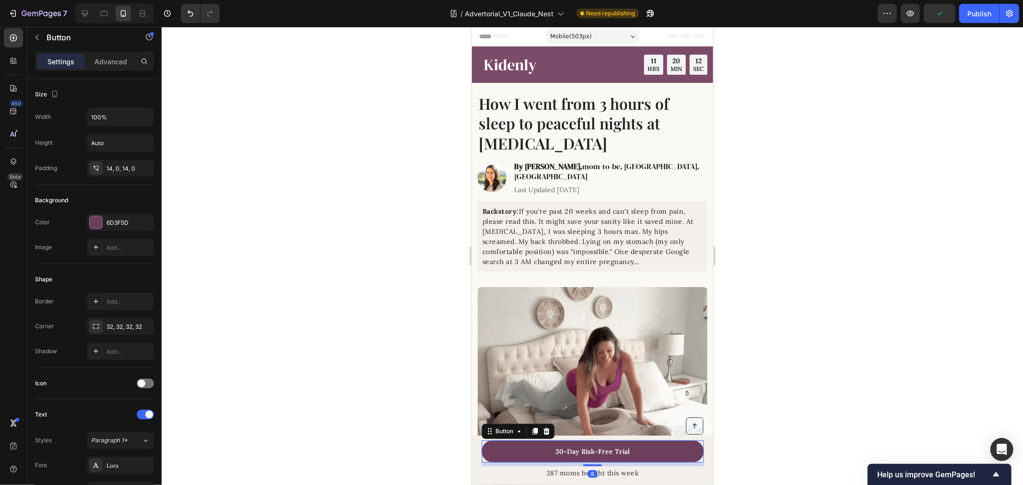
scroll to position [266, 0]
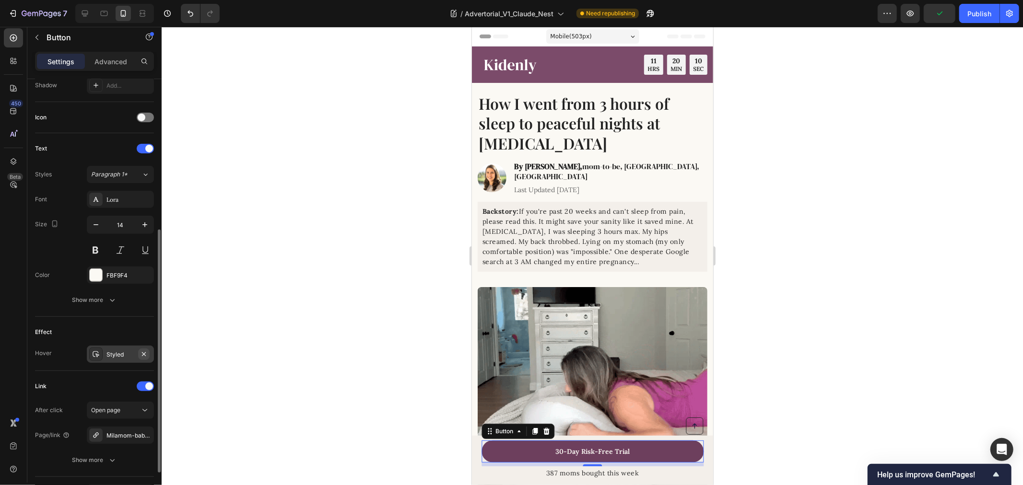
click at [144, 351] on icon "button" at bounding box center [144, 355] width 8 height 8
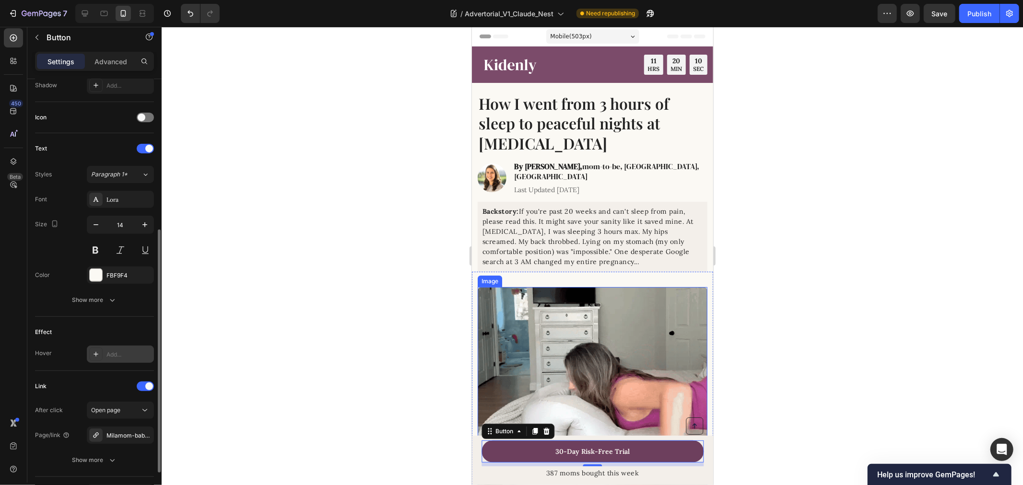
click at [788, 292] on div at bounding box center [592, 256] width 861 height 458
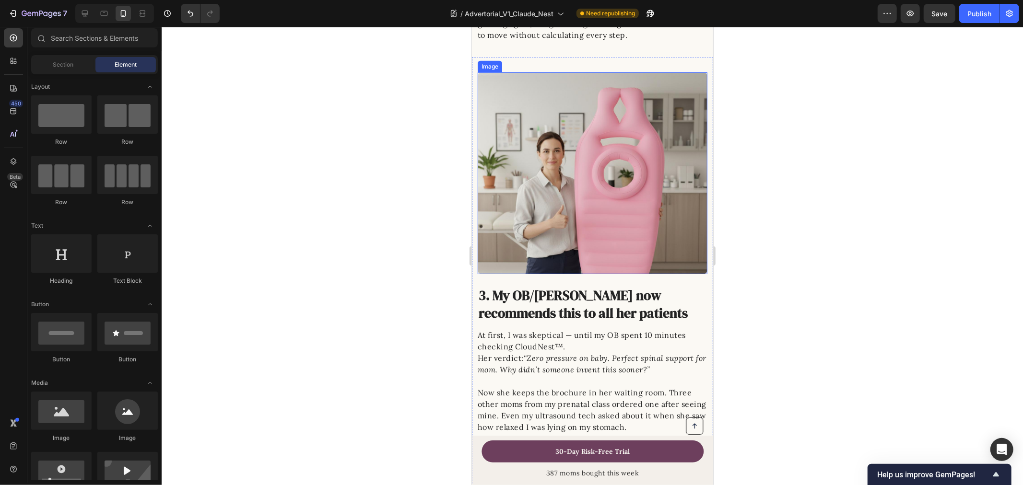
scroll to position [1119, 0]
click at [525, 478] on p "387 moms bought this week" at bounding box center [592, 473] width 220 height 12
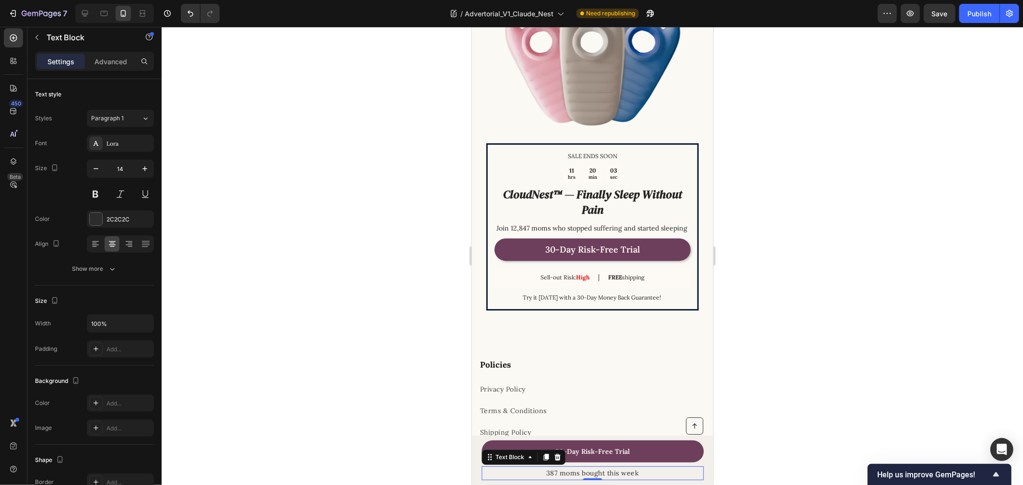
scroll to position [1636, 0]
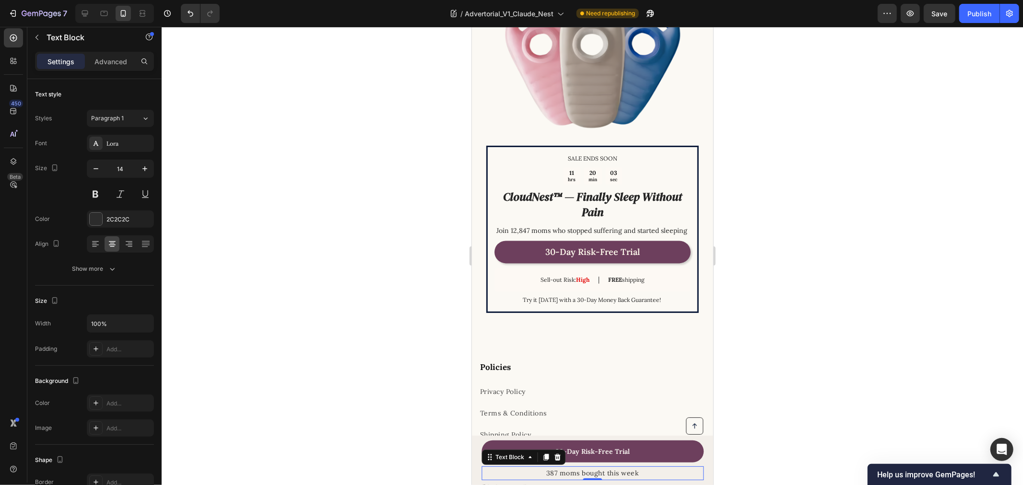
click at [833, 255] on div at bounding box center [592, 256] width 861 height 458
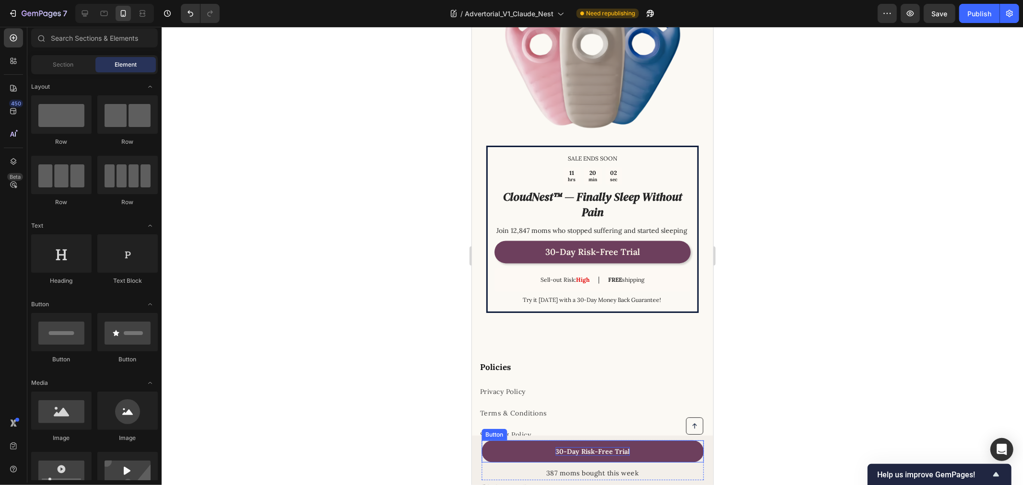
click at [582, 451] on p "30-Day Risk-Free Trial" at bounding box center [592, 451] width 74 height 9
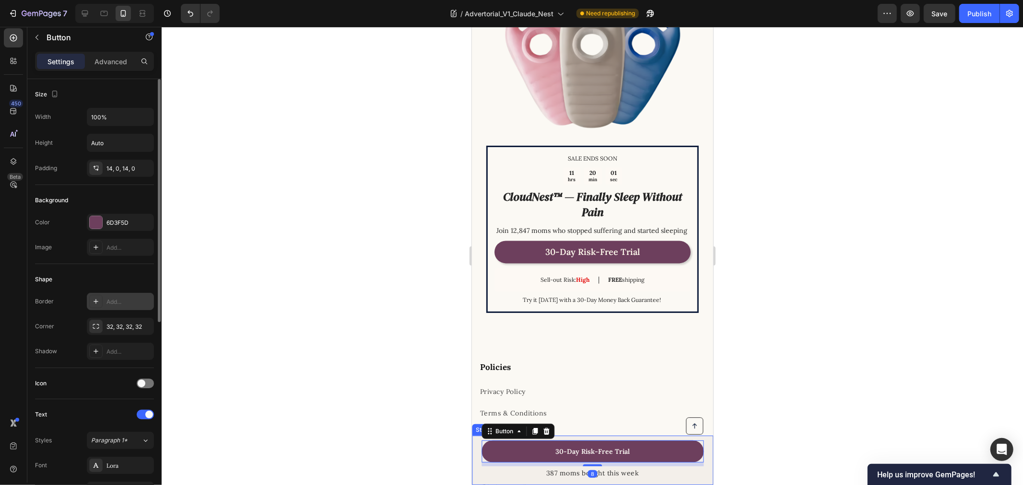
scroll to position [160, 0]
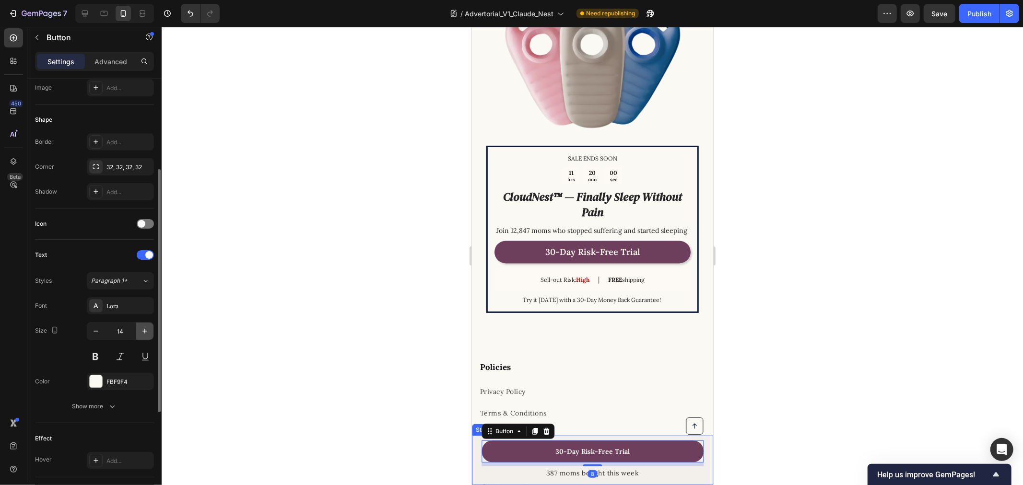
click at [142, 333] on icon "button" at bounding box center [145, 332] width 10 height 10
type input "15"
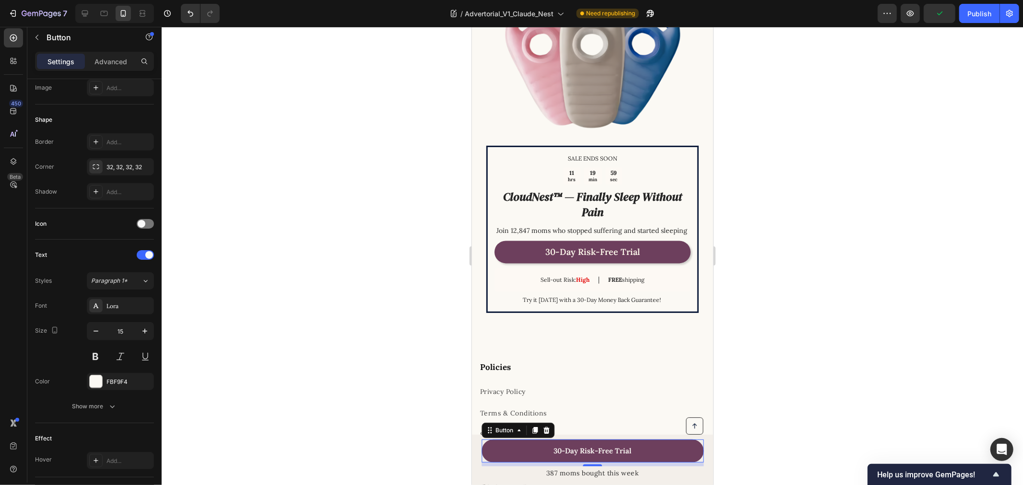
drag, startPoint x: 808, startPoint y: 326, endPoint x: 828, endPoint y: 323, distance: 19.9
click at [827, 323] on div at bounding box center [592, 256] width 861 height 458
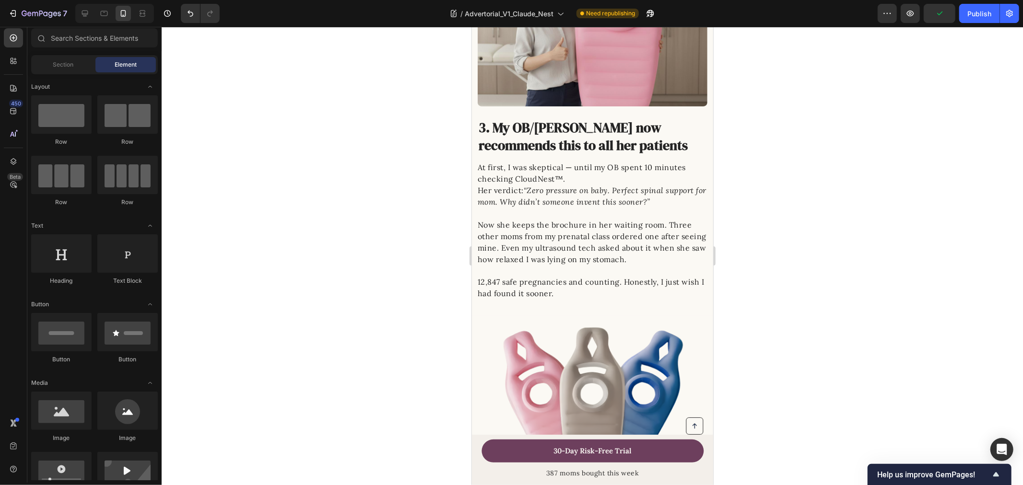
scroll to position [1103, 0]
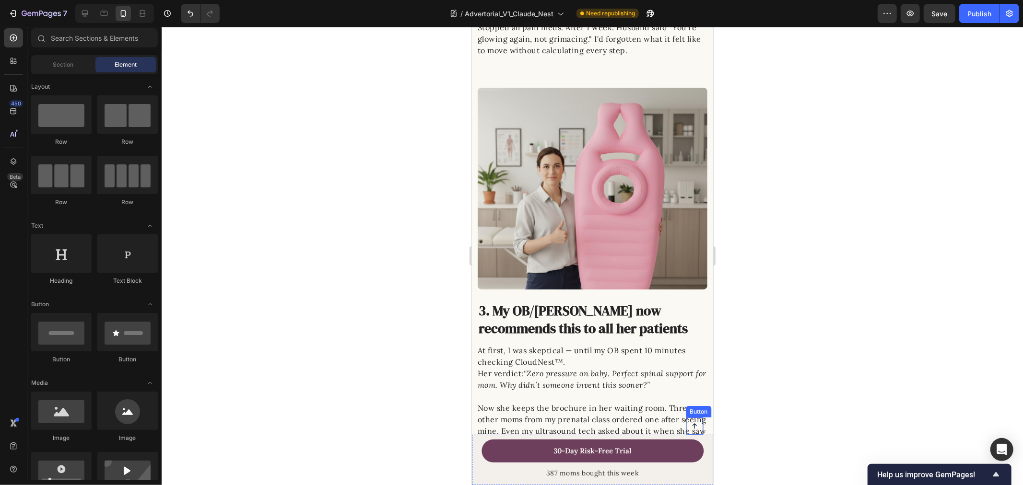
click at [687, 422] on link at bounding box center [693, 425] width 17 height 17
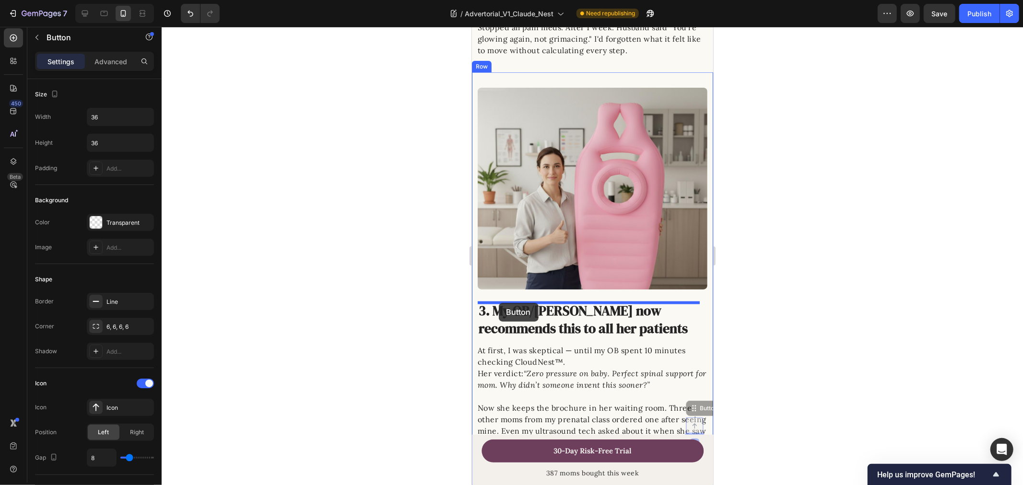
drag, startPoint x: 691, startPoint y: 410, endPoint x: 558, endPoint y: 313, distance: 165.4
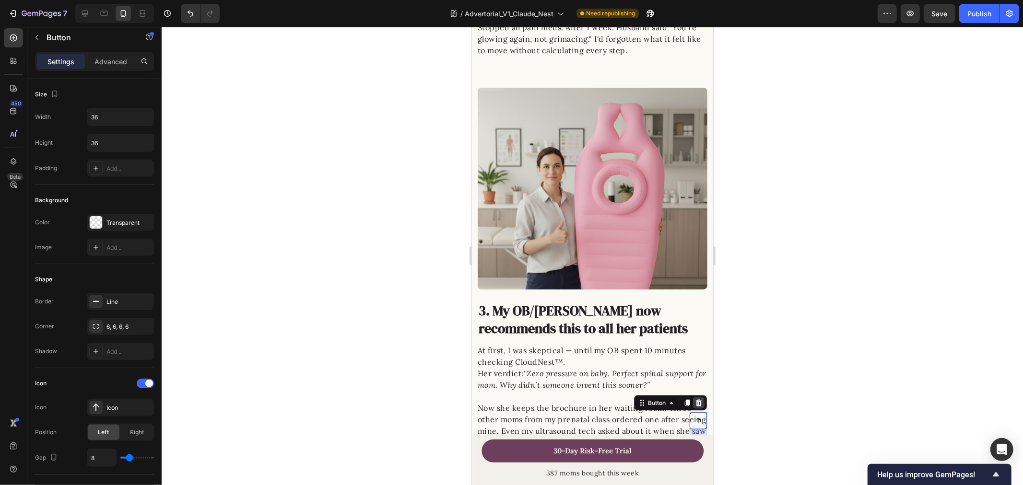
click at [694, 405] on icon at bounding box center [698, 403] width 8 height 8
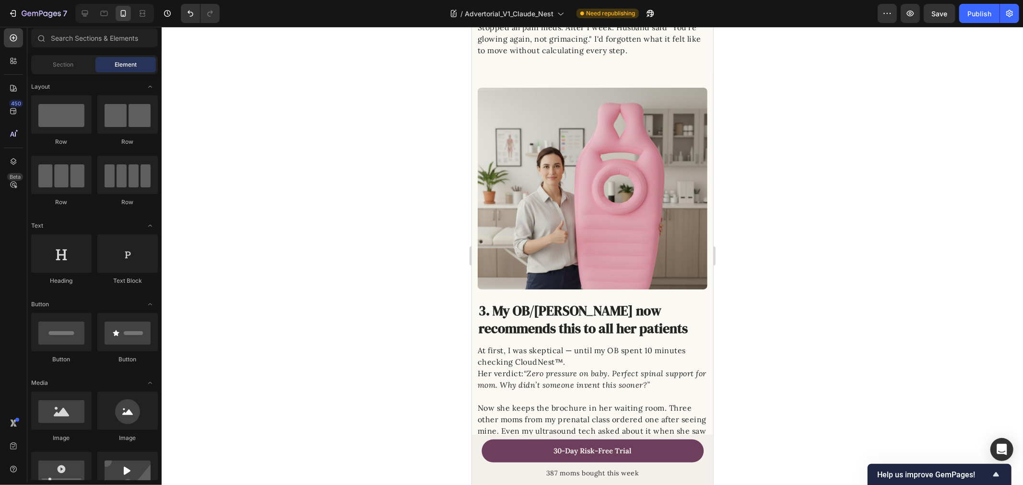
click at [801, 357] on div at bounding box center [592, 256] width 861 height 458
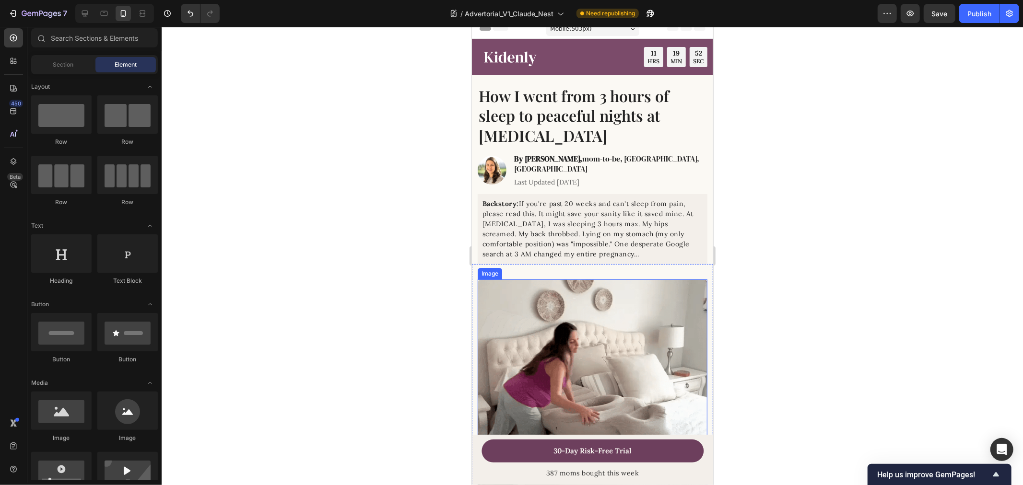
scroll to position [0, 0]
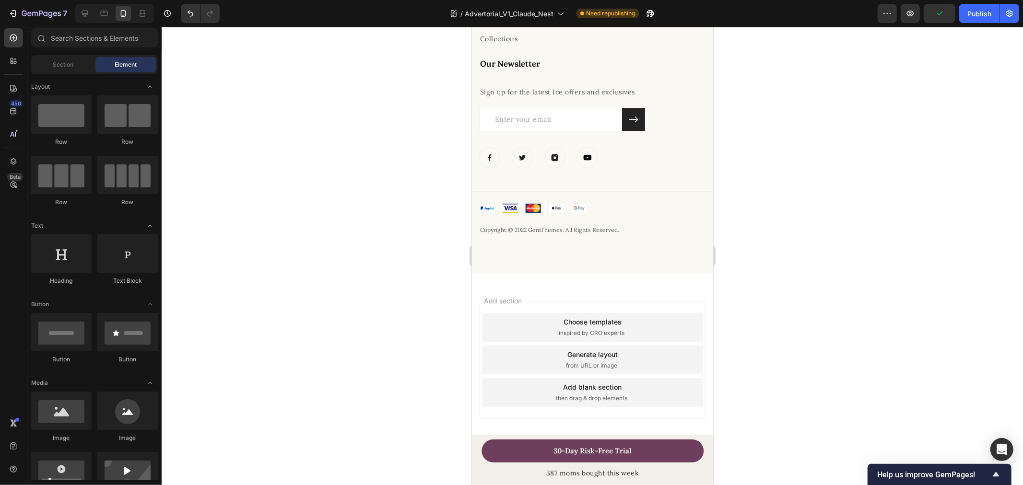
drag, startPoint x: 709, startPoint y: 91, endPoint x: 1183, endPoint y: 503, distance: 628.8
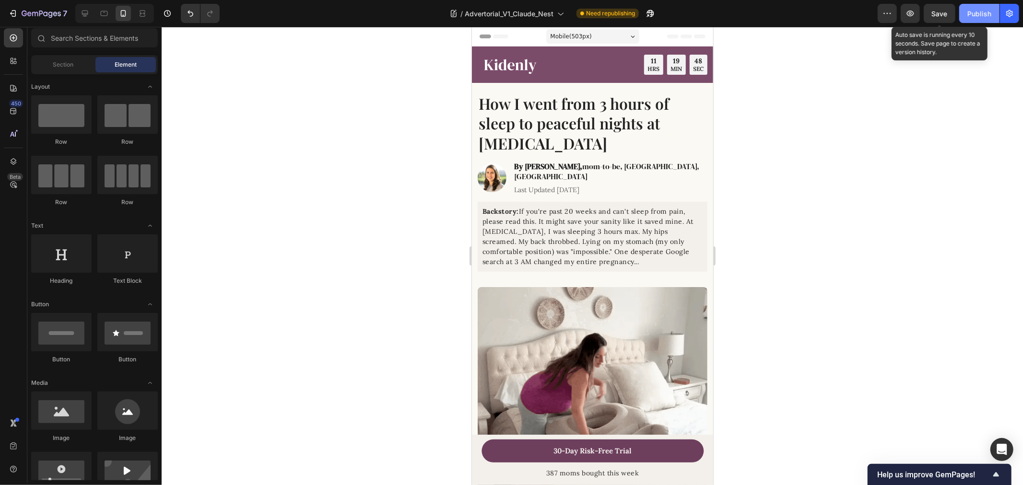
drag, startPoint x: 938, startPoint y: 11, endPoint x: 963, endPoint y: 10, distance: 24.5
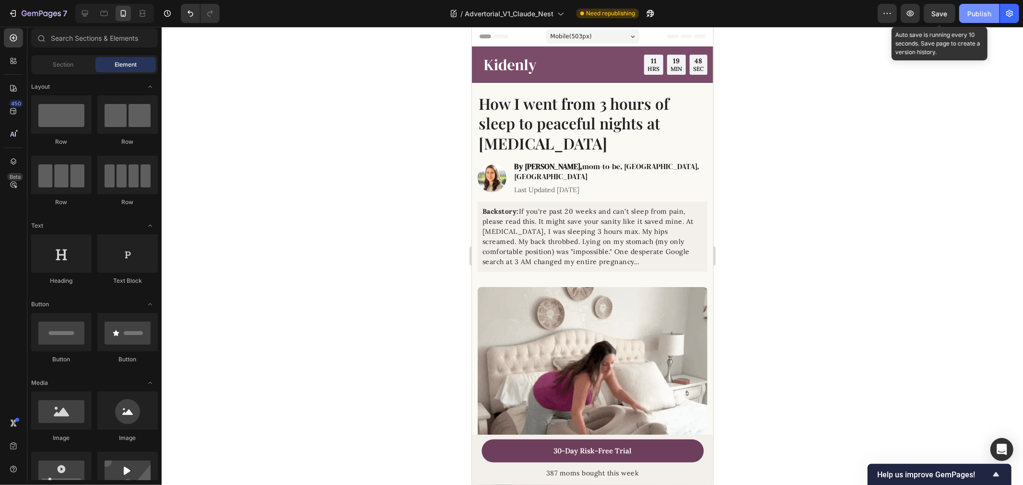
click at [938, 11] on span "Save" at bounding box center [940, 14] width 16 height 8
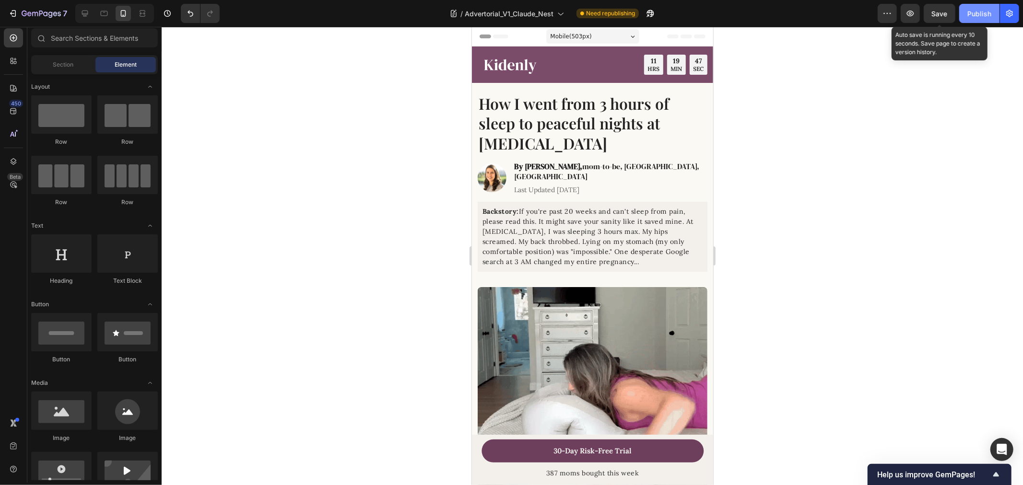
click at [965, 10] on button "Publish" at bounding box center [979, 13] width 40 height 19
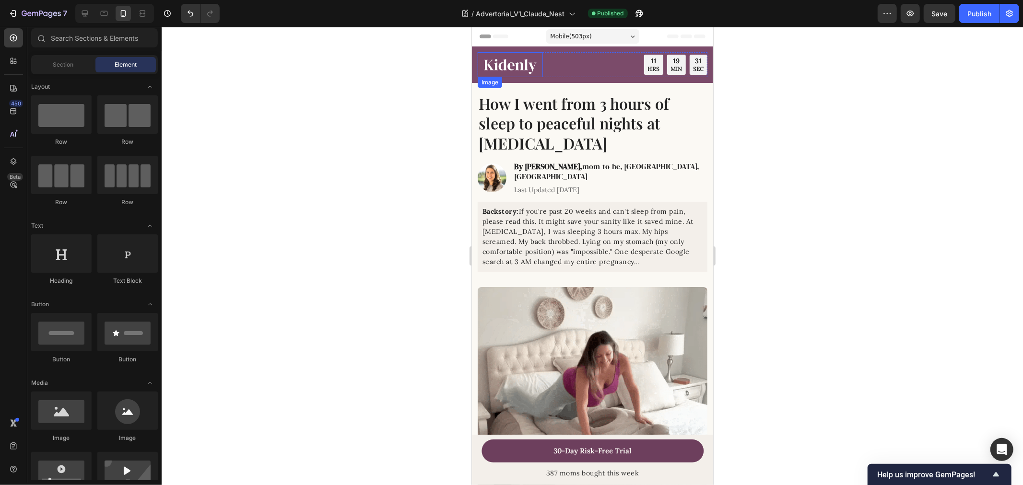
click at [509, 64] on img at bounding box center [509, 64] width 65 height 25
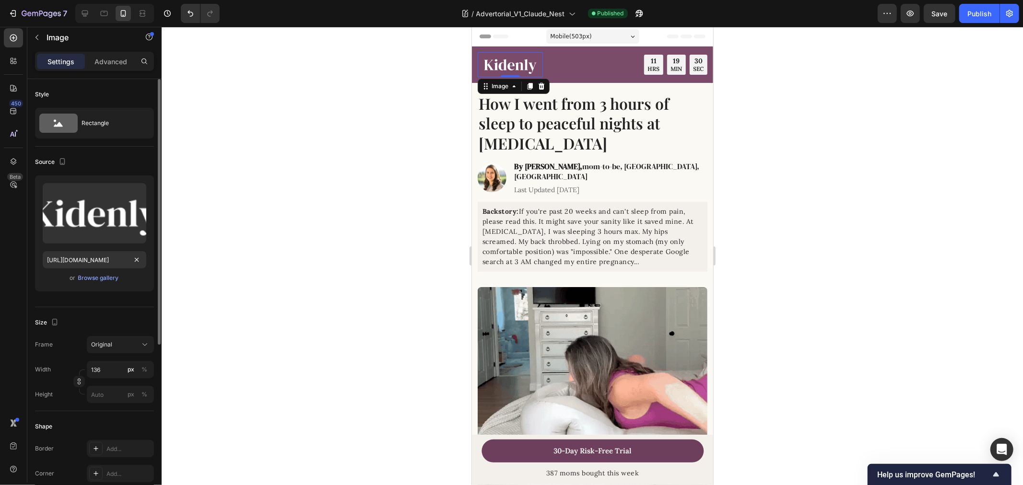
scroll to position [268, 0]
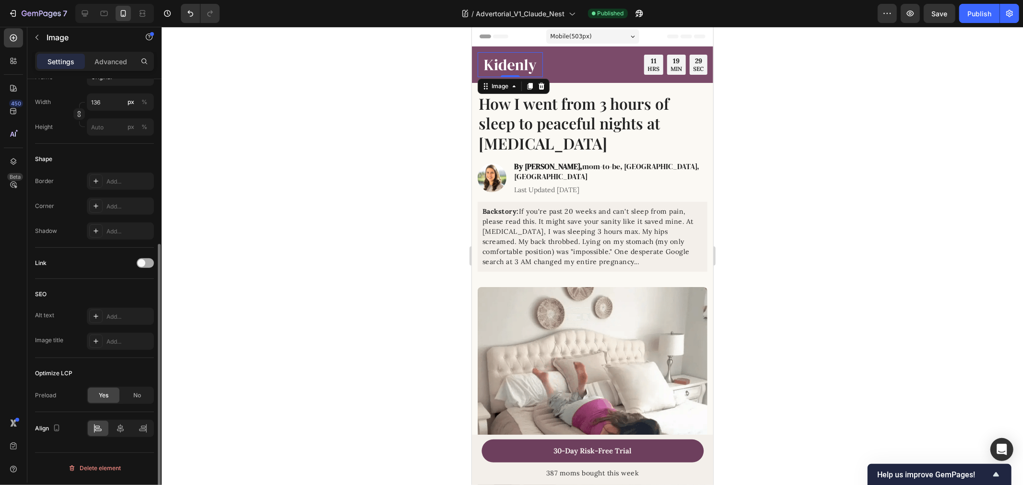
click at [141, 265] on span at bounding box center [142, 263] width 8 height 8
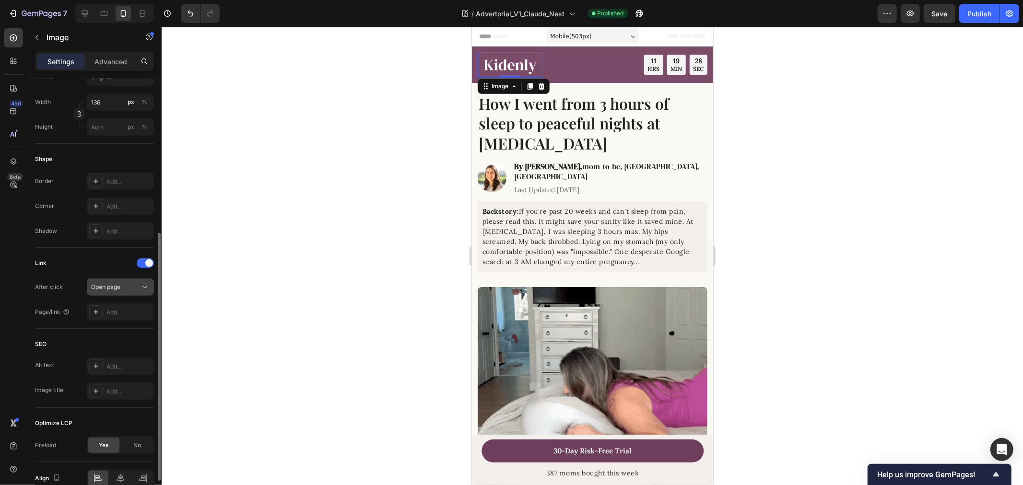
click at [133, 283] on div "Open page" at bounding box center [115, 287] width 49 height 9
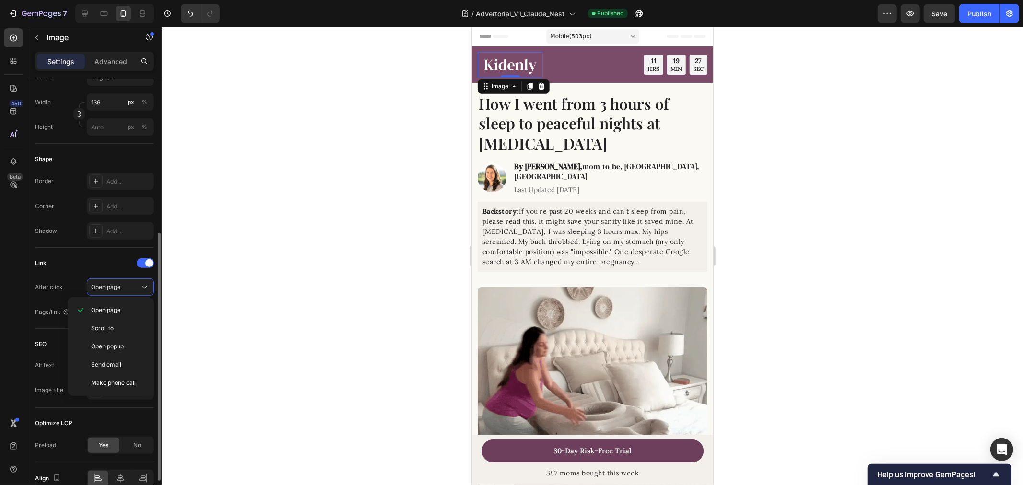
click at [64, 274] on div "Link After click Open page Page/link Add..." at bounding box center [94, 288] width 119 height 65
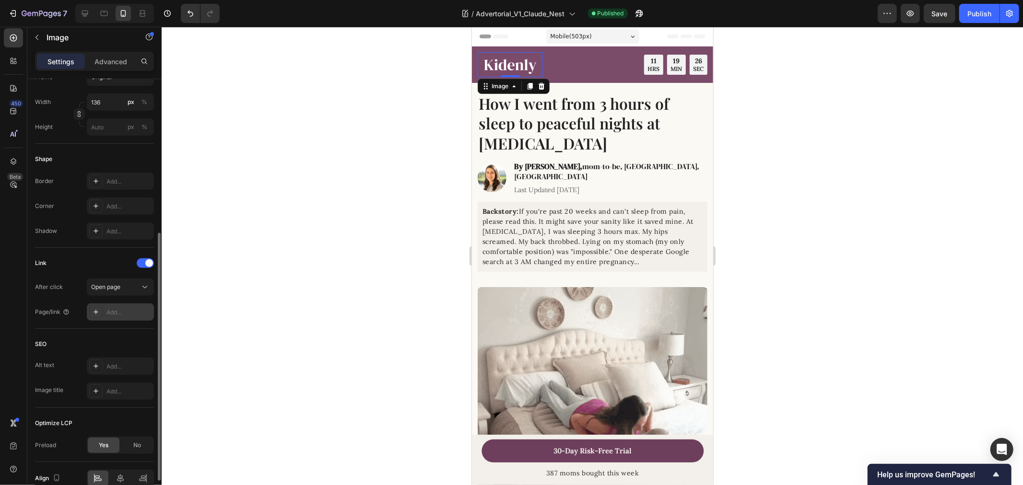
click at [123, 309] on div "Add..." at bounding box center [128, 312] width 45 height 9
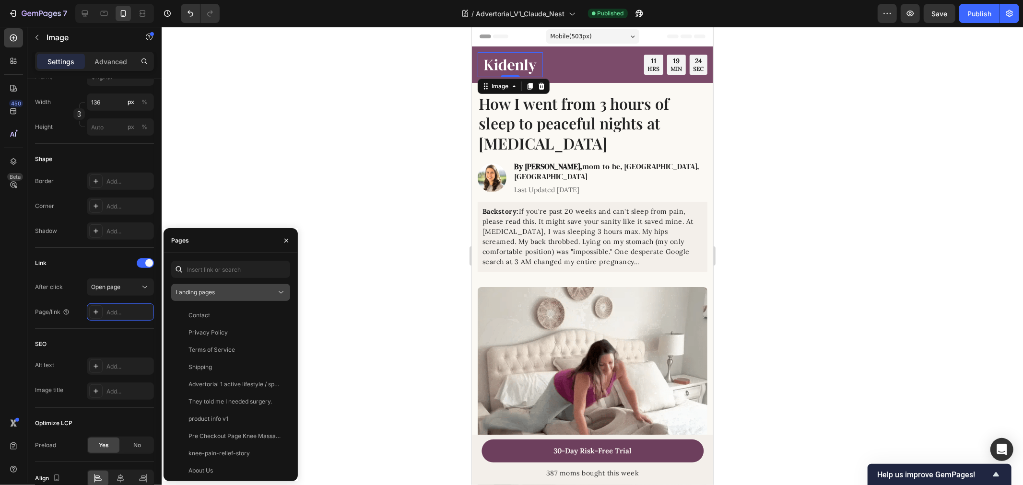
click at [235, 288] on div "Landing pages" at bounding box center [230, 293] width 110 height 10
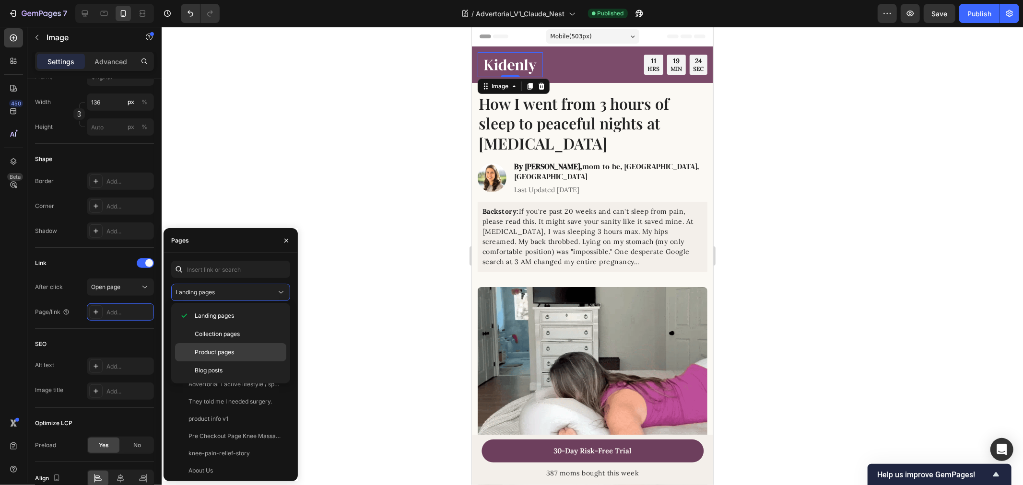
click at [227, 351] on span "Product pages" at bounding box center [214, 352] width 39 height 9
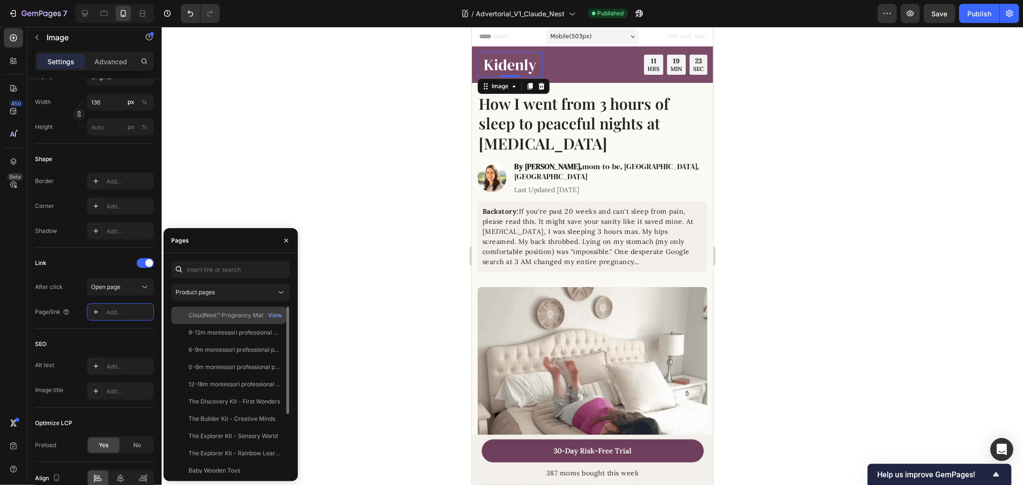
click at [248, 315] on div "CloudNest™ Pregnancy Mattress" at bounding box center [232, 315] width 88 height 9
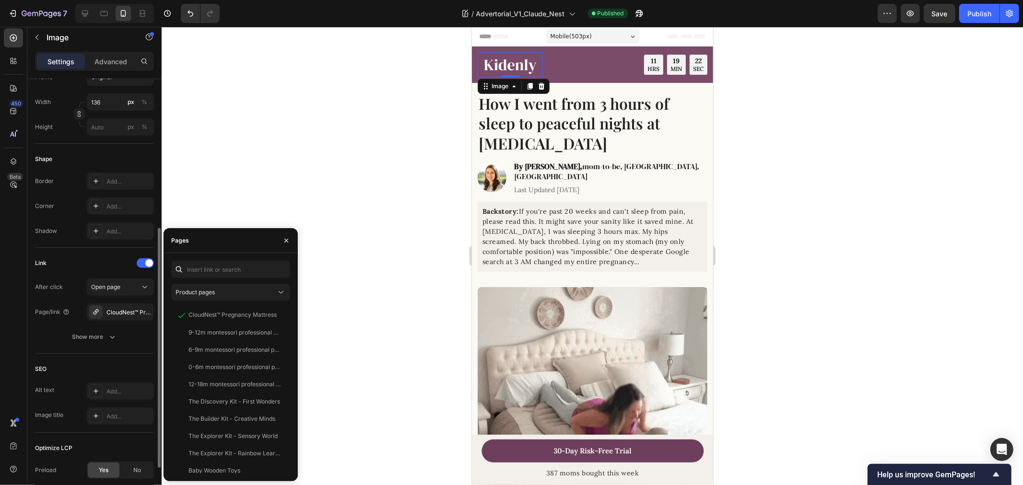
click at [86, 257] on div "Link" at bounding box center [94, 263] width 119 height 15
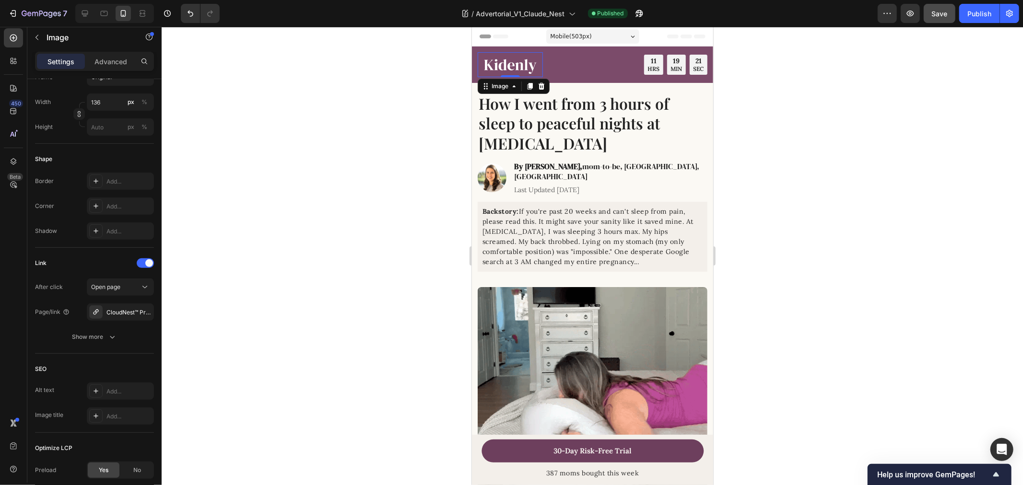
click at [933, 15] on span "Save" at bounding box center [940, 14] width 16 height 8
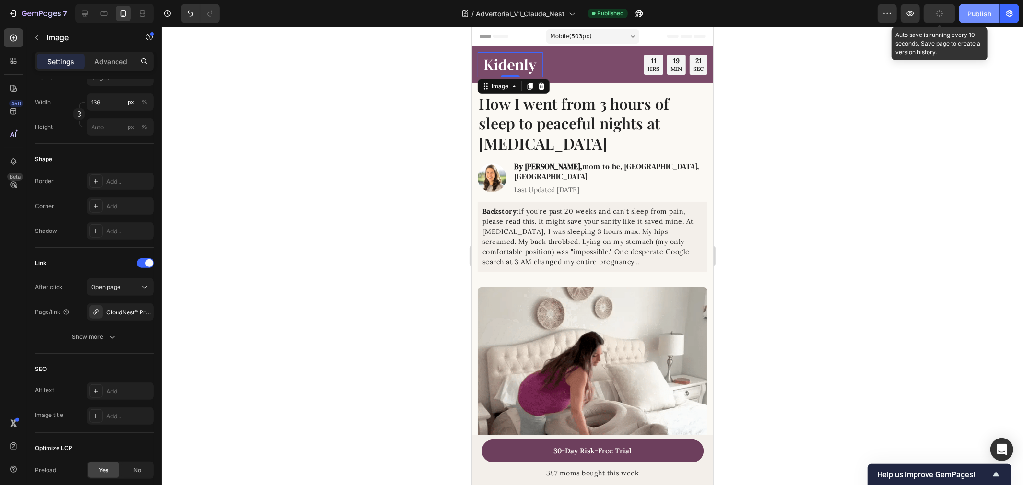
click at [982, 4] on button "Publish" at bounding box center [979, 13] width 40 height 19
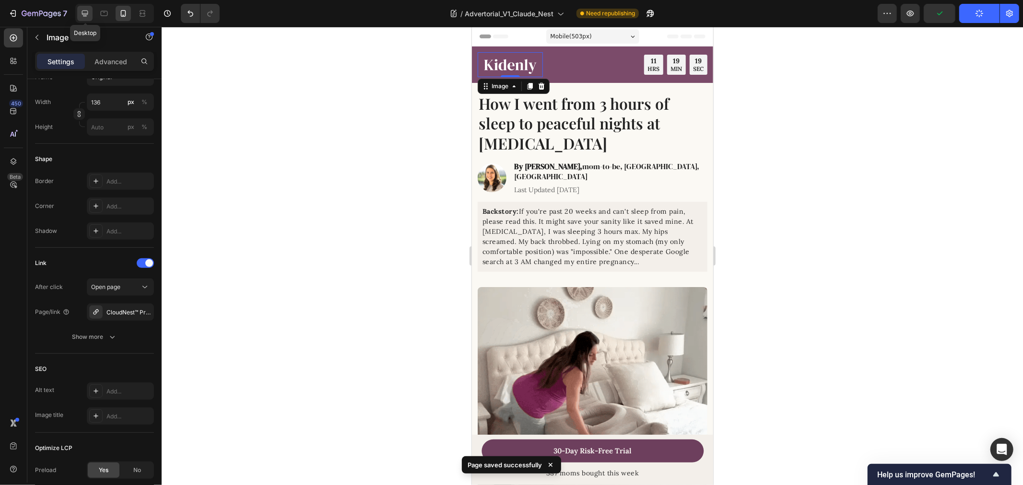
click at [90, 18] on div at bounding box center [84, 13] width 15 height 15
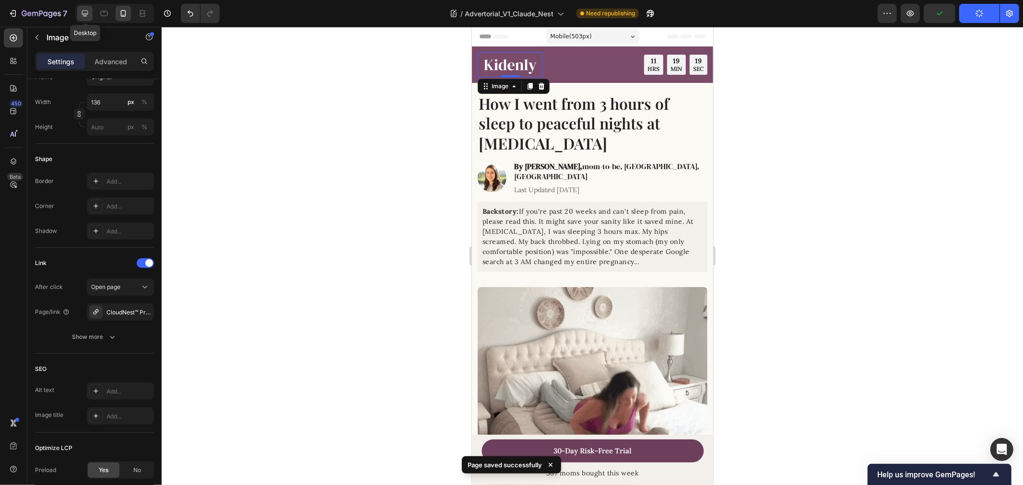
type input "150"
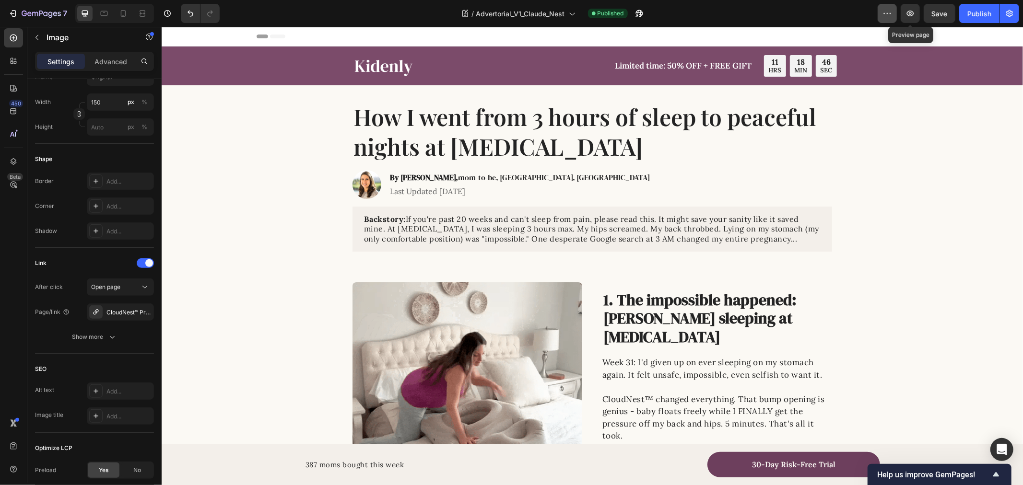
click at [890, 12] on icon "button" at bounding box center [887, 14] width 10 height 10
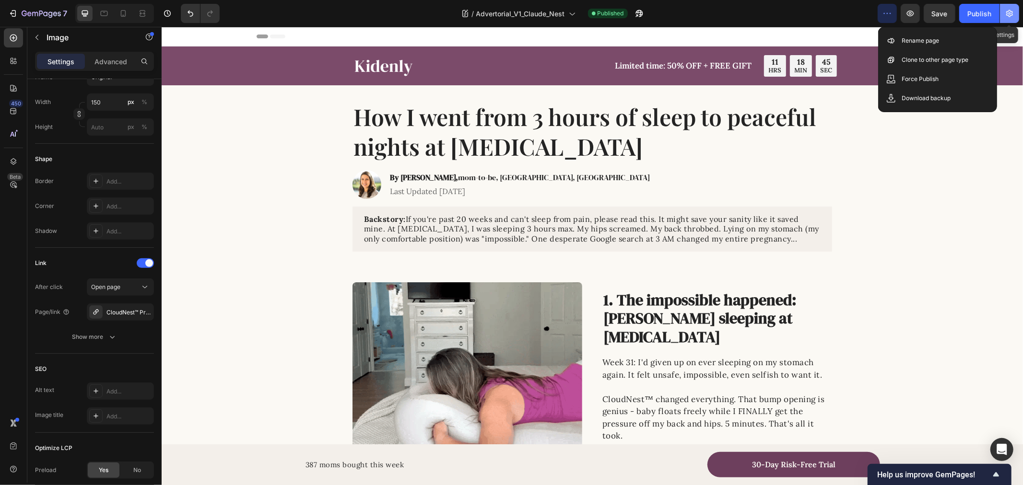
click at [1002, 15] on button "button" at bounding box center [1009, 13] width 19 height 19
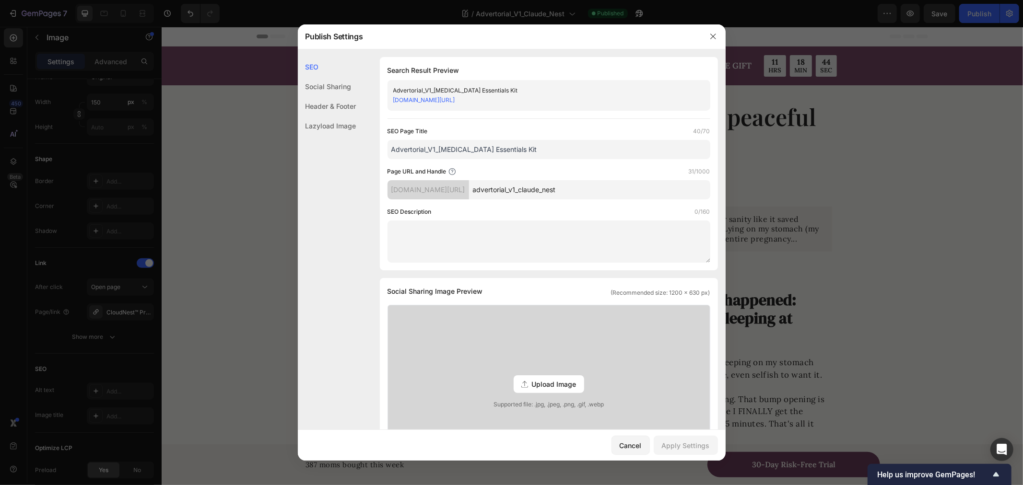
click at [349, 79] on div "Social Sharing" at bounding box center [327, 87] width 58 height 20
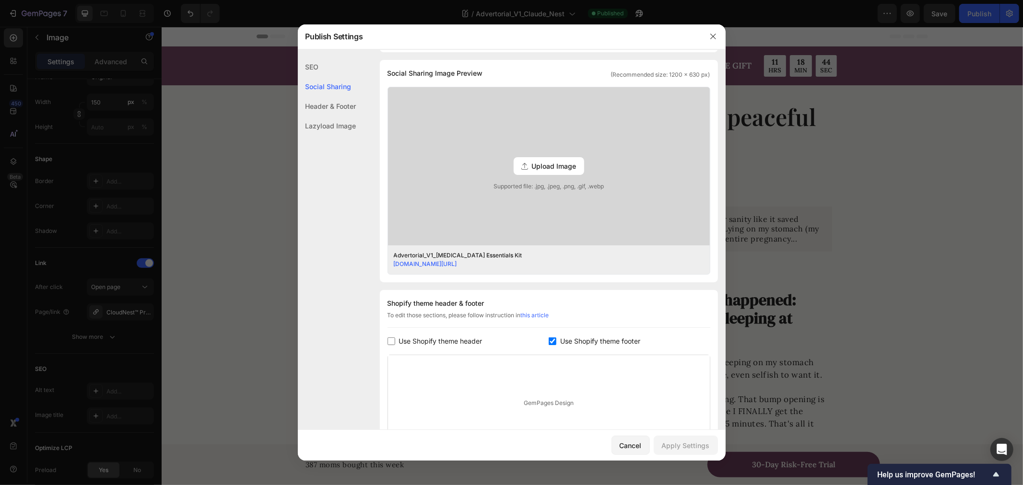
click at [334, 111] on div "Header & Footer" at bounding box center [327, 106] width 58 height 20
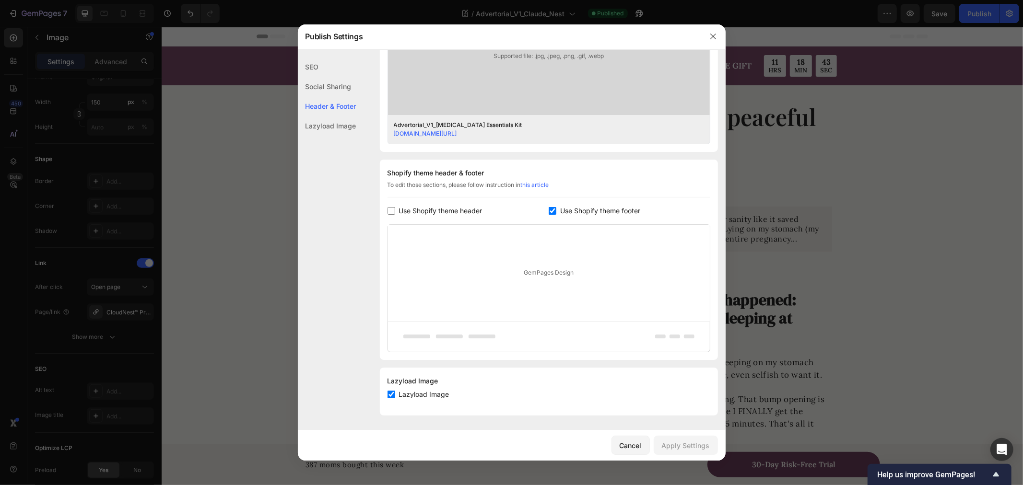
click at [561, 218] on div "Shopify theme header & footer To edit those sections, please follow instruction…" at bounding box center [549, 260] width 338 height 200
click at [560, 211] on span "Use Shopify theme footer" at bounding box center [600, 211] width 80 height 12
checkbox input "false"
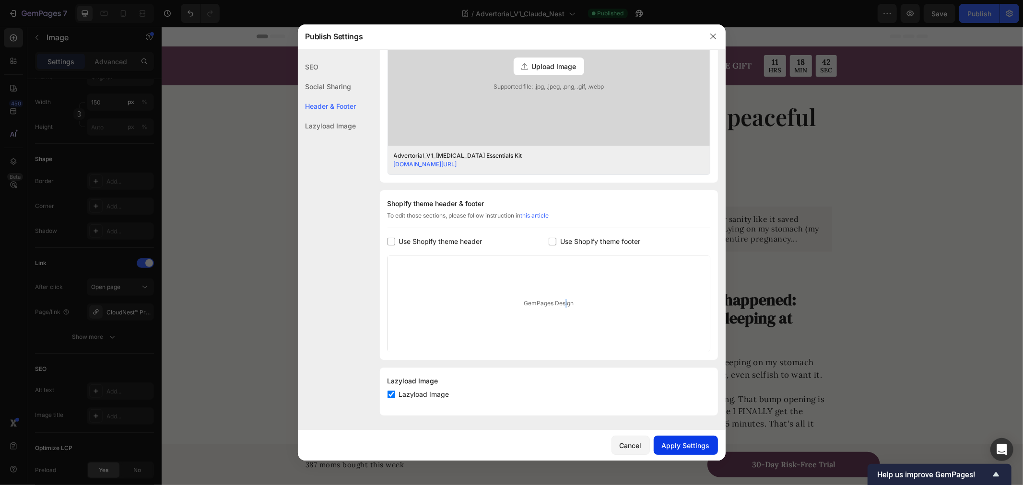
click at [693, 444] on div "Apply Settings" at bounding box center [686, 446] width 48 height 10
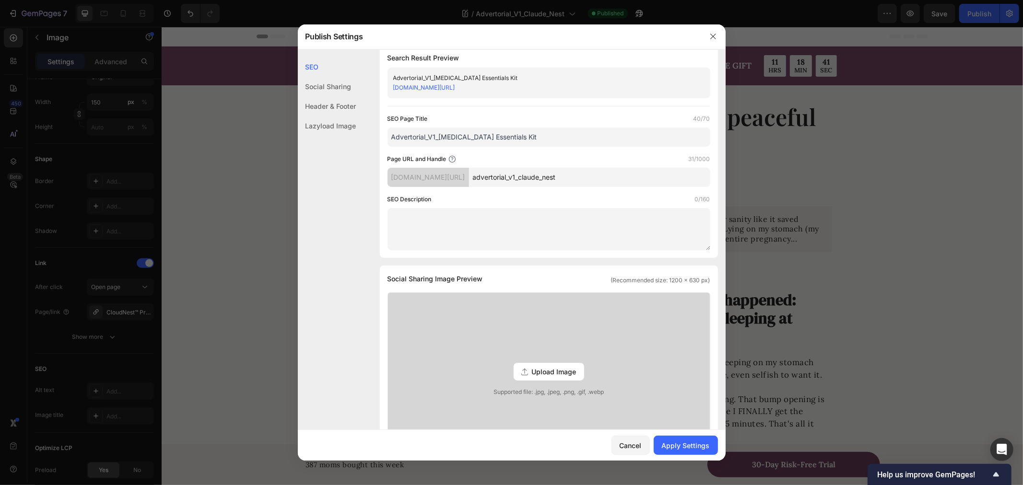
scroll to position [0, 0]
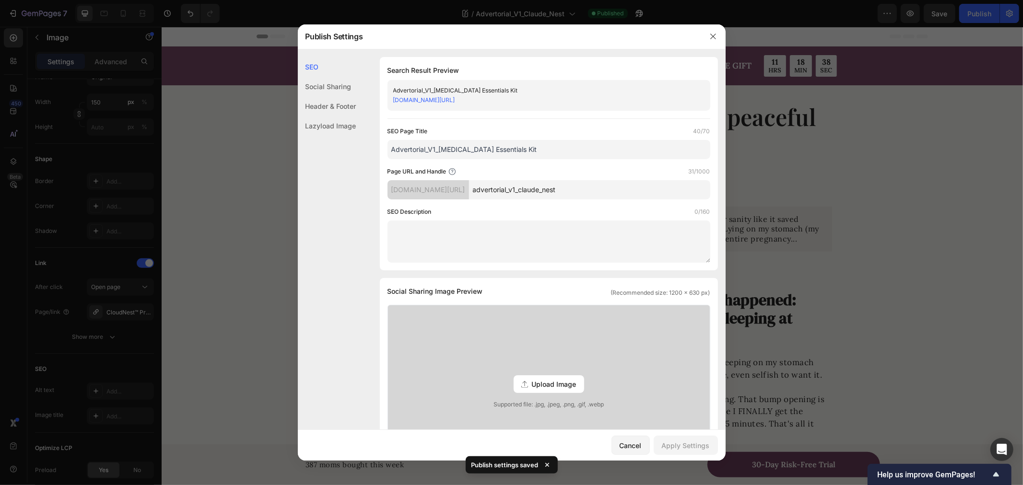
drag, startPoint x: 624, startPoint y: 192, endPoint x: 604, endPoint y: 193, distance: 19.7
click at [604, 193] on input "advertorial_v1_claude_nest" at bounding box center [589, 189] width 241 height 19
click at [615, 191] on input "advertorial_v1_claude_nest" at bounding box center [589, 189] width 241 height 19
drag, startPoint x: 620, startPoint y: 189, endPoint x: 513, endPoint y: 188, distance: 106.9
click at [513, 188] on div "469a20-97.myshopify.com/blogs/news/ advertorial_v1_claude_nest" at bounding box center [548, 189] width 323 height 19
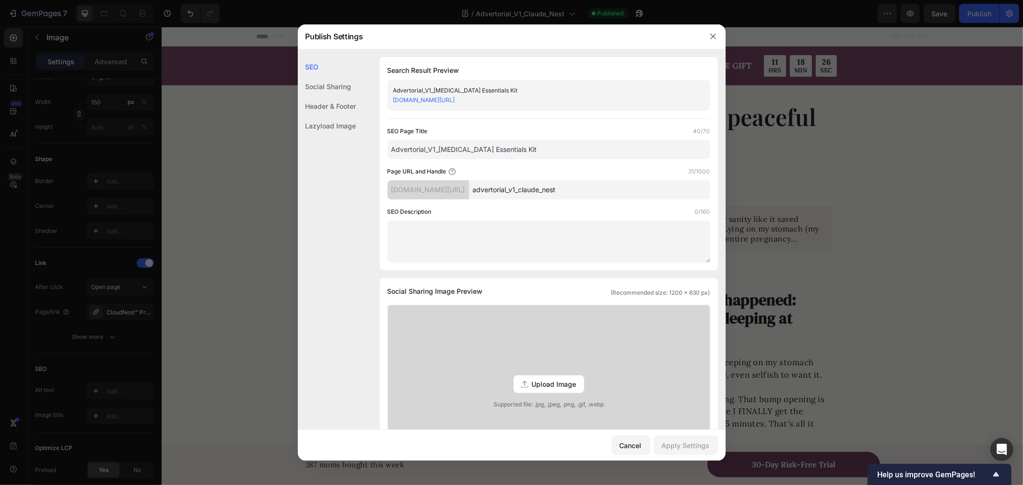
paste input "Jessica Miller"
paste input "peaceful nights"
type input "Jessica-Miller-peaceful-nights"
click at [608, 168] on div "Page URL and Handle 30/1000" at bounding box center [548, 172] width 323 height 10
click at [639, 188] on input "Jessica-Miller-peaceful-nights" at bounding box center [589, 189] width 241 height 19
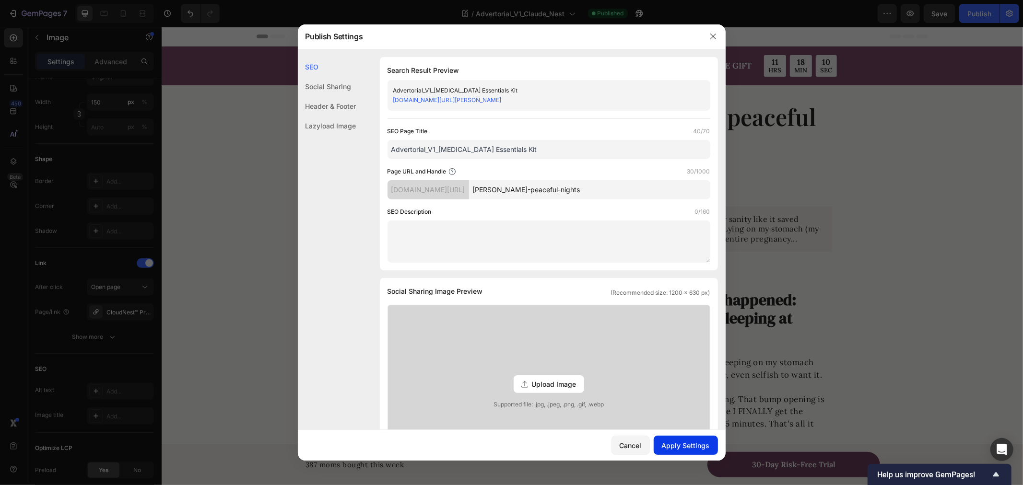
click at [693, 443] on div "Apply Settings" at bounding box center [686, 446] width 48 height 10
click at [815, 120] on div at bounding box center [511, 242] width 1023 height 485
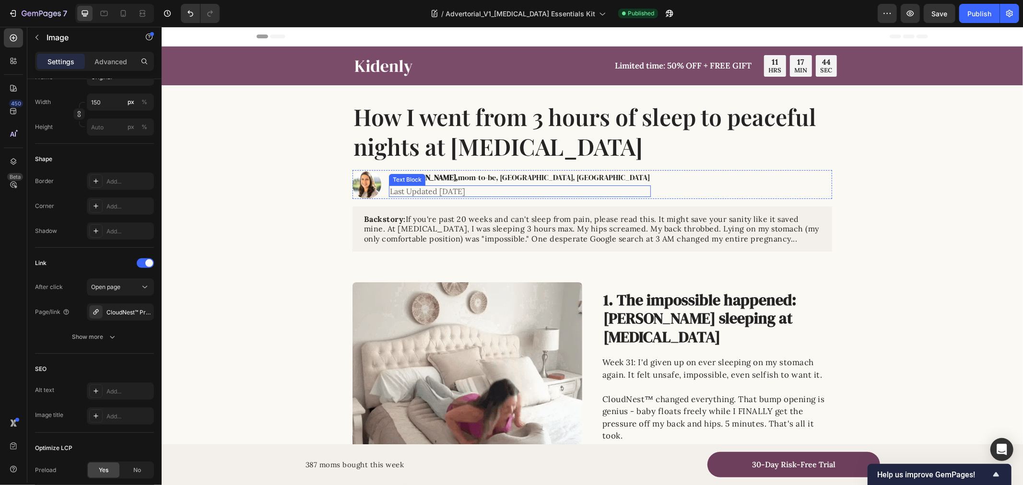
click at [409, 192] on p "Last Updated Jul. 19.2025" at bounding box center [519, 191] width 260 height 10
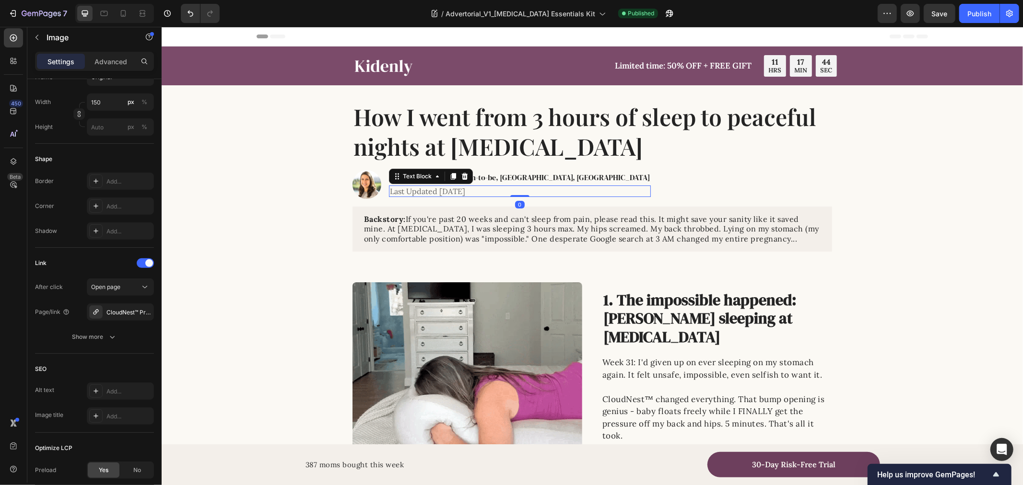
click at [409, 192] on p "Last Updated Jul. 19.2025" at bounding box center [519, 191] width 260 height 10
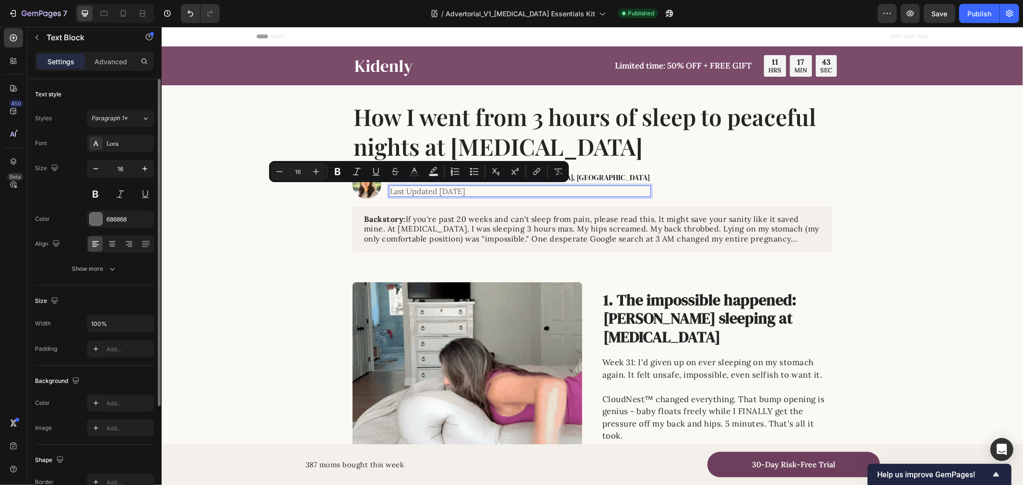
click at [436, 191] on p "Last Updated Jul. 19.2025" at bounding box center [519, 191] width 260 height 10
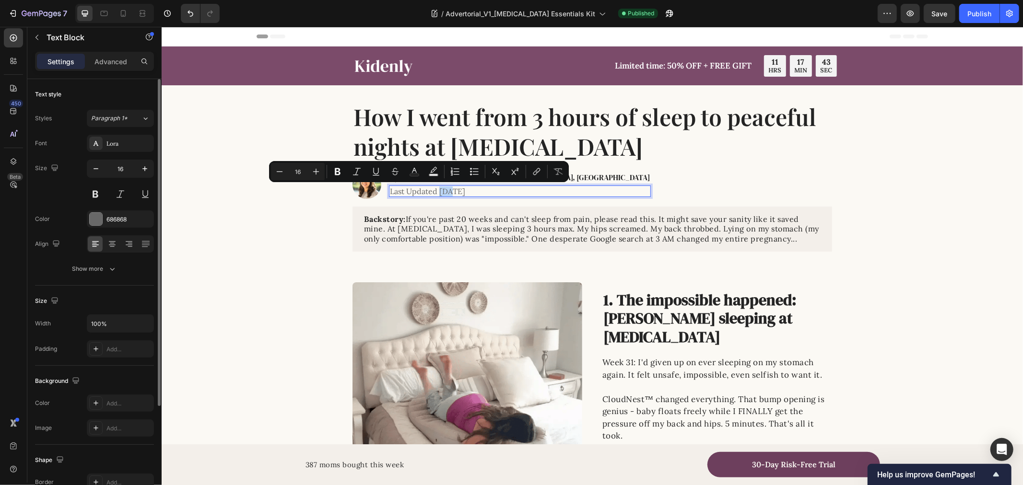
click at [436, 191] on p "Last Updated Jul. 19.2025" at bounding box center [519, 191] width 260 height 10
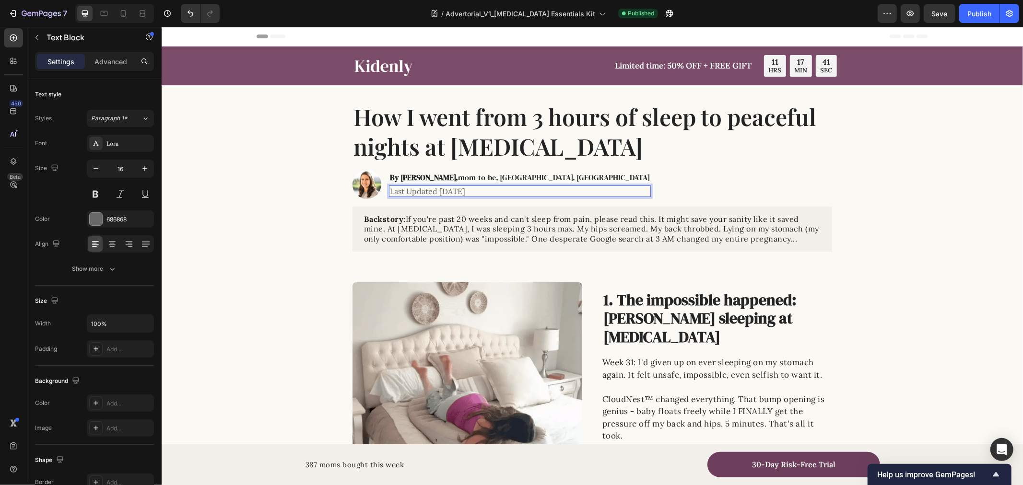
click at [459, 190] on p "Last Updated Sep. 19.2025" at bounding box center [519, 191] width 260 height 10
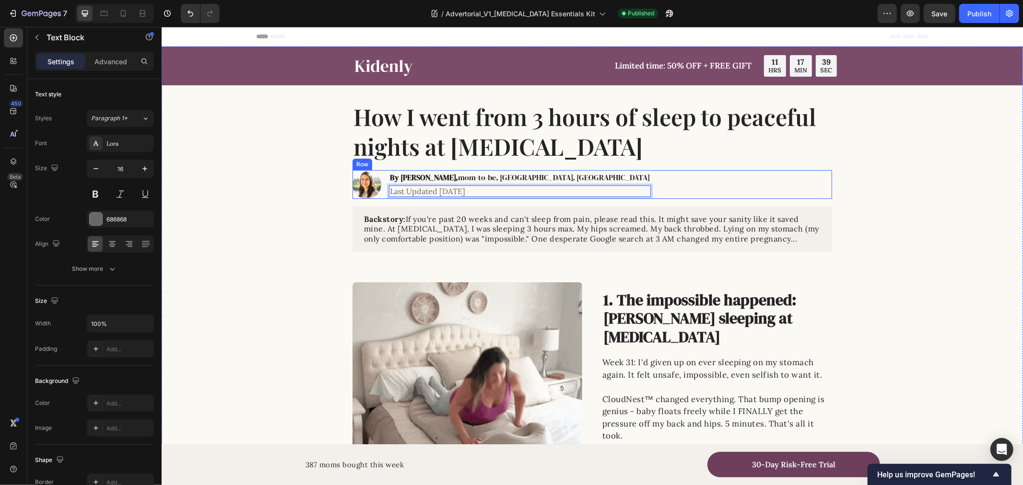
click at [688, 175] on div "Image By Jessica Miller, mom-to-be, Austin, TX Heading Last Updated Sep. 01.202…" at bounding box center [591, 184] width 479 height 29
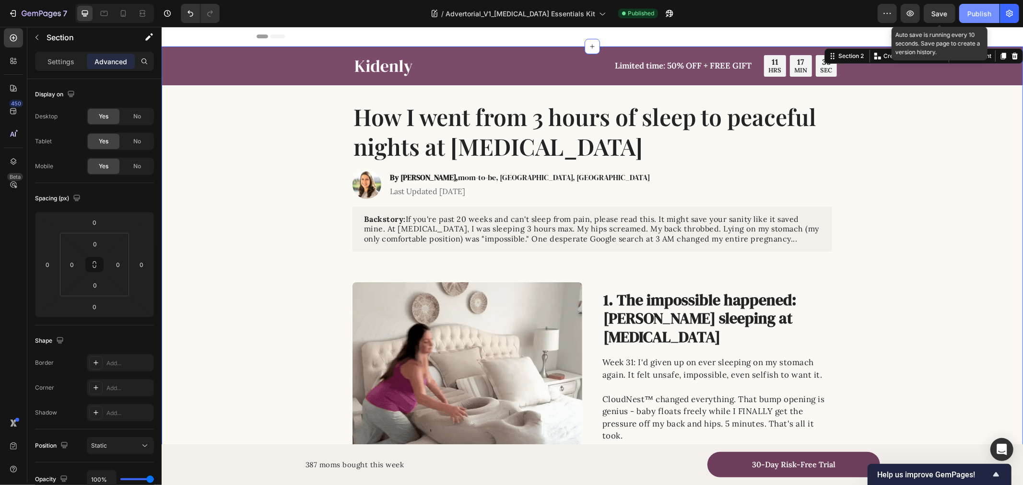
drag, startPoint x: 942, startPoint y: 10, endPoint x: 968, endPoint y: 12, distance: 26.0
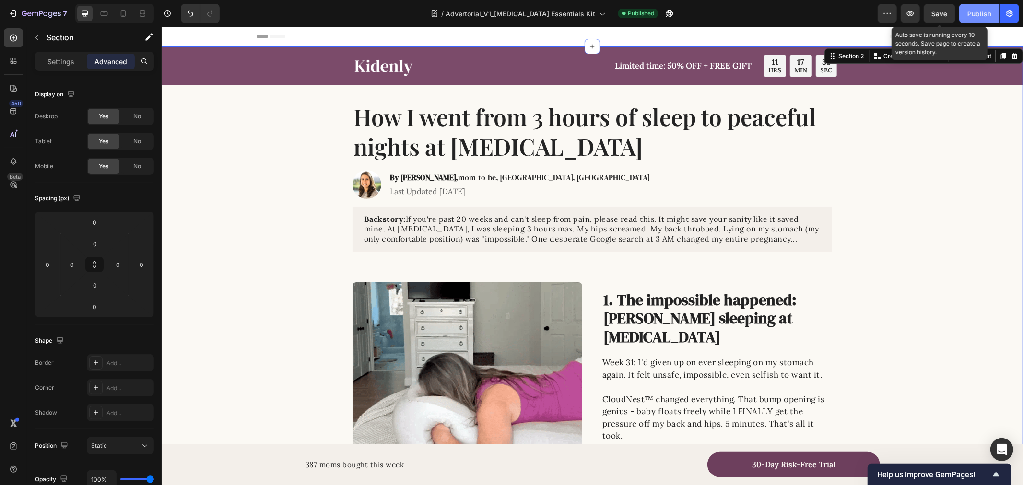
click at [942, 10] on span "Save" at bounding box center [940, 14] width 16 height 8
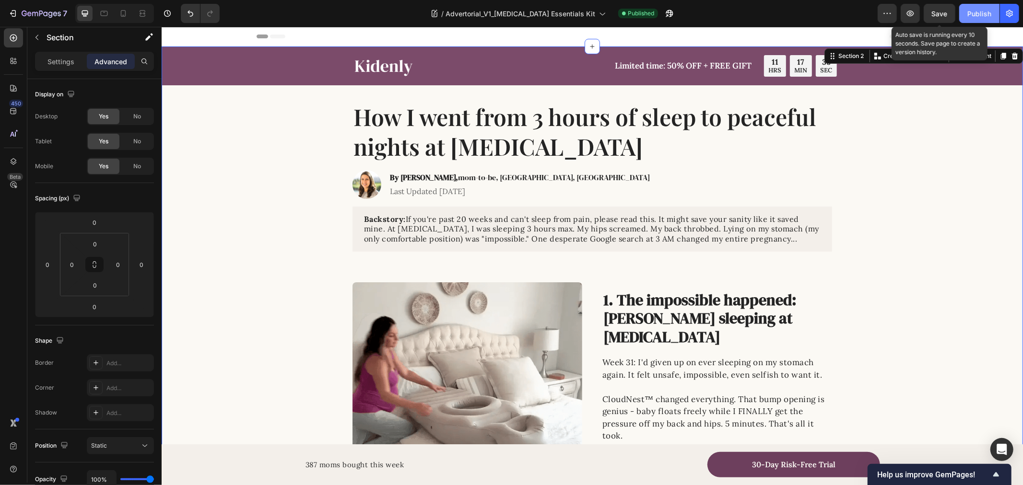
click at [970, 12] on div "Publish" at bounding box center [979, 14] width 24 height 10
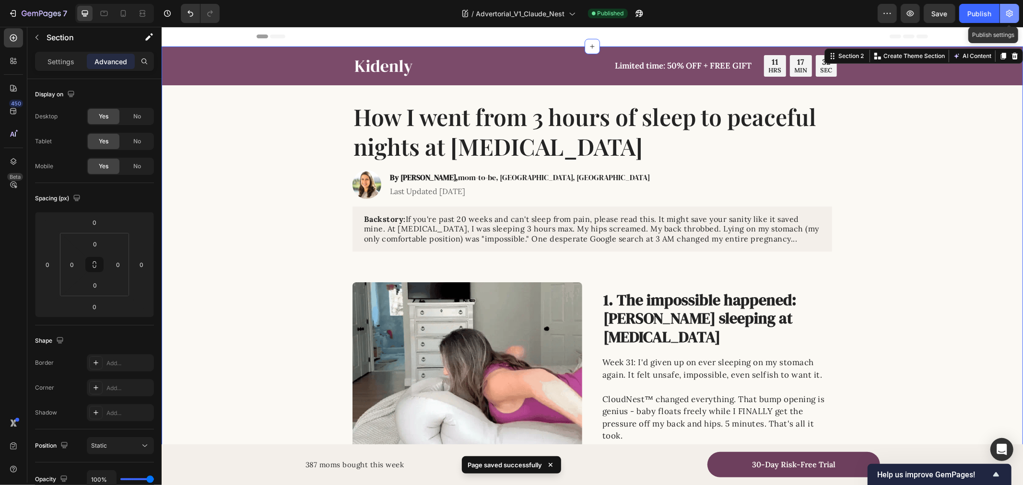
click at [1007, 13] on icon "button" at bounding box center [1009, 13] width 7 height 7
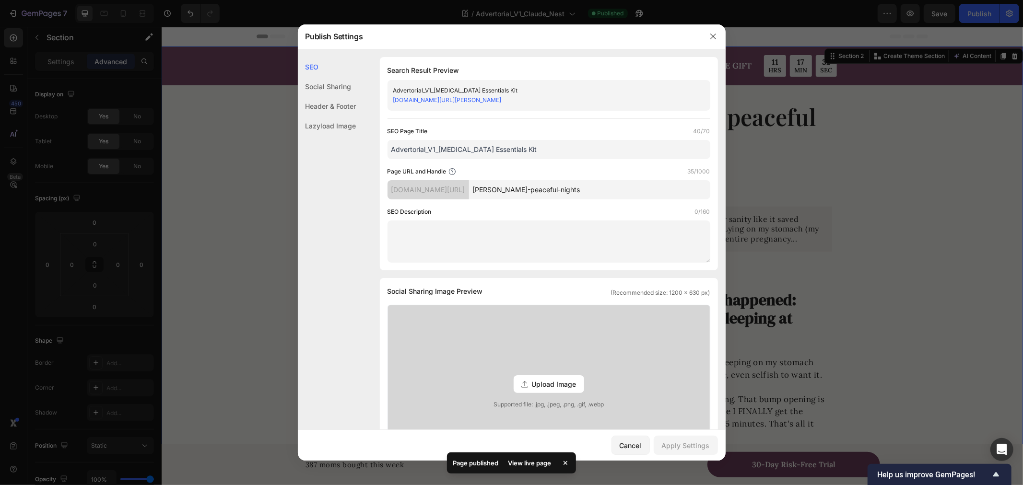
click at [835, 155] on div at bounding box center [511, 242] width 1023 height 485
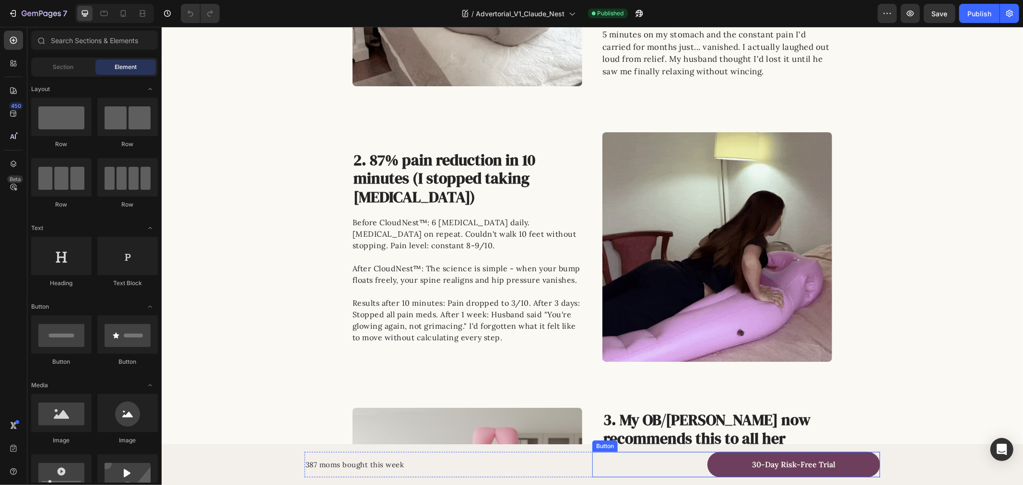
click at [718, 468] on link "30-Day Risk-Free Trial" at bounding box center [793, 464] width 173 height 25
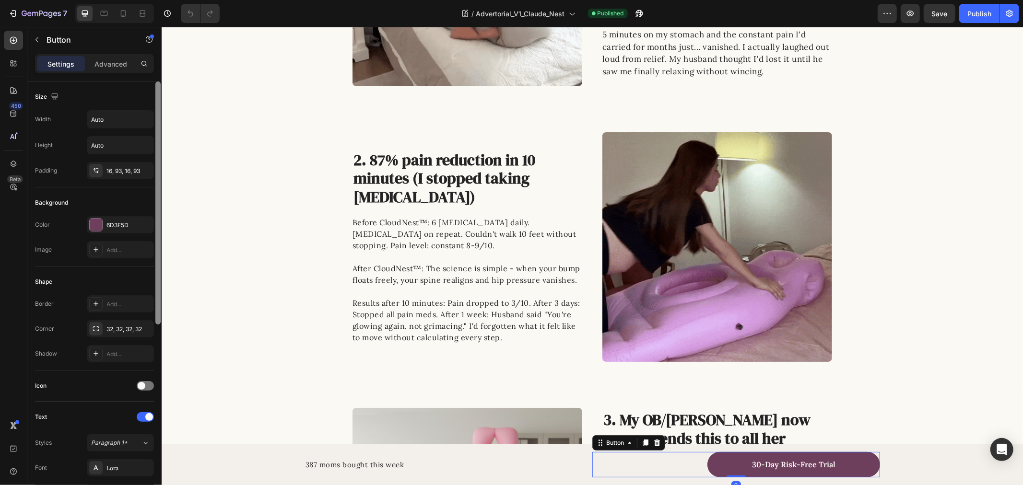
scroll to position [266, 0]
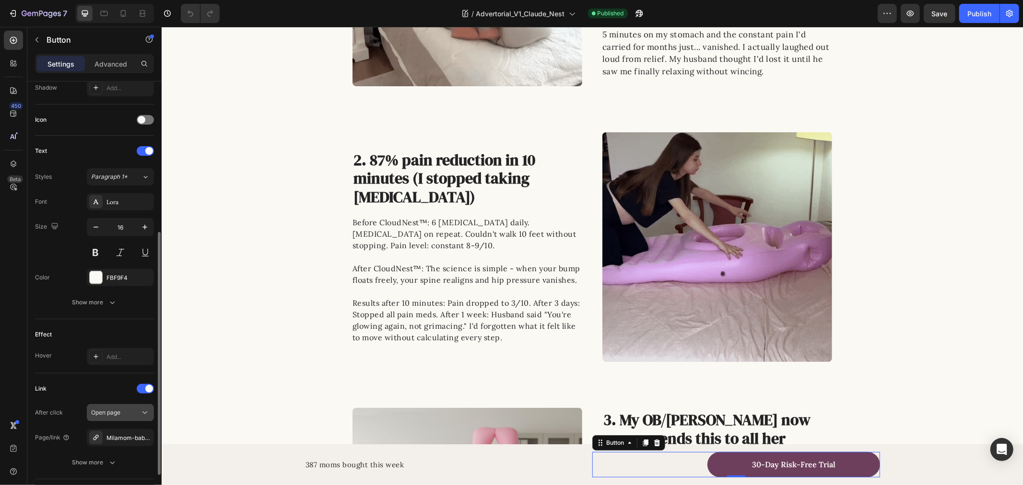
click at [118, 415] on span "Open page" at bounding box center [105, 412] width 29 height 7
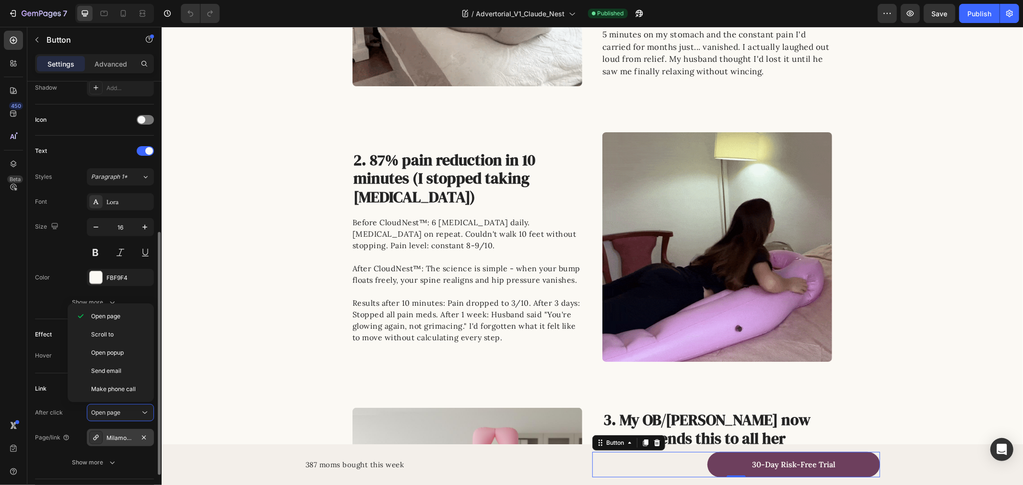
click at [121, 435] on div "Milamom-babynest" at bounding box center [120, 438] width 28 height 9
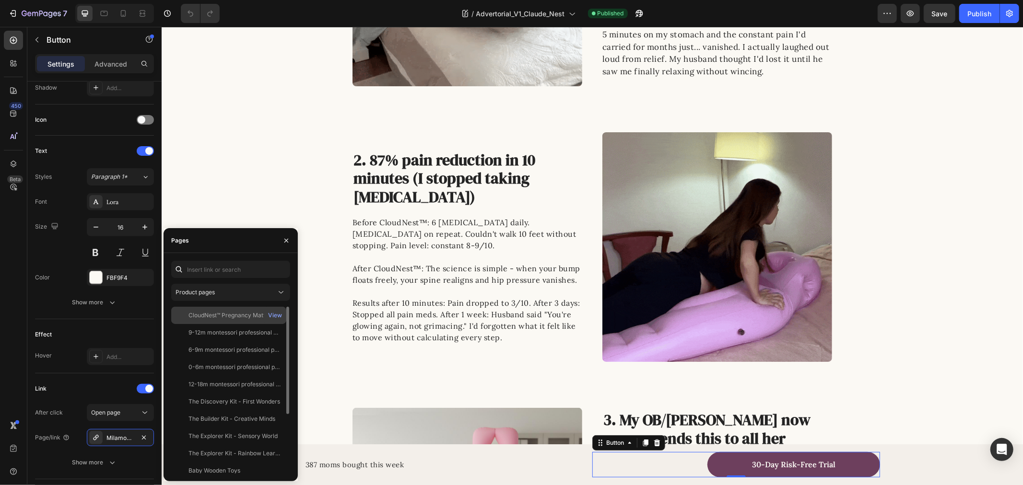
click at [222, 315] on div "CloudNest™ Pregnancy Mattress" at bounding box center [232, 315] width 88 height 9
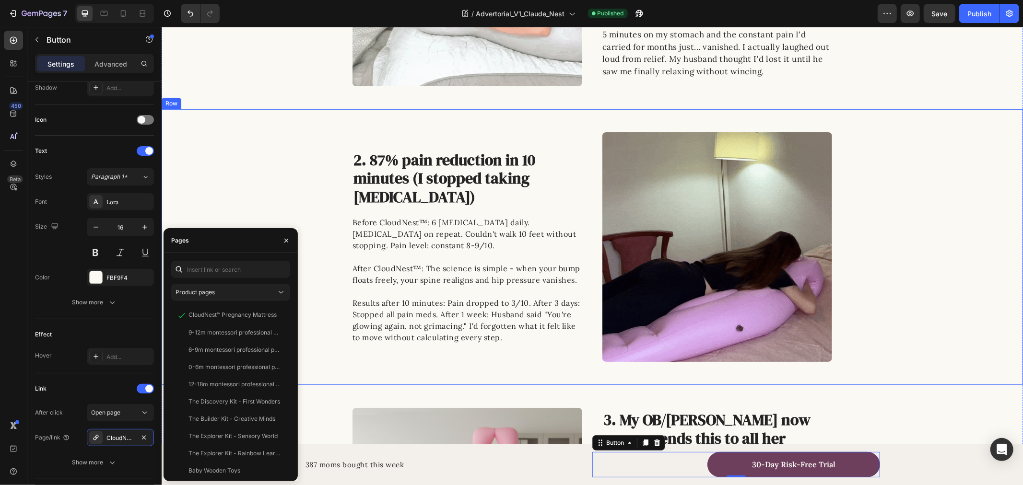
click at [216, 184] on div "Image 2. 87% pain reduction in 10 minutes (I stopped taking [MEDICAL_DATA]) Hea…" at bounding box center [591, 247] width 861 height 230
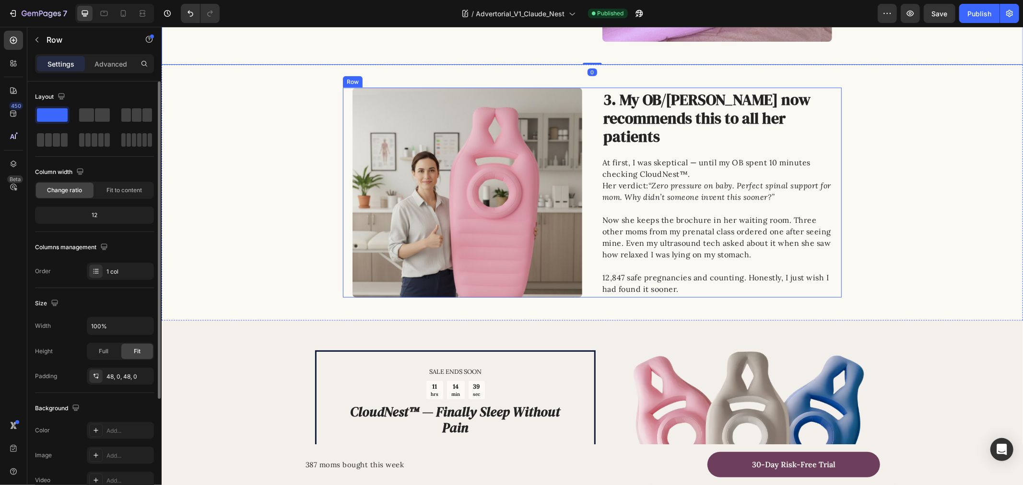
scroll to position [1065, 0]
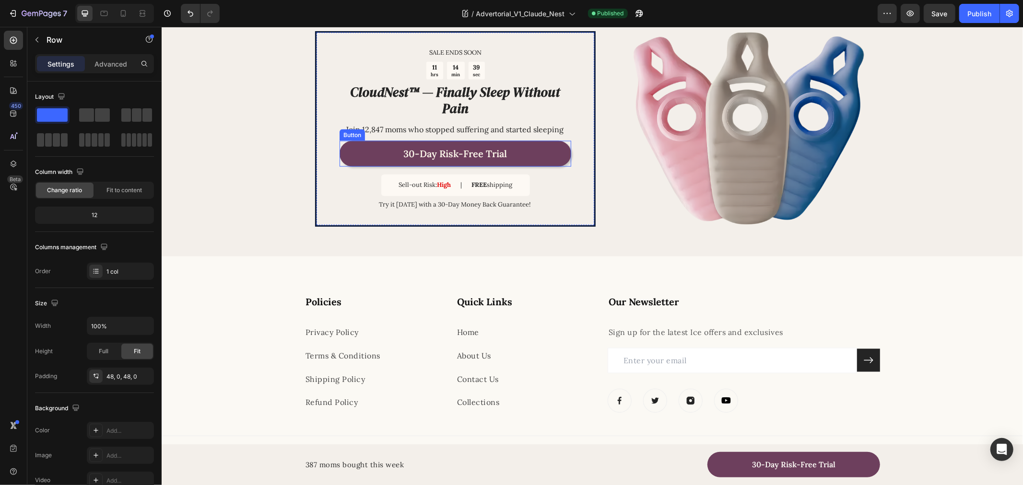
click at [460, 160] on link "30-Day Risk-Free Trial" at bounding box center [455, 153] width 232 height 26
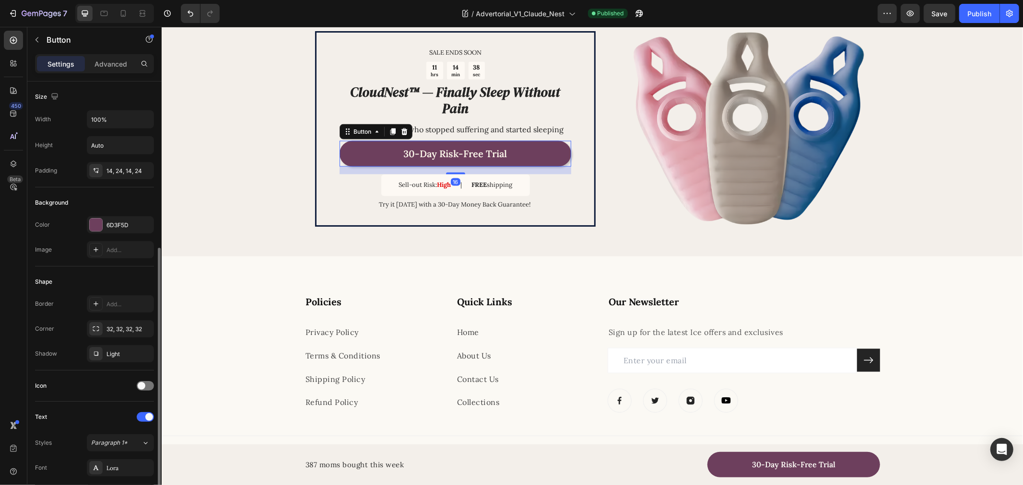
scroll to position [266, 0]
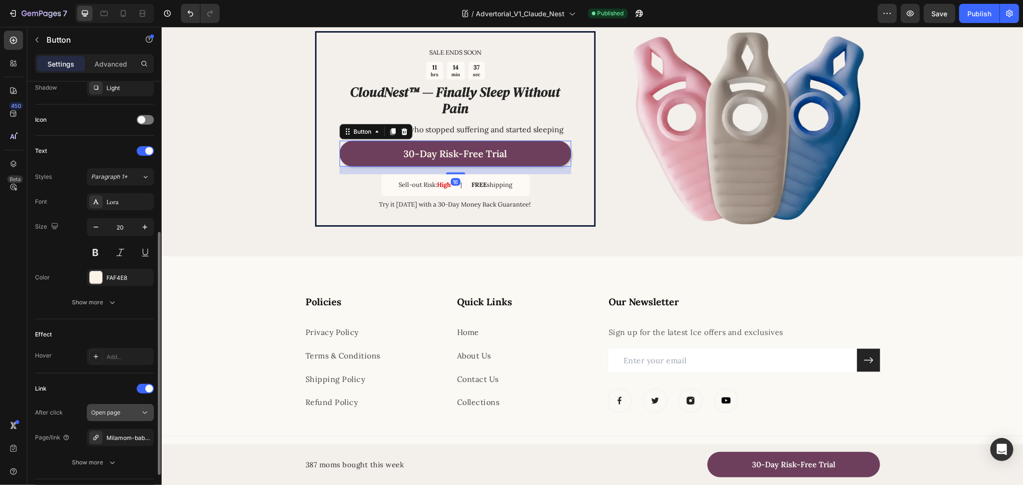
click at [118, 414] on span "Open page" at bounding box center [105, 412] width 29 height 7
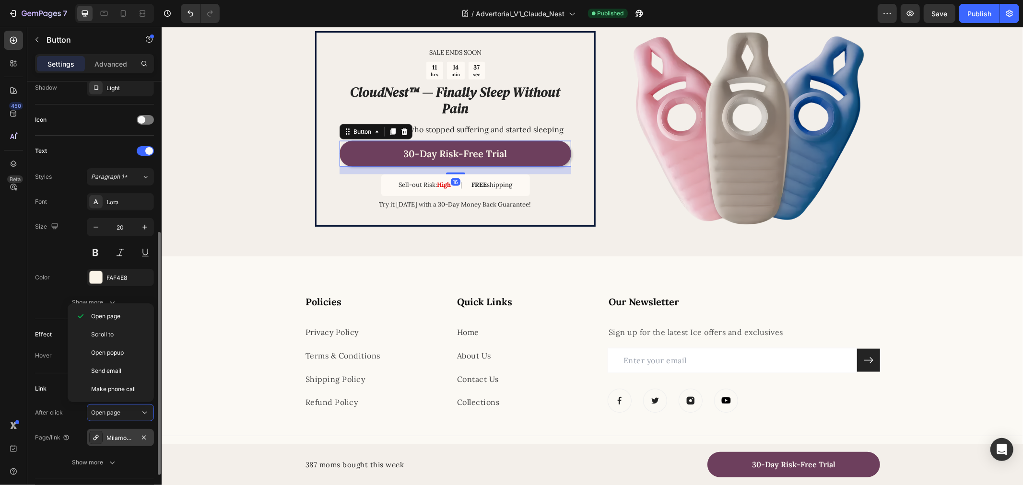
click at [128, 440] on div "Milamom-babynest" at bounding box center [120, 438] width 28 height 9
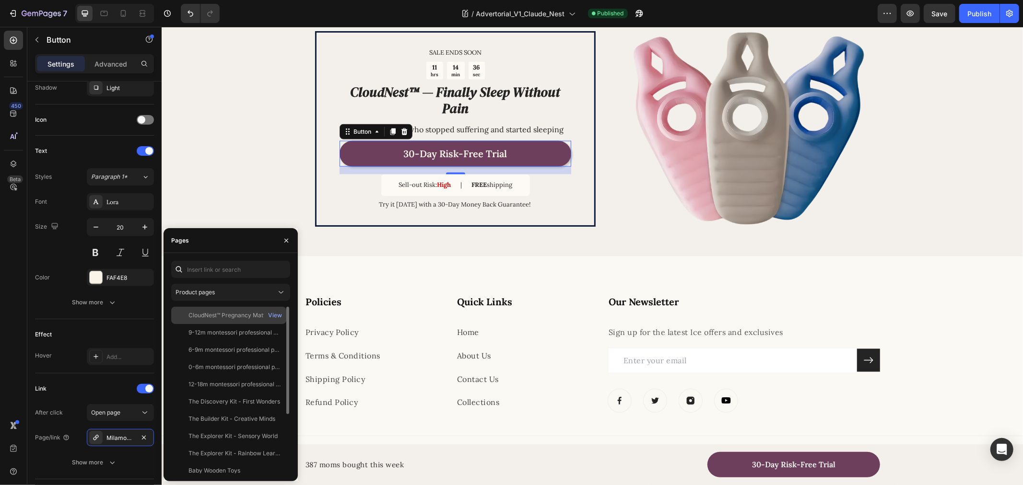
click at [232, 319] on div "CloudNest™ Pregnancy Mattress" at bounding box center [232, 315] width 88 height 9
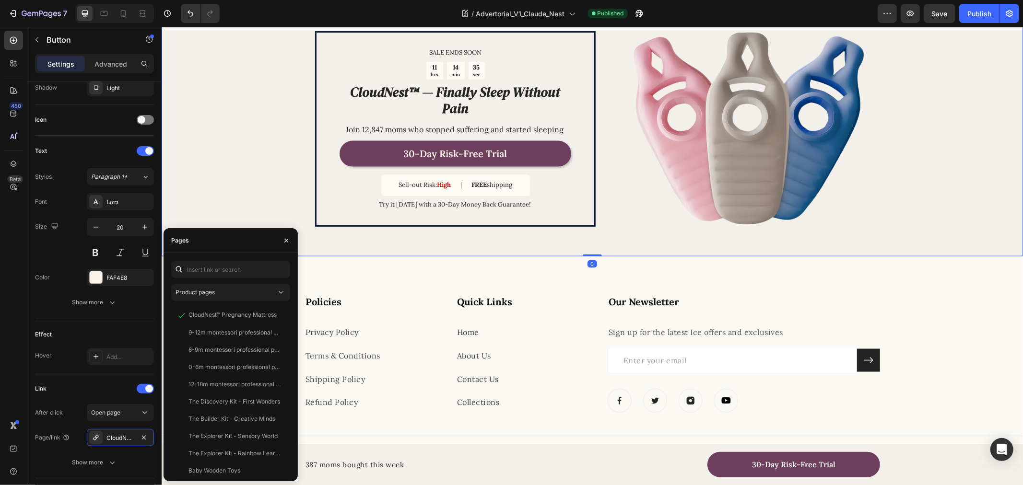
click at [229, 140] on div "SALE ENDS SOON Text Block 11 hrs 14 min 35 sec Countdown Timer CloudNest™ — Fin…" at bounding box center [591, 128] width 861 height 255
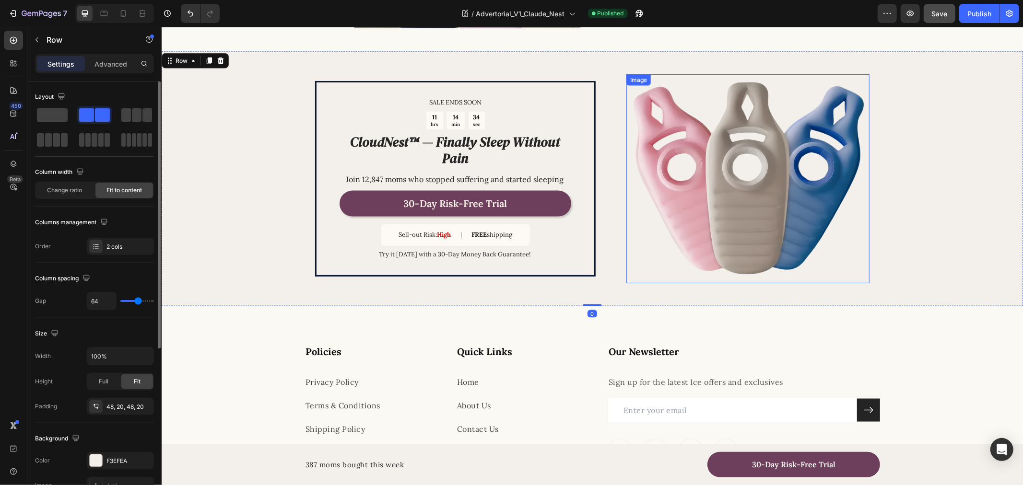
scroll to position [1012, 0]
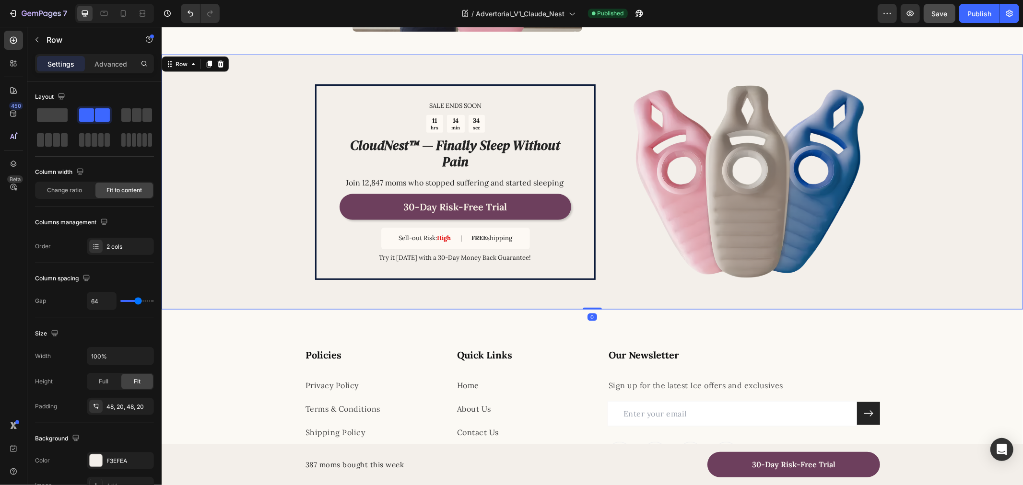
click at [933, 8] on button "Save" at bounding box center [940, 13] width 32 height 19
click at [961, 11] on button "Publish" at bounding box center [979, 13] width 40 height 19
click at [535, 204] on link "30-Day Risk-Free Trial" at bounding box center [455, 207] width 232 height 26
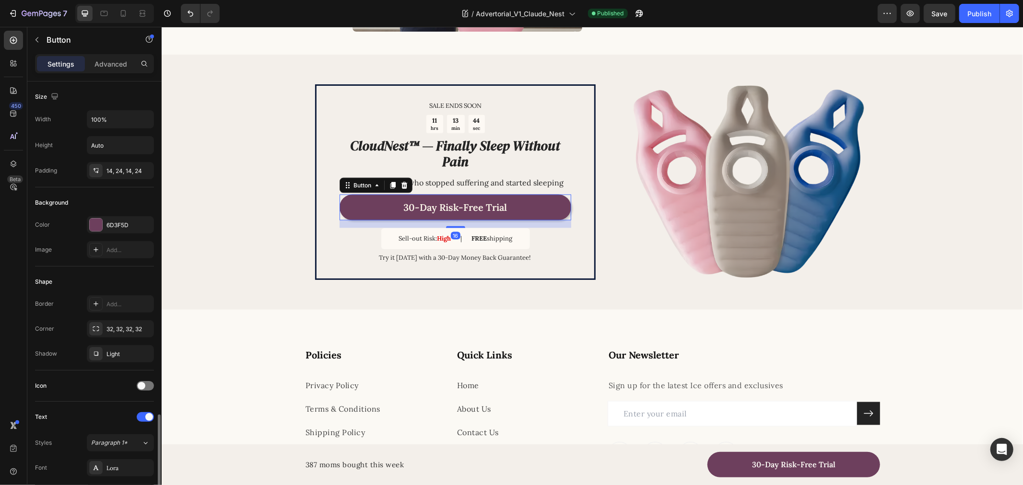
scroll to position [213, 0]
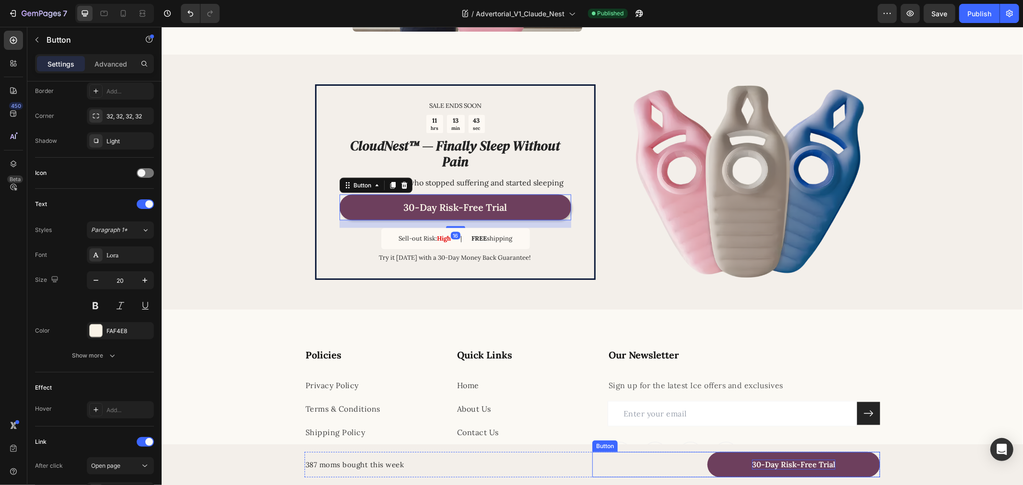
click at [764, 462] on p "30-Day Risk-Free Trial" at bounding box center [792, 464] width 83 height 10
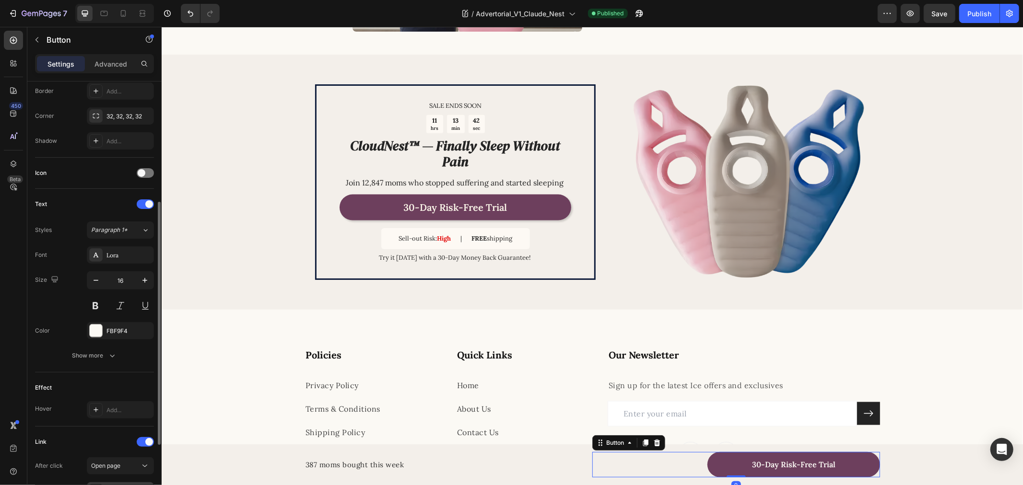
scroll to position [332, 0]
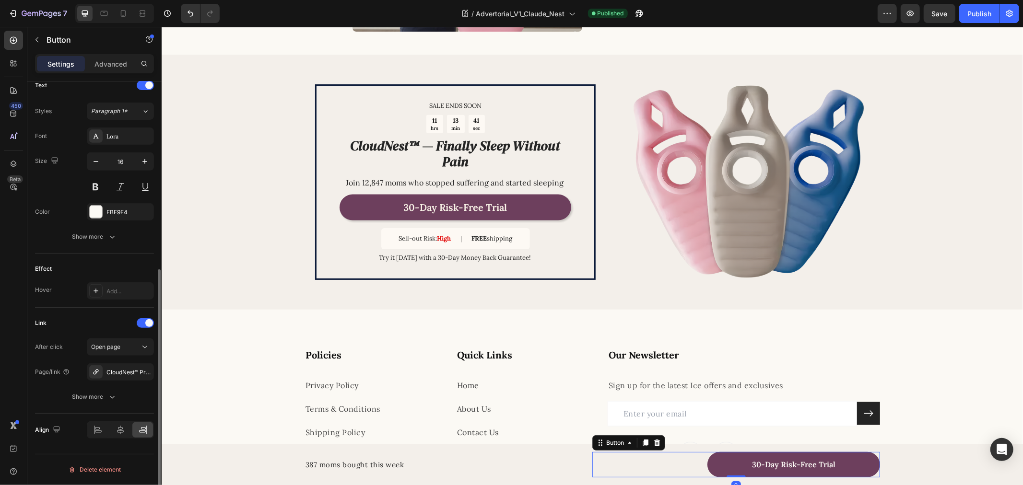
click at [114, 338] on div "Link After click Open page Page/link CloudNest™ Pregnancy Mattress Show more" at bounding box center [94, 361] width 119 height 90
click at [114, 348] on span "Open page" at bounding box center [105, 346] width 29 height 7
click at [113, 348] on span "Open page" at bounding box center [105, 346] width 29 height 7
click at [117, 372] on div "CloudNest™ Pregnancy Mattress" at bounding box center [120, 372] width 28 height 9
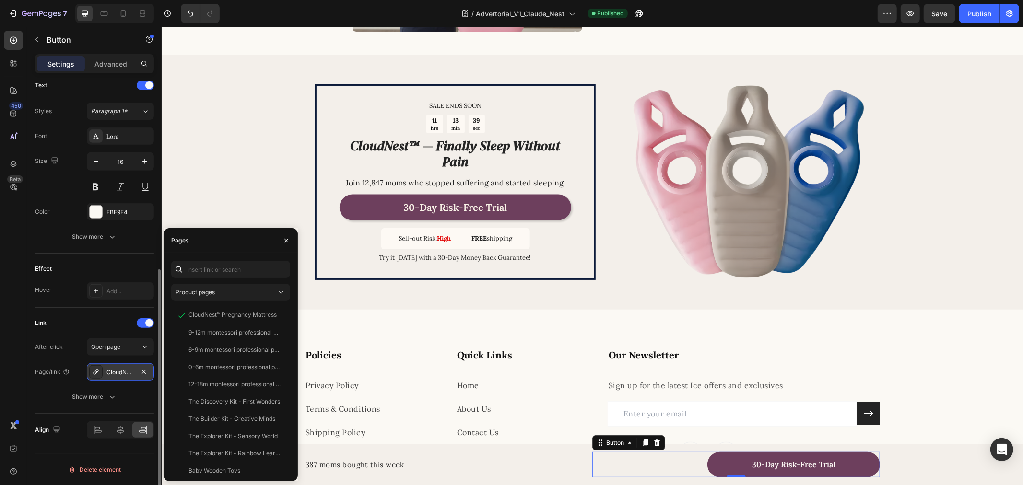
click at [117, 371] on div "CloudNest™ Pregnancy Mattress" at bounding box center [120, 372] width 28 height 9
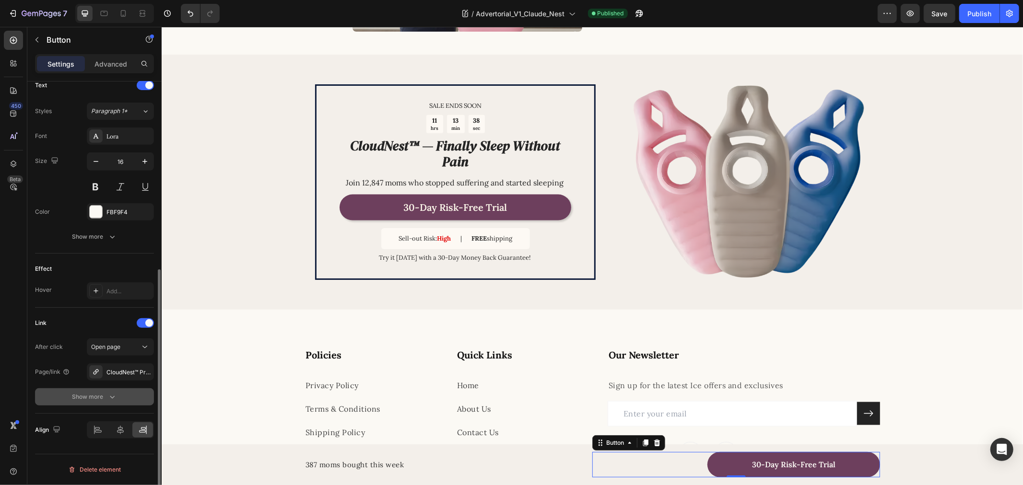
click at [99, 399] on div "Show more" at bounding box center [94, 397] width 45 height 10
click at [130, 395] on div "No" at bounding box center [137, 396] width 32 height 15
click at [79, 311] on div "Link After click Open page Page/link CloudNest™ Pregnancy Mattress Open new tab…" at bounding box center [94, 386] width 119 height 156
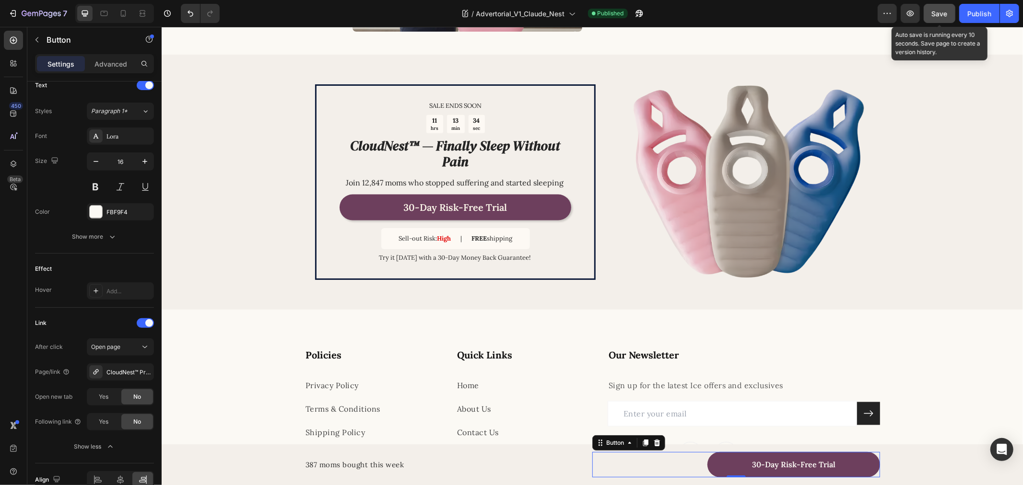
click at [948, 13] on button "Save" at bounding box center [940, 13] width 32 height 19
click at [974, 13] on div "Publish" at bounding box center [979, 14] width 24 height 10
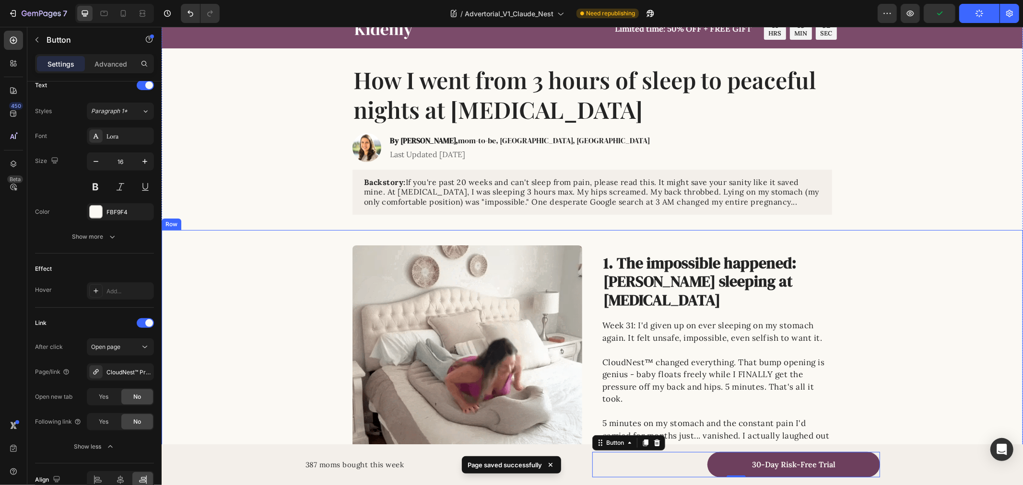
scroll to position [0, 0]
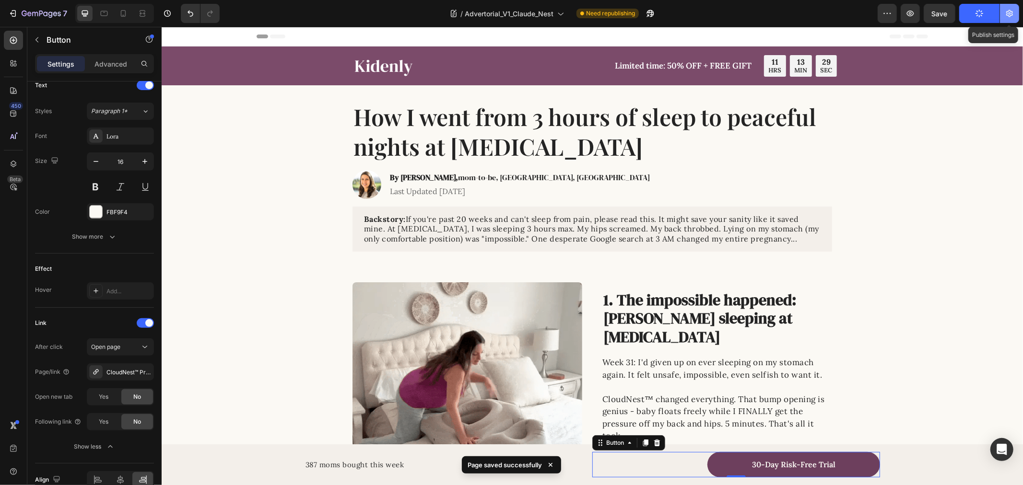
click at [1005, 16] on icon "button" at bounding box center [1010, 14] width 10 height 10
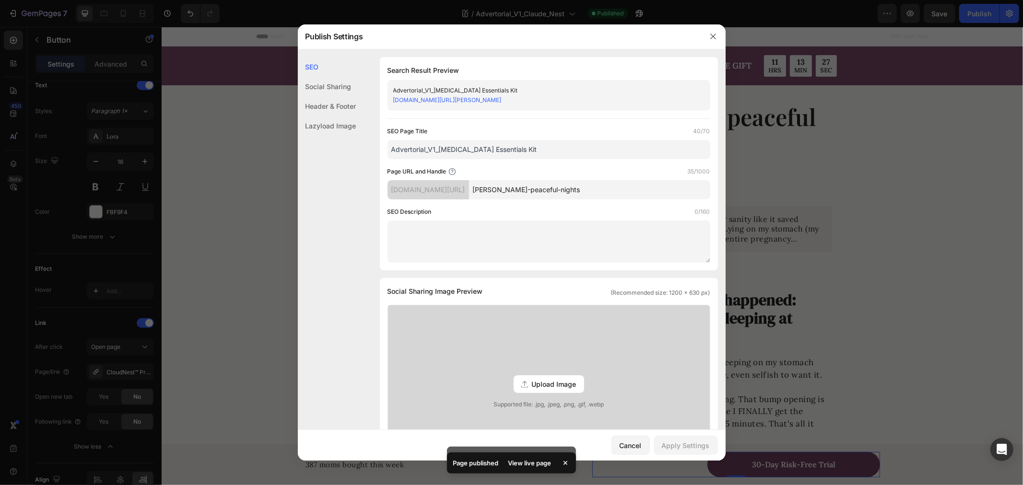
drag, startPoint x: 636, startPoint y: 188, endPoint x: 509, endPoint y: 187, distance: 127.1
click at [507, 187] on div "[DOMAIN_NAME][URL] [PERSON_NAME]-peaceful-nights" at bounding box center [548, 189] width 323 height 19
click at [479, 209] on div "SEO Description 0/160" at bounding box center [548, 212] width 323 height 10
drag, startPoint x: 478, startPoint y: 190, endPoint x: 518, endPoint y: 192, distance: 39.9
click at [469, 192] on div "[DOMAIN_NAME][URL]" at bounding box center [428, 189] width 82 height 19
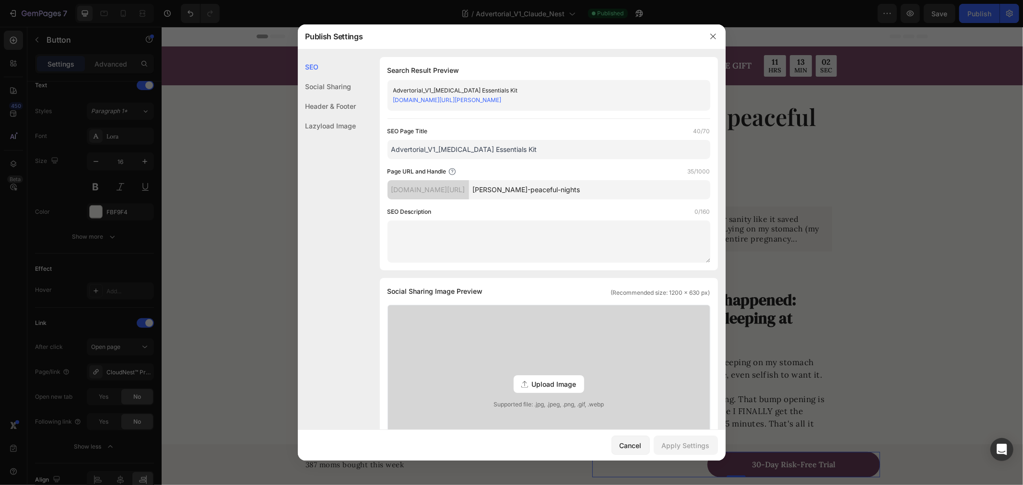
copy div "blogs/news/"
click at [782, 199] on div at bounding box center [511, 242] width 1023 height 485
